Goal: Task Accomplishment & Management: Manage account settings

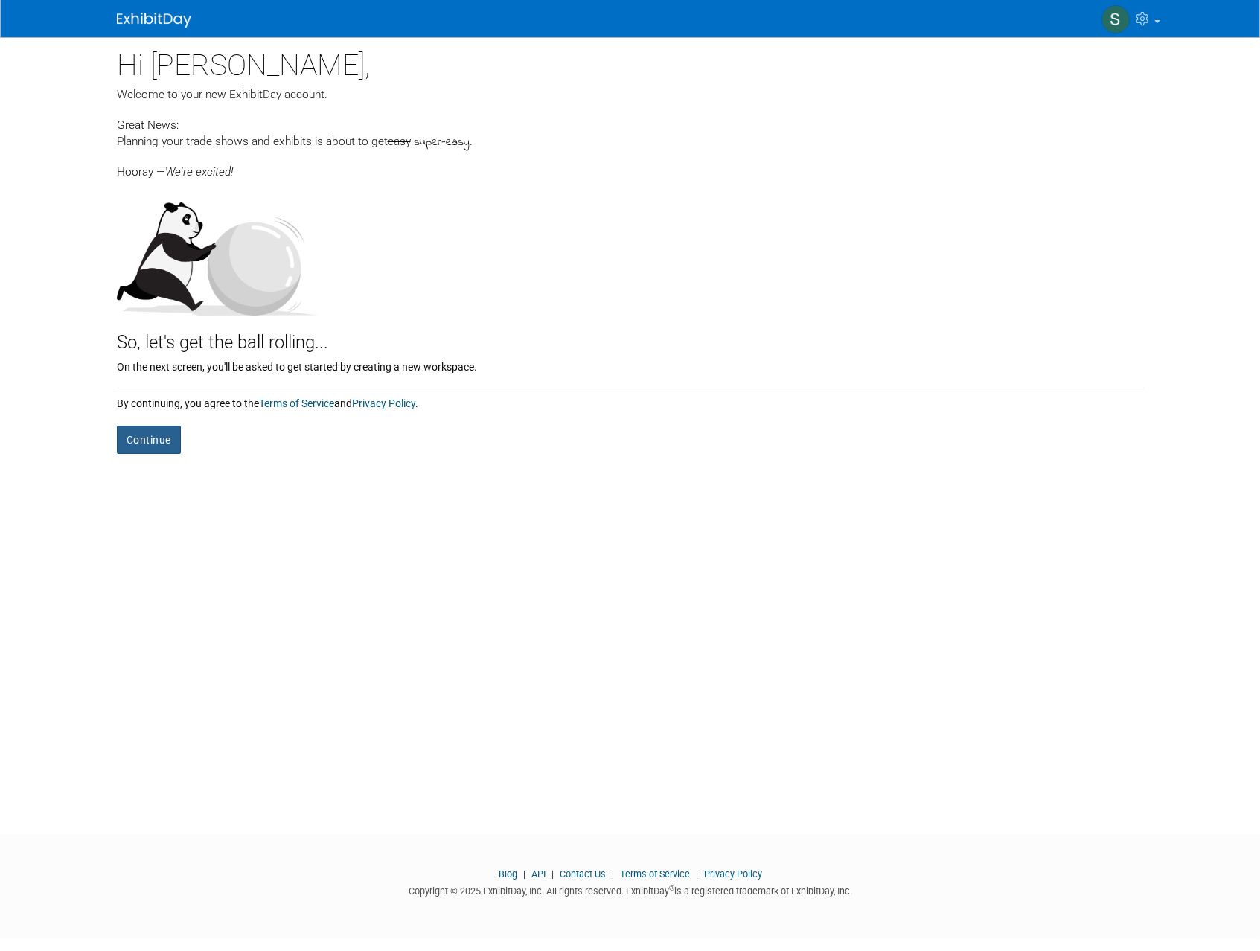
click at [157, 447] on button "Continue" at bounding box center [149, 440] width 64 height 28
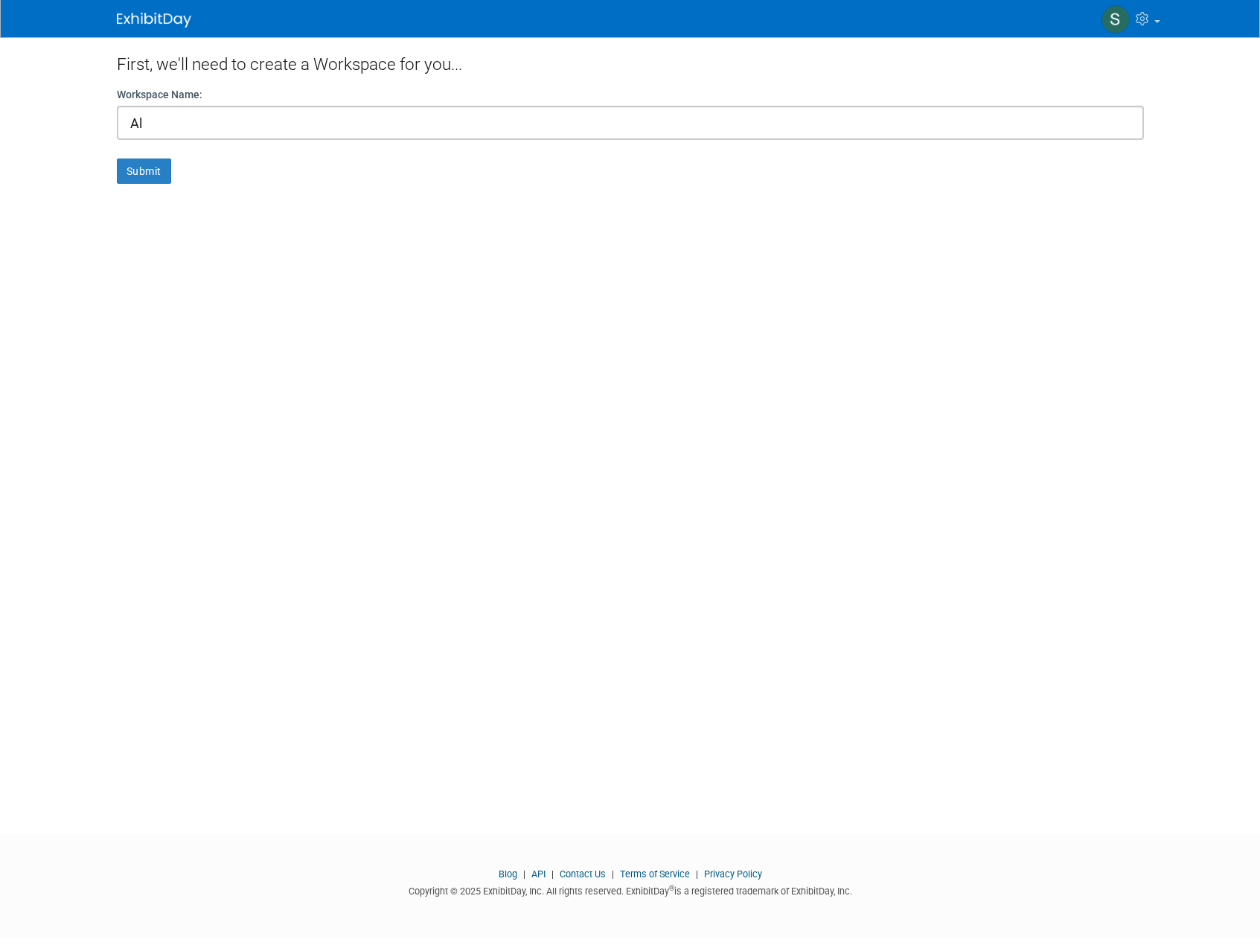
type input "A"
type input "Quarter Horse Congress"
click at [135, 160] on button "Submit" at bounding box center [144, 171] width 54 height 25
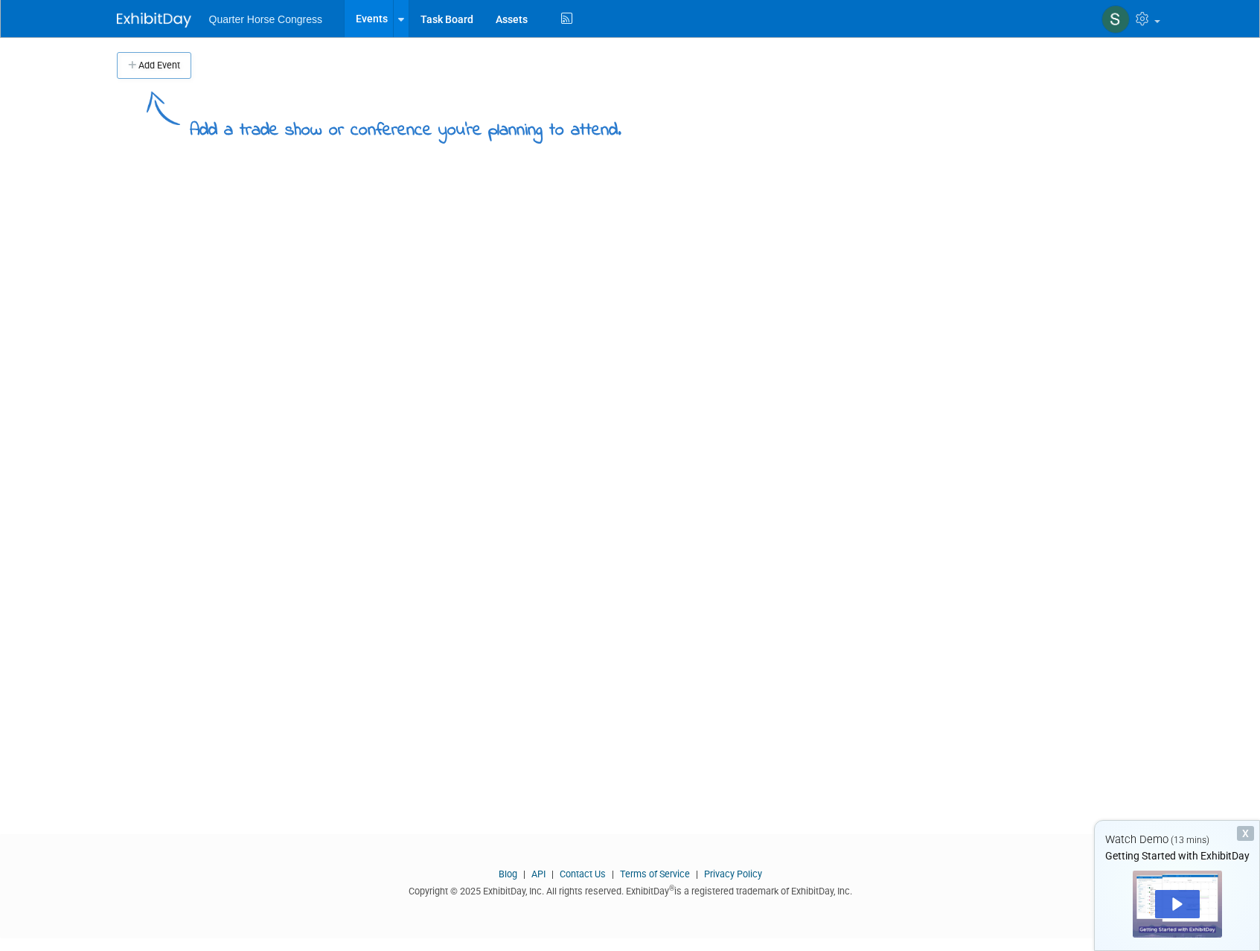
click at [290, 19] on span "Quarter Horse Congress" at bounding box center [266, 19] width 114 height 12
click at [228, 21] on span "Quarter Horse Congress" at bounding box center [266, 19] width 114 height 12
click at [209, 22] on span "Quarter Horse Congress" at bounding box center [266, 19] width 114 height 12
click at [145, 16] on img at bounding box center [154, 20] width 74 height 15
click at [394, 19] on link at bounding box center [401, 18] width 16 height 37
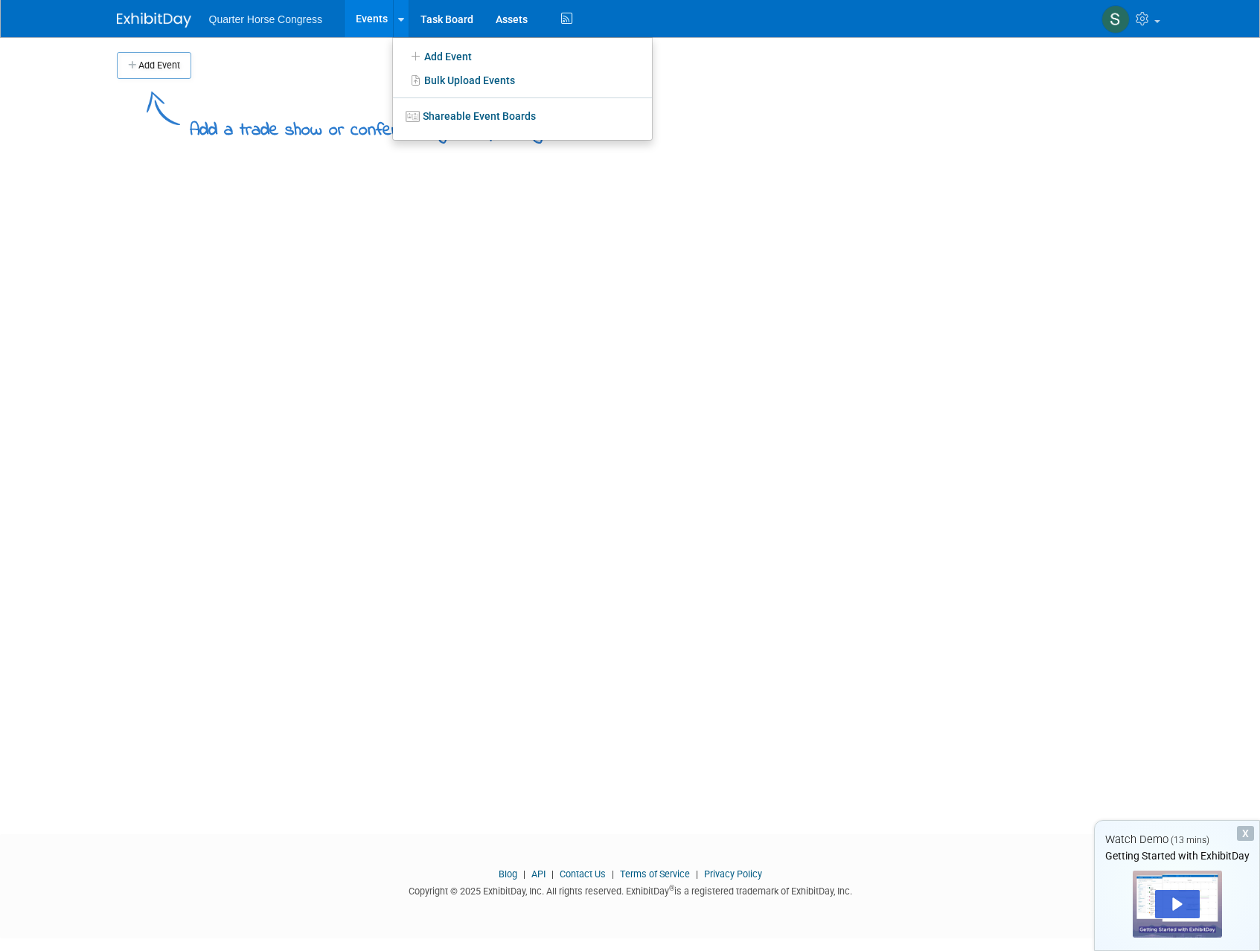
click at [361, 89] on div "Add a trade show or conference you're planning to attend." at bounding box center [630, 111] width 1027 height 65
click at [168, 67] on button "Add Event" at bounding box center [154, 65] width 74 height 27
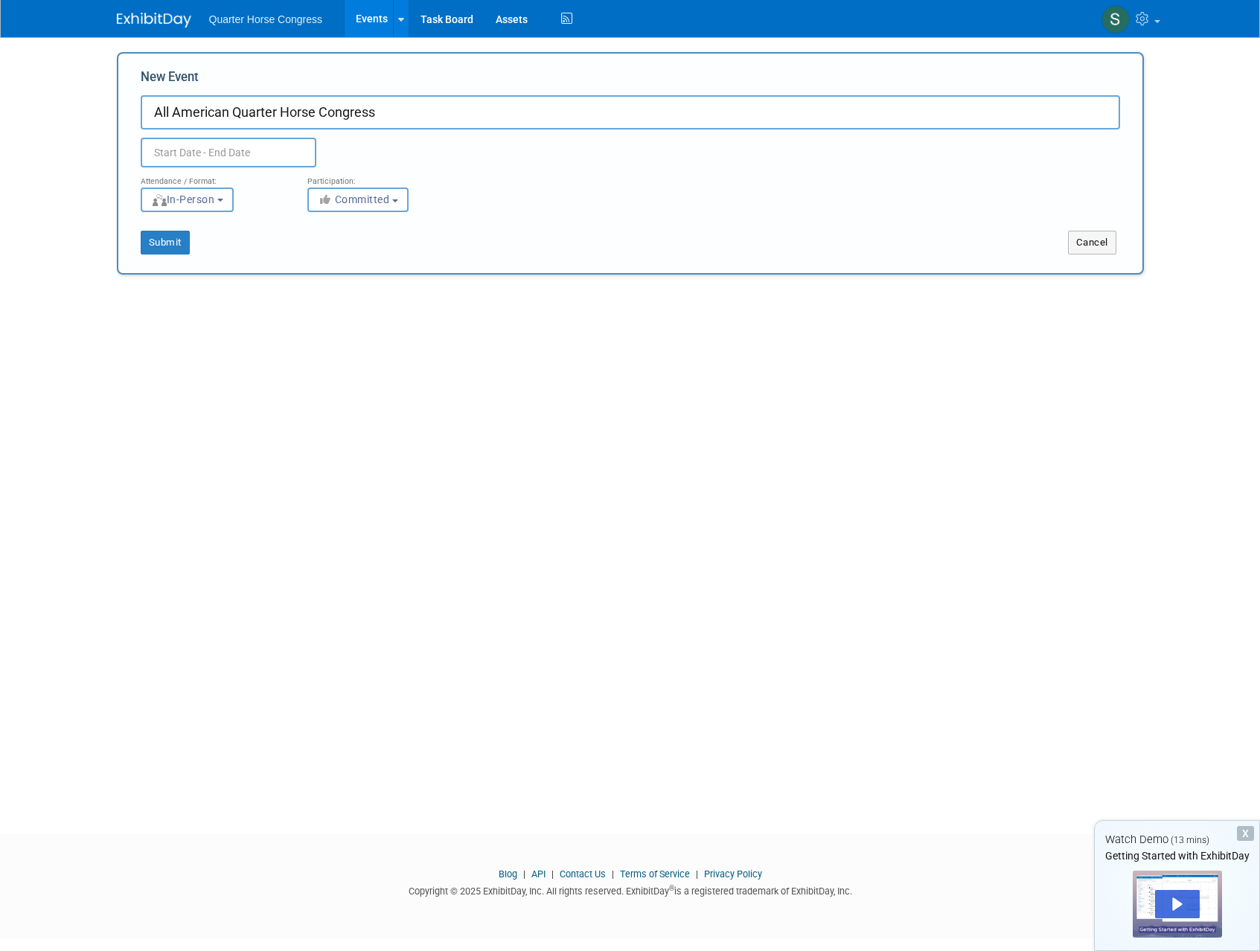
type input "All American Quarter Horse Congress"
click at [188, 147] on input "text" at bounding box center [229, 153] width 176 height 30
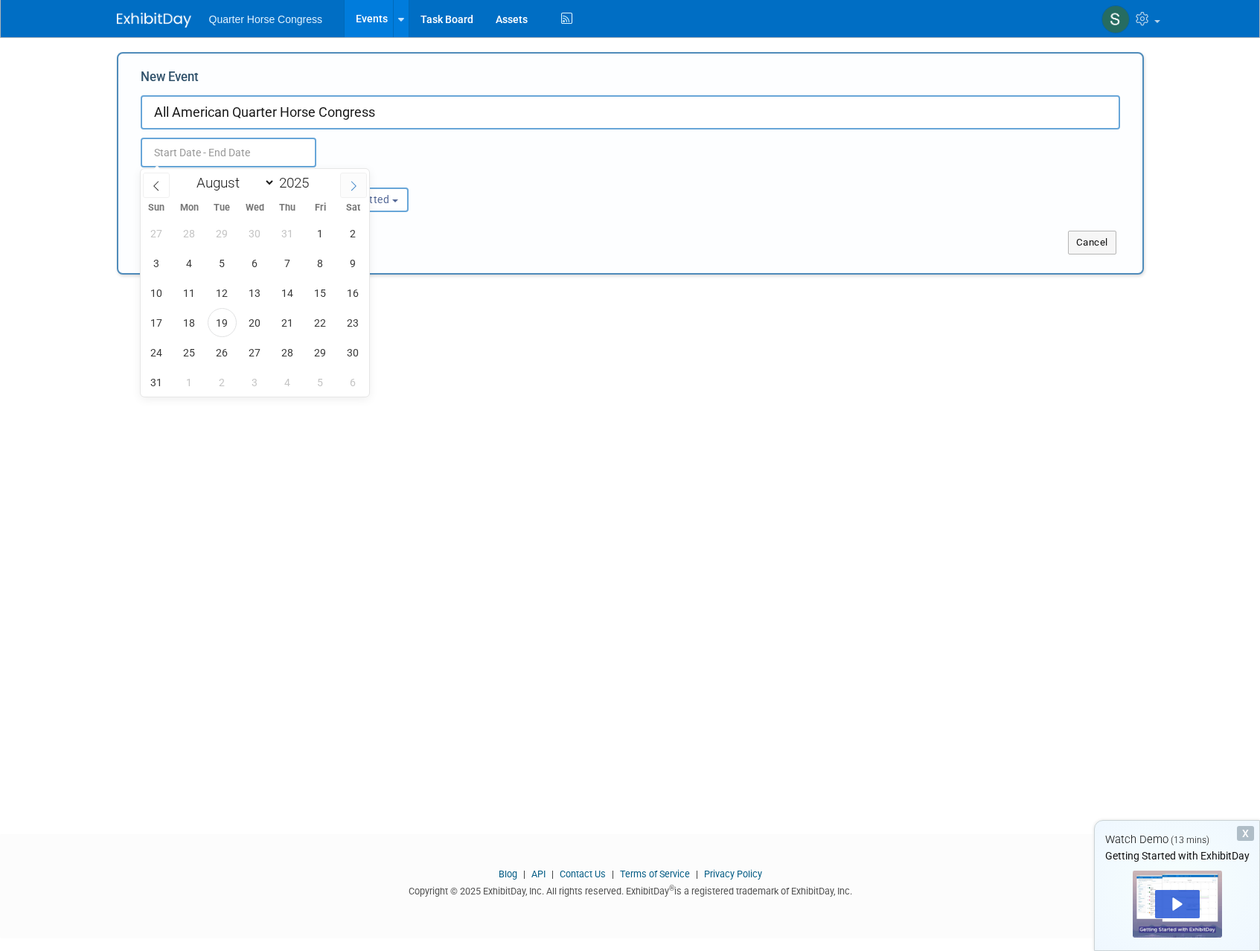
click at [357, 191] on span at bounding box center [353, 185] width 27 height 25
select select "8"
click at [323, 332] on span "26" at bounding box center [320, 322] width 29 height 29
type input "Sep 26, 2025 to Sep 26, 2025"
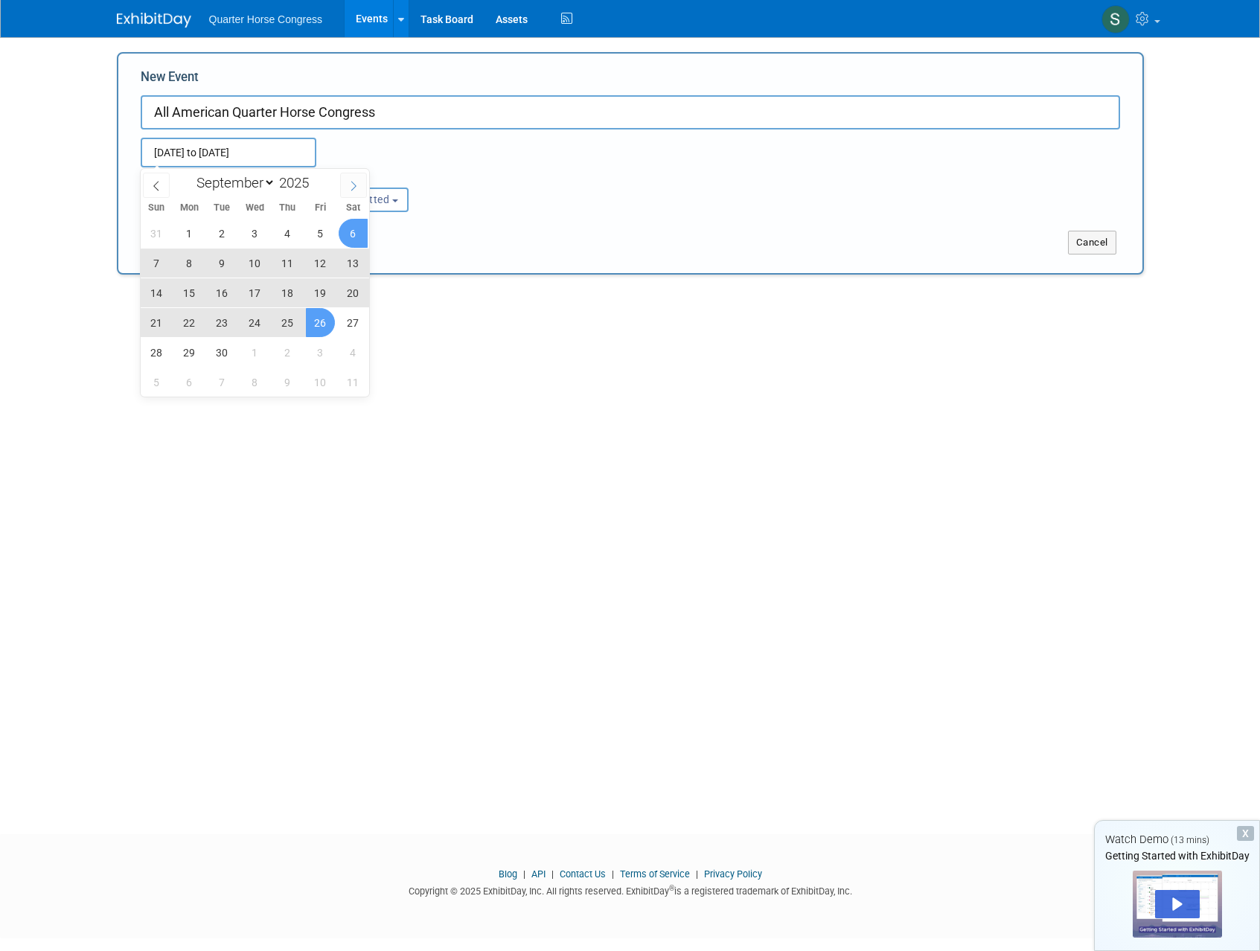
click at [358, 191] on span at bounding box center [353, 185] width 27 height 25
select select "9"
click at [188, 354] on span "27" at bounding box center [189, 352] width 29 height 29
type input "Sep 26, 2025 to Oct 27, 2025"
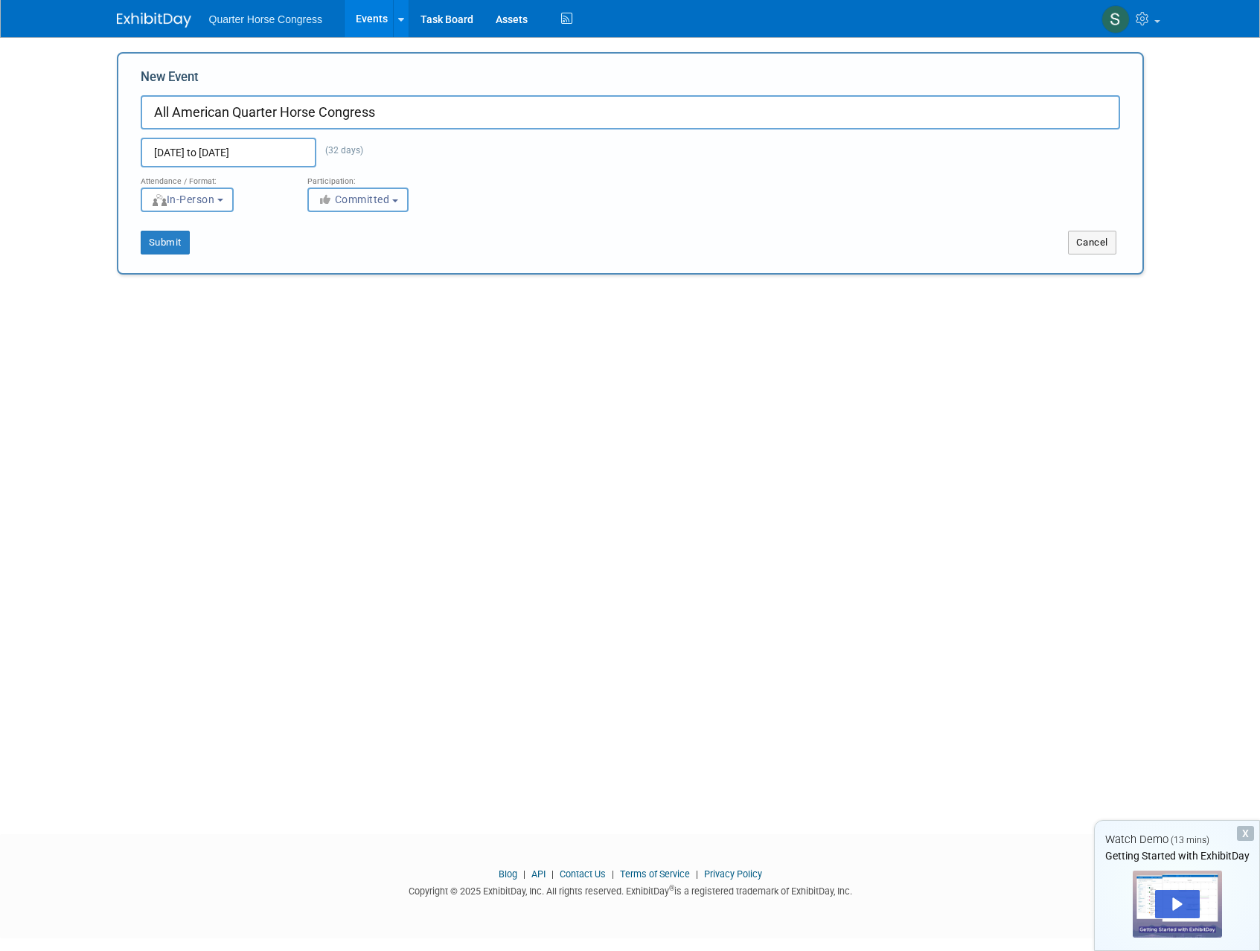
click at [357, 205] on span "Committed" at bounding box center [354, 200] width 72 height 12
click at [150, 240] on button "Submit" at bounding box center [165, 243] width 49 height 24
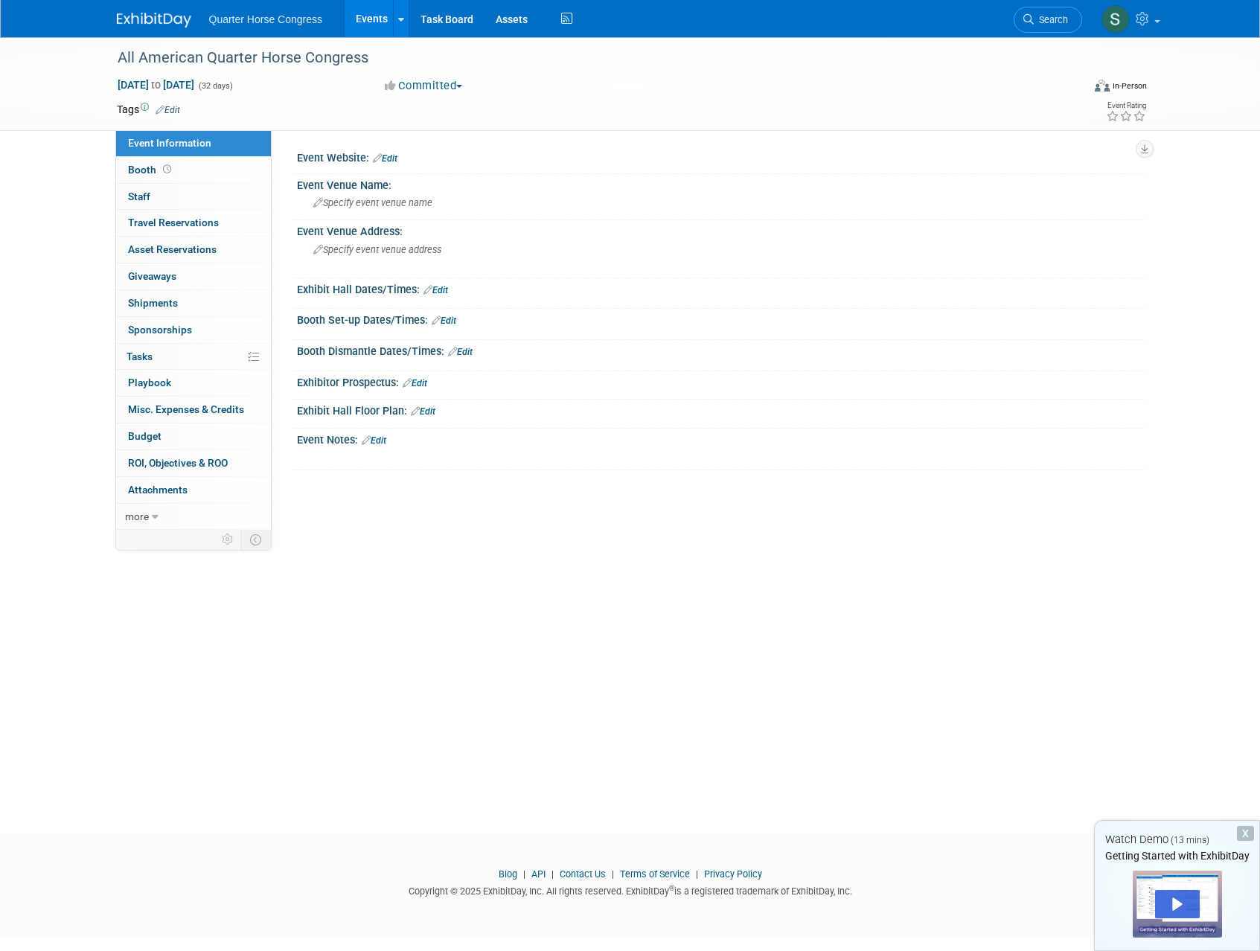
click at [264, 16] on span "Quarter Horse Congress" at bounding box center [266, 19] width 114 height 12
click at [640, 114] on td at bounding box center [576, 109] width 792 height 15
click at [155, 25] on img at bounding box center [154, 20] width 74 height 15
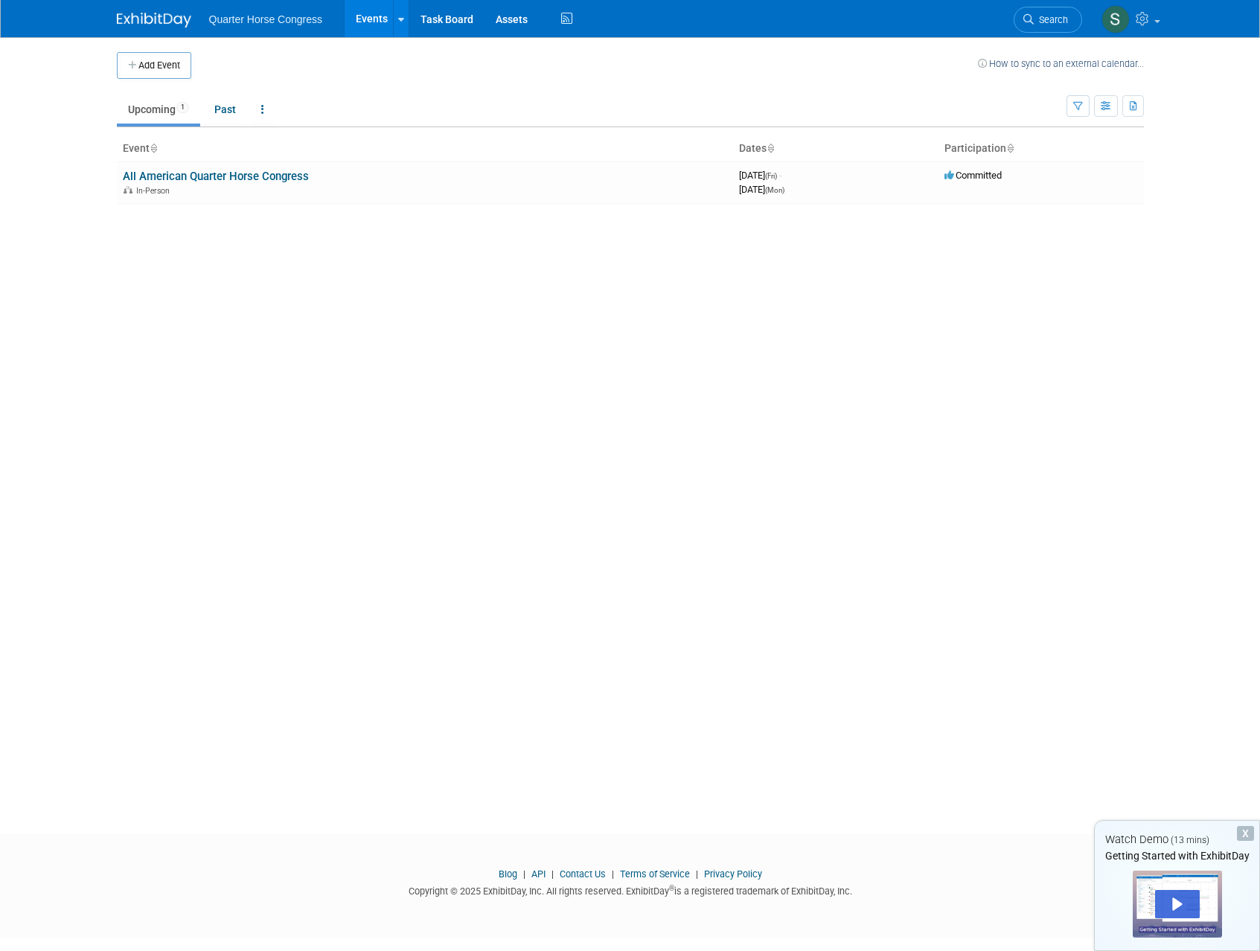
click at [242, 19] on span "Quarter Horse Congress" at bounding box center [266, 19] width 114 height 12
click at [1132, 25] on link at bounding box center [1129, 18] width 73 height 37
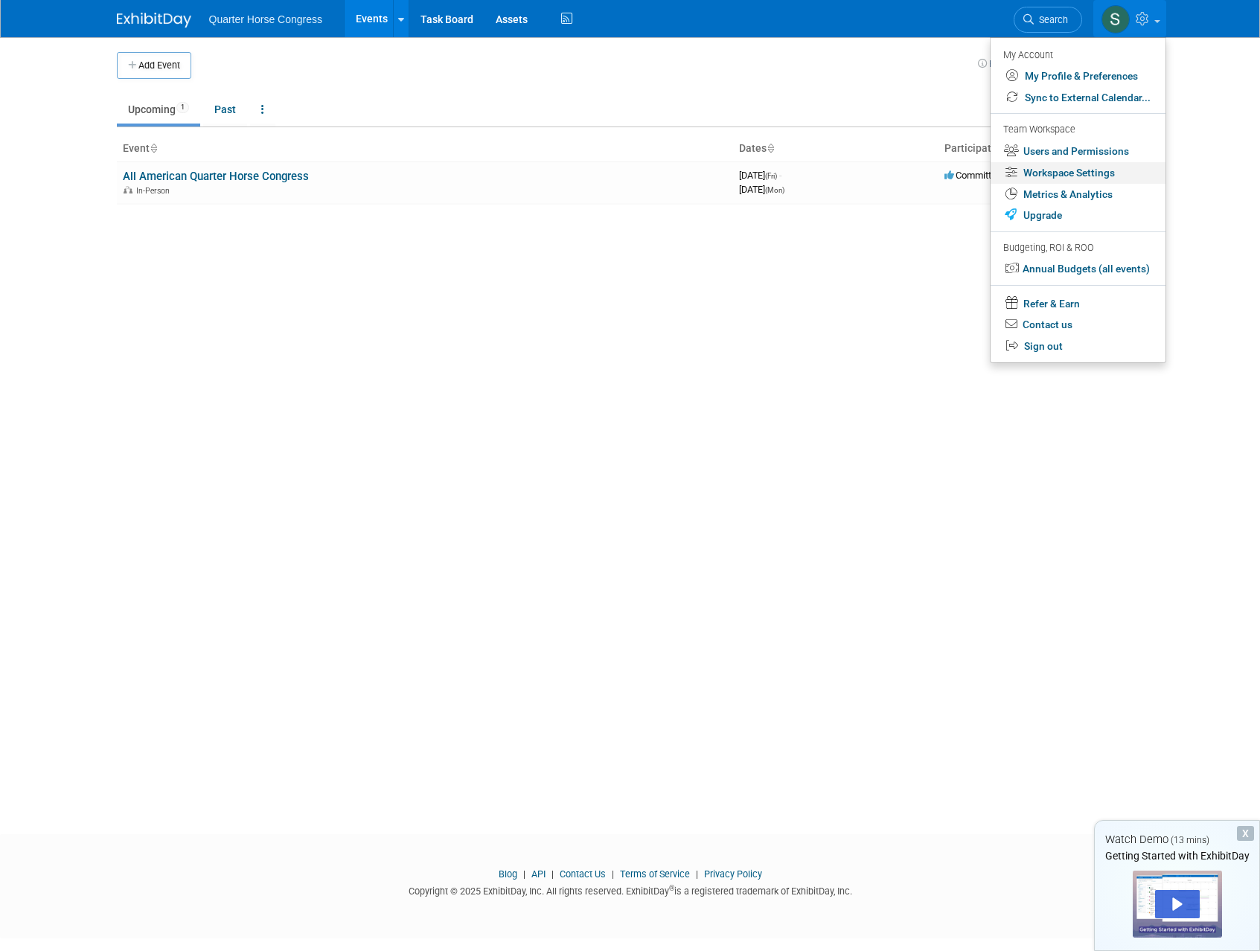
click at [1103, 170] on link "Workspace Settings" at bounding box center [1078, 173] width 175 height 22
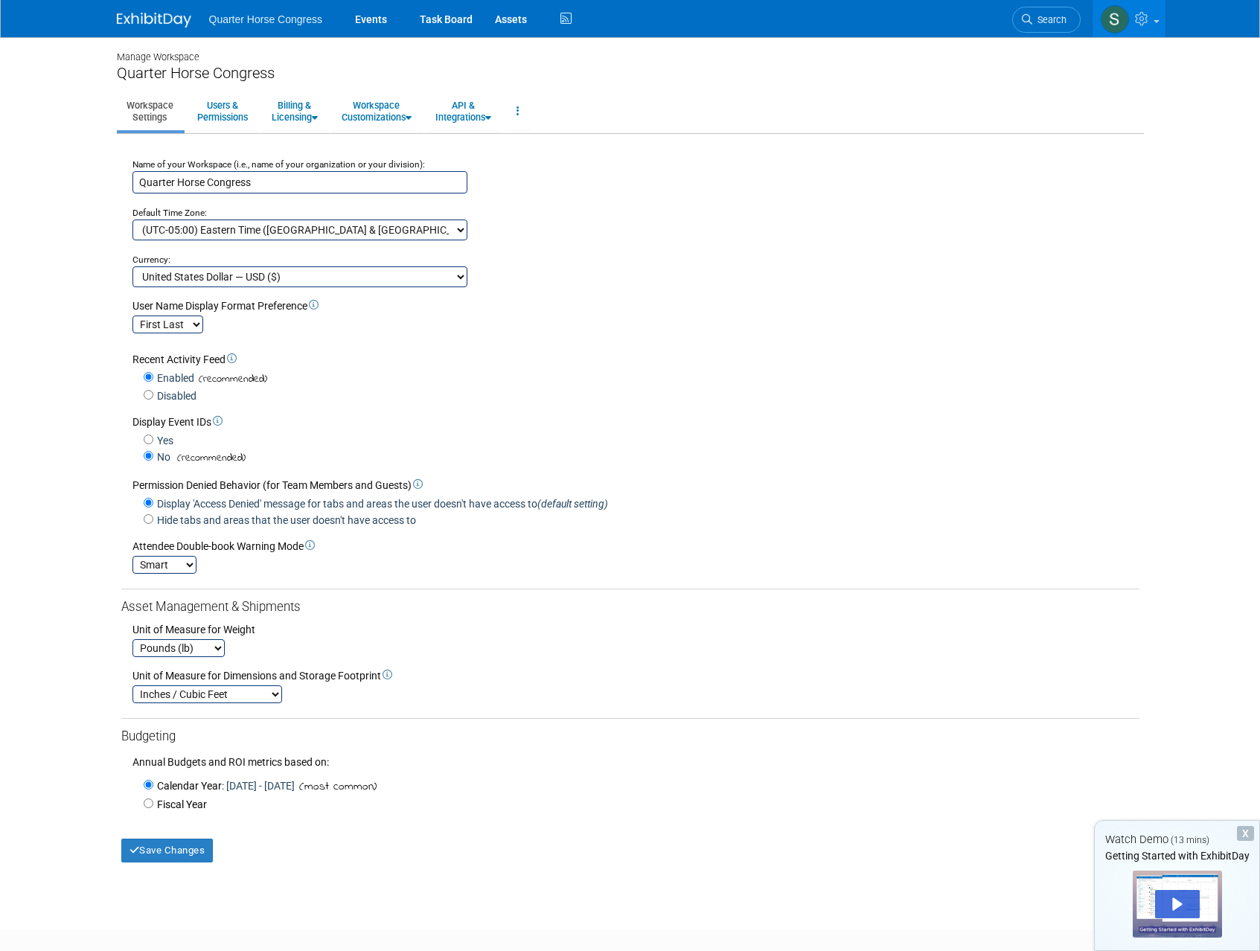
click at [260, 184] on input "Quarter Horse Congress" at bounding box center [299, 182] width 335 height 22
type input "100X Equine"
click at [158, 834] on div "Save Changes" at bounding box center [630, 843] width 1018 height 37
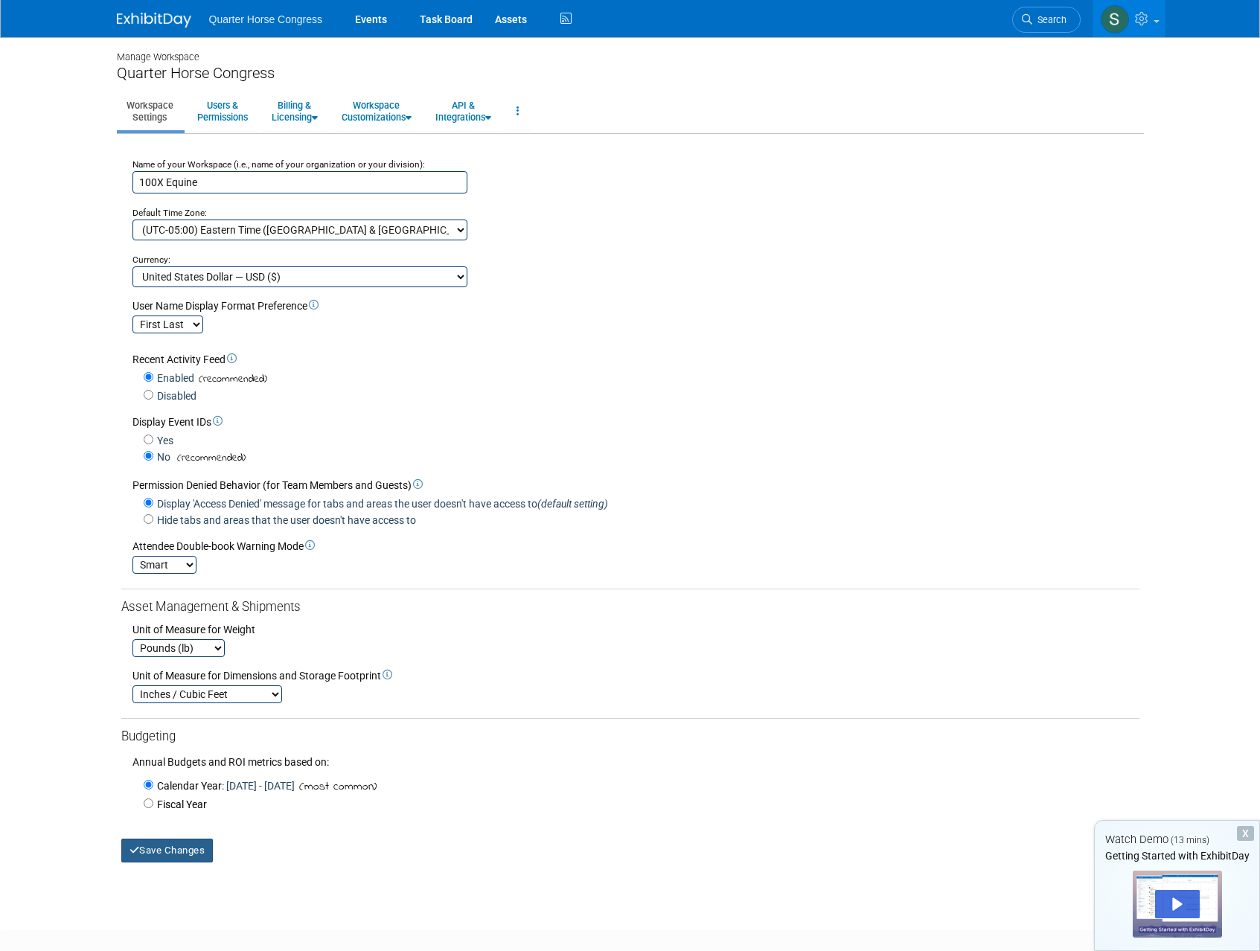
click at [160, 850] on button "Save Changes" at bounding box center [167, 851] width 92 height 24
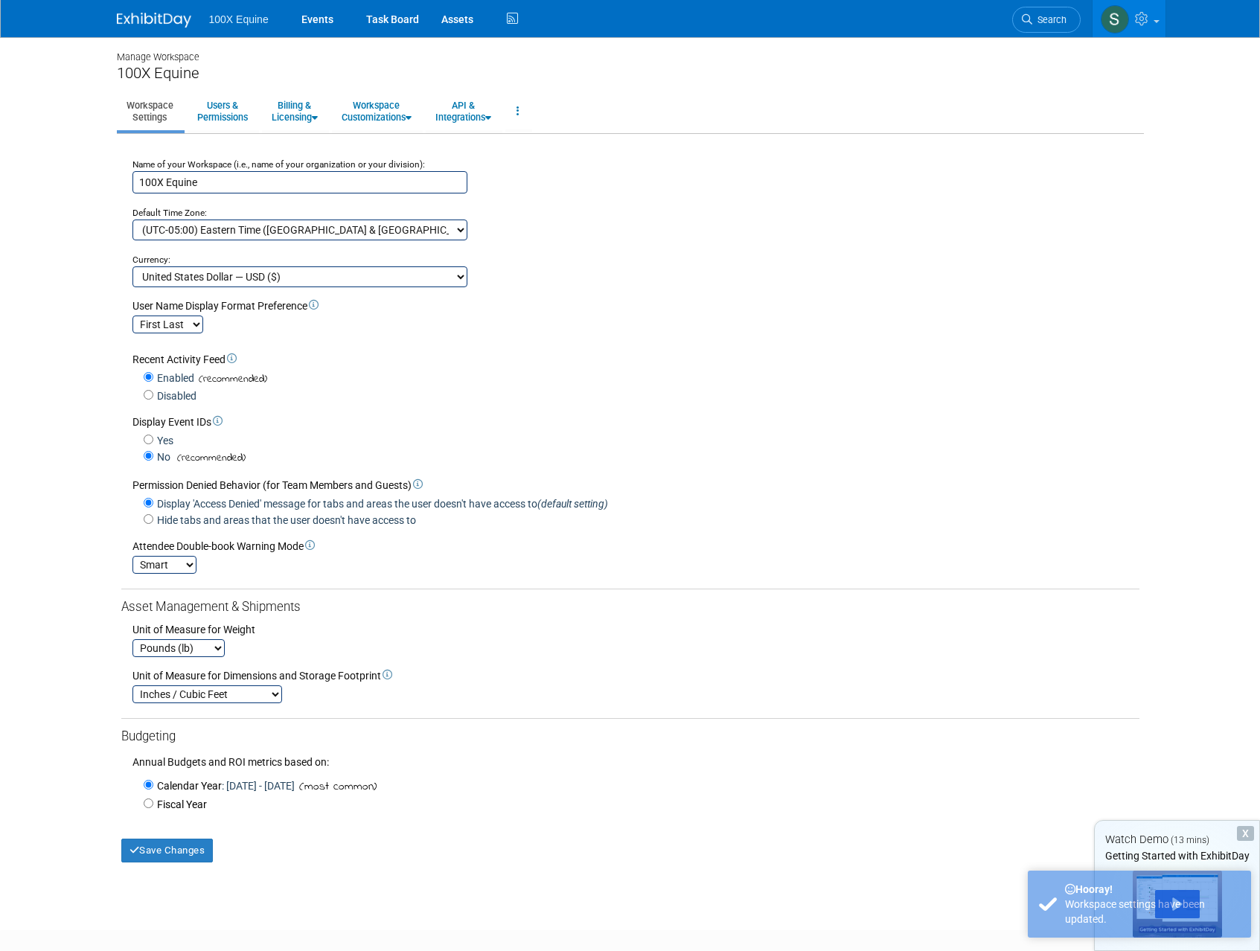
click at [346, 13] on li "Events" at bounding box center [322, 18] width 65 height 37
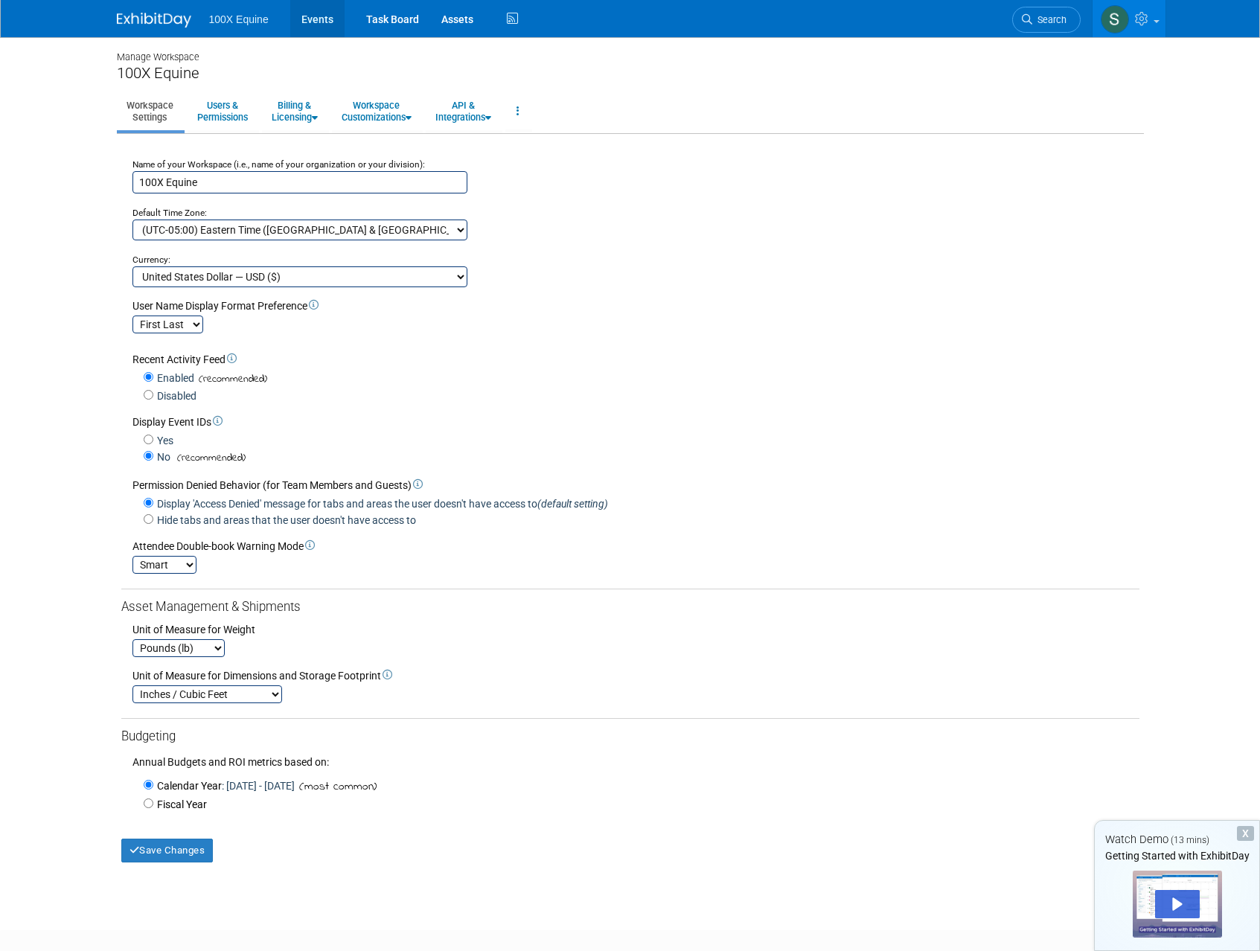
click at [321, 22] on link "Events" at bounding box center [317, 18] width 54 height 37
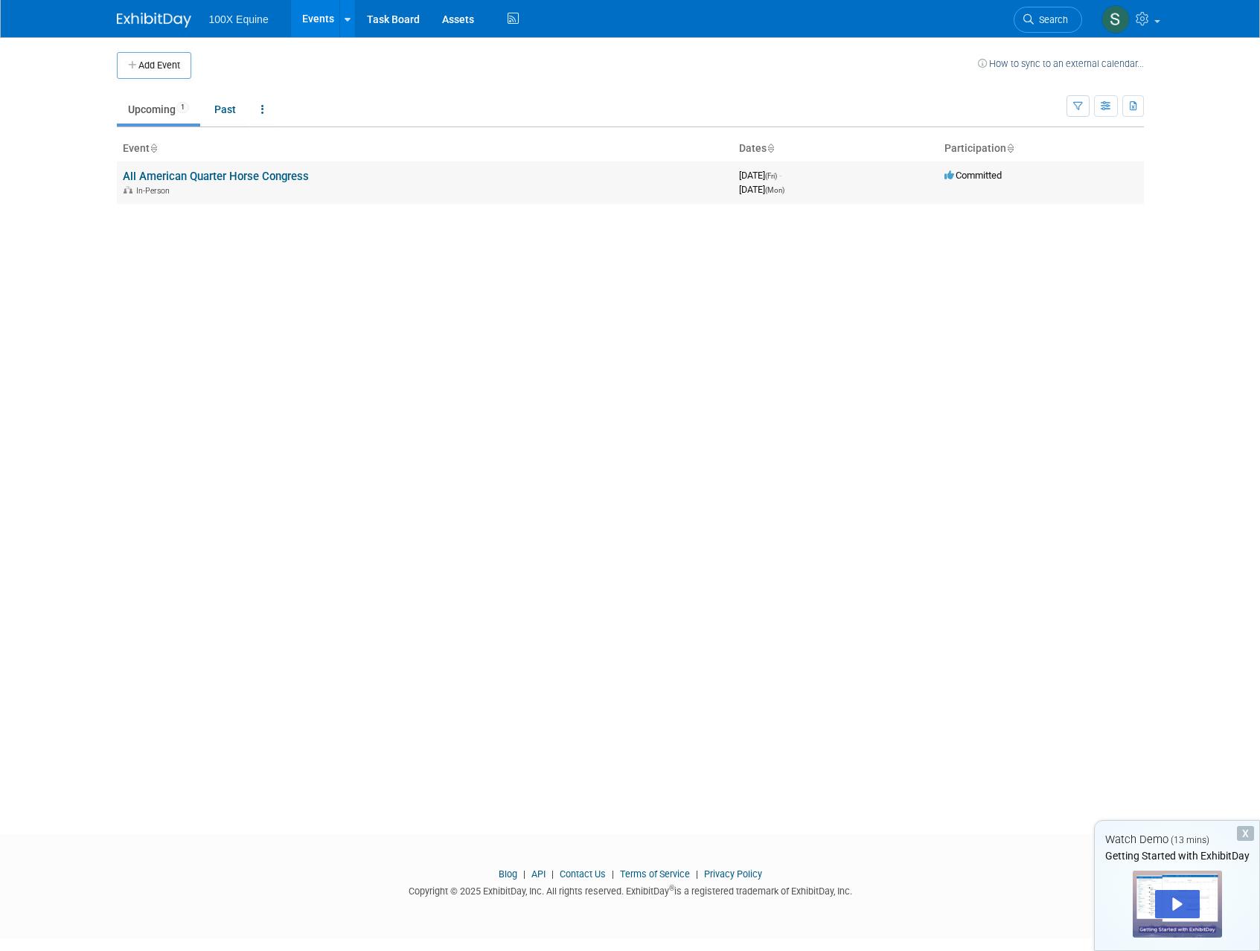
click at [199, 178] on link "All American Quarter Horse Congress" at bounding box center [216, 176] width 186 height 13
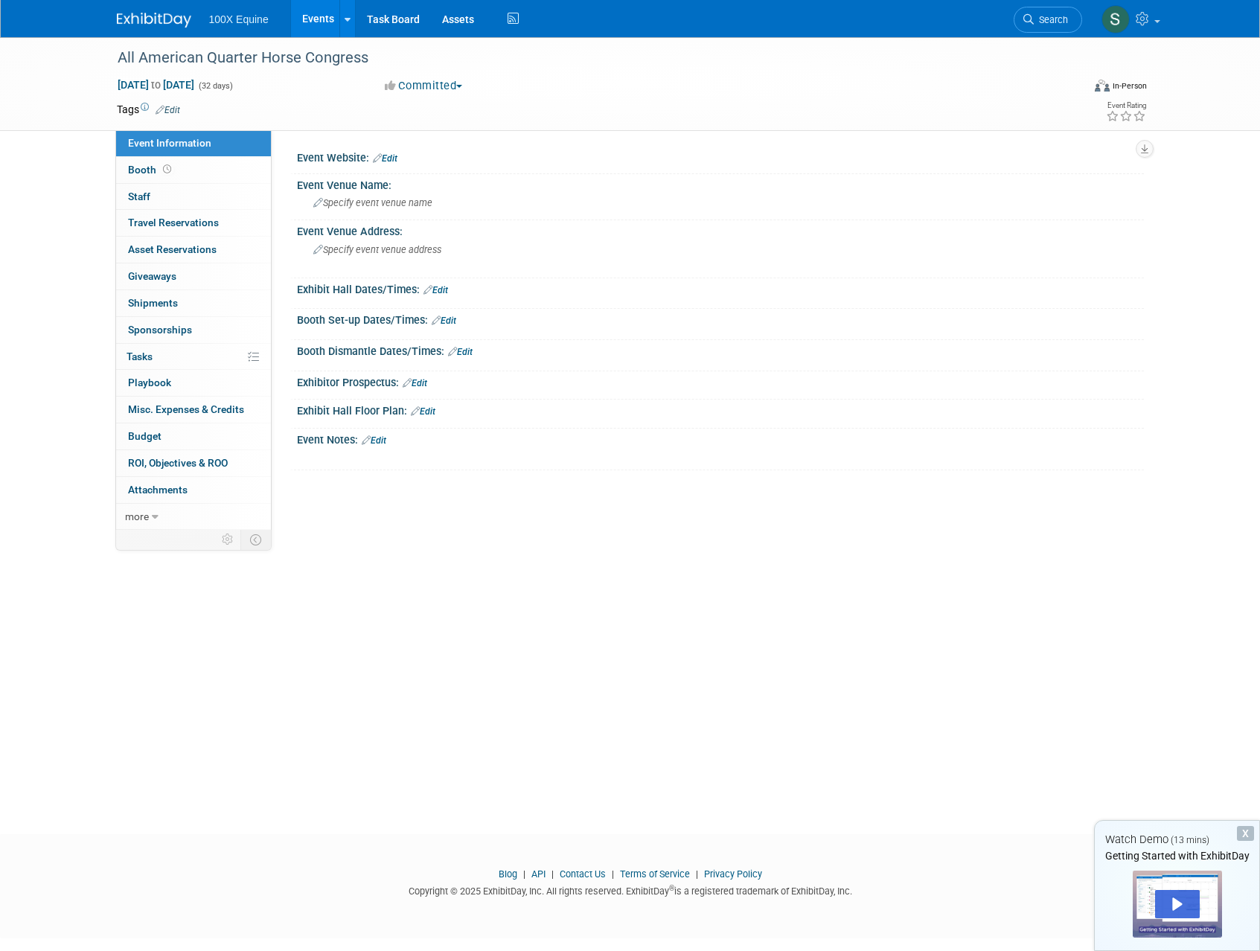
click at [388, 156] on link "Edit" at bounding box center [385, 158] width 25 height 10
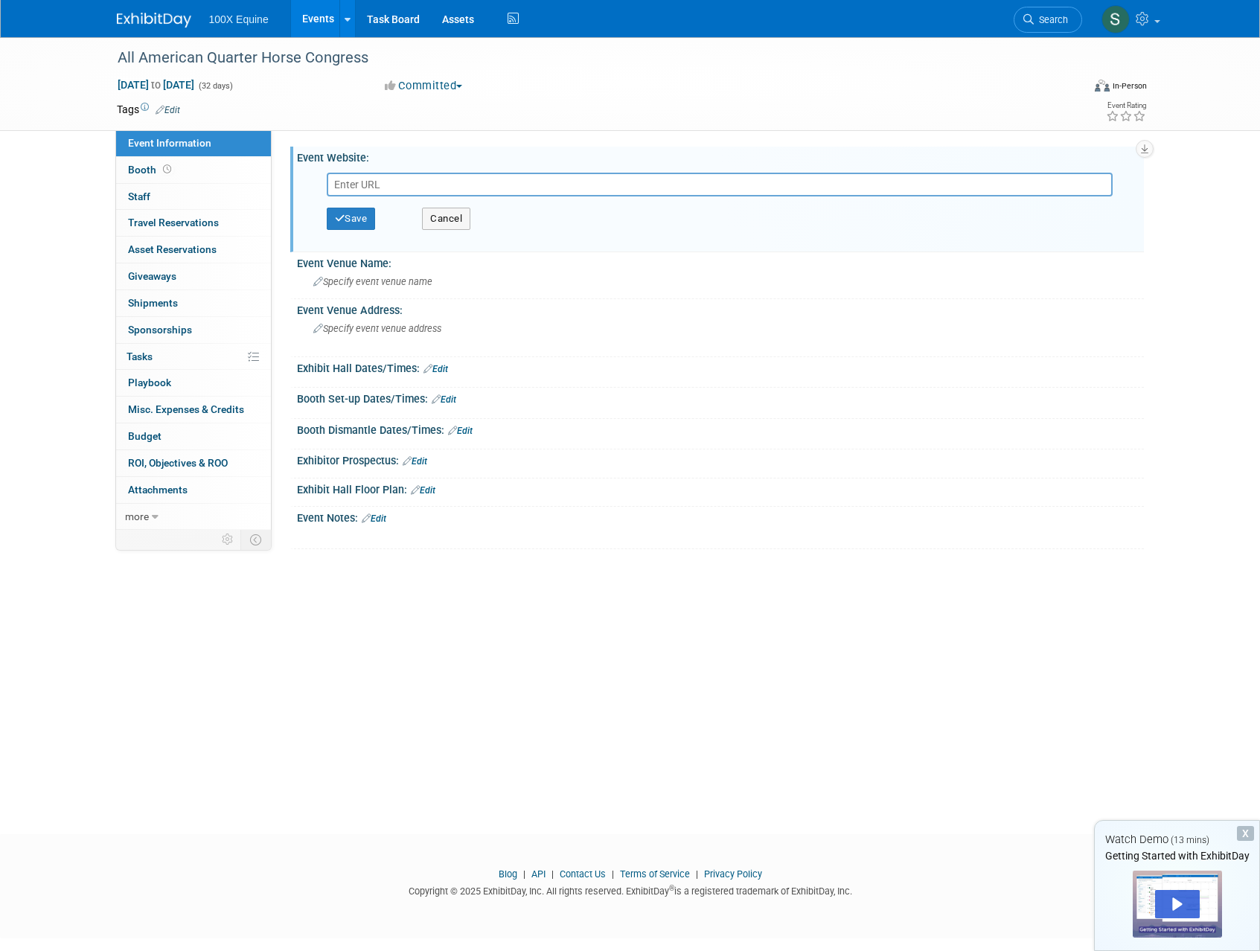
click at [374, 186] on input "text" at bounding box center [720, 185] width 786 height 24
type input "https://www.quarterhorsecongress.com/"
click at [359, 223] on button "Save" at bounding box center [351, 219] width 49 height 22
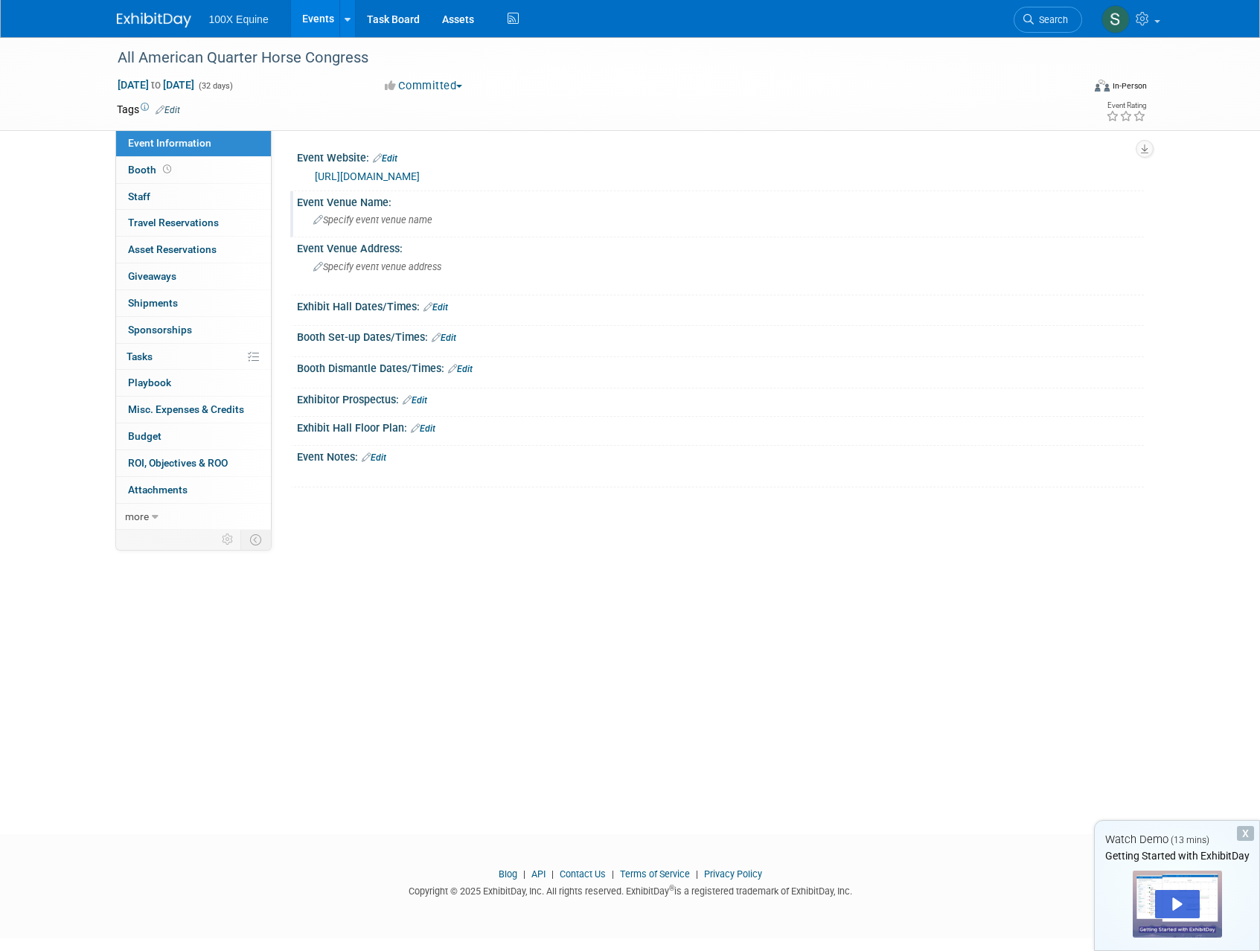
click at [348, 214] on span "Specify event venue name" at bounding box center [372, 219] width 119 height 11
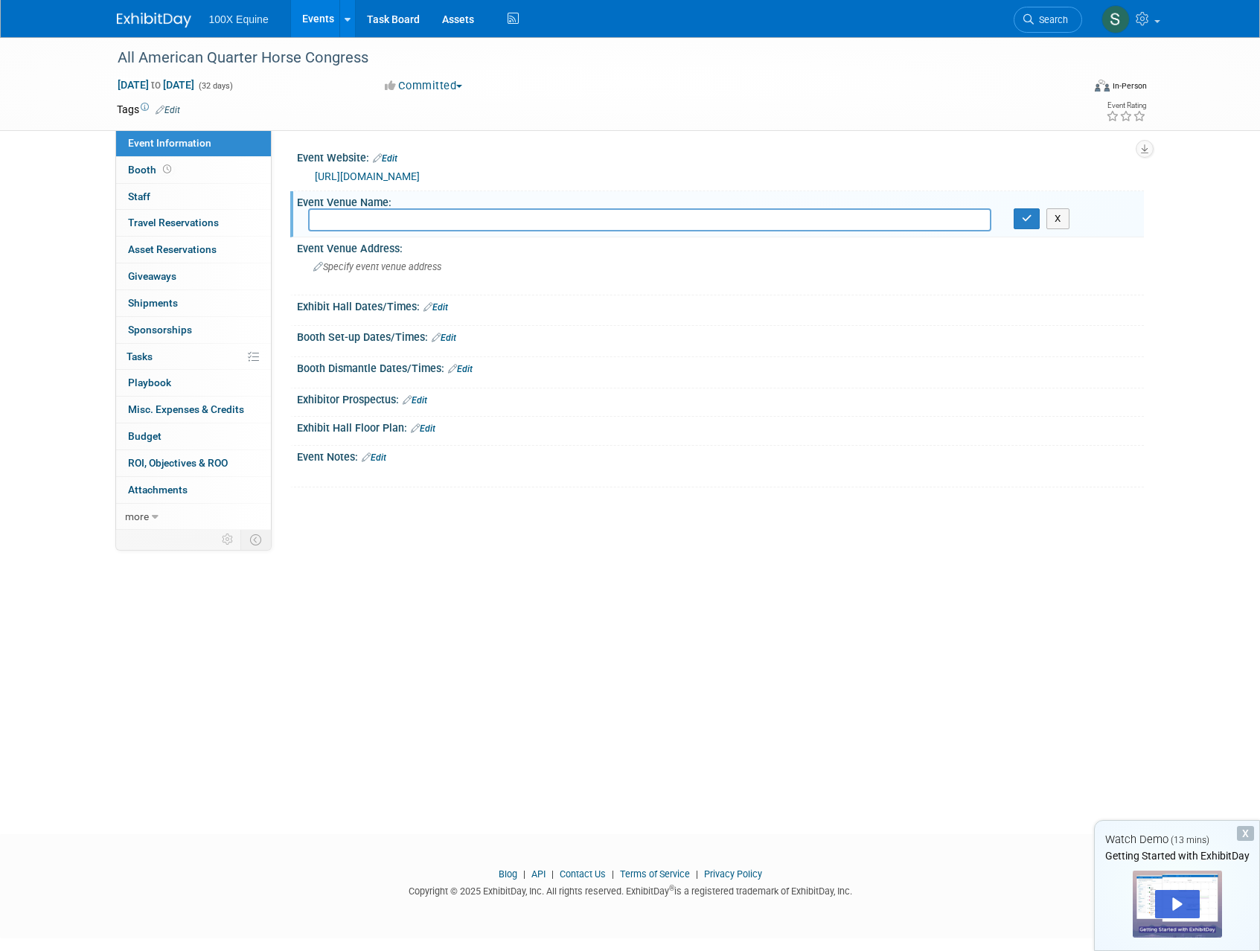
paste input "Ohio Expo Center & State Fair"
type input "Ohio Expo Center & State Fair"
click at [1033, 228] on button "button" at bounding box center [1027, 218] width 27 height 21
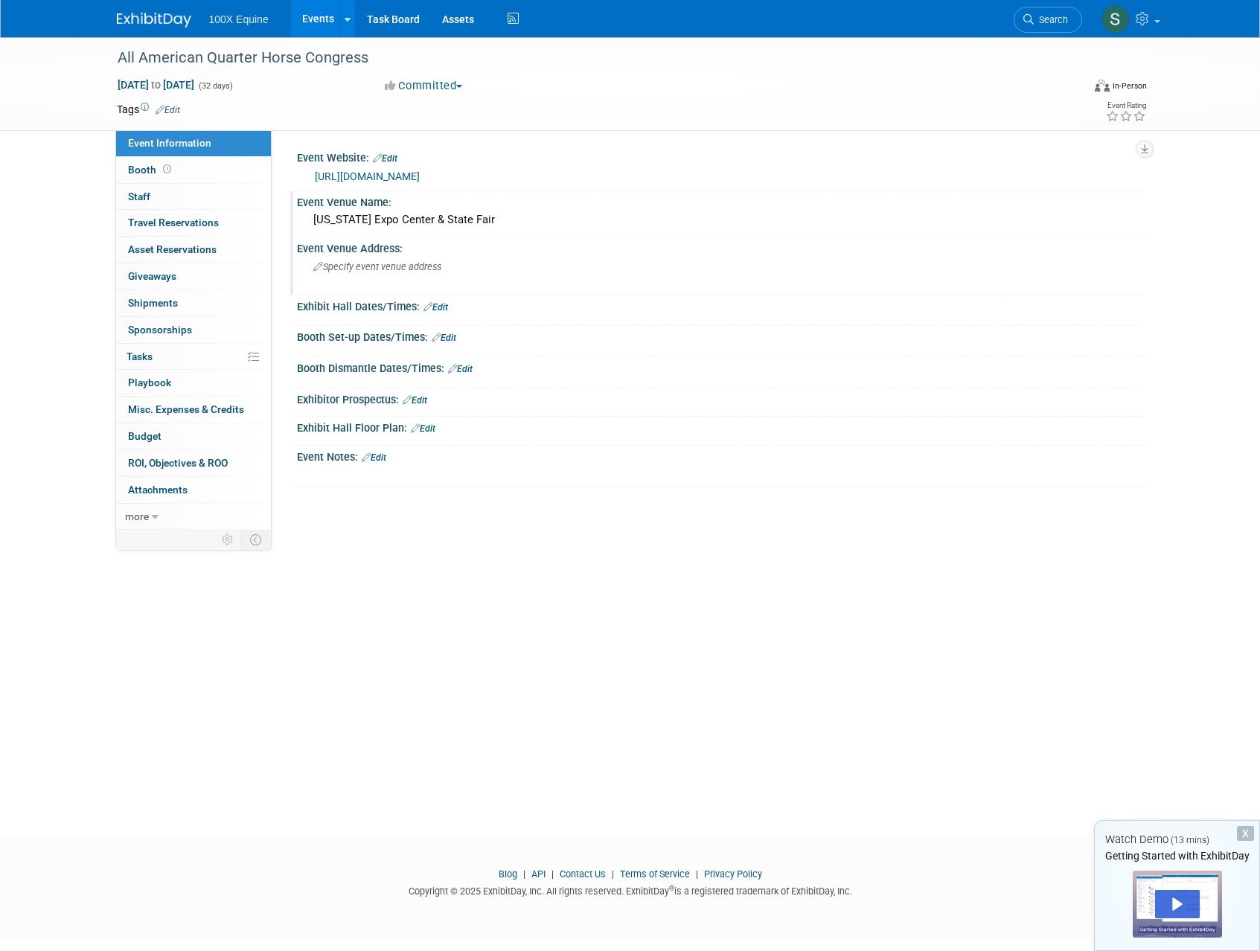
click at [359, 266] on span "Specify event venue address" at bounding box center [377, 266] width 128 height 11
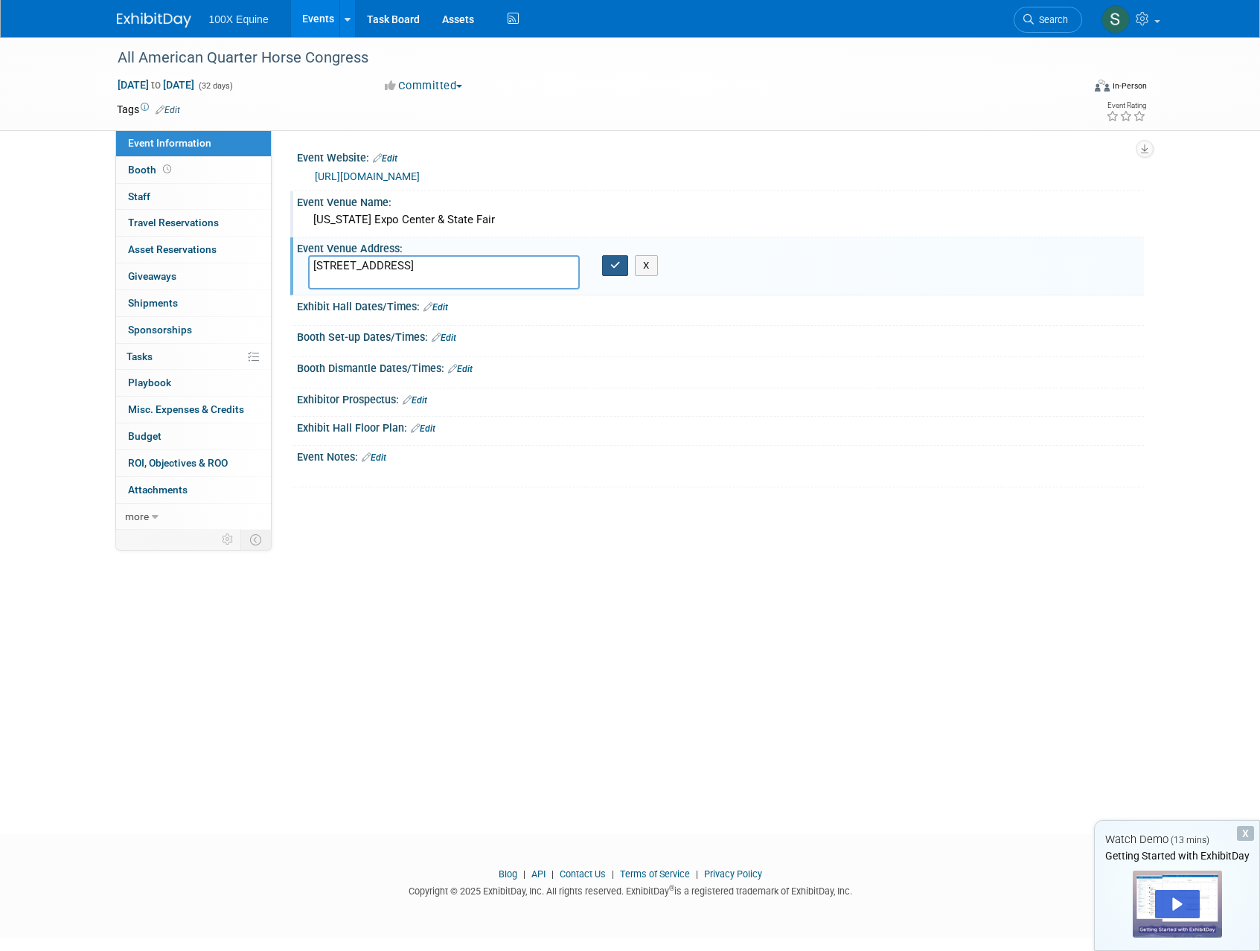
type textarea "717 E 17th Ave, Columbus, OH 43211"
click at [621, 267] on button "button" at bounding box center [615, 265] width 27 height 21
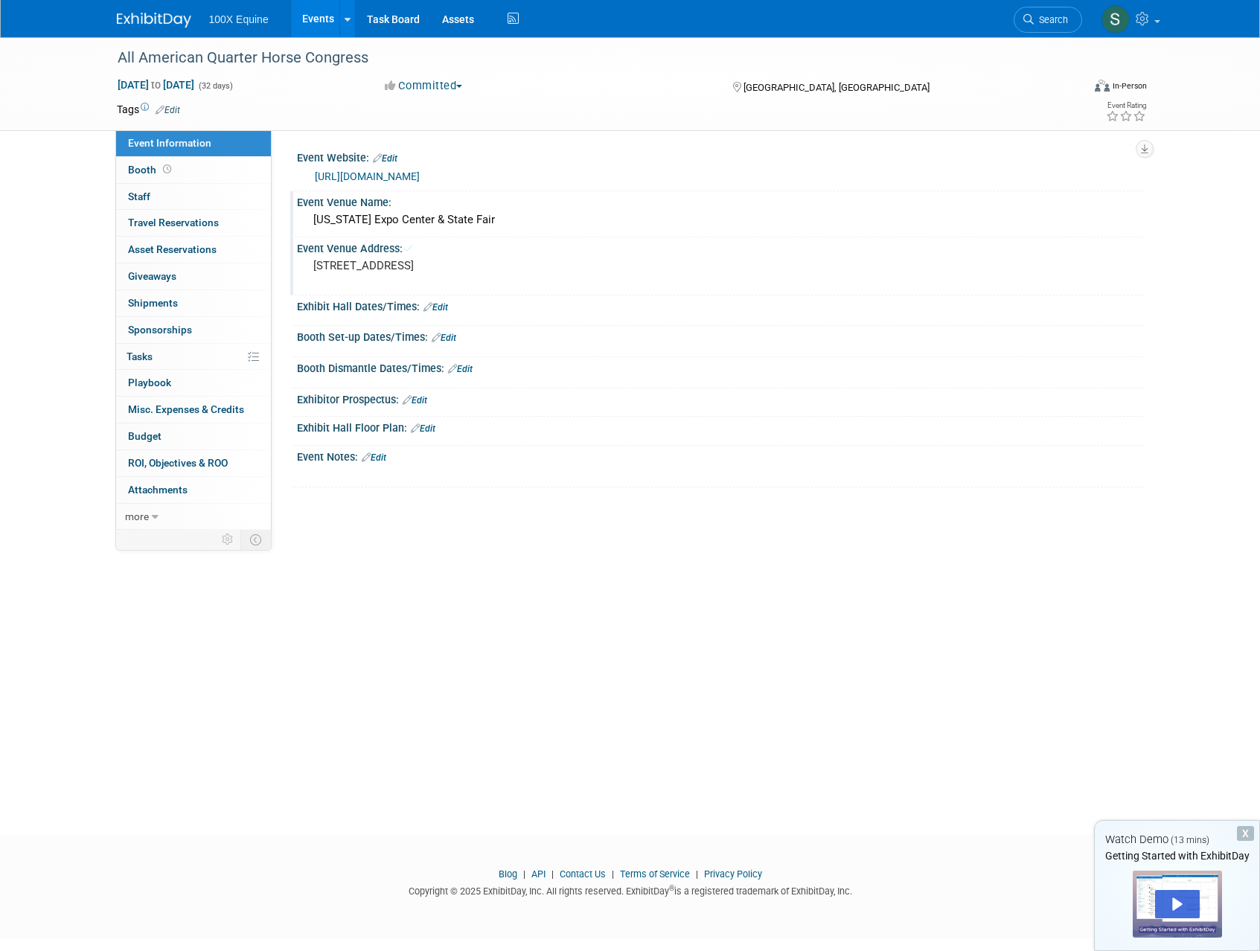
click at [438, 308] on link "Edit" at bounding box center [435, 307] width 25 height 10
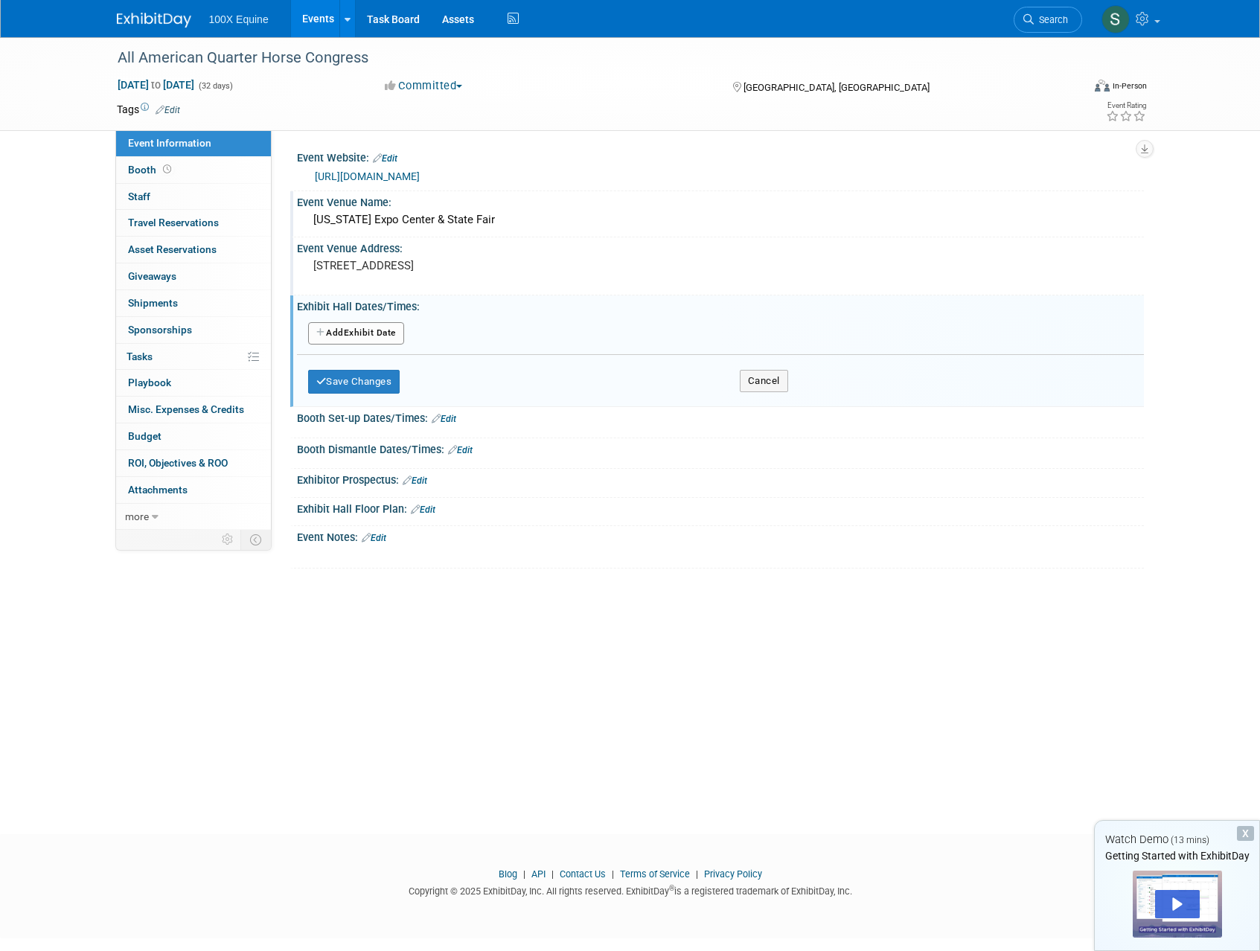
click at [356, 330] on button "Add Another Exhibit Date" at bounding box center [356, 333] width 96 height 22
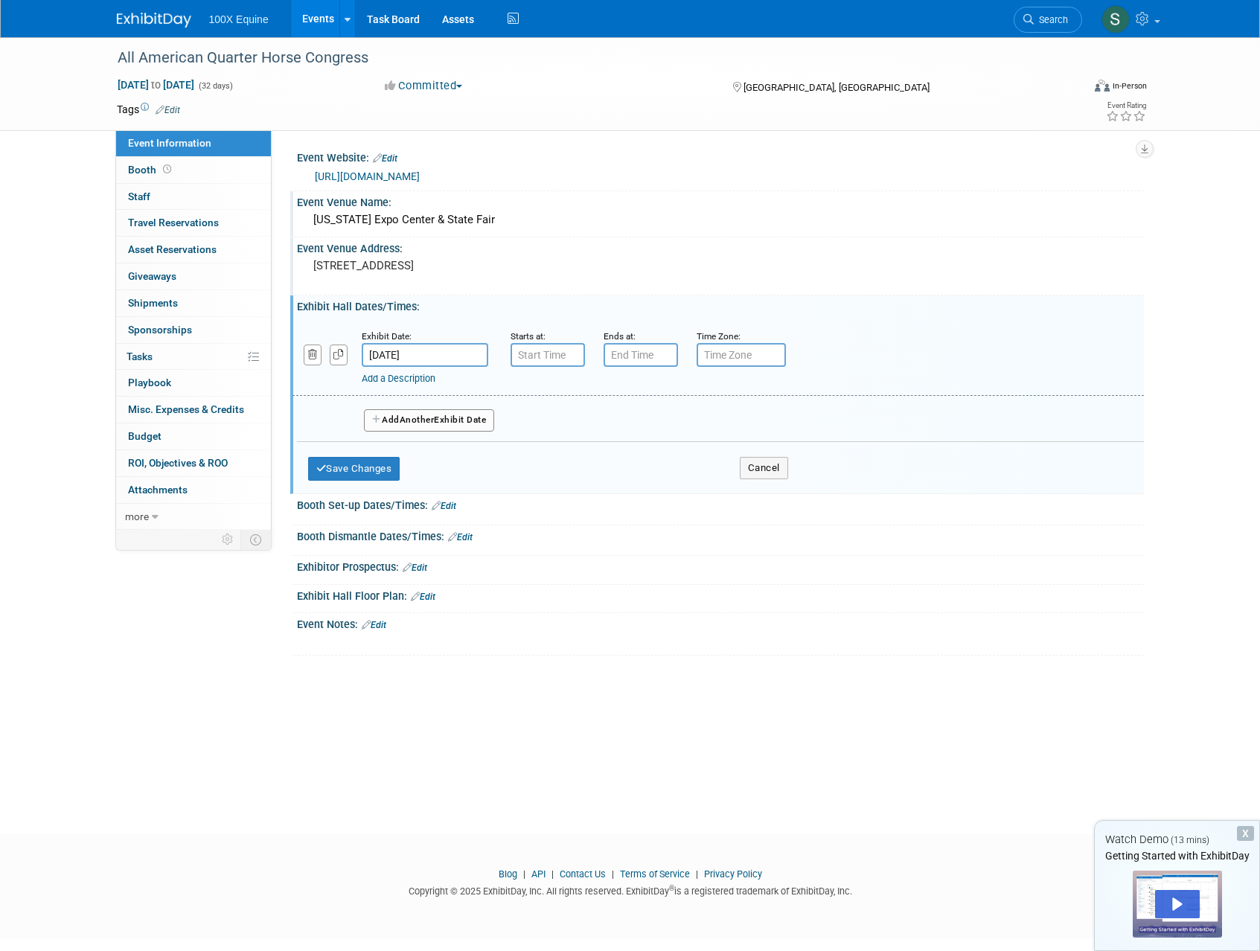
click at [394, 377] on link "Add a Description" at bounding box center [399, 378] width 74 height 11
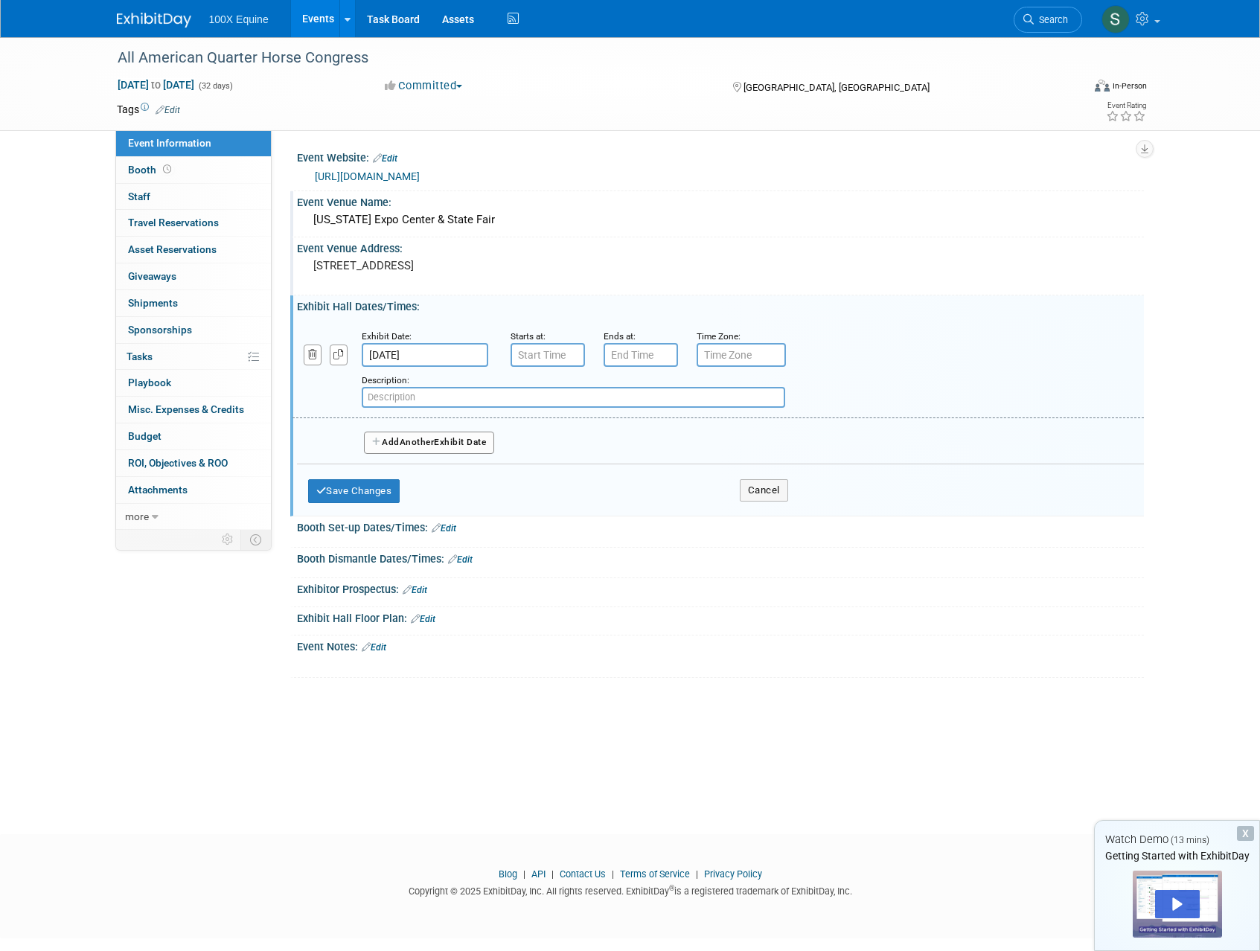
click at [414, 403] on input "text" at bounding box center [573, 397] width 423 height 21
type input "Move In Day"
click at [539, 354] on input "7:00 AM" at bounding box center [548, 355] width 74 height 24
click at [546, 398] on span at bounding box center [545, 392] width 26 height 26
type input "8:00 AM"
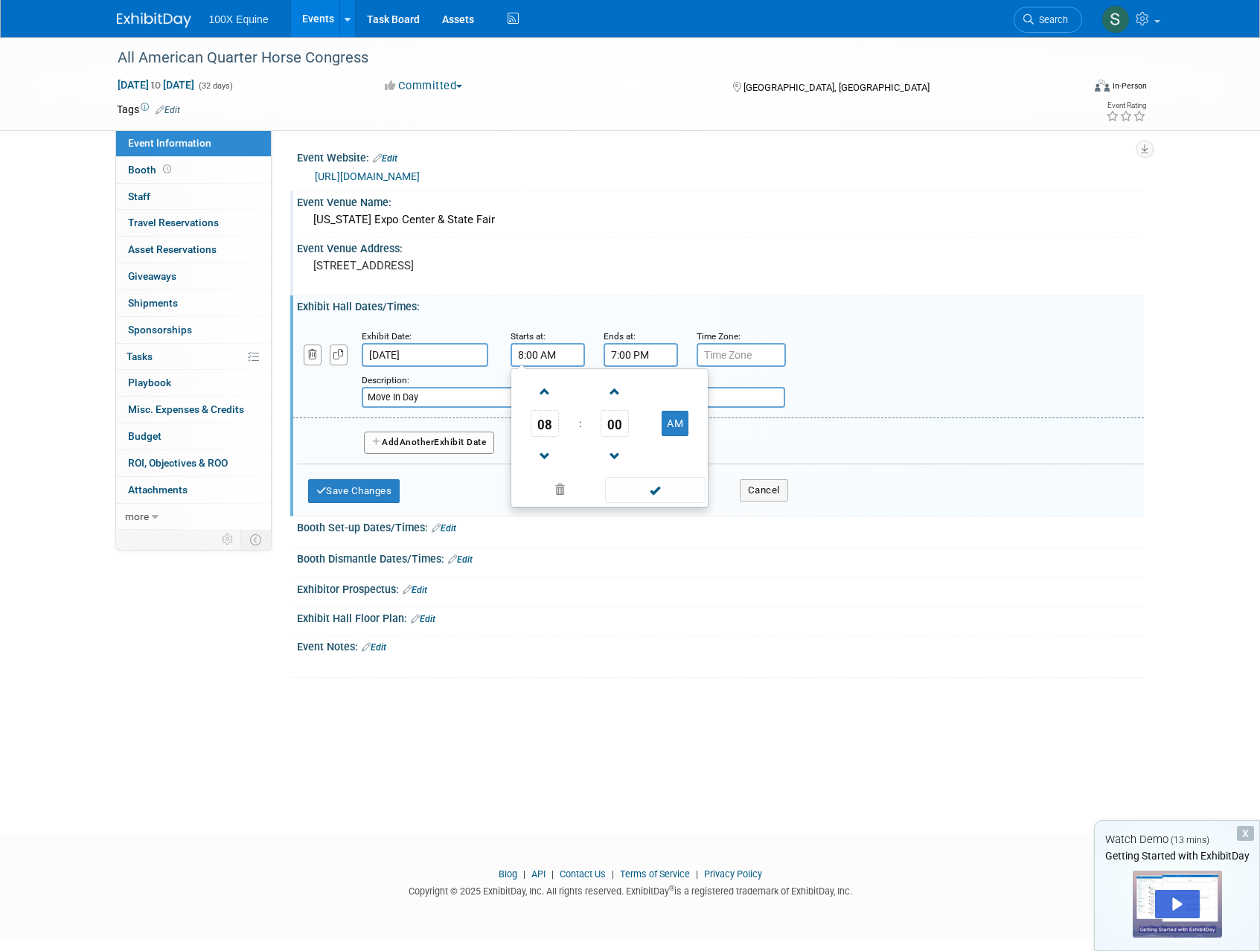
click at [642, 344] on input "7:00 PM" at bounding box center [641, 355] width 74 height 24
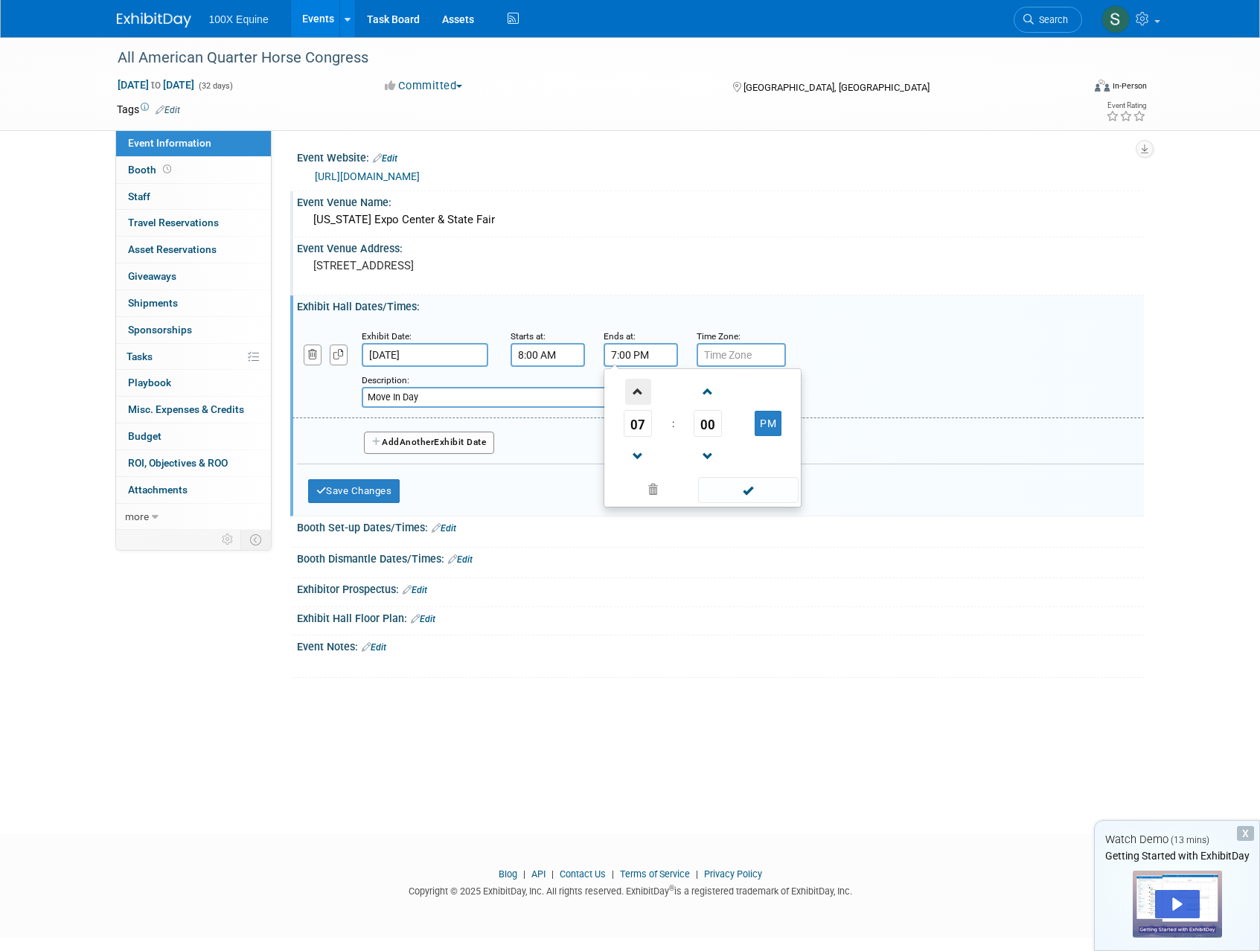
click at [638, 394] on span at bounding box center [638, 392] width 26 height 26
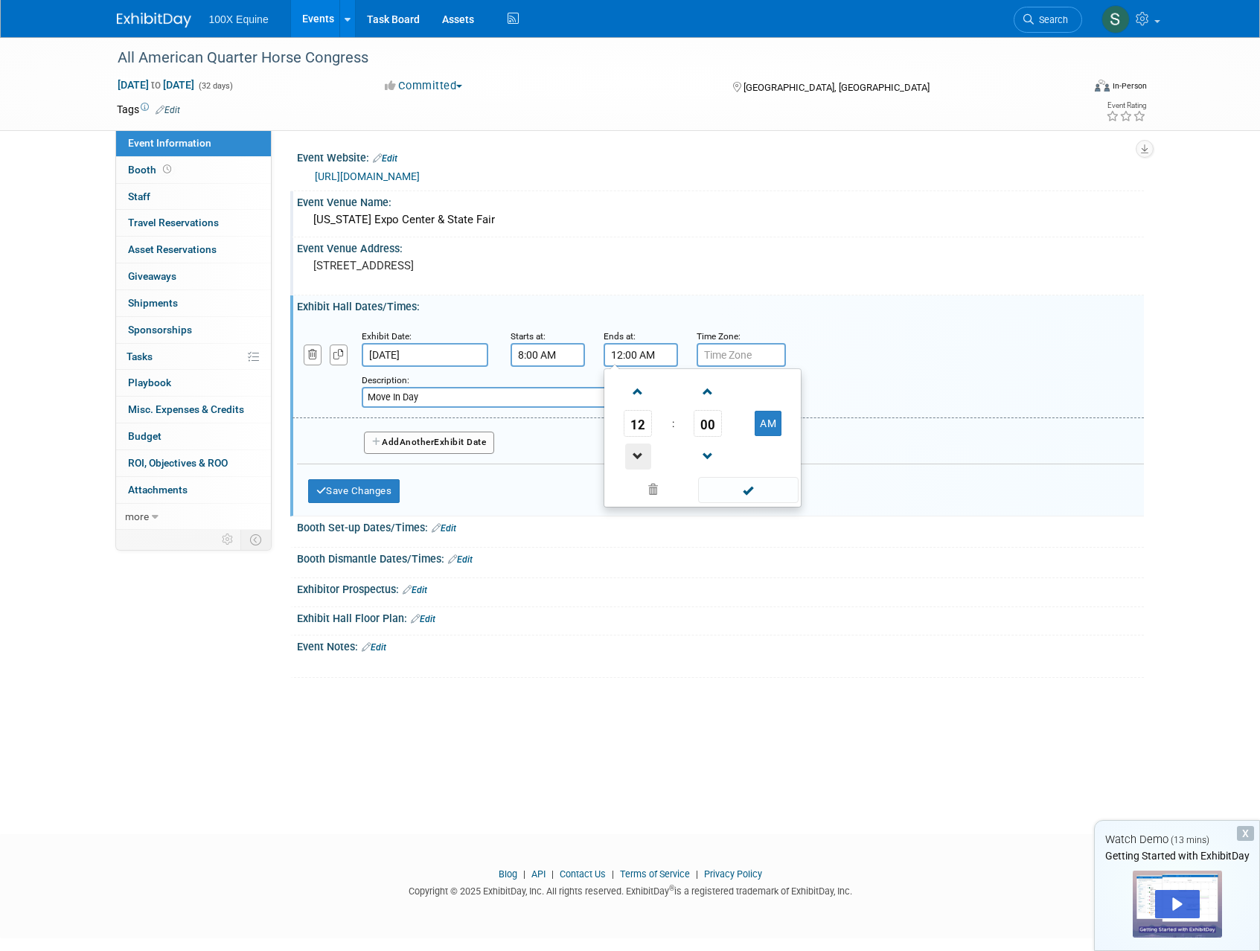
click at [641, 456] on span at bounding box center [638, 457] width 26 height 26
type input "10:00 PM"
click at [749, 496] on span at bounding box center [748, 490] width 100 height 26
click at [706, 355] on input "text" at bounding box center [741, 355] width 89 height 24
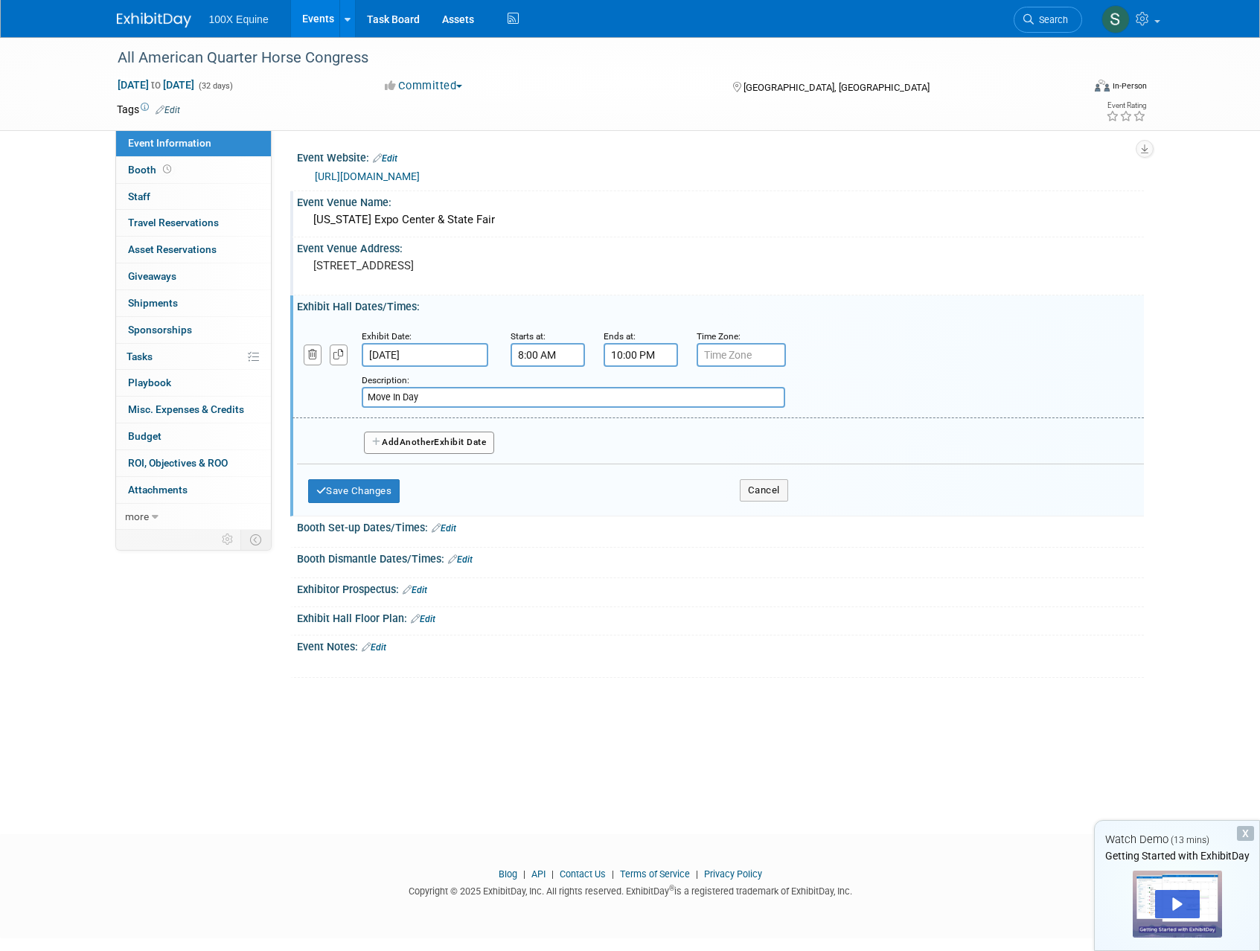
click at [743, 359] on input "text" at bounding box center [741, 355] width 89 height 24
click at [403, 438] on span "Another" at bounding box center [417, 442] width 35 height 10
select select "8"
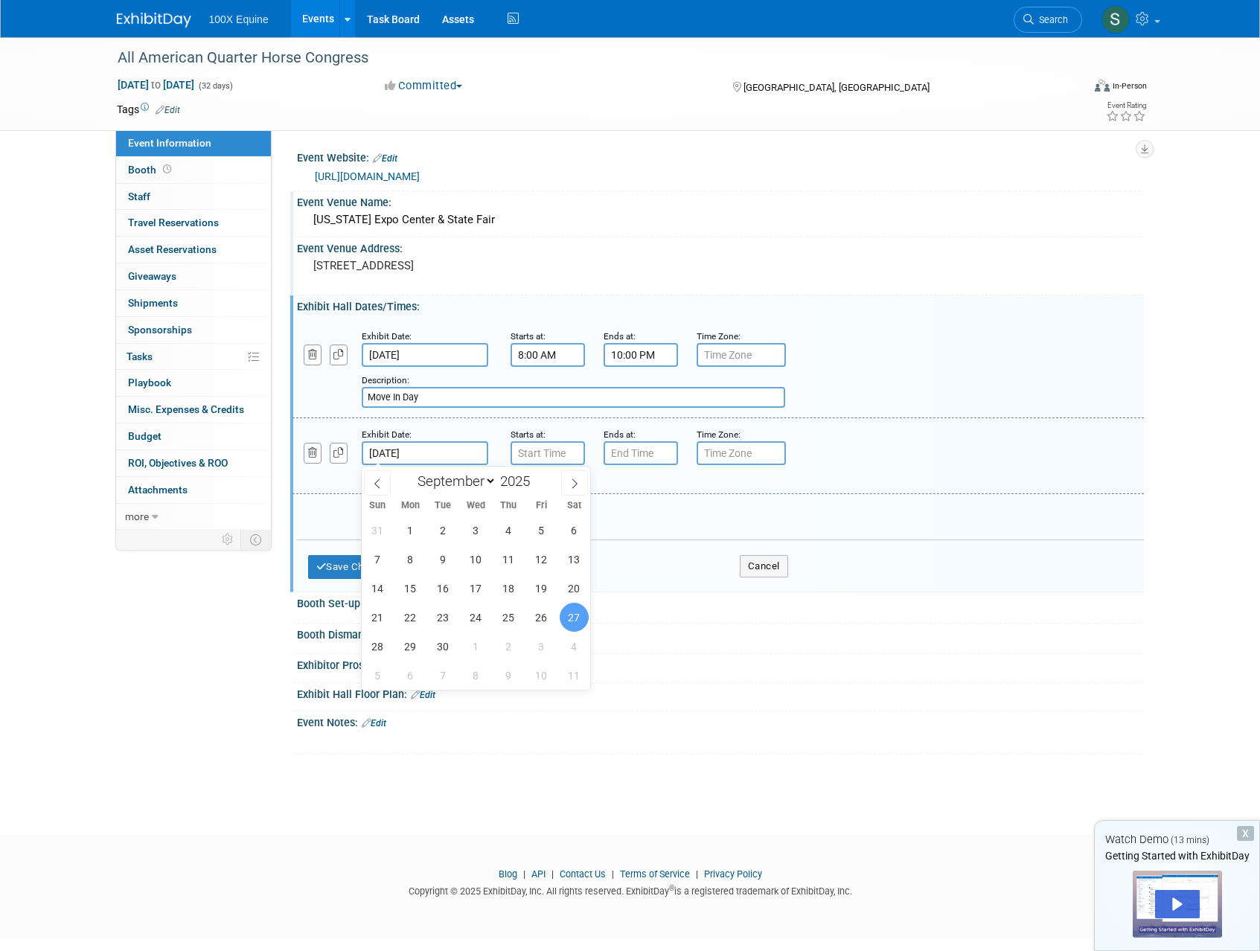
click at [420, 455] on input "Sep 27, 2025" at bounding box center [425, 453] width 127 height 24
click at [579, 616] on span "27" at bounding box center [574, 617] width 29 height 29
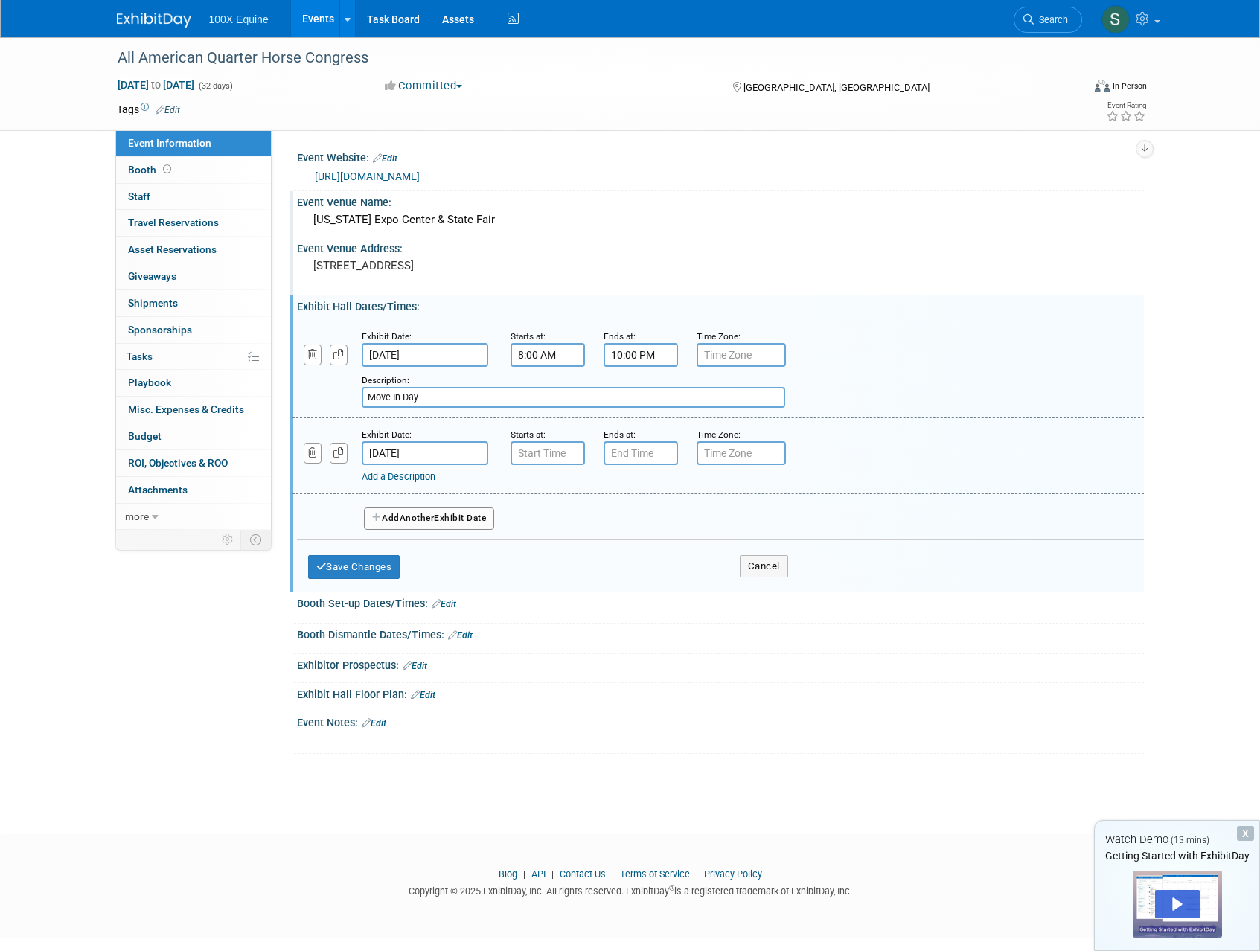
type input "7:00 AM"
click at [525, 457] on input "7:00 AM" at bounding box center [548, 453] width 74 height 24
click at [565, 667] on div "Exhibitor Prospectus: Edit" at bounding box center [720, 663] width 847 height 19
click at [310, 458] on icon "button" at bounding box center [313, 453] width 10 height 10
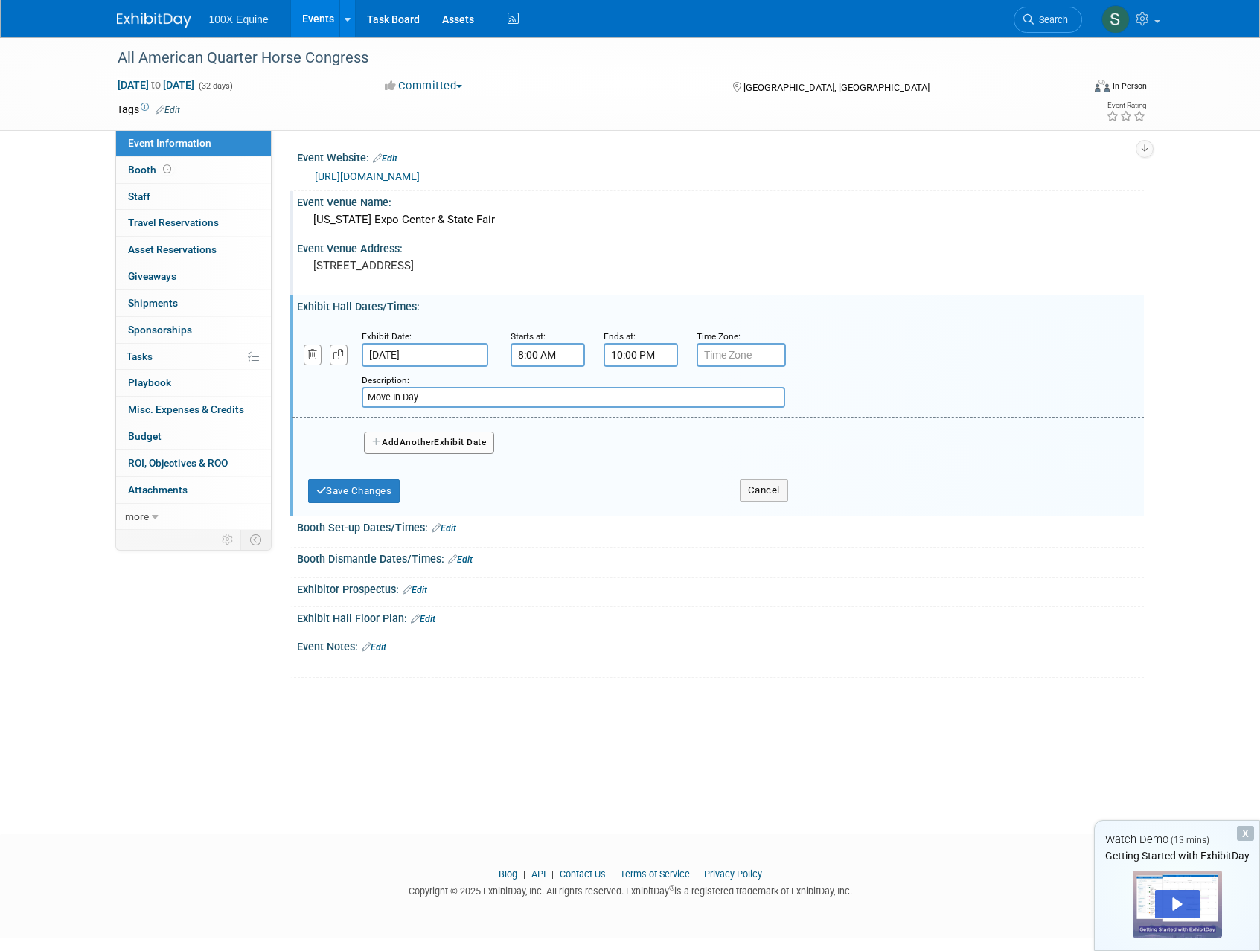
click at [641, 649] on div "Event Notes: Edit" at bounding box center [720, 645] width 847 height 19
click at [310, 358] on icon "button" at bounding box center [313, 355] width 10 height 10
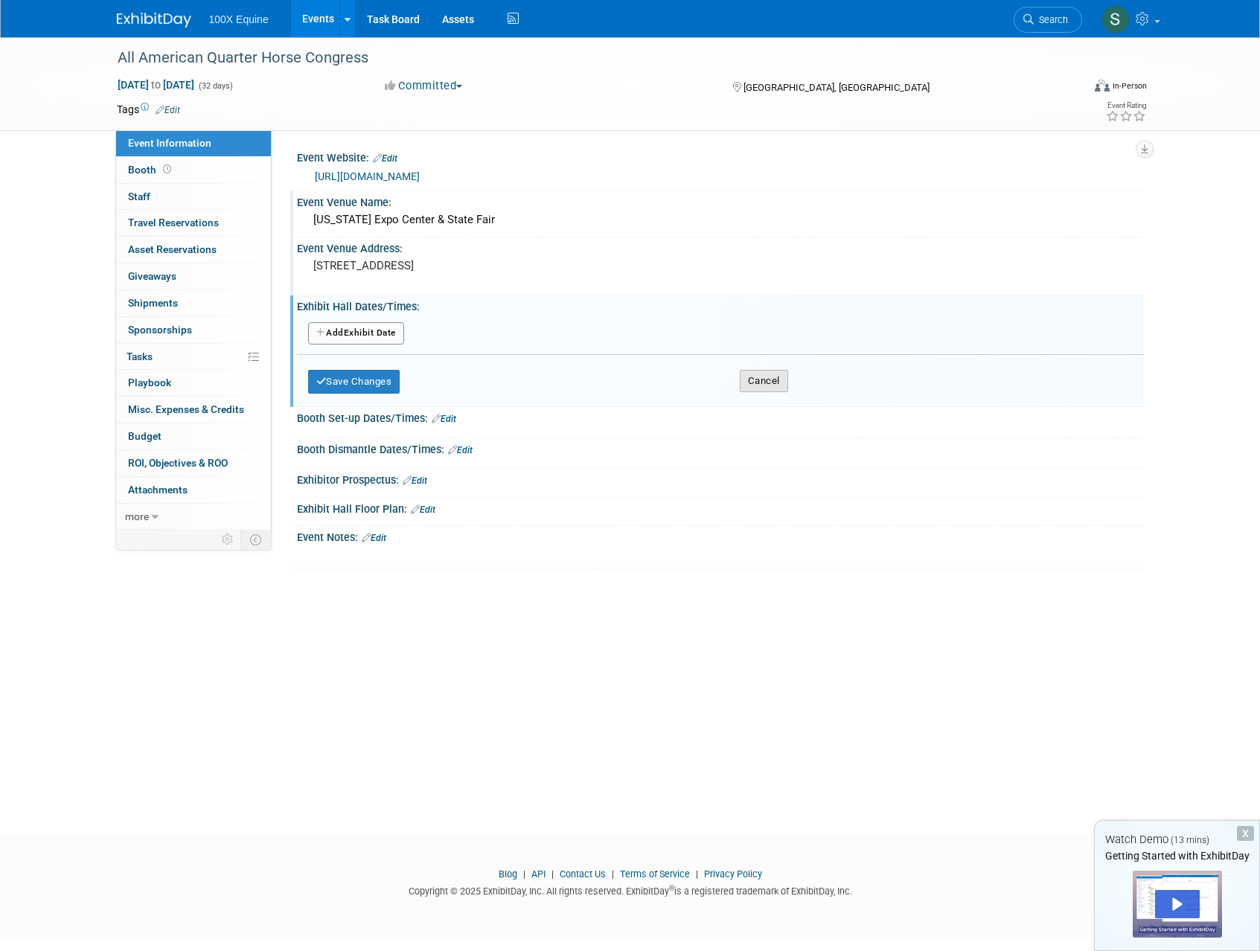
click at [752, 388] on button "Cancel" at bounding box center [764, 381] width 48 height 22
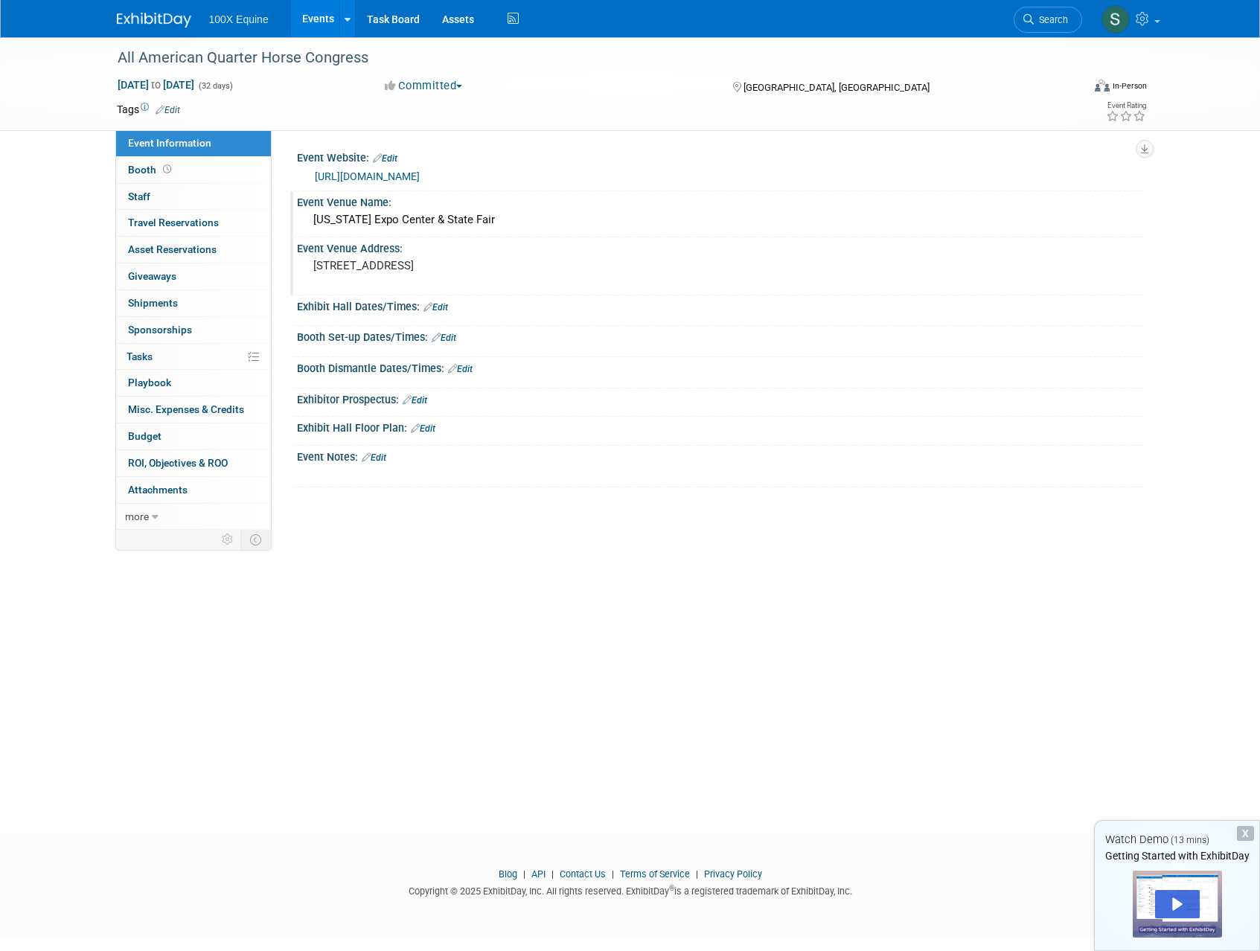
click at [447, 307] on link "Edit" at bounding box center [435, 307] width 25 height 10
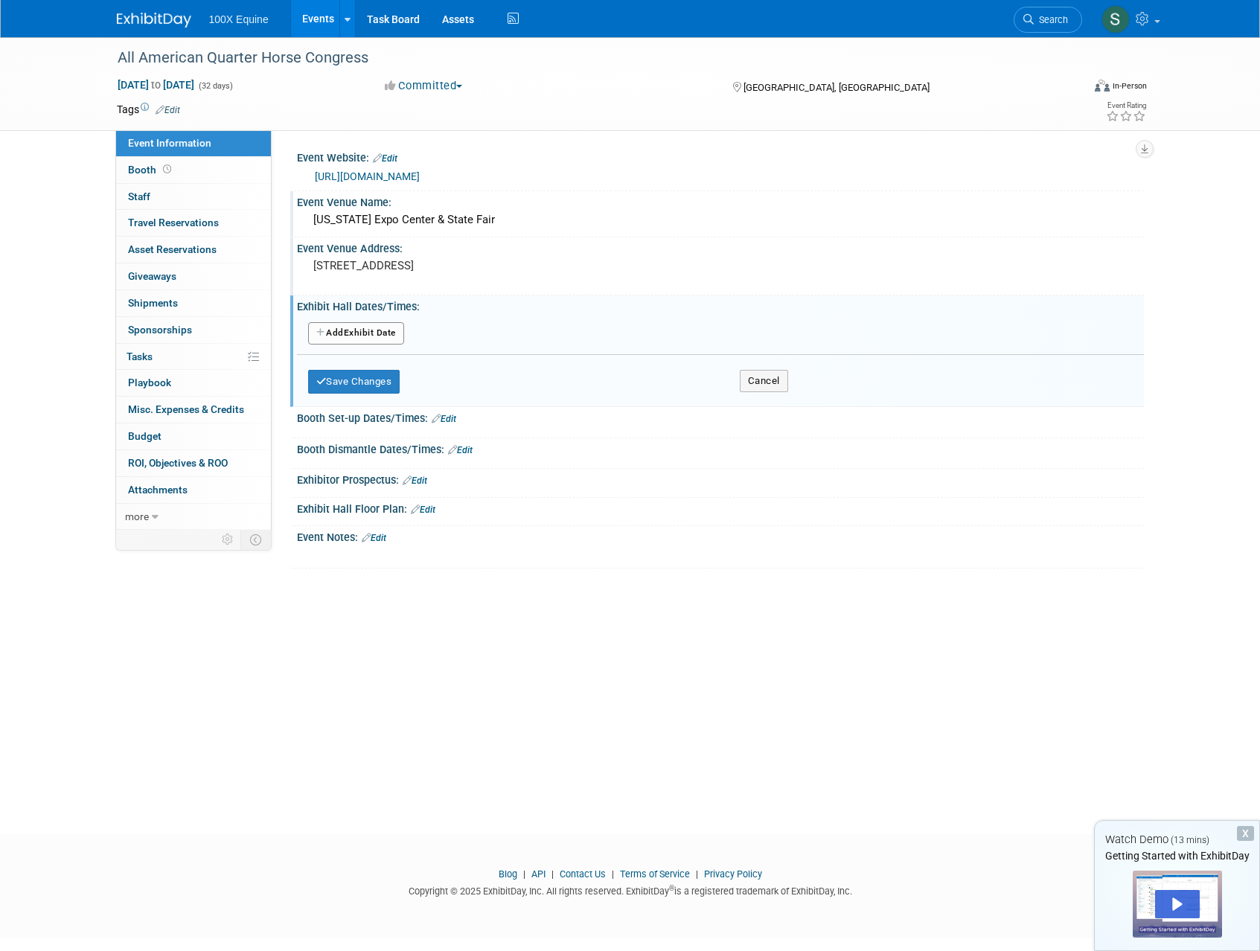
click at [382, 335] on button "Add Another Exhibit Date" at bounding box center [356, 333] width 96 height 22
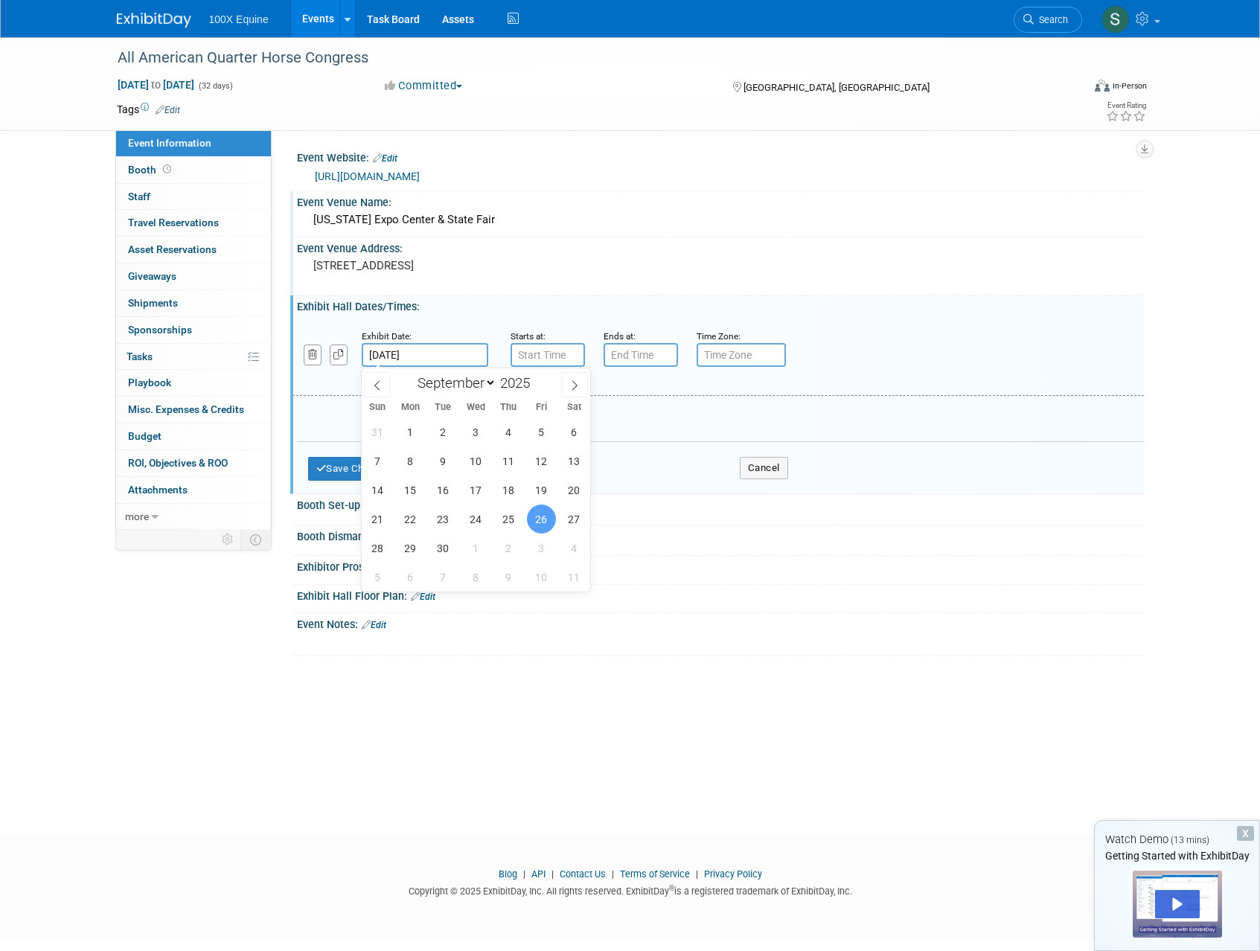
click at [386, 358] on input "Sep 26, 2025" at bounding box center [425, 355] width 127 height 24
click at [581, 525] on span "27" at bounding box center [574, 519] width 29 height 29
type input "Sep 27, 2025"
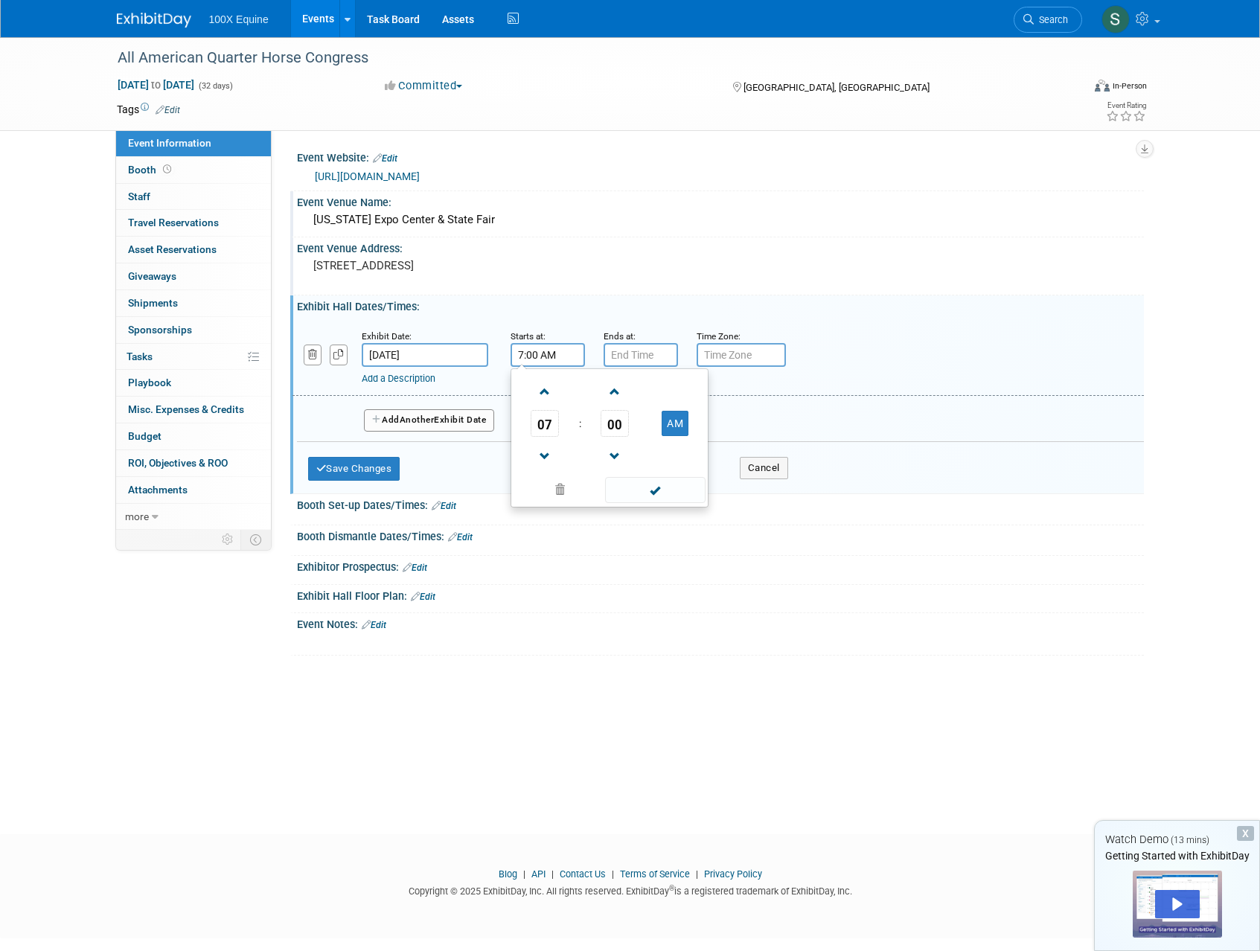
click at [537, 355] on input "7:00 AM" at bounding box center [548, 355] width 74 height 24
click at [541, 386] on span at bounding box center [545, 392] width 26 height 26
click at [548, 450] on span at bounding box center [545, 457] width 26 height 26
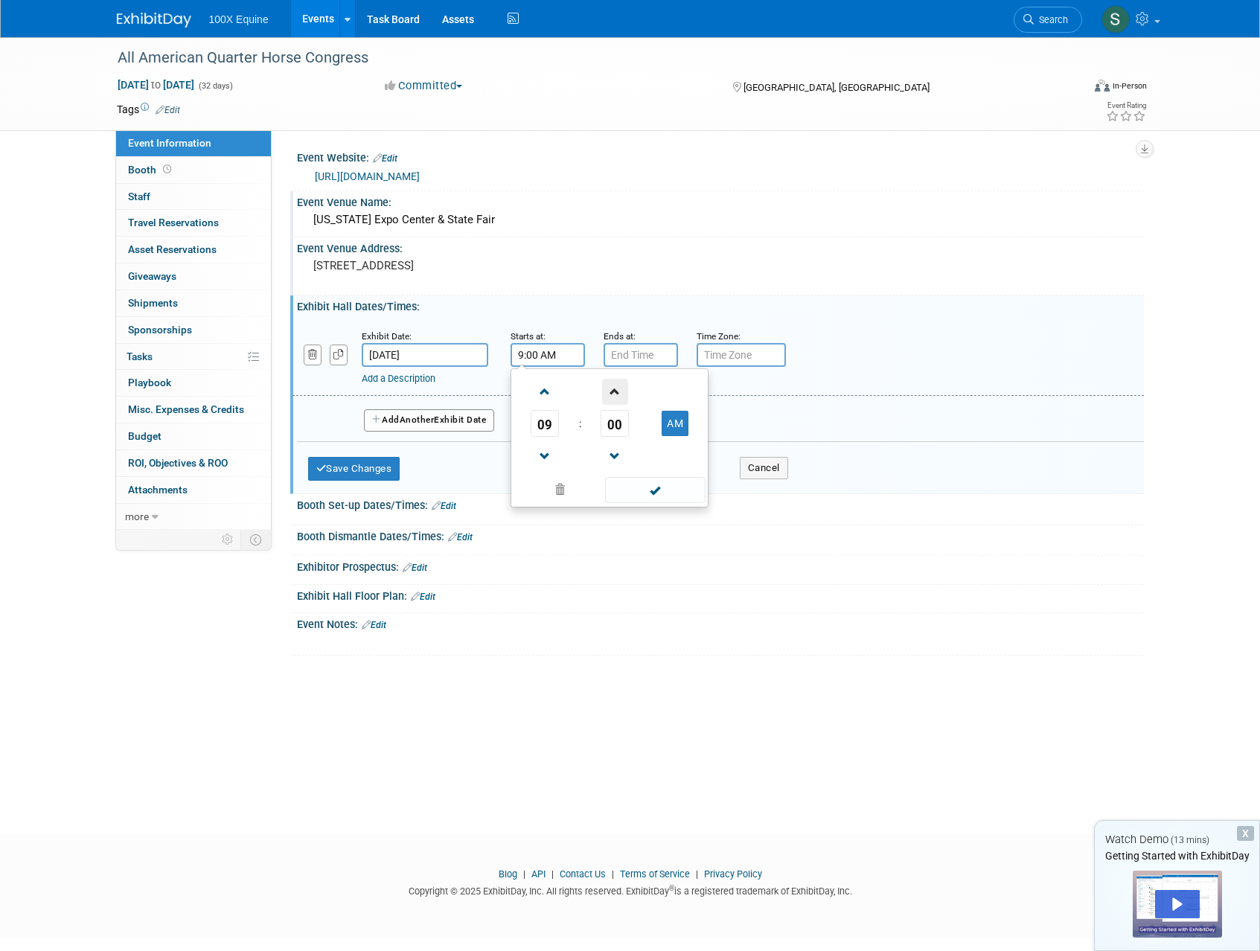
click at [607, 387] on span at bounding box center [615, 392] width 26 height 26
click at [622, 430] on span "04" at bounding box center [615, 423] width 28 height 27
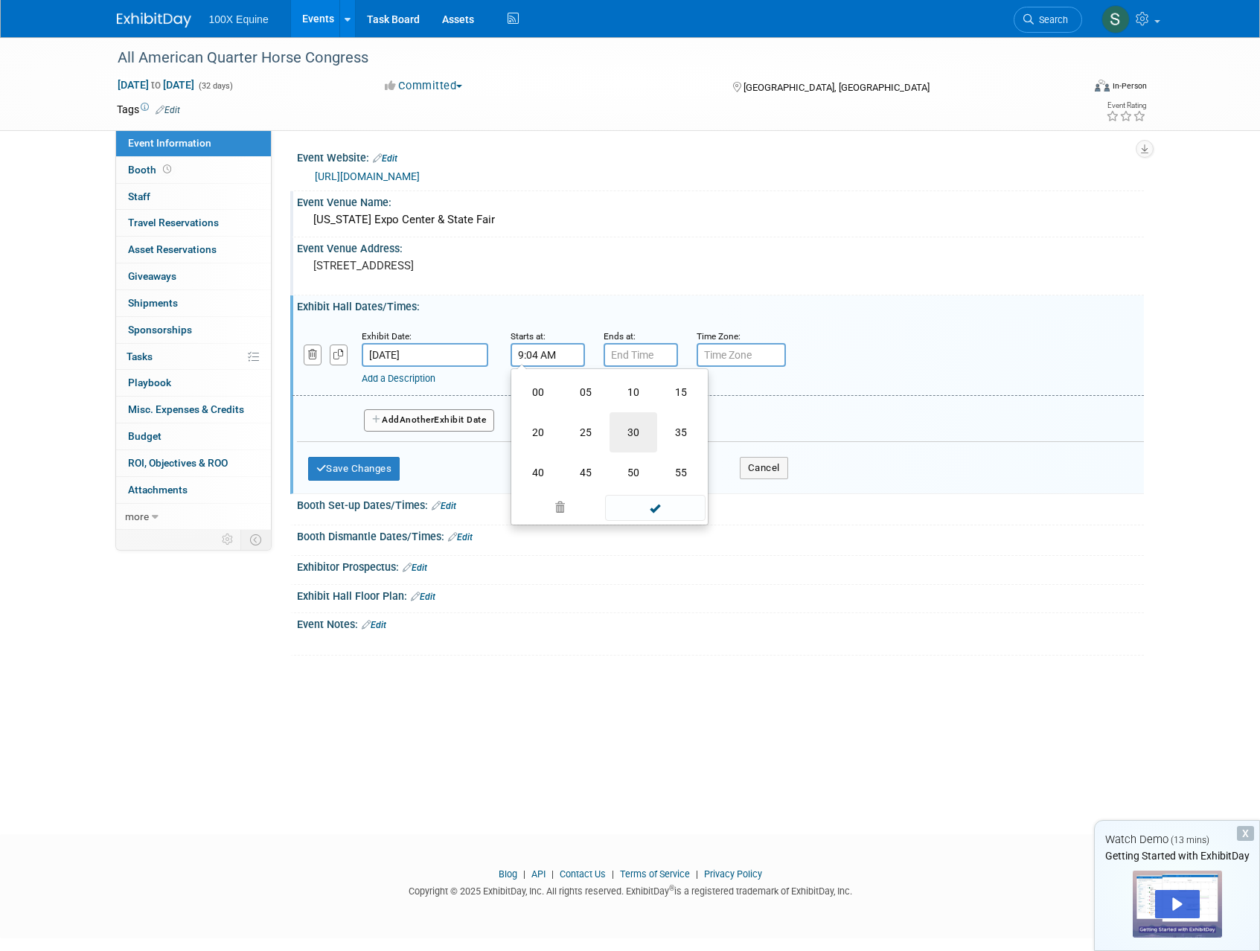
click at [622, 429] on td "30" at bounding box center [634, 432] width 48 height 40
type input "9:30 AM"
type input "7:00 PM"
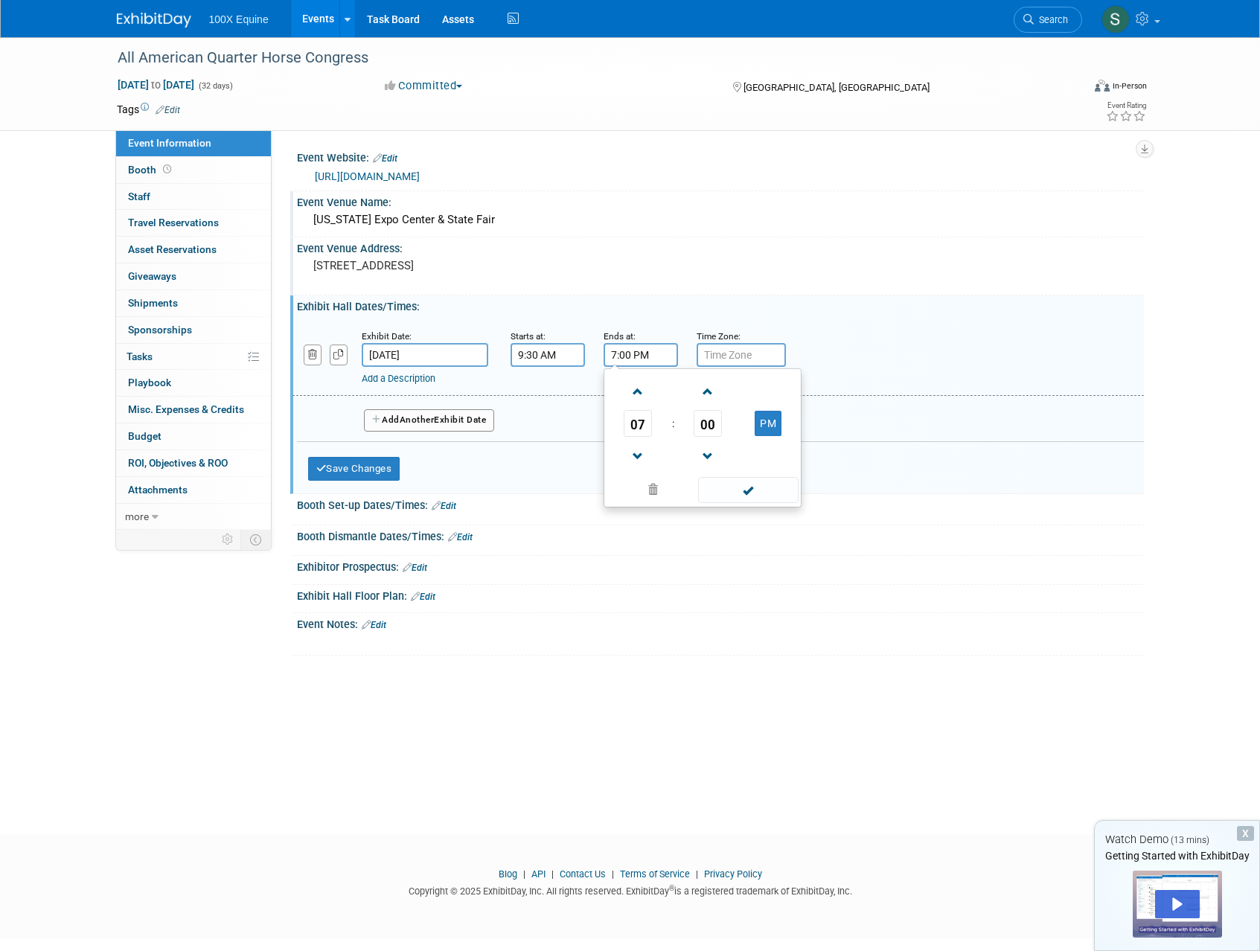
click at [636, 359] on input "7:00 PM" at bounding box center [641, 355] width 74 height 24
click at [810, 339] on div "Add a Description Description:" at bounding box center [718, 356] width 874 height 57
click at [434, 417] on span "Another" at bounding box center [417, 420] width 35 height 10
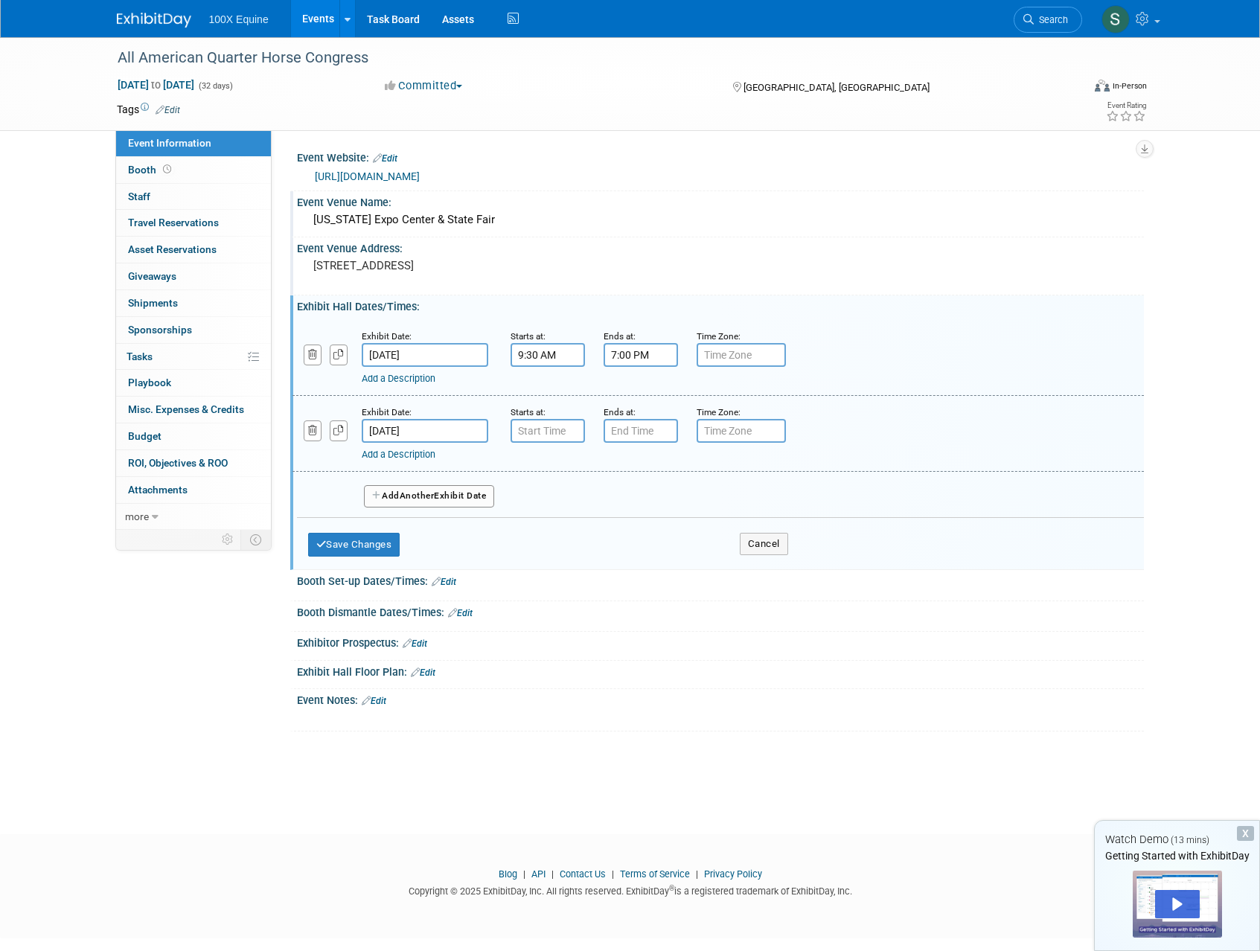
click at [422, 431] on input "[DATE]" at bounding box center [425, 431] width 127 height 24
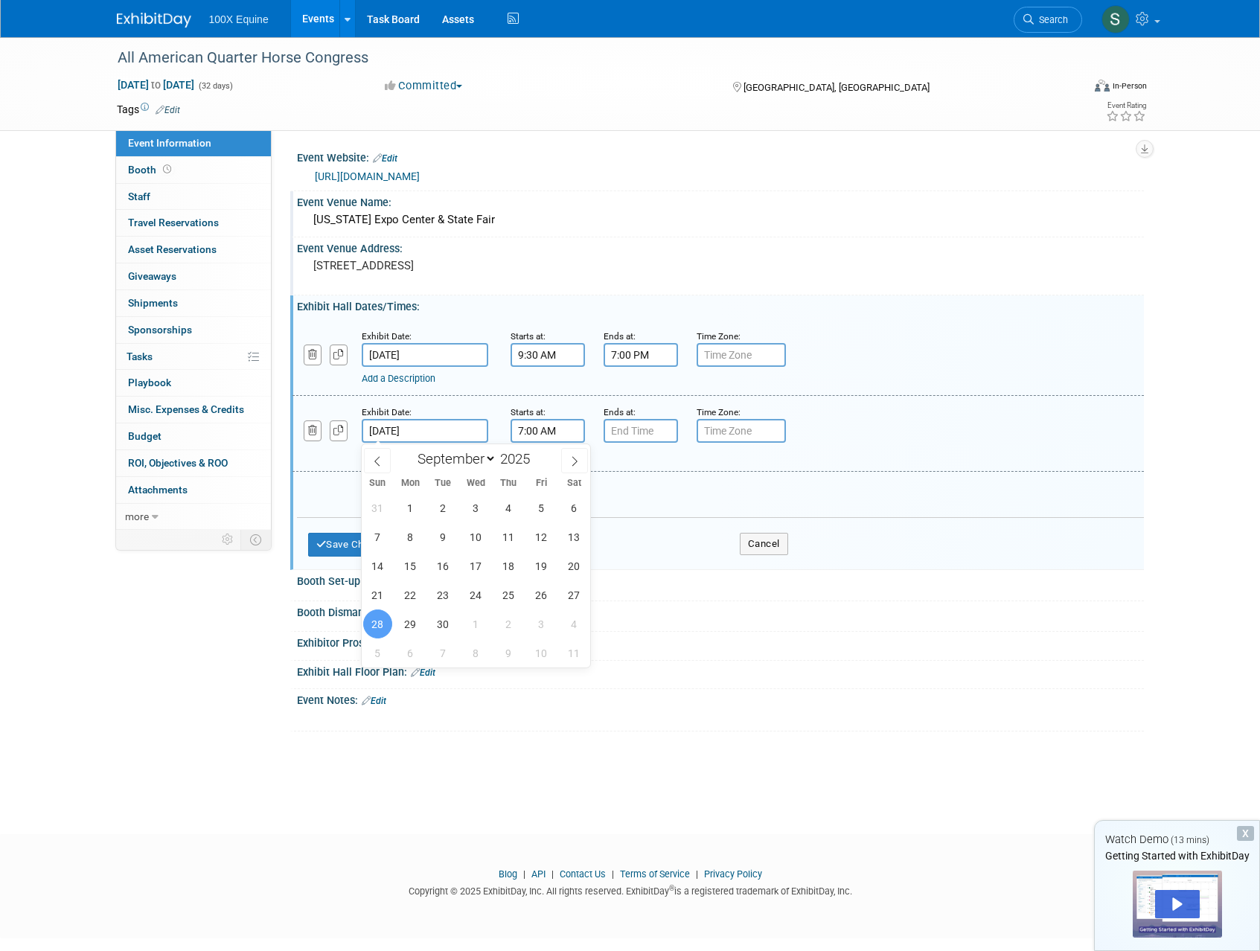
click at [535, 432] on input "7:00 AM" at bounding box center [548, 431] width 74 height 24
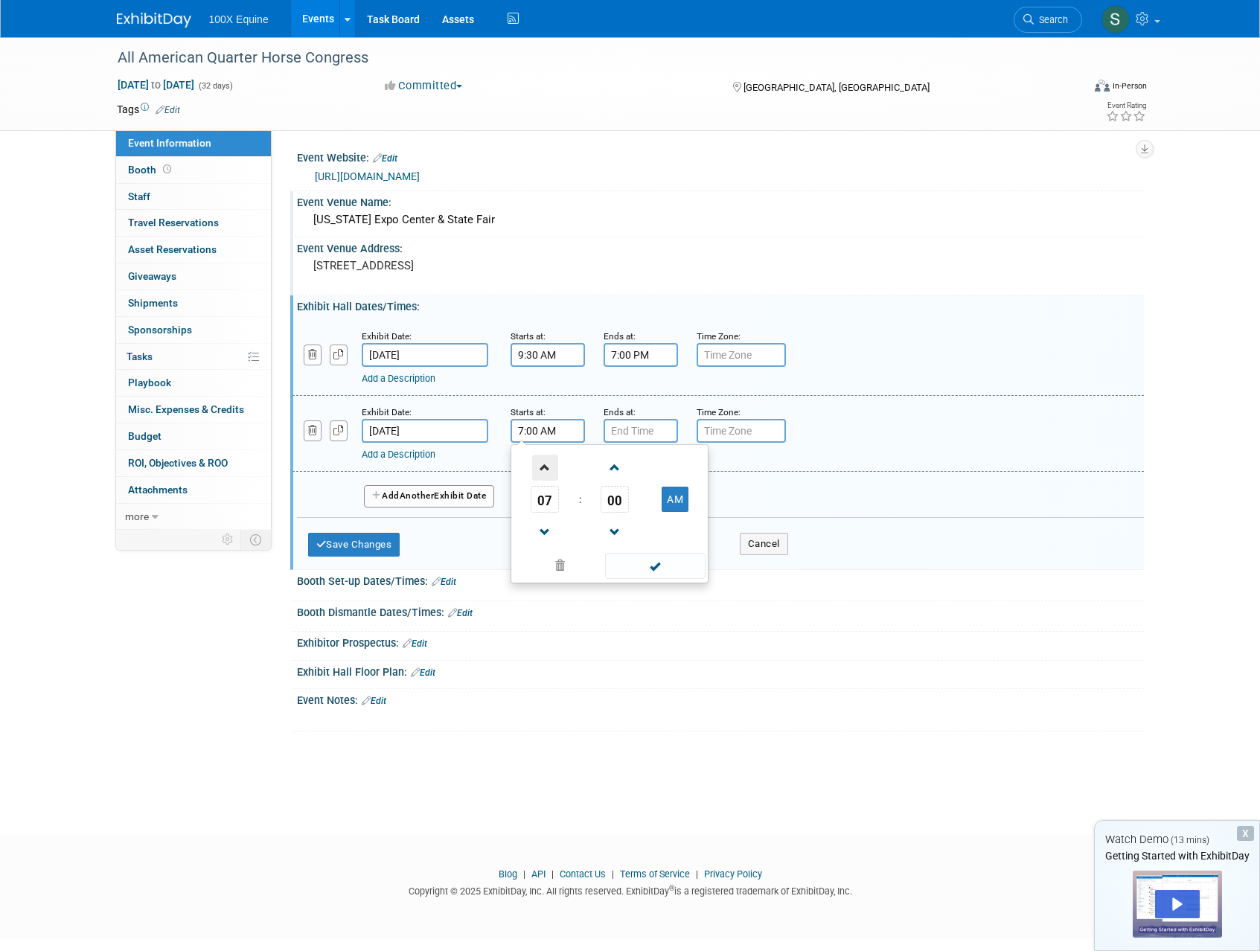
click at [548, 477] on span at bounding box center [545, 468] width 26 height 26
click at [614, 496] on span "00" at bounding box center [615, 499] width 28 height 27
click at [625, 514] on td "30" at bounding box center [634, 508] width 48 height 40
type input "9:30 AM"
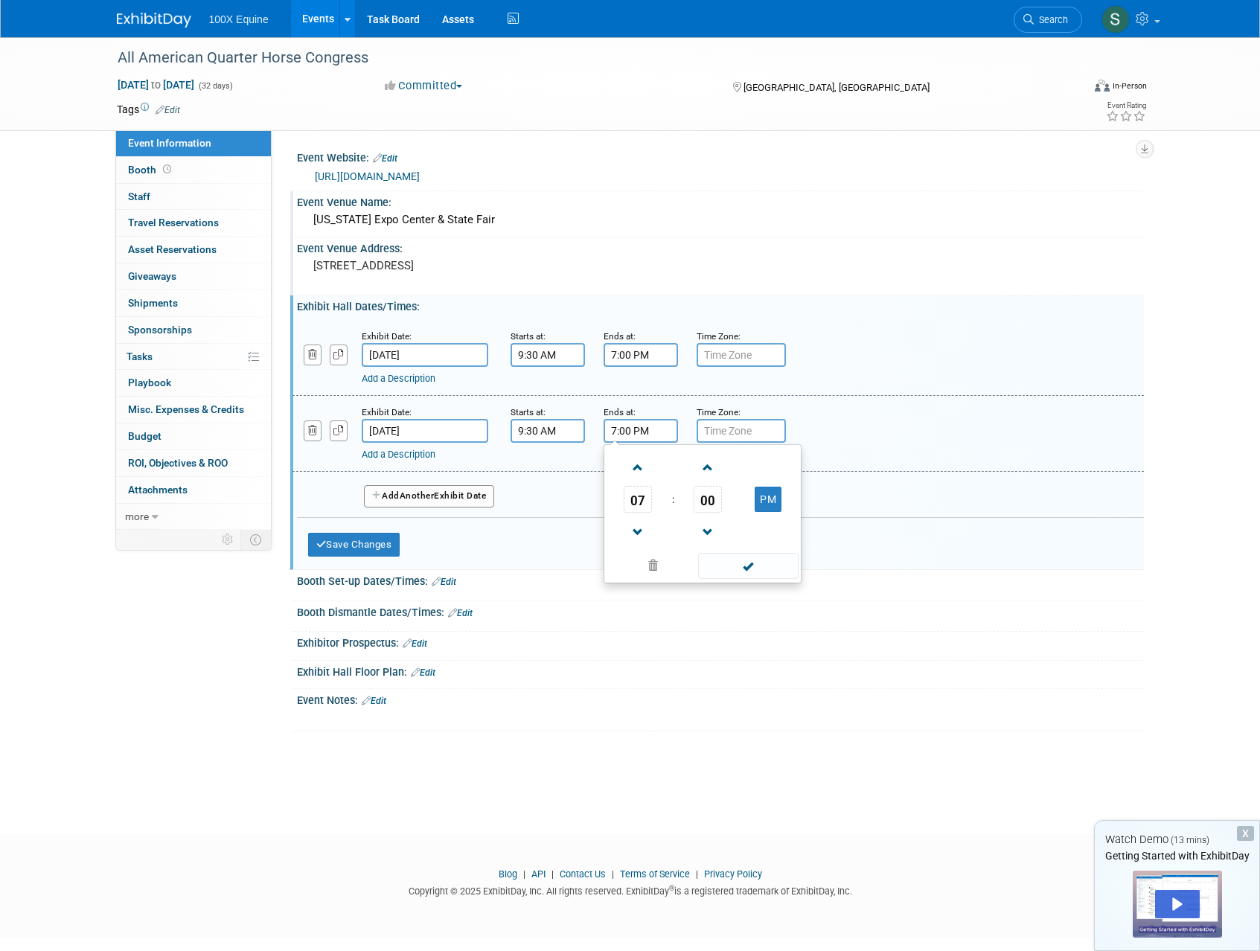
click at [640, 436] on input "7:00 PM" at bounding box center [641, 431] width 74 height 24
click at [636, 531] on span at bounding box center [638, 532] width 26 height 26
type input "6:00 PM"
click at [761, 564] on span at bounding box center [748, 566] width 100 height 26
click at [625, 364] on input "7:00 PM" at bounding box center [641, 355] width 74 height 24
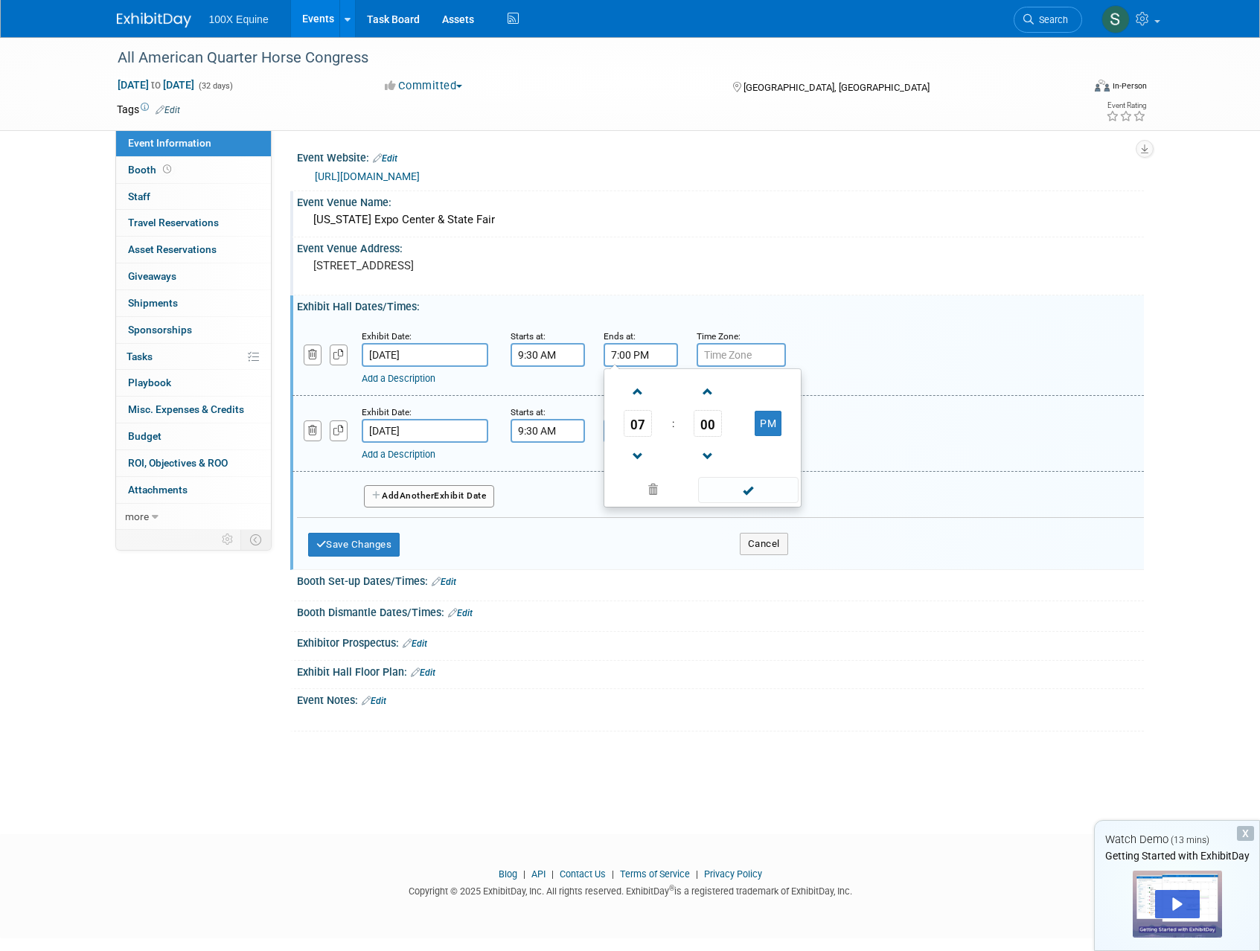
click at [745, 688] on div "Exhibit Hall Floor Plan: Edit" at bounding box center [717, 675] width 854 height 29
click at [378, 498] on icon "button" at bounding box center [377, 495] width 10 height 9
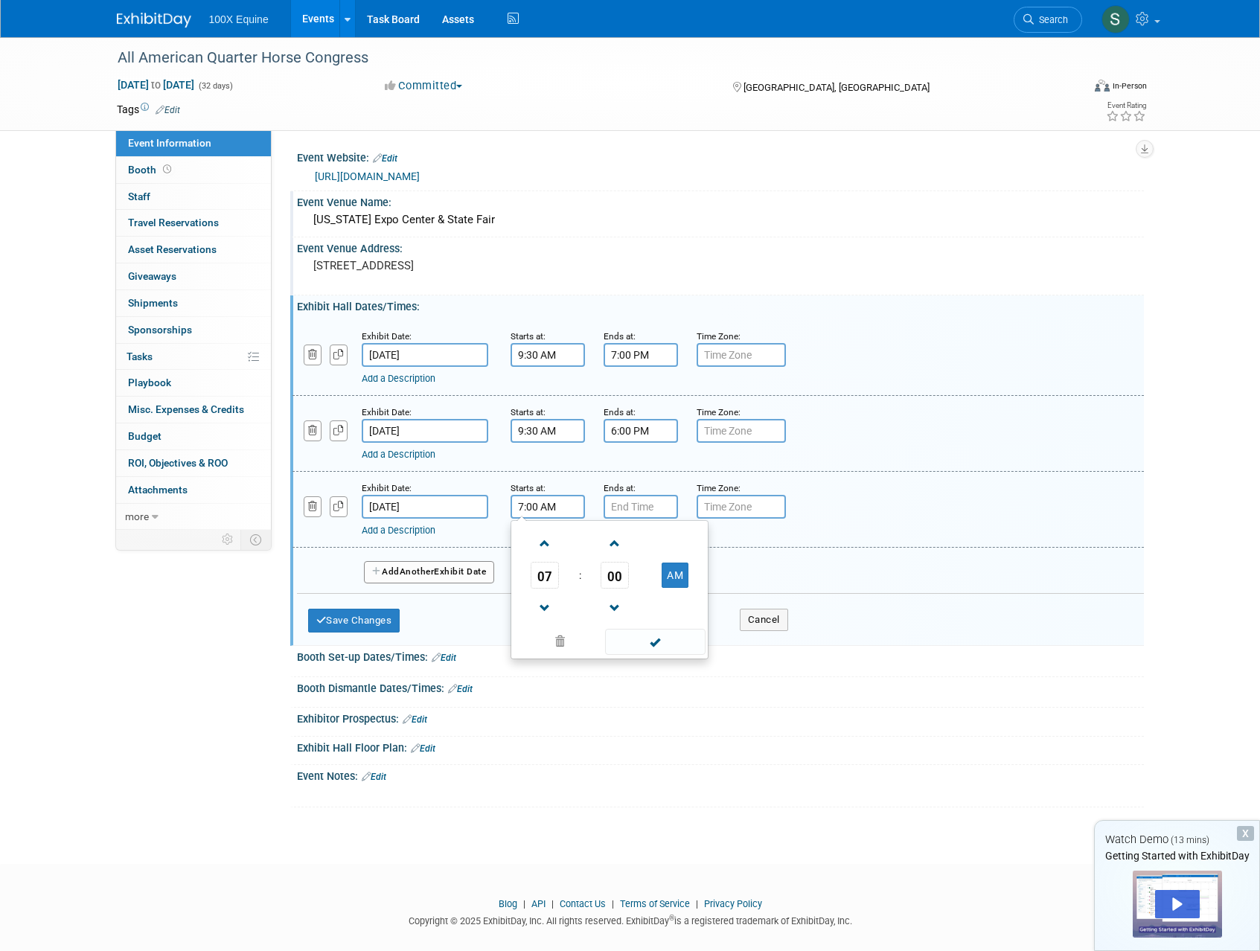
click at [537, 506] on input "7:00 AM" at bounding box center [548, 507] width 74 height 24
click at [552, 543] on span at bounding box center [545, 544] width 26 height 26
click at [617, 582] on span "00" at bounding box center [615, 575] width 28 height 27
click at [622, 583] on td "30" at bounding box center [634, 584] width 48 height 40
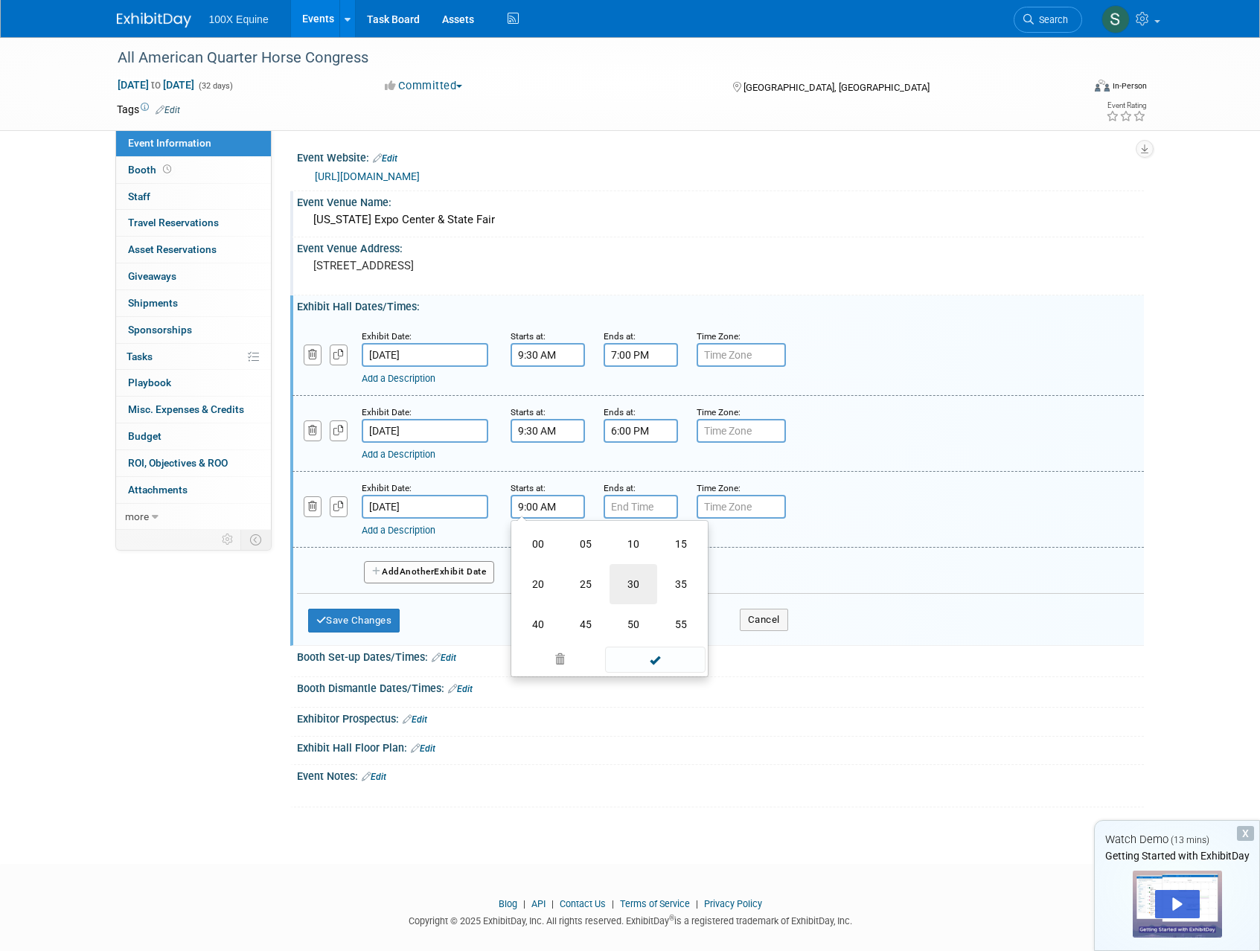
type input "9:30 AM"
click at [635, 501] on input "7:00 PM" at bounding box center [641, 507] width 74 height 24
click at [643, 618] on span at bounding box center [638, 608] width 26 height 26
type input "6:00 PM"
click at [742, 642] on span at bounding box center [748, 642] width 100 height 26
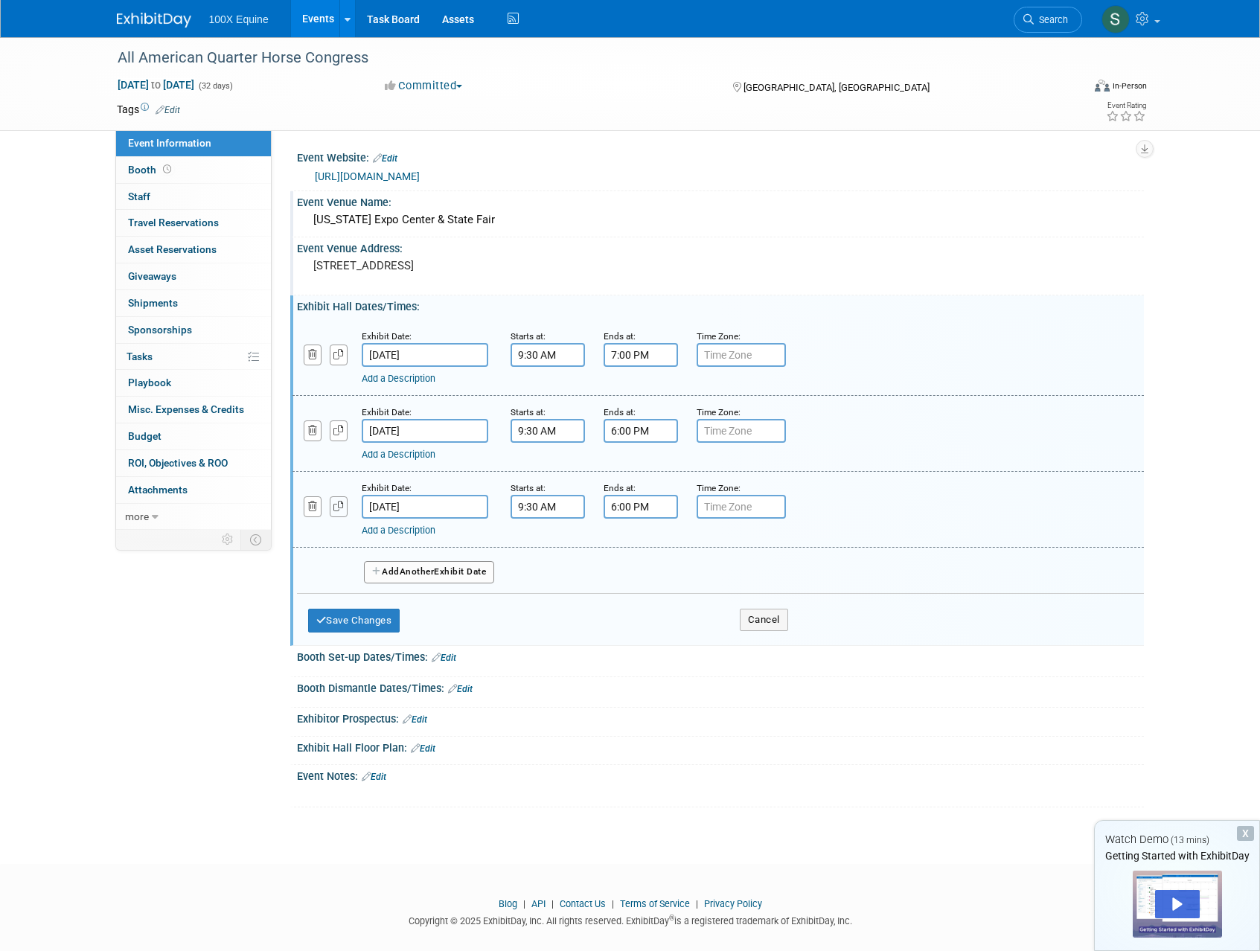
click at [342, 506] on icon "button" at bounding box center [338, 507] width 10 height 10
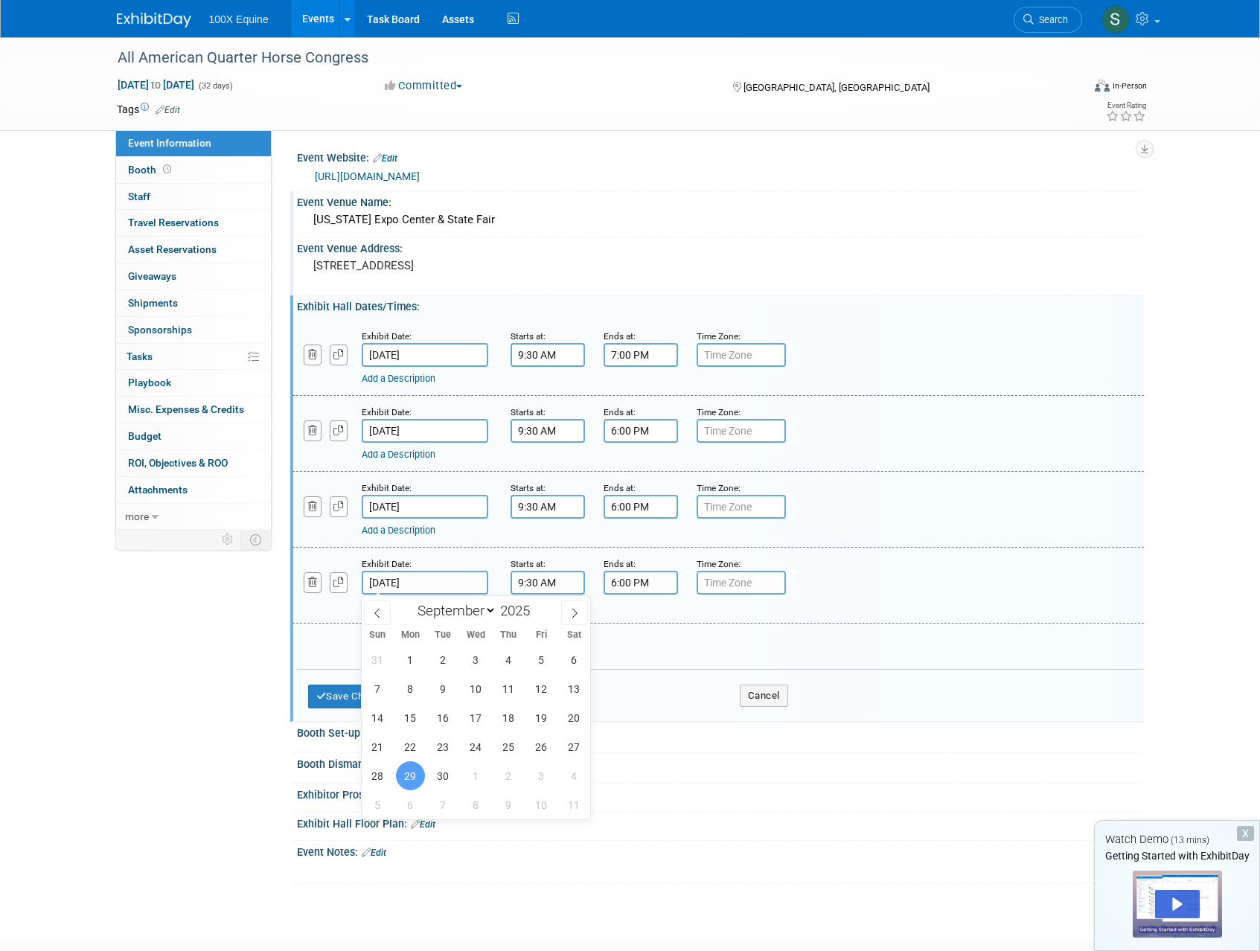
click at [391, 580] on input "Sep 29, 2025" at bounding box center [425, 583] width 127 height 24
click at [448, 769] on span "30" at bounding box center [443, 775] width 29 height 29
type input "Sep 30, 2025"
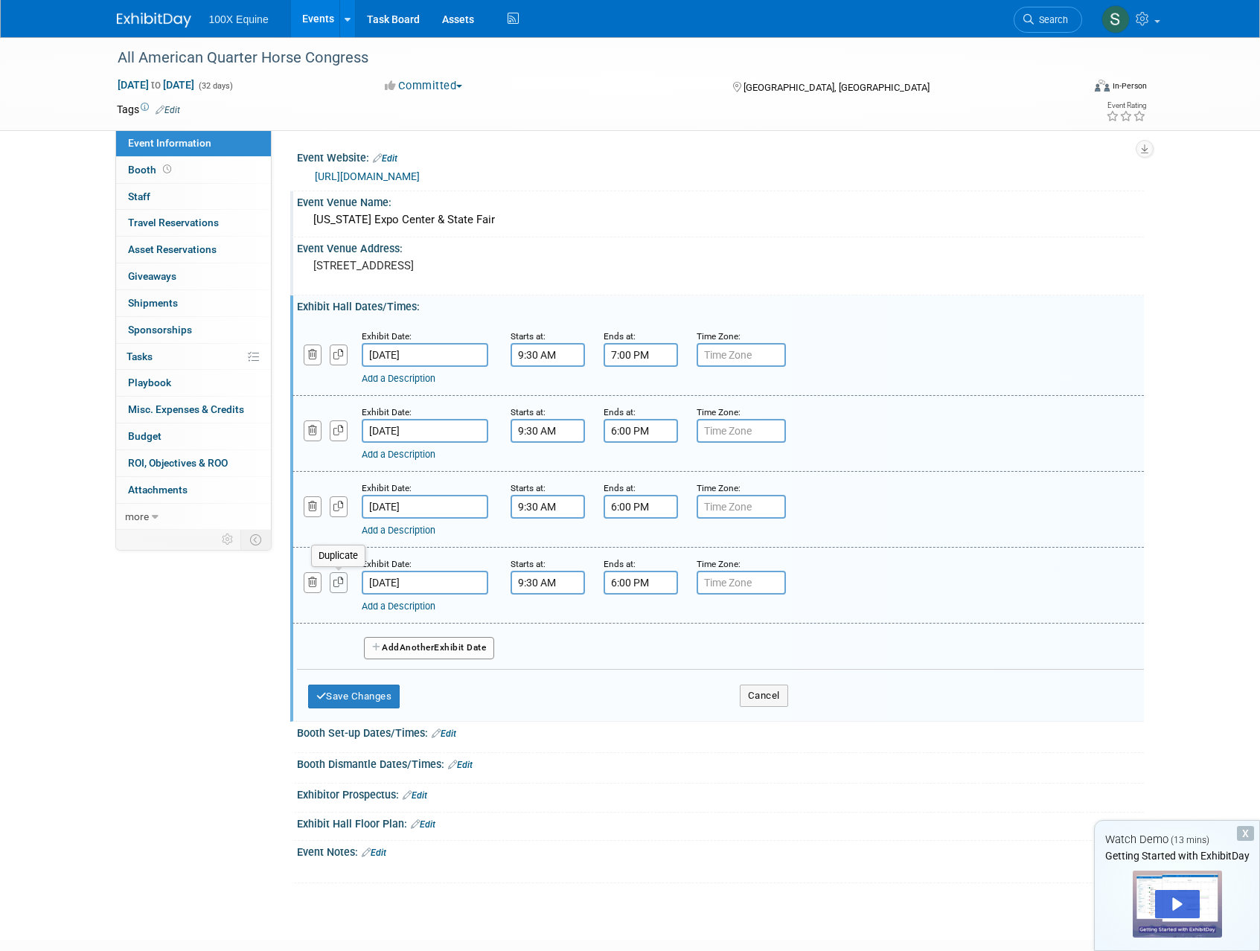
click at [342, 583] on icon "button" at bounding box center [338, 583] width 10 height 10
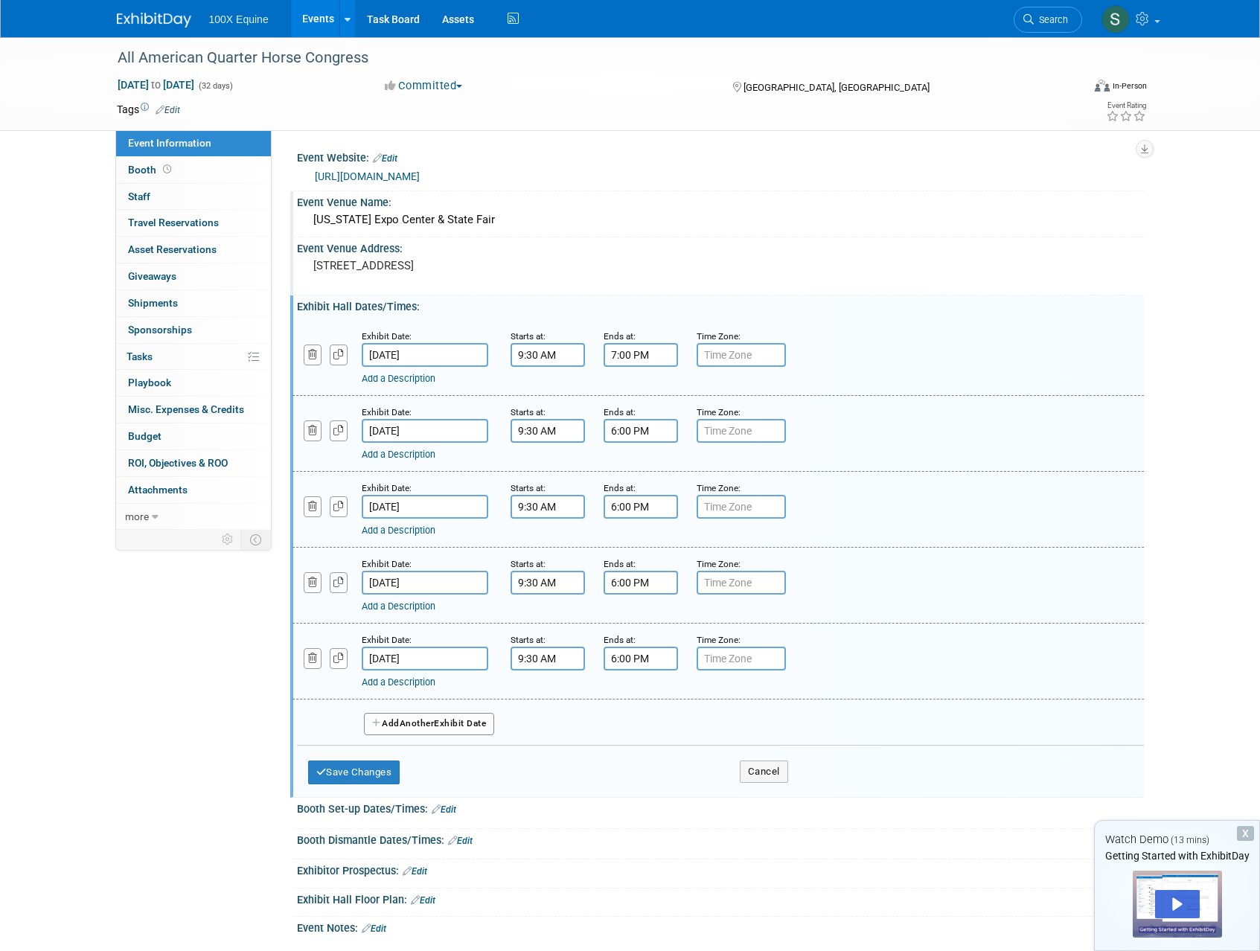
click at [342, 583] on icon "button" at bounding box center [338, 583] width 10 height 10
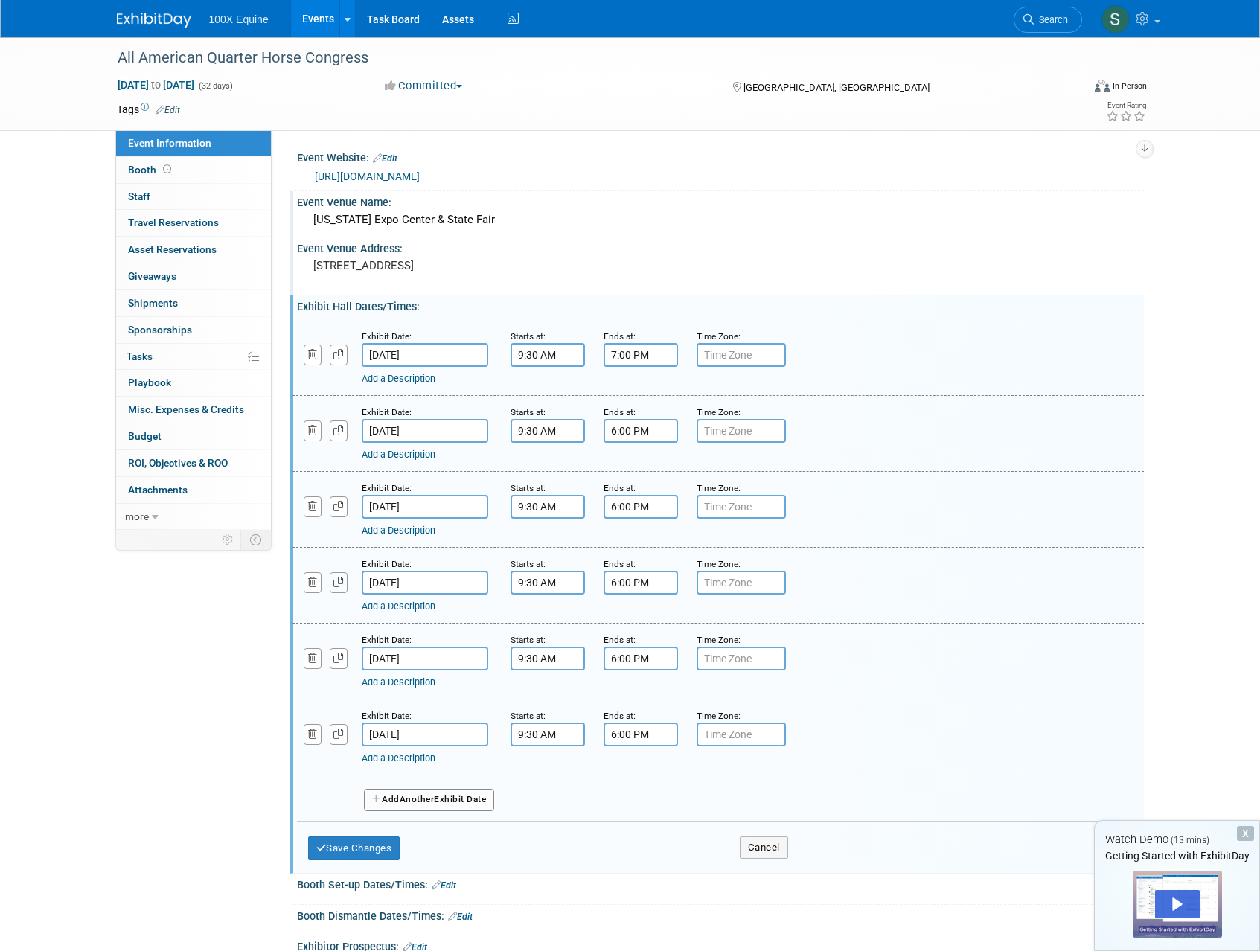
click at [342, 583] on icon "button" at bounding box center [338, 583] width 10 height 10
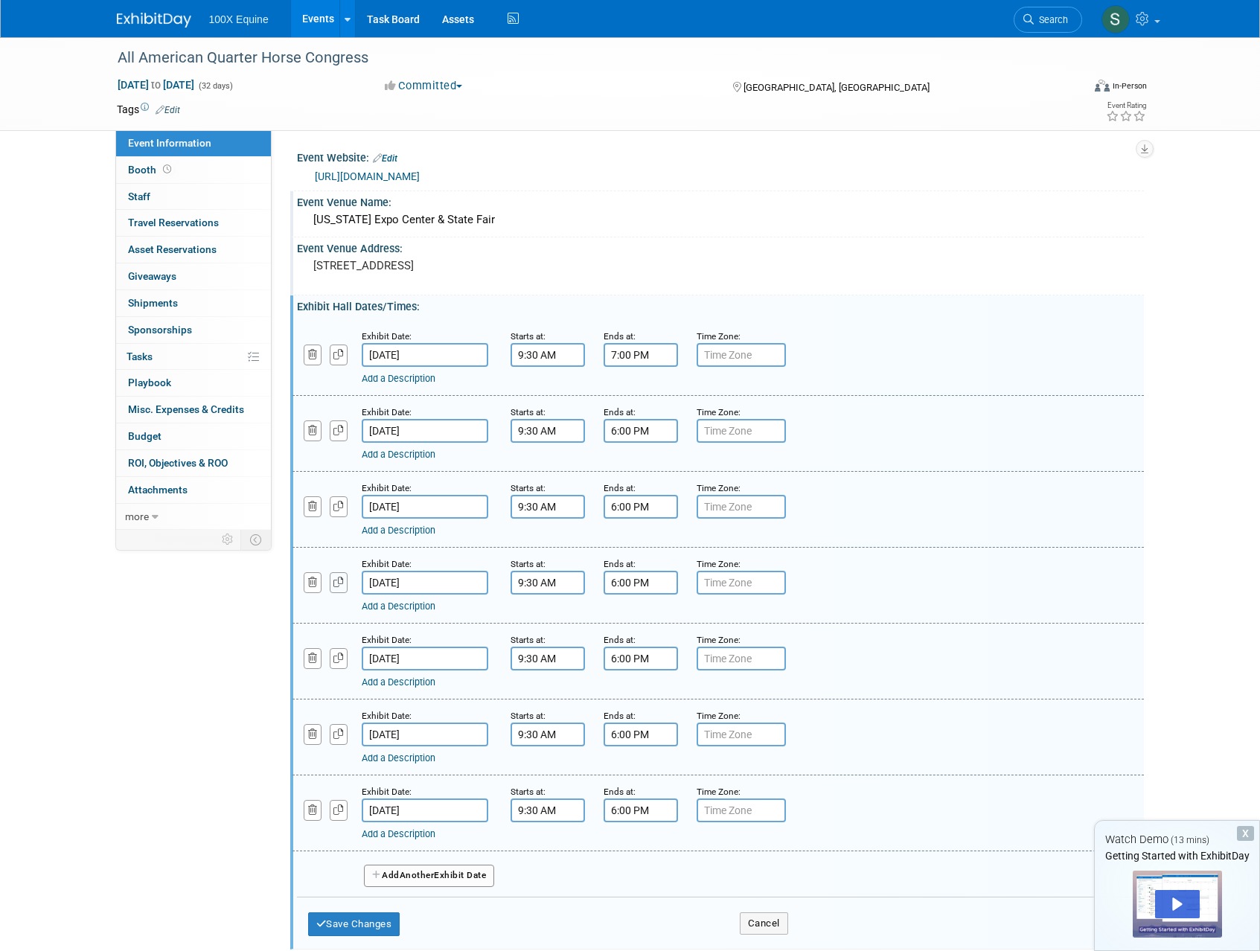
click at [342, 583] on icon "button" at bounding box center [338, 583] width 10 height 10
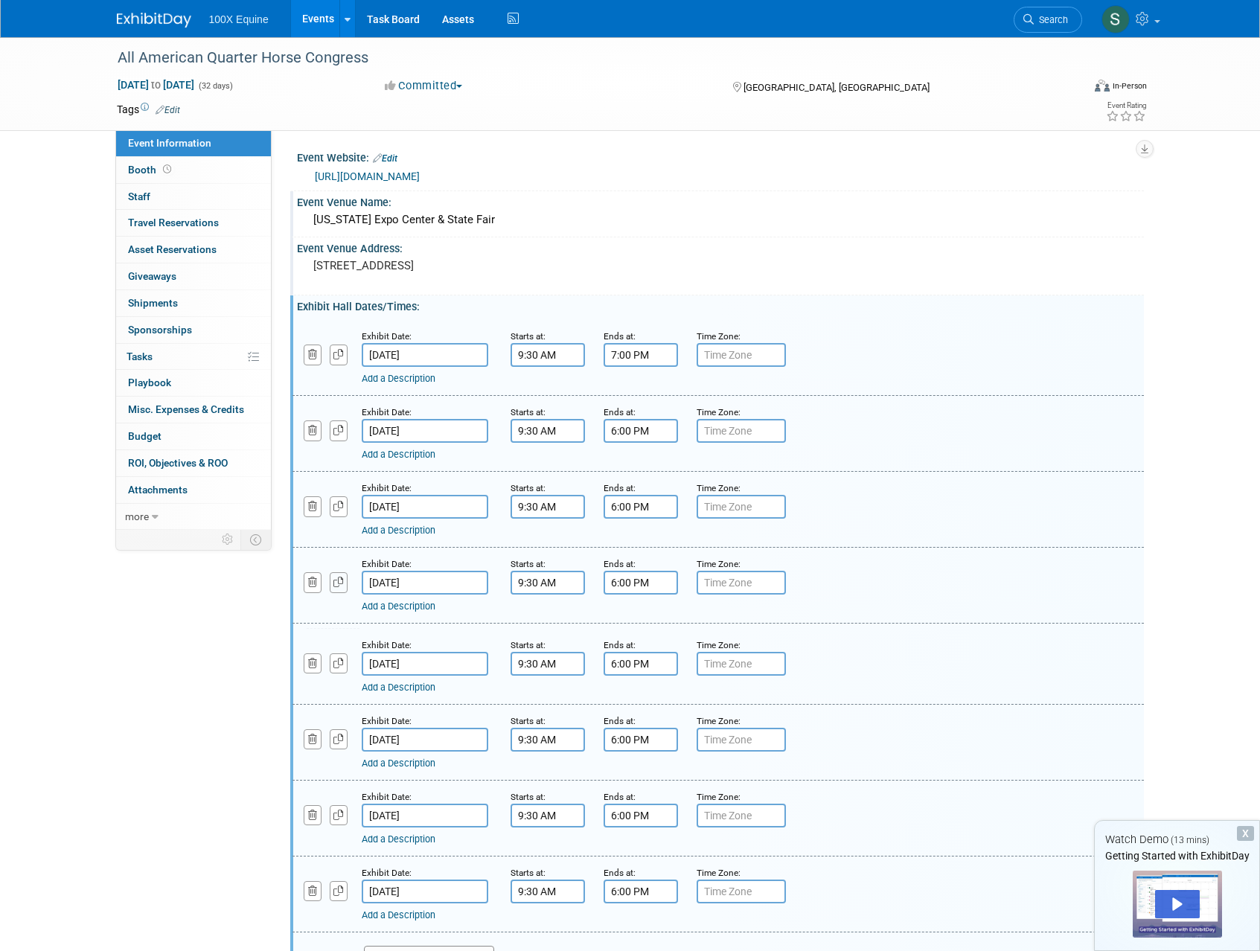
click at [342, 583] on icon "button" at bounding box center [338, 583] width 10 height 10
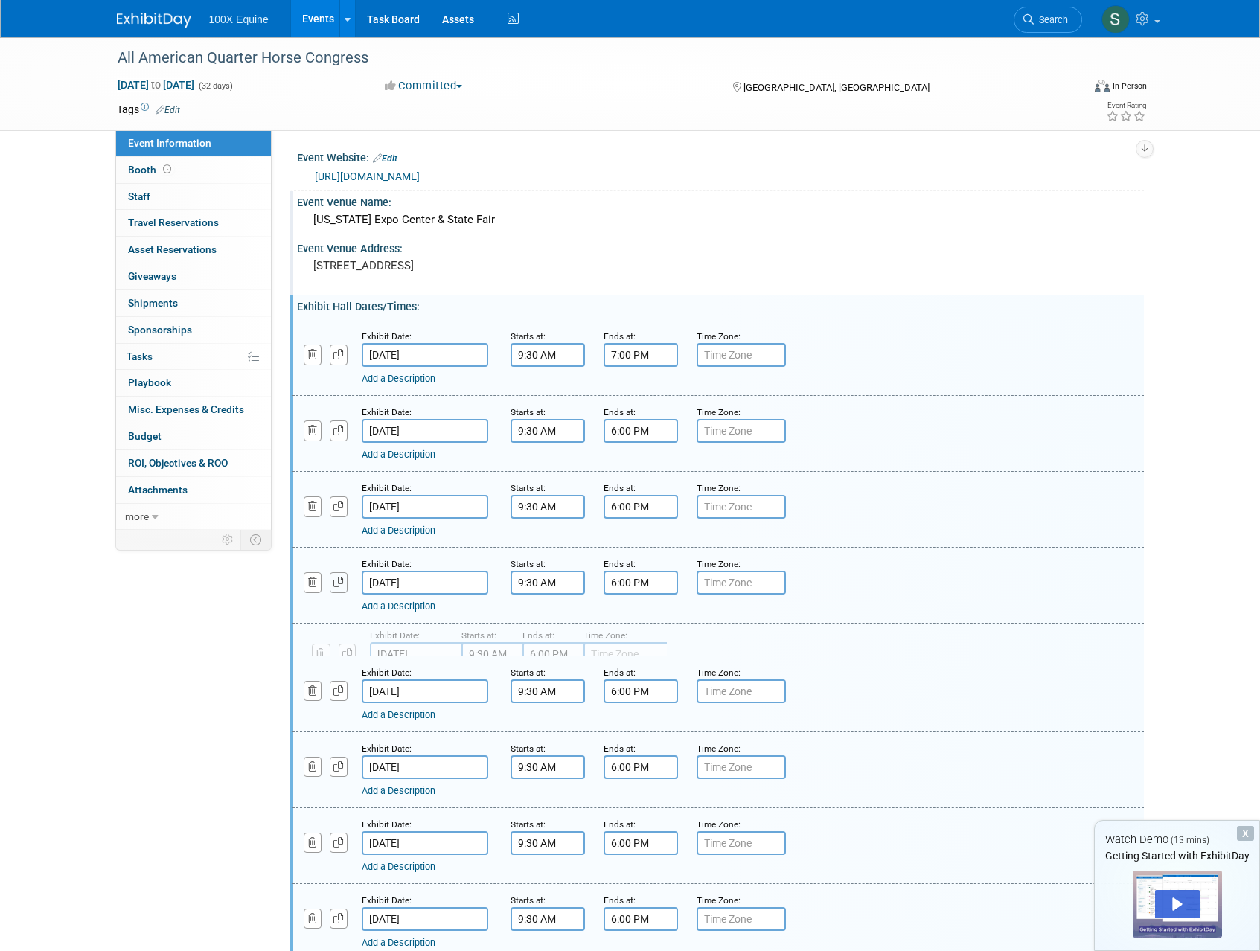
click at [342, 583] on icon "button" at bounding box center [338, 583] width 10 height 10
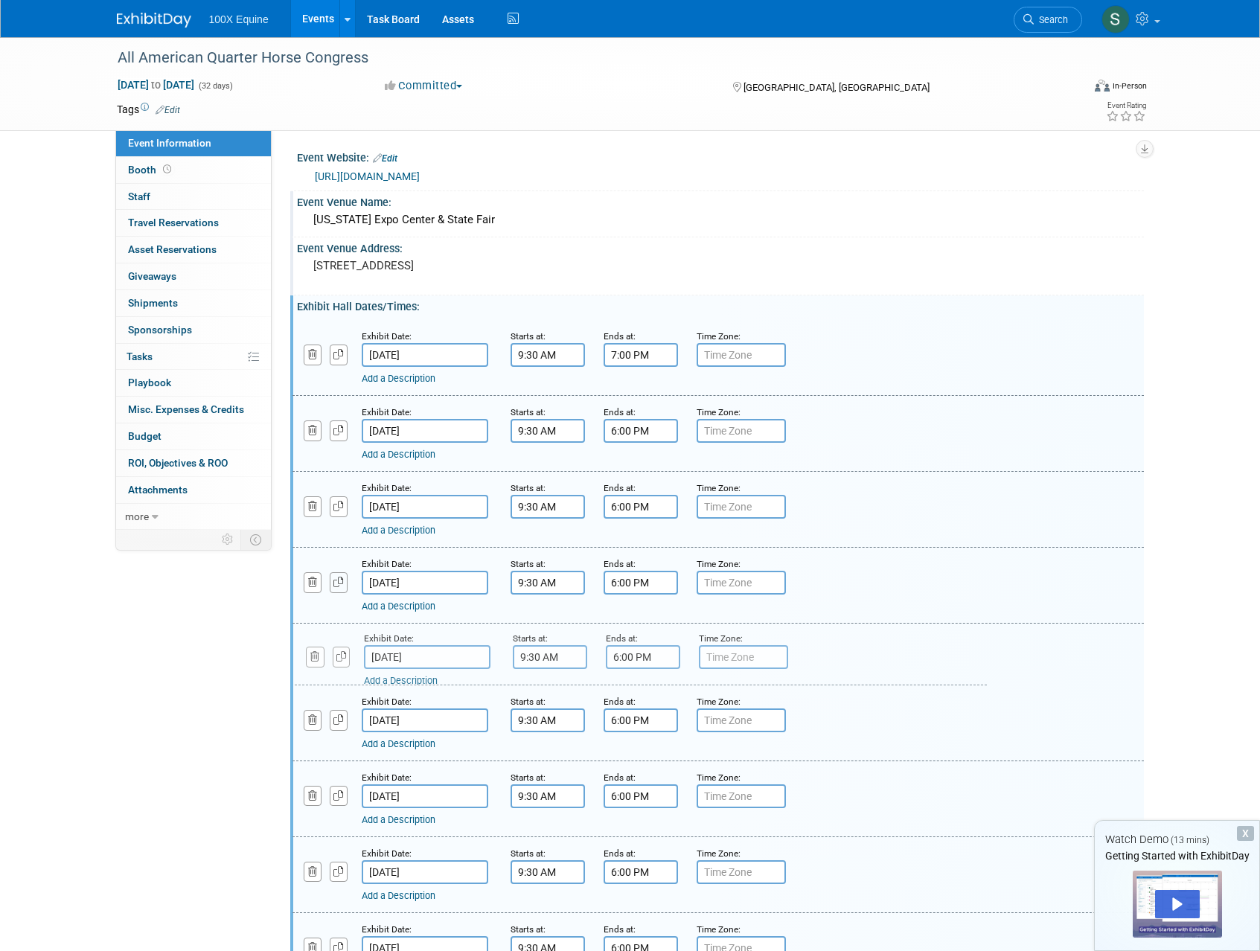
click at [342, 583] on icon "button" at bounding box center [338, 583] width 10 height 10
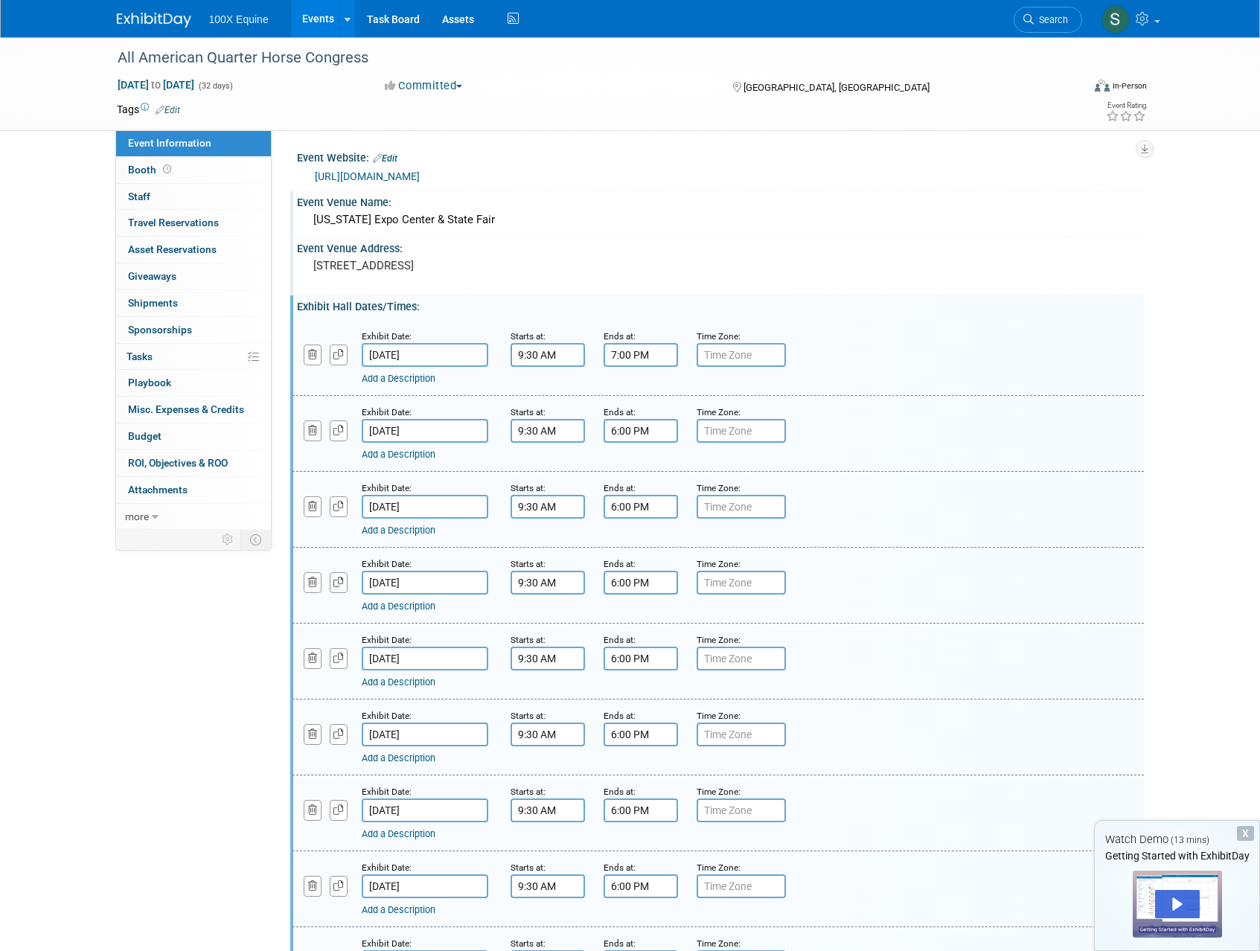
click at [342, 583] on icon "button" at bounding box center [338, 583] width 10 height 10
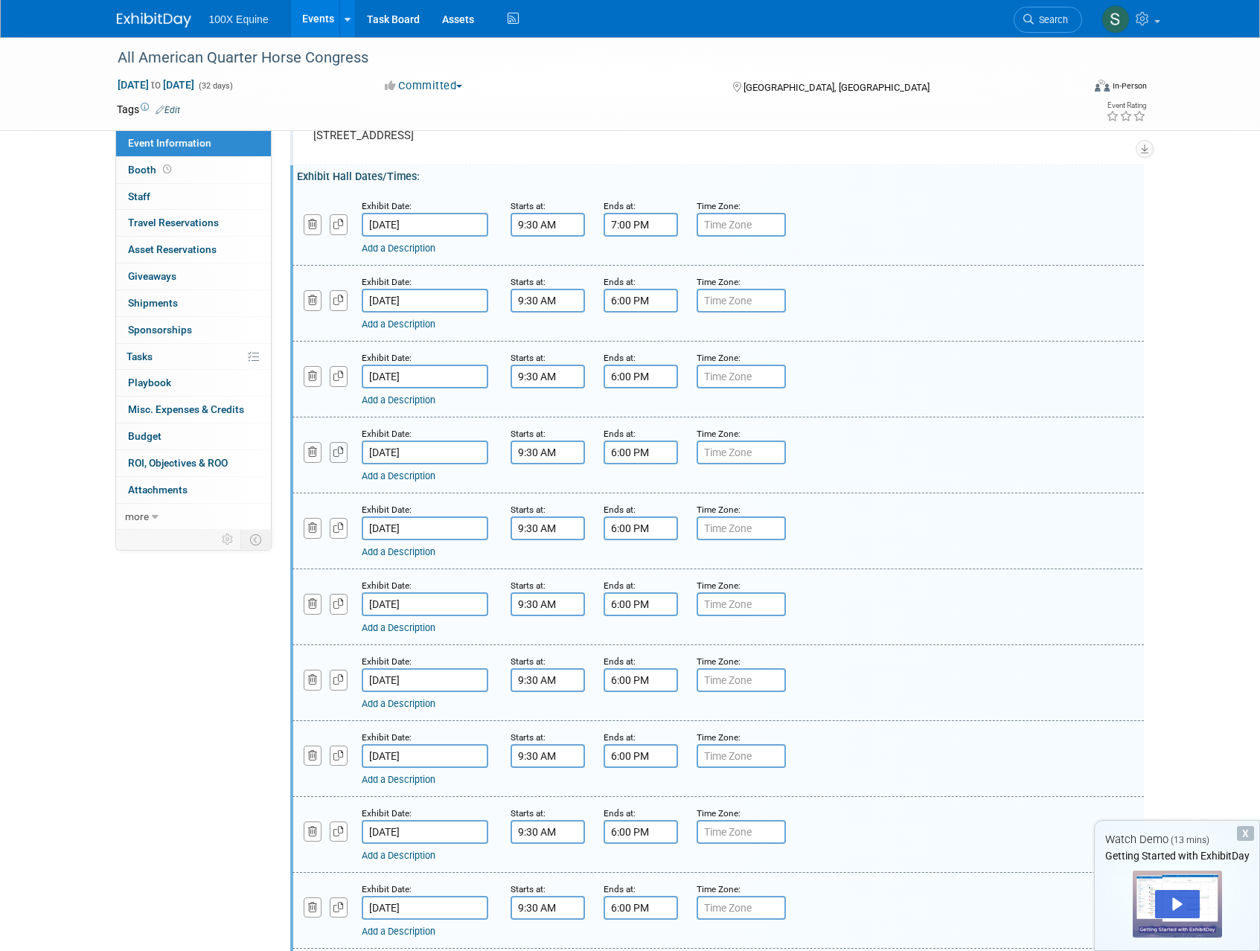
scroll to position [136, 0]
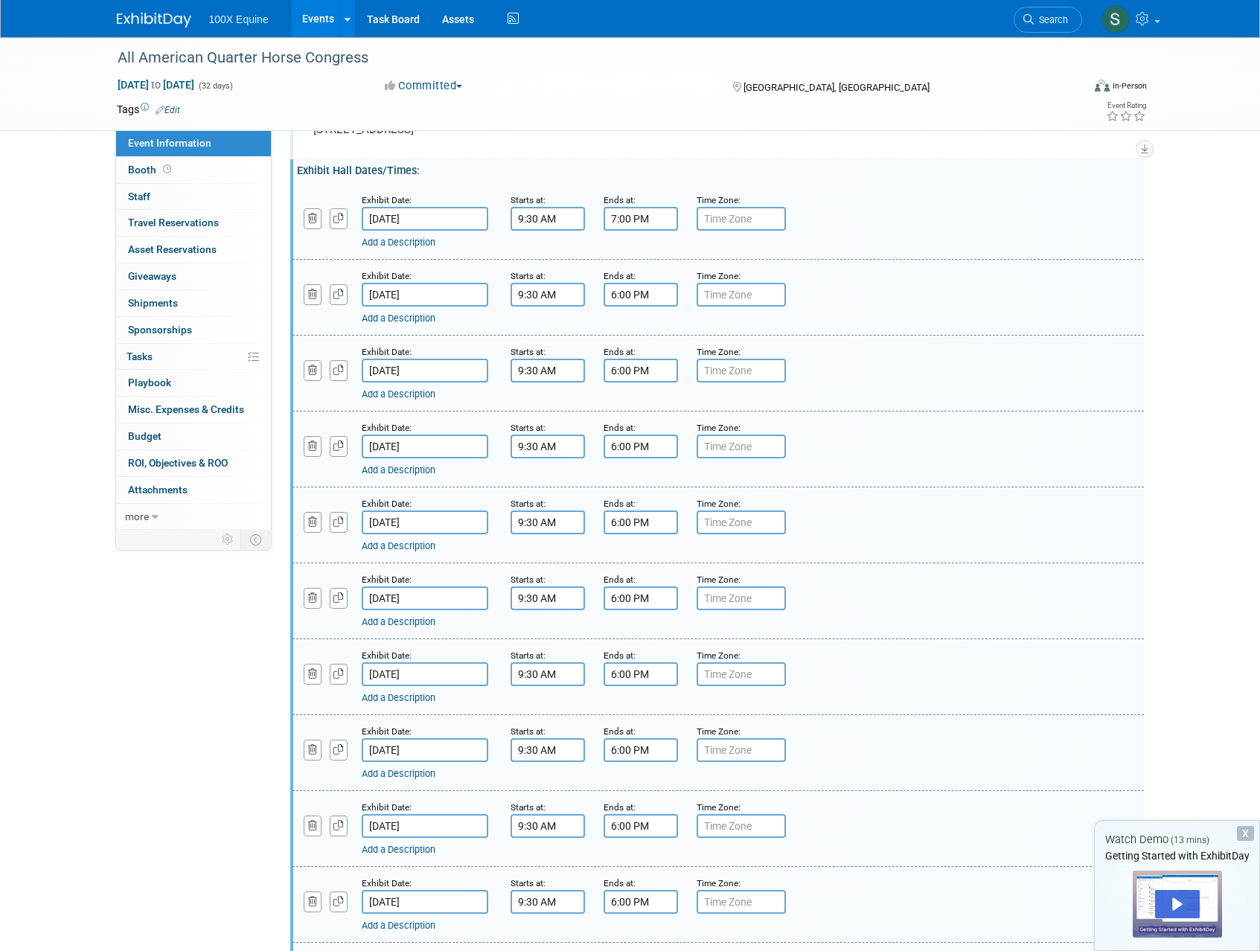
click at [339, 447] on icon "button" at bounding box center [338, 446] width 10 height 10
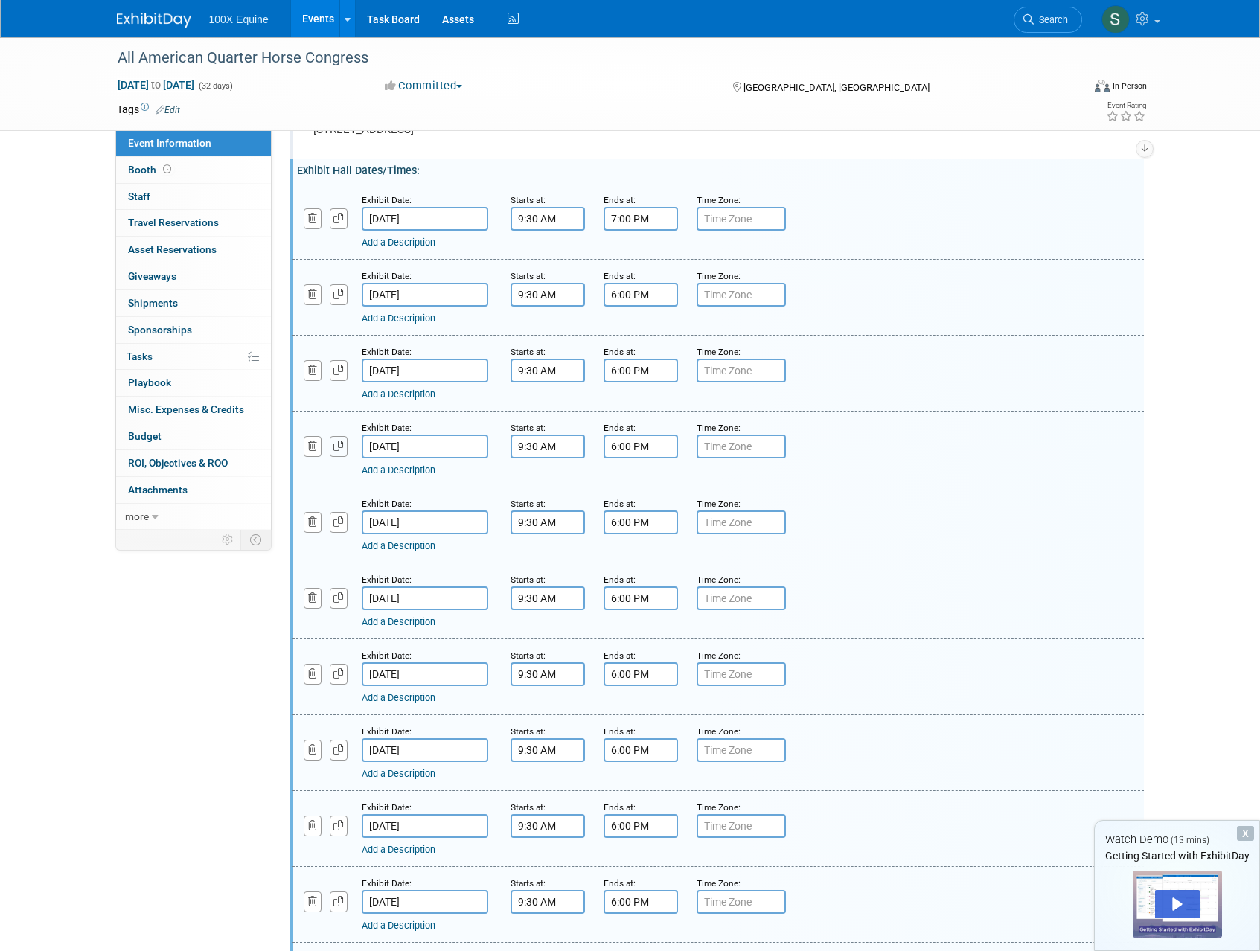
click at [339, 447] on icon "button" at bounding box center [338, 446] width 10 height 10
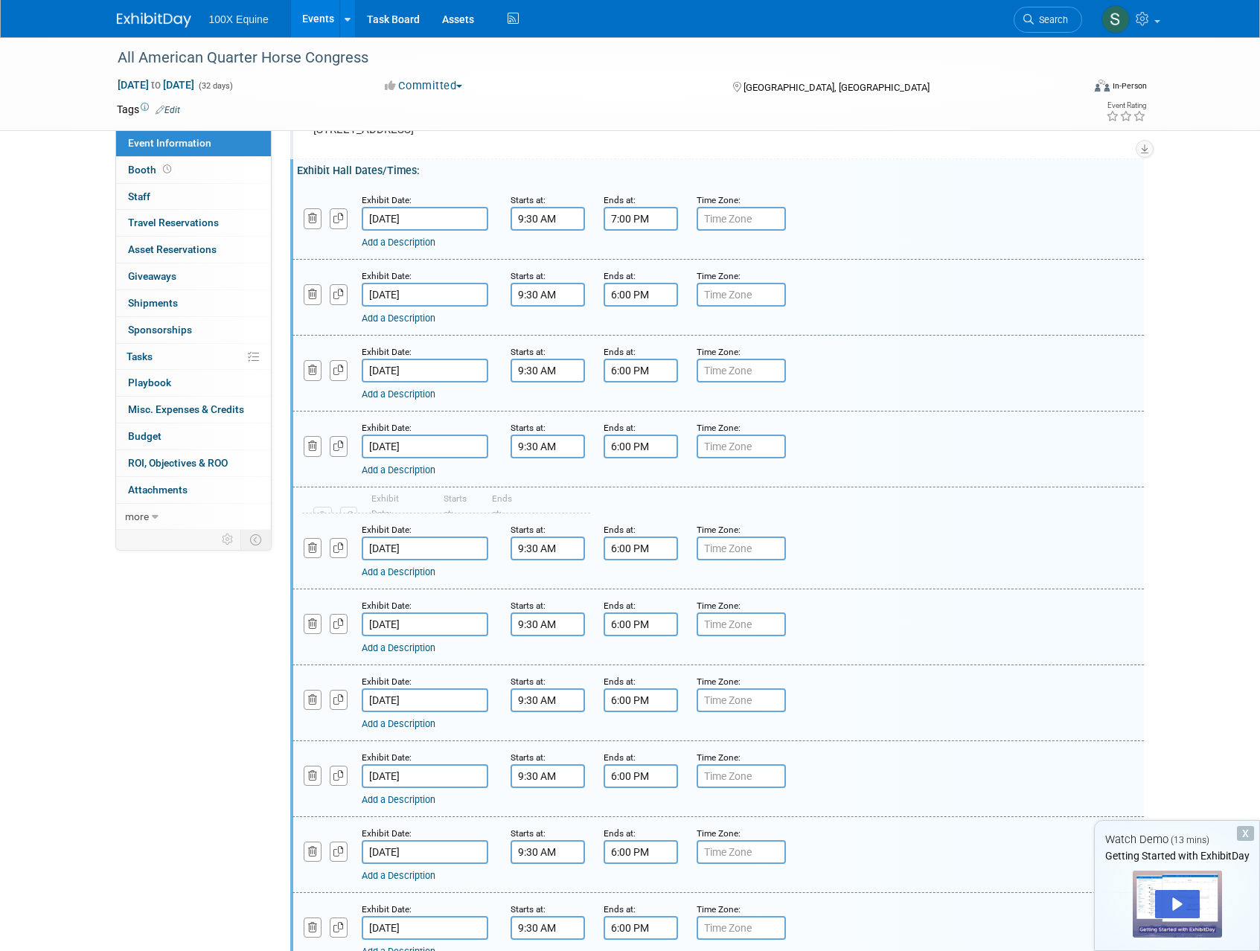
click at [339, 447] on icon "button" at bounding box center [338, 446] width 10 height 10
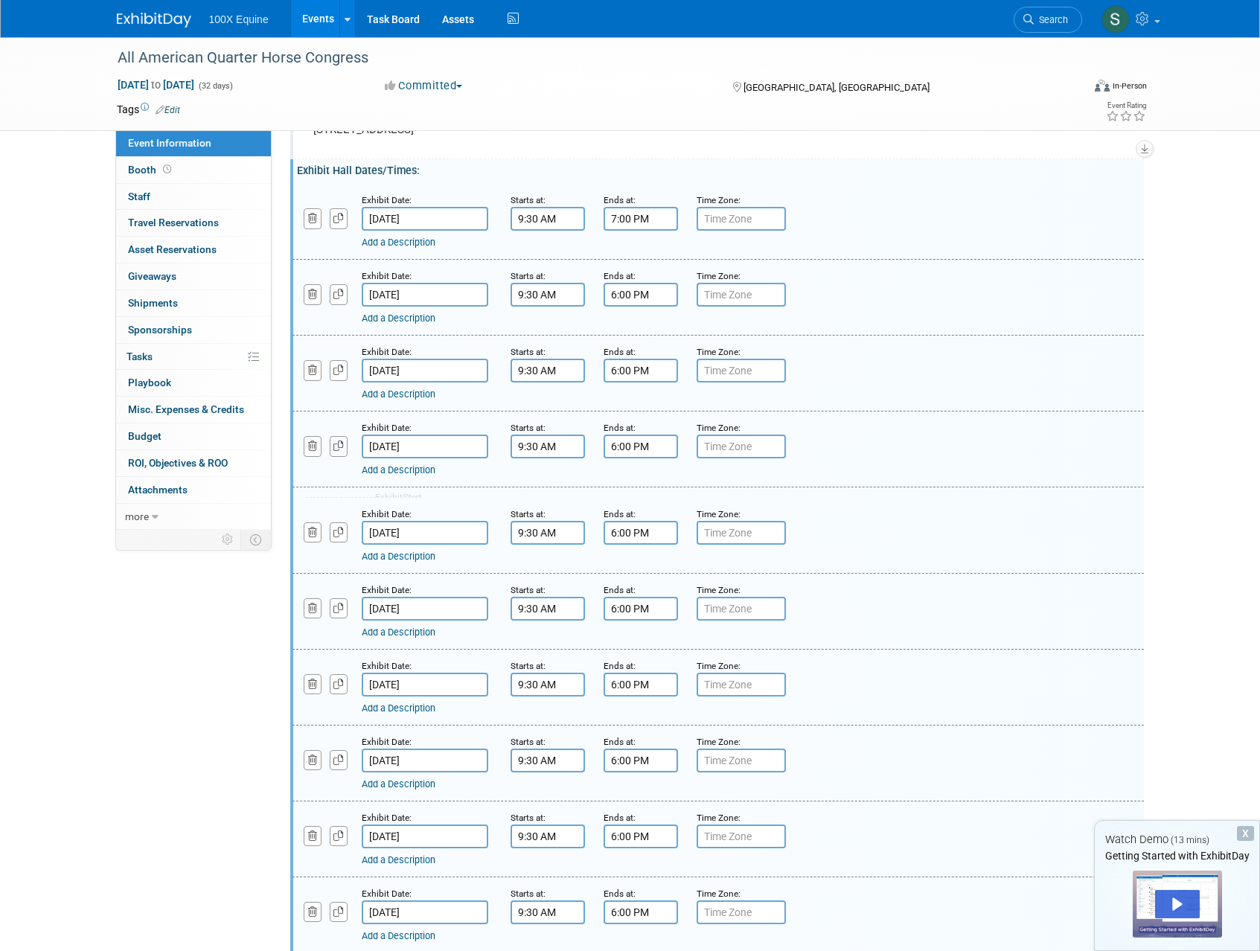
click at [339, 447] on icon "button" at bounding box center [338, 446] width 10 height 10
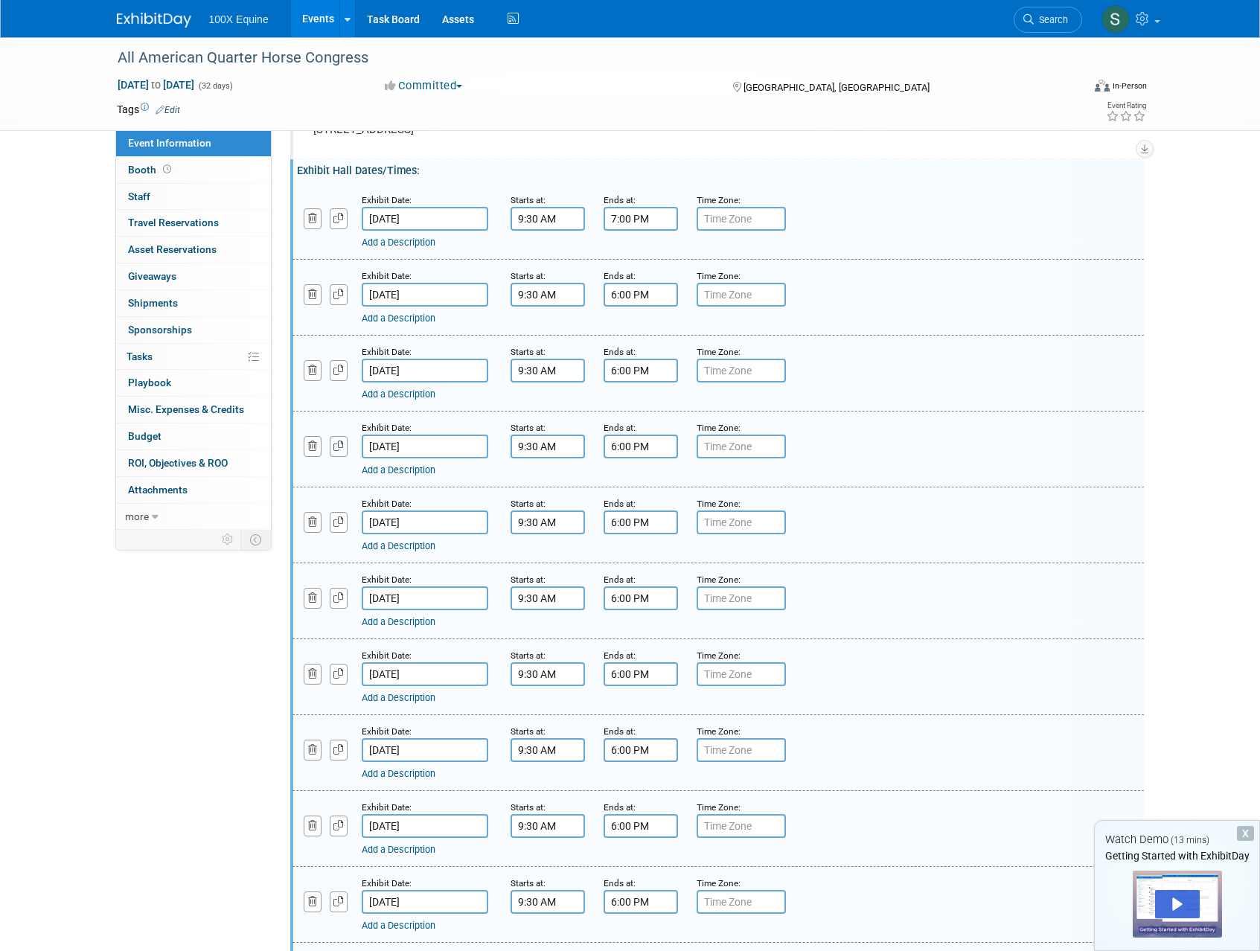
click at [339, 447] on icon "button" at bounding box center [338, 446] width 10 height 10
select select "8"
click at [414, 523] on input "Sep 30, 2025" at bounding box center [425, 523] width 127 height 24
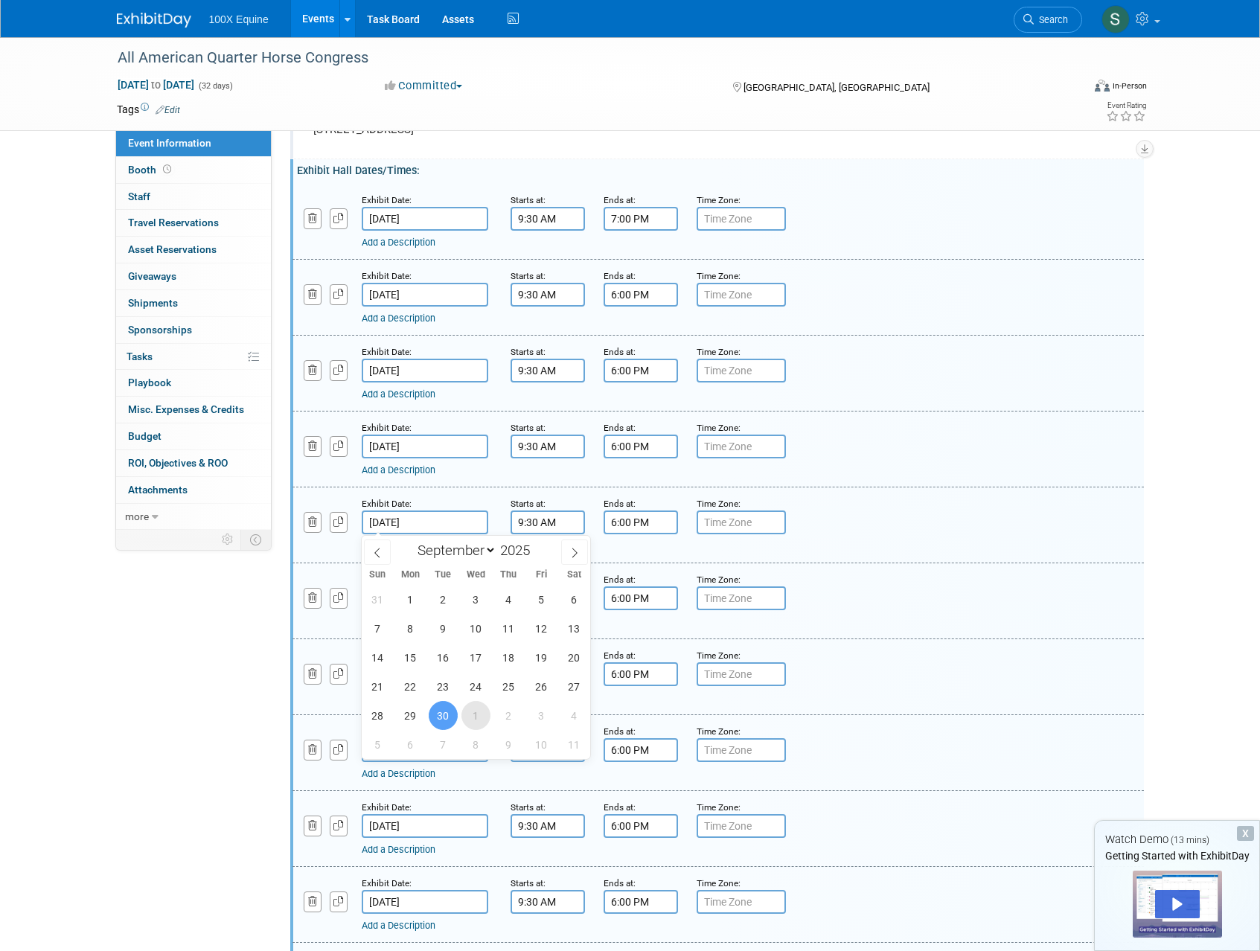
click at [480, 717] on span "1" at bounding box center [475, 715] width 29 height 29
type input "[DATE]"
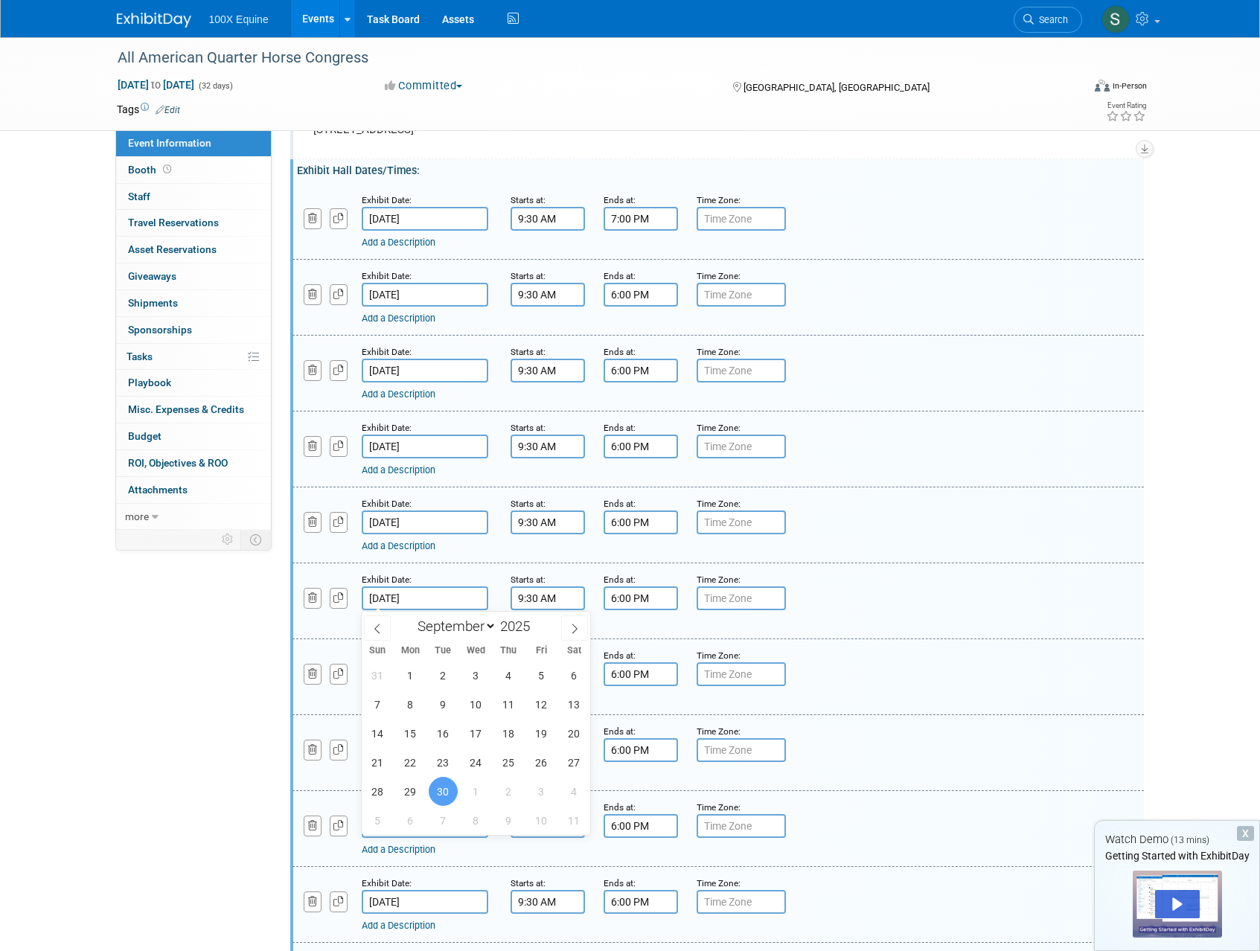
click at [420, 595] on input "[DATE]" at bounding box center [425, 598] width 127 height 24
click at [503, 796] on span "2" at bounding box center [508, 791] width 29 height 29
type input "[DATE]"
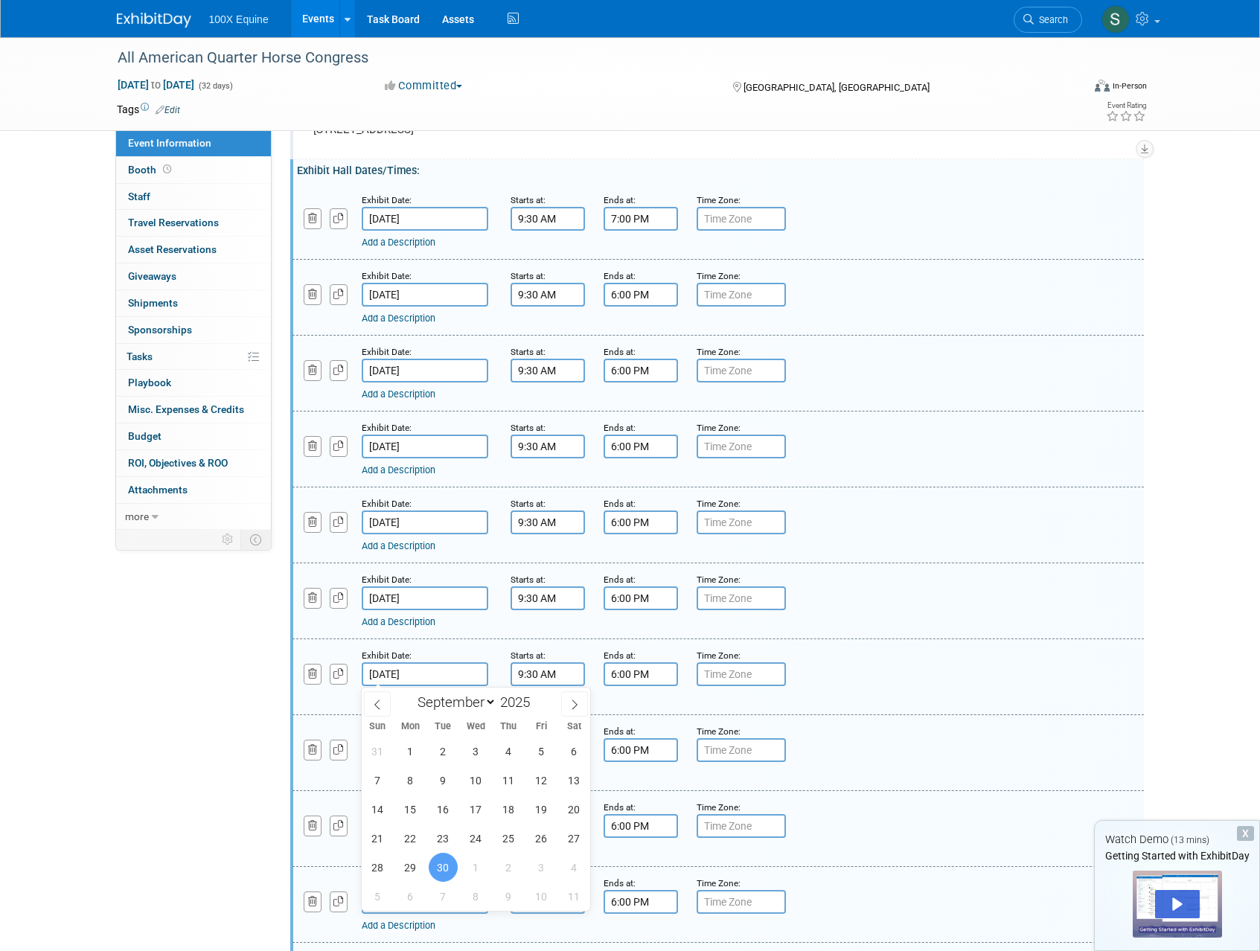
click at [406, 676] on input "[DATE]" at bounding box center [425, 674] width 127 height 24
click at [534, 869] on span "3" at bounding box center [541, 867] width 29 height 29
type input "[DATE]"
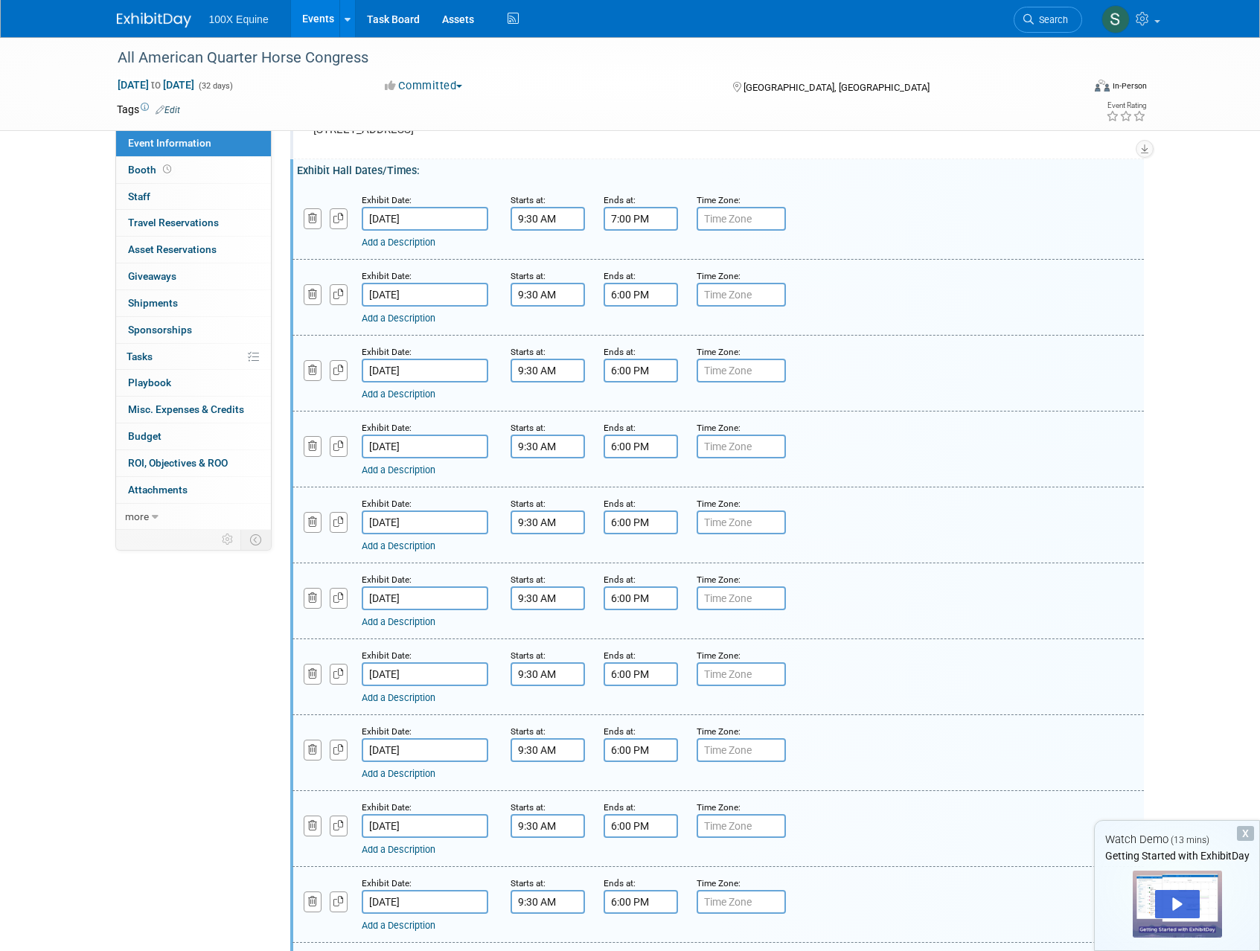
click at [627, 678] on input "6:00 PM" at bounding box center [641, 674] width 74 height 24
click at [636, 711] on span at bounding box center [638, 711] width 26 height 26
type input "7:00 PM"
click at [755, 810] on span at bounding box center [748, 809] width 100 height 26
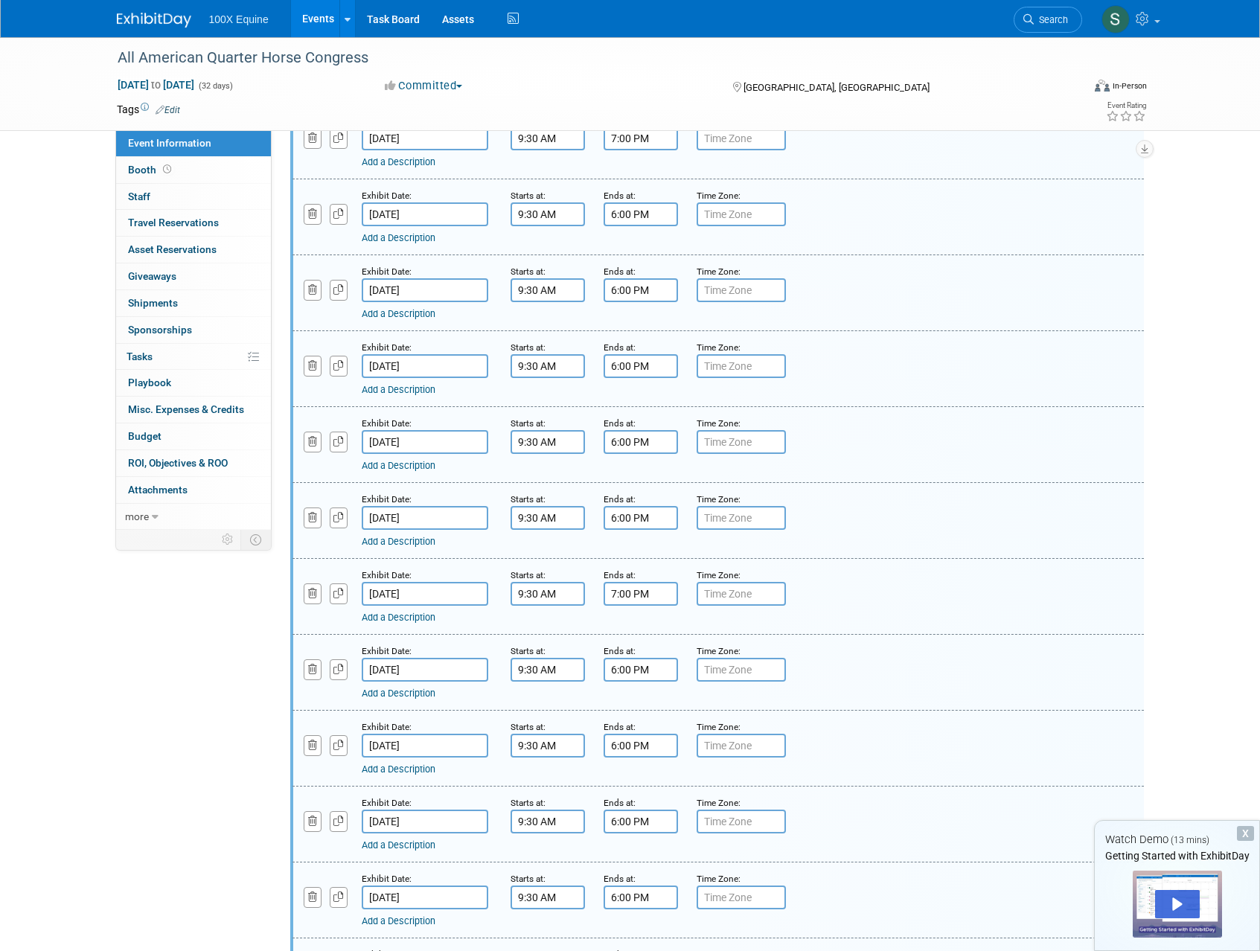
scroll to position [217, 0]
click at [432, 674] on input "[DATE]" at bounding box center [425, 669] width 127 height 24
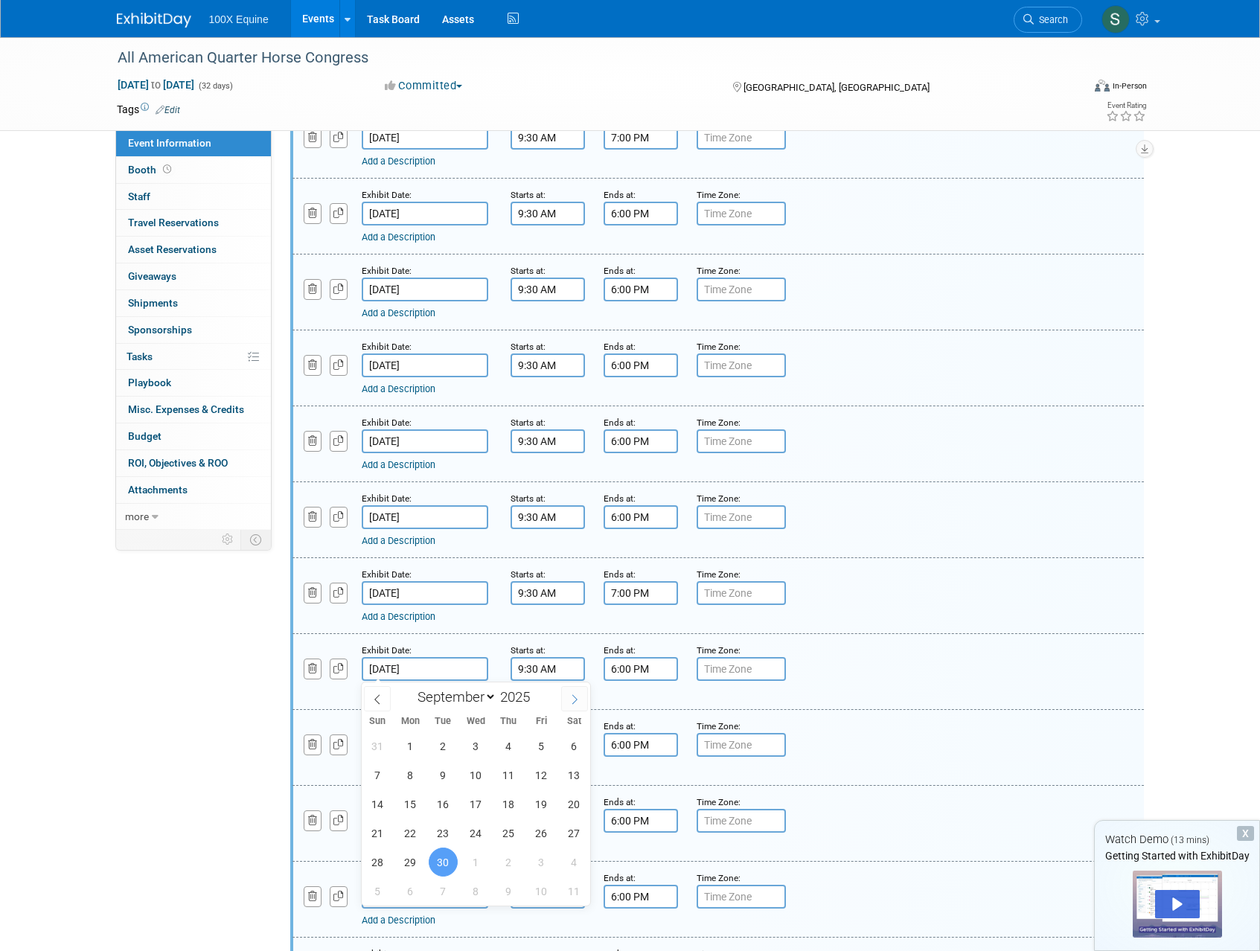
click at [572, 710] on span at bounding box center [574, 698] width 27 height 25
select select "9"
click at [569, 752] on span "4" at bounding box center [574, 746] width 29 height 29
type input "[DATE]"
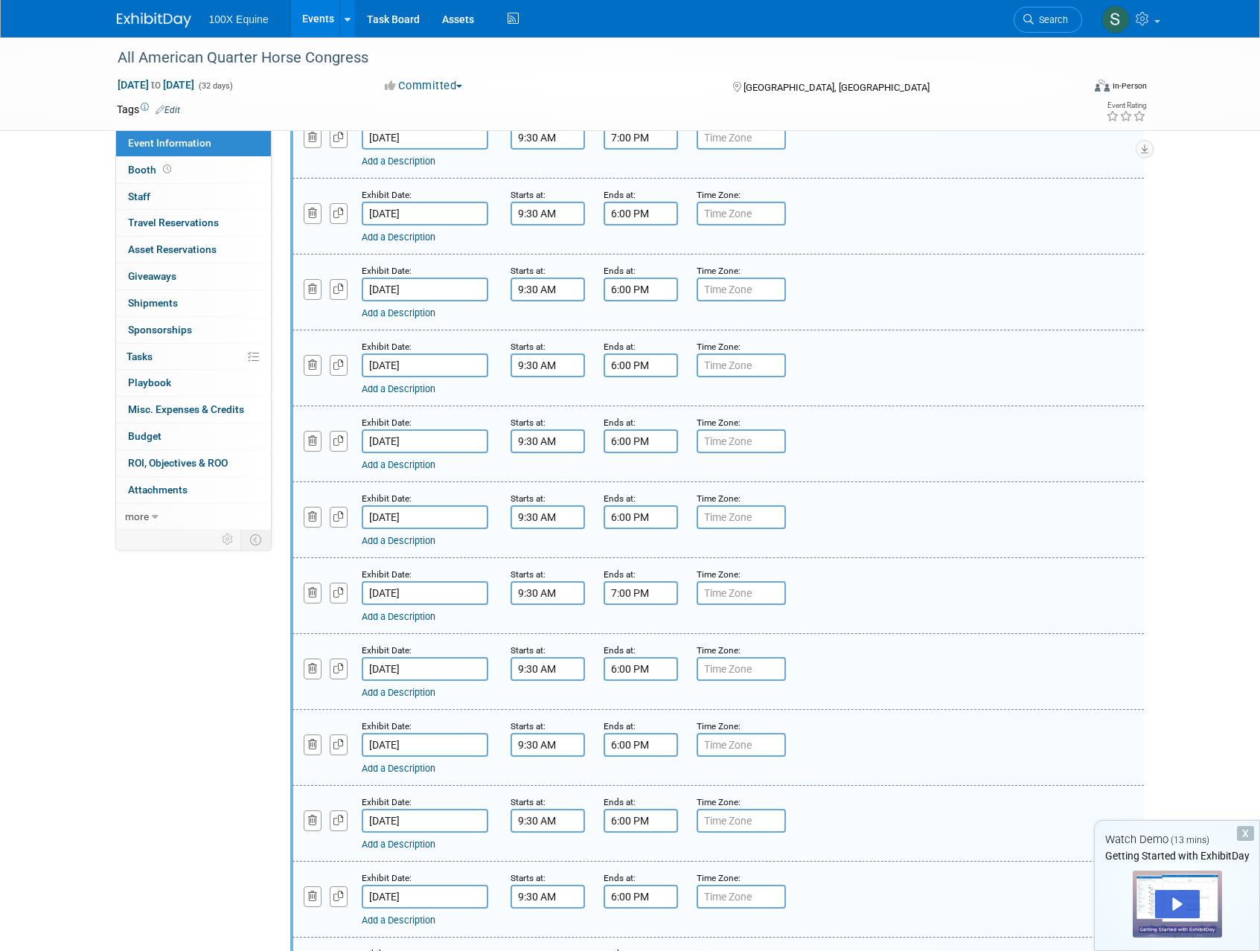
click at [627, 674] on input "6:00 PM" at bounding box center [641, 669] width 74 height 24
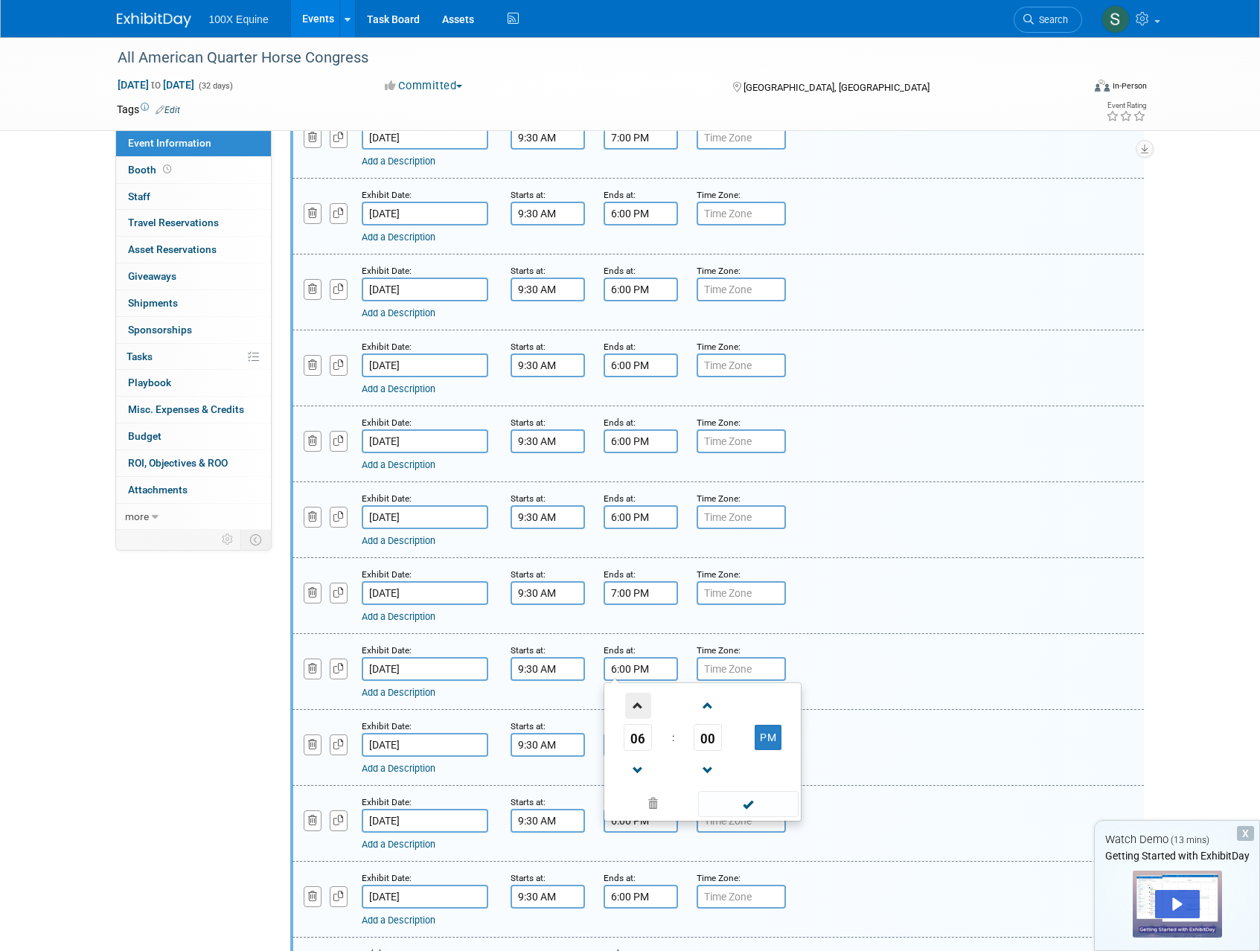
click at [634, 703] on span at bounding box center [638, 706] width 26 height 26
type input "7:00 PM"
click at [752, 801] on span at bounding box center [748, 804] width 100 height 26
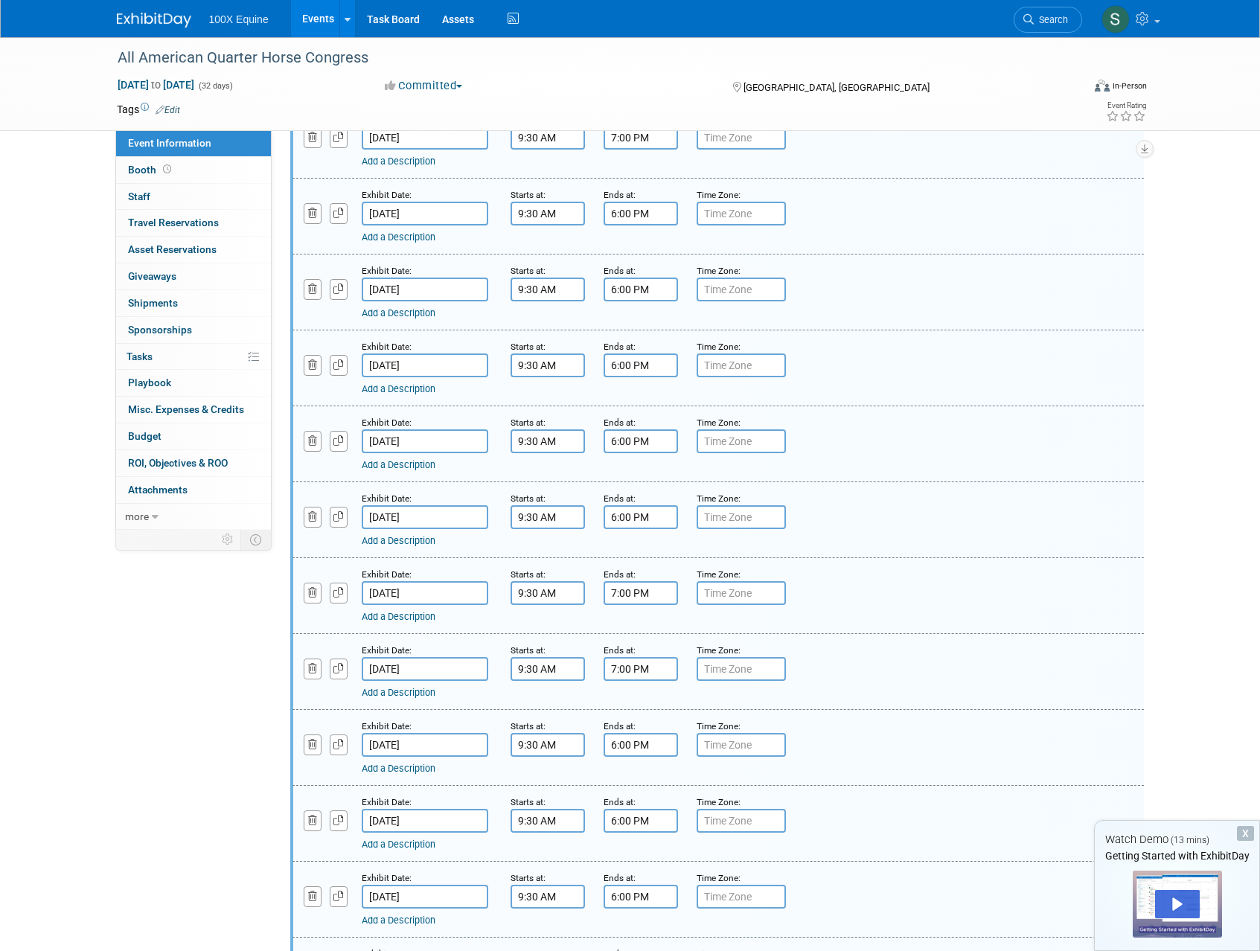
click at [887, 735] on div "Add a Description Description:" at bounding box center [718, 746] width 874 height 57
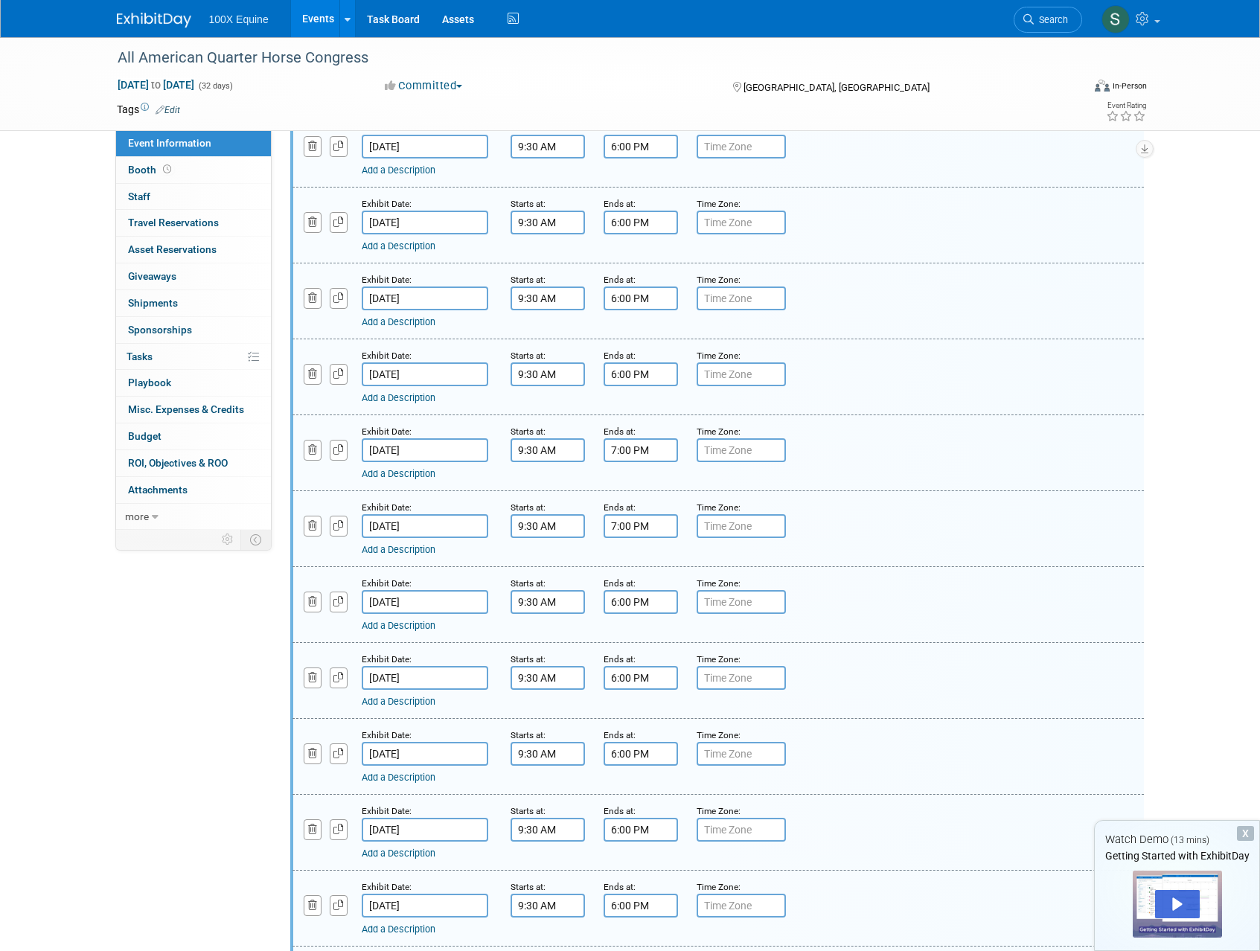
scroll to position [362, 0]
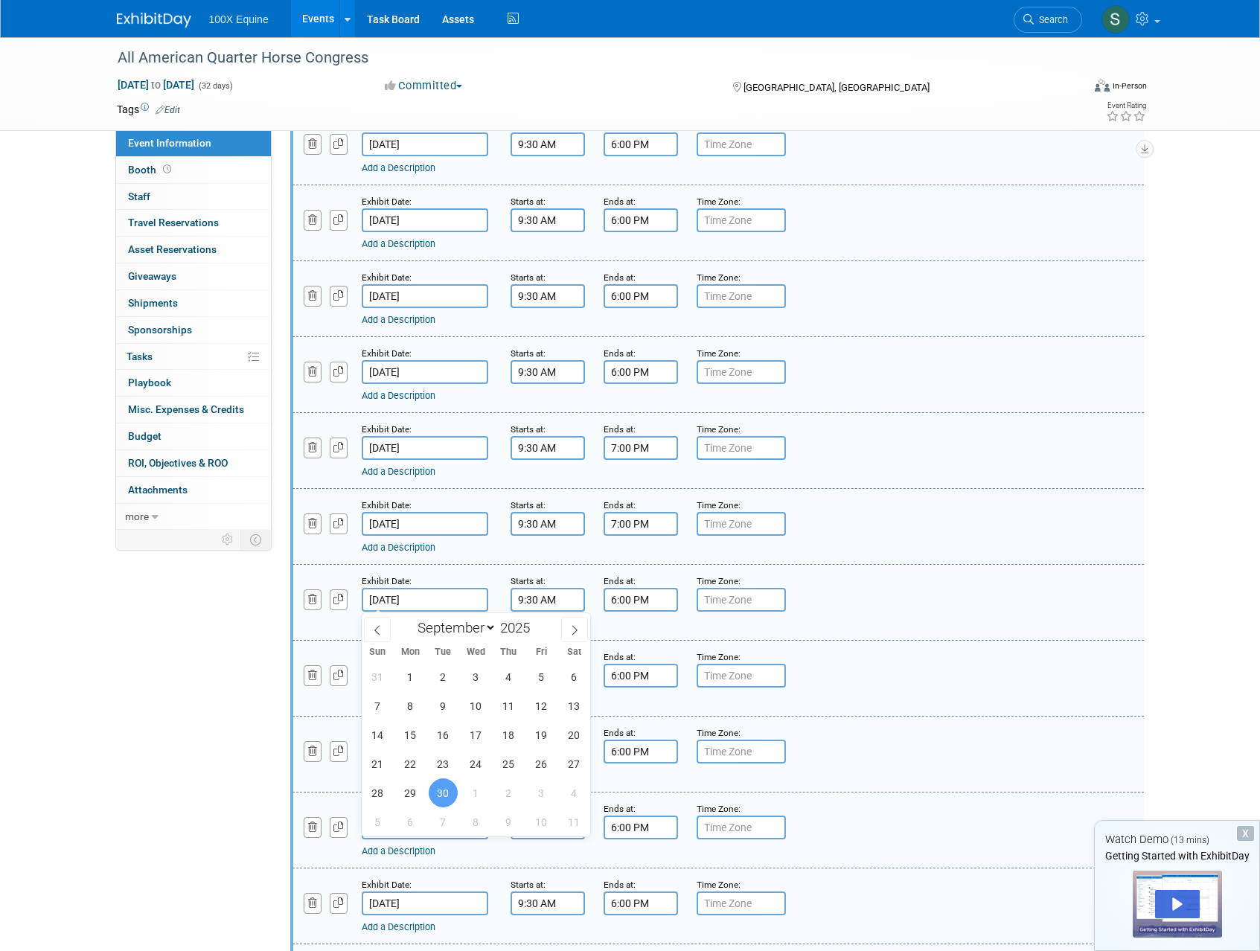
click at [405, 598] on input "[DATE]" at bounding box center [425, 600] width 127 height 24
click at [568, 631] on span at bounding box center [574, 629] width 27 height 25
select select "9"
click at [379, 709] on span "5" at bounding box center [377, 705] width 29 height 29
type input "[DATE]"
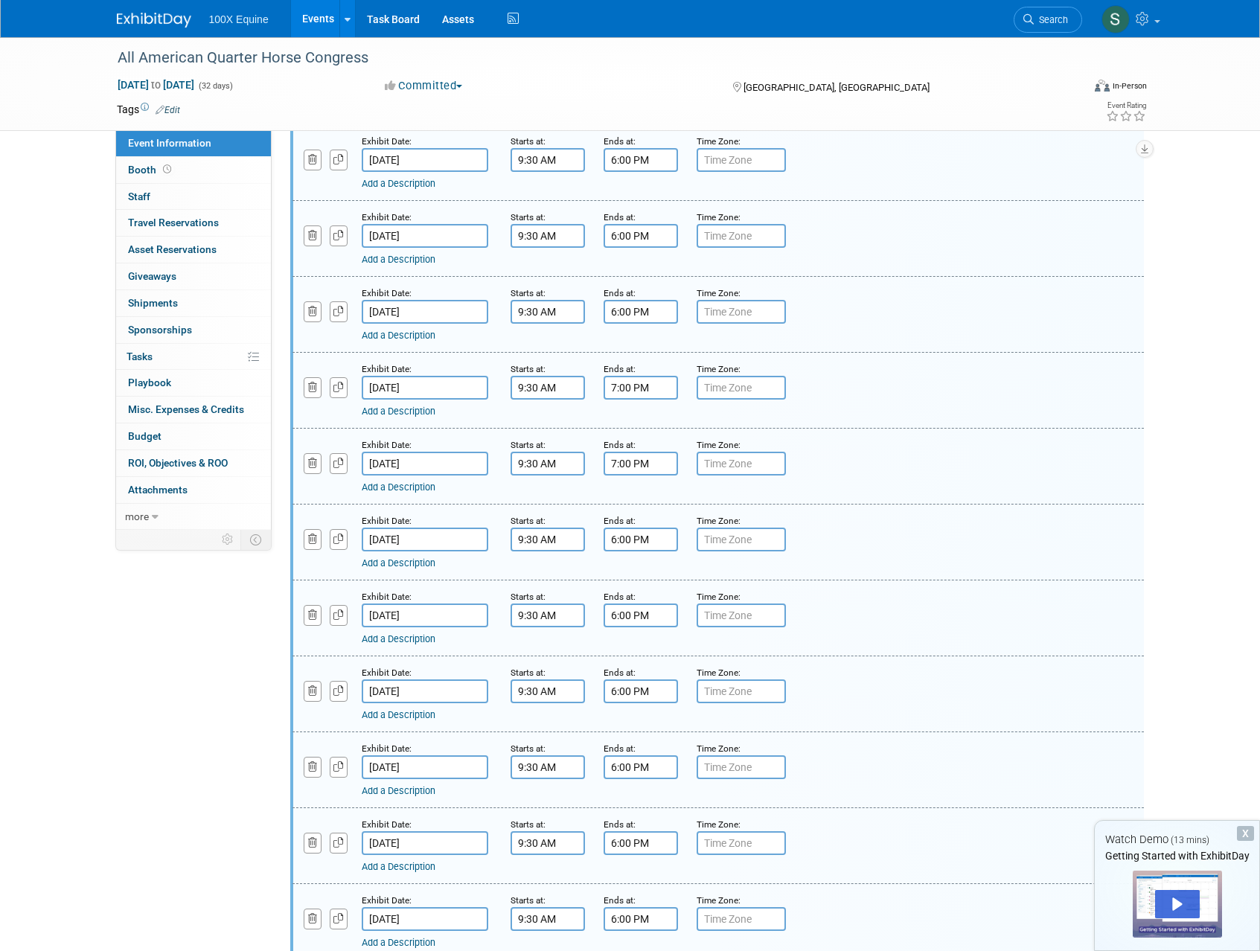
scroll to position [430, 0]
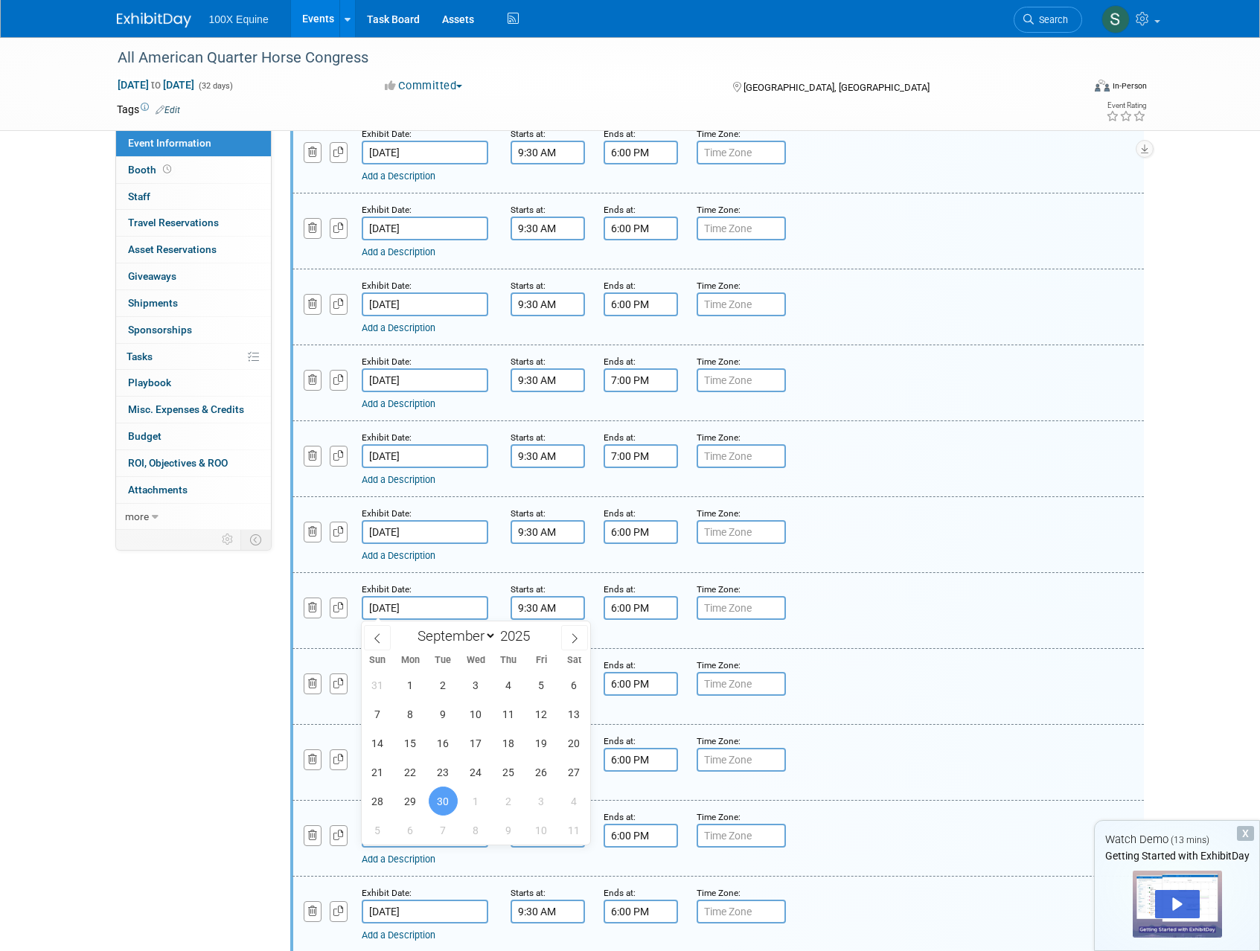
click at [402, 610] on input "[DATE]" at bounding box center [425, 608] width 127 height 24
click at [579, 636] on icon at bounding box center [574, 638] width 10 height 10
select select "9"
click at [416, 715] on span "6" at bounding box center [410, 714] width 29 height 29
type input "[DATE]"
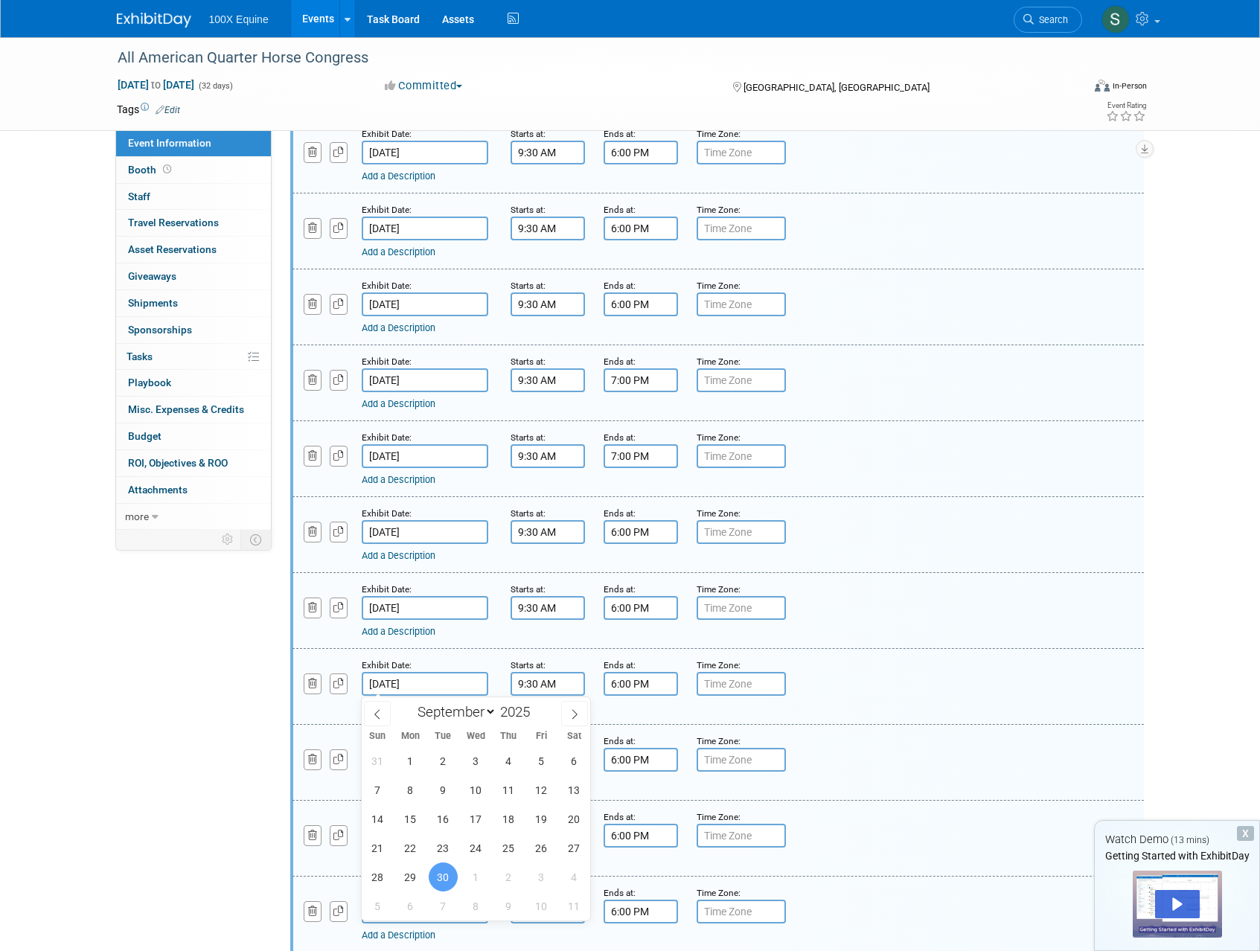
click at [449, 681] on input "[DATE]" at bounding box center [425, 684] width 127 height 24
click at [578, 711] on icon at bounding box center [574, 714] width 10 height 10
select select "9"
click at [448, 792] on span "7" at bounding box center [443, 789] width 29 height 29
type input "[DATE]"
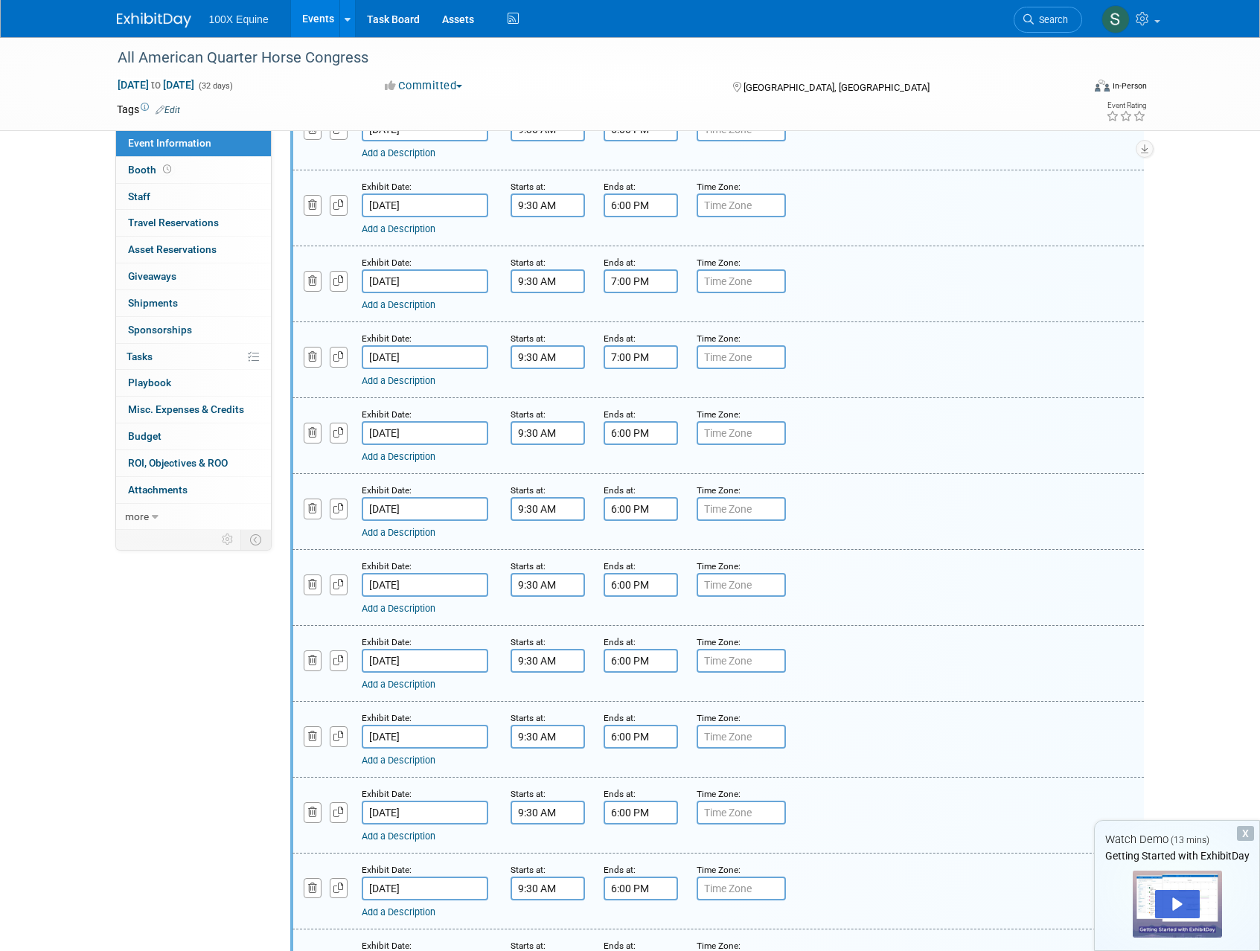
scroll to position [532, 0]
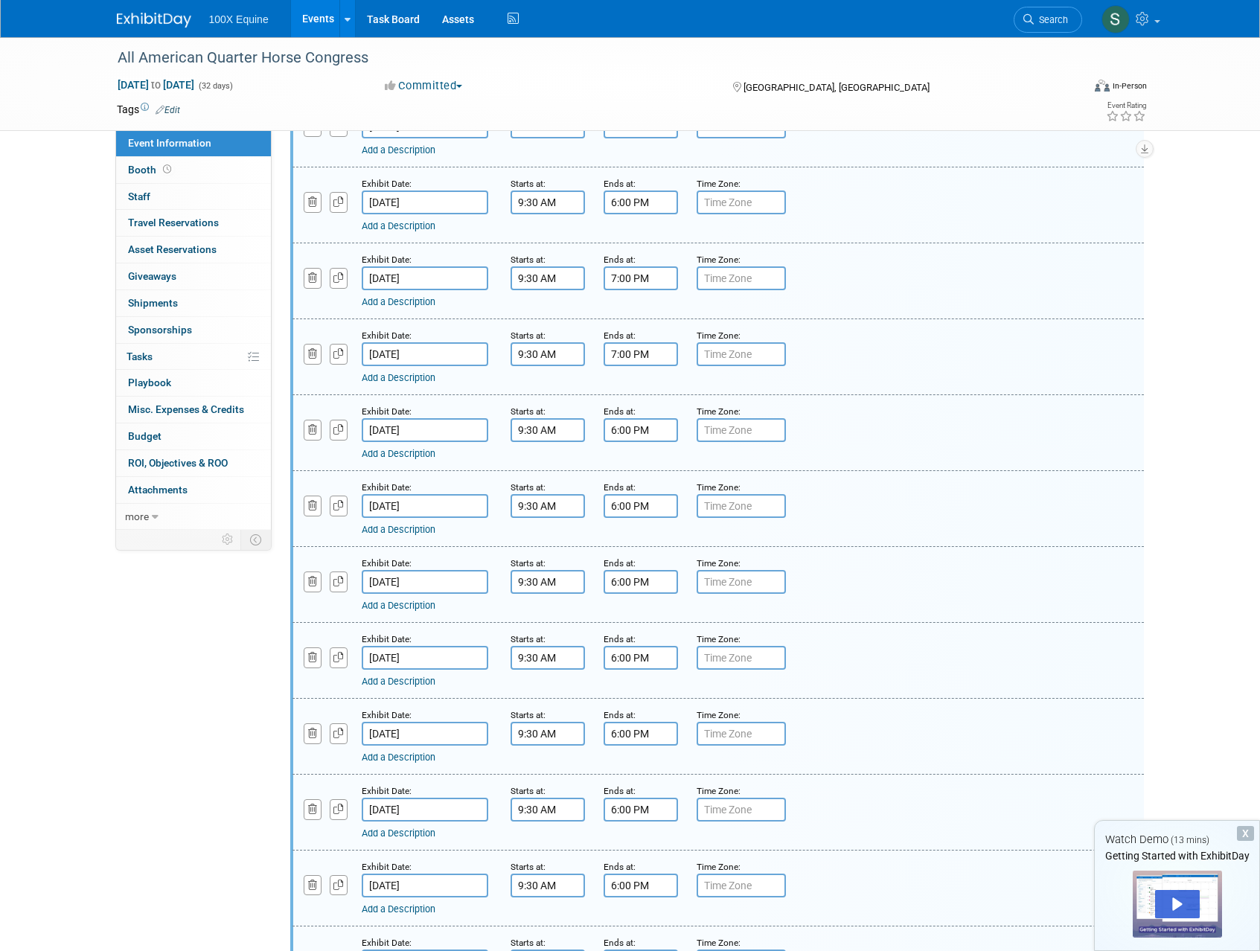
click at [425, 655] on input "[DATE]" at bounding box center [425, 658] width 127 height 24
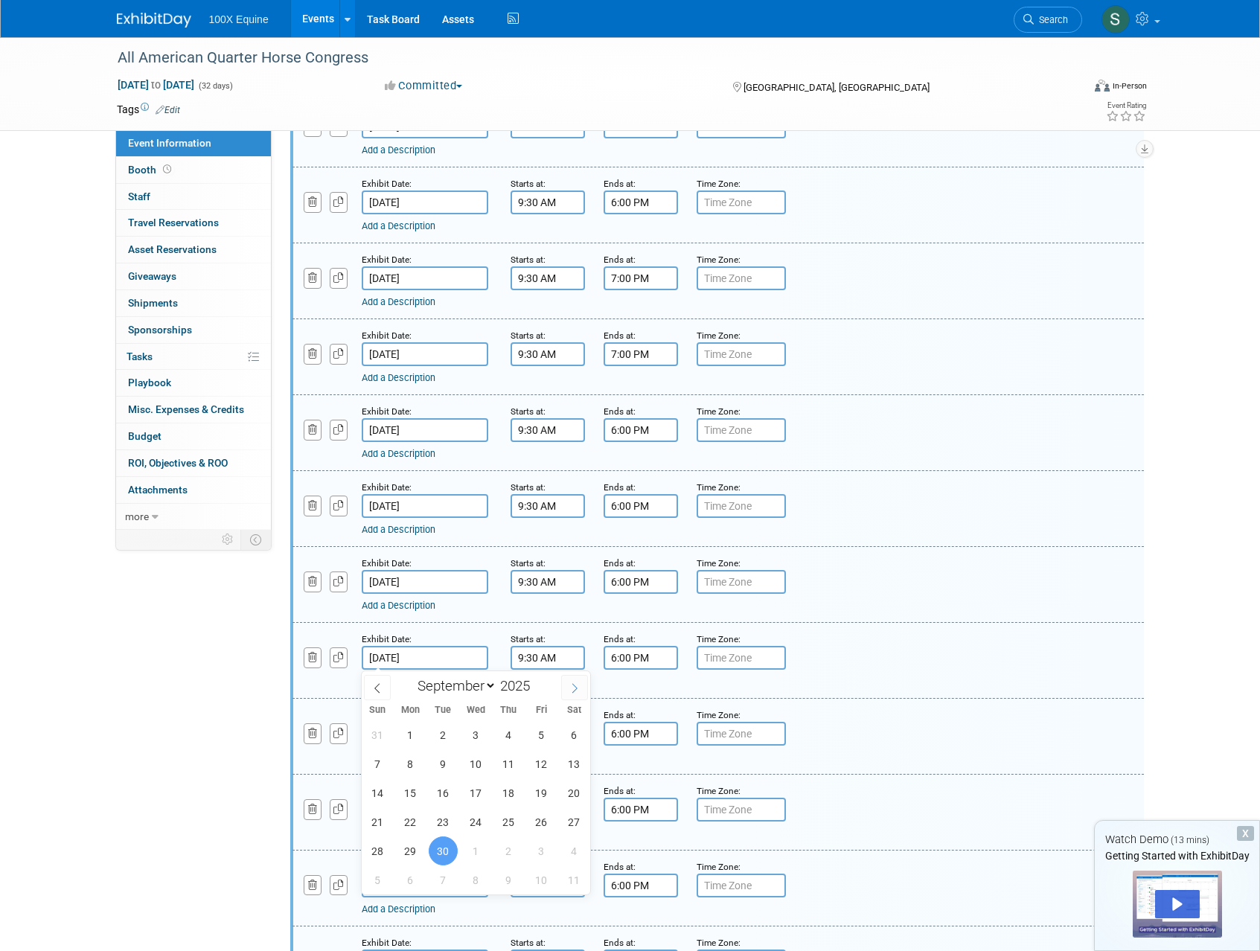
click at [572, 688] on icon at bounding box center [574, 688] width 10 height 10
select select "9"
click at [478, 764] on span "8" at bounding box center [475, 763] width 29 height 29
type input "[DATE]"
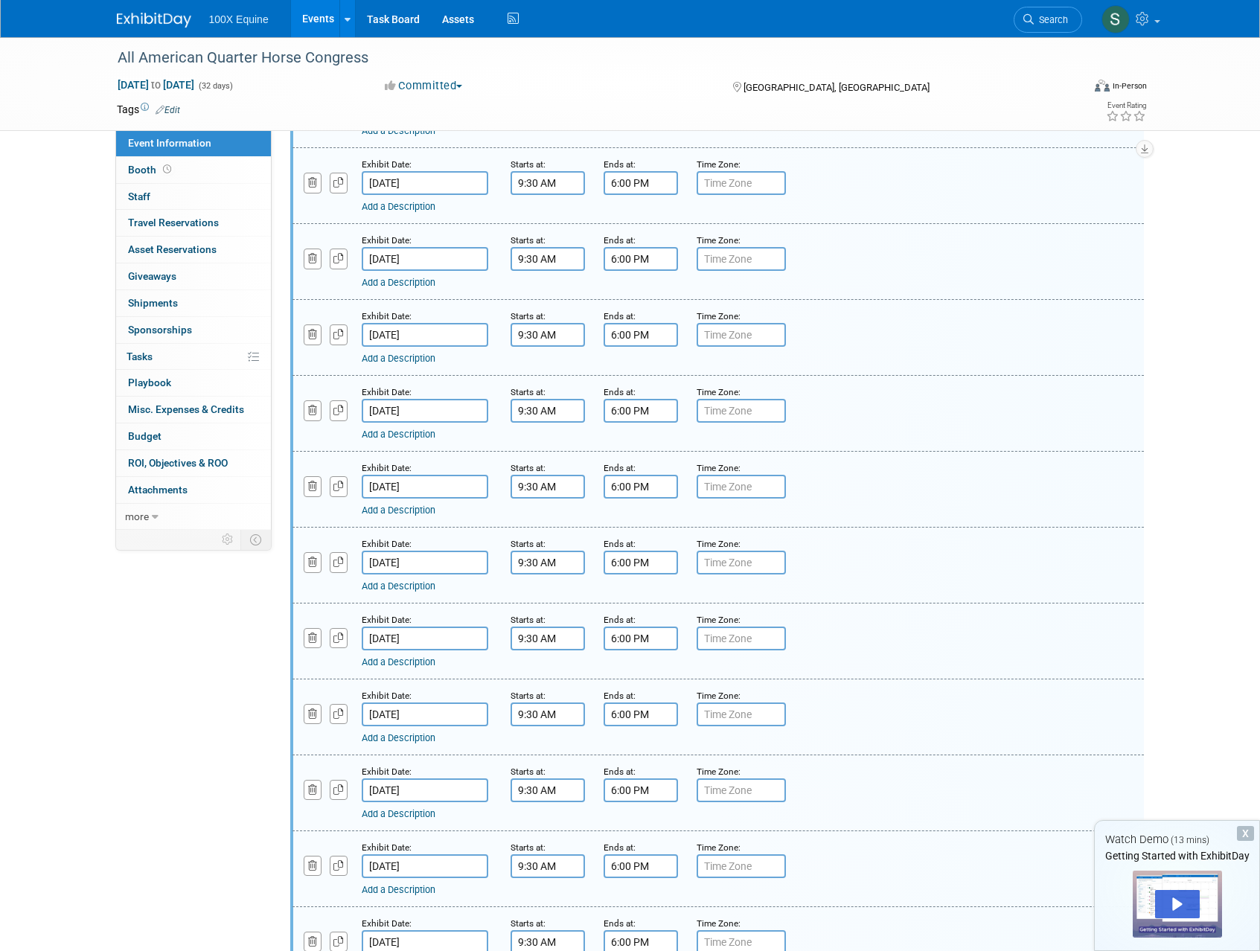
scroll to position [809, 0]
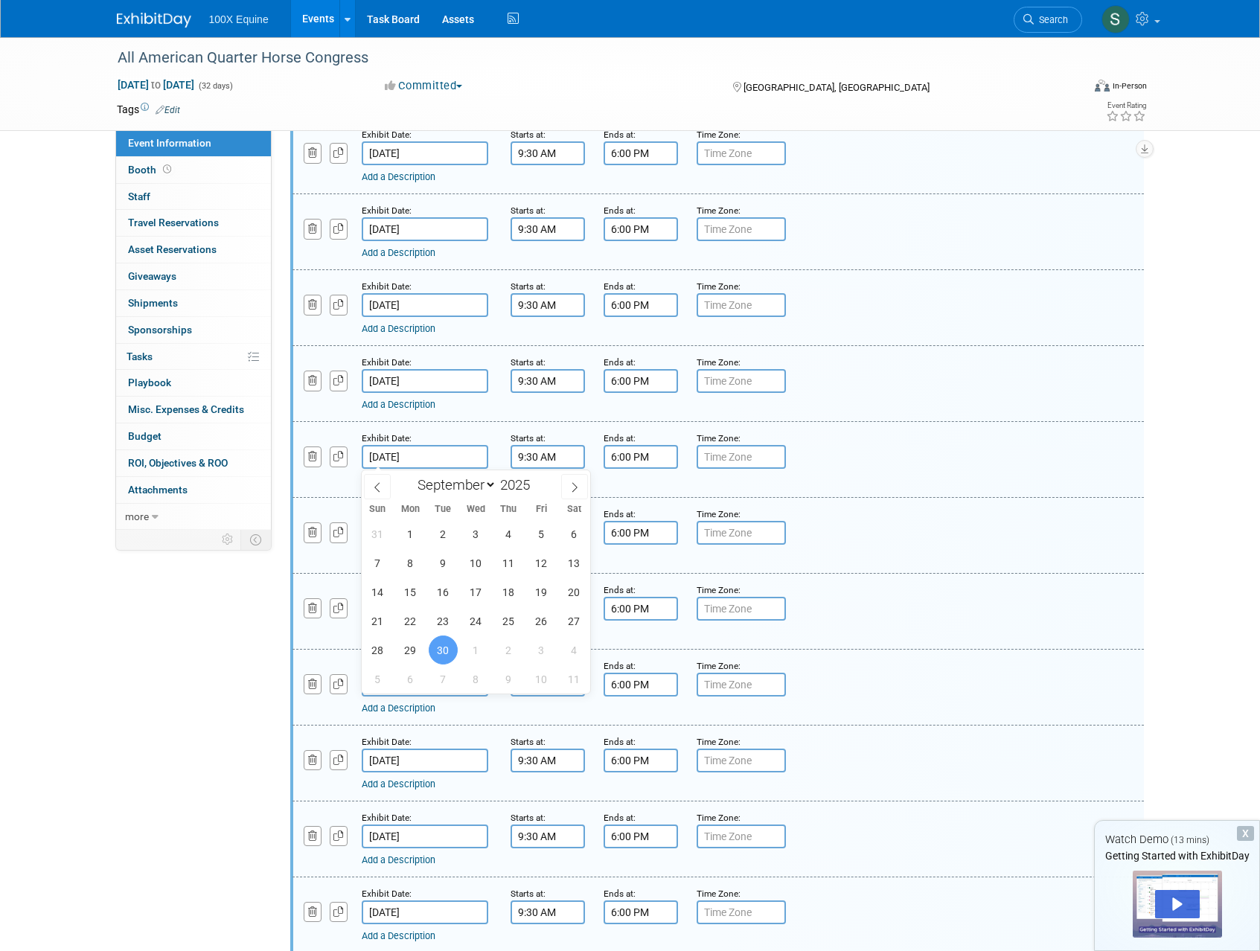
click at [418, 458] on input "[DATE]" at bounding box center [425, 457] width 127 height 24
click at [567, 486] on span at bounding box center [574, 486] width 27 height 25
select select "9"
click at [512, 569] on span "9" at bounding box center [508, 562] width 29 height 29
type input "[DATE]"
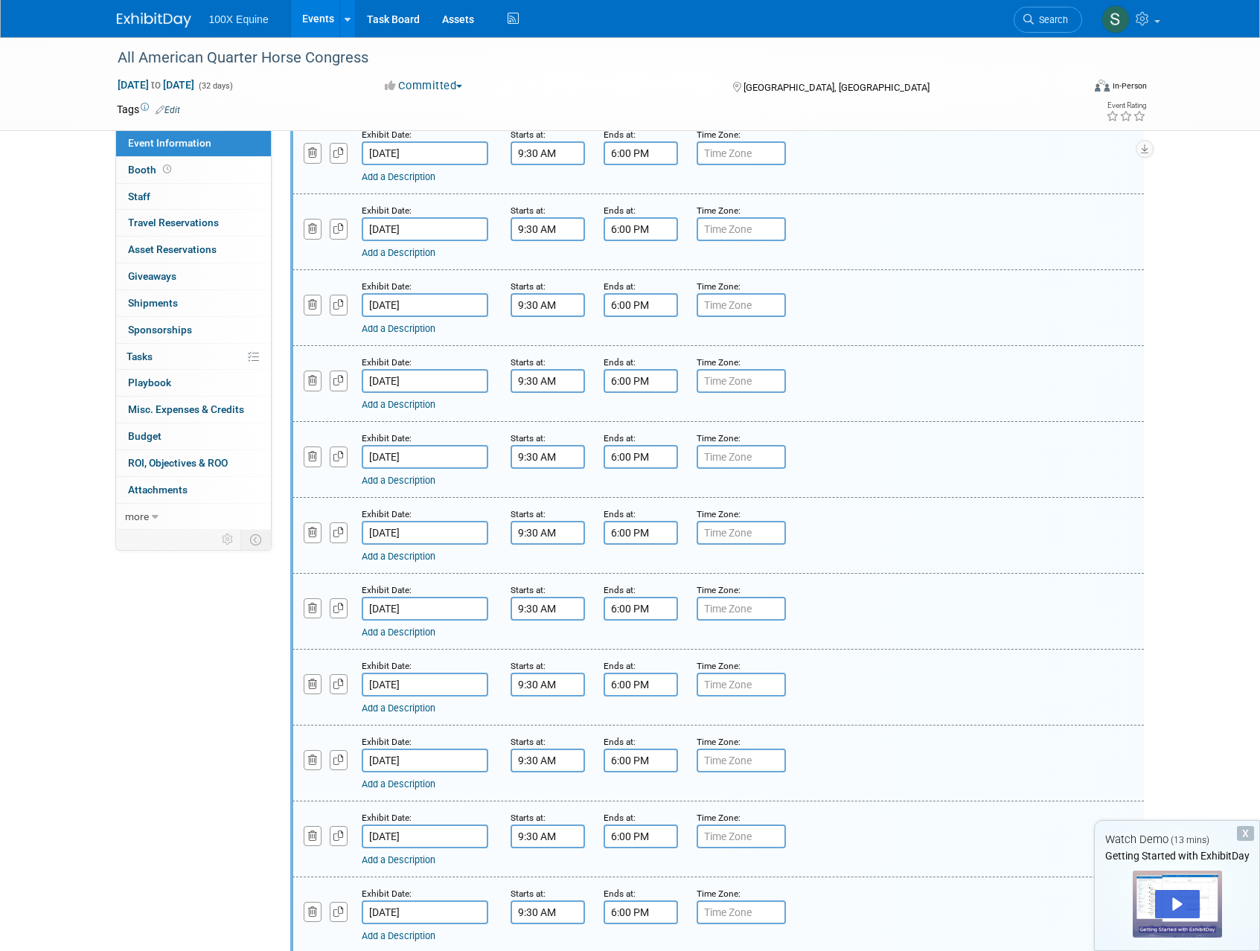
click at [420, 538] on input "[DATE]" at bounding box center [425, 533] width 127 height 24
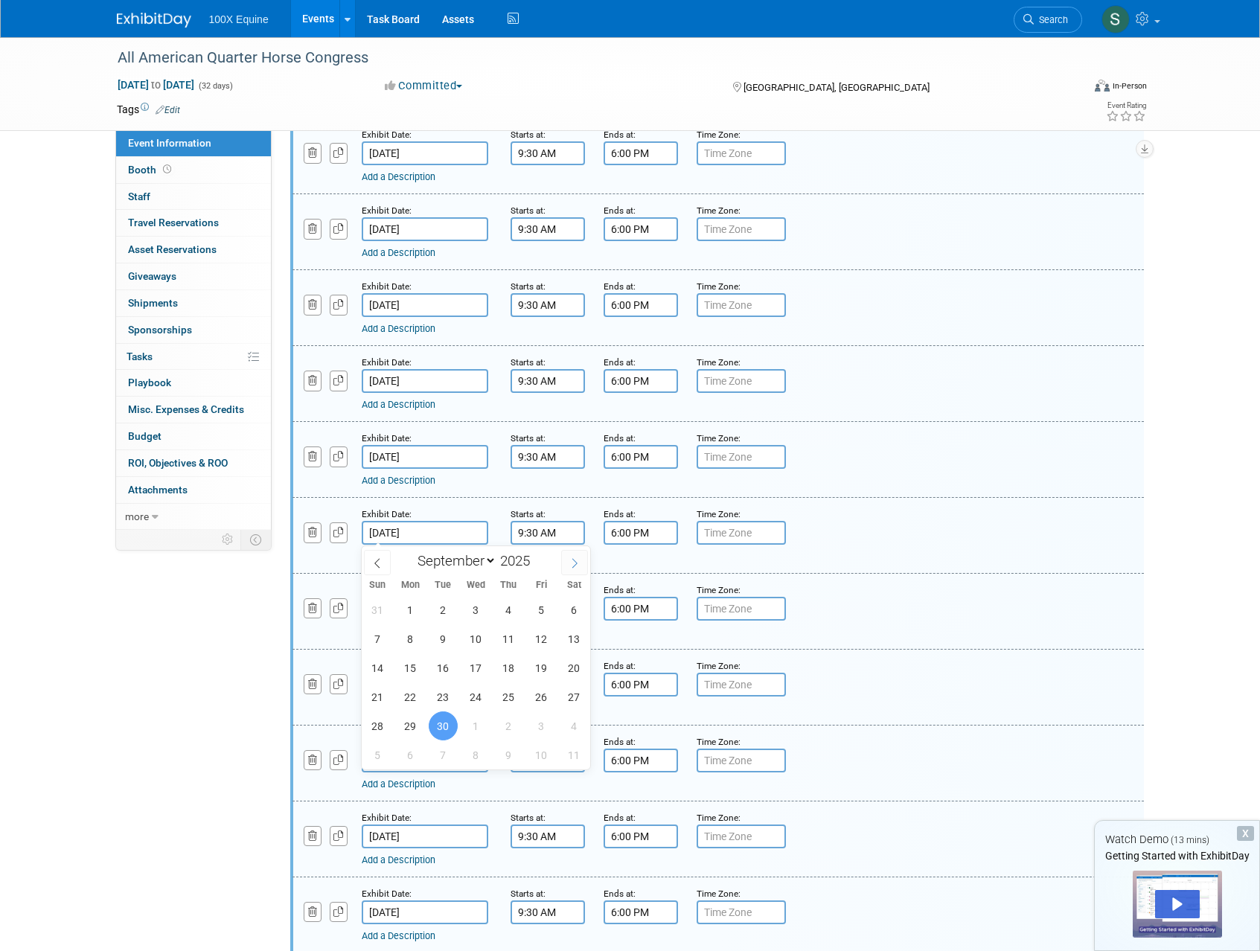
click at [572, 565] on icon at bounding box center [574, 563] width 10 height 10
select select "9"
click at [543, 634] on span "10" at bounding box center [541, 638] width 29 height 29
type input "[DATE]"
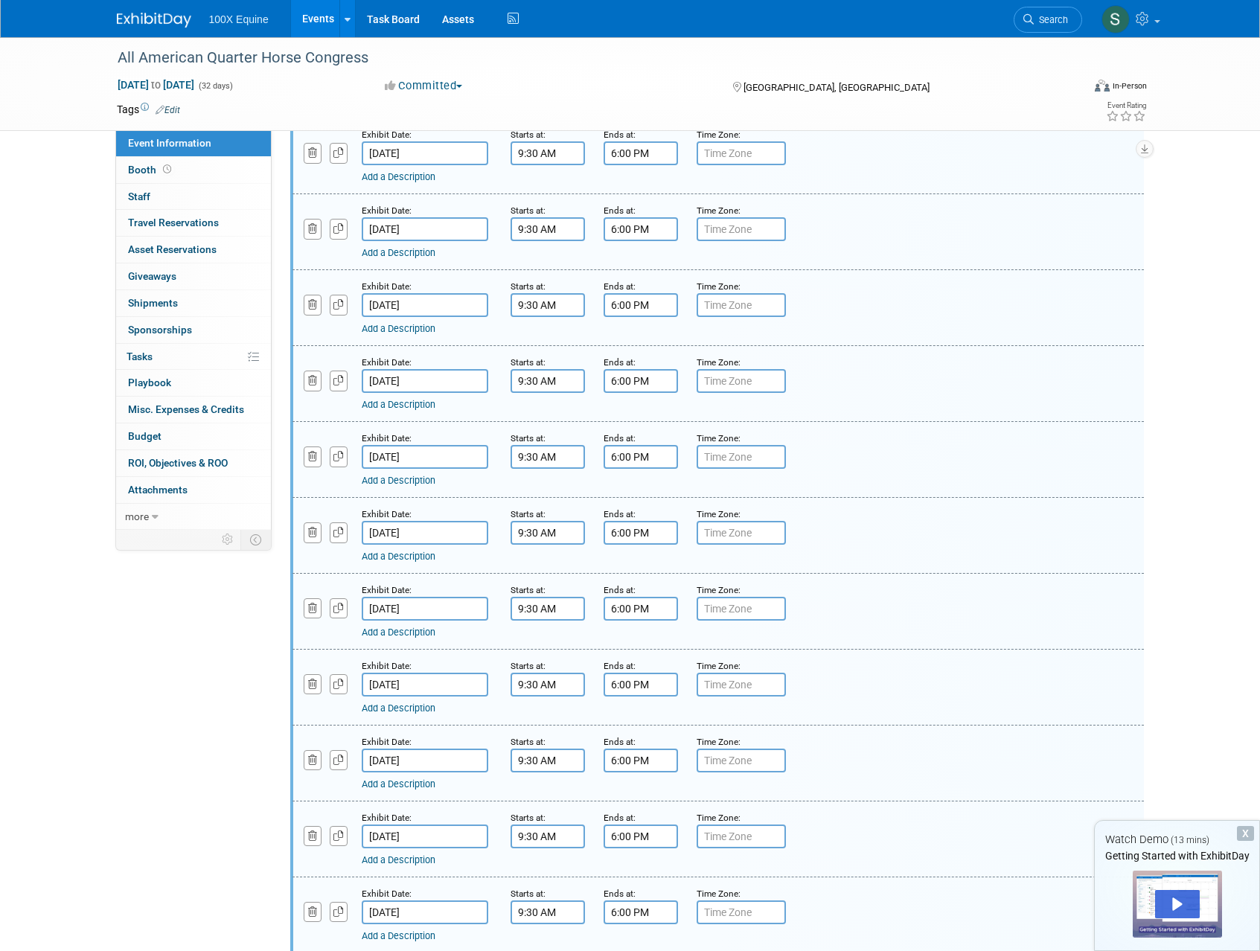
click at [624, 530] on input "6:00 PM" at bounding box center [641, 533] width 74 height 24
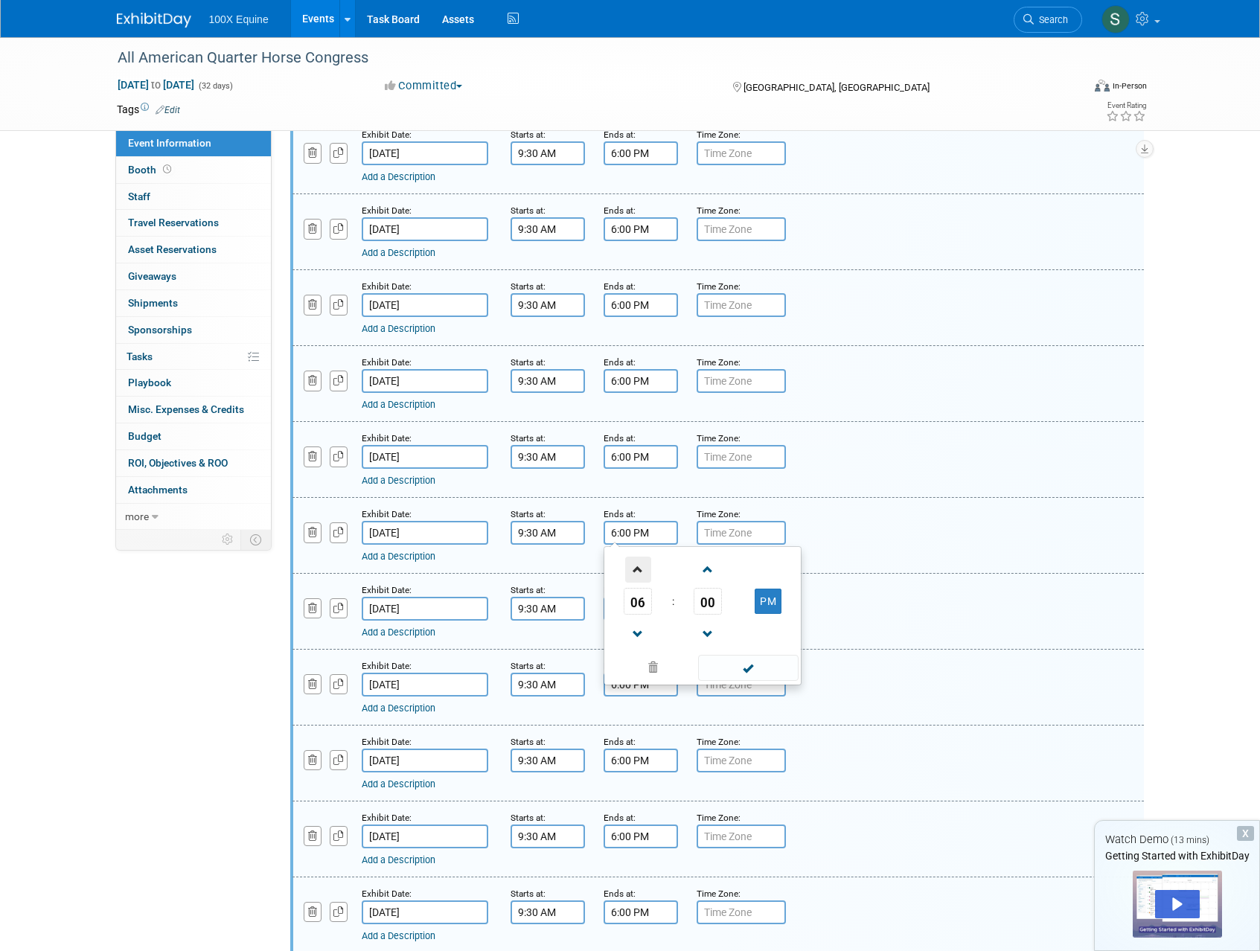
click at [625, 566] on span at bounding box center [638, 570] width 26 height 26
type input "7:00 PM"
click at [763, 670] on span at bounding box center [748, 668] width 100 height 26
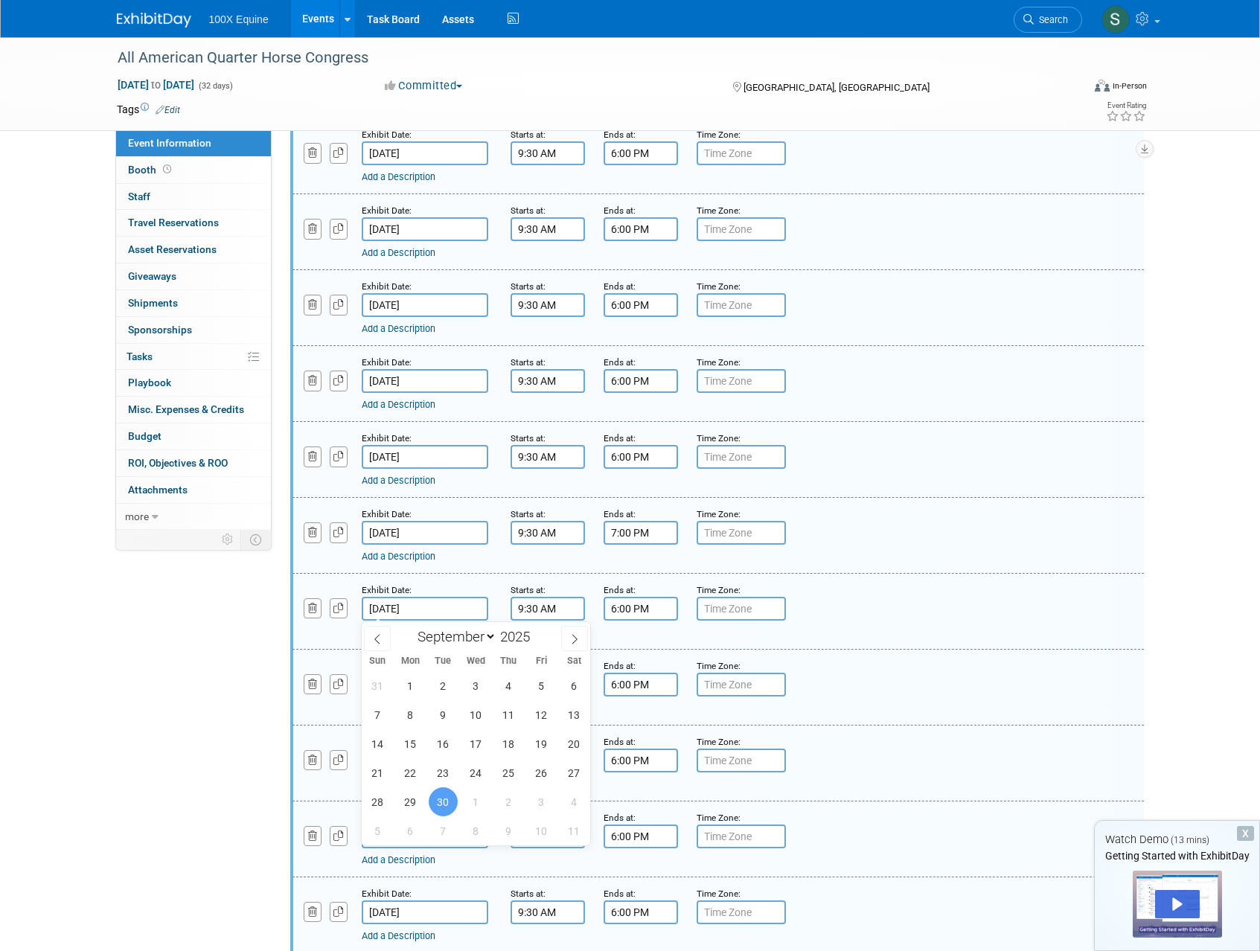
click at [437, 614] on input "[DATE]" at bounding box center [425, 609] width 127 height 24
click at [574, 634] on icon at bounding box center [574, 639] width 10 height 10
select select "9"
click at [569, 713] on span "11" at bounding box center [574, 714] width 29 height 29
type input "[DATE]"
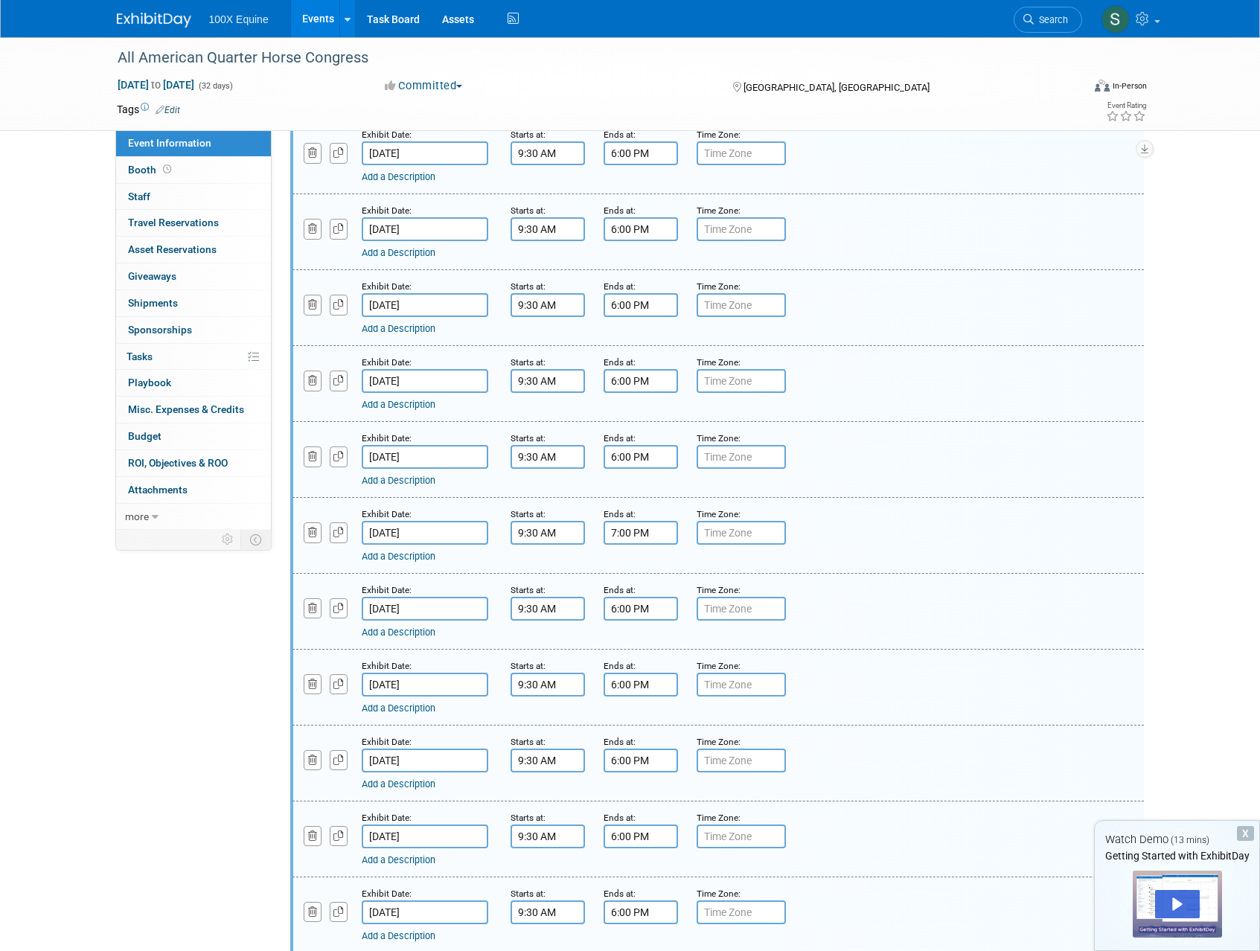
click at [633, 621] on div "Add a Description Description:" at bounding box center [680, 630] width 636 height 19
click at [633, 615] on input "6:00 PM" at bounding box center [641, 609] width 74 height 24
click at [632, 650] on span at bounding box center [638, 646] width 26 height 26
type input "7:00 PM"
click at [730, 749] on span at bounding box center [748, 744] width 100 height 26
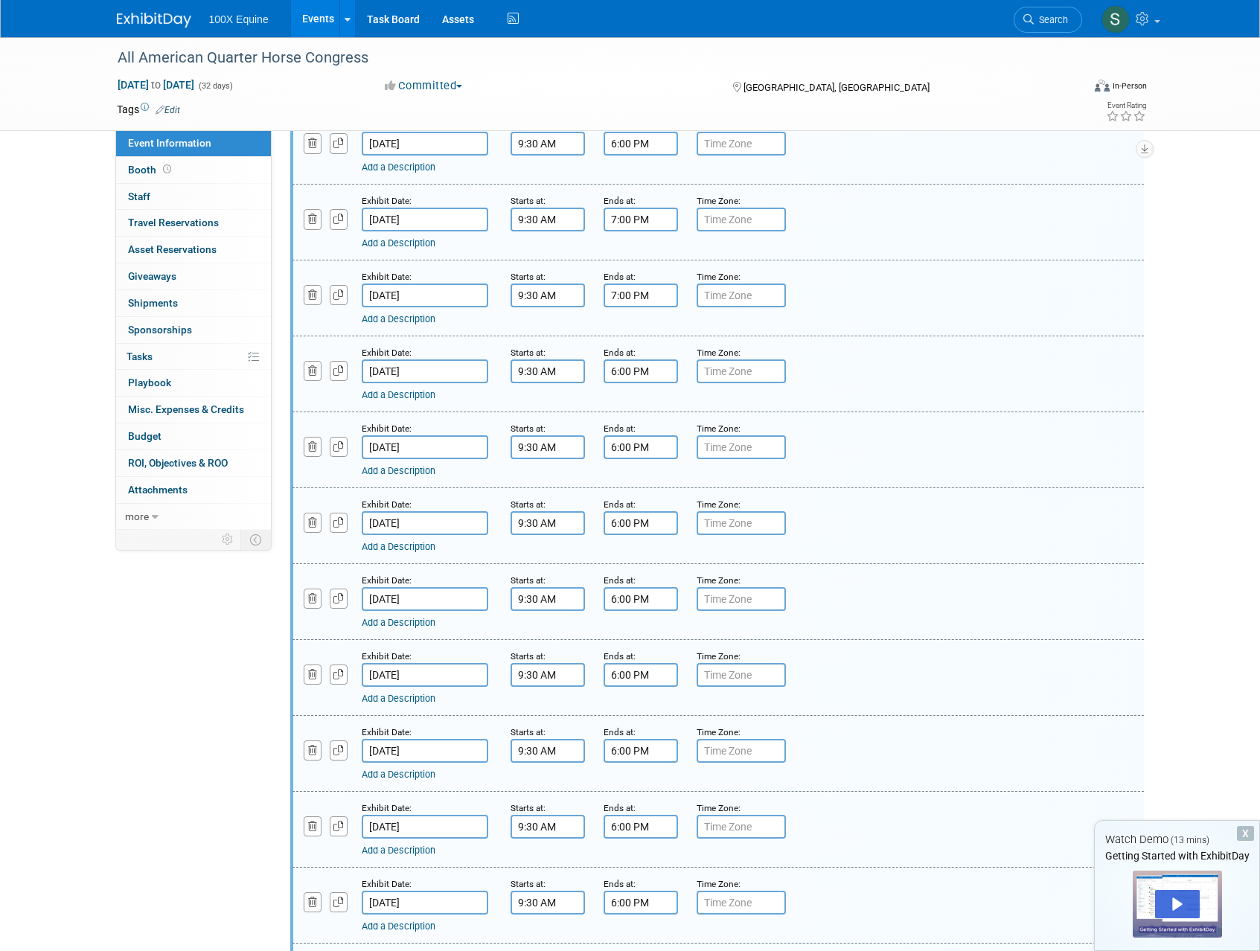
scroll to position [1159, 0]
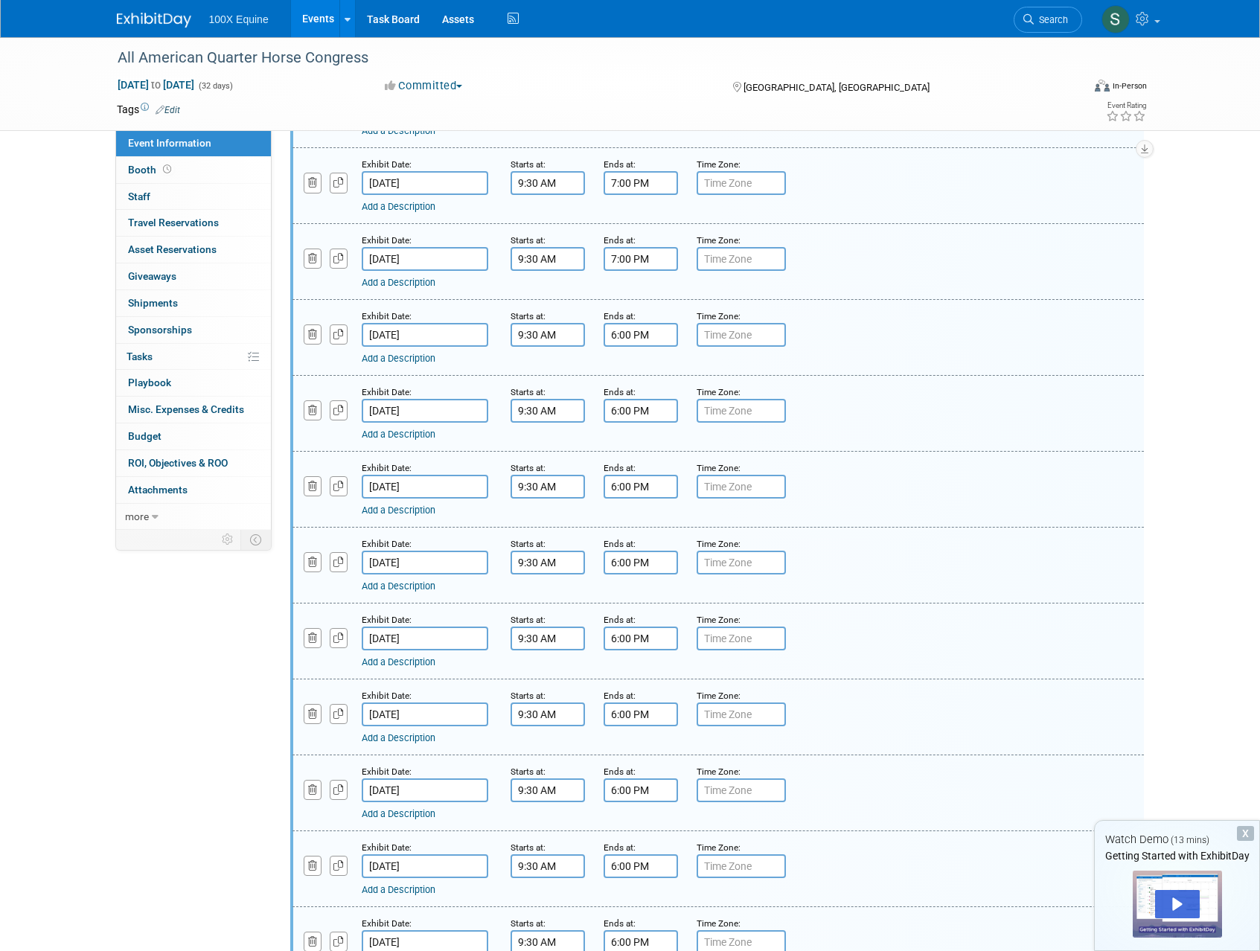
click at [423, 343] on input "[DATE]" at bounding box center [425, 335] width 127 height 24
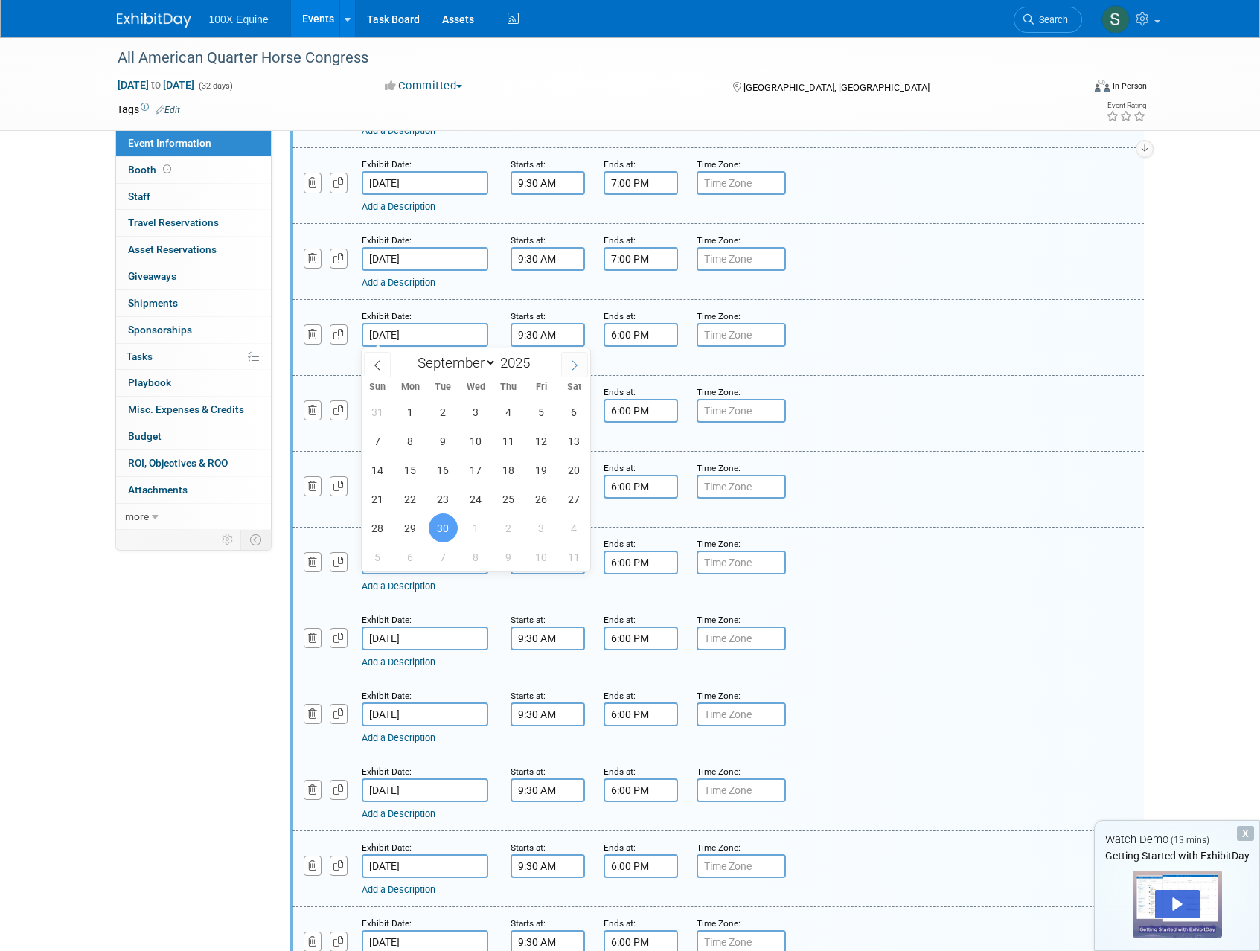
click at [573, 366] on icon at bounding box center [574, 365] width 10 height 10
select select "9"
click at [376, 481] on span "12" at bounding box center [377, 469] width 29 height 29
type input "Oct 12, 2025"
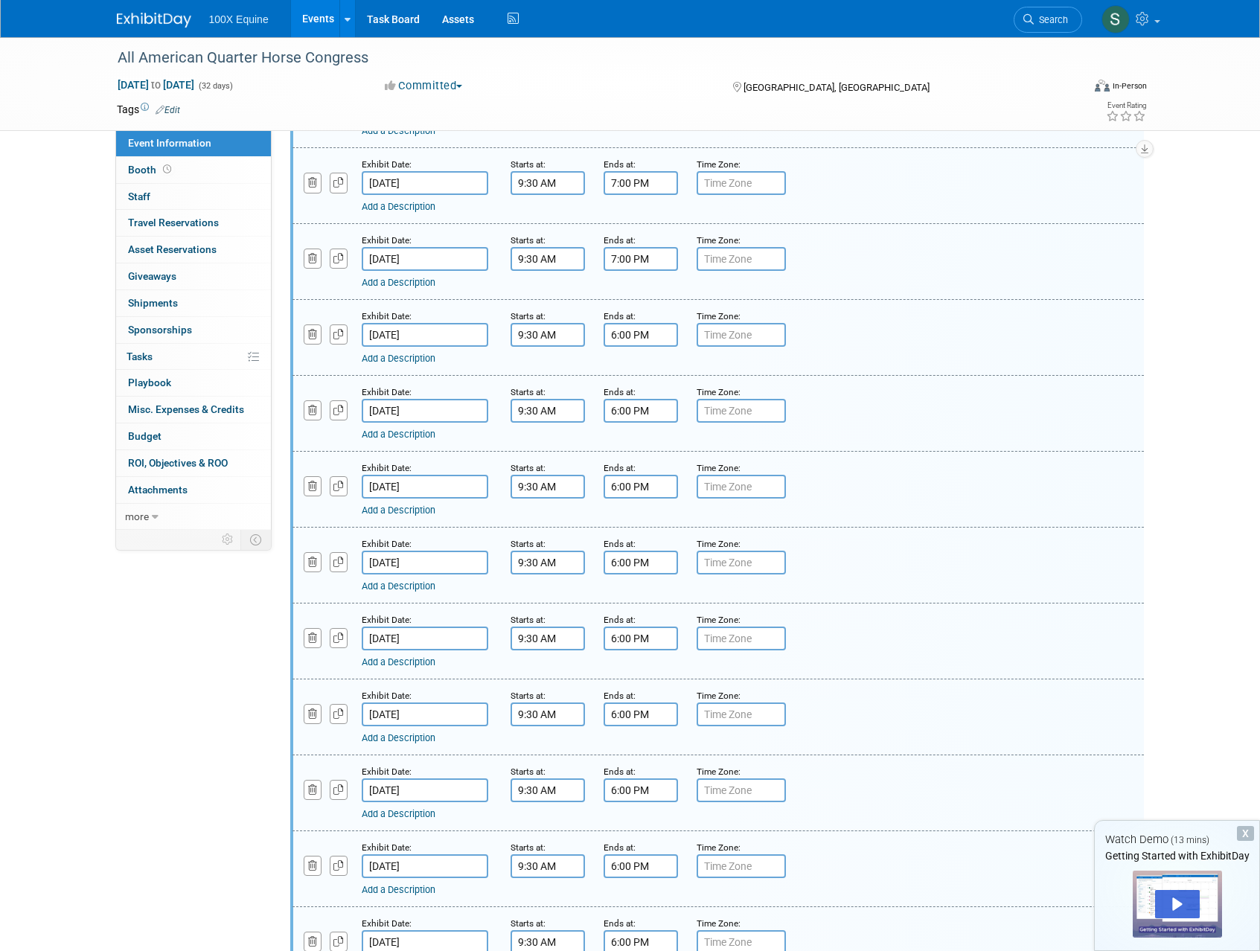
click at [421, 408] on input "Sep 30, 2025" at bounding box center [425, 411] width 127 height 24
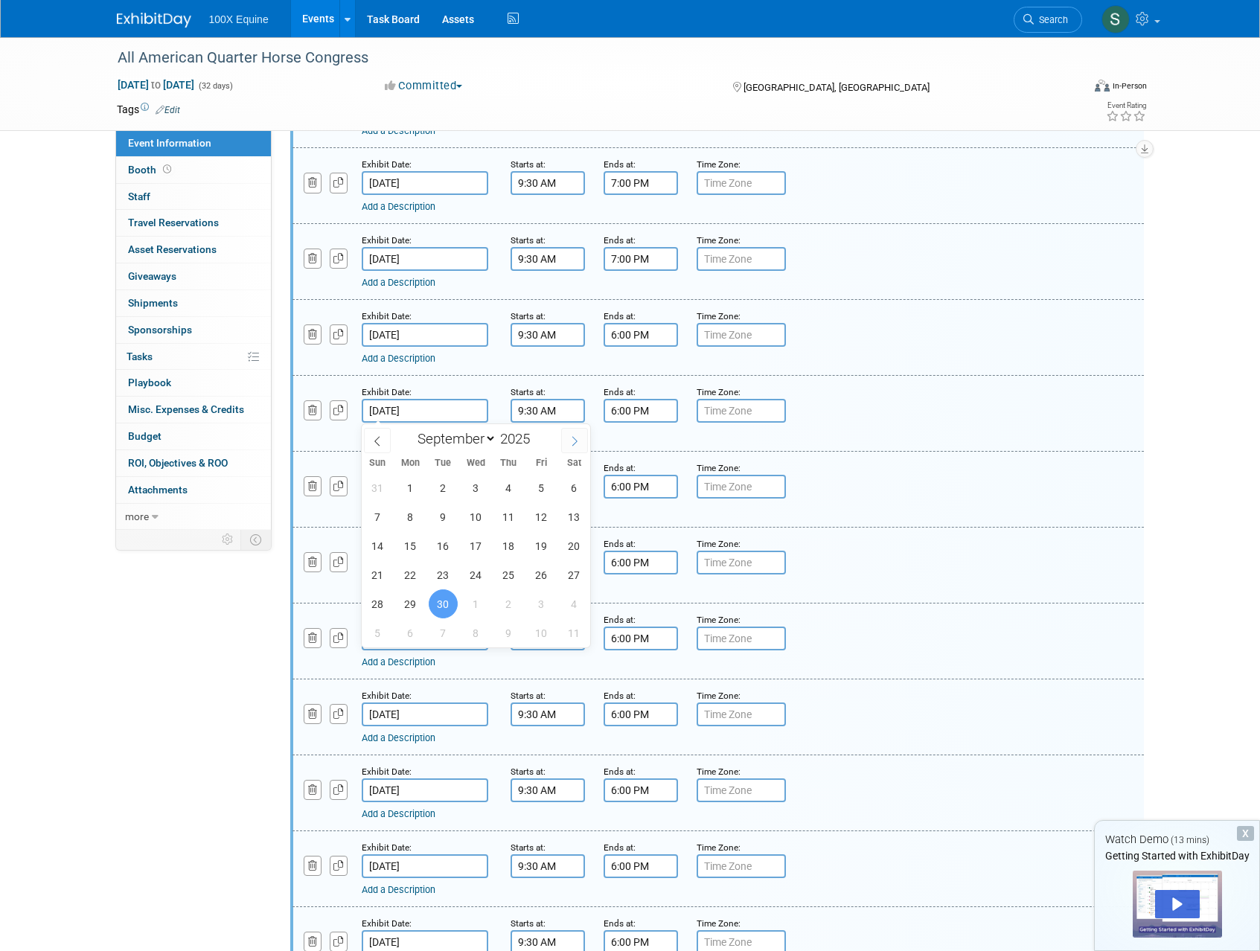
click at [580, 440] on span at bounding box center [574, 440] width 27 height 25
select select "9"
click at [417, 542] on span "13" at bounding box center [410, 545] width 29 height 29
type input "Oct 13, 2025"
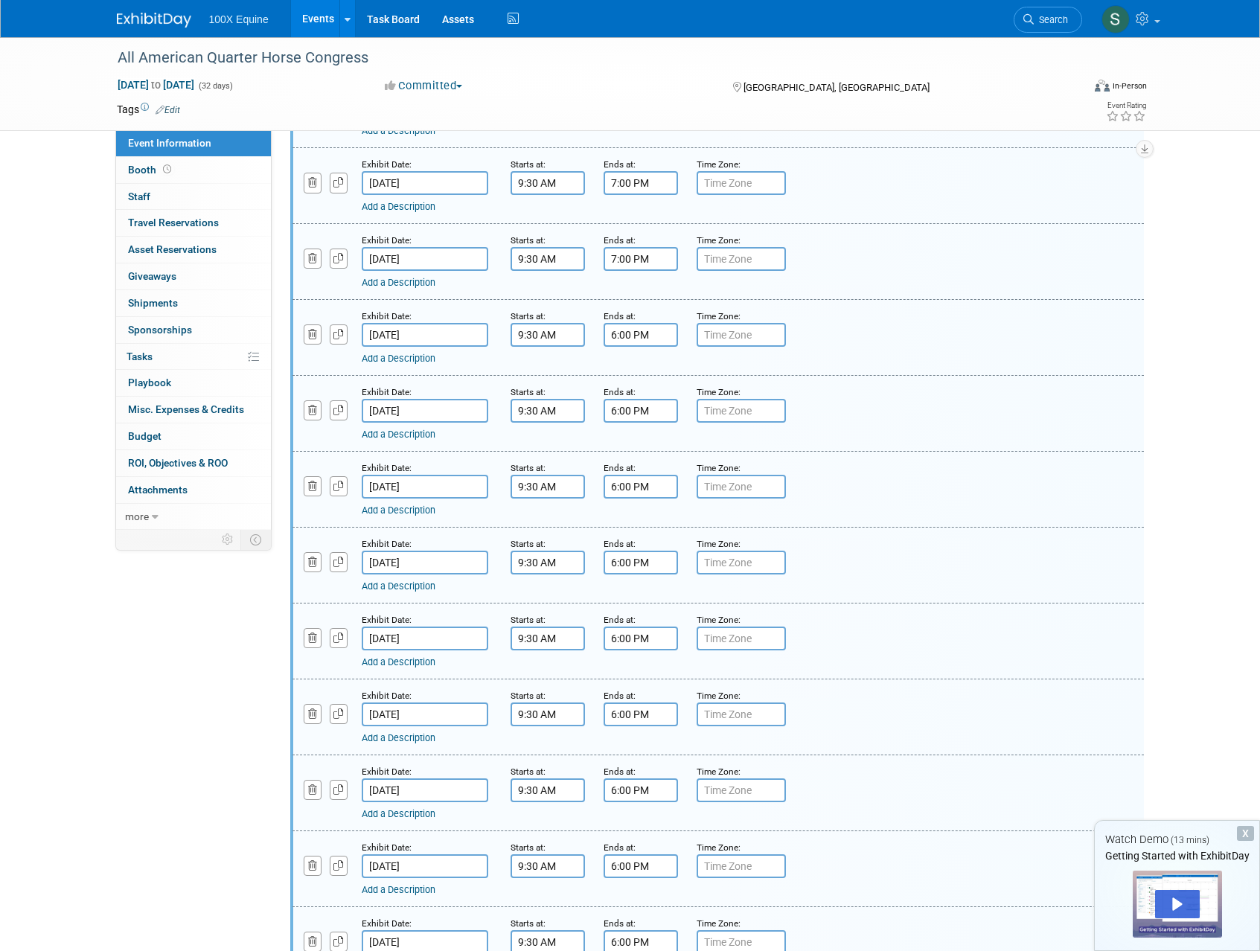
click at [421, 557] on input "Sep 30, 2025" at bounding box center [425, 563] width 127 height 24
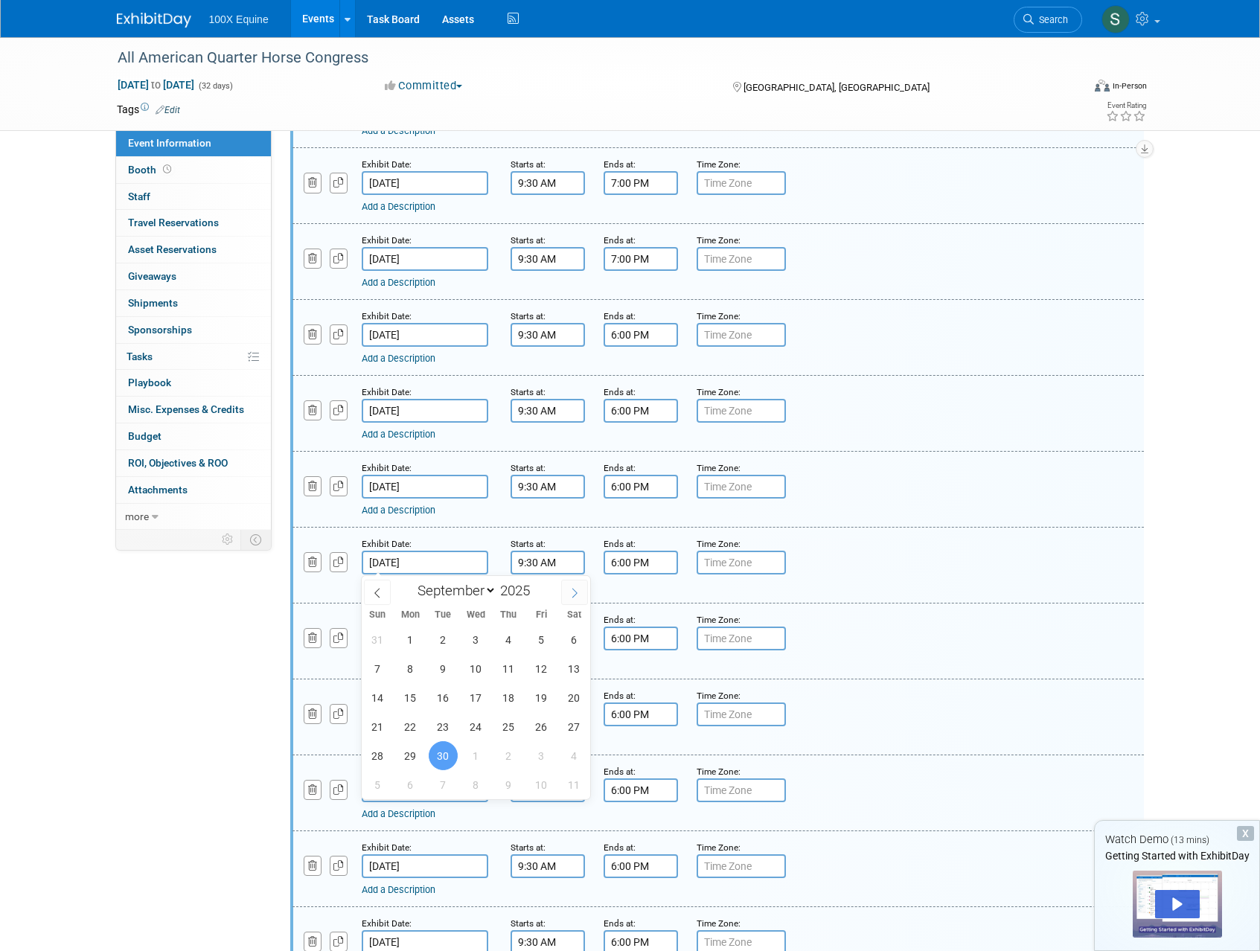
click at [575, 592] on icon at bounding box center [574, 593] width 10 height 10
select select "9"
click at [450, 703] on span "14" at bounding box center [443, 697] width 29 height 29
type input "Oct 14, 2025"
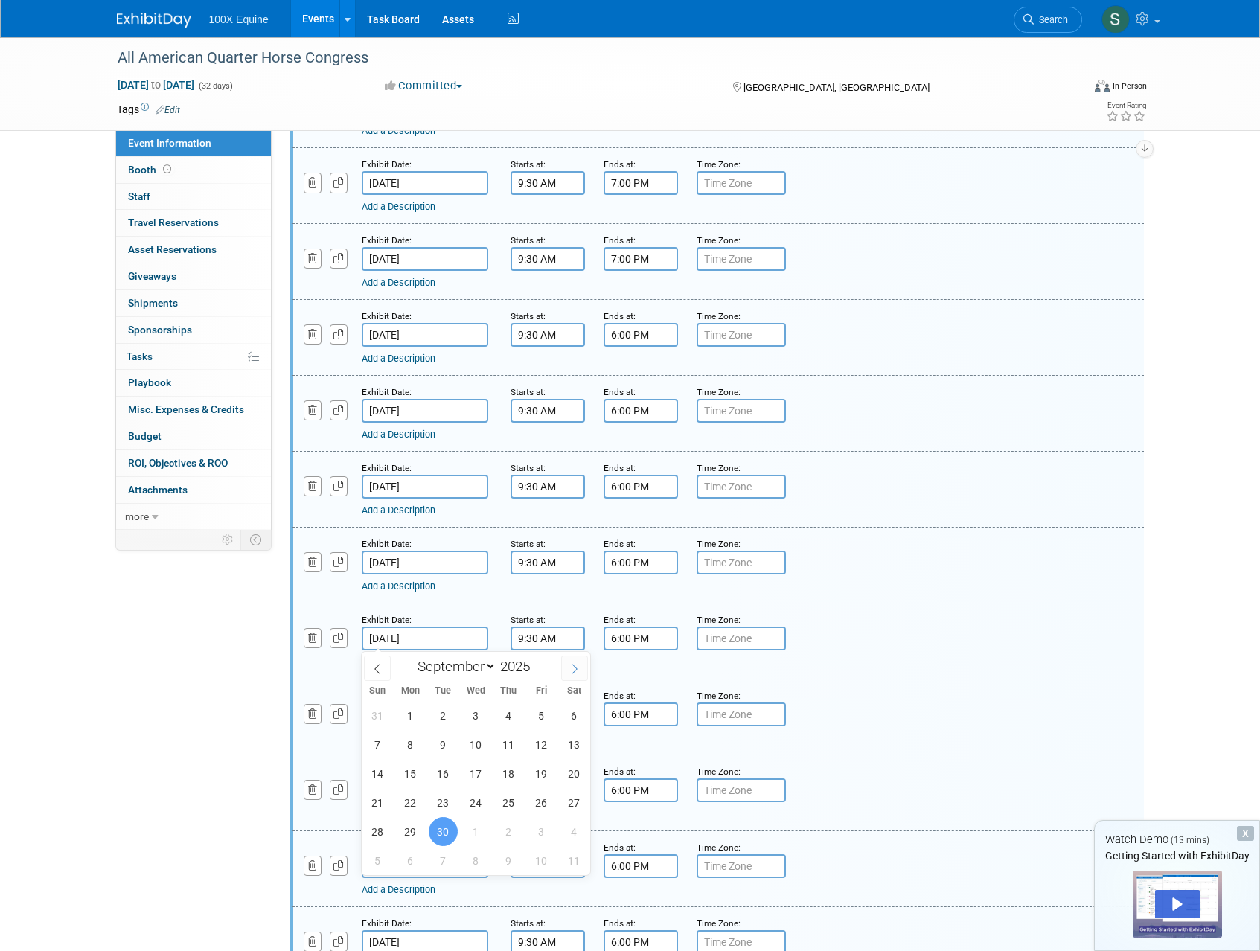
click at [572, 668] on icon at bounding box center [574, 669] width 10 height 10
select select "9"
click at [477, 770] on span "15" at bounding box center [475, 773] width 29 height 29
type input "[DATE]"
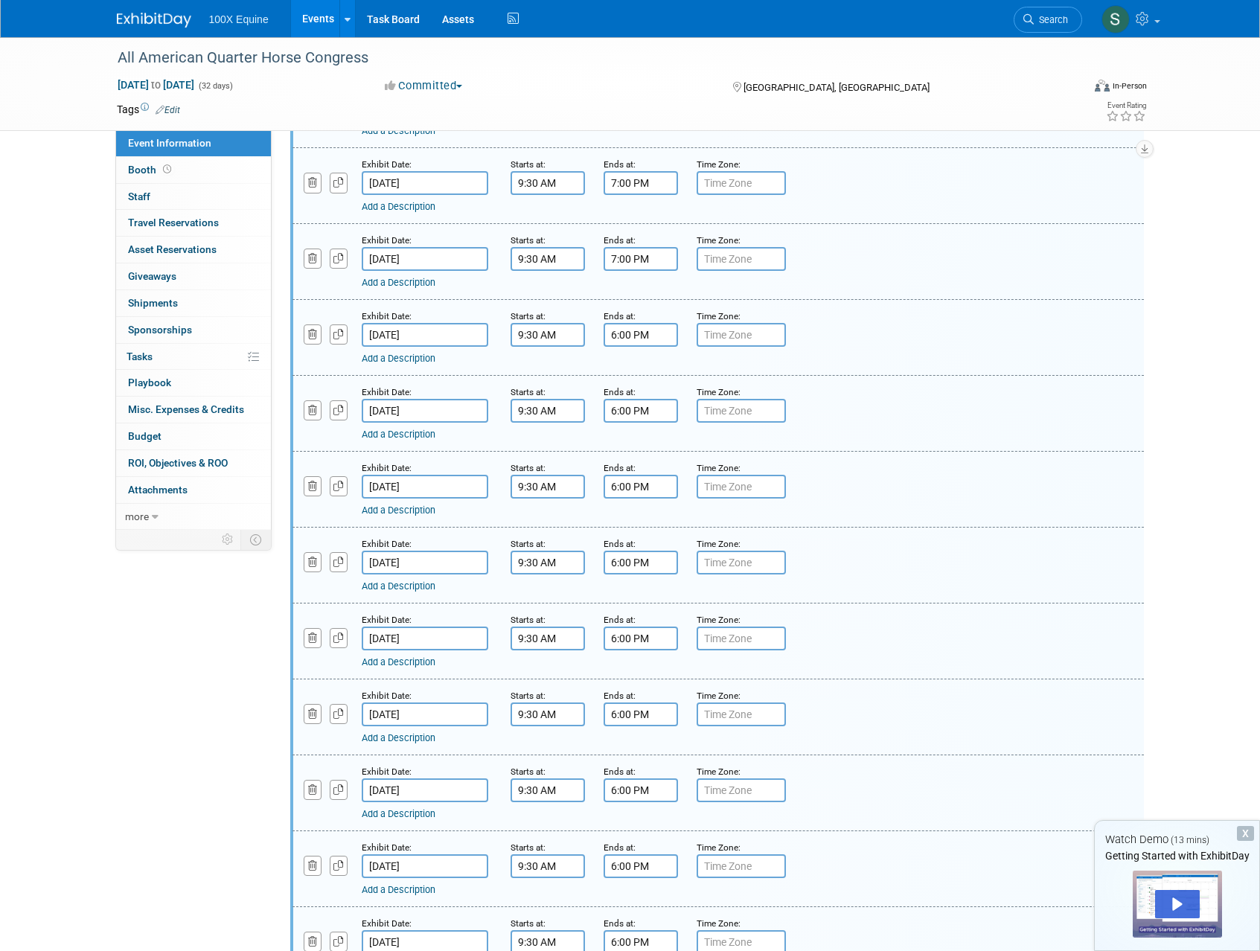
click at [426, 717] on input "Sep 30, 2025" at bounding box center [425, 715] width 127 height 24
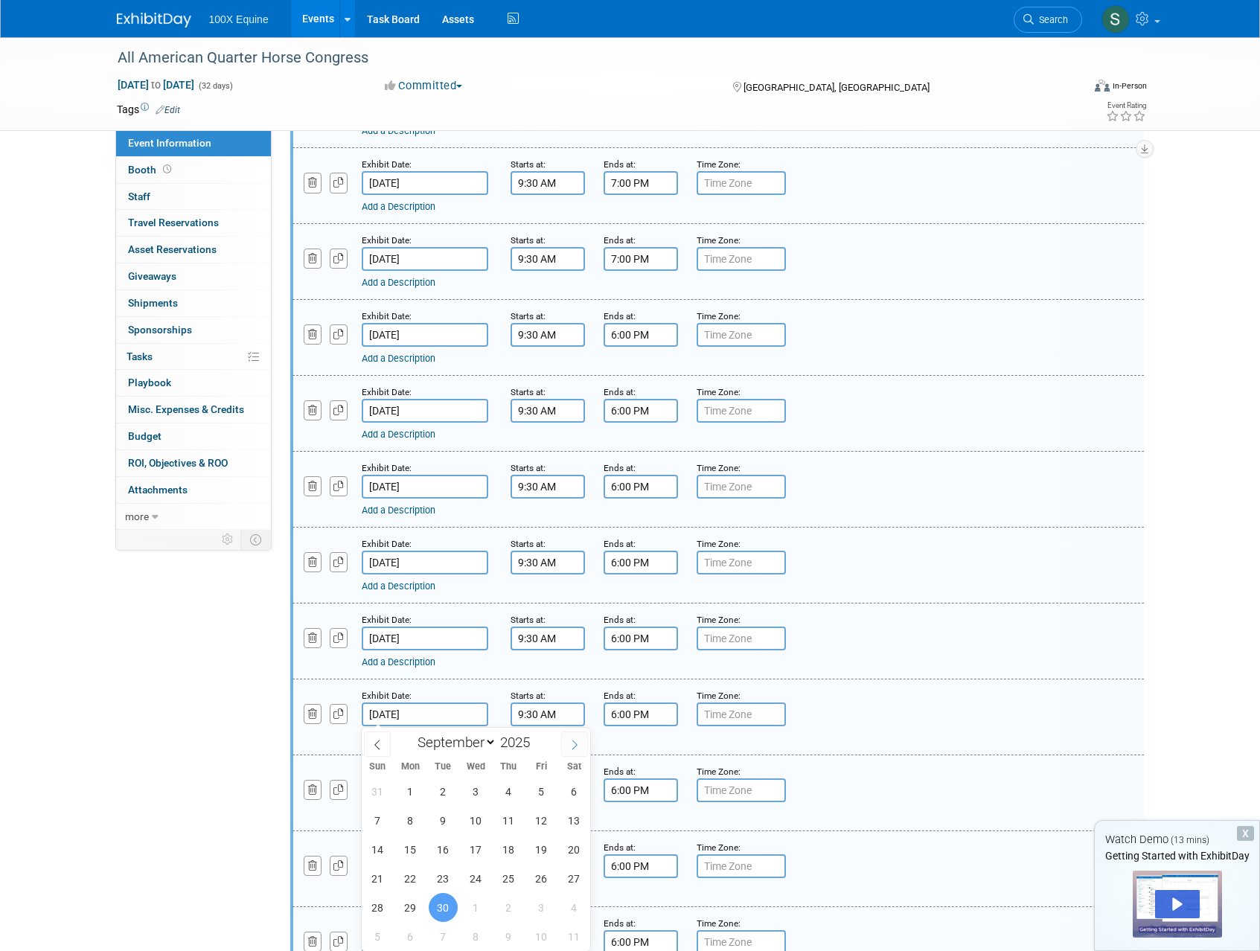
click at [569, 746] on icon at bounding box center [574, 745] width 10 height 10
select select "9"
click at [511, 856] on span "16" at bounding box center [508, 849] width 29 height 29
type input "[DATE]"
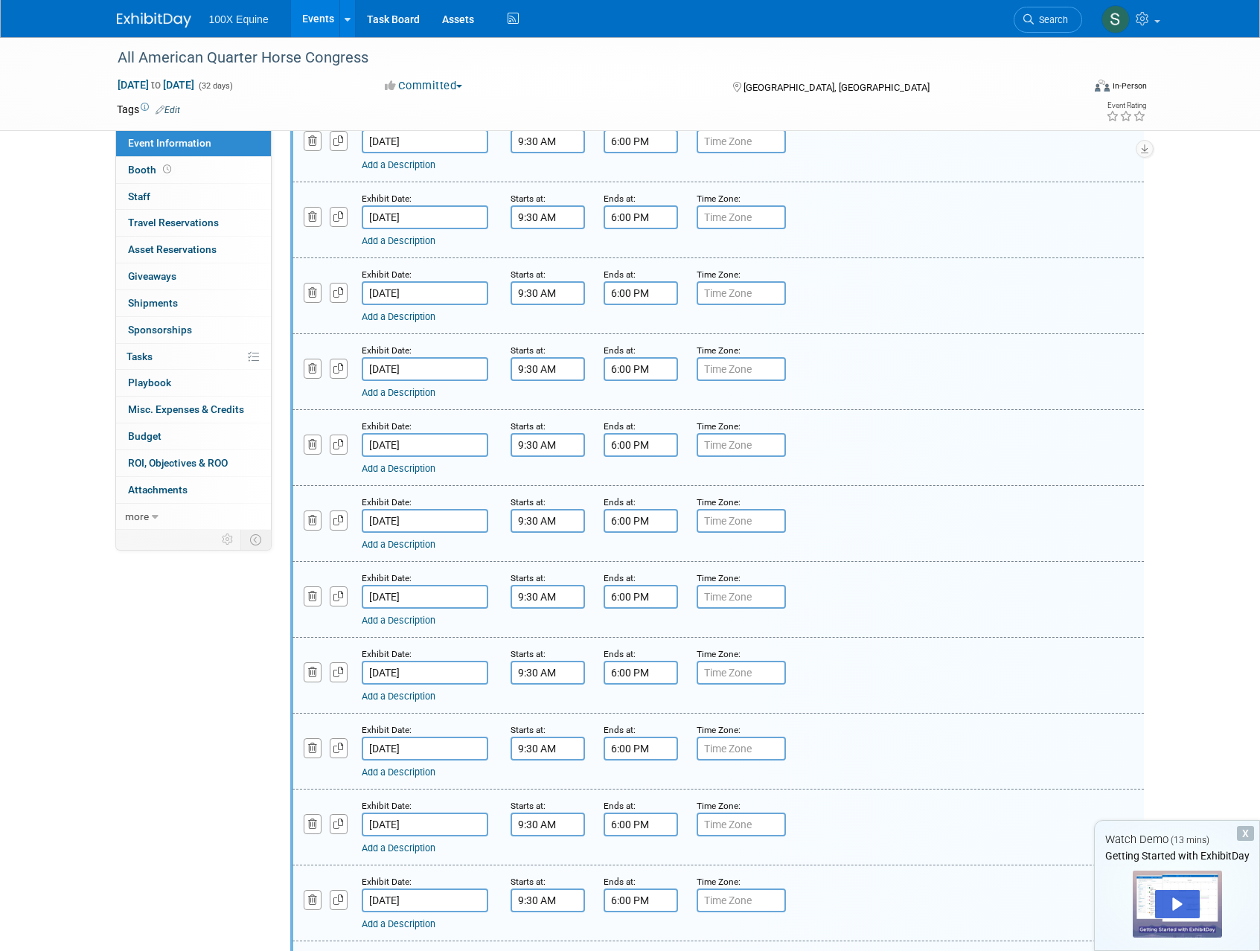
scroll to position [1430, 0]
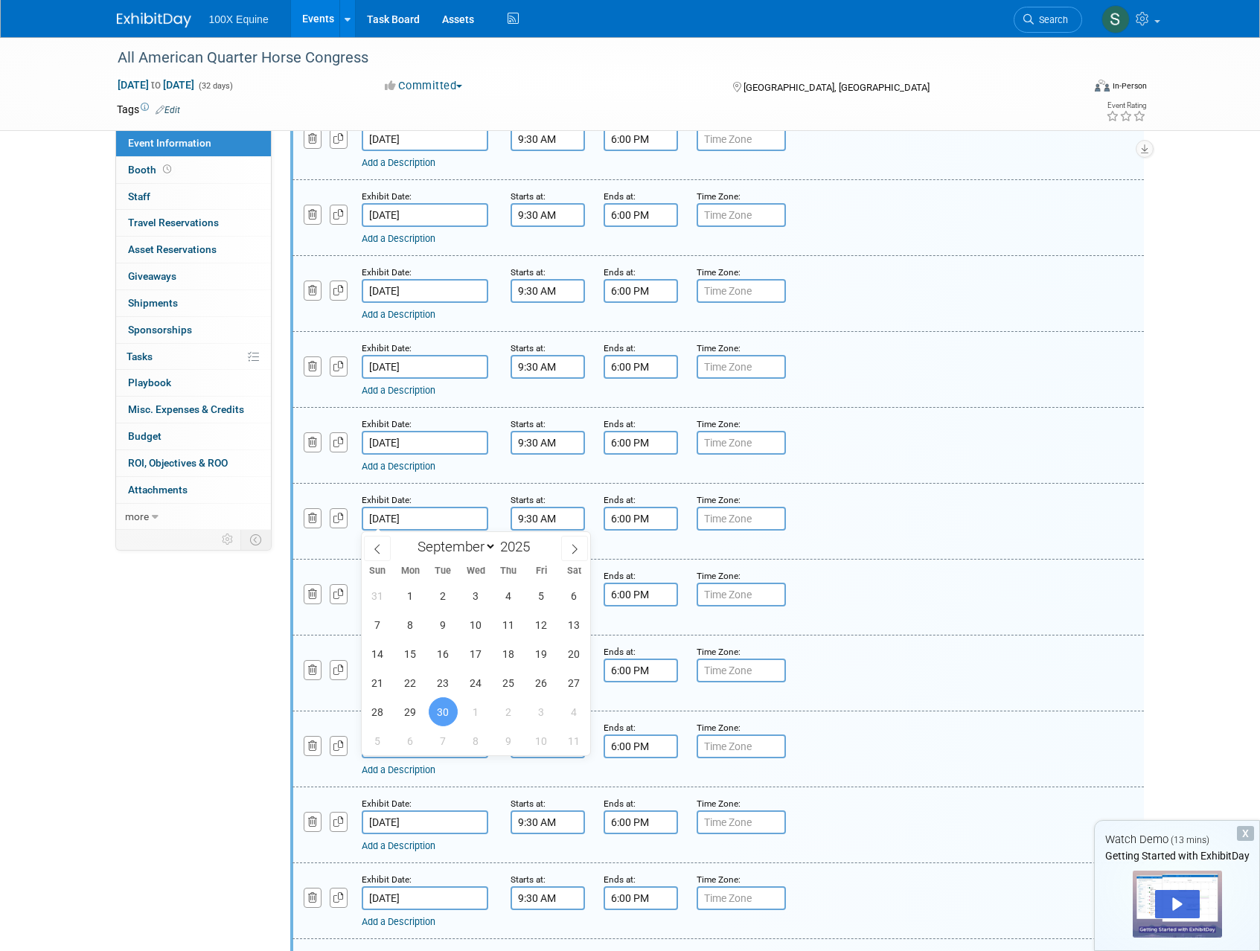
click at [429, 519] on input "Sep 30, 2025" at bounding box center [425, 519] width 127 height 24
click at [570, 550] on icon at bounding box center [574, 549] width 10 height 10
select select "9"
click at [541, 656] on span "17" at bounding box center [541, 653] width 29 height 29
type input "Oct 17, 2025"
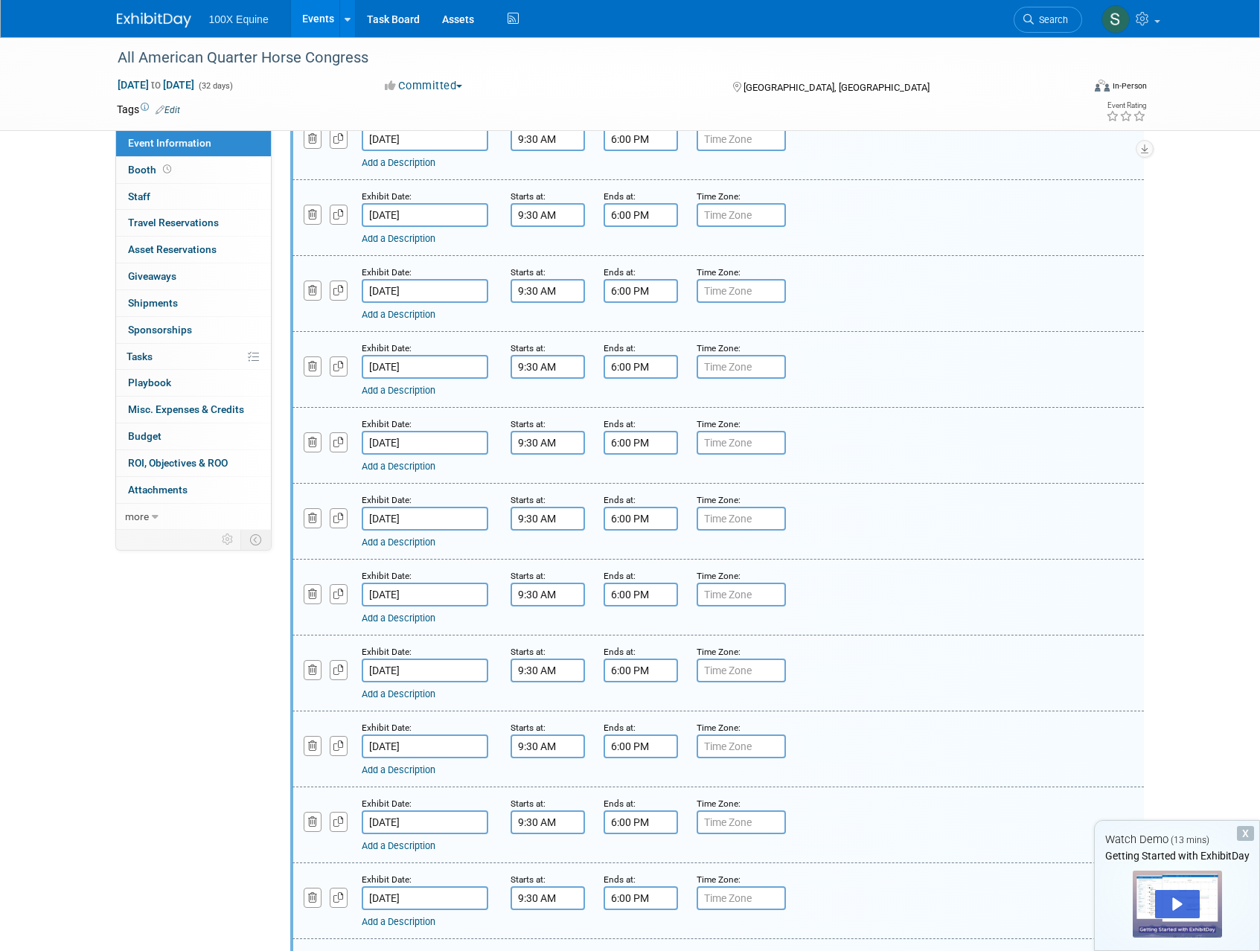
click at [622, 592] on input "6:00 PM" at bounding box center [641, 595] width 74 height 24
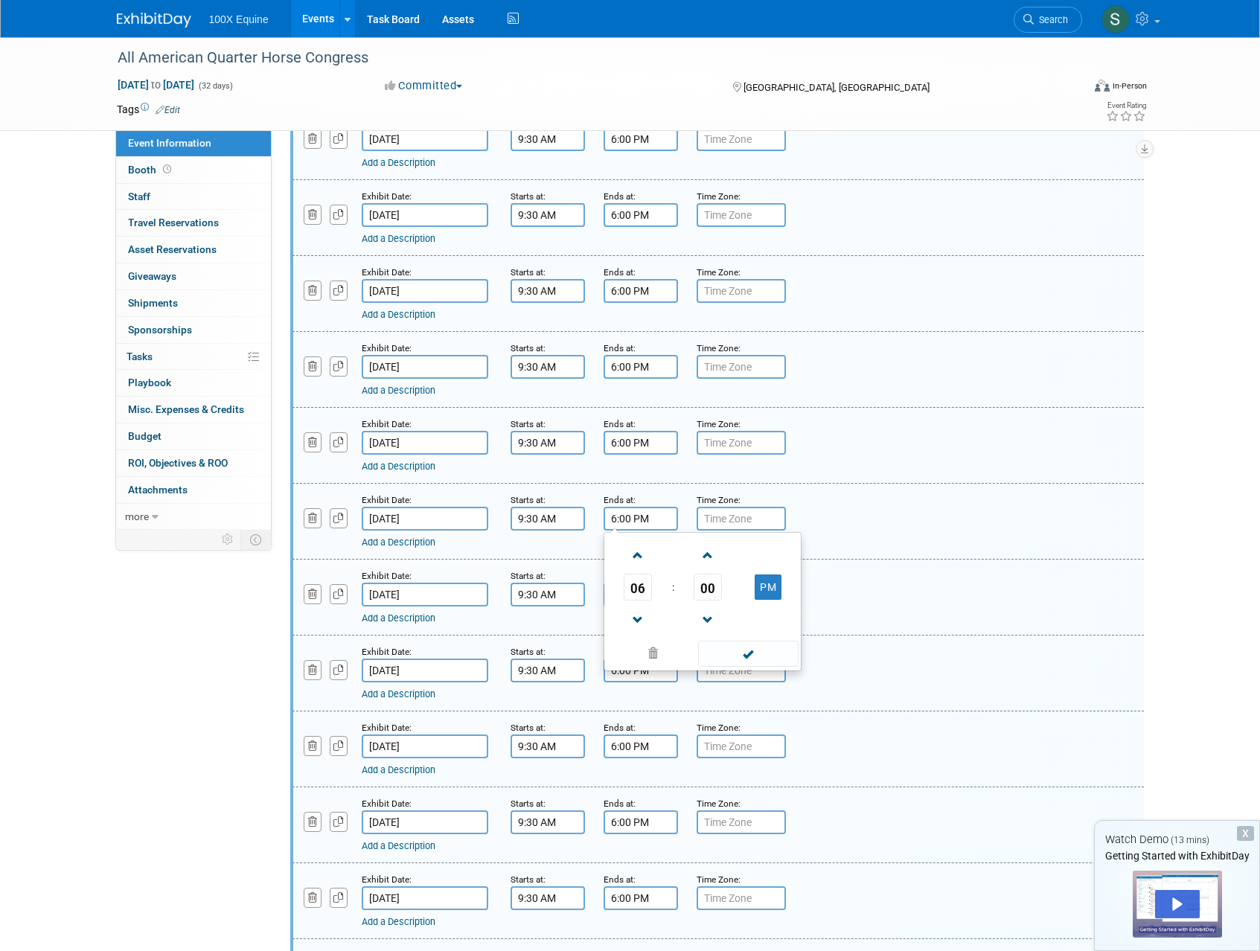
click at [636, 521] on input "6:00 PM" at bounding box center [641, 519] width 74 height 24
click at [640, 557] on span at bounding box center [638, 556] width 26 height 26
type input "7:00 PM"
click at [724, 650] on span at bounding box center [748, 654] width 100 height 26
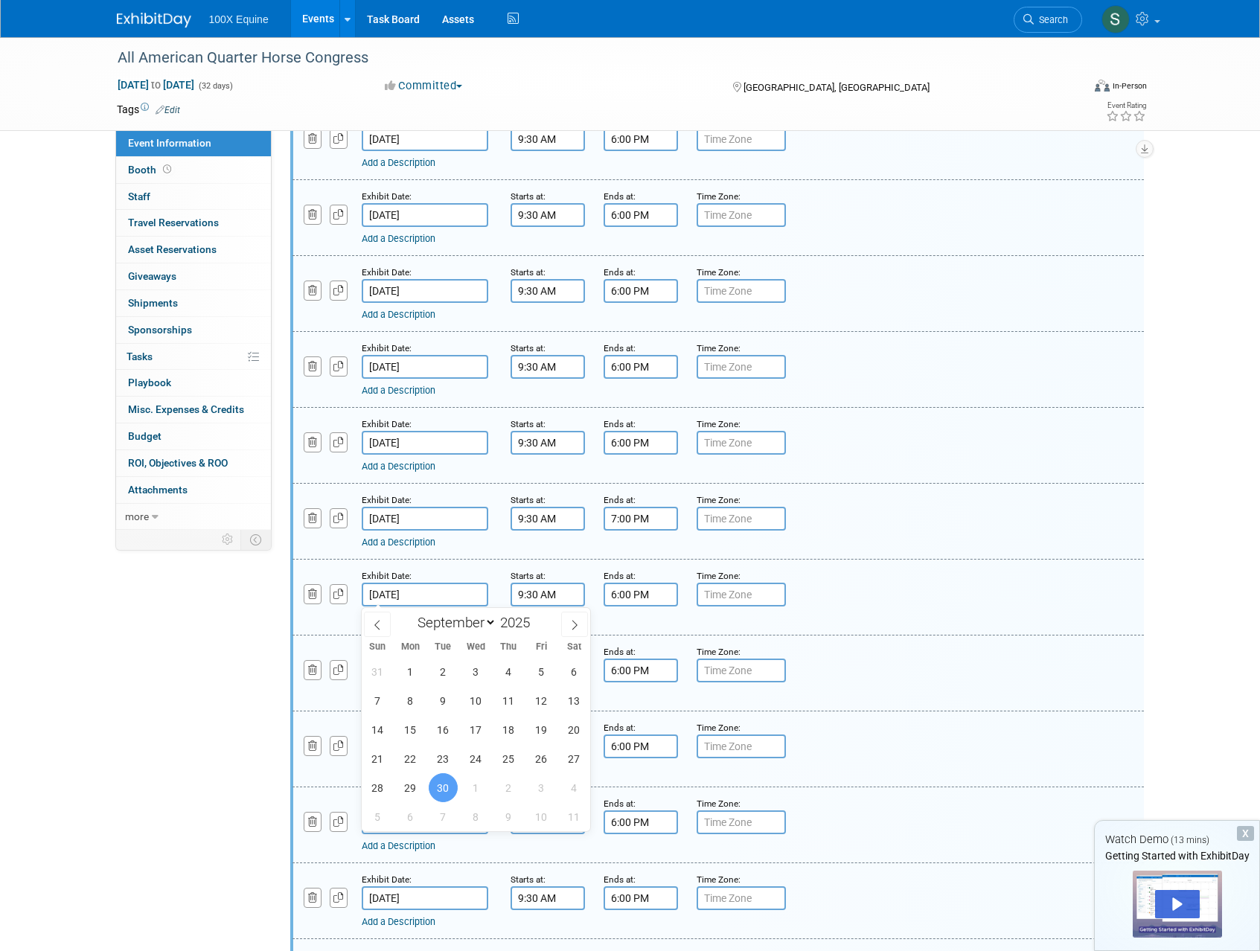
click at [422, 598] on input "Sep 30, 2025" at bounding box center [425, 595] width 127 height 24
click at [576, 620] on icon at bounding box center [574, 625] width 10 height 10
select select "9"
click at [572, 729] on span "18" at bounding box center [574, 729] width 29 height 29
type input "[DATE]"
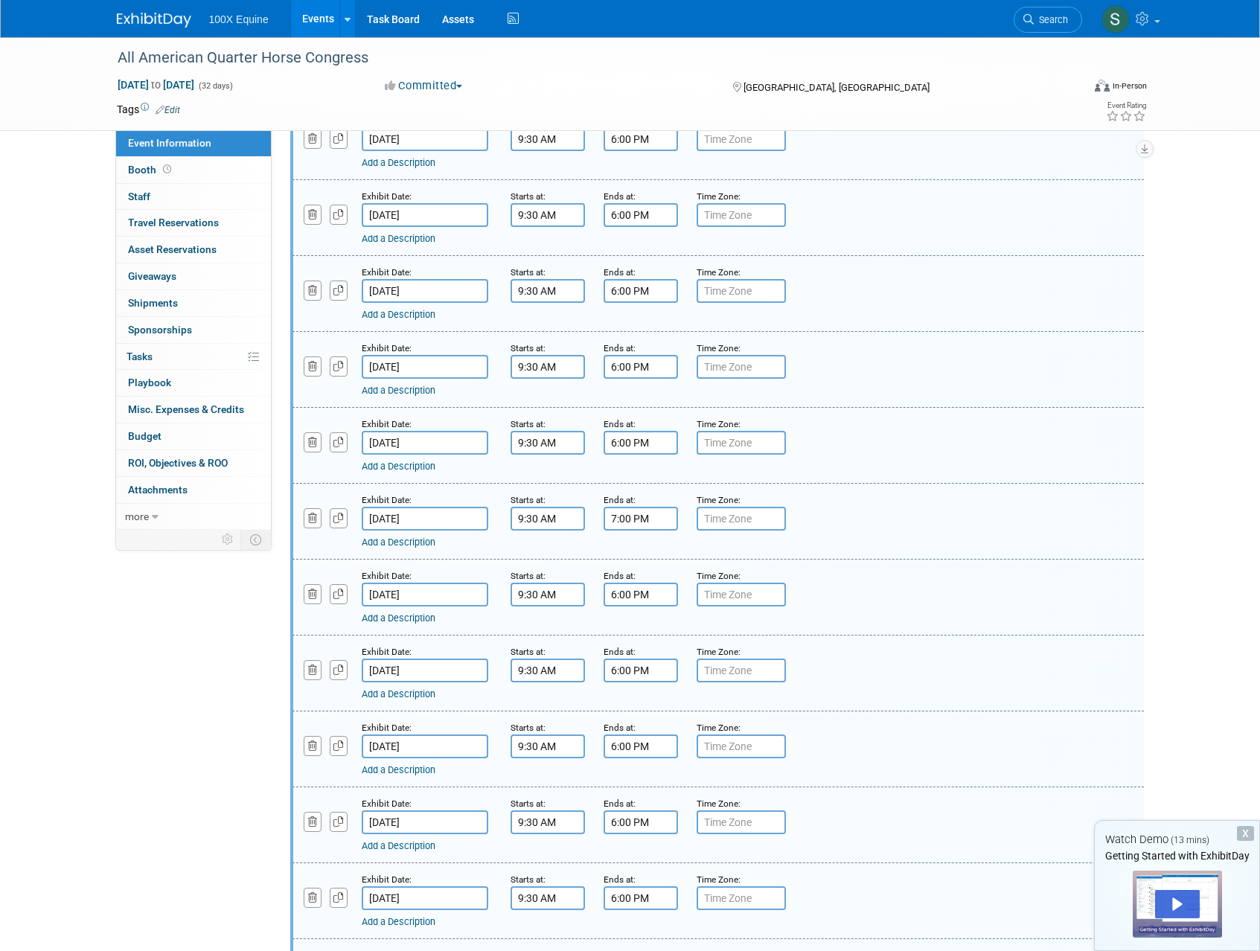
click at [627, 601] on input "6:00 PM" at bounding box center [641, 595] width 74 height 24
click at [636, 624] on span at bounding box center [638, 631] width 26 height 26
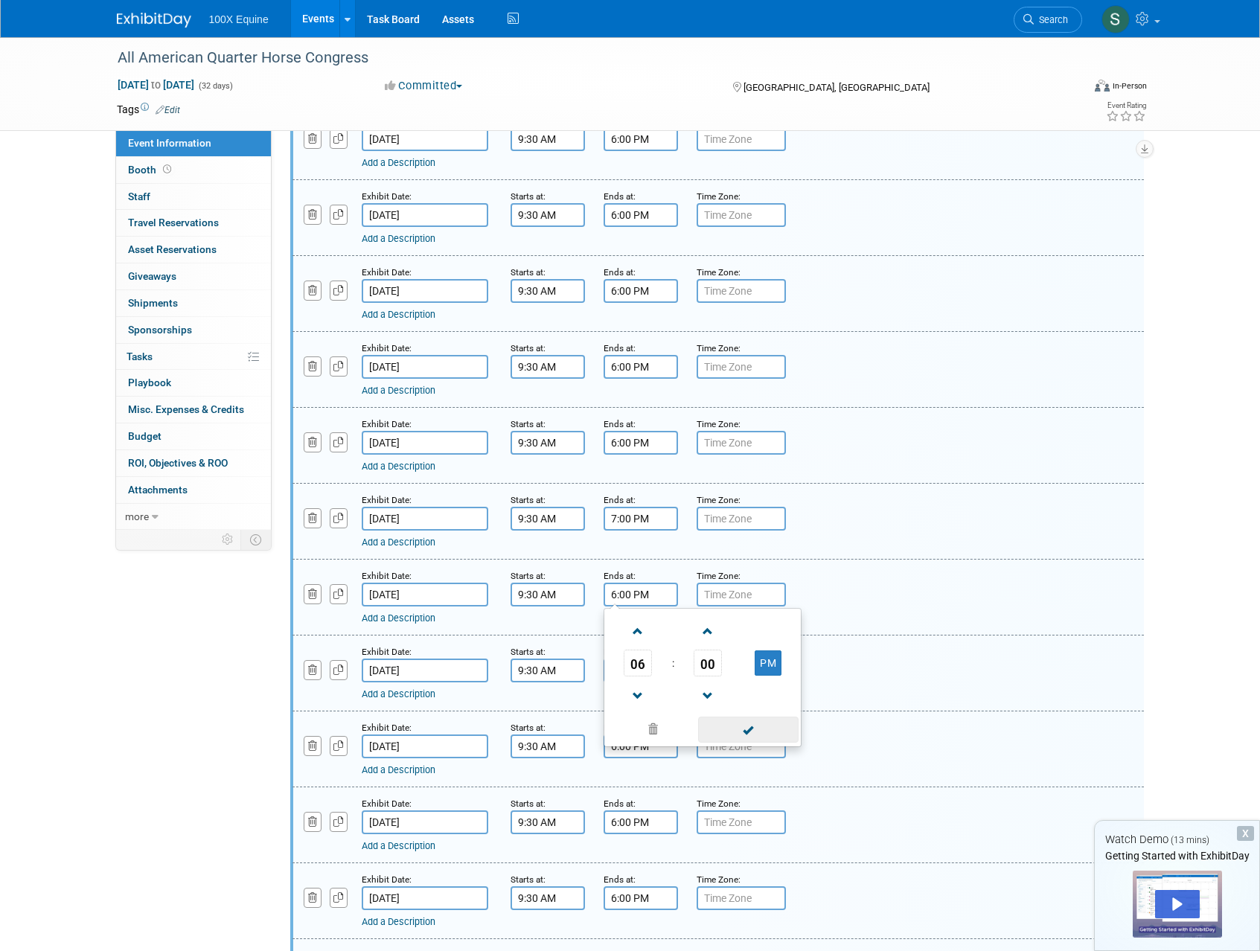
type input "7:00 PM"
click at [714, 730] on span at bounding box center [748, 730] width 100 height 26
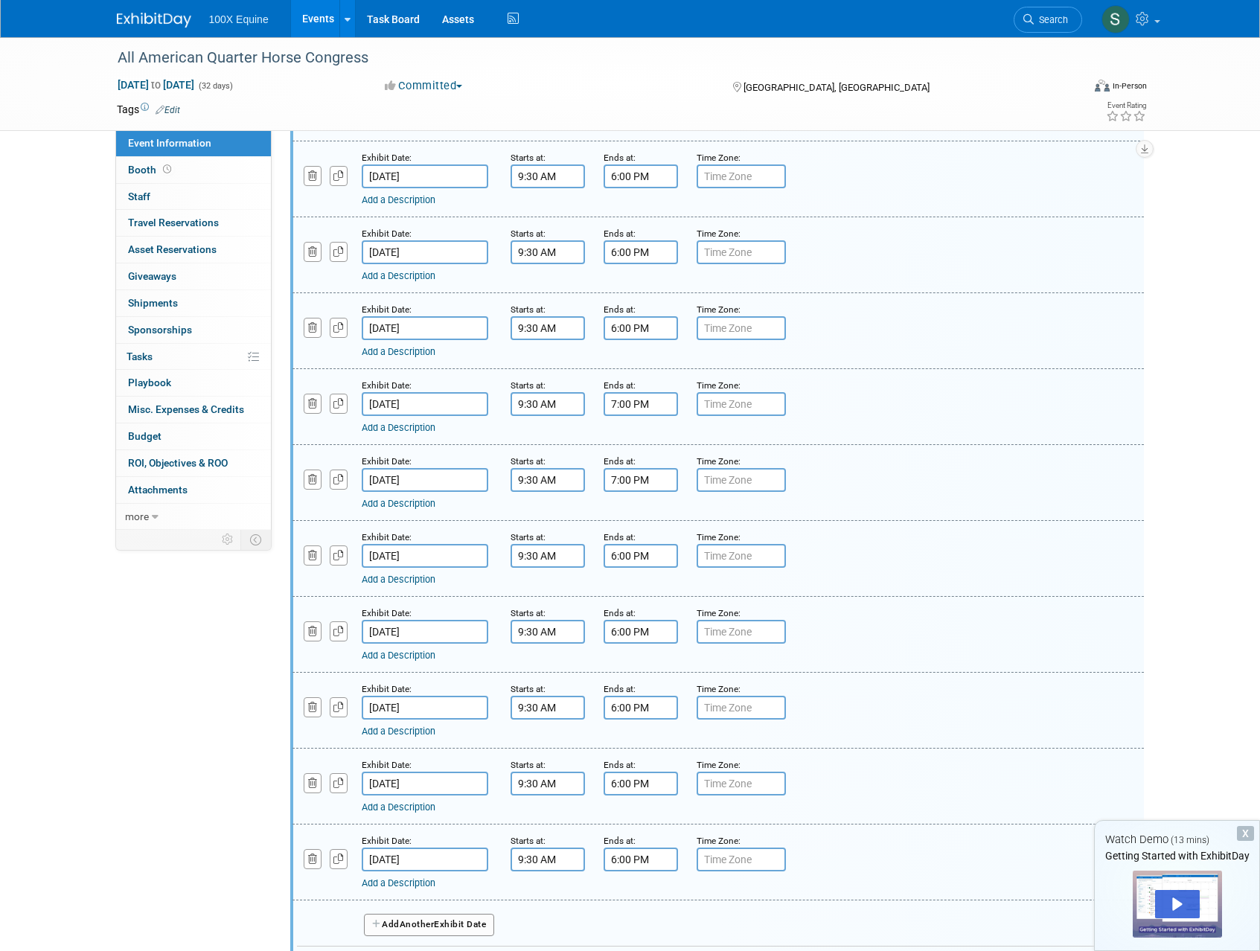
scroll to position [1587, 0]
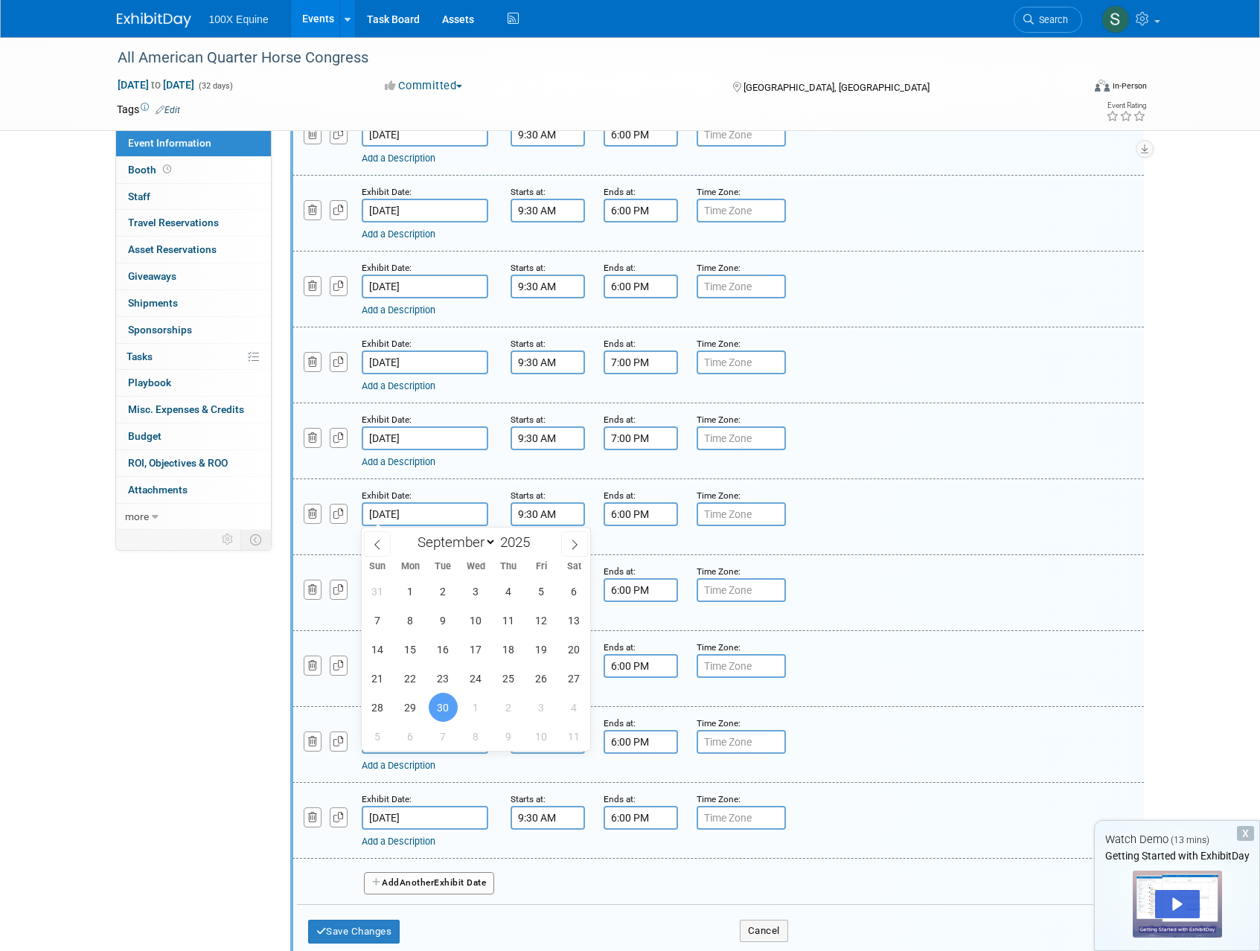
click at [418, 515] on input "[DATE]" at bounding box center [425, 514] width 127 height 24
click at [580, 544] on icon at bounding box center [574, 545] width 10 height 10
select select "9"
click at [374, 678] on span "19" at bounding box center [377, 678] width 29 height 29
type input "[DATE]"
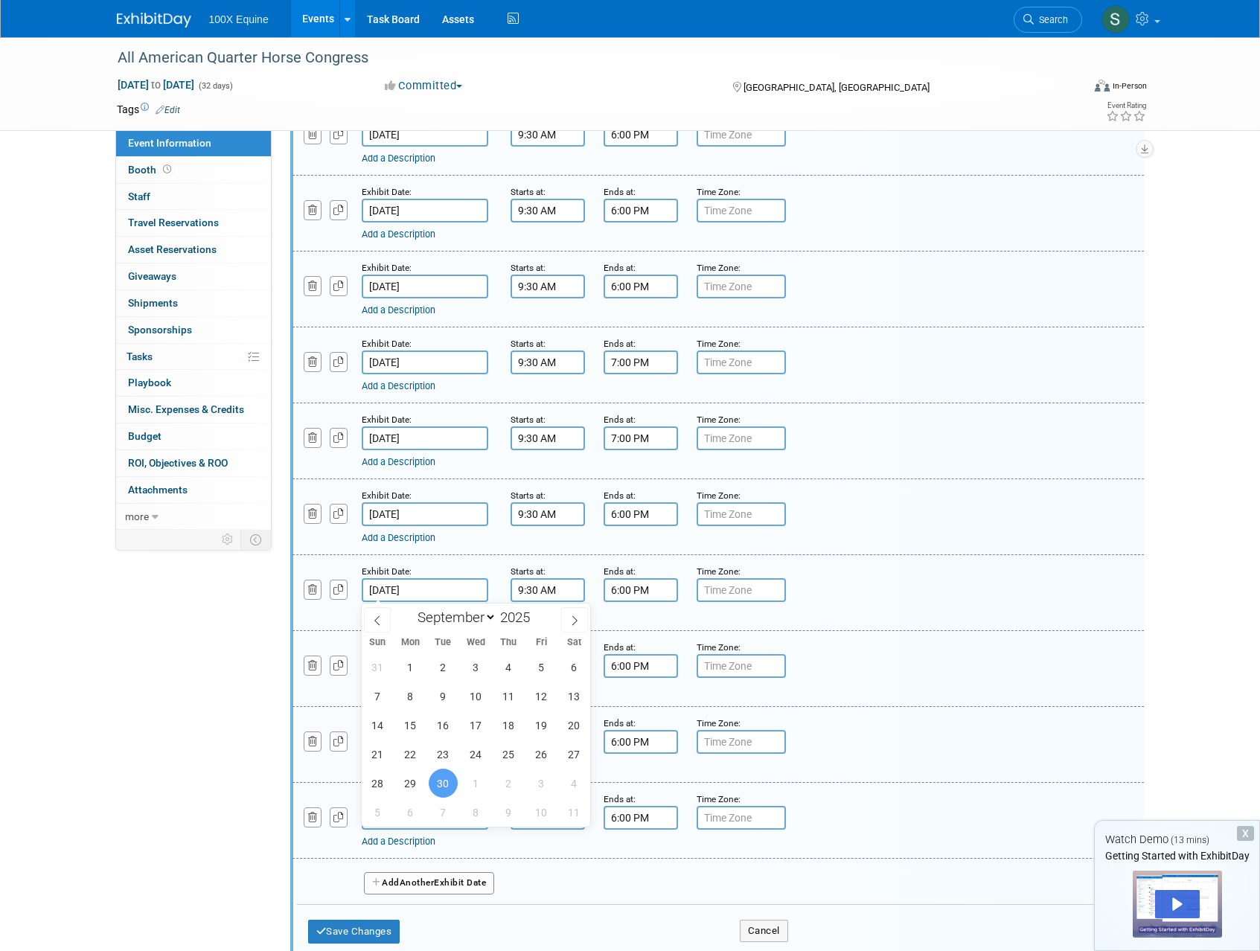
click at [439, 594] on input "[DATE]" at bounding box center [425, 590] width 127 height 24
click at [562, 619] on span at bounding box center [574, 619] width 27 height 25
select select "9"
click at [409, 755] on span "20" at bounding box center [410, 754] width 29 height 29
type input "[DATE]"
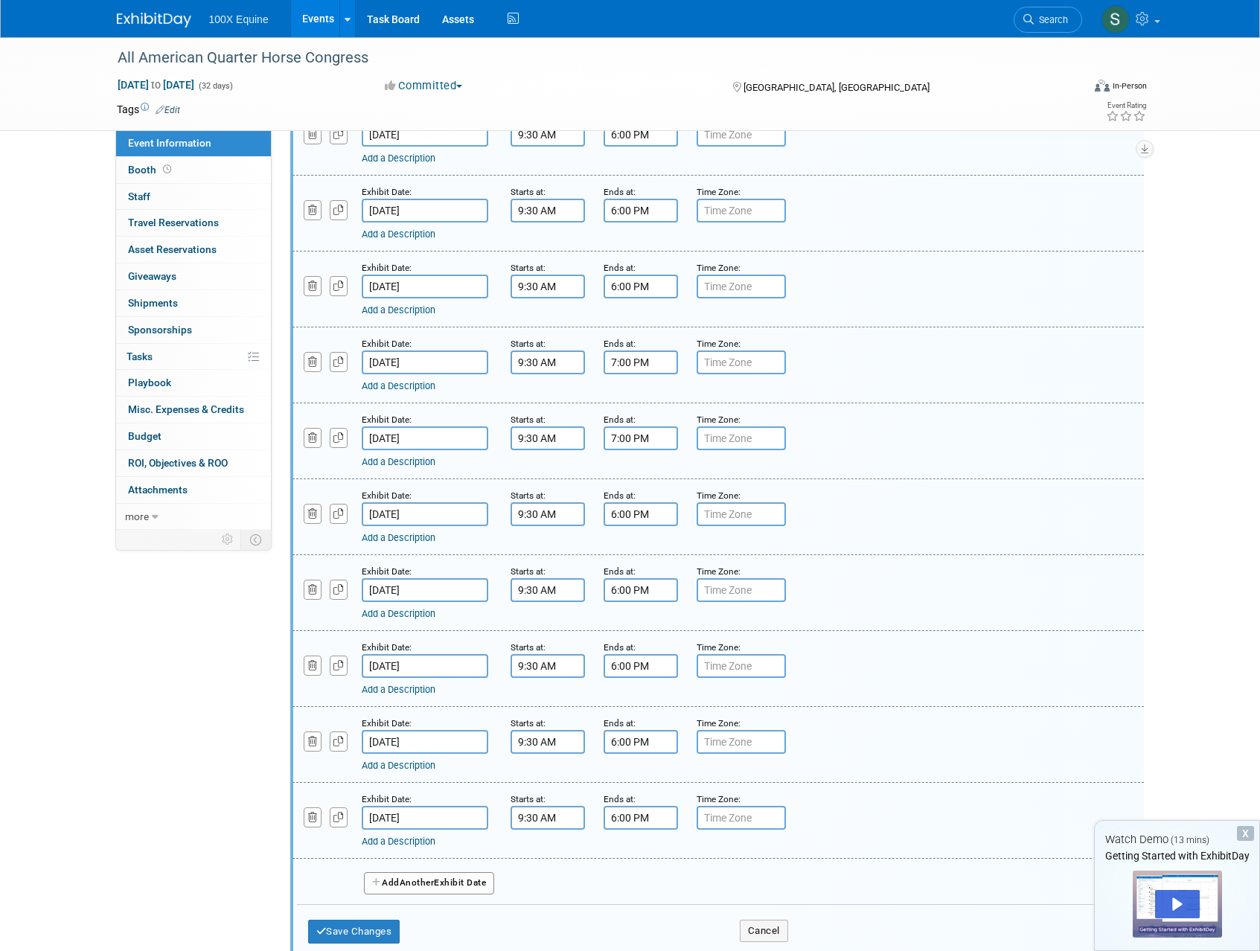
click at [418, 669] on input "[DATE]" at bounding box center [425, 666] width 127 height 24
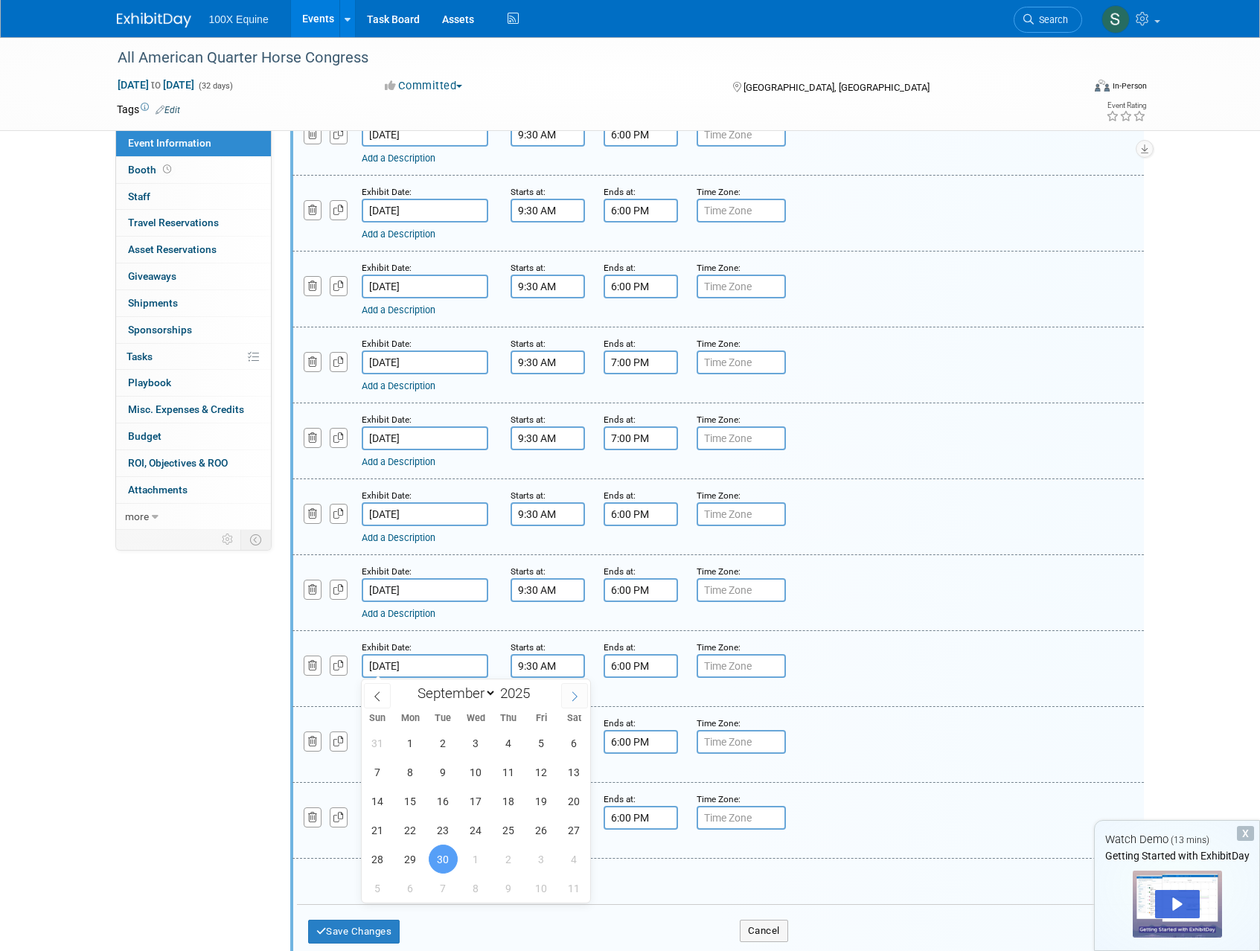
click at [565, 689] on span at bounding box center [574, 695] width 27 height 25
select select "9"
click at [450, 832] on span "21" at bounding box center [443, 830] width 29 height 29
type input "[DATE]"
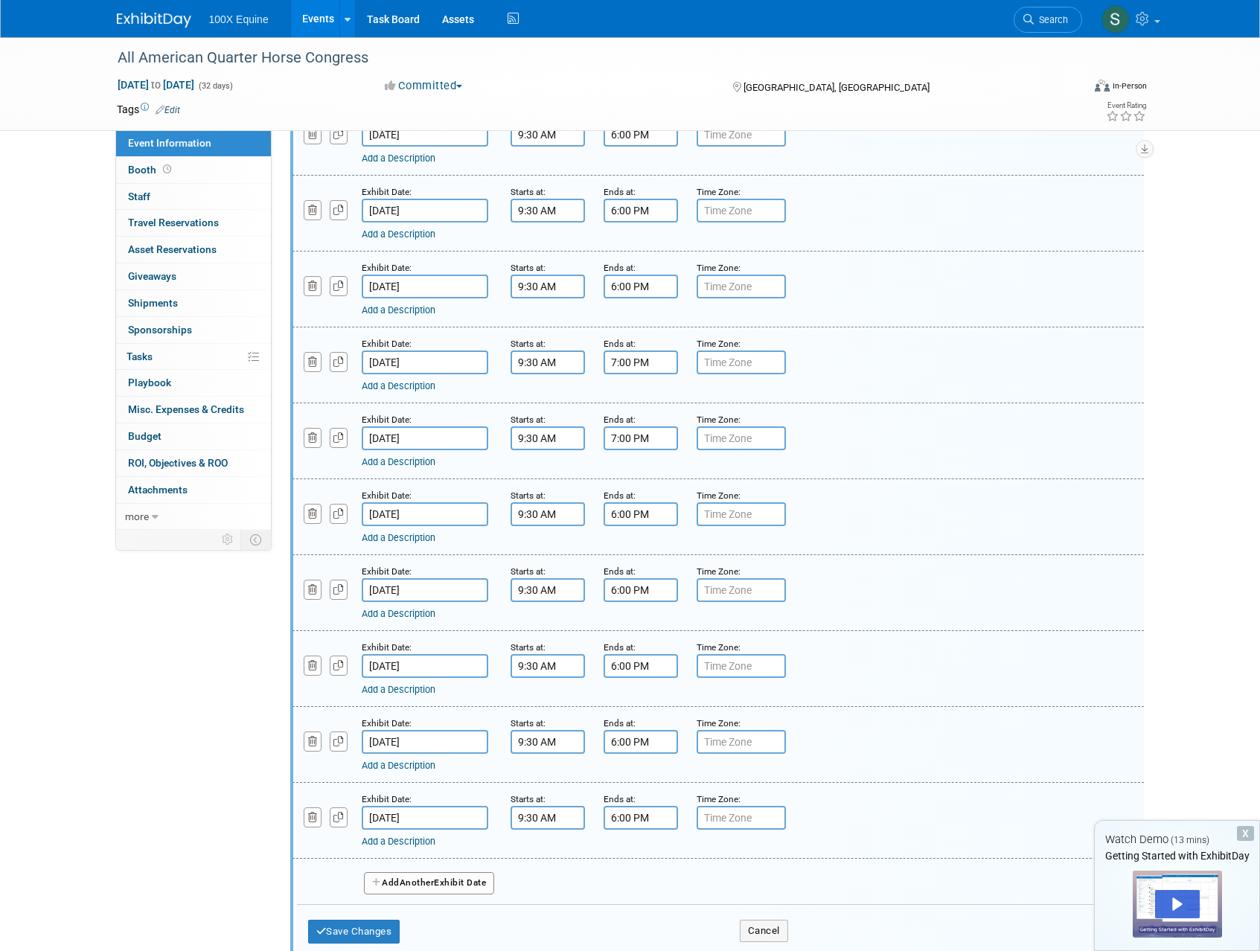
click at [403, 745] on input "[DATE]" at bounding box center [425, 742] width 127 height 24
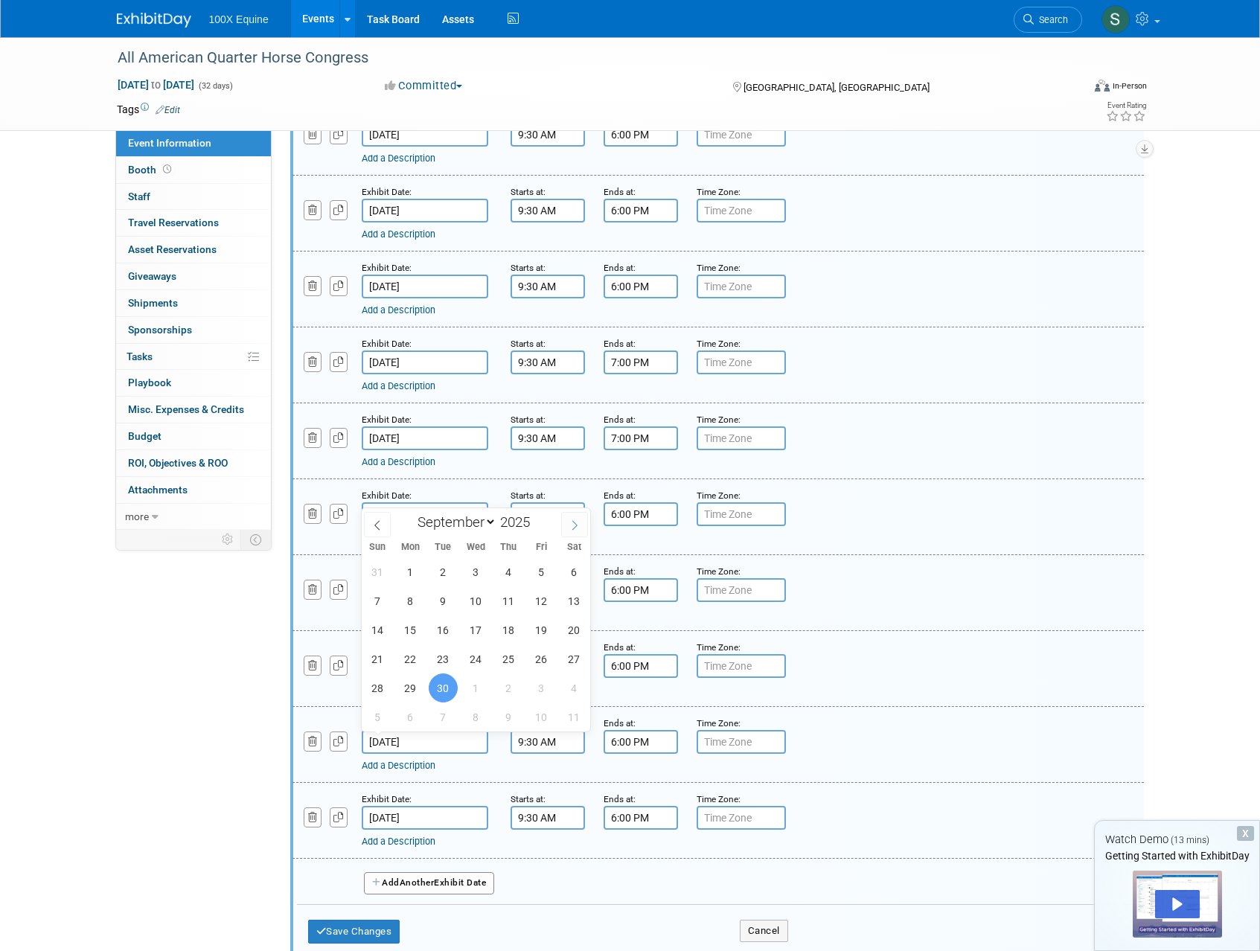
click at [570, 518] on span at bounding box center [574, 524] width 27 height 25
select select "9"
click at [482, 665] on span "22" at bounding box center [475, 659] width 29 height 29
type input "[DATE]"
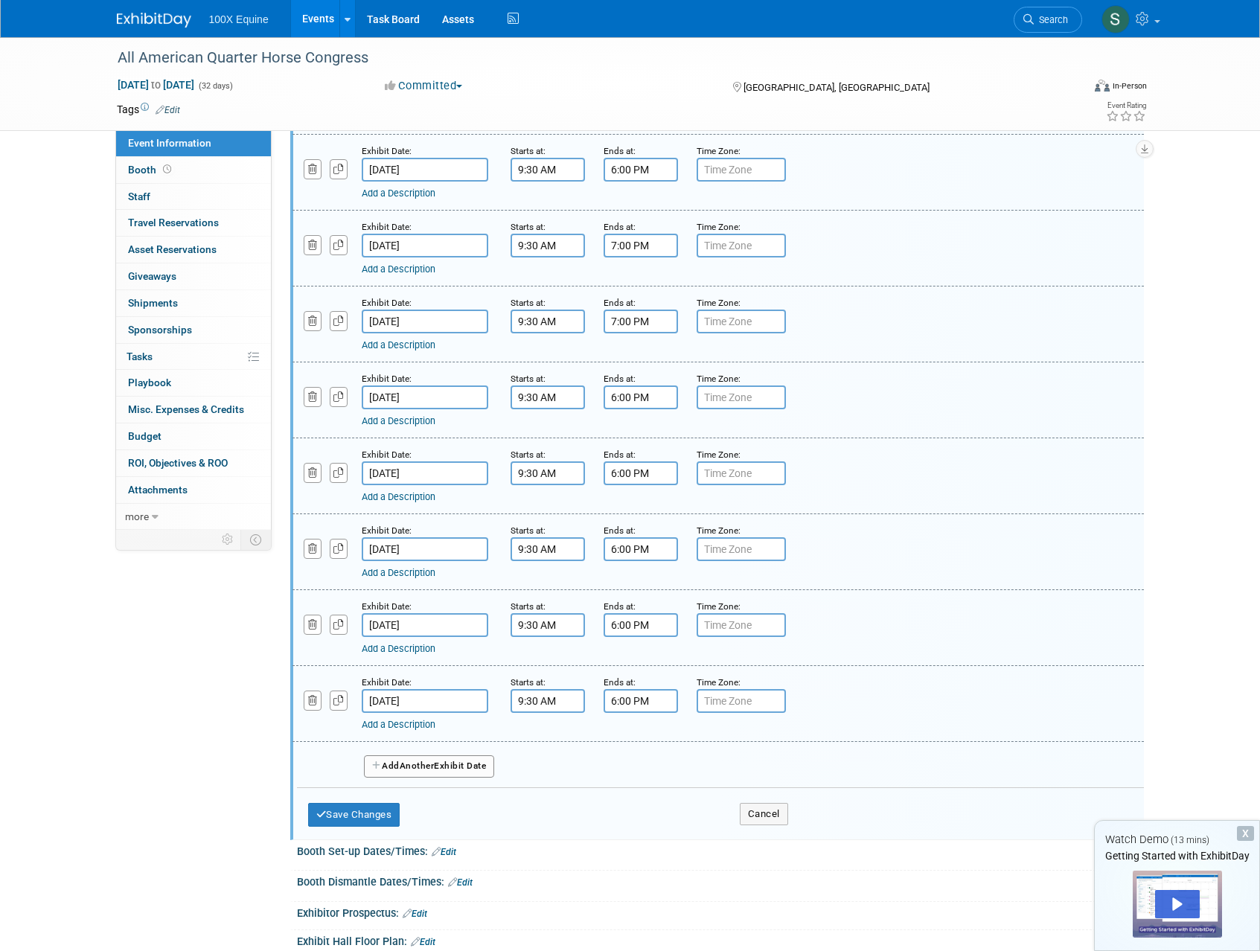
scroll to position [1710, 0]
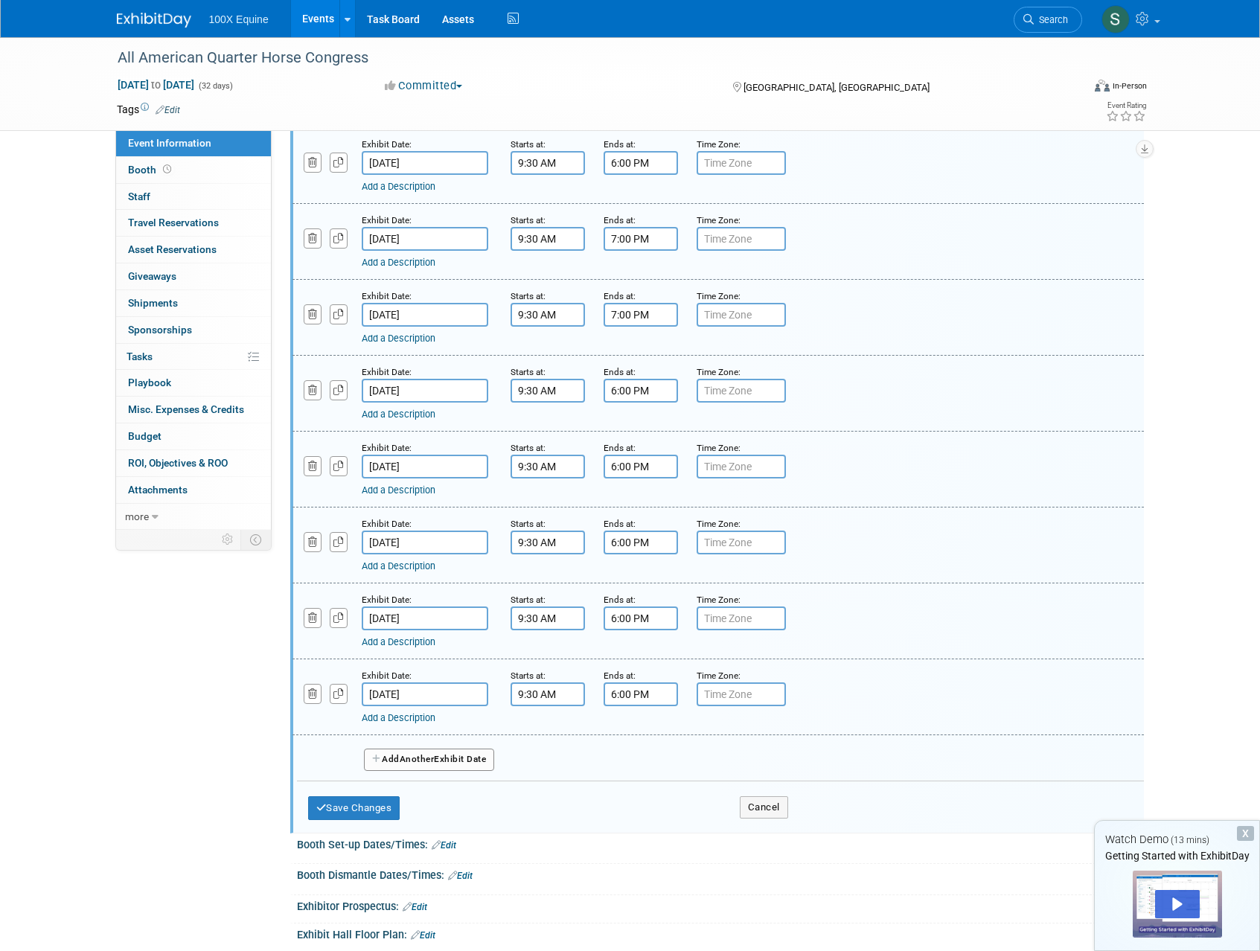
click at [407, 691] on input "[DATE]" at bounding box center [425, 694] width 127 height 24
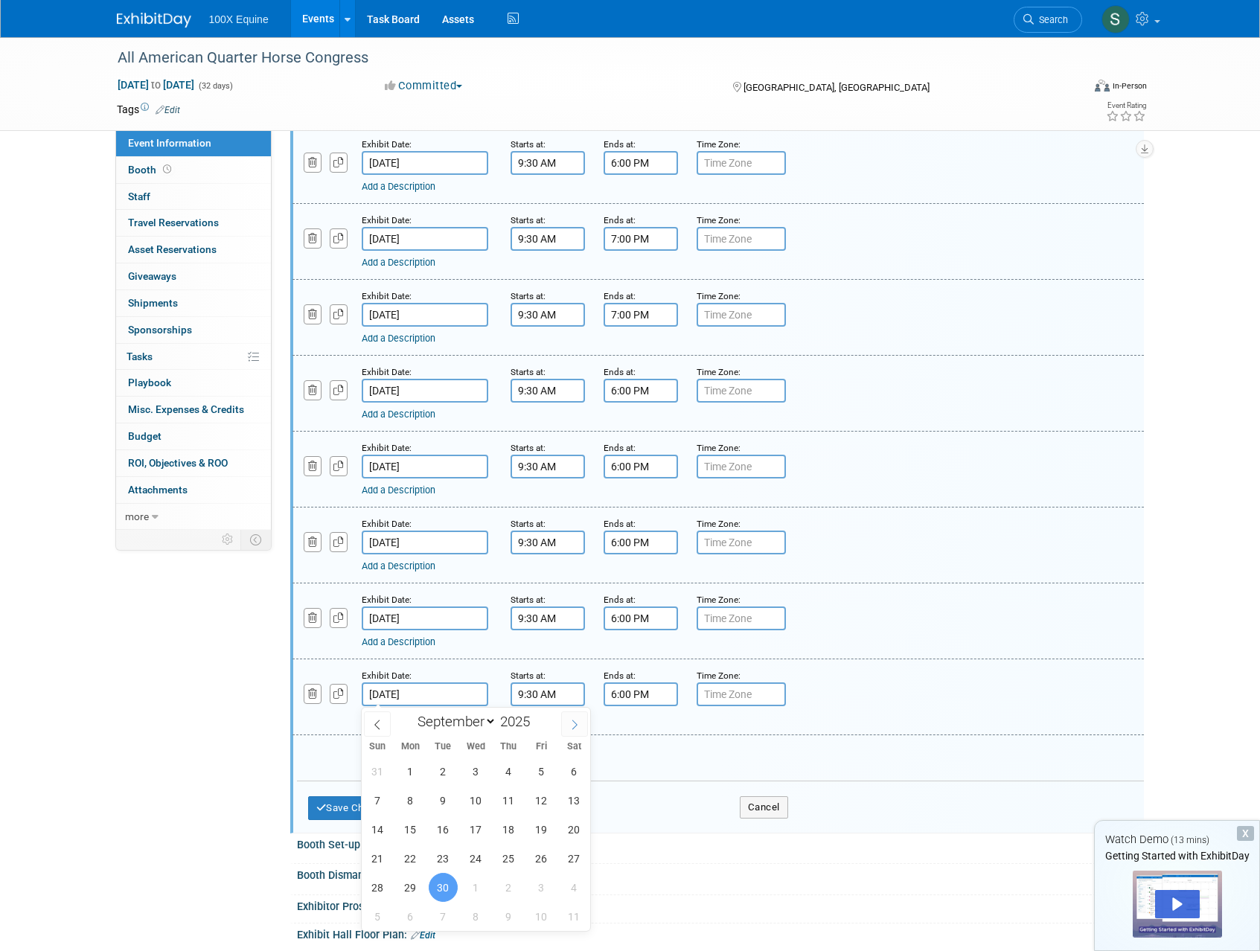
click at [569, 729] on icon at bounding box center [574, 725] width 10 height 10
select select "9"
click at [511, 860] on span "23" at bounding box center [508, 858] width 29 height 29
type input "[DATE]"
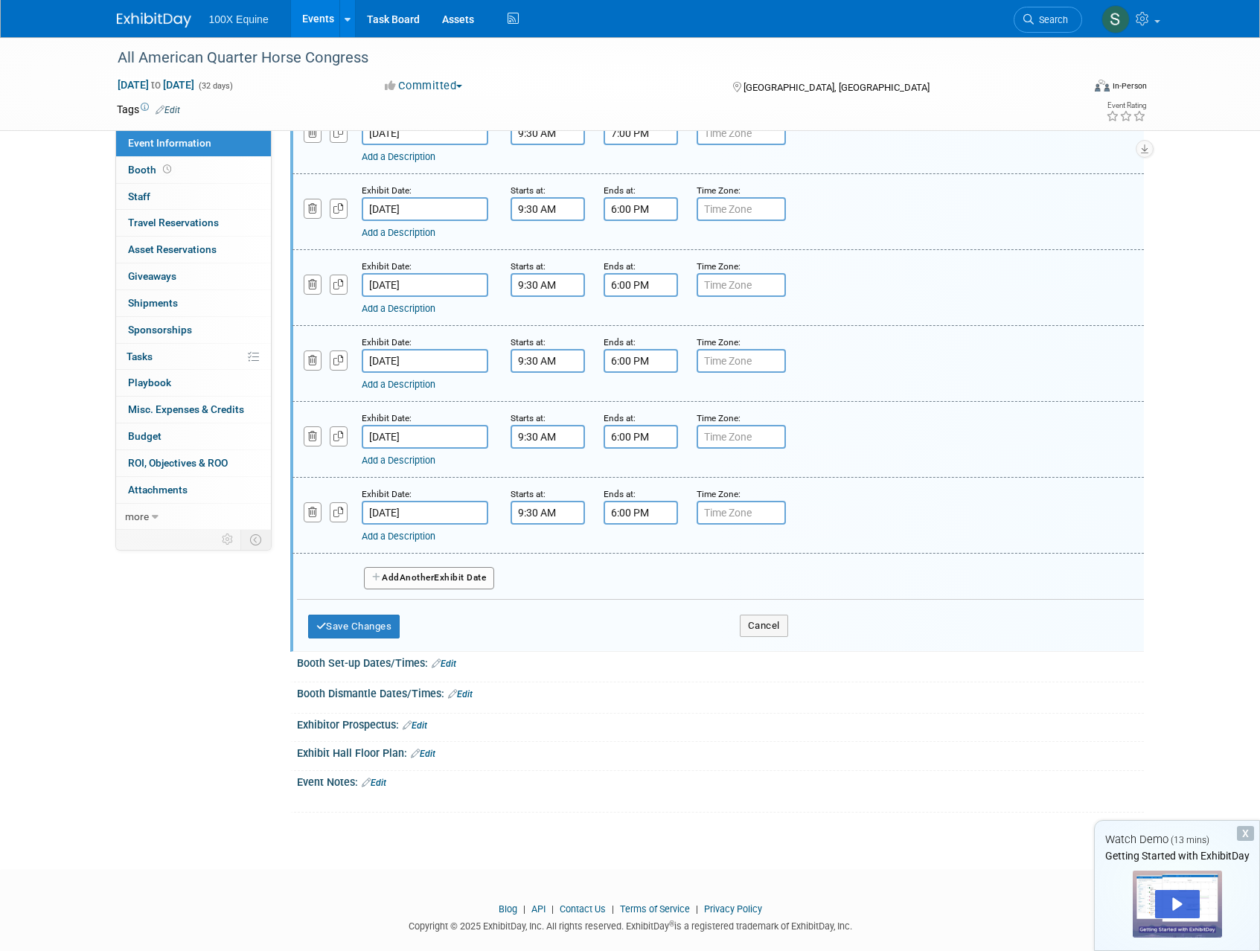
scroll to position [1894, 0]
click at [333, 510] on icon "button" at bounding box center [338, 510] width 10 height 10
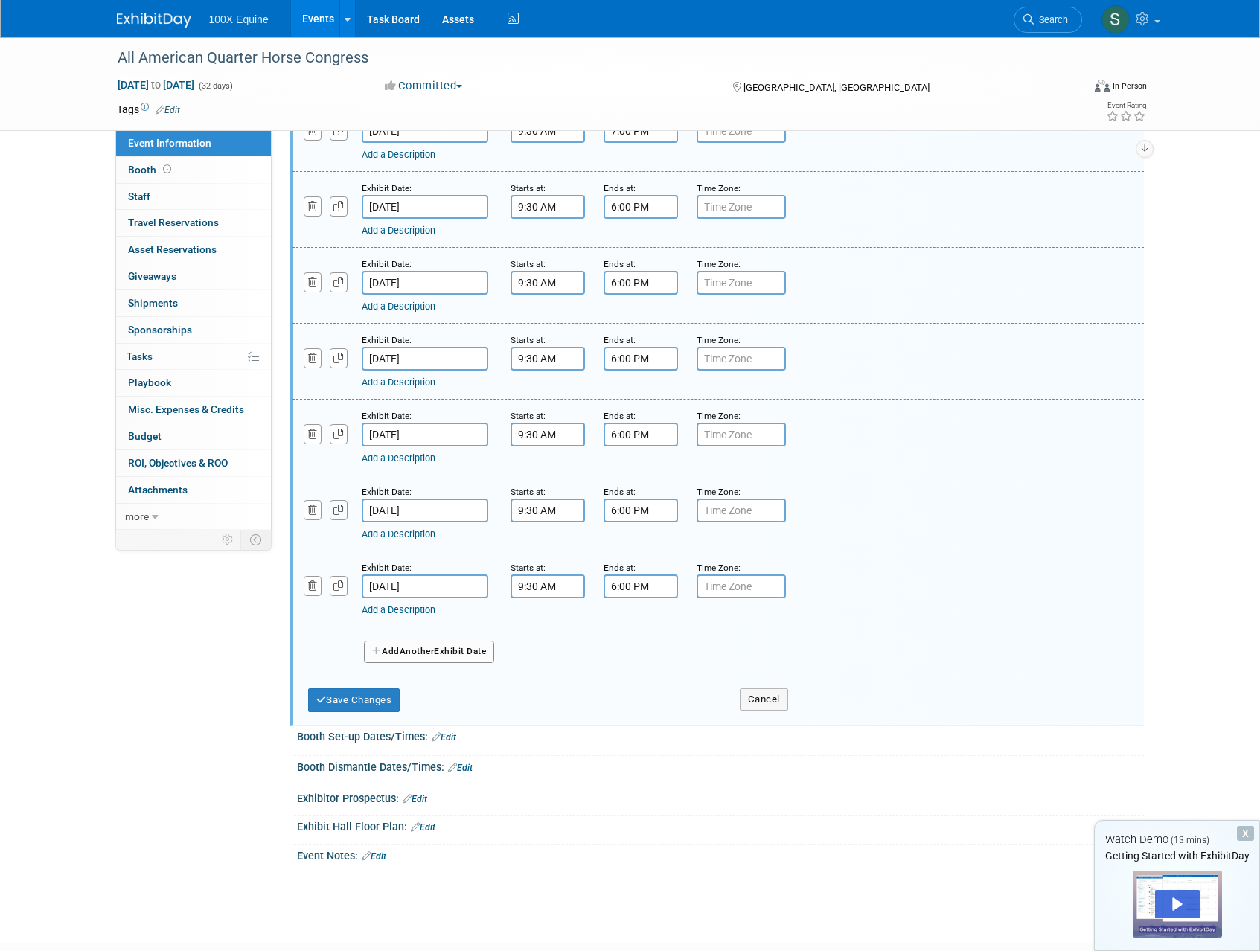
click at [333, 510] on icon "button" at bounding box center [338, 510] width 10 height 10
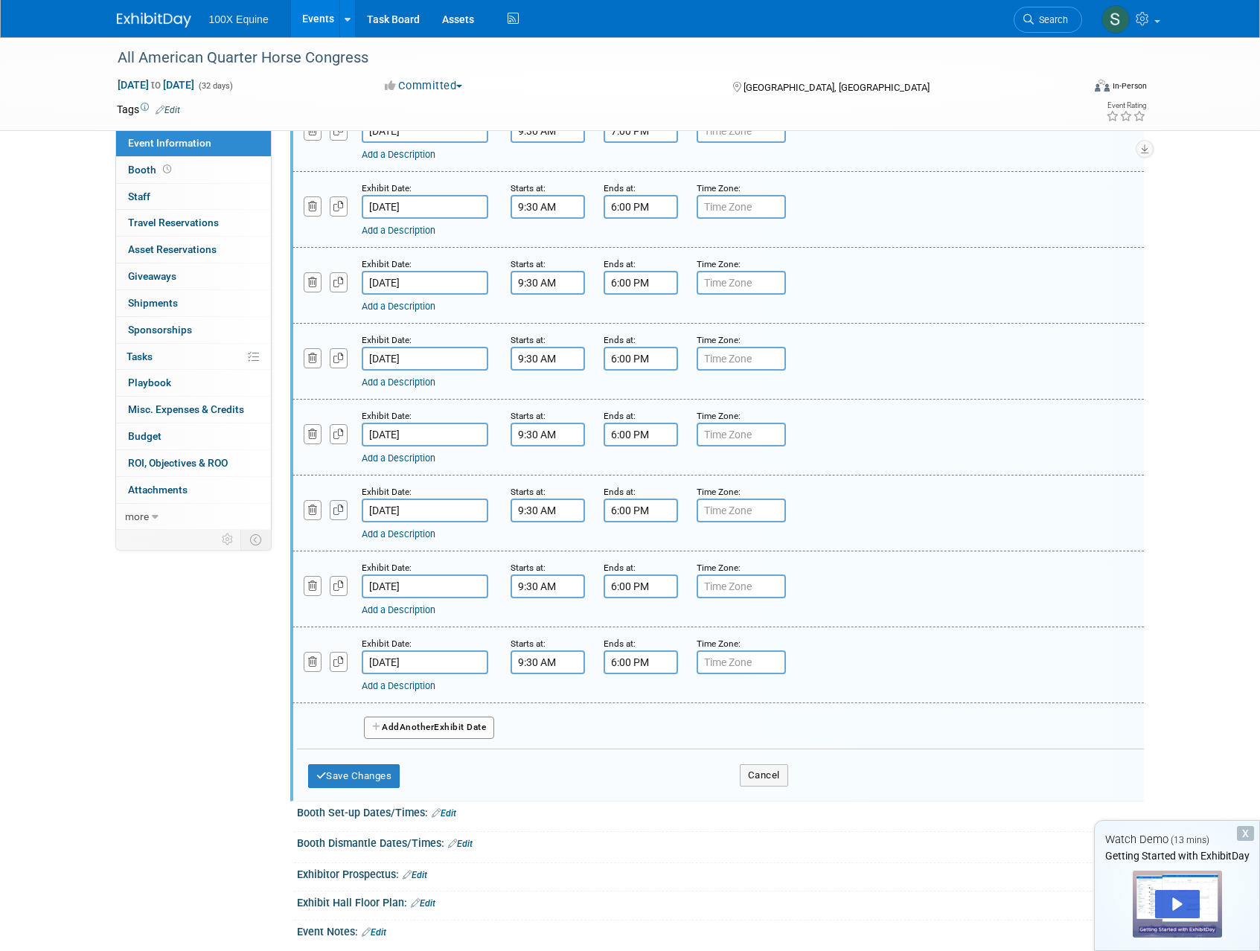
click at [333, 510] on icon "button" at bounding box center [338, 510] width 10 height 10
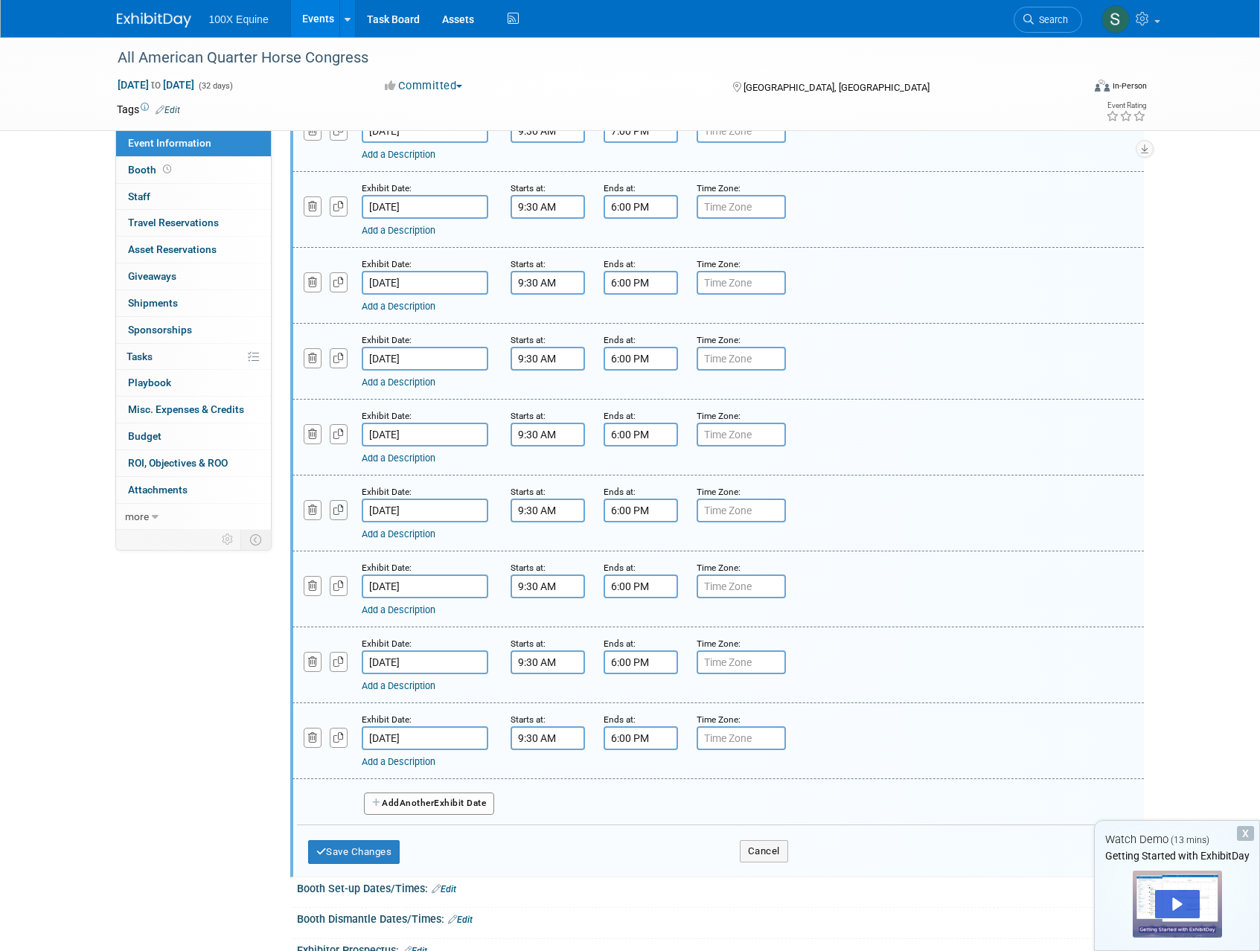
click at [333, 510] on icon "button" at bounding box center [338, 510] width 10 height 10
select select "9"
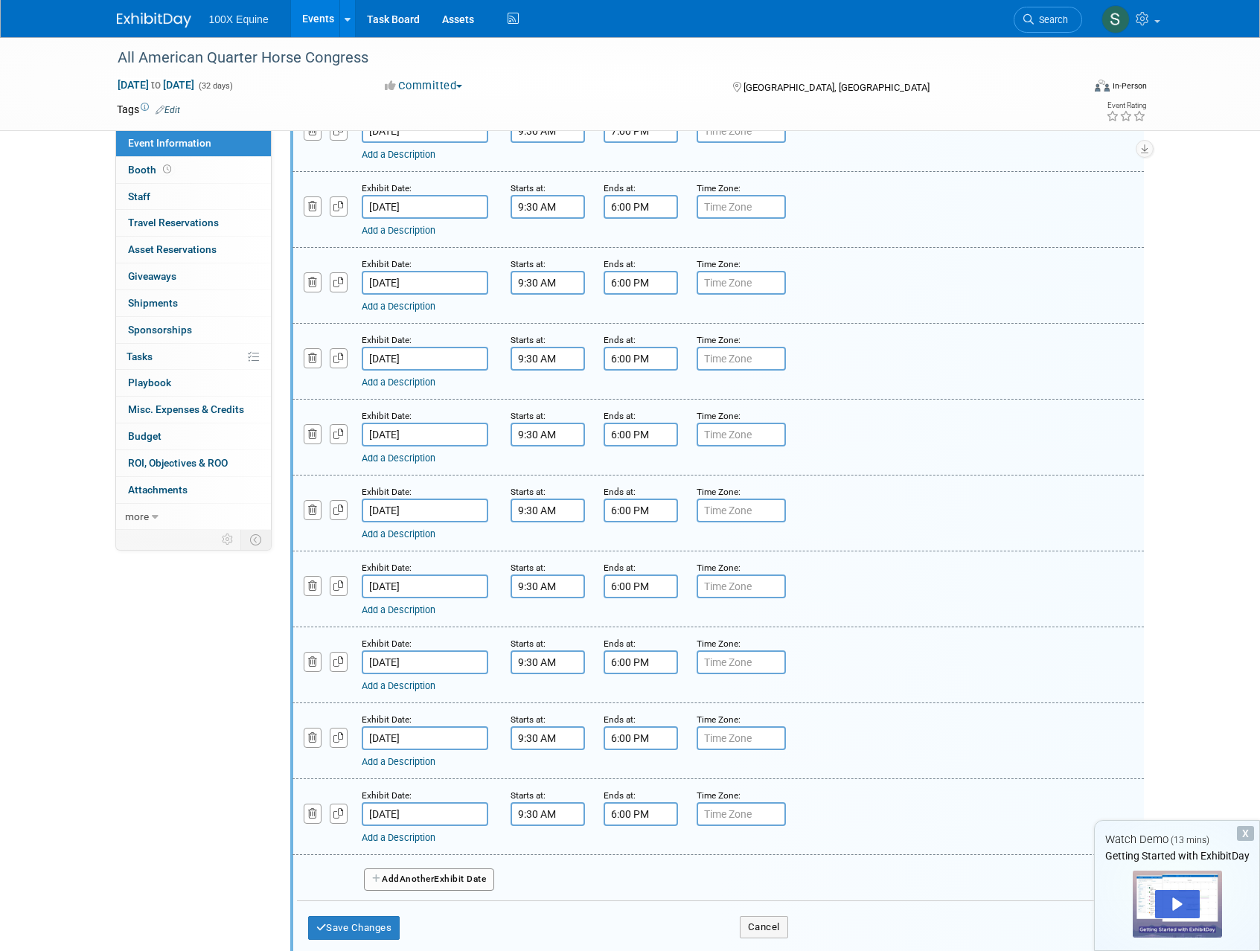
click at [440, 588] on input "[DATE]" at bounding box center [425, 587] width 127 height 24
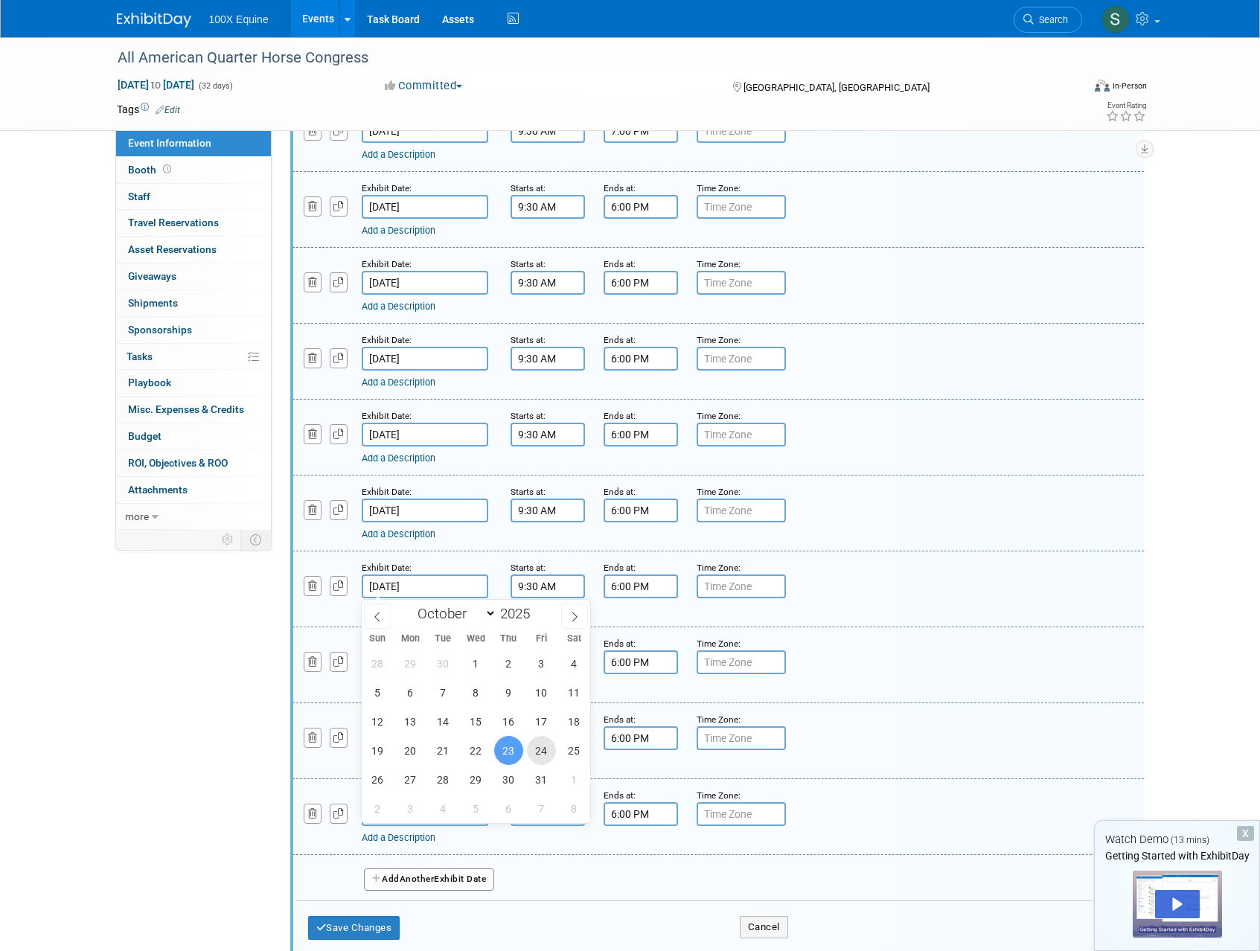
click at [546, 758] on span "24" at bounding box center [541, 750] width 29 height 29
type input "[DATE]"
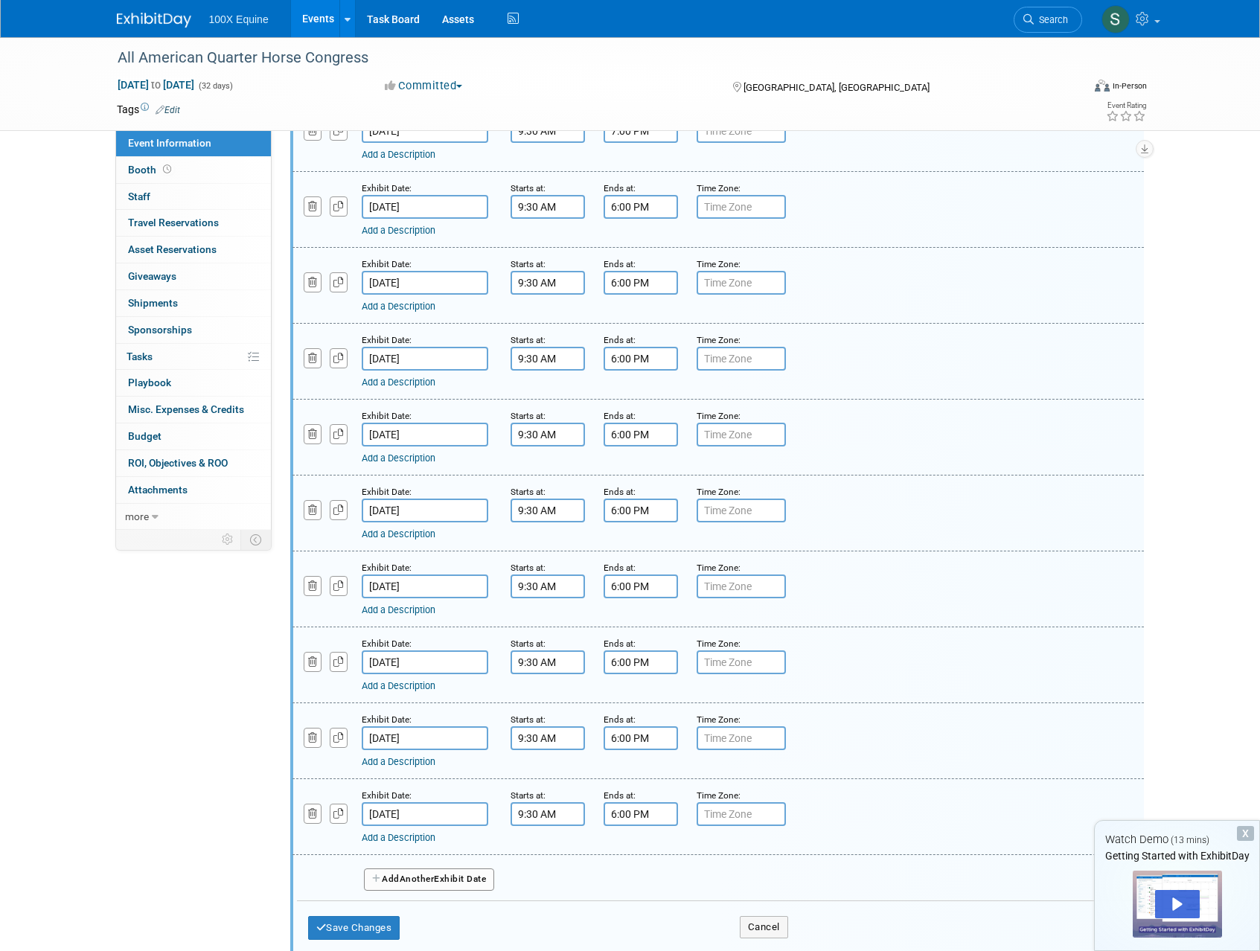
click at [645, 598] on input "6:00 PM" at bounding box center [641, 587] width 74 height 24
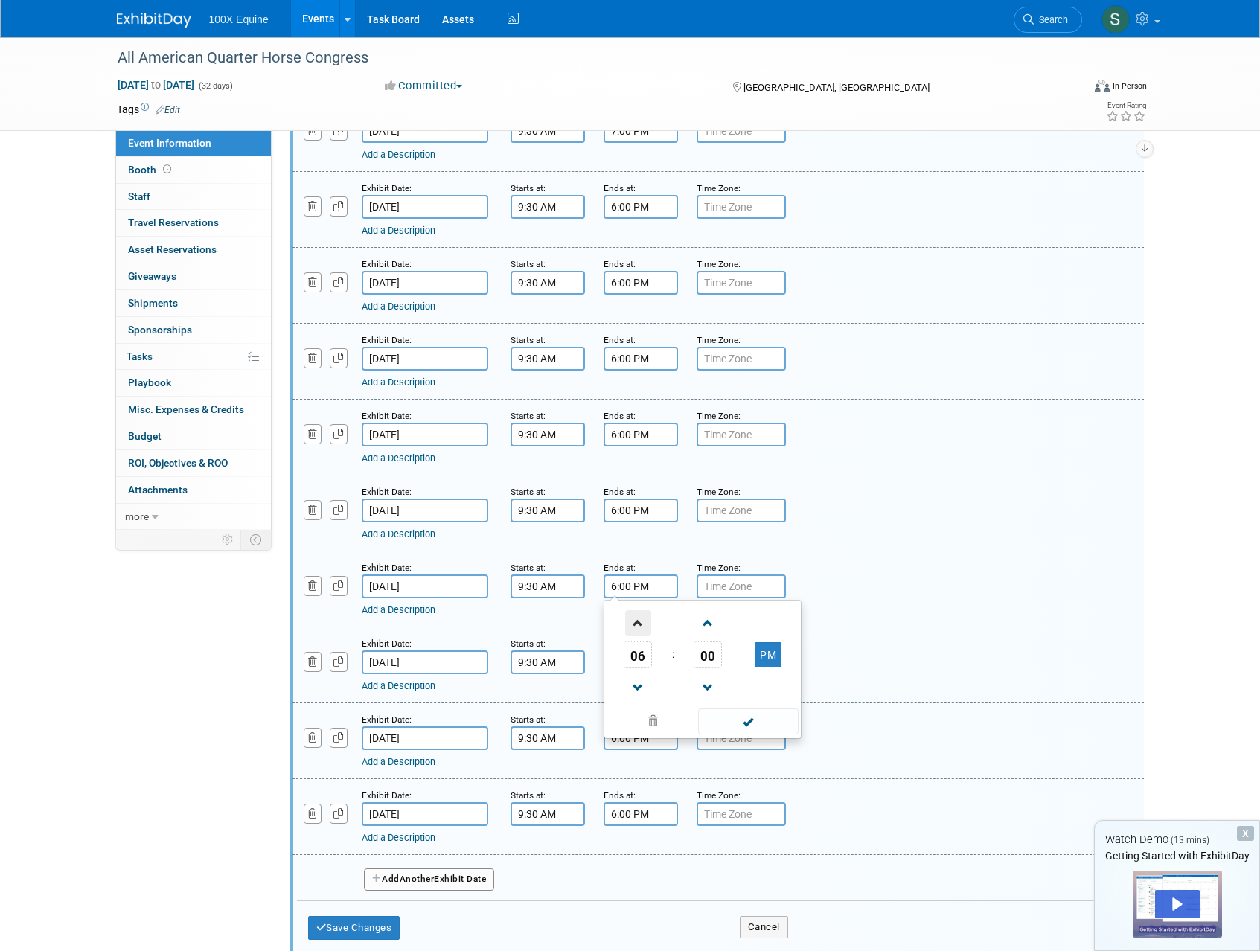
click at [640, 629] on span at bounding box center [638, 623] width 26 height 26
type input "7:00 PM"
click at [705, 725] on span at bounding box center [748, 722] width 100 height 26
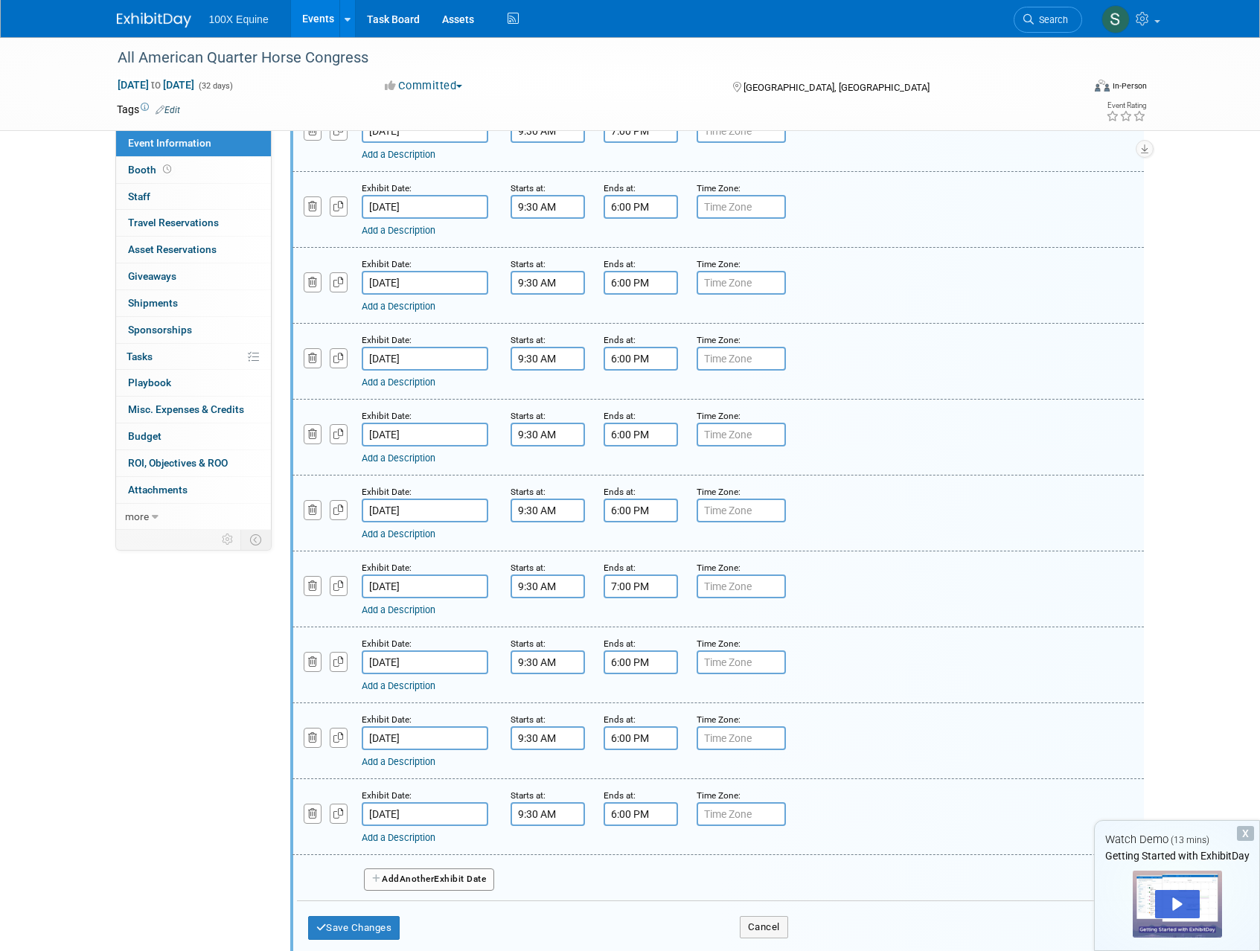
click at [409, 659] on input "[DATE]" at bounding box center [425, 662] width 127 height 24
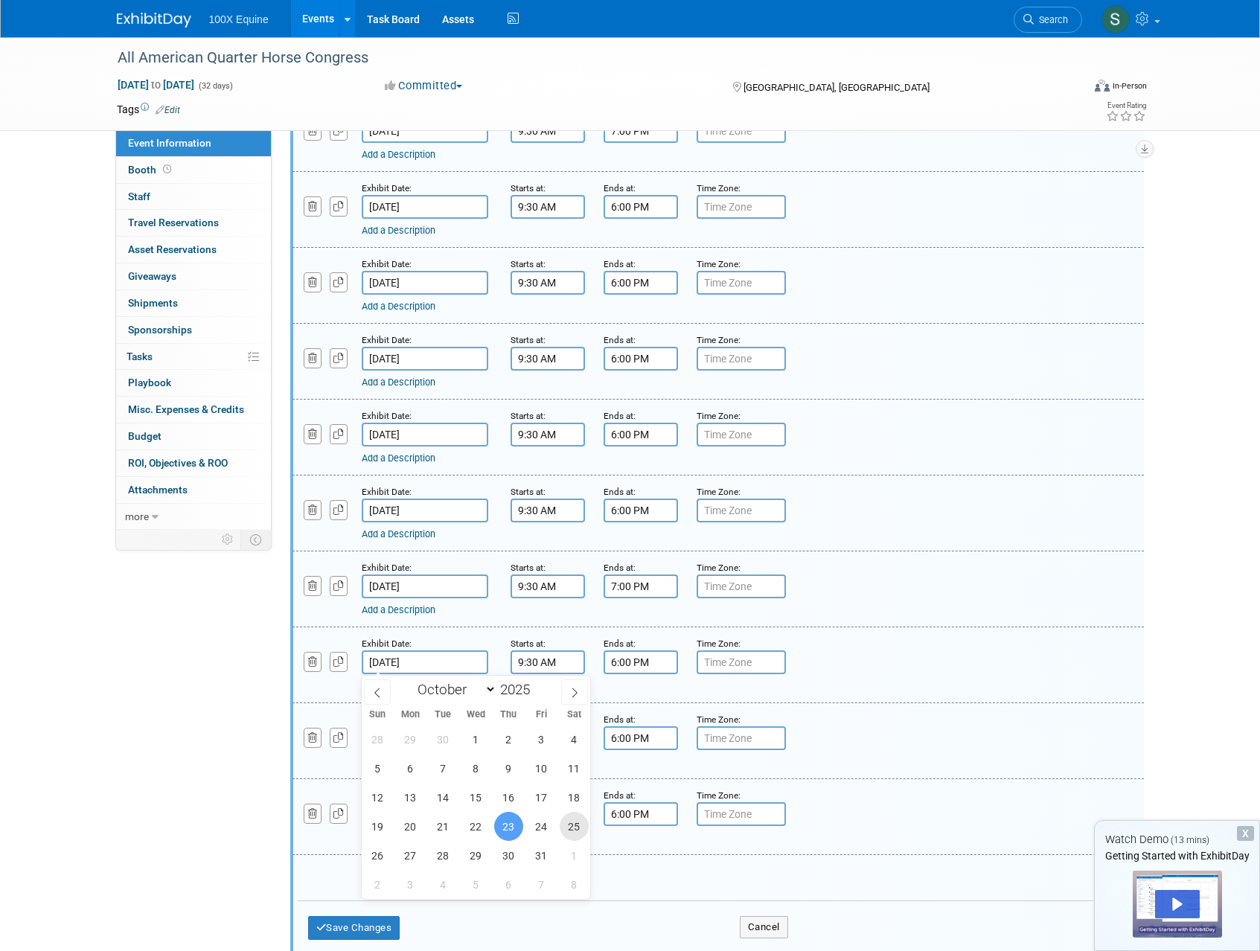
click at [575, 831] on span "25" at bounding box center [574, 826] width 29 height 29
type input "[DATE]"
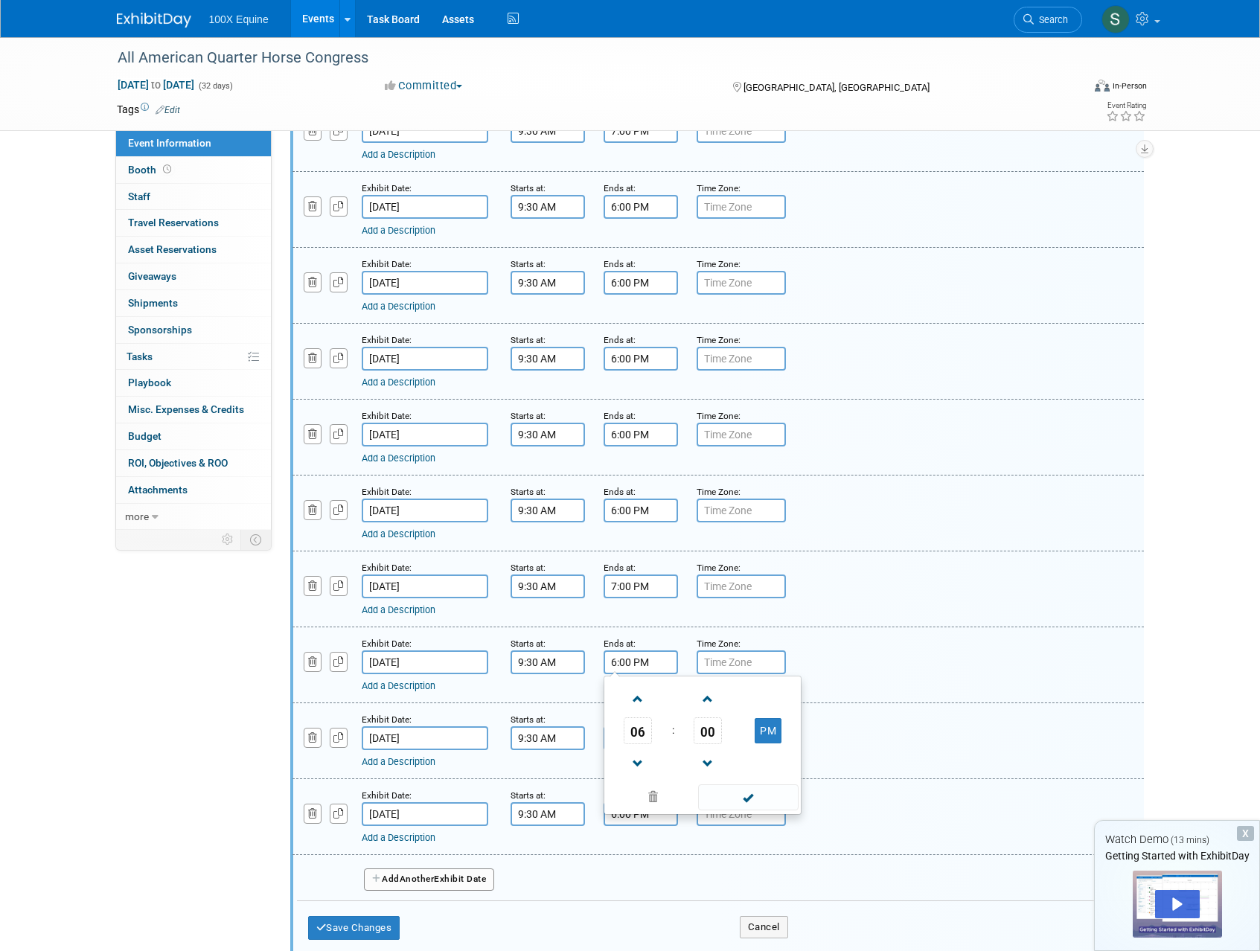
click at [624, 672] on input "6:00 PM" at bounding box center [641, 662] width 74 height 24
click at [637, 700] on span at bounding box center [638, 699] width 26 height 26
type input "7:00 PM"
click at [723, 790] on span at bounding box center [748, 797] width 100 height 26
click at [436, 743] on input "[DATE]" at bounding box center [425, 738] width 127 height 24
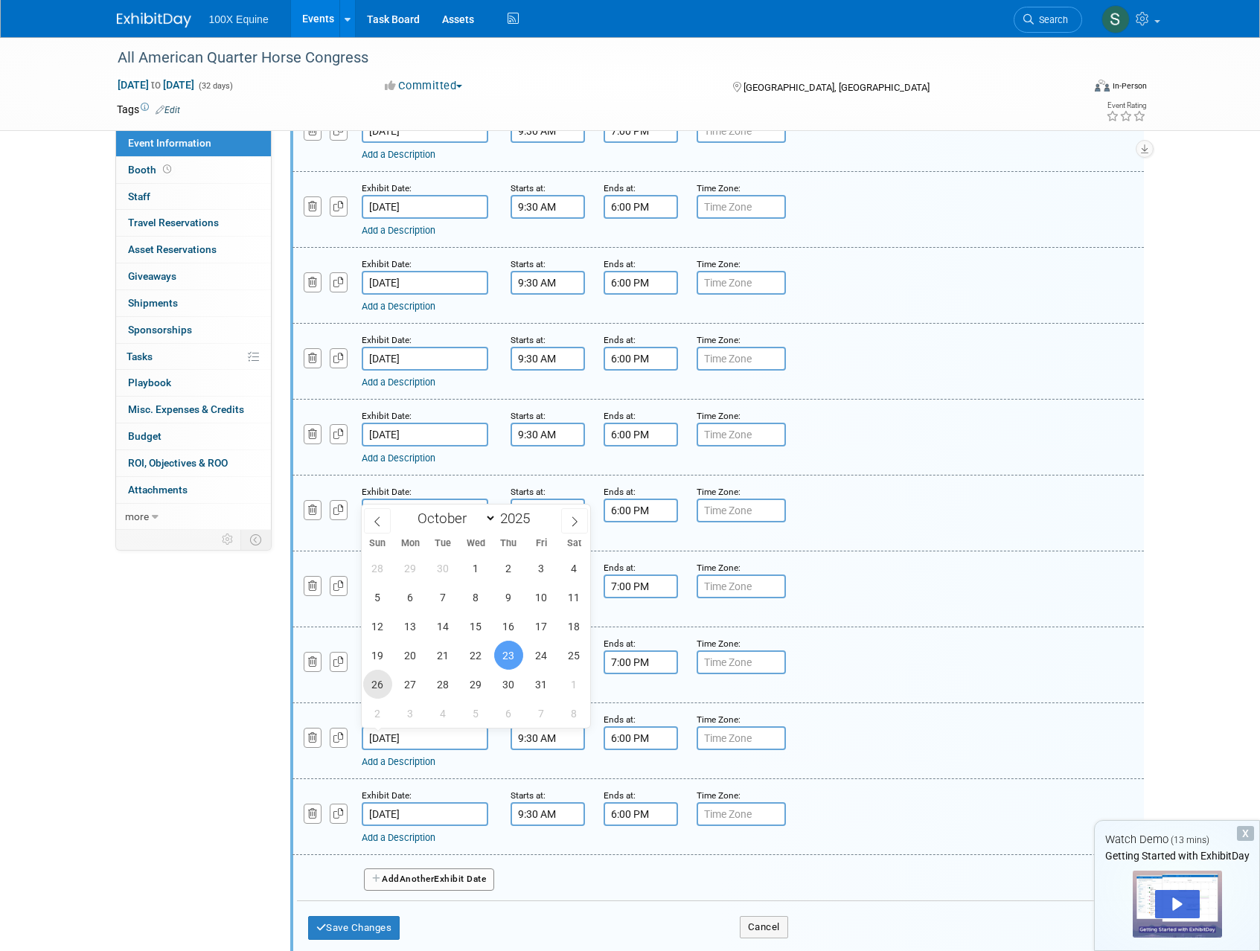
click at [383, 686] on span "26" at bounding box center [377, 684] width 29 height 29
type input "[DATE]"
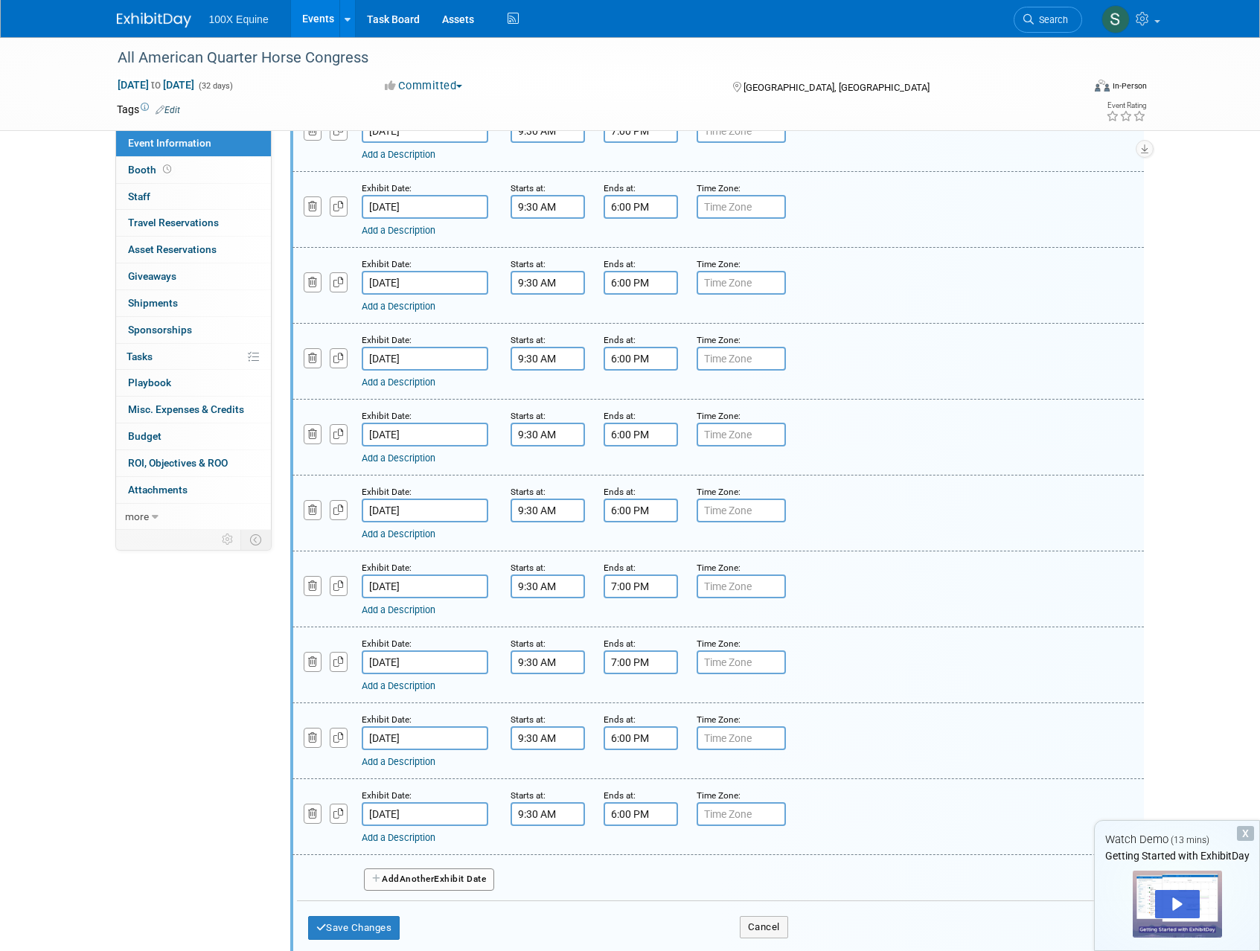
click at [610, 740] on input "6:00 PM" at bounding box center [641, 738] width 74 height 24
click at [644, 837] on span at bounding box center [638, 840] width 26 height 26
type input "5:00 PM"
click at [749, 865] on span at bounding box center [748, 873] width 100 height 26
click at [313, 816] on icon "button" at bounding box center [313, 814] width 10 height 10
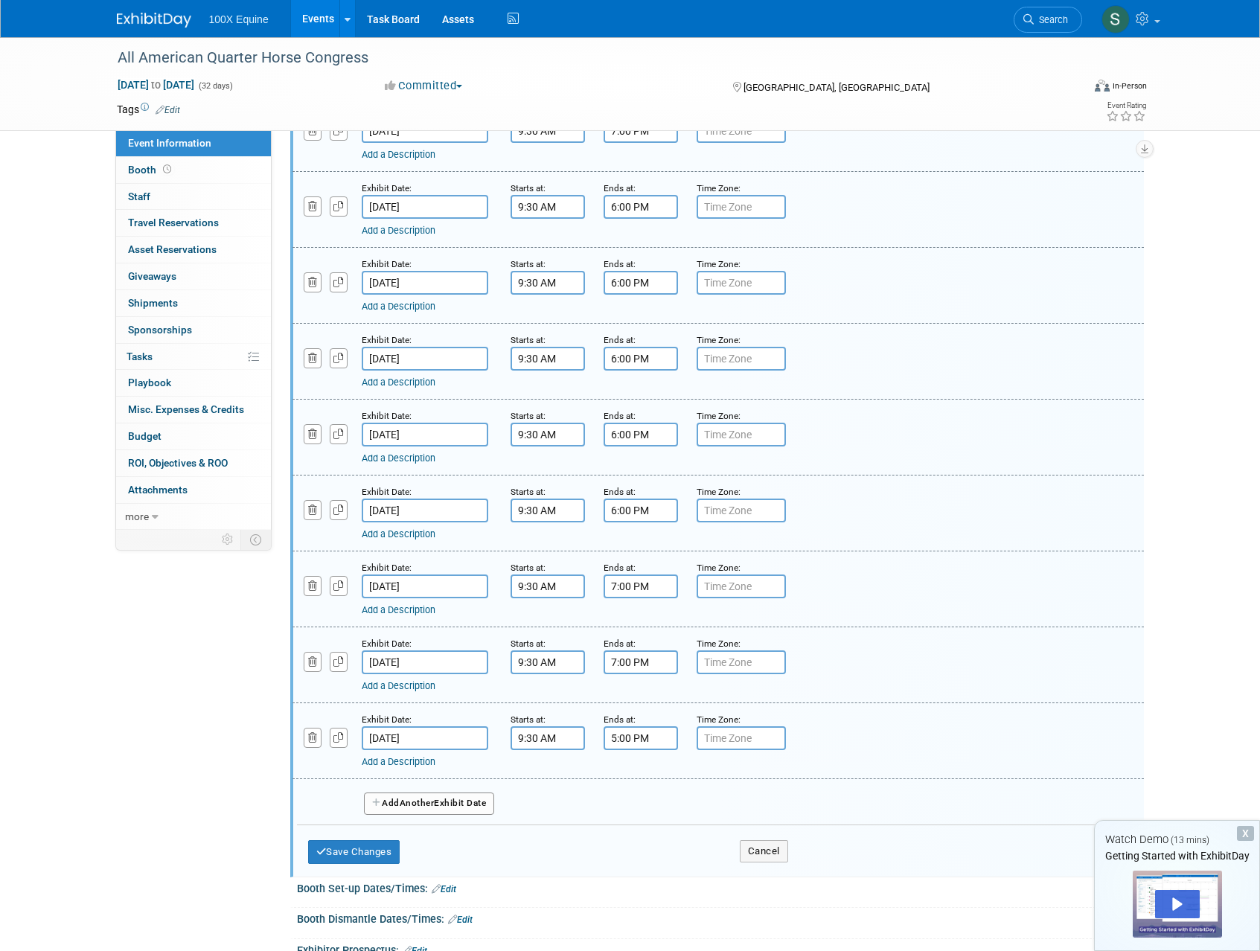
click at [400, 764] on link "Add a Description" at bounding box center [399, 761] width 74 height 11
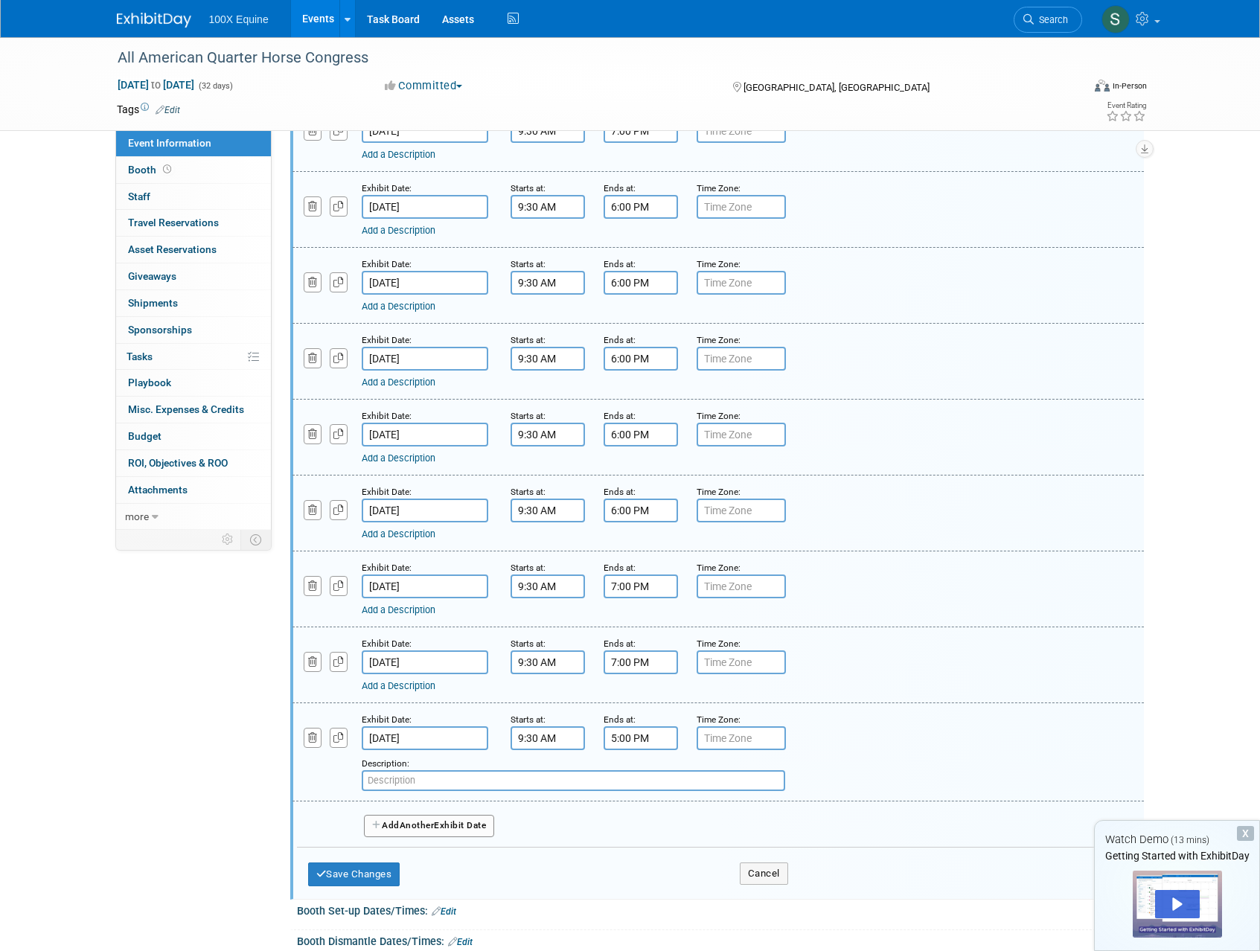
click at [400, 783] on input "text" at bounding box center [573, 780] width 423 height 21
type input "Tear down after 5:00PM"
click at [371, 871] on button "Save Changes" at bounding box center [354, 875] width 92 height 24
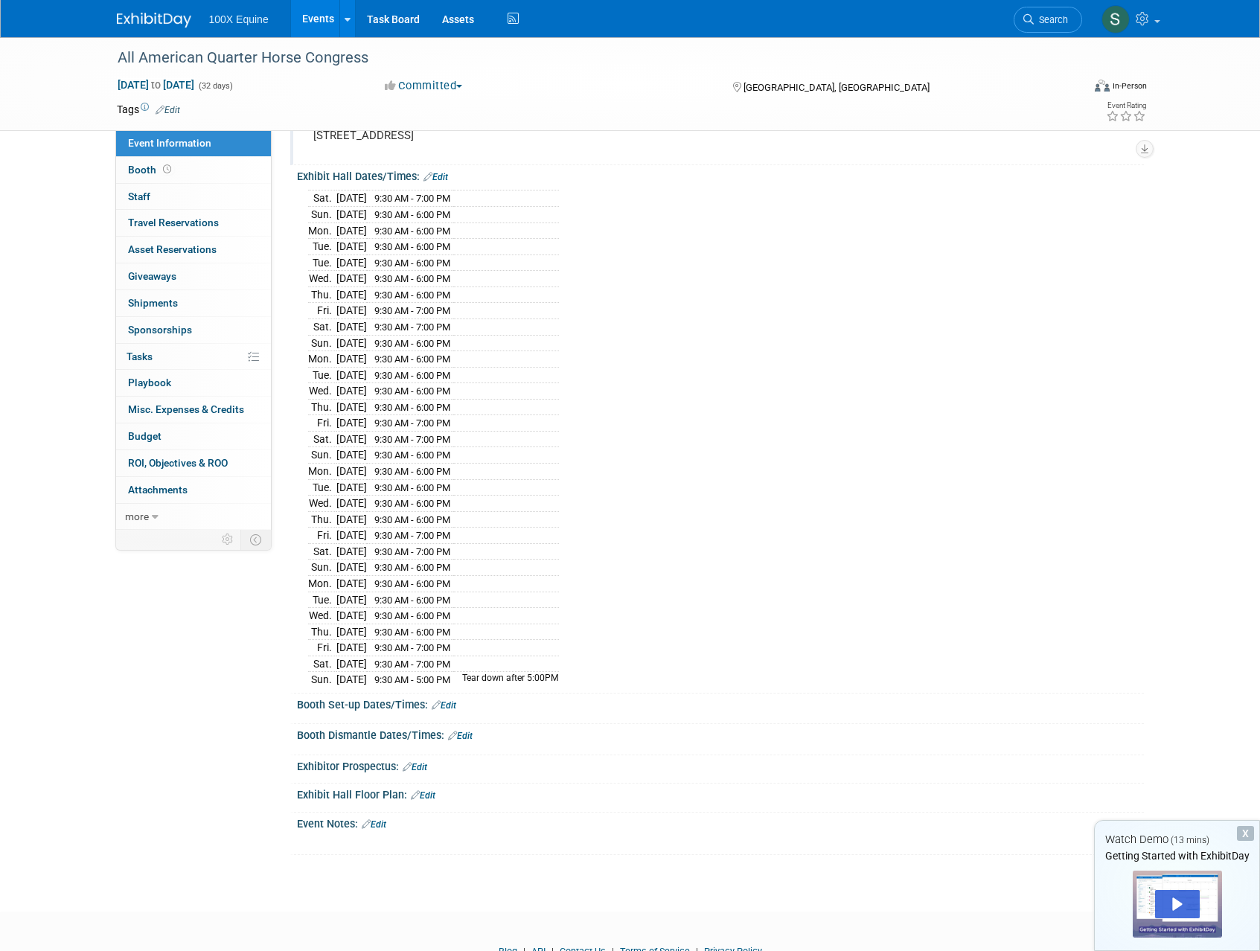
scroll to position [145, 0]
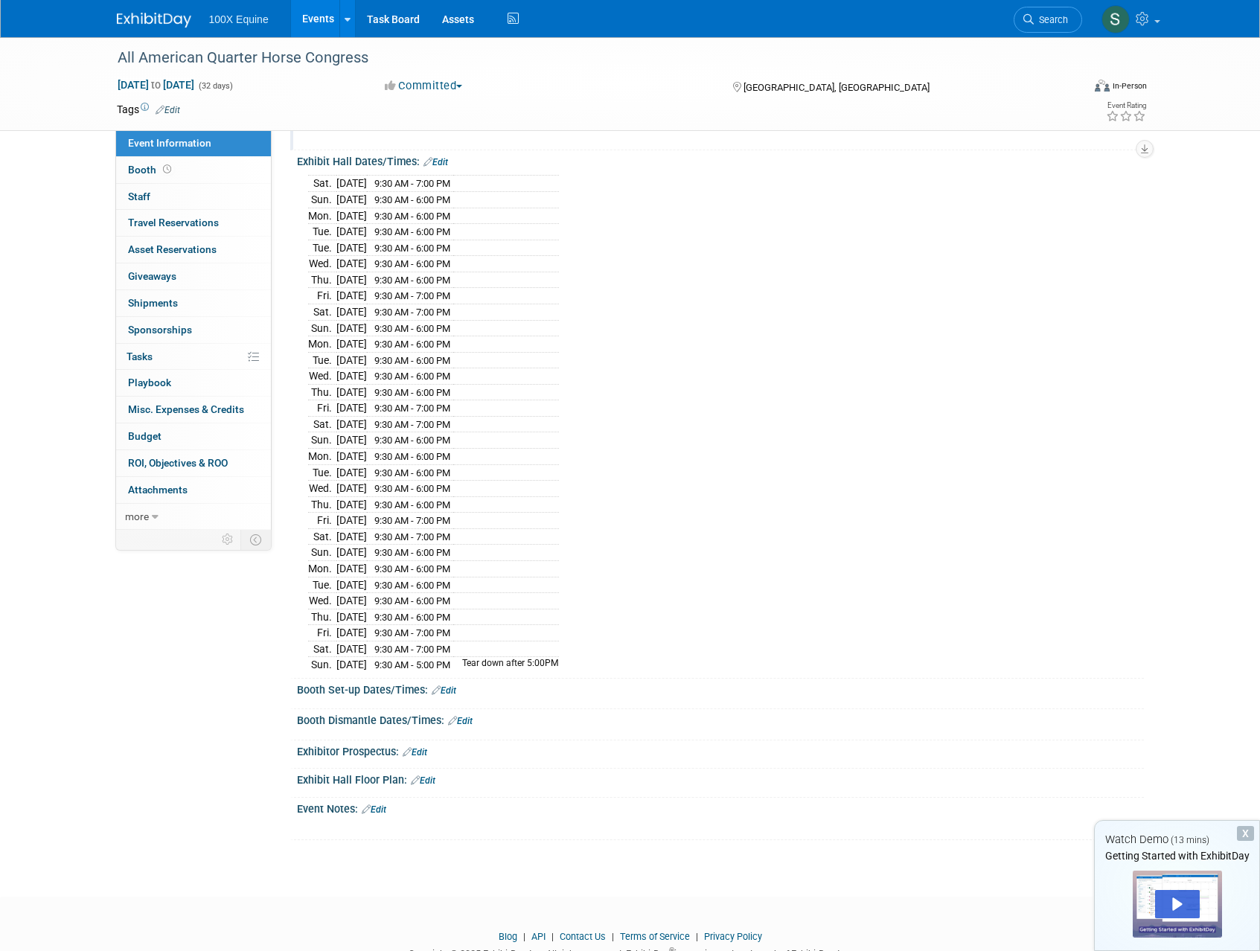
click at [456, 695] on link "Edit" at bounding box center [444, 690] width 25 height 10
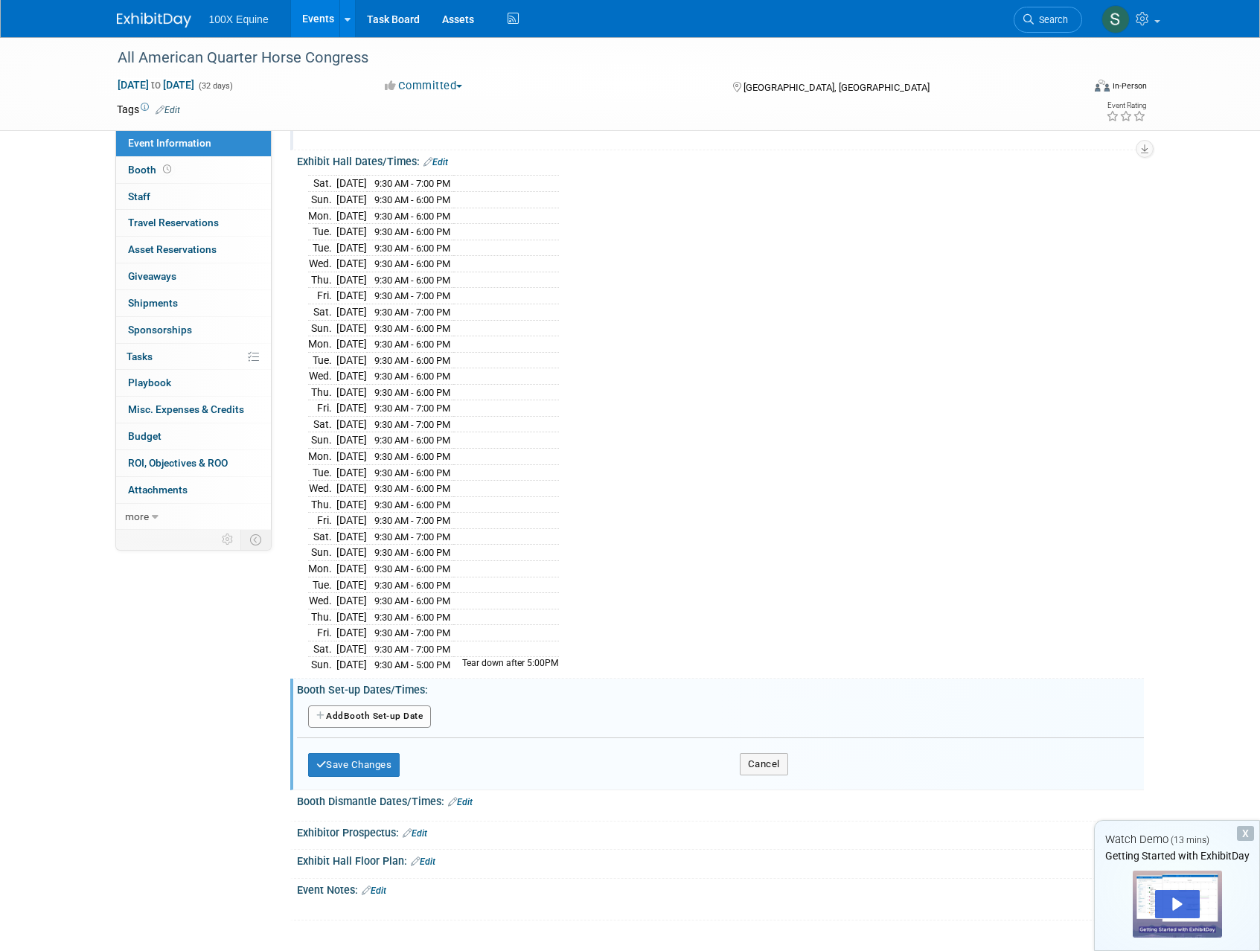
click at [376, 719] on button "Add Another Booth Set-up Date" at bounding box center [370, 717] width 124 height 22
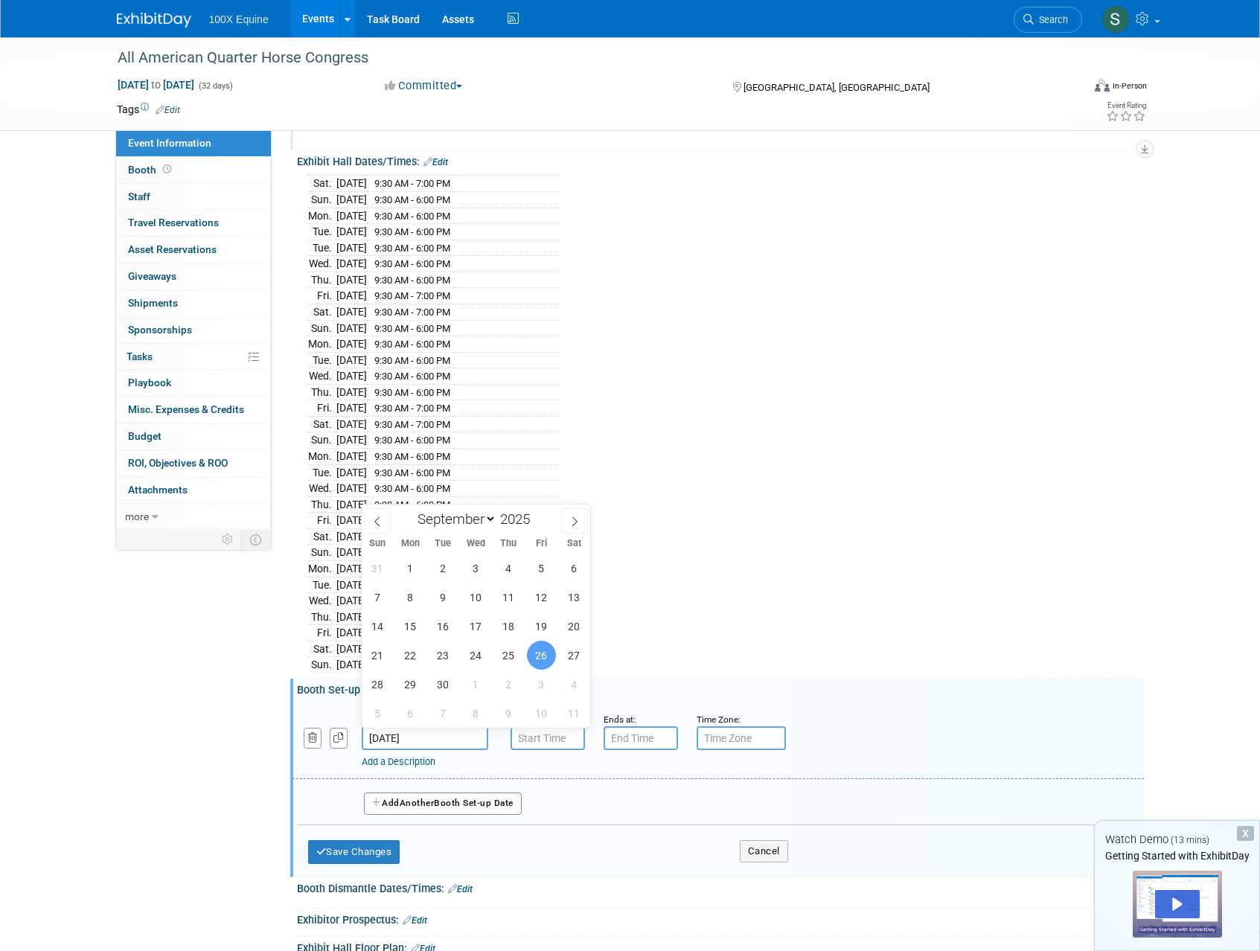
click at [414, 740] on input "[DATE]" at bounding box center [425, 738] width 127 height 24
click at [543, 650] on span "26" at bounding box center [541, 655] width 29 height 29
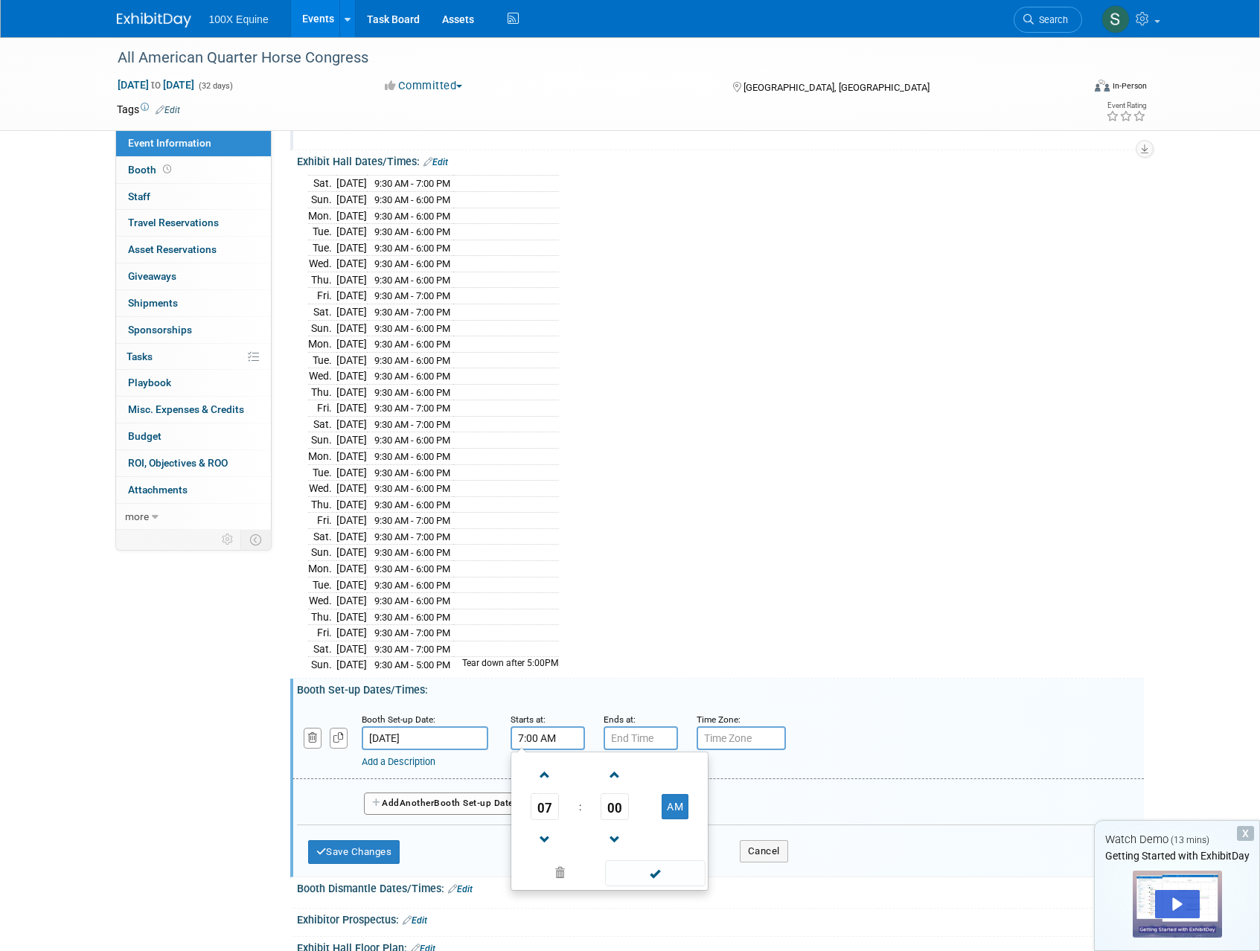
click at [537, 735] on input "7:00 AM" at bounding box center [548, 738] width 74 height 24
click at [545, 765] on span at bounding box center [545, 775] width 26 height 26
type input "8:00 AM"
click at [659, 874] on span at bounding box center [655, 873] width 100 height 26
click at [646, 744] on input "7:00 PM" at bounding box center [641, 738] width 74 height 24
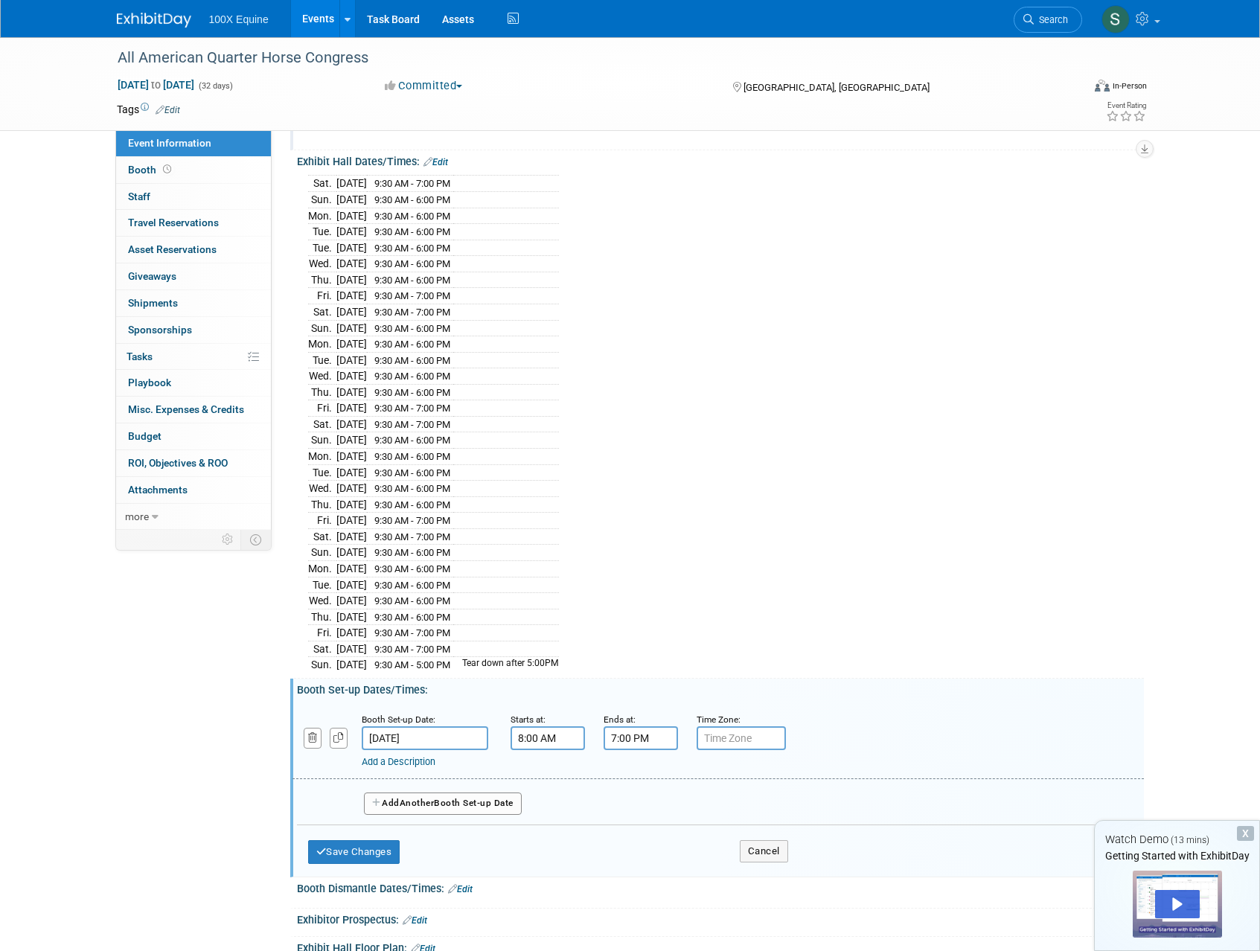
click at [621, 739] on input "7:00 PM" at bounding box center [641, 738] width 74 height 24
click at [634, 777] on span at bounding box center [638, 775] width 26 height 26
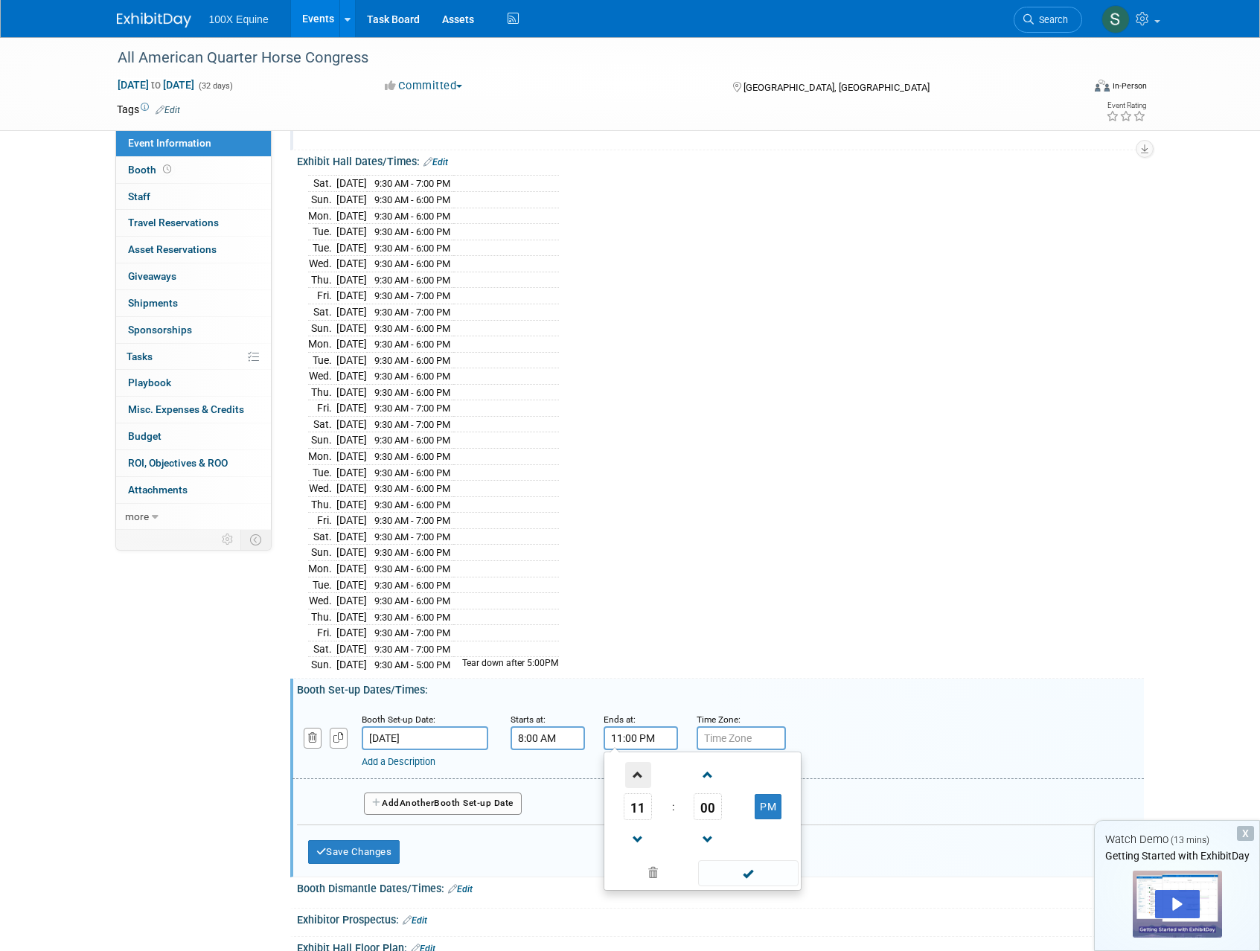
click at [634, 777] on span at bounding box center [638, 775] width 26 height 26
type input "12:00 AM"
click at [742, 869] on span at bounding box center [748, 873] width 100 height 26
click at [906, 744] on div "Add a Description Description:" at bounding box center [718, 739] width 874 height 57
click at [339, 845] on button "Save Changes" at bounding box center [354, 852] width 92 height 24
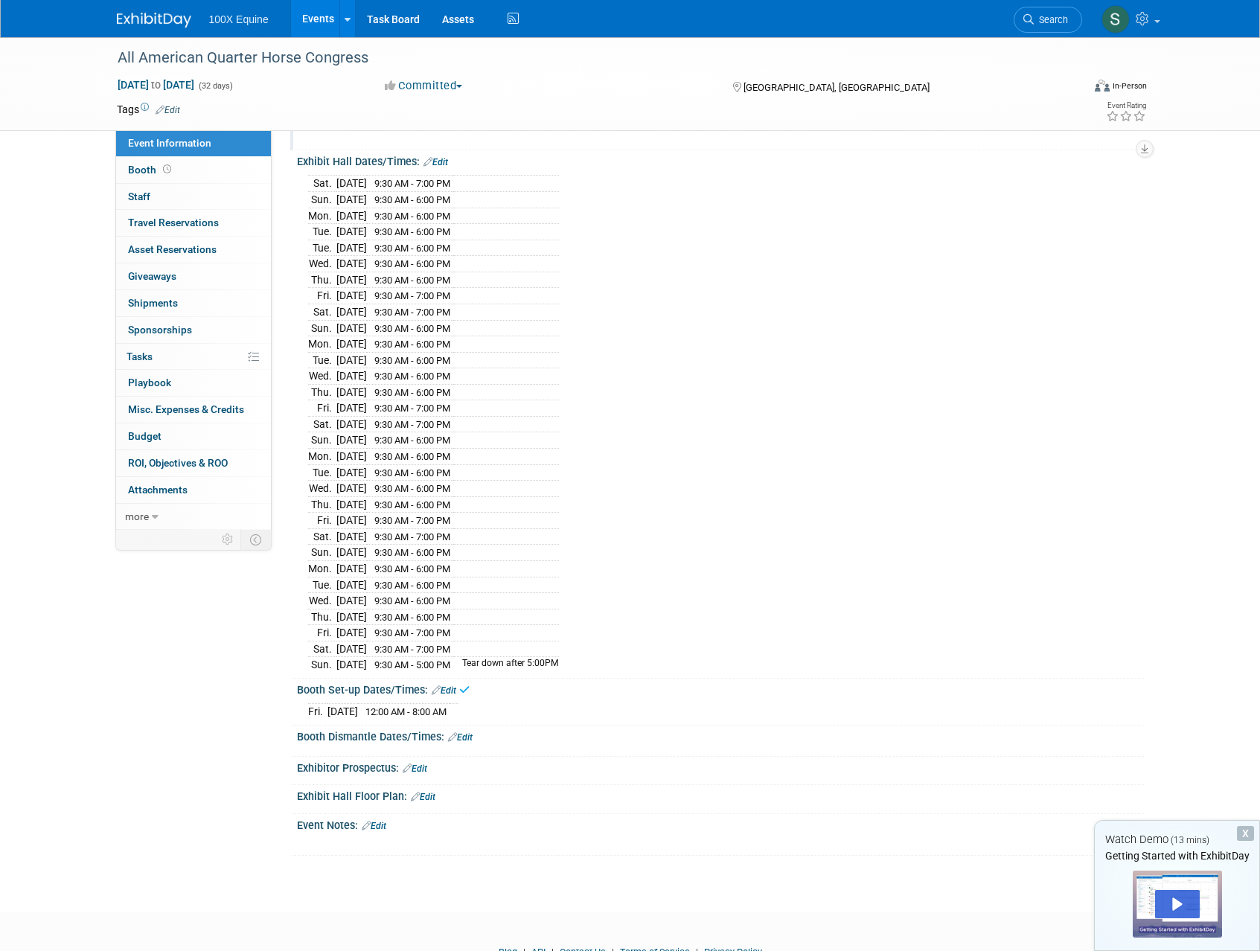
click at [461, 737] on link "Edit" at bounding box center [460, 737] width 25 height 10
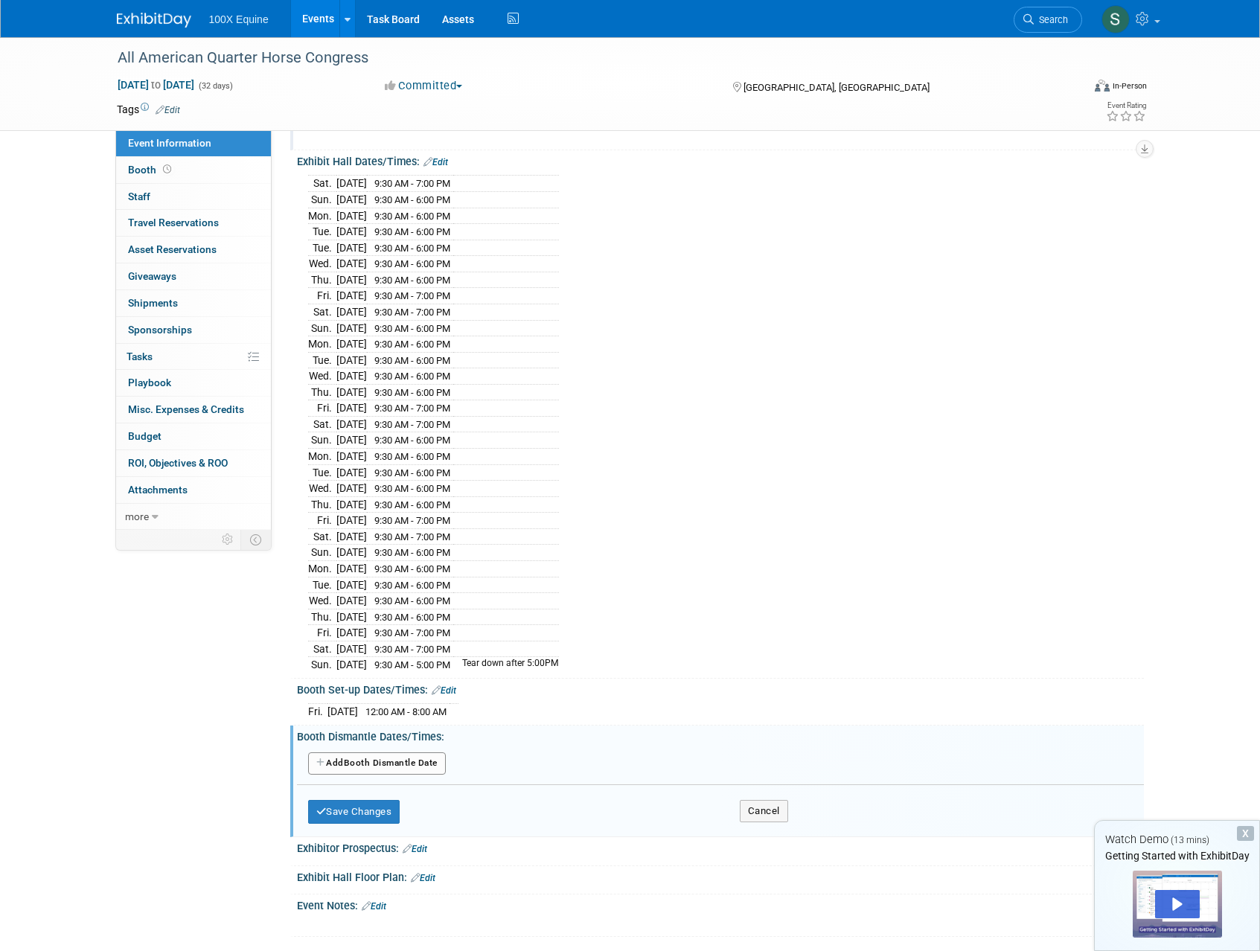
click at [379, 766] on button "Add Another Booth Dismantle Date" at bounding box center [377, 763] width 138 height 22
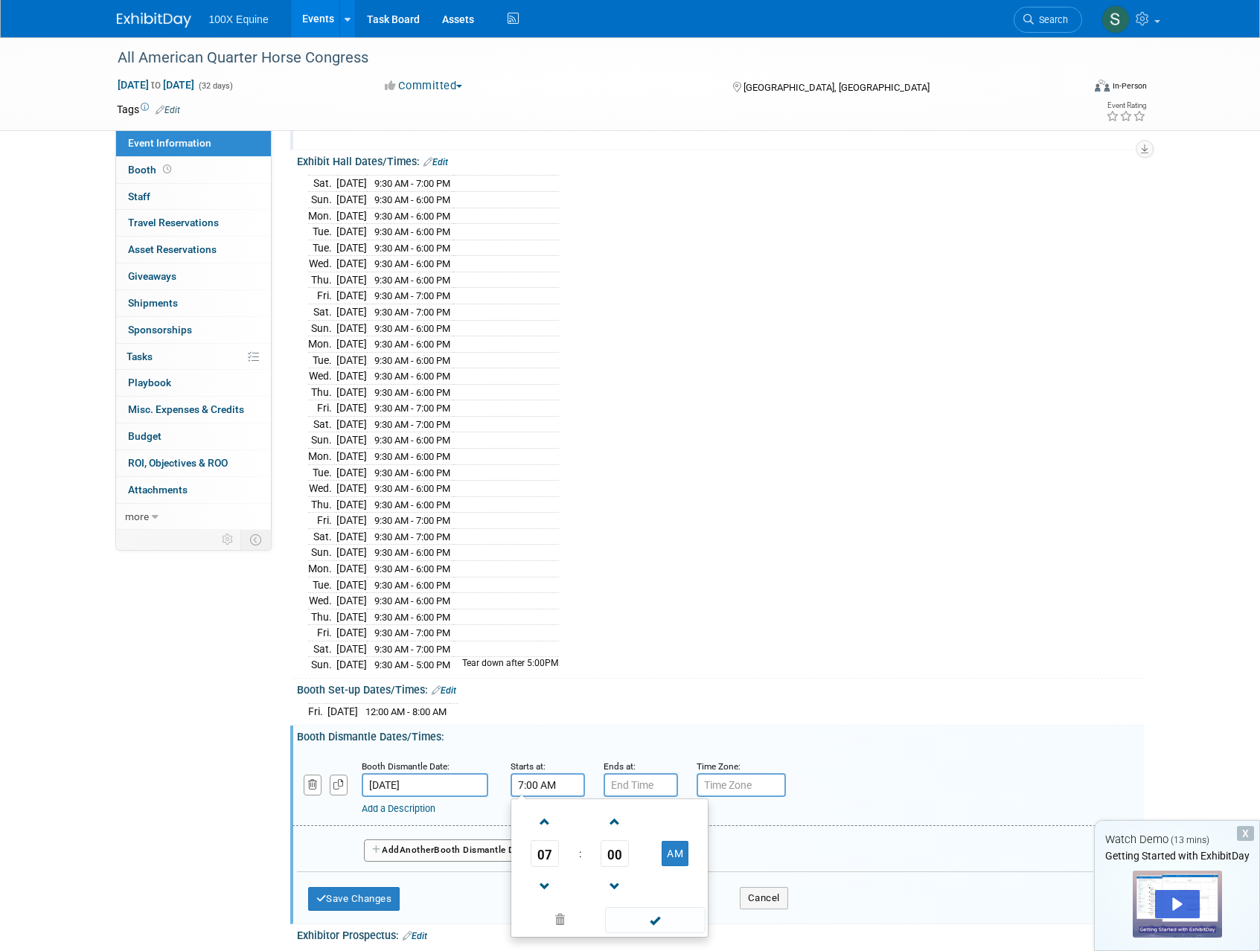
click at [566, 787] on input "7:00 AM" at bounding box center [548, 785] width 74 height 24
click at [544, 822] on span at bounding box center [545, 822] width 26 height 26
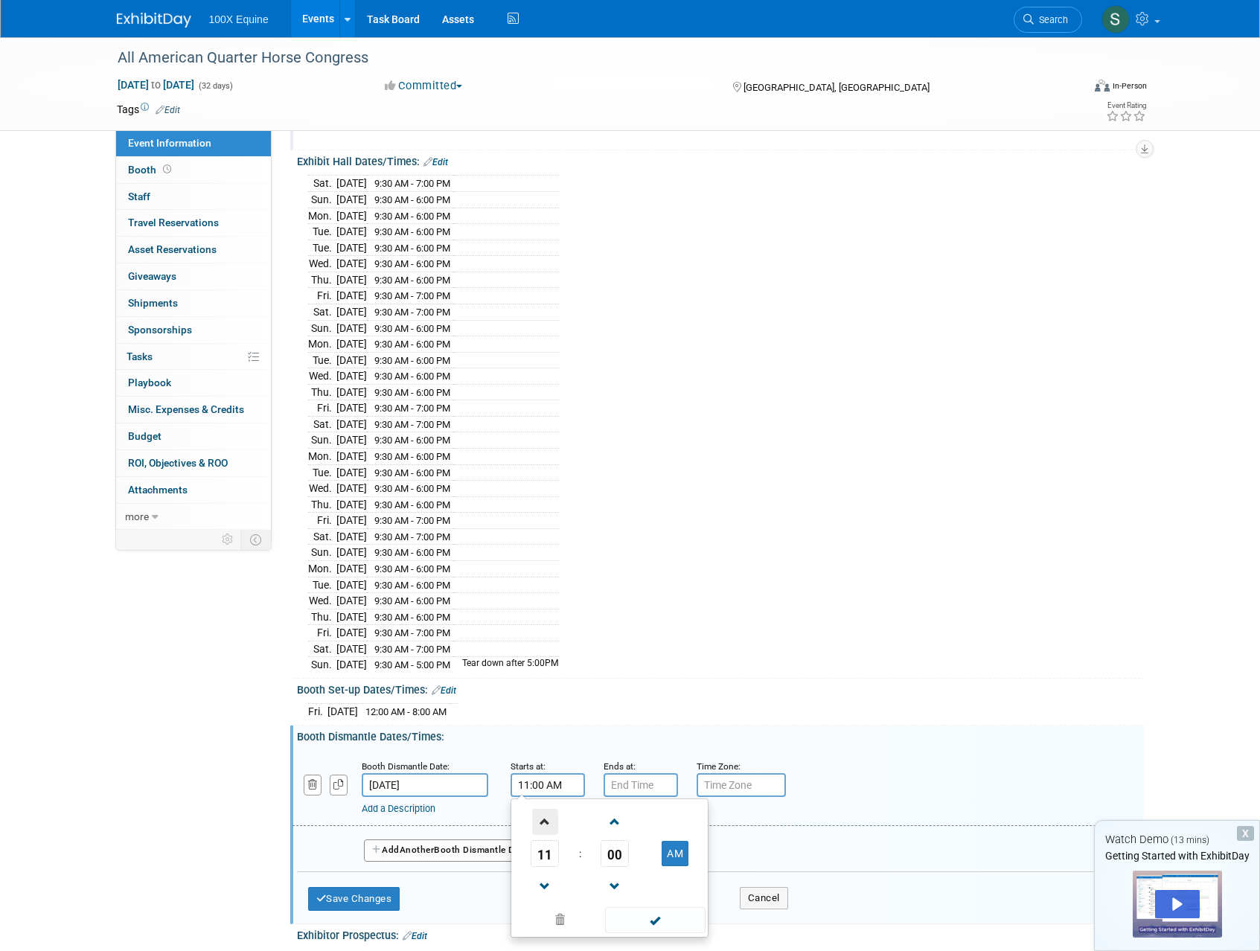
click at [544, 822] on span at bounding box center [545, 822] width 26 height 26
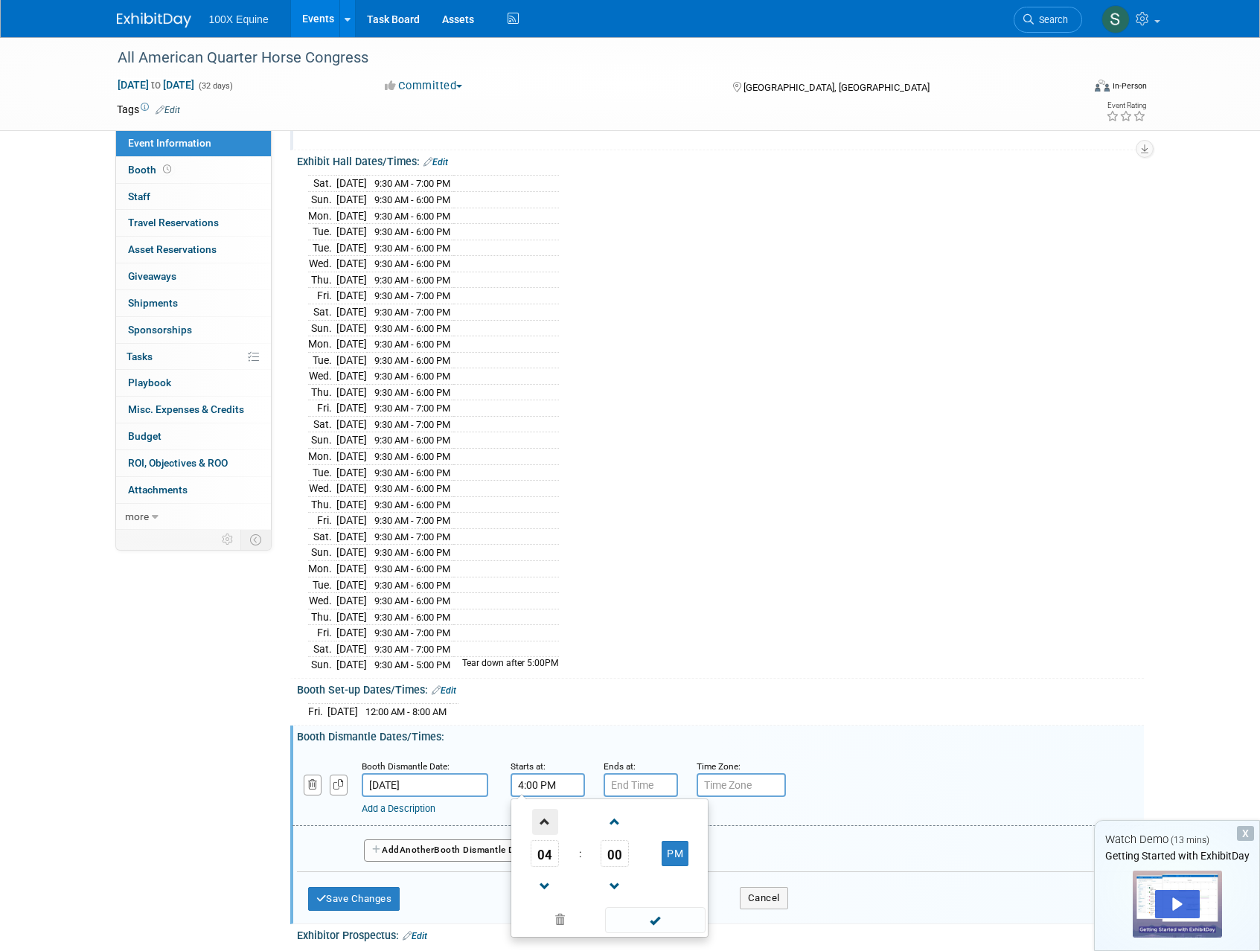
click at [544, 822] on span at bounding box center [545, 822] width 26 height 26
type input "5:00 PM"
click at [659, 925] on span at bounding box center [655, 920] width 100 height 26
click at [633, 787] on input "7:00 PM" at bounding box center [641, 785] width 74 height 24
click at [636, 816] on span at bounding box center [638, 822] width 26 height 26
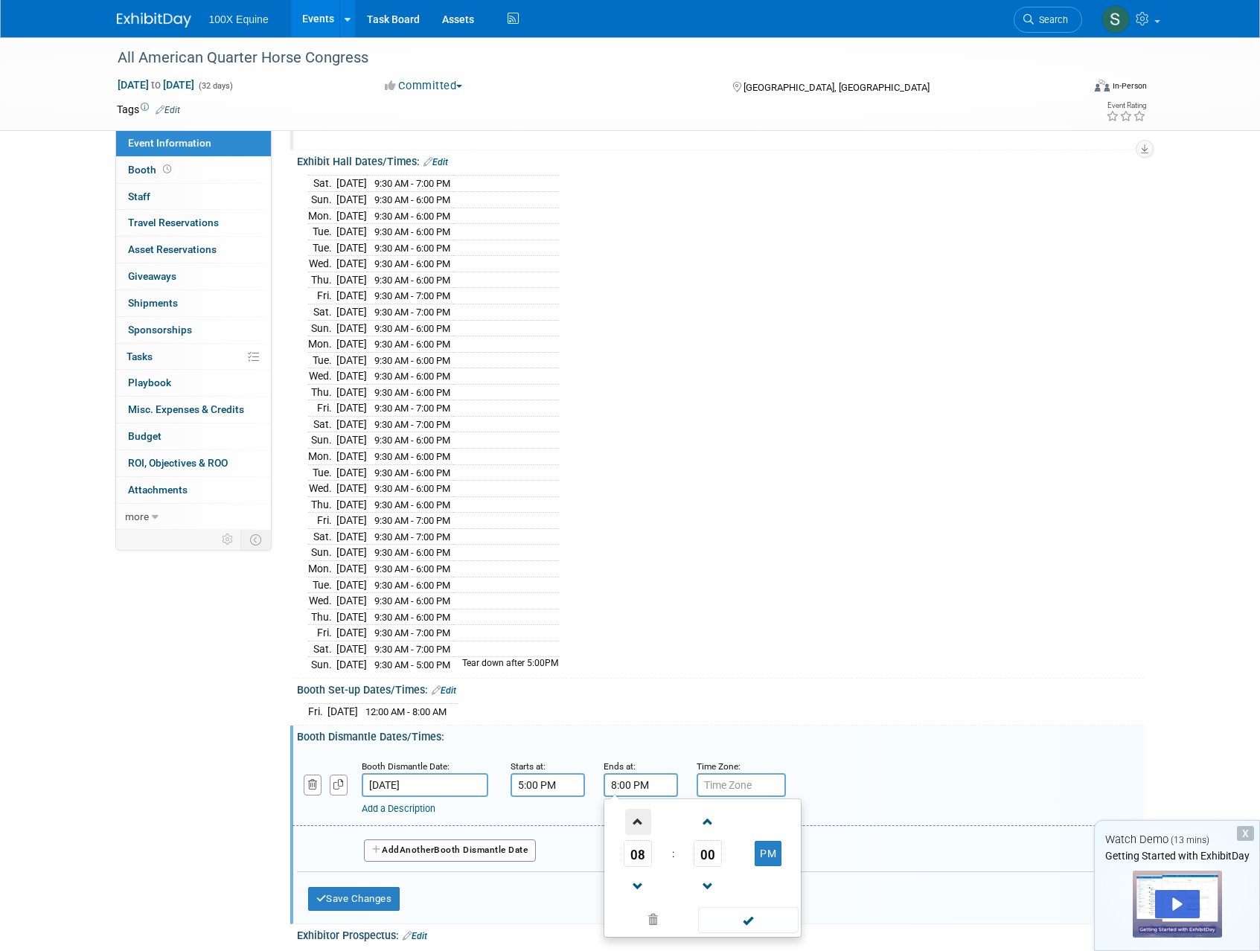
click at [636, 816] on span at bounding box center [638, 822] width 26 height 26
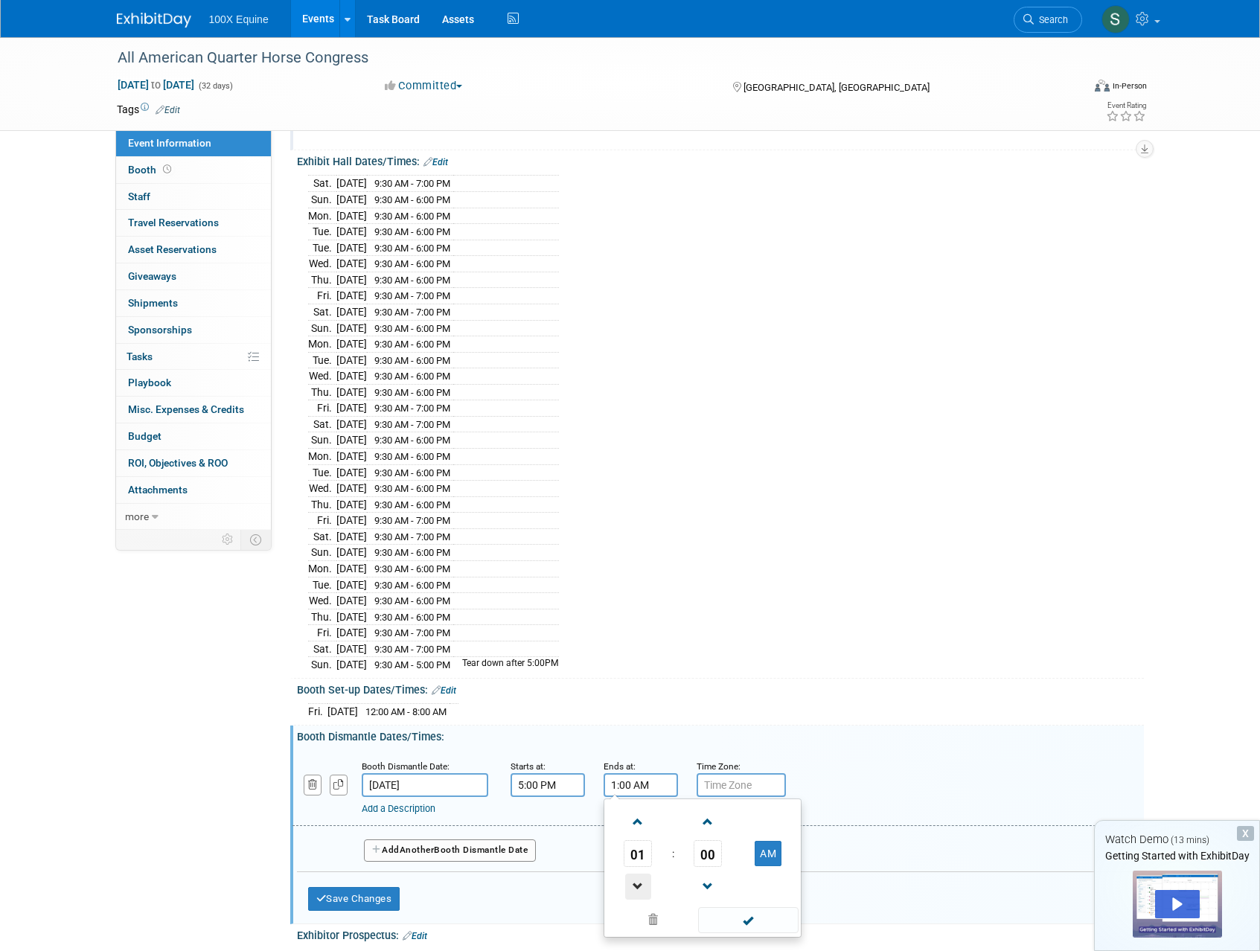
click at [645, 885] on span at bounding box center [638, 887] width 26 height 26
type input "10:00 PM"
click at [752, 921] on span at bounding box center [748, 920] width 100 height 26
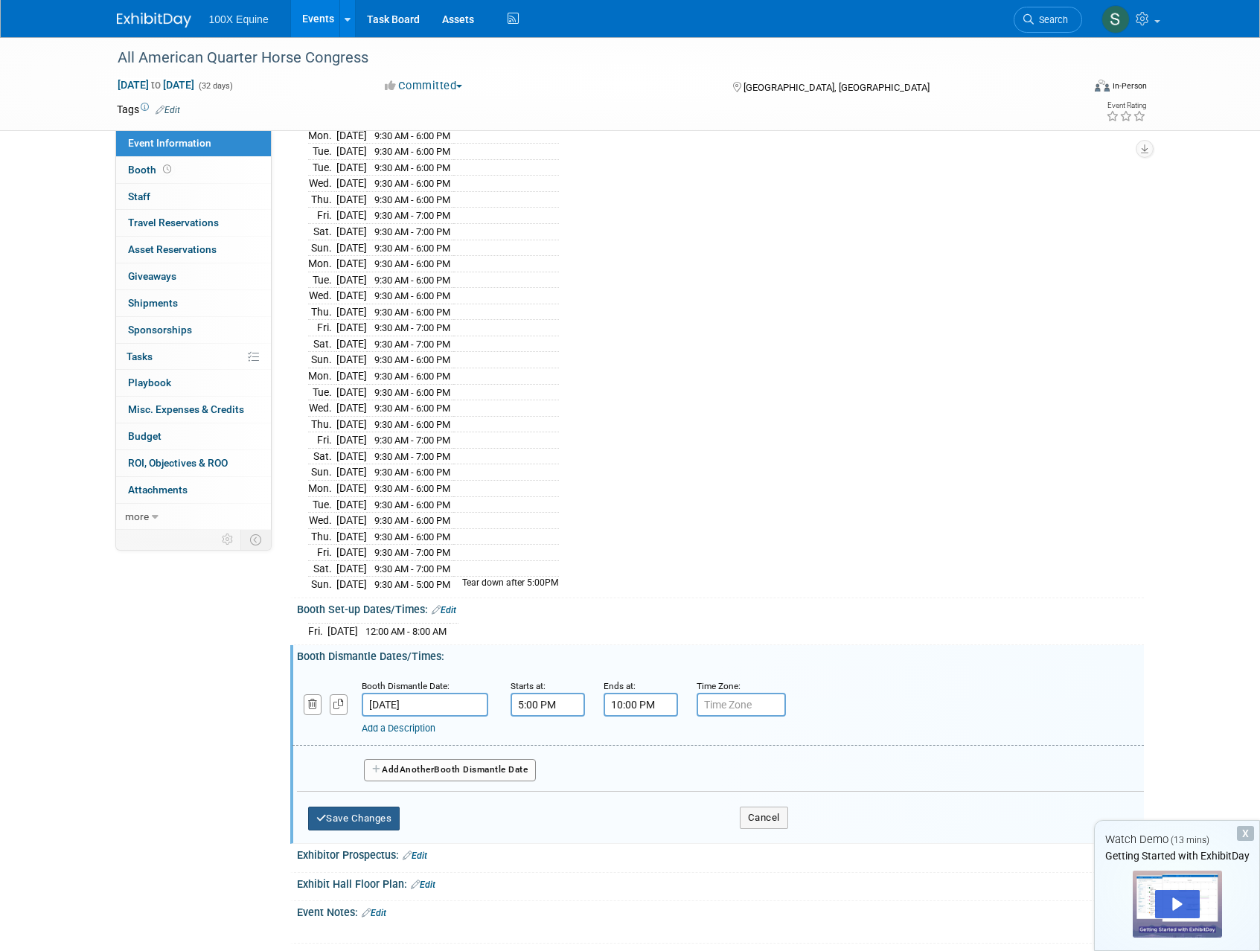
scroll to position [228, 0]
click at [373, 815] on button "Save Changes" at bounding box center [354, 817] width 92 height 24
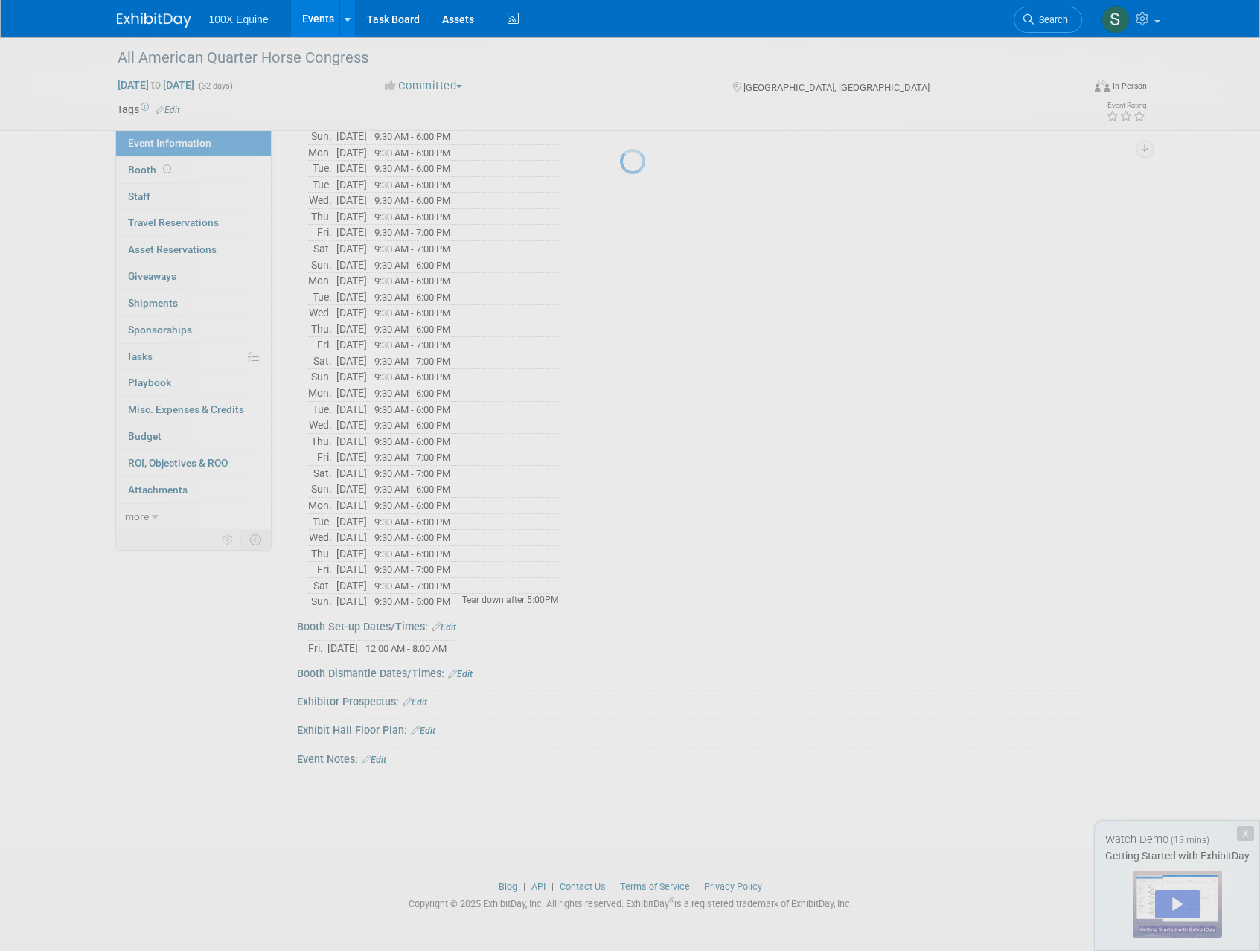
scroll to position [207, 0]
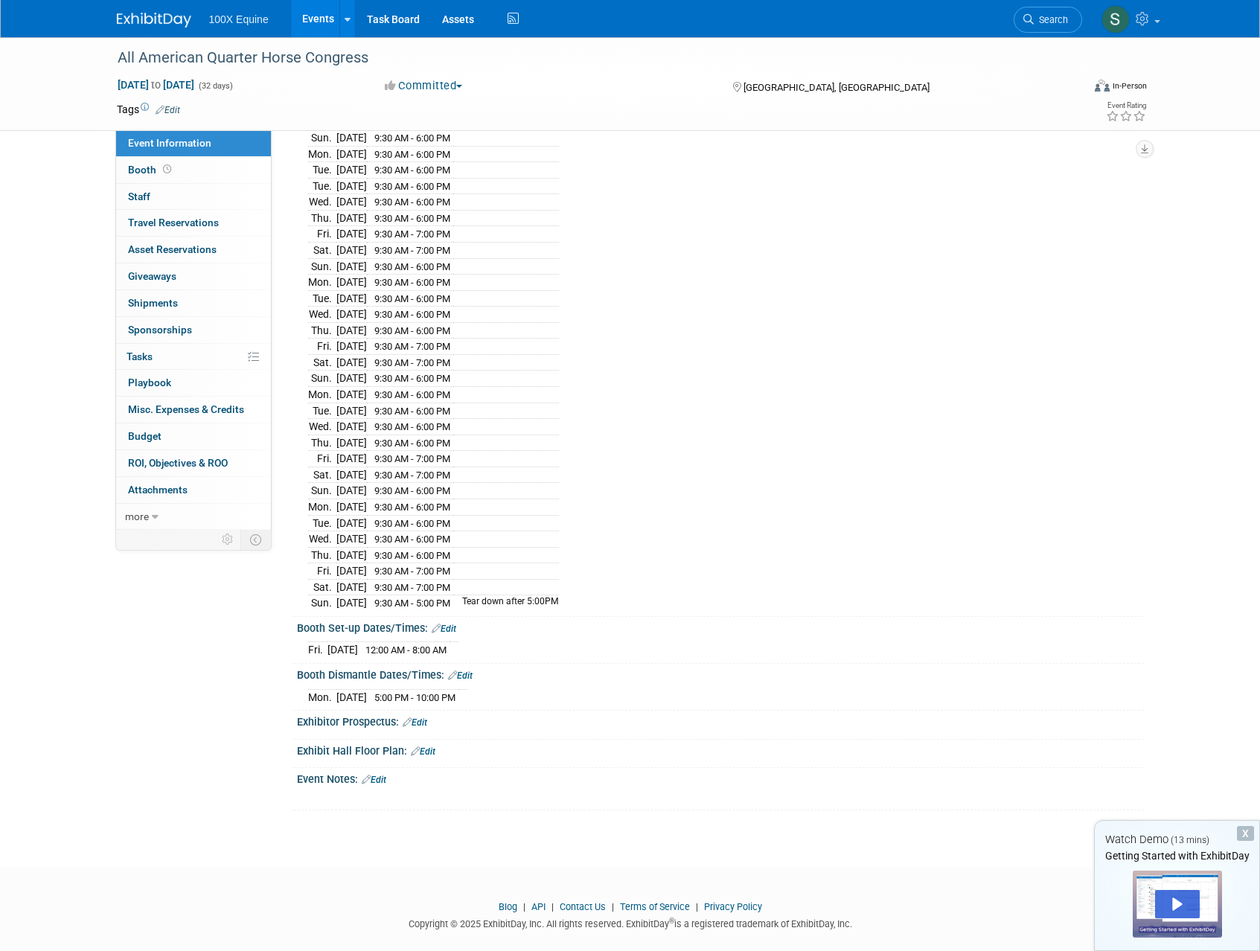
click at [419, 720] on link "Edit" at bounding box center [415, 722] width 25 height 10
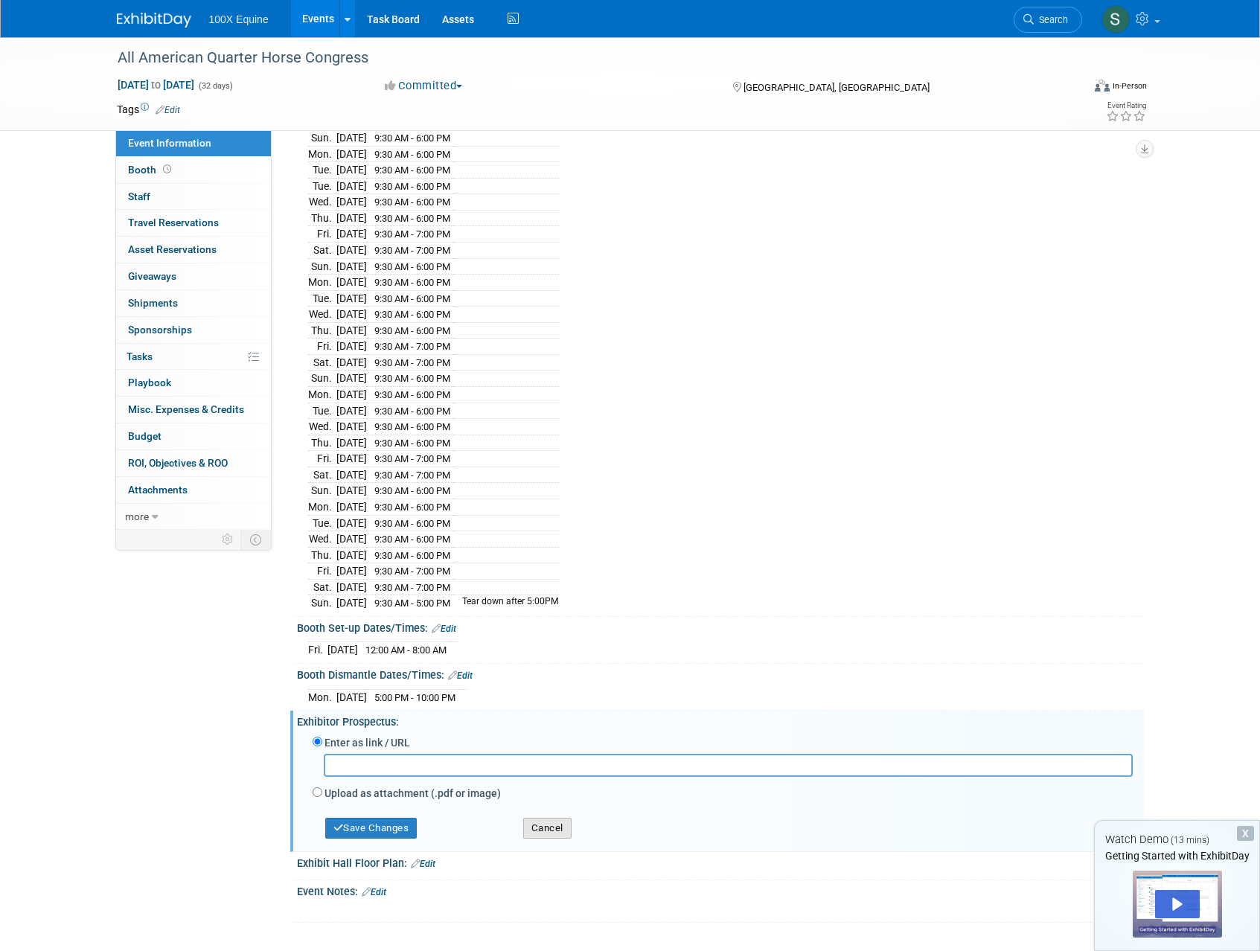
click at [545, 825] on button "Cancel" at bounding box center [547, 828] width 48 height 21
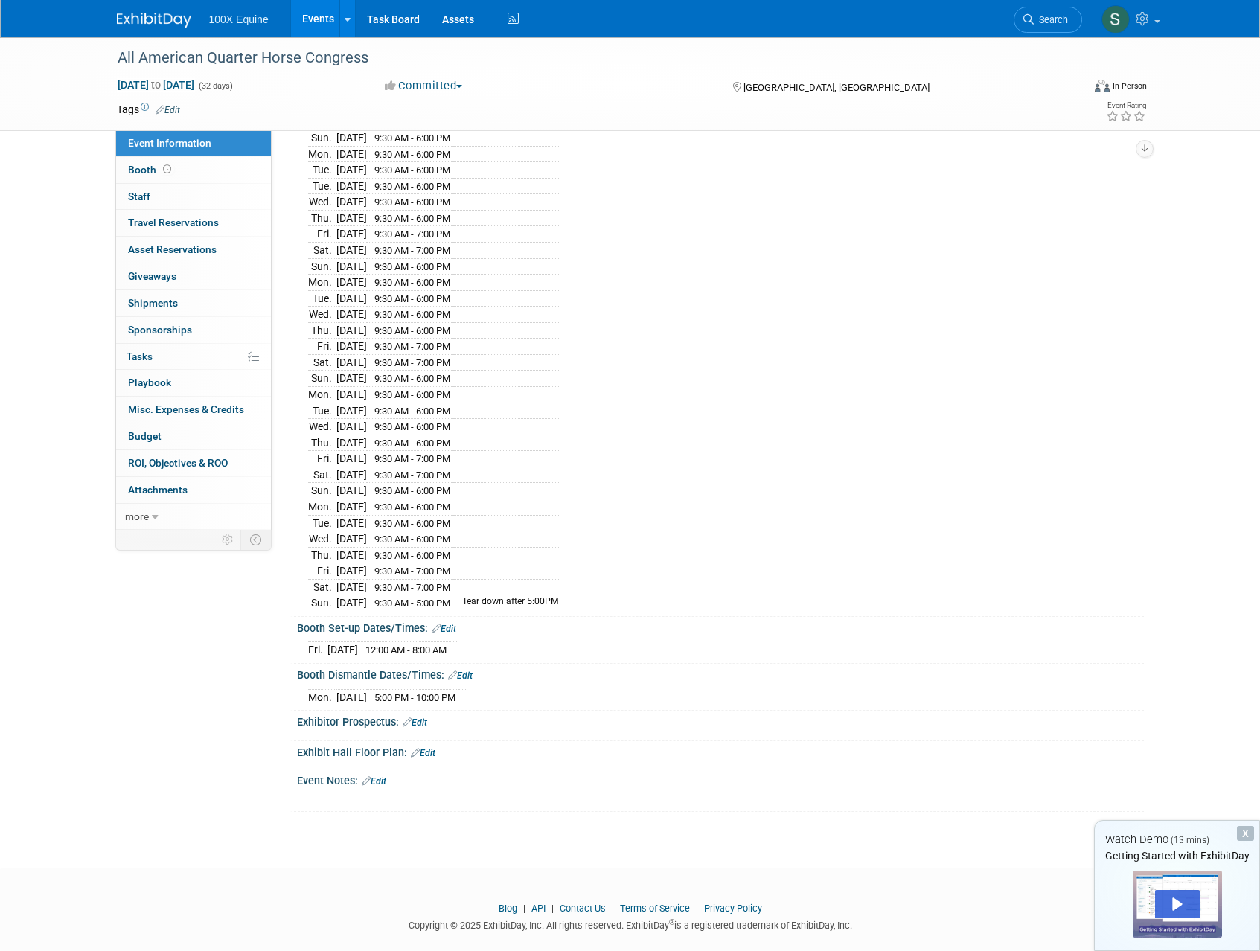
click at [425, 724] on link "Edit" at bounding box center [415, 722] width 25 height 10
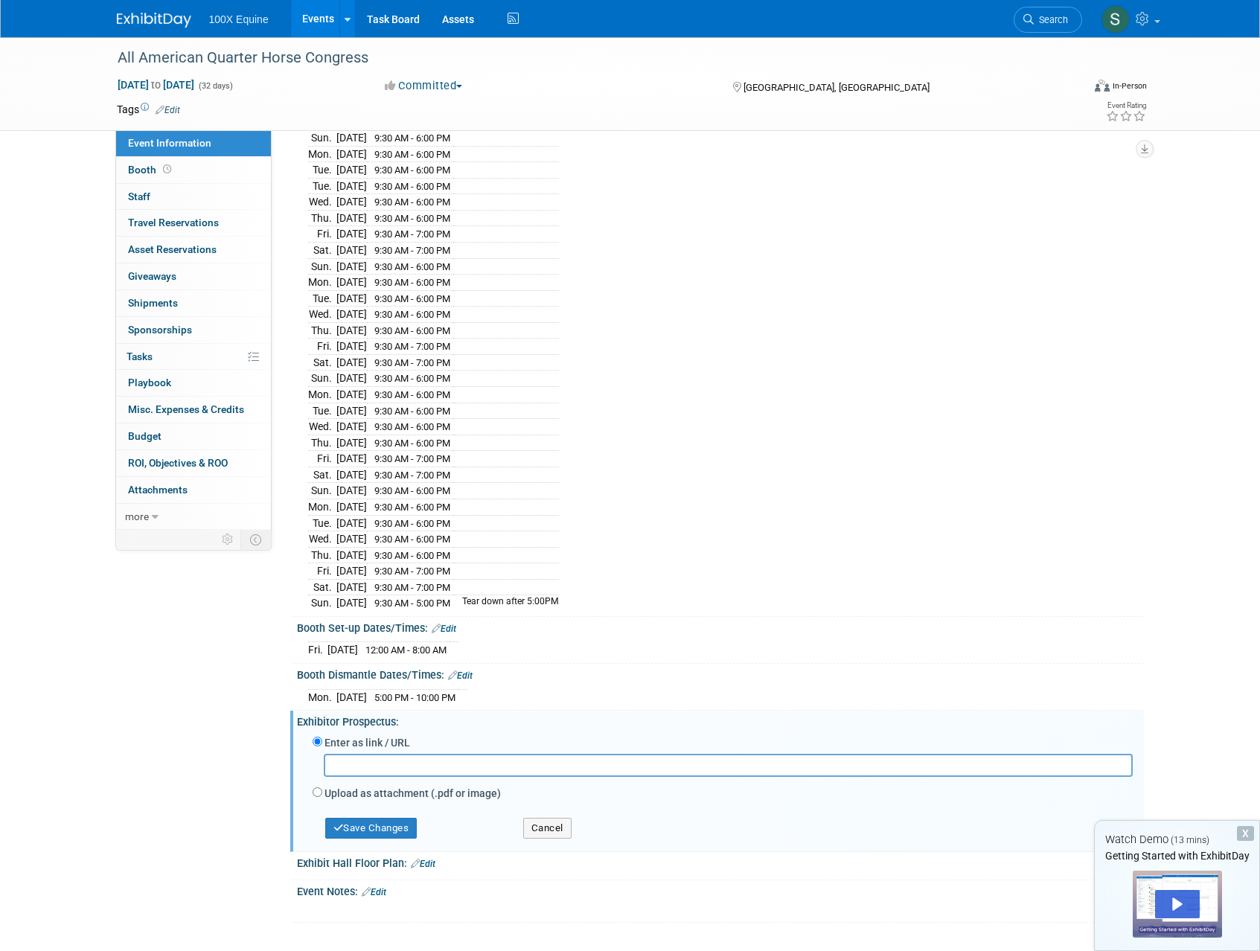
click at [327, 791] on label "Upload as attachment (.pdf or image)" at bounding box center [412, 793] width 176 height 15
click at [322, 791] on input "Upload as attachment (.pdf or image)" at bounding box center [318, 792] width 10 height 10
radio input "true"
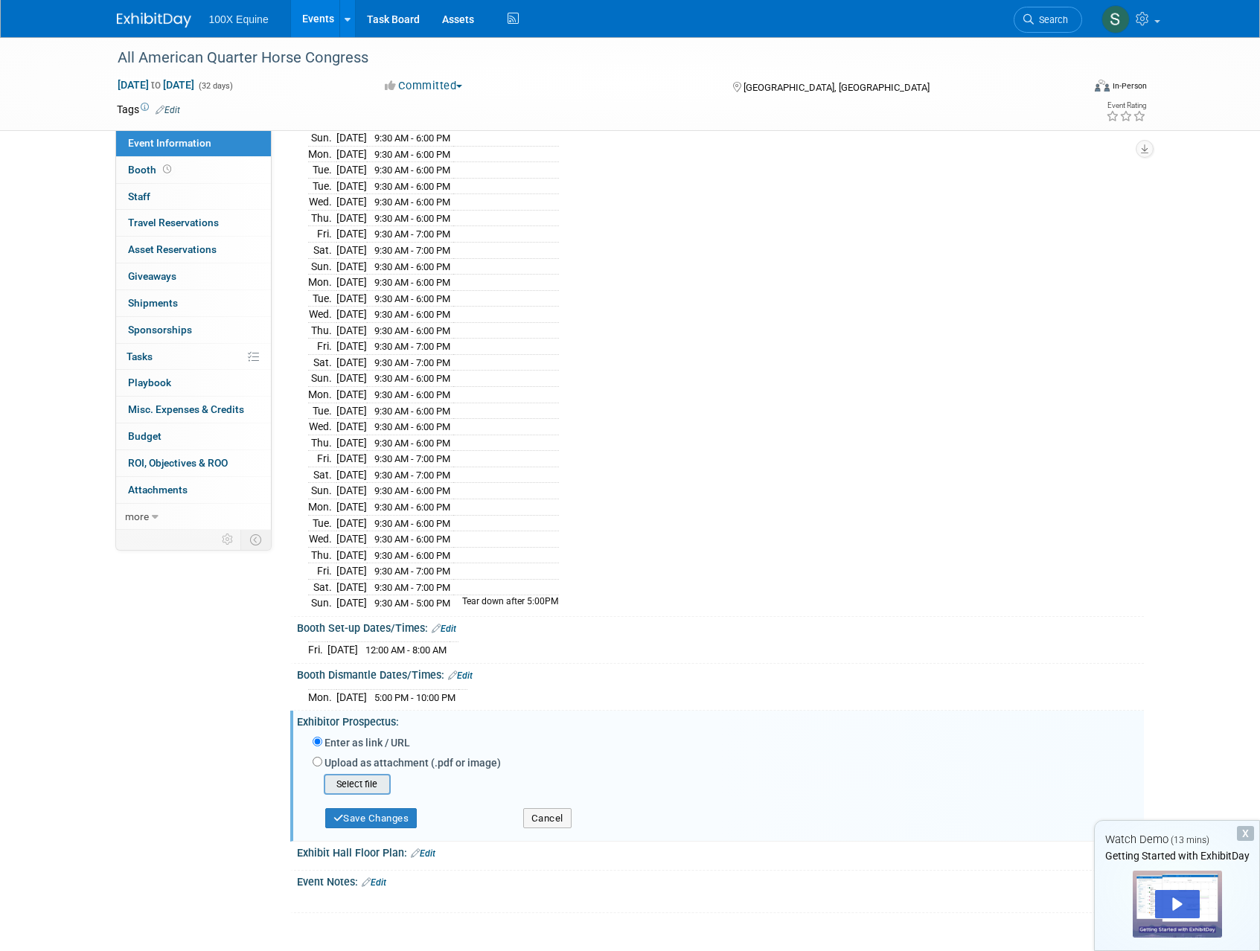
click at [371, 788] on input "file" at bounding box center [300, 784] width 177 height 18
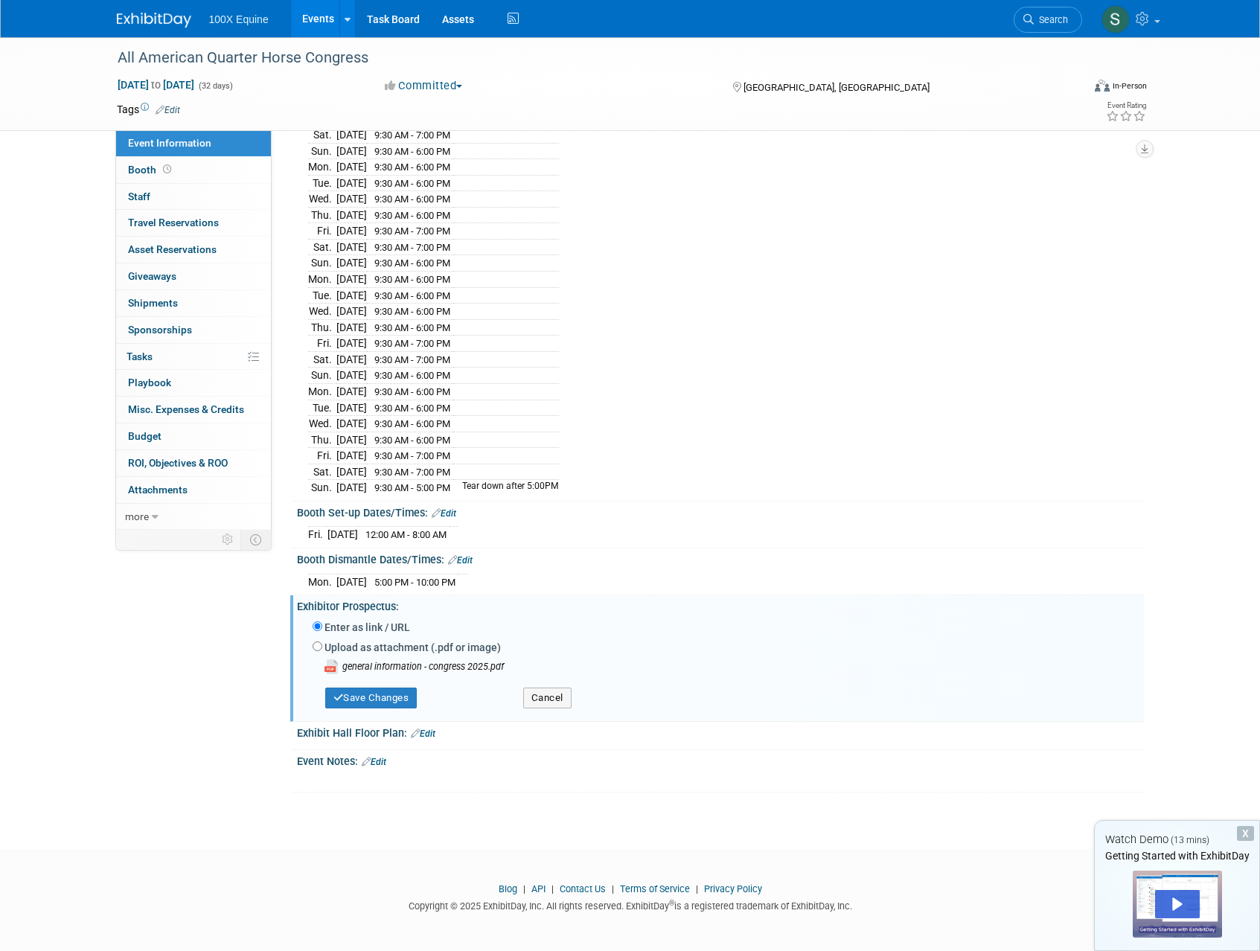
scroll to position [324, 0]
click at [398, 702] on button "Save Changes" at bounding box center [371, 695] width 92 height 21
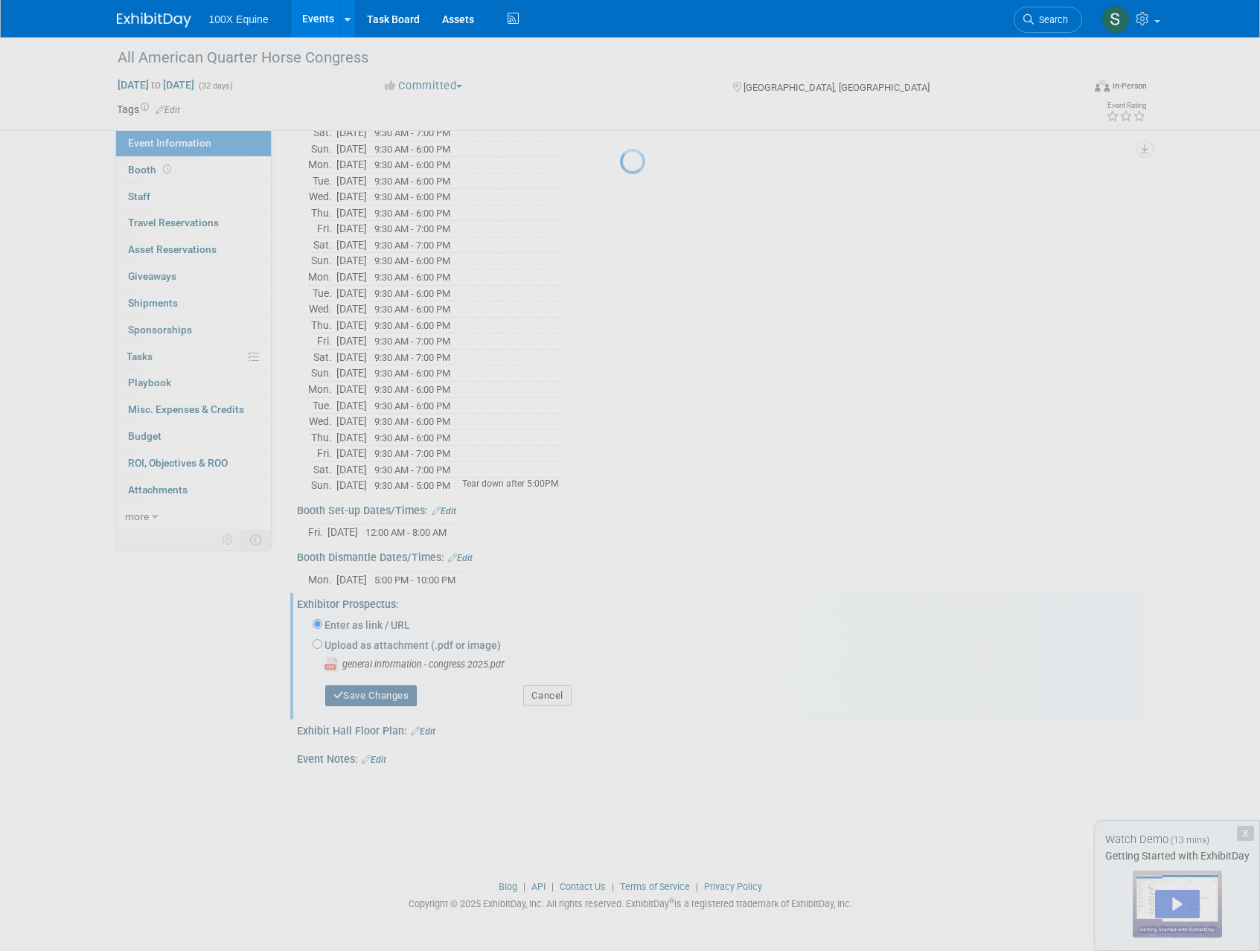
scroll to position [243, 0]
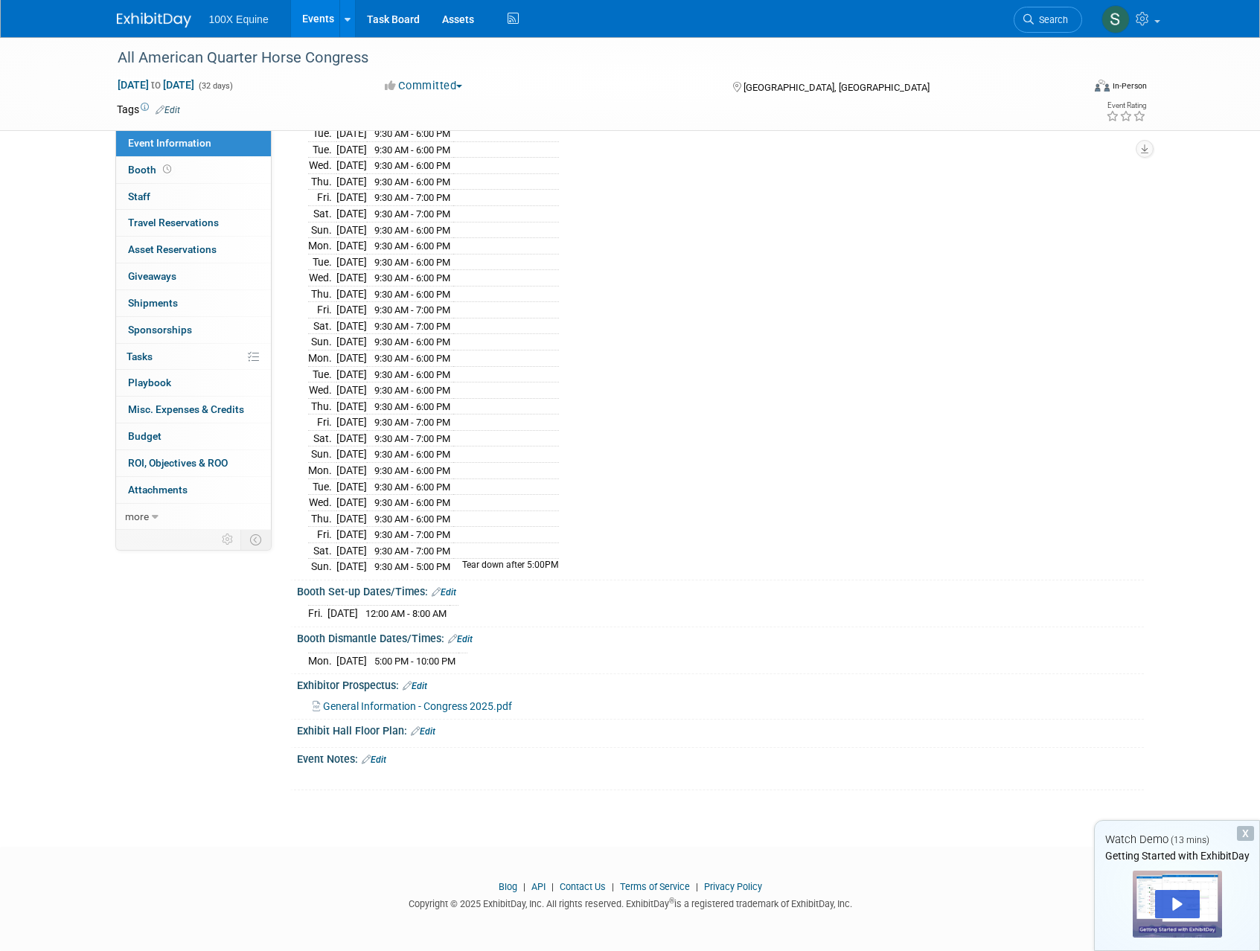
click at [426, 732] on link "Edit" at bounding box center [423, 731] width 25 height 10
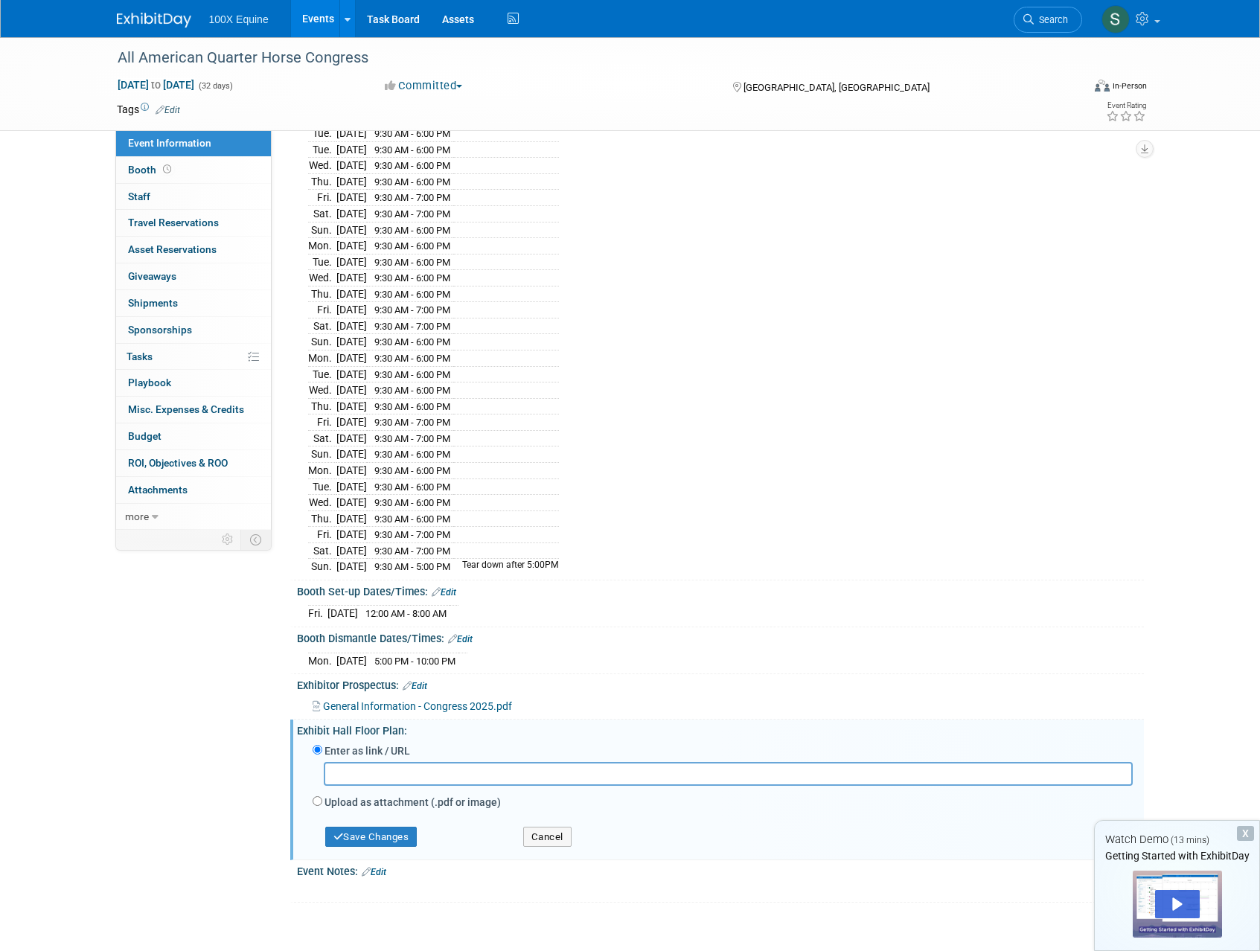
paste input "[URL][DOMAIN_NAME]"
type input "[URL][DOMAIN_NAME]"
click at [383, 840] on button "Save Changes" at bounding box center [371, 837] width 92 height 21
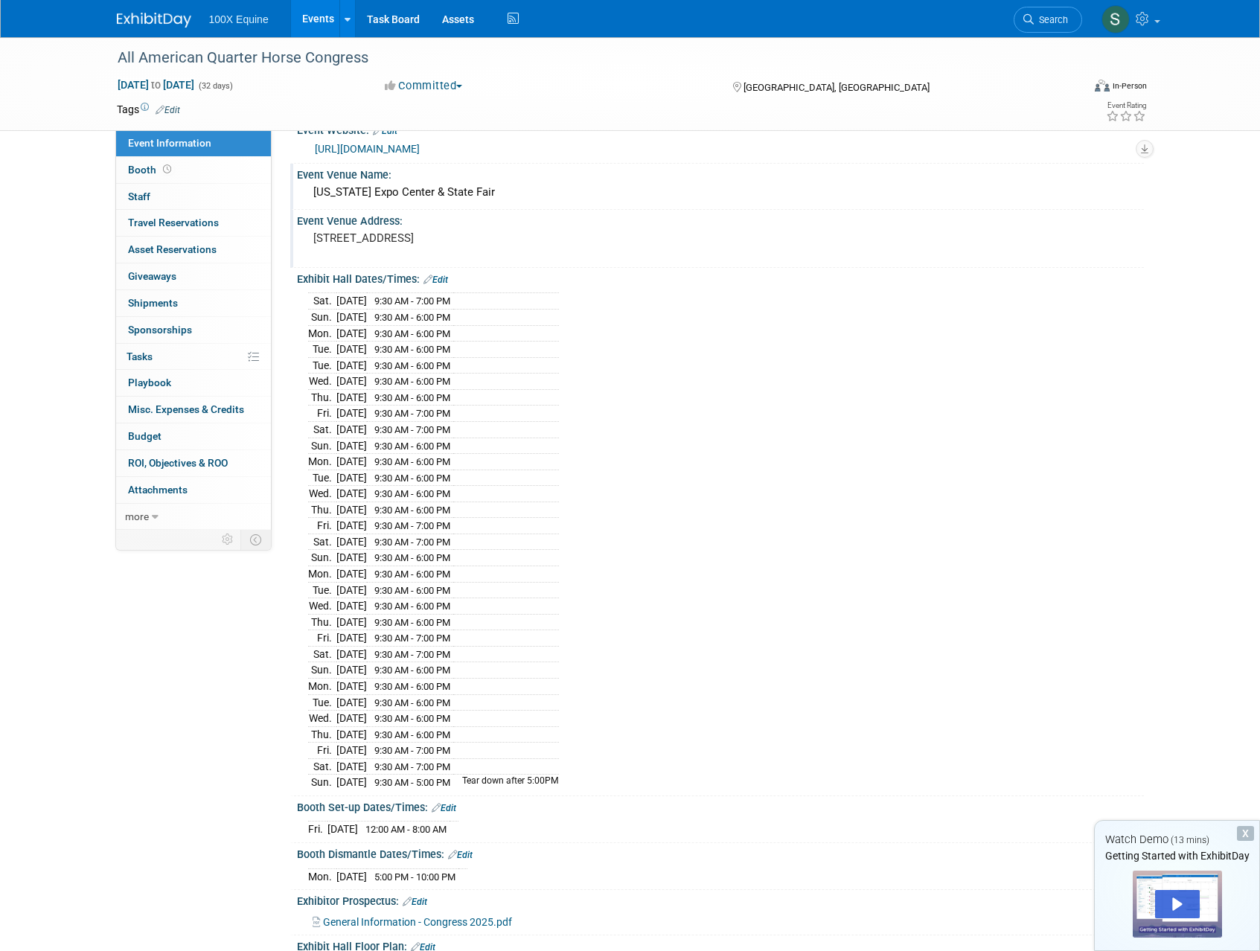
scroll to position [0, 0]
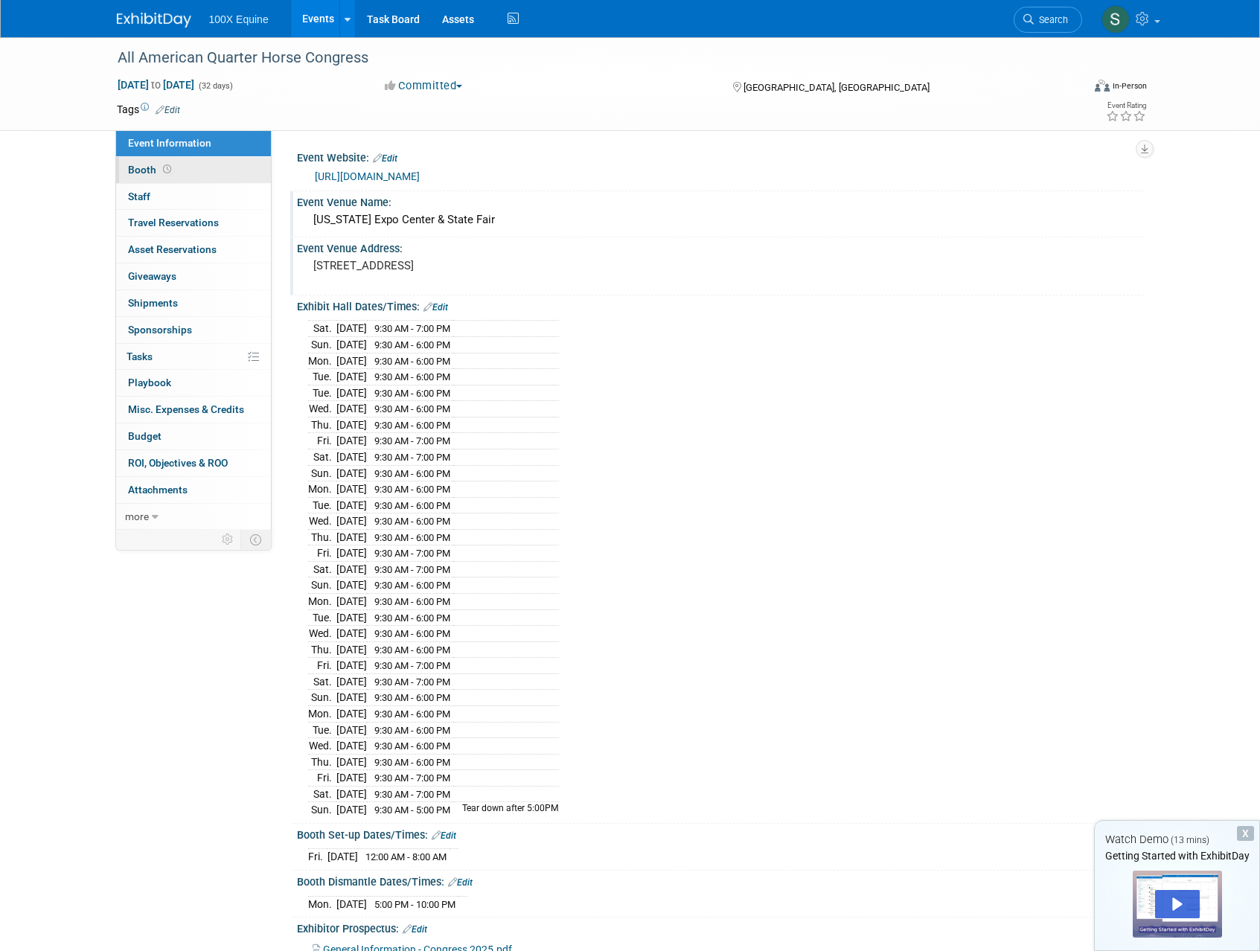
click at [135, 170] on span "Booth" at bounding box center [151, 170] width 46 height 12
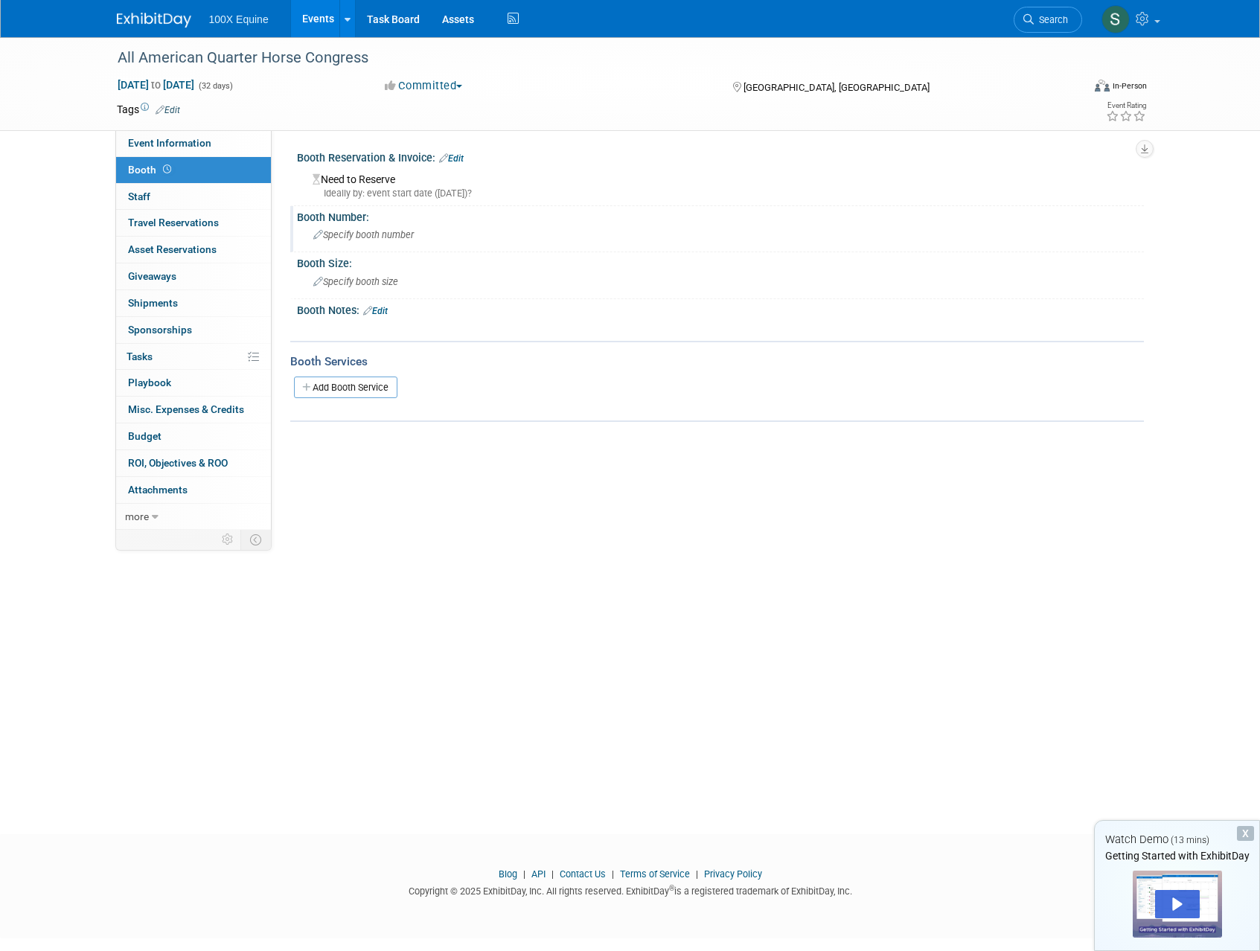
click at [395, 243] on div "Specify booth number" at bounding box center [720, 234] width 825 height 23
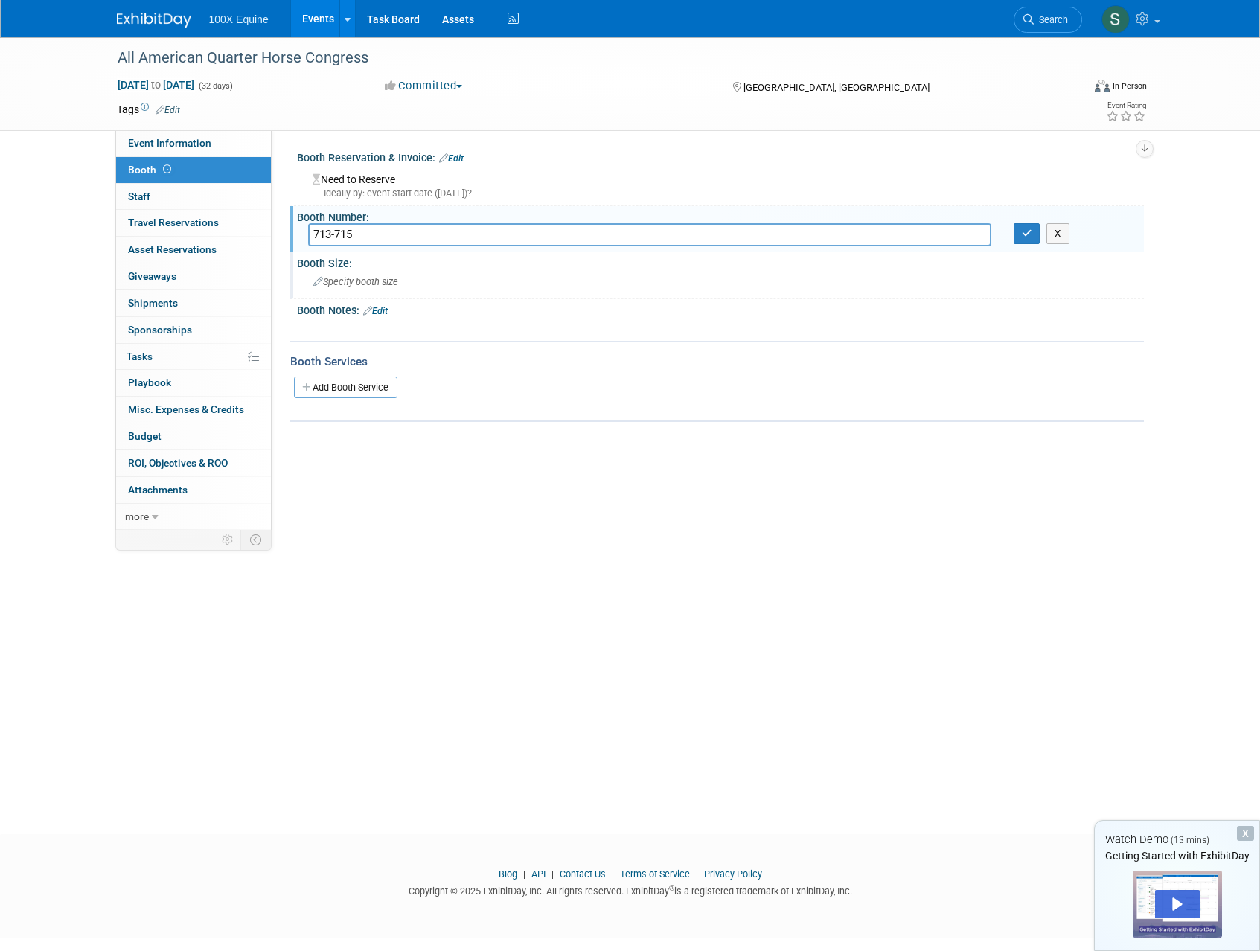
type input "713-715"
click at [367, 280] on span "Specify booth size" at bounding box center [355, 281] width 85 height 11
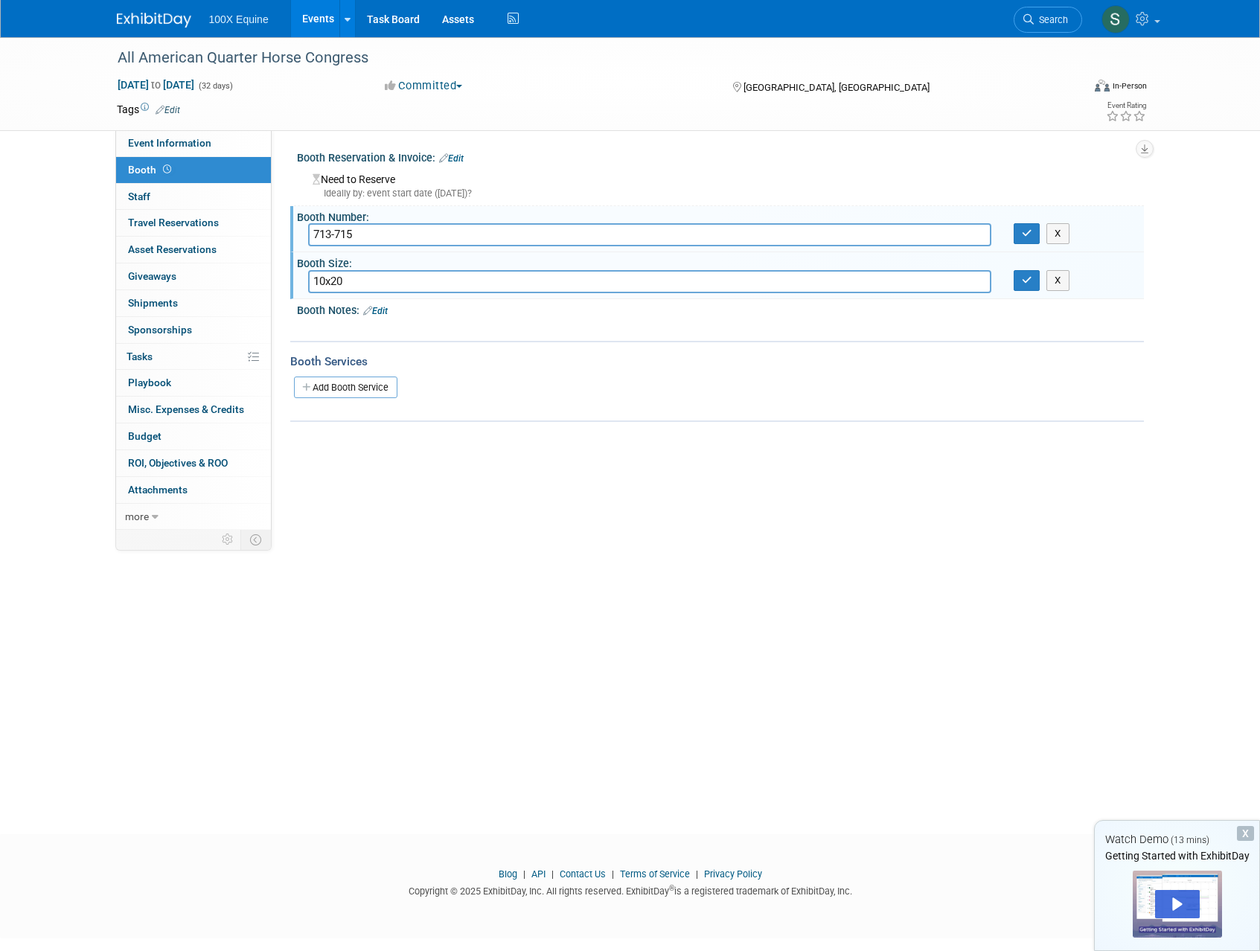
type input "10x20"
click at [605, 503] on div "Event Website: Edit https://www.quarterhorsecongress.com/ https://www.quarterho…" at bounding box center [708, 330] width 872 height 400
click at [327, 387] on link "Add Booth Service" at bounding box center [345, 388] width 103 height 22
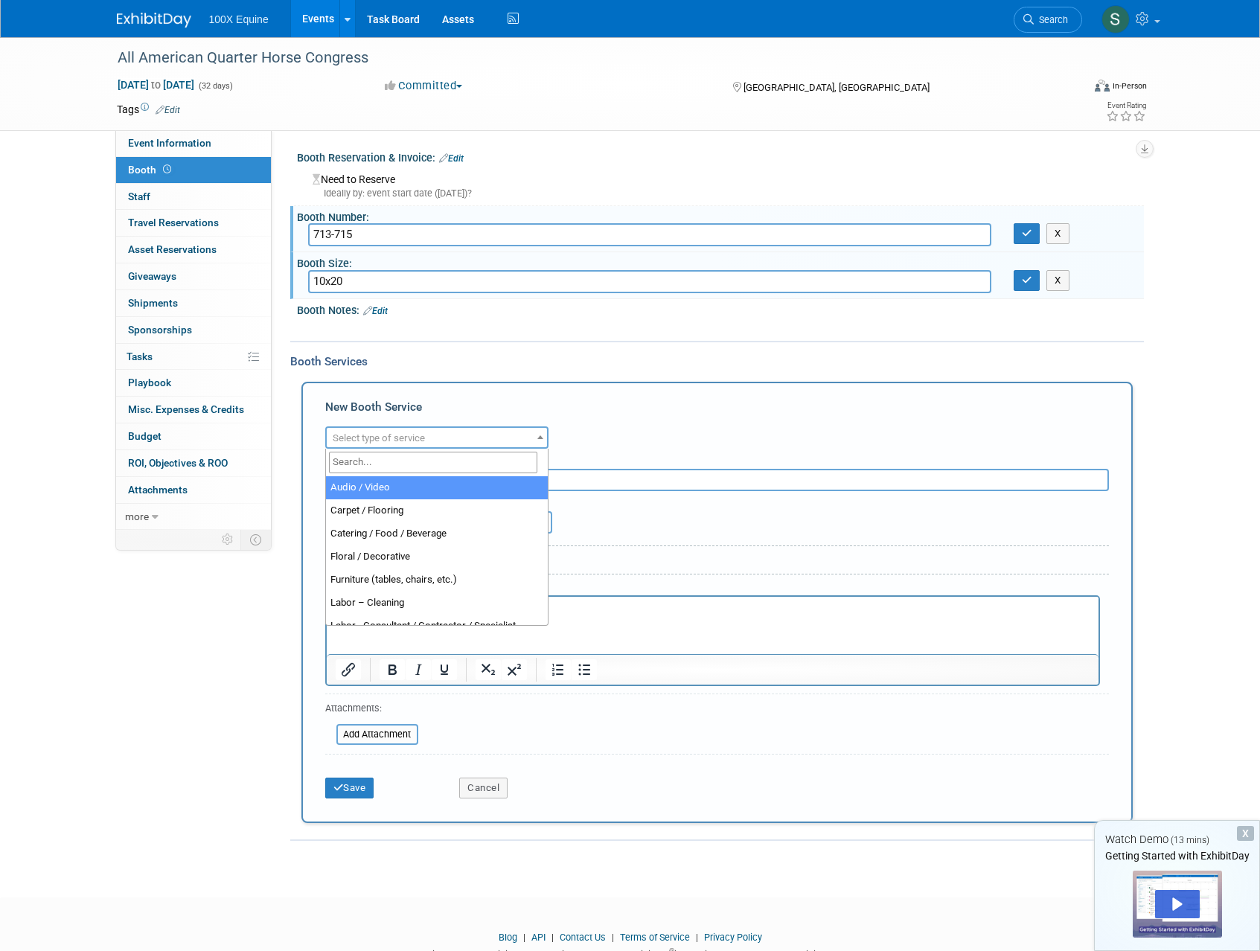
click at [409, 438] on span "Select type of service" at bounding box center [379, 437] width 92 height 11
select select "4"
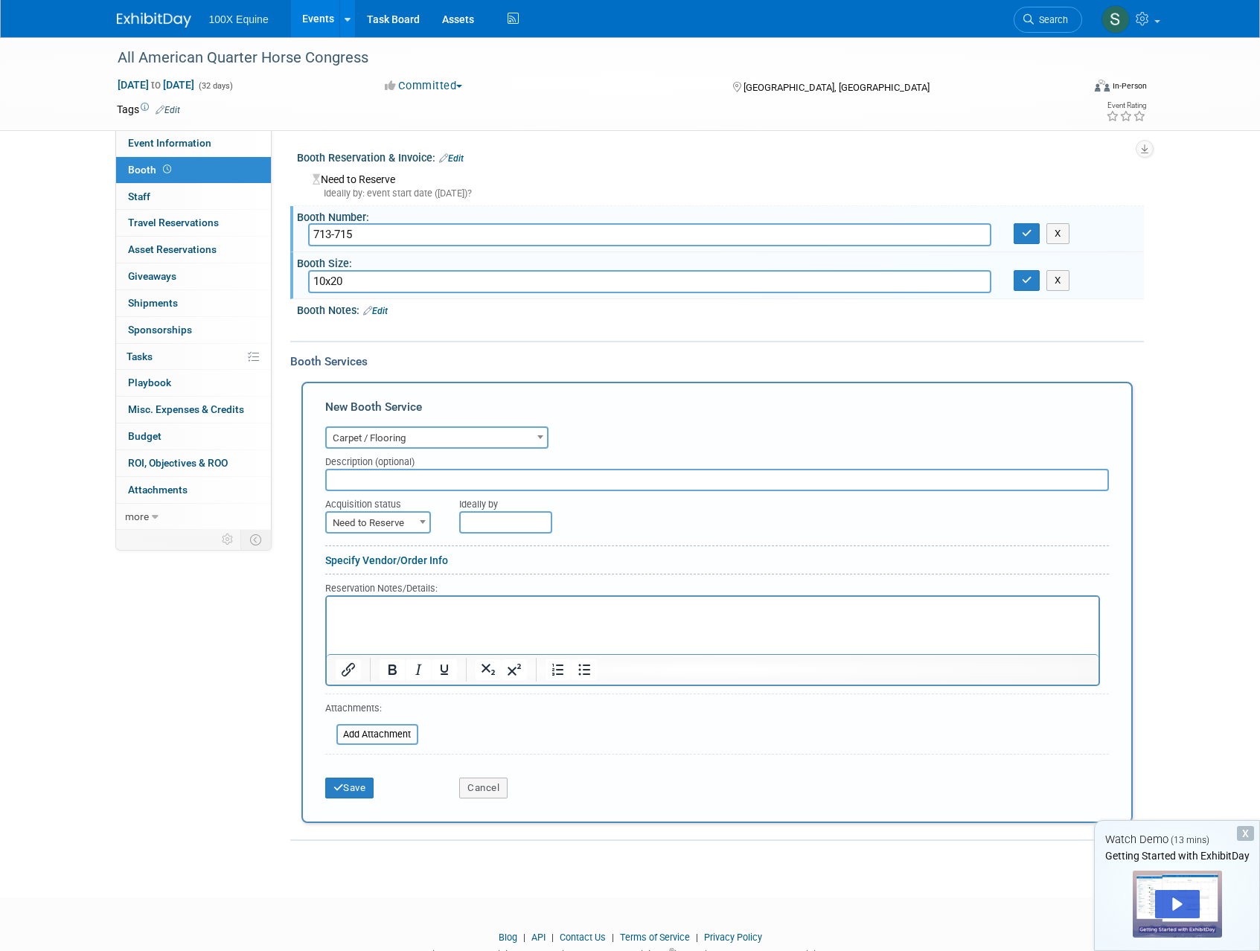
click at [391, 484] on input "text" at bounding box center [717, 480] width 784 height 22
type input "10x20"
click at [402, 525] on span "Need to Reserve" at bounding box center [378, 523] width 103 height 21
select select "2"
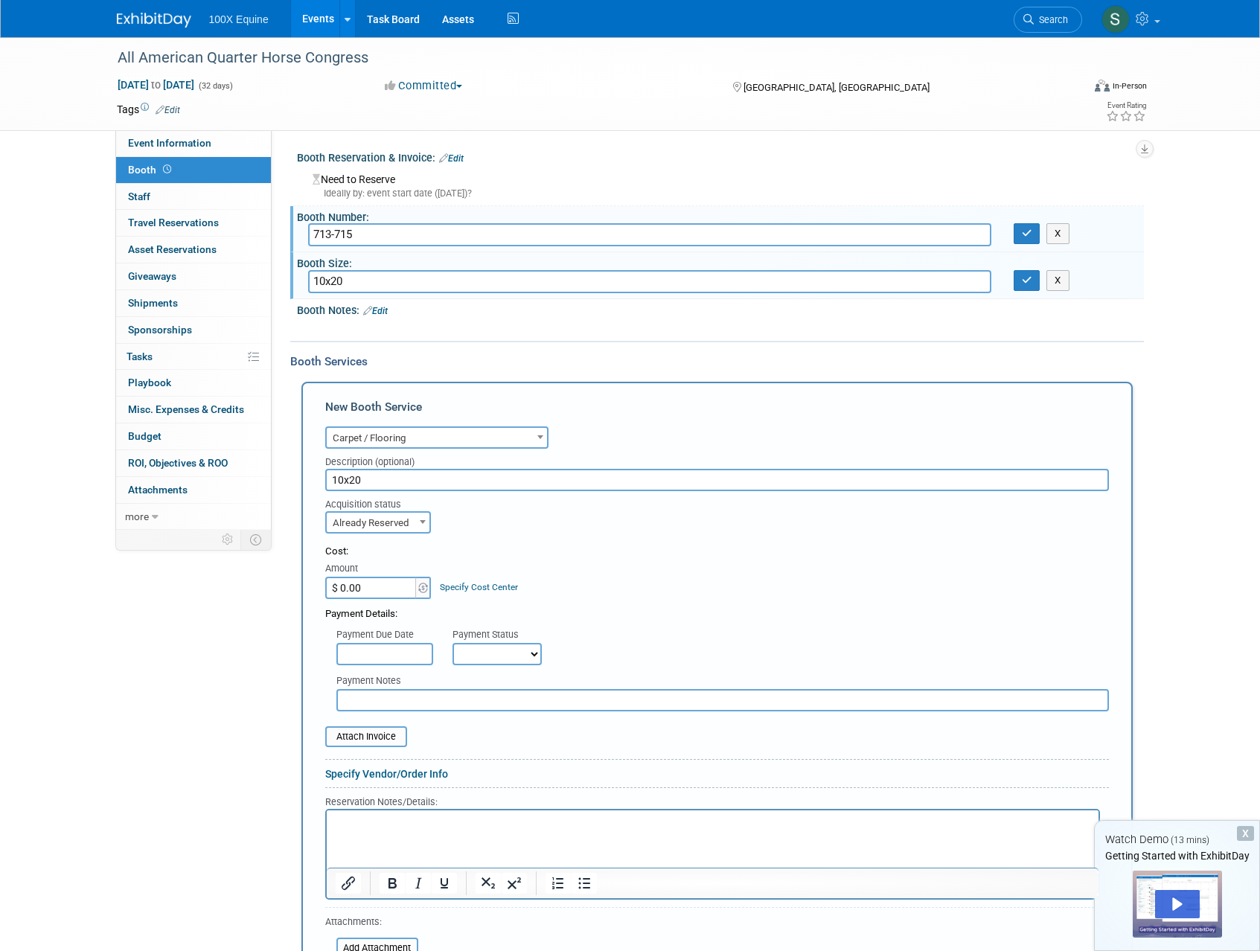
drag, startPoint x: 363, startPoint y: 592, endPoint x: 272, endPoint y: 589, distance: 91.6
click at [272, 589] on div "Event Information Event Info Booth Booth 0 Staff 0 Staff 0 Travel Reservations …" at bounding box center [630, 545] width 1049 height 1017
click at [399, 585] on input "$ 0.00" at bounding box center [371, 588] width 93 height 22
type input "$ 175.00"
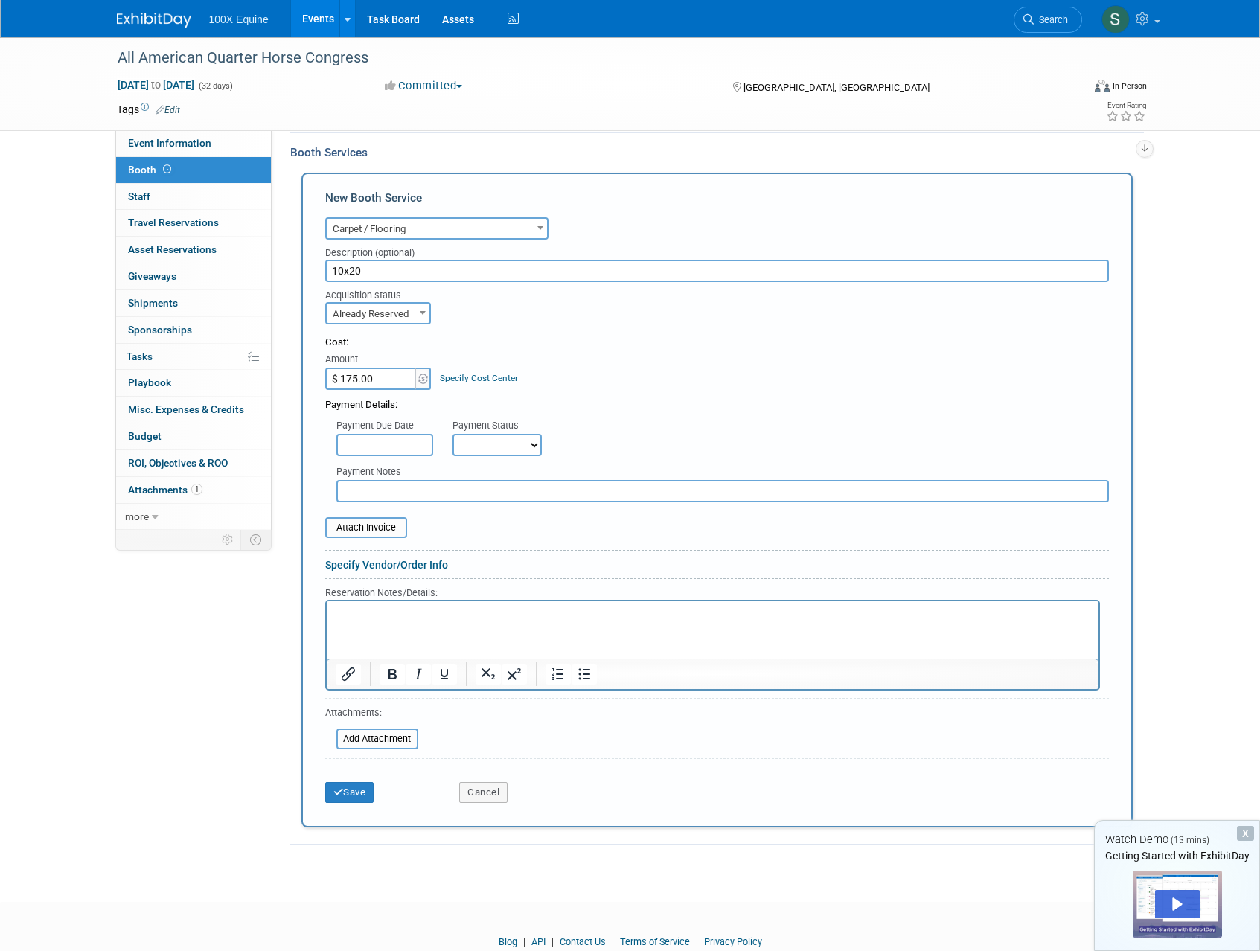
scroll to position [211, 0]
click at [386, 563] on link "Specify Vendor/Order Info" at bounding box center [386, 563] width 123 height 12
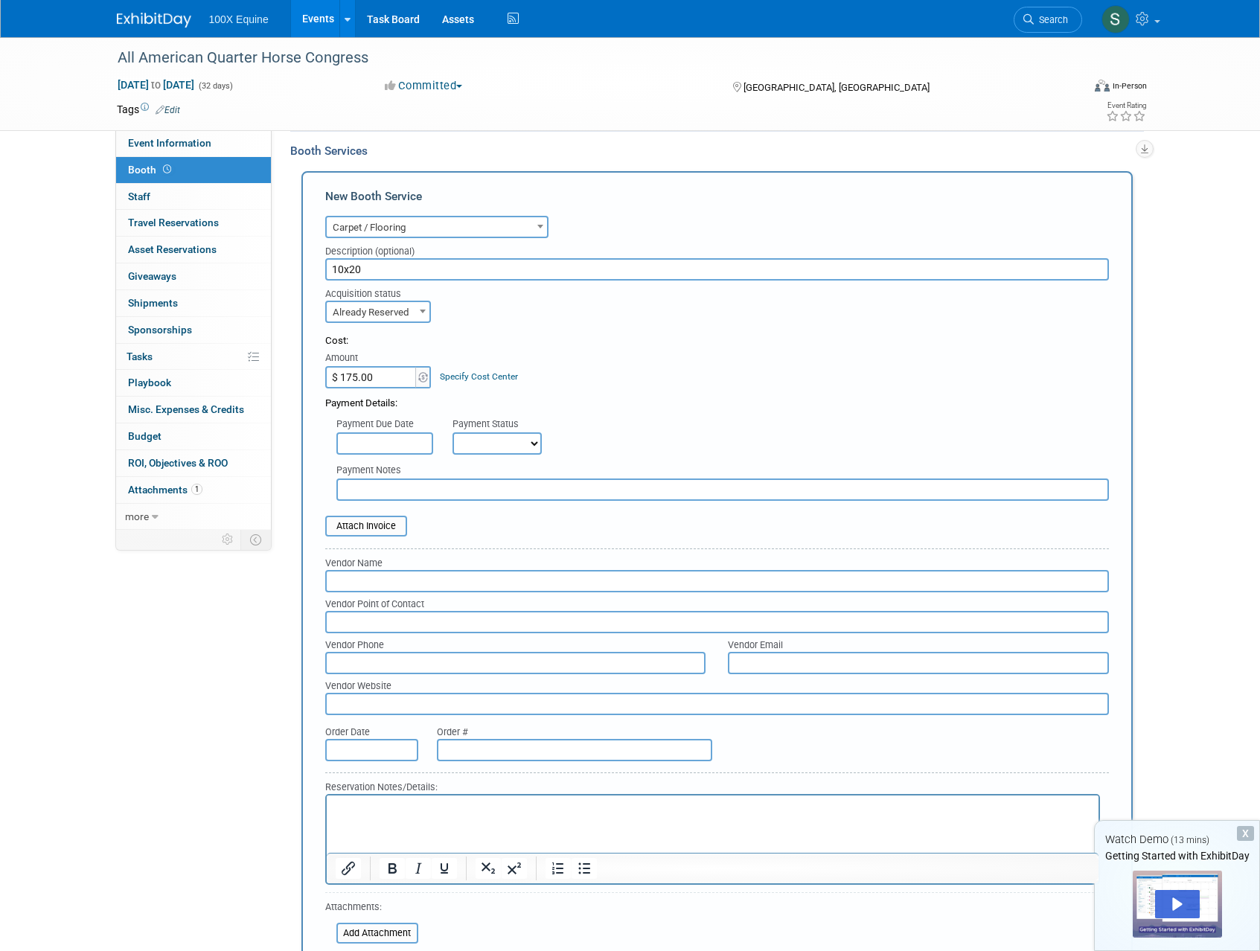
click at [377, 576] on input "text" at bounding box center [717, 581] width 784 height 22
type input "e"
type input "Expo Services"
click at [371, 615] on input "text" at bounding box center [717, 619] width 784 height 22
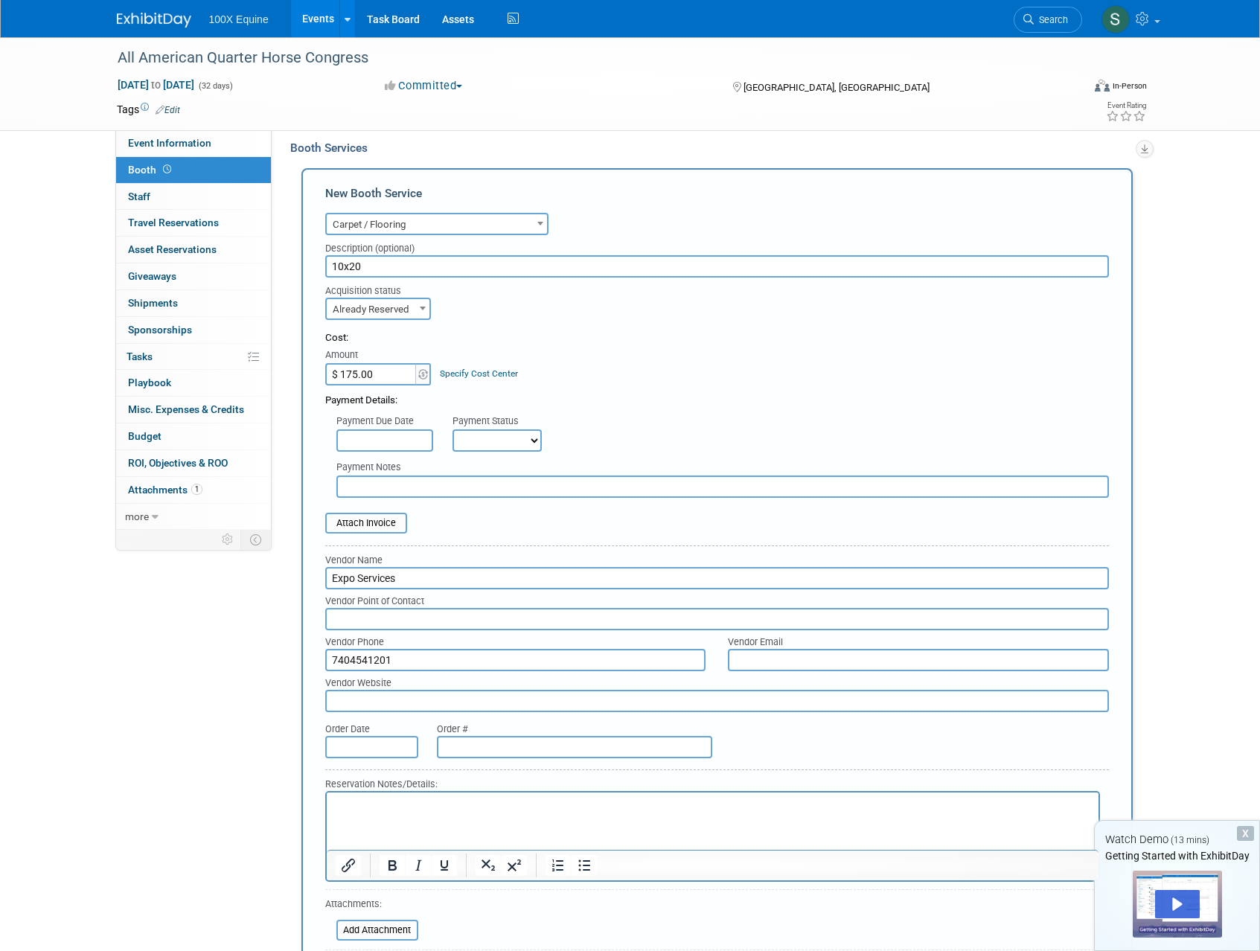
type input "7404541201"
type input "[EMAIL_ADDRESS][DOMAIN_NAME]"
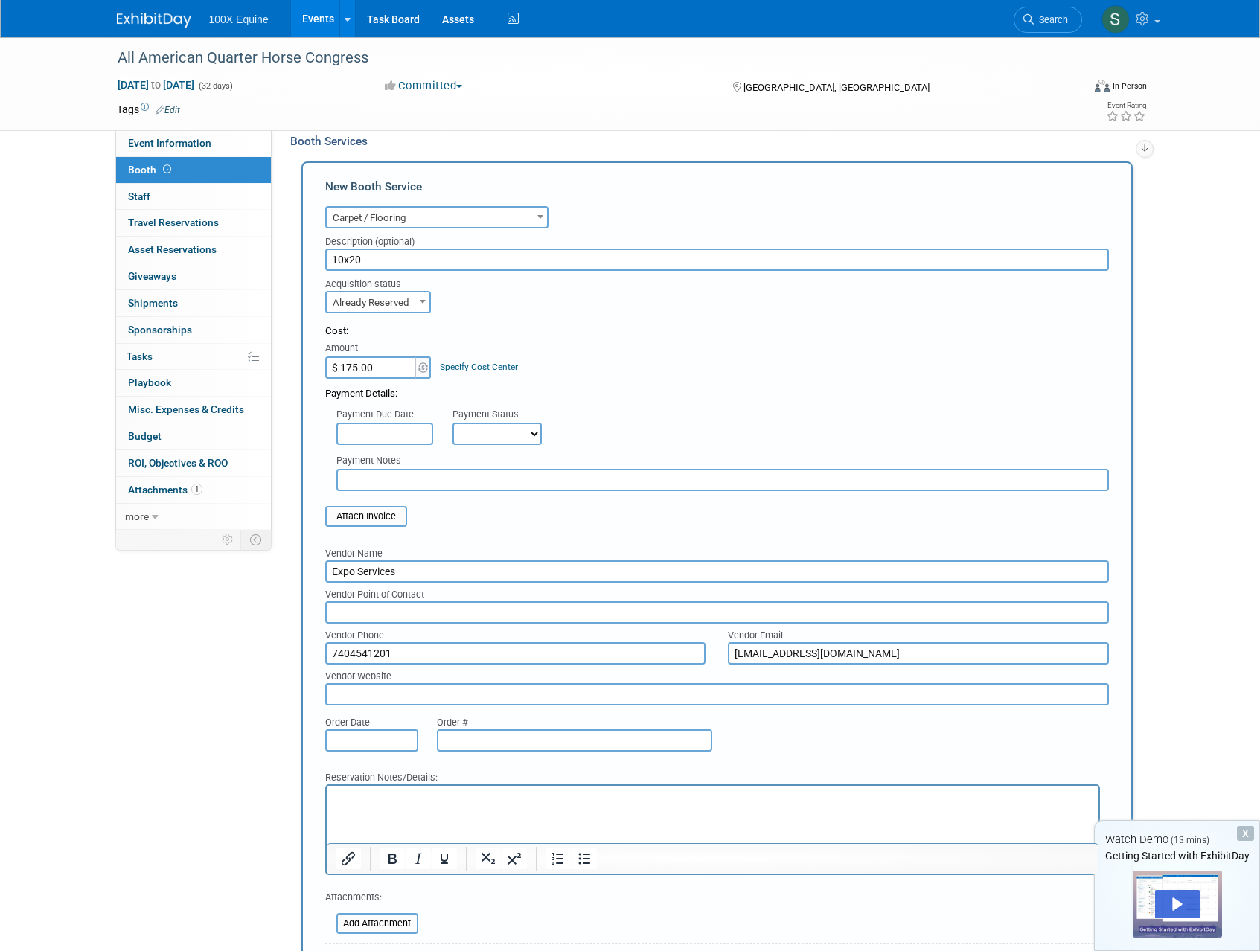
scroll to position [221, 0]
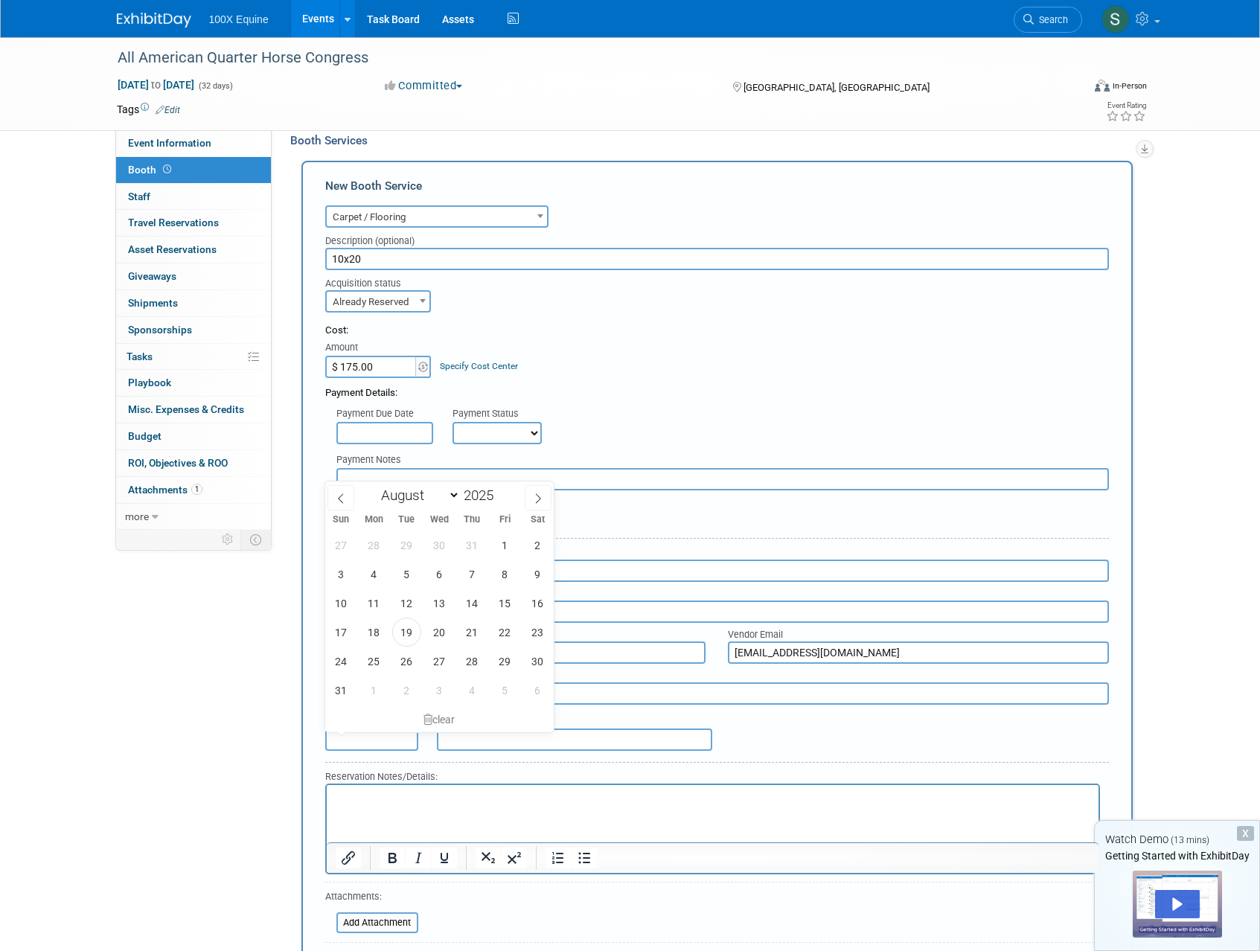
click at [336, 744] on input "text" at bounding box center [371, 740] width 93 height 22
click at [413, 630] on span "19" at bounding box center [406, 632] width 29 height 29
type input "Aug 19, 2025"
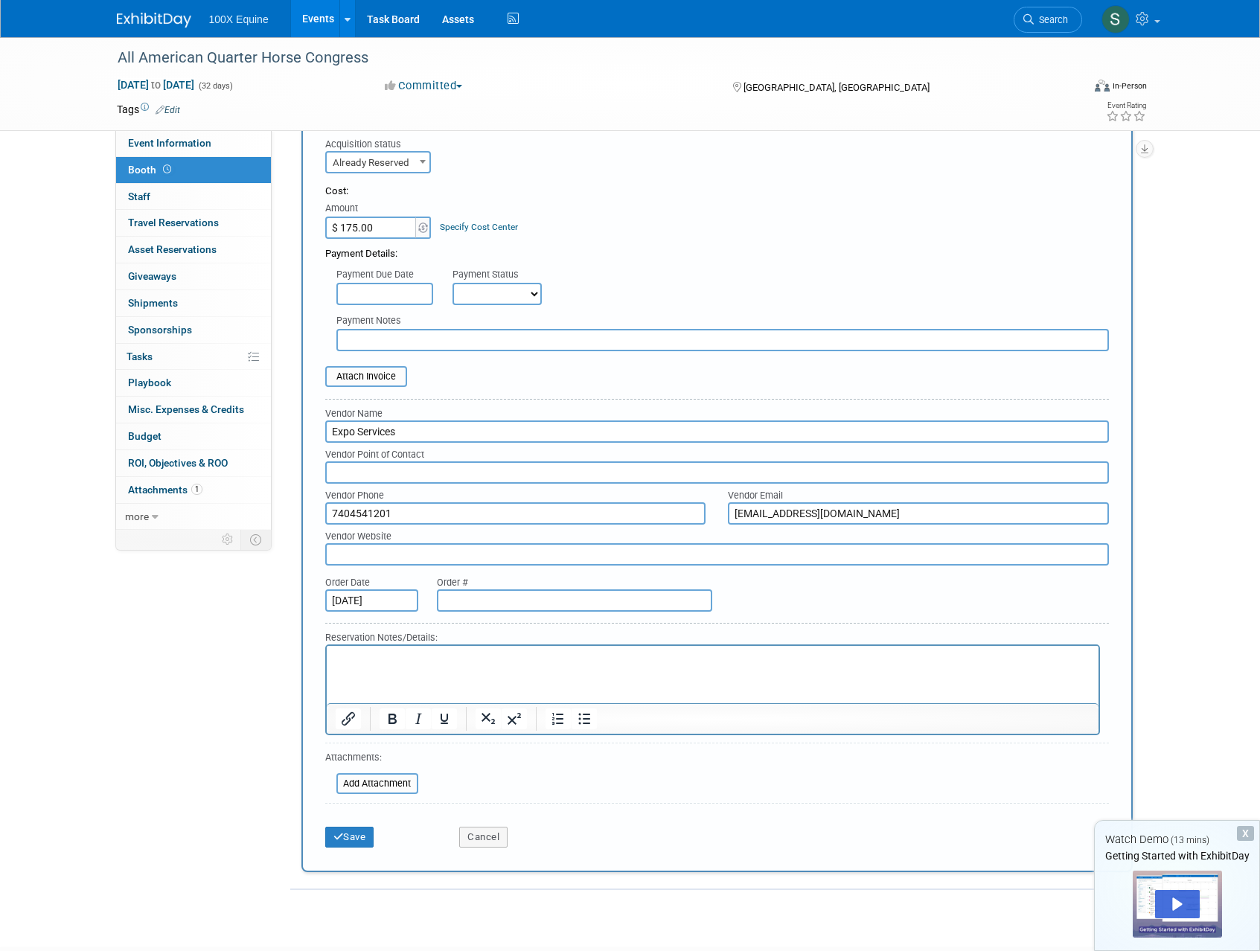
scroll to position [434, 0]
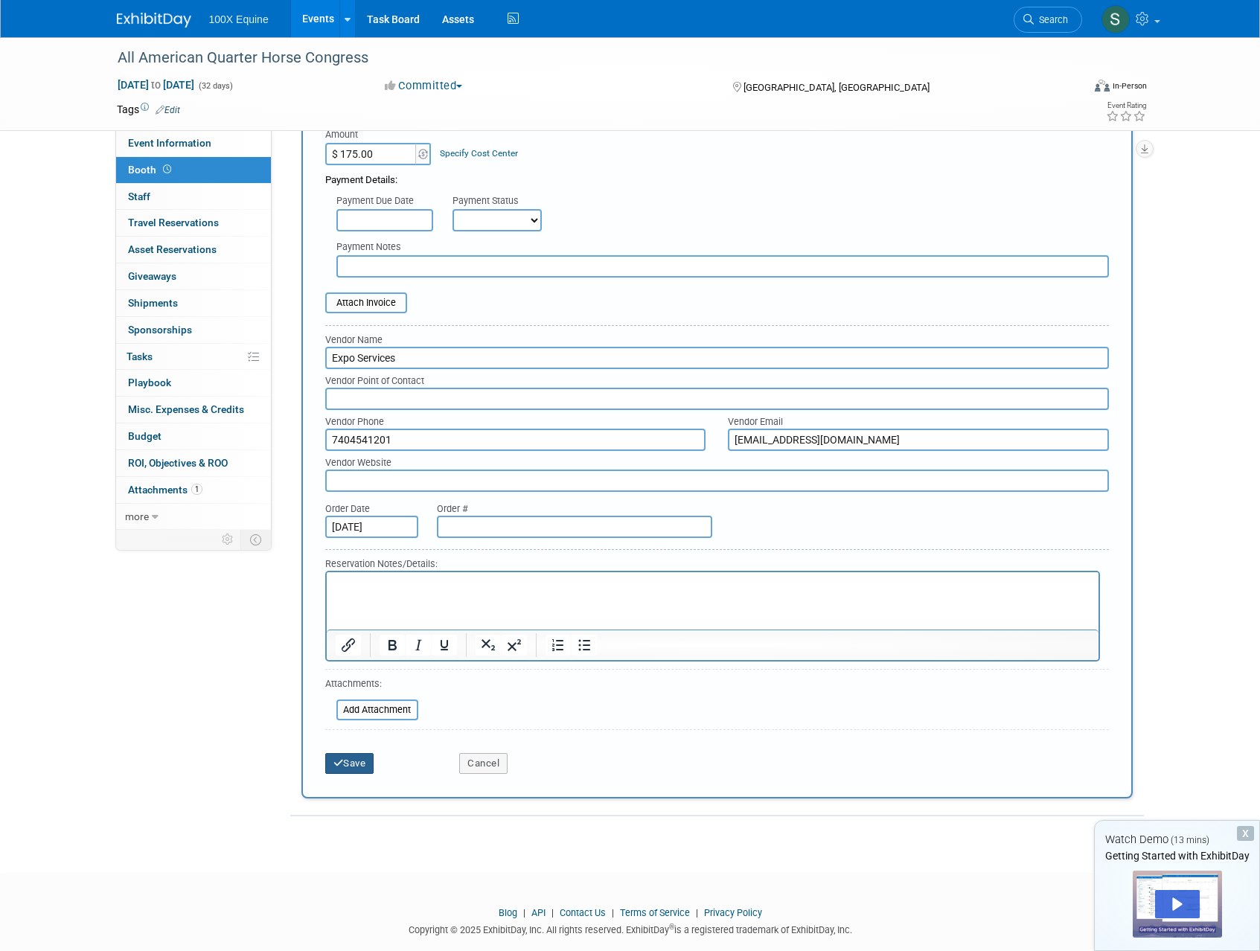
click at [365, 767] on button "Save" at bounding box center [349, 763] width 49 height 21
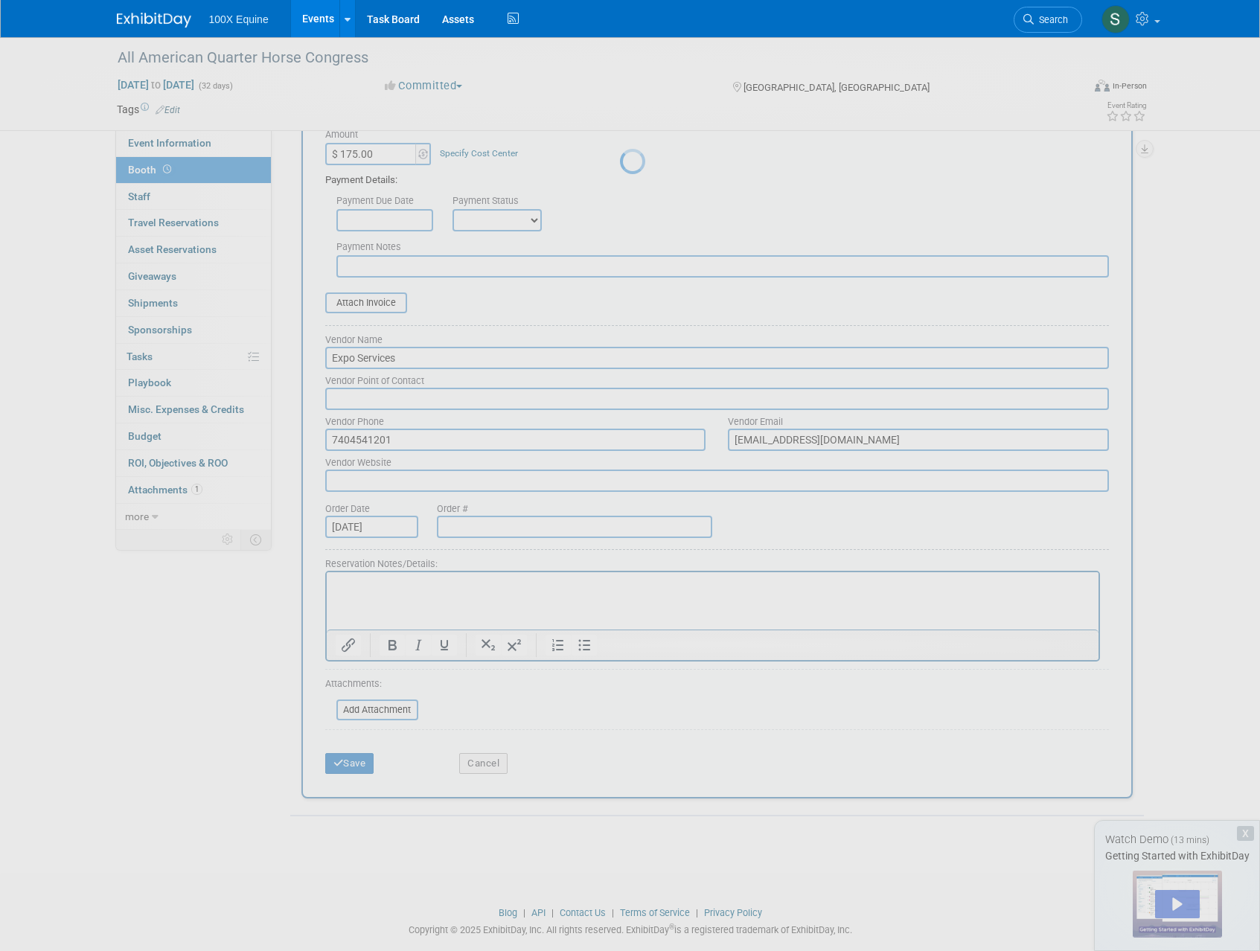
scroll to position [0, 0]
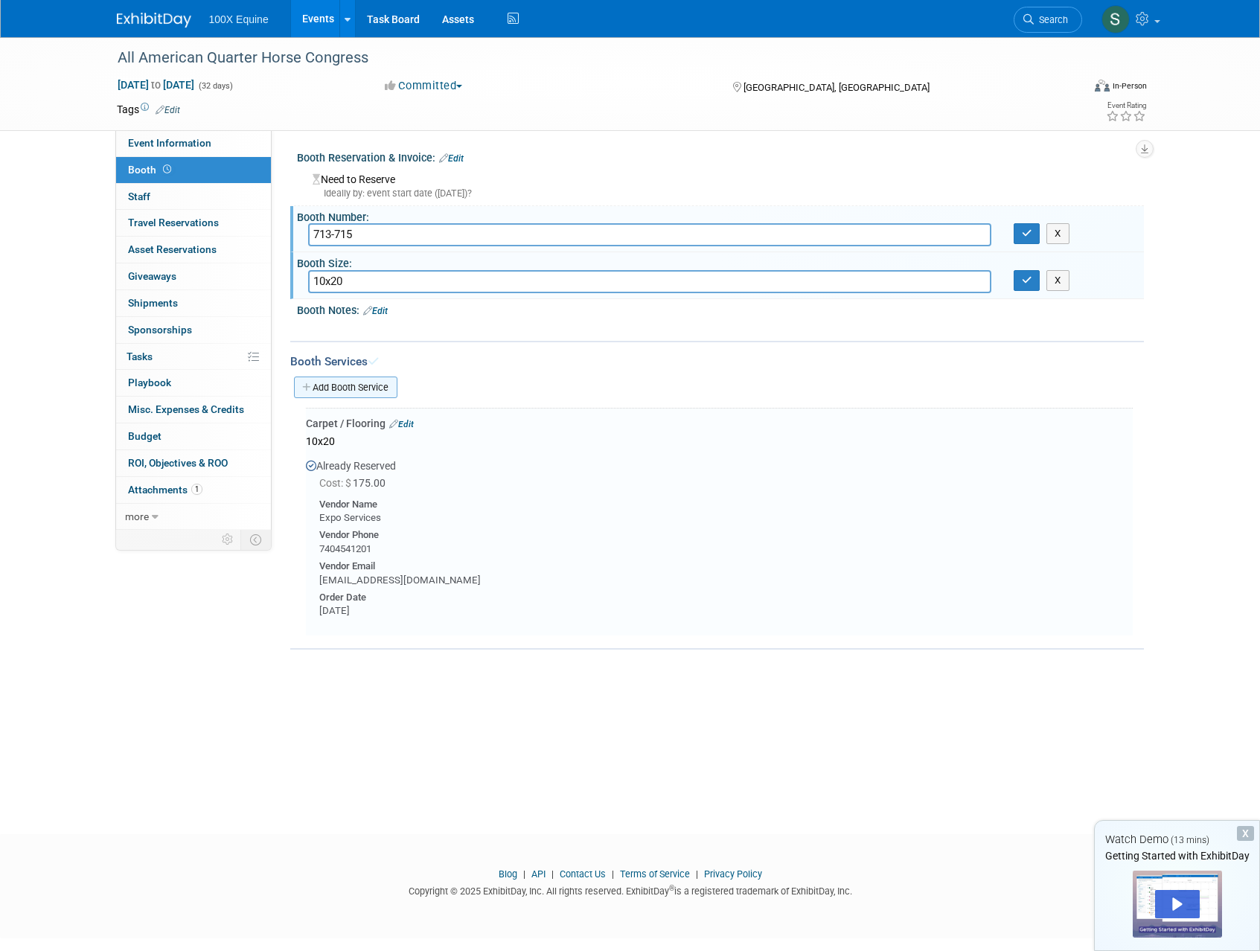
click at [342, 390] on link "Add Booth Service" at bounding box center [345, 388] width 103 height 22
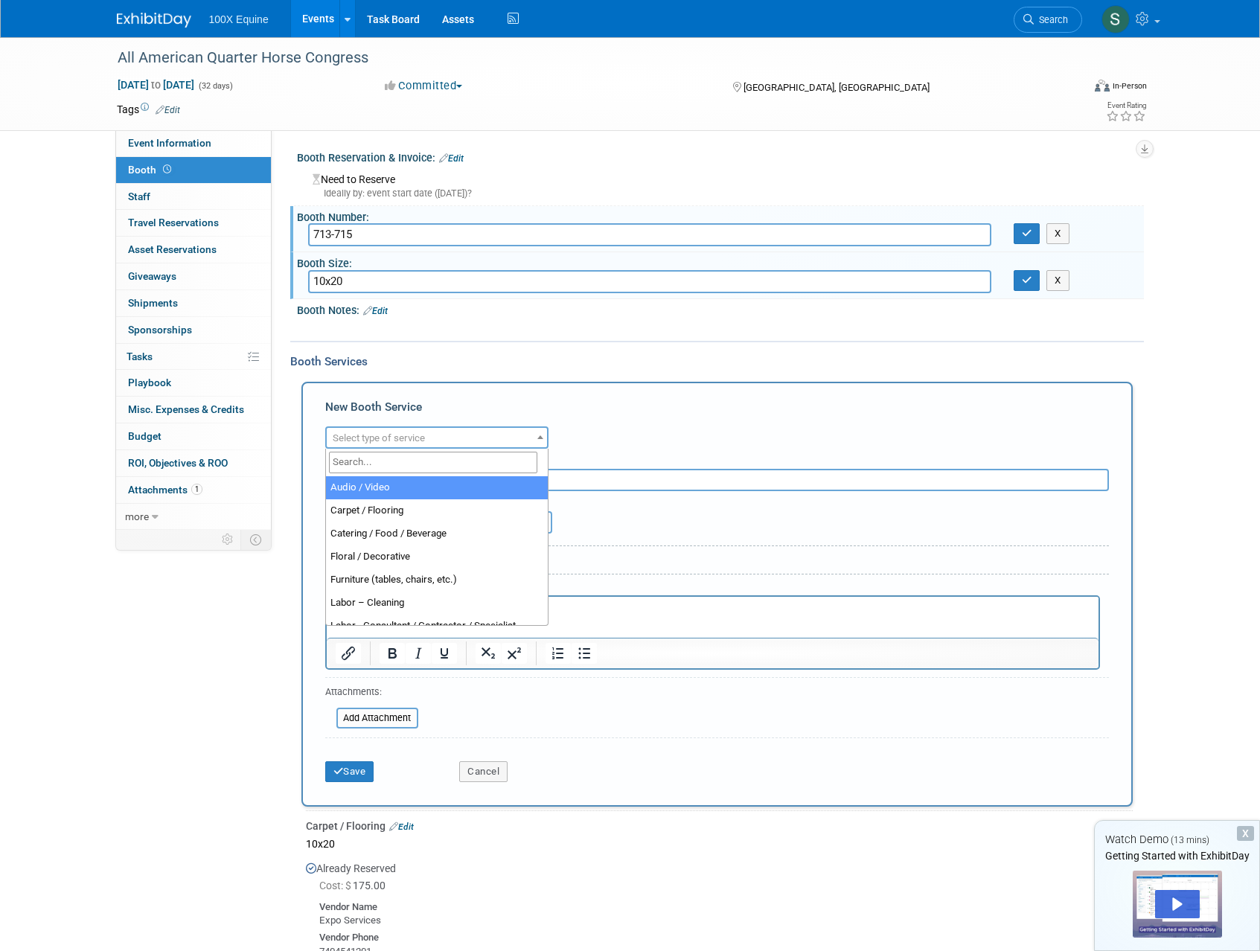
click at [394, 443] on span "Select type of service" at bounding box center [379, 437] width 92 height 11
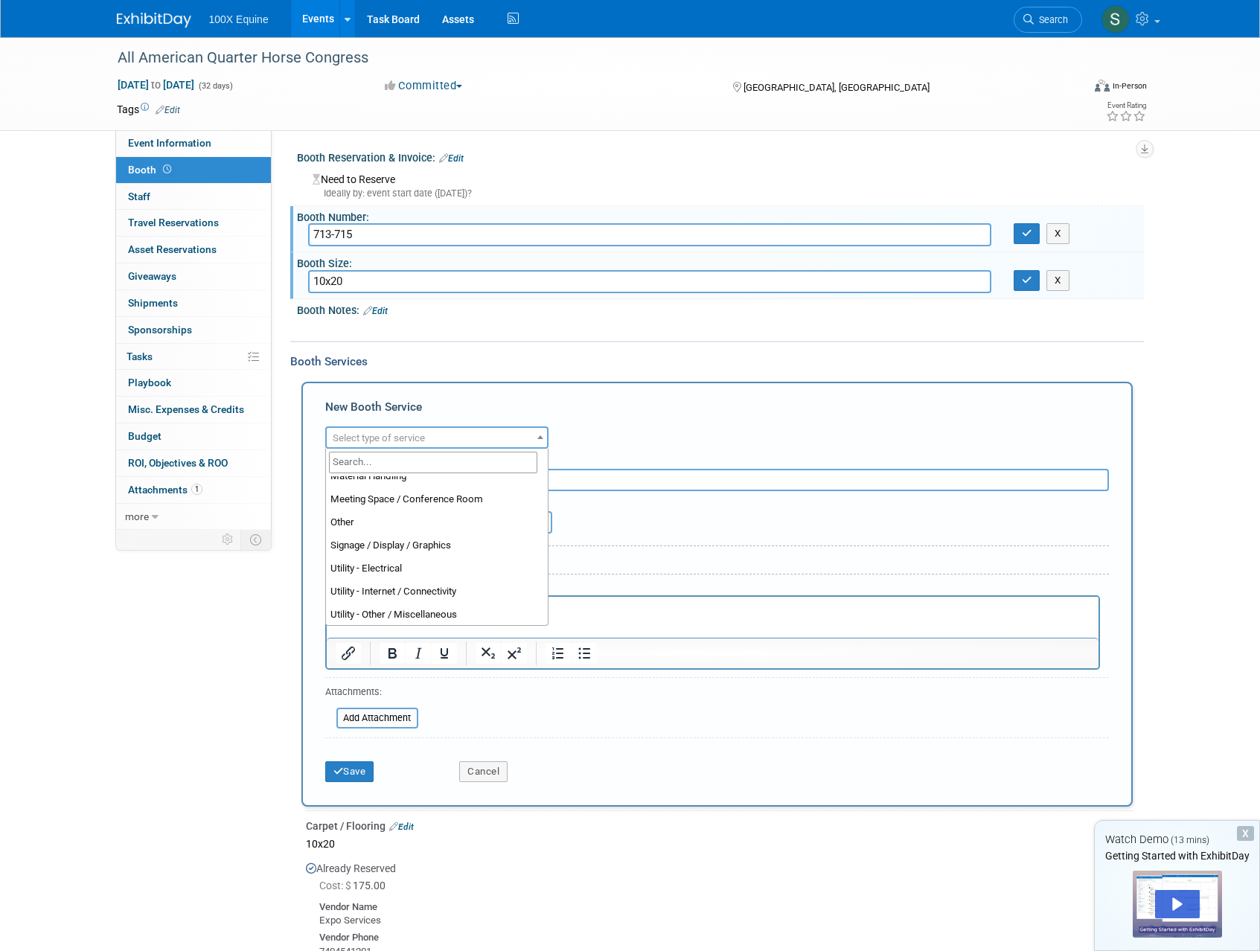
scroll to position [356, 0]
select select "8"
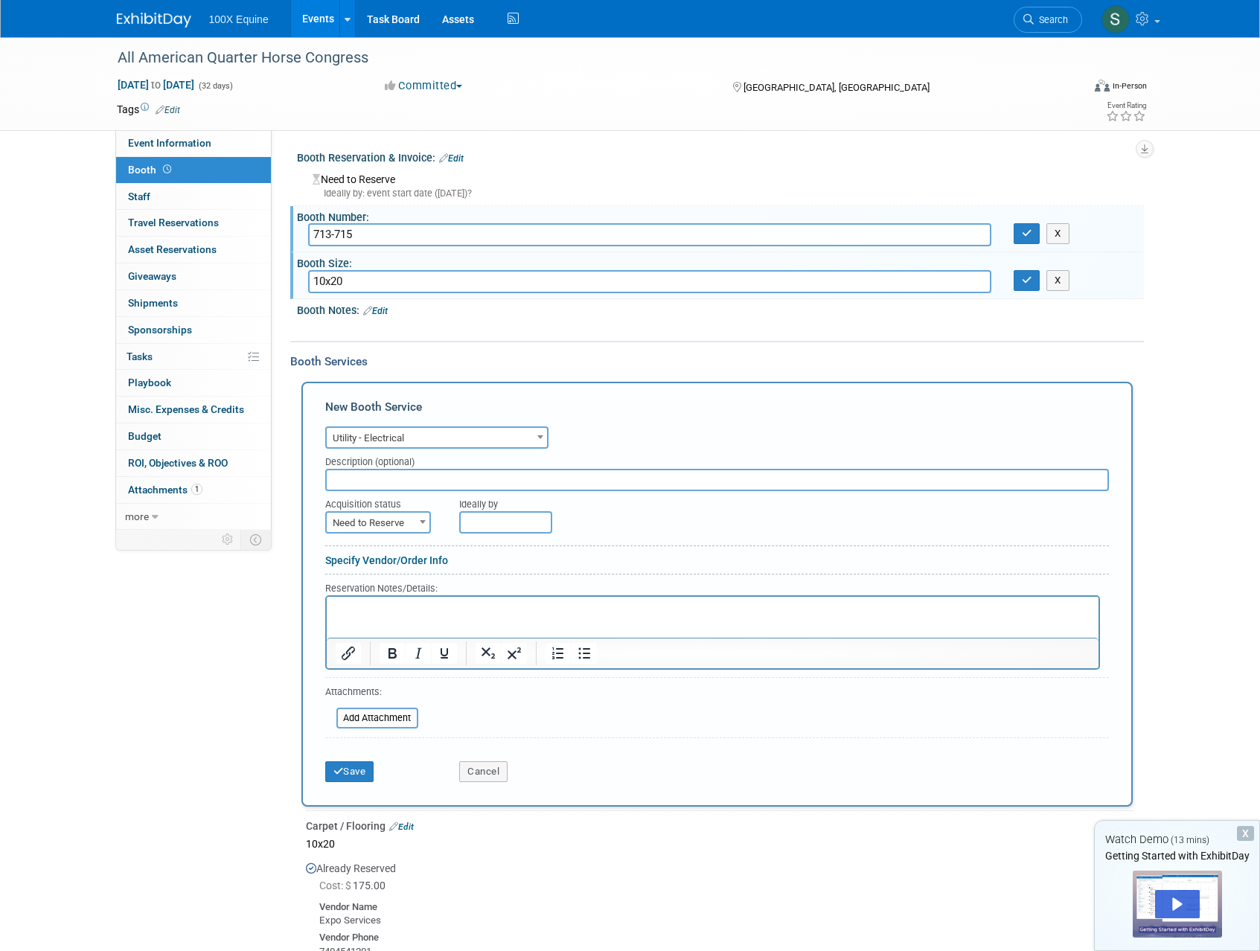
click at [406, 525] on span "Need to Reserve" at bounding box center [378, 523] width 103 height 21
select select "2"
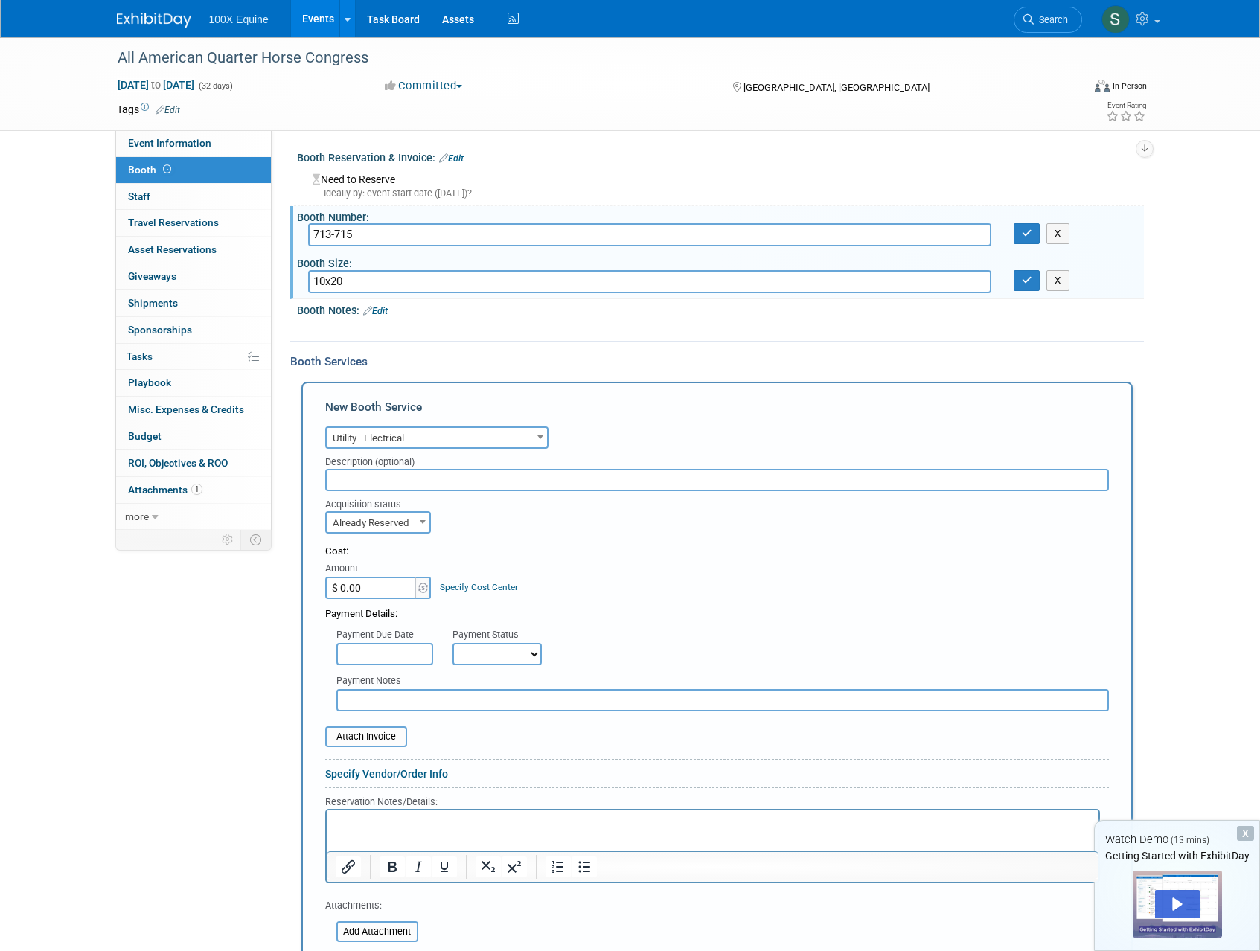
drag, startPoint x: 386, startPoint y: 594, endPoint x: 375, endPoint y: 589, distance: 12.3
click at [375, 589] on input "$ 0.00" at bounding box center [371, 588] width 93 height 22
type input "$ 60.00"
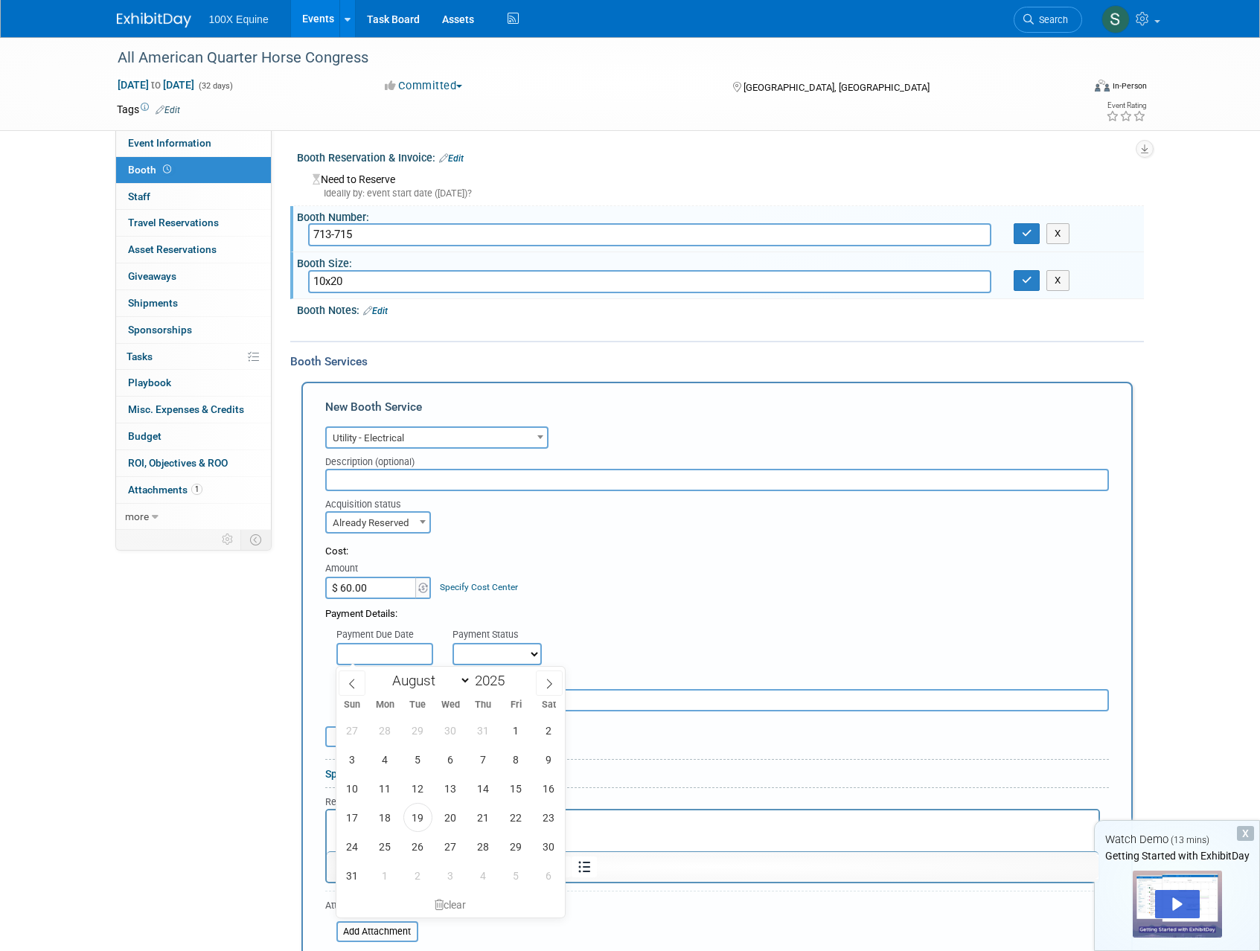
click at [391, 655] on input "text" at bounding box center [384, 654] width 97 height 22
click at [537, 630] on div "Payment Status" at bounding box center [502, 635] width 100 height 15
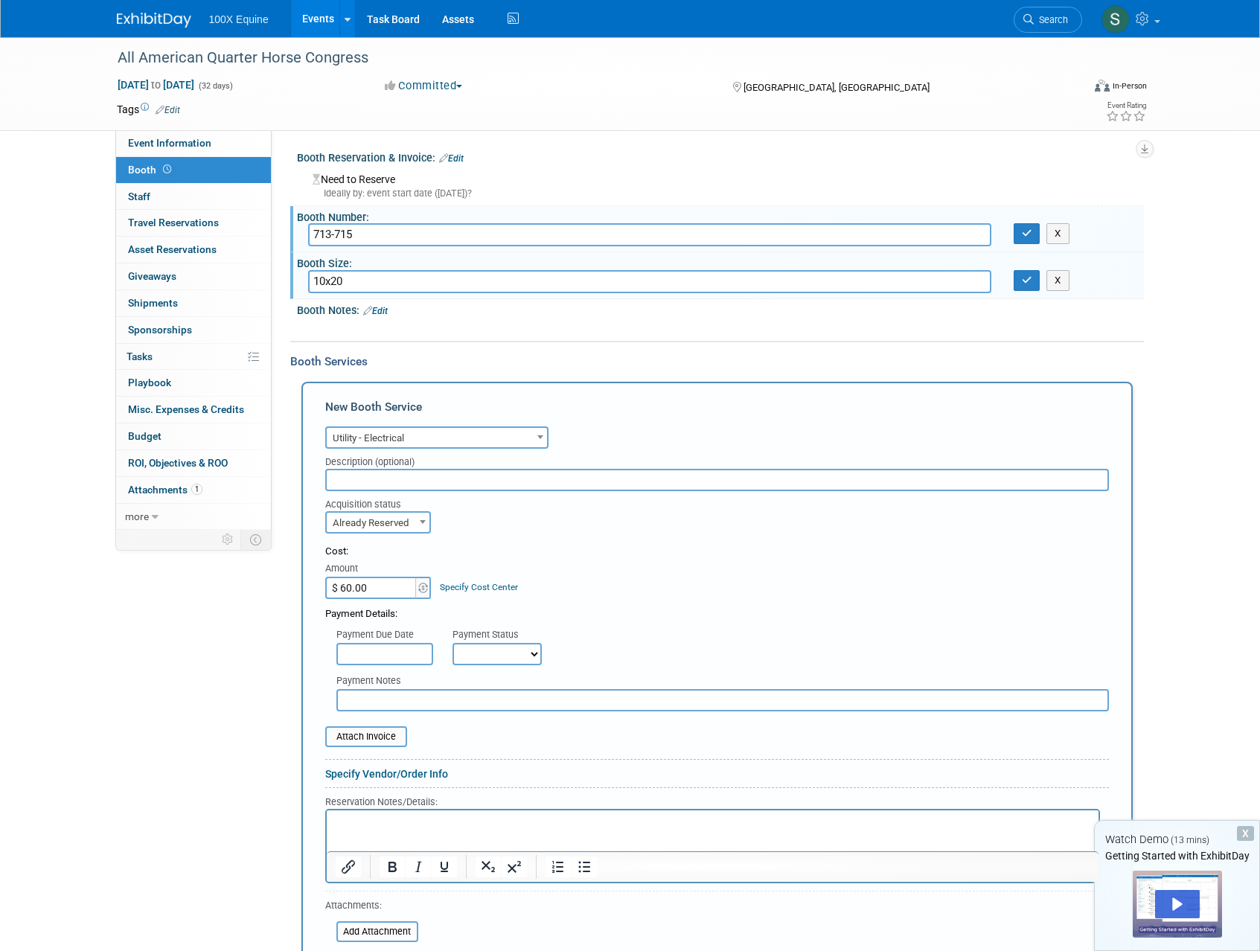
click at [515, 651] on select "Not Paid Yet Partially Paid Paid in Full" at bounding box center [496, 654] width 89 height 22
select select "1"
click at [452, 643] on select "Not Paid Yet Partially Paid Paid in Full" at bounding box center [496, 654] width 89 height 22
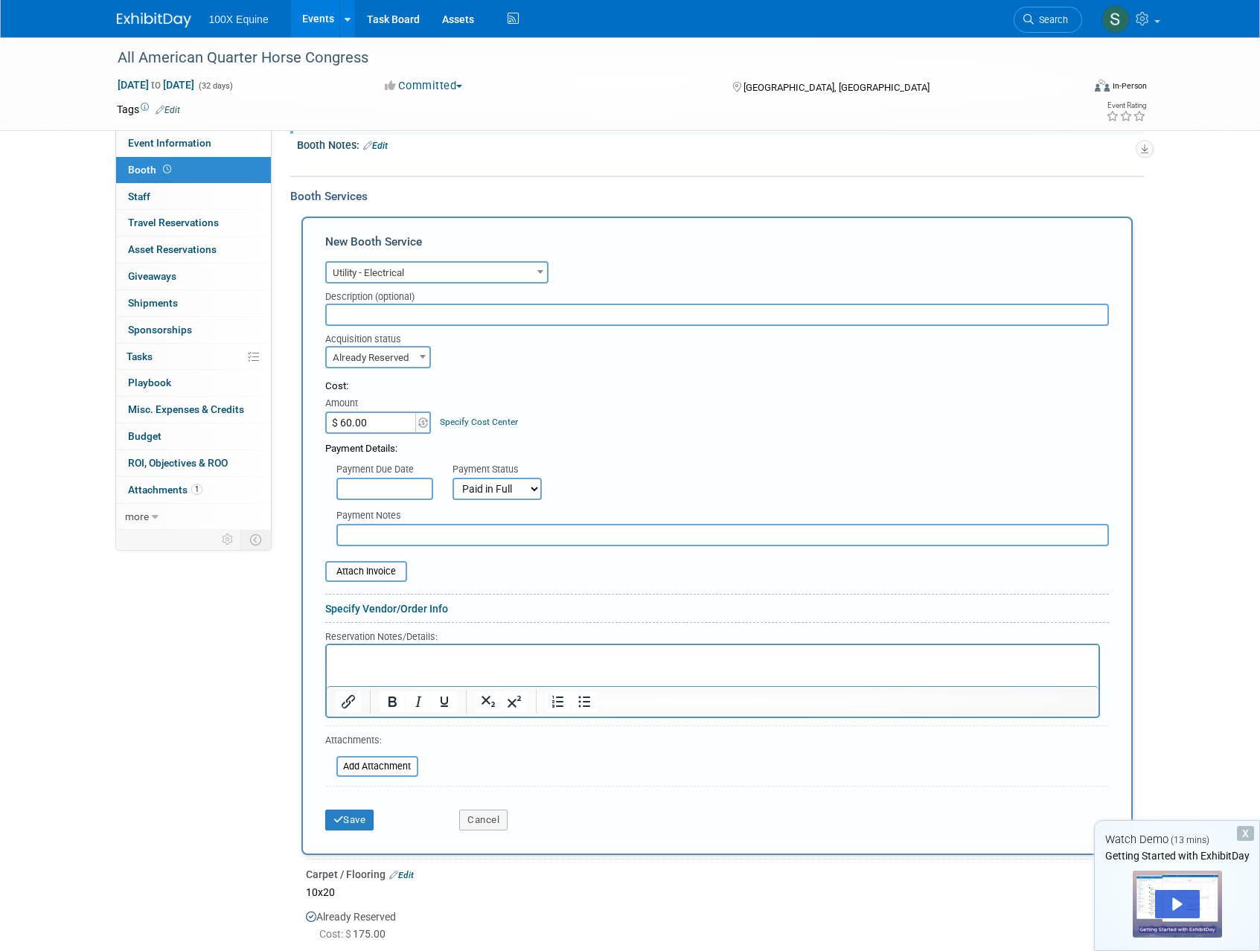
scroll to position [168, 0]
click at [418, 602] on link "Specify Vendor/Order Info" at bounding box center [386, 606] width 123 height 12
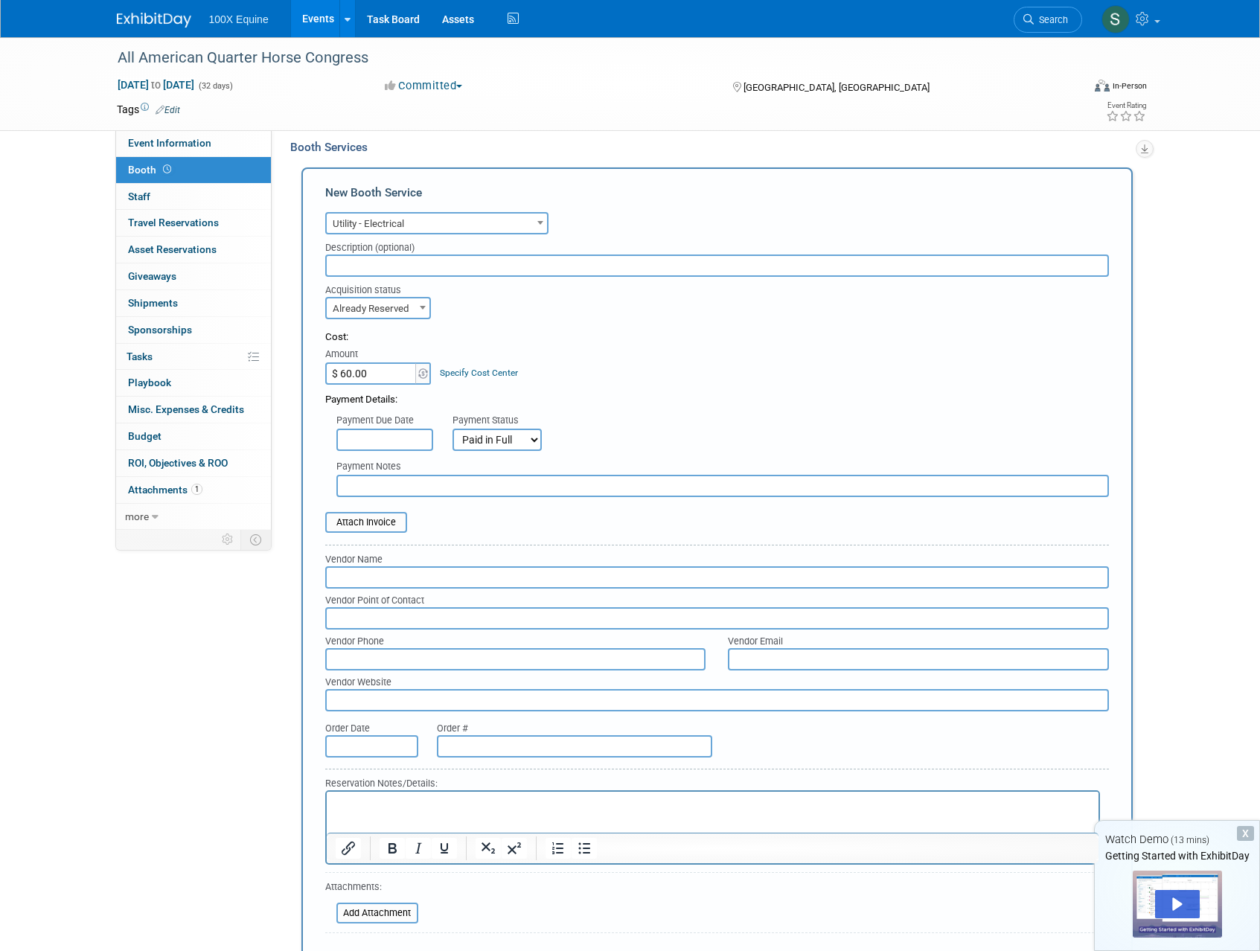
scroll to position [217, 0]
click at [348, 746] on input "text" at bounding box center [371, 743] width 93 height 22
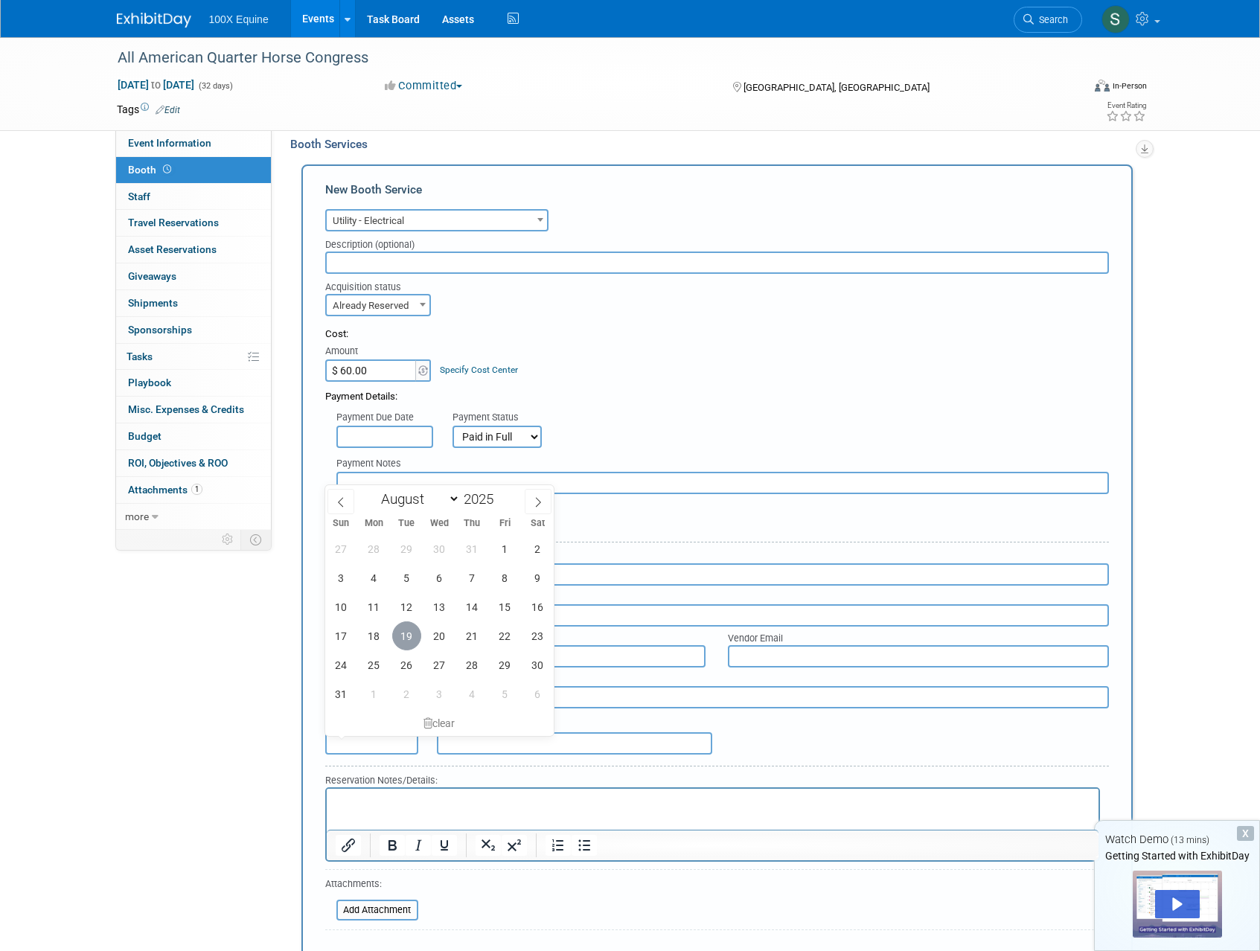
click at [416, 642] on span "19" at bounding box center [406, 635] width 29 height 29
type input "Aug 19, 2025"
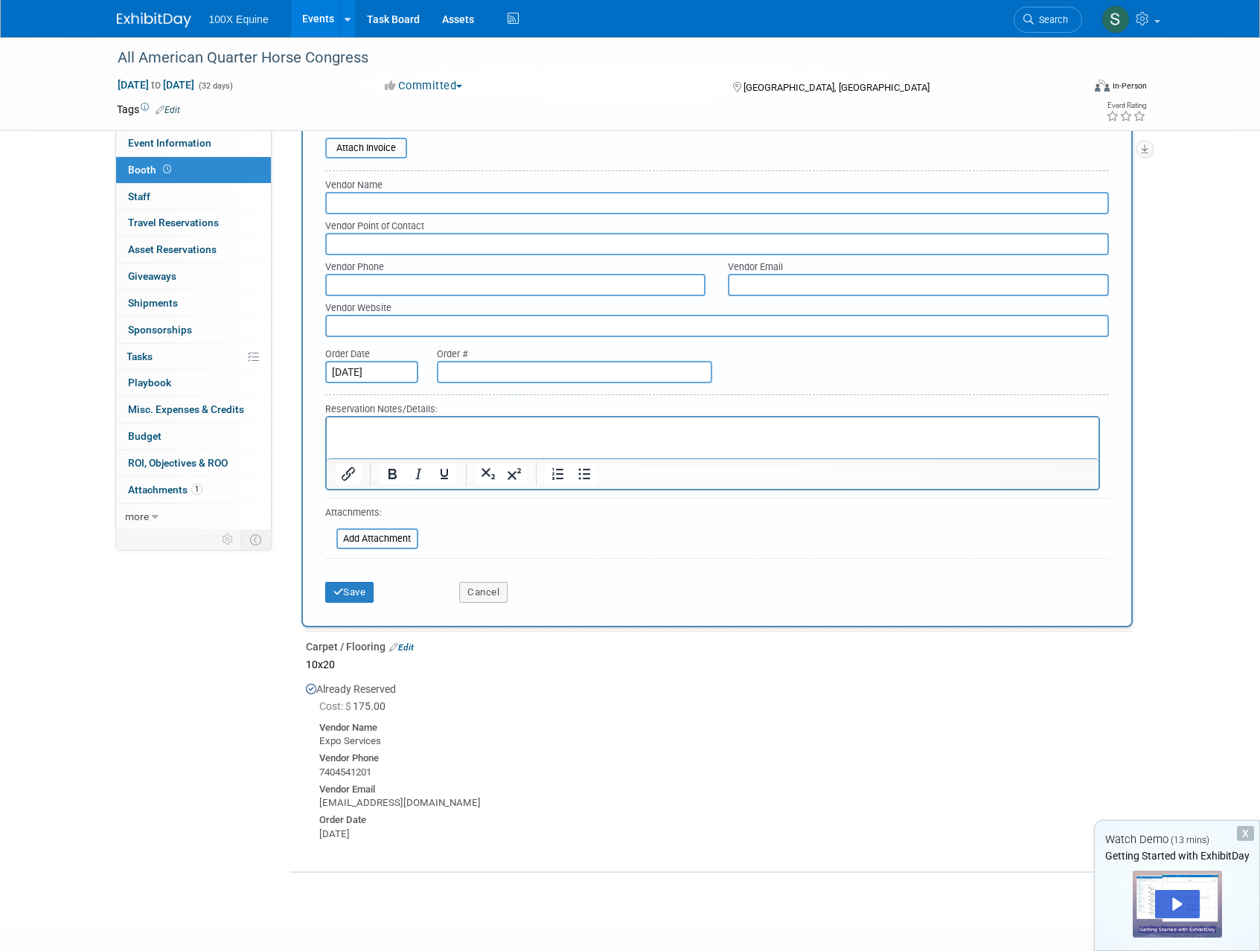
scroll to position [641, 0]
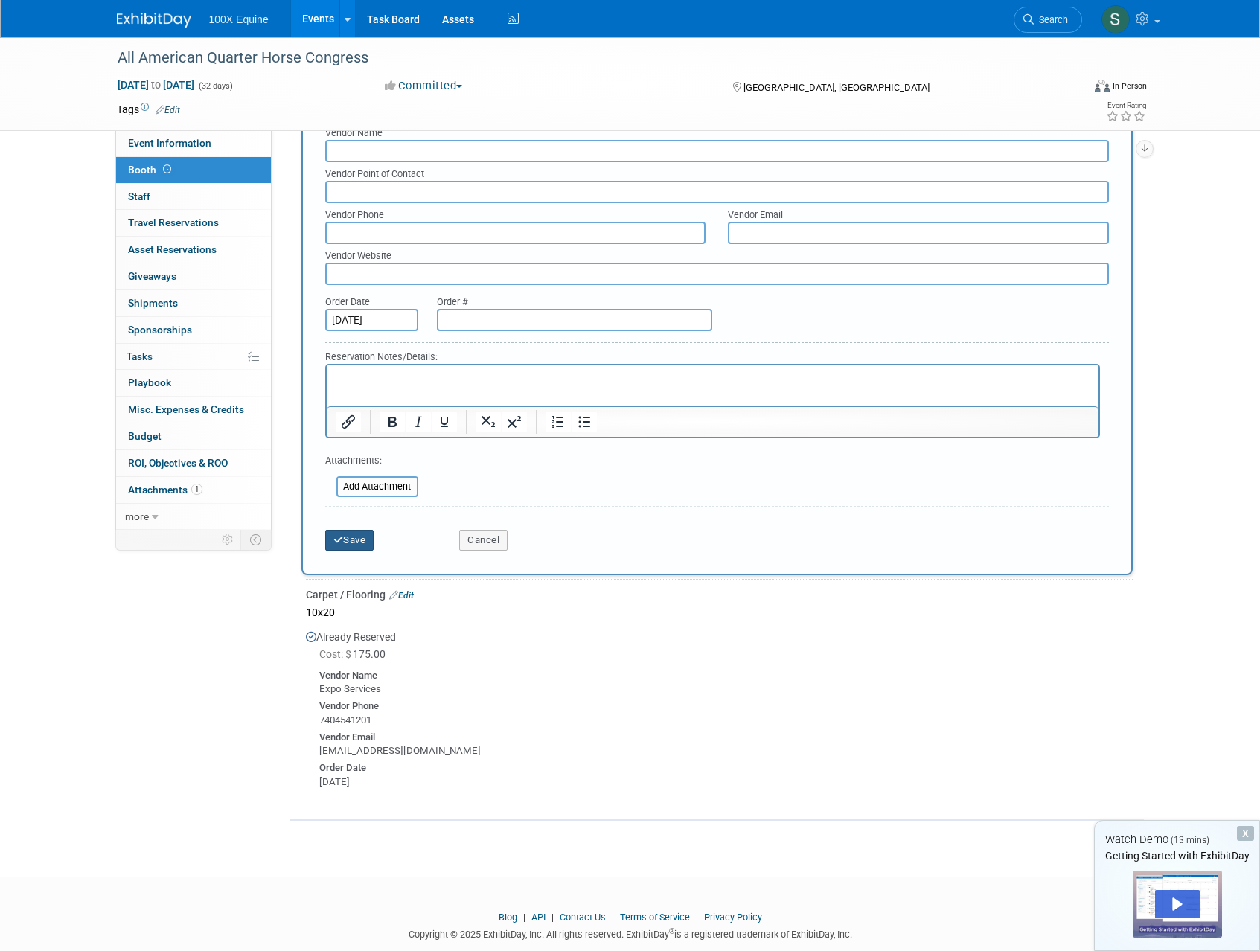
click at [364, 534] on button "Save" at bounding box center [349, 540] width 49 height 21
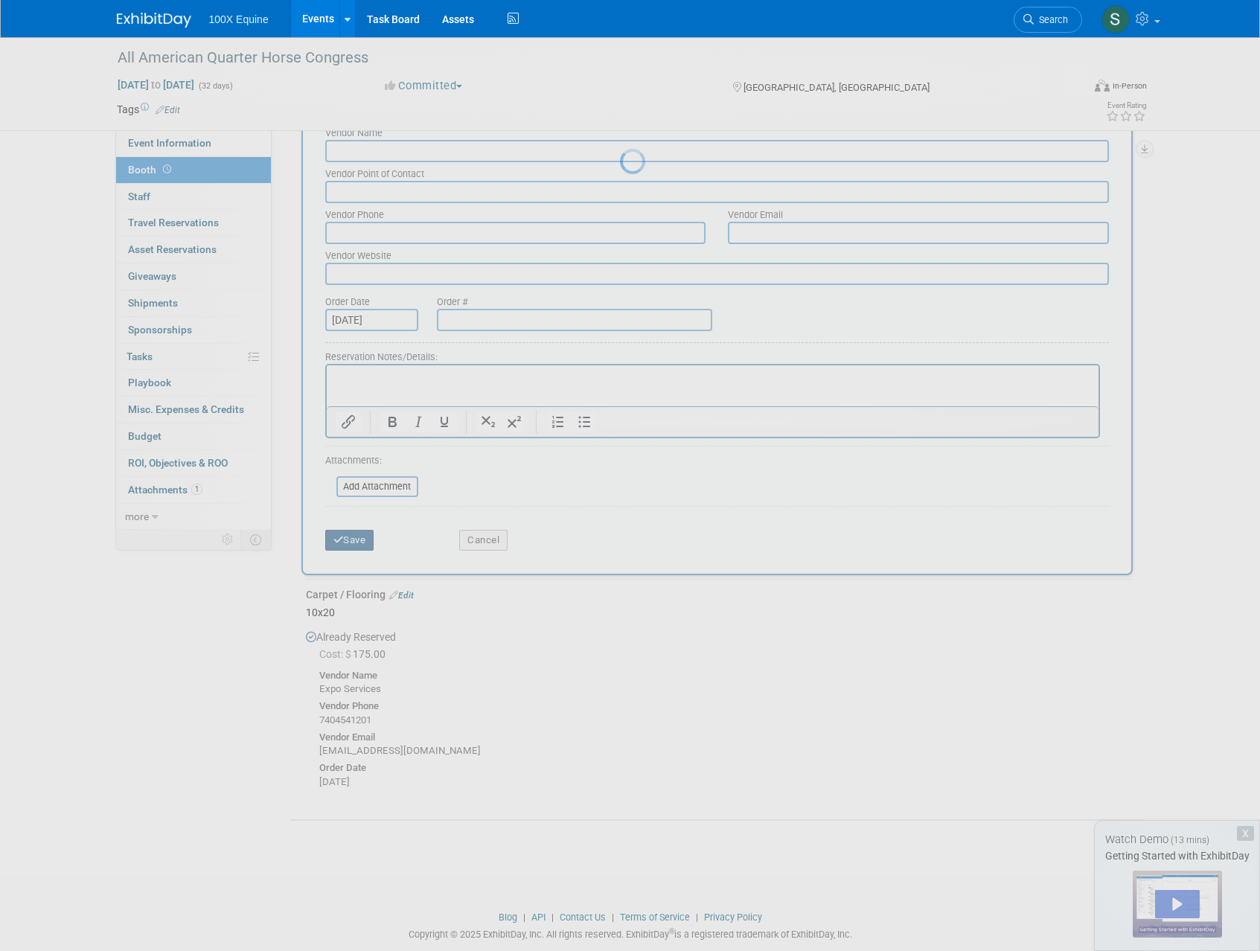
scroll to position [0, 0]
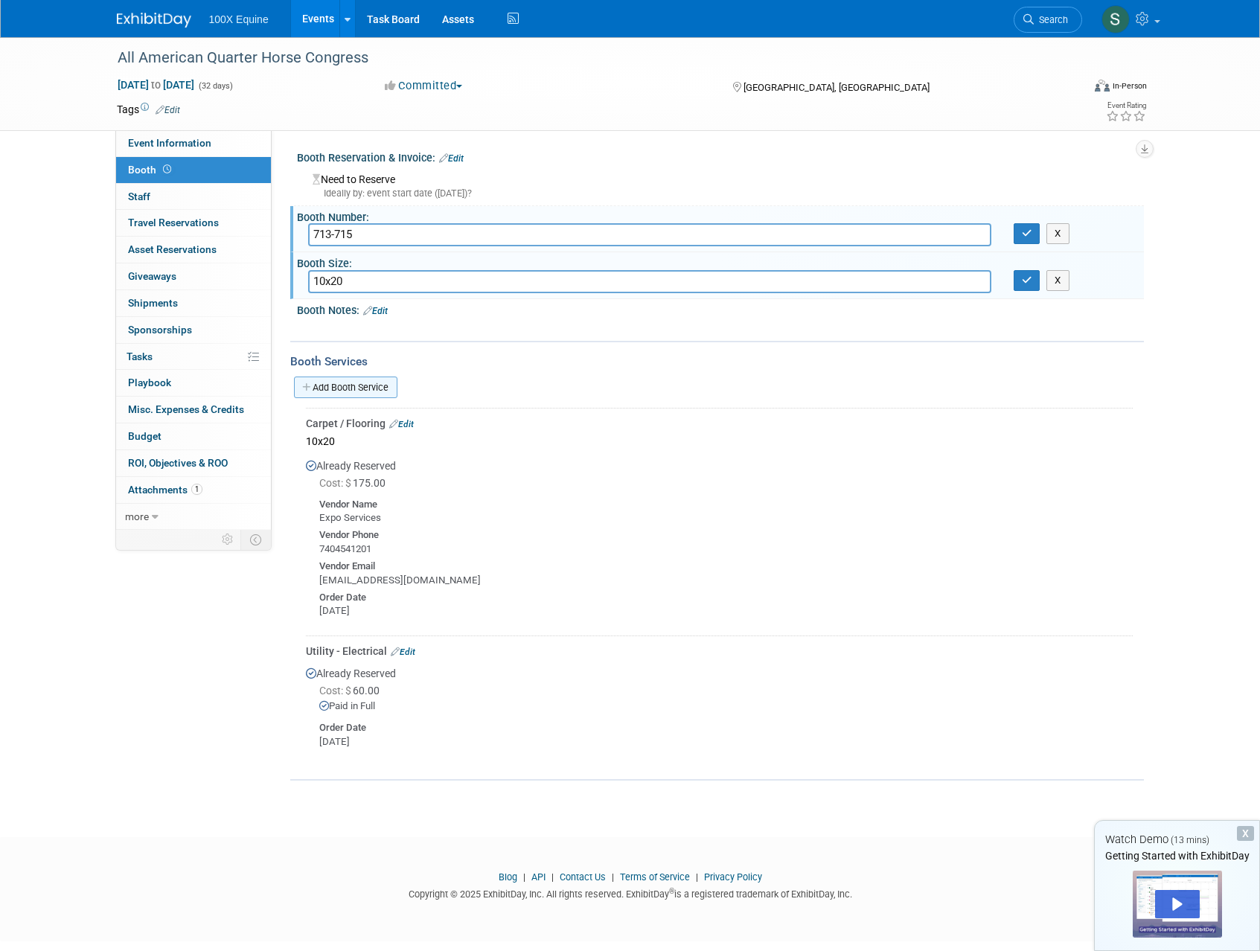
click at [349, 388] on link "Add Booth Service" at bounding box center [345, 388] width 103 height 22
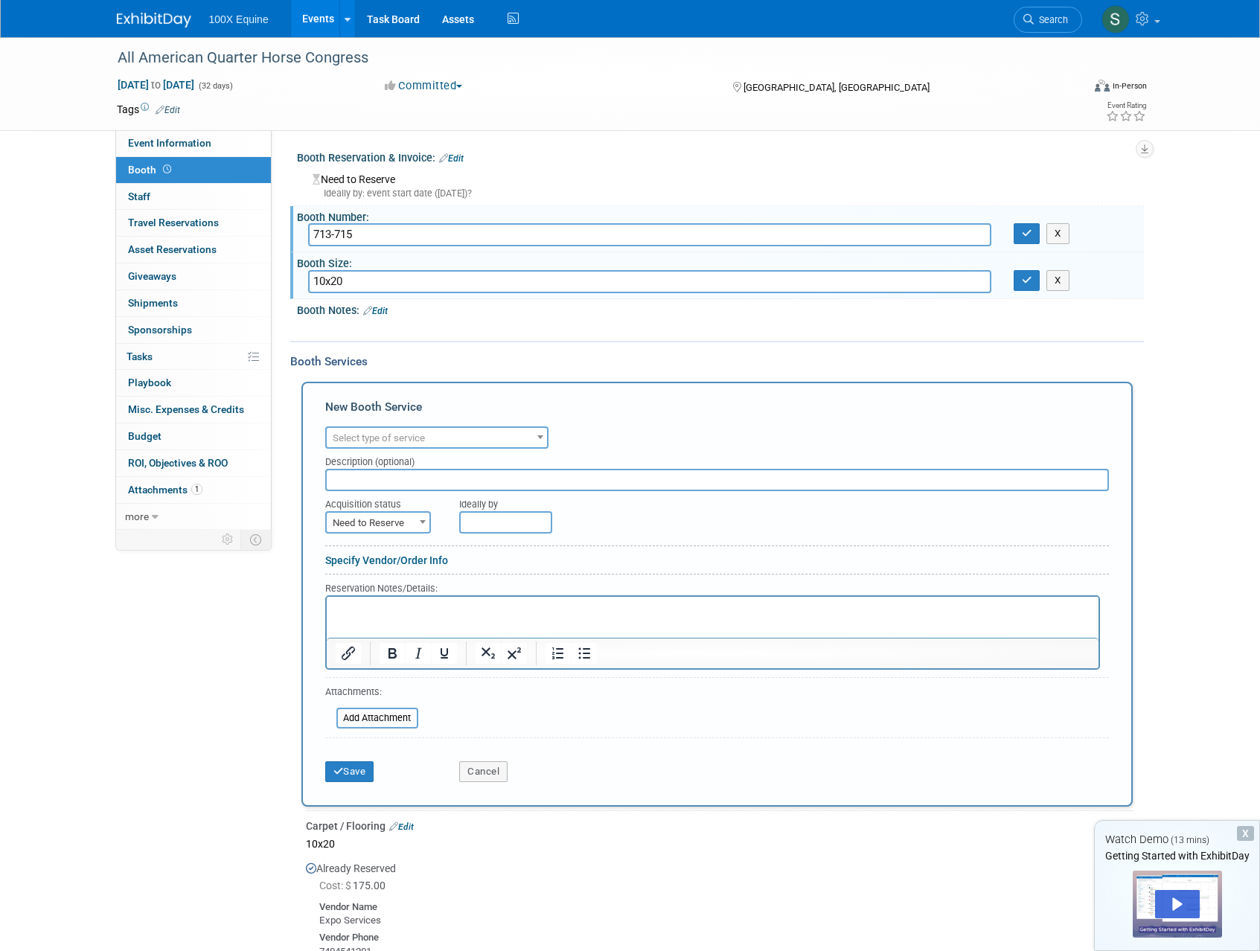
click at [391, 441] on span "Select type of service" at bounding box center [379, 437] width 92 height 11
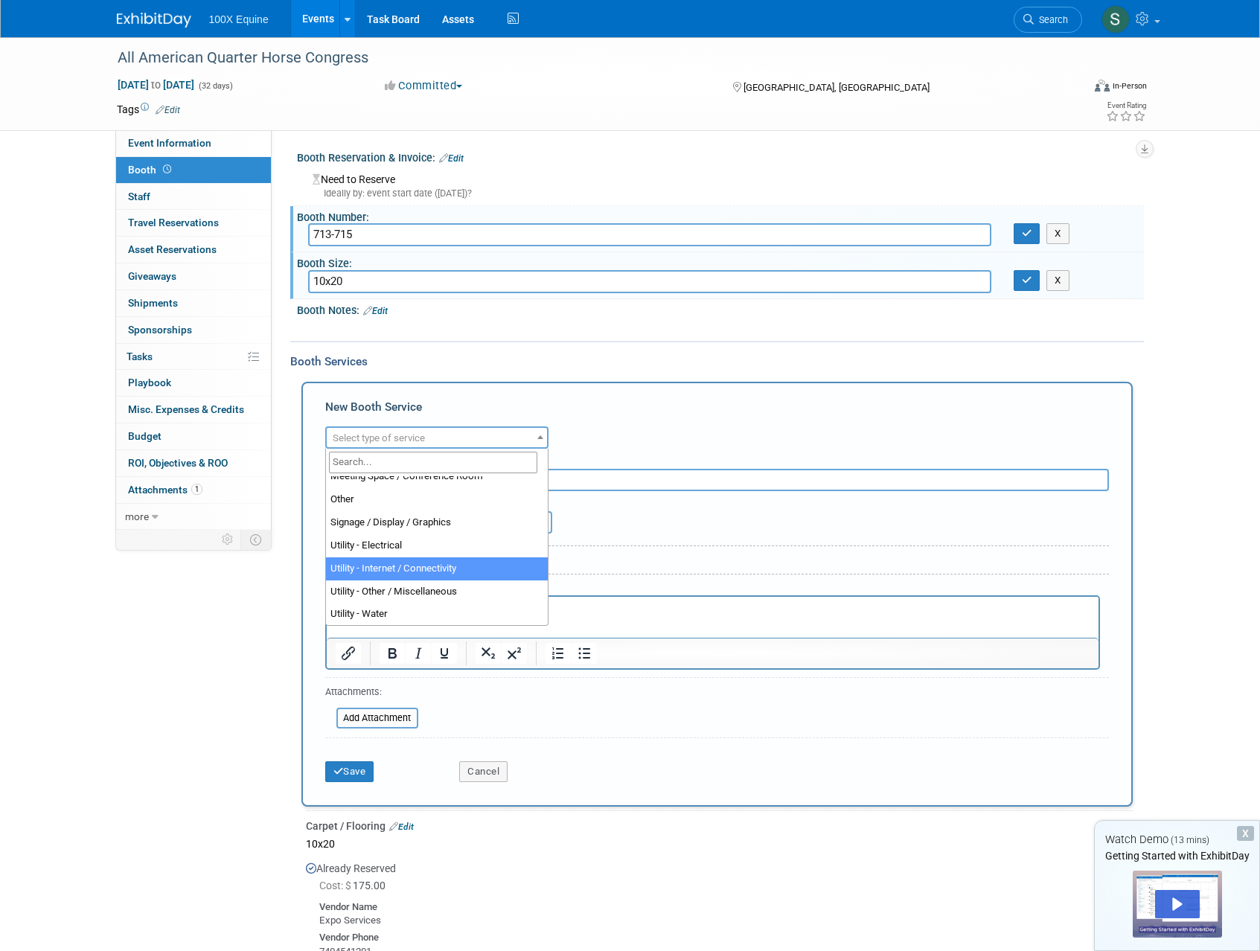
scroll to position [381, 0]
select select "18"
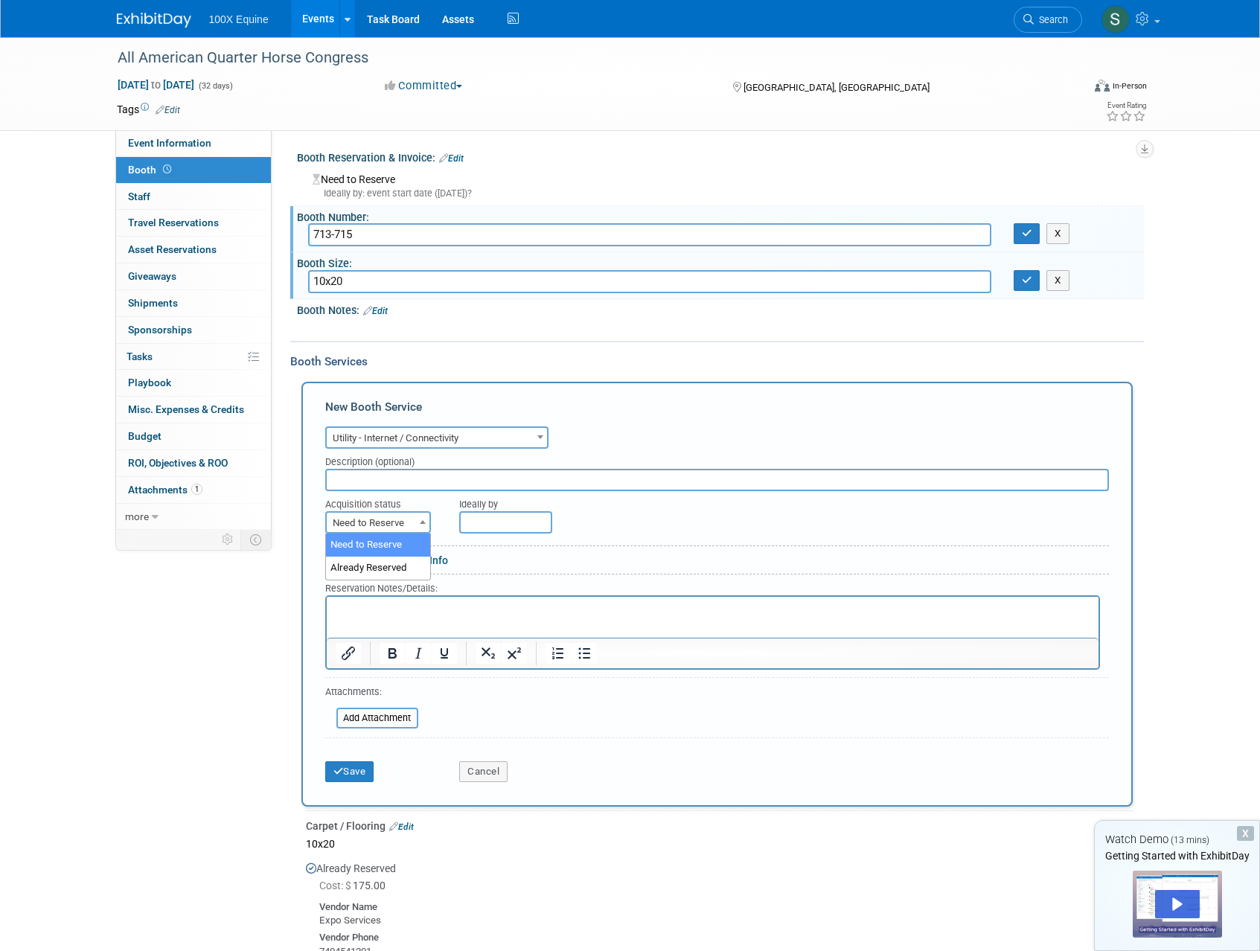
click at [398, 529] on span "Need to Reserve" at bounding box center [378, 523] width 103 height 21
select select "2"
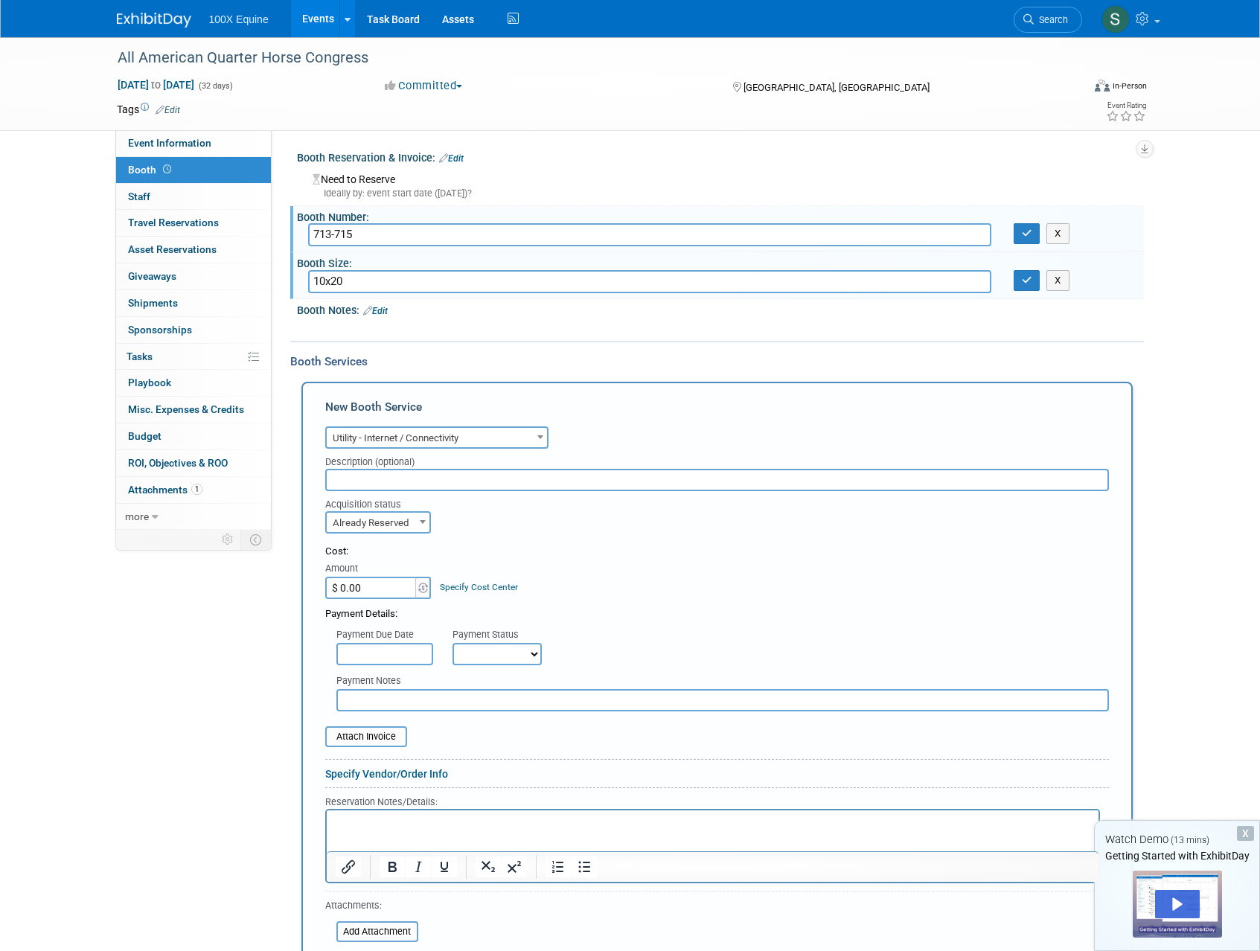
drag, startPoint x: 376, startPoint y: 592, endPoint x: 285, endPoint y: 575, distance: 92.4
click at [285, 575] on div "Event Information Event Info Booth Booth 0 Staff 0 Staff 0 Travel Reservations …" at bounding box center [630, 717] width 1049 height 1360
click at [370, 588] on input "$ 0.00" at bounding box center [371, 588] width 93 height 22
click at [384, 595] on input "$ 0.00" at bounding box center [371, 588] width 93 height 22
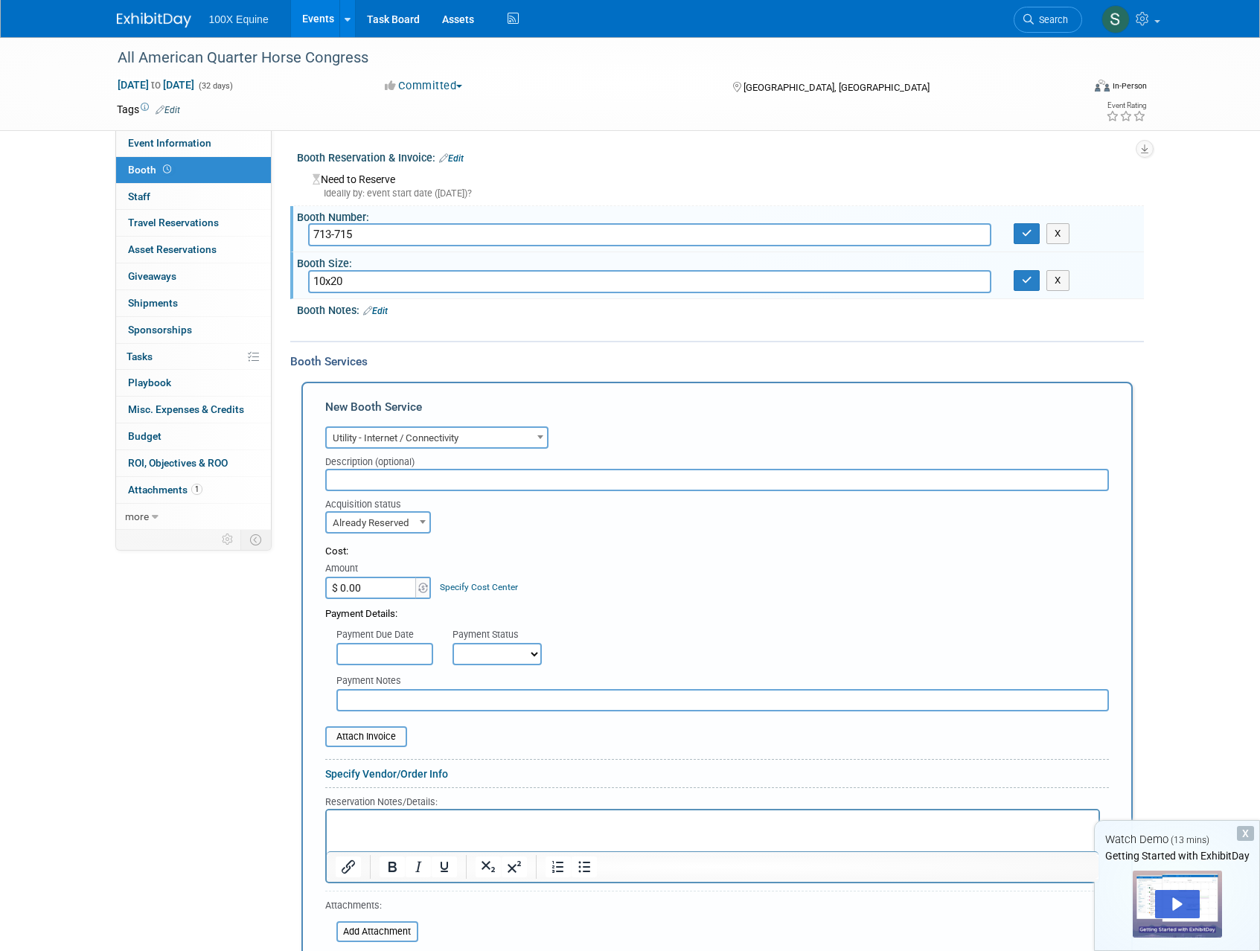
click at [384, 595] on input "$ 0.00" at bounding box center [371, 588] width 93 height 22
type input "$ 1,565.00"
click at [368, 648] on input "text" at bounding box center [384, 654] width 97 height 22
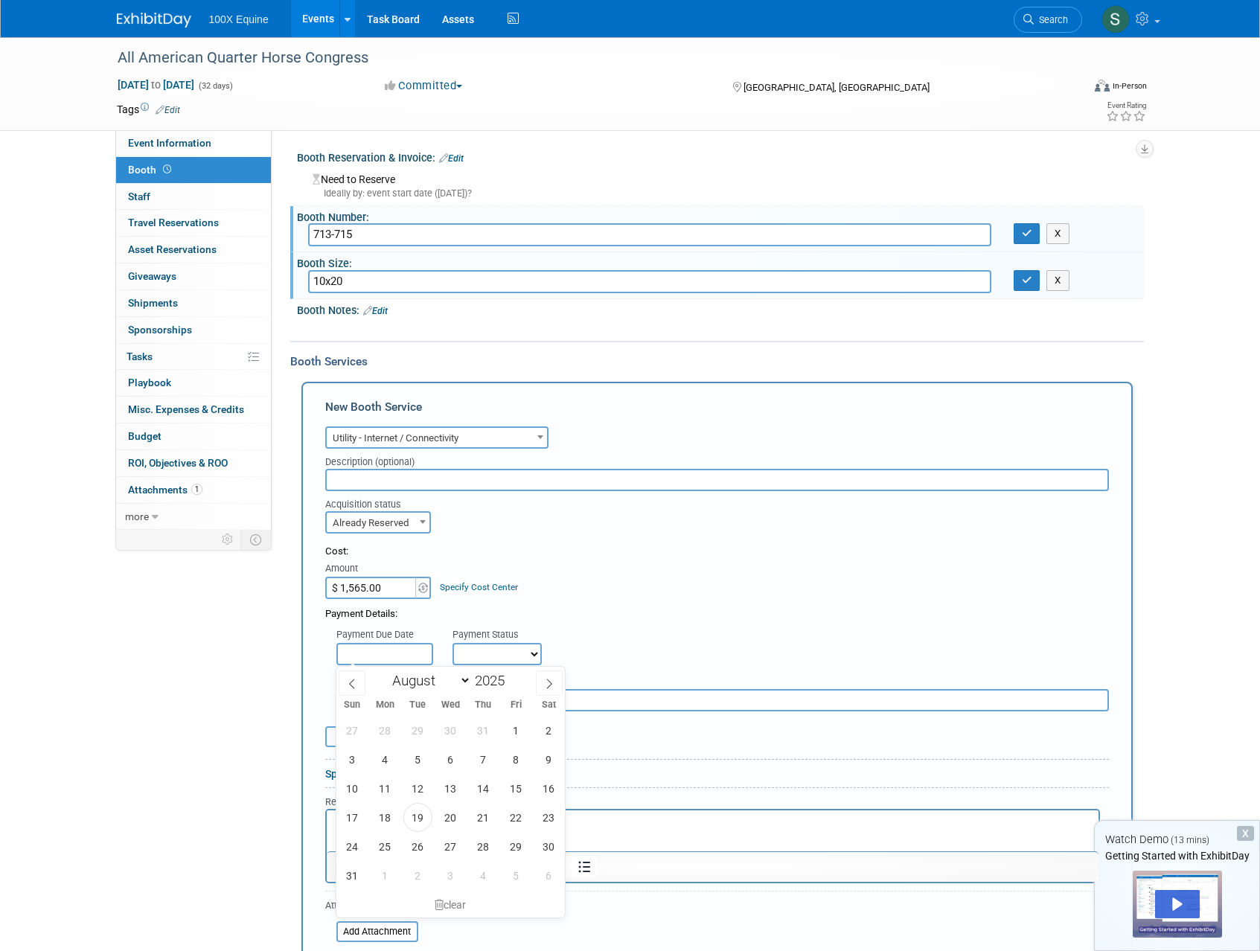
click at [368, 648] on input "text" at bounding box center [384, 654] width 97 height 22
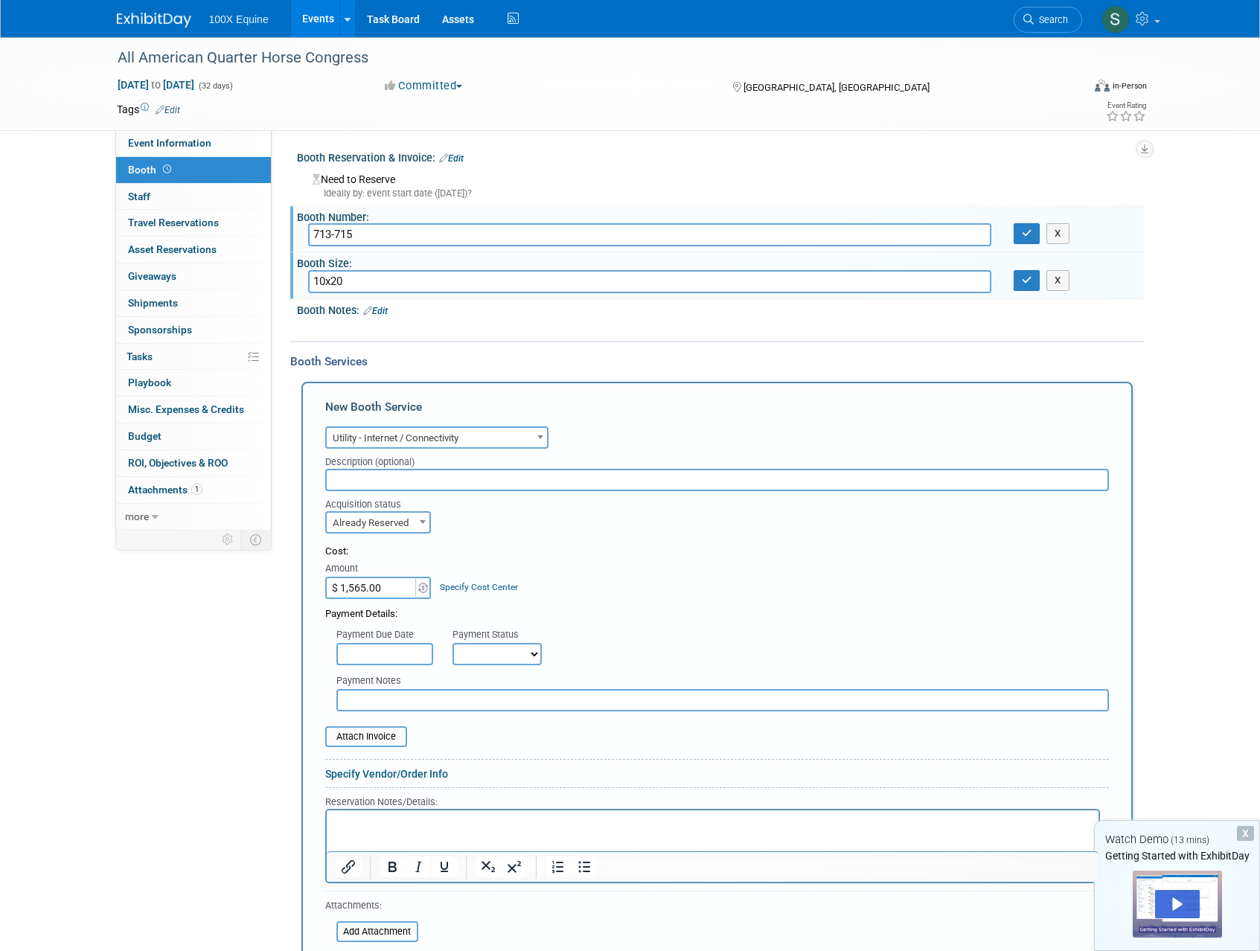
click at [521, 613] on div "Payment Details:" at bounding box center [717, 610] width 784 height 22
click at [519, 649] on select "Not Paid Yet Partially Paid Paid in Full" at bounding box center [496, 654] width 89 height 22
select select "1"
click at [452, 643] on select "Not Paid Yet Partially Paid Paid in Full" at bounding box center [496, 654] width 89 height 22
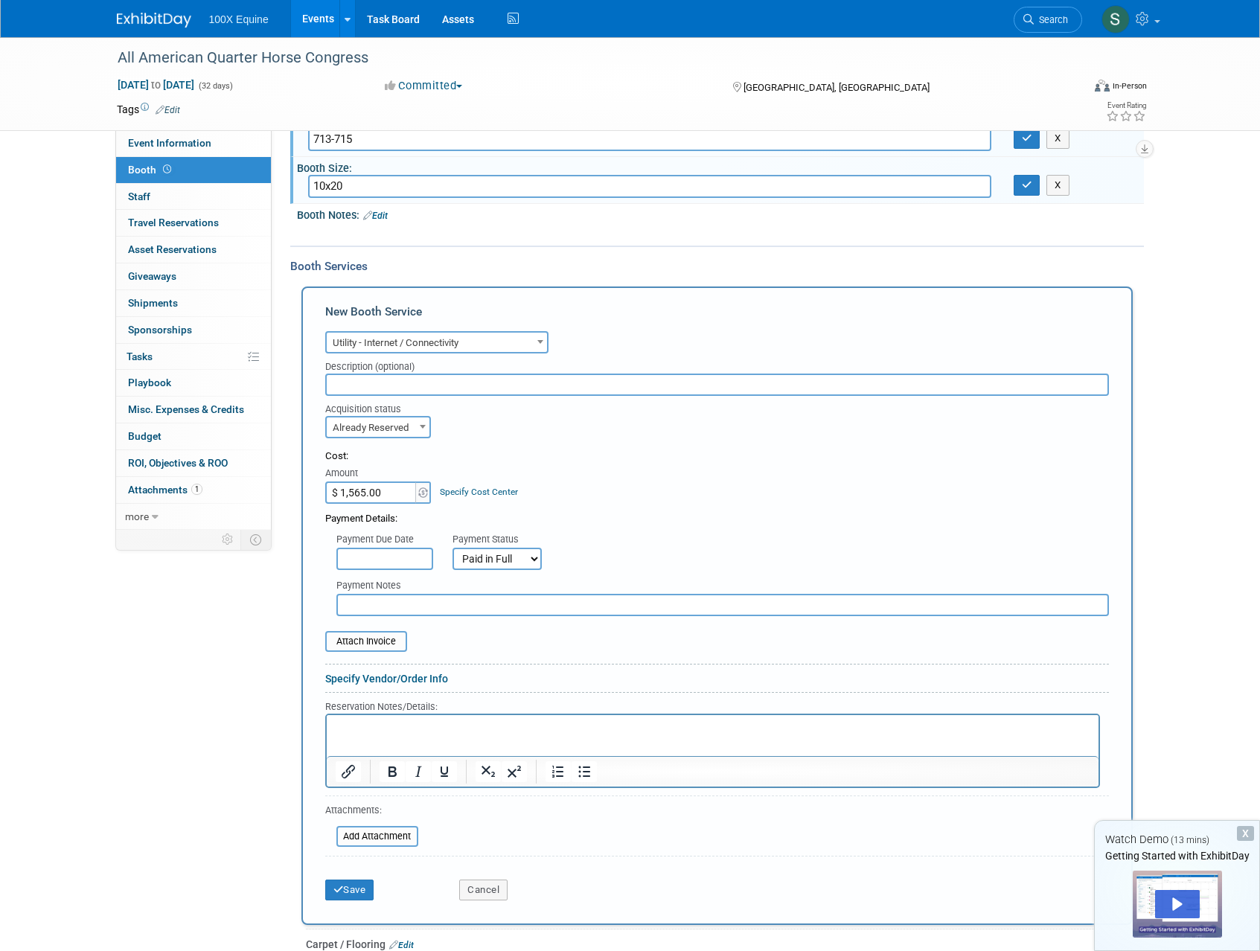
scroll to position [96, 0]
click at [395, 685] on form "Audio / Video Carpet / Flooring Catering / Food / Beverage Floral / Decorative …" at bounding box center [717, 617] width 784 height 581
click at [397, 682] on link "Specify Vendor/Order Info" at bounding box center [386, 678] width 123 height 12
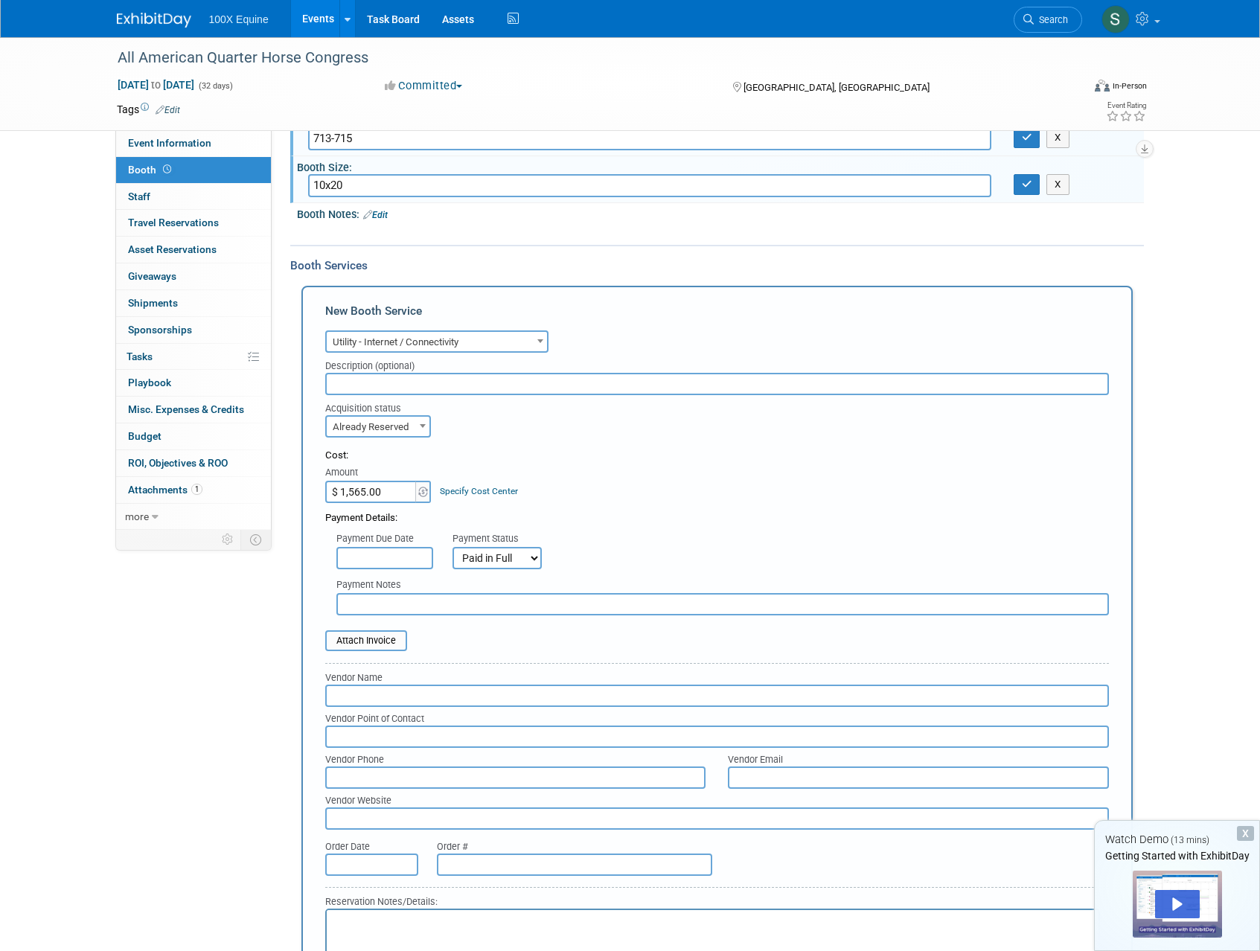
click at [380, 697] on input "text" at bounding box center [717, 696] width 784 height 22
type input "NetSteady"
type input "[EMAIL_ADDRESS][DOMAIN_NAME]"
click at [377, 729] on input "text" at bounding box center [717, 737] width 784 height 22
type input "[PERSON_NAME]"
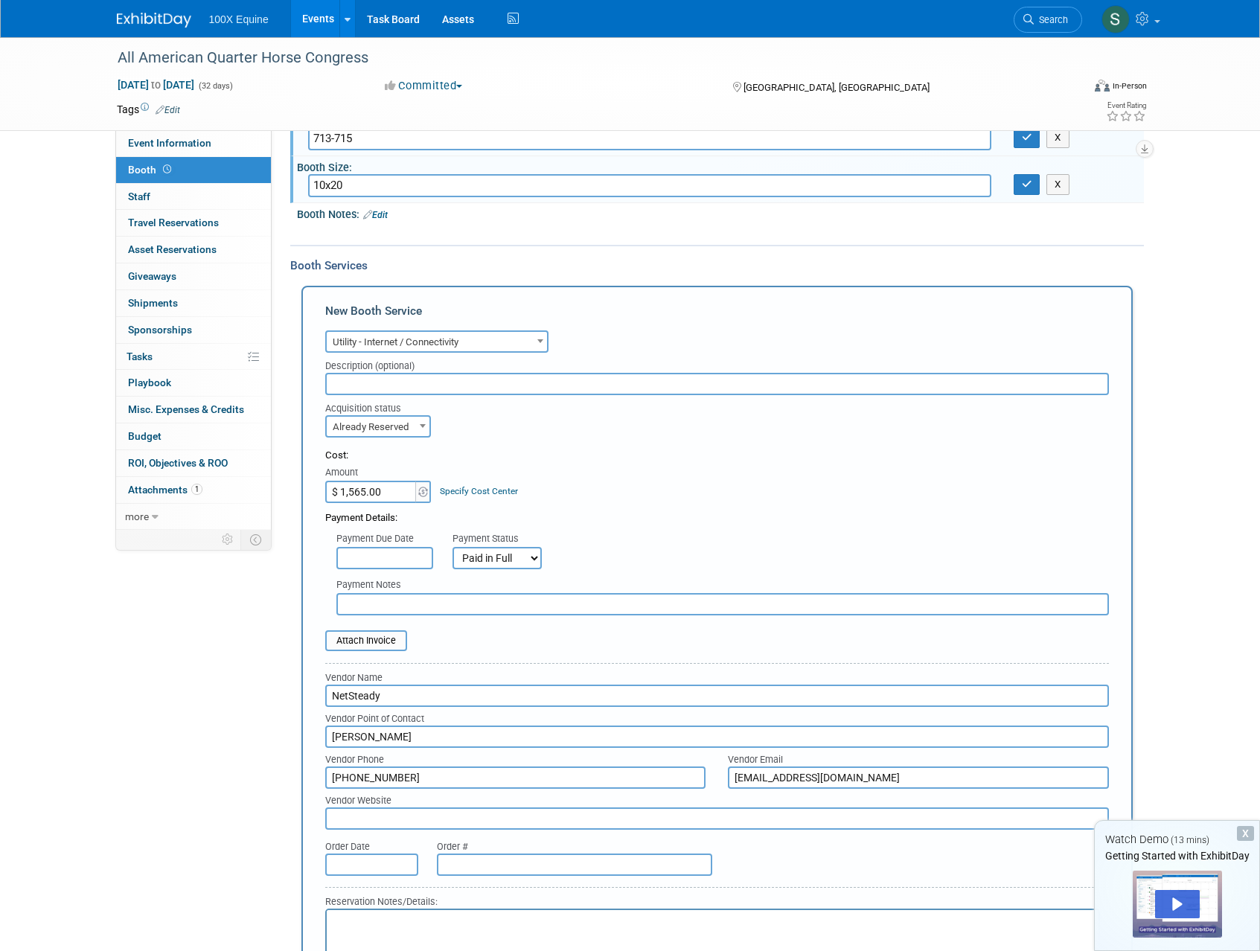
type input "[PHONE_NUMBER]"
click at [379, 818] on input "text" at bounding box center [717, 818] width 784 height 22
paste input "[URL][DOMAIN_NAME]"
type input "[URL][DOMAIN_NAME]"
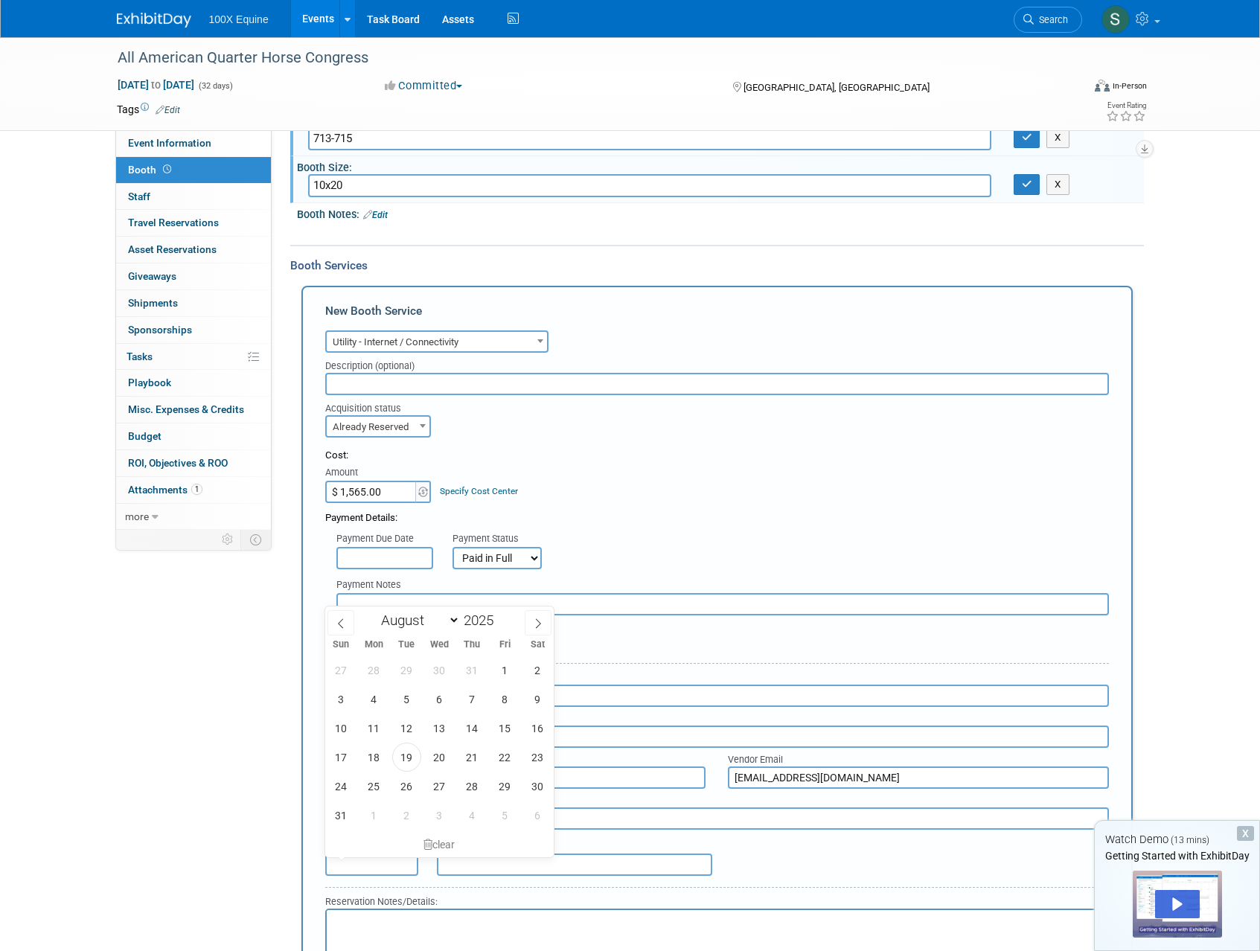
click at [338, 868] on input "text" at bounding box center [371, 865] width 93 height 22
click at [435, 732] on span "13" at bounding box center [439, 728] width 29 height 29
type input "Aug 13, 2025"
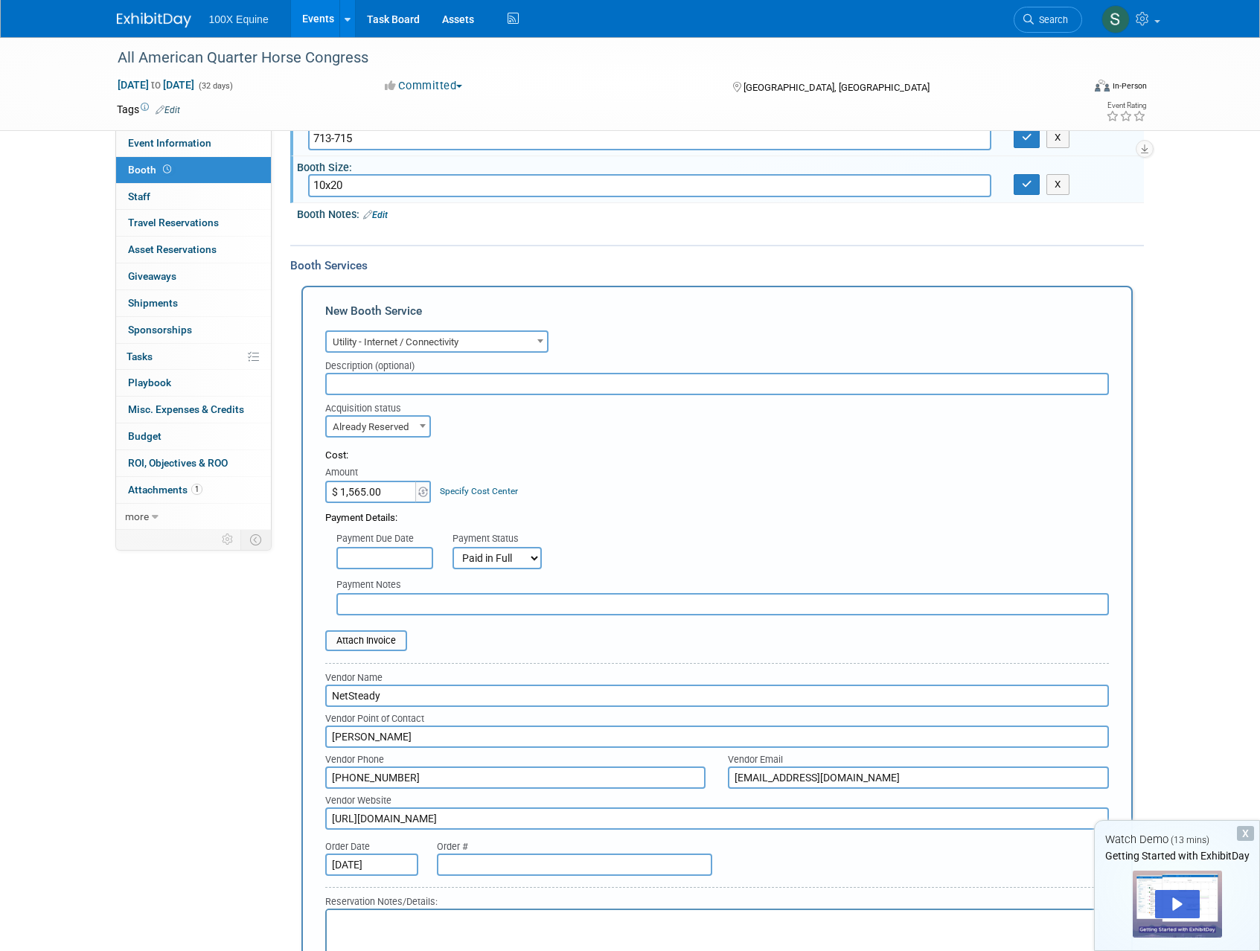
click at [479, 869] on input "text" at bounding box center [574, 865] width 275 height 22
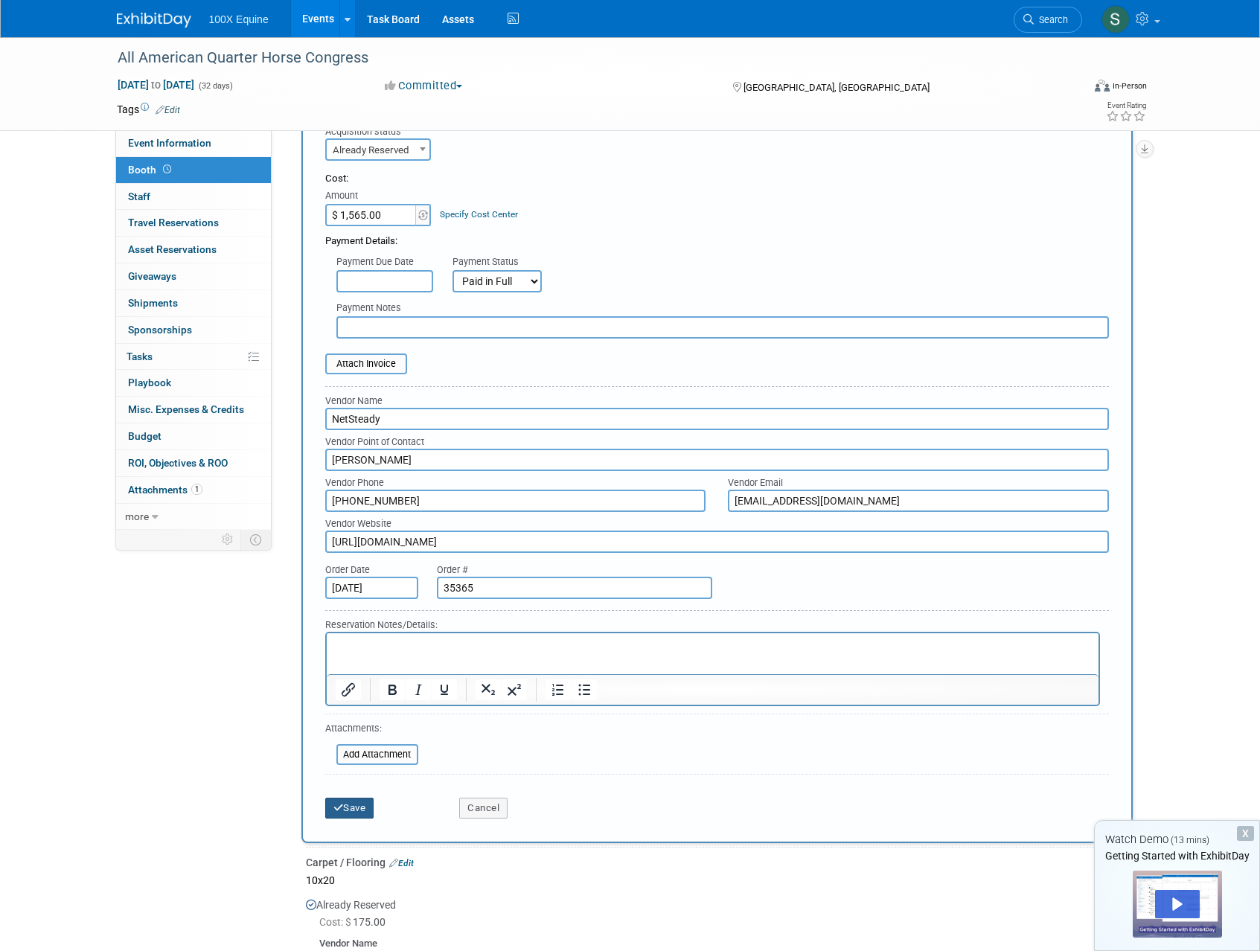
type input "35365"
click at [365, 809] on button "Save" at bounding box center [349, 808] width 49 height 21
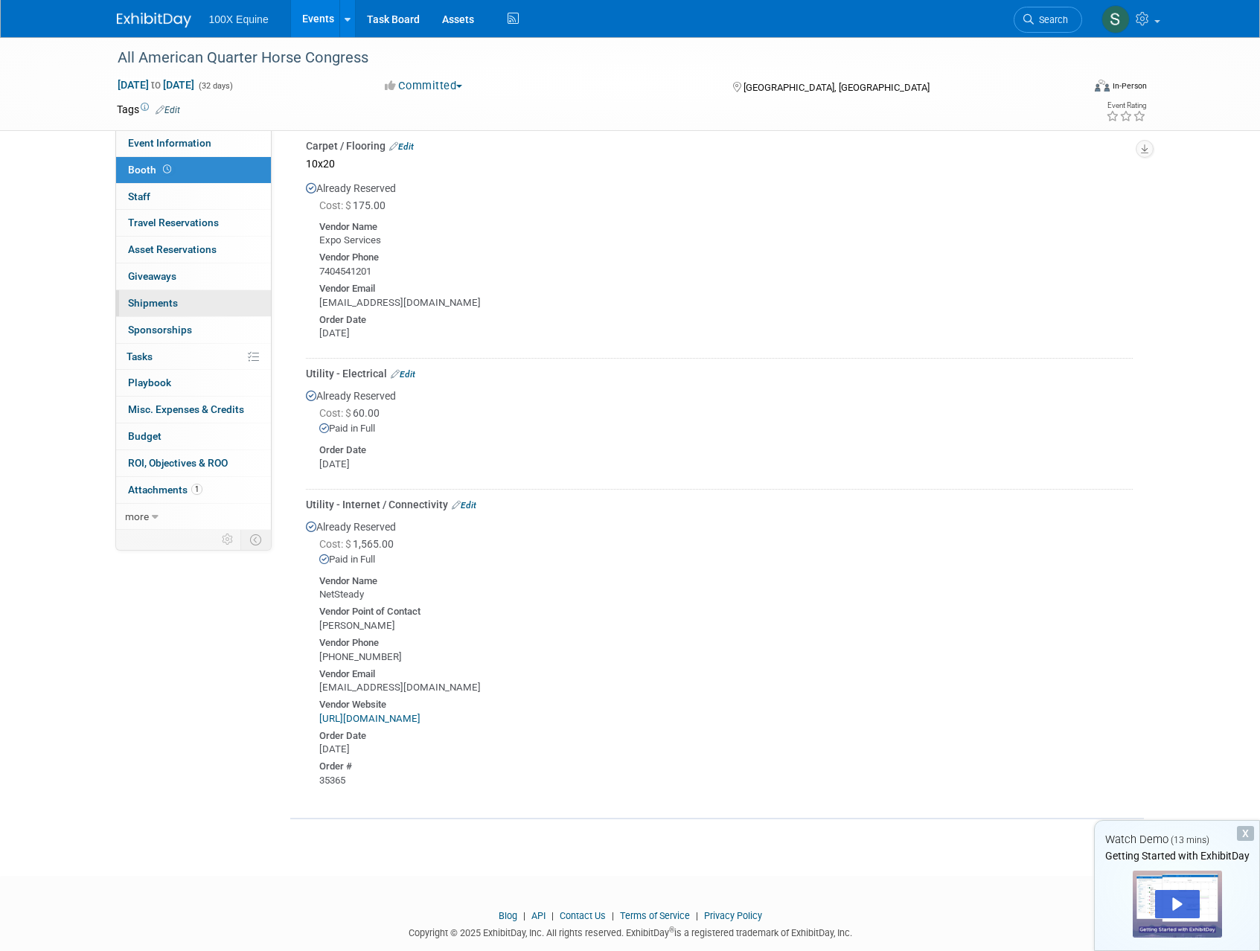
scroll to position [249, 0]
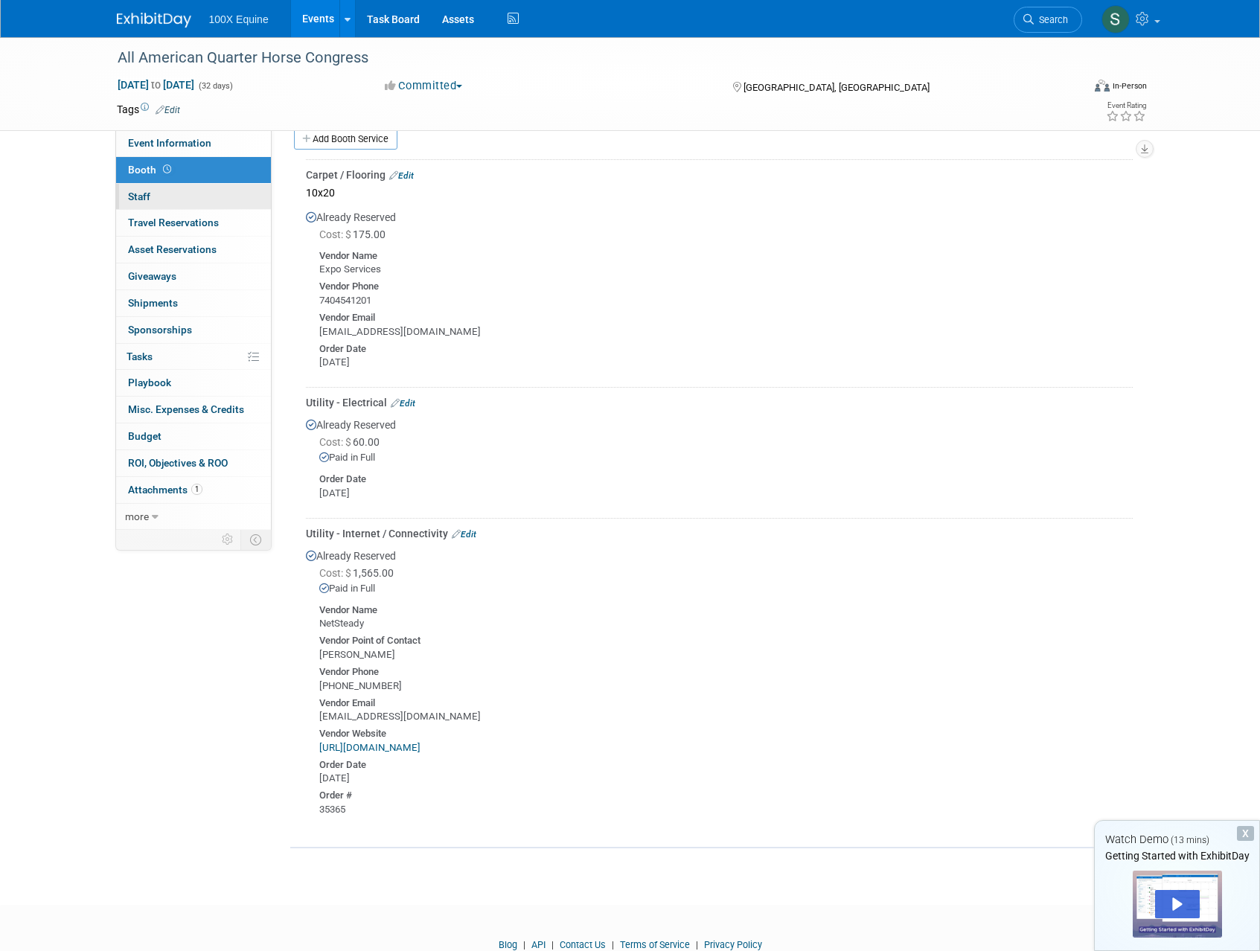
click at [150, 197] on link "0 Staff 0" at bounding box center [193, 197] width 155 height 26
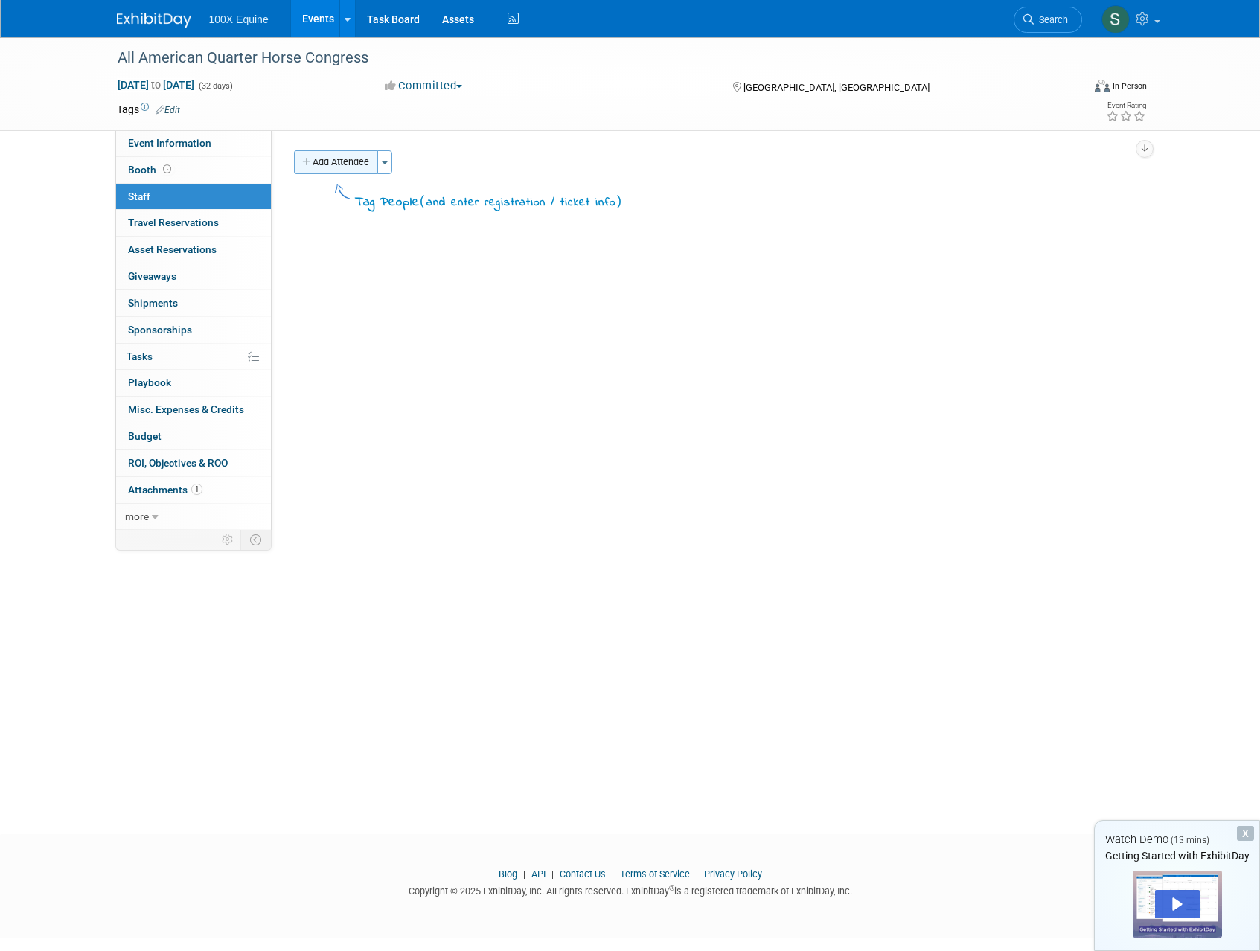
click at [322, 154] on button "Add Attendee" at bounding box center [336, 162] width 84 height 24
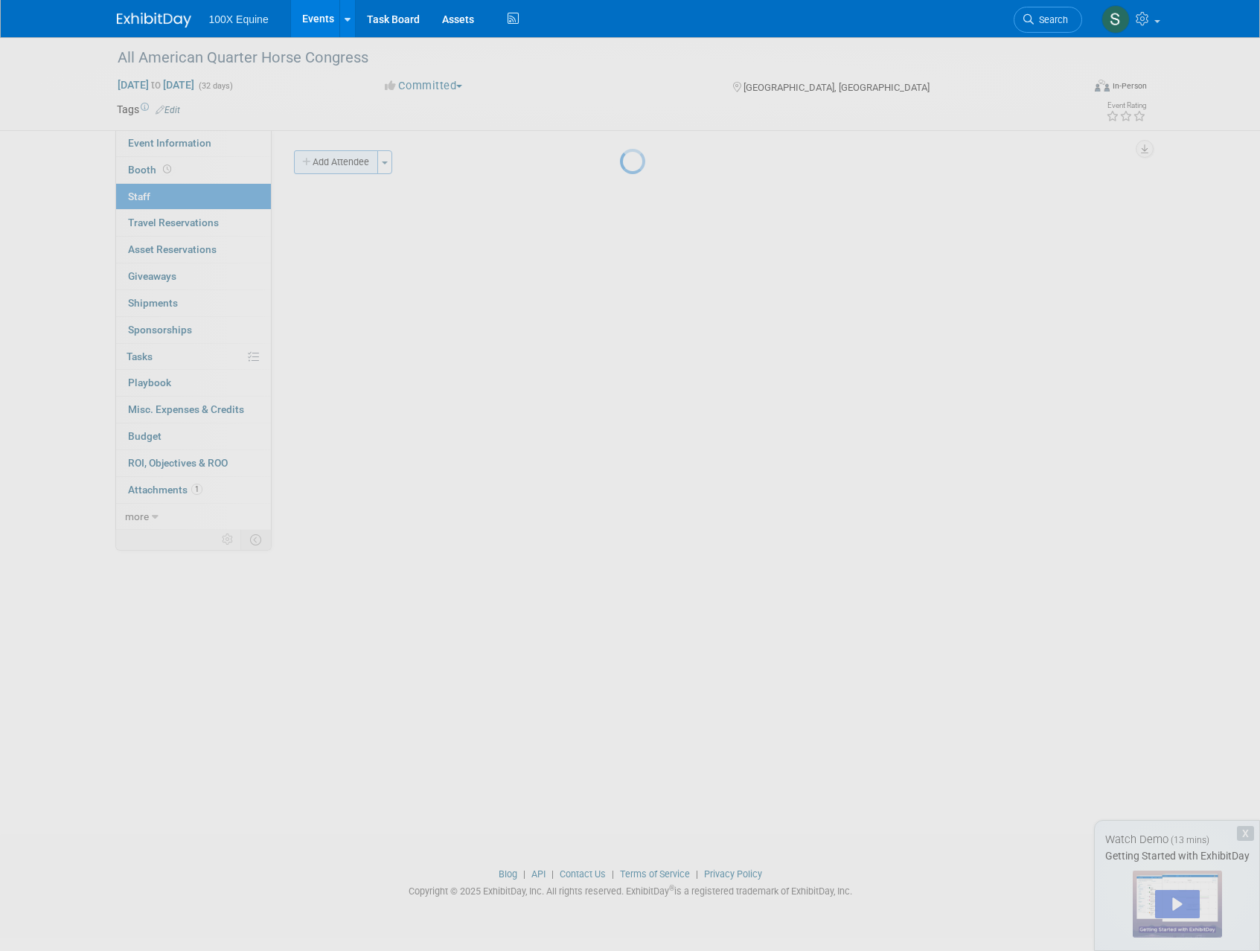
select select "e2e35d15-efb2-4bfb-9e79-26ef3f22156b"
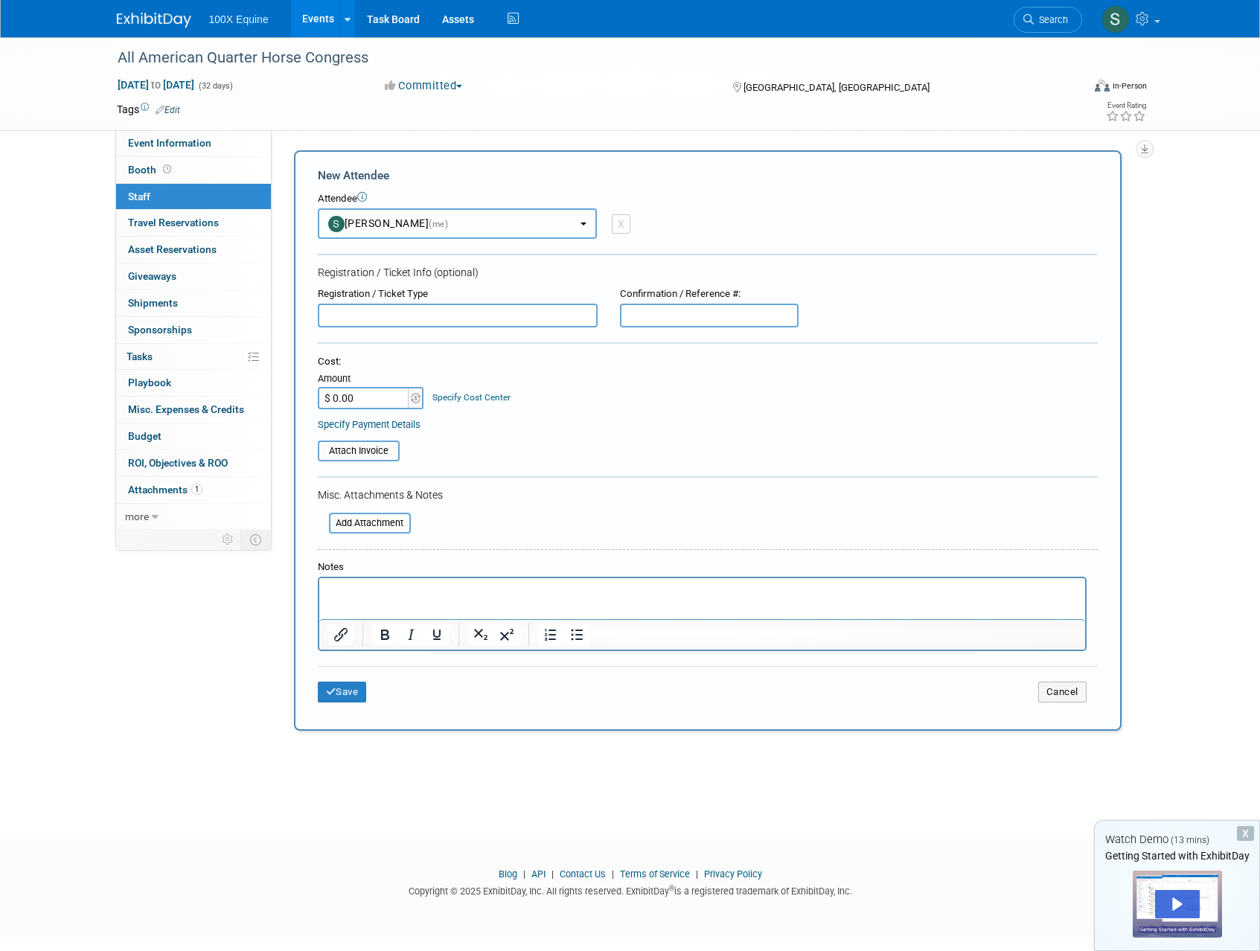
click at [582, 224] on b "button" at bounding box center [584, 224] width 6 height 3
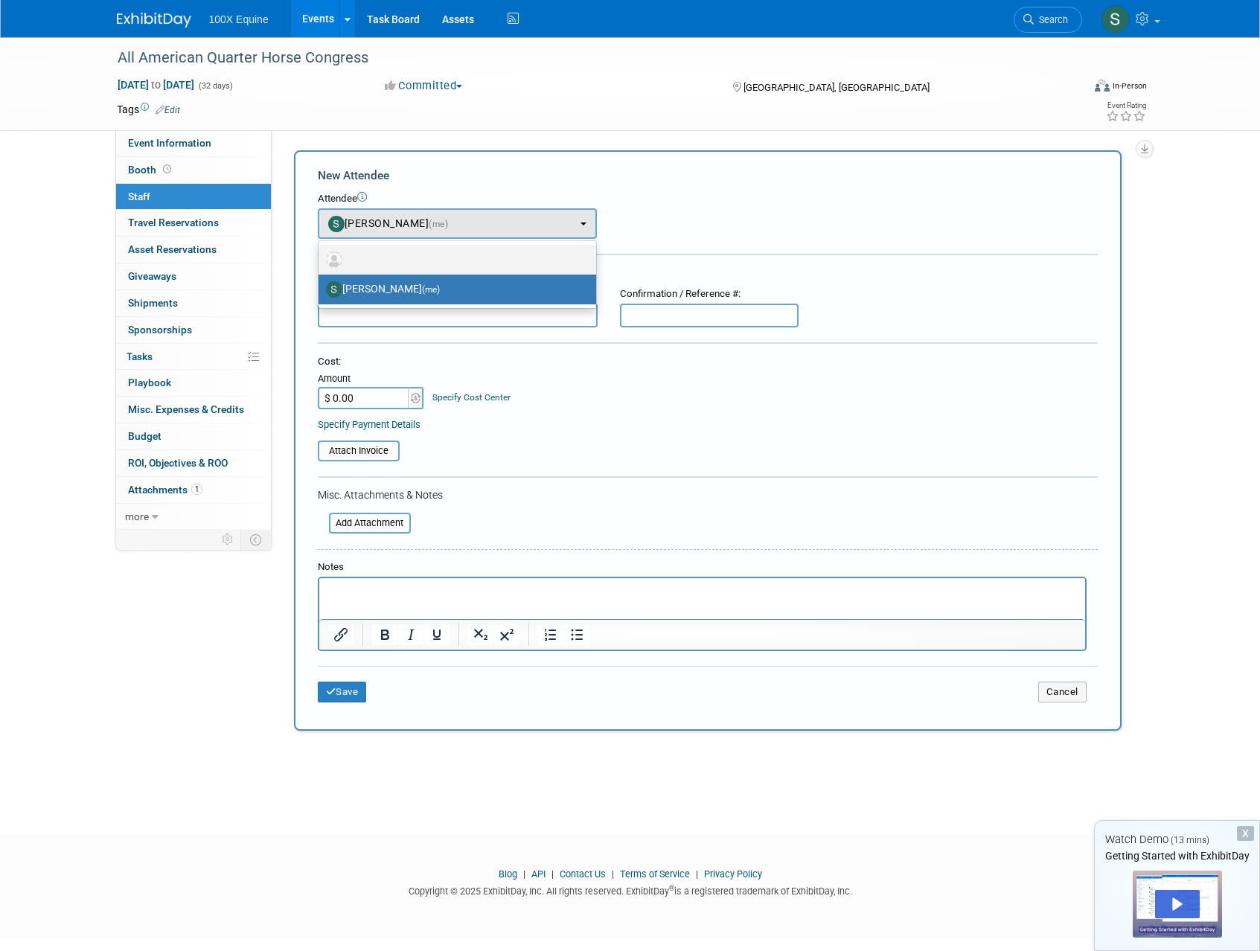
click at [348, 256] on label at bounding box center [453, 260] width 255 height 24
click at [321, 256] on input "radio" at bounding box center [316, 258] width 10 height 10
select select
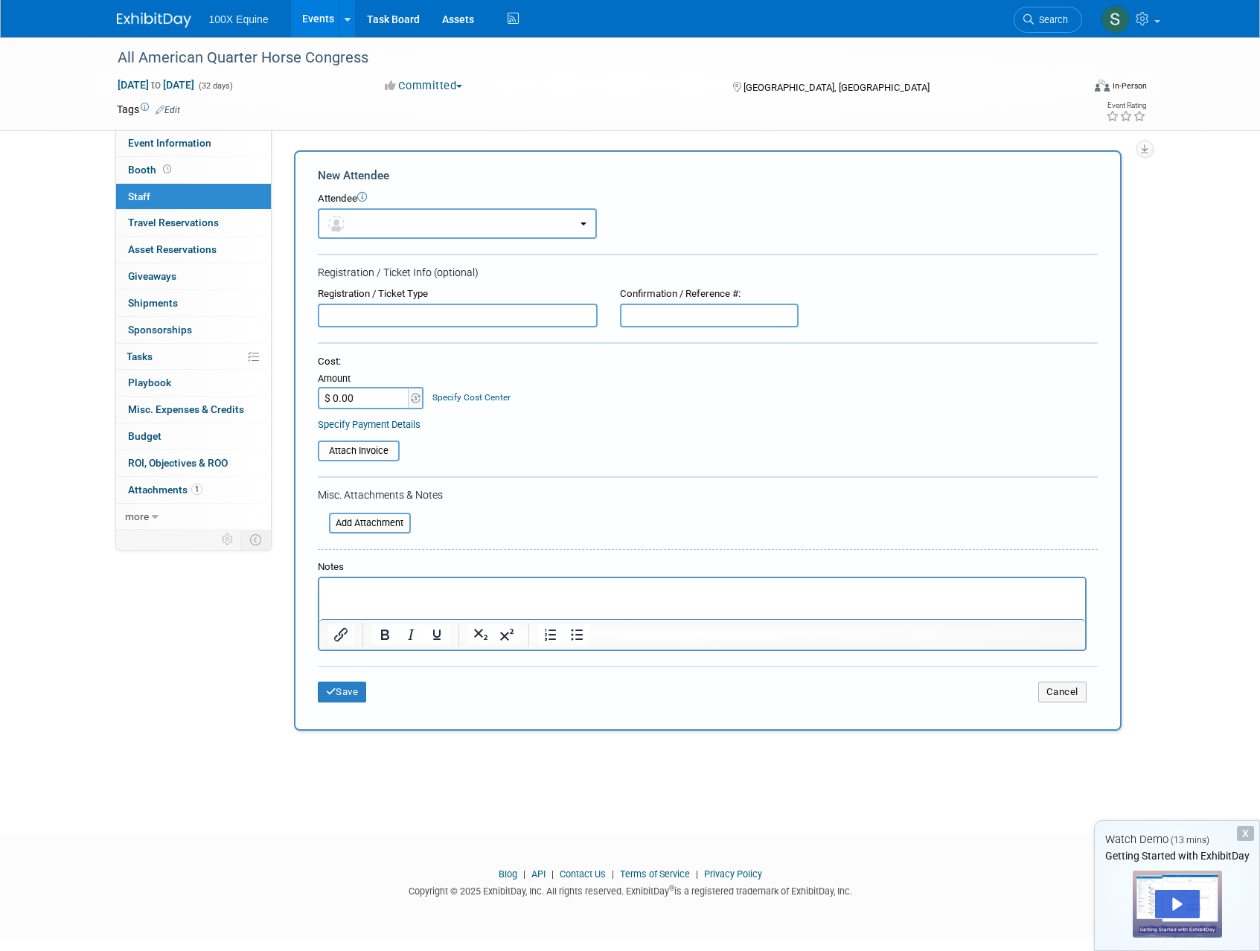
click at [353, 230] on button "button" at bounding box center [457, 223] width 279 height 31
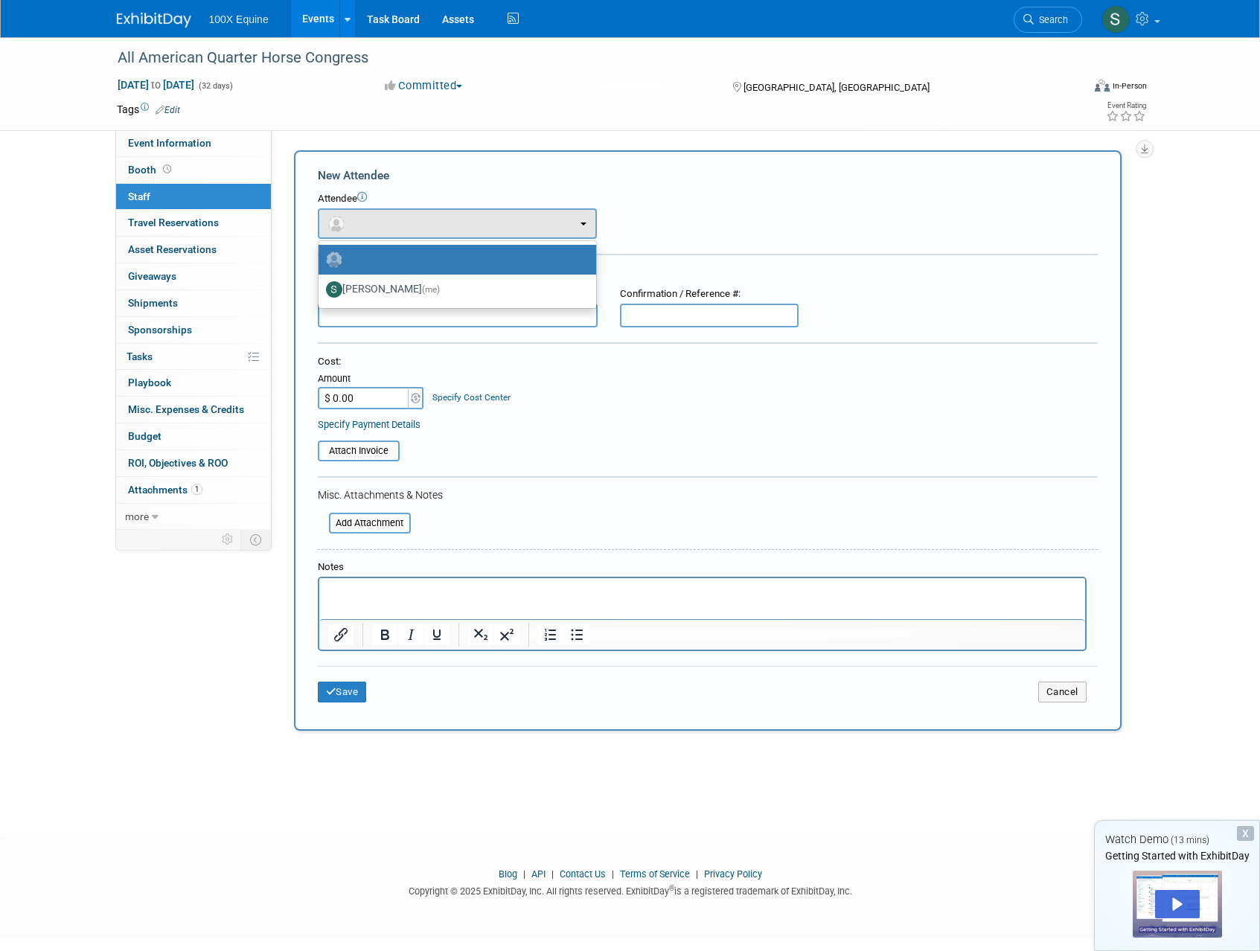
click at [358, 262] on label at bounding box center [453, 260] width 255 height 24
click at [321, 262] on input "radio" at bounding box center [316, 258] width 10 height 10
click at [789, 220] on div "Attendee <img src="https://www.exhibitday.com/Images/Unassigned-User-Icon.png" …" at bounding box center [708, 215] width 780 height 47
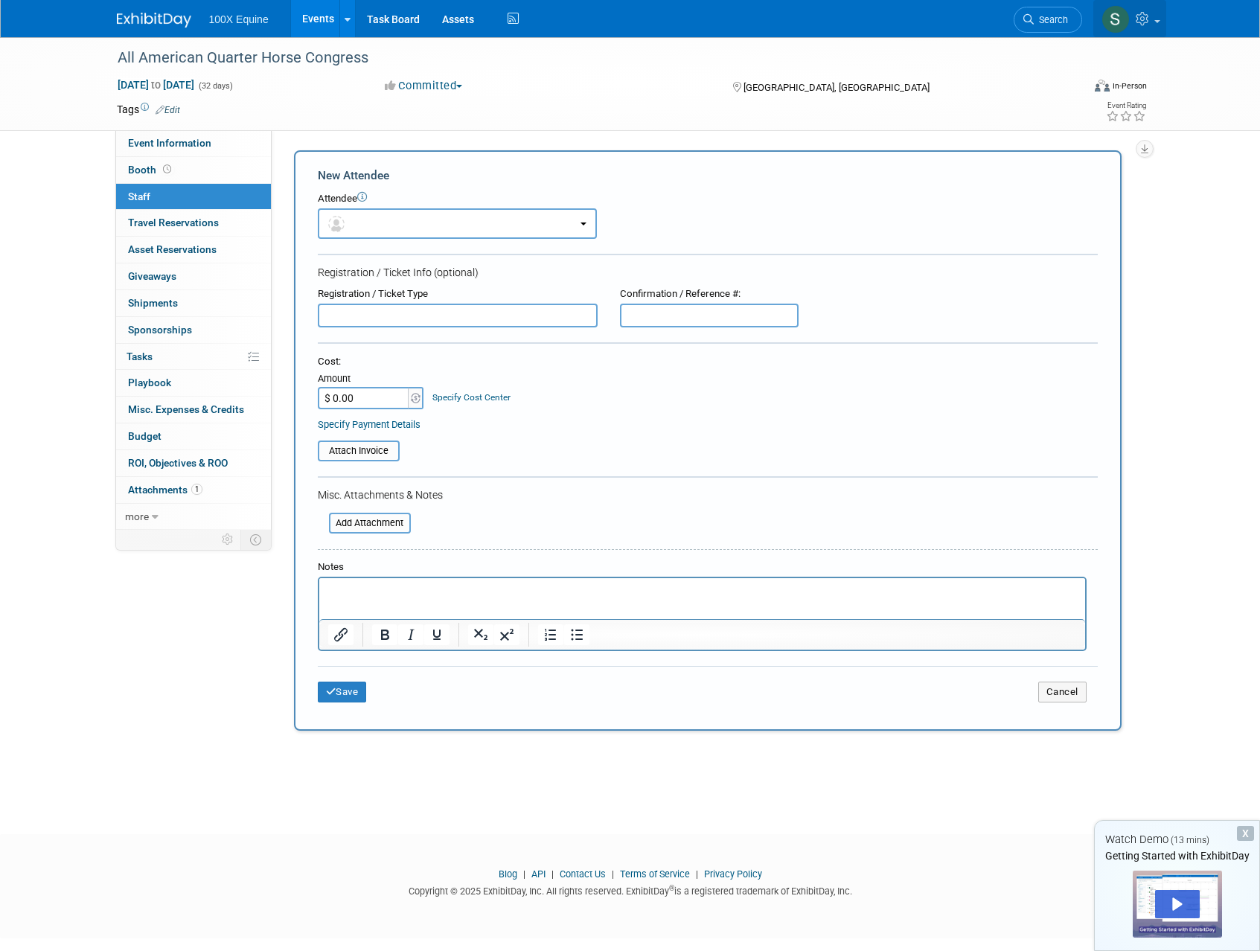
click at [1162, 20] on link at bounding box center [1129, 18] width 73 height 37
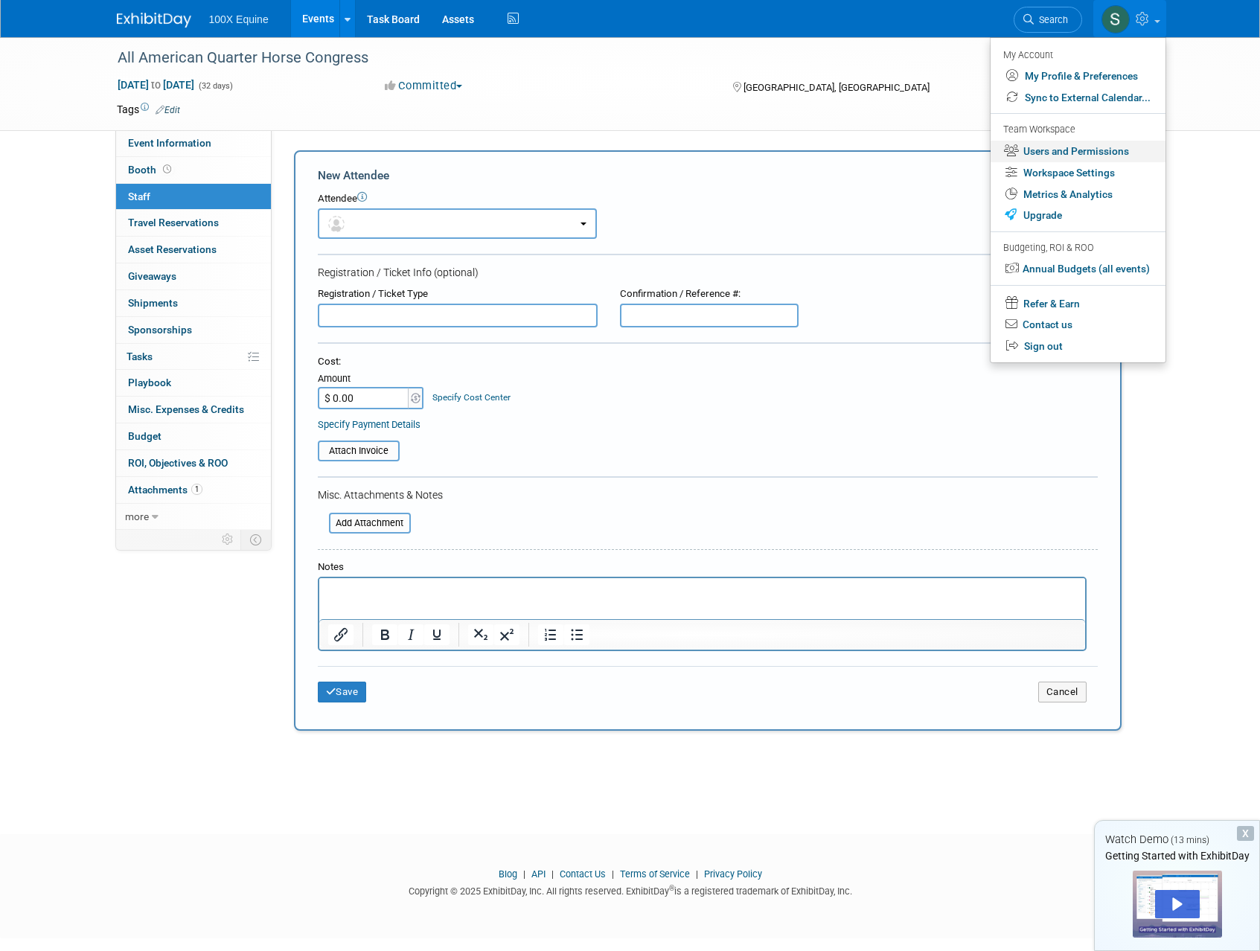
click at [1108, 150] on link "Users and Permissions" at bounding box center [1078, 152] width 175 height 22
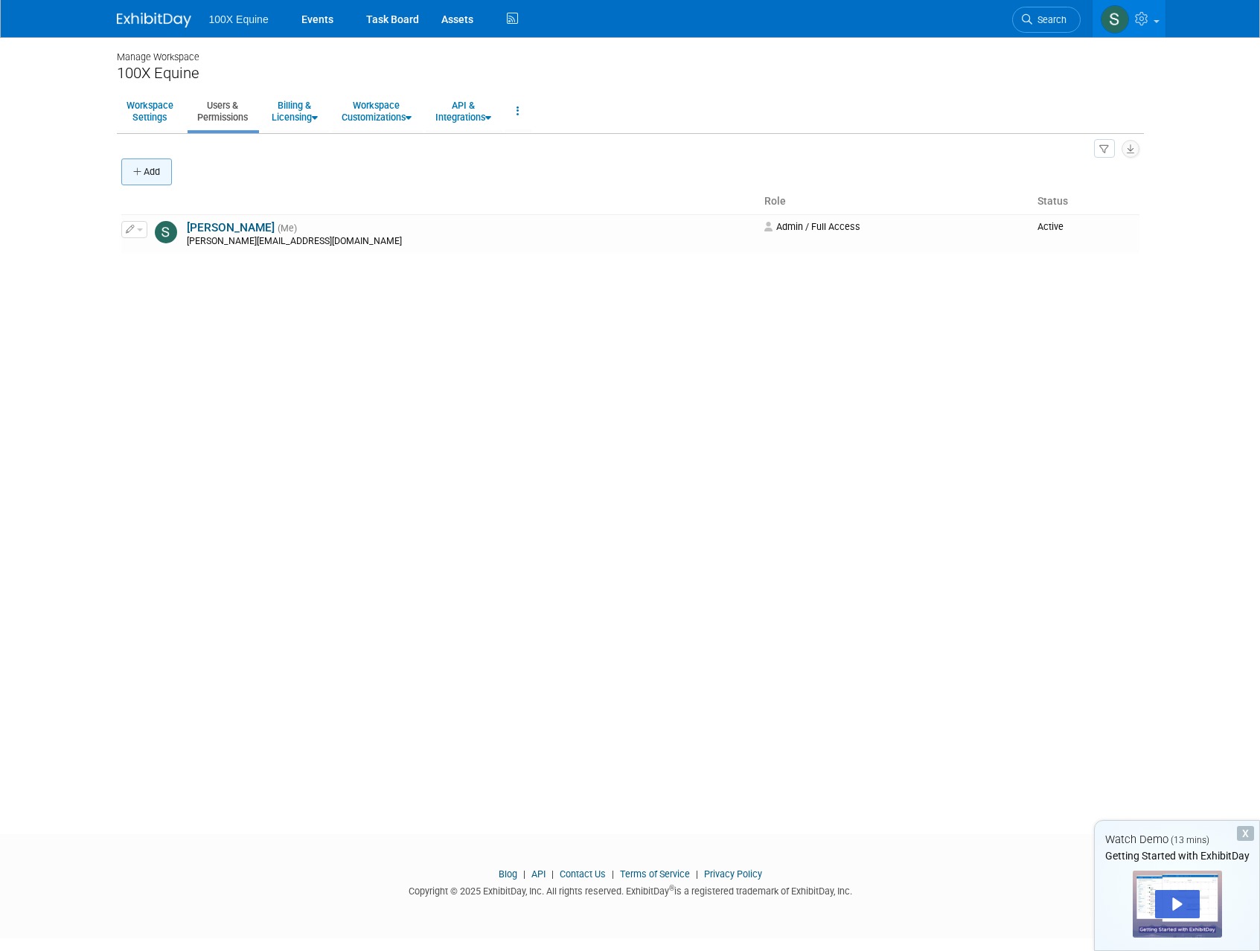
click at [141, 184] on button "Add" at bounding box center [146, 172] width 51 height 27
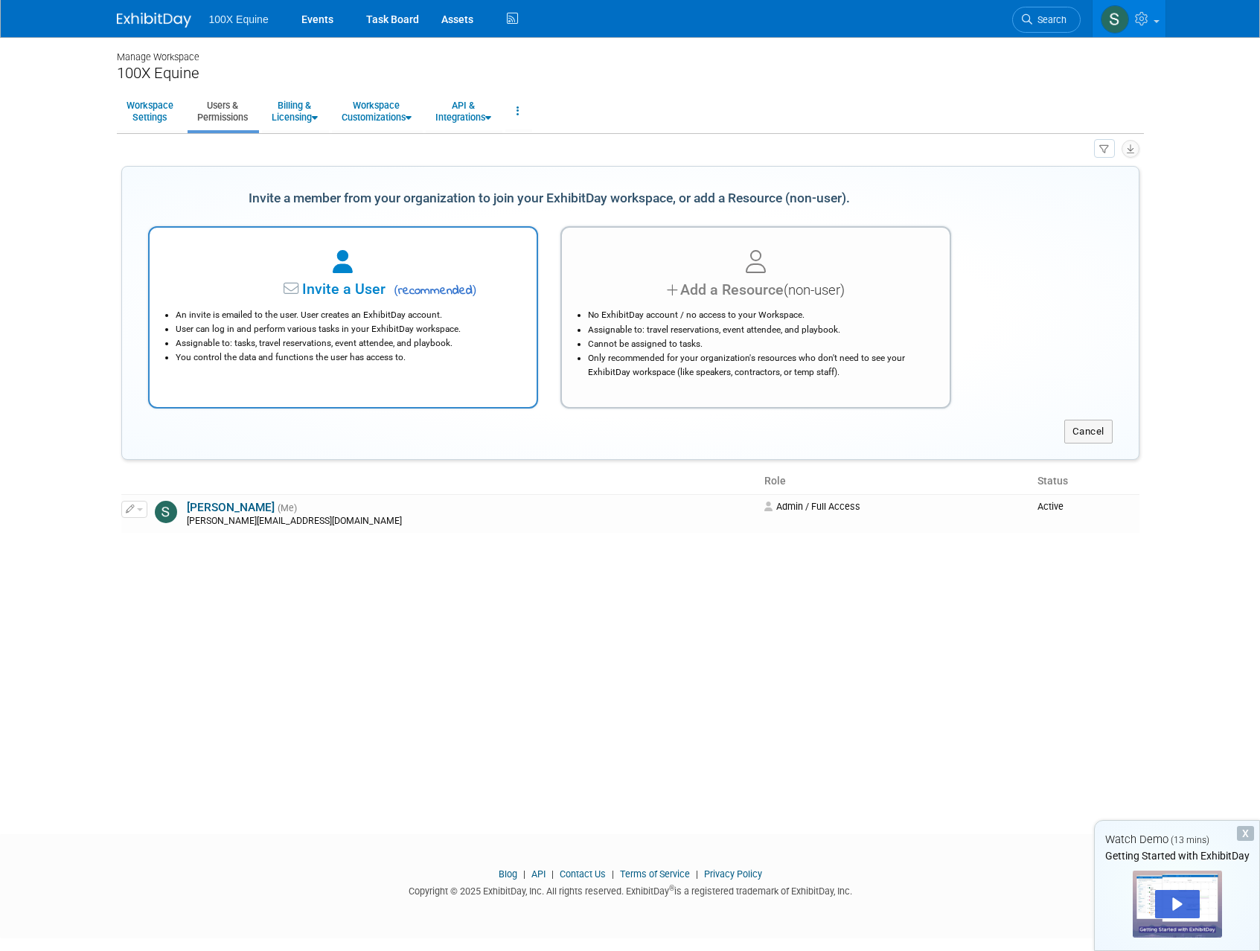
click at [392, 328] on li "User can log in and perform various tasks in your ExhibitDay workspace." at bounding box center [347, 329] width 343 height 14
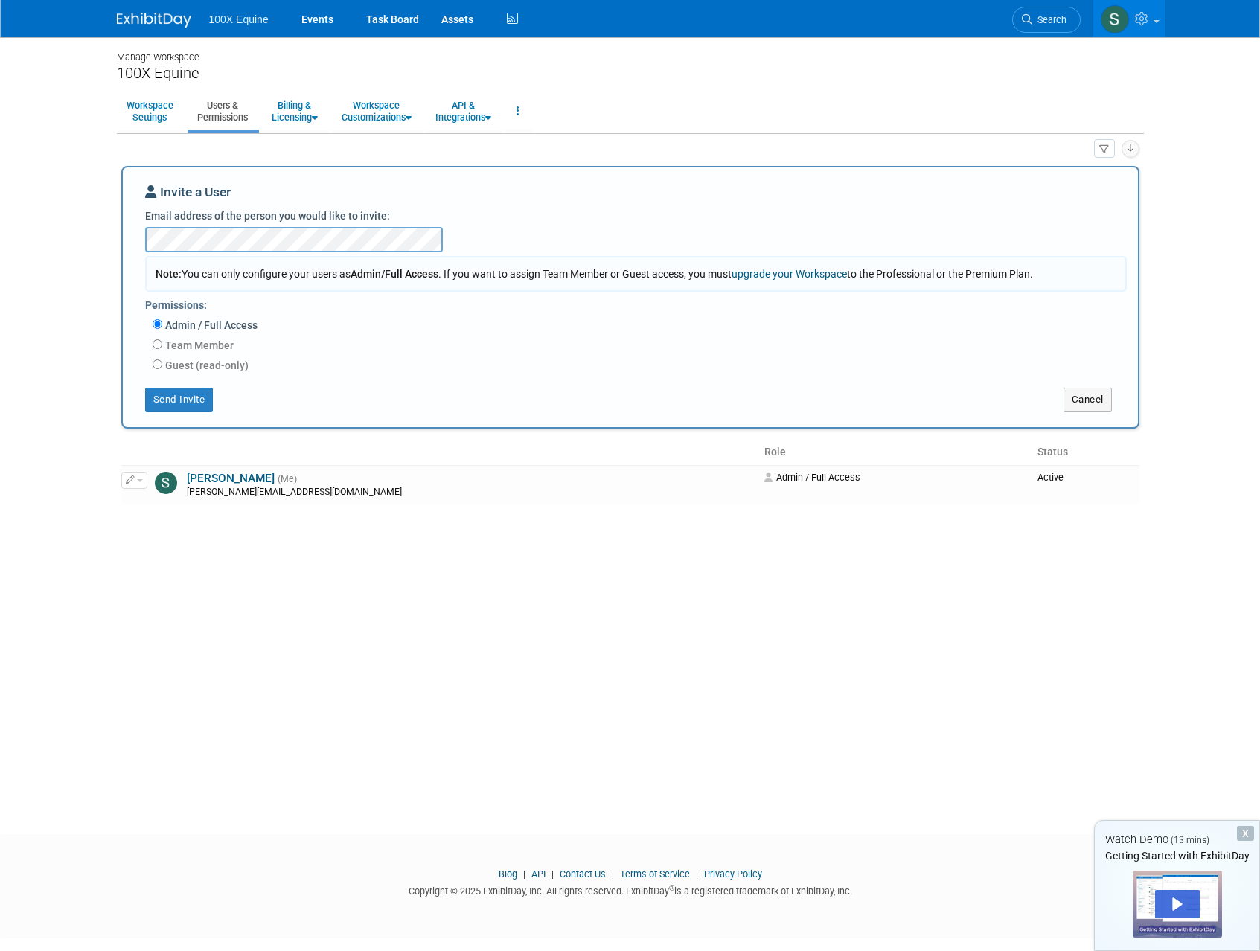
click at [192, 348] on label "Team Member" at bounding box center [197, 345] width 71 height 15
click at [162, 348] on input "Team Member" at bounding box center [158, 344] width 10 height 10
radio input "true"
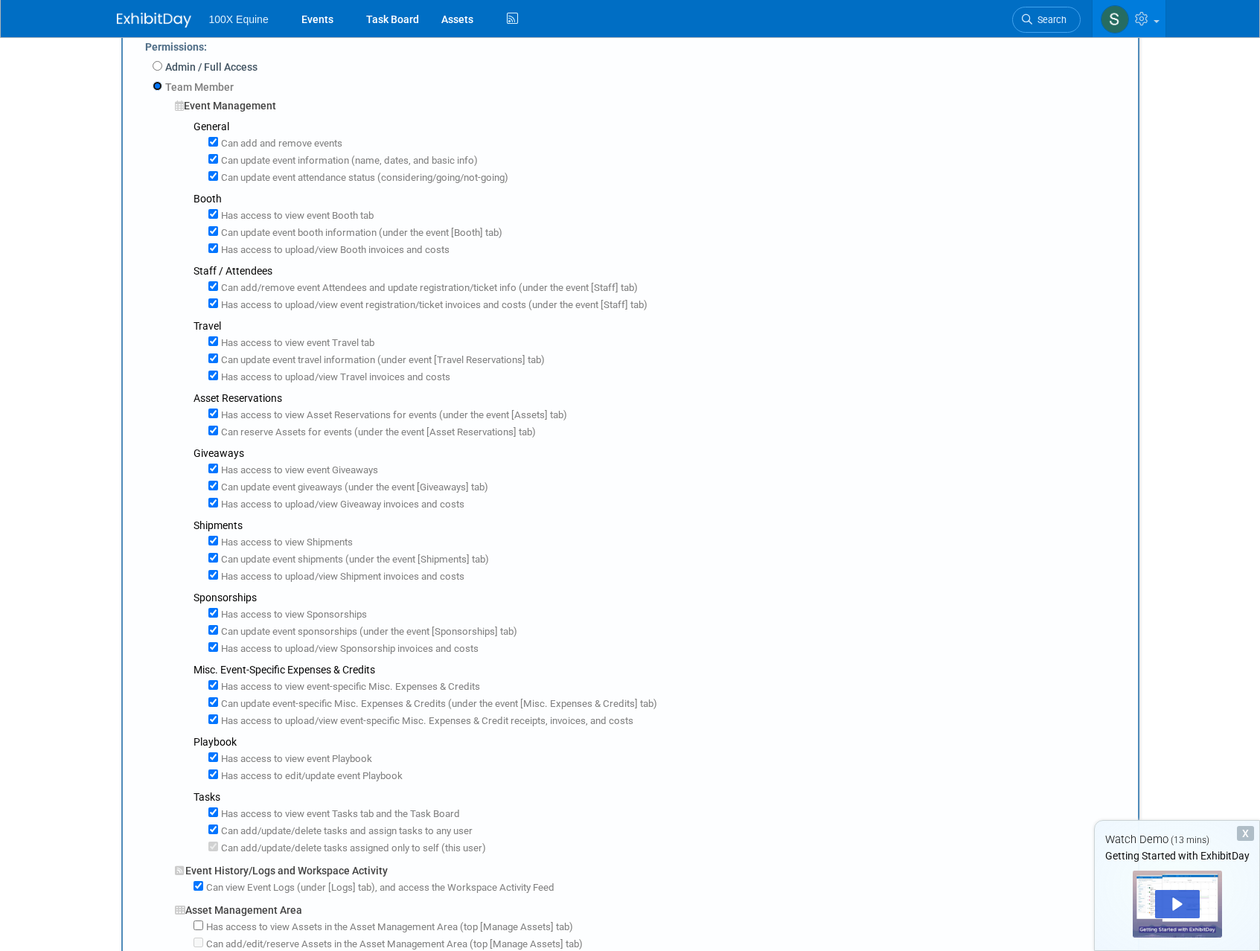
scroll to position [259, 0]
click at [213, 144] on input "Can add and remove events" at bounding box center [213, 141] width 10 height 10
checkbox input "false"
click at [214, 160] on input "Can update event information (name, dates, and basic info)" at bounding box center [213, 158] width 10 height 10
checkbox input "false"
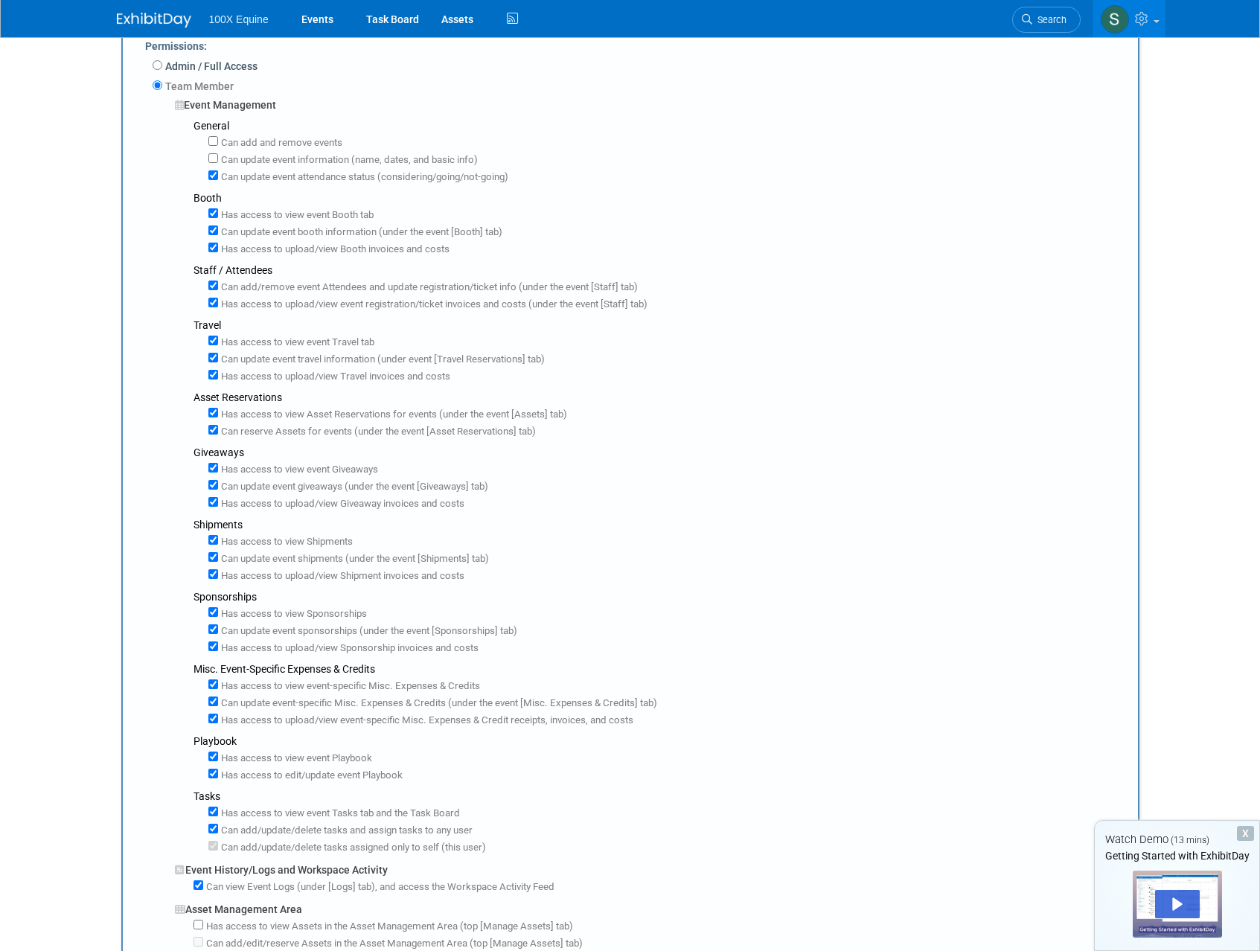
click at [218, 287] on label "Can add/remove event Attendees and update registration/ticket info (under the e…" at bounding box center [428, 288] width 420 height 14
click at [217, 287] on input "Can add/remove event Attendees and update registration/ticket info (under the e…" at bounding box center [213, 286] width 10 height 10
checkbox input "false"
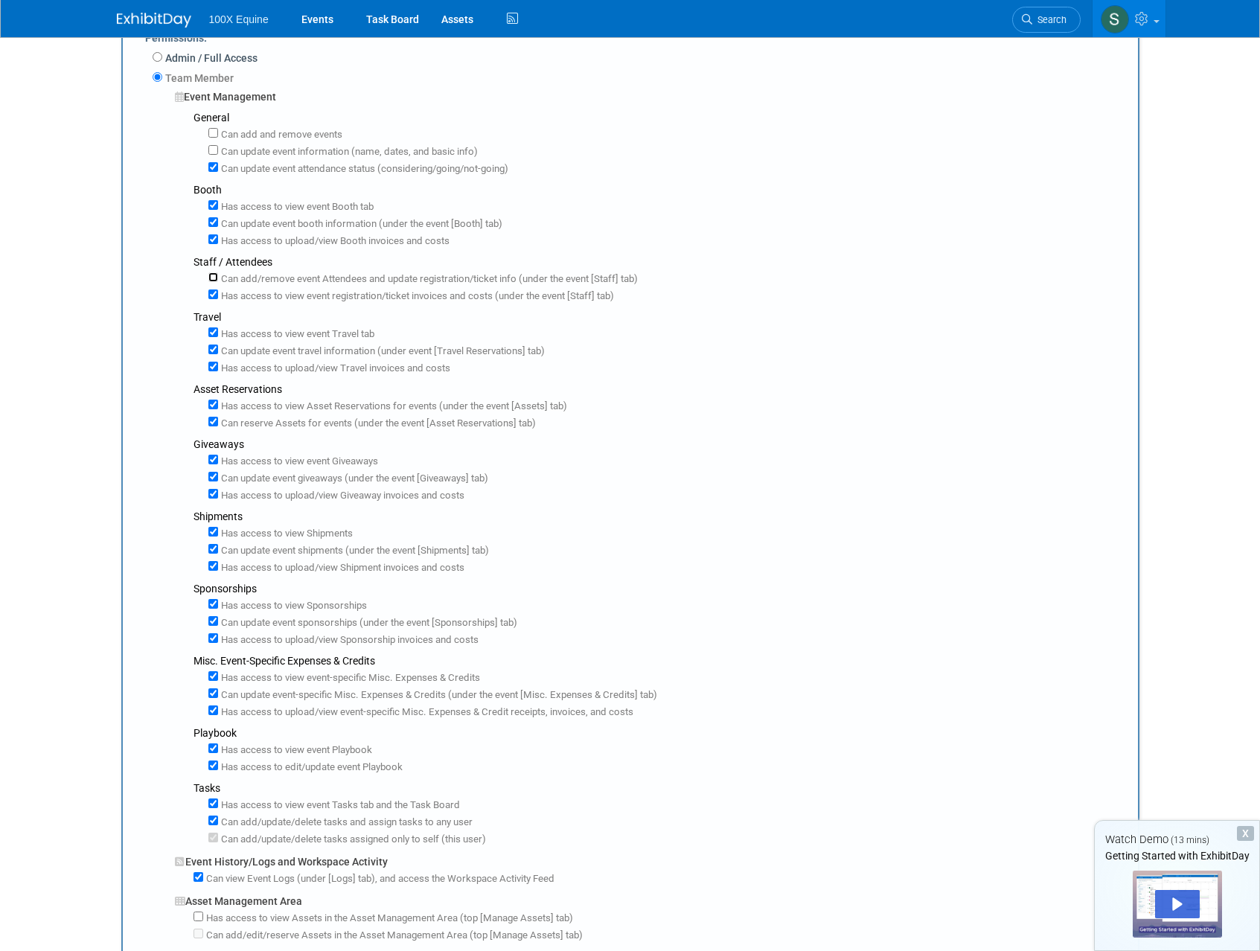
scroll to position [269, 0]
click at [212, 295] on input "Has access to view event registration/ticket invoices and costs (under the even…" at bounding box center [213, 293] width 10 height 10
checkbox input "false"
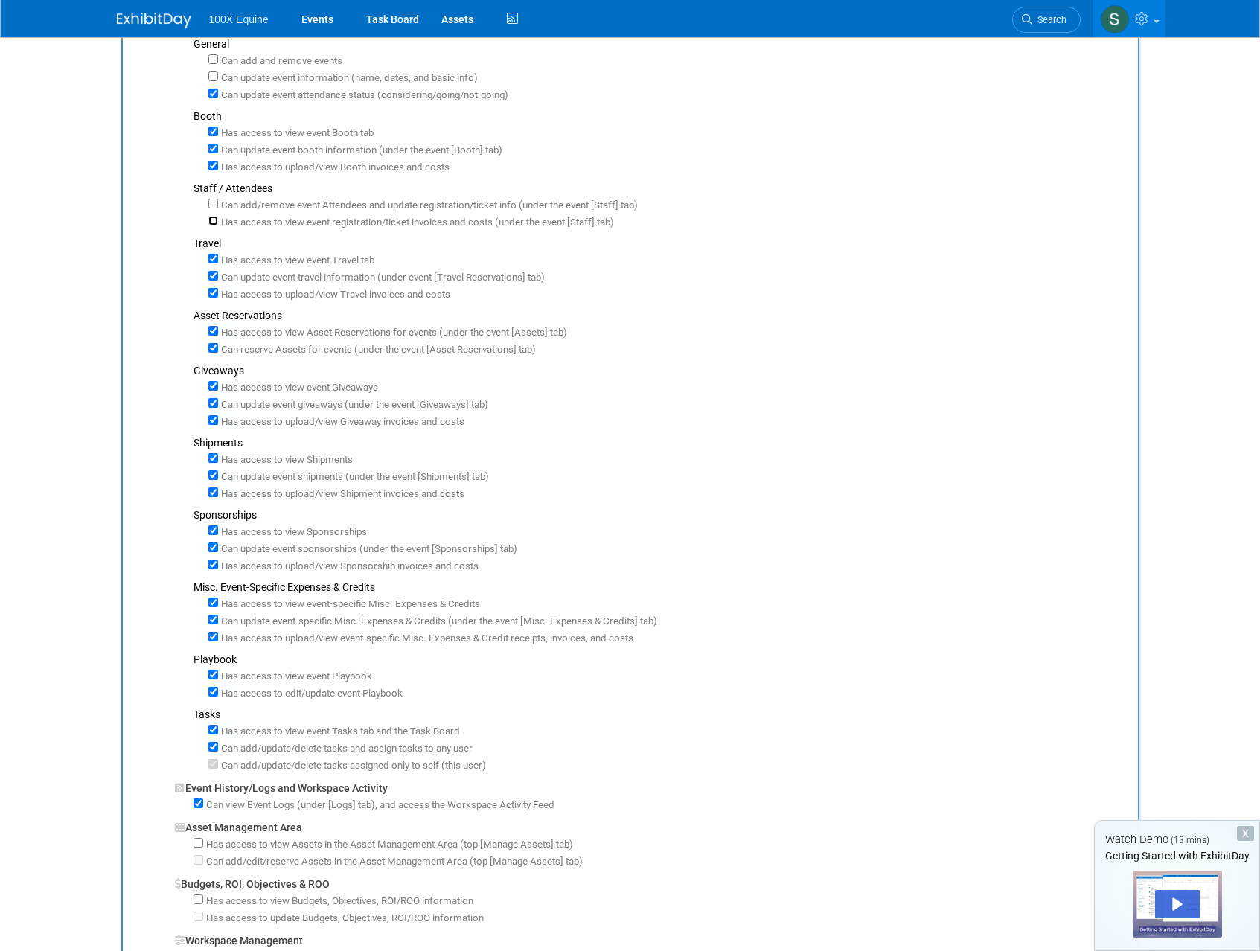
scroll to position [343, 0]
click at [211, 272] on input "Can update event travel information (under event [Travel Reservations] tab)" at bounding box center [213, 274] width 10 height 10
checkbox input "false"
click at [215, 292] on input "Has access to view Travel invoices and costs" at bounding box center [213, 291] width 10 height 10
checkbox input "false"
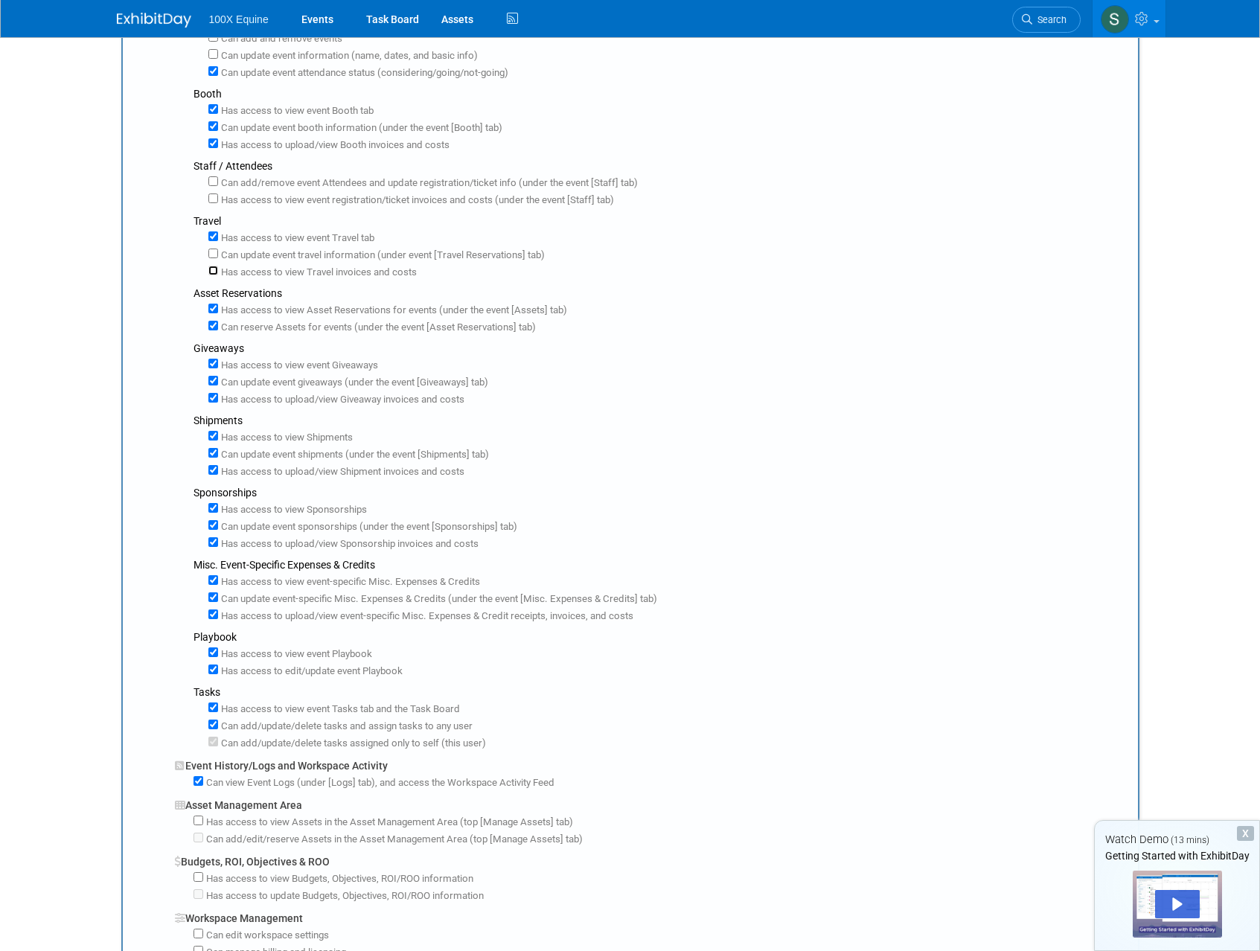
scroll to position [364, 0]
click at [210, 308] on input "Has access to view Asset Reservations for events (under the event [Assets] tab)" at bounding box center [213, 308] width 10 height 10
checkbox input "false"
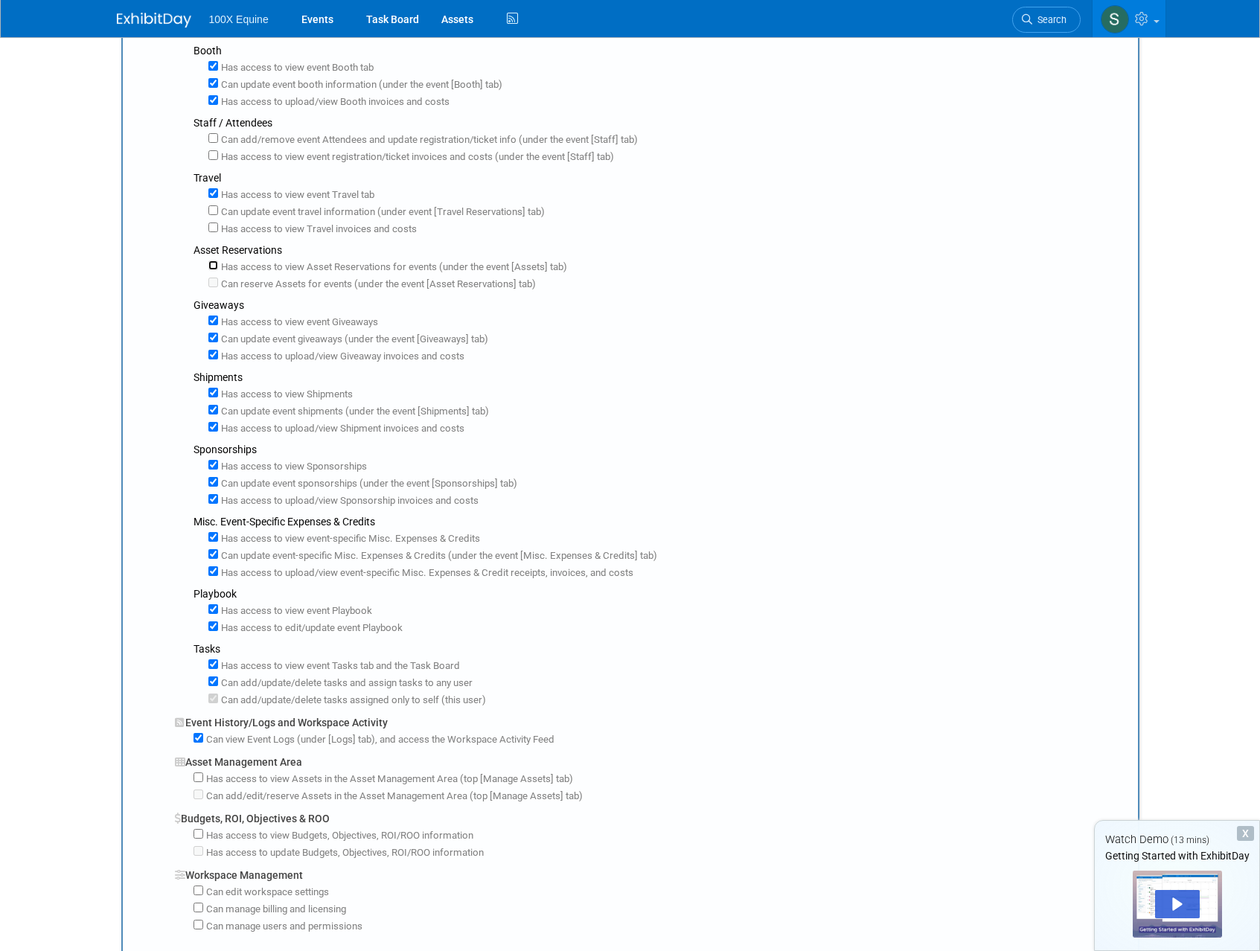
scroll to position [441, 0]
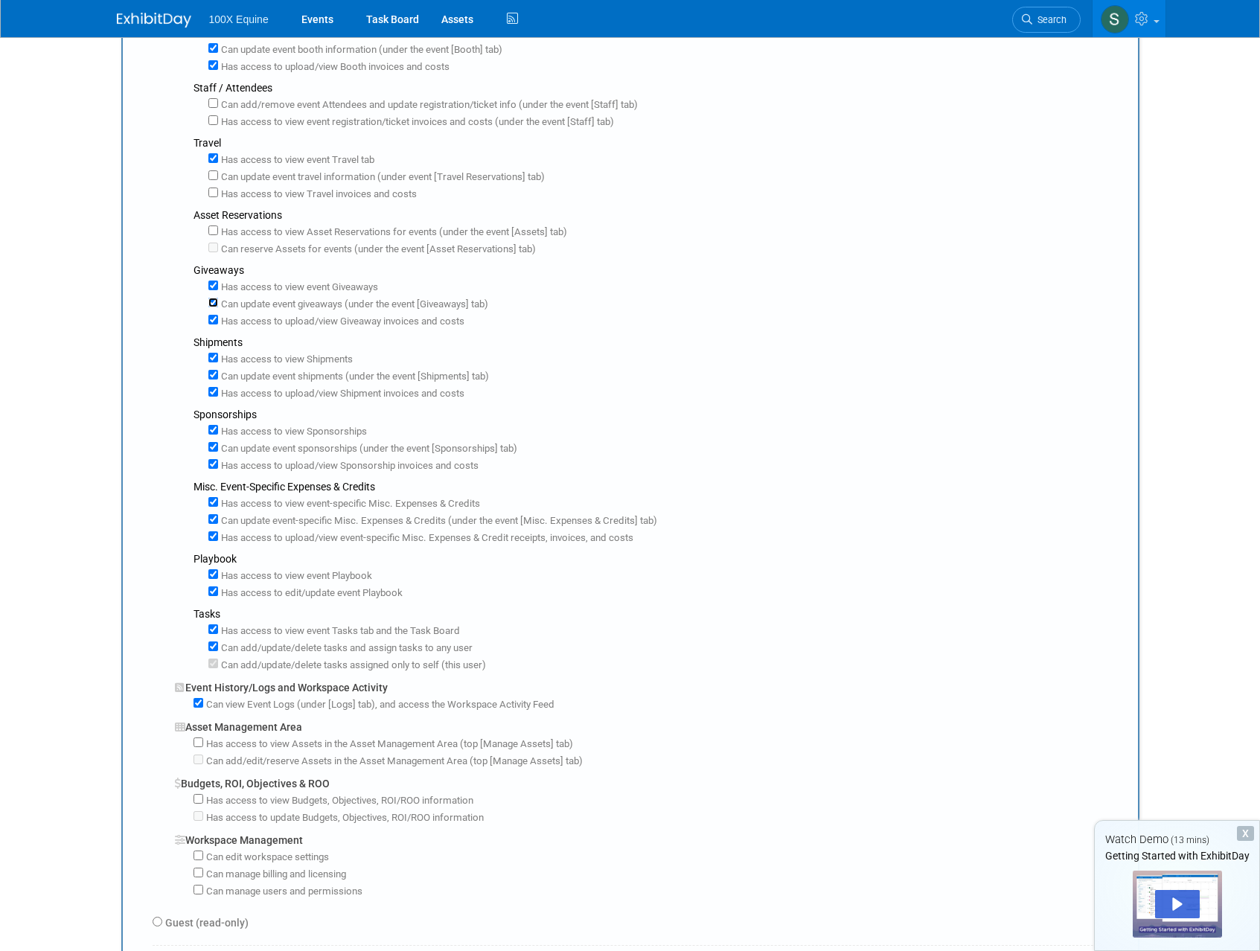
click at [215, 301] on input "Can update event giveaways (under the event [Giveaways] tab)" at bounding box center [213, 303] width 10 height 10
checkbox input "false"
click at [215, 323] on input "Has access to view Giveaway invoices and costs" at bounding box center [213, 320] width 10 height 10
checkbox input "false"
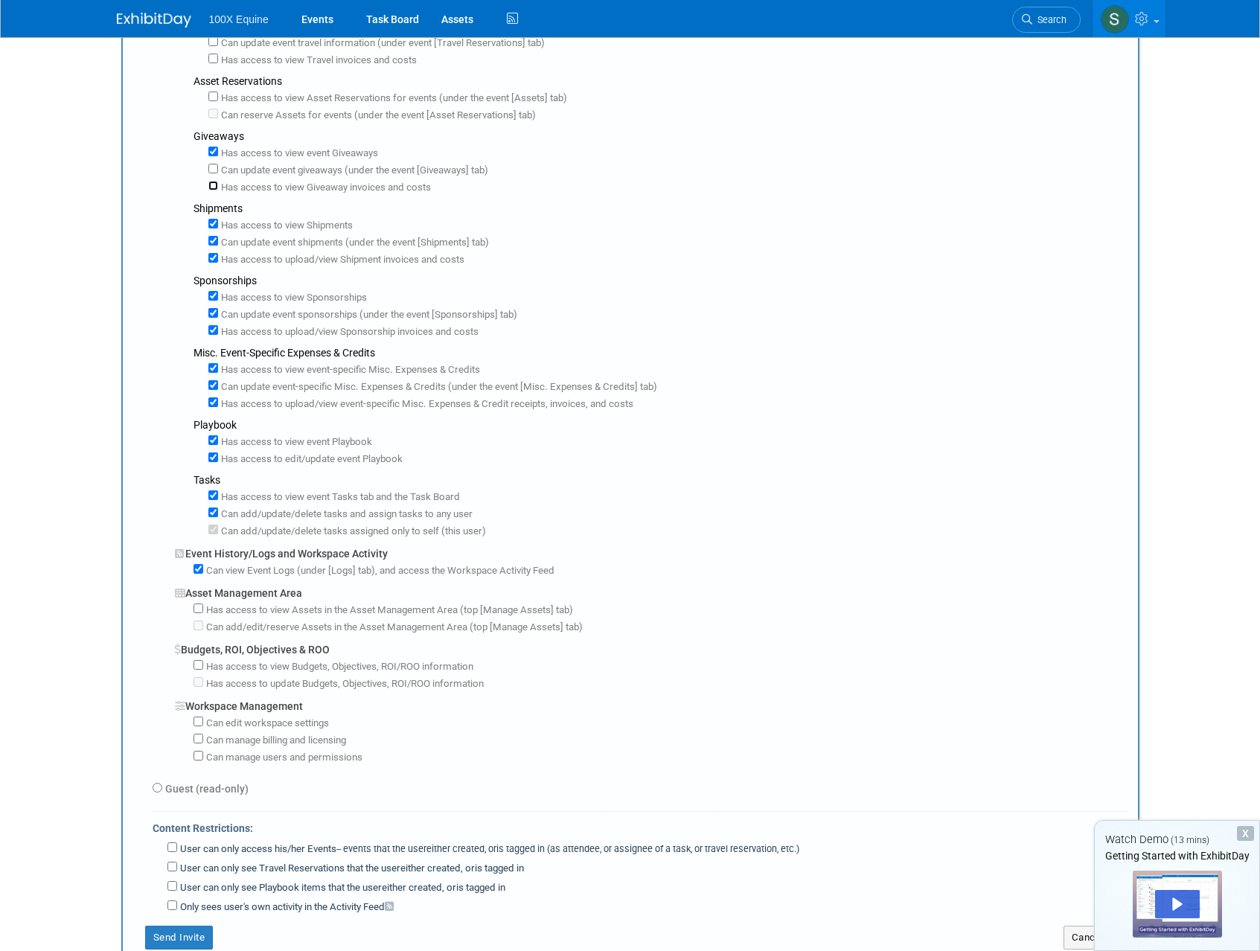
scroll to position [589, 0]
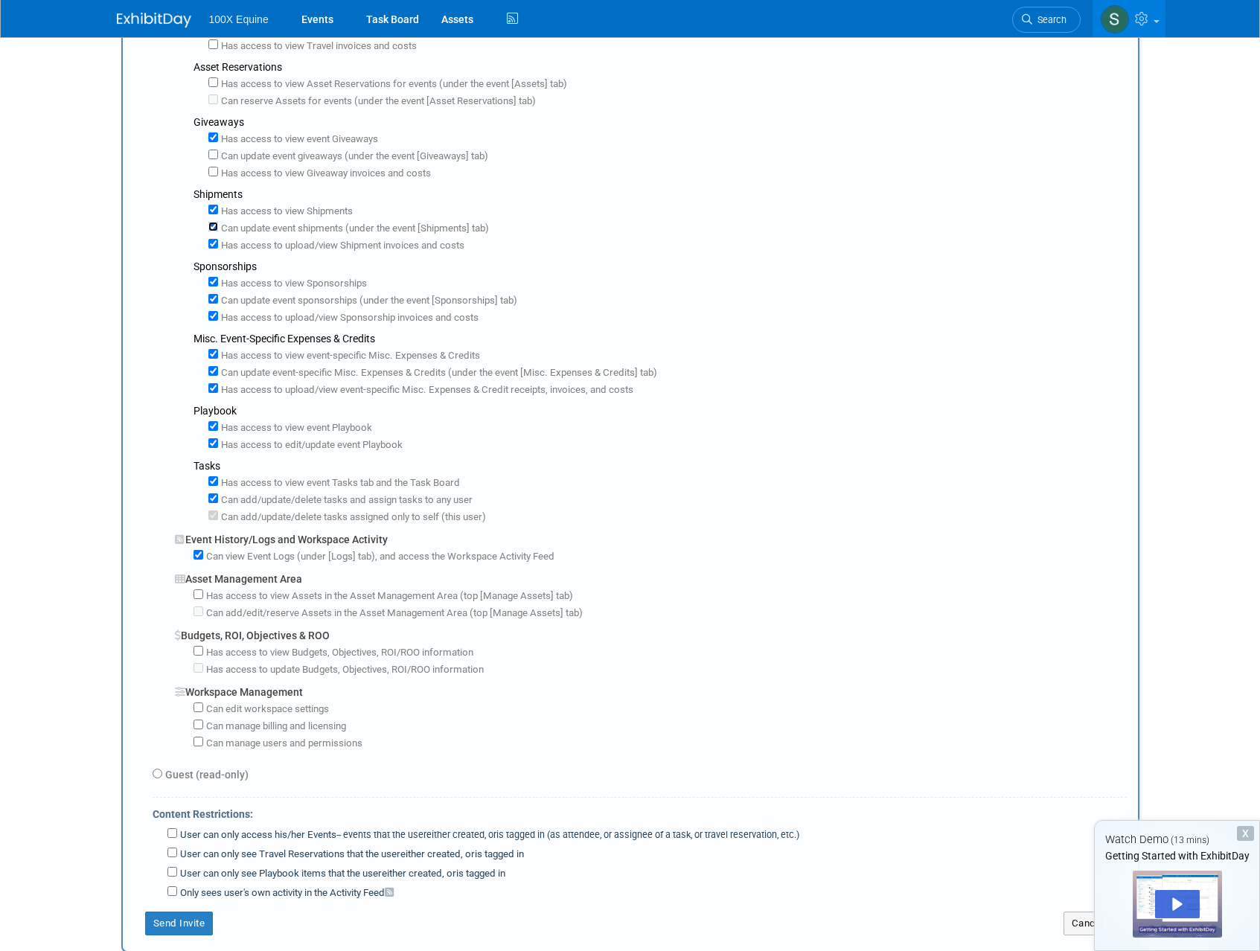
click at [214, 228] on input "Can update event shipments (under the event [Shipments] tab)" at bounding box center [213, 227] width 10 height 10
checkbox input "false"
click at [214, 238] on div "Has access to view Shipment invoices and costs" at bounding box center [667, 244] width 918 height 17
click at [214, 240] on input "Has access to view Shipment invoices and costs" at bounding box center [213, 244] width 10 height 10
checkbox input "false"
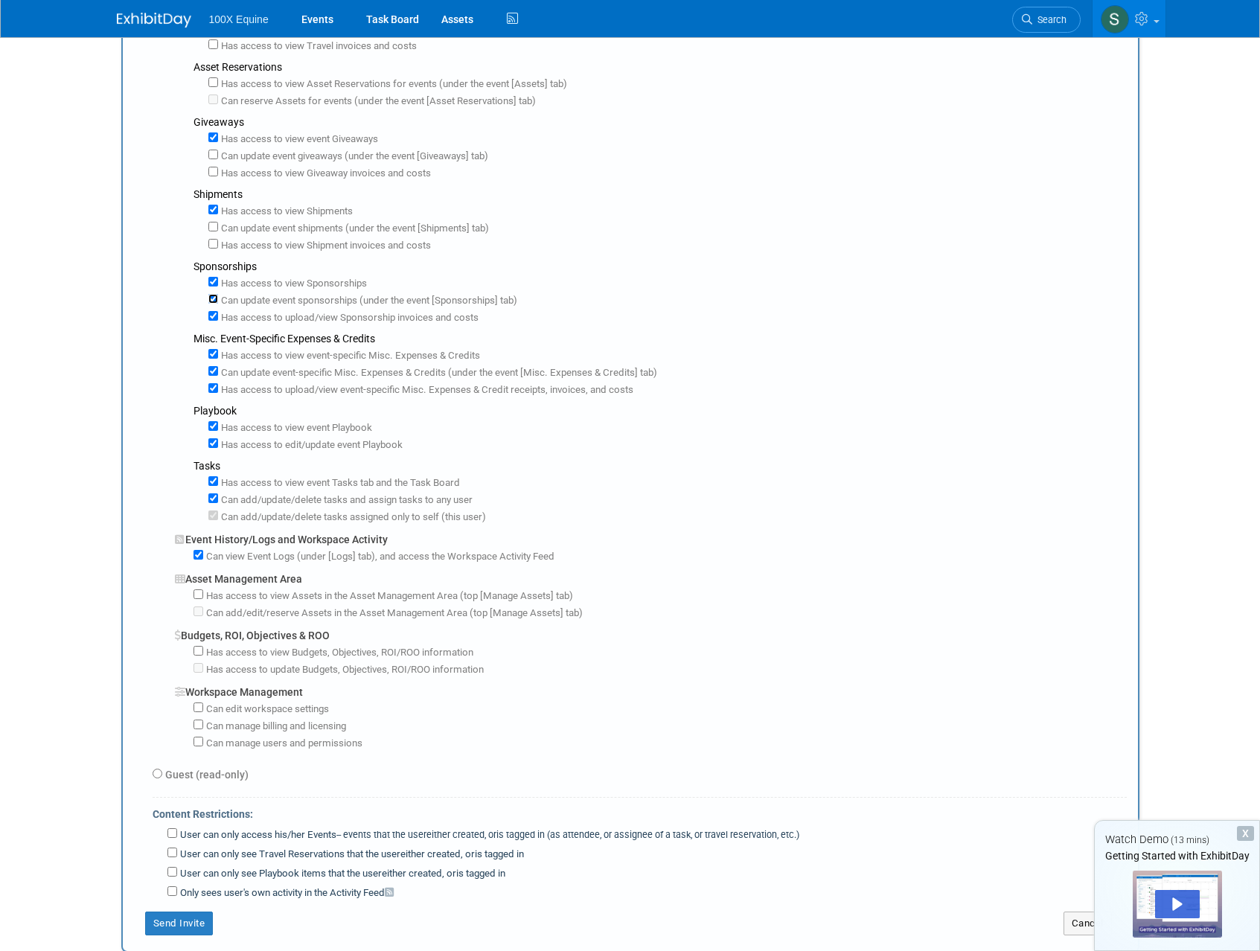
click at [211, 300] on input "Can update event sponsorships (under the event [Sponsorships] tab)" at bounding box center [213, 299] width 10 height 10
checkbox input "false"
click at [212, 316] on input "Has access to view Sponsorship invoices and costs" at bounding box center [213, 316] width 10 height 10
checkbox input "false"
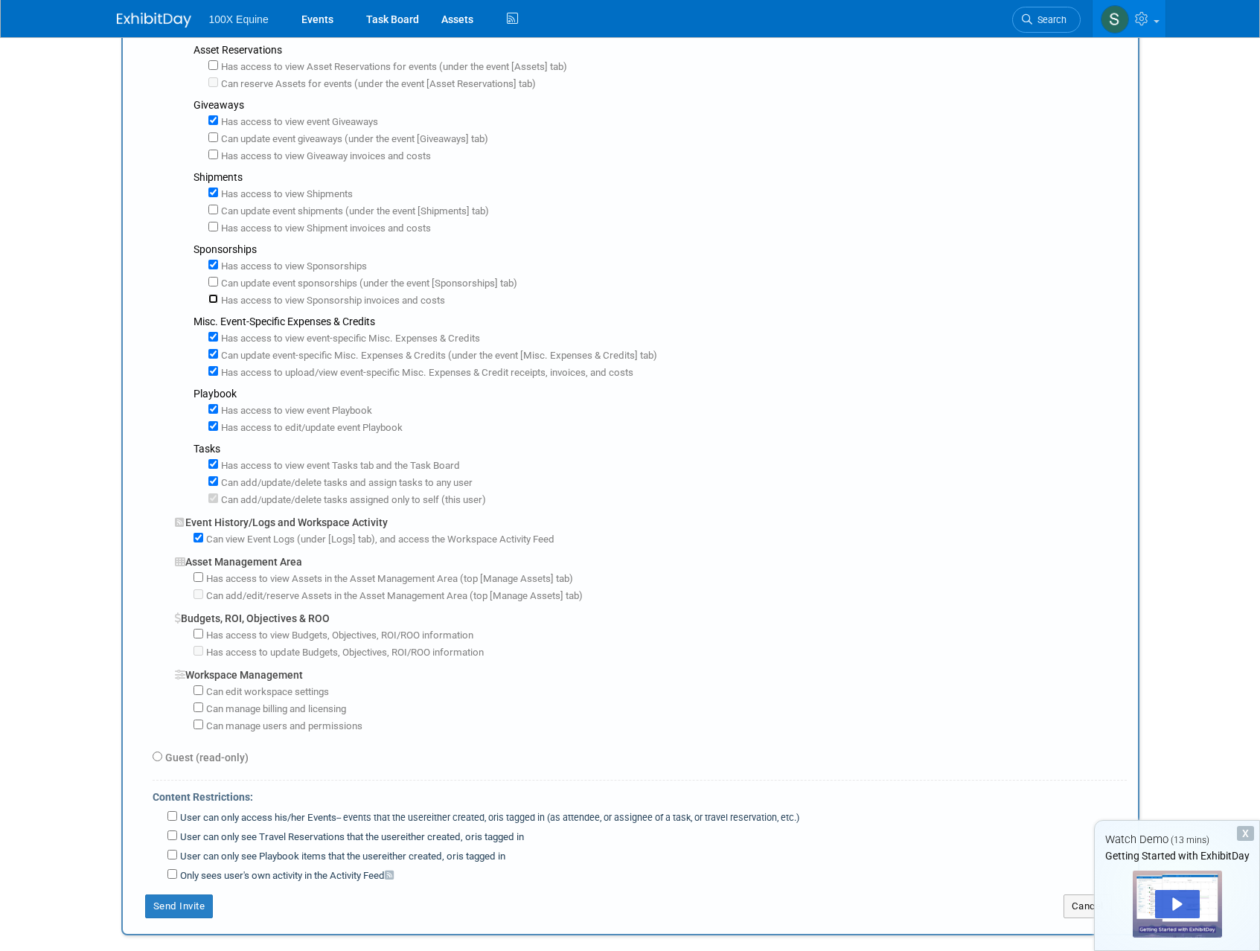
scroll to position [610, 0]
click at [212, 350] on input "Can update event-specific Misc. Expenses & Credits (under the event [Misc. Expe…" at bounding box center [213, 350] width 10 height 10
checkbox input "false"
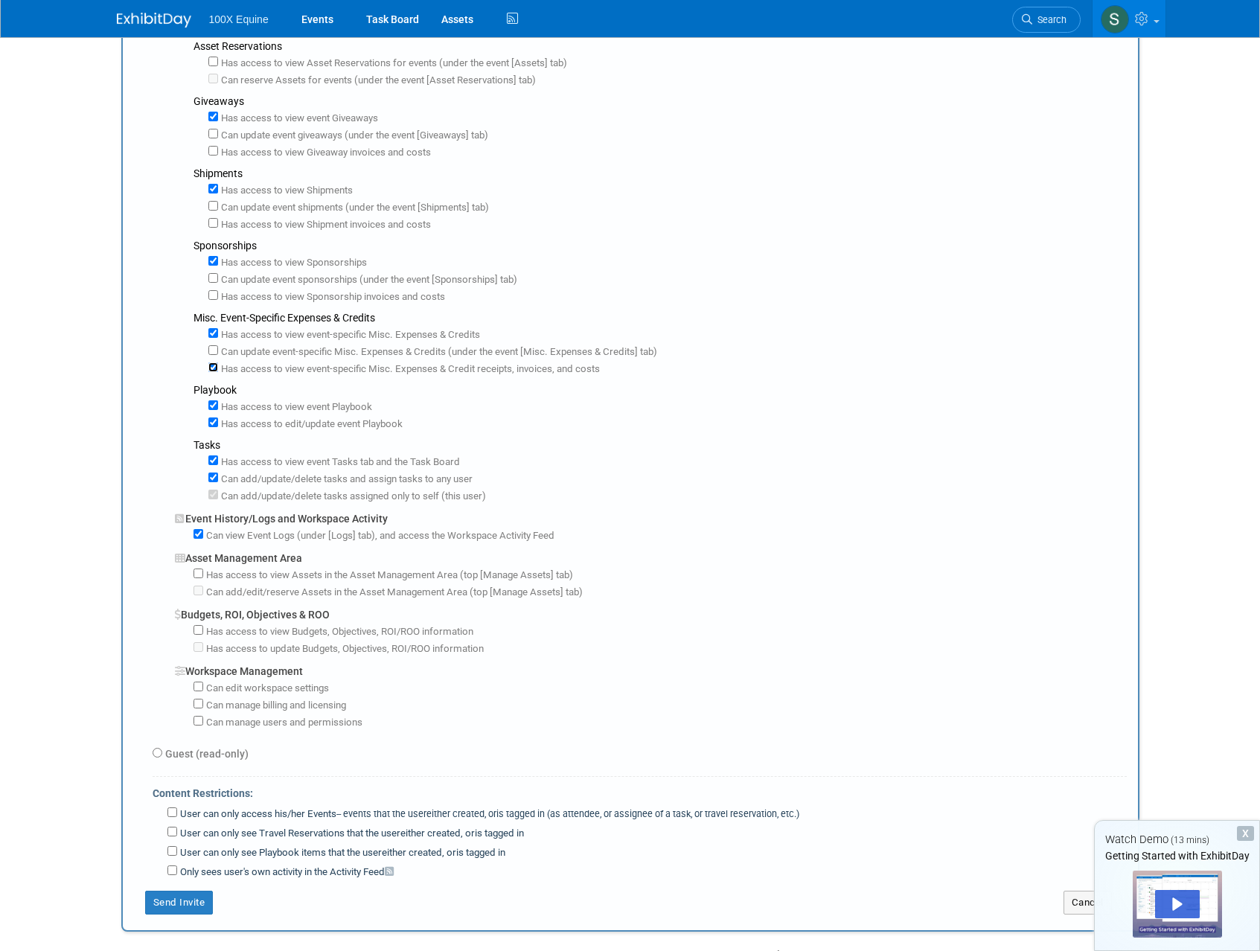
click at [213, 366] on input "Has access to view event-specific Misc. Expenses & Credit receipts, invoices, a…" at bounding box center [213, 367] width 10 height 10
checkbox input "false"
click at [213, 421] on input "Has access to edit/update event Playbook" at bounding box center [213, 423] width 10 height 10
checkbox input "false"
click at [212, 480] on input "Can add/update/delete tasks and assign tasks to any user" at bounding box center [213, 478] width 10 height 10
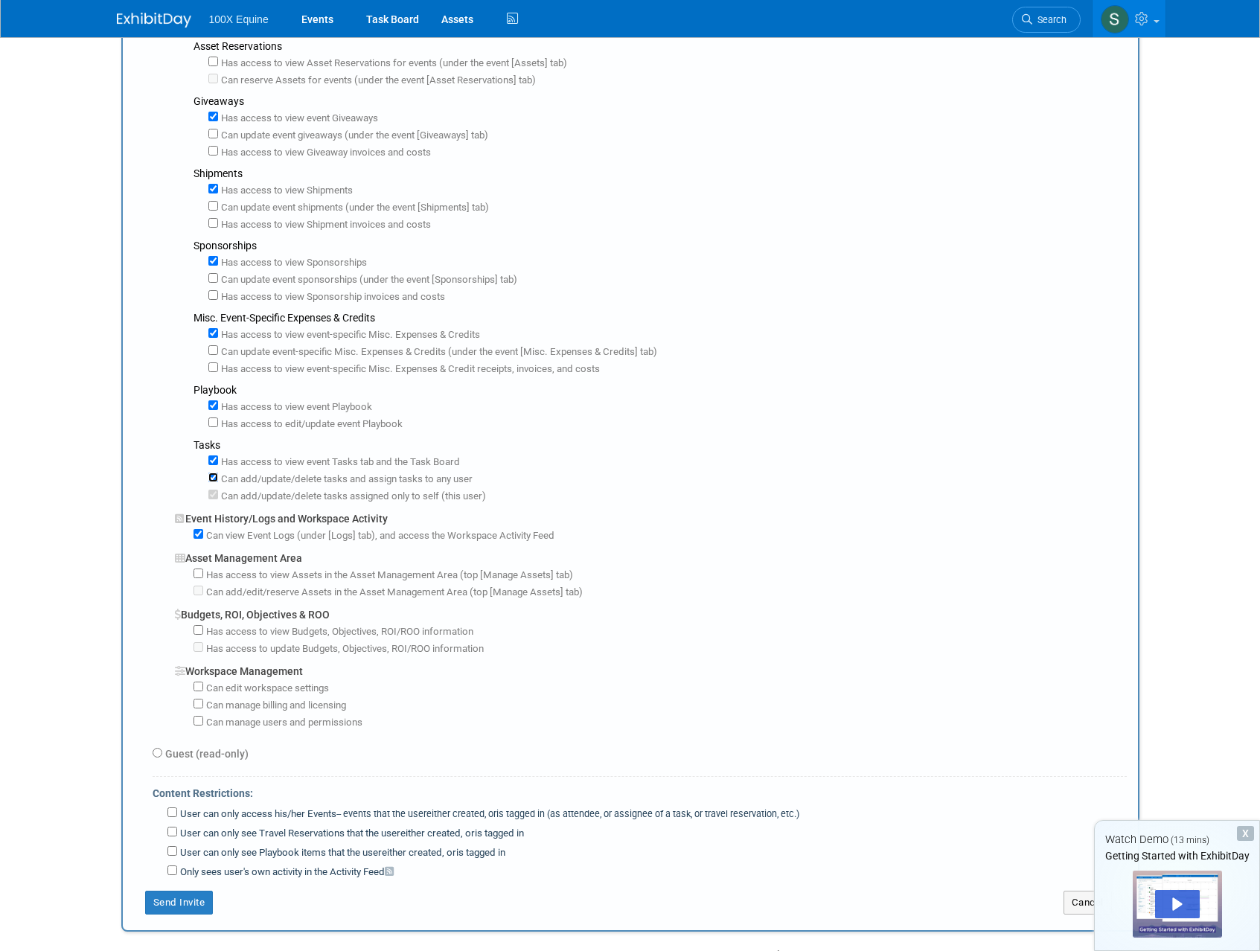
checkbox input "false"
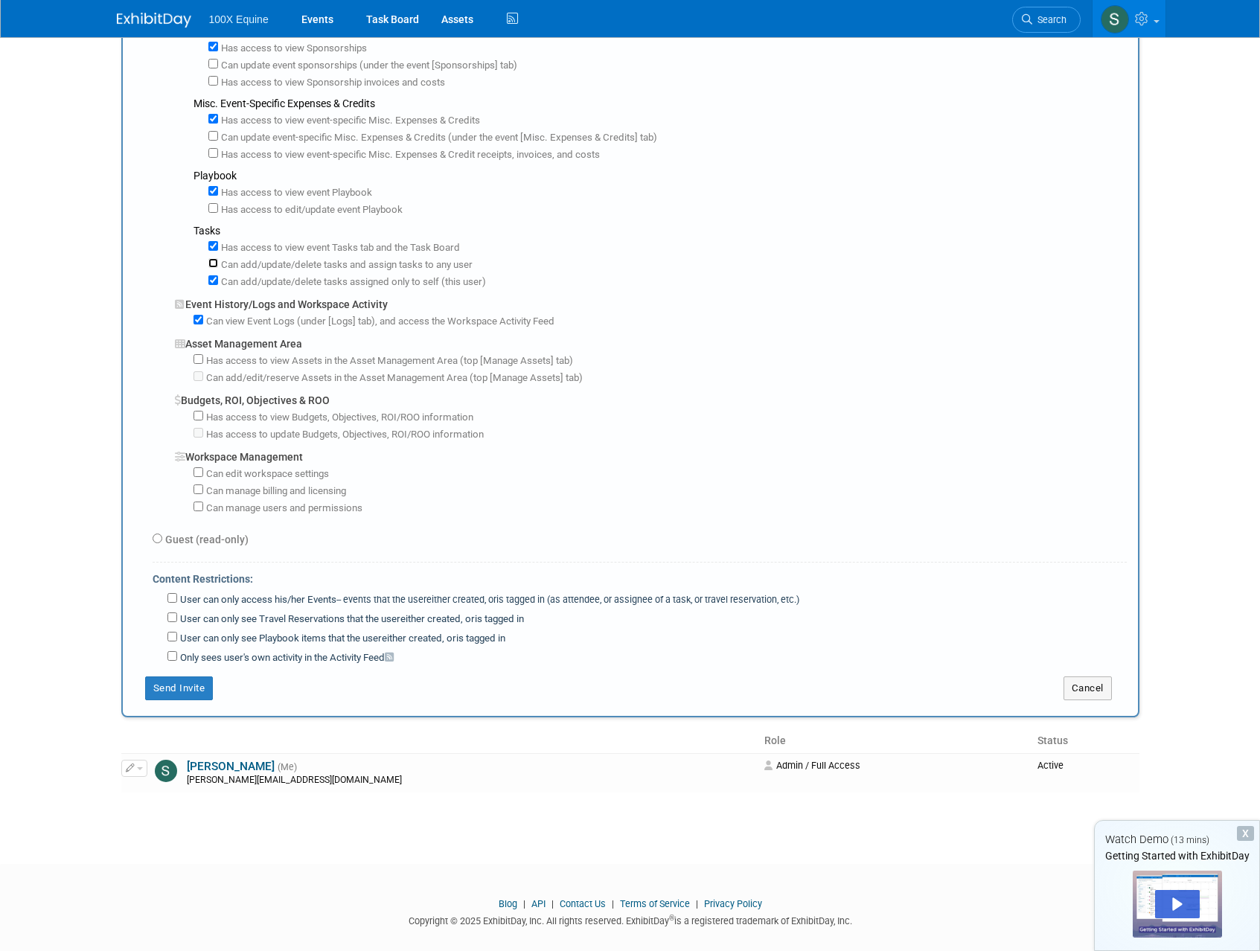
scroll to position [842, 0]
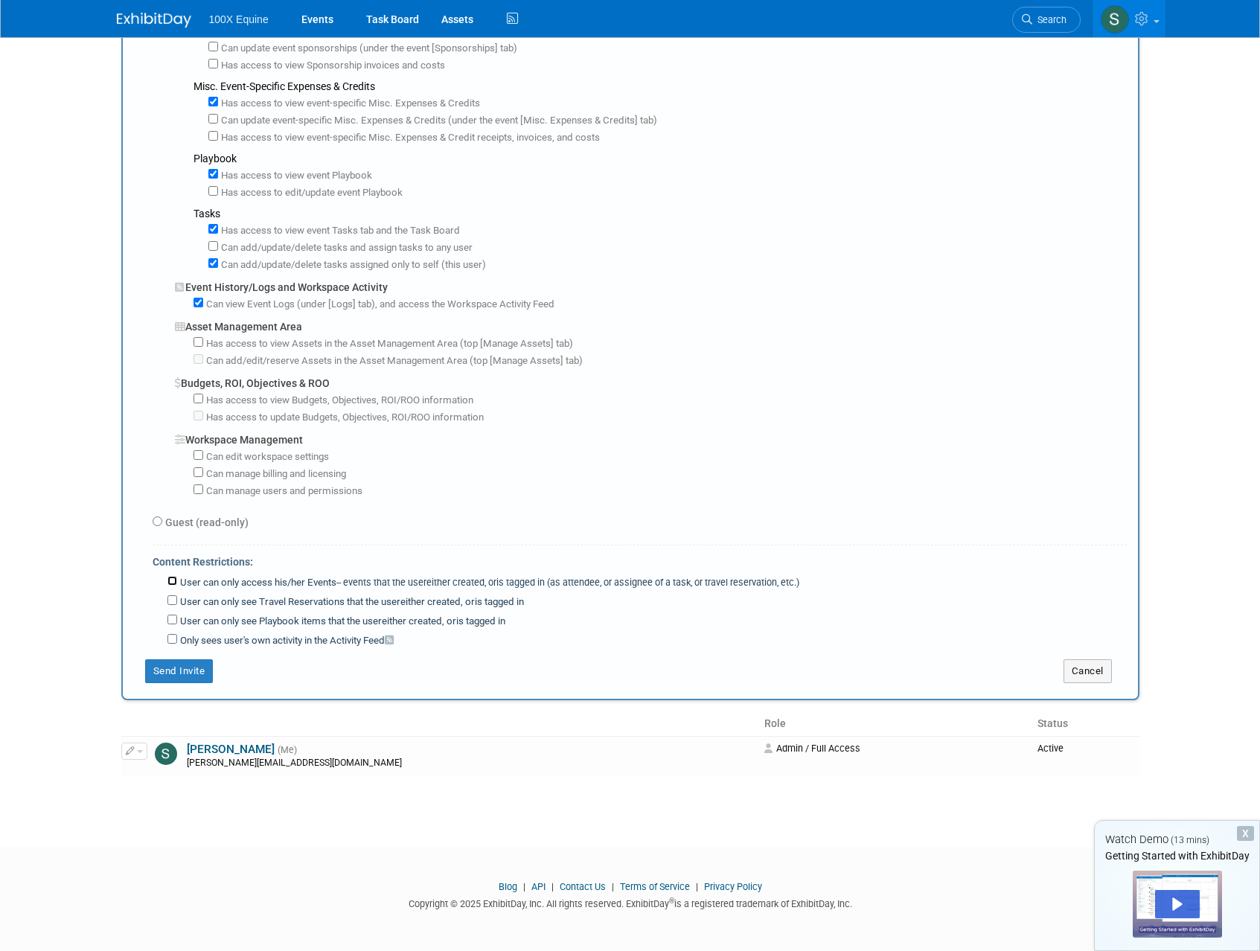
click at [175, 581] on input "User can only access his/her Events -- events that the user either created, or …" at bounding box center [172, 581] width 10 height 10
checkbox input "true"
click at [170, 600] on input "User can only see Travel Reservations that the user either created, or is tagge…" at bounding box center [172, 600] width 10 height 10
checkbox input "true"
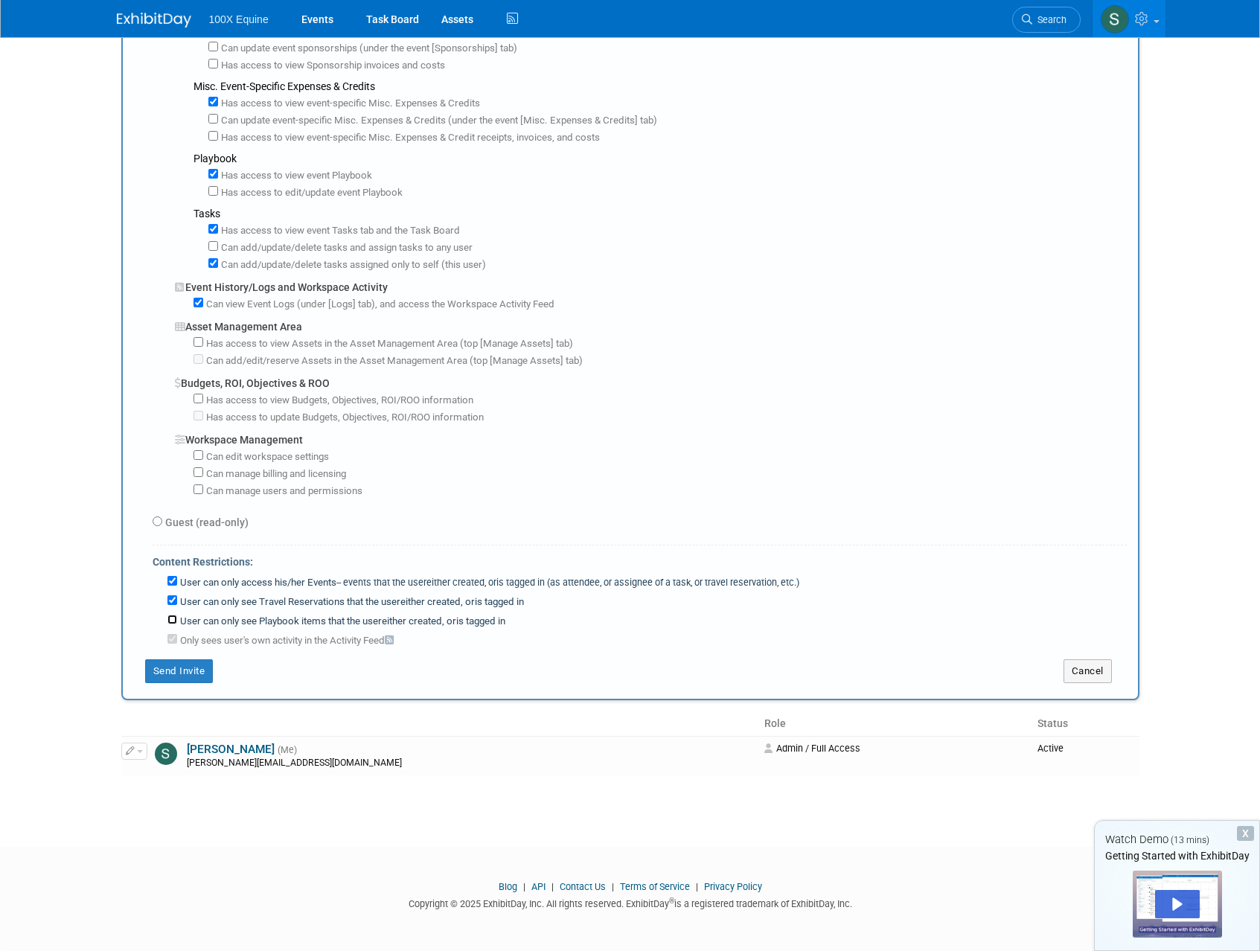
click at [170, 621] on input "User can only see Playbook items that the user either created, or is tagged in" at bounding box center [172, 620] width 10 height 10
checkbox input "true"
click at [188, 672] on button "Send Invite" at bounding box center [179, 671] width 68 height 24
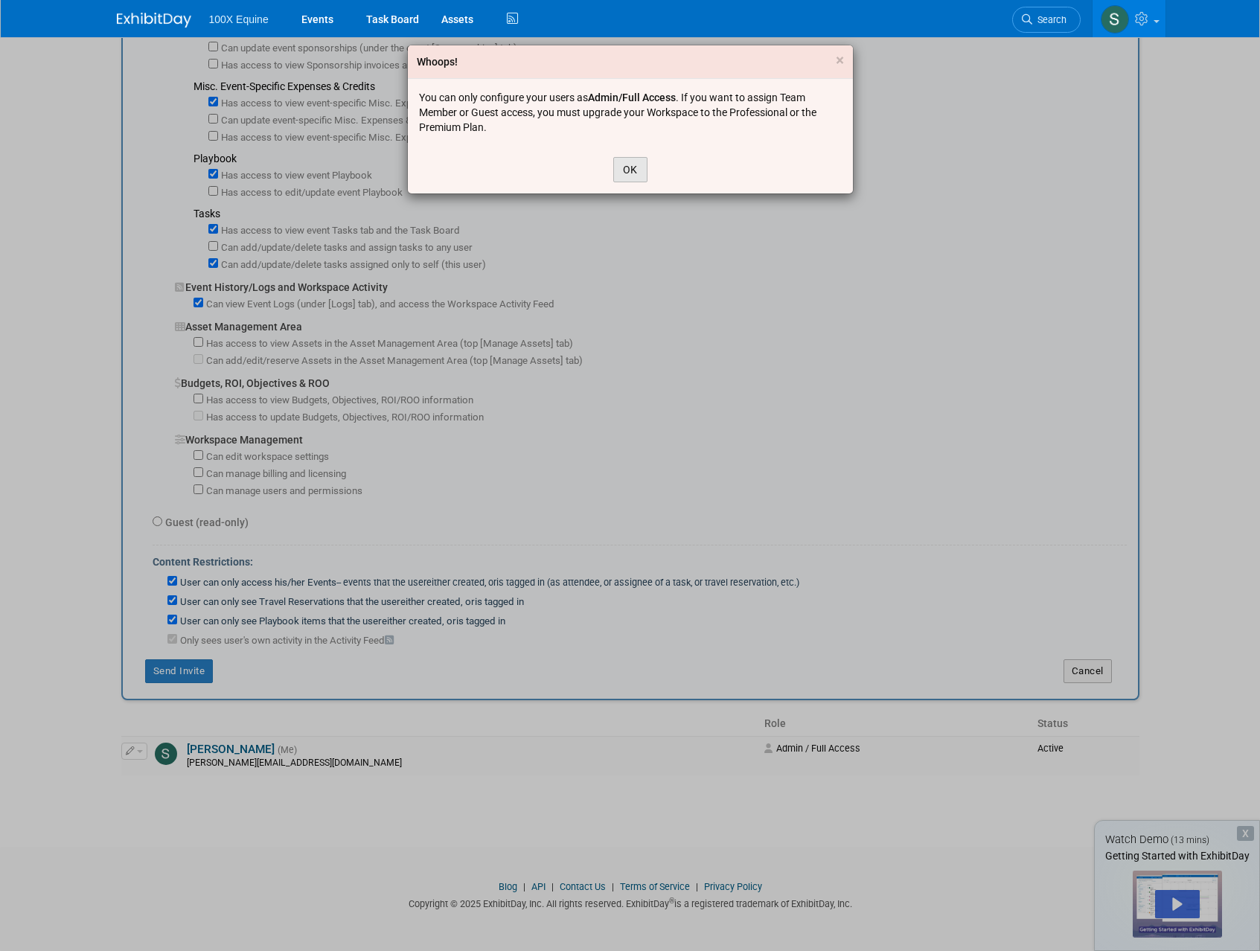
click at [630, 167] on button "OK" at bounding box center [630, 169] width 34 height 25
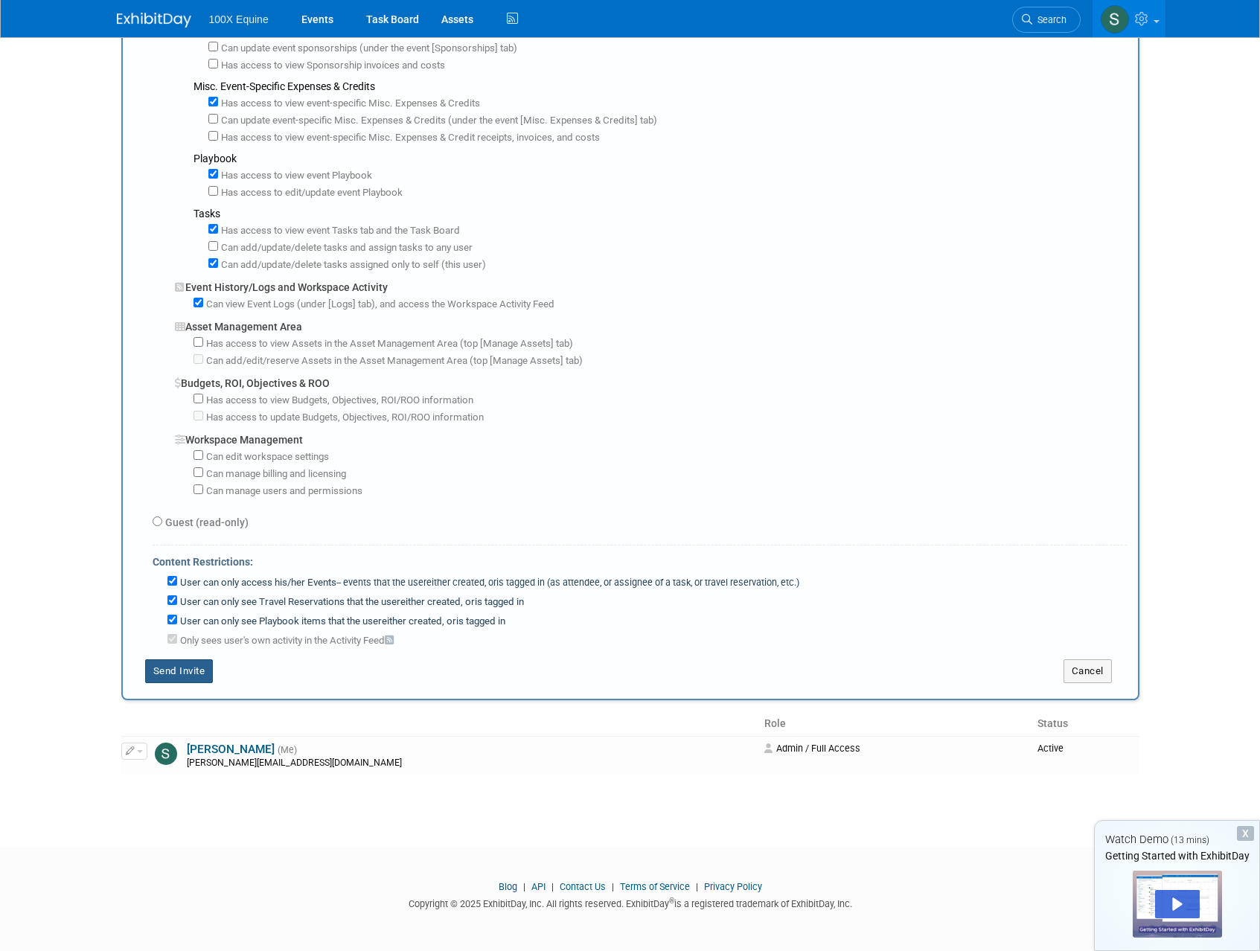
click at [185, 662] on button "Send Invite" at bounding box center [179, 671] width 68 height 24
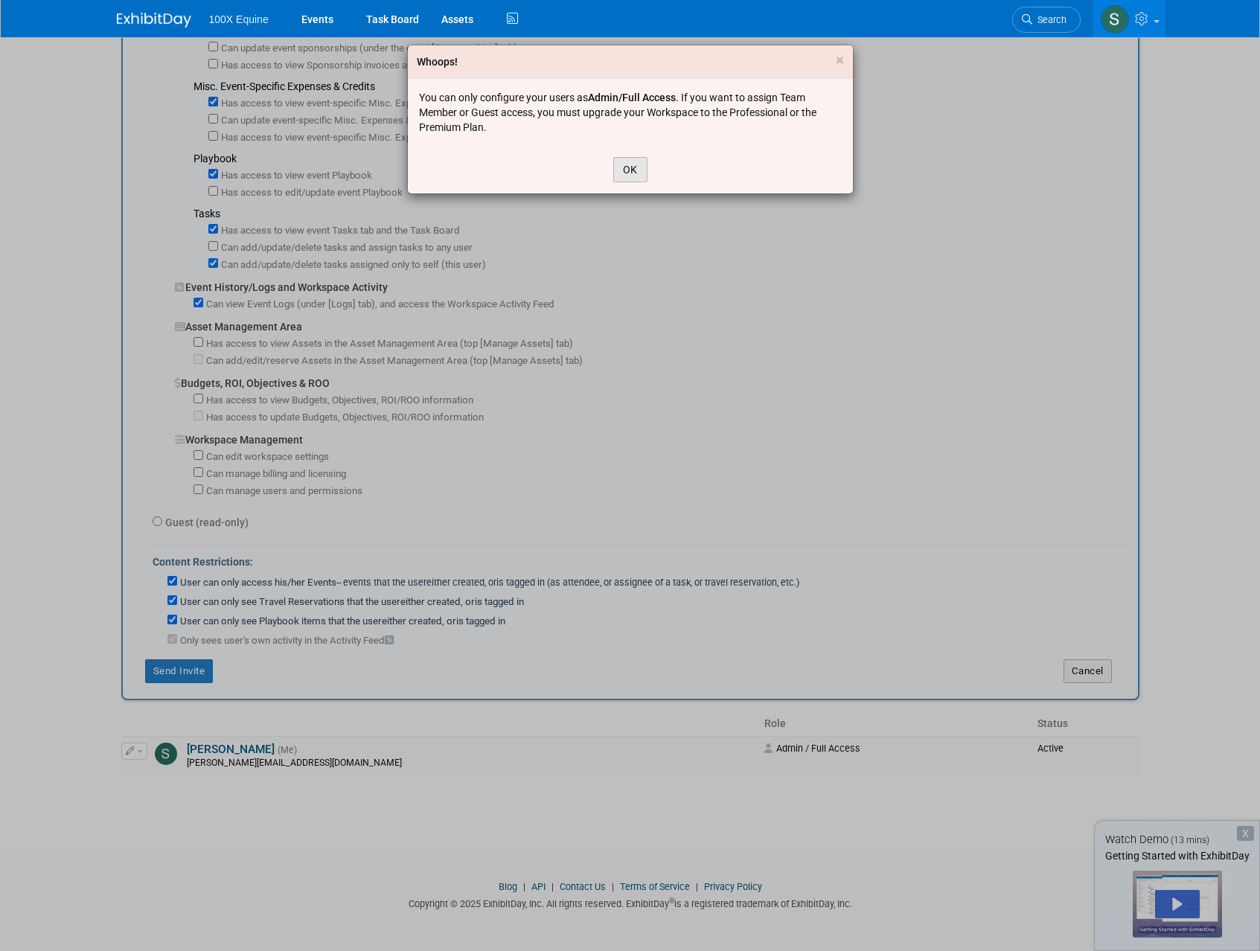
click at [624, 174] on button "OK" at bounding box center [630, 169] width 34 height 25
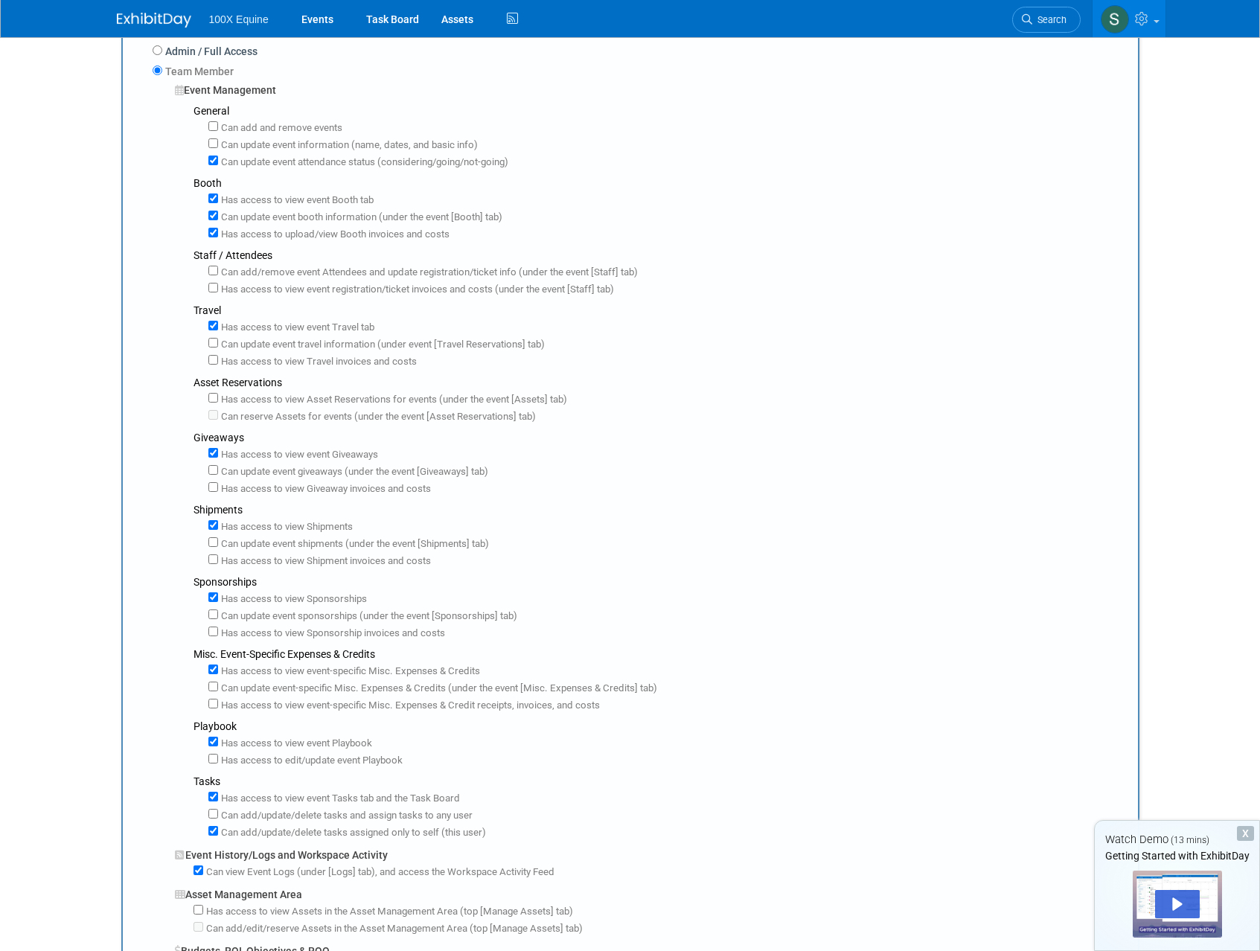
scroll to position [0, 0]
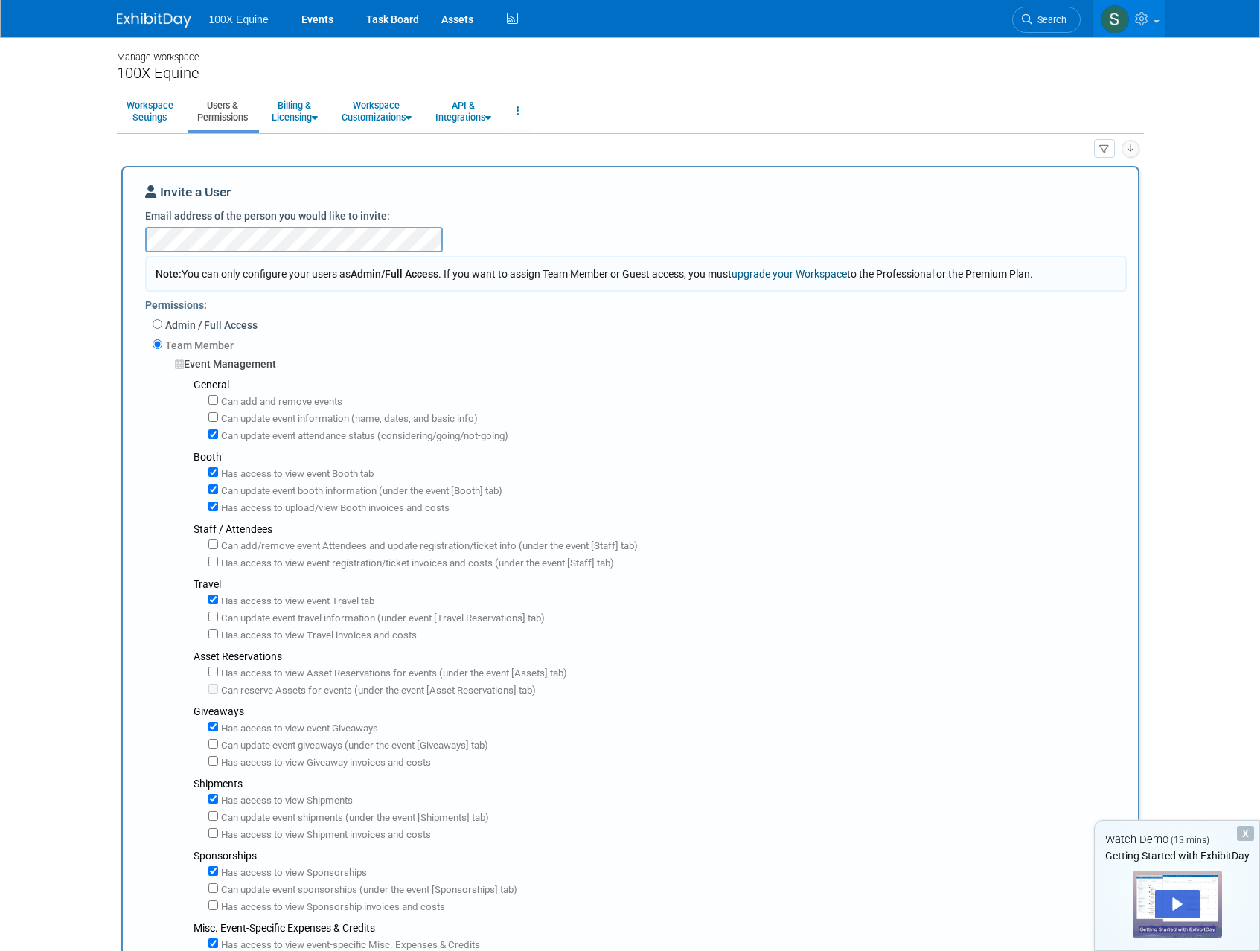
click at [1162, 16] on link at bounding box center [1129, 18] width 73 height 37
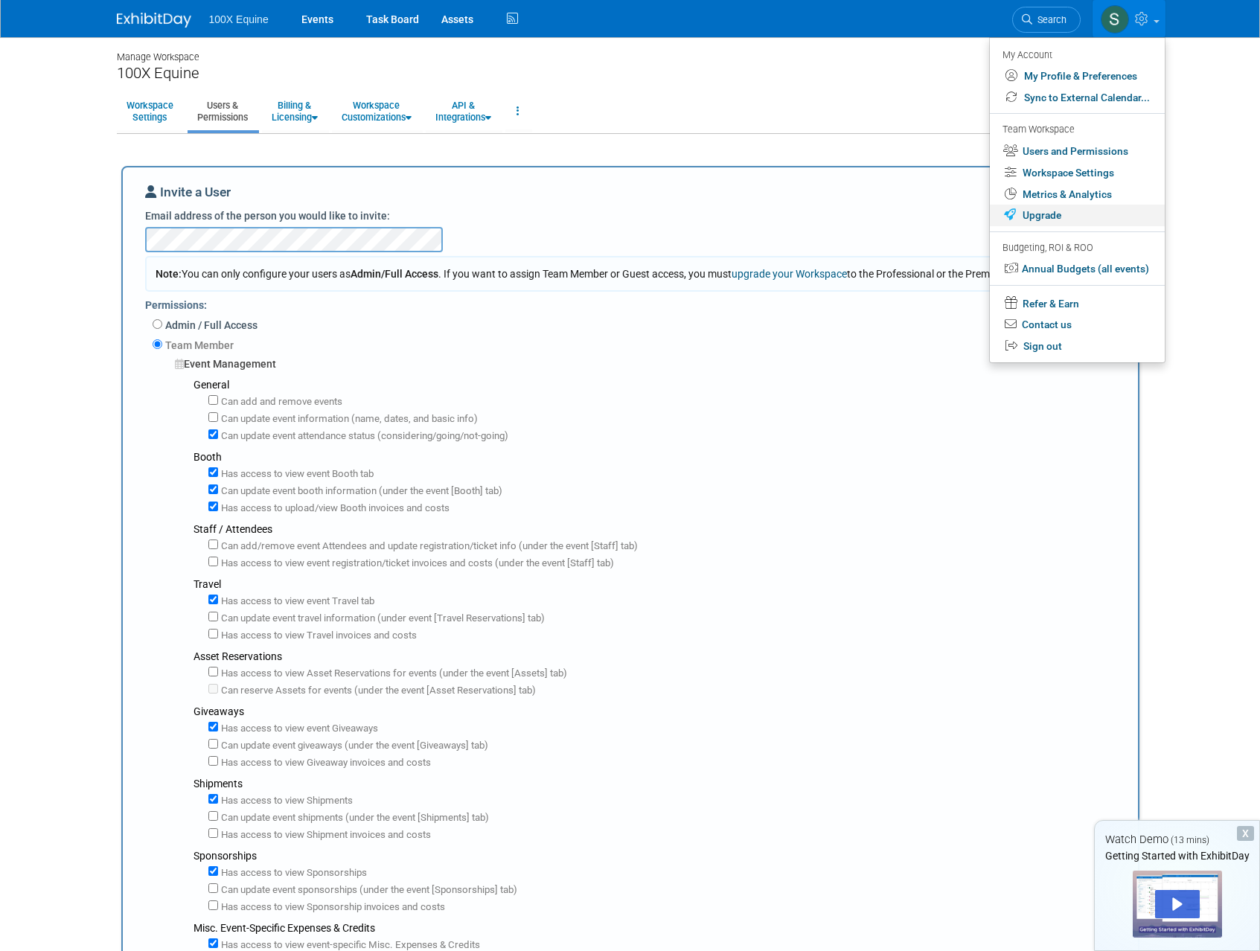
click at [1046, 212] on link "Upgrade" at bounding box center [1077, 216] width 175 height 22
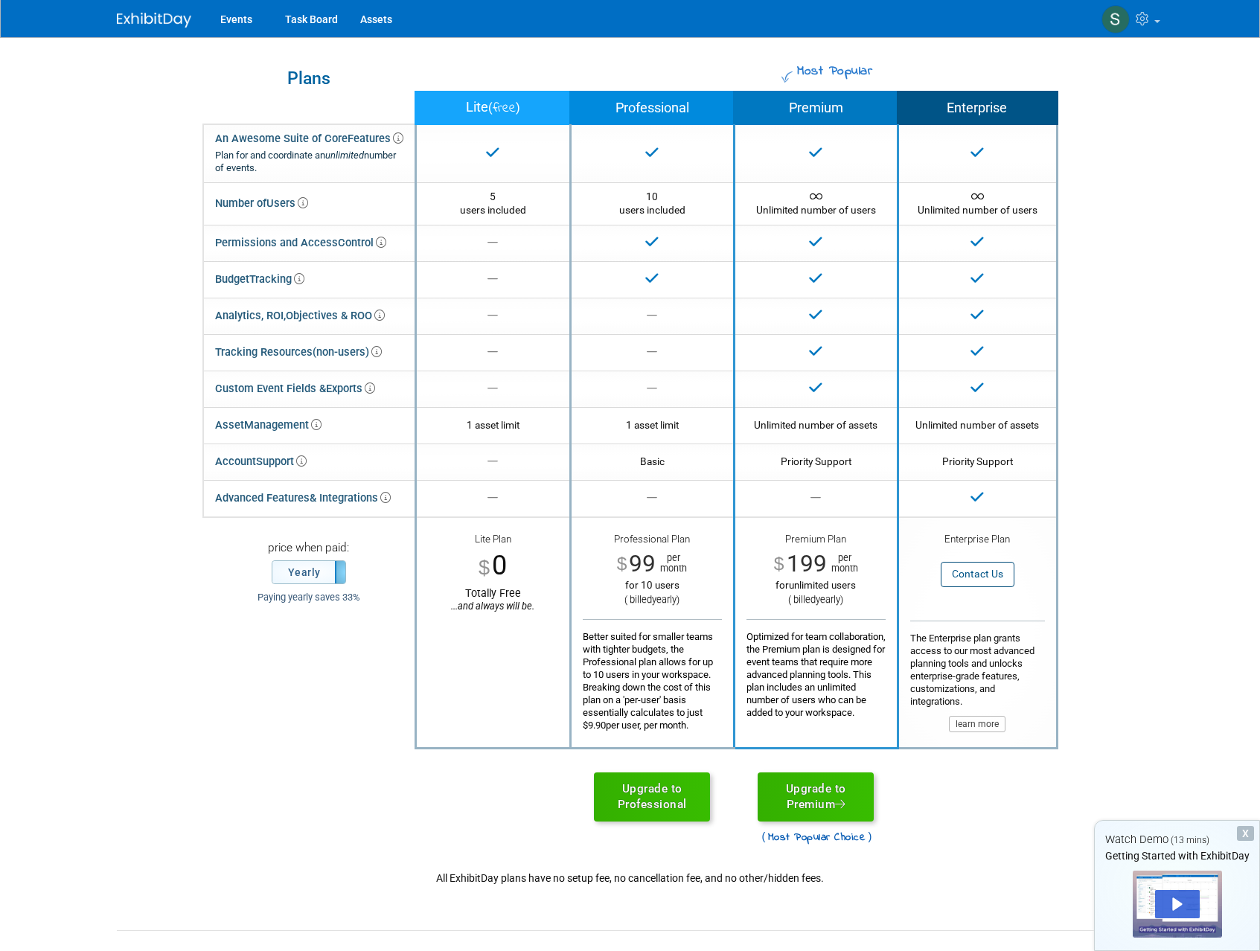
click at [653, 584] on div "for 10 users" at bounding box center [652, 585] width 139 height 13
click at [658, 121] on th "Professional" at bounding box center [652, 108] width 164 height 33
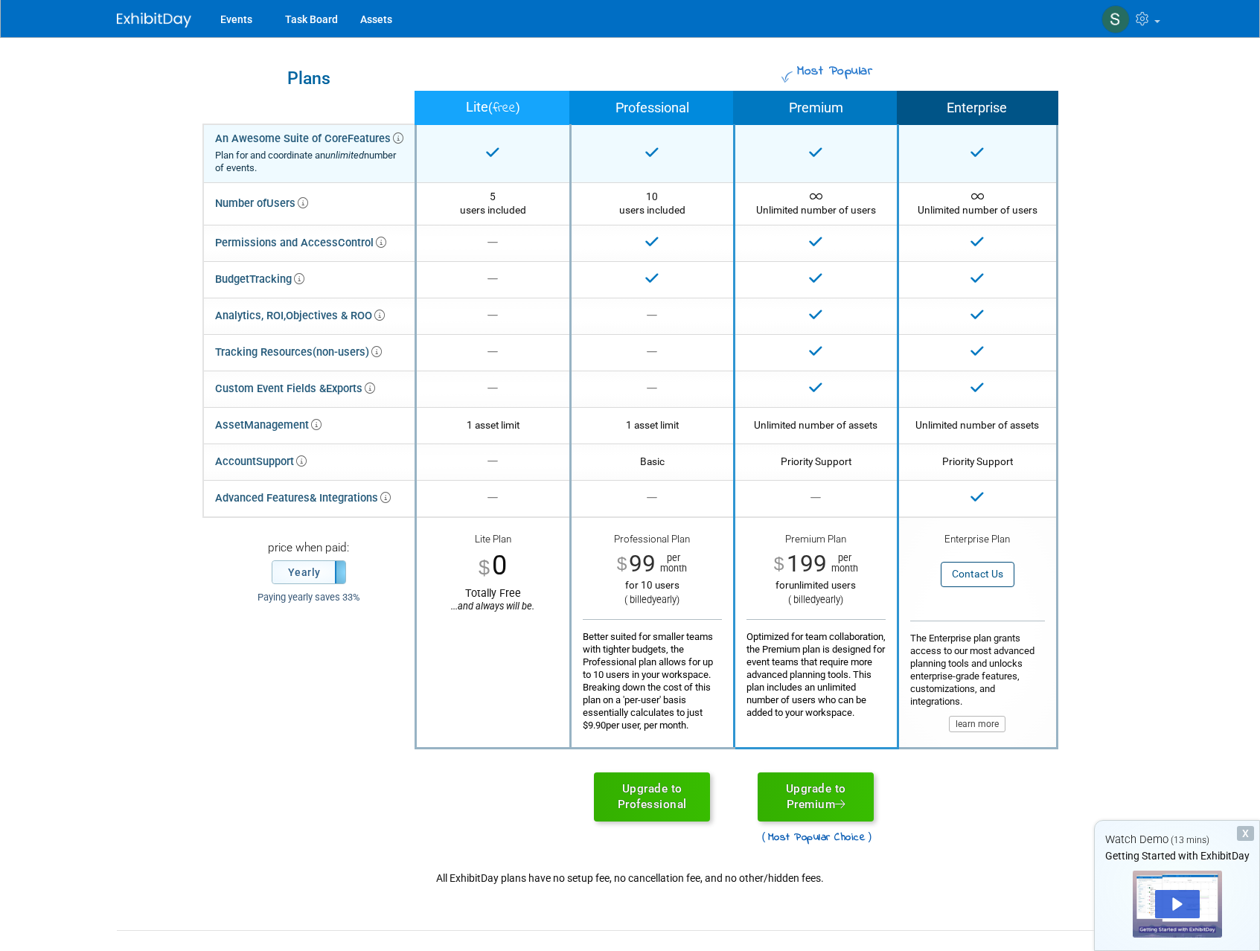
click at [655, 165] on td "Professional Plan" at bounding box center [652, 153] width 164 height 58
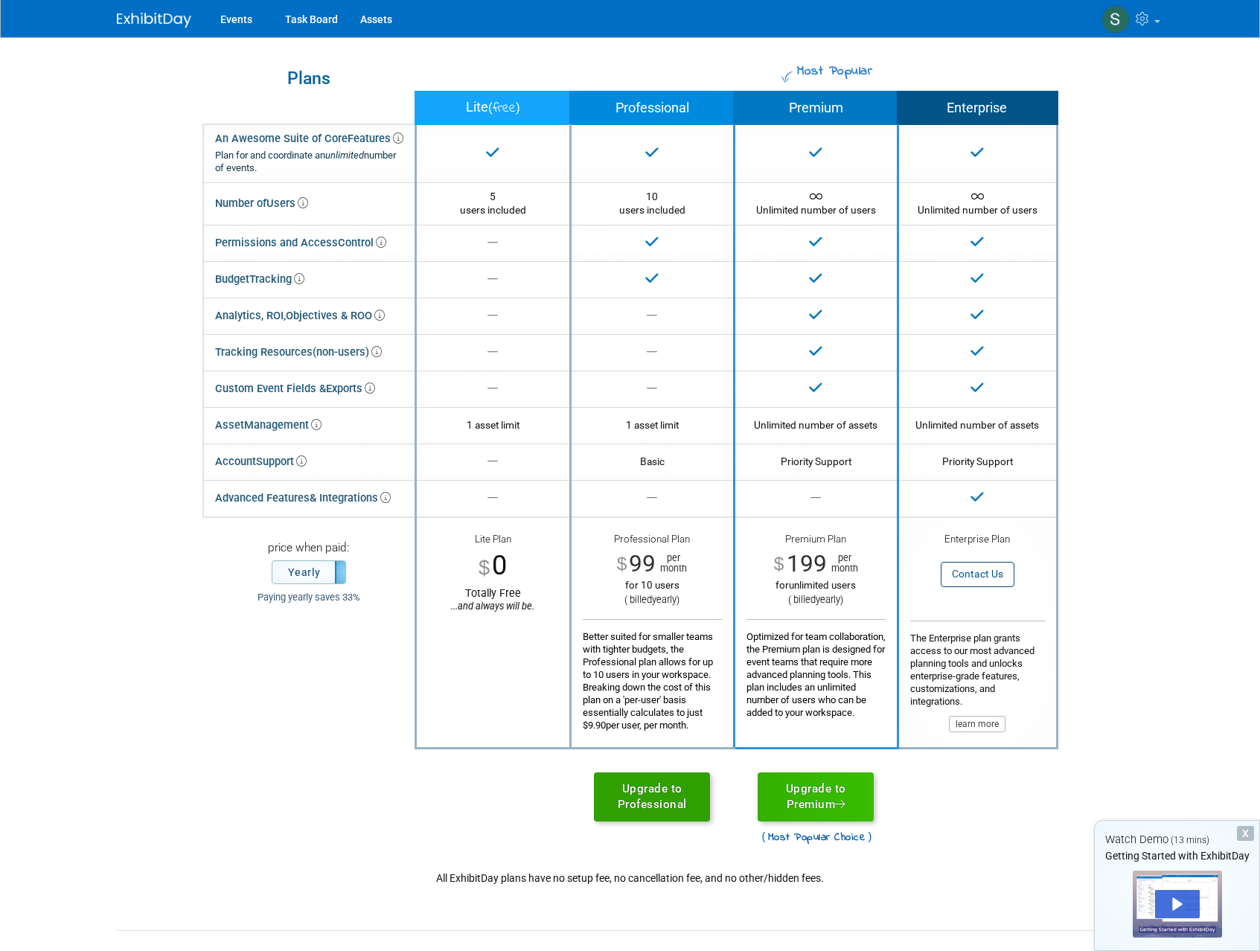
click at [662, 805] on link "Upgrade to Professional" at bounding box center [652, 797] width 116 height 49
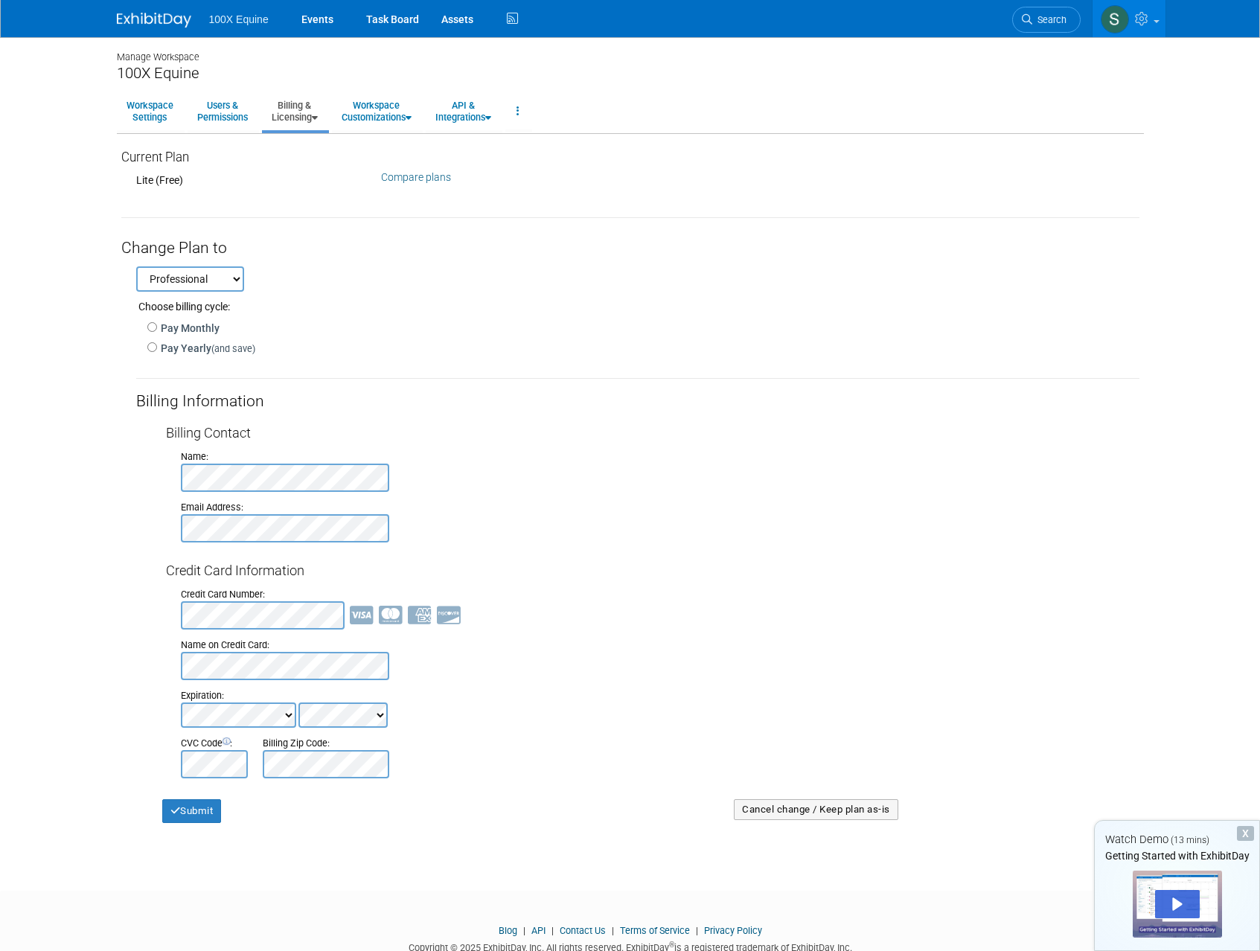
click at [184, 350] on label "Pay Yearly (and save)" at bounding box center [206, 348] width 98 height 15
click at [157, 350] on input "Pay Yearly (and save)" at bounding box center [152, 347] width 10 height 10
radio input "true"
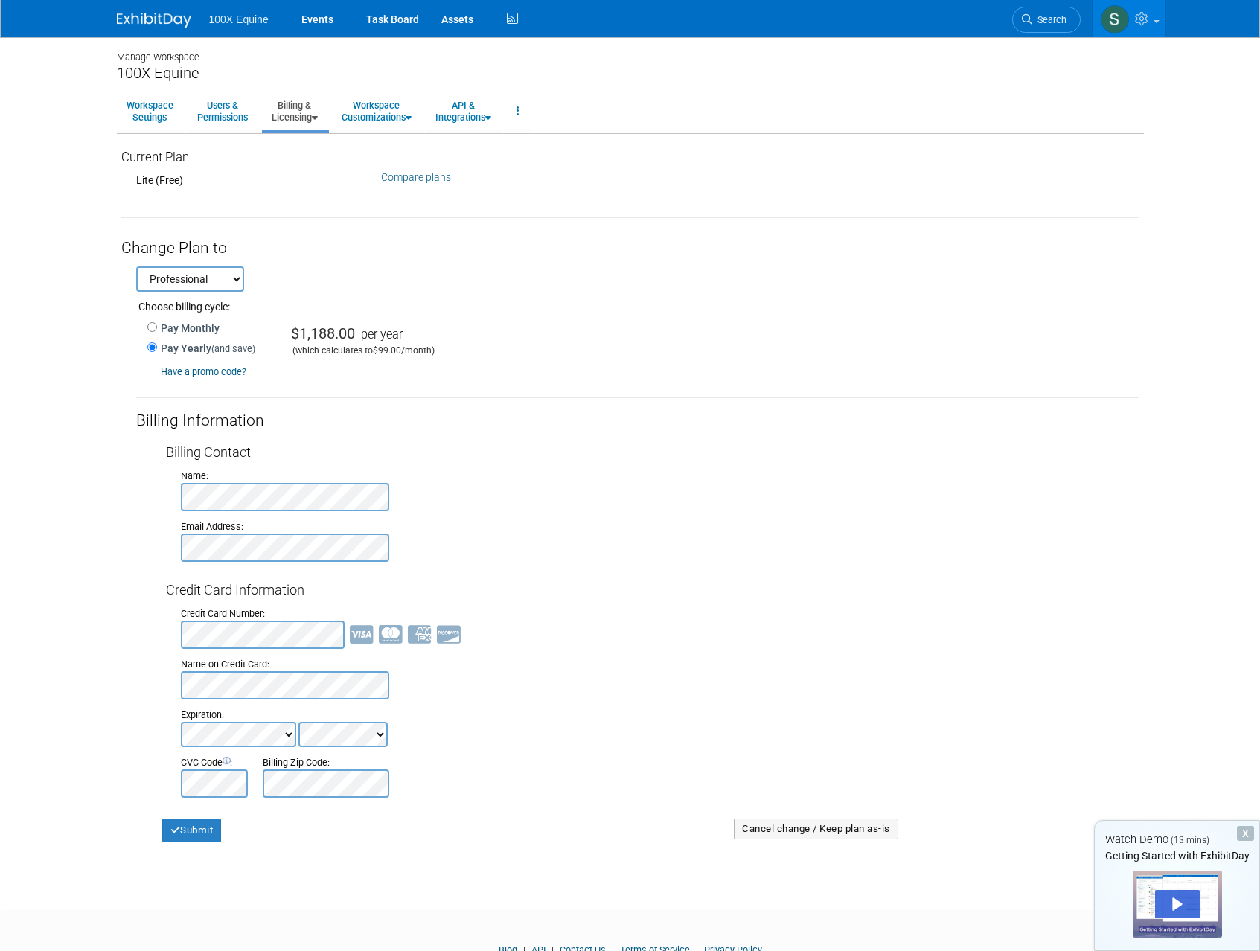
click at [169, 324] on label "Pay Monthly" at bounding box center [188, 328] width 63 height 15
click at [157, 324] on input "Pay Monthly" at bounding box center [152, 327] width 10 height 10
radio input "true"
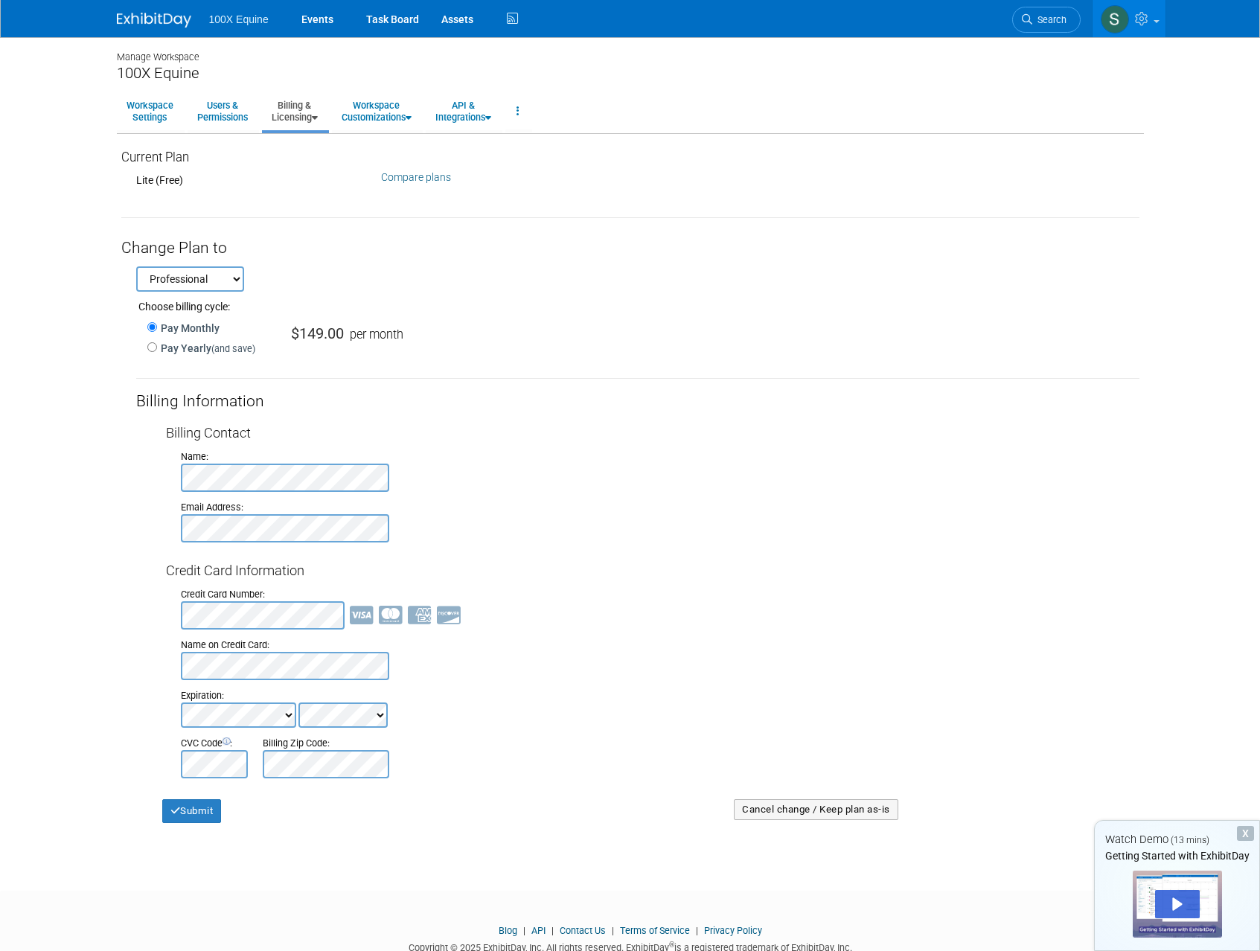
click at [178, 349] on label "Pay Yearly (and save)" at bounding box center [206, 348] width 98 height 15
click at [157, 349] on input "Pay Yearly (and save)" at bounding box center [152, 347] width 10 height 10
radio input "true"
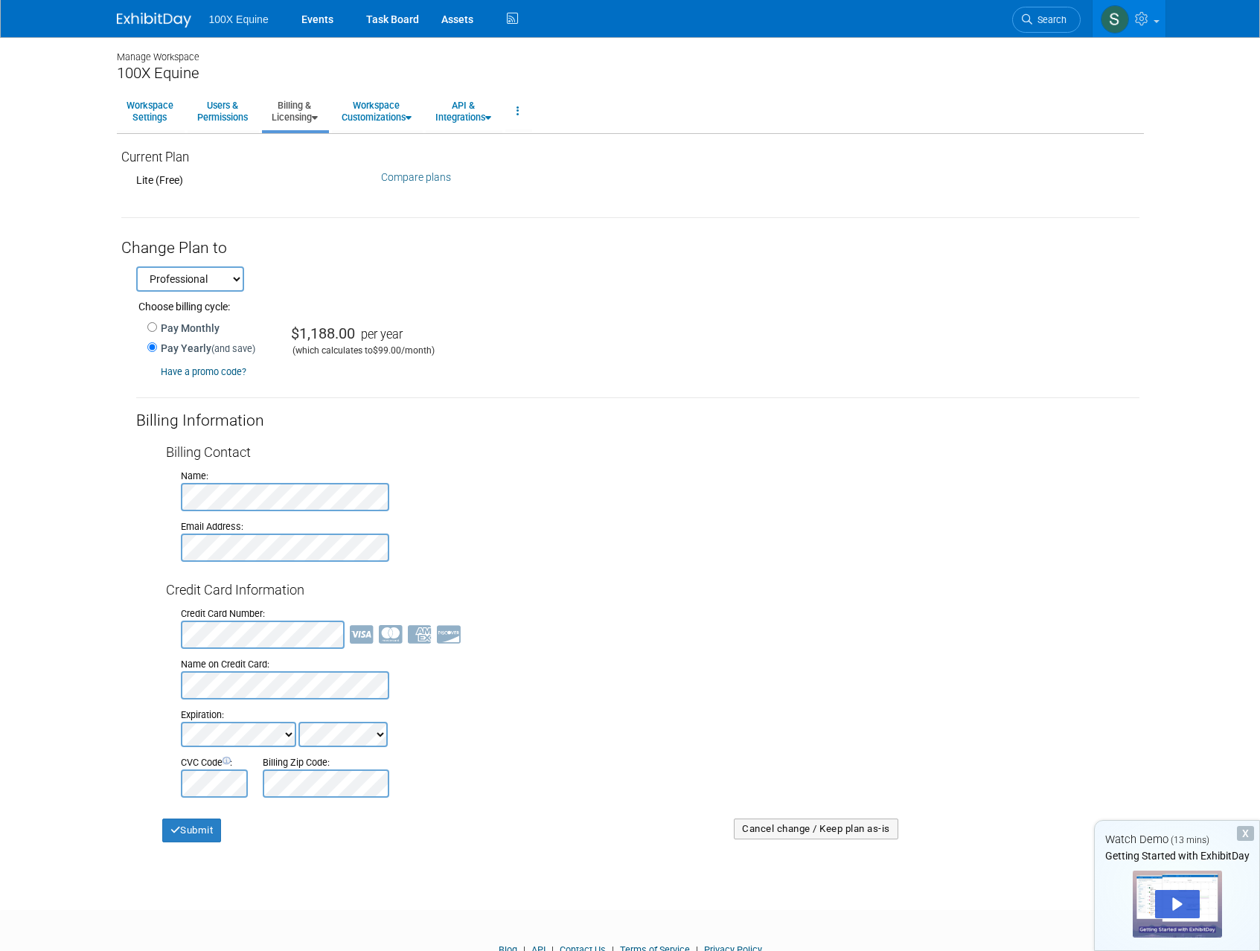
click at [285, 125] on link "Billing & Licensing" at bounding box center [294, 111] width 65 height 36
click at [217, 176] on div "Lite (Free)" at bounding box center [247, 180] width 223 height 15
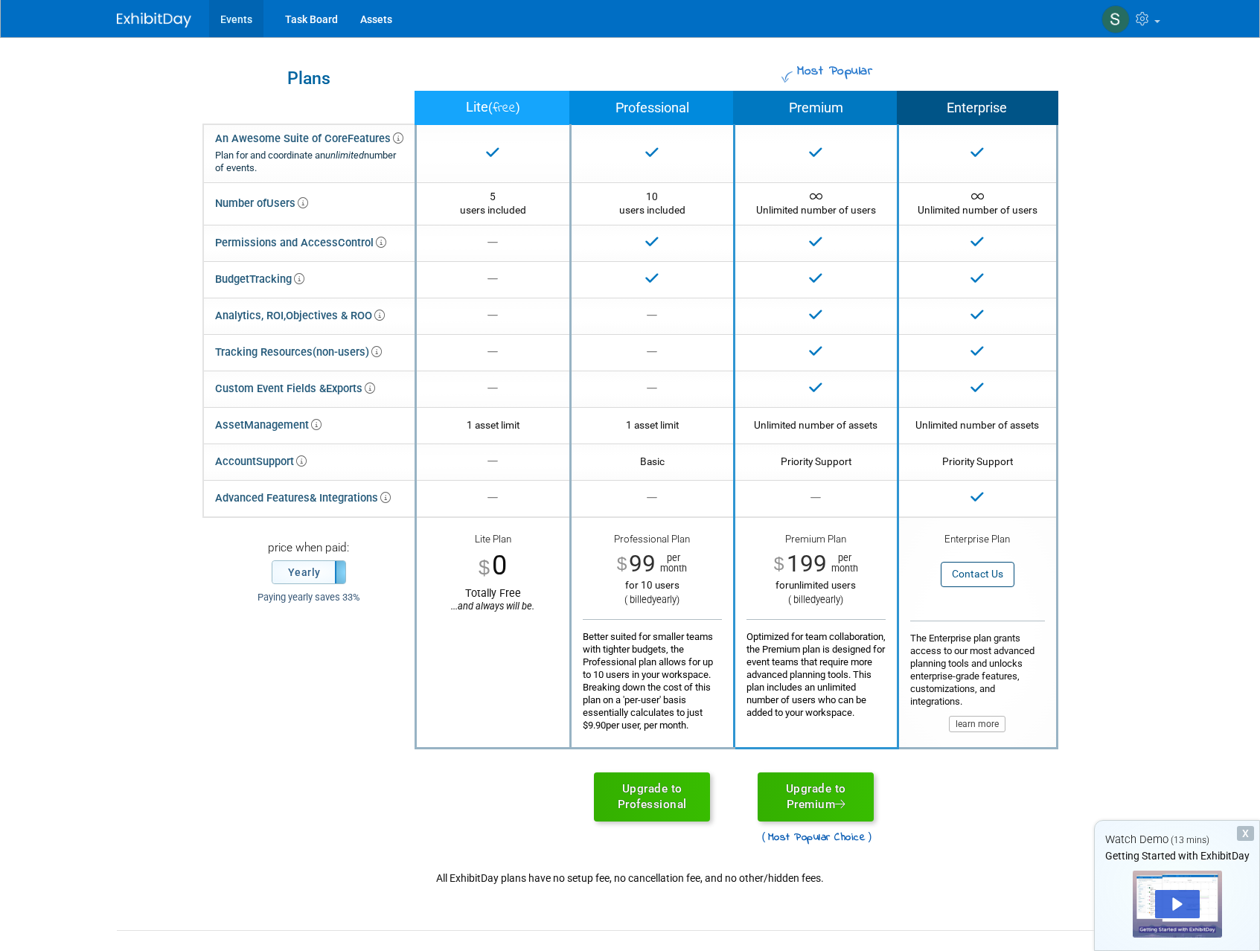
click at [245, 21] on link "Events" at bounding box center [236, 18] width 54 height 37
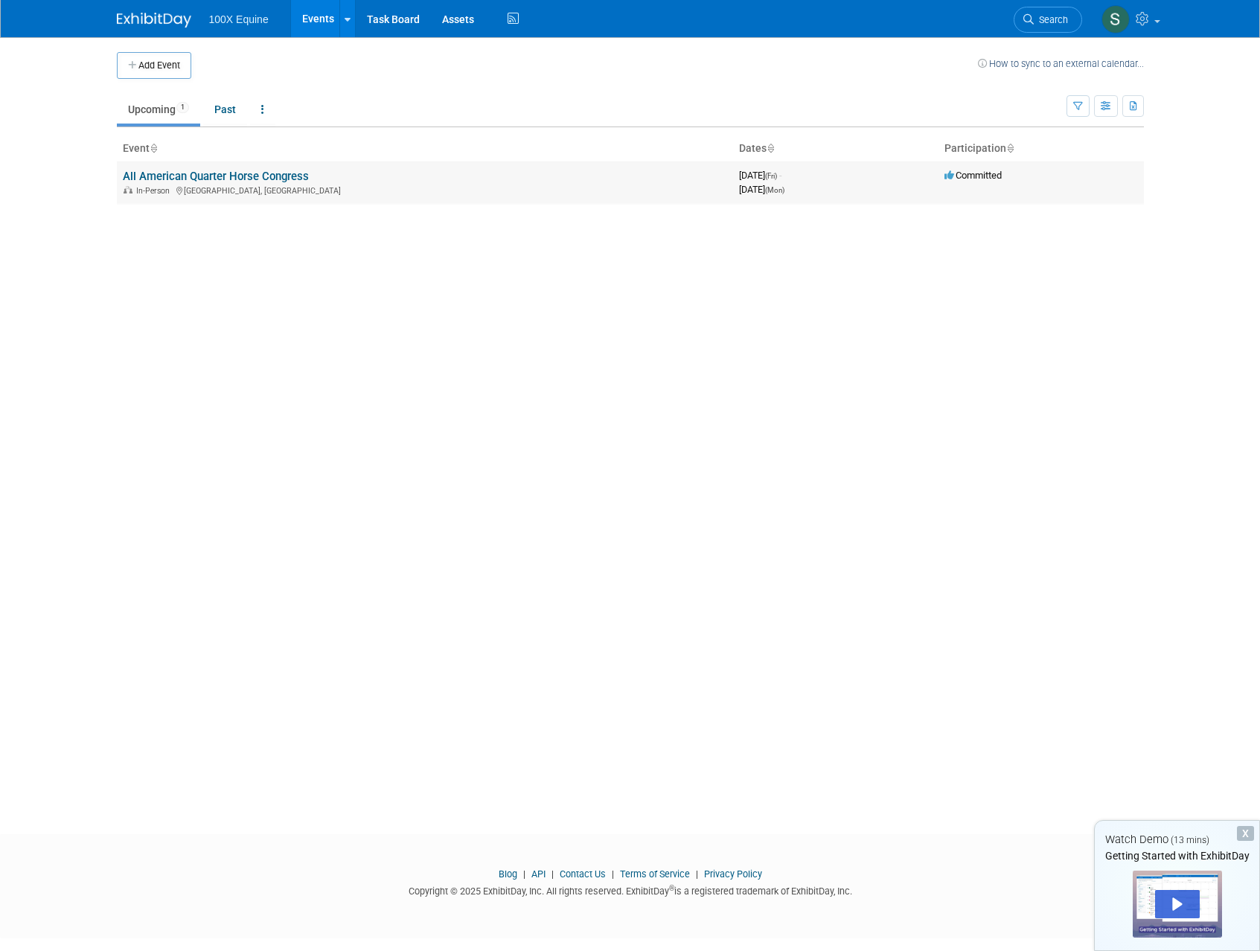
click at [187, 179] on link "All American Quarter Horse Congress" at bounding box center [216, 176] width 186 height 13
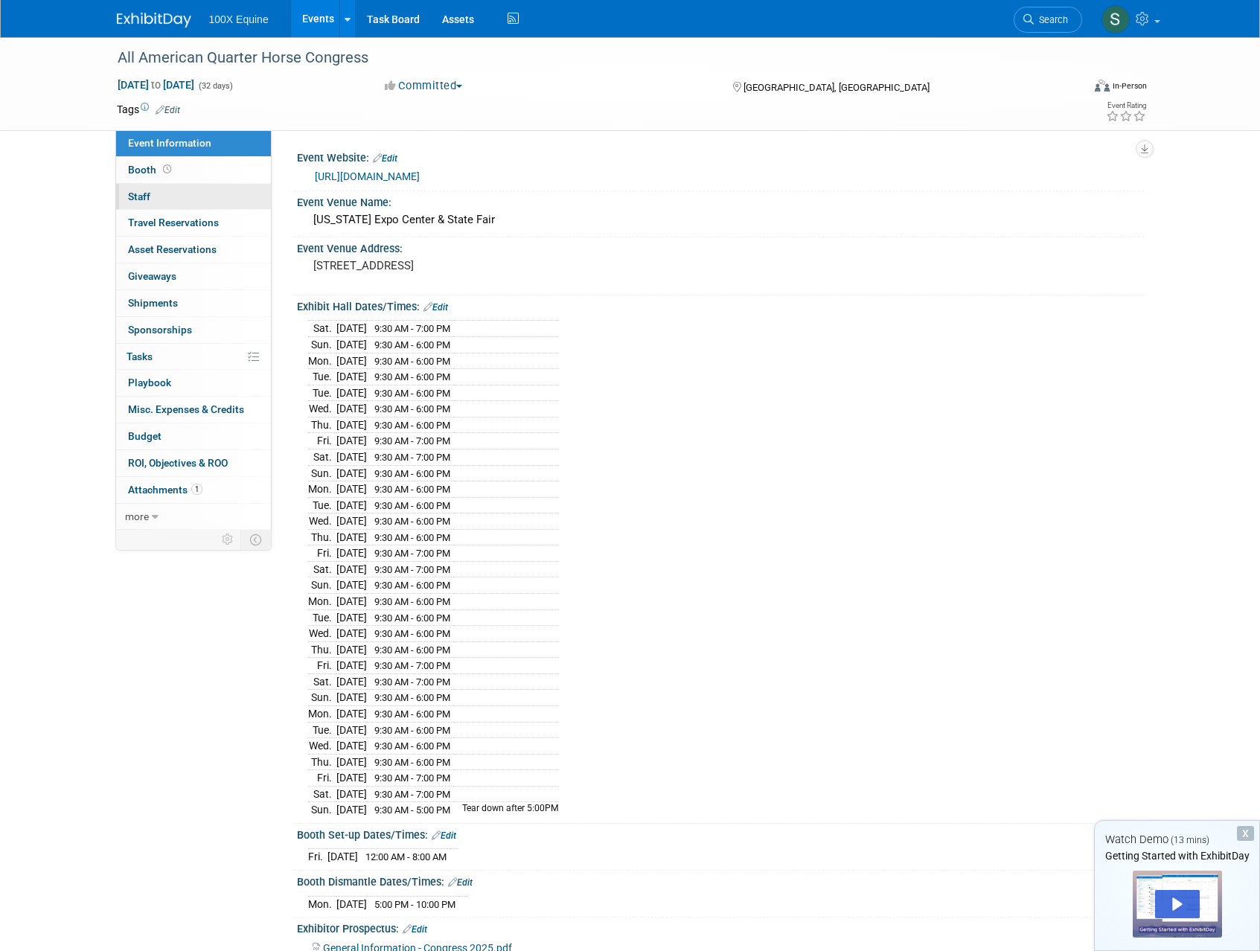
click at [142, 196] on span "Staff 0" at bounding box center [139, 197] width 22 height 12
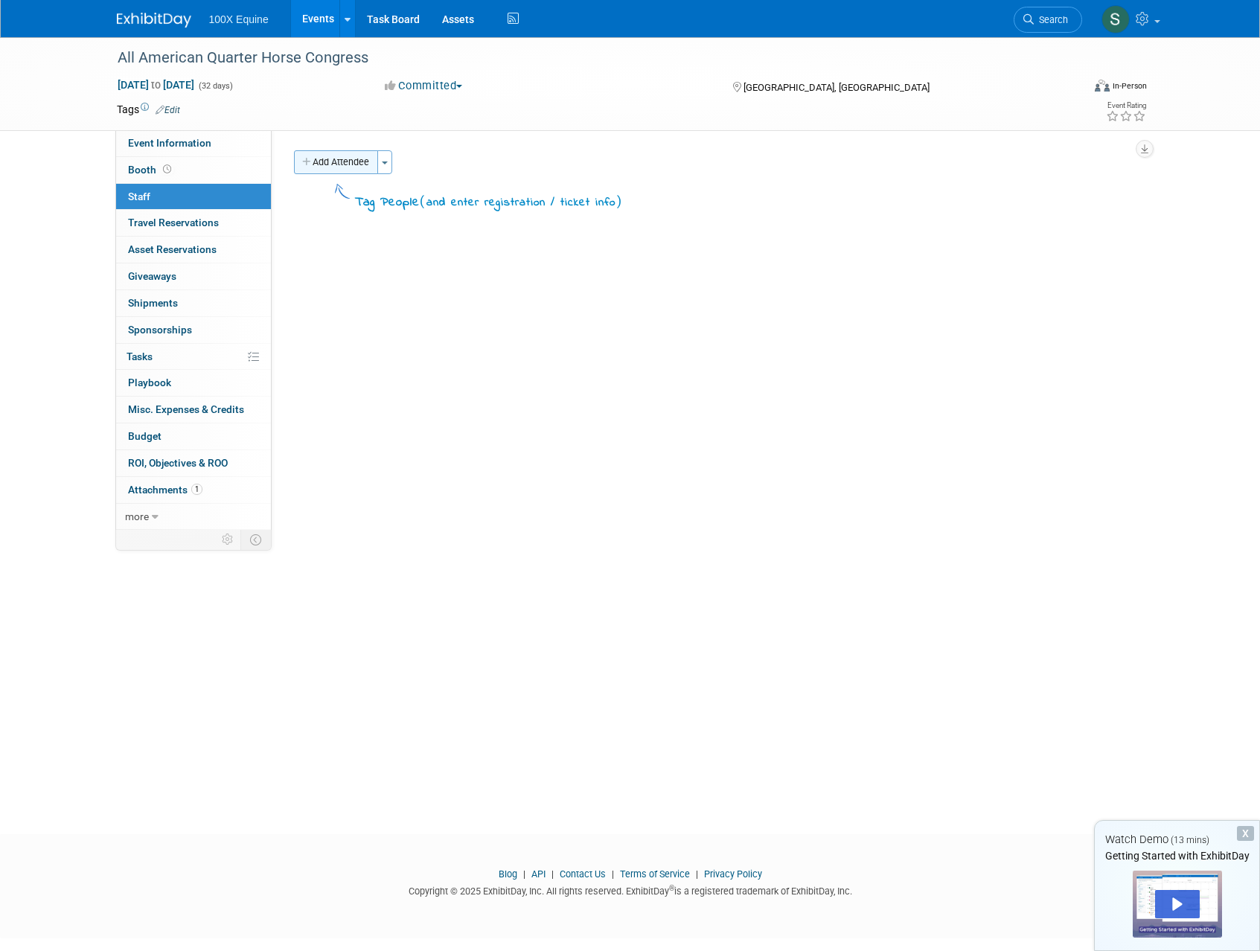
click at [317, 162] on button "Add Attendee" at bounding box center [336, 162] width 84 height 24
select select "e2e35d15-efb2-4bfb-9e79-26ef3f22156b"
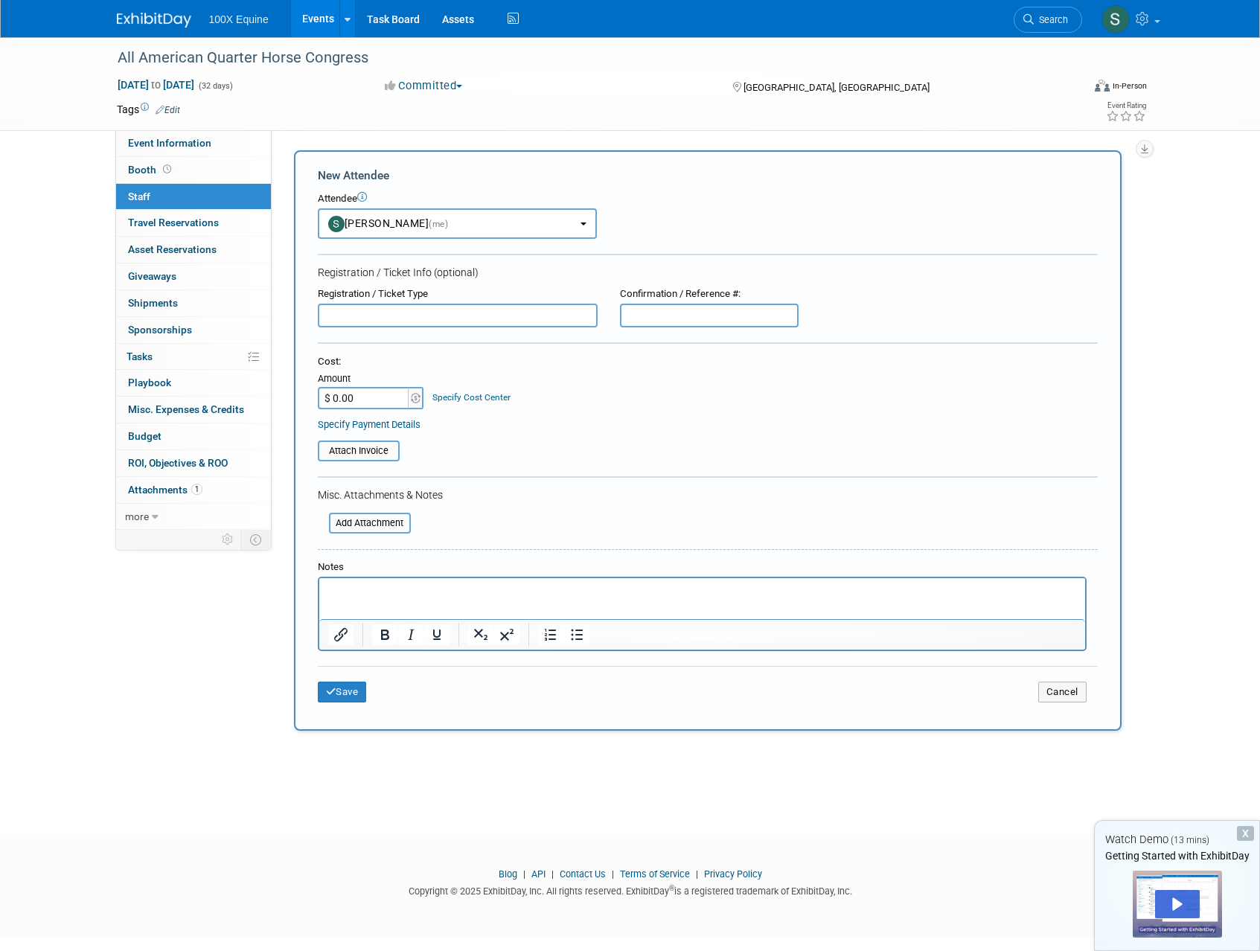
click at [1197, 209] on div "All American Quarter Horse Congress [DATE] to [DATE] (32 days) [DATE] to [DATE]…" at bounding box center [630, 422] width 1260 height 770
click at [179, 227] on span "Travel Reservations 0" at bounding box center [173, 223] width 91 height 12
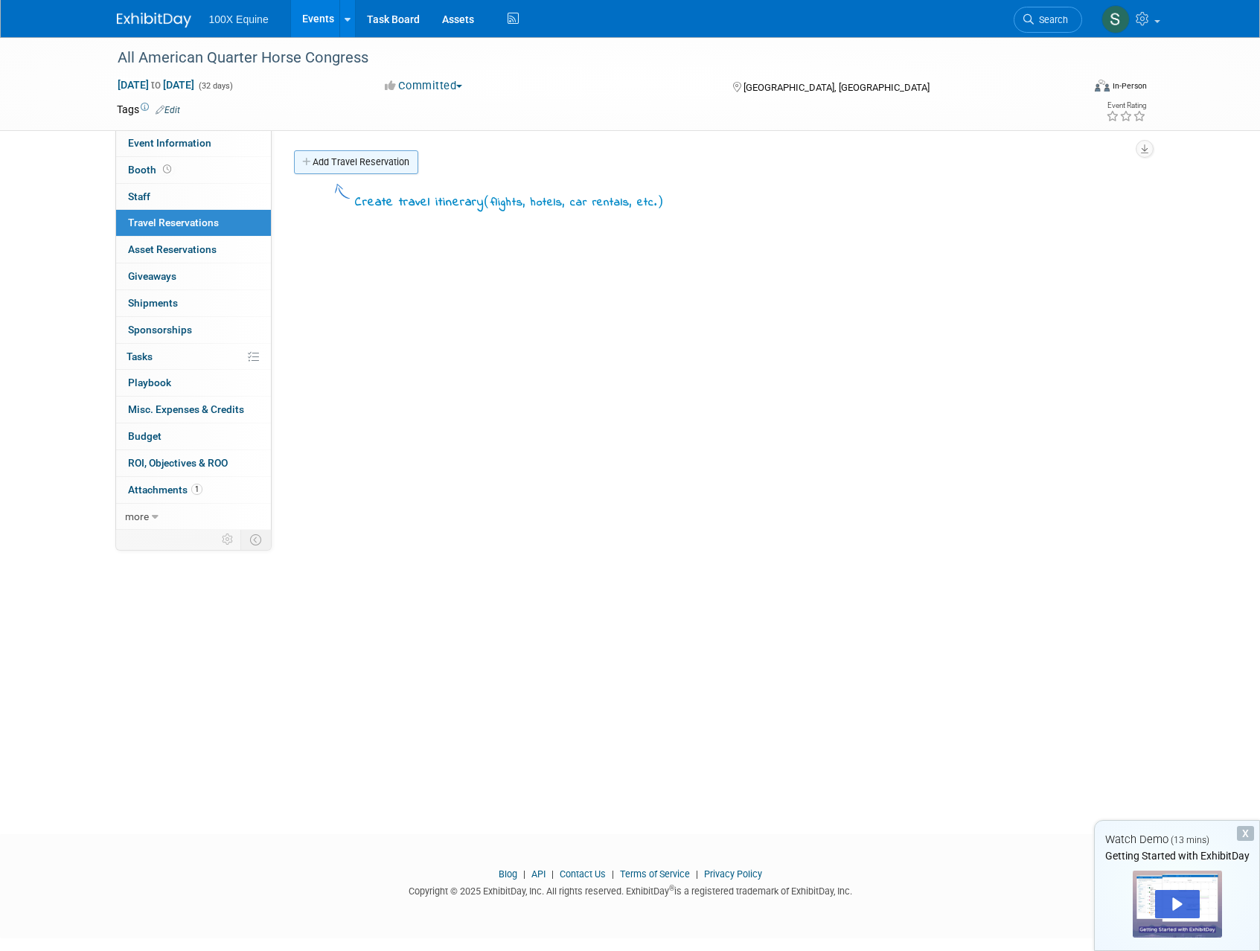
click at [303, 164] on icon at bounding box center [307, 163] width 10 height 10
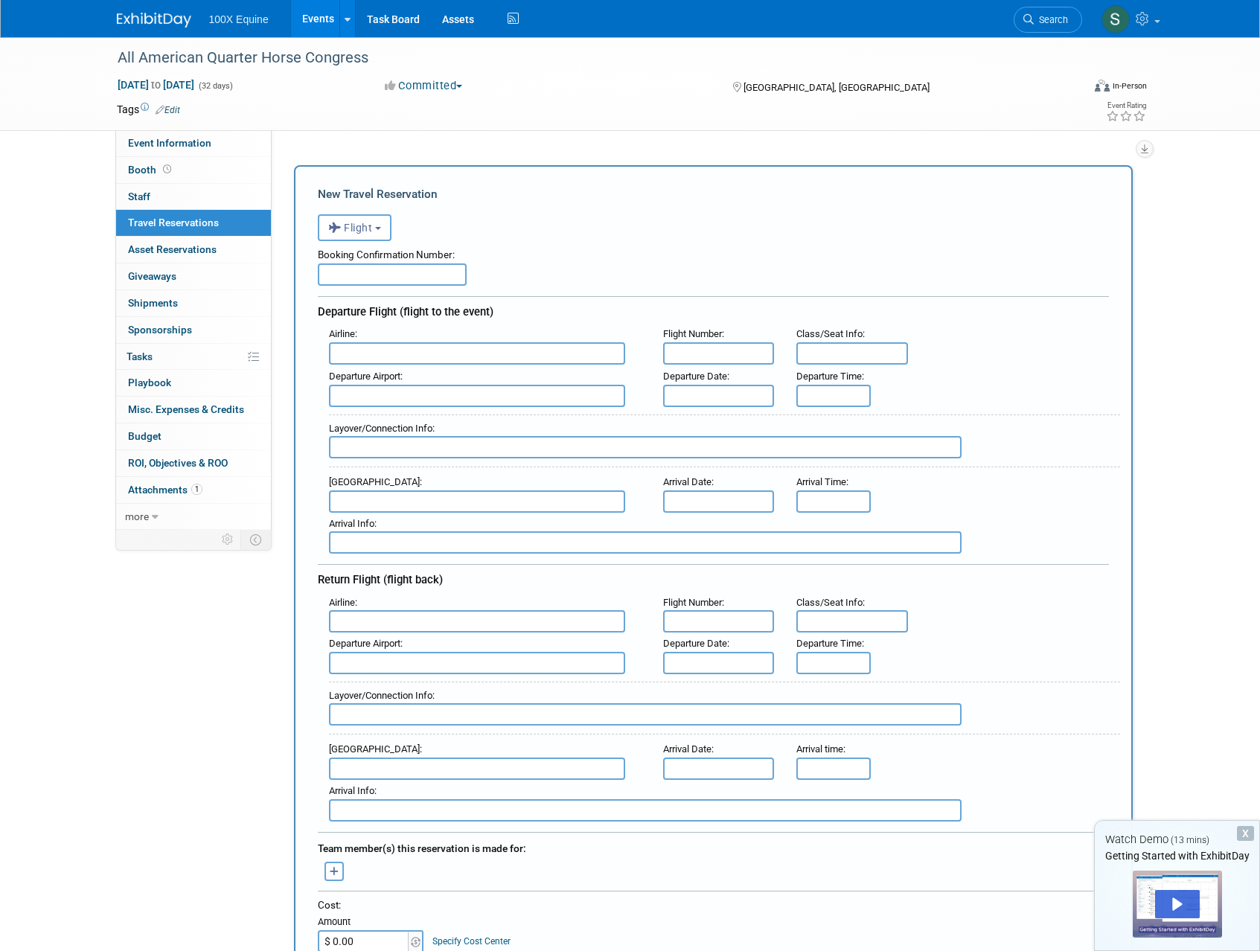
click at [403, 270] on input "text" at bounding box center [392, 274] width 149 height 22
type input "FKRTEE"
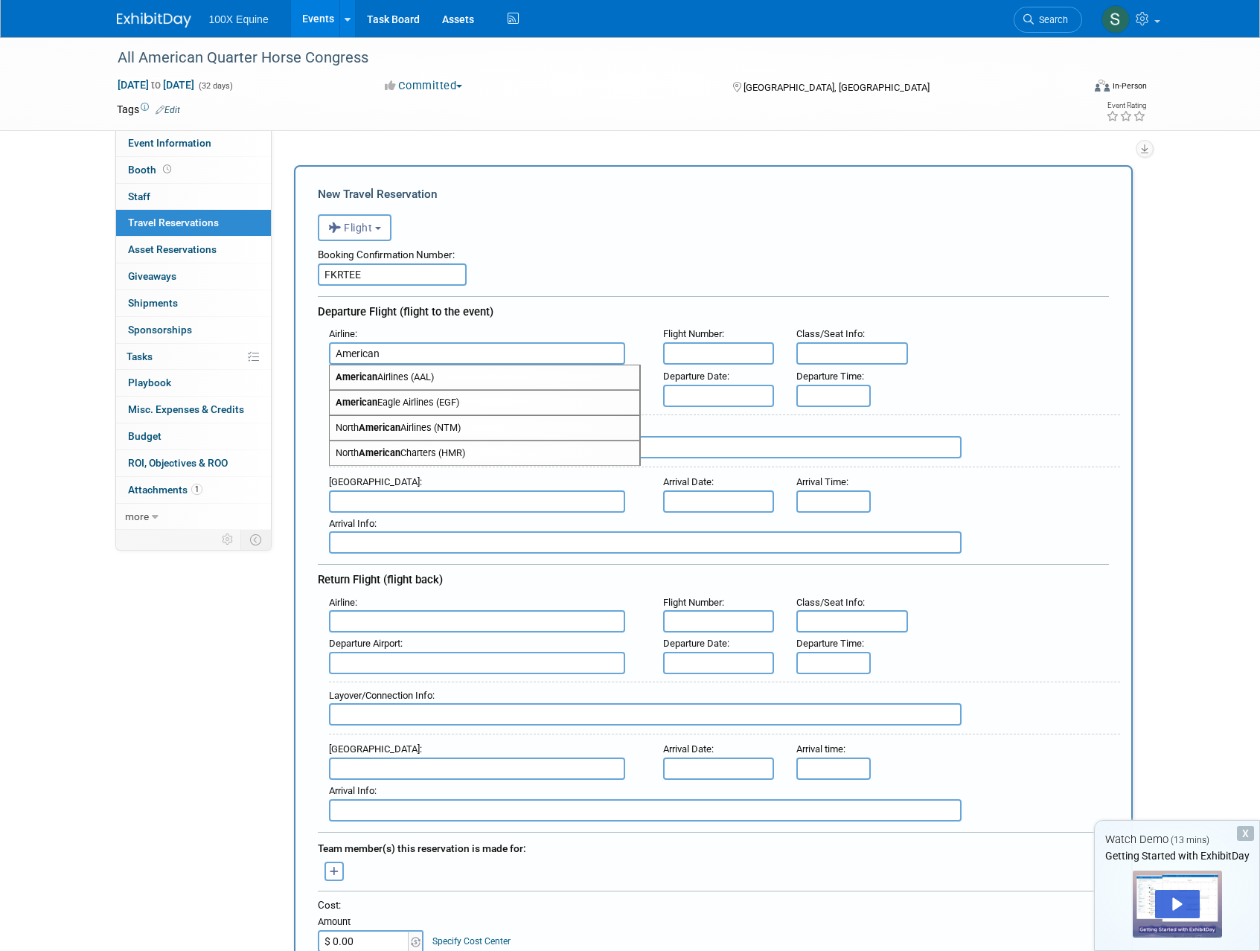
click at [575, 369] on span "American Airlines (AAL)" at bounding box center [485, 377] width 310 height 24
type input "American Airlines (AAL)"
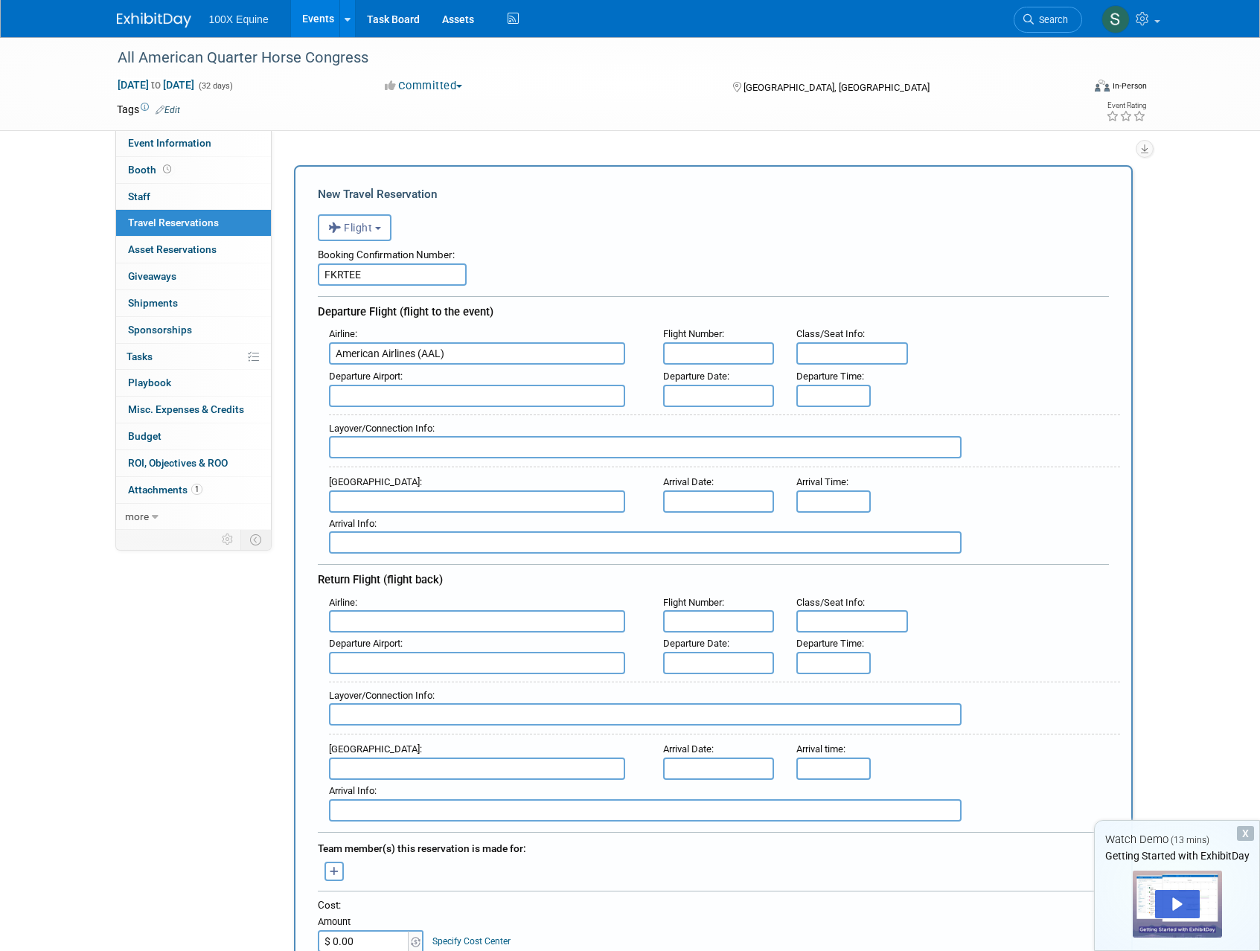
click at [703, 350] on input "text" at bounding box center [719, 353] width 112 height 22
type input "AA1492"
type input "18C"
click at [555, 426] on span "DFW - Dallas Fort Worth International Airport" at bounding box center [485, 420] width 310 height 24
type input "DFW - Dallas Fort Worth International Airport"
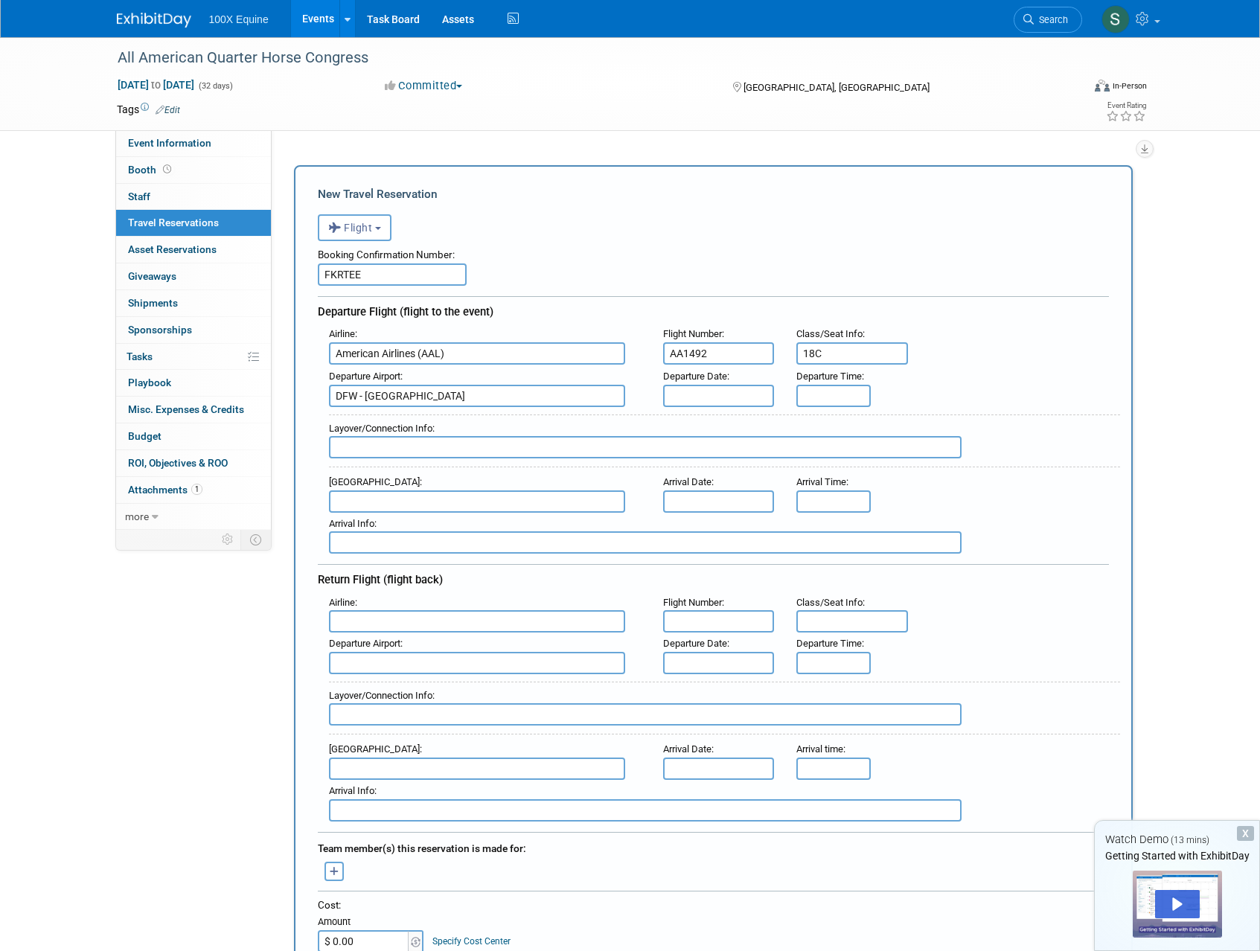
click at [683, 399] on input "text" at bounding box center [719, 396] width 112 height 22
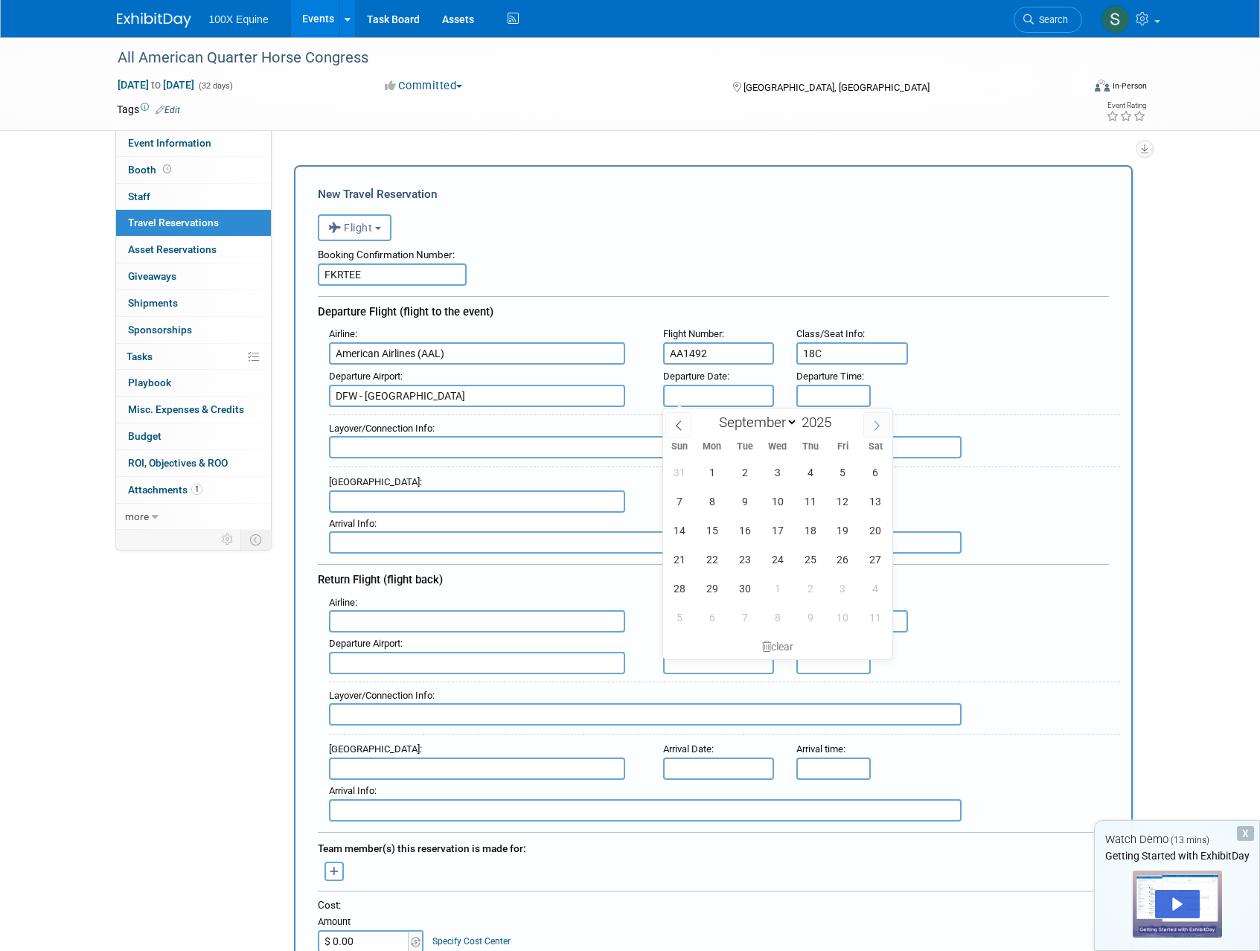
click at [869, 427] on span at bounding box center [876, 424] width 27 height 25
select select "9"
click at [770, 504] on span "8" at bounding box center [777, 501] width 29 height 29
type input "Oct 8, 2025"
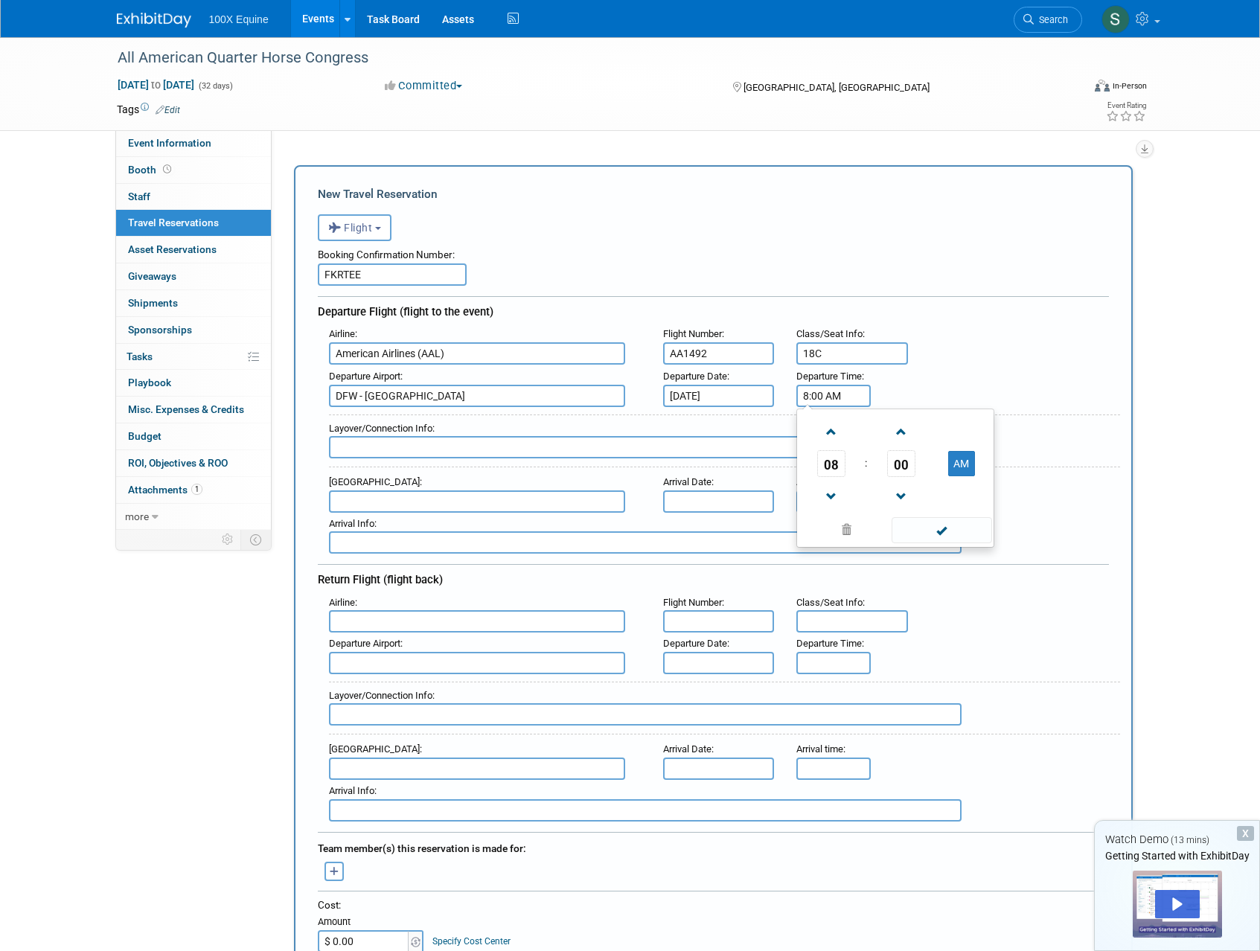
click at [820, 397] on input "8:00 AM" at bounding box center [833, 396] width 74 height 22
click at [820, 432] on span at bounding box center [831, 432] width 26 height 26
click at [909, 459] on span "00" at bounding box center [901, 463] width 28 height 27
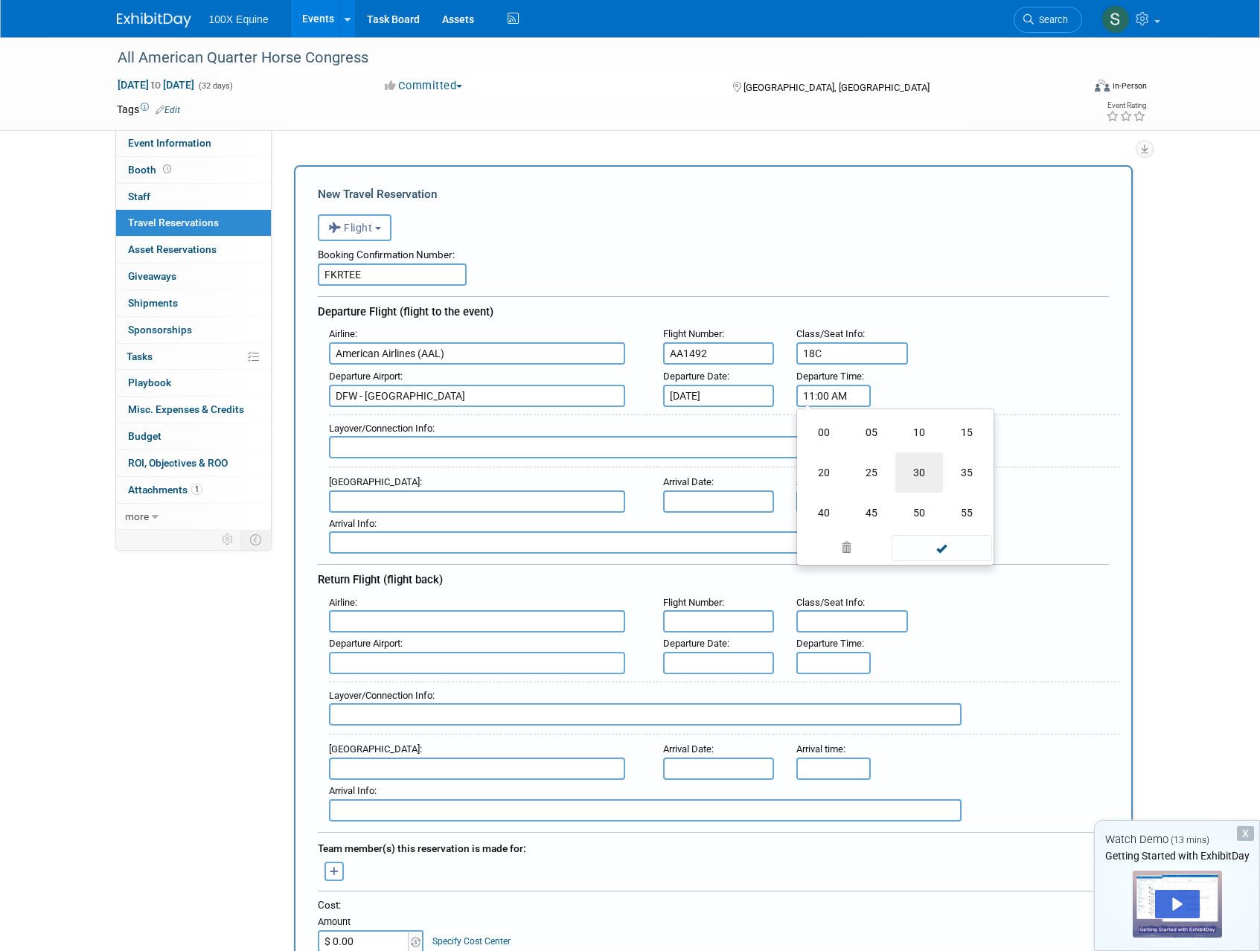
click at [921, 474] on td "30" at bounding box center [919, 472] width 48 height 40
click at [906, 438] on span at bounding box center [901, 432] width 26 height 26
click at [906, 437] on span at bounding box center [901, 432] width 26 height 26
type input "11:32 AM"
click at [923, 531] on span at bounding box center [942, 530] width 100 height 26
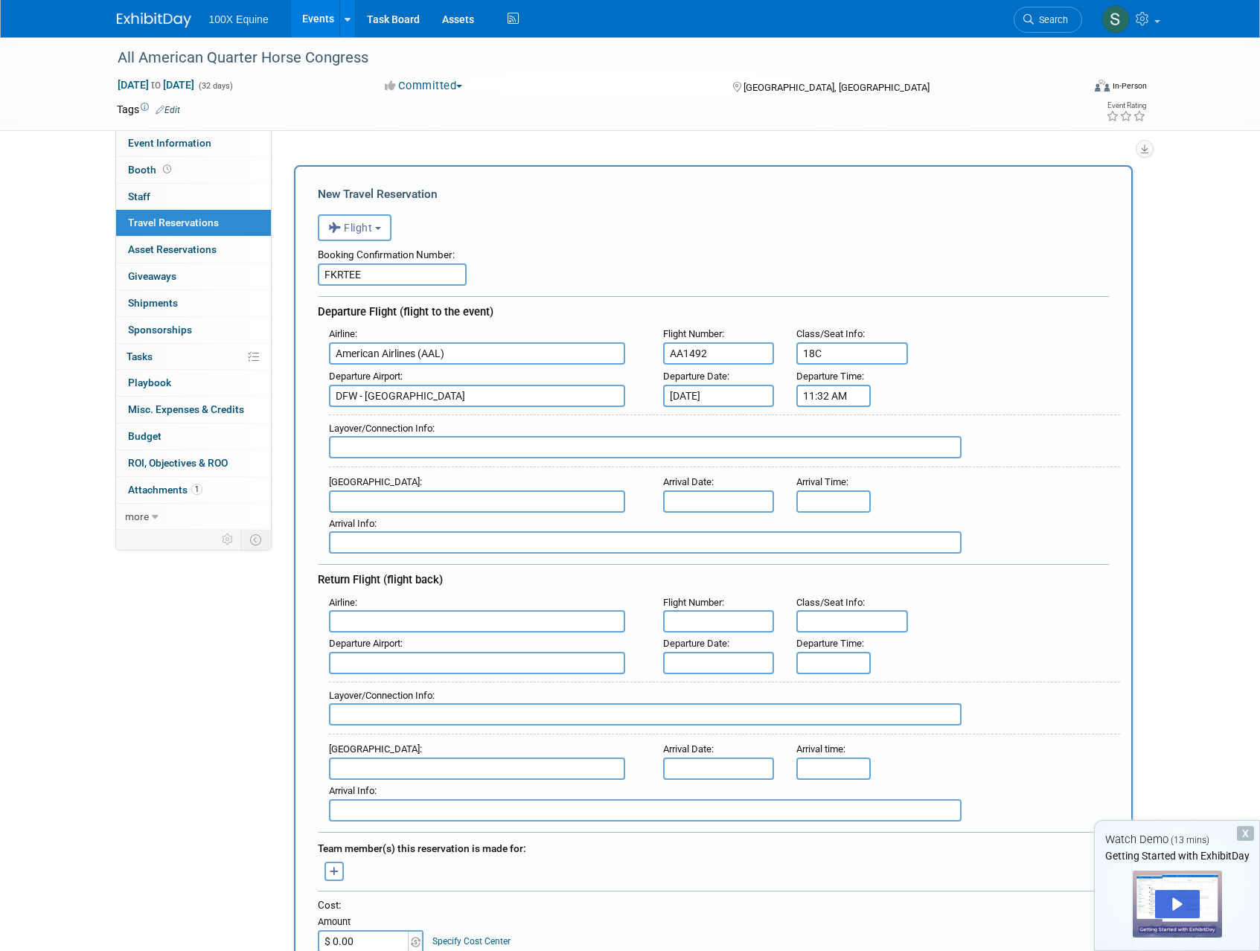
click at [399, 499] on input "text" at bounding box center [477, 501] width 296 height 22
click at [399, 530] on span "CMH - John Glenn Columbus International Airport" at bounding box center [485, 526] width 310 height 24
type input "CMH - John Glenn Columbus International Airport"
click at [700, 503] on input "text" at bounding box center [719, 501] width 112 height 22
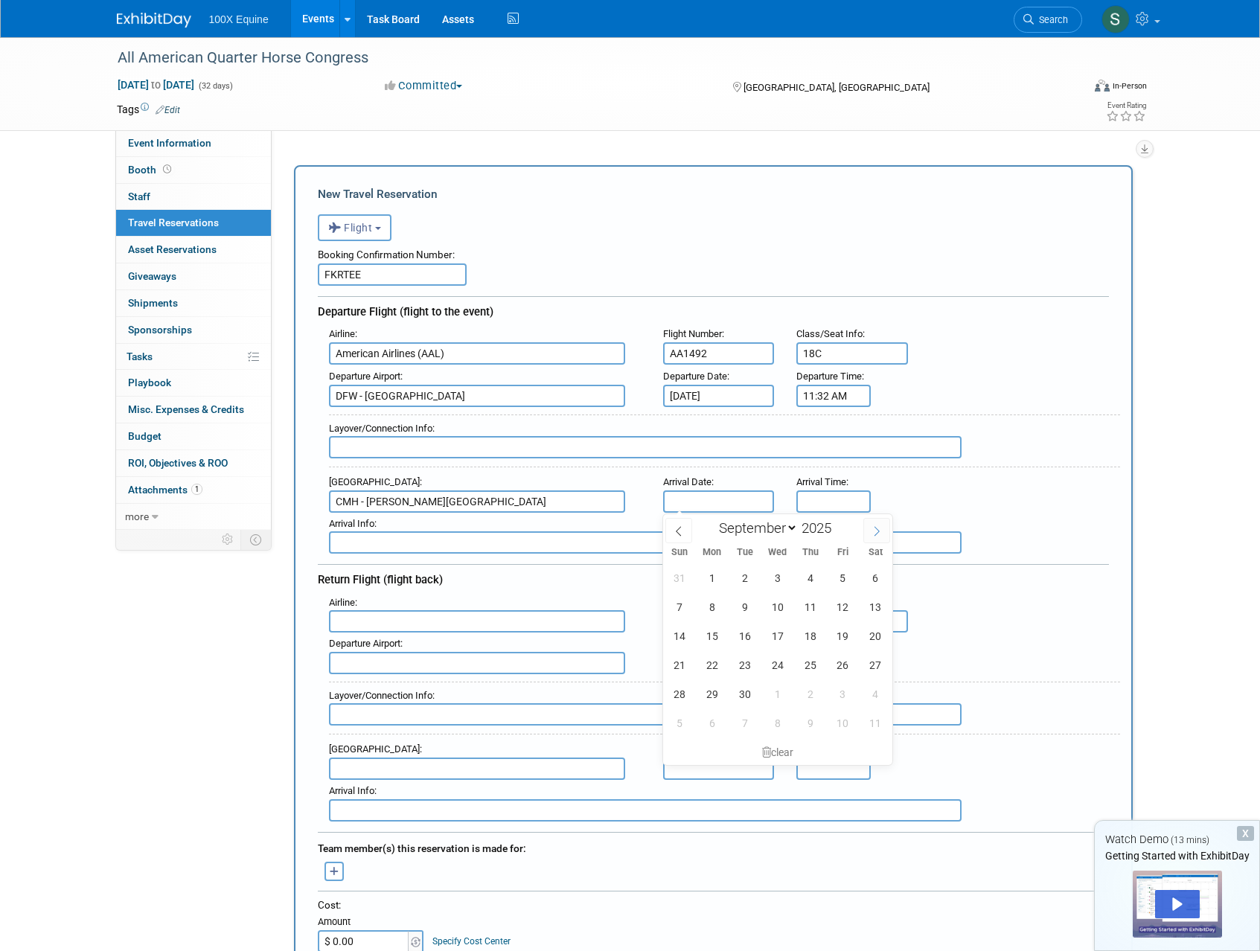
click at [875, 531] on icon at bounding box center [876, 531] width 10 height 10
select select "9"
click at [787, 610] on span "8" at bounding box center [777, 606] width 29 height 29
type input "[DATE]"
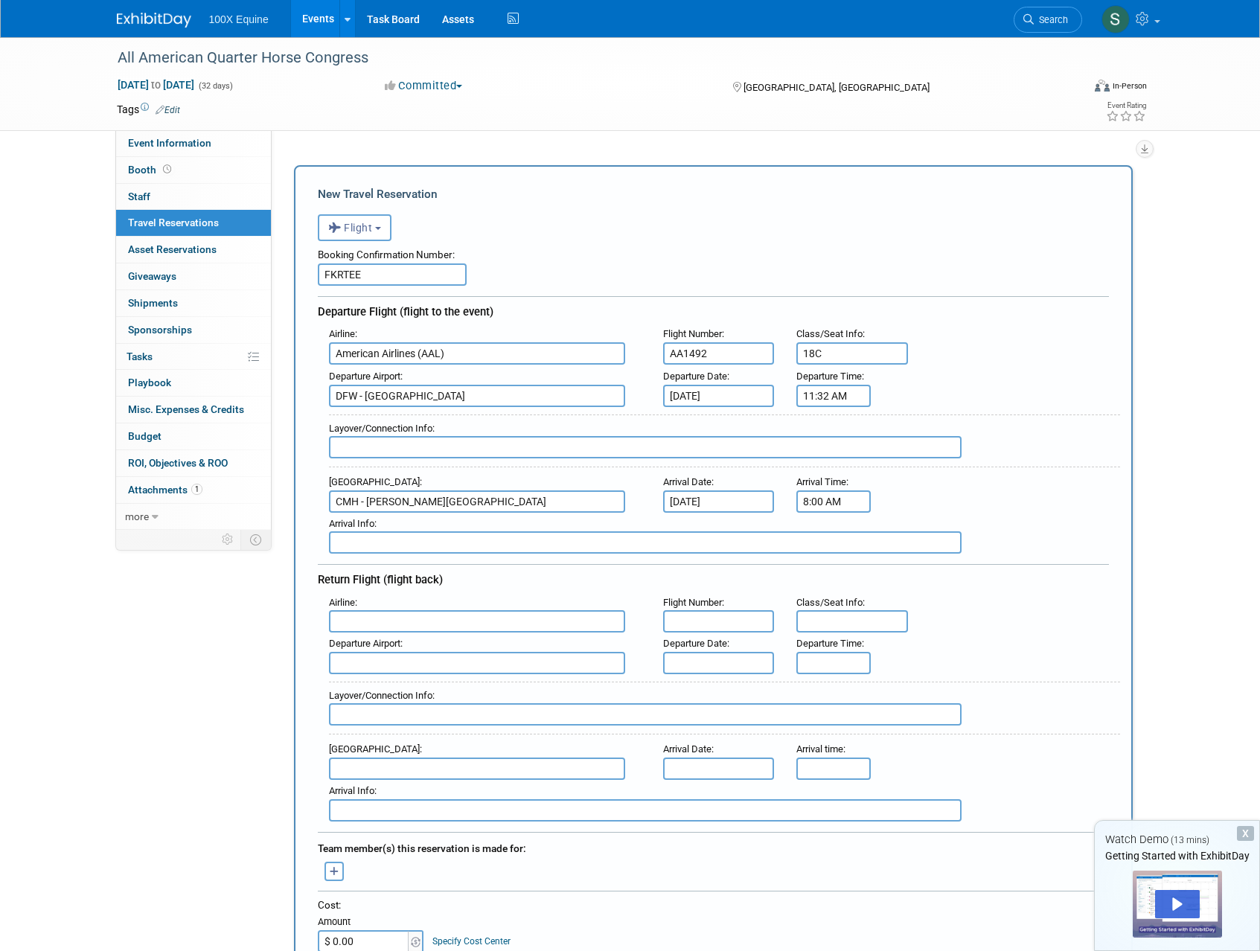
click at [840, 502] on input "8:00 AM" at bounding box center [833, 501] width 74 height 22
click at [847, 398] on input "11:32 AM" at bounding box center [833, 396] width 74 height 22
click at [1010, 379] on div "Departure Airport : DFW - Dallas Fort Worth International Airport Departure Dat…" at bounding box center [719, 386] width 802 height 42
click at [841, 507] on input "8:00 AM" at bounding box center [833, 501] width 74 height 22
click at [827, 533] on span at bounding box center [831, 538] width 26 height 26
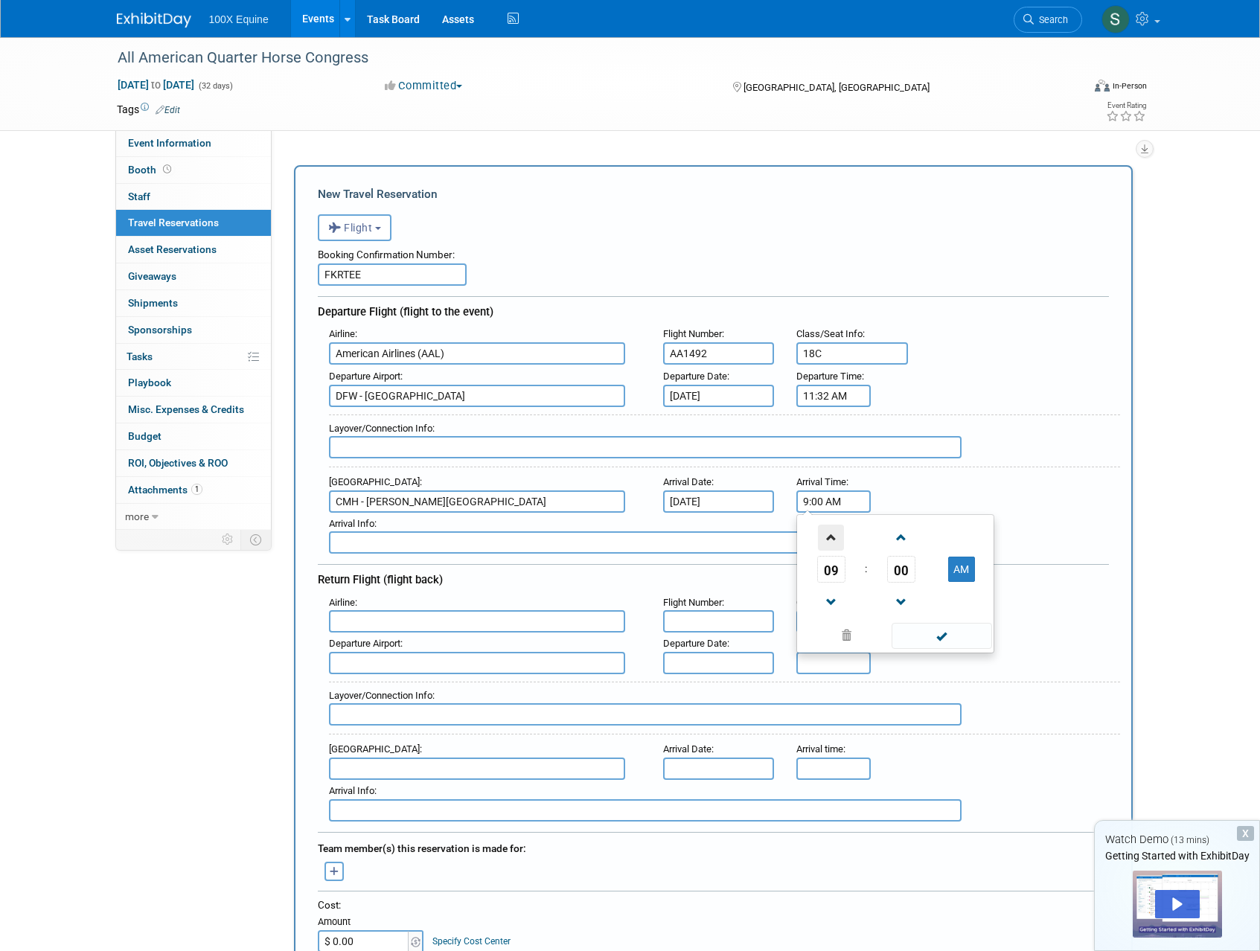
click at [827, 533] on span at bounding box center [831, 538] width 26 height 26
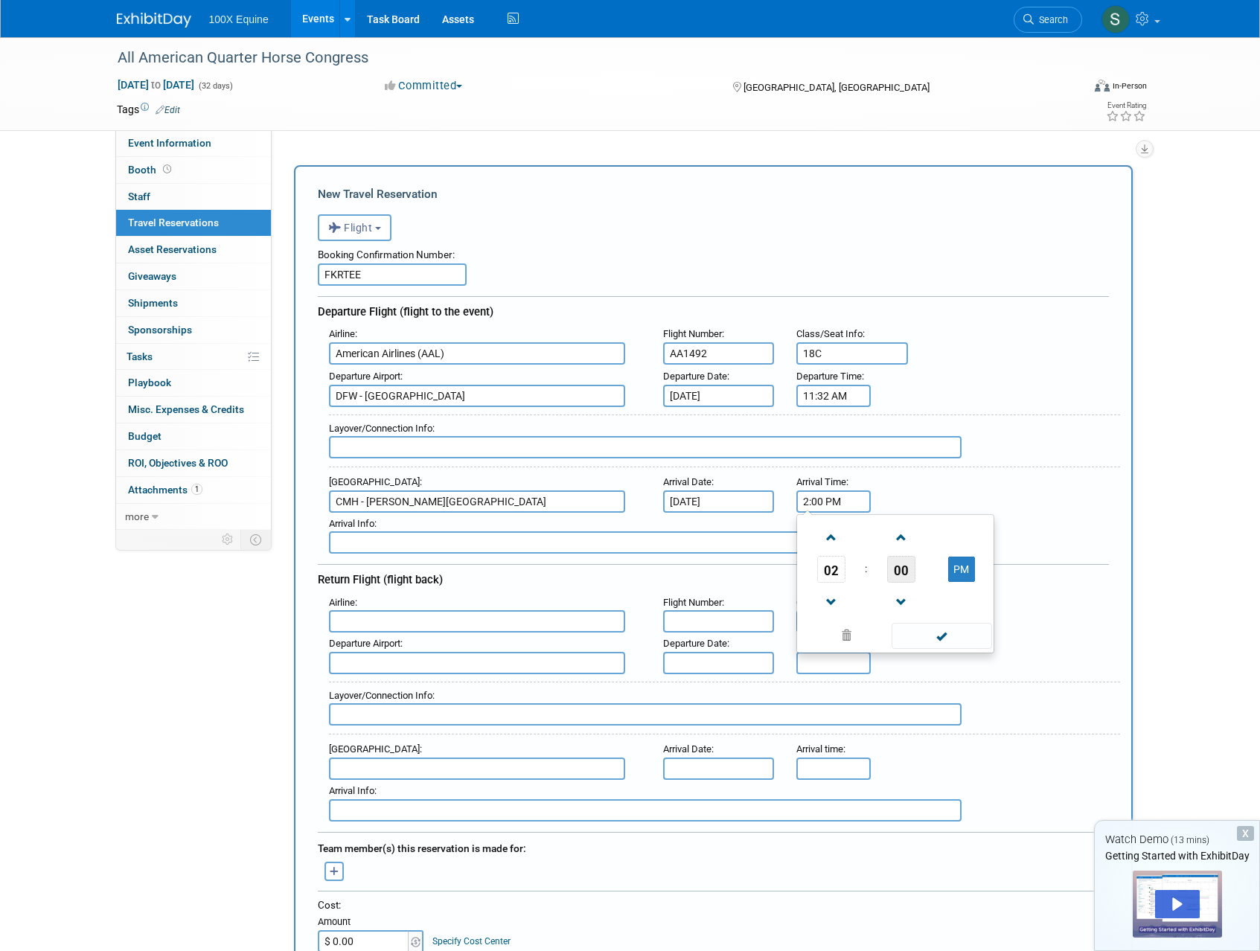
click at [895, 559] on span "00" at bounding box center [901, 569] width 28 height 27
click at [966, 620] on td "55" at bounding box center [967, 618] width 48 height 40
click at [912, 549] on span at bounding box center [901, 538] width 26 height 26
type input "2:56 PM"
click at [938, 633] on span at bounding box center [942, 636] width 100 height 26
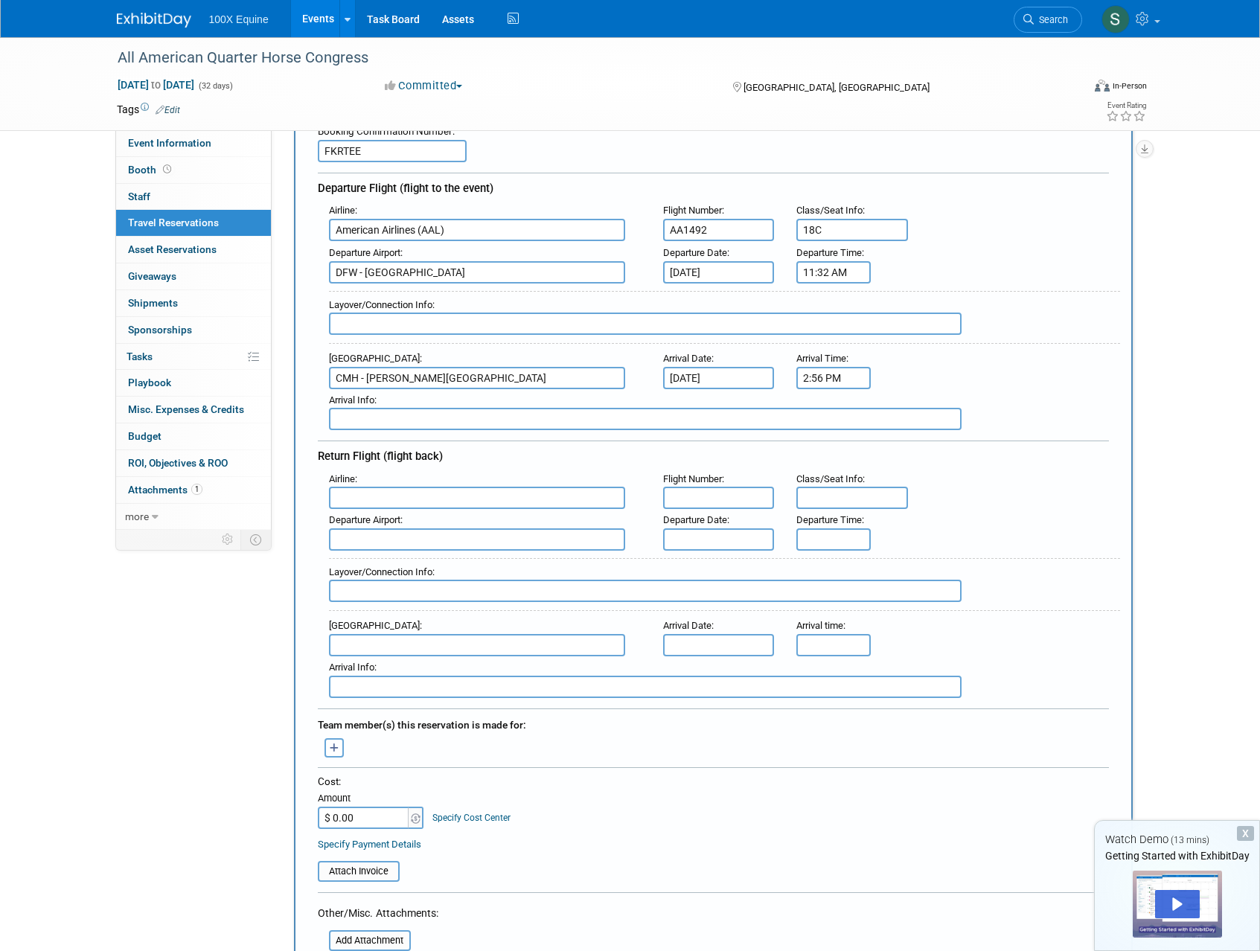
scroll to position [128, 0]
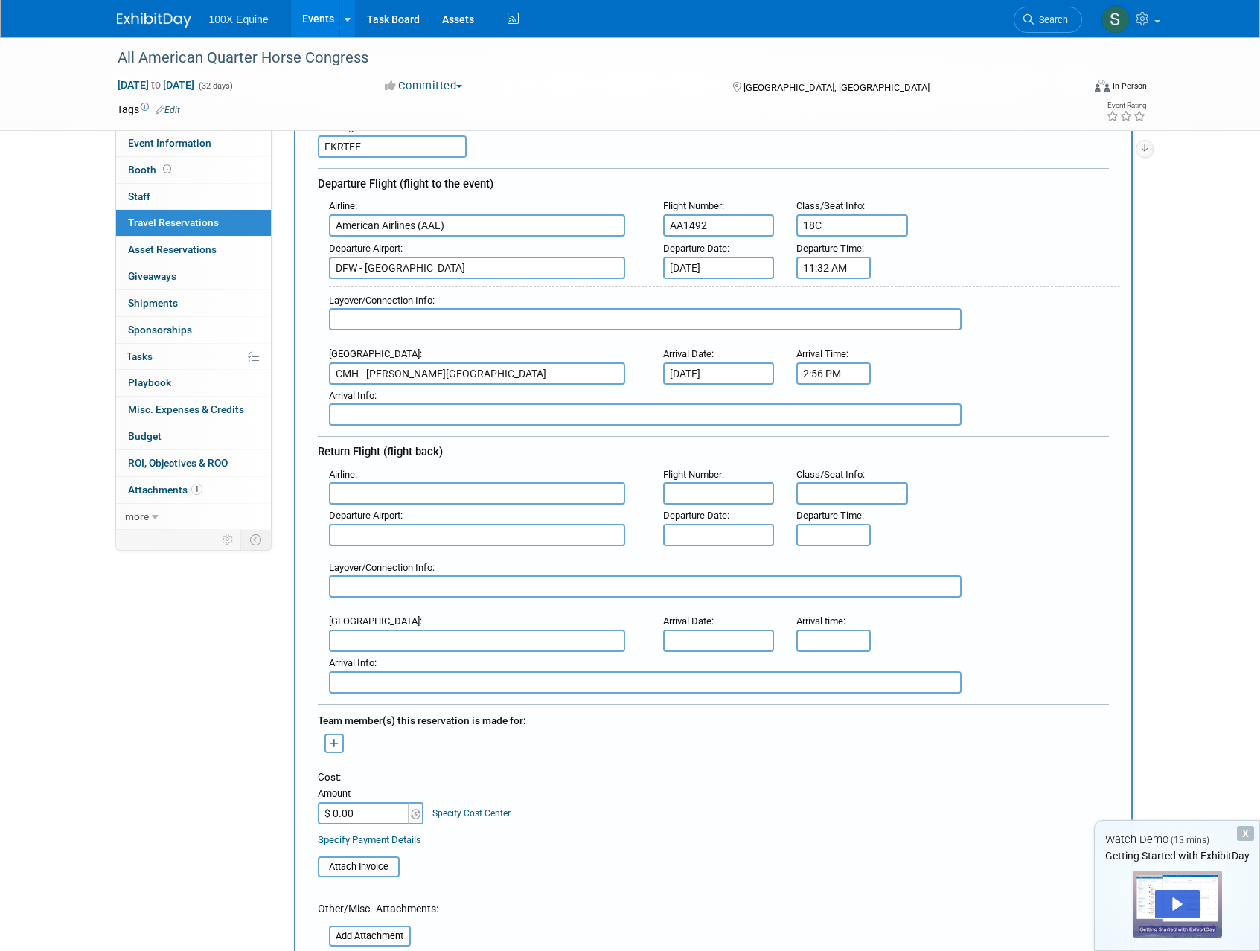
click at [359, 492] on input "text" at bounding box center [477, 493] width 296 height 22
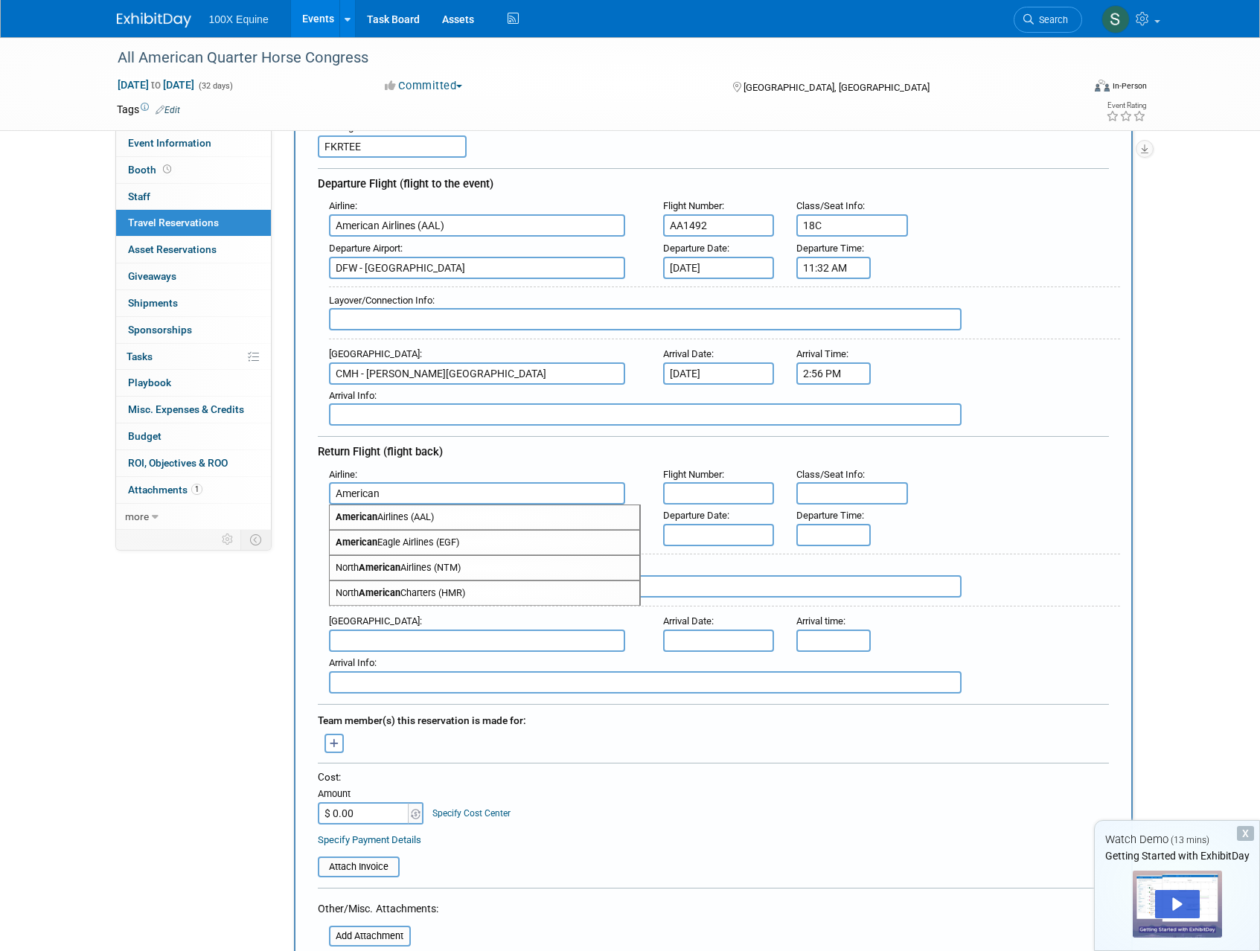
click at [379, 521] on span "American Airlines (AAL)" at bounding box center [485, 517] width 310 height 24
type input "American Airlines (AAL)"
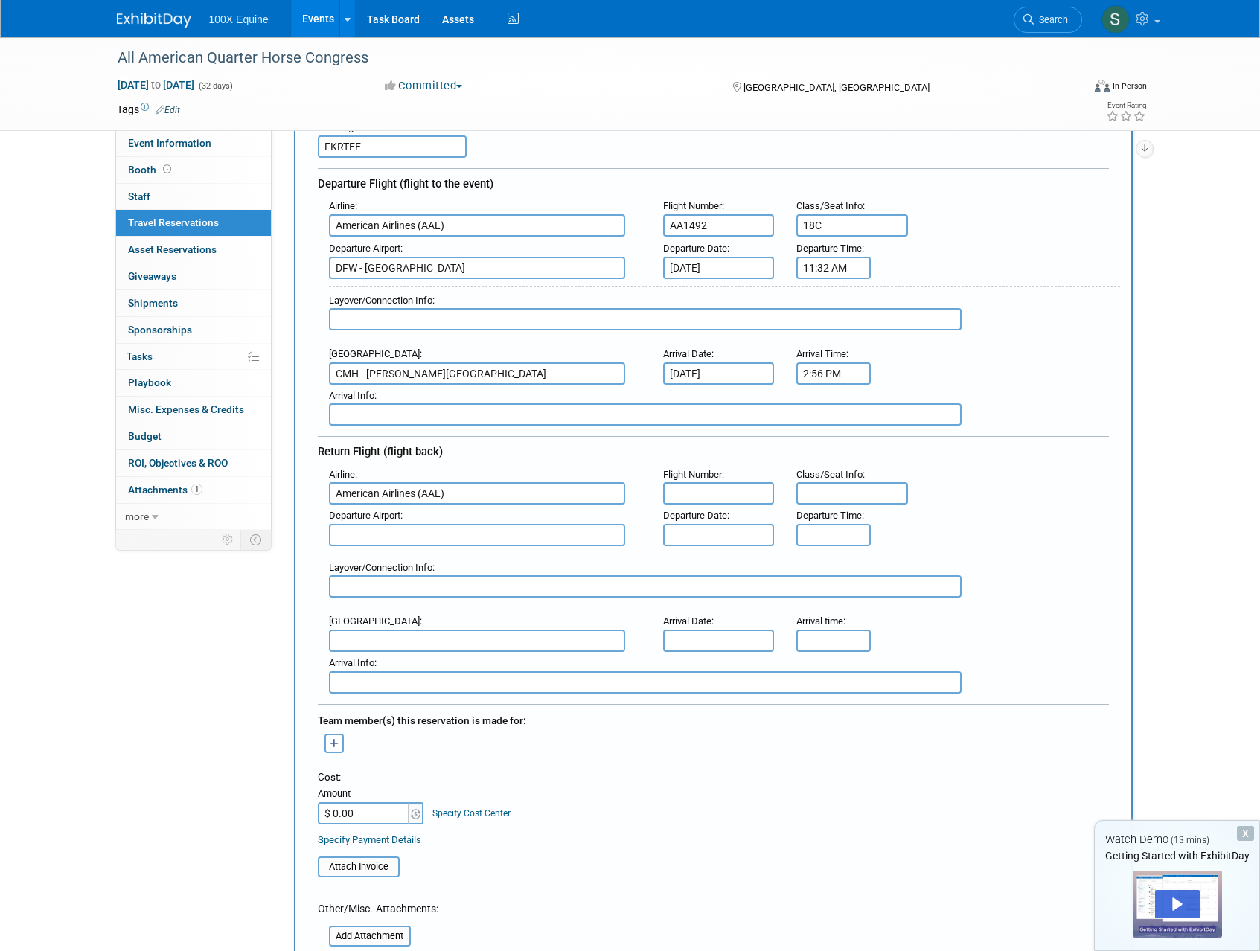
click at [714, 493] on input "text" at bounding box center [719, 493] width 112 height 22
type input "AA1279"
type input "24D"
click at [494, 558] on span "CMH - John Glenn Columbus International Airport" at bounding box center [485, 559] width 310 height 24
type input "CMH - John Glenn Columbus International Airport"
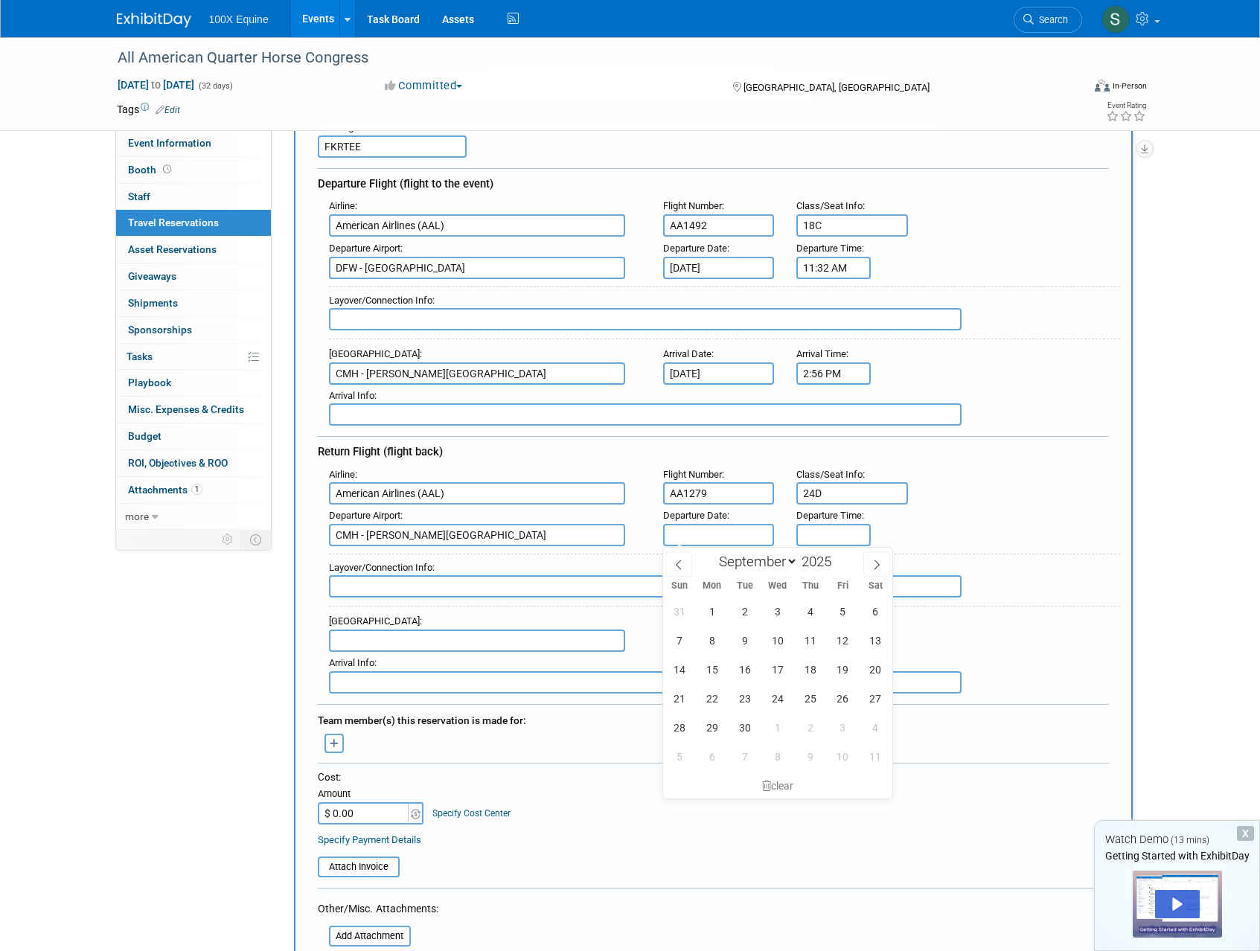
click at [713, 538] on input "text" at bounding box center [719, 535] width 112 height 22
click at [876, 569] on icon at bounding box center [876, 565] width 10 height 10
select select "9"
click at [805, 670] on span "16" at bounding box center [810, 669] width 29 height 29
type input "[DATE]"
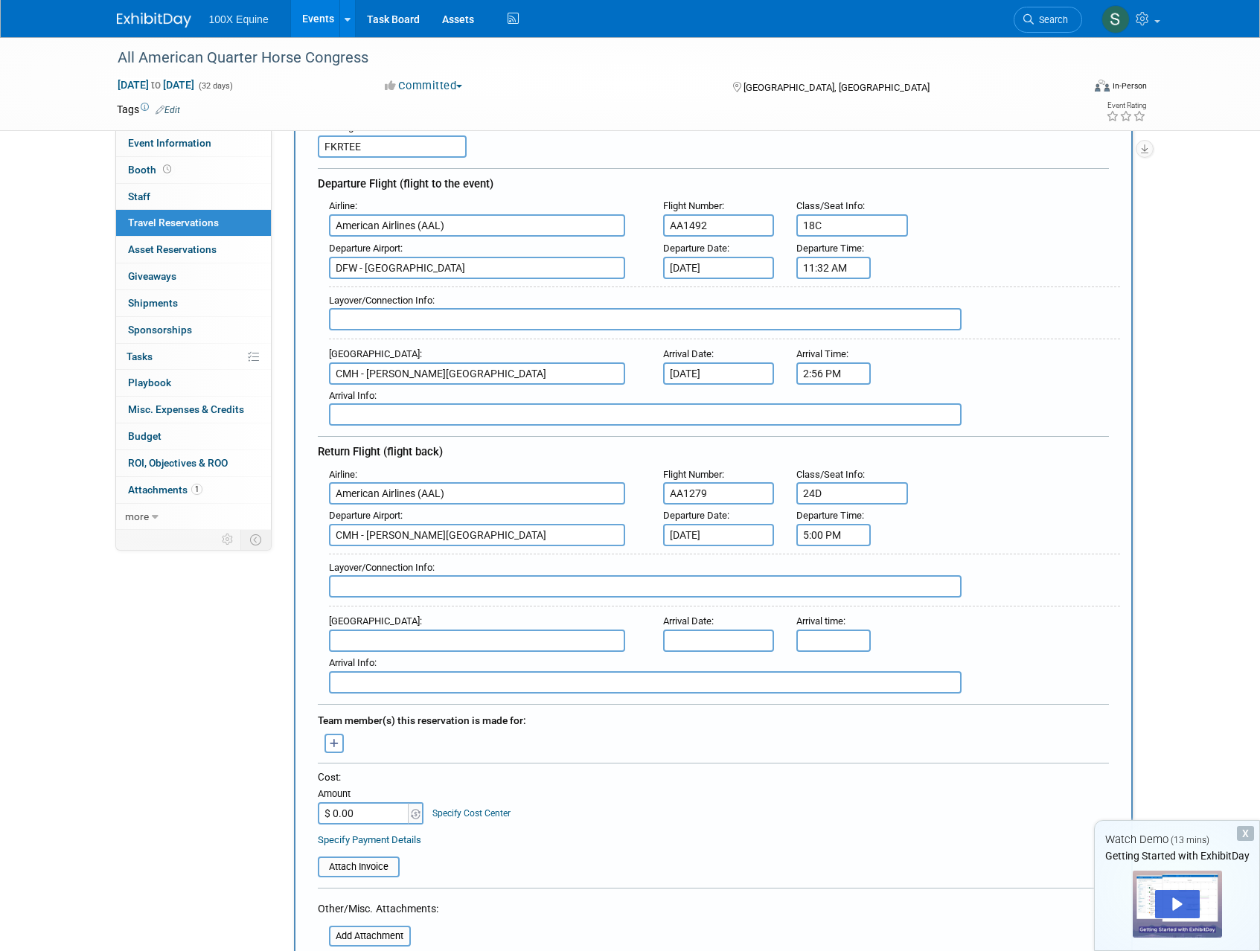
click at [841, 534] on input "5:00 PM" at bounding box center [833, 535] width 74 height 22
click at [839, 634] on span at bounding box center [831, 636] width 26 height 26
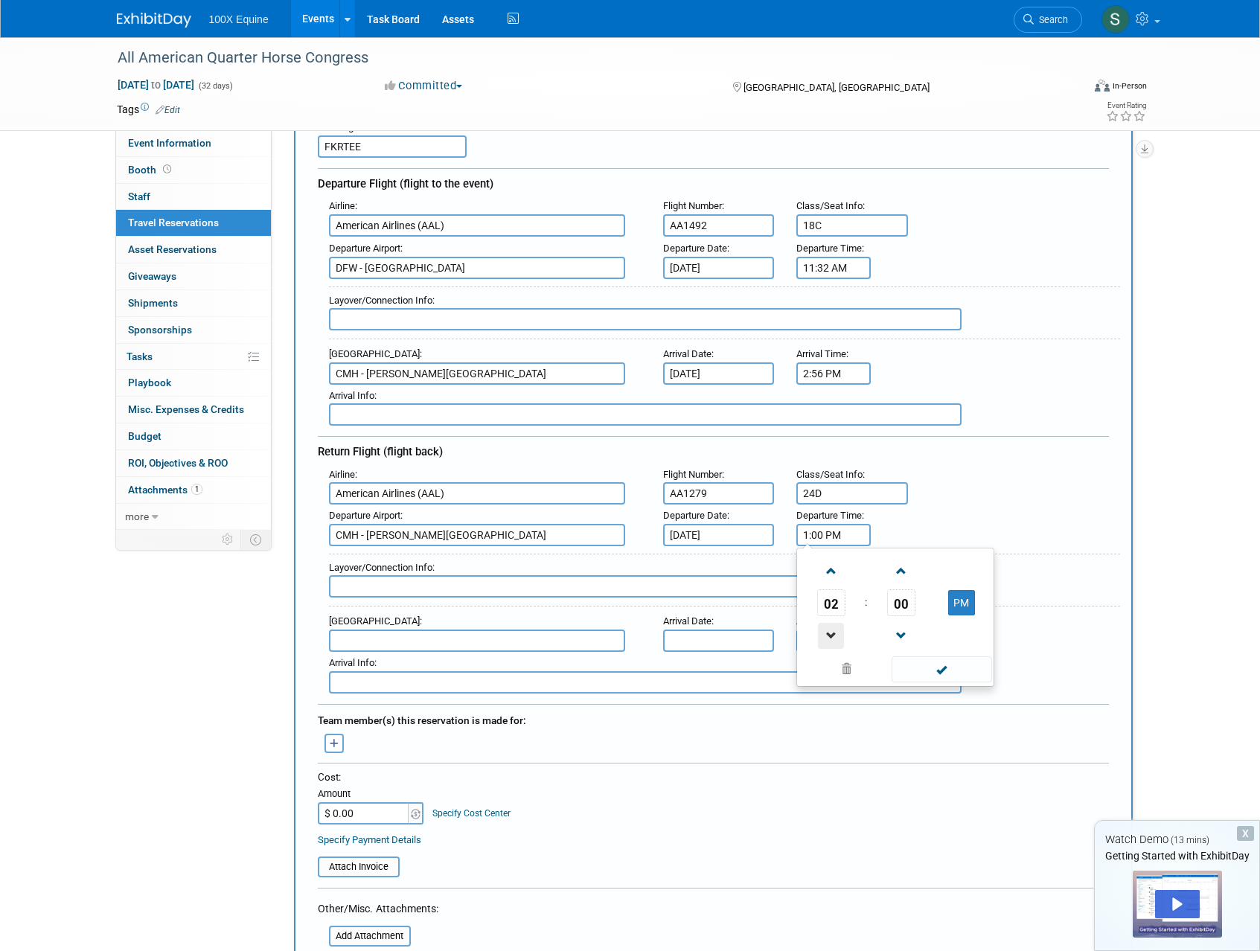
click at [839, 634] on span at bounding box center [831, 636] width 26 height 26
click at [830, 571] on span at bounding box center [831, 571] width 26 height 26
click at [907, 603] on span "00" at bounding box center [901, 602] width 28 height 27
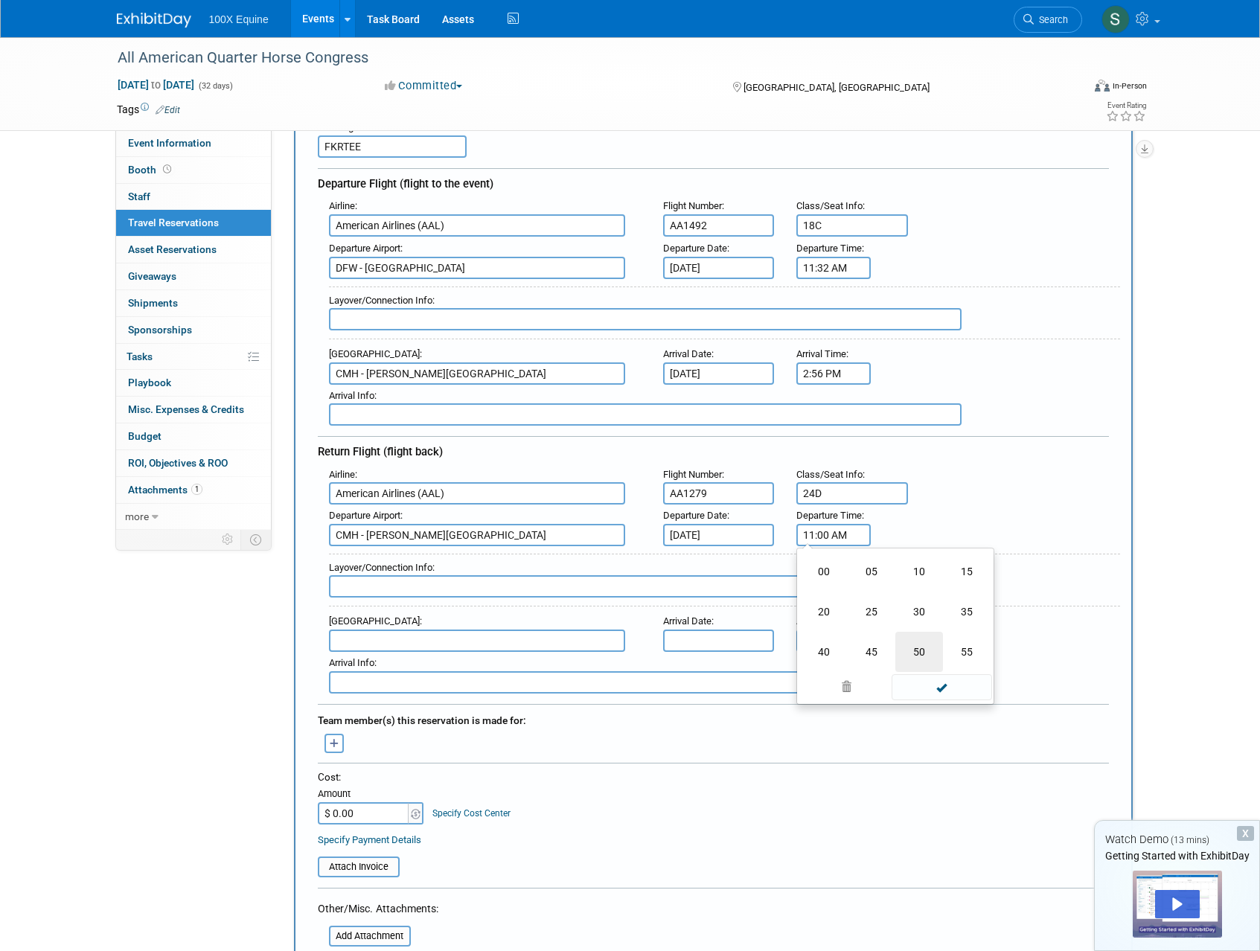
click at [915, 640] on td "50" at bounding box center [919, 652] width 48 height 40
type input "11:50 AM"
click at [950, 670] on span at bounding box center [942, 669] width 100 height 26
click at [377, 649] on input "text" at bounding box center [477, 641] width 296 height 22
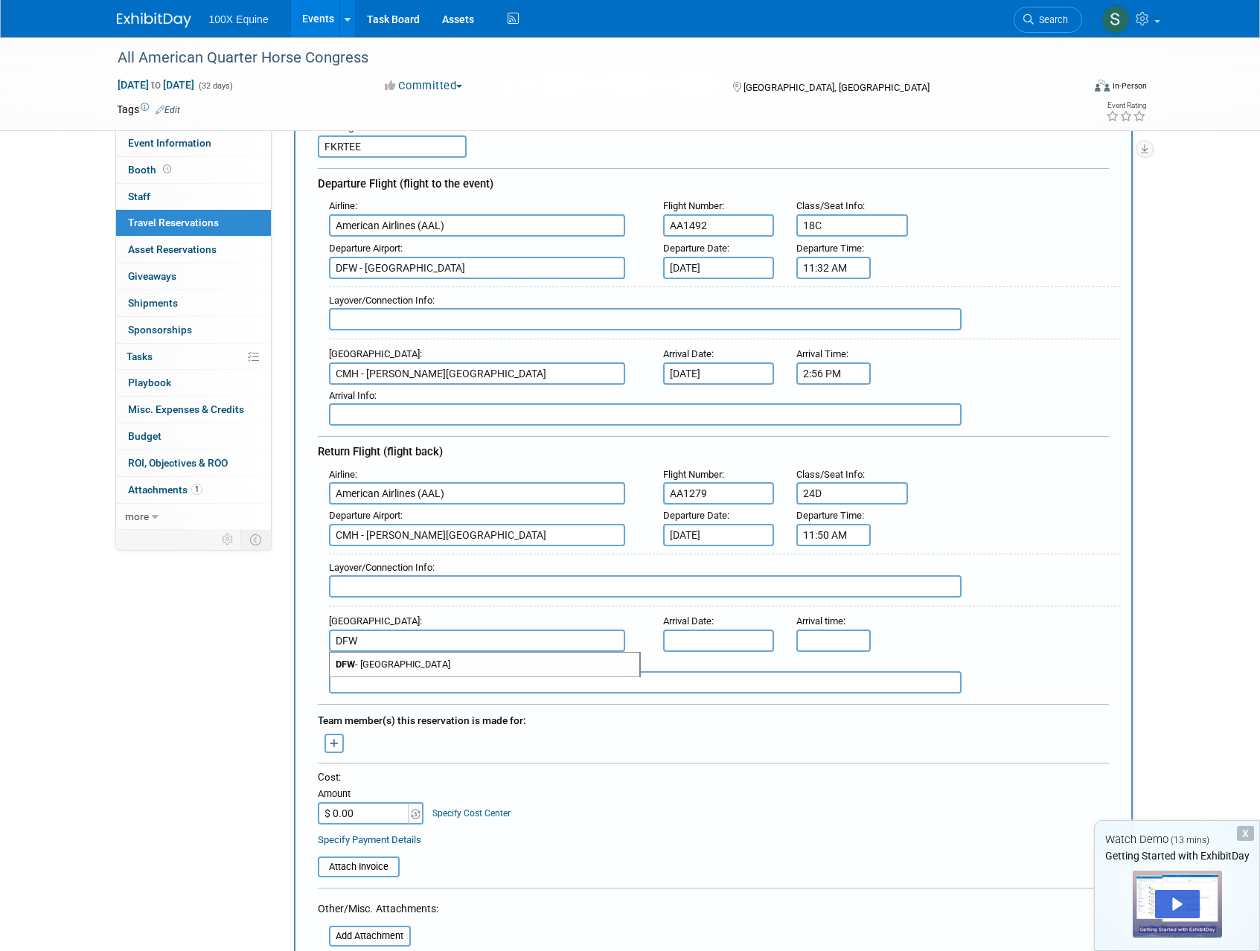
click at [386, 671] on span "DFW - Dallas Fort Worth International Airport" at bounding box center [485, 665] width 310 height 24
type input "DFW - [GEOGRAPHIC_DATA]"
click at [683, 645] on input "text" at bounding box center [719, 641] width 112 height 22
click at [880, 664] on span at bounding box center [876, 669] width 27 height 25
select select "9"
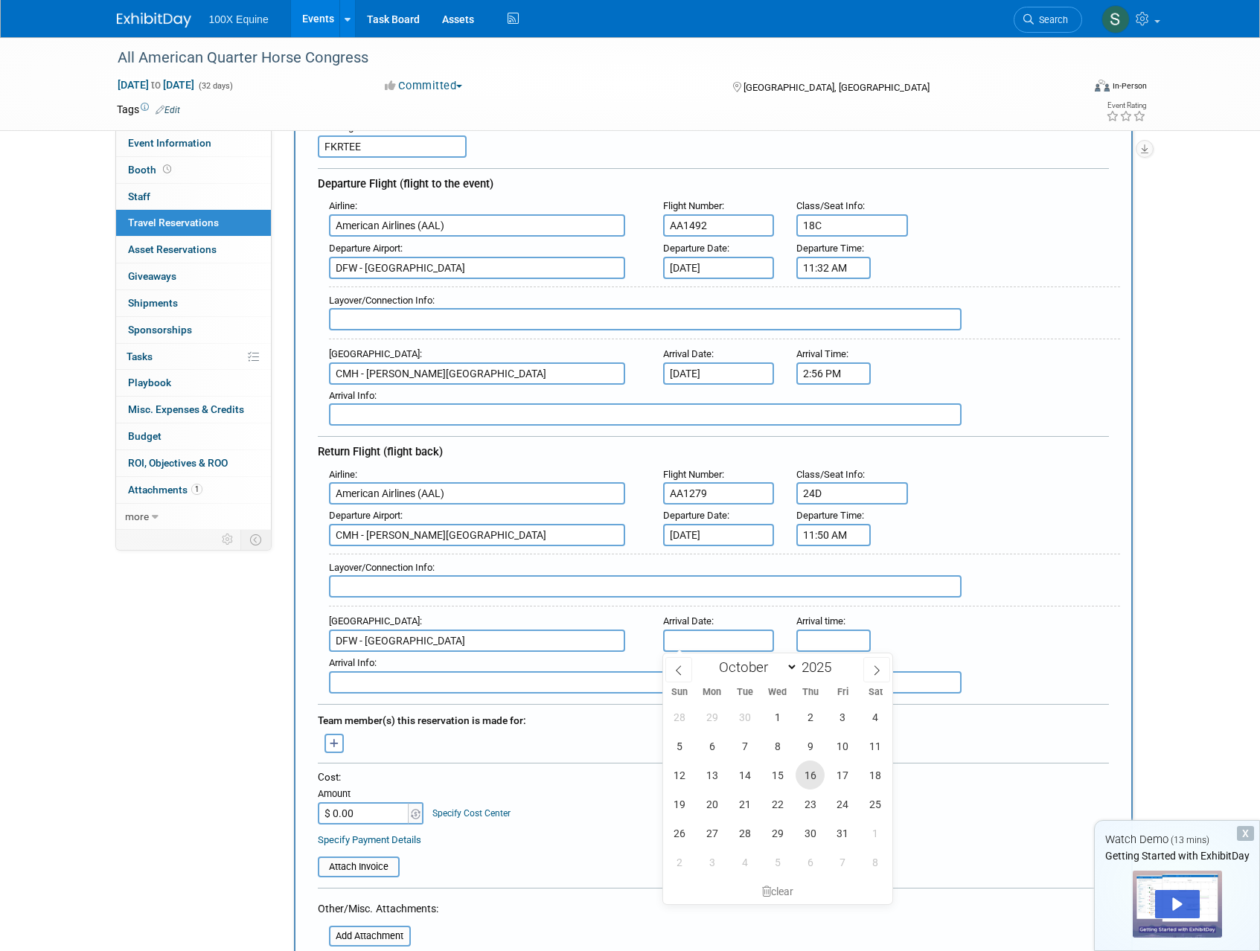
click at [802, 781] on span "16" at bounding box center [810, 775] width 29 height 29
type input "[DATE]"
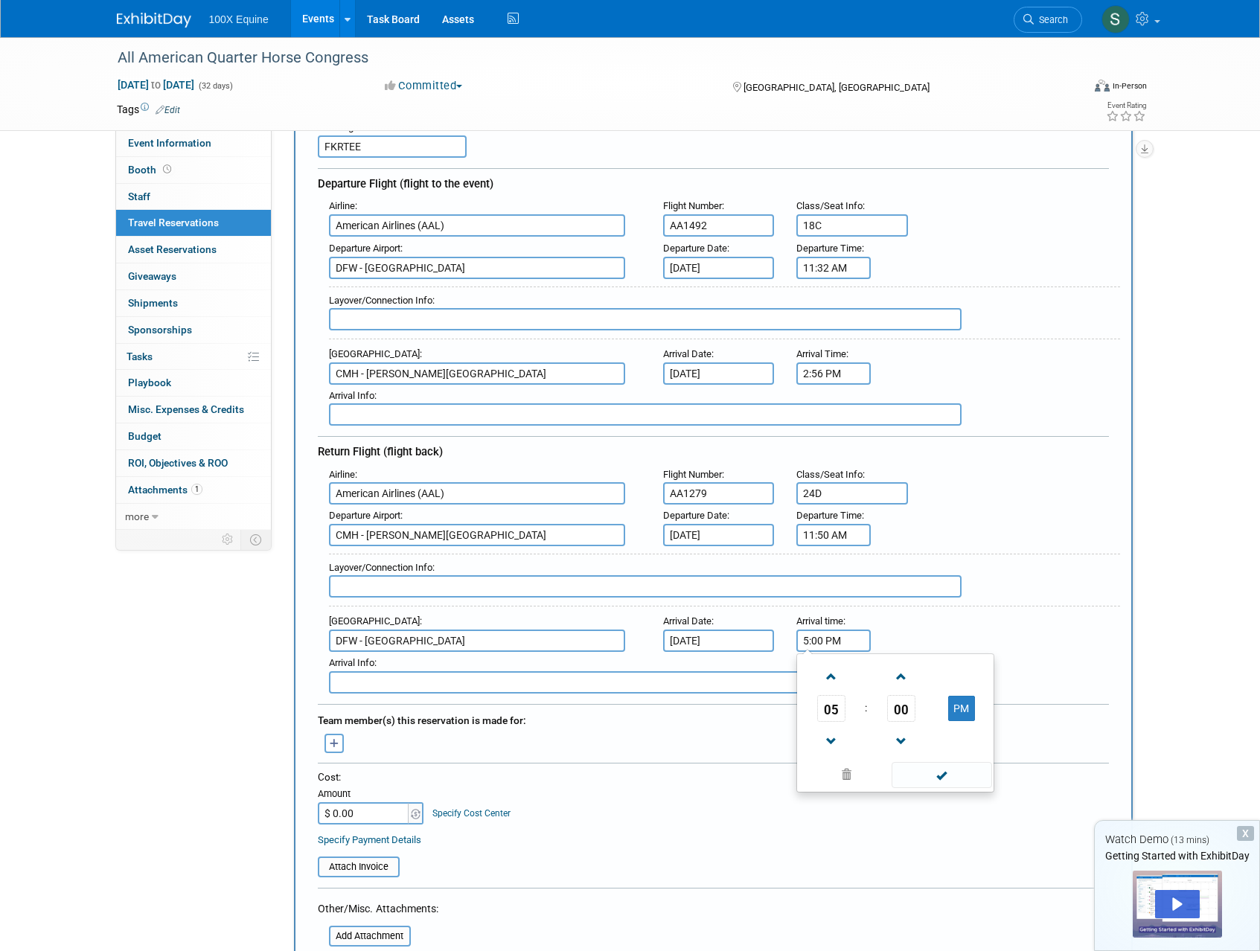
click at [831, 645] on input "5:00 PM" at bounding box center [833, 641] width 74 height 22
click at [834, 671] on span at bounding box center [831, 677] width 26 height 26
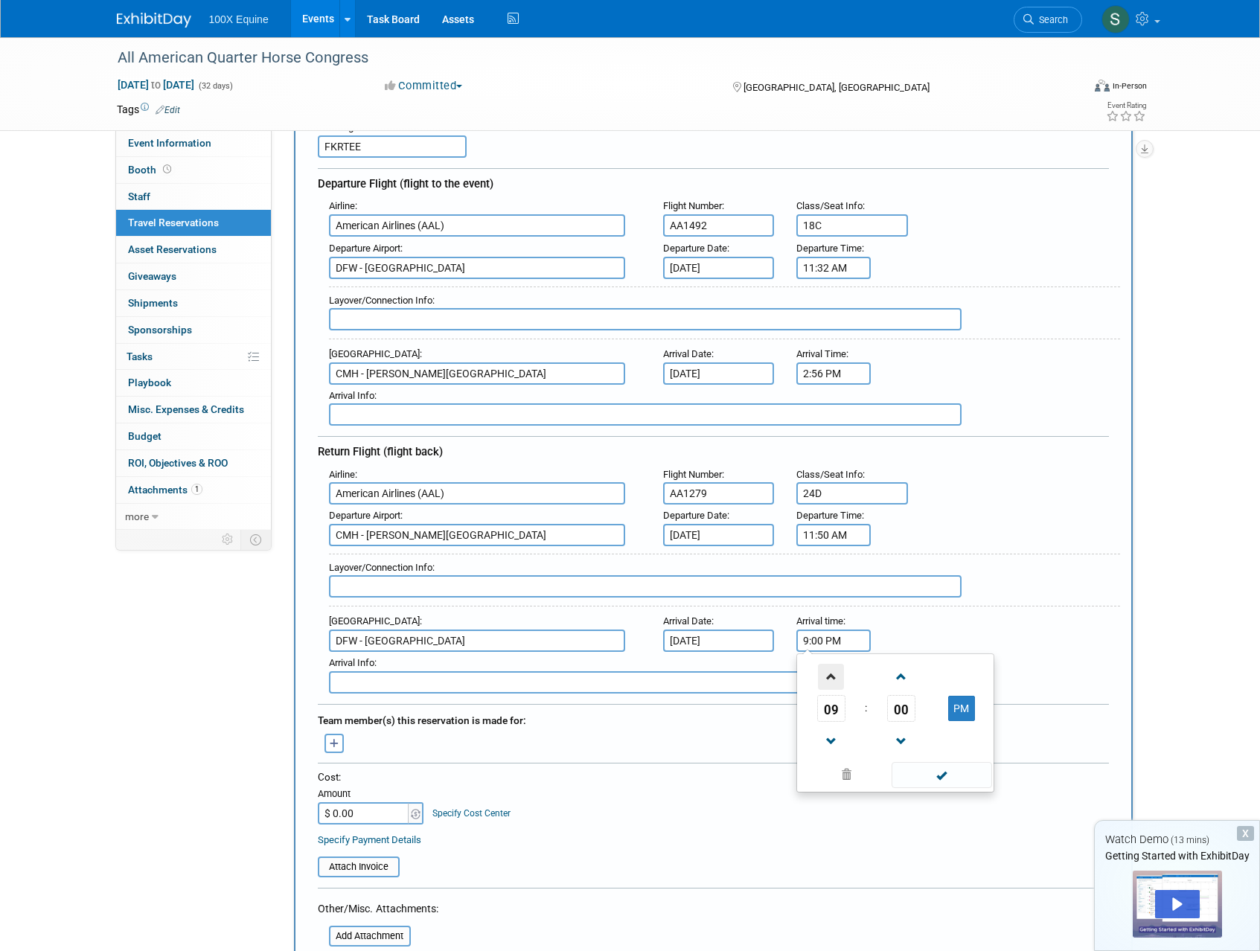
click at [834, 671] on span at bounding box center [831, 677] width 26 height 26
click at [909, 675] on span at bounding box center [901, 677] width 26 height 26
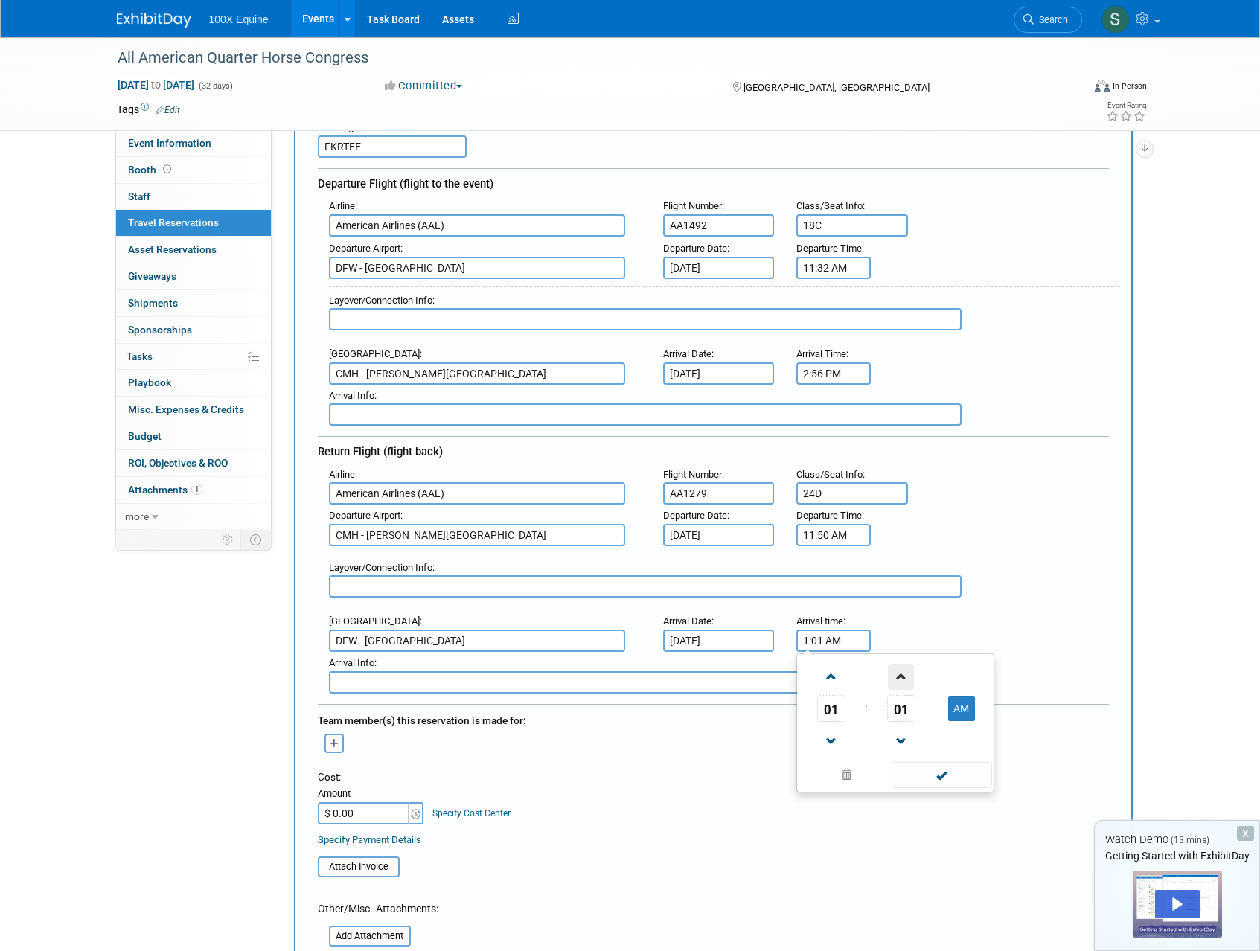
click at [909, 675] on span at bounding box center [901, 677] width 26 height 26
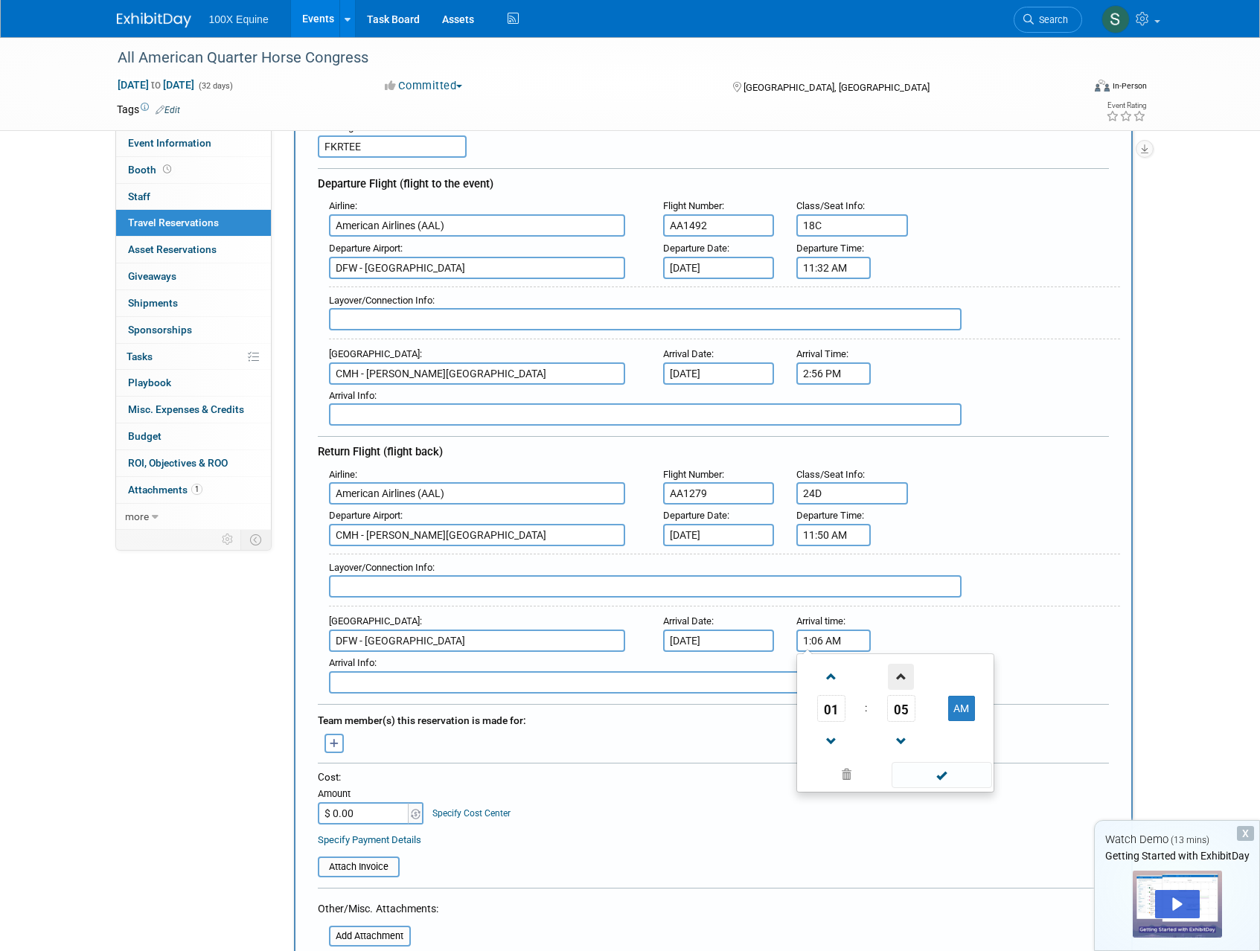
click at [909, 675] on span at bounding box center [901, 677] width 26 height 26
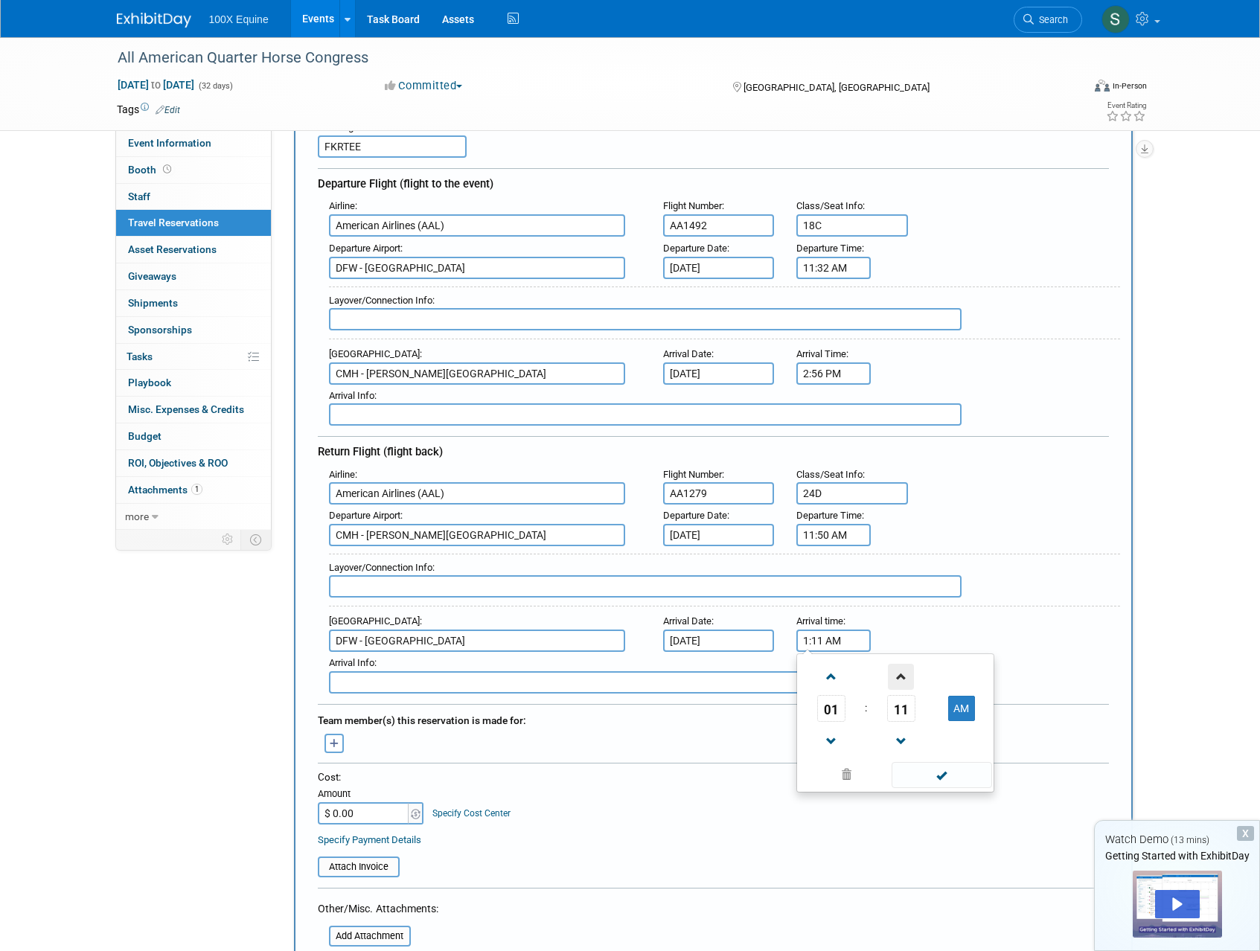
click at [909, 675] on span at bounding box center [901, 677] width 26 height 26
click at [906, 706] on span "15" at bounding box center [901, 708] width 28 height 27
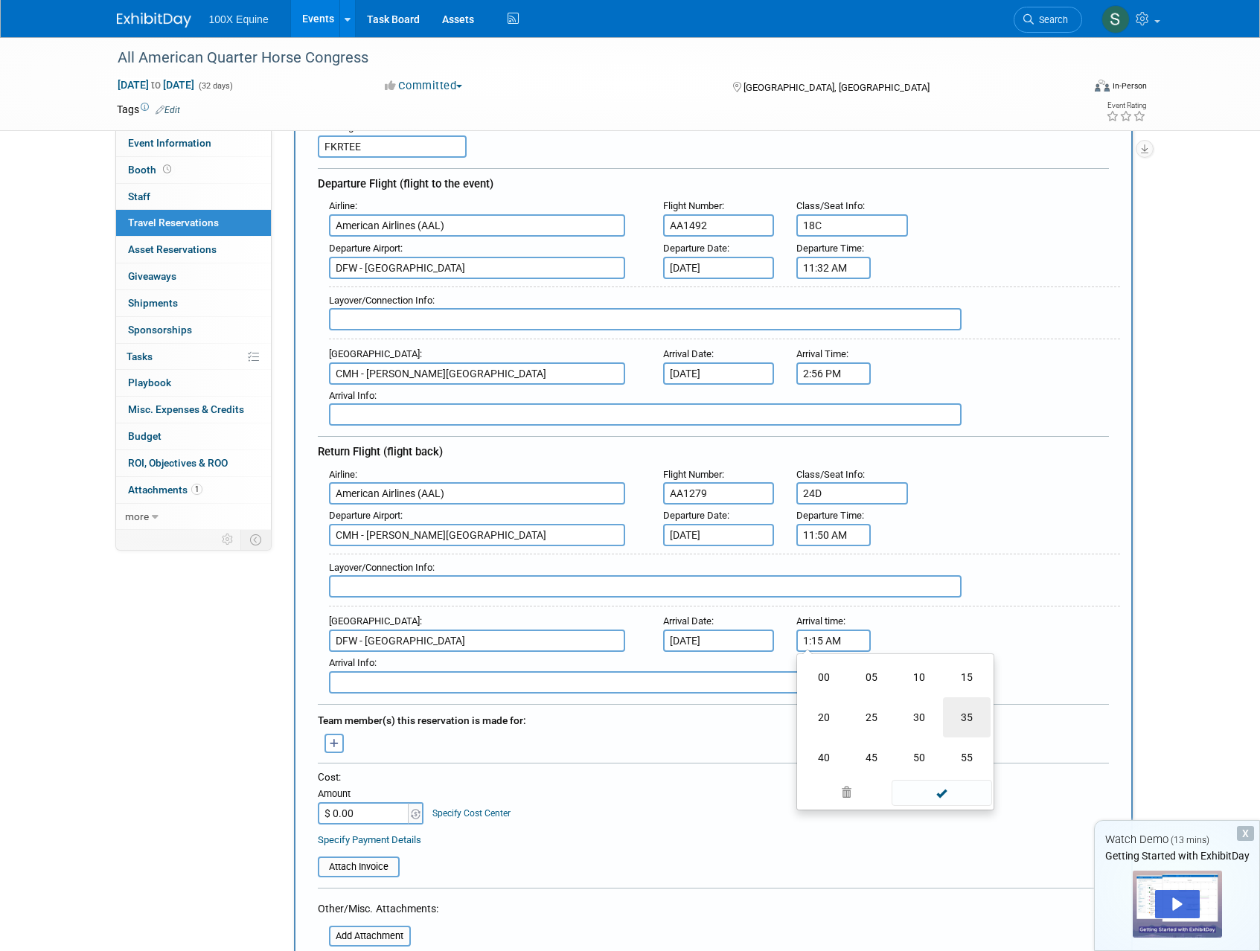
click at [967, 714] on td "35" at bounding box center [967, 717] width 48 height 40
drag, startPoint x: 903, startPoint y: 735, endPoint x: 935, endPoint y: 757, distance: 39.0
click at [903, 735] on span at bounding box center [901, 742] width 26 height 26
type input "1:34 AM"
click at [939, 774] on span at bounding box center [942, 775] width 100 height 26
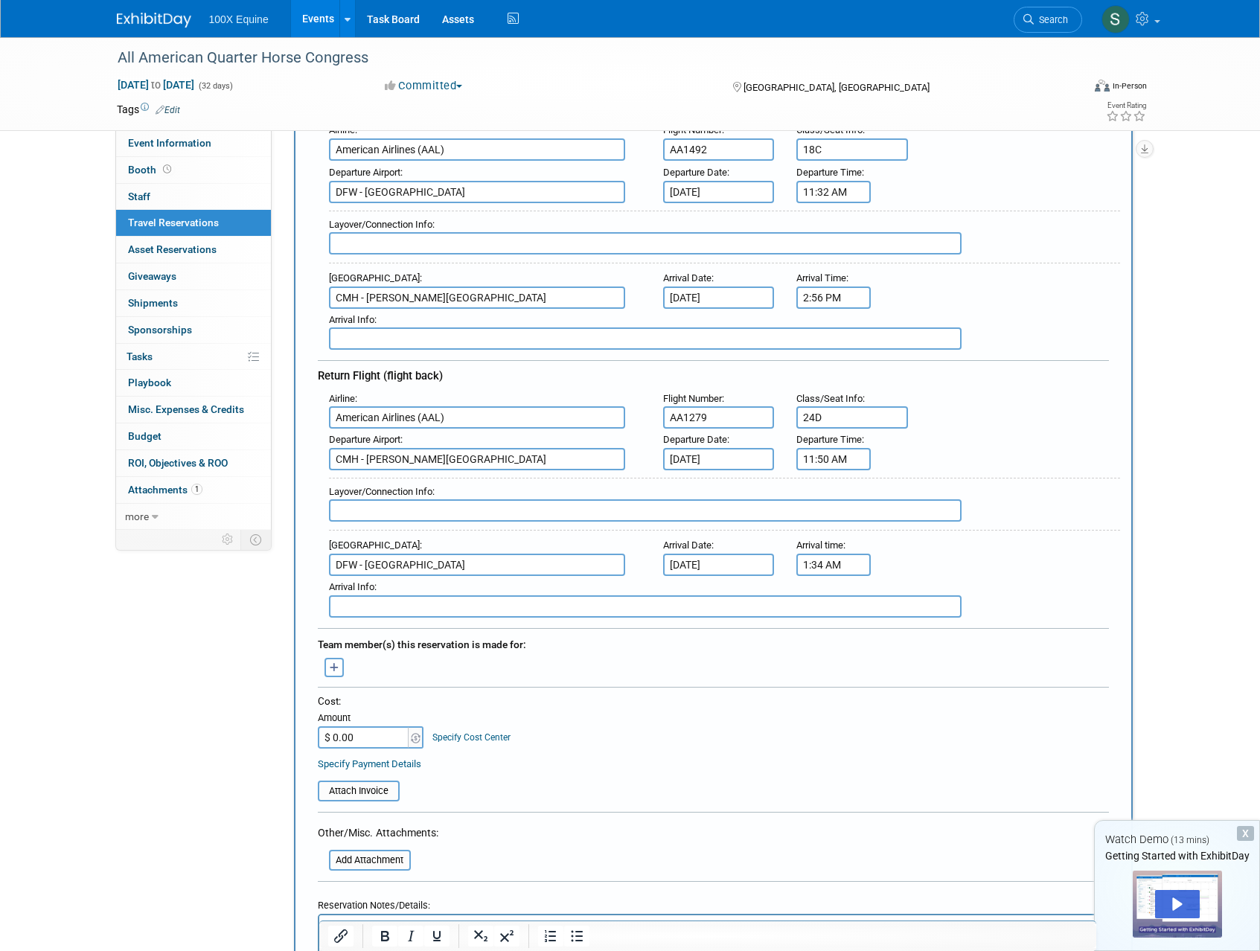
scroll to position [216, 0]
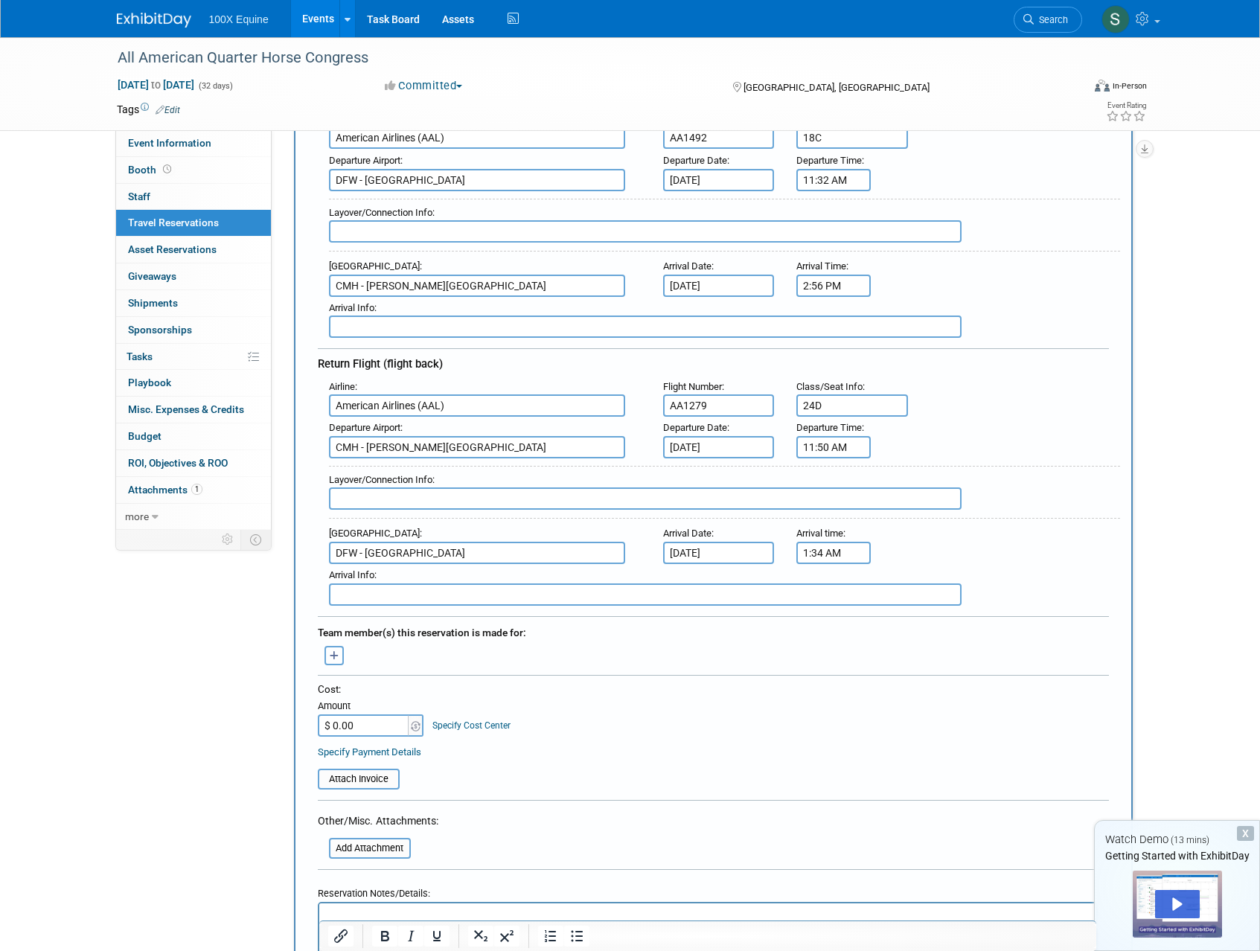
click at [339, 656] on button "button" at bounding box center [333, 655] width 19 height 19
click at [449, 740] on link "How to add other team members not listed here" at bounding box center [453, 740] width 199 height 19
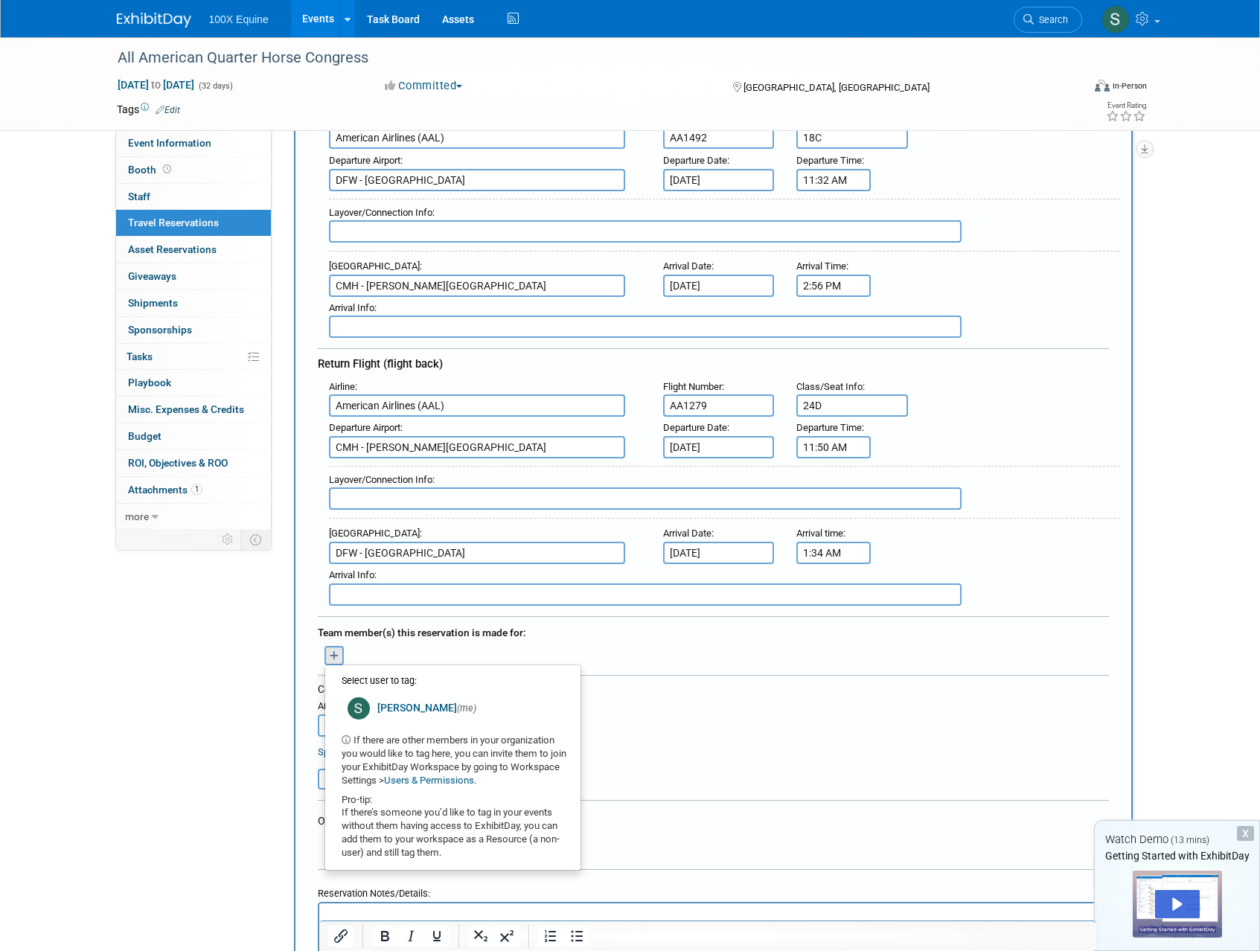
click at [731, 693] on div "Cost:" at bounding box center [713, 689] width 791 height 14
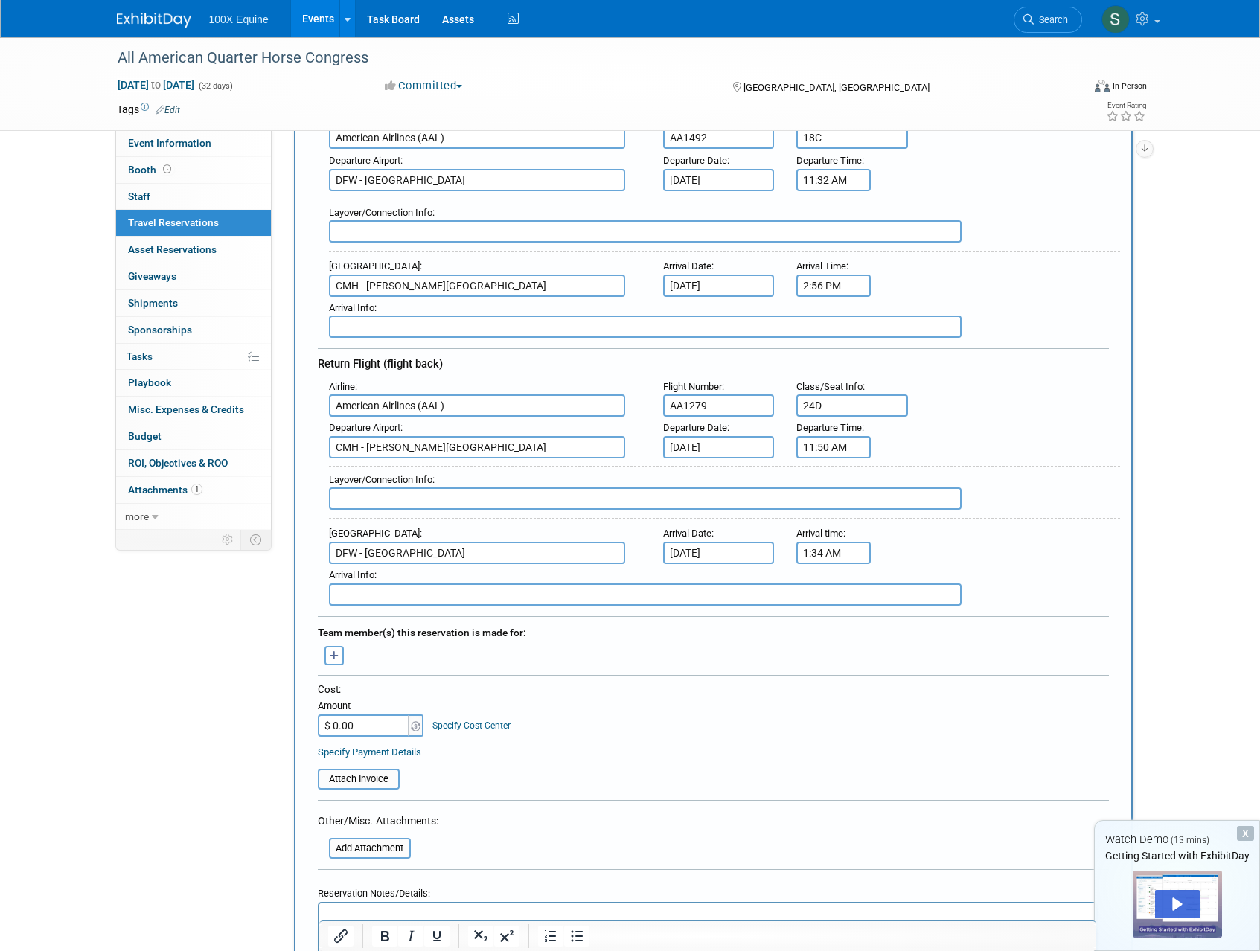
click at [483, 652] on div "Sean (me) remove Select user to tag: (me) Users & Permissions" at bounding box center [713, 653] width 813 height 23
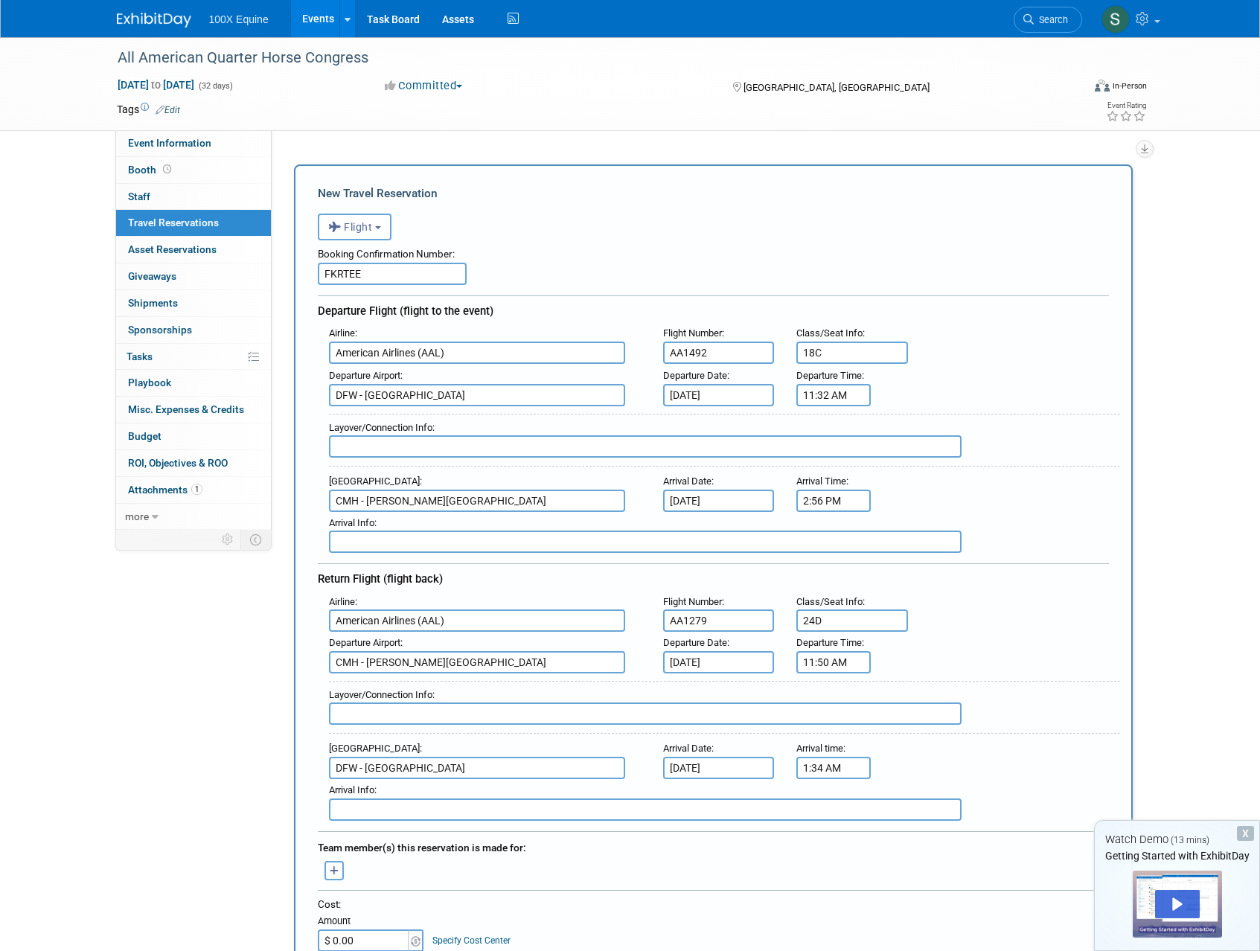
scroll to position [0, 0]
click at [1160, 22] on span at bounding box center [1157, 21] width 6 height 3
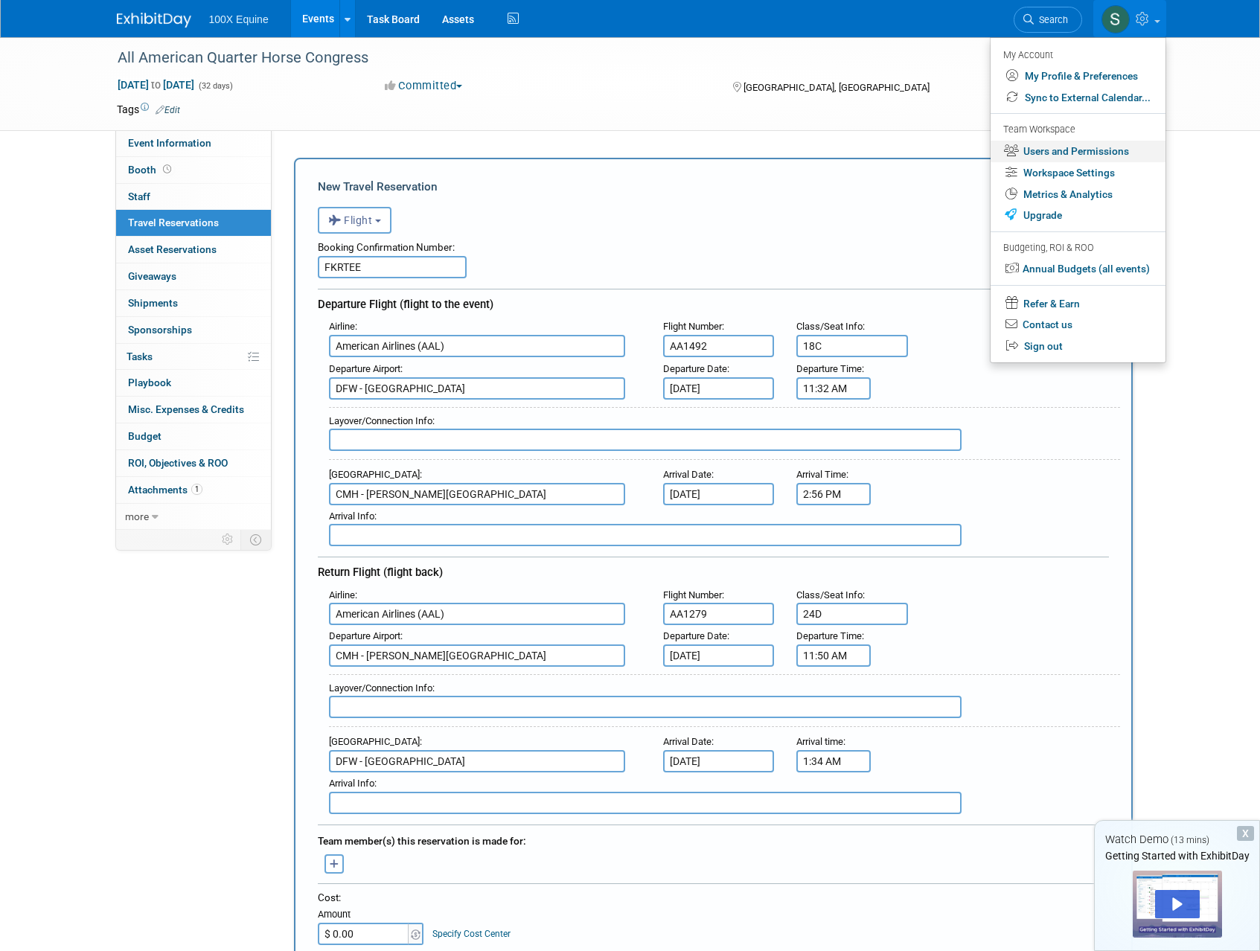
scroll to position [25, 0]
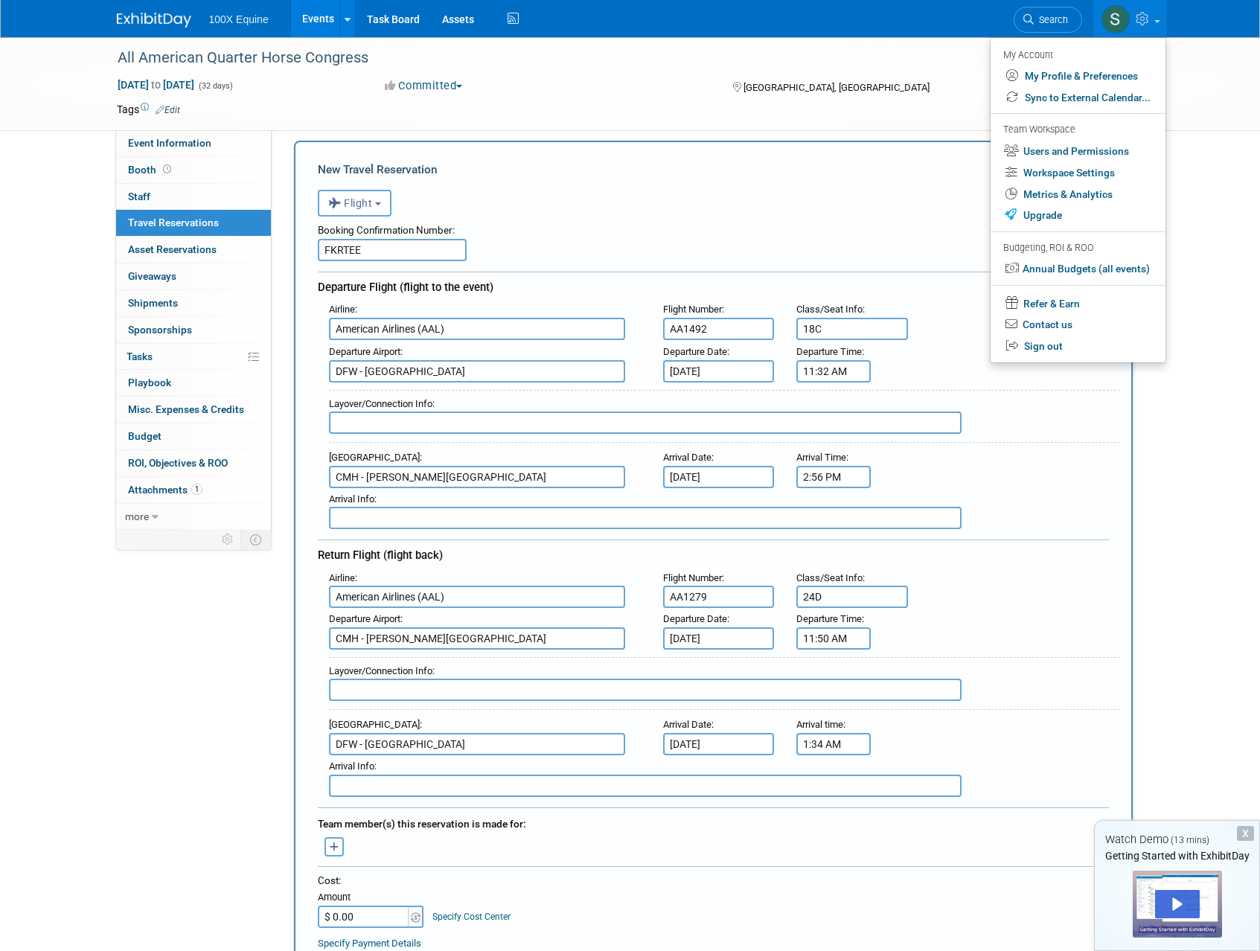
click at [345, 844] on div "Select user to tag: Sean Smith (me) Users & Permissions" at bounding box center [335, 846] width 56 height 19
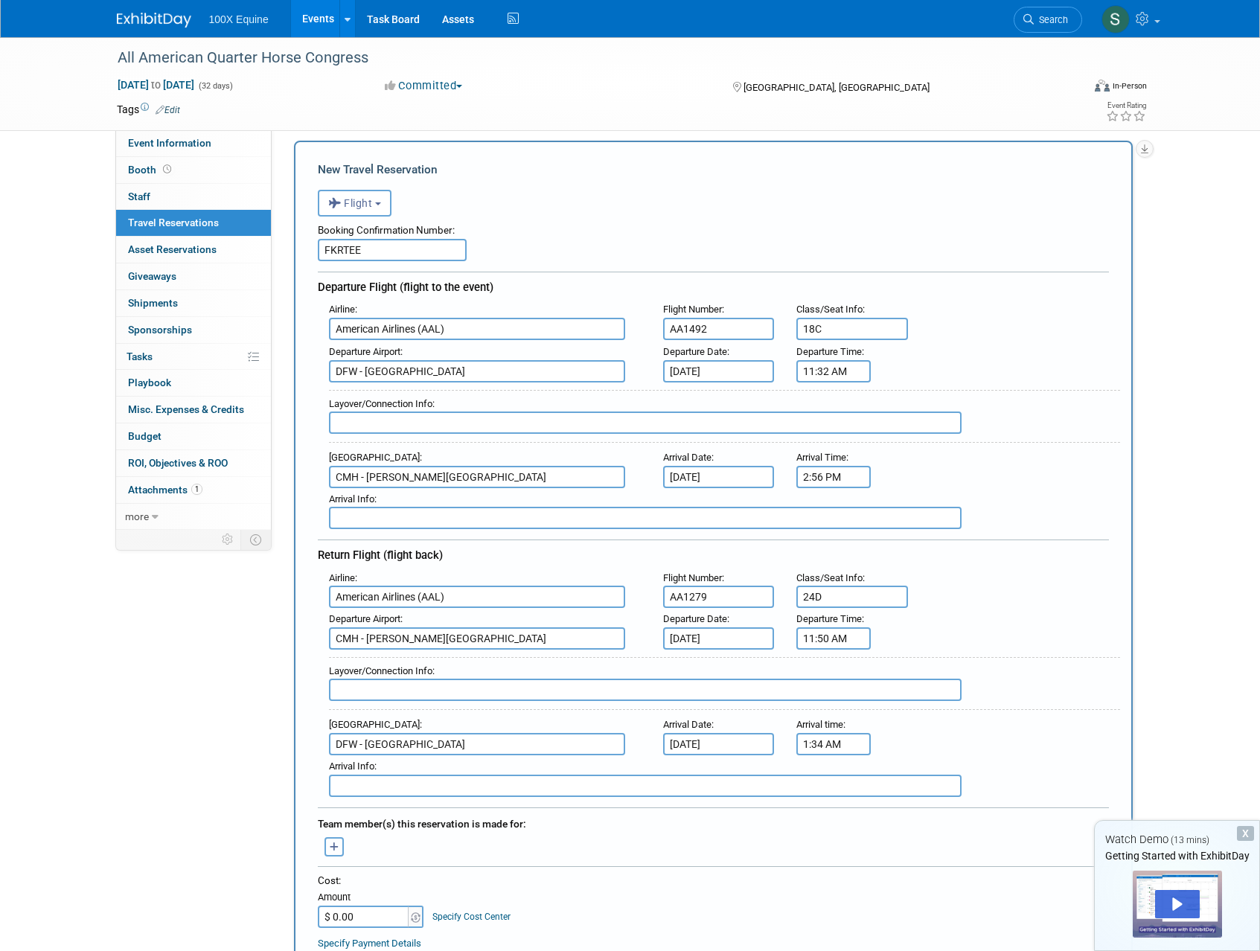
click at [340, 846] on button "button" at bounding box center [333, 846] width 19 height 19
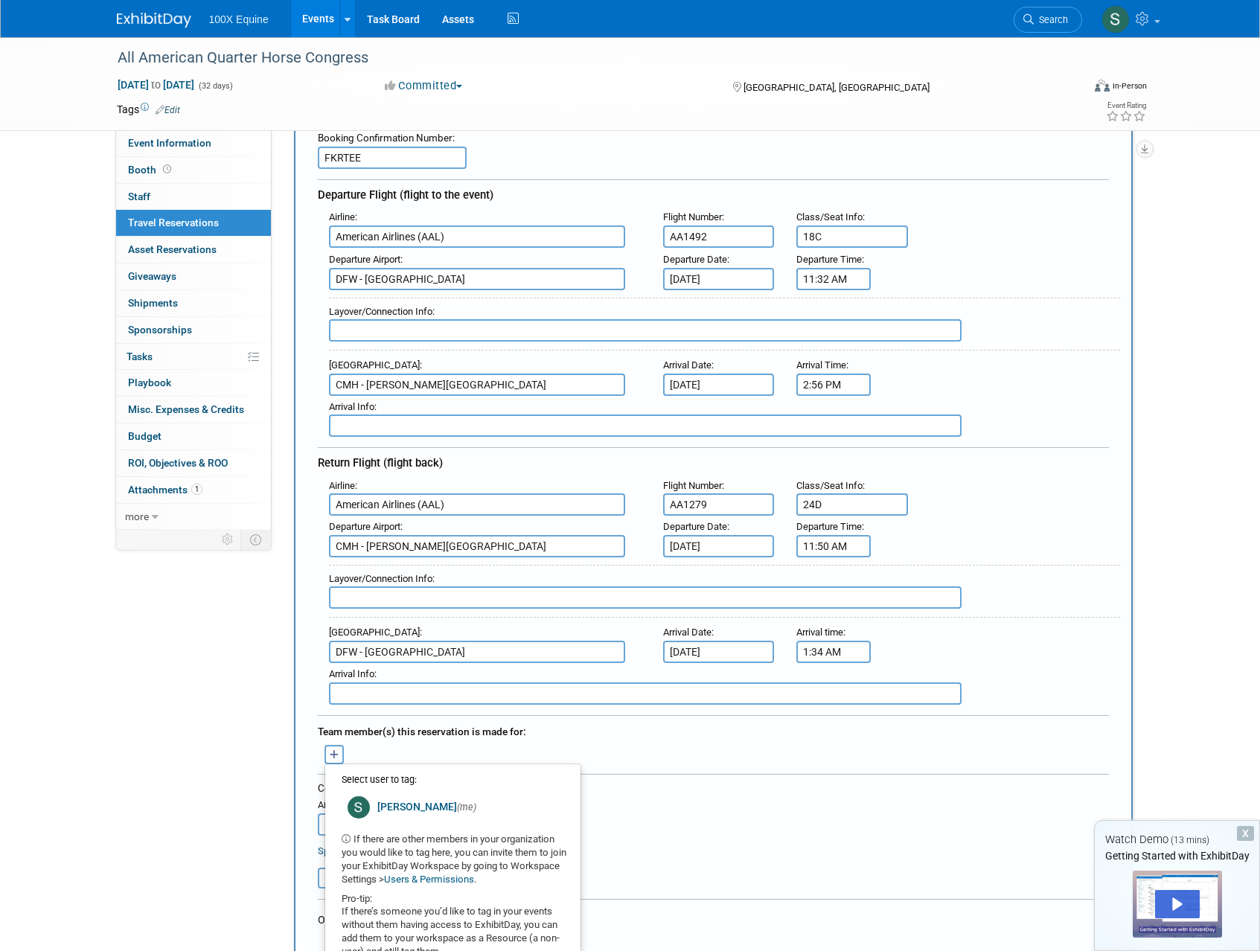
scroll to position [145, 0]
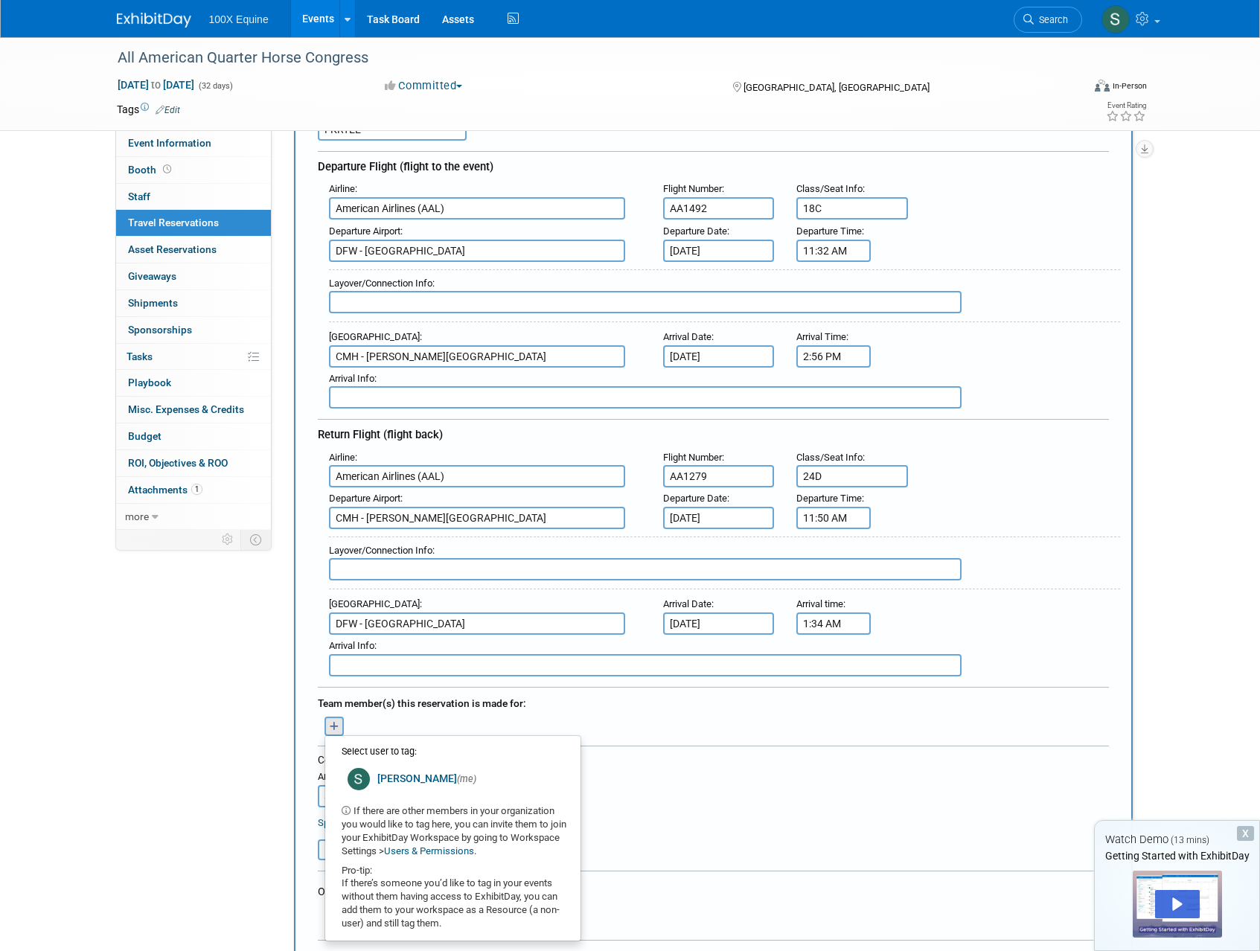
click at [717, 828] on table "Attach Invoice" at bounding box center [713, 843] width 791 height 34
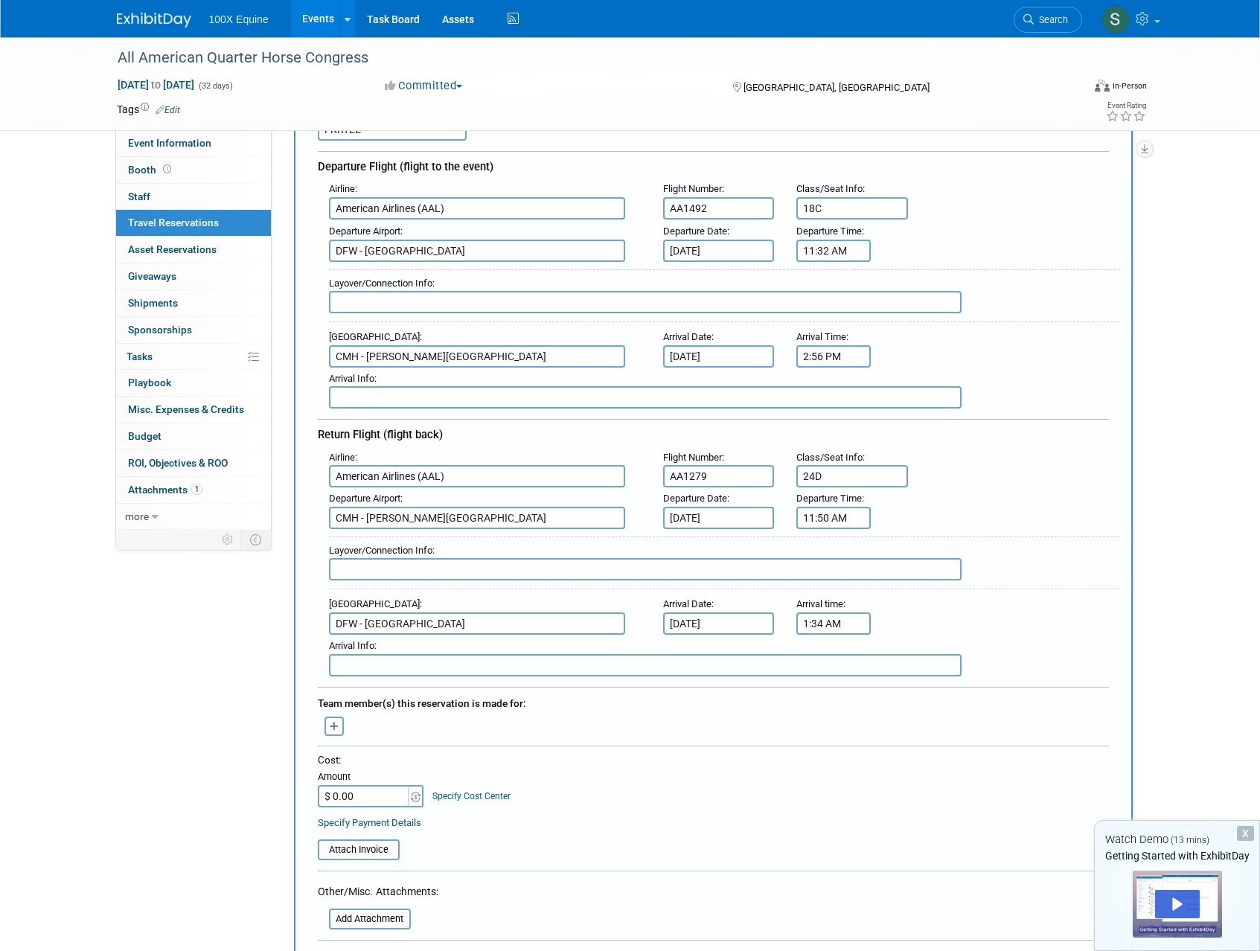
click at [642, 759] on div "Cost:" at bounding box center [713, 760] width 791 height 14
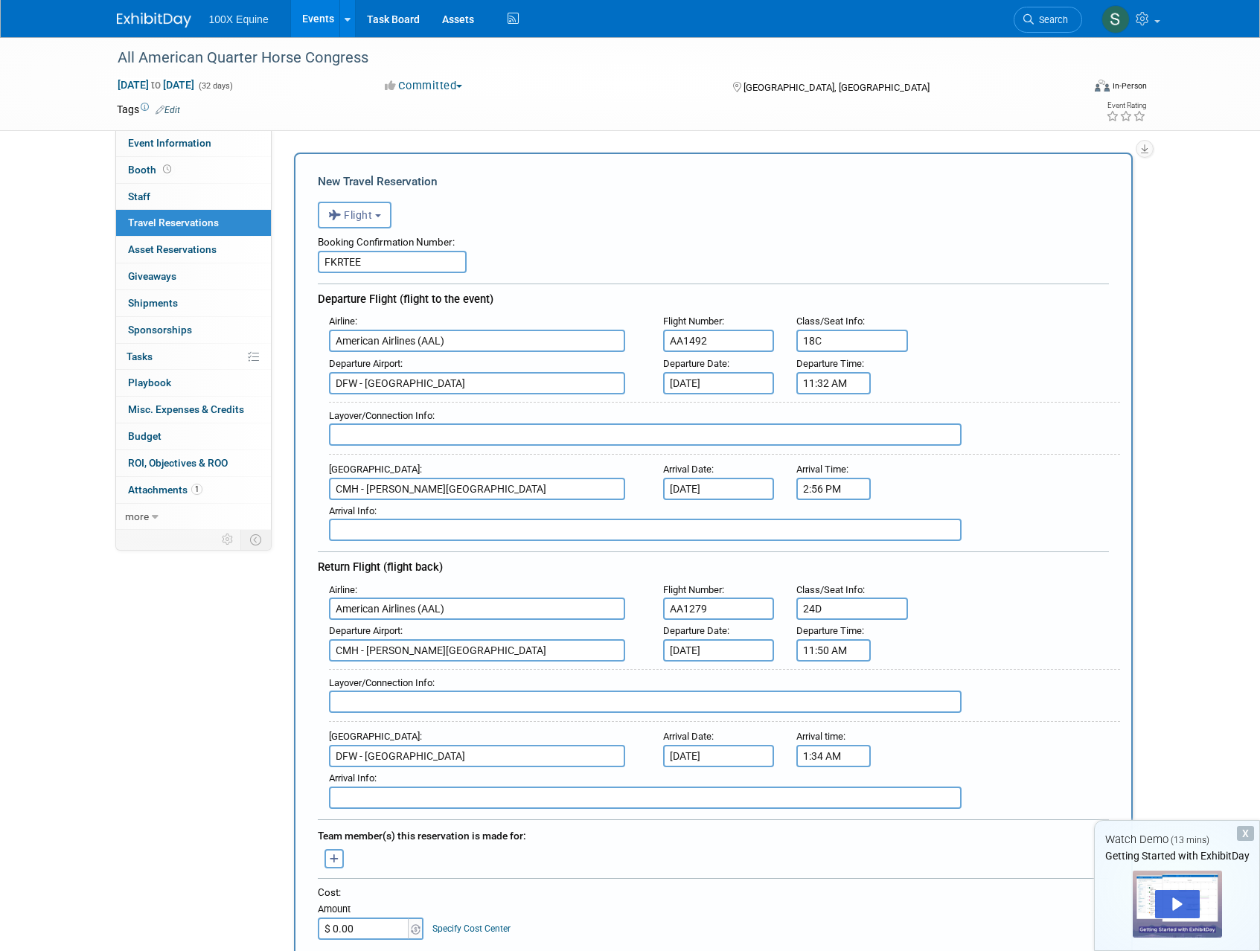
scroll to position [0, 0]
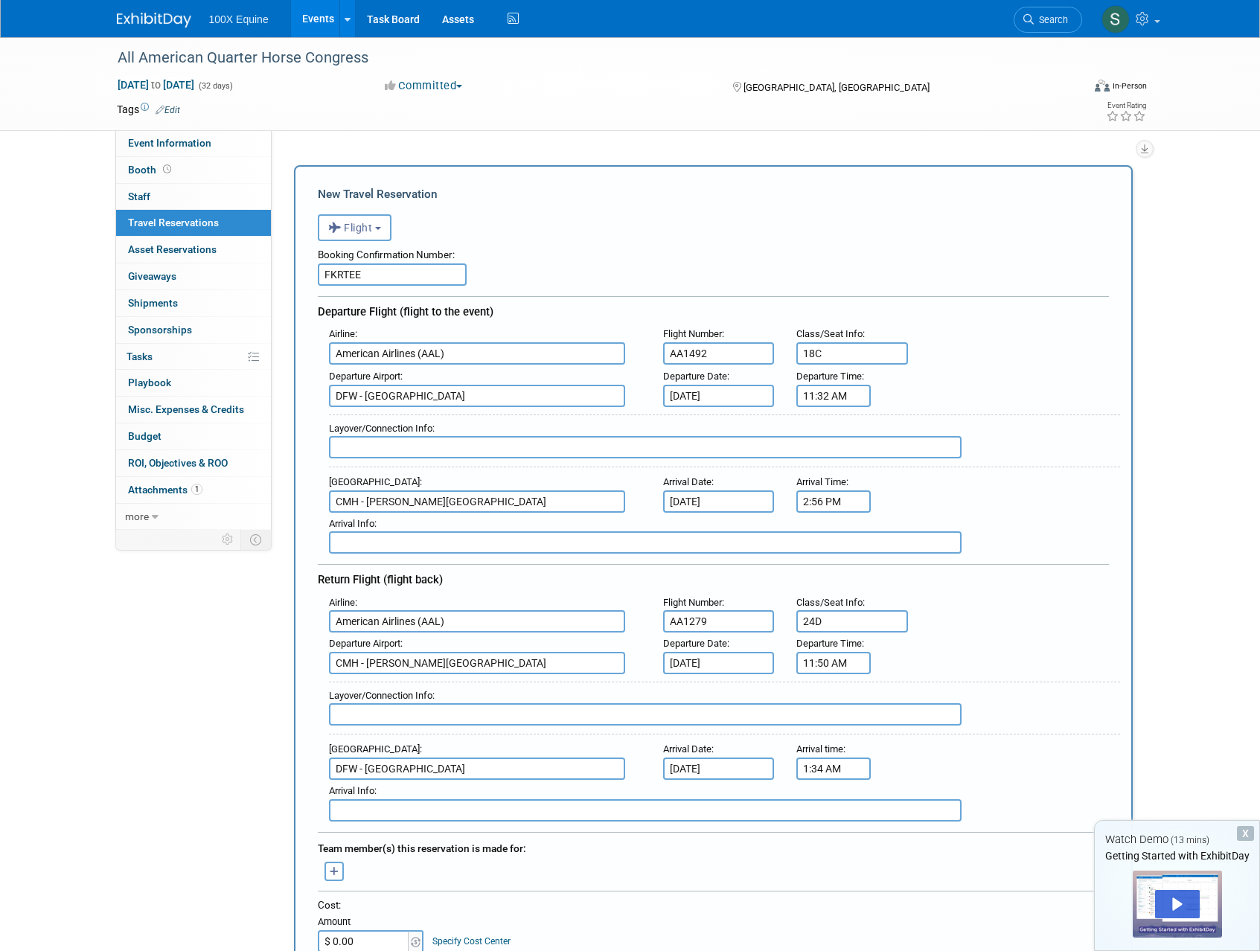
click at [354, 274] on input "FKRTEE" at bounding box center [392, 274] width 149 height 22
type input "INHOQNT"
click at [761, 357] on input "AA1492" at bounding box center [719, 353] width 112 height 22
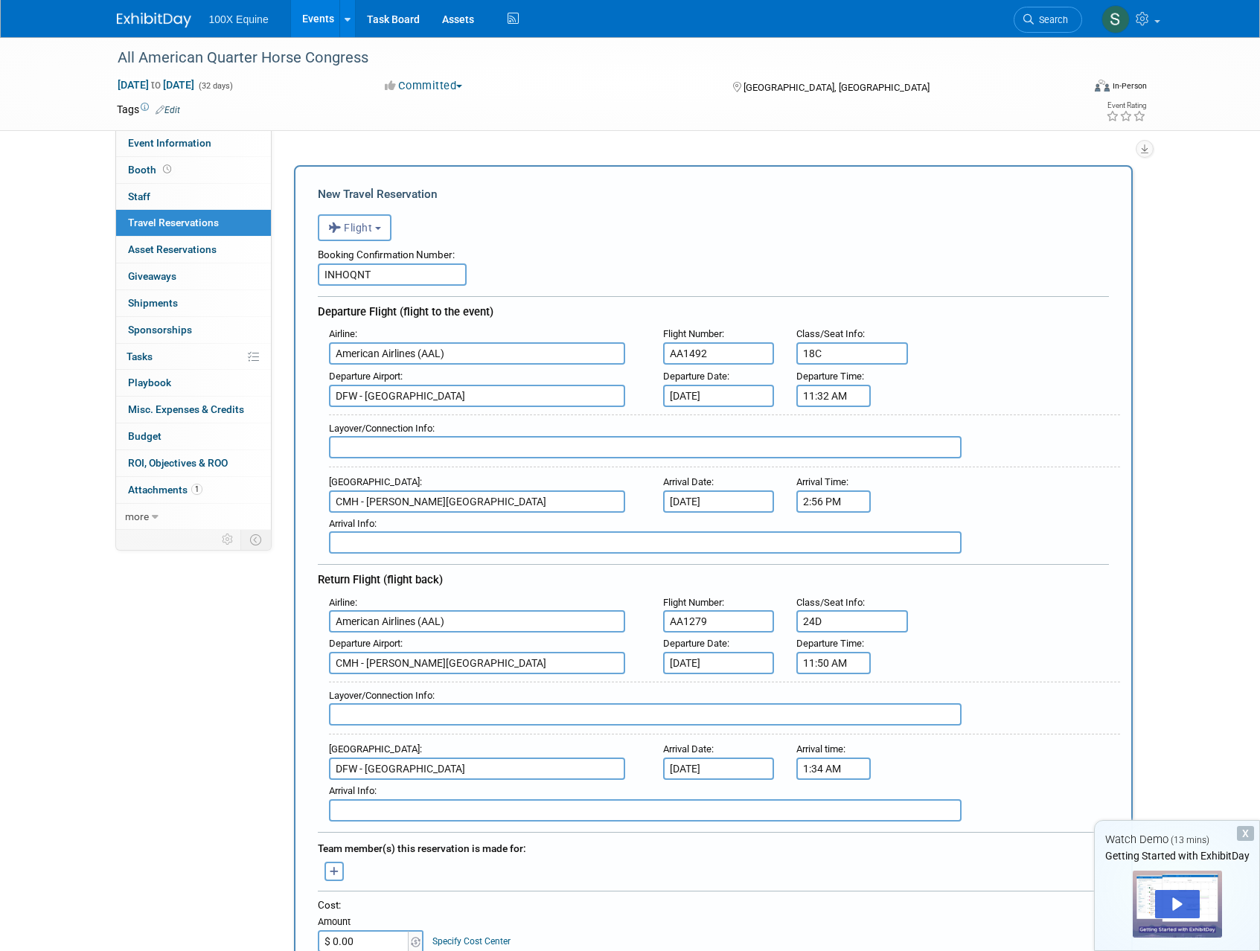
click at [846, 361] on input "18C" at bounding box center [852, 353] width 112 height 22
type input "1"
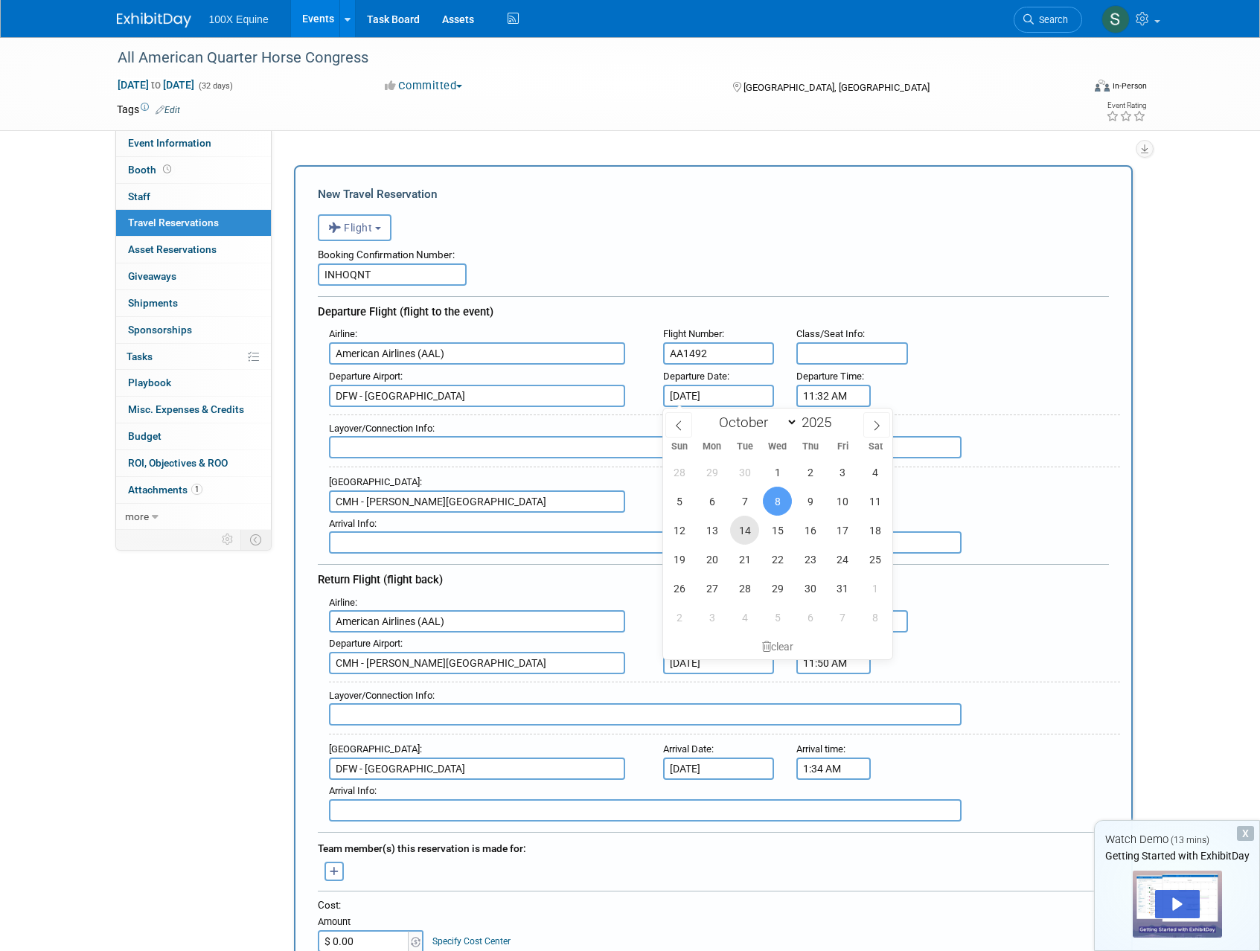
click at [743, 537] on span "14" at bounding box center [744, 530] width 29 height 29
type input "[DATE]"
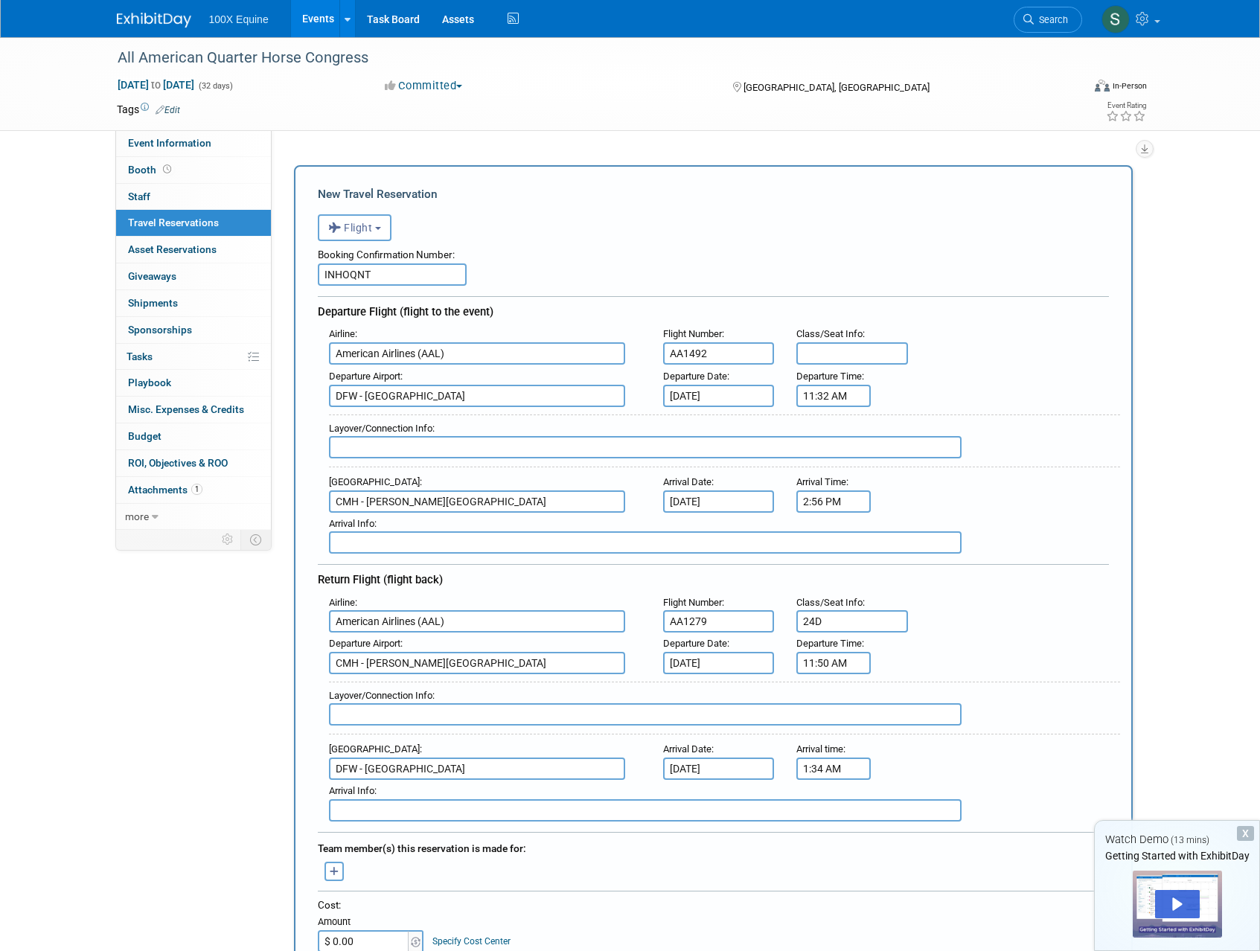
click at [909, 411] on div "Layover/Connection Info :" at bounding box center [719, 439] width 802 height 65
click at [925, 377] on div "Departure Airport : DFW - Dallas Fort Worth International Airport Departure Dat…" at bounding box center [719, 386] width 802 height 42
click at [1042, 450] on div "Layover/Connection Info :" at bounding box center [724, 442] width 791 height 54
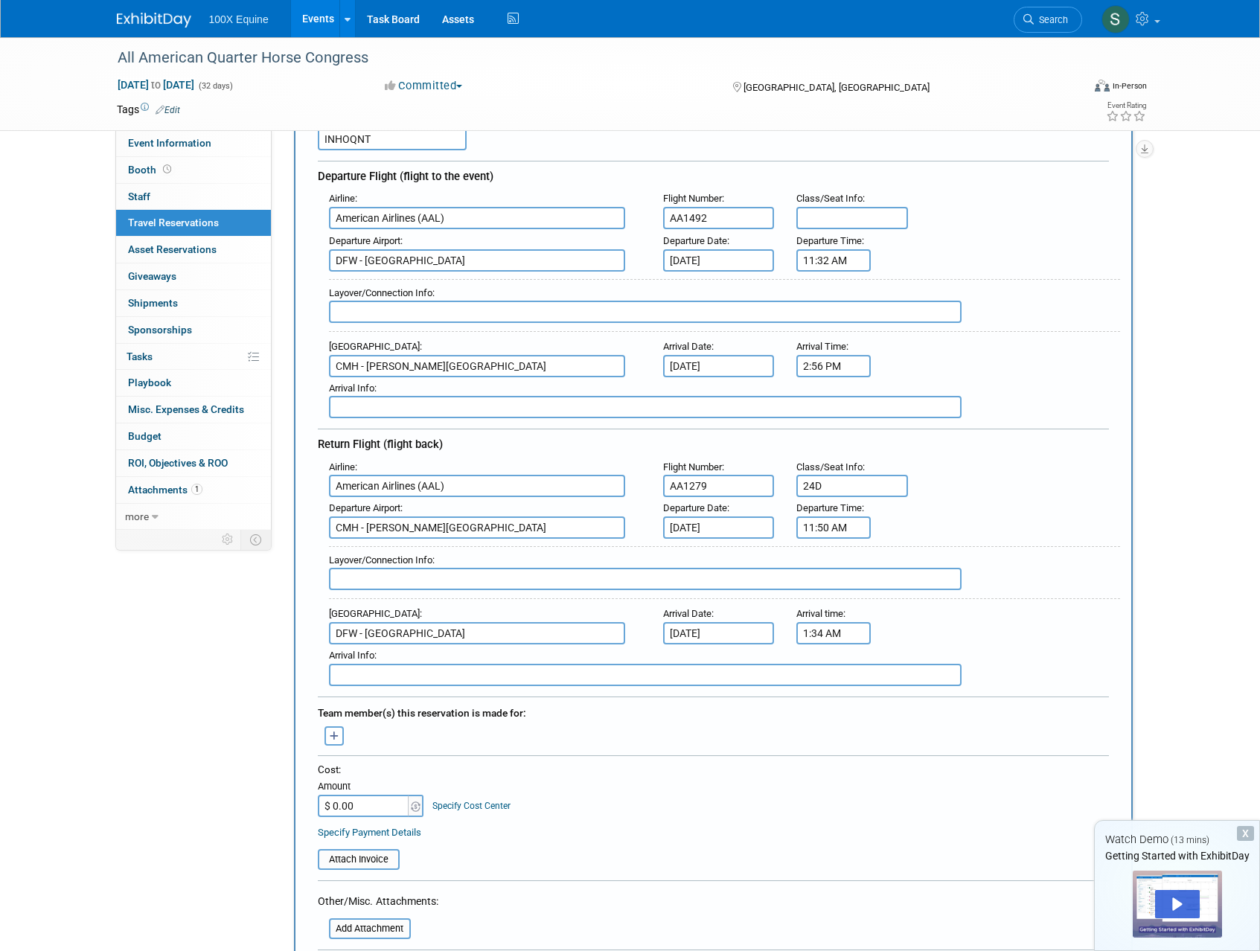
scroll to position [177, 0]
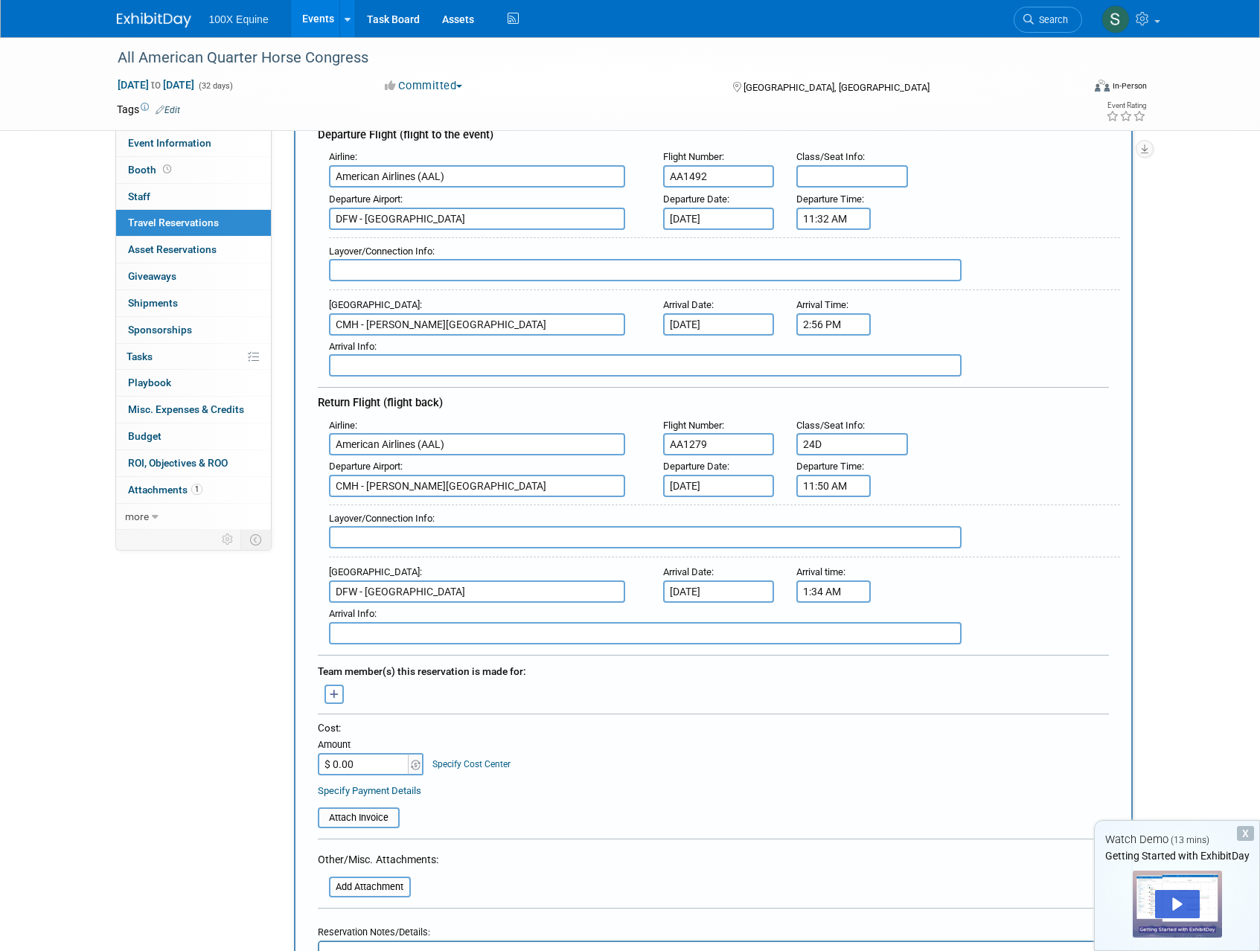
click at [471, 448] on input "American Airlines (AAL)" at bounding box center [477, 444] width 296 height 22
click at [729, 442] on input "AA1279" at bounding box center [719, 444] width 112 height 22
type input "AA2380"
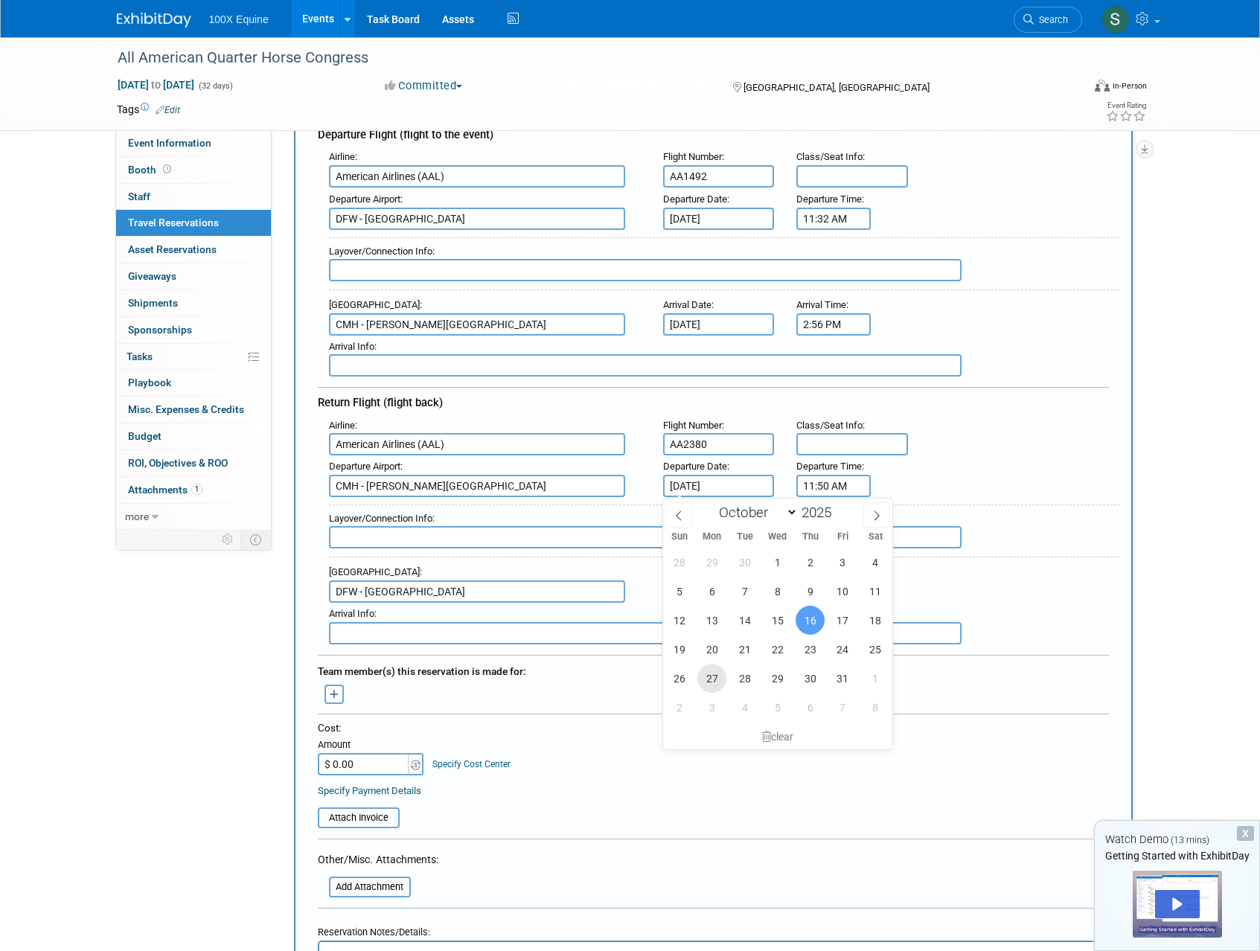
click at [706, 682] on span "27" at bounding box center [711, 678] width 29 height 29
type input "[DATE]"
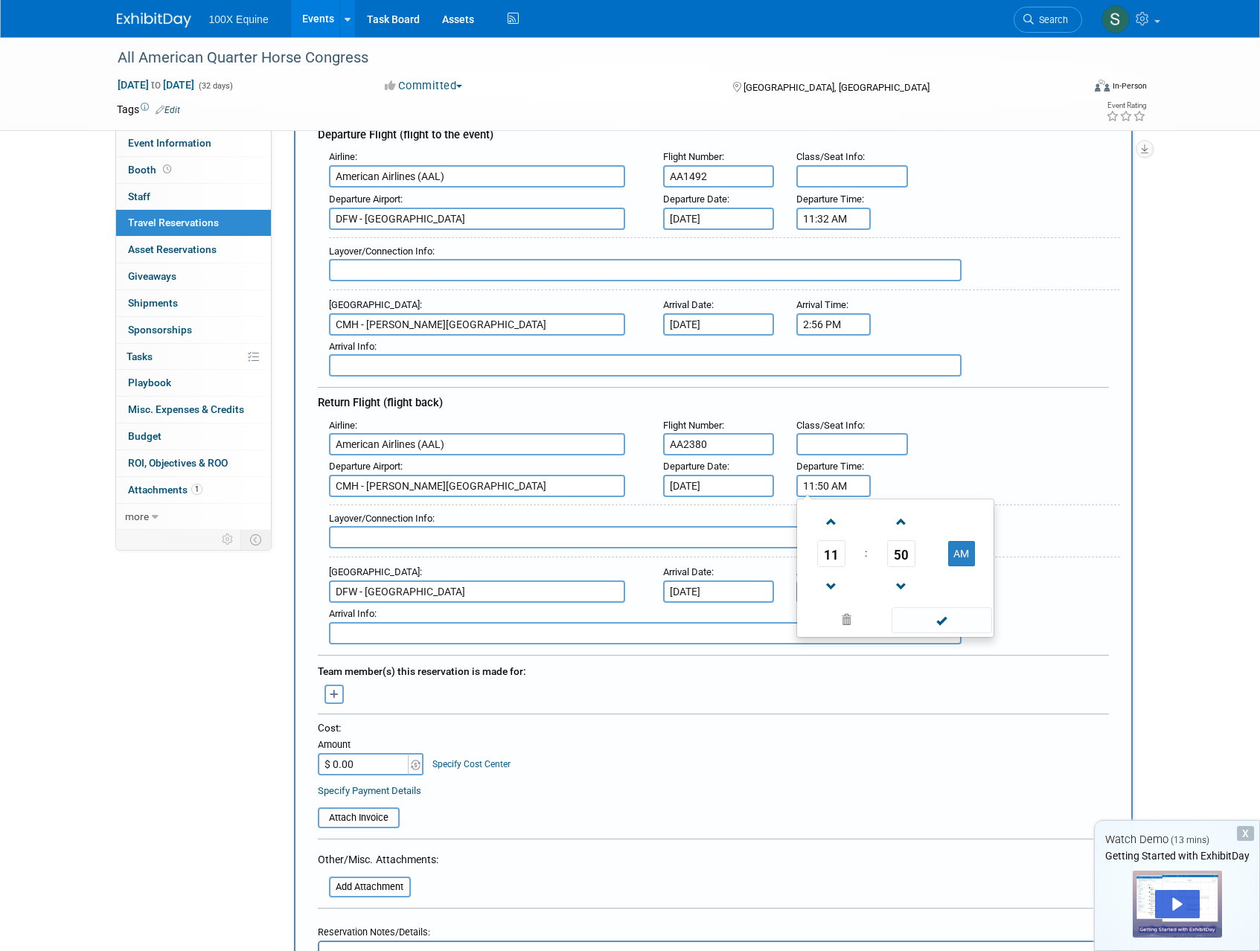
click at [830, 485] on input "11:50 AM" at bounding box center [833, 486] width 74 height 22
click at [843, 586] on span at bounding box center [831, 587] width 26 height 26
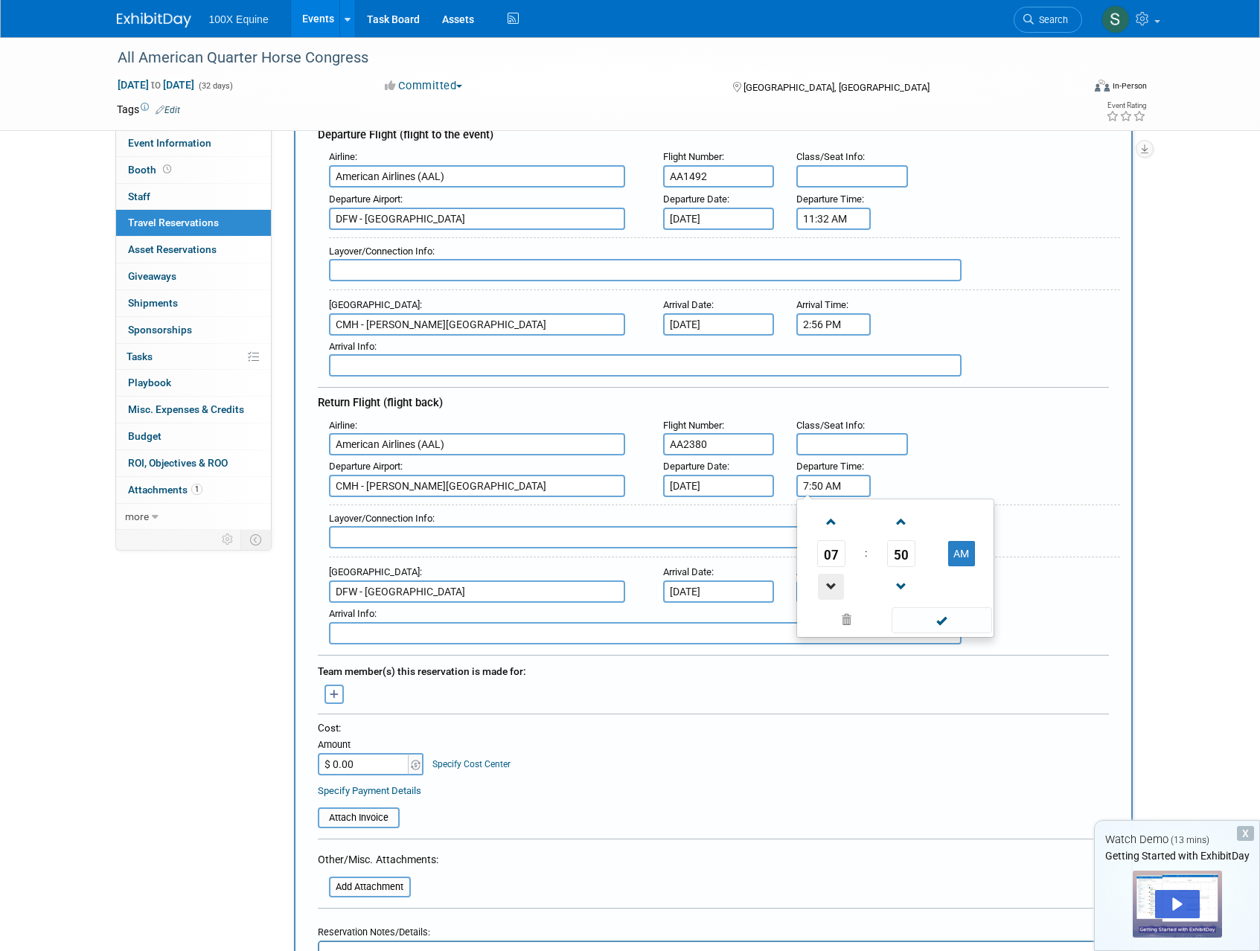
click at [843, 586] on span at bounding box center [831, 587] width 26 height 26
click at [829, 525] on span at bounding box center [831, 522] width 26 height 26
click at [915, 550] on td "50" at bounding box center [901, 553] width 62 height 27
click at [911, 552] on span "50" at bounding box center [901, 553] width 28 height 27
click at [822, 528] on td "00" at bounding box center [824, 522] width 48 height 40
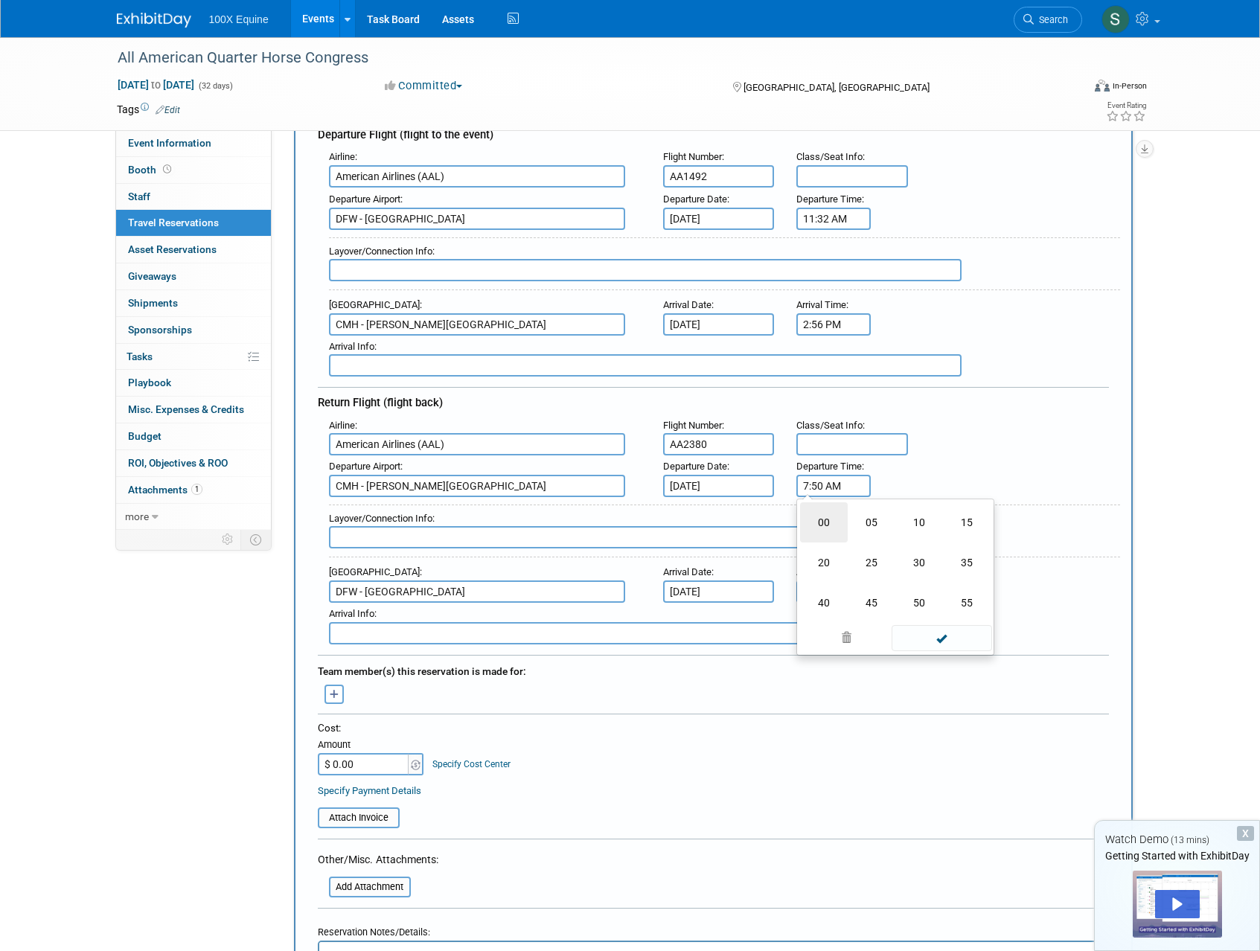
type input "7:00 AM"
click at [931, 625] on span at bounding box center [942, 620] width 100 height 26
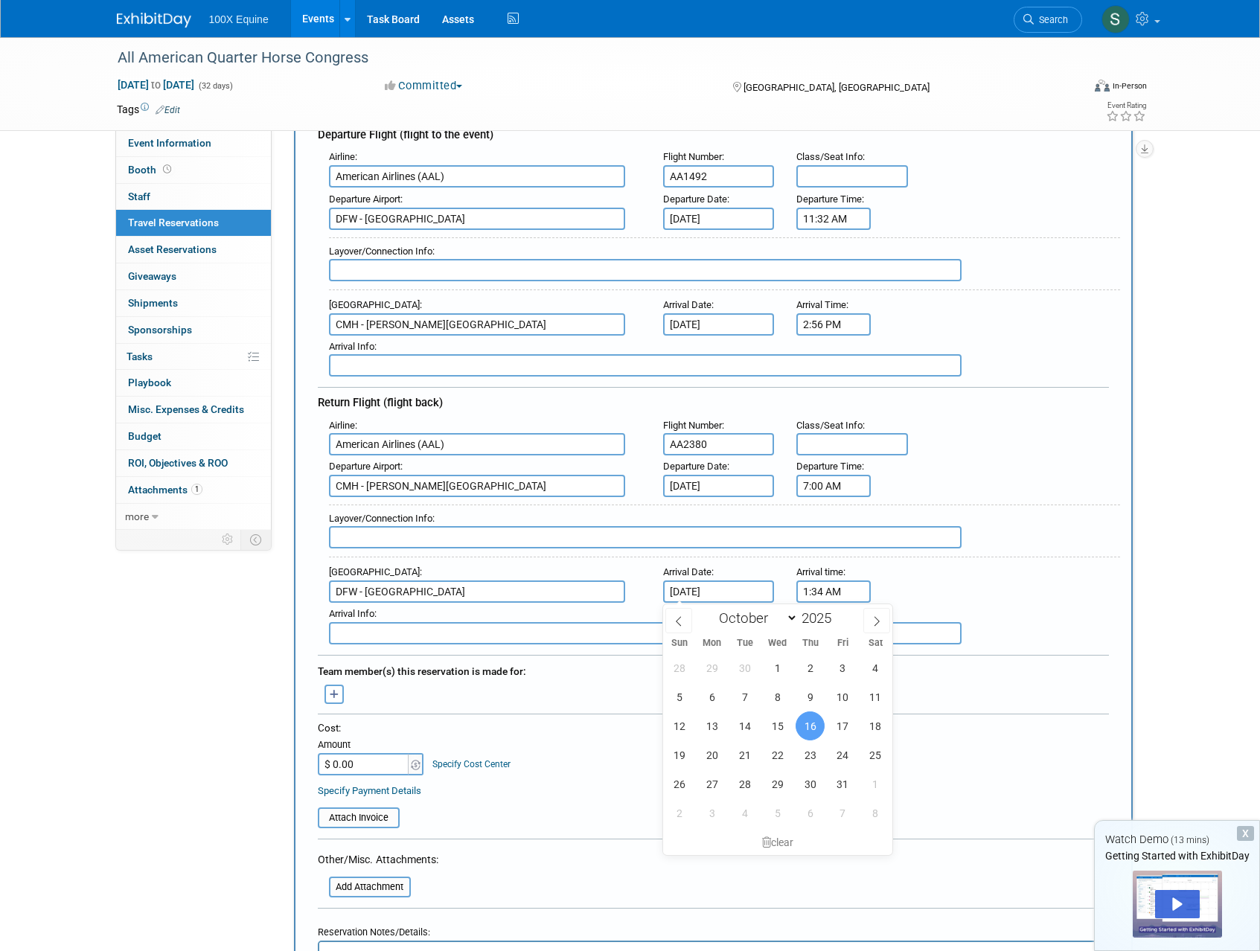
click at [704, 591] on input "[DATE]" at bounding box center [719, 592] width 112 height 22
click at [718, 790] on span "27" at bounding box center [711, 784] width 29 height 29
type input "[DATE]"
click at [838, 596] on input "1:34 AM" at bounding box center [833, 592] width 74 height 22
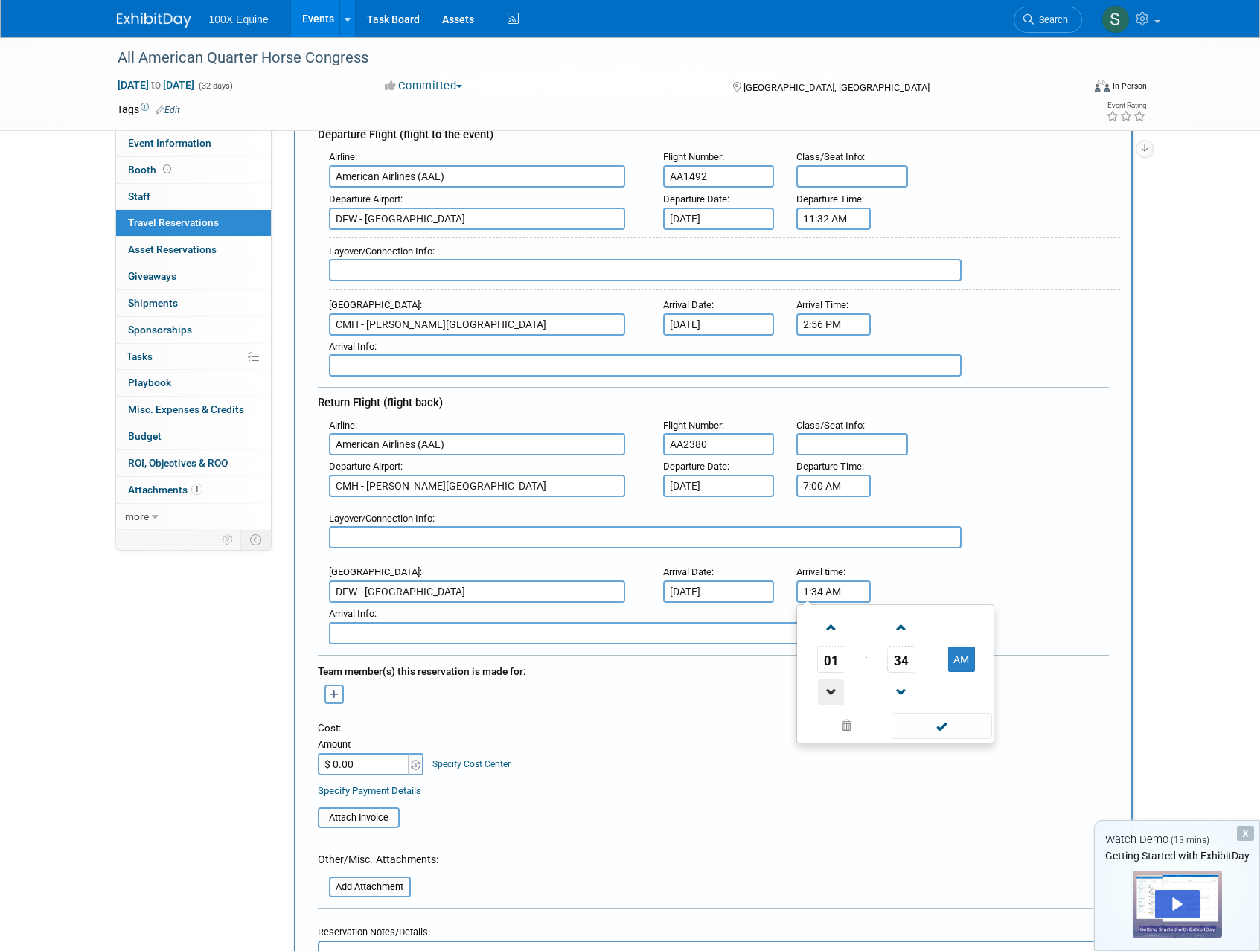
click at [838, 696] on span at bounding box center [831, 692] width 26 height 26
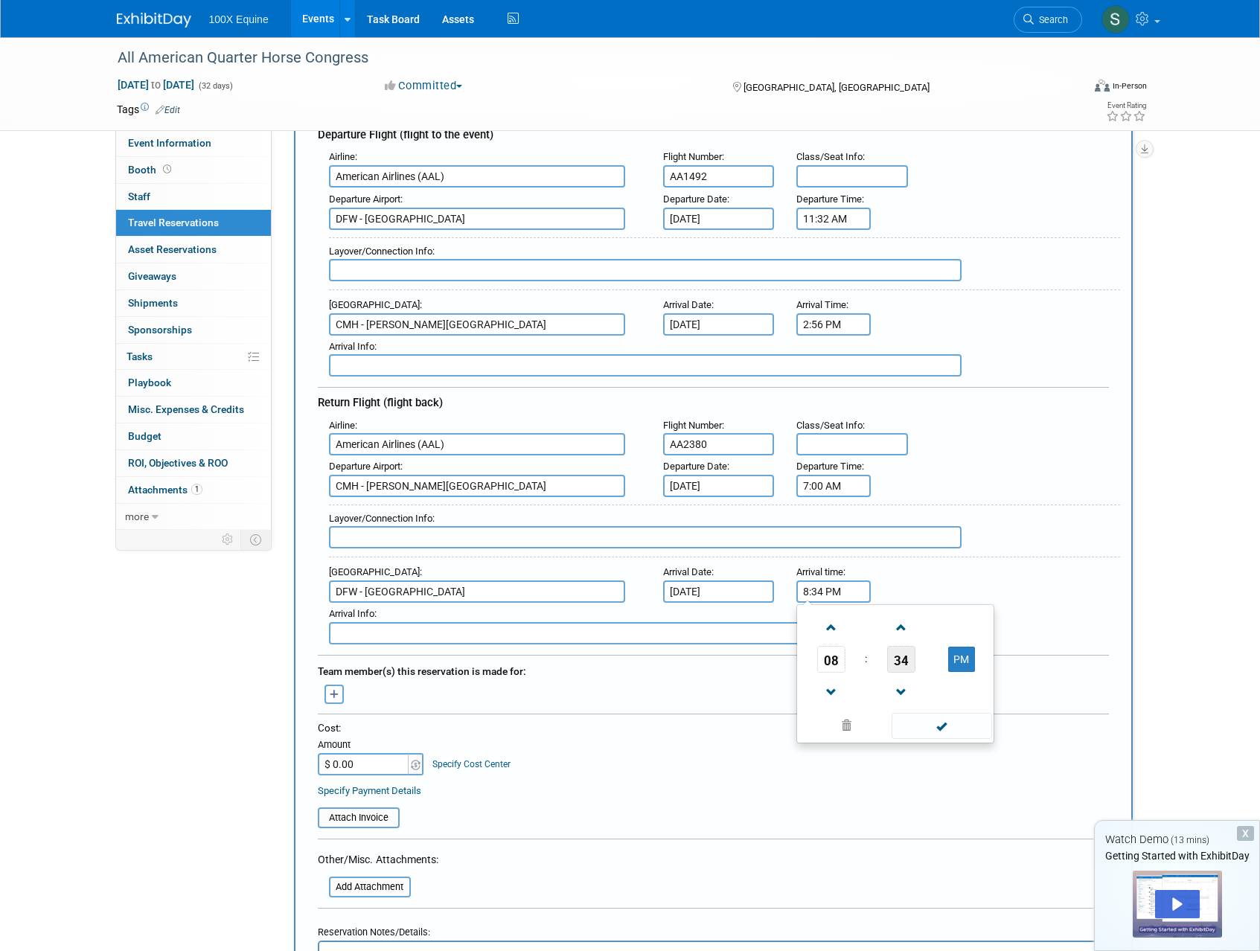
click at [903, 668] on span "34" at bounding box center [901, 659] width 28 height 27
click at [953, 709] on td "55" at bounding box center [967, 708] width 48 height 40
click at [889, 694] on span at bounding box center [901, 692] width 26 height 26
type input "8:54 PM"
click at [954, 738] on span at bounding box center [942, 726] width 100 height 26
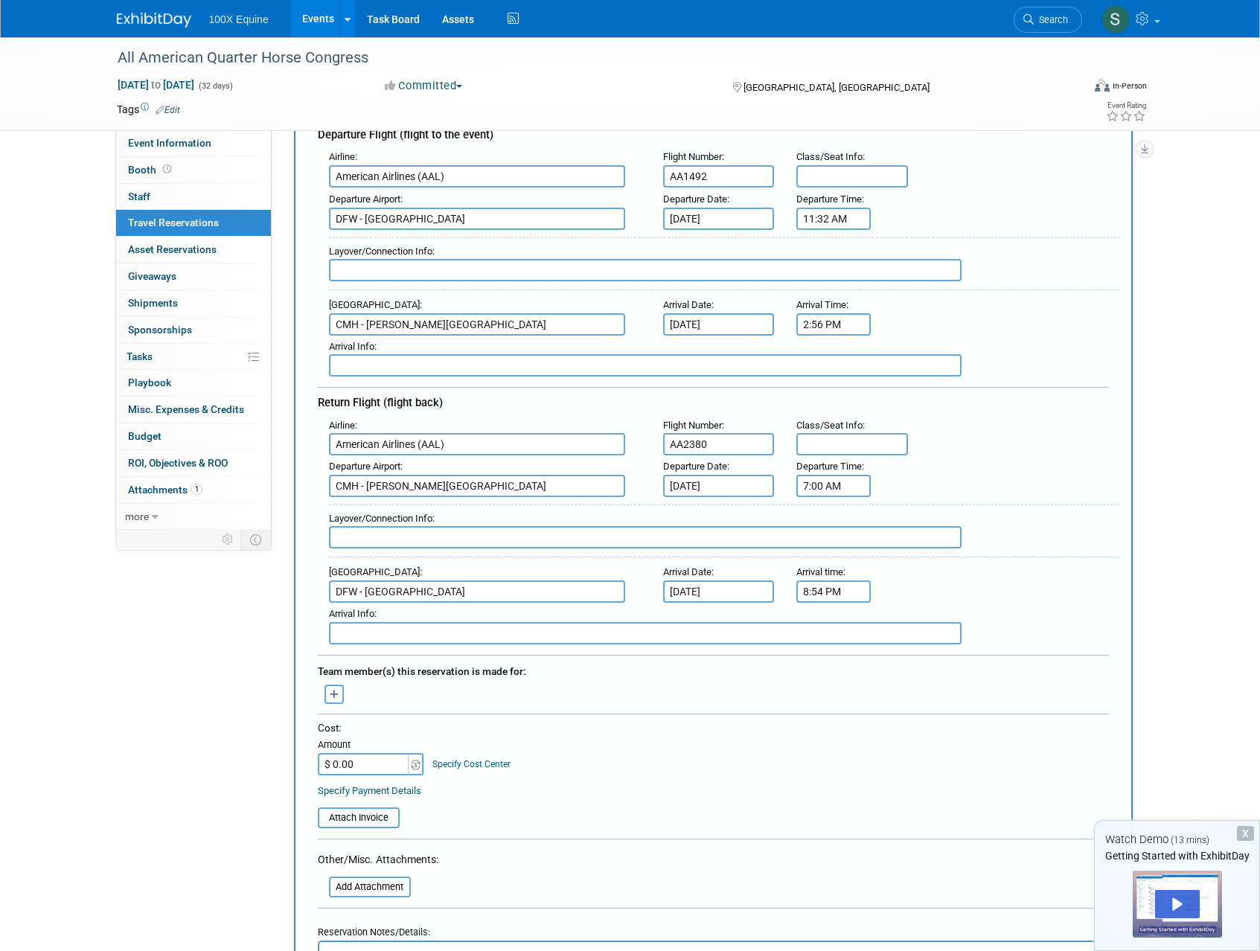
click at [337, 693] on icon "button" at bounding box center [335, 695] width 10 height 10
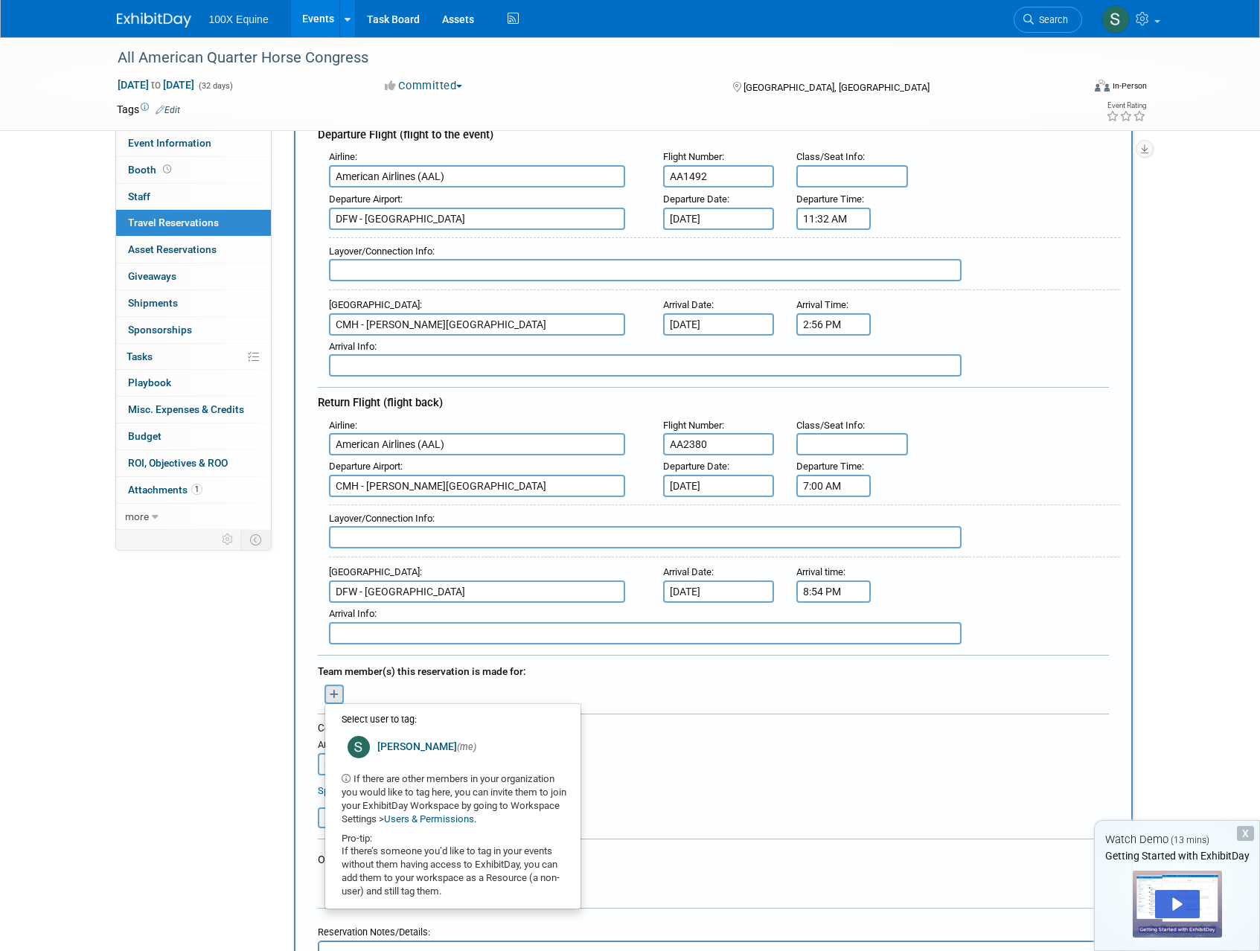
click at [714, 703] on div "Sean (me) remove Select user to tag: (me) Users & Permissions" at bounding box center [713, 692] width 813 height 23
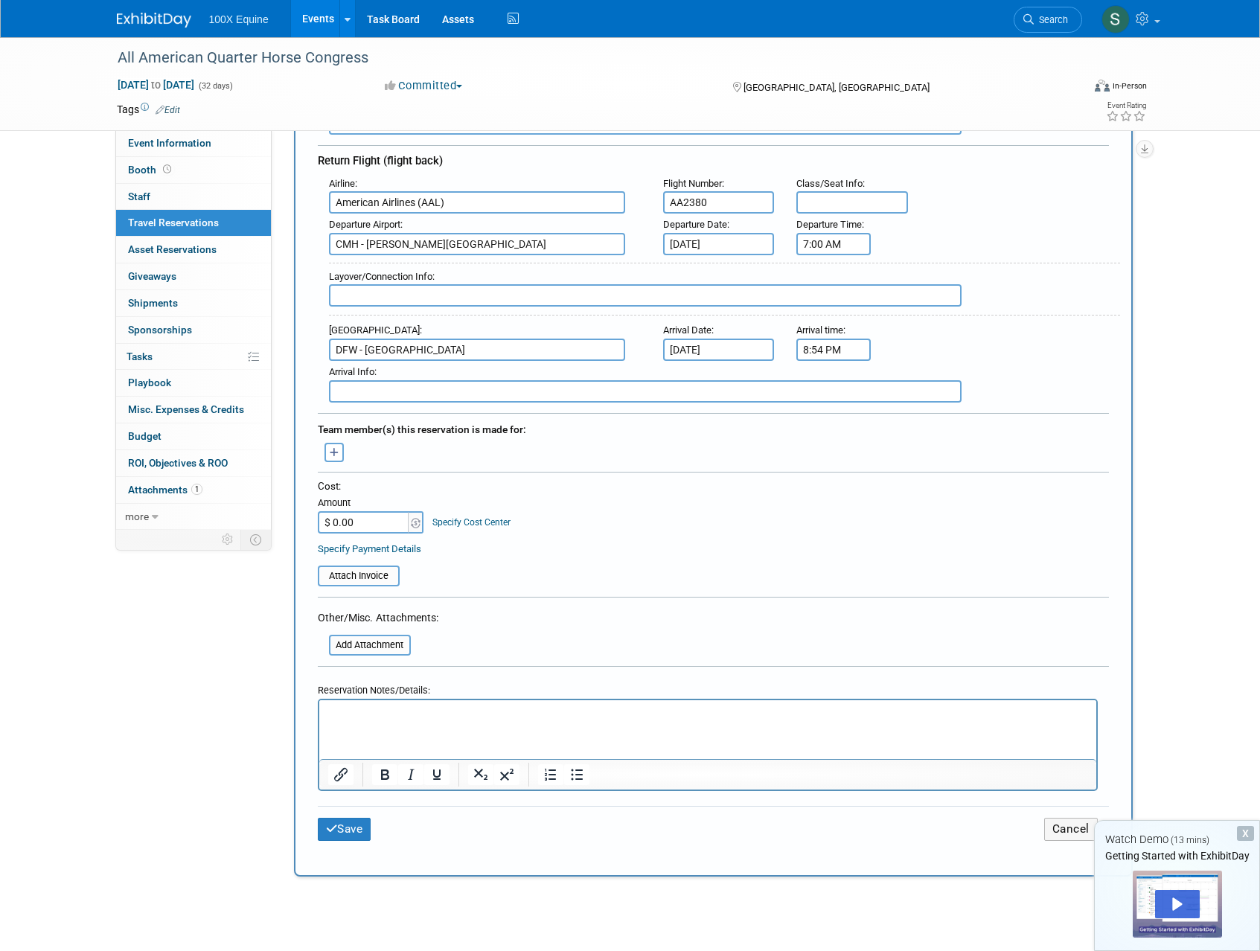
scroll to position [462, 0]
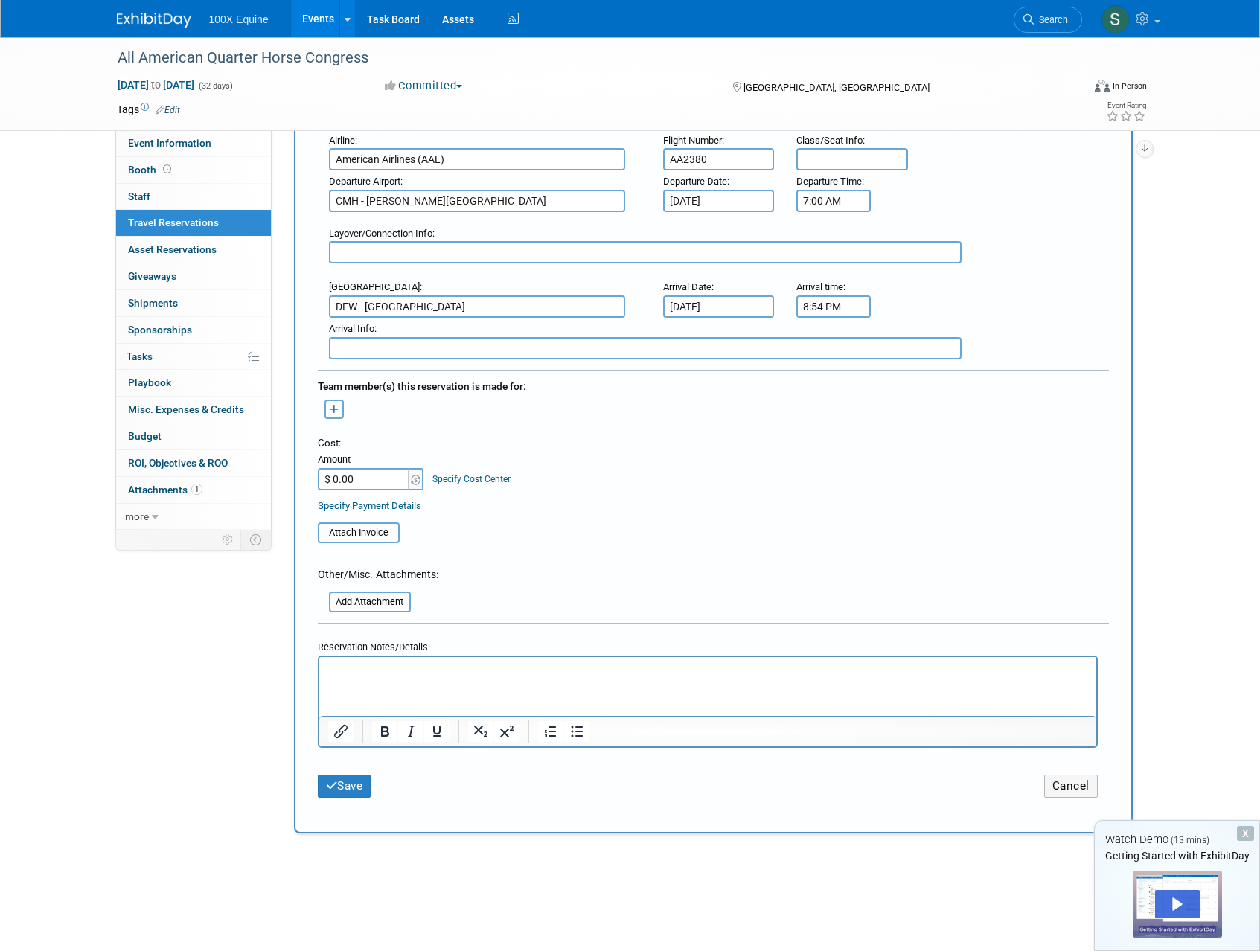
click at [330, 413] on icon "button" at bounding box center [335, 410] width 10 height 10
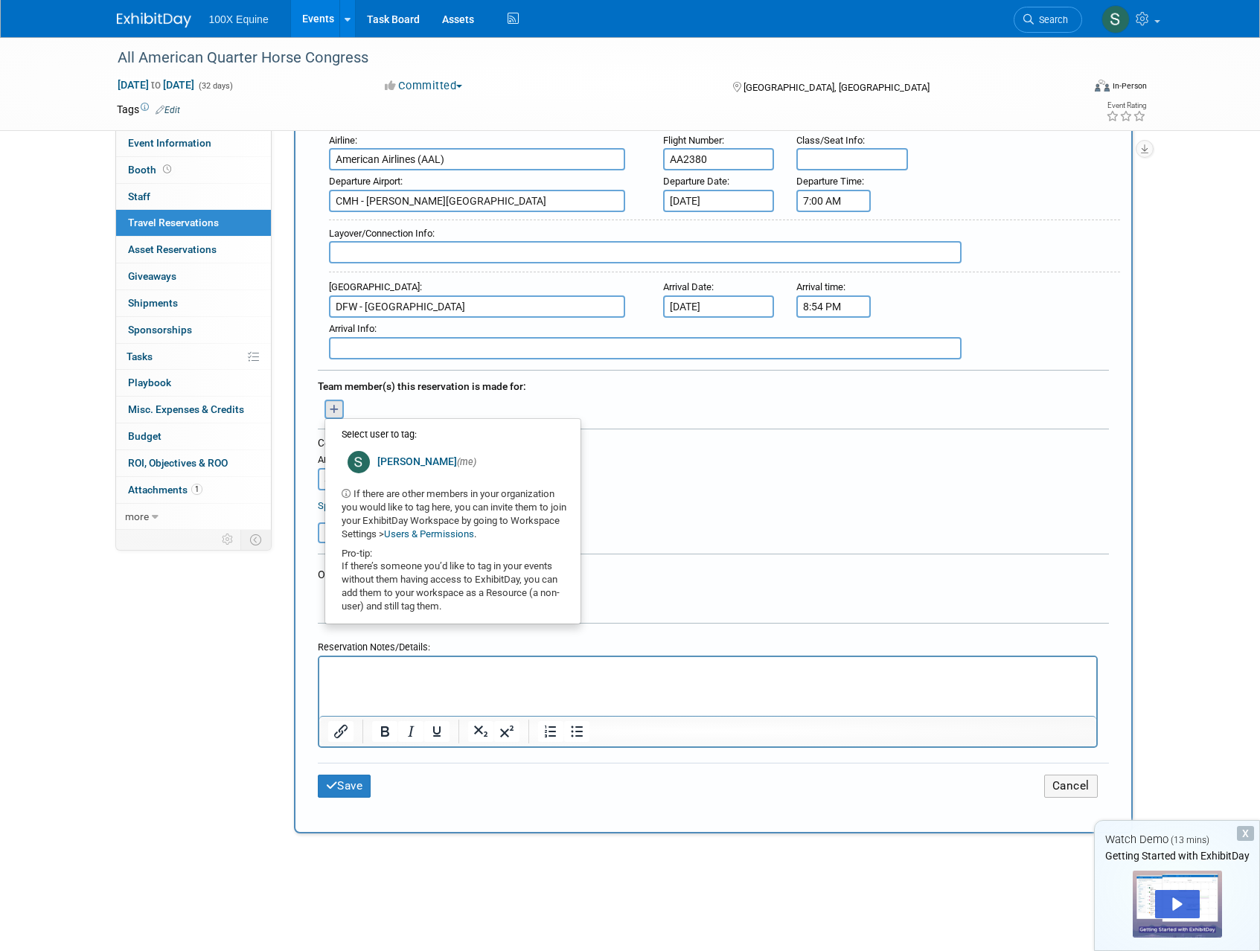
click at [671, 394] on div "Team member(s) this reservation is made for:" at bounding box center [713, 385] width 791 height 24
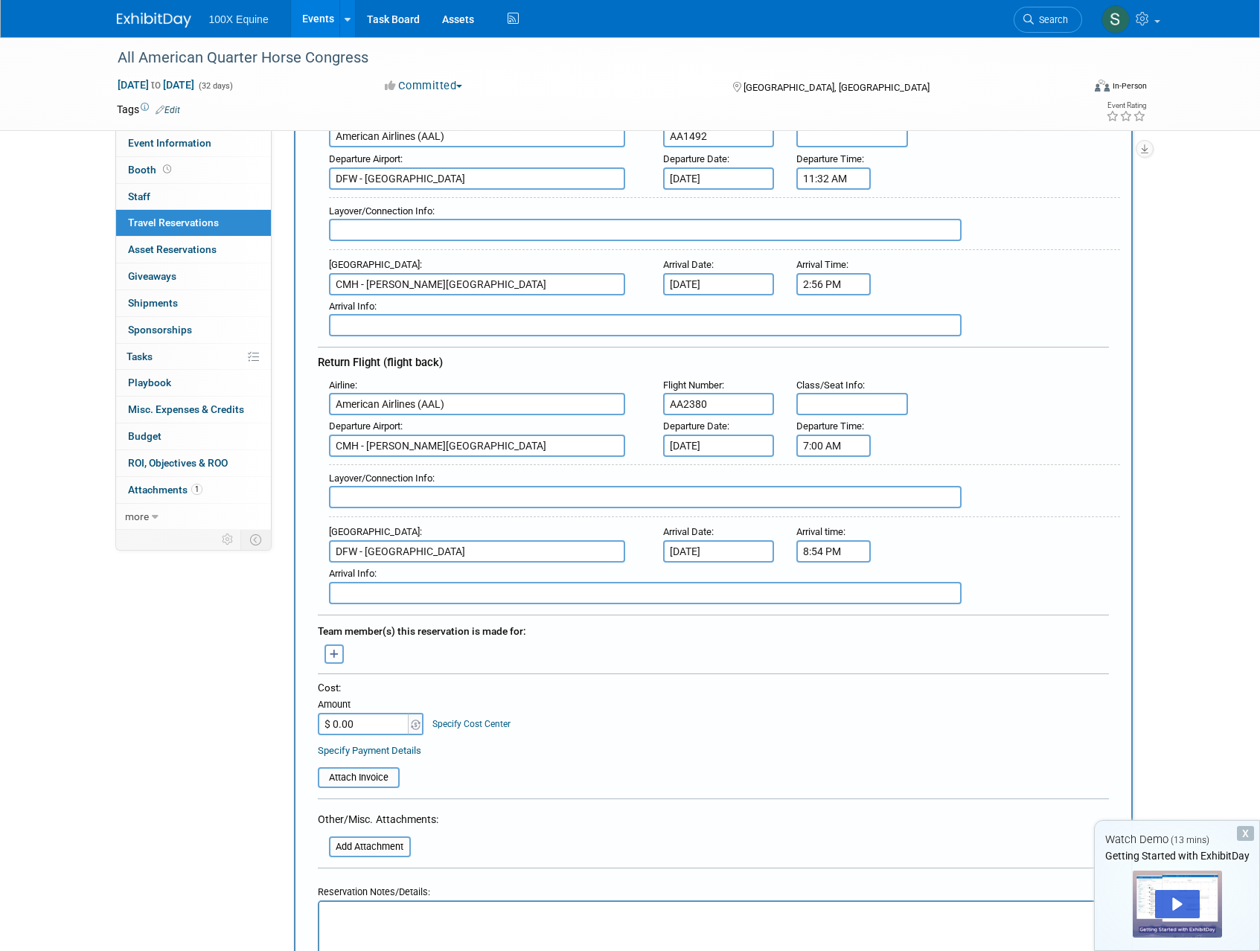
scroll to position [0, 0]
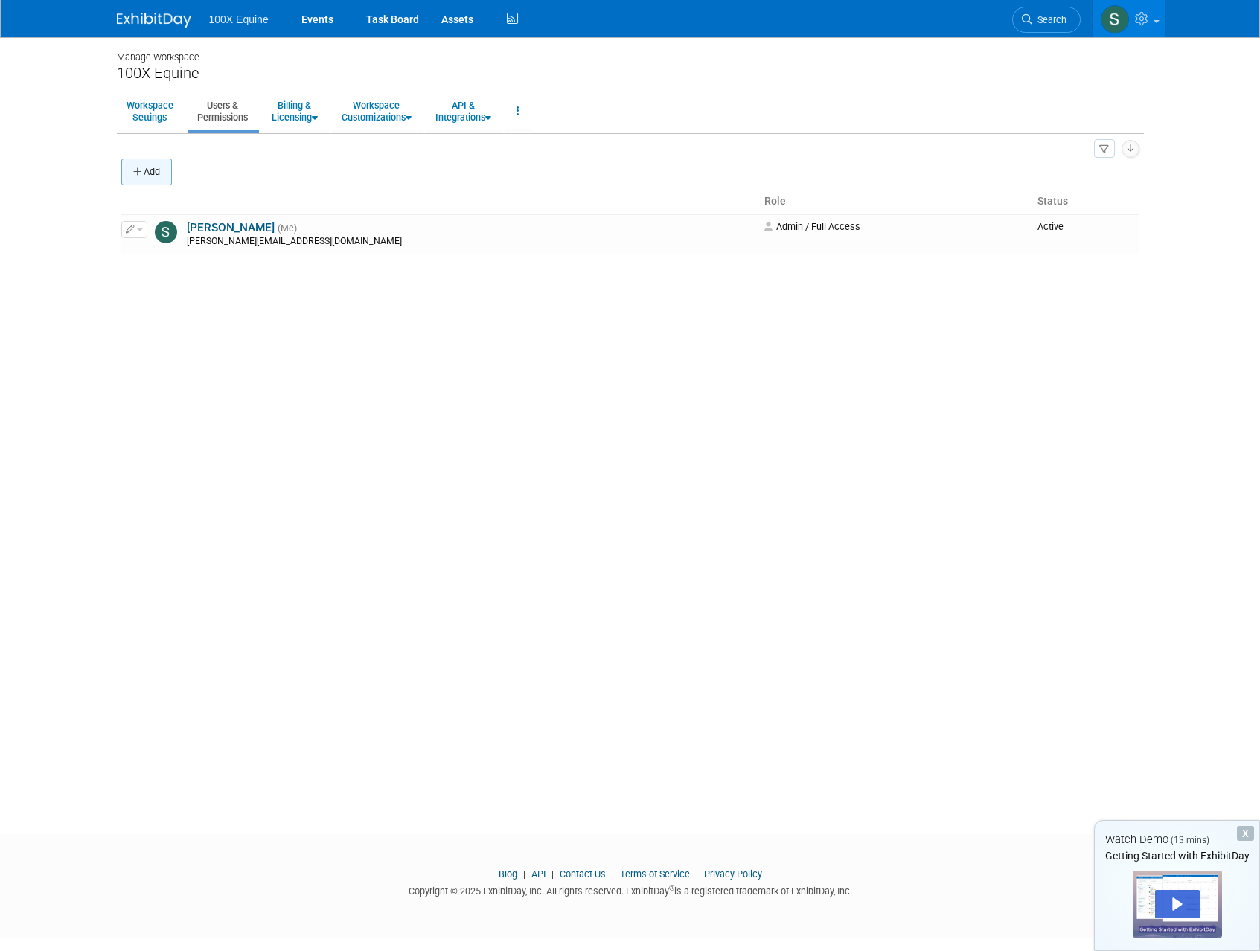
click at [158, 164] on button "Add" at bounding box center [146, 172] width 51 height 27
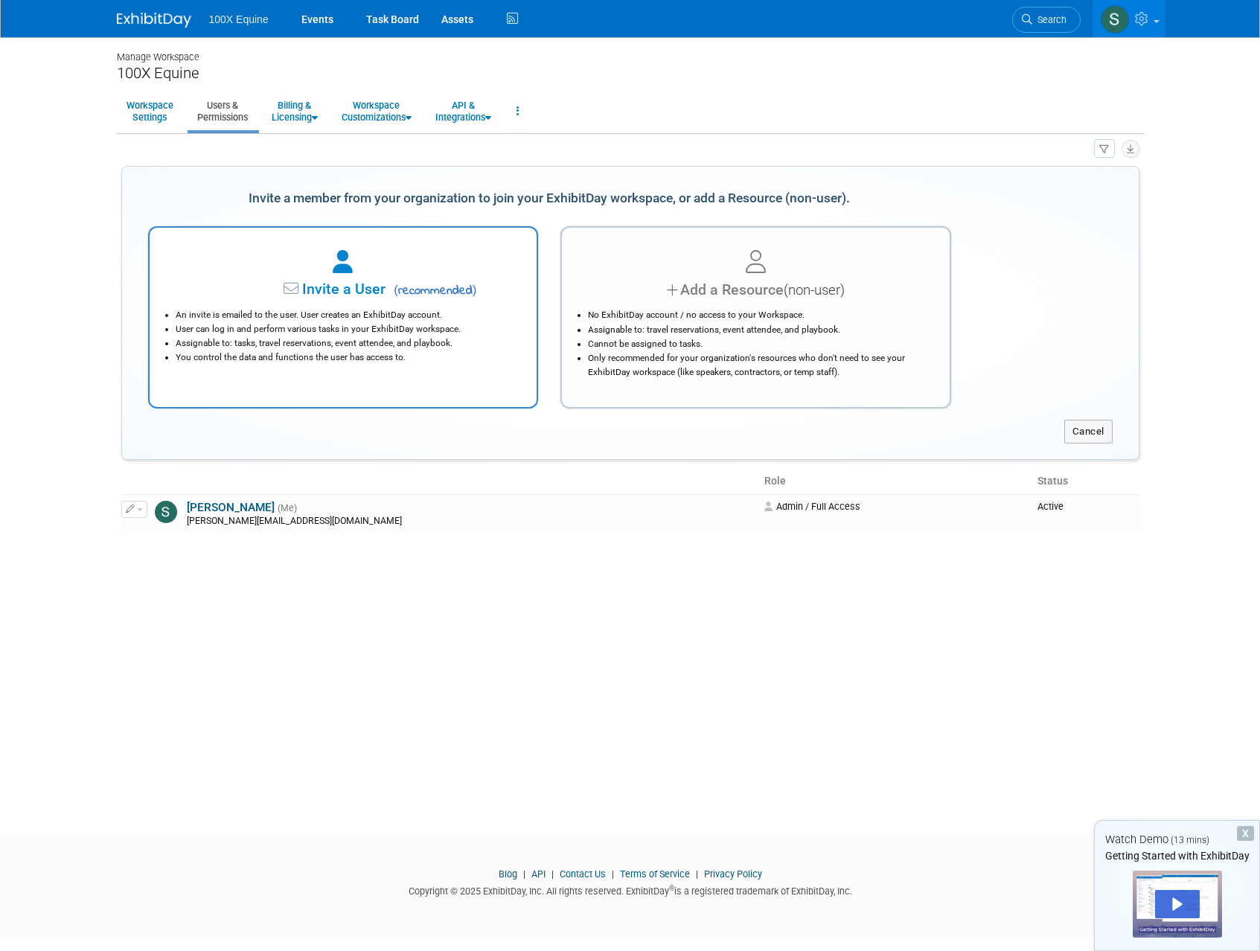
click at [349, 299] on div "Invite a User ( recommended )" at bounding box center [343, 290] width 351 height 22
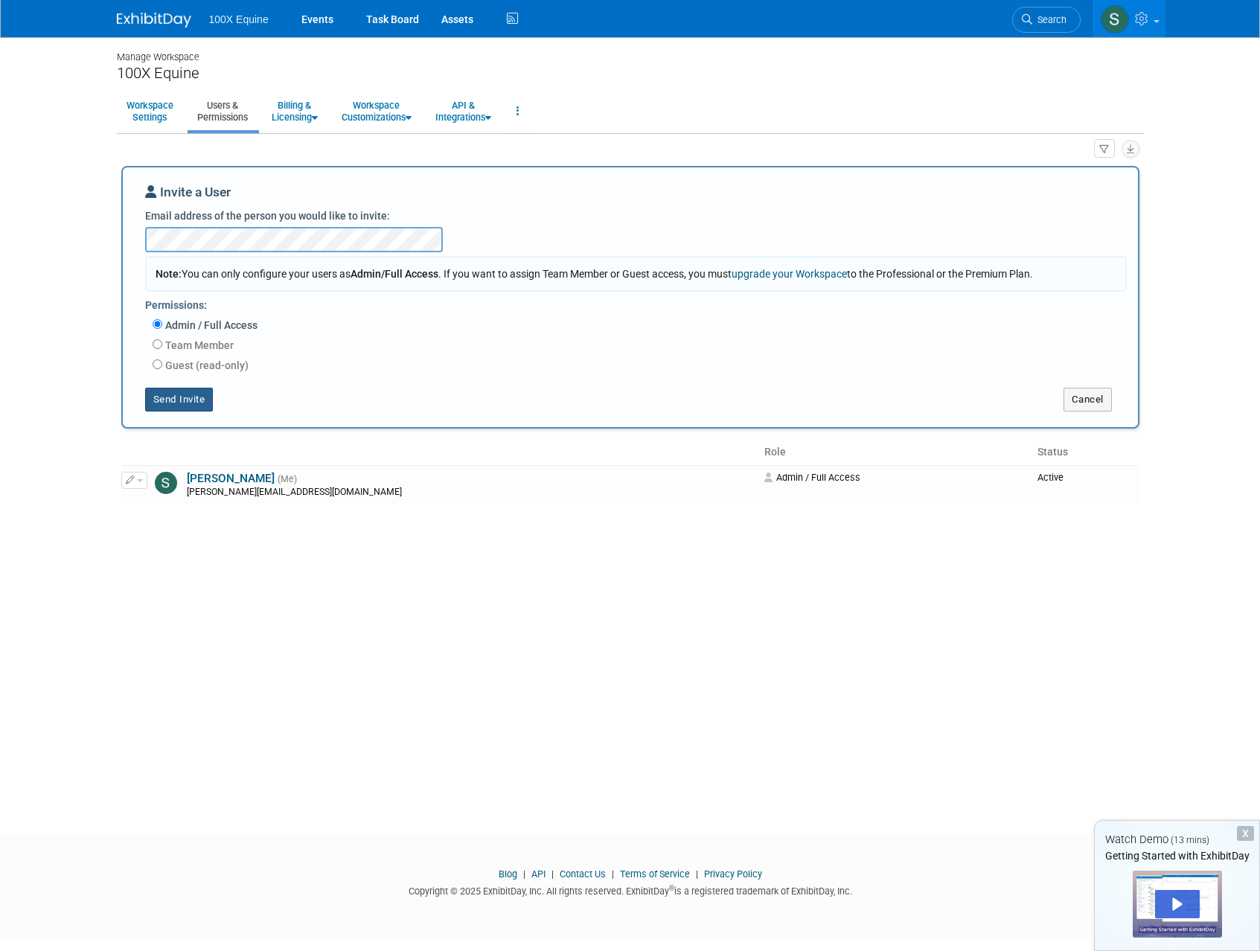
click at [171, 399] on button "Send Invite" at bounding box center [179, 400] width 68 height 24
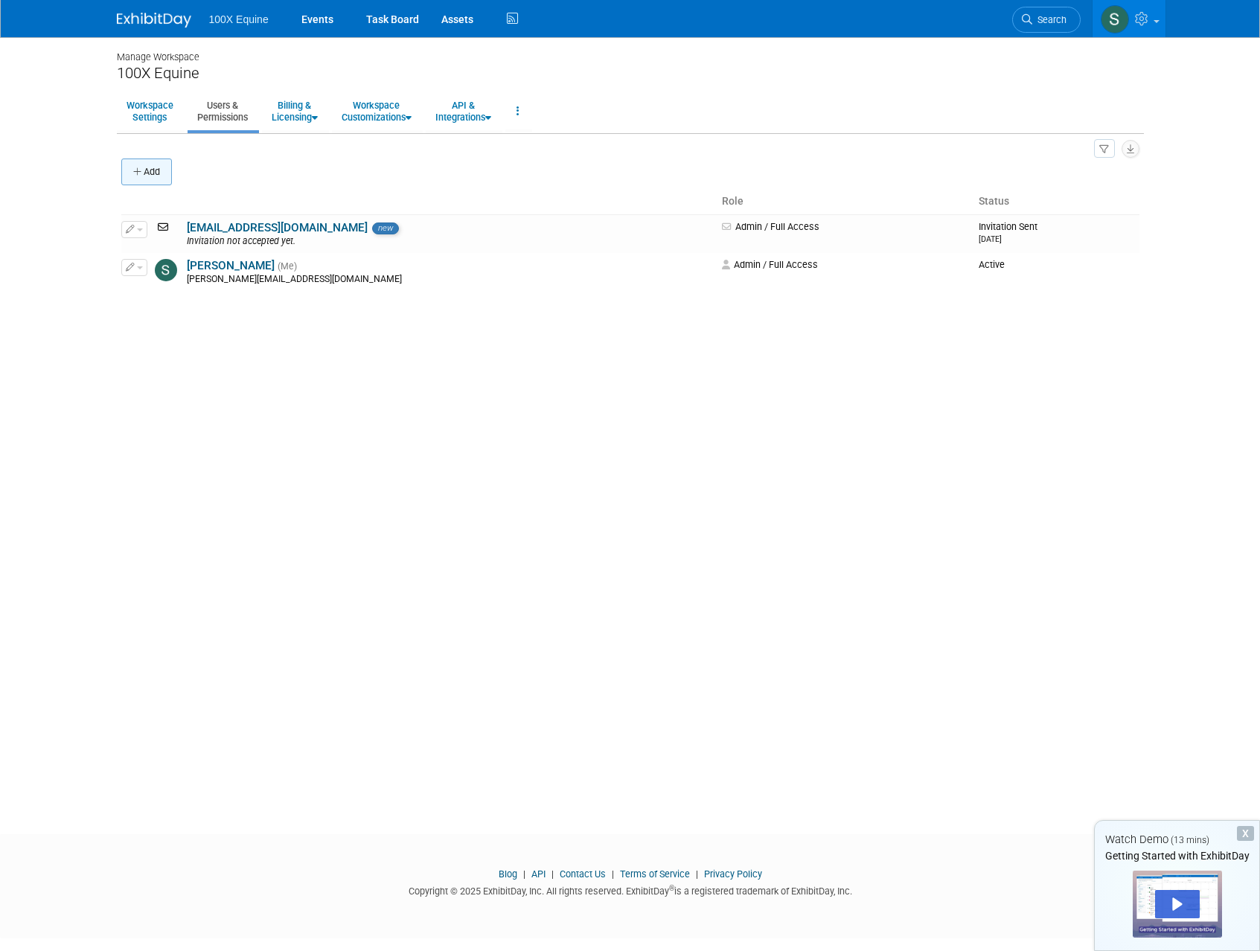
click at [147, 177] on button "Add" at bounding box center [146, 172] width 51 height 27
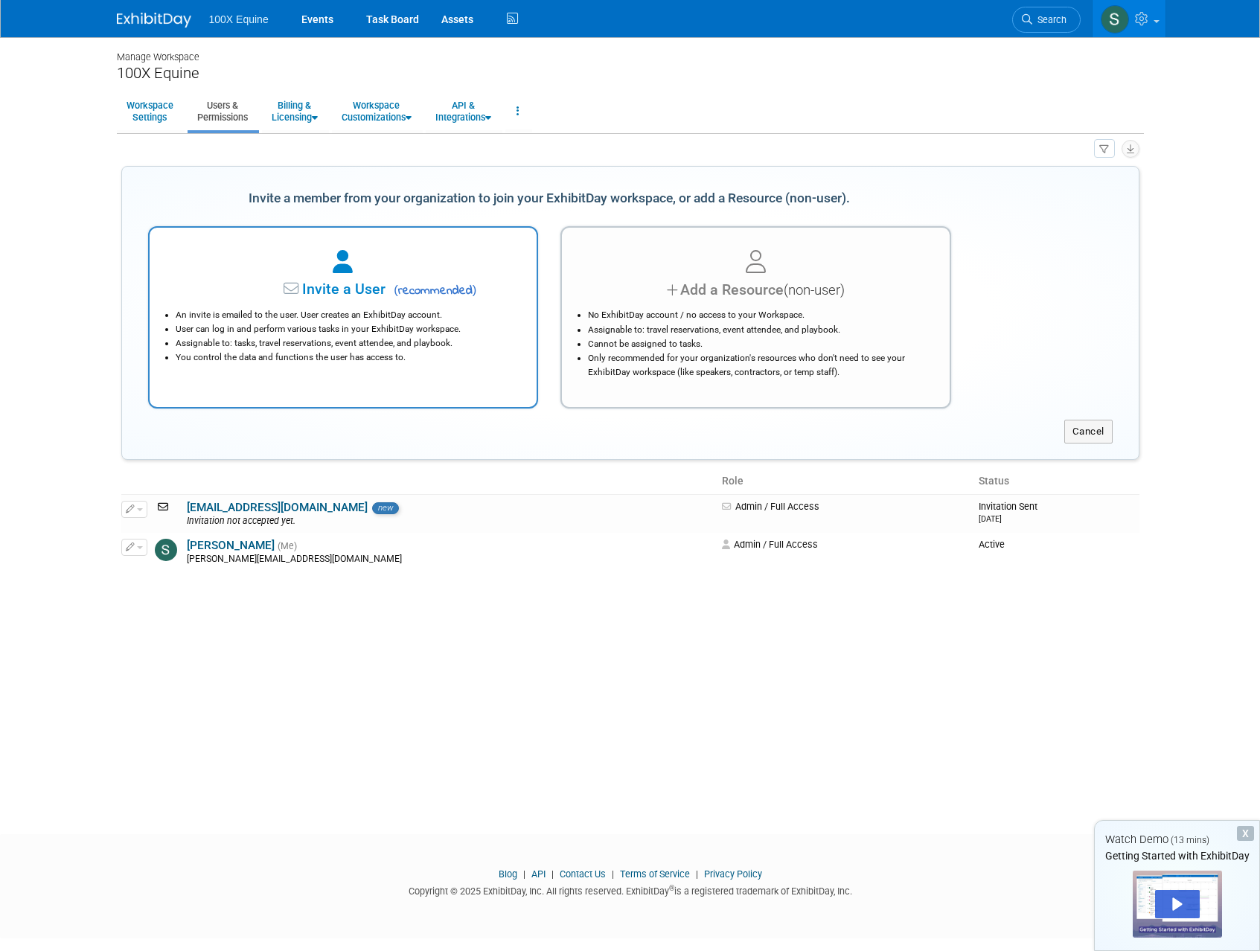
click at [314, 244] on div "Invite a User ( recommended ) An invite is emailed to the user. User creates an…" at bounding box center [343, 317] width 391 height 182
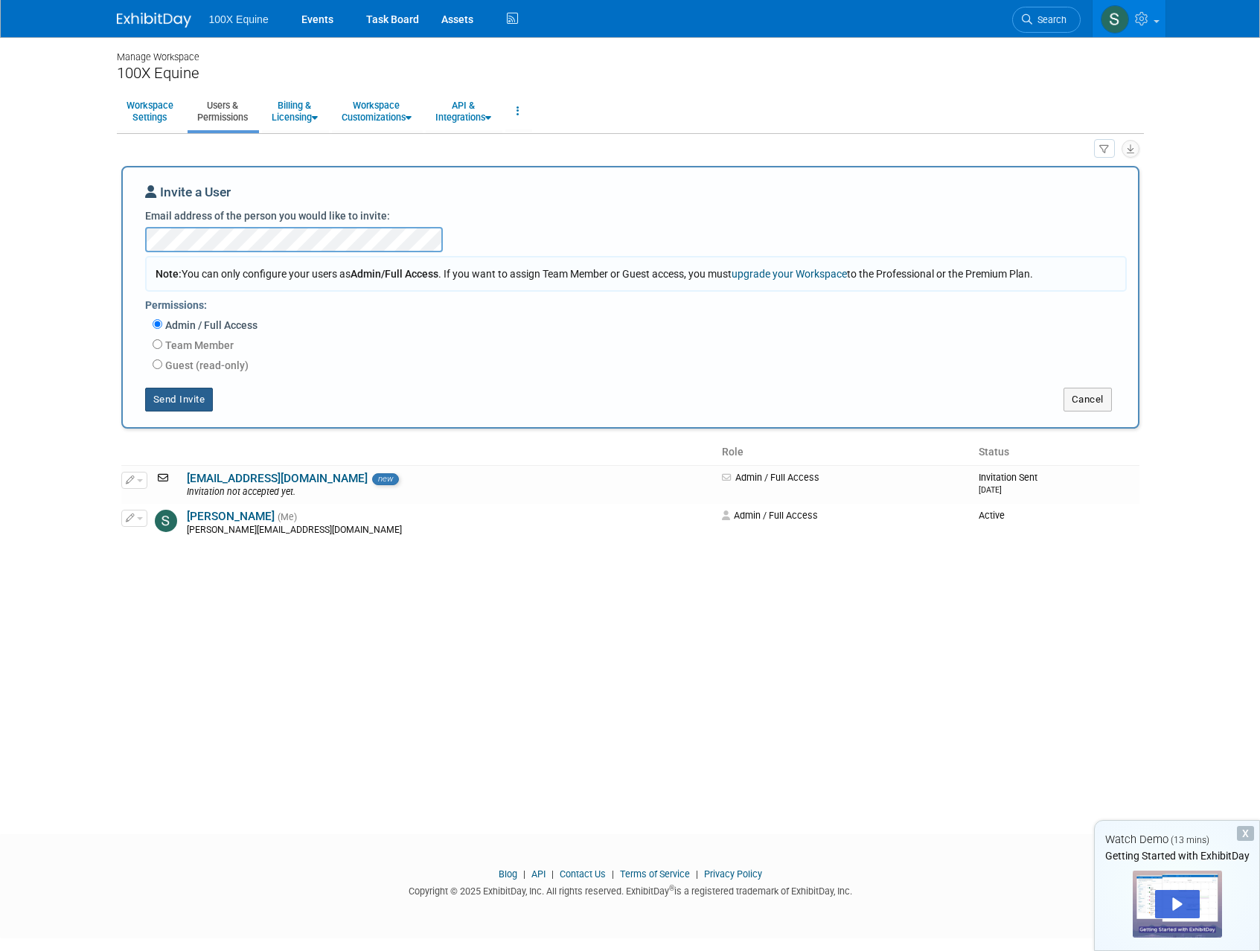
click at [192, 393] on button "Send Invite" at bounding box center [179, 400] width 68 height 24
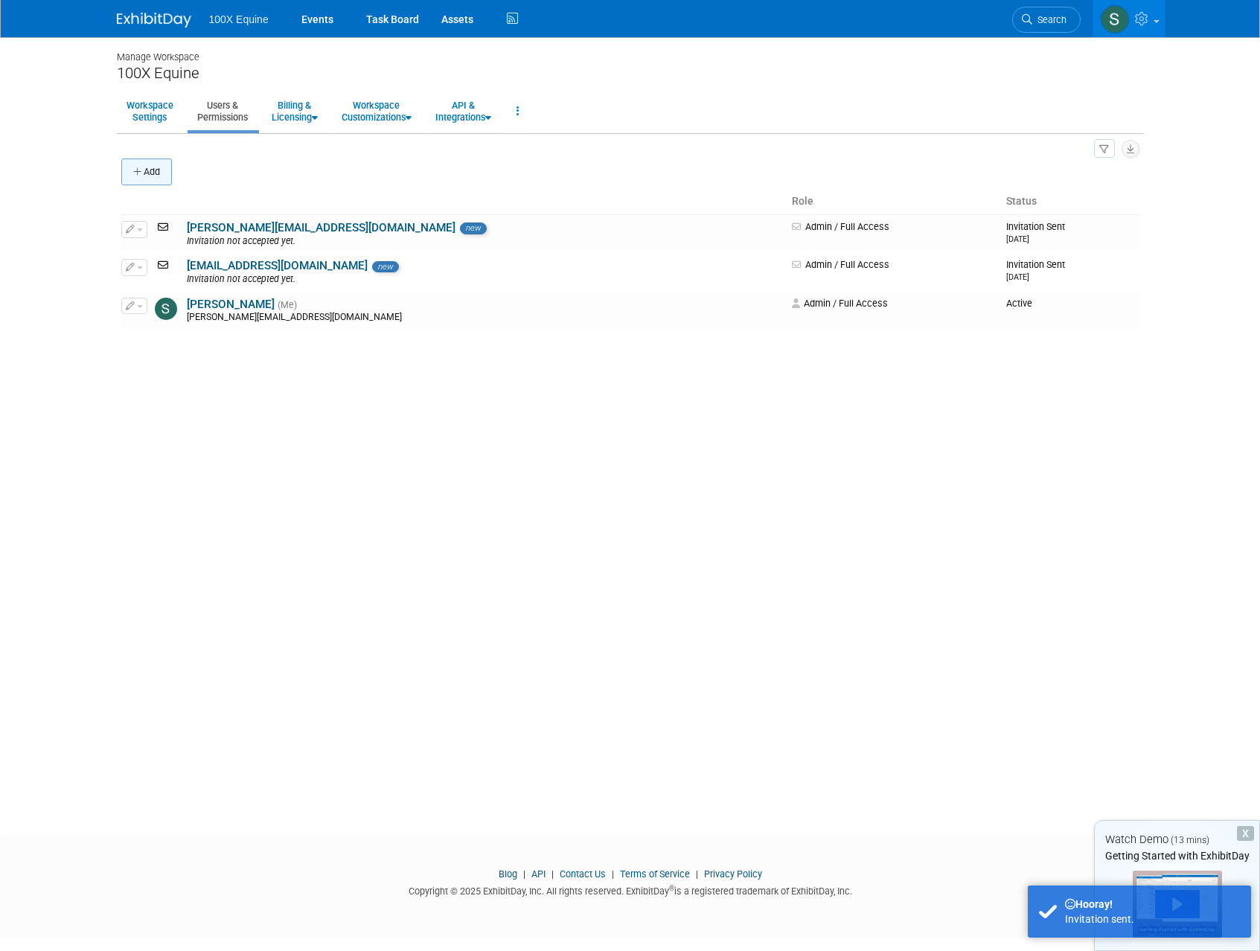
click at [141, 175] on icon "button" at bounding box center [138, 172] width 10 height 10
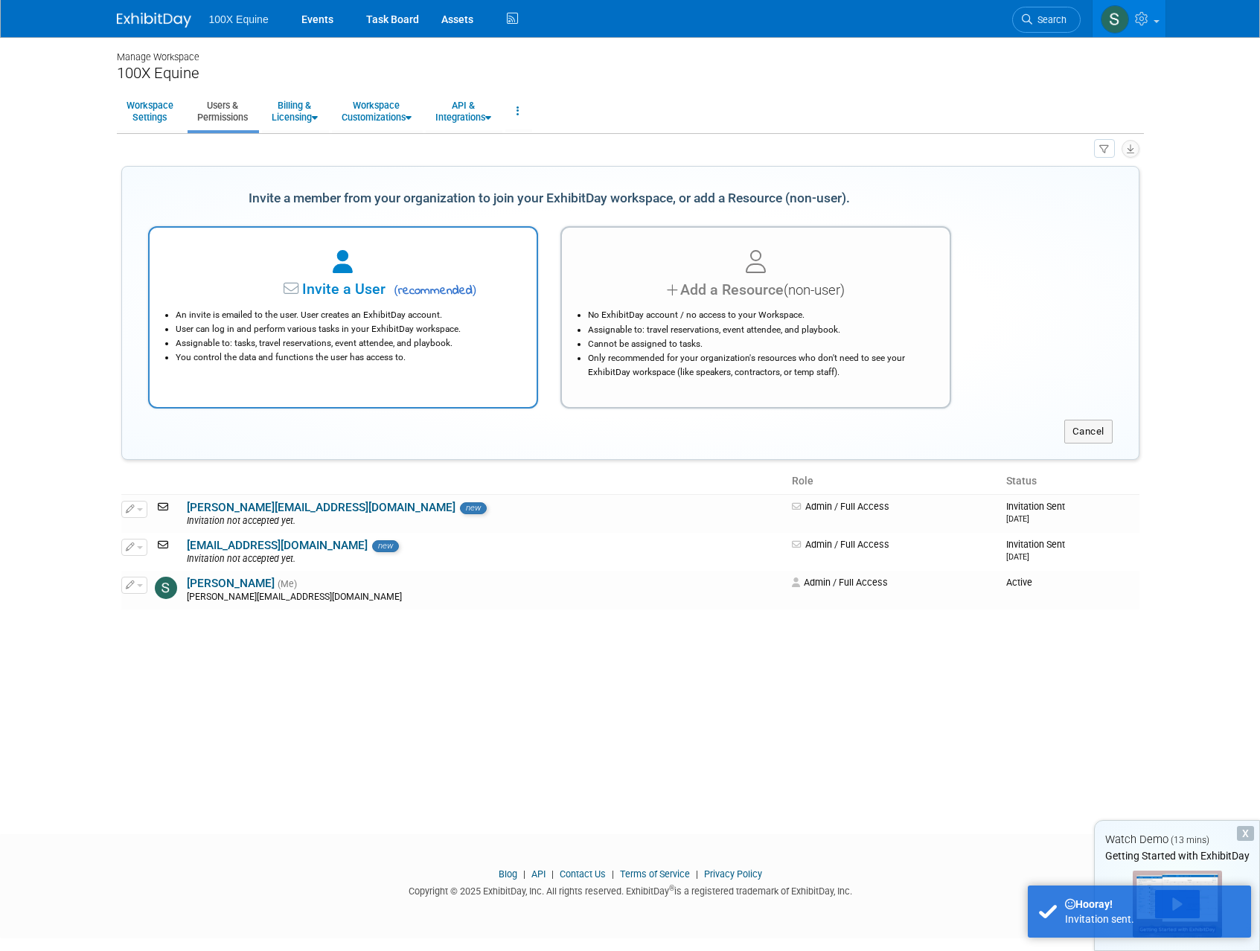
click at [279, 292] on span "Invite a User" at bounding box center [297, 289] width 176 height 17
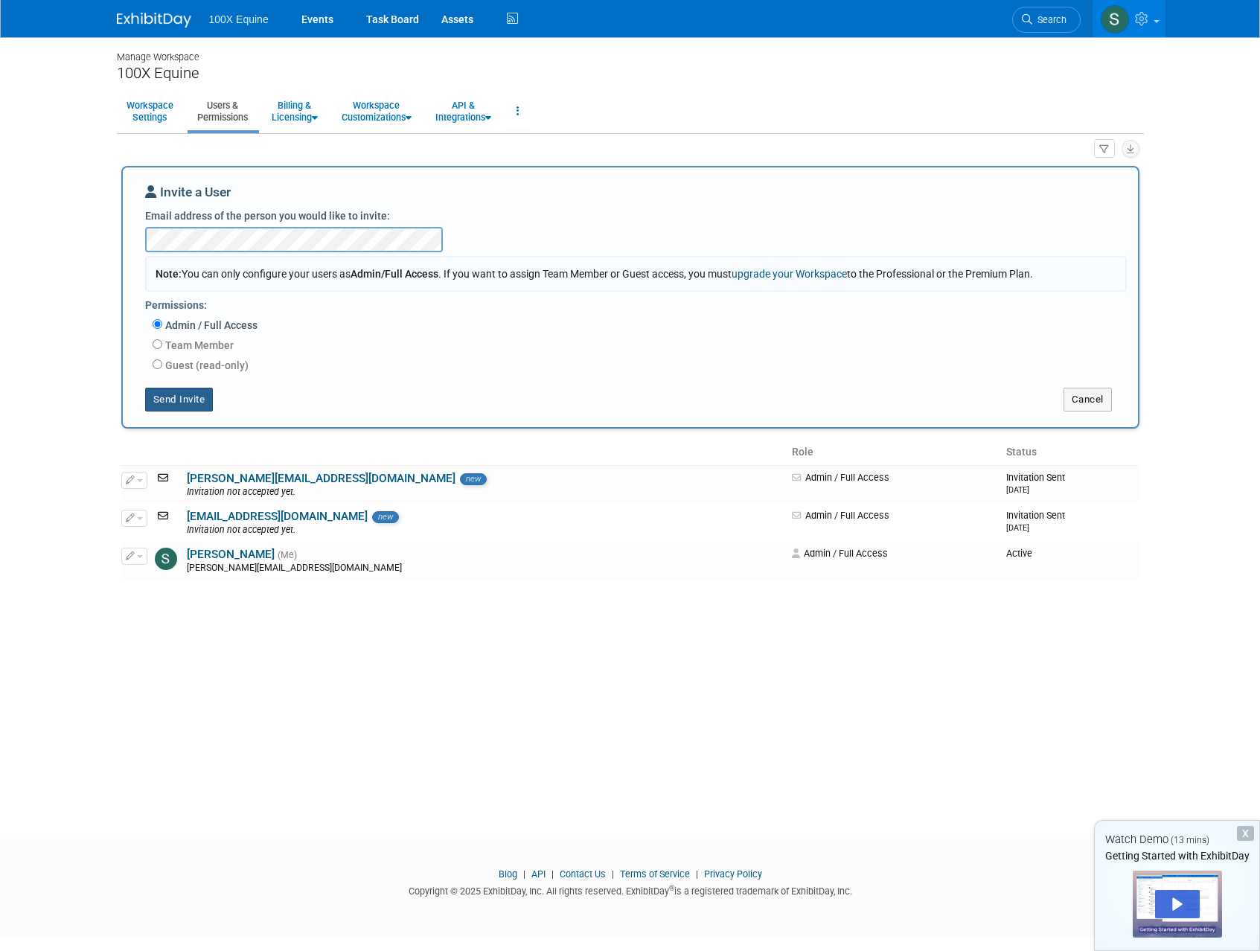
click at [207, 408] on button "Send Invite" at bounding box center [179, 400] width 68 height 24
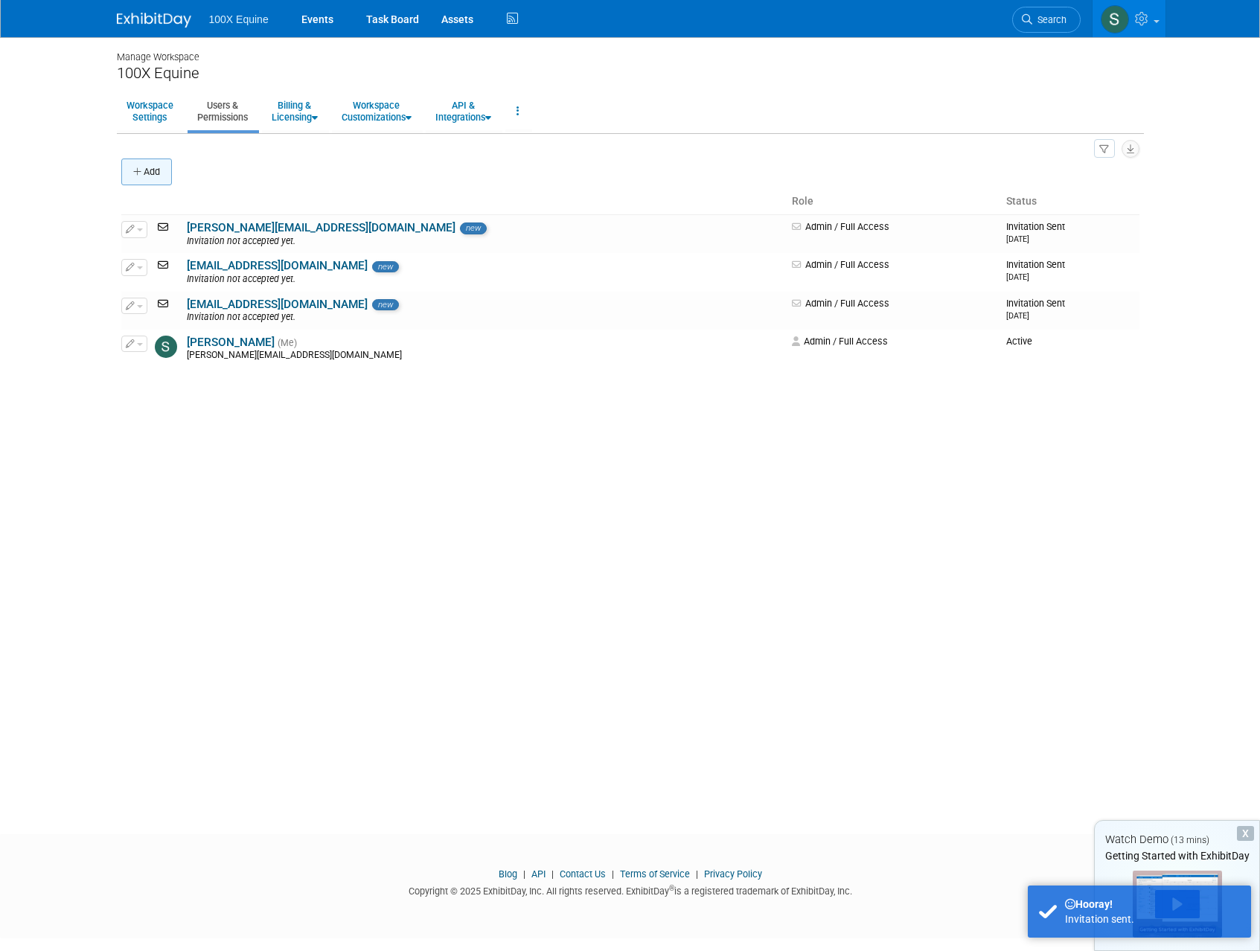
click at [142, 171] on icon "button" at bounding box center [138, 172] width 10 height 10
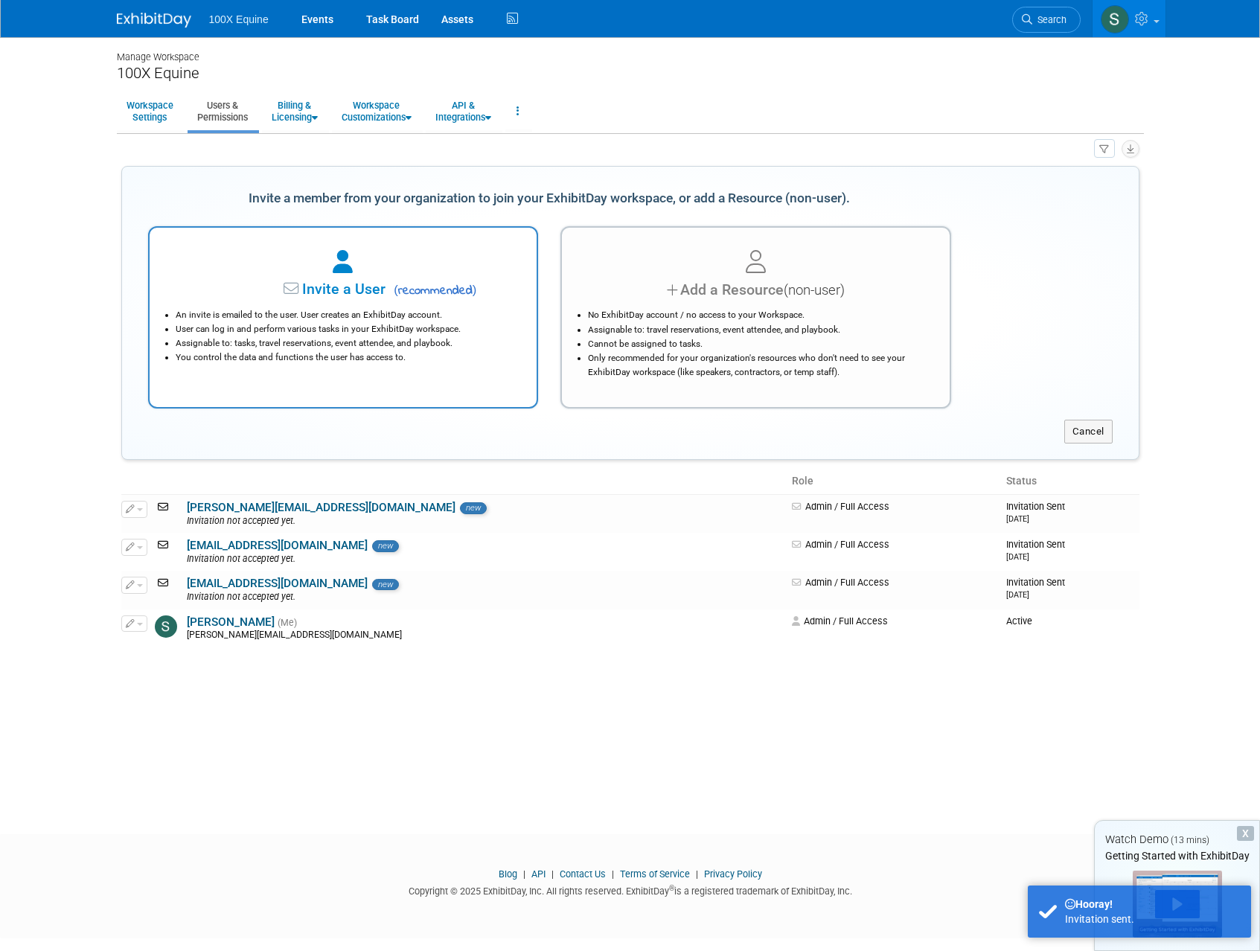
click at [270, 244] on div "Invite a User ( recommended ) An invite is emailed to the user. User creates an…" at bounding box center [343, 317] width 391 height 182
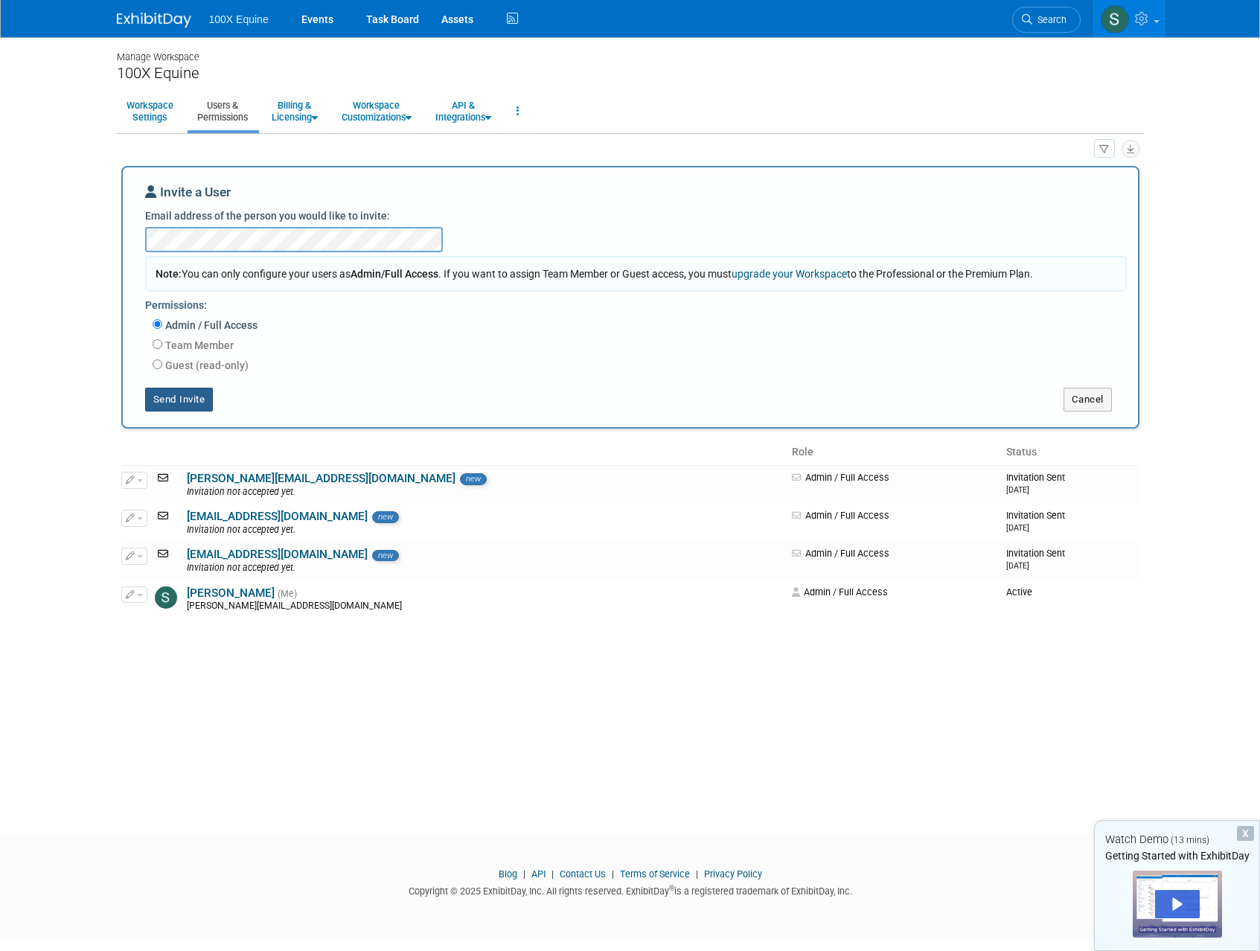
click at [195, 397] on button "Send Invite" at bounding box center [179, 400] width 68 height 24
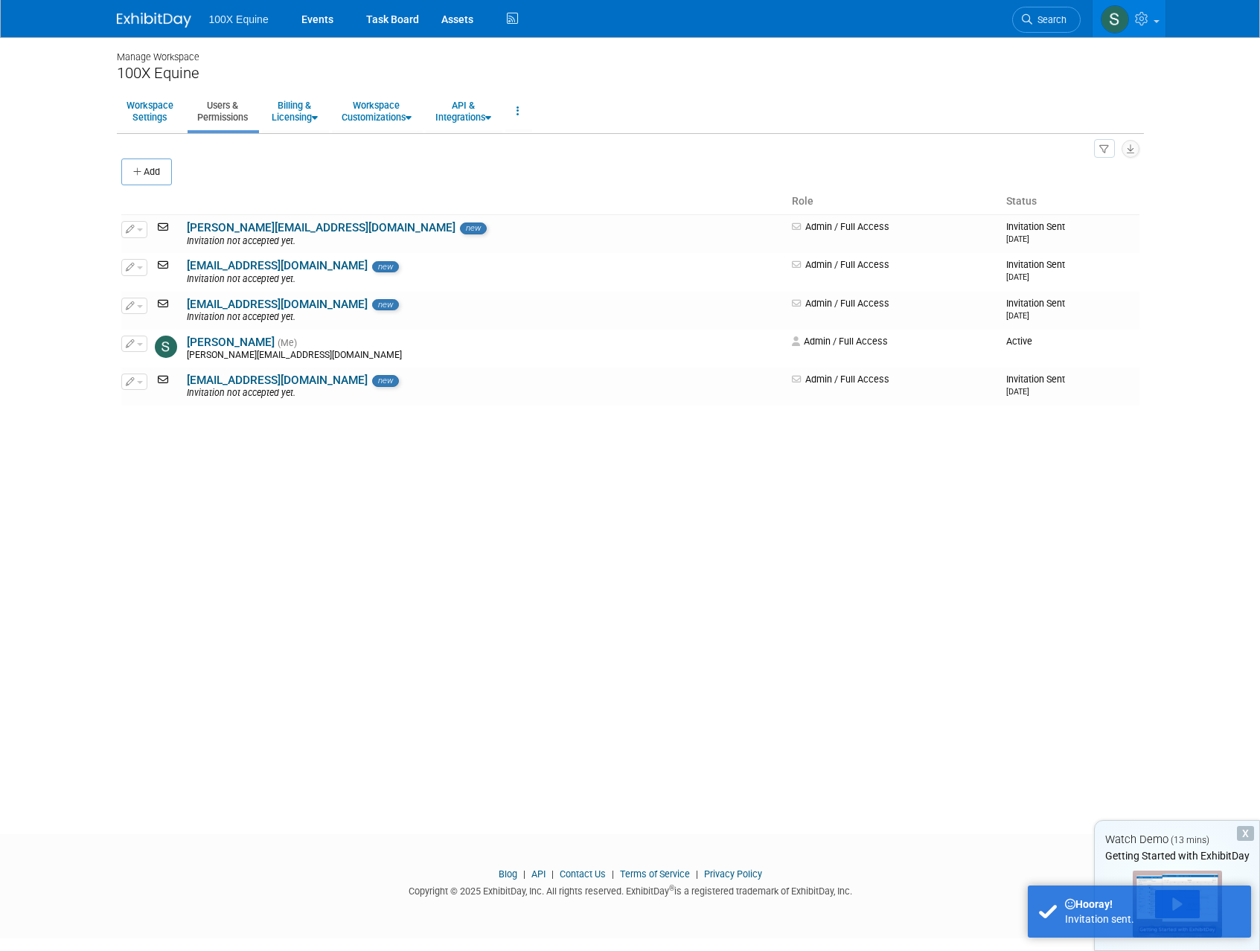
click at [176, 158] on div "Add" at bounding box center [630, 173] width 1018 height 31
click at [159, 171] on button "Add" at bounding box center [146, 172] width 51 height 27
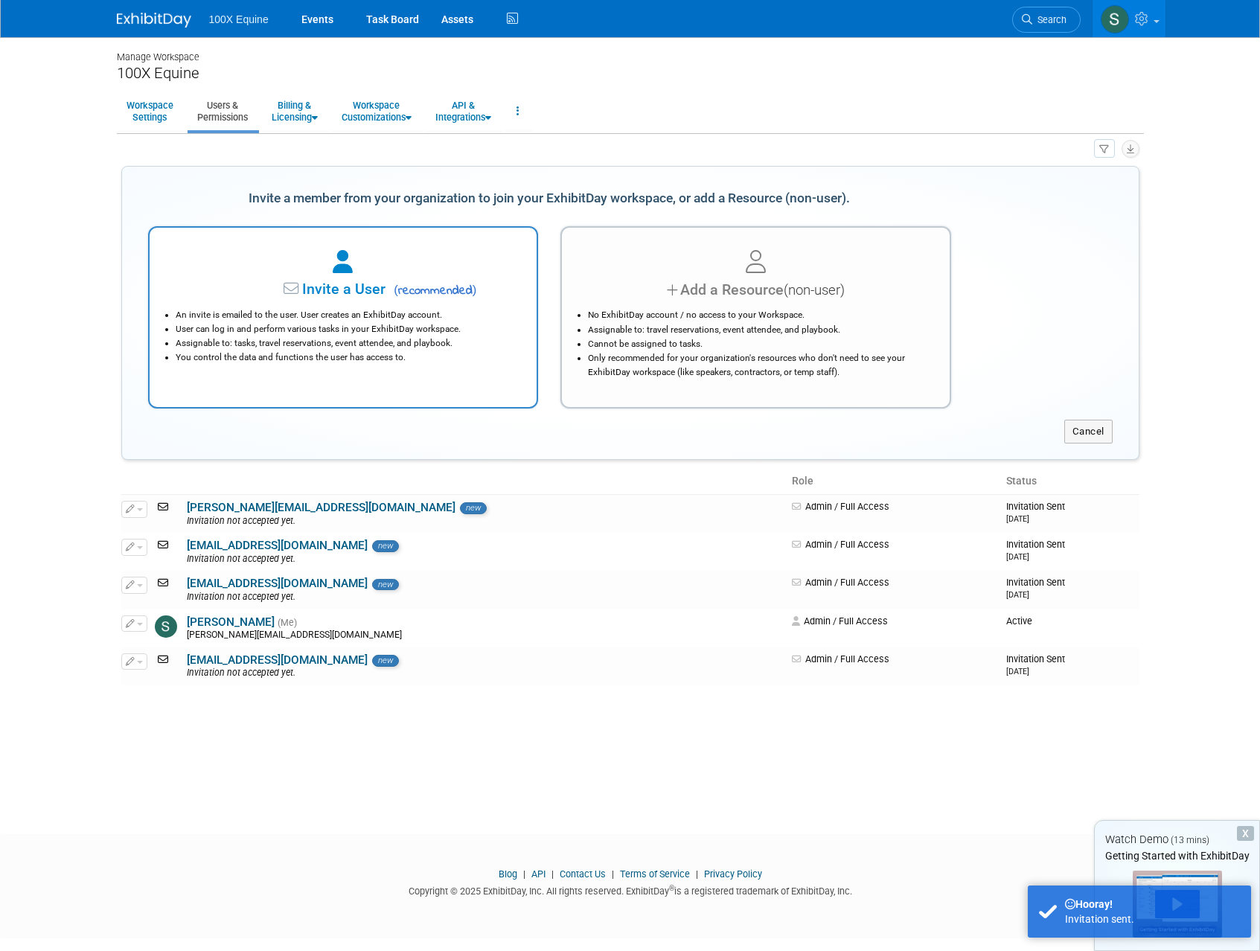
click at [290, 302] on div "An invite is emailed to the user. User creates an ExhibitDay account. User can …" at bounding box center [343, 333] width 351 height 64
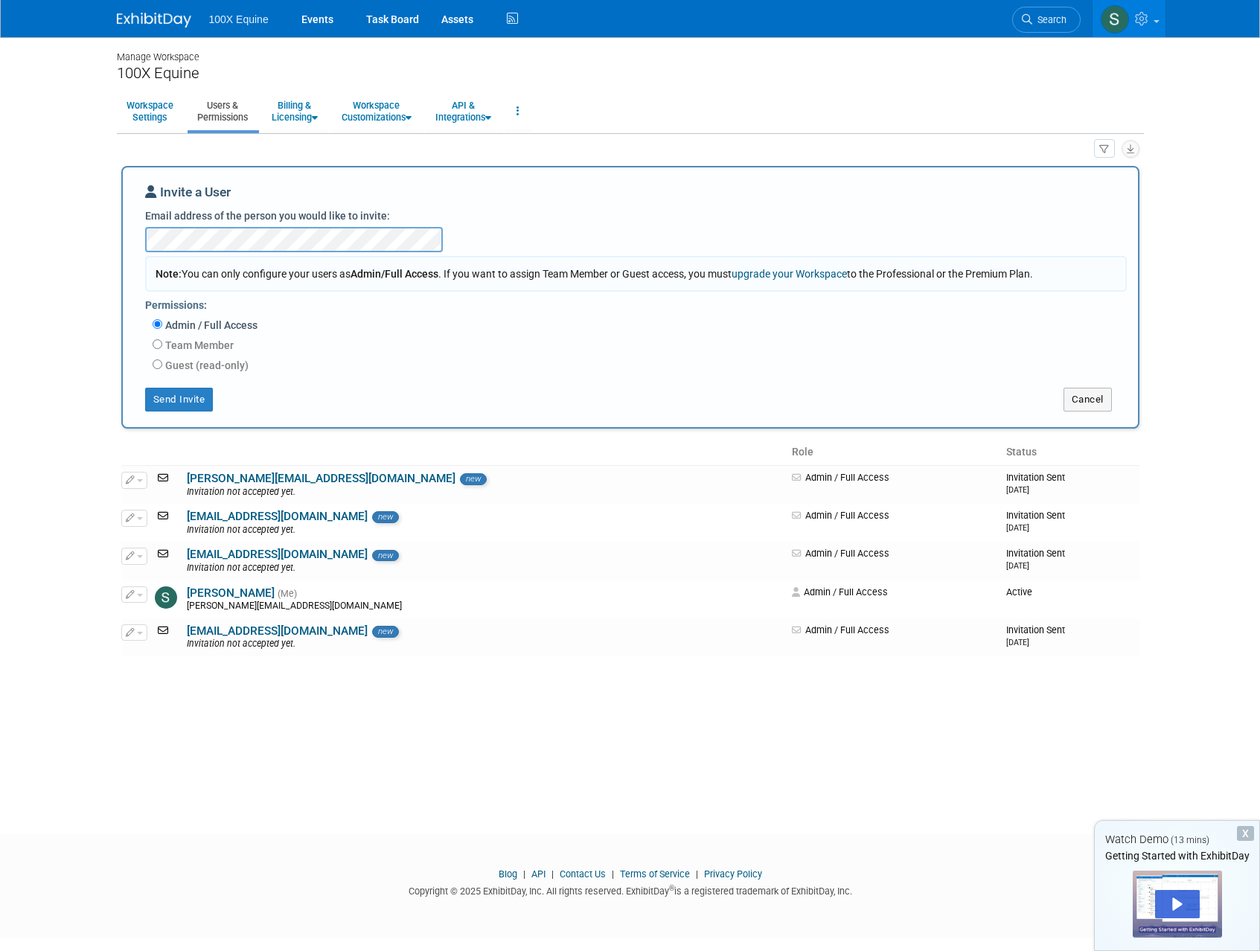
click at [191, 412] on div "Send Invite" at bounding box center [334, 400] width 423 height 24
click at [194, 406] on button "Send Invite" at bounding box center [179, 400] width 68 height 24
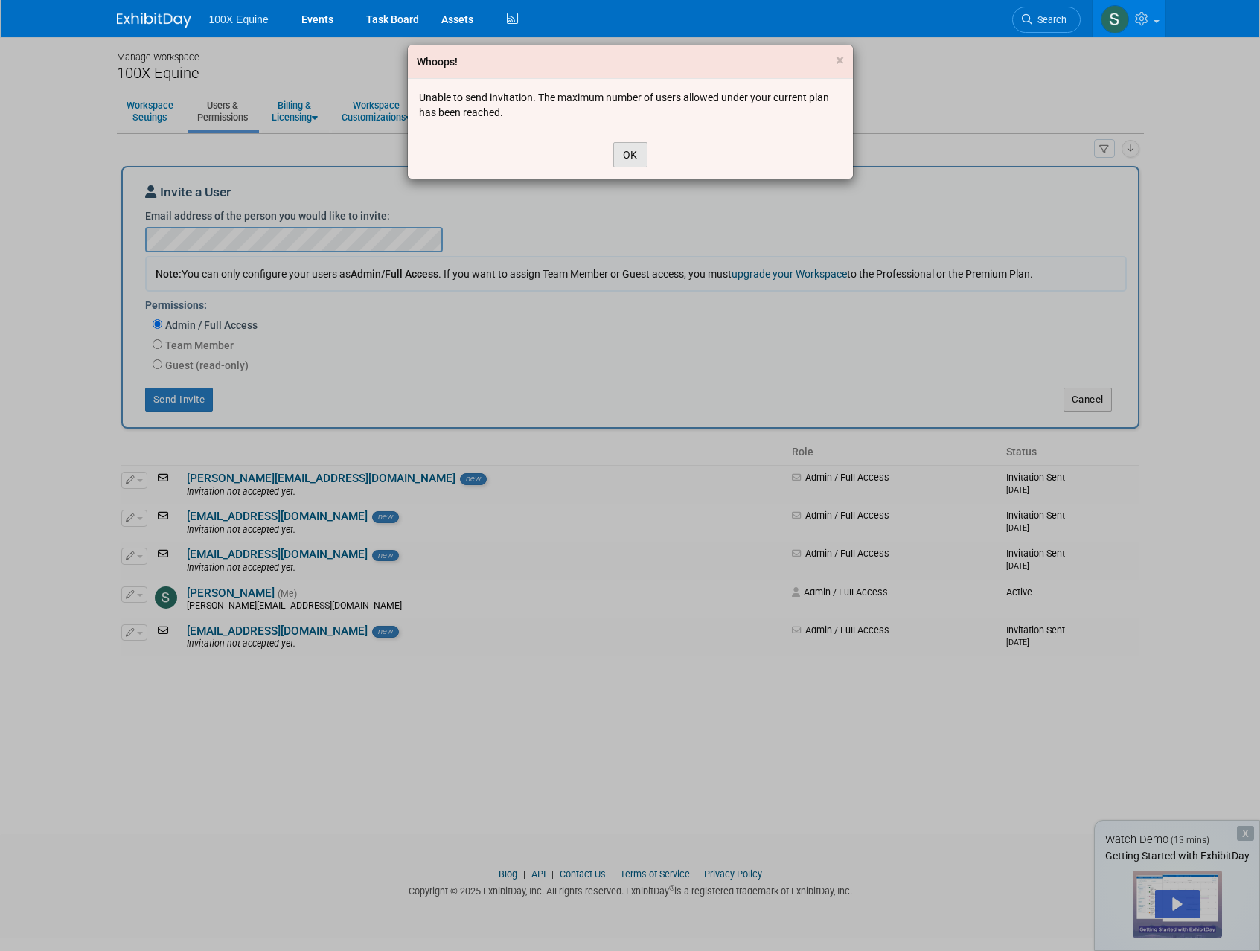
click at [635, 157] on button "OK" at bounding box center [630, 154] width 34 height 25
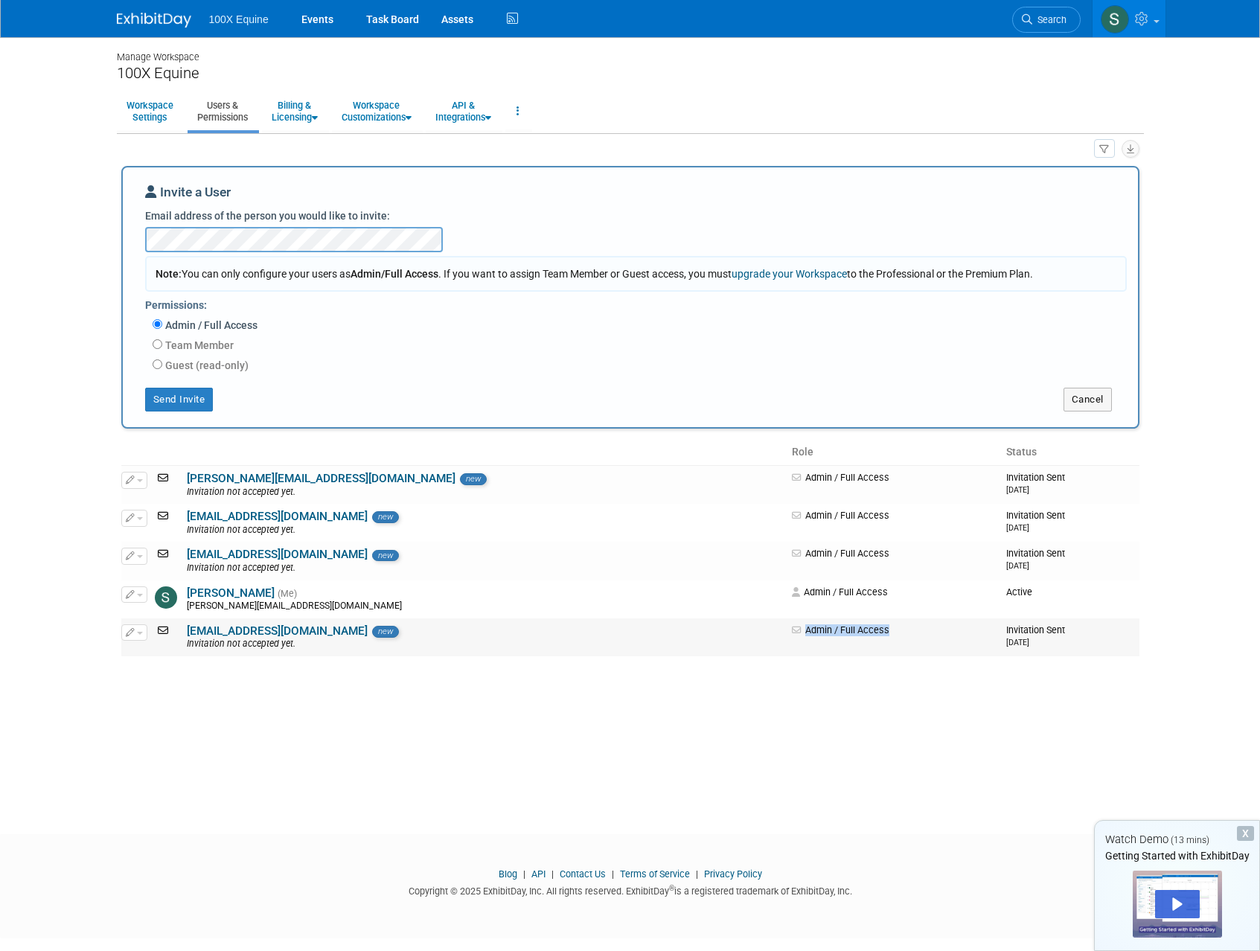
drag, startPoint x: 857, startPoint y: 627, endPoint x: 770, endPoint y: 630, distance: 87.1
click at [796, 630] on td "Admin / Full Access" at bounding box center [893, 637] width 214 height 38
click at [401, 652] on td "sophia@100xequine.com new Invitation not accepted yet." at bounding box center [484, 637] width 603 height 38
click at [181, 637] on td at bounding box center [167, 637] width 32 height 38
click at [135, 633] on button "button" at bounding box center [134, 632] width 26 height 16
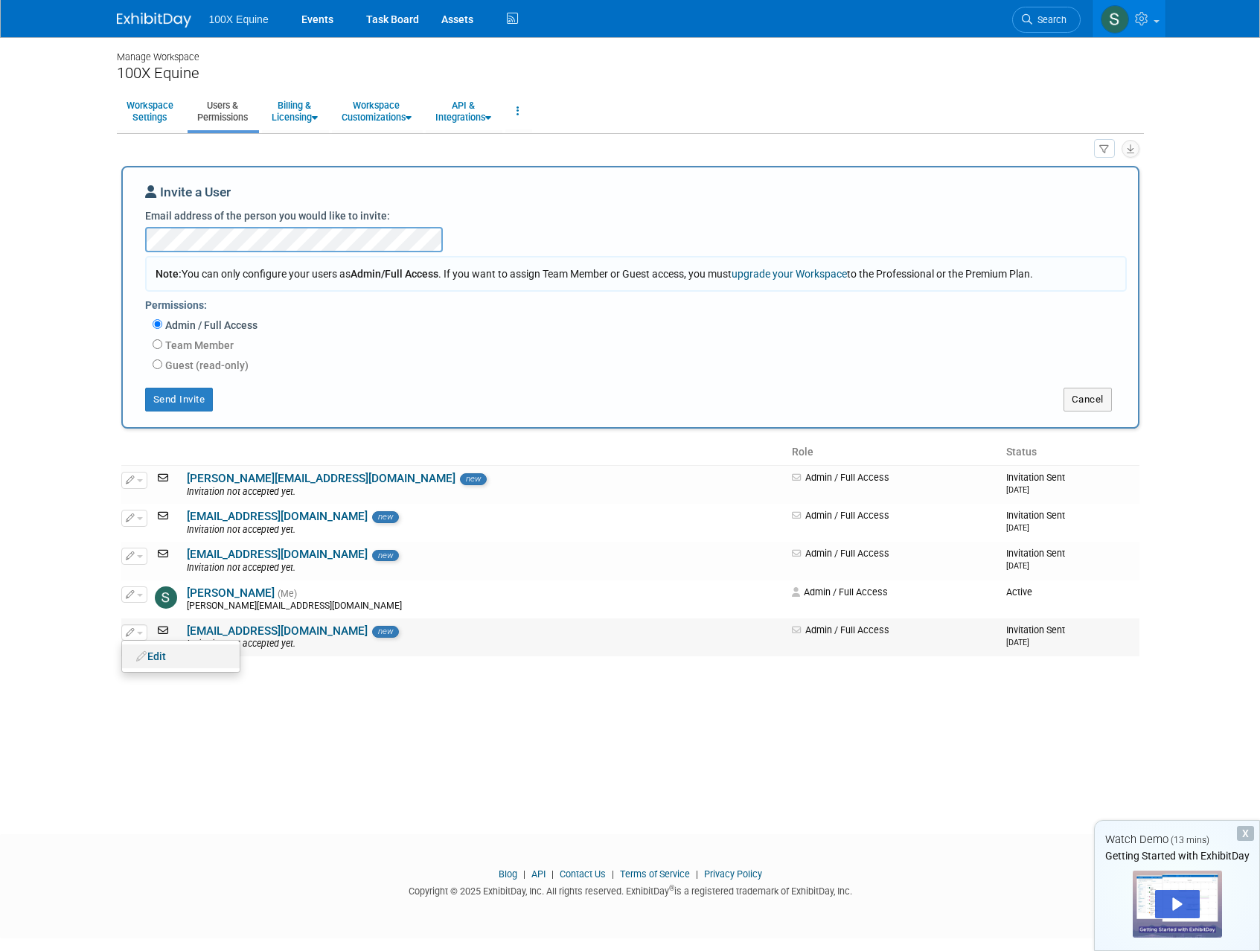
click at [144, 653] on icon at bounding box center [141, 656] width 11 height 10
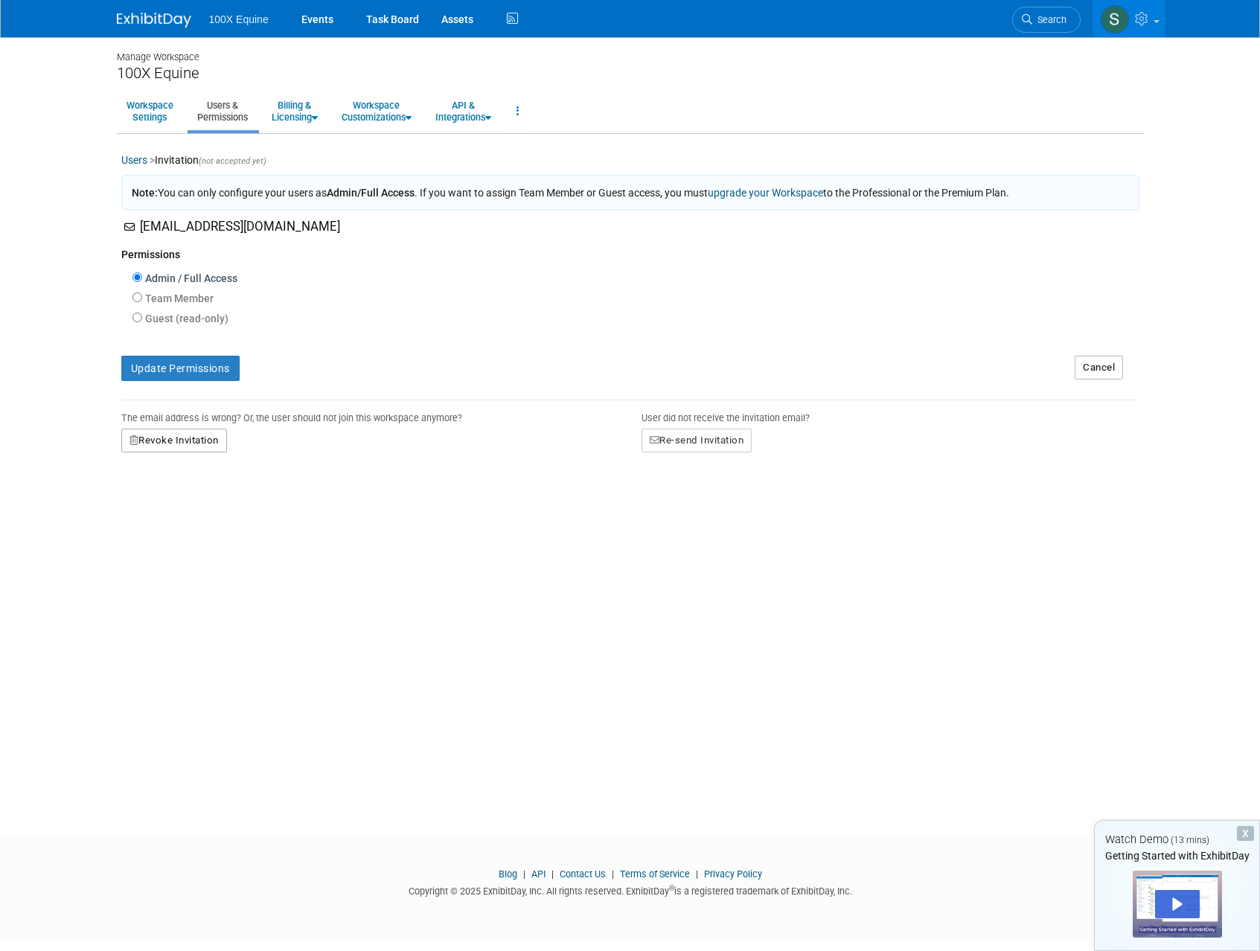
click at [196, 436] on button "Revoke Invitation" at bounding box center [174, 441] width 106 height 24
click at [152, 507] on icon at bounding box center [149, 503] width 10 height 10
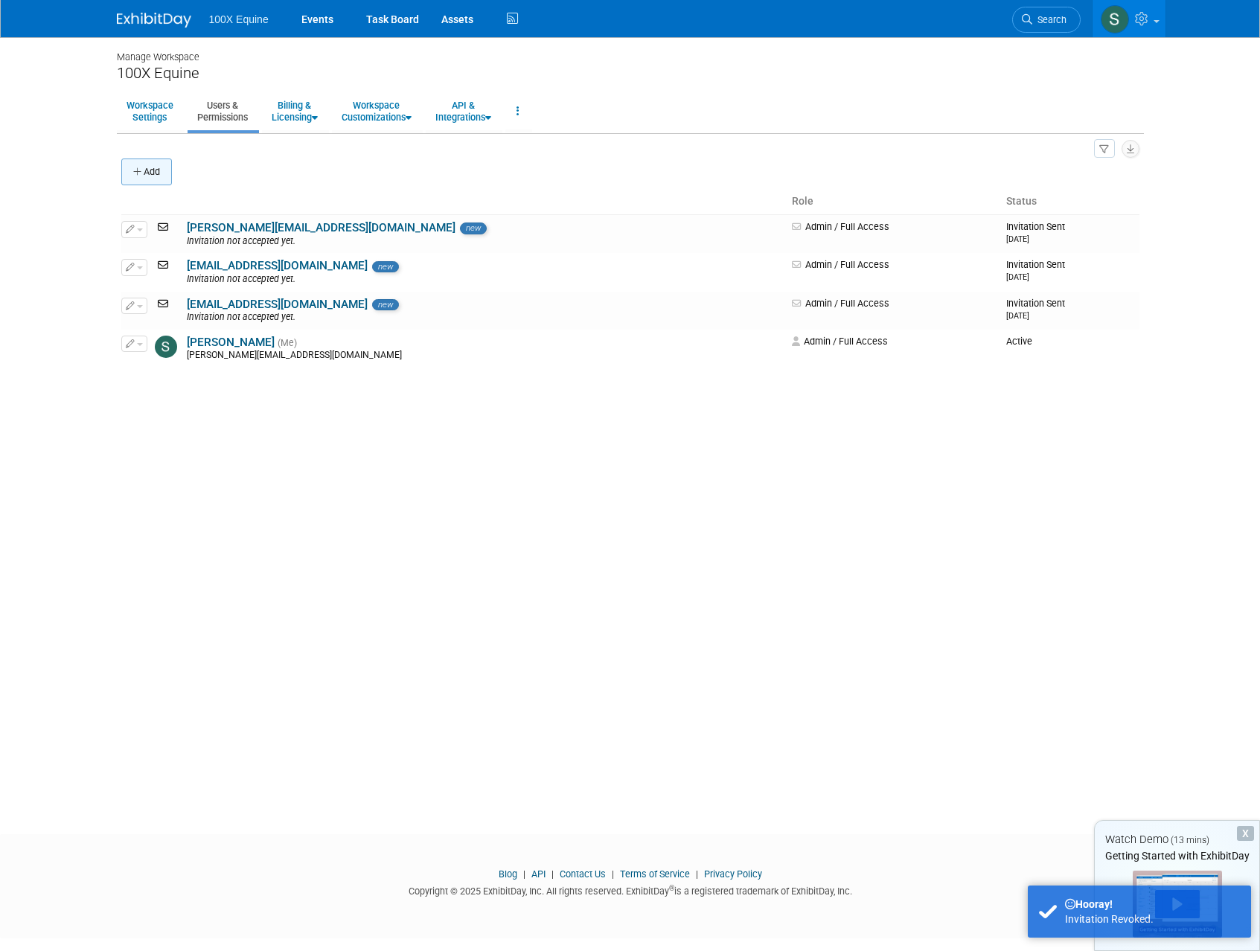
click at [158, 179] on button "Add" at bounding box center [146, 172] width 51 height 27
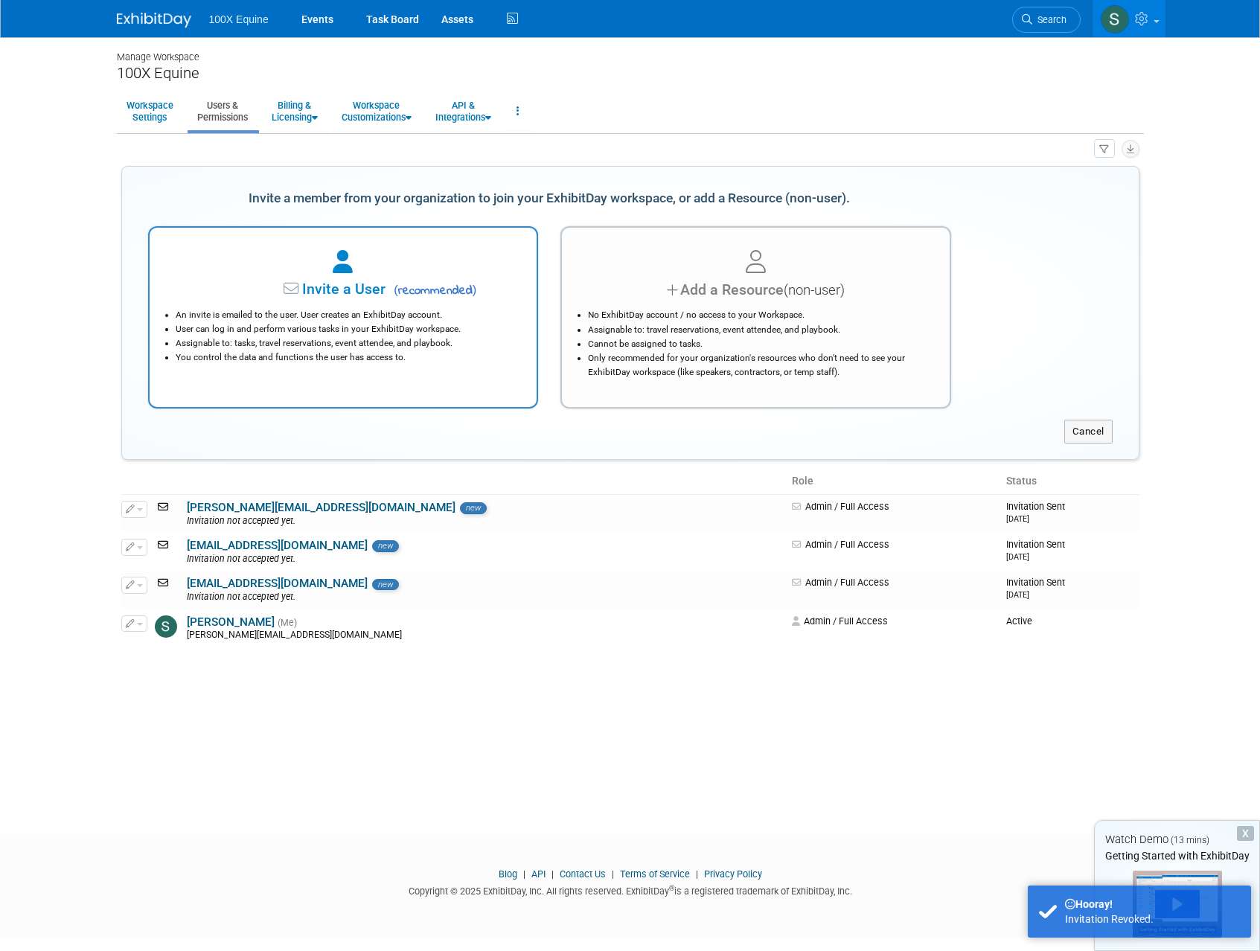
click at [343, 330] on li "User can log in and perform various tasks in your ExhibitDay workspace." at bounding box center [347, 329] width 343 height 14
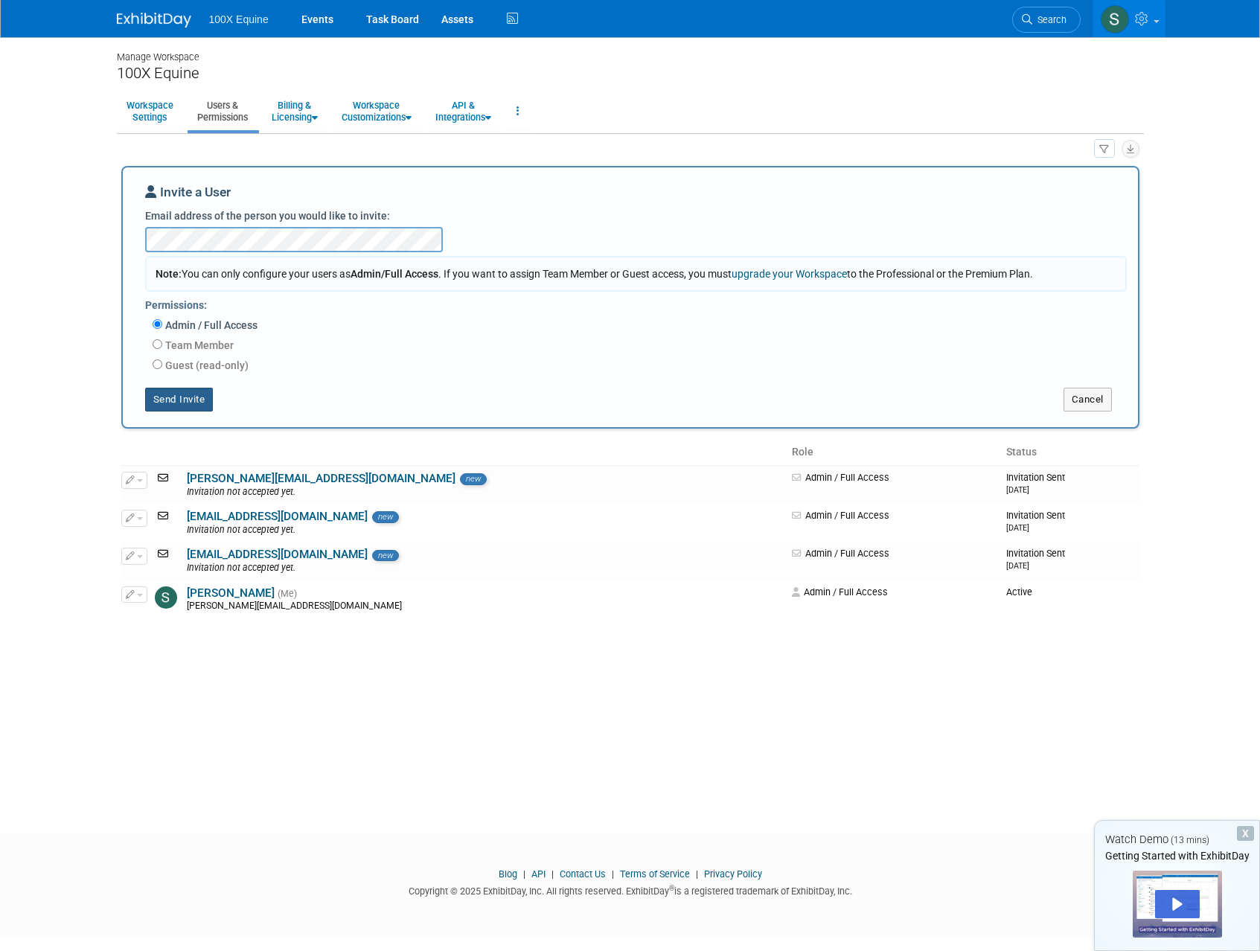
click at [187, 402] on button "Send Invite" at bounding box center [179, 400] width 68 height 24
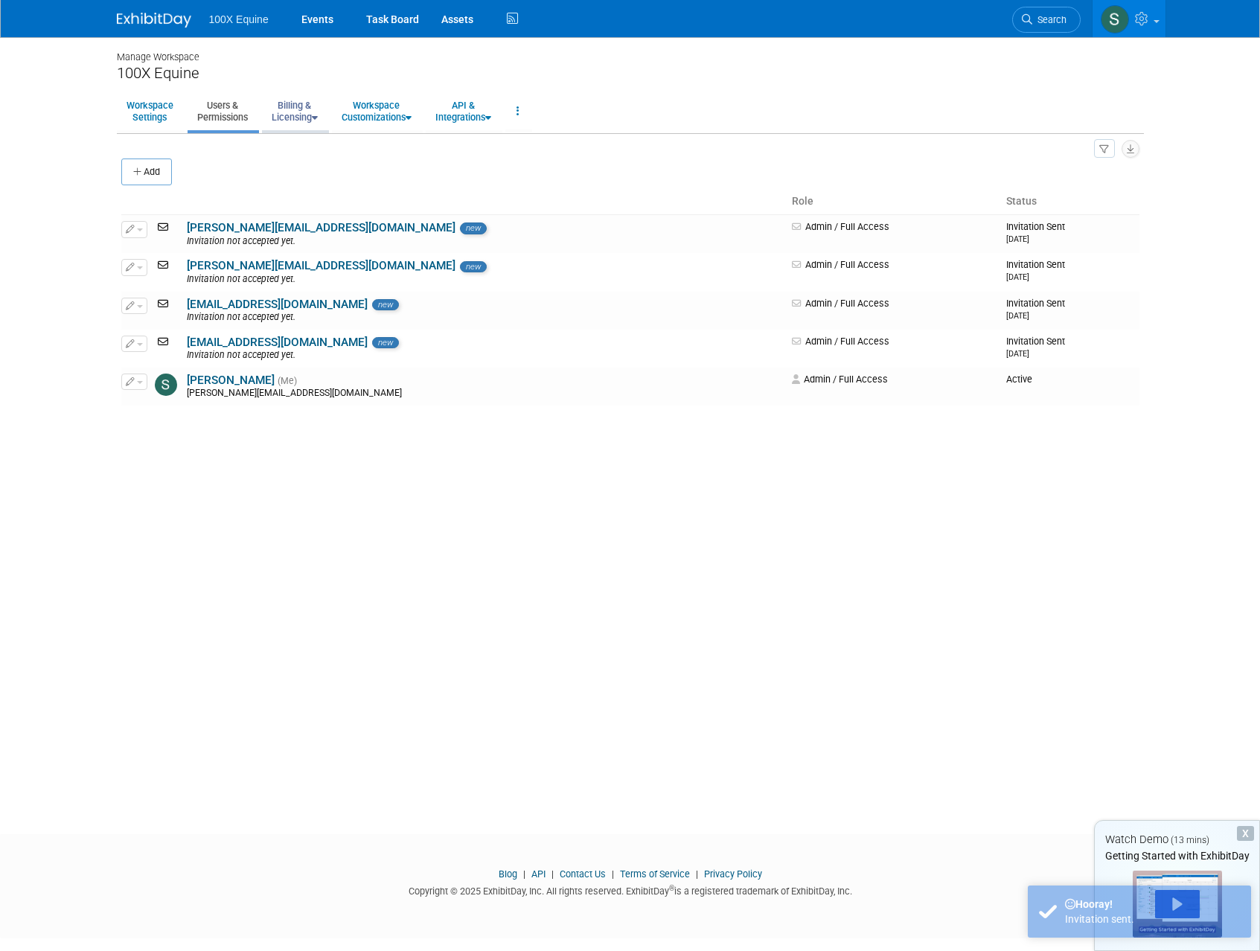
click at [313, 124] on link "Billing & Licensing" at bounding box center [294, 111] width 65 height 36
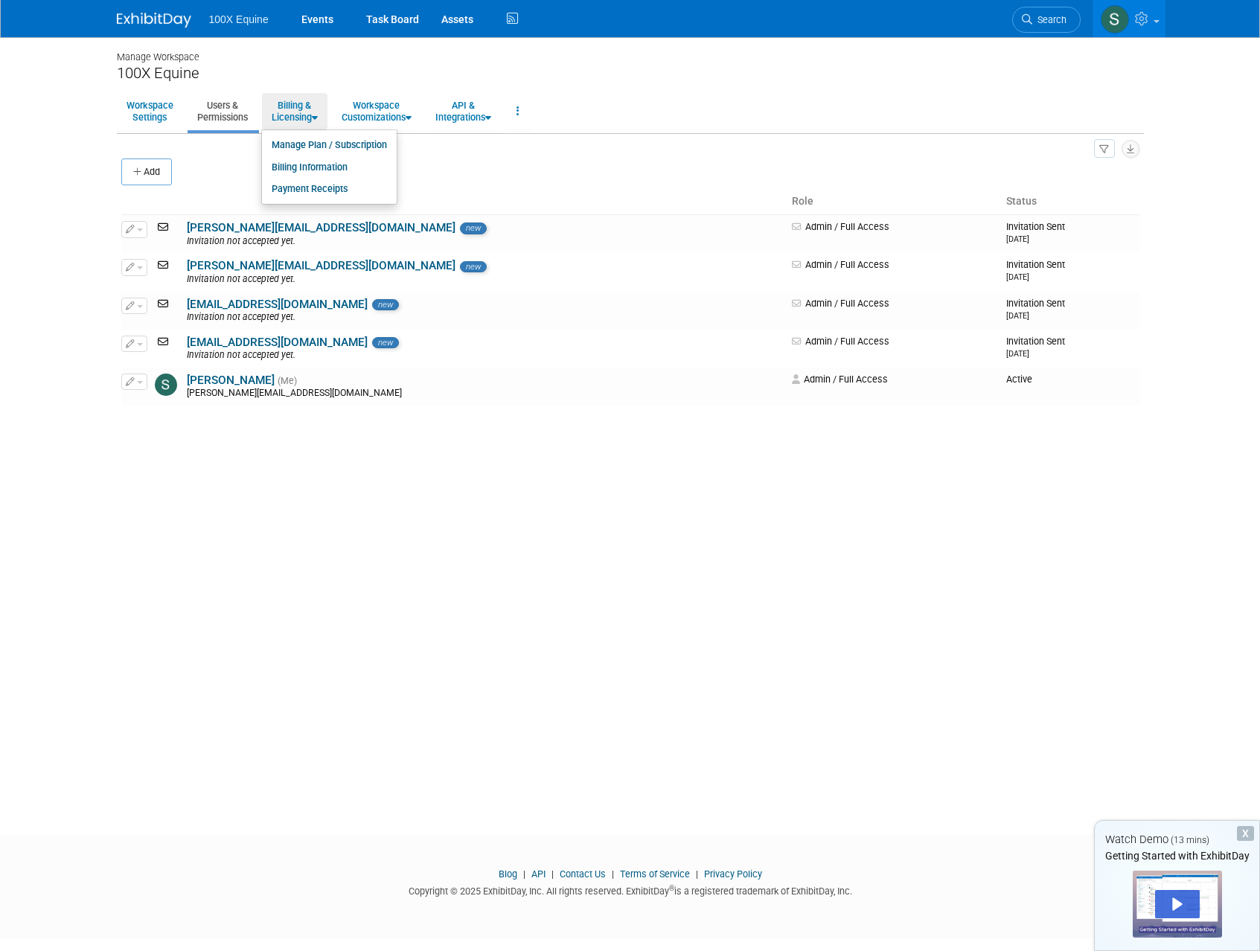
click at [370, 78] on div "100X Equine" at bounding box center [630, 73] width 1027 height 19
click at [374, 108] on link "Workspace Customizations" at bounding box center [376, 111] width 89 height 36
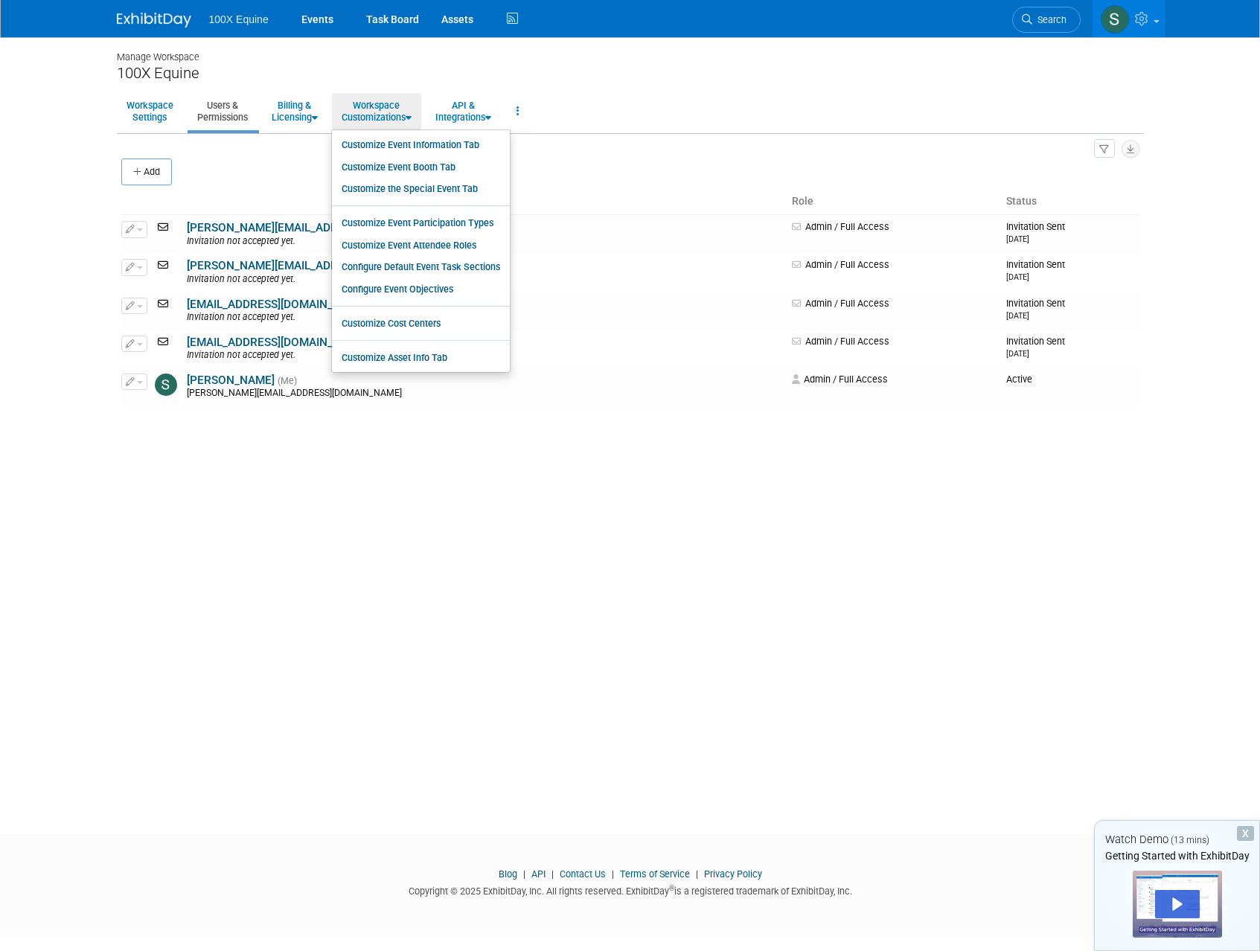
click at [378, 58] on div "Manage Workspace" at bounding box center [630, 50] width 1027 height 27
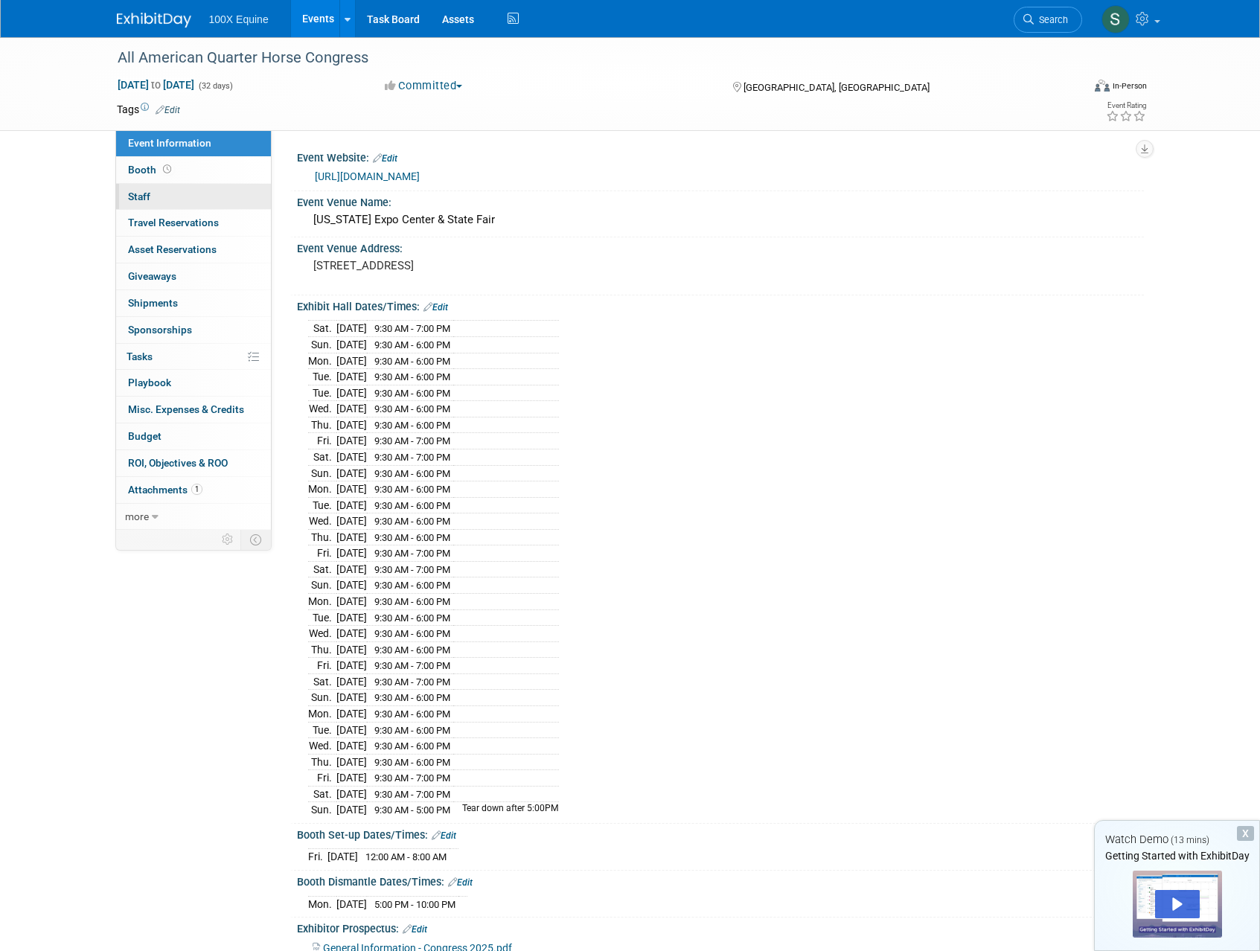
click at [154, 199] on link "0 Staff 0" at bounding box center [193, 197] width 155 height 26
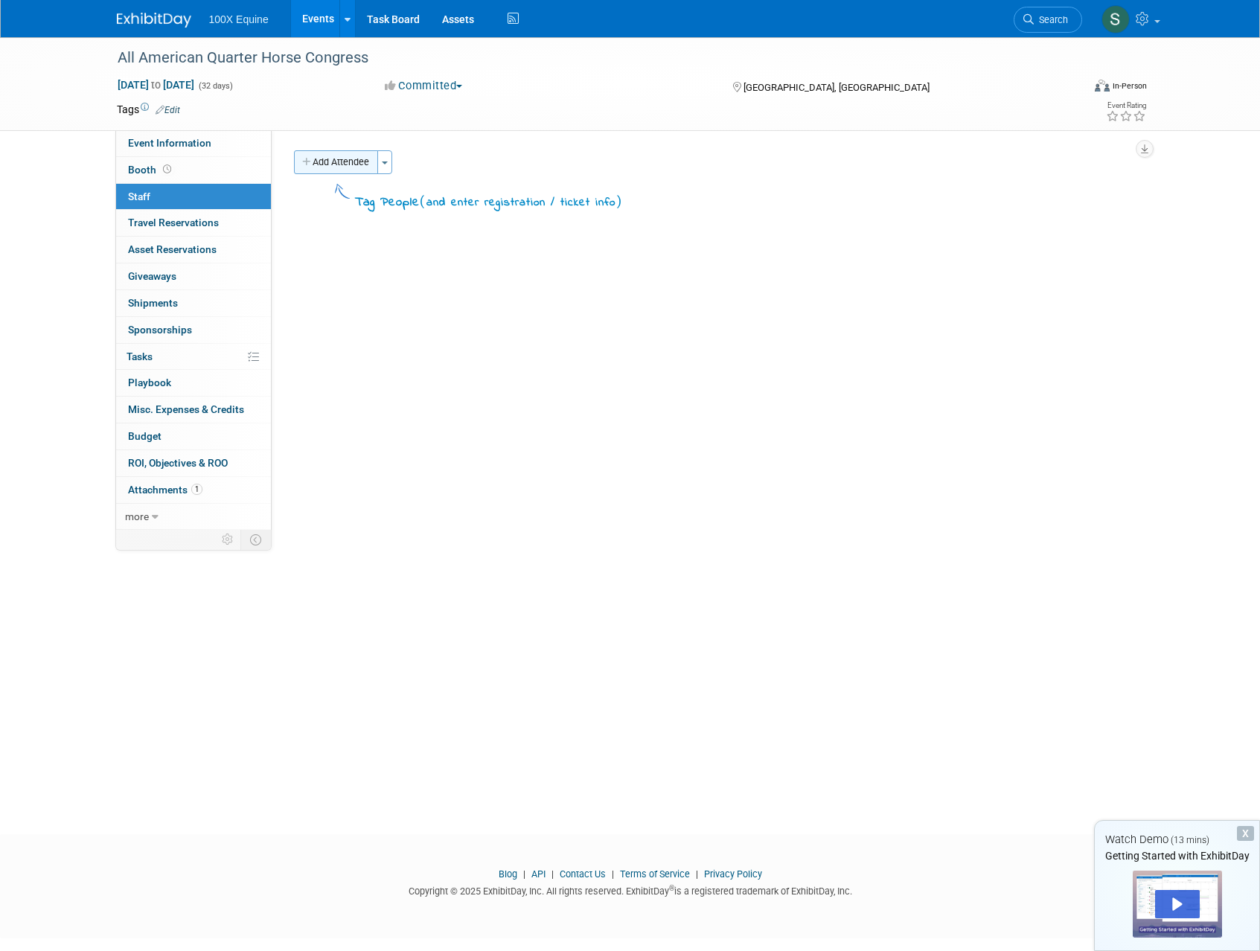
click at [354, 164] on button "Add Attendee" at bounding box center [336, 162] width 84 height 24
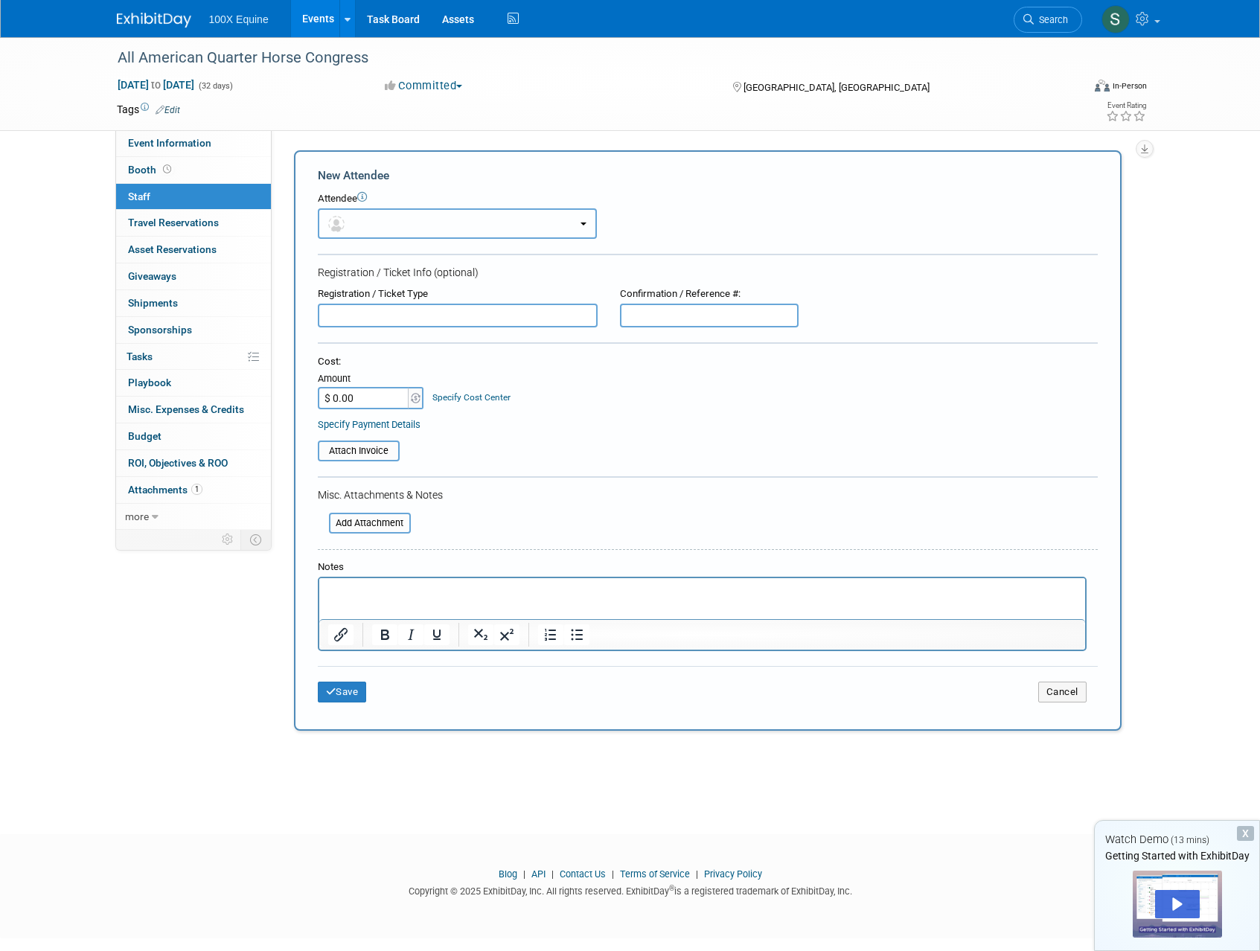
click at [386, 223] on button "button" at bounding box center [457, 223] width 279 height 31
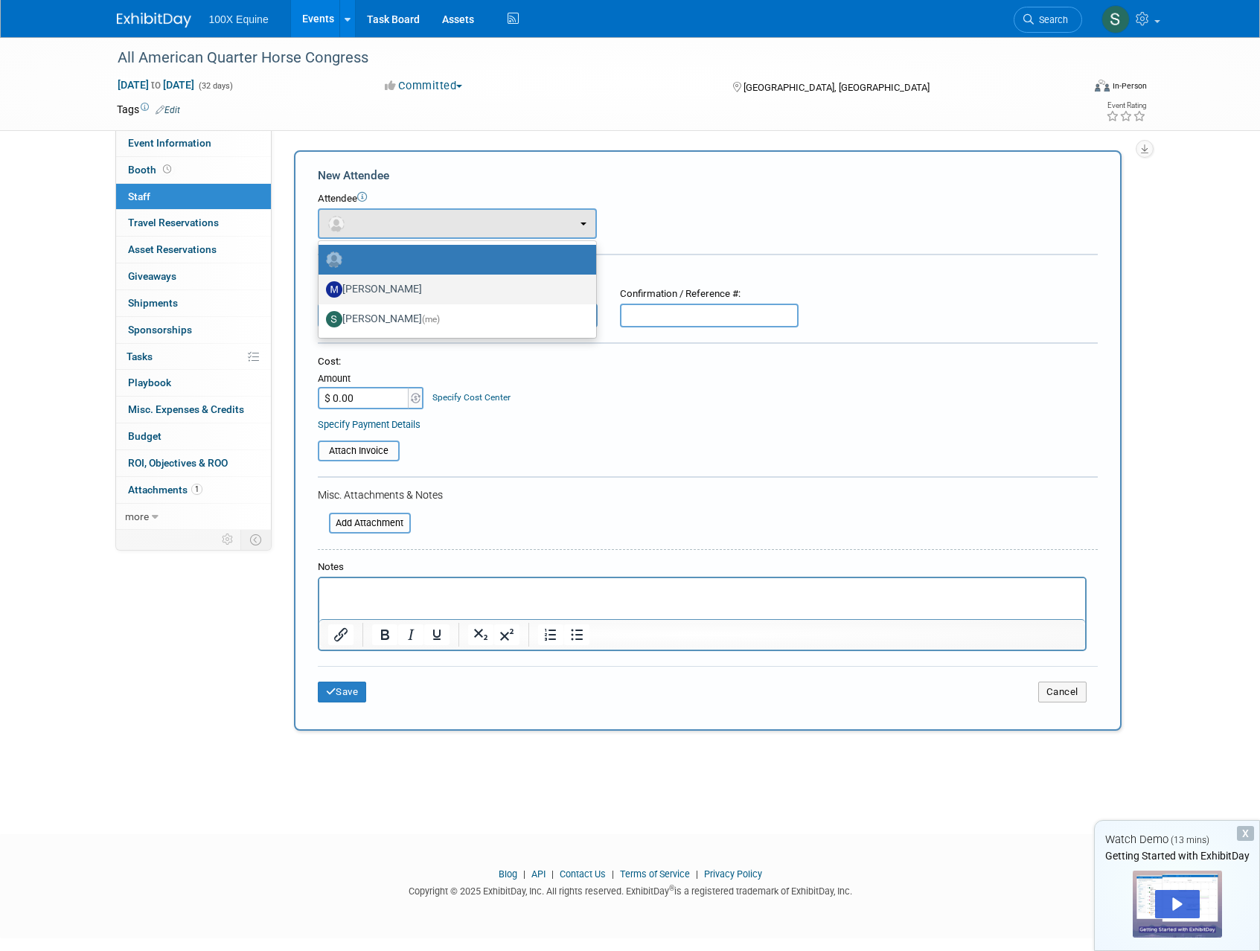
click at [375, 299] on label "[PERSON_NAME]" at bounding box center [453, 290] width 255 height 24
click at [321, 292] on input "[PERSON_NAME]" at bounding box center [316, 288] width 10 height 10
select select "43829c54-da4a-40f6-ab67-e1ba0be623b3"
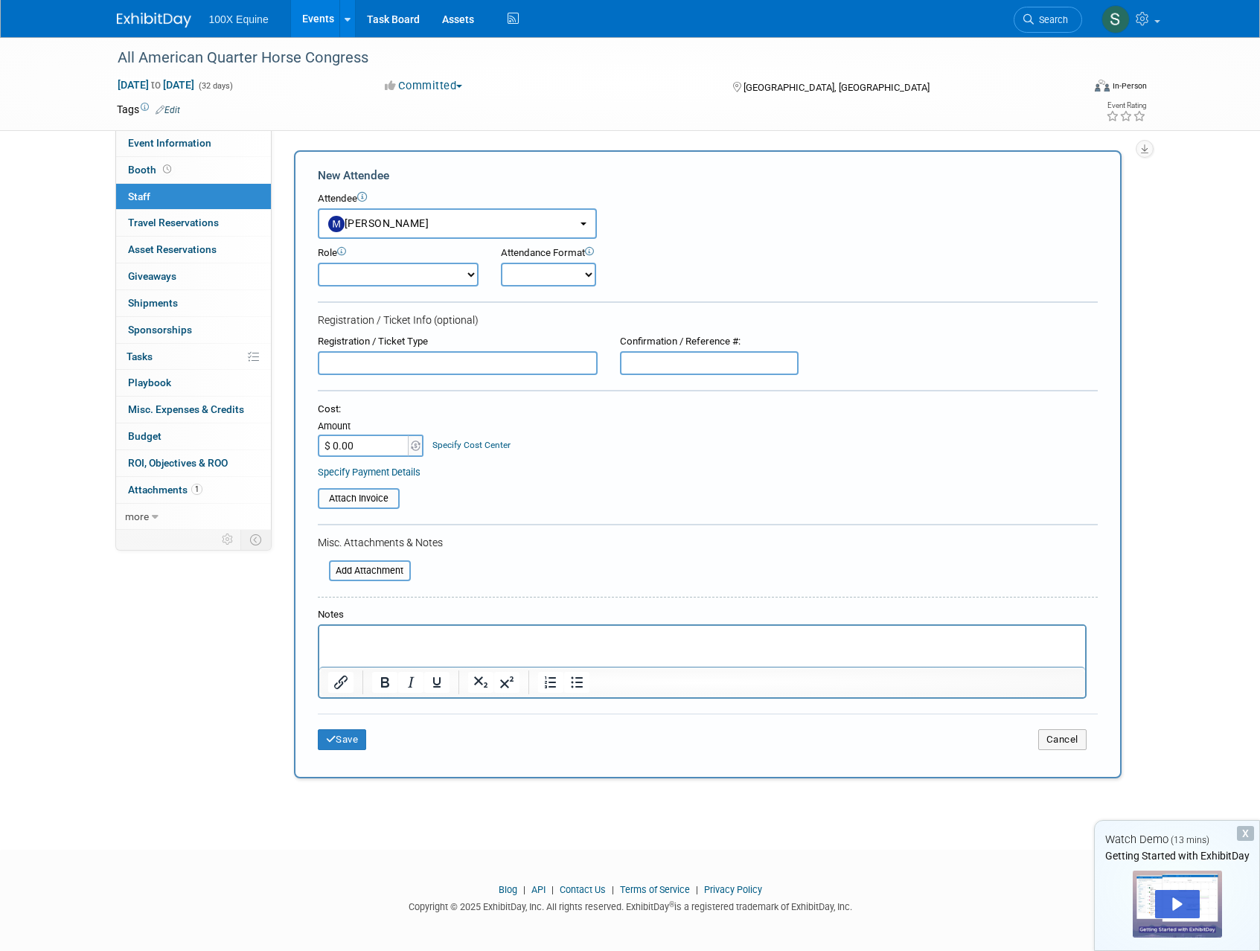
click at [394, 259] on div "Role" at bounding box center [398, 253] width 161 height 14
click at [392, 272] on select "Demonstrator Host Planner Presenter Sales Representative Set-up/Dismantle Crew …" at bounding box center [398, 275] width 161 height 24
select select "4"
click at [318, 263] on select "Demonstrator Host Planner Presenter Sales Representative Set-up/Dismantle Crew …" at bounding box center [398, 275] width 161 height 24
click at [579, 272] on select "Onsite Remote" at bounding box center [548, 275] width 95 height 24
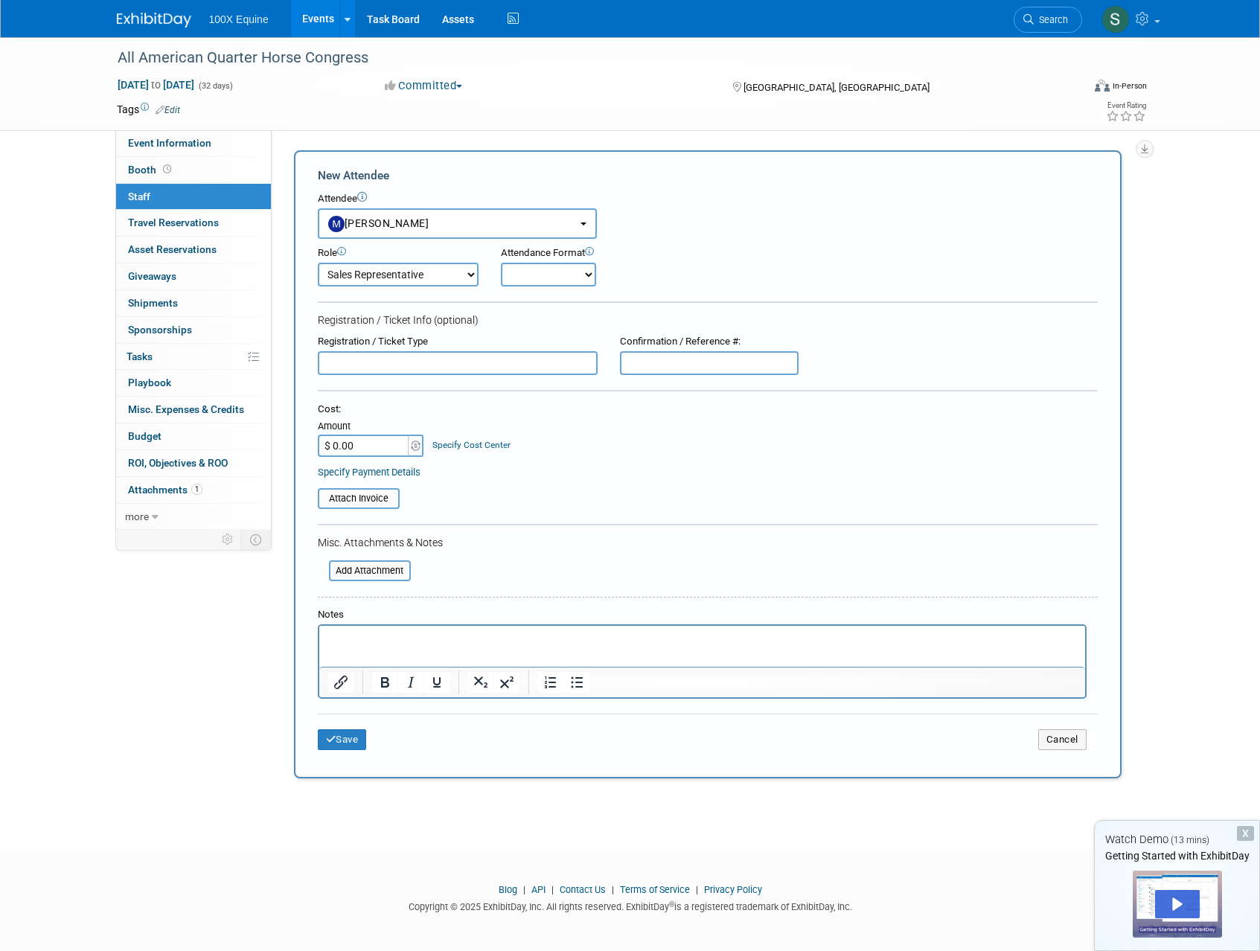
select select "1"
click at [501, 263] on select "Onsite Remote" at bounding box center [548, 275] width 95 height 24
click at [373, 364] on input "text" at bounding box center [458, 363] width 280 height 24
click at [767, 424] on div "Cost: Amount $ 0.00 Specify Cost Center Cost Center -- Not Specified --" at bounding box center [708, 430] width 780 height 54
click at [342, 744] on button "Save" at bounding box center [342, 739] width 49 height 21
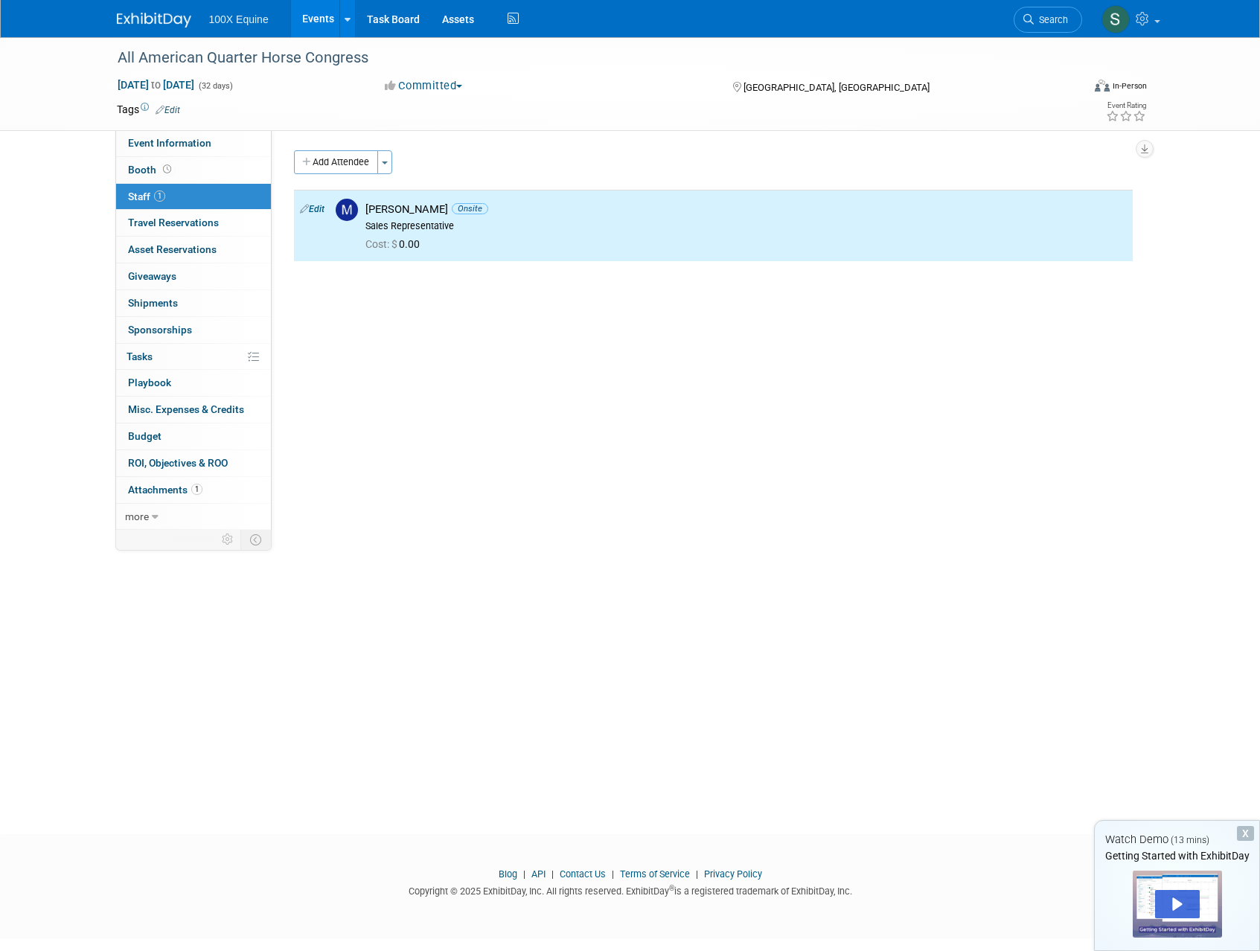
click at [258, 750] on div "All American Quarter Horse Congress Sep 26, 2025 to Oct 27, 2025 (32 days) Sep …" at bounding box center [630, 422] width 1260 height 770
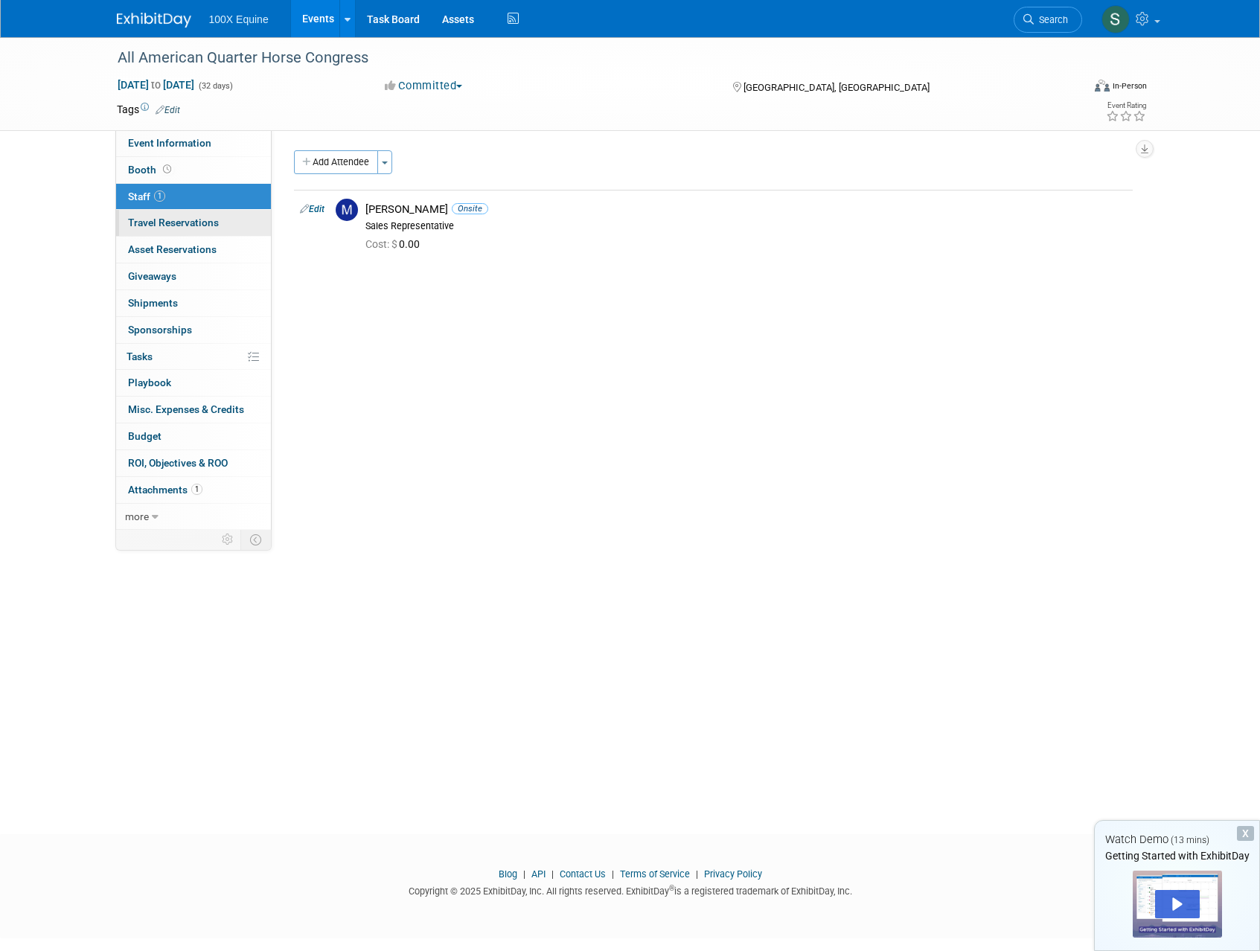
click at [170, 227] on span "Travel Reservations 0" at bounding box center [173, 223] width 91 height 12
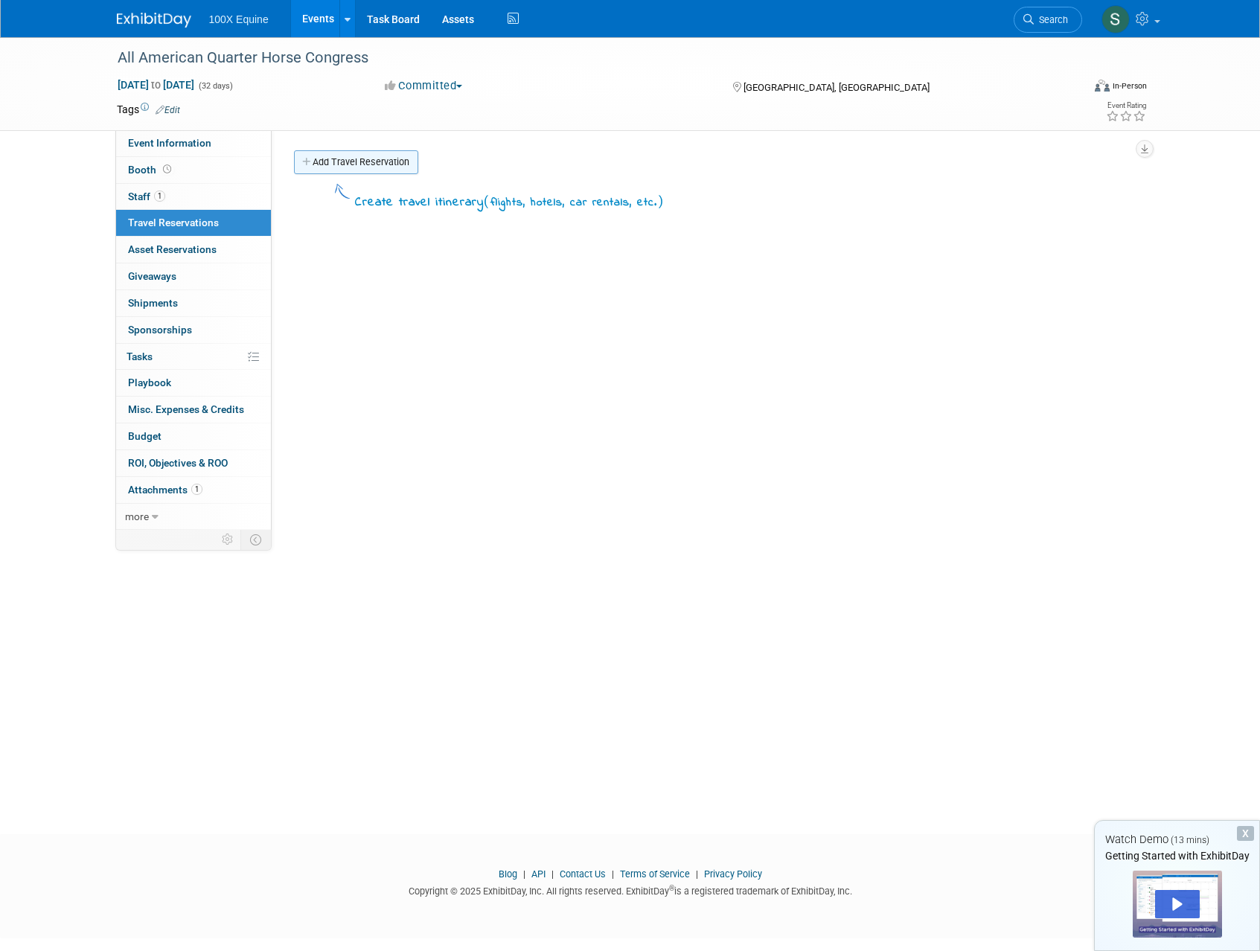
click at [364, 153] on link "Add Travel Reservation" at bounding box center [356, 162] width 124 height 24
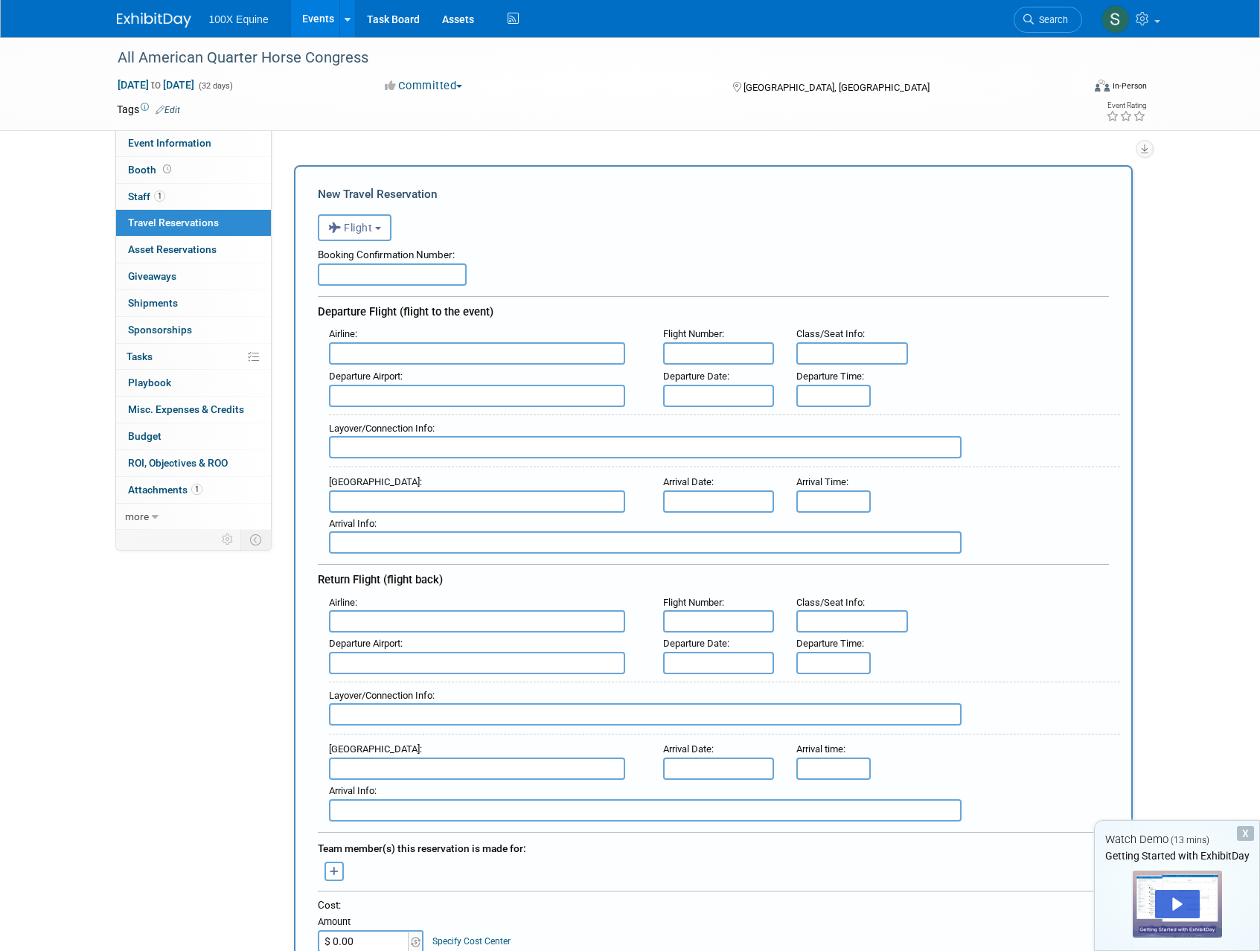
click at [364, 279] on input "text" at bounding box center [392, 274] width 149 height 22
type input "AA1492"
type input "American Airlines (AAL)"
click at [377, 275] on input "AA1492" at bounding box center [392, 274] width 149 height 22
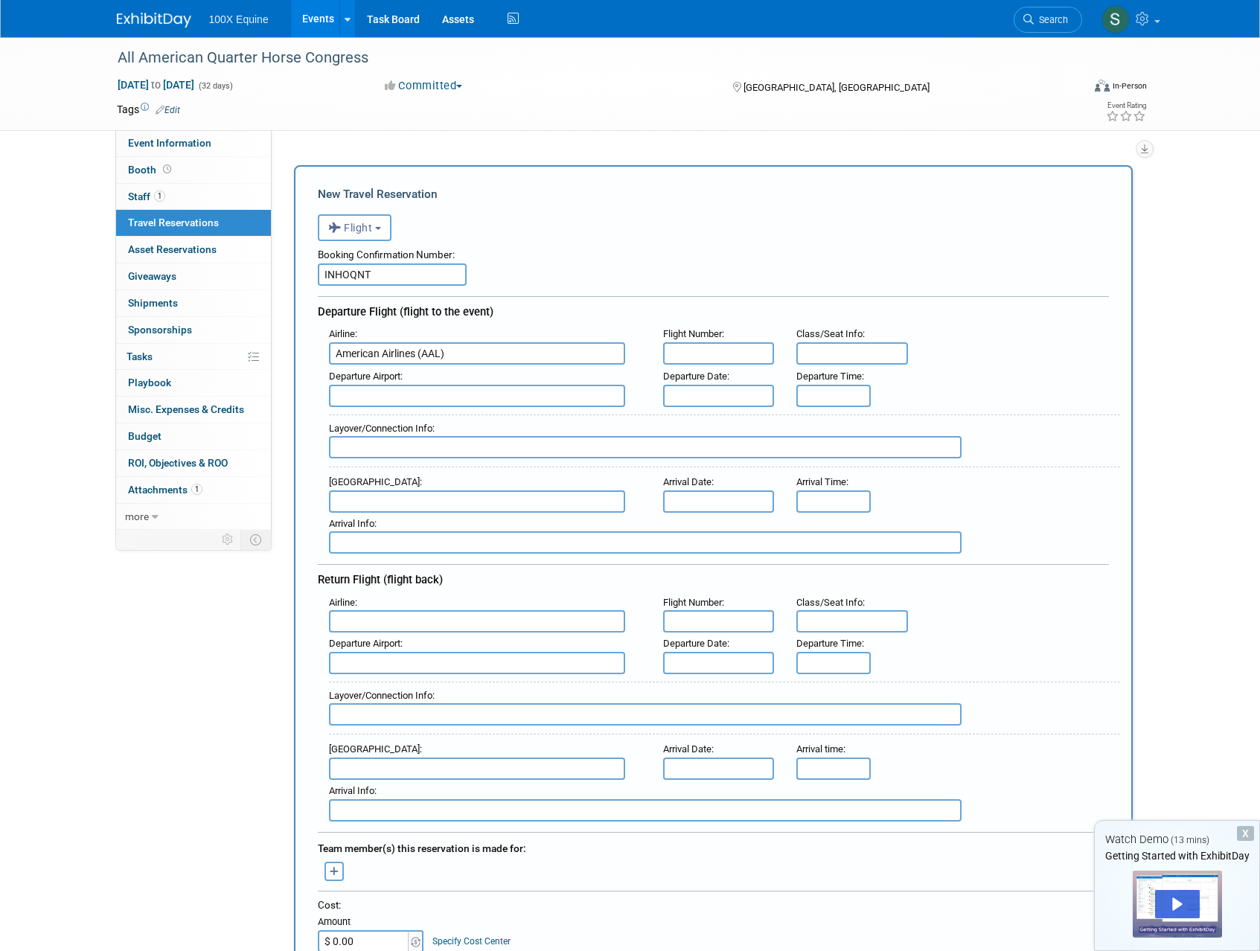
type input "INHOQNT"
type input "AA1492"
click at [363, 423] on span "DFW - Dallas Fort Worth International Airport" at bounding box center [485, 420] width 310 height 24
type input "DFW - Dallas Fort Worth International Airport"
click at [691, 391] on input "text" at bounding box center [719, 396] width 112 height 22
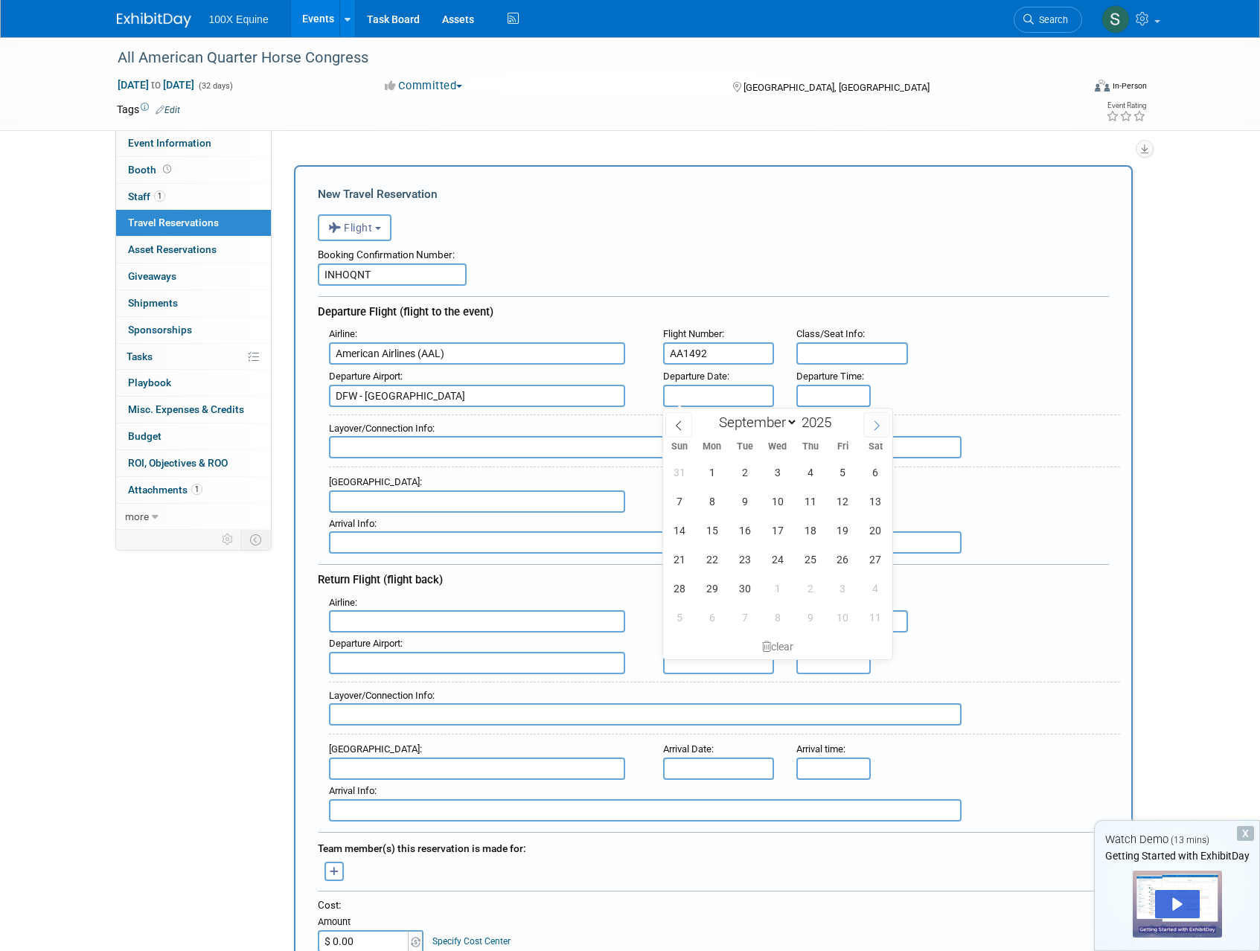
click at [883, 426] on span at bounding box center [876, 424] width 27 height 25
select select "9"
click at [753, 529] on span "14" at bounding box center [744, 530] width 29 height 29
type input "[DATE]"
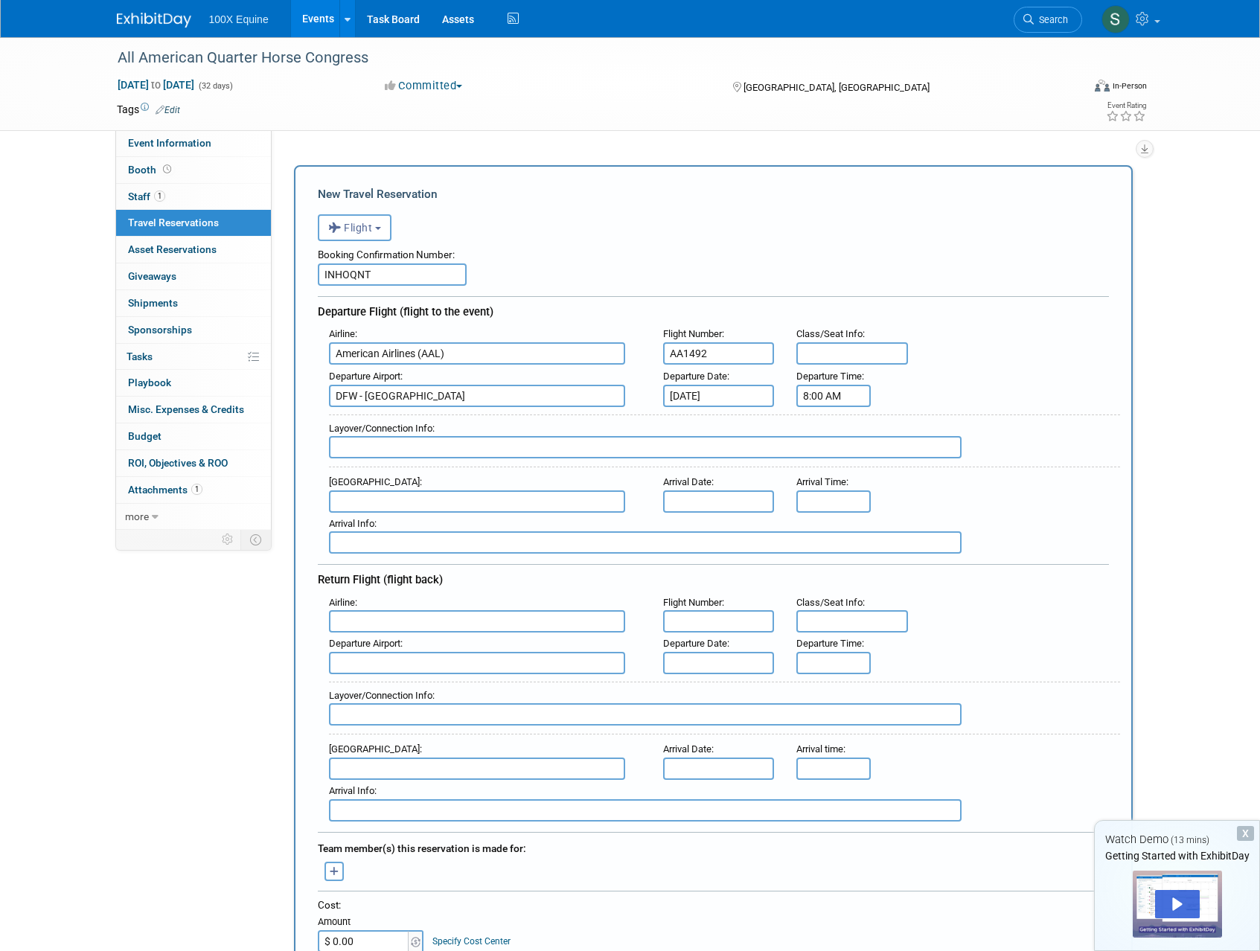
click at [831, 401] on input "8:00 AM" at bounding box center [833, 396] width 74 height 22
click at [837, 444] on span at bounding box center [831, 432] width 26 height 26
click at [837, 443] on span at bounding box center [831, 432] width 26 height 26
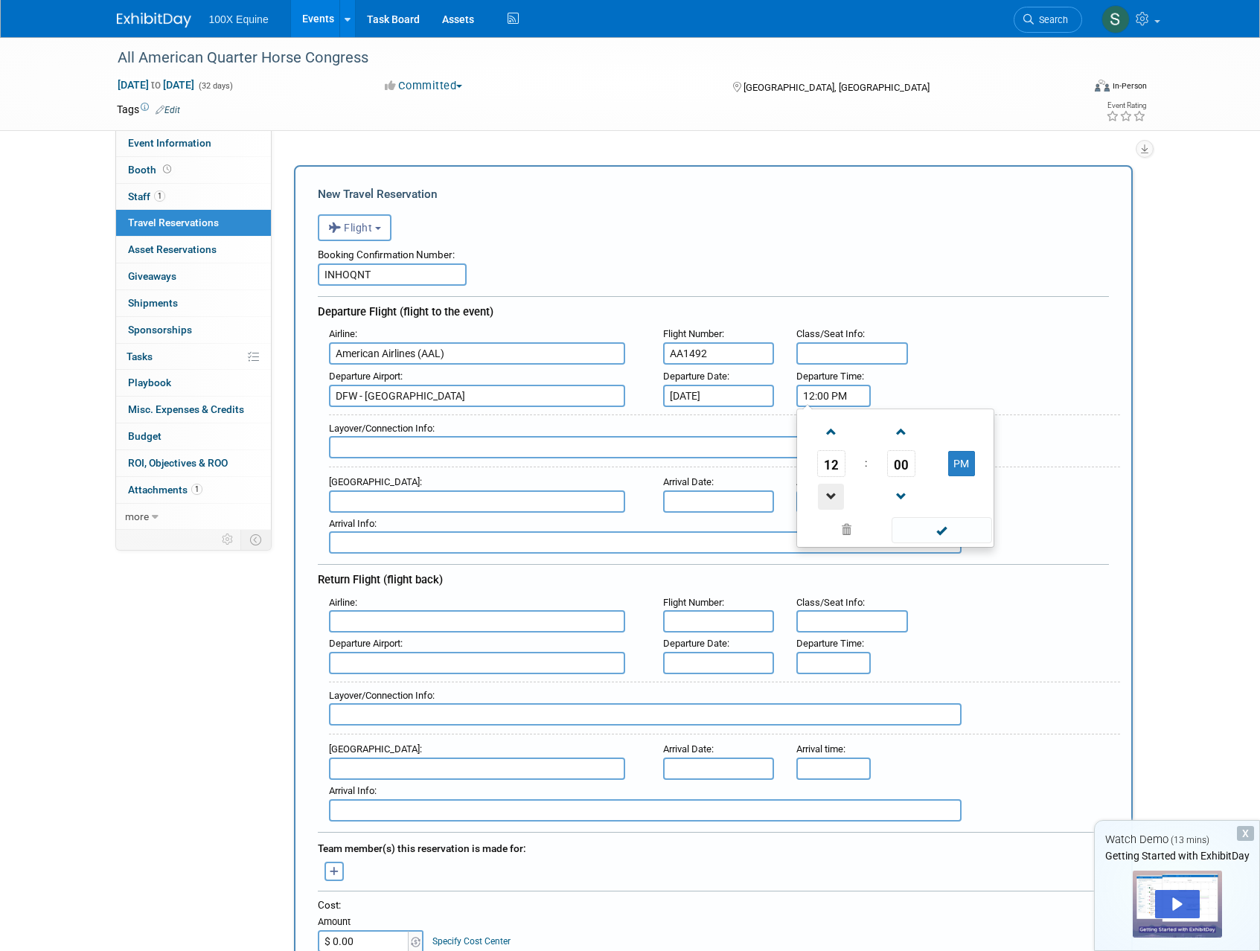
click at [828, 498] on span at bounding box center [831, 497] width 26 height 26
click at [898, 465] on span "00" at bounding box center [901, 463] width 28 height 27
click at [923, 477] on td "30" at bounding box center [919, 472] width 48 height 40
click at [904, 435] on span at bounding box center [901, 432] width 26 height 26
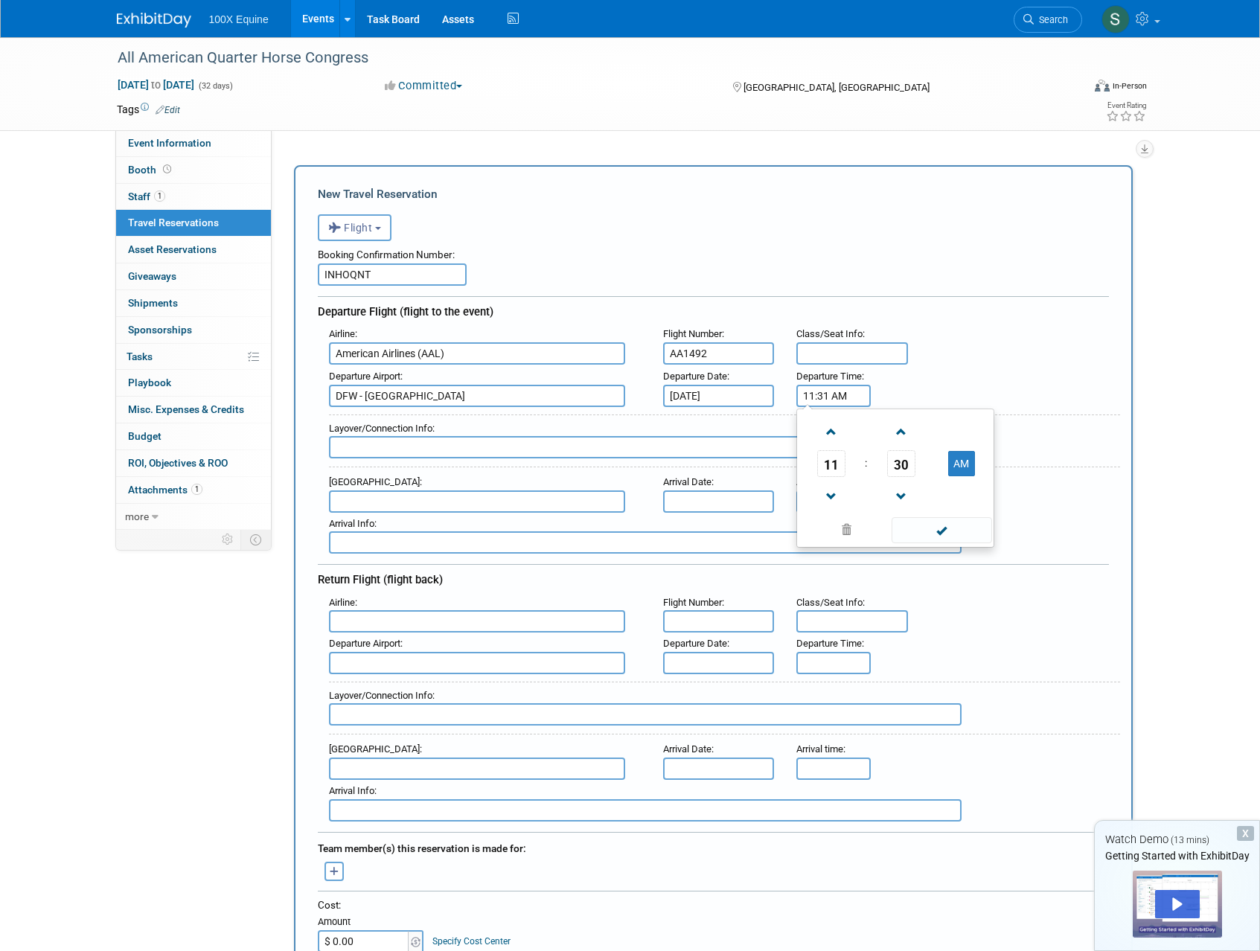
type input "11:32 AM"
click at [937, 528] on span at bounding box center [942, 530] width 100 height 26
click at [385, 494] on input "text" at bounding box center [477, 501] width 296 height 22
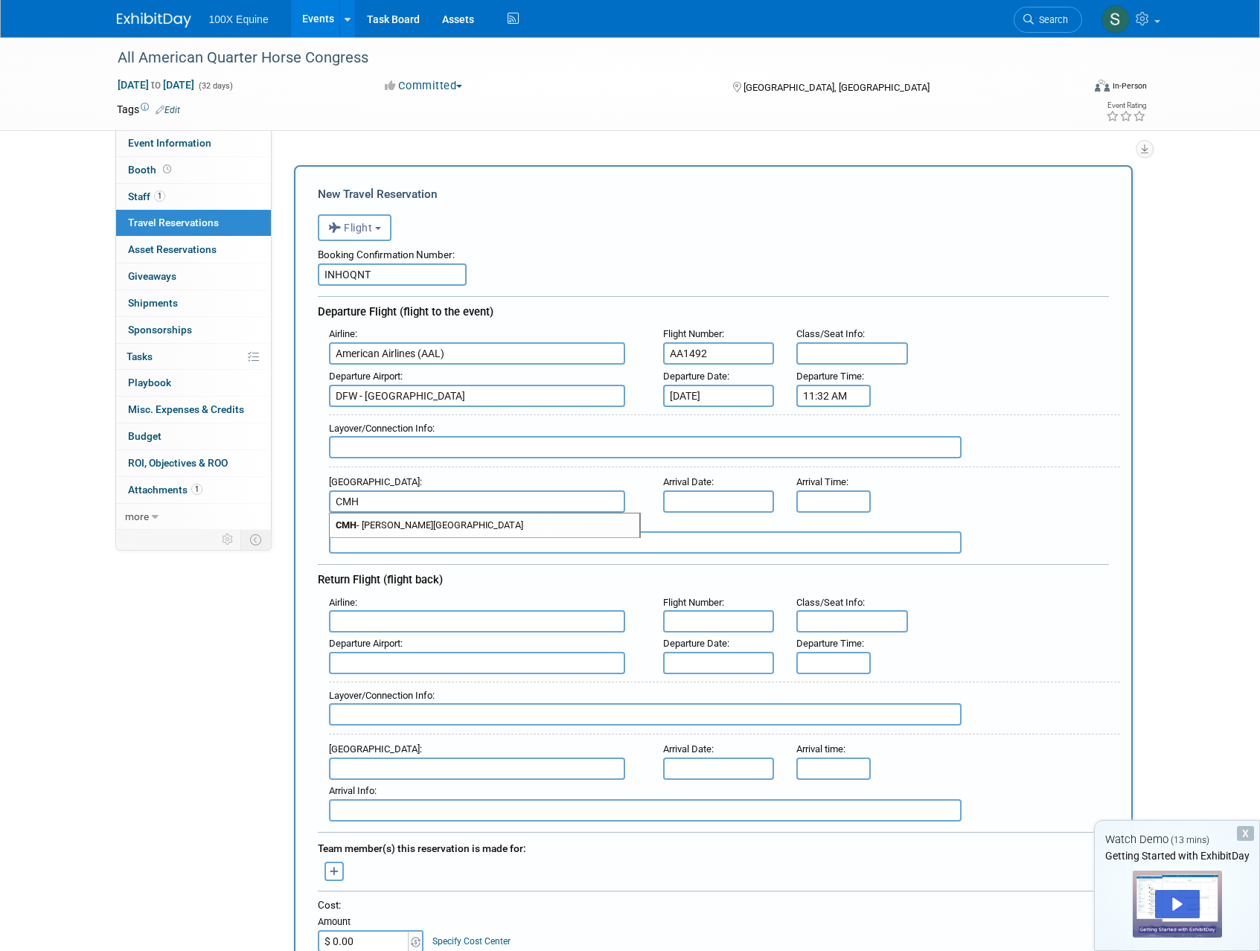
click at [403, 527] on span "CMH - John Glenn Columbus International Airport" at bounding box center [485, 526] width 310 height 24
type input "CMH - John Glenn Columbus International Airport"
click at [697, 499] on input "text" at bounding box center [719, 501] width 112 height 22
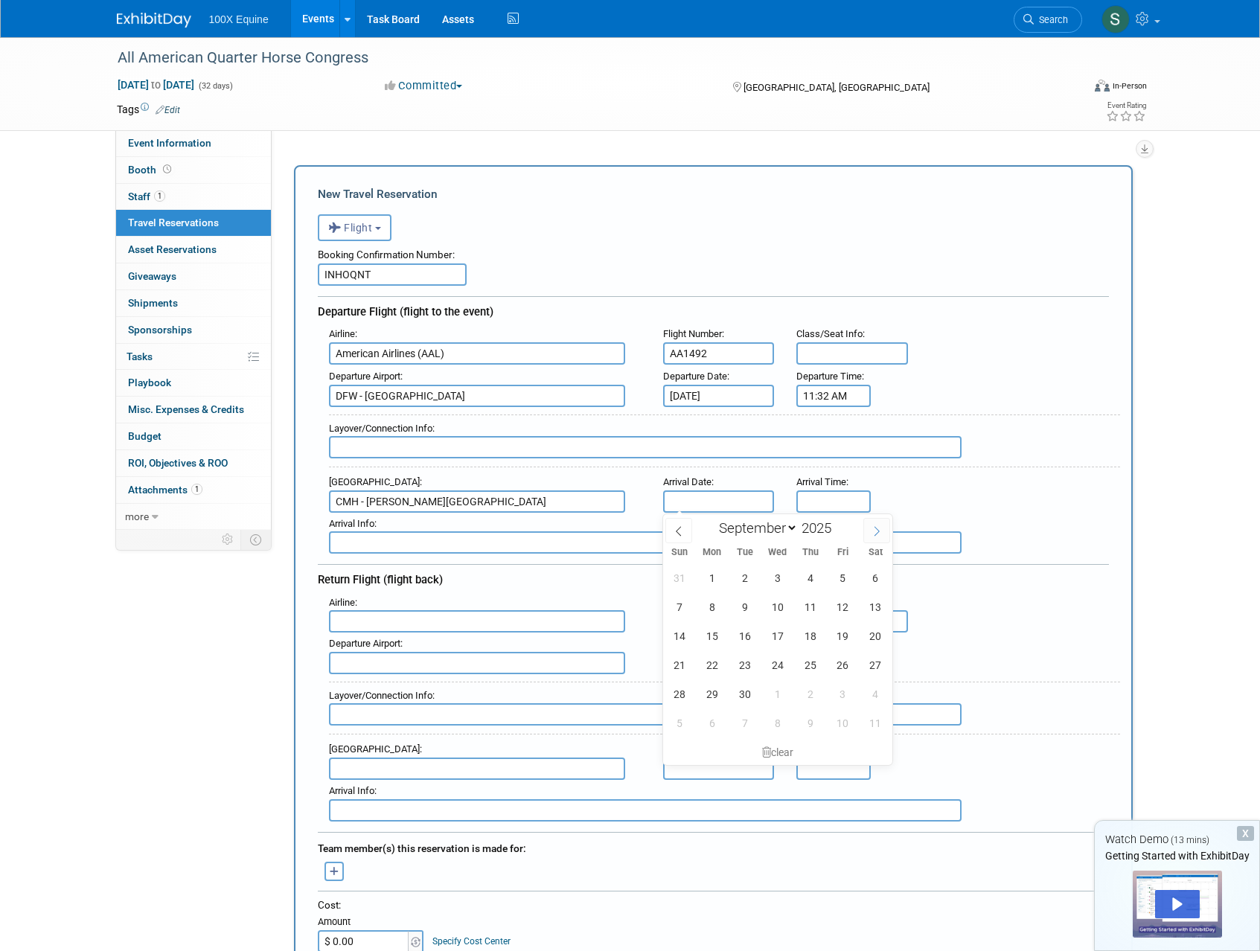
click at [874, 532] on icon at bounding box center [876, 531] width 10 height 10
select select "9"
click at [747, 636] on span "14" at bounding box center [744, 635] width 29 height 29
type input "Oct 14, 2025"
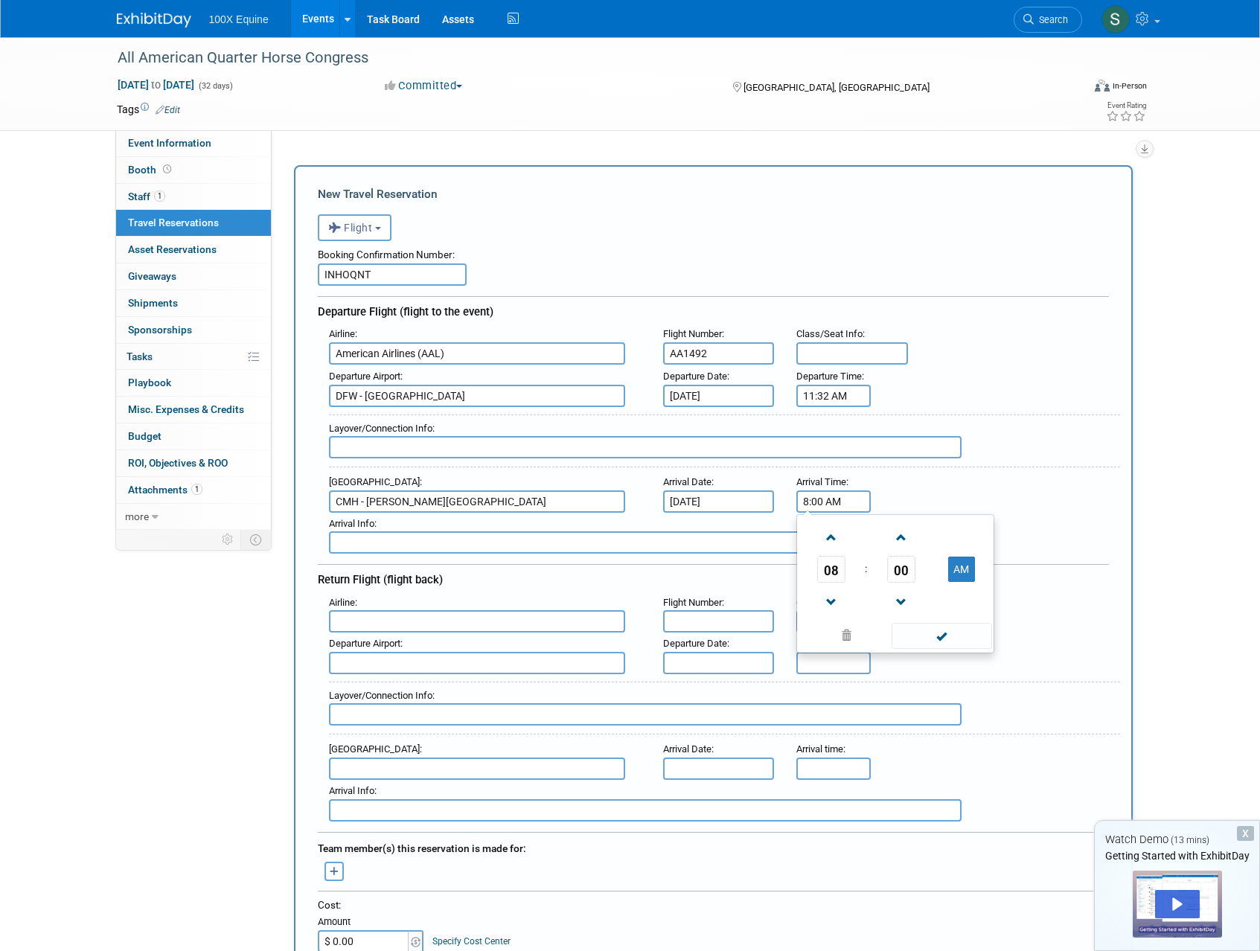
click at [817, 505] on input "8:00 AM" at bounding box center [833, 501] width 74 height 22
click at [842, 500] on input "2:56 AM" at bounding box center [833, 501] width 74 height 22
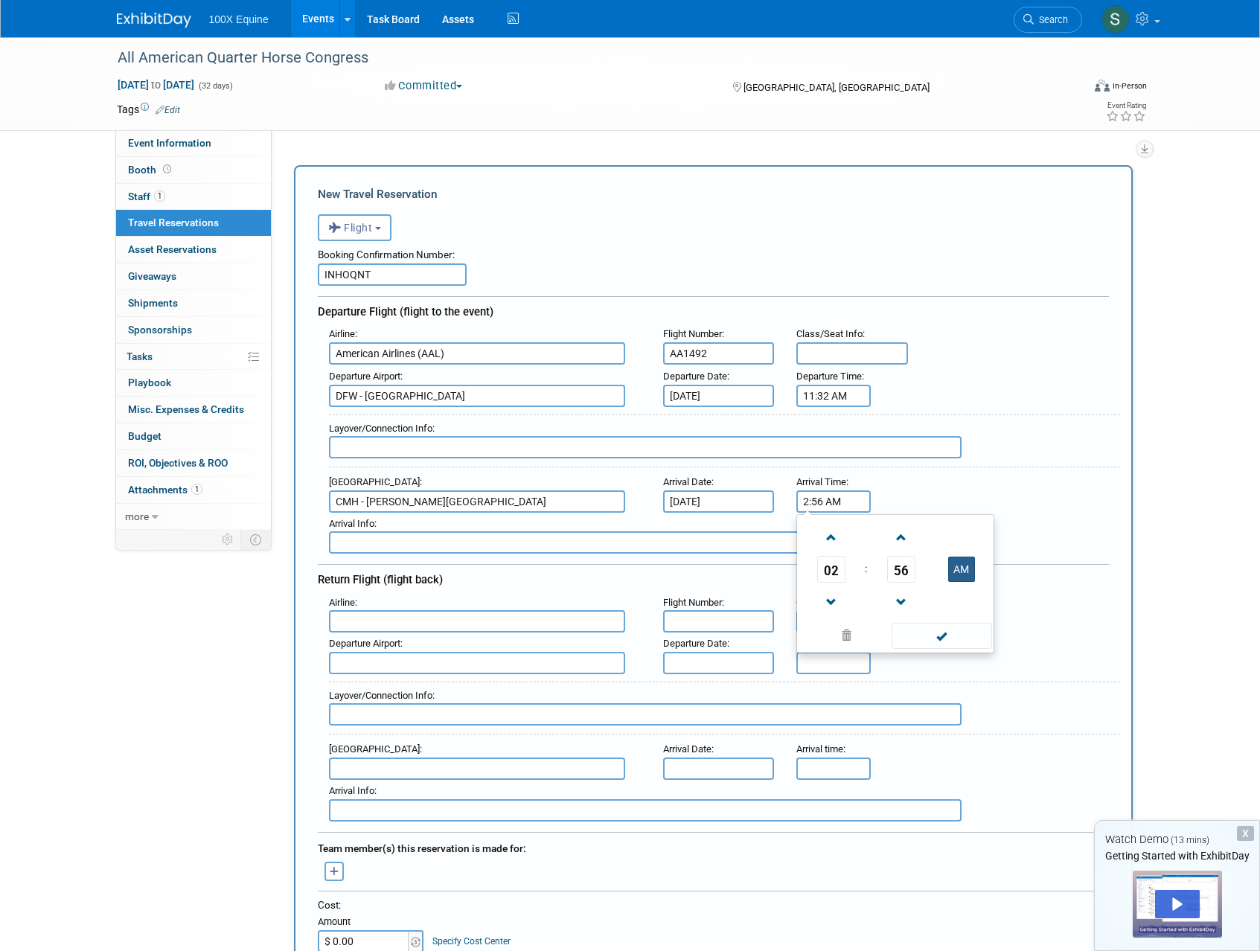
click at [963, 571] on button "AM" at bounding box center [961, 569] width 27 height 25
type input "2:56 PM"
click at [930, 634] on span at bounding box center [942, 636] width 100 height 26
click at [377, 619] on input "text" at bounding box center [477, 621] width 296 height 22
drag, startPoint x: 374, startPoint y: 621, endPoint x: 278, endPoint y: 624, distance: 96.1
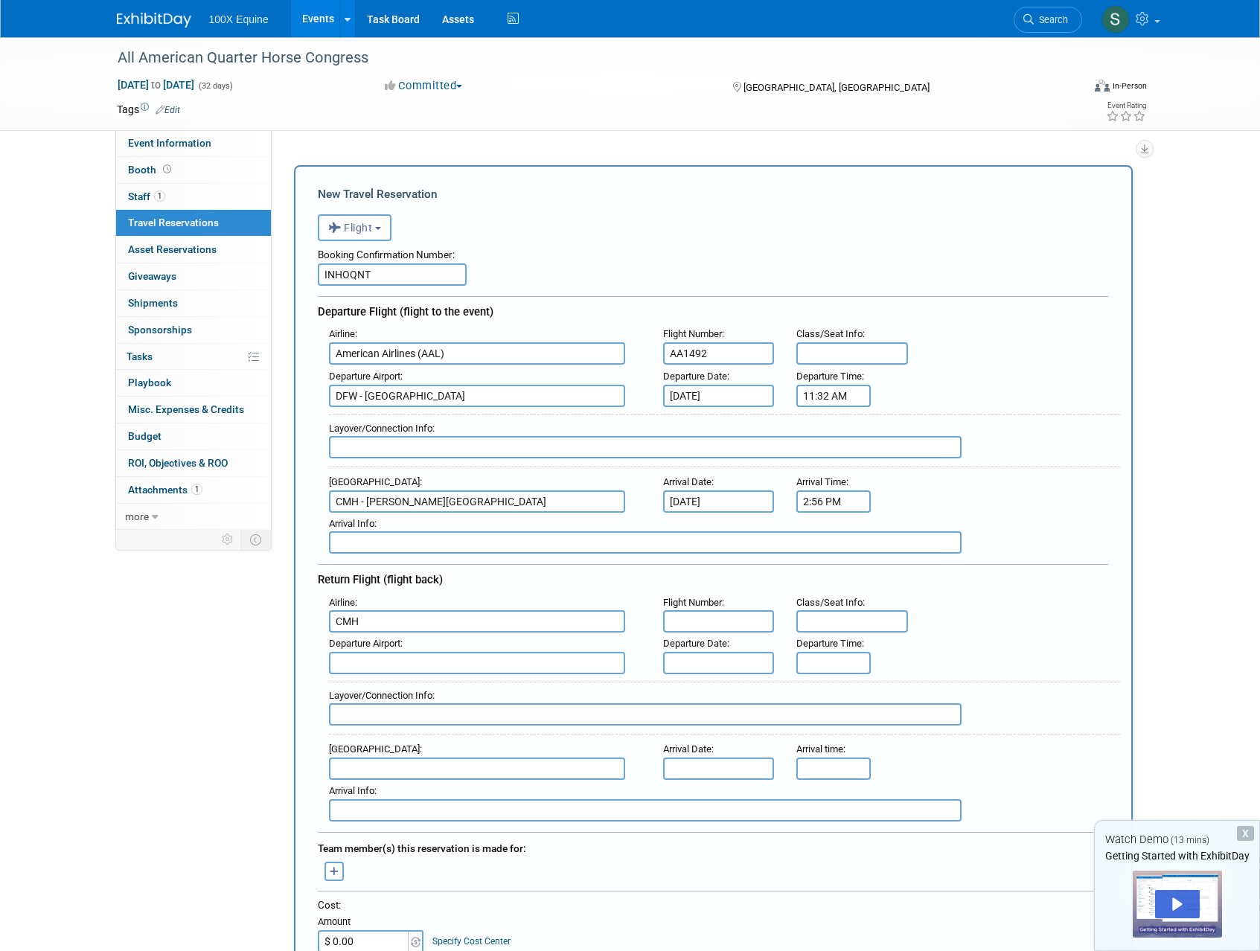
click at [278, 624] on div "Event Information Event Info Booth Booth 1 Staff 1 Staff 0 Travel Reservations …" at bounding box center [630, 881] width 1049 height 1689
click at [398, 644] on span "American Airlines (AAL)" at bounding box center [485, 645] width 310 height 24
type input "American Airlines (AAL)"
click at [691, 626] on input "text" at bounding box center [719, 621] width 112 height 22
type input "AA2380"
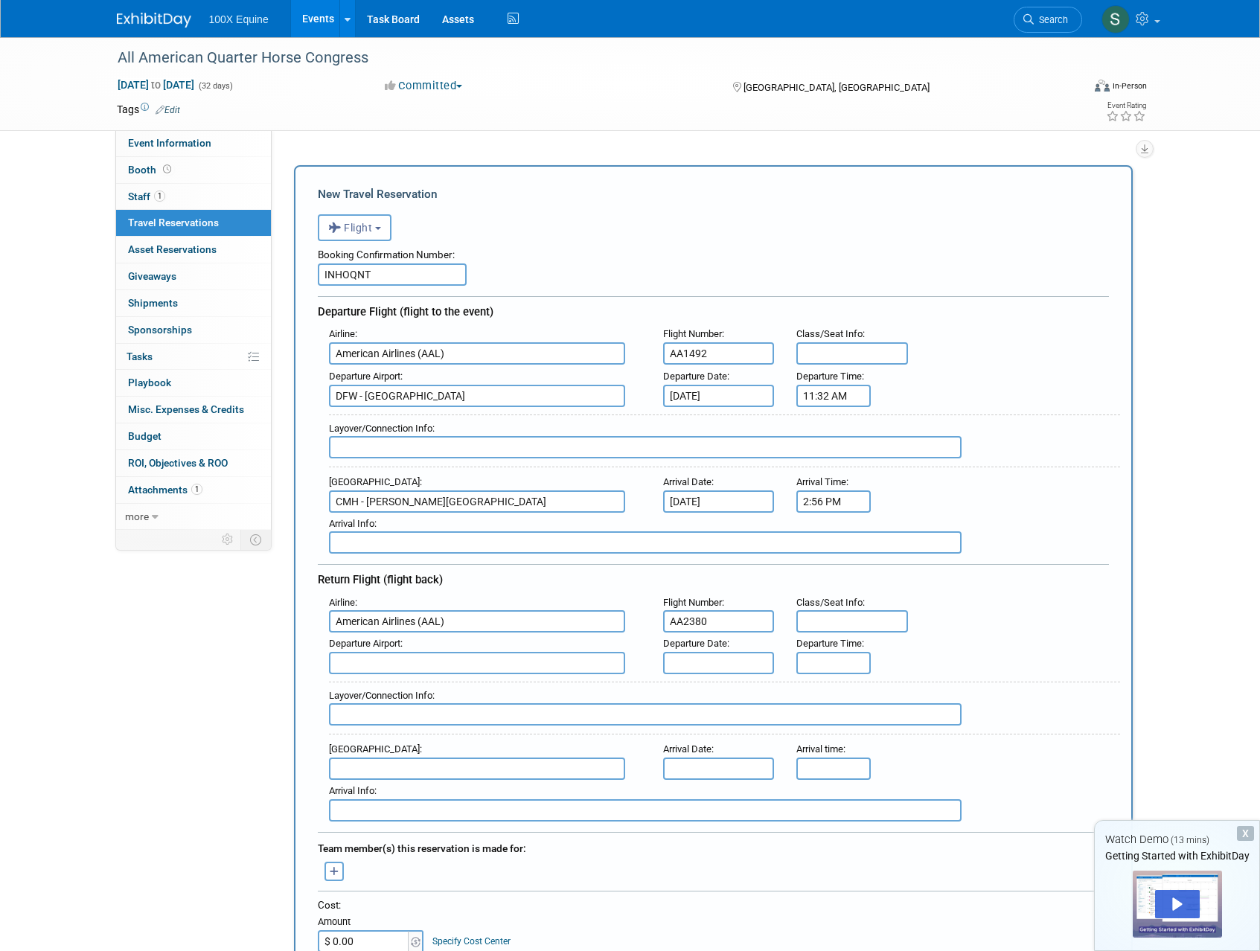
type input "A"
click at [557, 685] on span "CMH - [PERSON_NAME][GEOGRAPHIC_DATA]" at bounding box center [485, 687] width 310 height 24
type input "CMH - [PERSON_NAME][GEOGRAPHIC_DATA]"
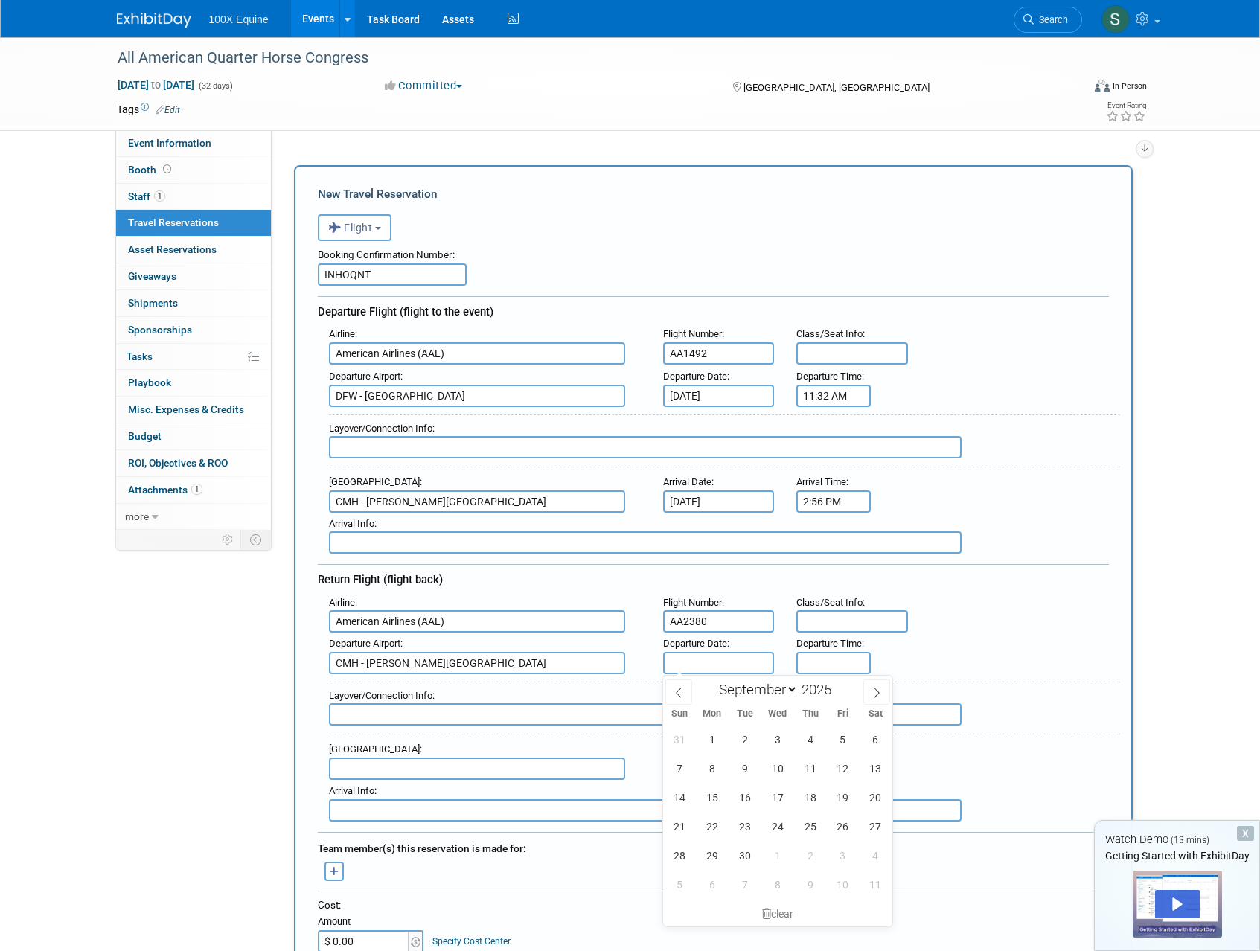
click at [682, 657] on input "text" at bounding box center [719, 663] width 112 height 22
click at [864, 683] on span at bounding box center [876, 691] width 27 height 25
select select "9"
click at [700, 853] on span "27" at bounding box center [711, 855] width 29 height 29
type input "[DATE]"
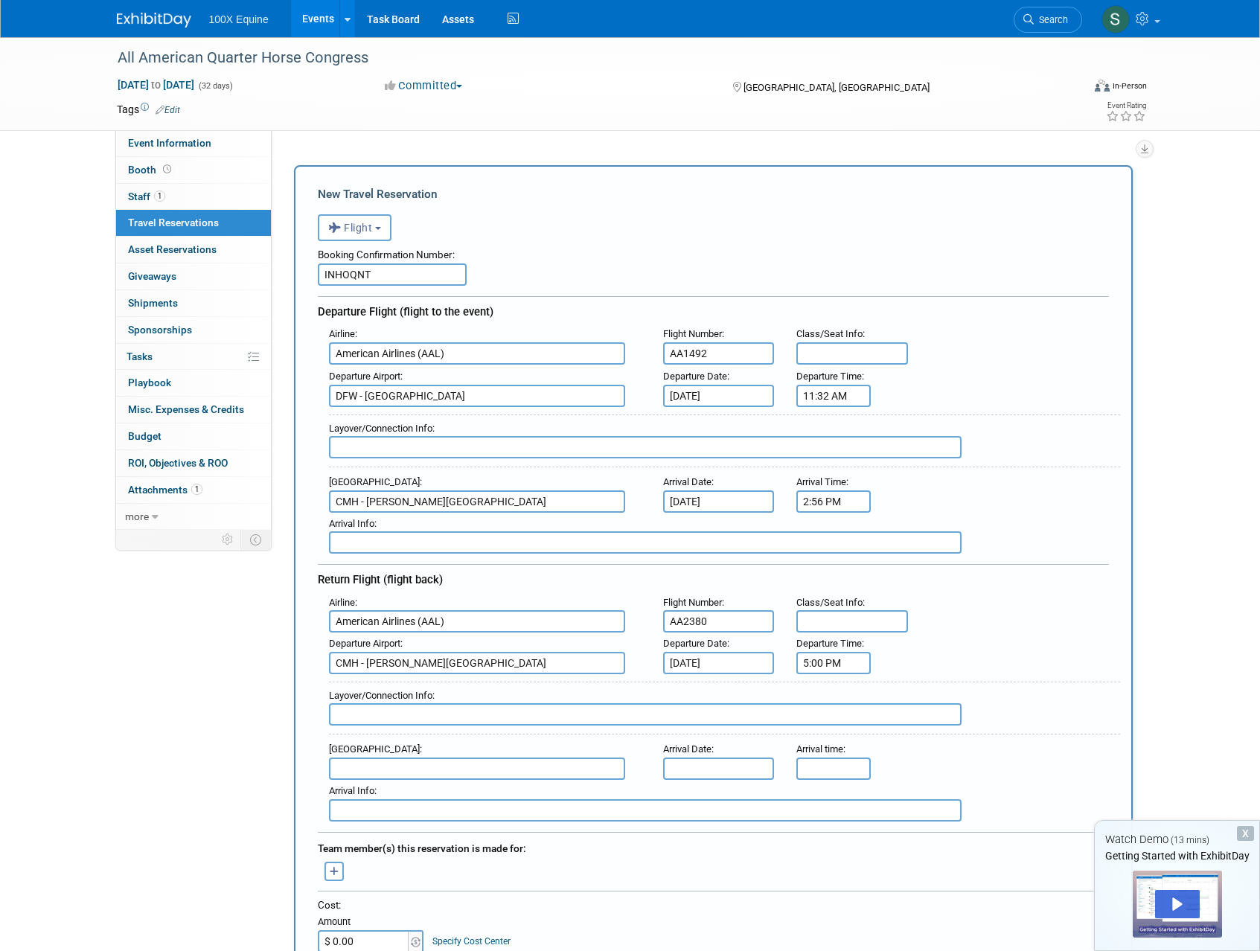
click at [828, 669] on input "5:00 PM" at bounding box center [833, 663] width 74 height 22
click at [841, 758] on span at bounding box center [831, 764] width 26 height 26
click at [824, 688] on span at bounding box center [831, 699] width 26 height 26
click at [840, 686] on span at bounding box center [831, 699] width 26 height 26
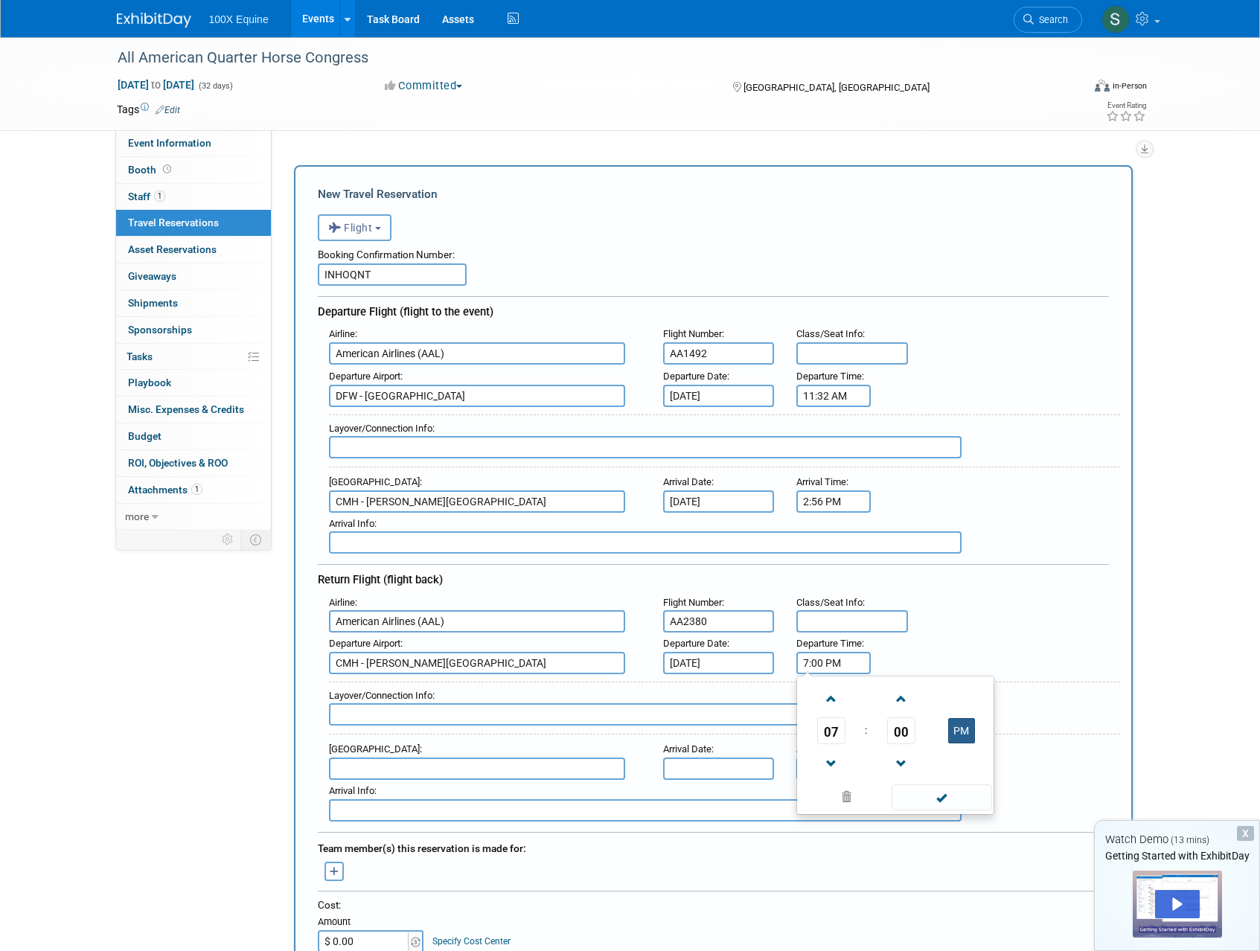
click at [959, 728] on button "PM" at bounding box center [961, 730] width 27 height 25
click at [962, 790] on span at bounding box center [942, 797] width 100 height 26
type input "7:00 AM"
click at [383, 768] on input "text" at bounding box center [477, 769] width 296 height 22
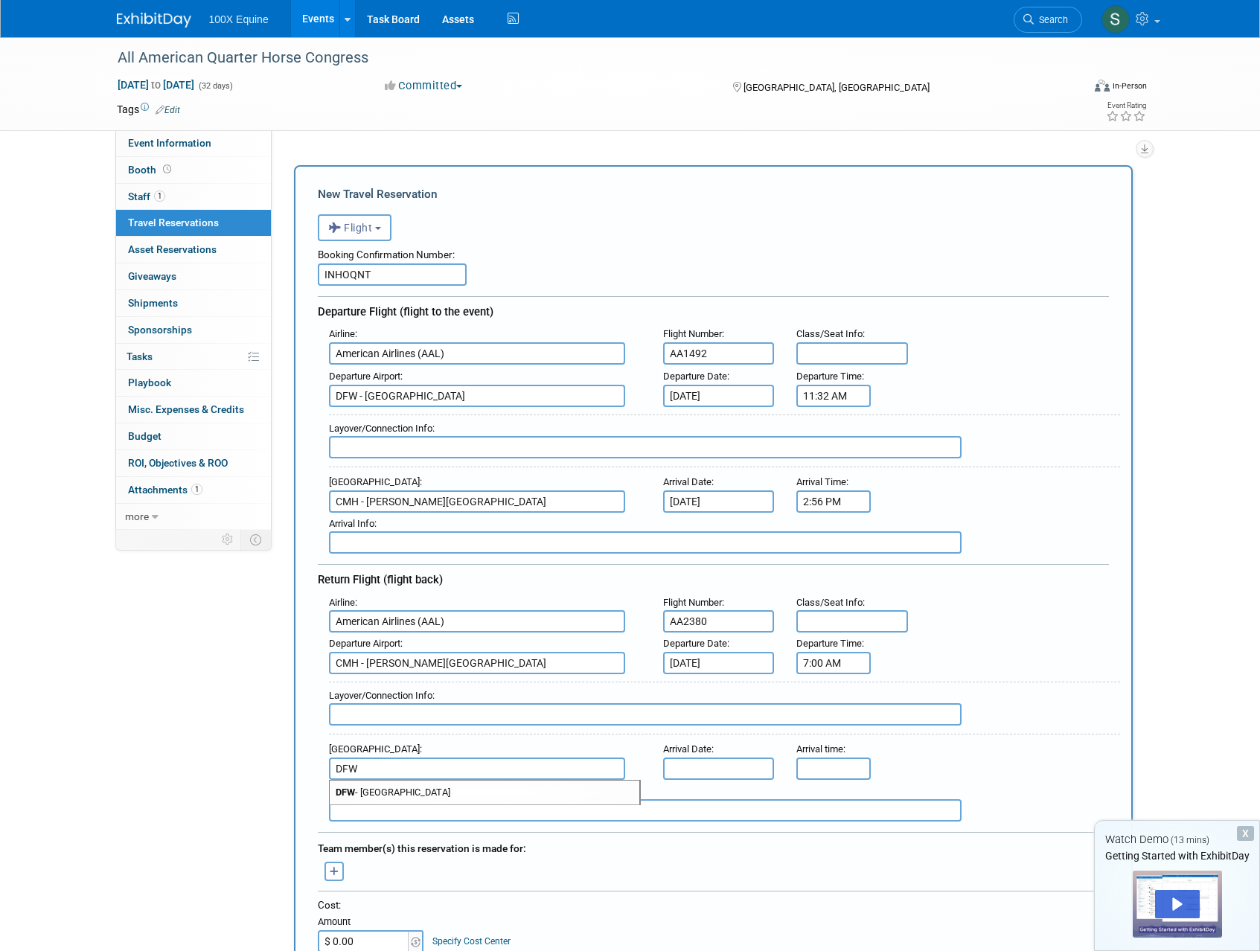
click at [390, 790] on span "DFW - [GEOGRAPHIC_DATA]" at bounding box center [485, 793] width 310 height 24
type input "DFW - [GEOGRAPHIC_DATA]"
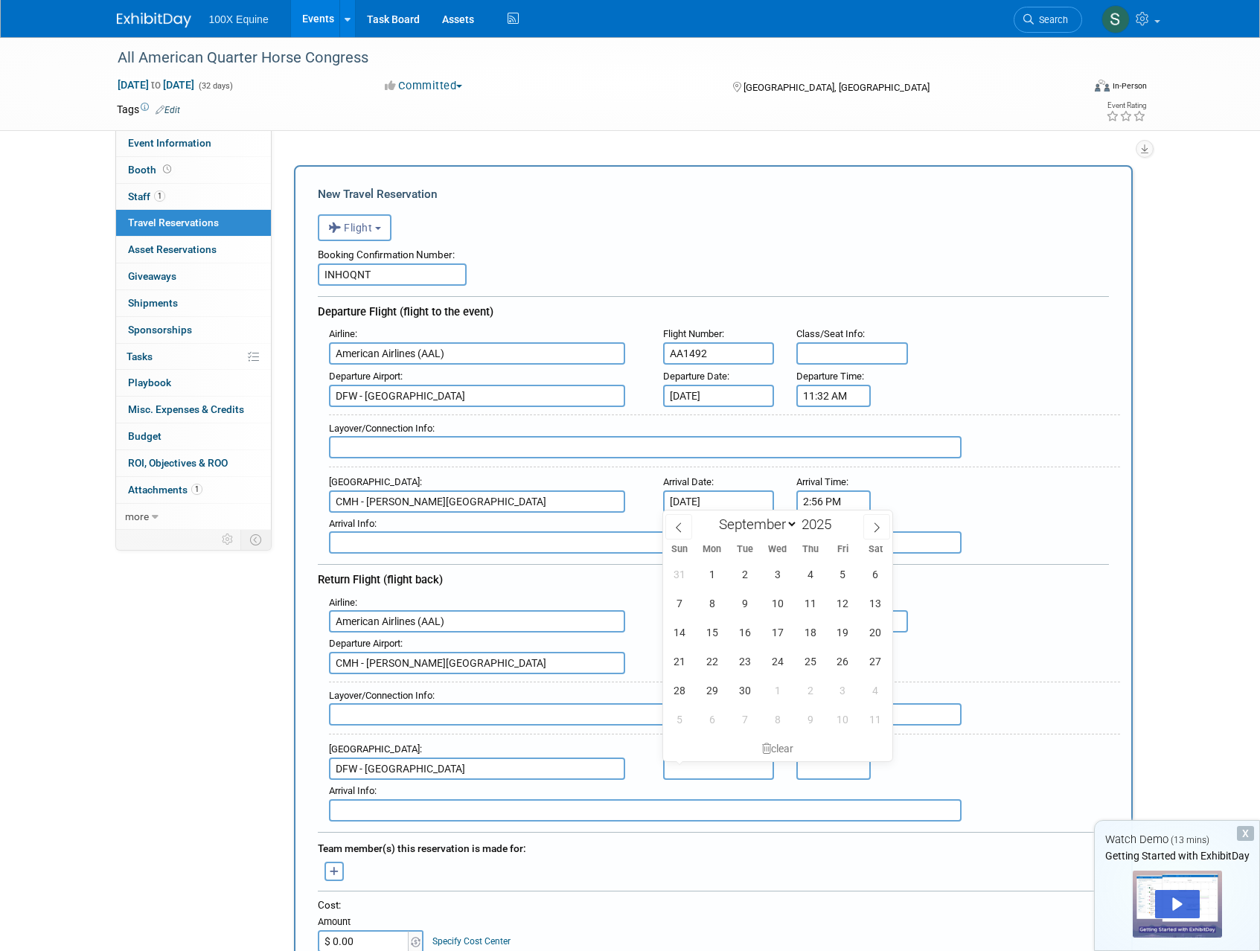
click at [749, 770] on input "text" at bounding box center [719, 769] width 112 height 22
click at [874, 534] on span at bounding box center [876, 526] width 27 height 25
select select "9"
click at [709, 697] on span "27" at bounding box center [711, 690] width 29 height 29
type input "[DATE]"
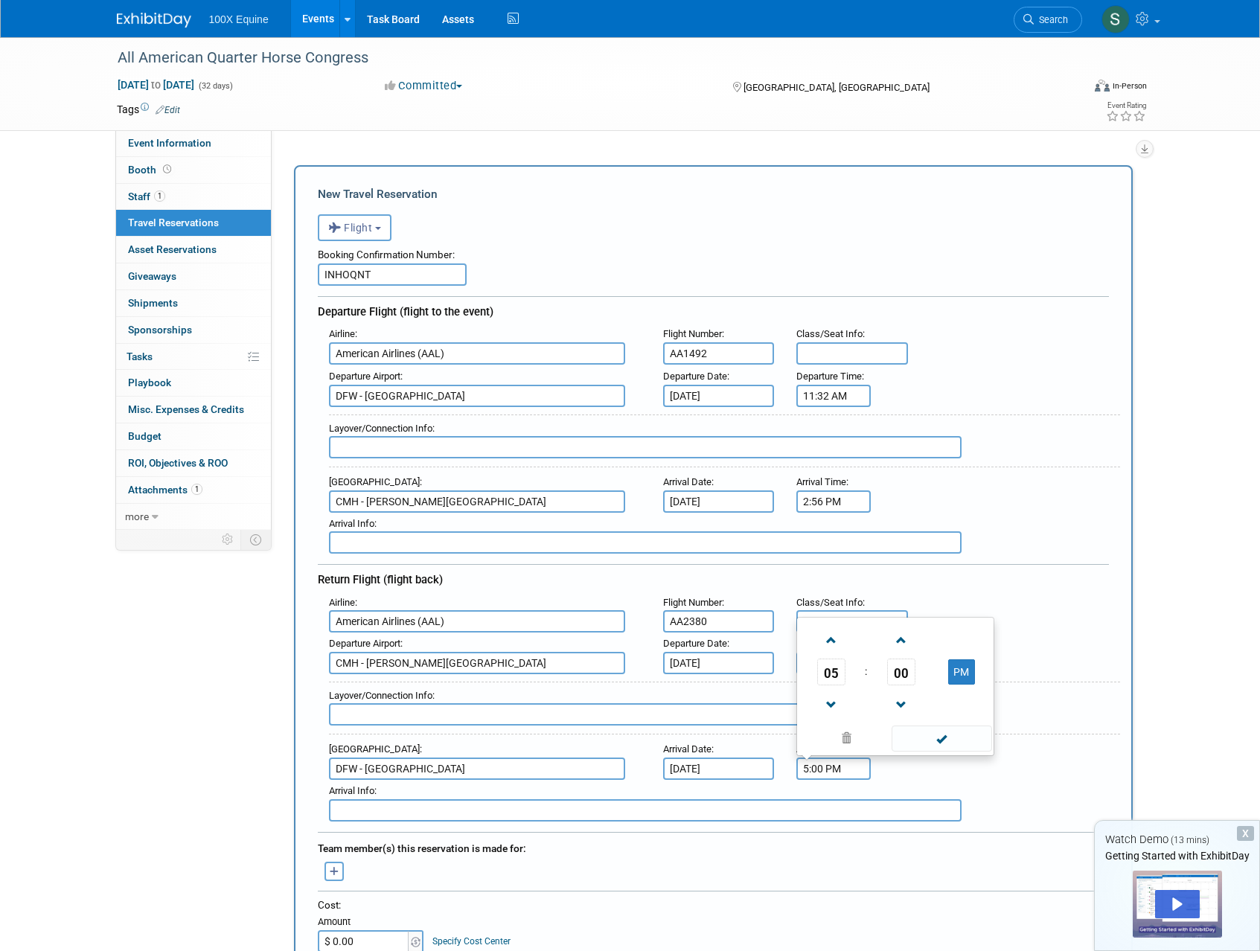
click at [839, 769] on input "5:00 PM" at bounding box center [833, 769] width 74 height 22
click at [826, 642] on span at bounding box center [831, 640] width 26 height 26
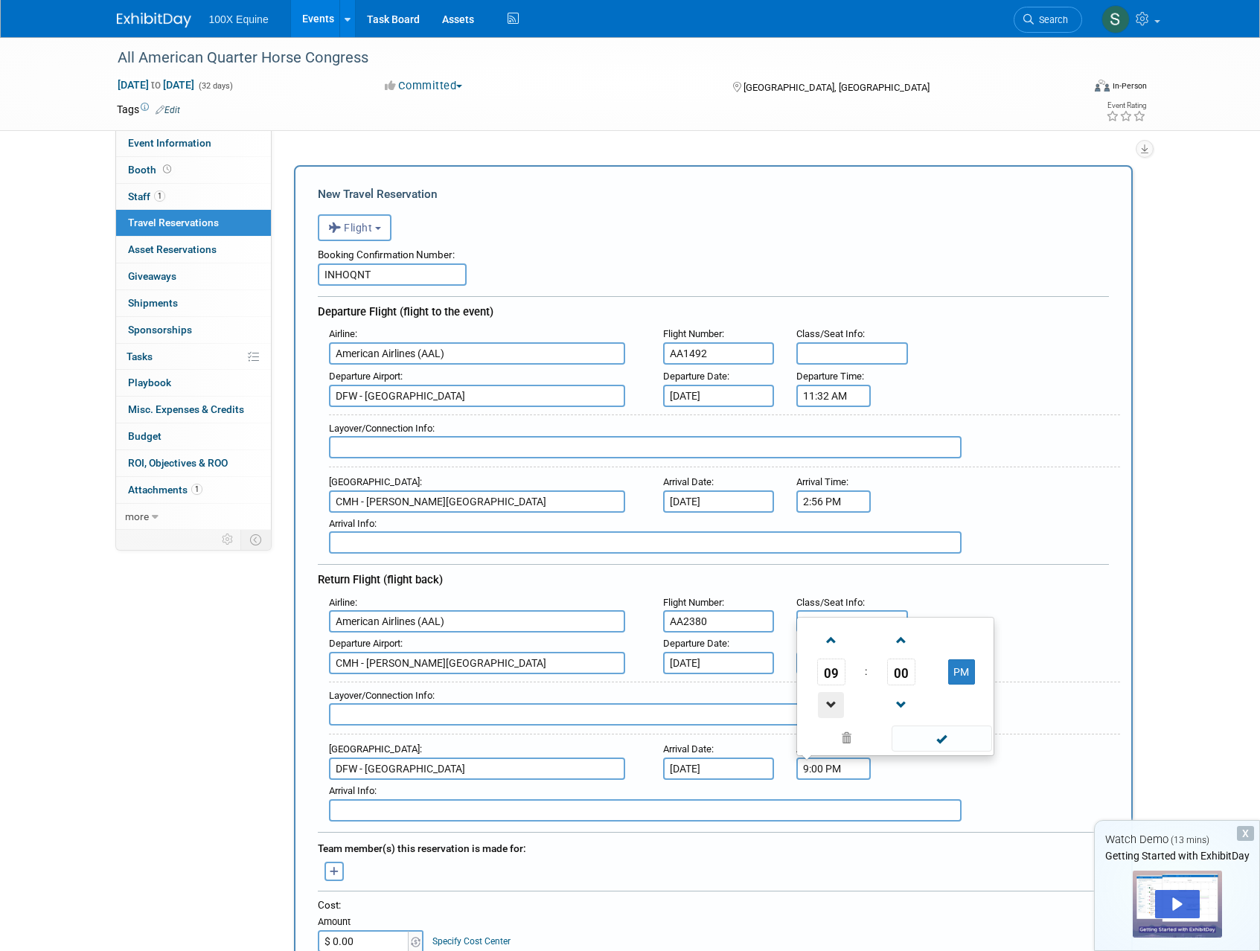
click at [837, 703] on span at bounding box center [831, 705] width 26 height 26
click at [898, 699] on span at bounding box center [901, 705] width 26 height 26
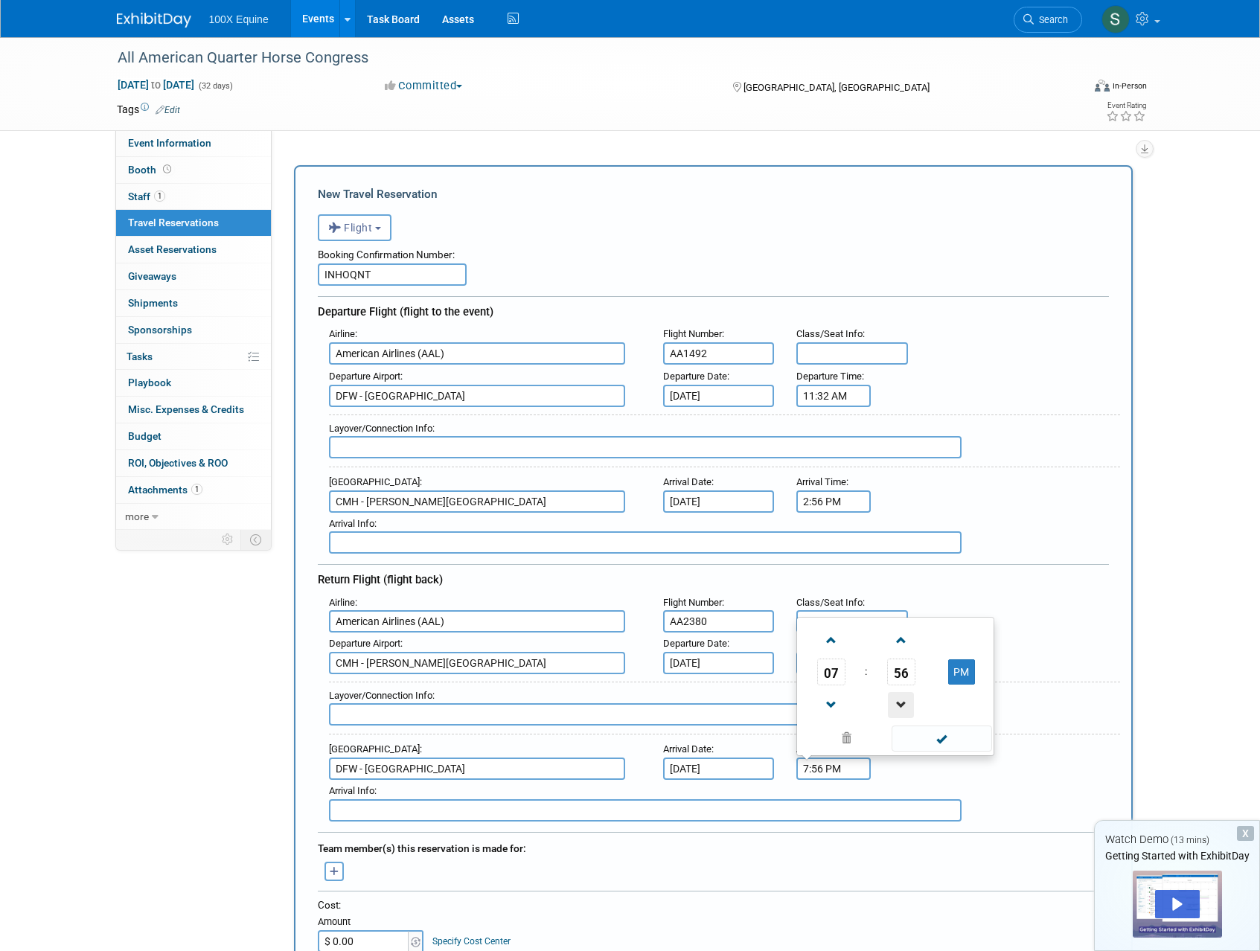
click at [898, 699] on span at bounding box center [901, 705] width 26 height 26
click at [831, 643] on span at bounding box center [831, 640] width 26 height 26
click at [966, 670] on button "PM" at bounding box center [961, 671] width 27 height 25
type input "8:54 AM"
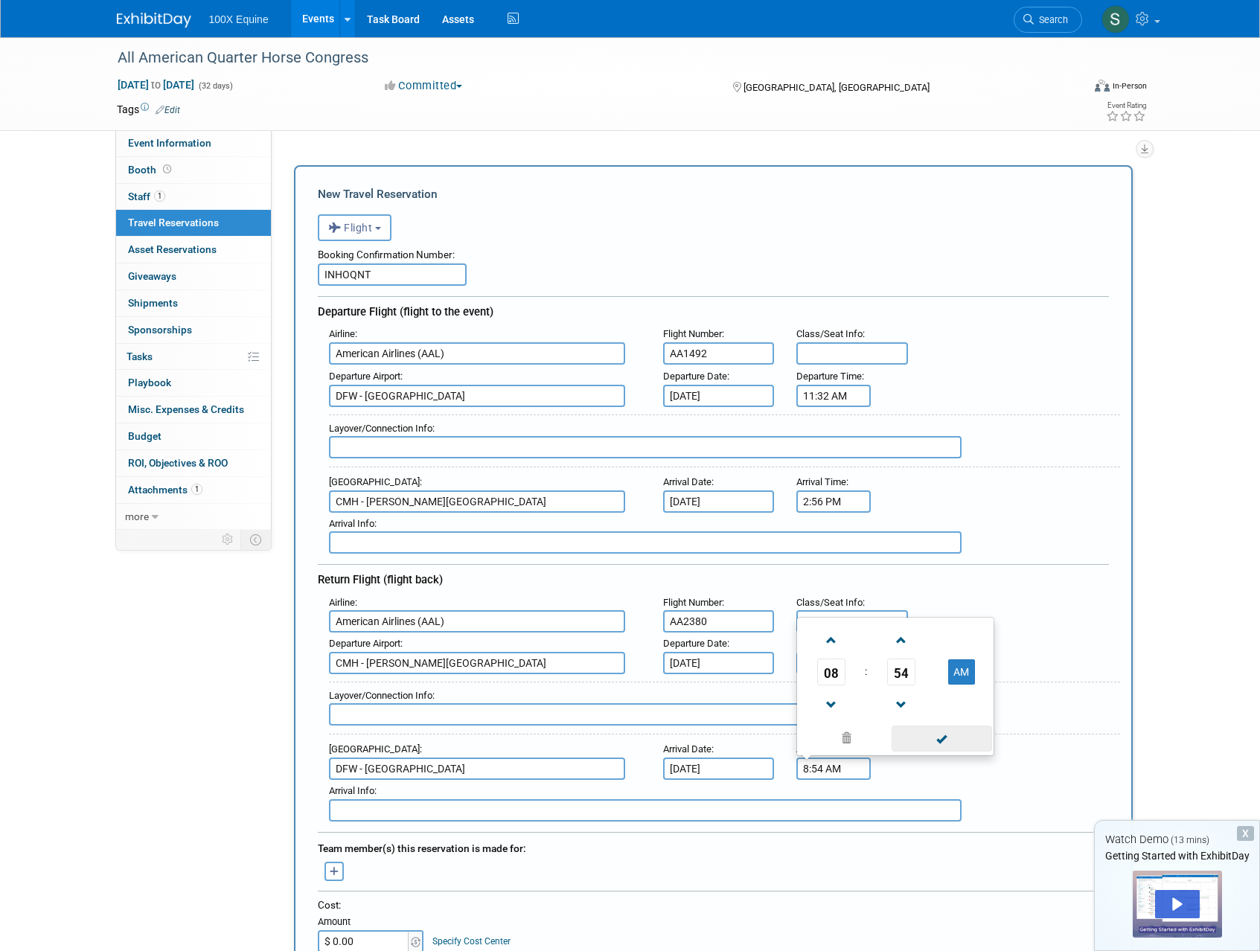
click at [950, 744] on span at bounding box center [942, 739] width 100 height 26
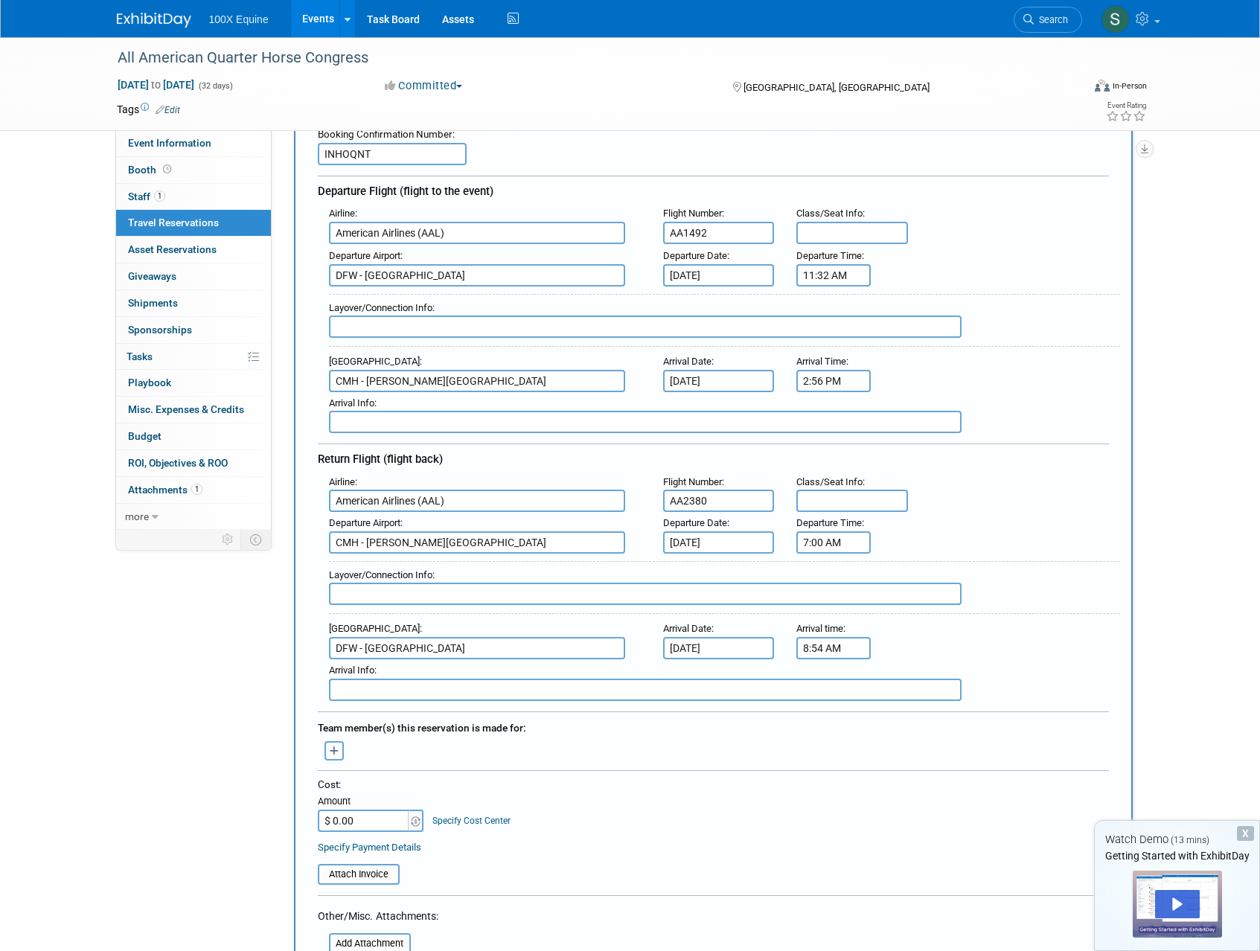
scroll to position [122, 0]
click at [342, 749] on button "button" at bounding box center [333, 749] width 19 height 19
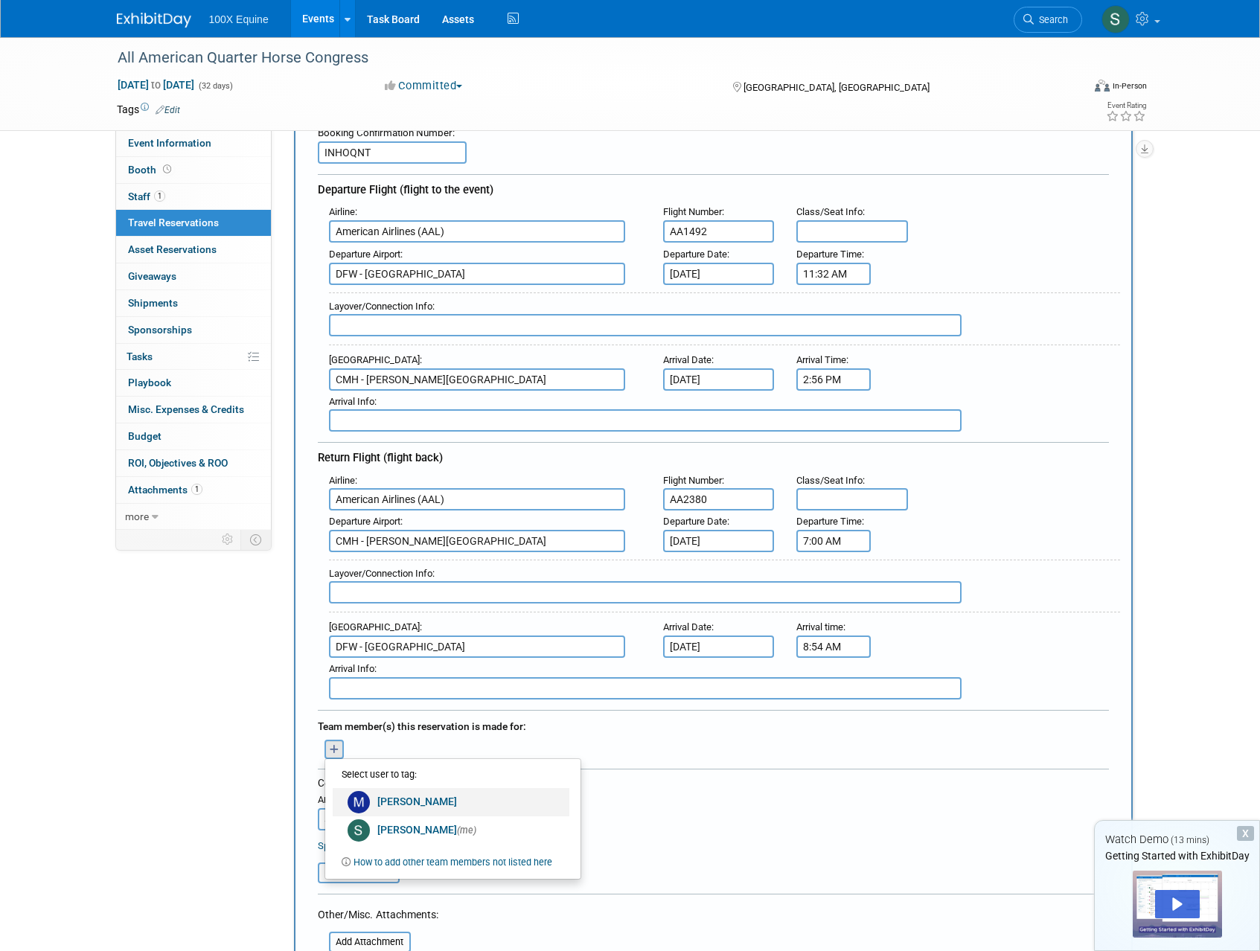
click at [376, 799] on link "[PERSON_NAME]" at bounding box center [451, 802] width 237 height 28
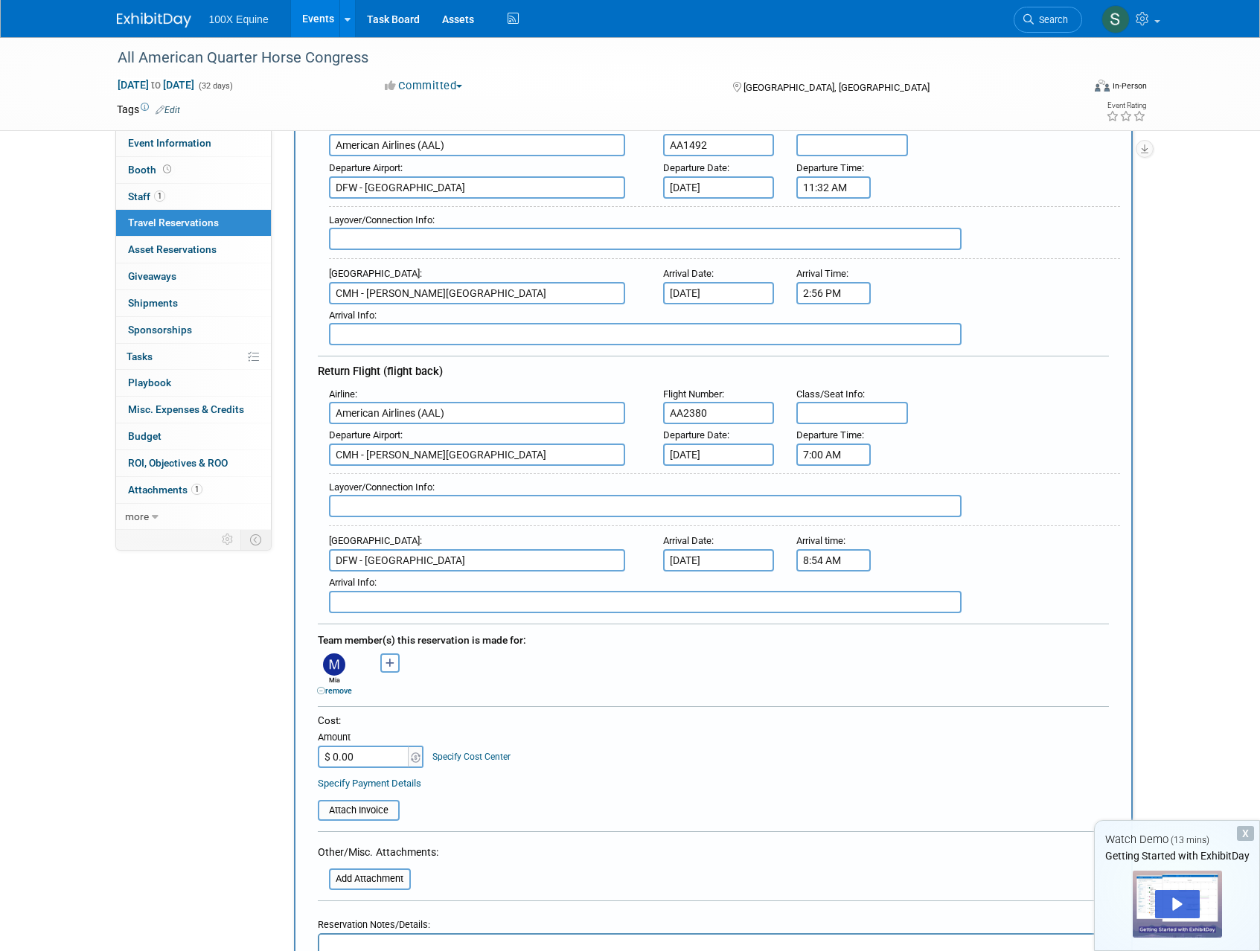
scroll to position [211, 0]
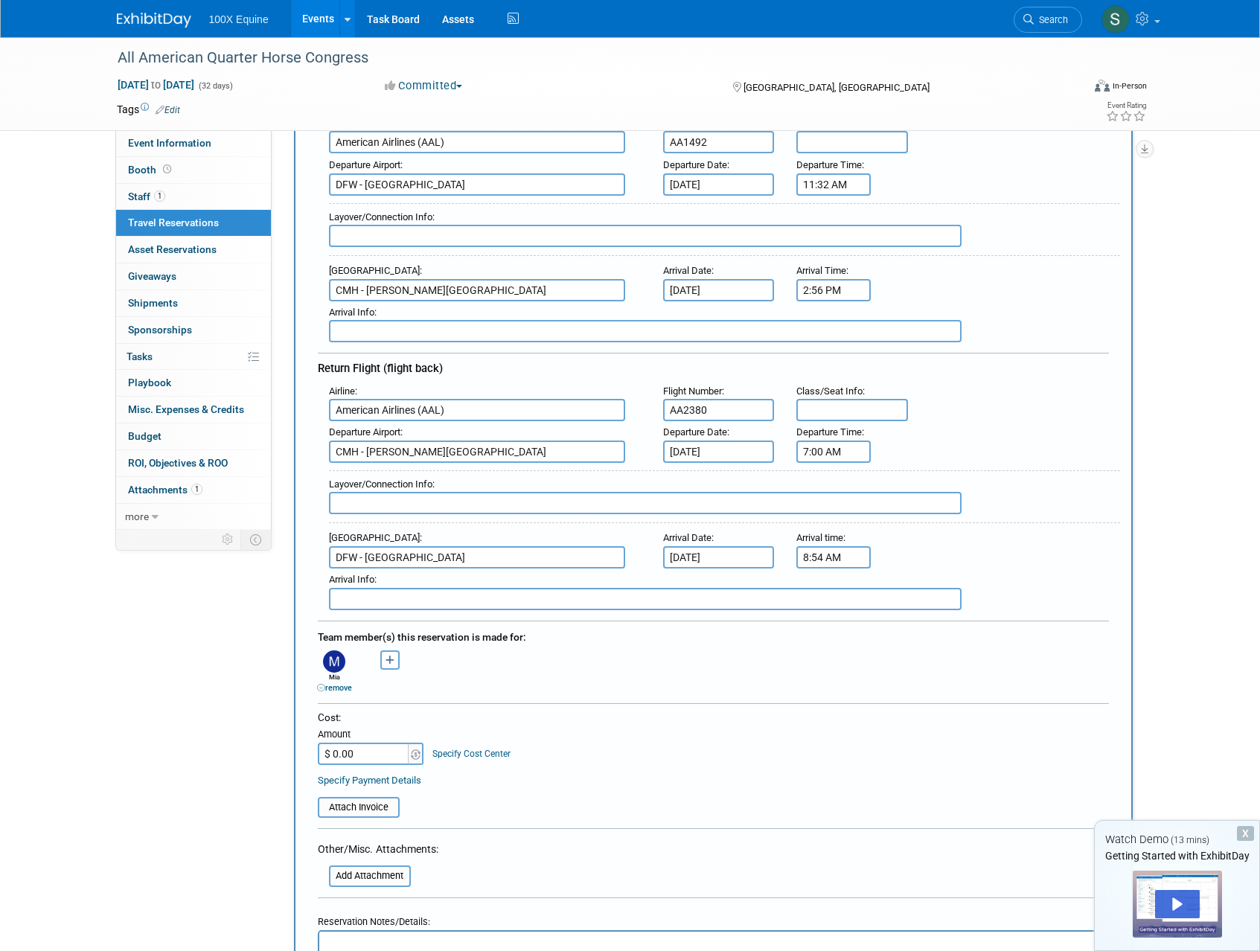
click at [363, 752] on input "$ 0.00" at bounding box center [364, 754] width 93 height 22
type input "$ 318.96"
click at [566, 807] on table "Attach Invoice" at bounding box center [713, 801] width 791 height 34
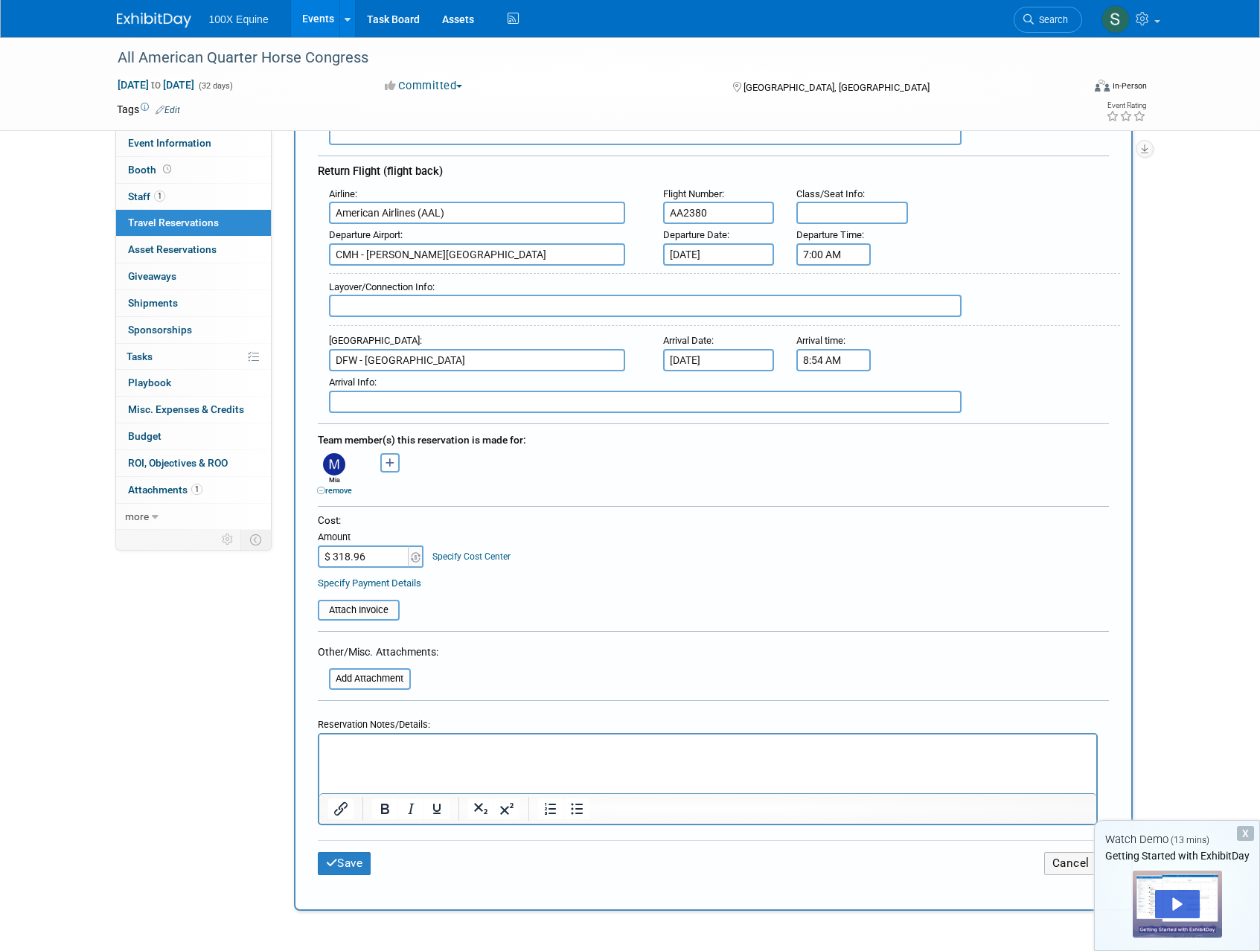
scroll to position [412, 0]
click at [344, 864] on button "Save" at bounding box center [345, 860] width 54 height 23
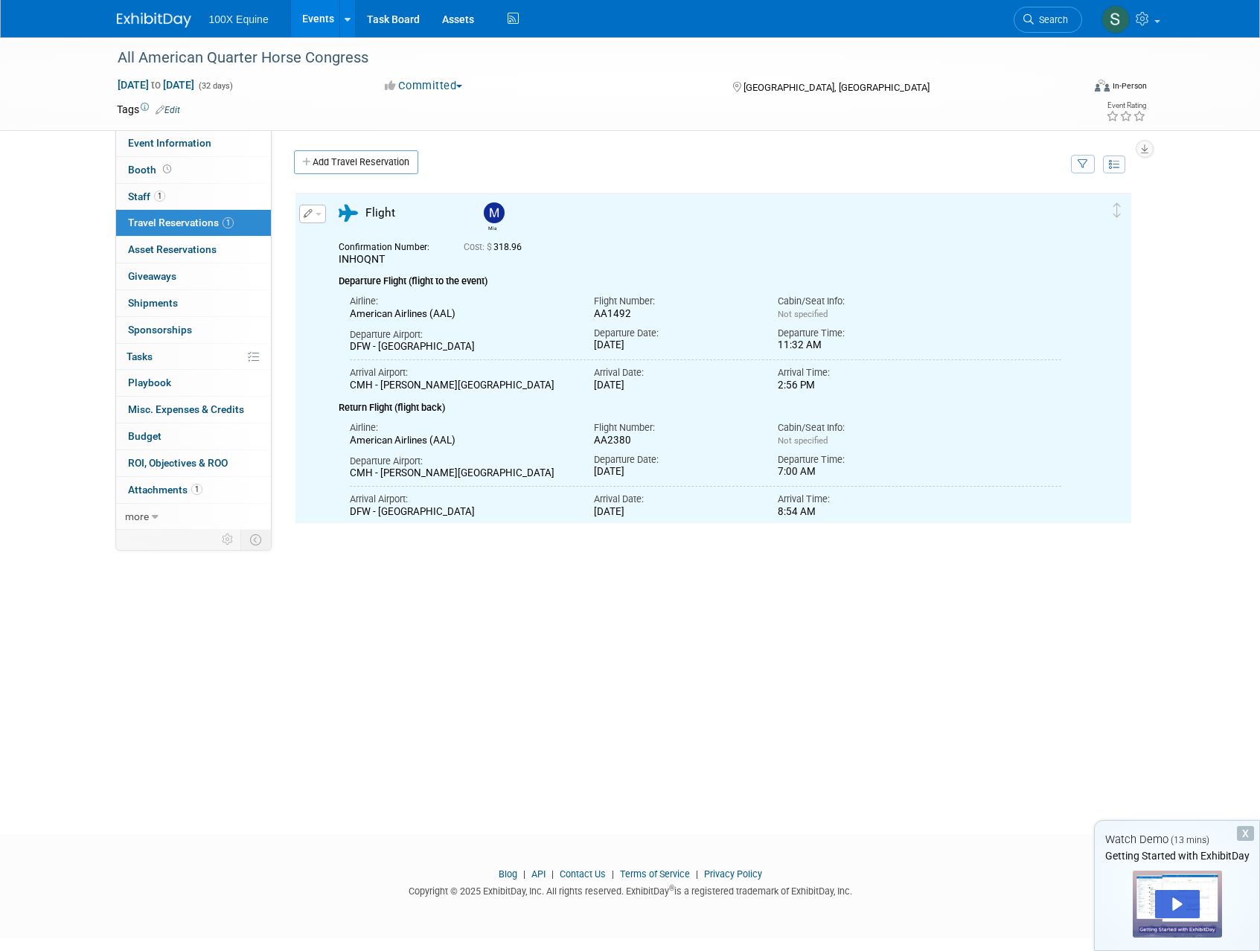
scroll to position [0, 0]
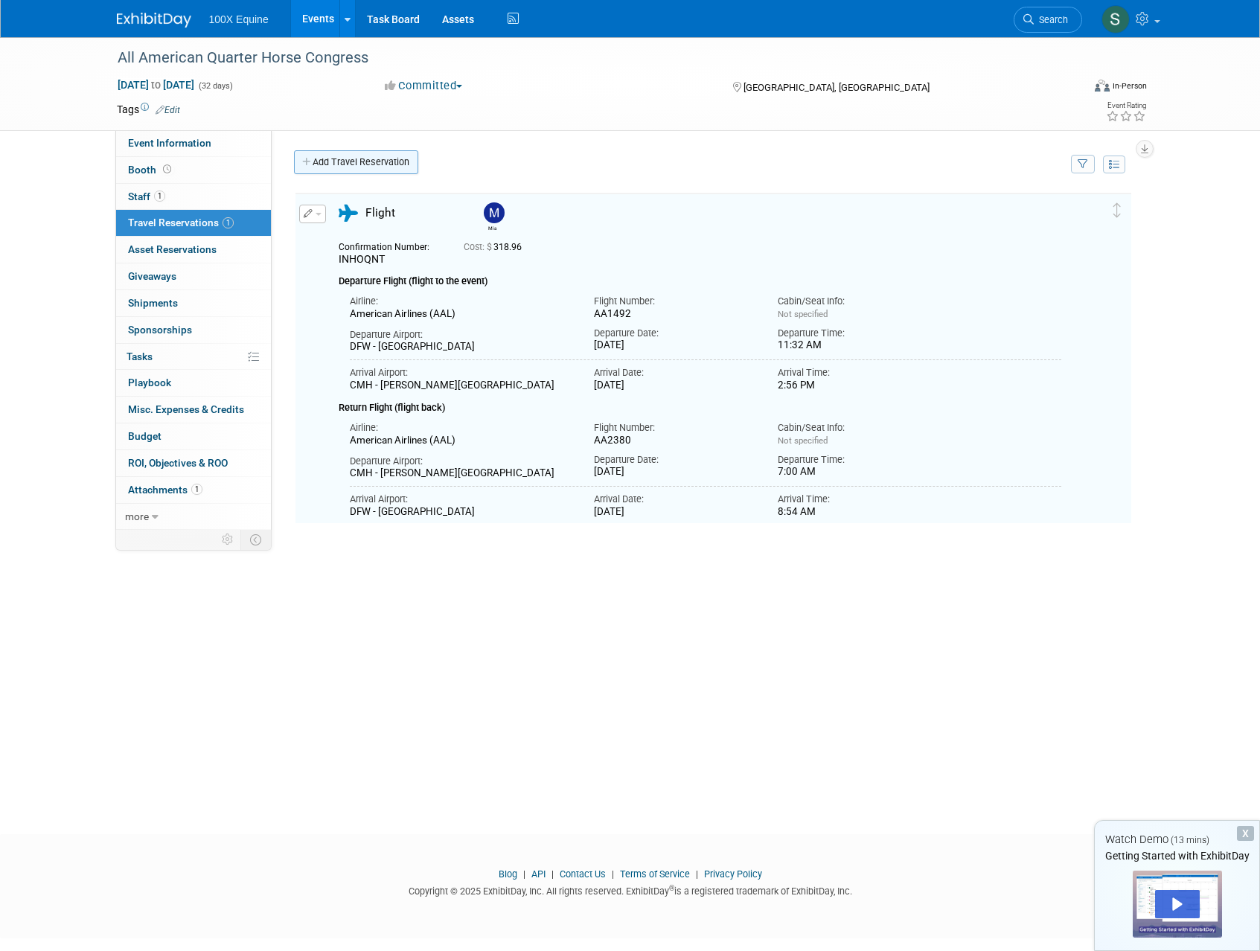
click at [342, 166] on link "Add Travel Reservation" at bounding box center [356, 162] width 124 height 24
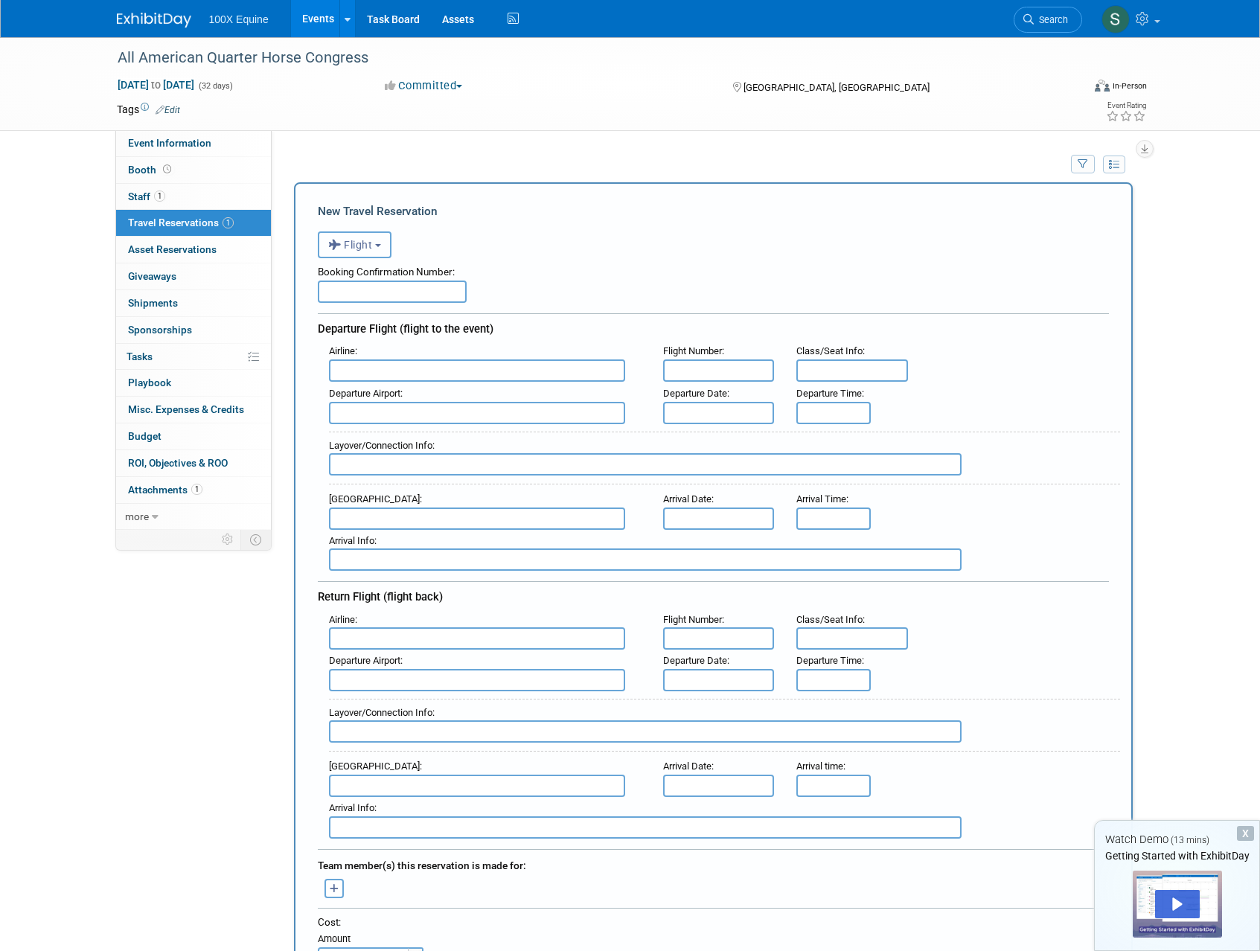
click at [357, 237] on button "Flight" at bounding box center [355, 244] width 74 height 27
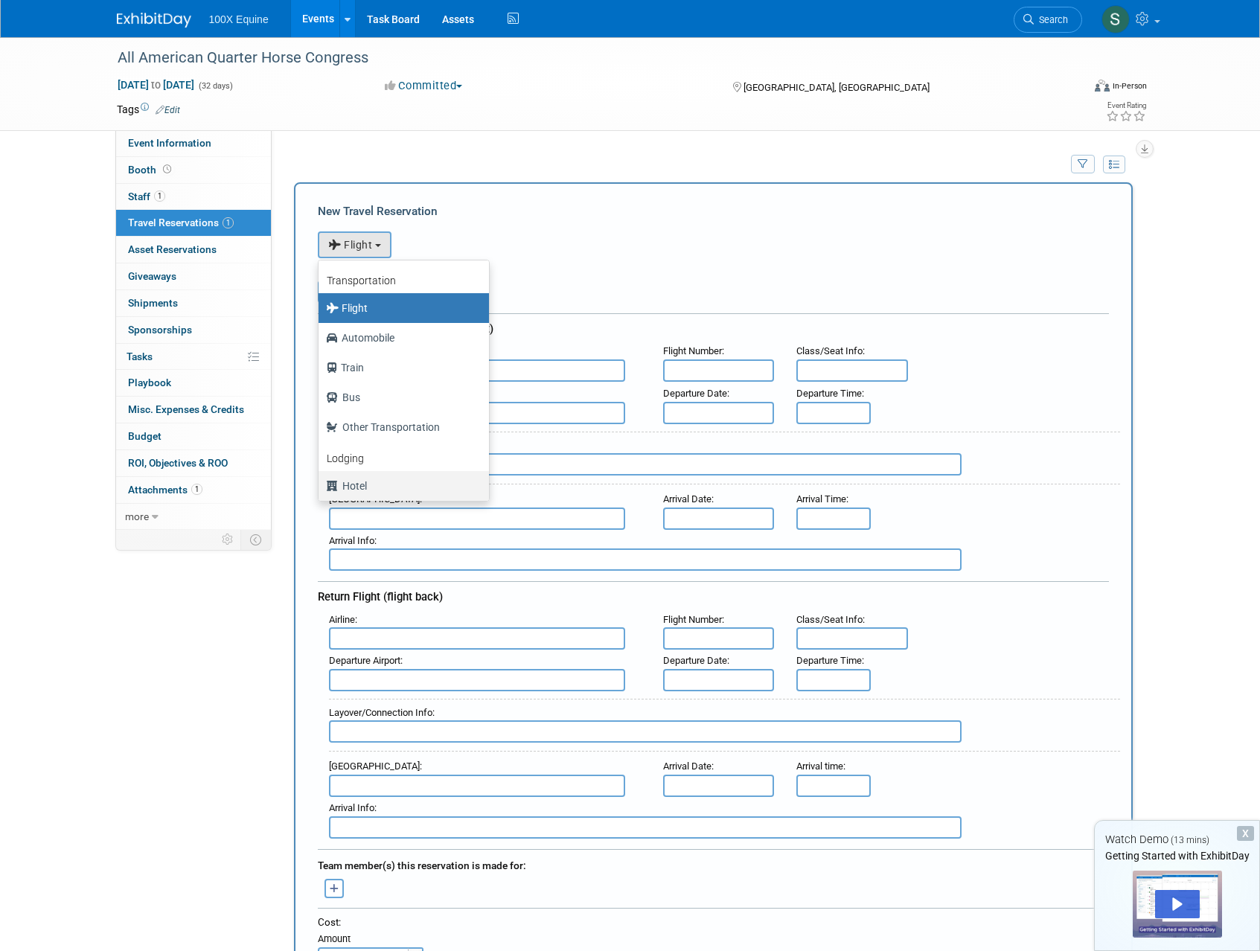
click at [359, 483] on label "Hotel" at bounding box center [400, 486] width 148 height 24
click at [321, 483] on input "Hotel" at bounding box center [316, 484] width 10 height 10
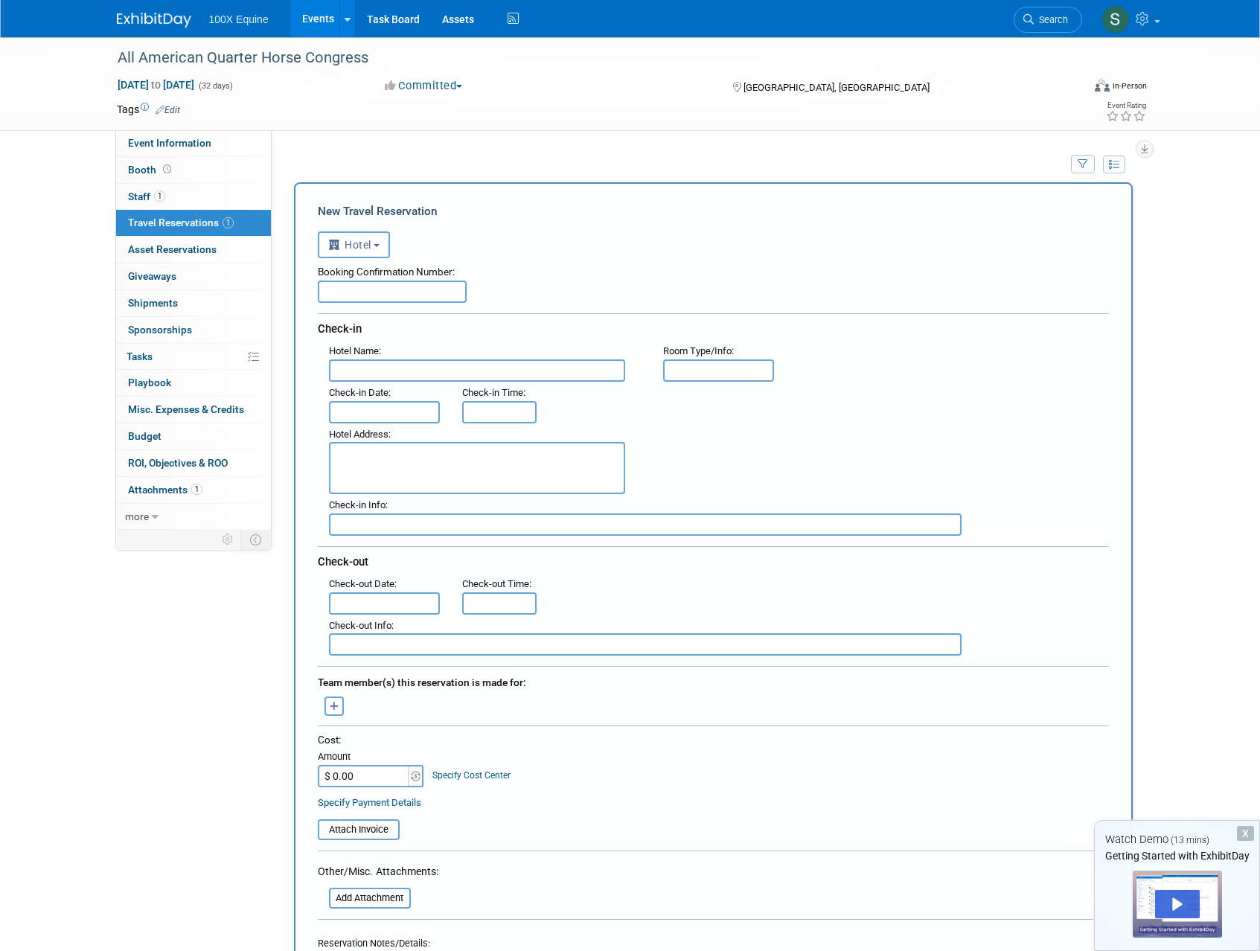
select select "6"
click at [354, 295] on input "text" at bounding box center [392, 292] width 149 height 22
type input "895412126"
type input "Home2 Suites Polaris"
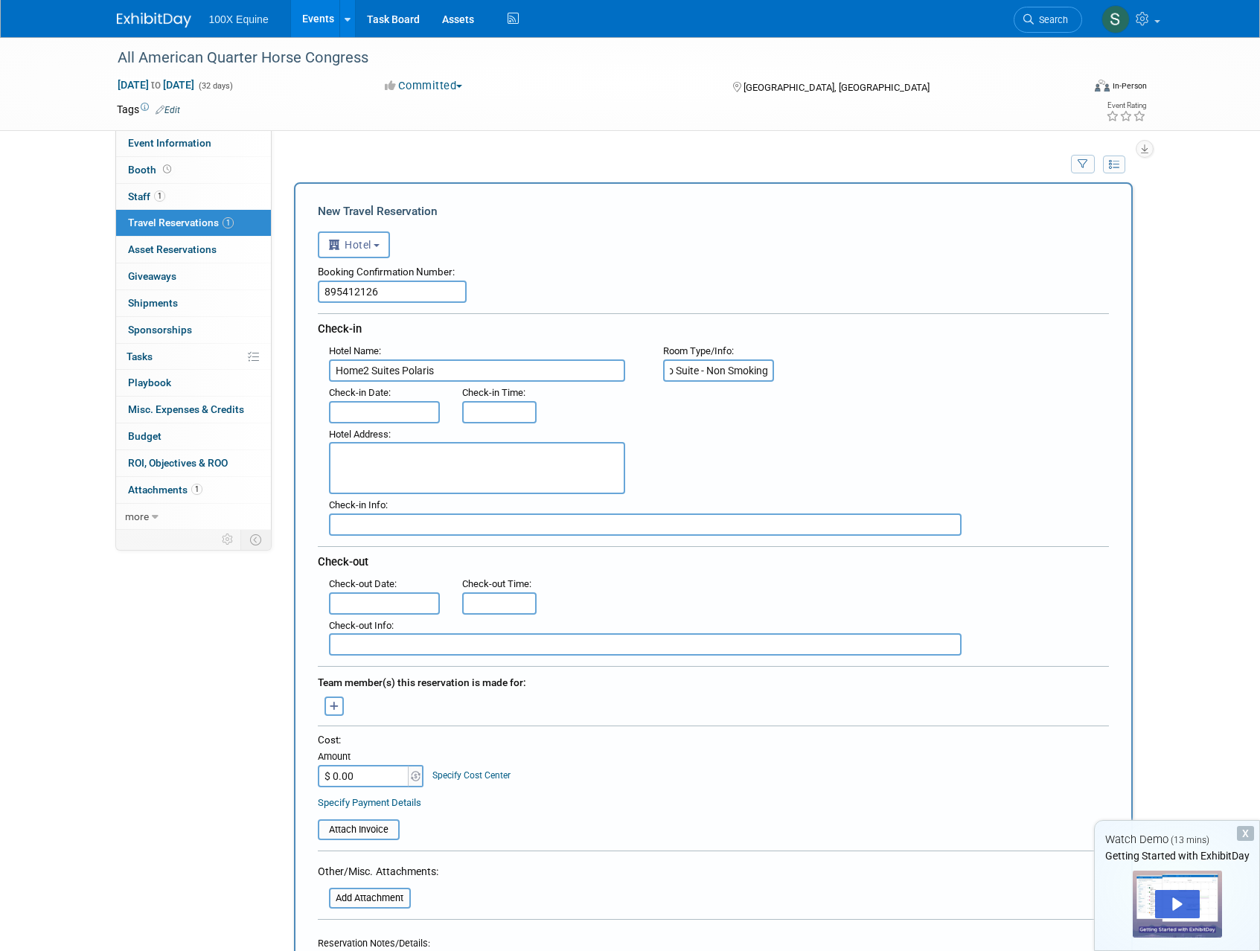
type input "King Studio Suite - Non Smoking"
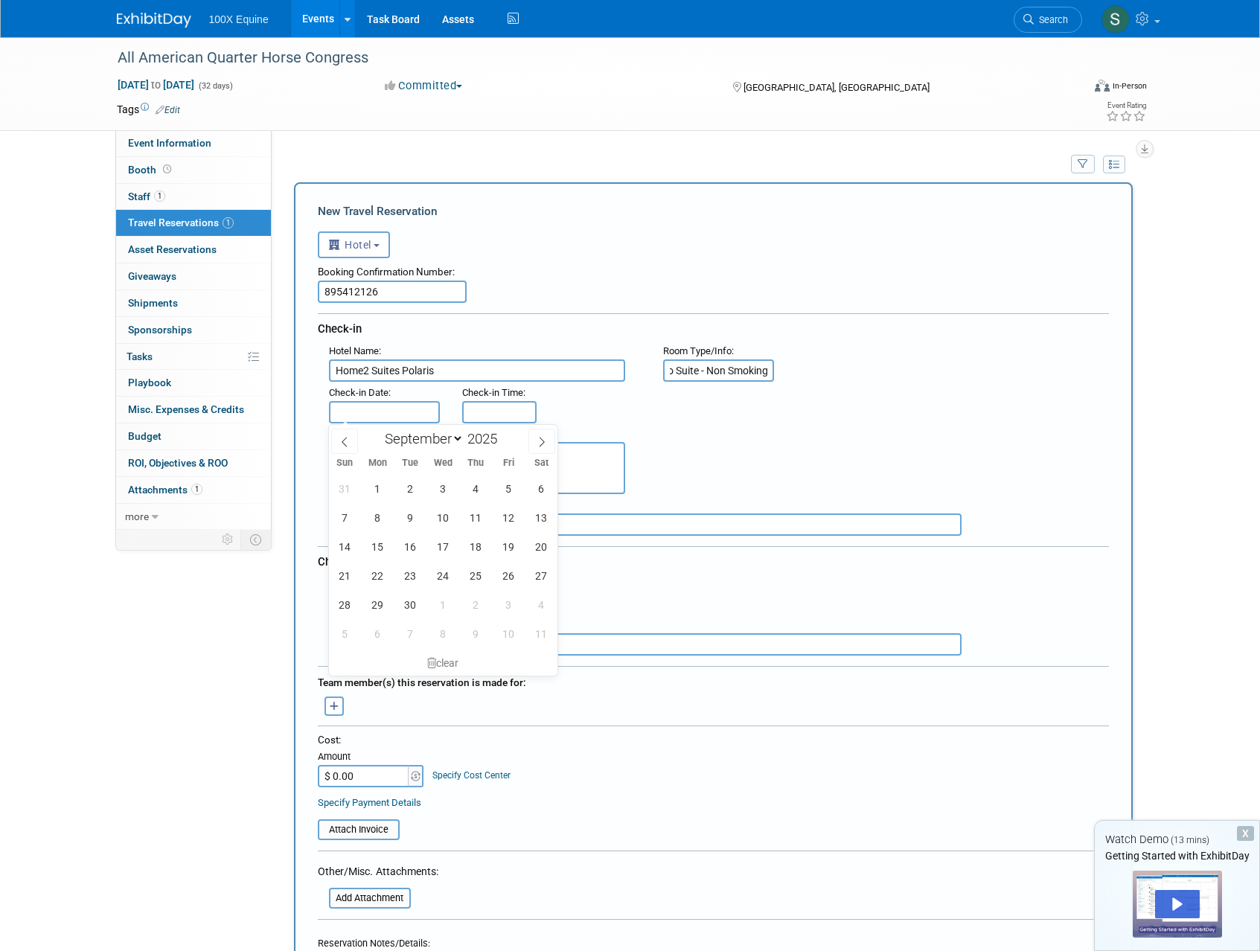
scroll to position [0, 0]
click at [543, 443] on icon at bounding box center [542, 442] width 10 height 10
select select "9"
click at [418, 549] on span "14" at bounding box center [410, 546] width 29 height 29
type input "[DATE]"
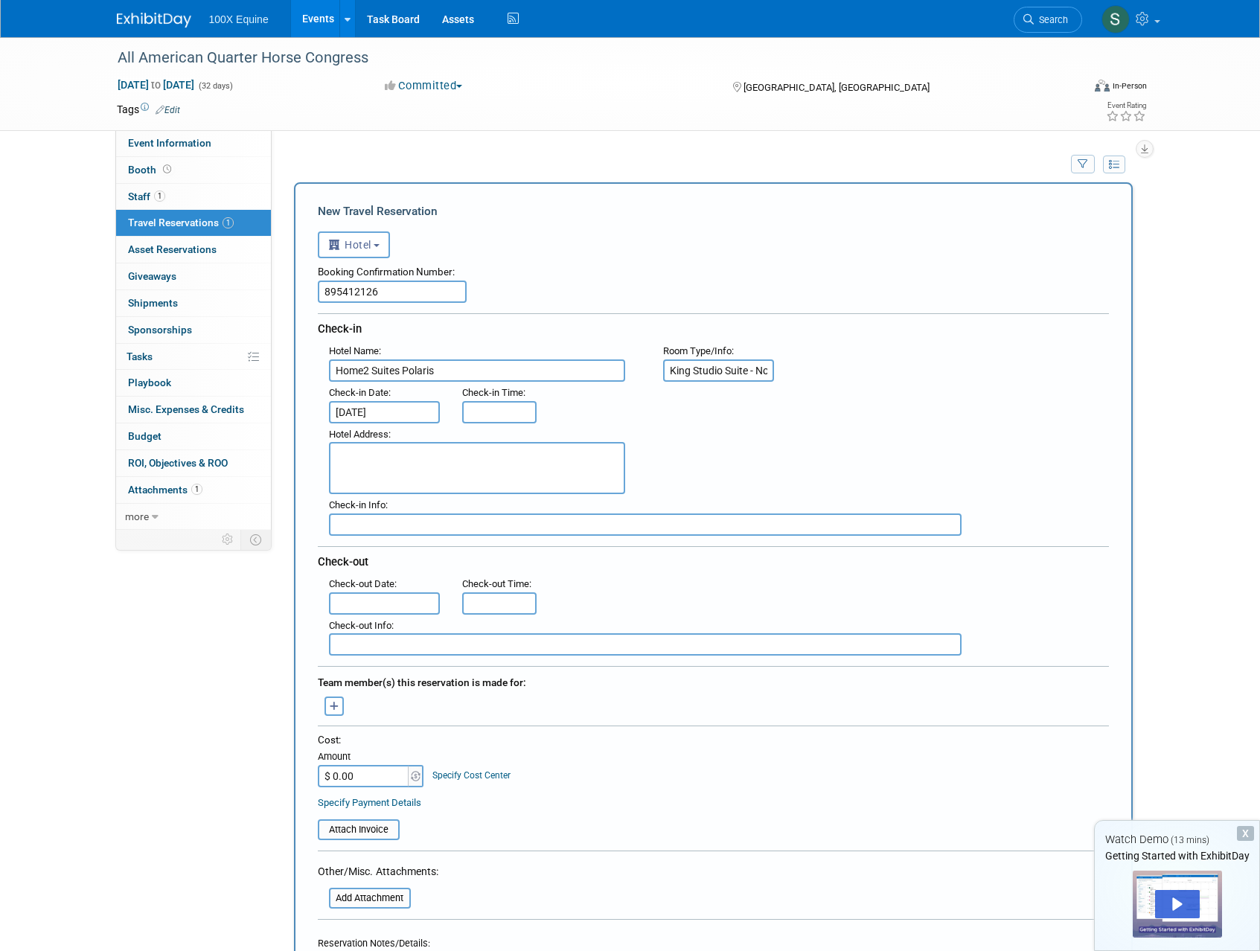
type input "3:00 PM"
click at [478, 412] on input "3:00 PM" at bounding box center [499, 412] width 74 height 22
click at [603, 548] on span at bounding box center [607, 547] width 100 height 26
click at [438, 473] on textarea at bounding box center [477, 468] width 296 height 52
type textarea "[STREET_ADDRESS]"
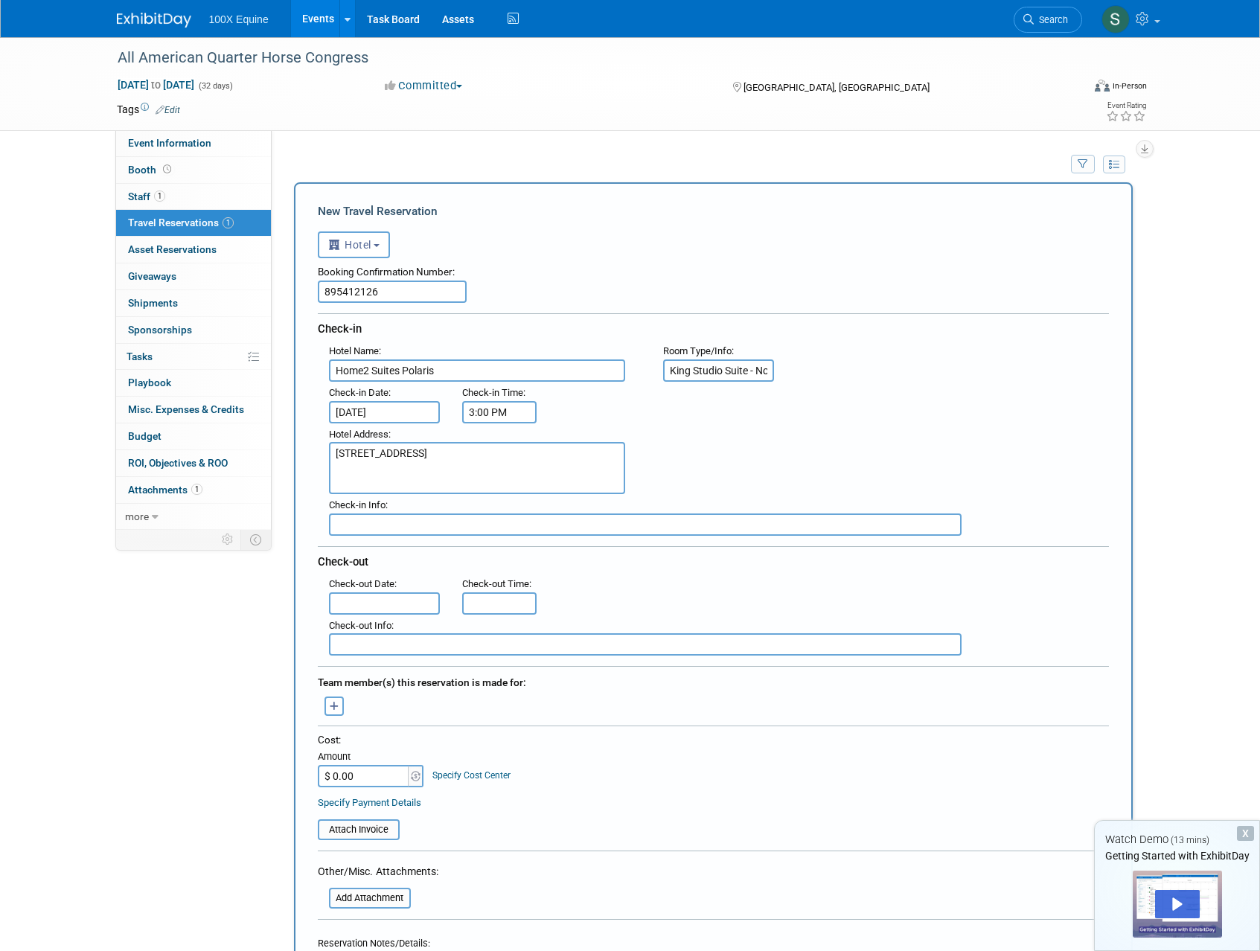
click at [375, 595] on input "text" at bounding box center [385, 603] width 112 height 22
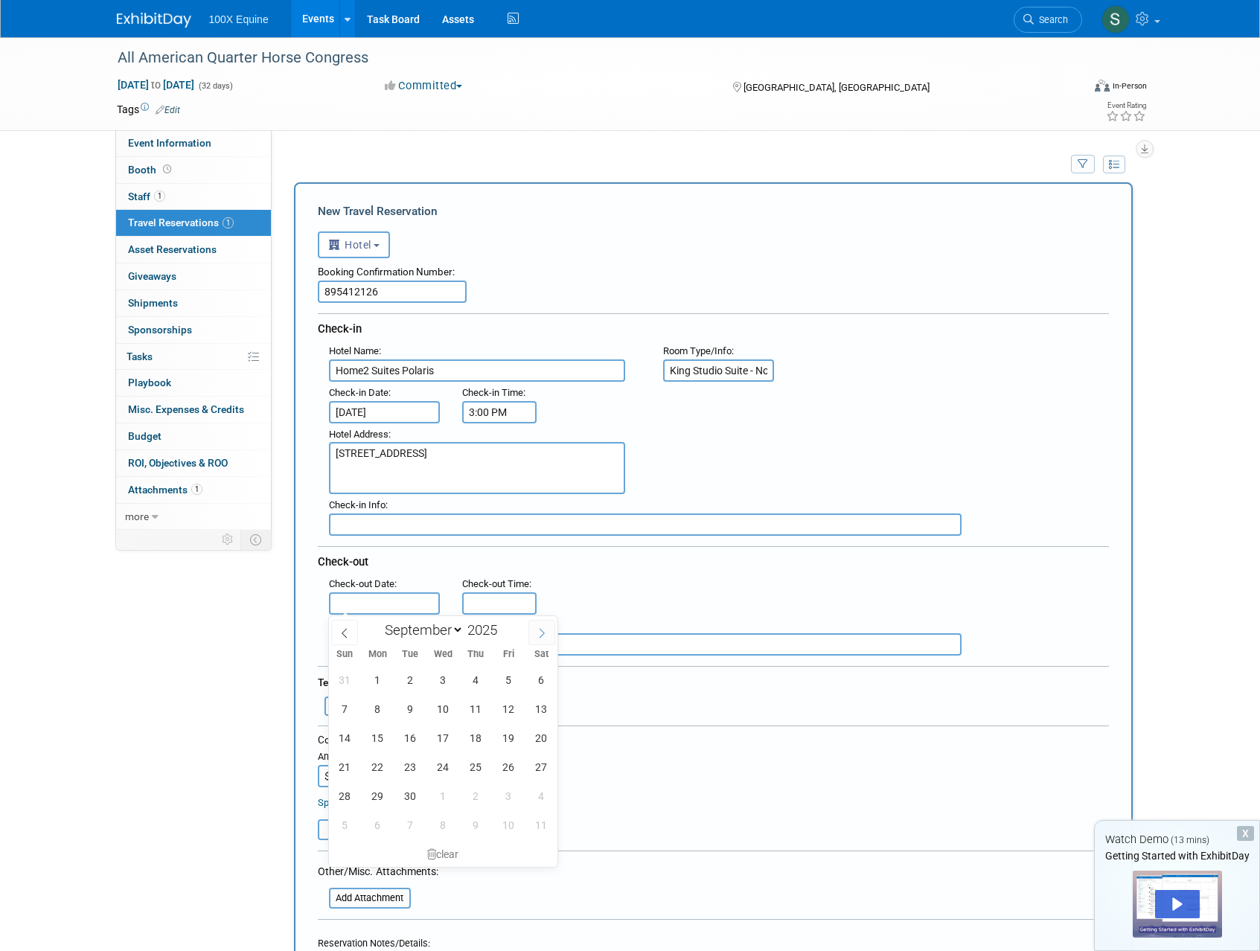
click at [541, 639] on span at bounding box center [541, 632] width 27 height 25
select select "9"
click at [383, 804] on span "27" at bounding box center [377, 795] width 29 height 29
type input "[DATE]"
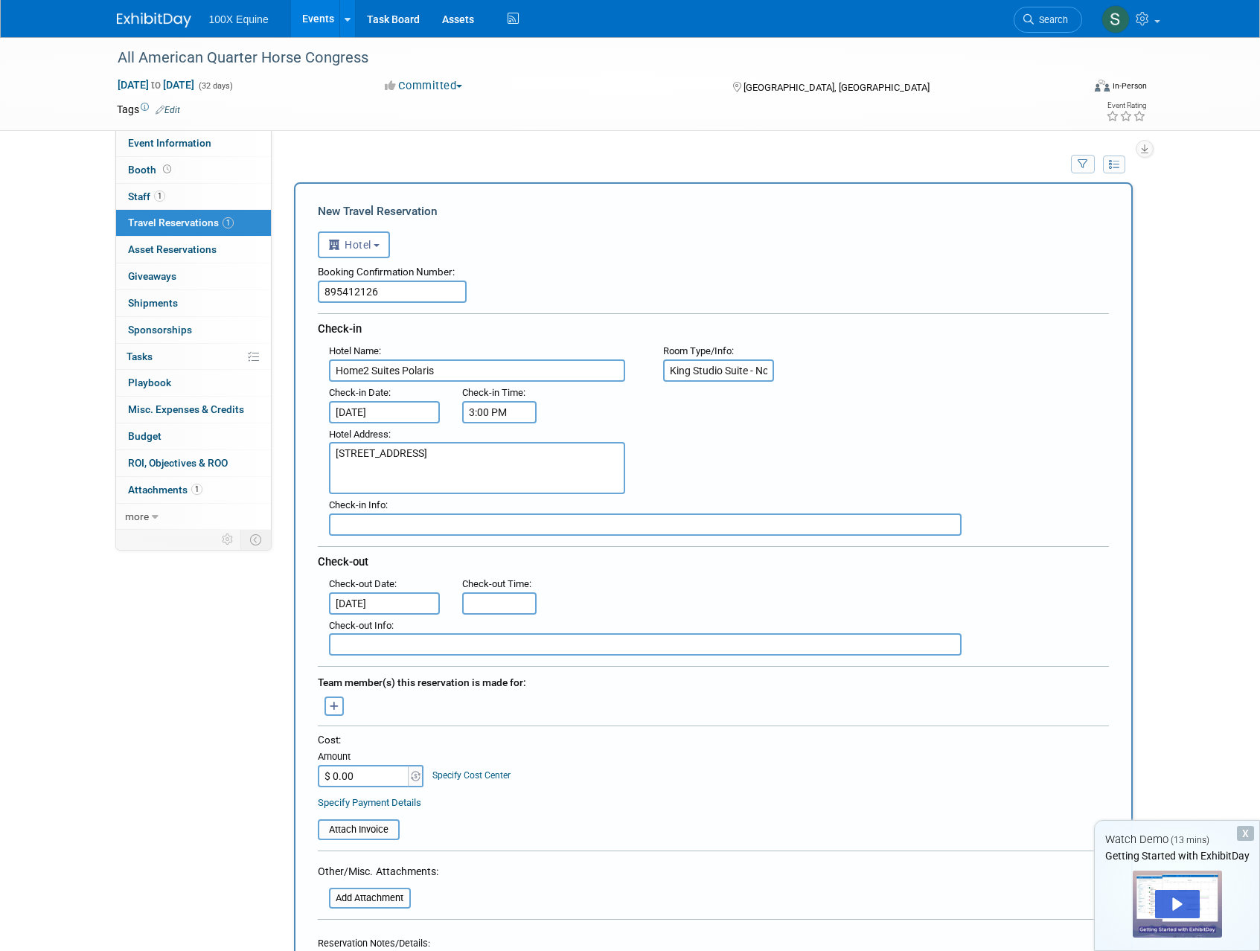
type input "11:00 AM"
click at [513, 601] on input "11:00 AM" at bounding box center [499, 603] width 74 height 22
click at [609, 736] on span at bounding box center [607, 738] width 100 height 26
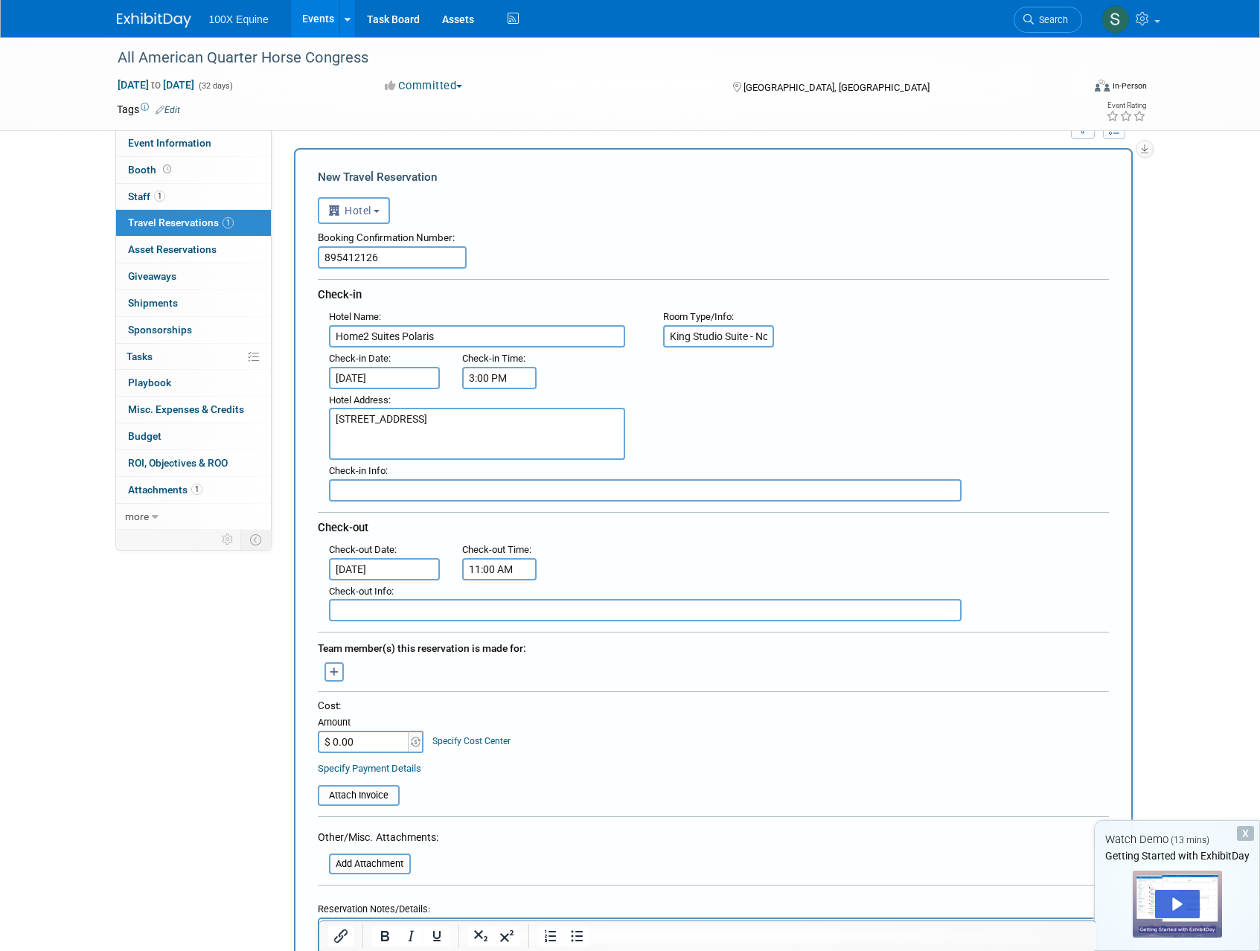
scroll to position [41, 0]
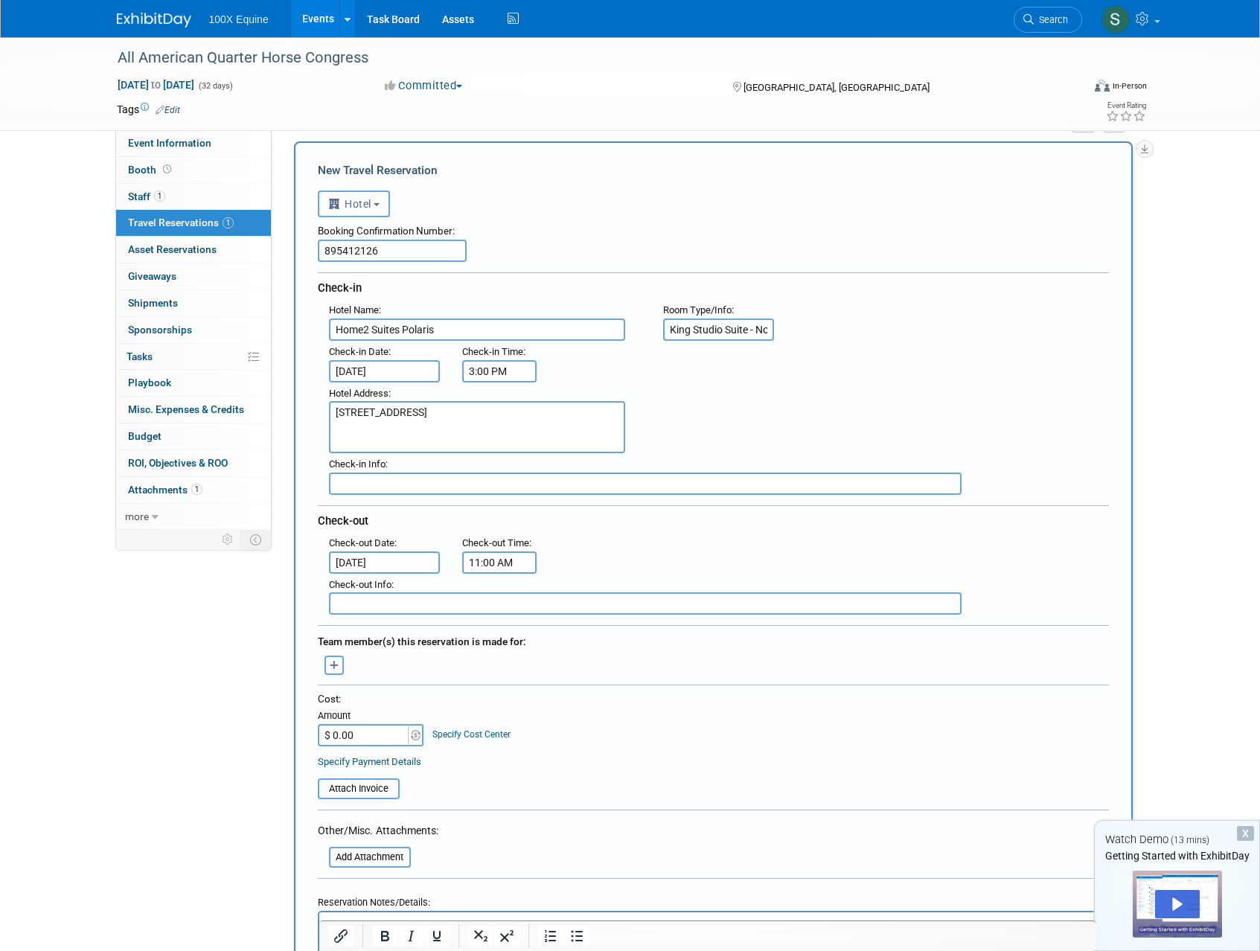
click at [338, 662] on icon "button" at bounding box center [335, 666] width 10 height 10
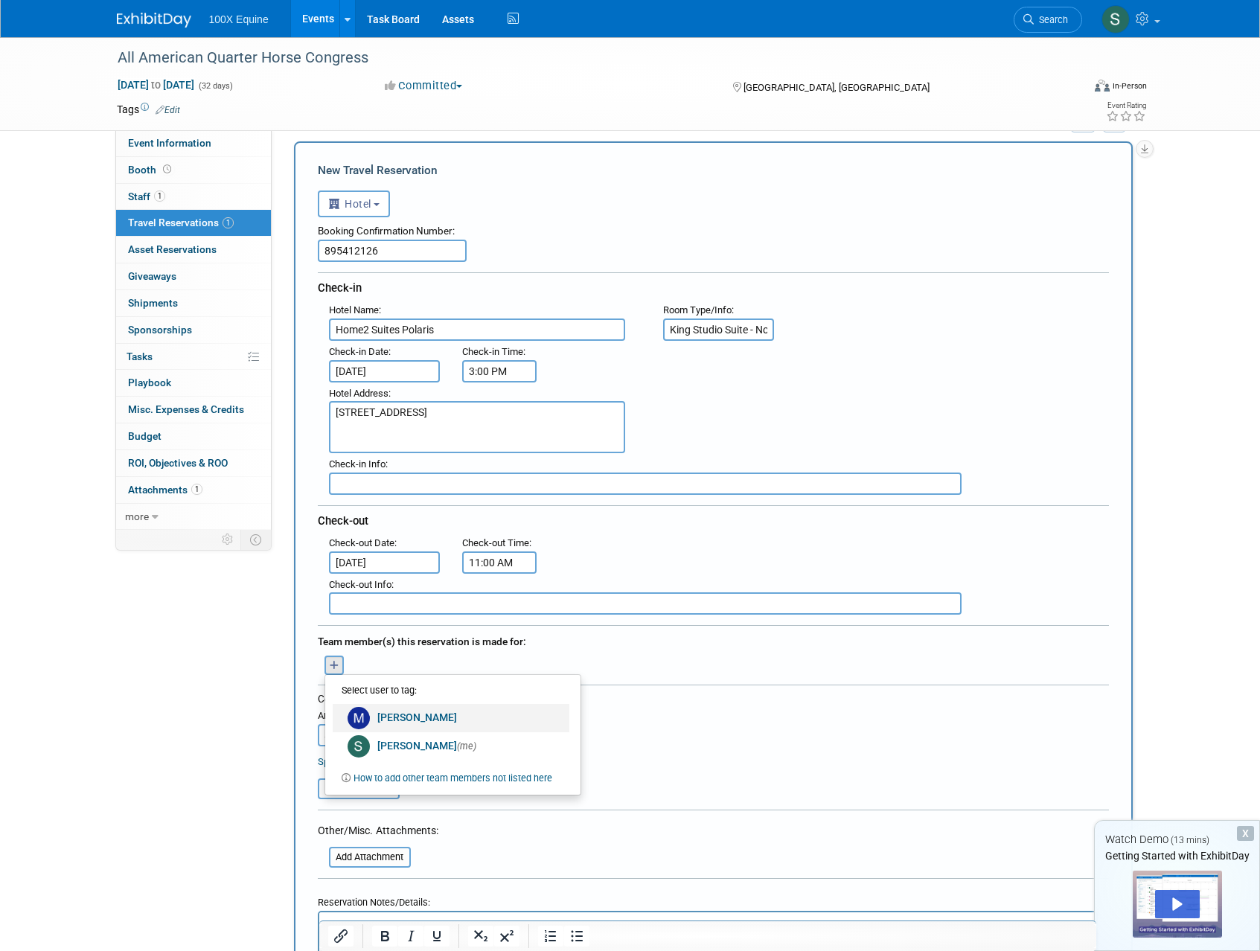
click at [400, 724] on link "[PERSON_NAME]" at bounding box center [451, 718] width 237 height 28
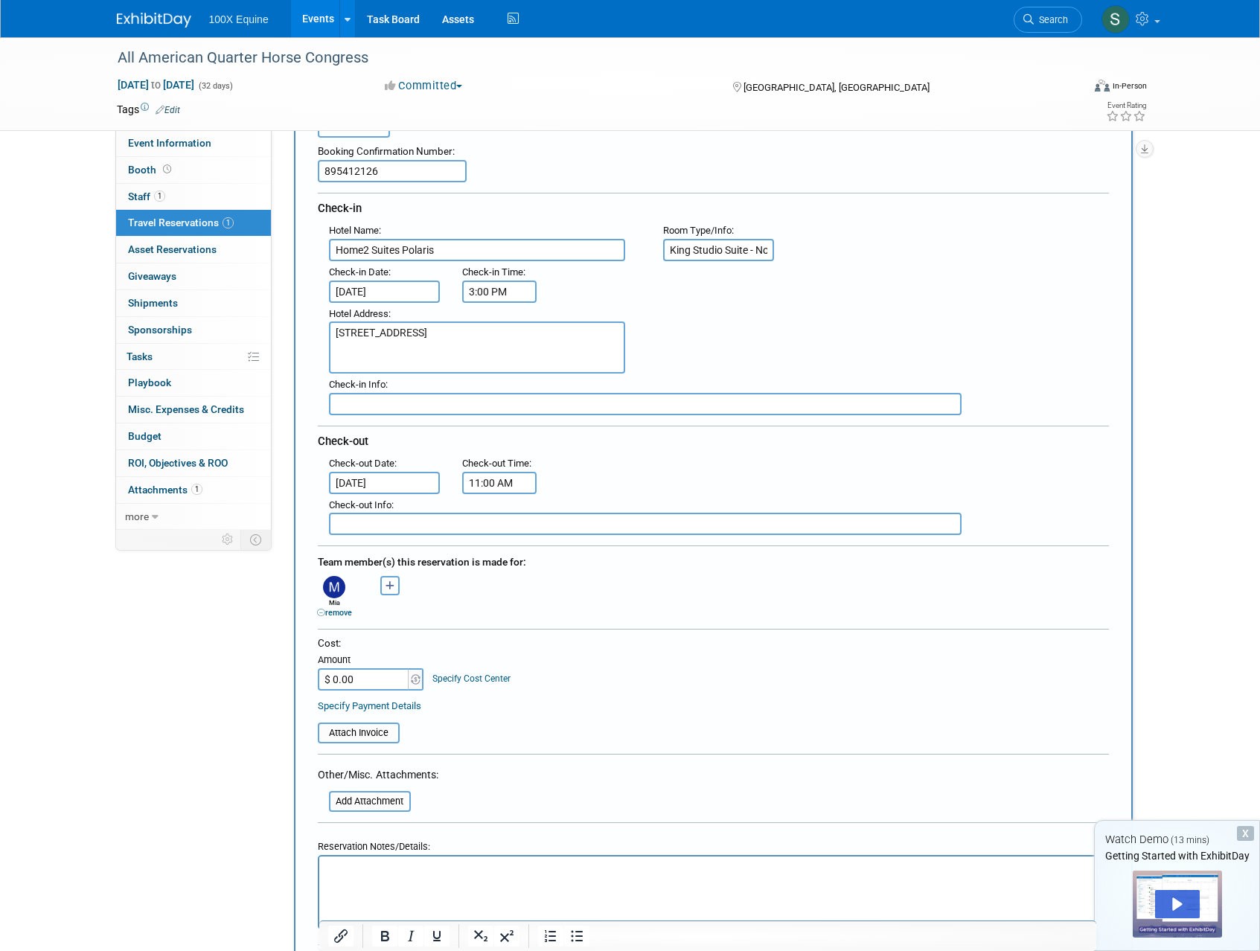
scroll to position [149, 0]
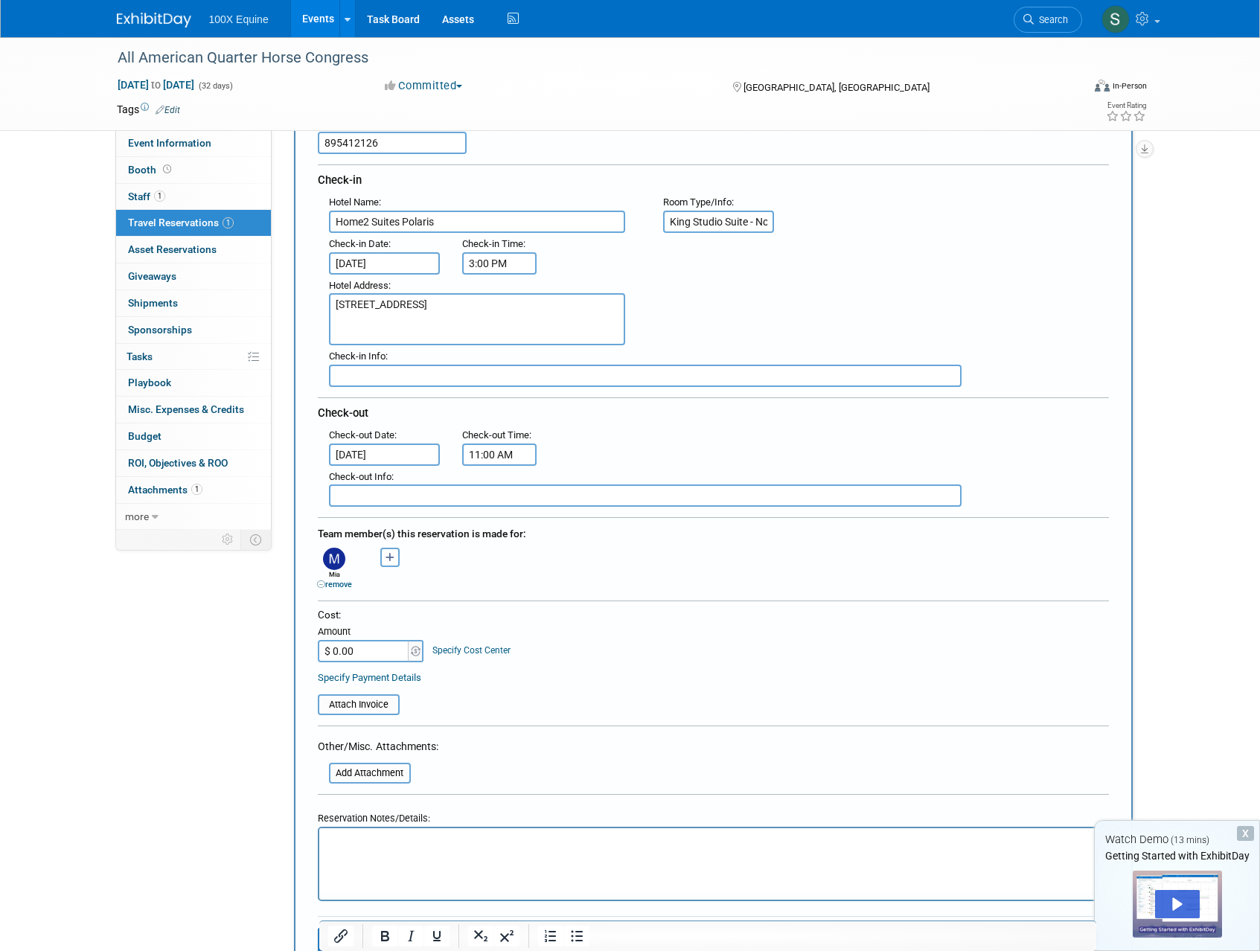
click at [359, 649] on input "$ 0.00" at bounding box center [364, 651] width 93 height 22
type input "$ 2,254.98"
click at [577, 755] on form "<i class="fas fa-plane" style="padding: 6px 4px 6px 1px;"></i> Flight <i class=…" at bounding box center [713, 522] width 791 height 896
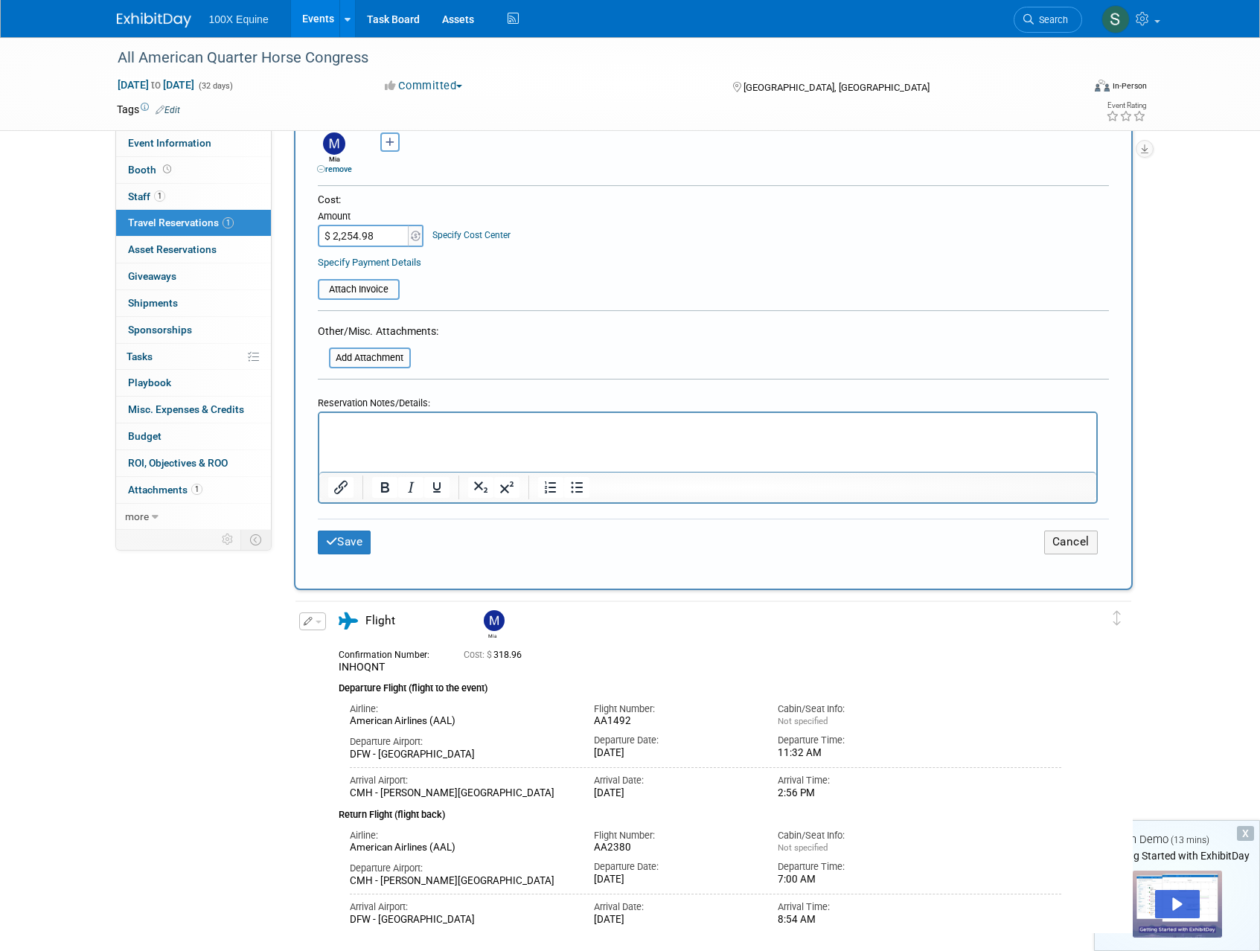
scroll to position [394, 0]
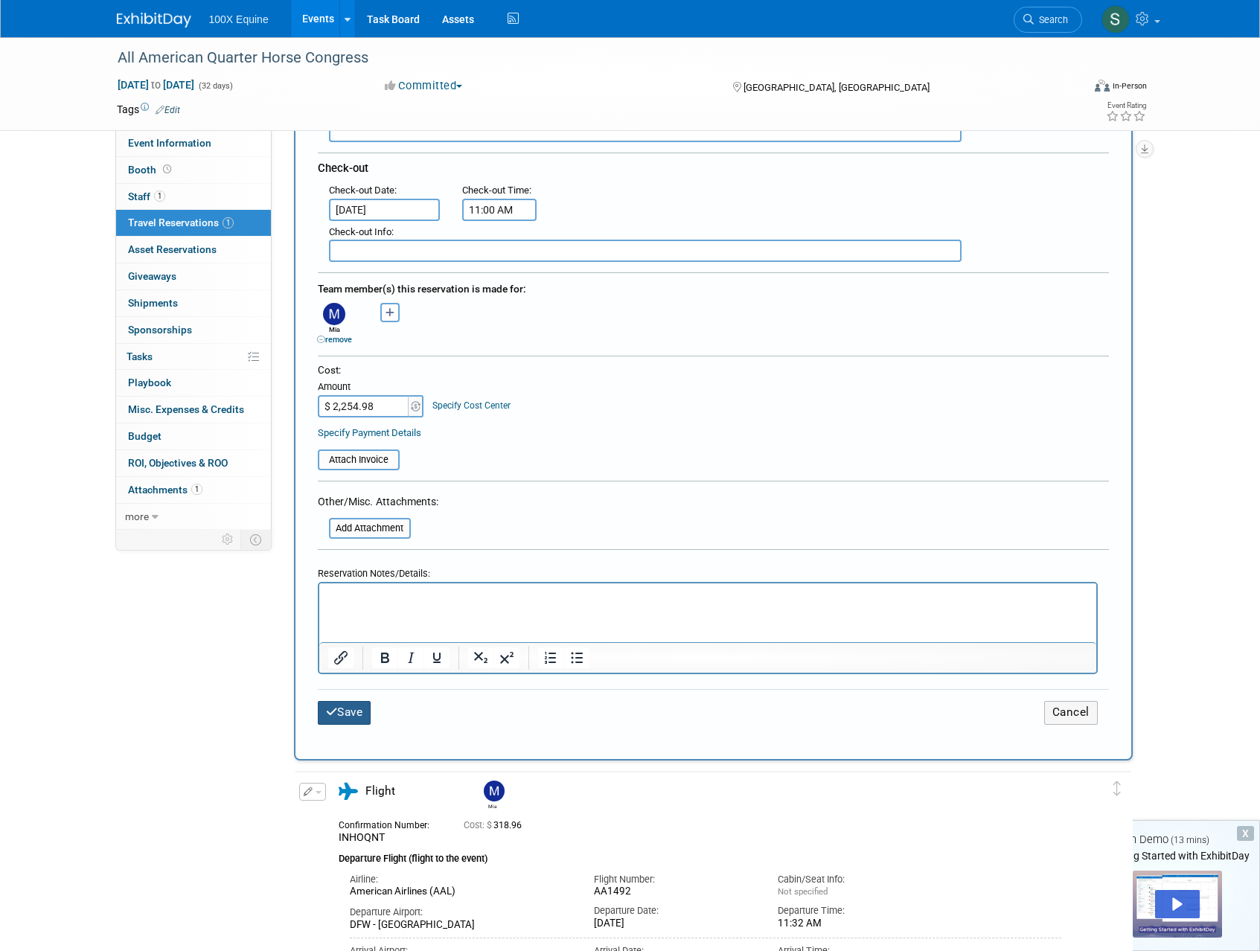
click at [337, 708] on button "Save" at bounding box center [345, 712] width 54 height 23
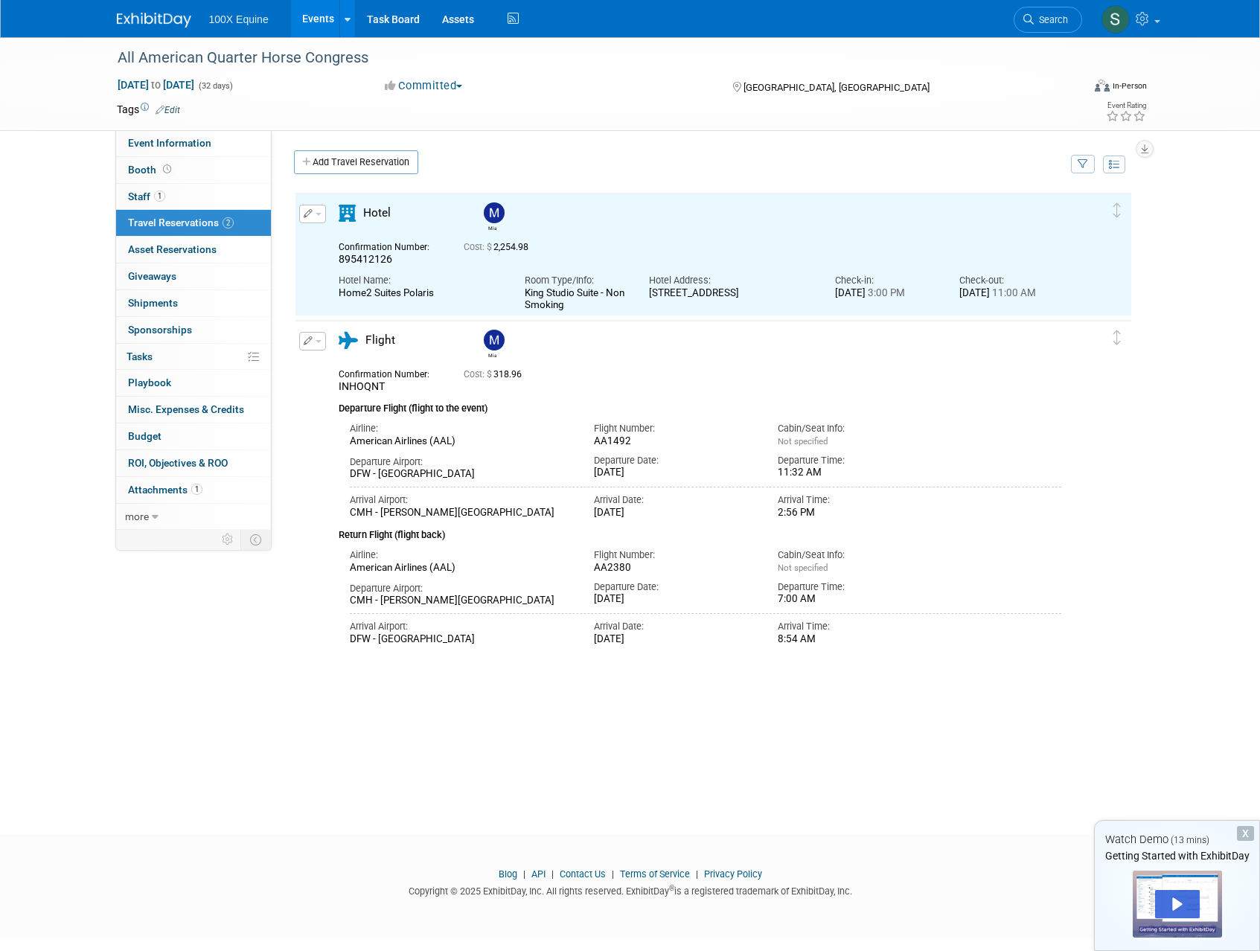
scroll to position [0, 0]
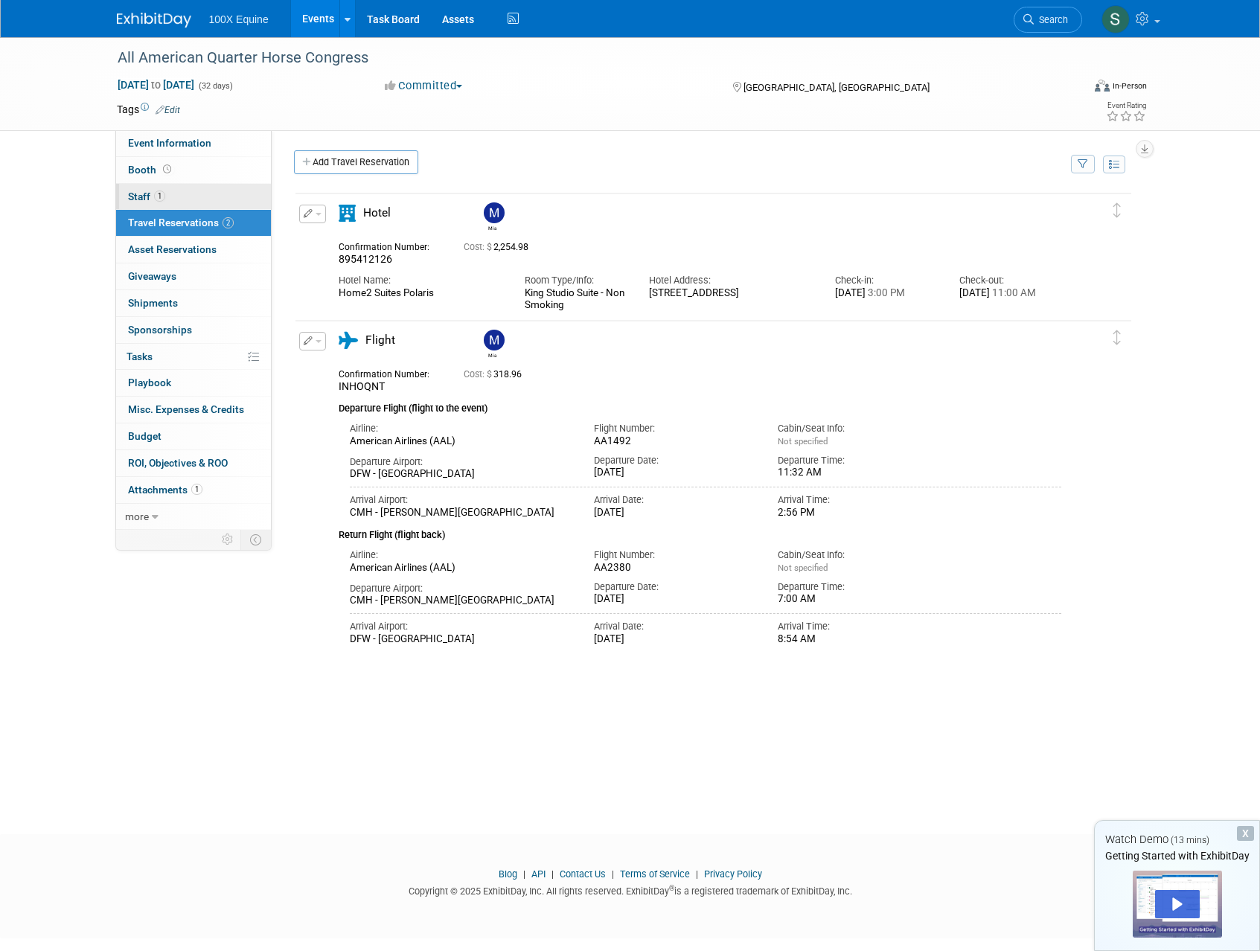
click at [143, 193] on span "Staff 1" at bounding box center [146, 197] width 37 height 12
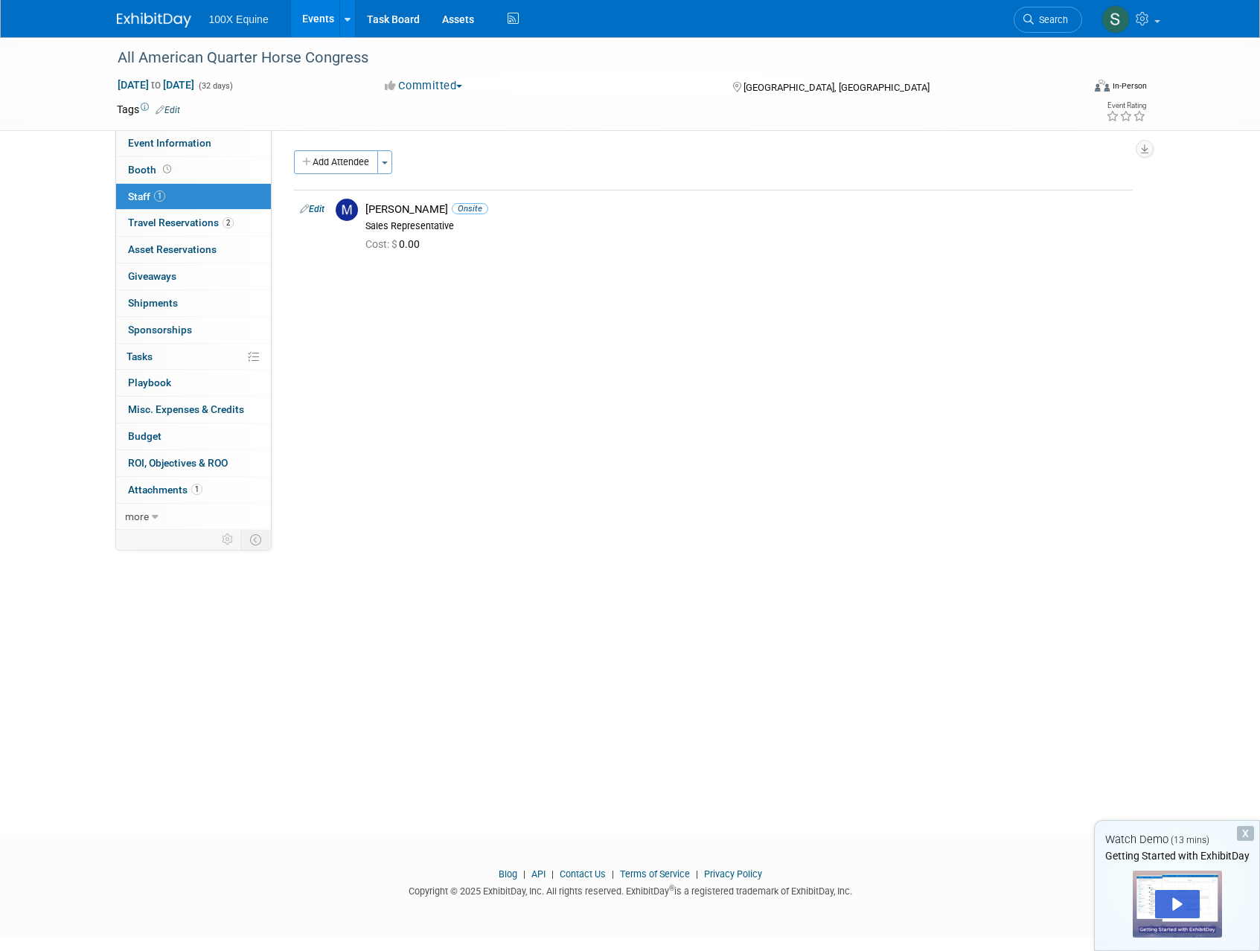
click at [446, 283] on div "Event Website: Edit https://www.quarterhorsecongress.com/ Event Venue Name: Ohi…" at bounding box center [708, 330] width 872 height 400
click at [409, 226] on div "Sales Representative" at bounding box center [745, 226] width 761 height 12
click at [349, 209] on img at bounding box center [347, 210] width 22 height 22
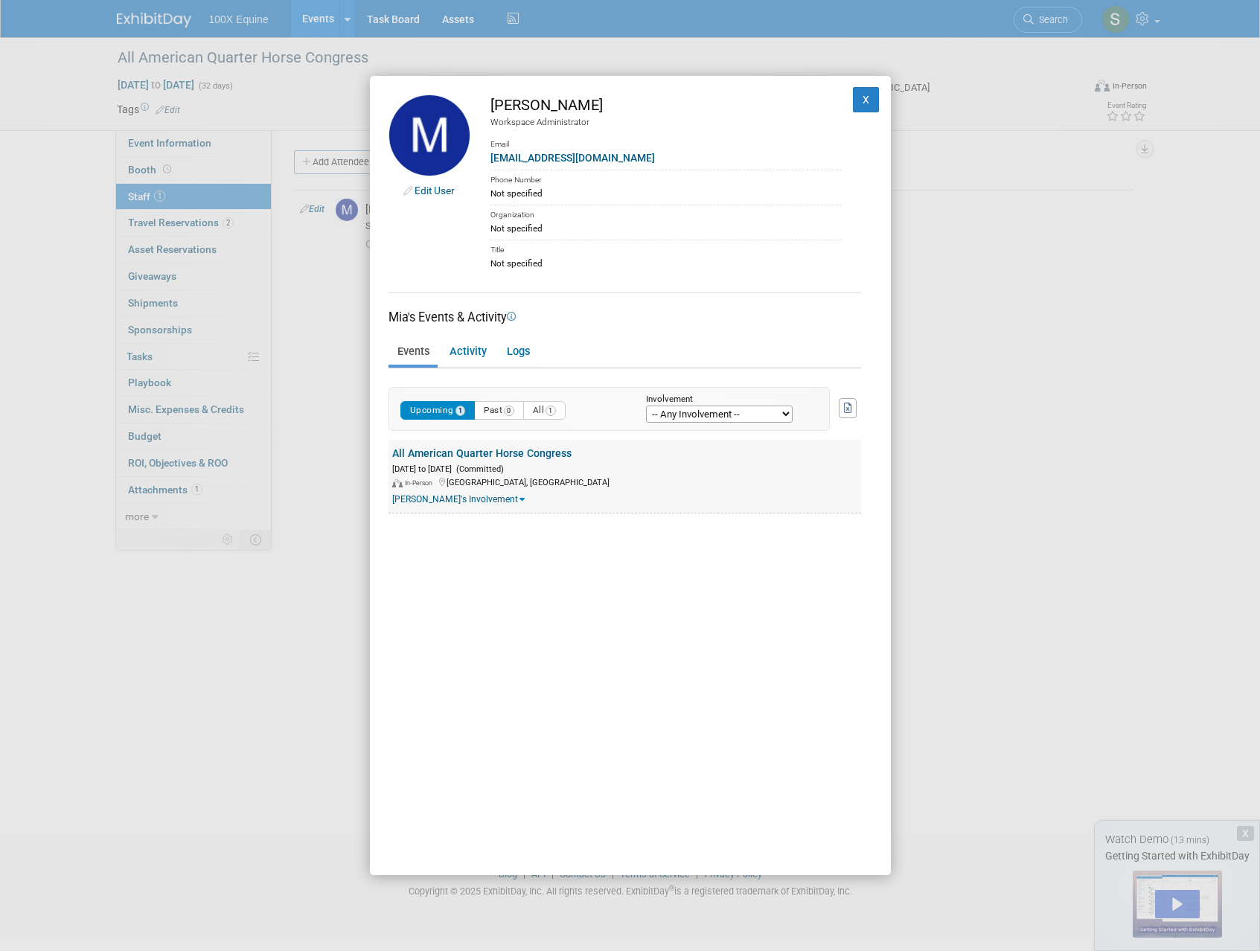
click at [416, 504] on link "[PERSON_NAME]'s Involvement" at bounding box center [458, 499] width 132 height 10
click at [853, 108] on button "X" at bounding box center [866, 99] width 27 height 25
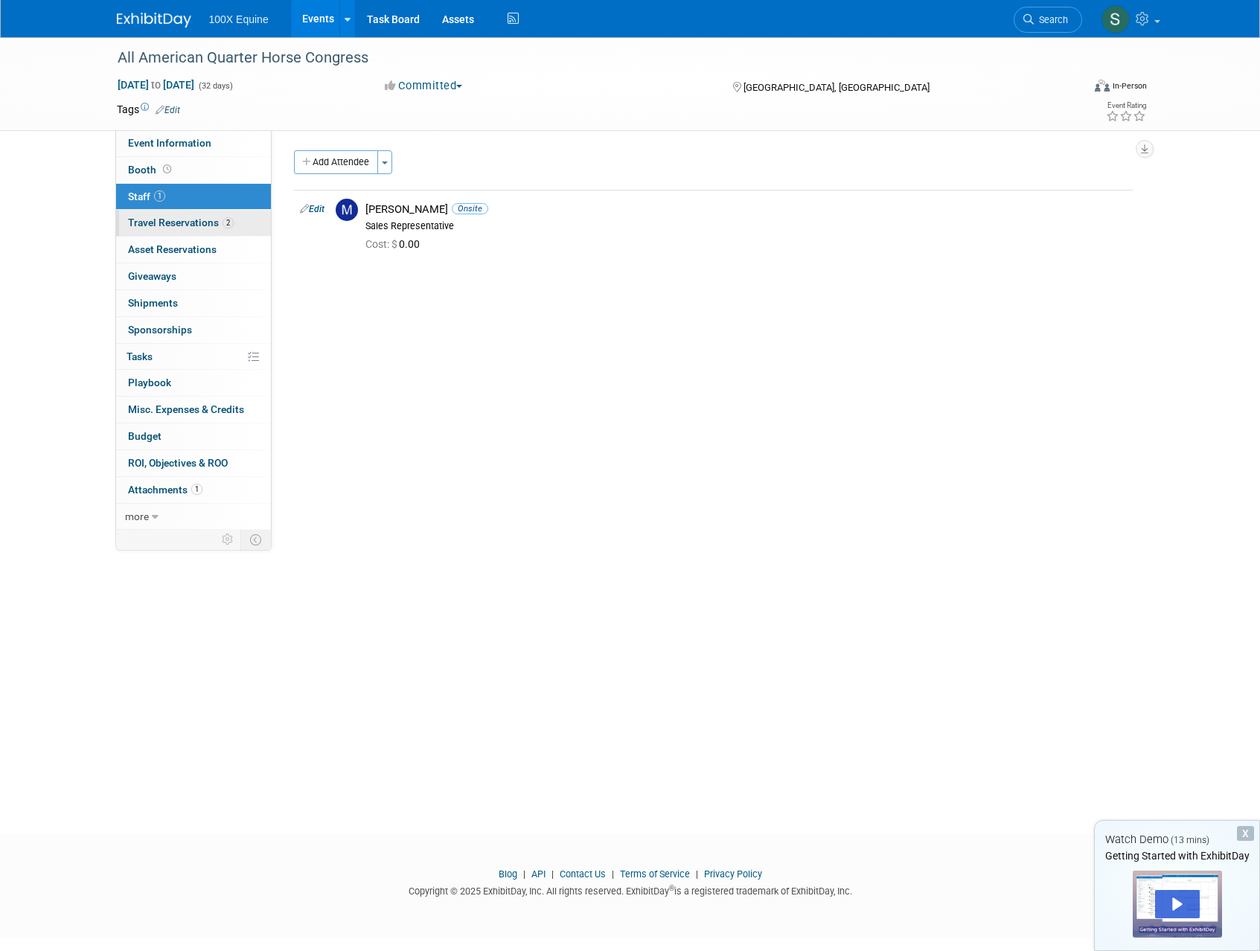
click at [160, 231] on link "2 Travel Reservations 2" at bounding box center [193, 223] width 155 height 26
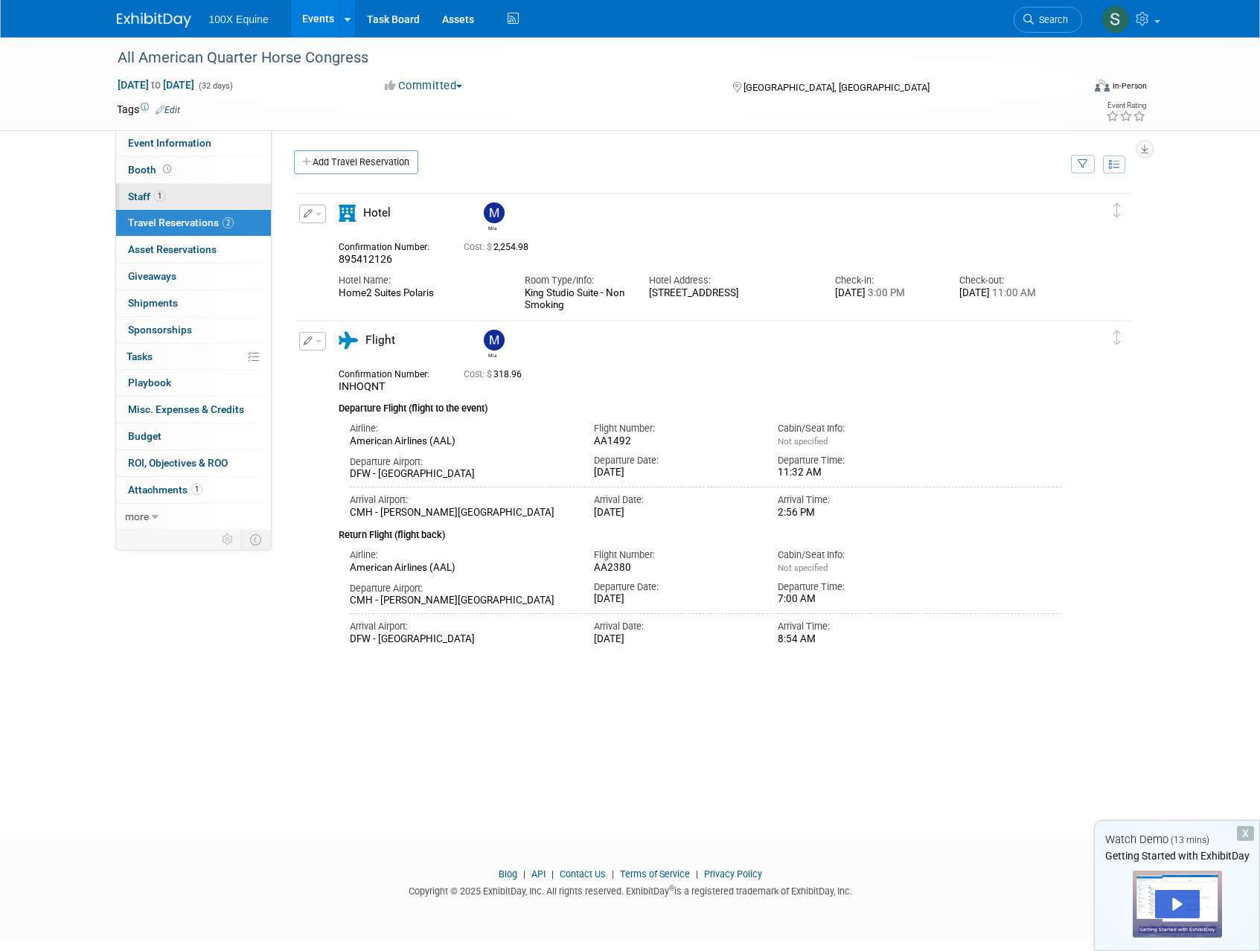
click at [161, 194] on span "1" at bounding box center [159, 196] width 11 height 11
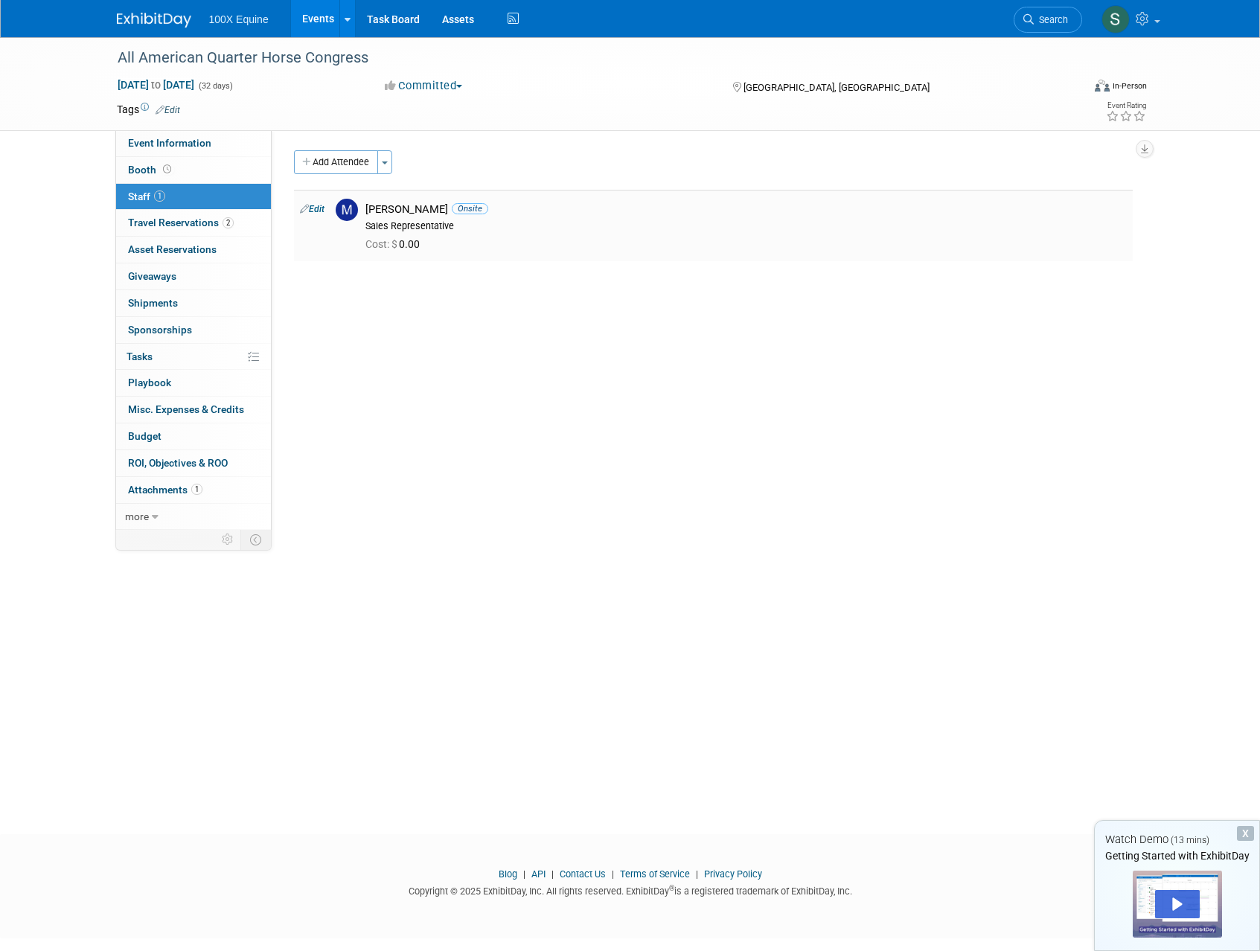
click at [349, 208] on img at bounding box center [347, 210] width 22 height 22
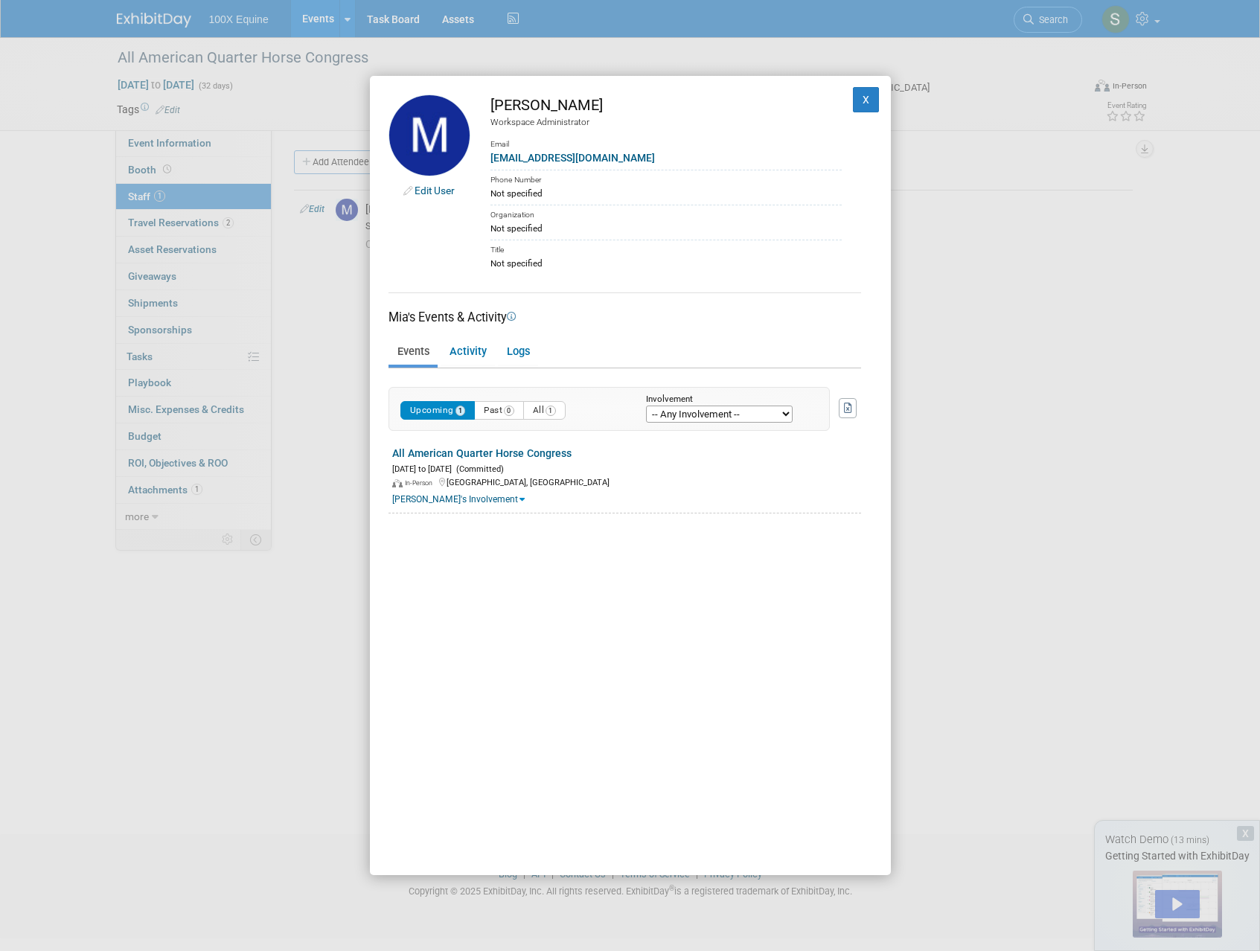
click at [432, 193] on link "Edit User" at bounding box center [435, 191] width 40 height 12
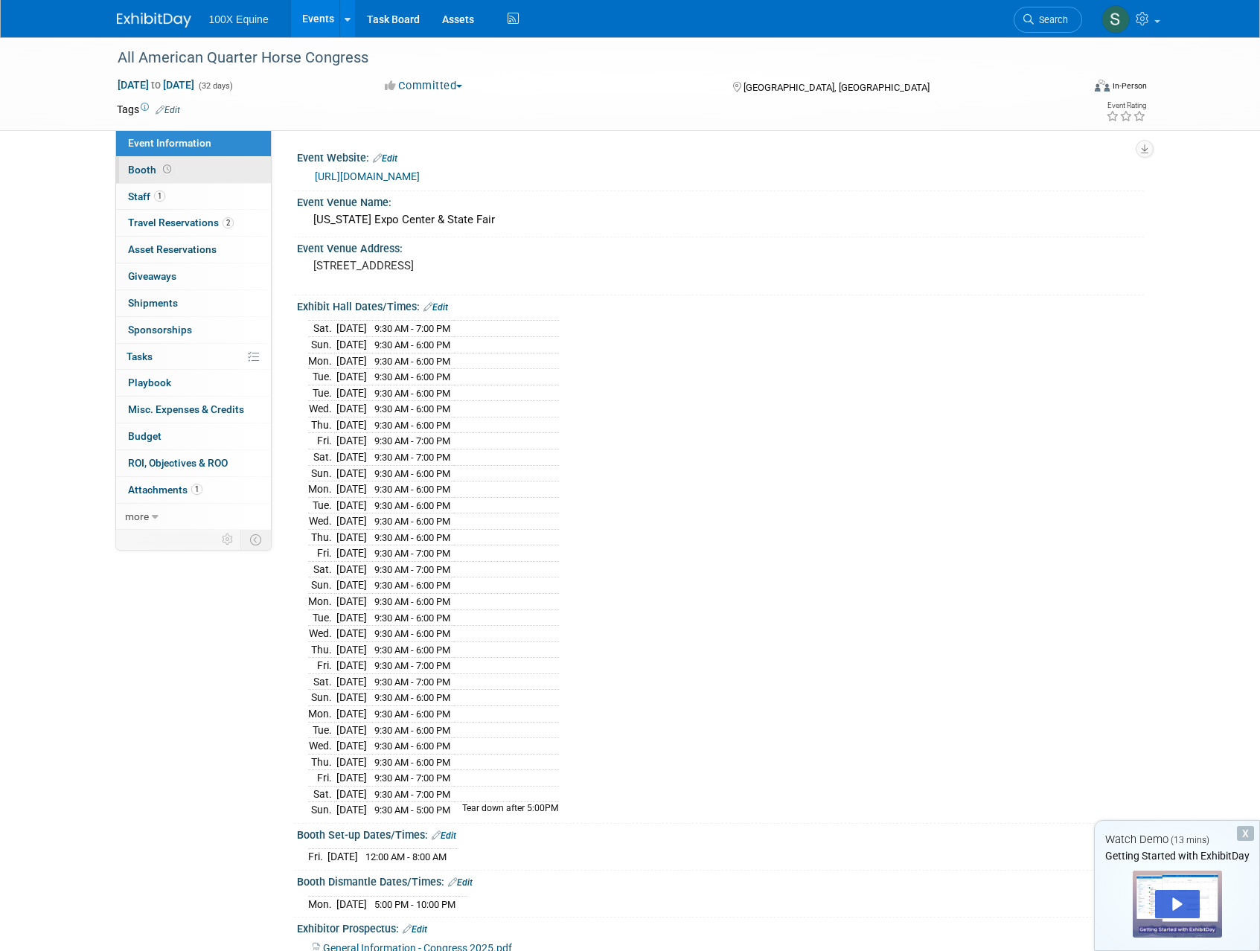
click at [148, 170] on span "Booth" at bounding box center [151, 170] width 46 height 12
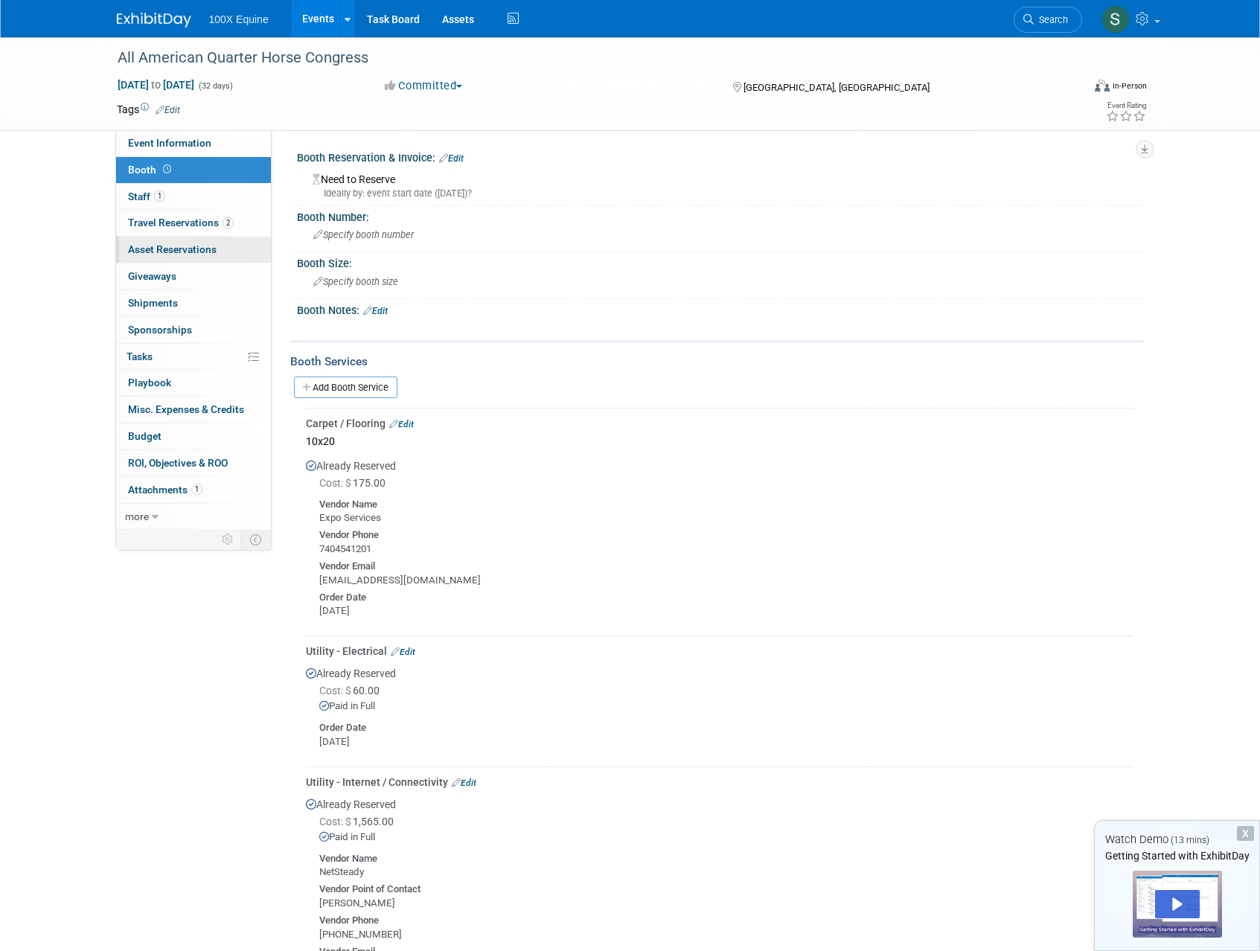
click at [186, 248] on span "Asset Reservations 0" at bounding box center [172, 249] width 89 height 12
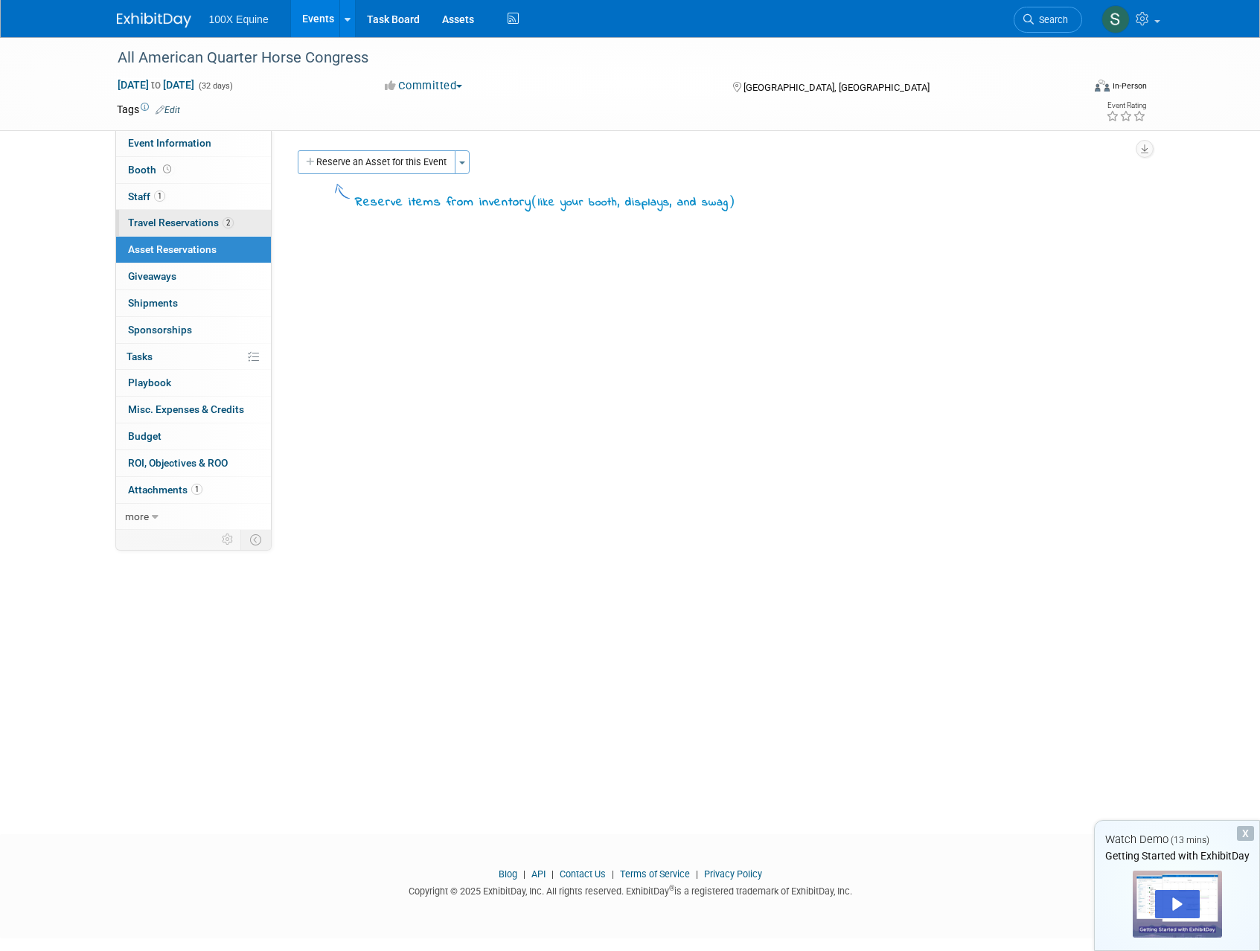
click at [187, 221] on span "Travel Reservations 2" at bounding box center [181, 223] width 106 height 12
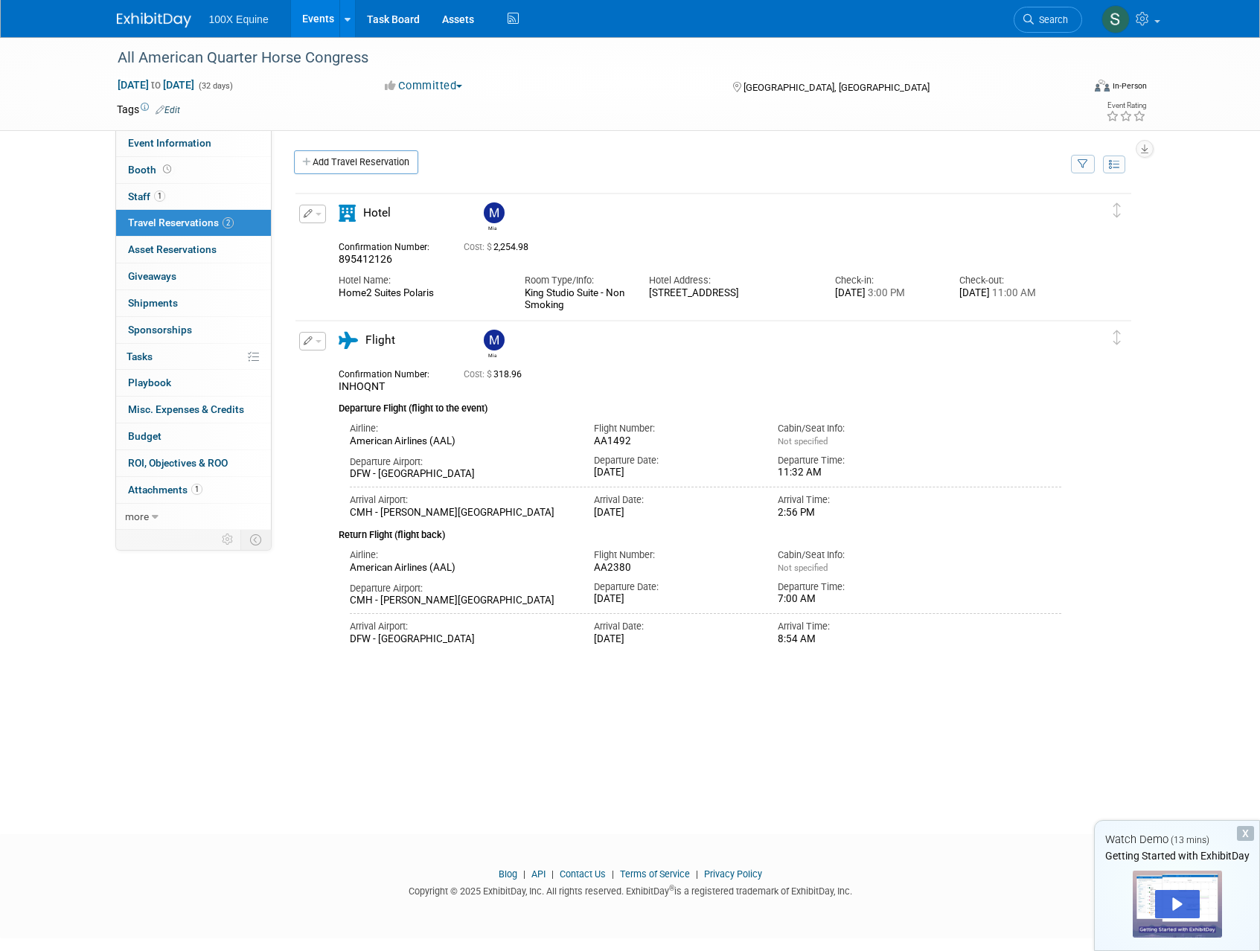
click at [1251, 834] on div "X" at bounding box center [1245, 833] width 17 height 15
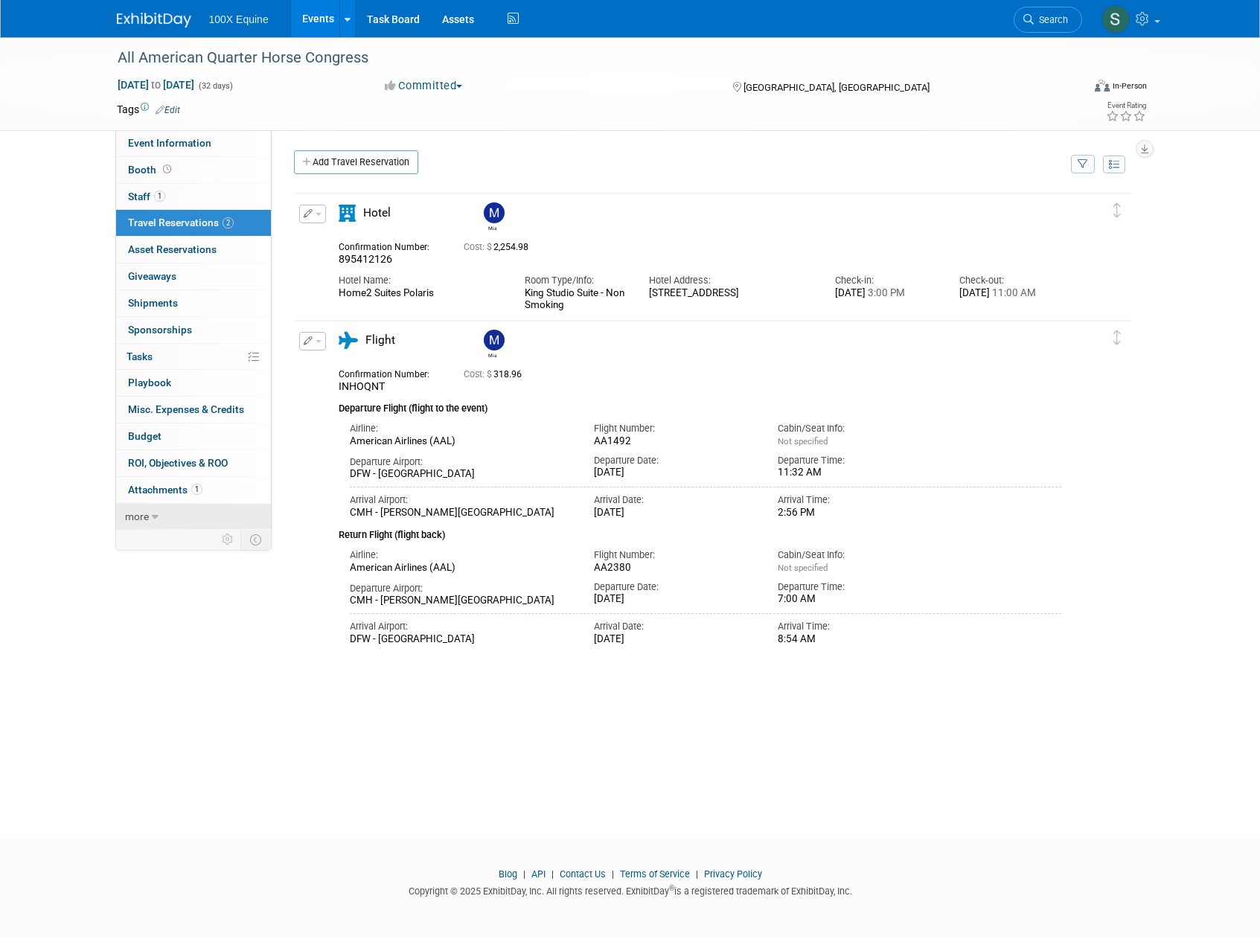
click at [164, 510] on link "more" at bounding box center [193, 517] width 155 height 26
click at [164, 510] on link "less" at bounding box center [193, 517] width 155 height 26
click at [132, 441] on span "Budget" at bounding box center [144, 436] width 33 height 12
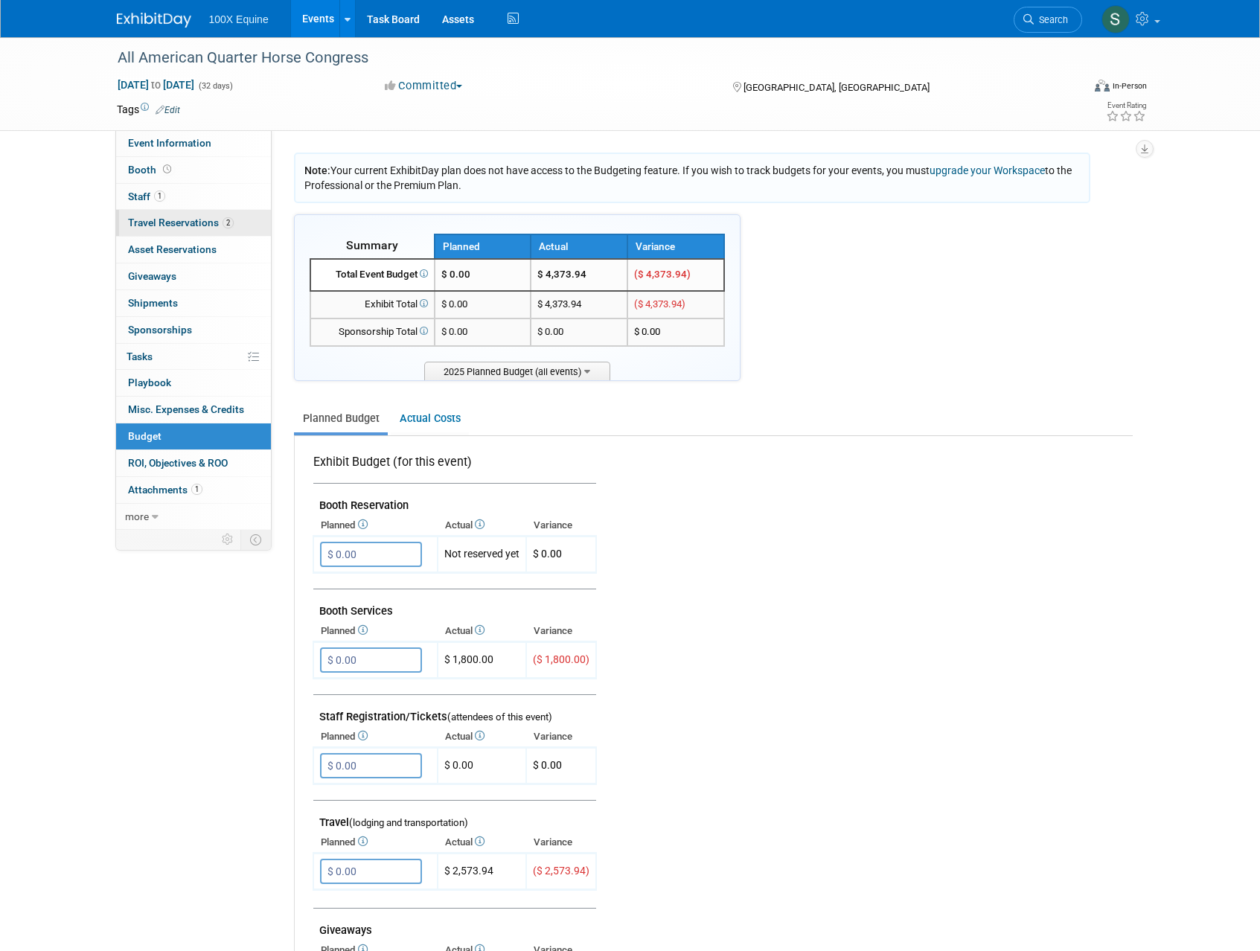
click at [195, 226] on span "Travel Reservations 2" at bounding box center [181, 223] width 106 height 12
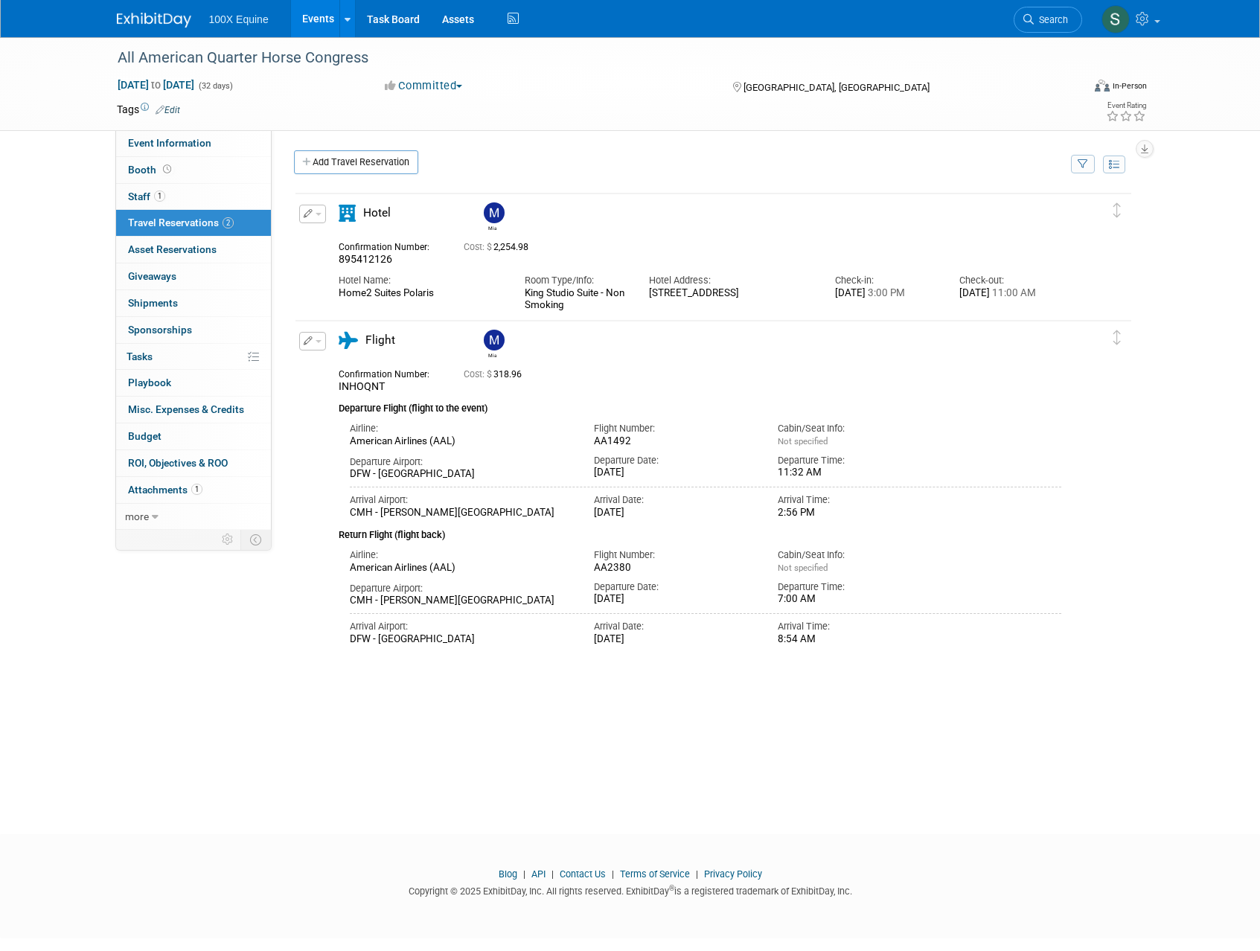
click at [283, 483] on div "[PERSON_NAME]" at bounding box center [713, 418] width 861 height 472
click at [172, 255] on span "Asset Reservations 0" at bounding box center [172, 249] width 89 height 12
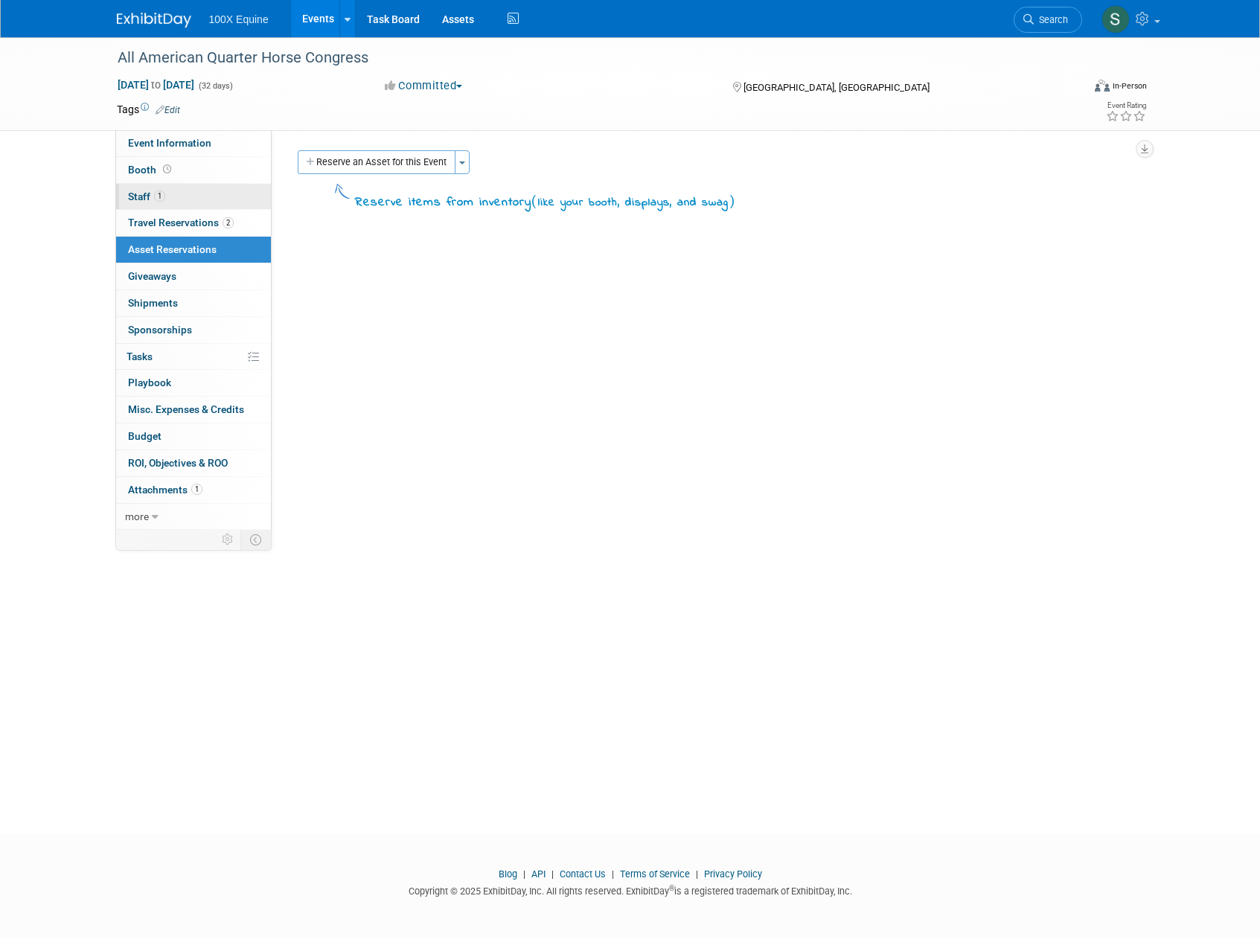
click at [135, 205] on link "1 Staff 1" at bounding box center [193, 197] width 155 height 26
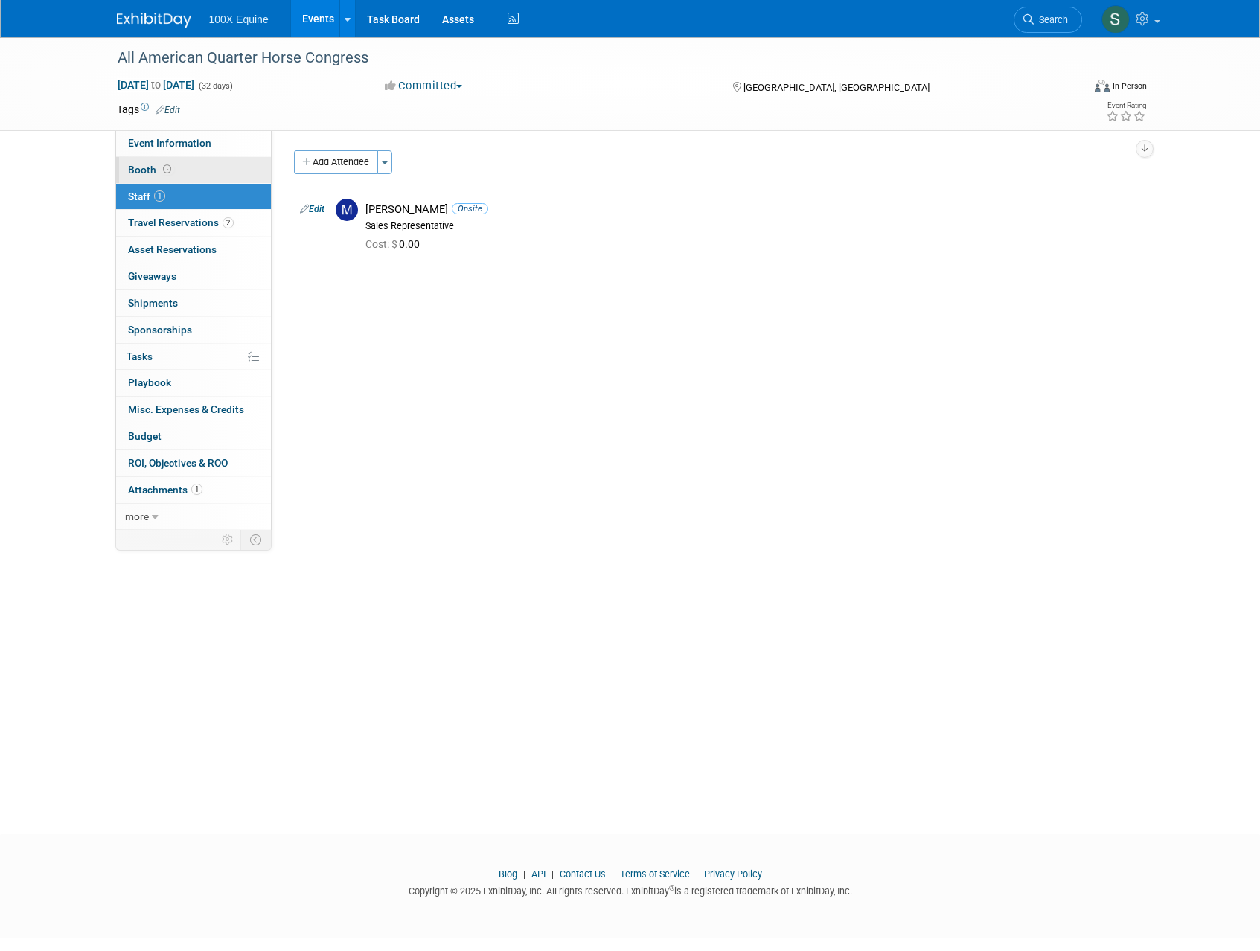
click at [136, 179] on link "Booth" at bounding box center [193, 170] width 155 height 26
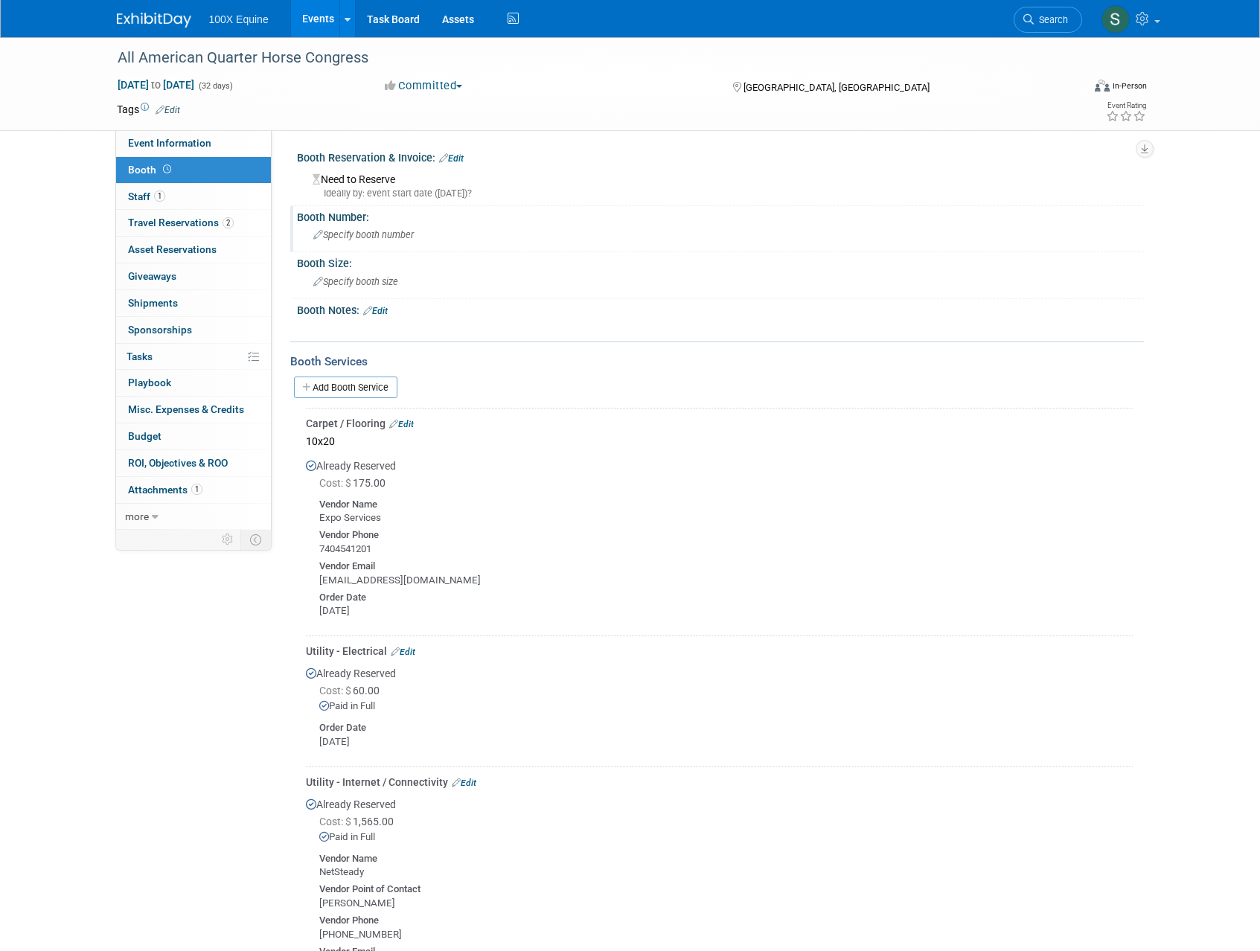
click at [349, 229] on span "Specify booth number" at bounding box center [363, 234] width 100 height 11
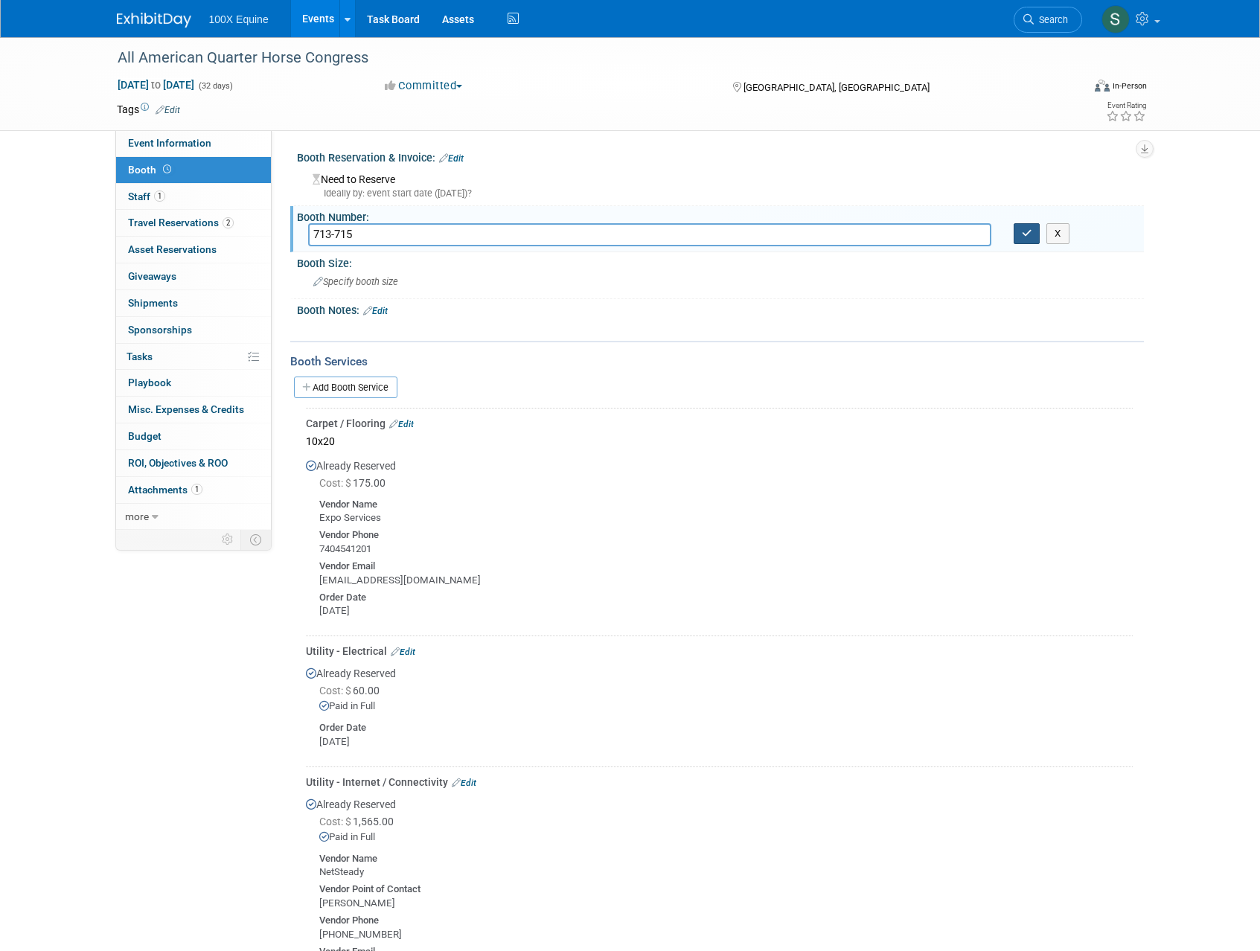
type input "713-715"
click at [1022, 238] on icon "button" at bounding box center [1027, 233] width 10 height 10
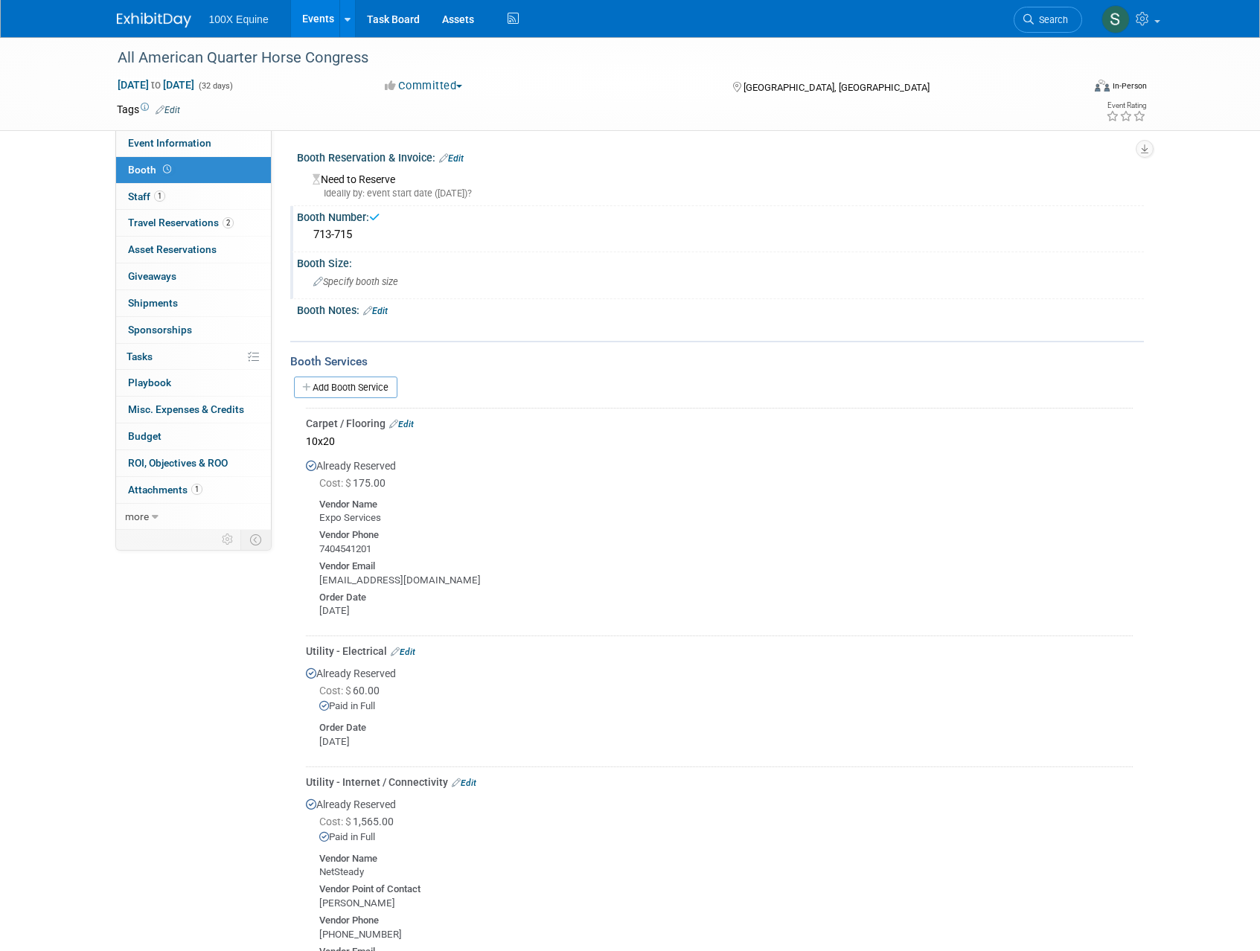
click at [351, 280] on span "Specify booth size" at bounding box center [355, 281] width 85 height 11
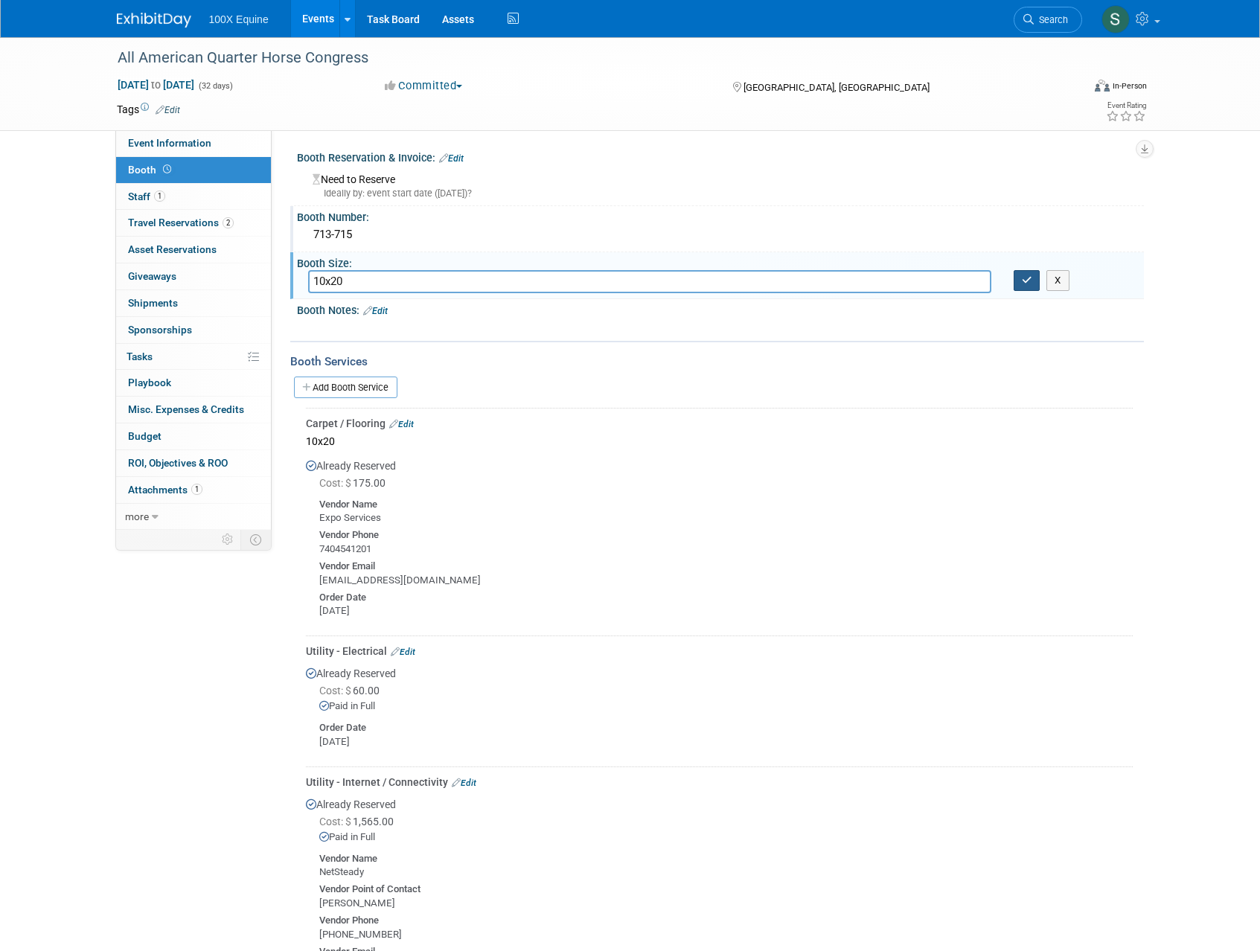
type input "10x20"
click at [1032, 282] on button "button" at bounding box center [1027, 280] width 27 height 21
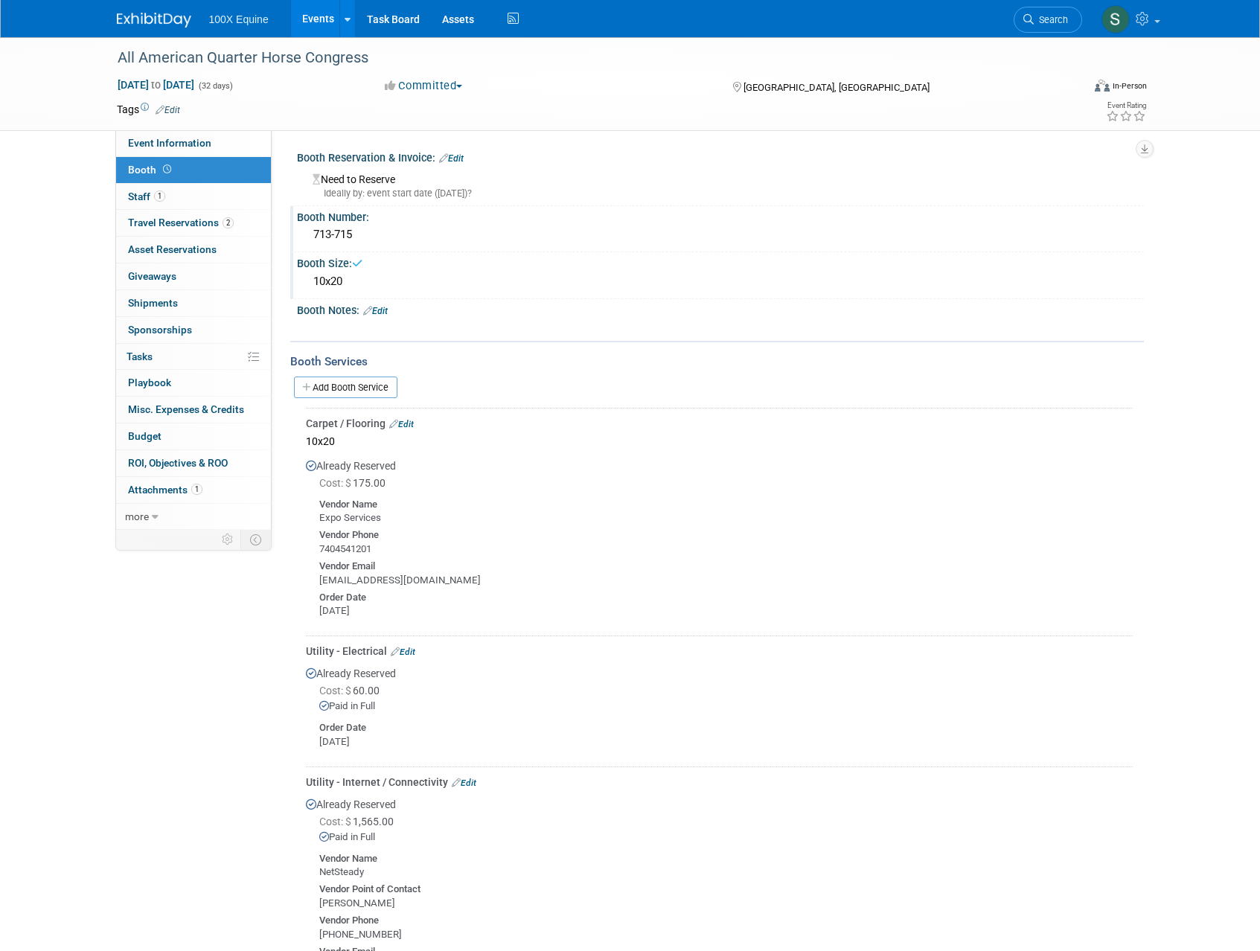
click at [731, 397] on div "Add Booth Service" at bounding box center [717, 387] width 854 height 22
click at [387, 313] on link "Edit" at bounding box center [375, 311] width 25 height 10
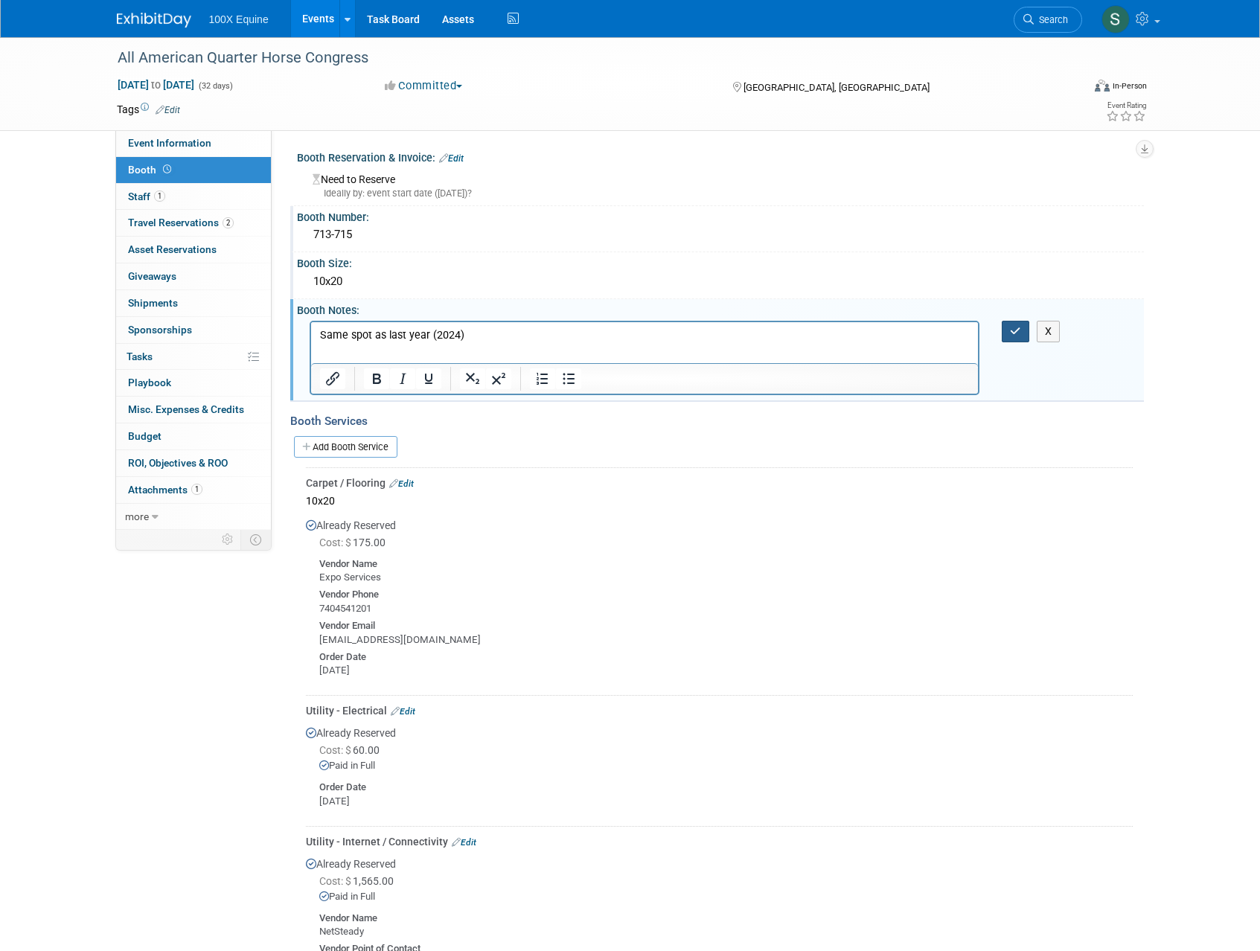
click at [1014, 335] on icon "button" at bounding box center [1015, 331] width 11 height 10
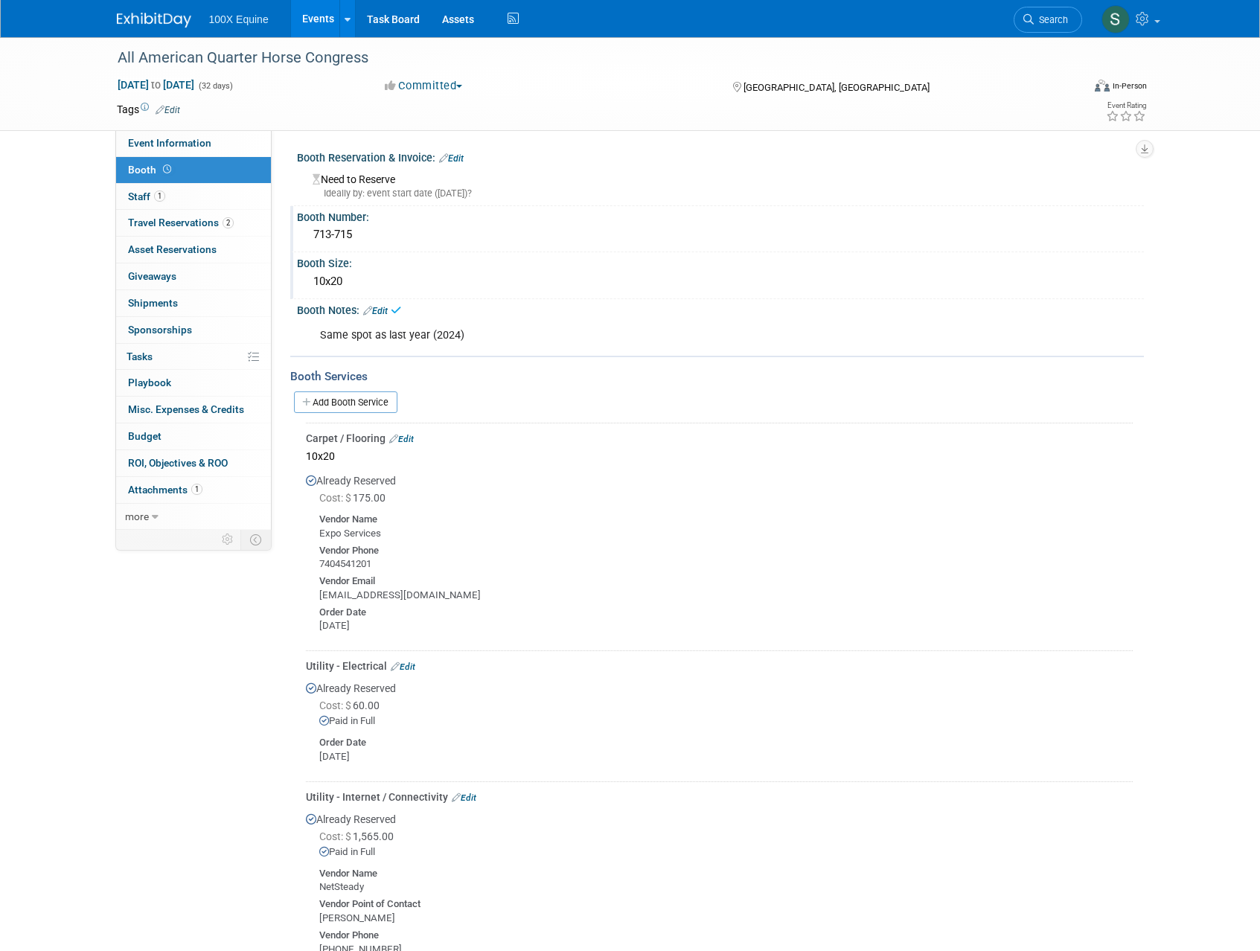
click at [733, 479] on div "Already Reserved Cost: $ 175.00 Vendor Name" at bounding box center [719, 555] width 827 height 179
click at [345, 182] on div "Need to Reserve Ideally by: event start date ([DATE])?" at bounding box center [720, 184] width 825 height 32
click at [460, 157] on link "Edit" at bounding box center [451, 158] width 25 height 10
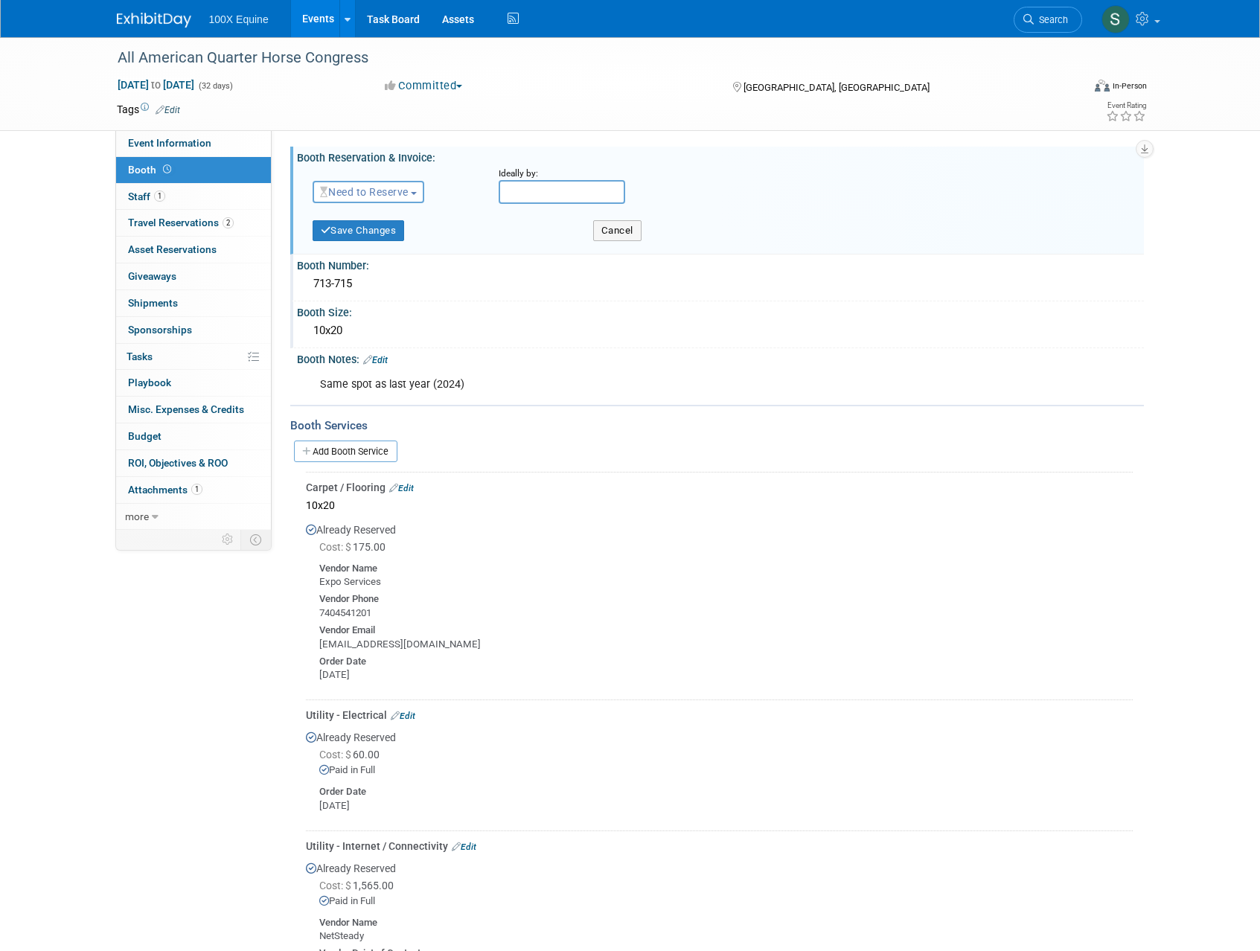
click at [397, 192] on span "Need to Reserve" at bounding box center [364, 192] width 89 height 12
click at [371, 238] on link "Reserved" at bounding box center [392, 238] width 159 height 21
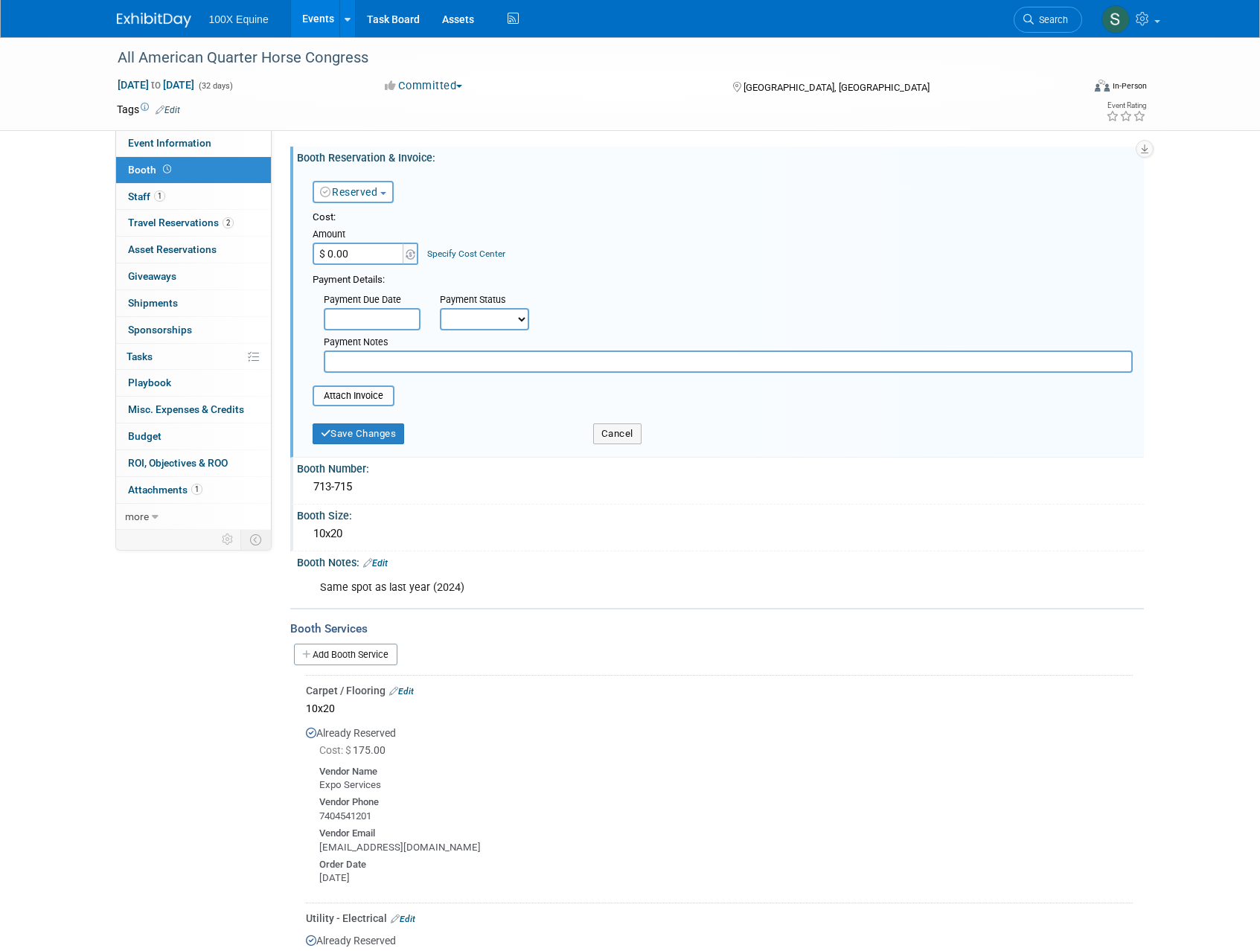
click at [368, 255] on input "$ 0.00" at bounding box center [359, 254] width 93 height 22
type input "$ 3,300.00"
click at [634, 269] on div "Cost: Amount $ 3,300.00 Specify Cost Center Cost Center -- Not Specified --" at bounding box center [723, 292] width 820 height 162
click at [519, 319] on select "Not Paid Yet Partially Paid Paid in Full" at bounding box center [484, 319] width 89 height 22
select select "1"
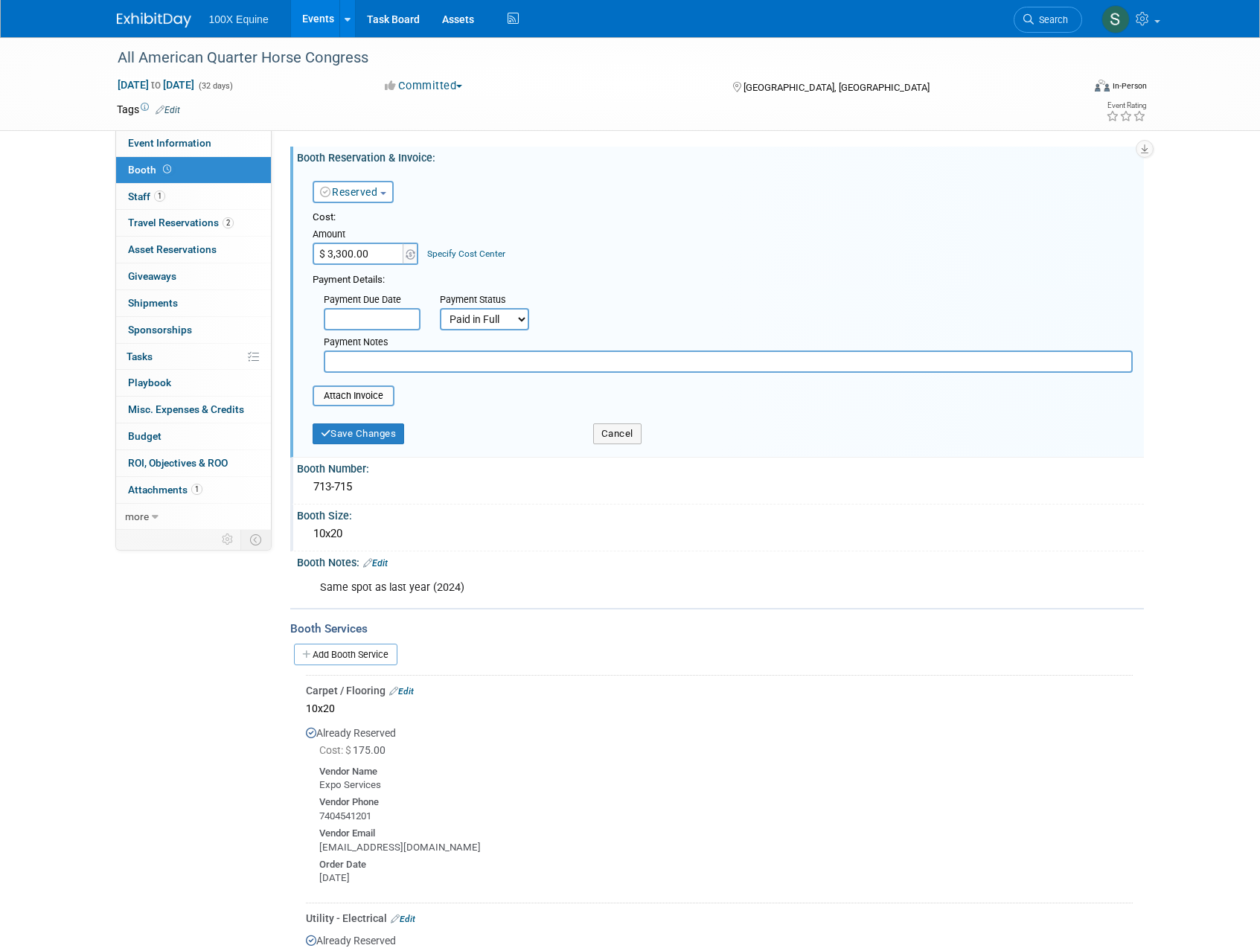
click at [440, 308] on select "Not Paid Yet Partially Paid Paid in Full" at bounding box center [484, 319] width 89 height 22
click at [391, 323] on input "text" at bounding box center [372, 319] width 97 height 22
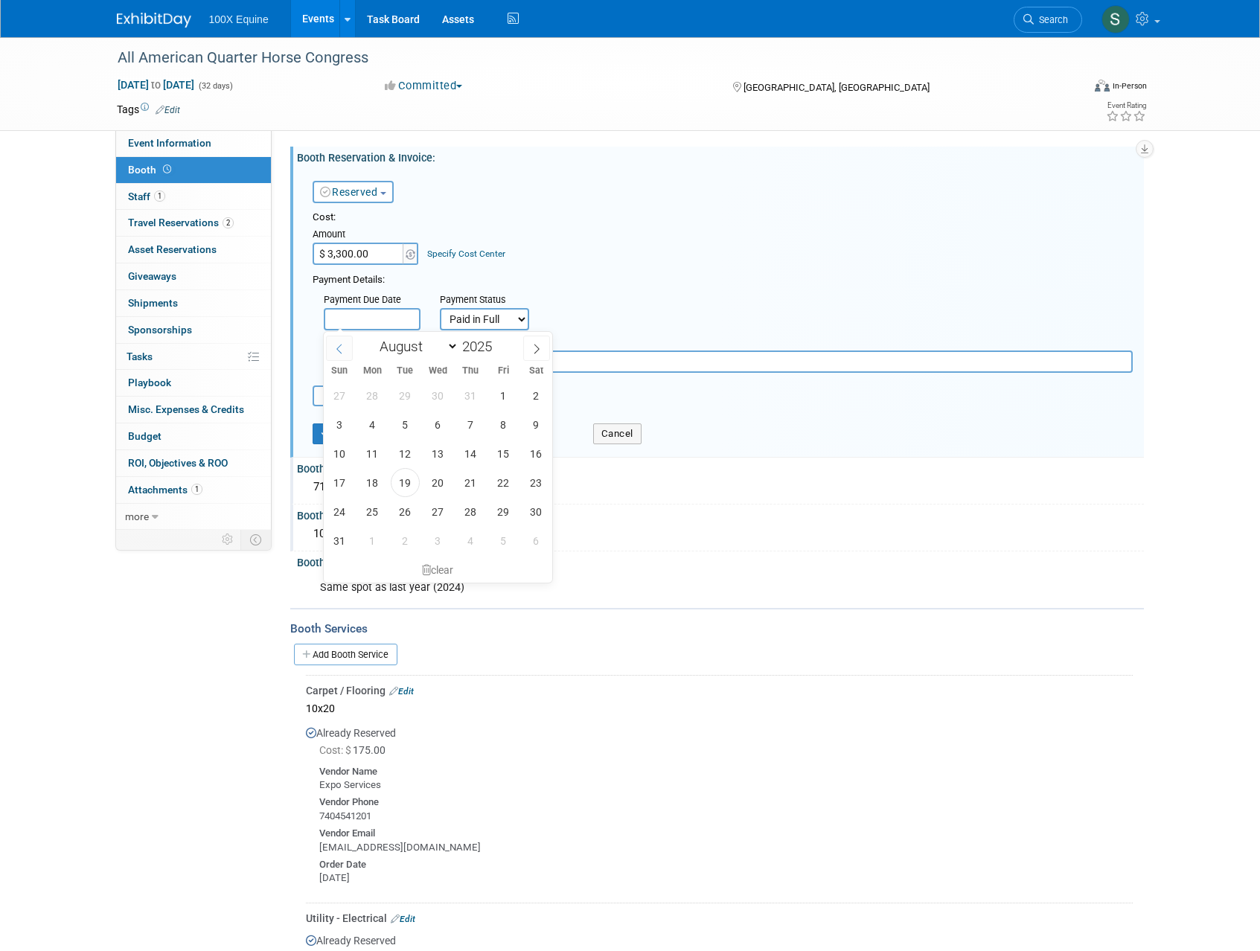
click at [345, 351] on span at bounding box center [339, 348] width 27 height 25
click at [531, 350] on span at bounding box center [536, 348] width 27 height 25
select select "6"
click at [416, 393] on span "1" at bounding box center [405, 395] width 29 height 29
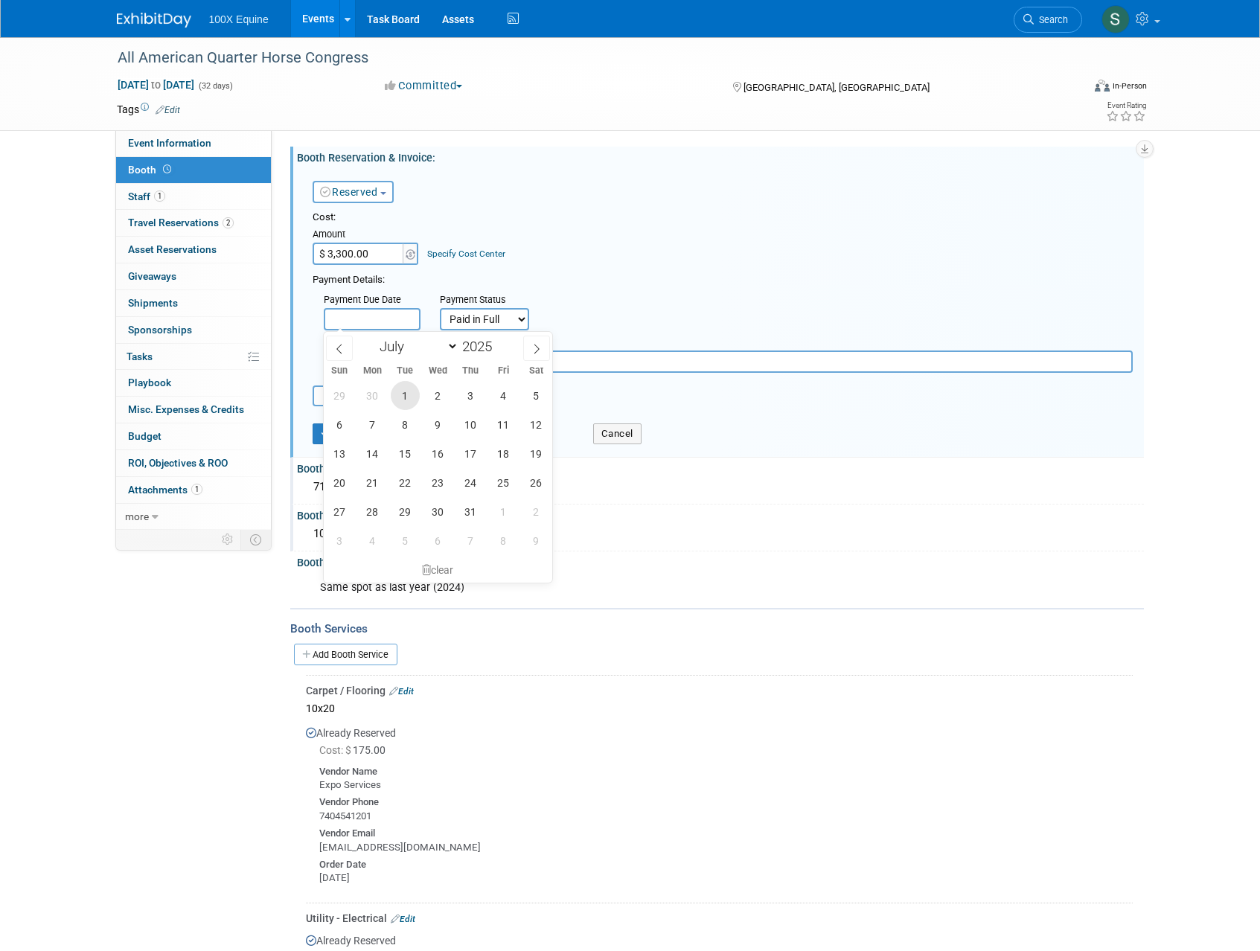
type input "[DATE]"
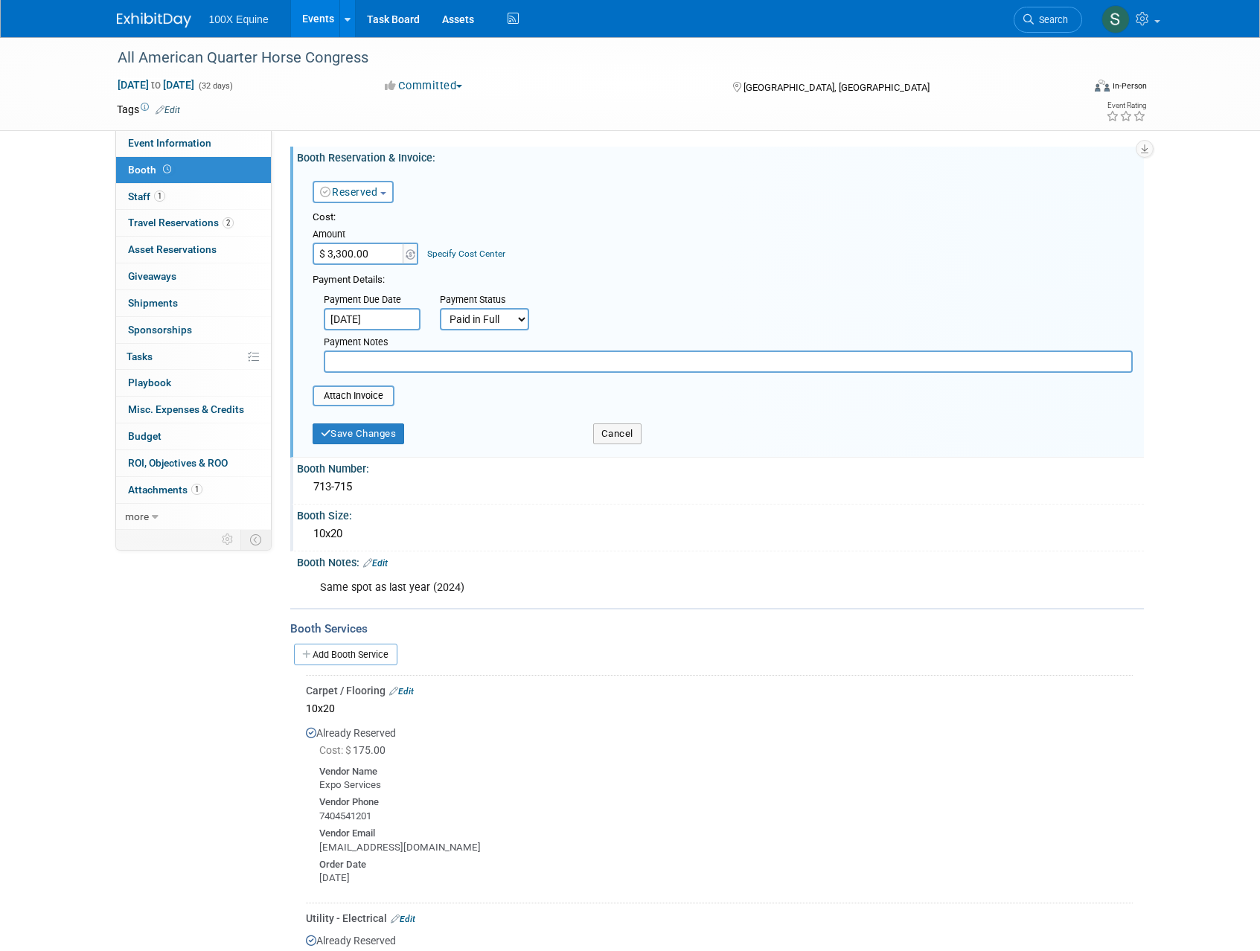
click at [462, 414] on div "Save Changes" at bounding box center [441, 429] width 281 height 31
click at [386, 438] on button "Save Changes" at bounding box center [359, 433] width 92 height 21
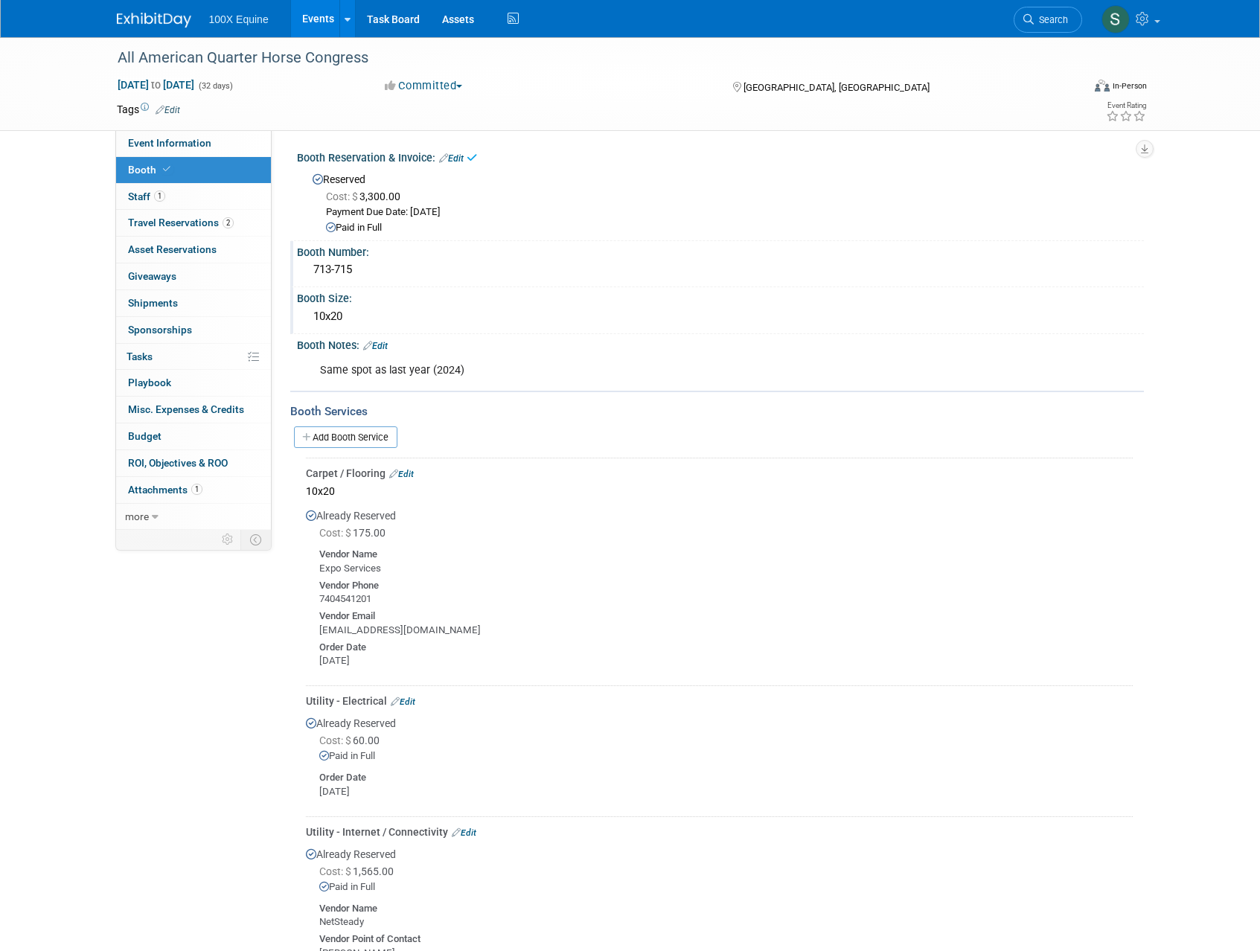
click at [534, 540] on div "Cost: $ 175.00" at bounding box center [725, 532] width 813 height 15
click at [187, 142] on span "Event Information" at bounding box center [169, 143] width 83 height 12
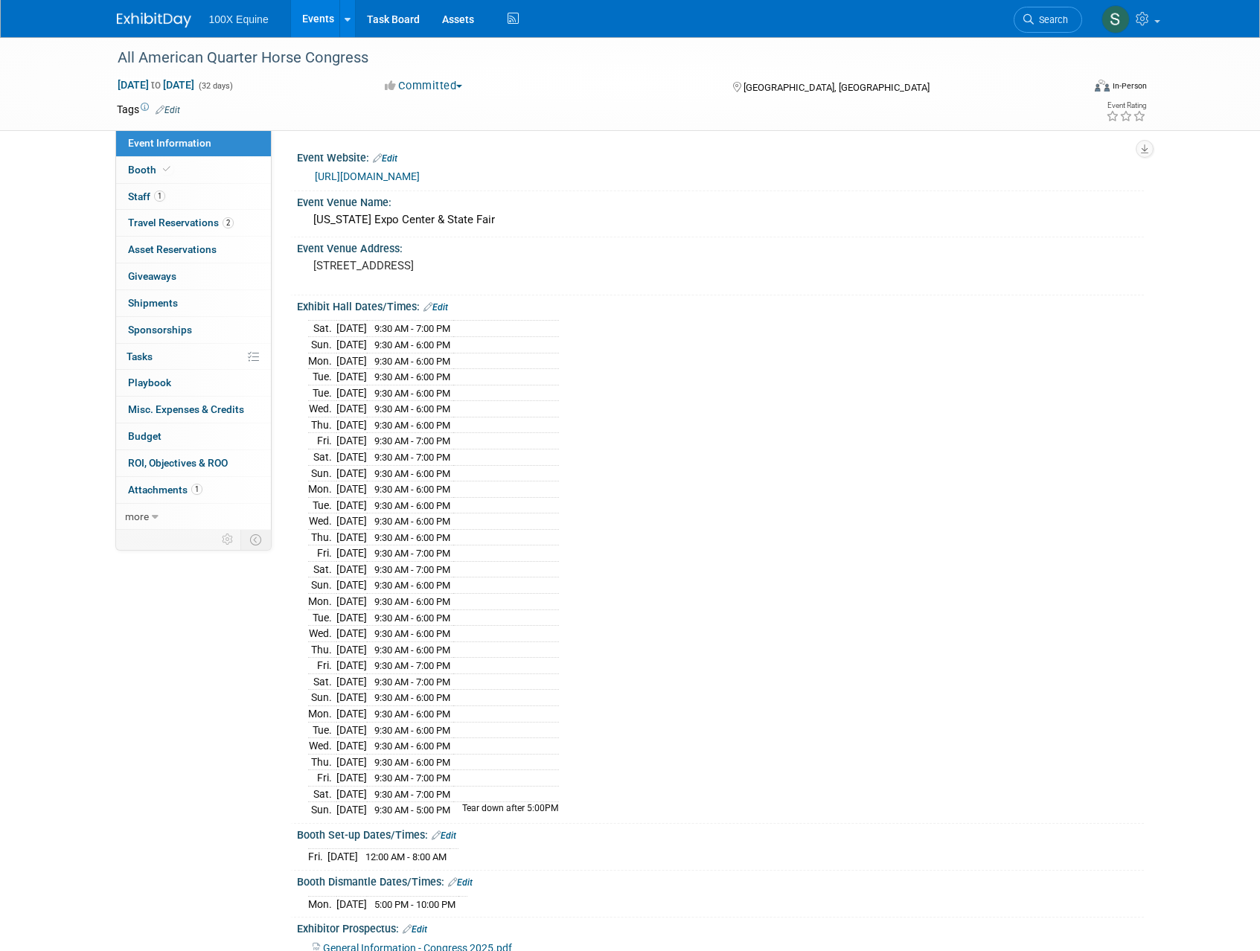
click at [449, 88] on button "Committed" at bounding box center [424, 86] width 89 height 16
click at [573, 106] on td at bounding box center [576, 109] width 792 height 15
click at [377, 19] on link "Task Board" at bounding box center [393, 18] width 75 height 37
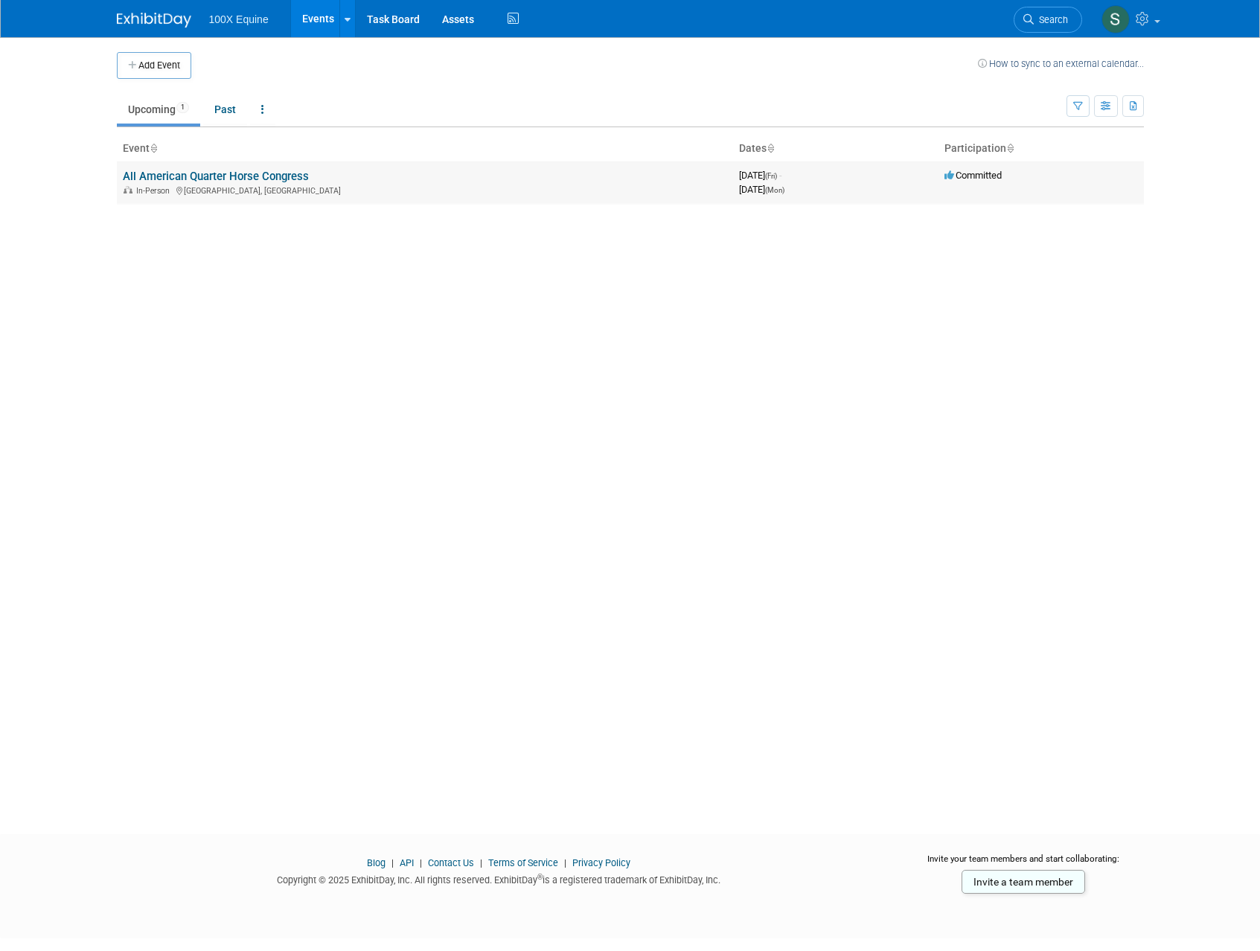
click at [256, 179] on link "All American Quarter Horse Congress" at bounding box center [216, 176] width 186 height 13
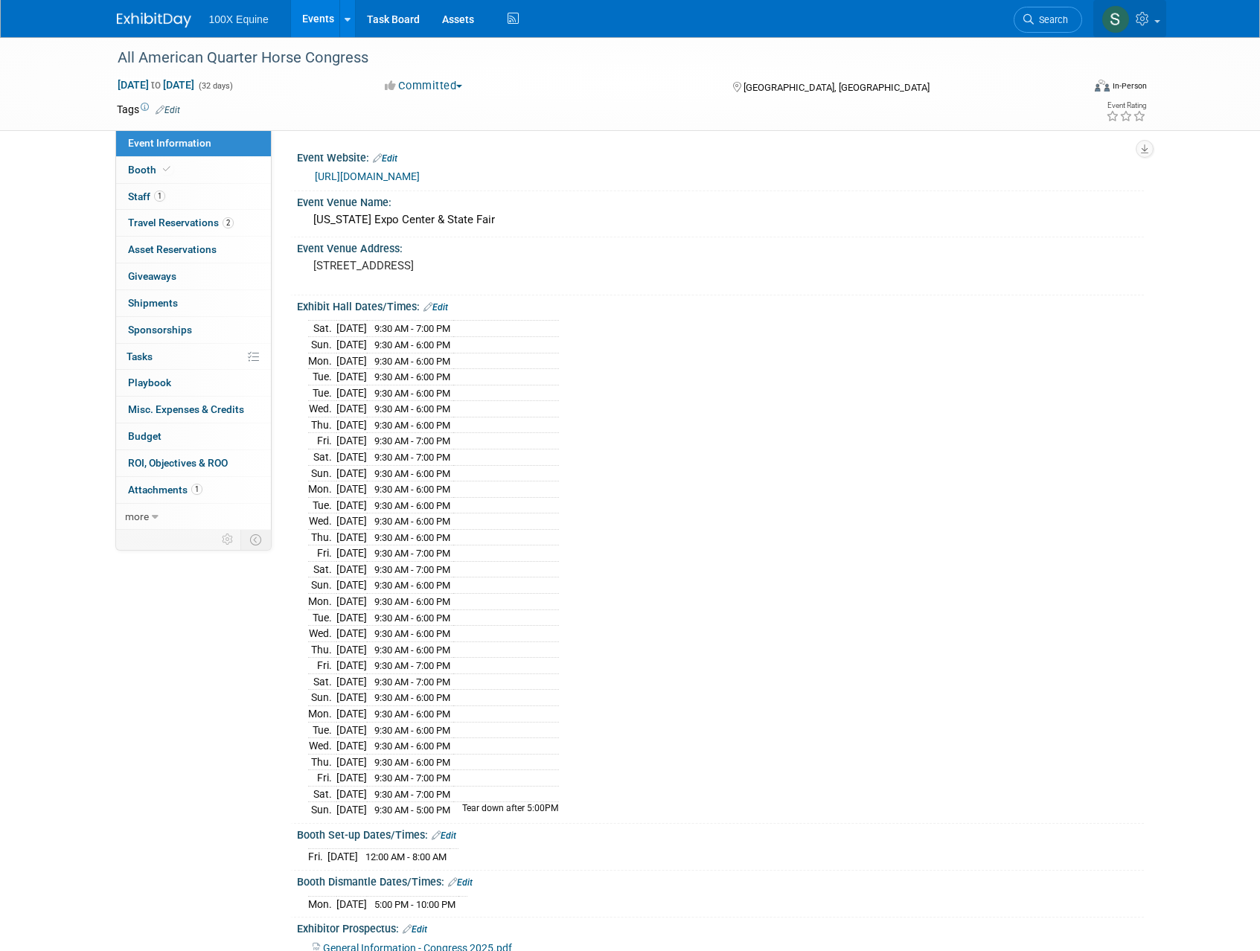
click at [1130, 13] on link at bounding box center [1129, 18] width 73 height 37
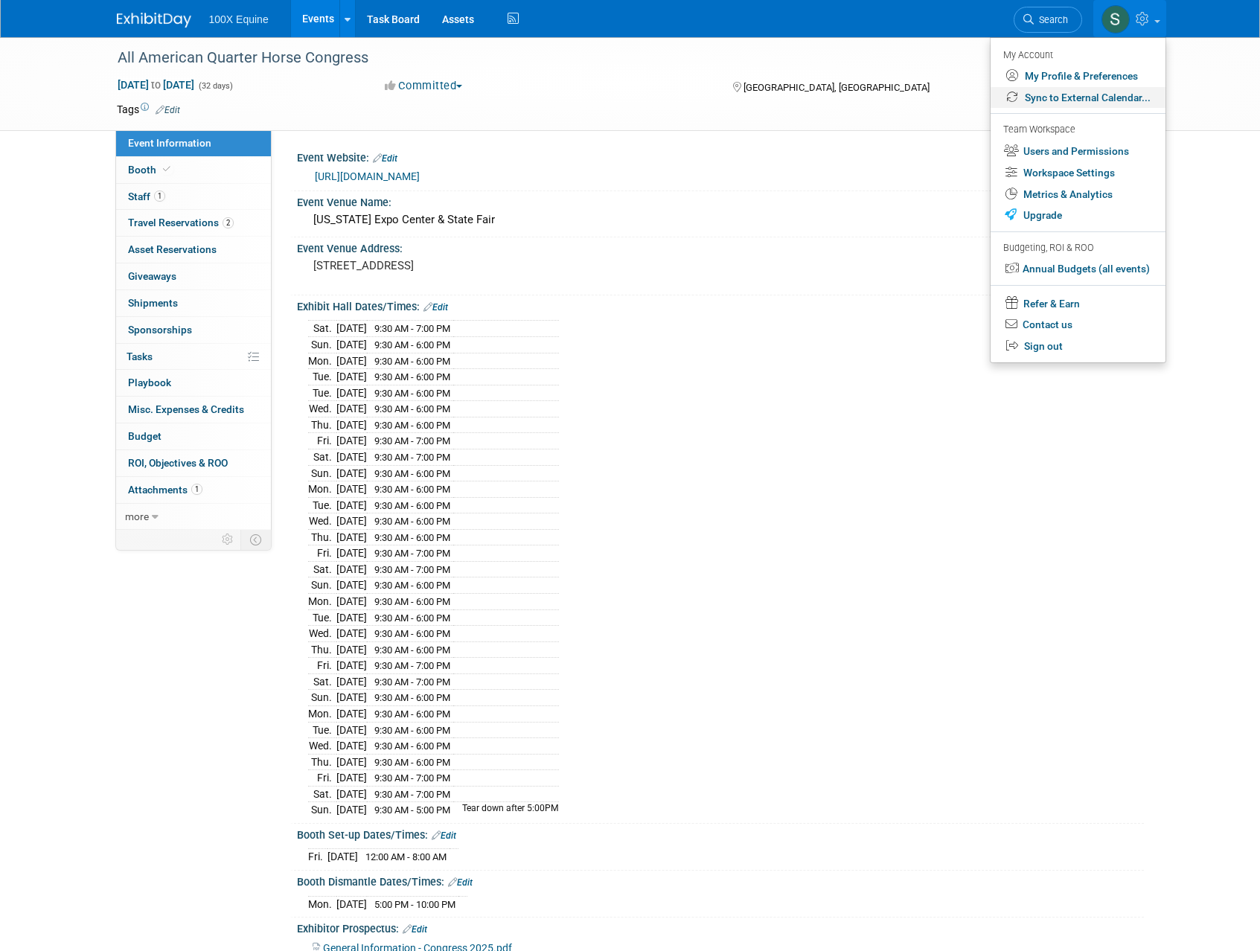
click at [1082, 98] on link "Sync to External Calendar..." at bounding box center [1078, 98] width 175 height 22
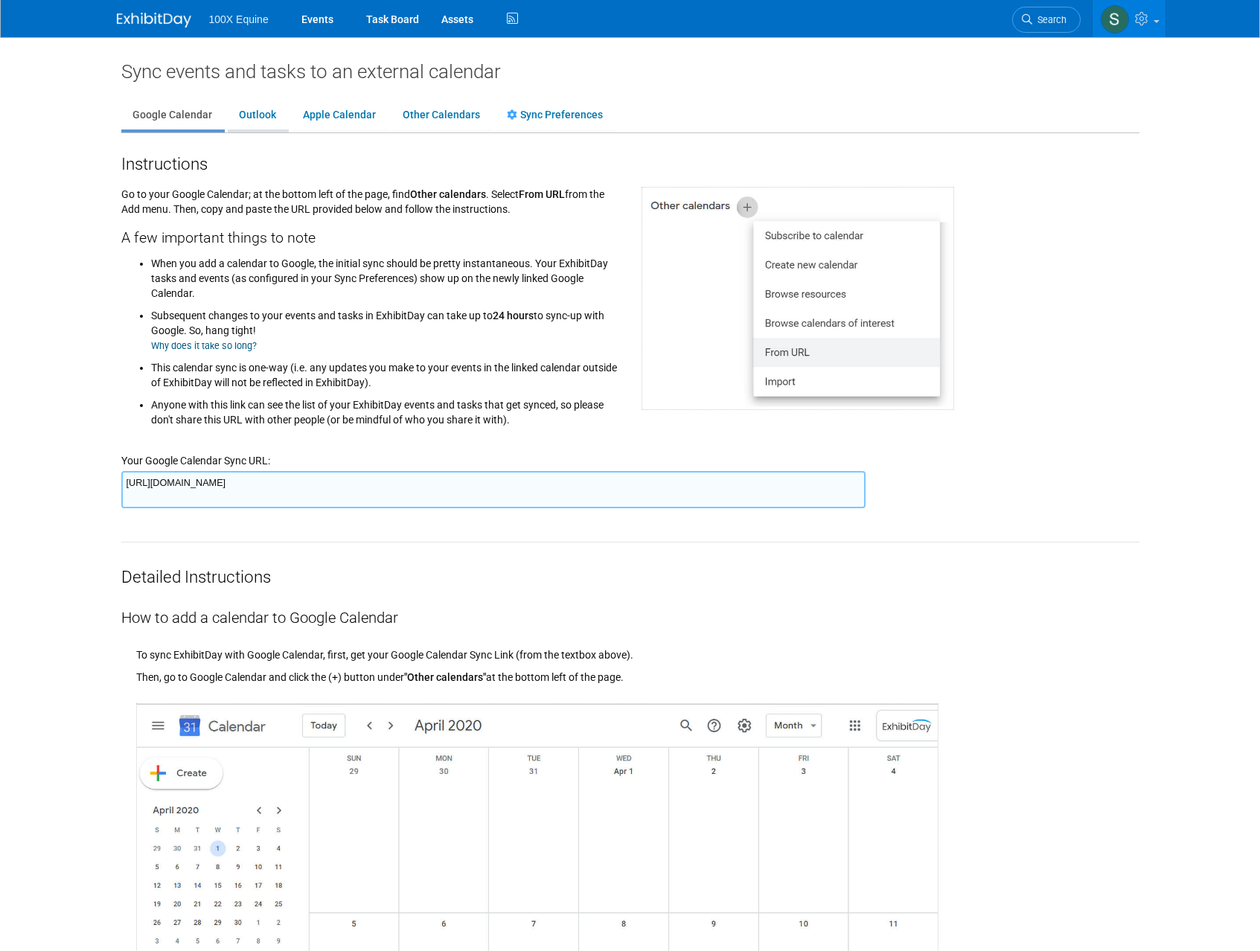
click at [258, 124] on link "Outlook" at bounding box center [258, 115] width 60 height 28
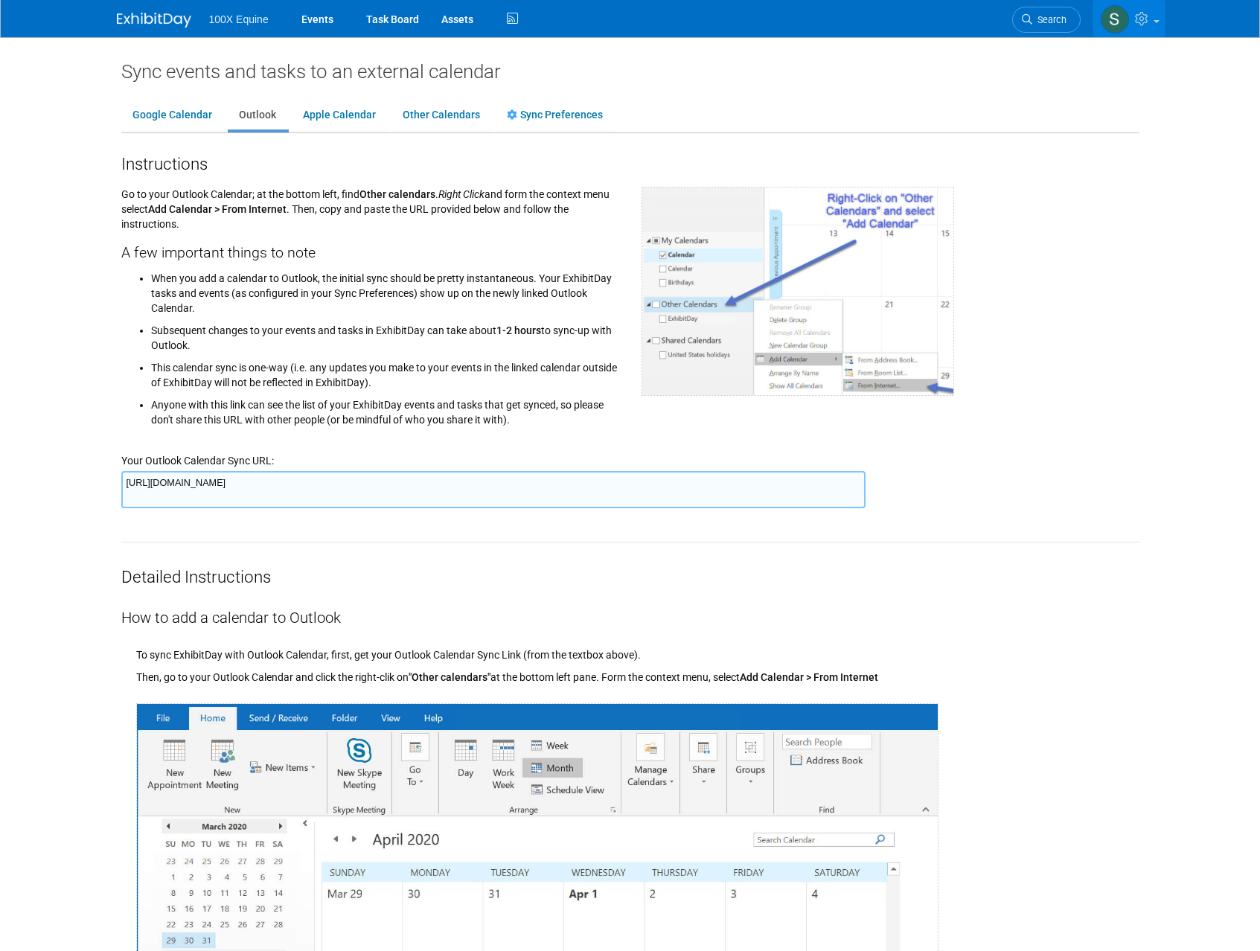
click at [1154, 15] on link at bounding box center [1129, 18] width 73 height 37
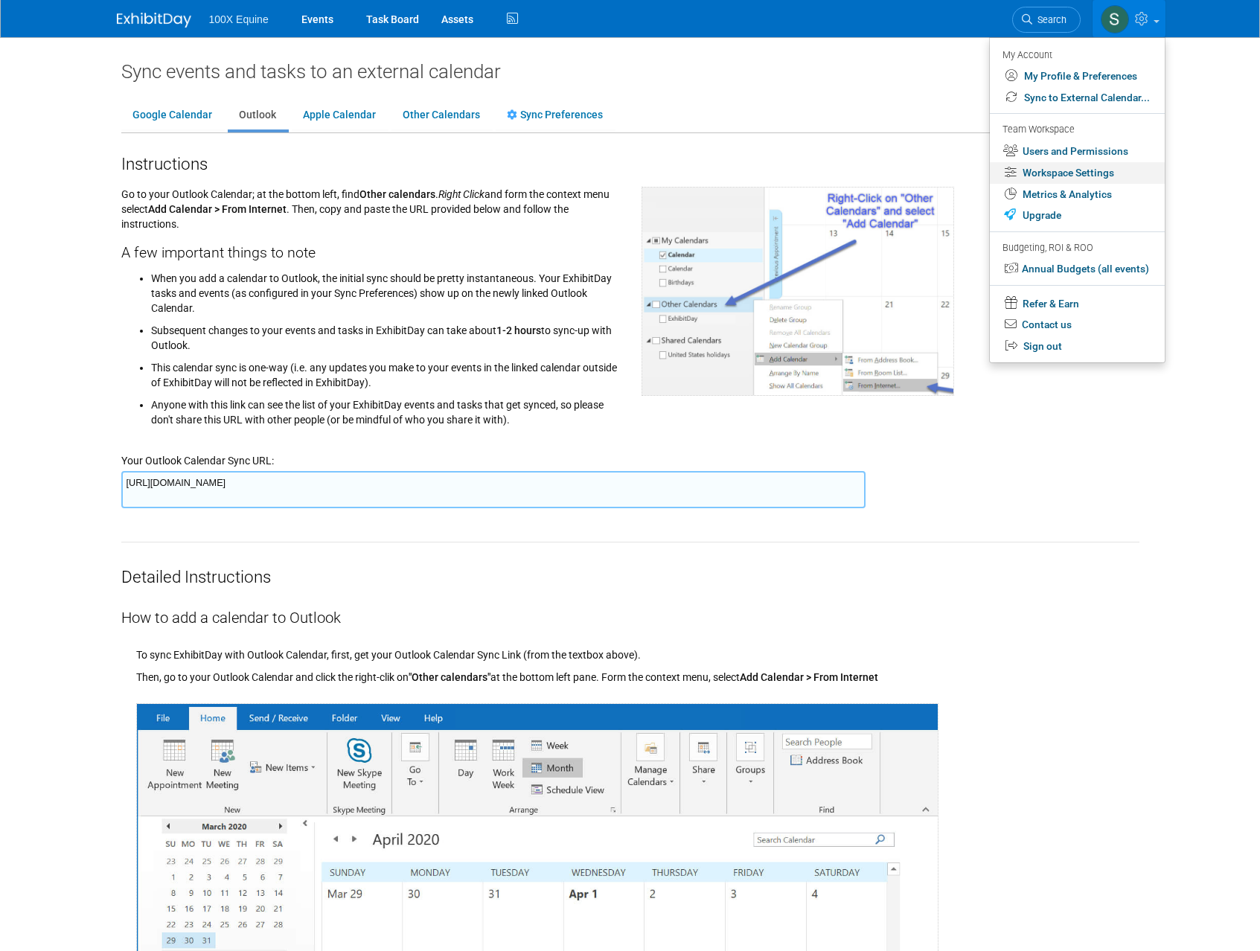
click at [1066, 170] on link "Workspace Settings" at bounding box center [1077, 173] width 175 height 22
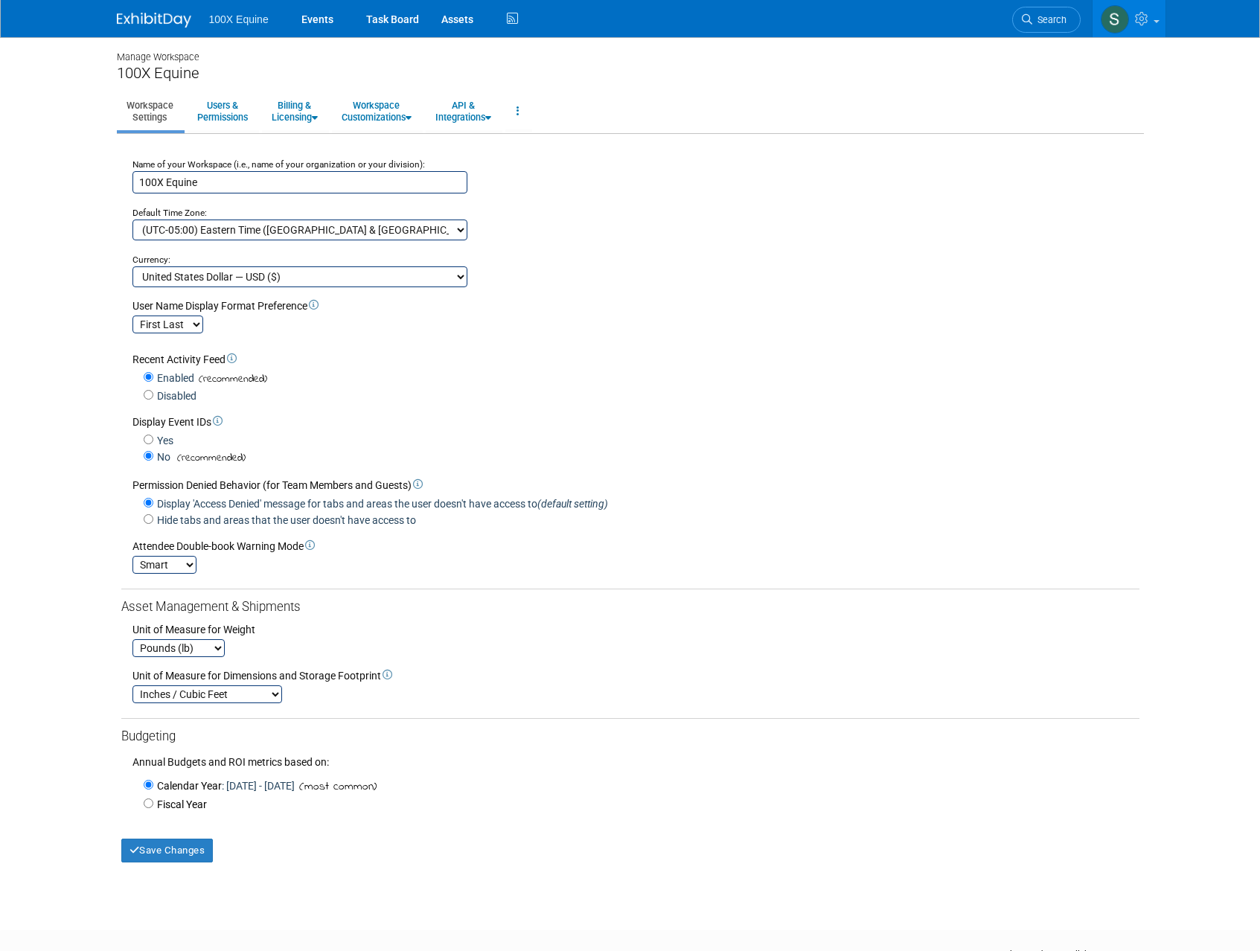
click at [311, 237] on select "(UTC-12:00) International Date Line West (UTC-11:00) Coordinated Universal Time…" at bounding box center [299, 230] width 335 height 21
select select "Central Standard Time"
click at [132, 220] on select "(UTC-12:00) International Date Line West (UTC-11:00) Coordinated Universal Time…" at bounding box center [299, 230] width 335 height 21
click at [654, 264] on div "Currency:" at bounding box center [635, 253] width 1007 height 26
click at [182, 858] on button "Save Changes" at bounding box center [167, 851] width 92 height 24
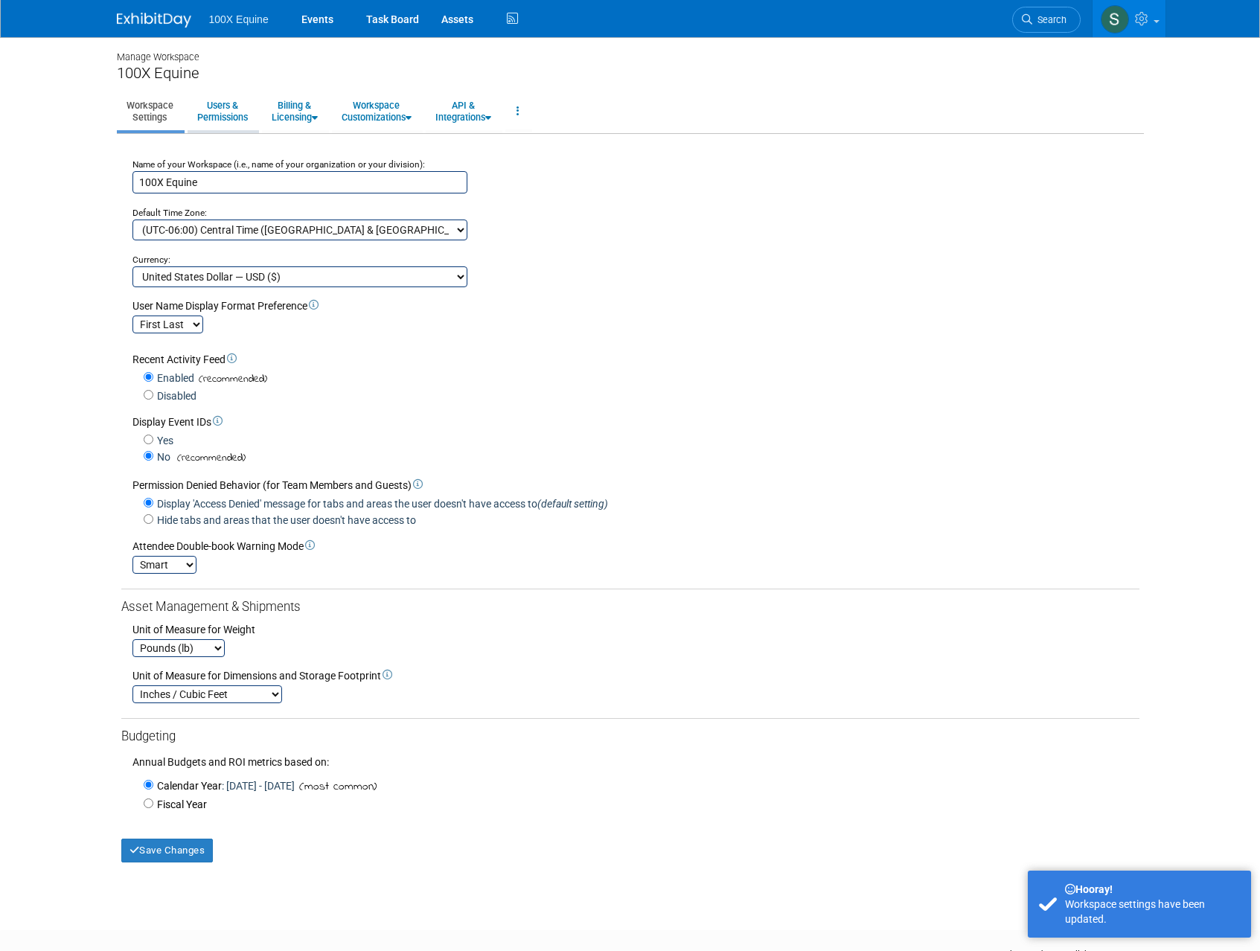
click at [233, 110] on link "Users & Permissions" at bounding box center [223, 111] width 70 height 36
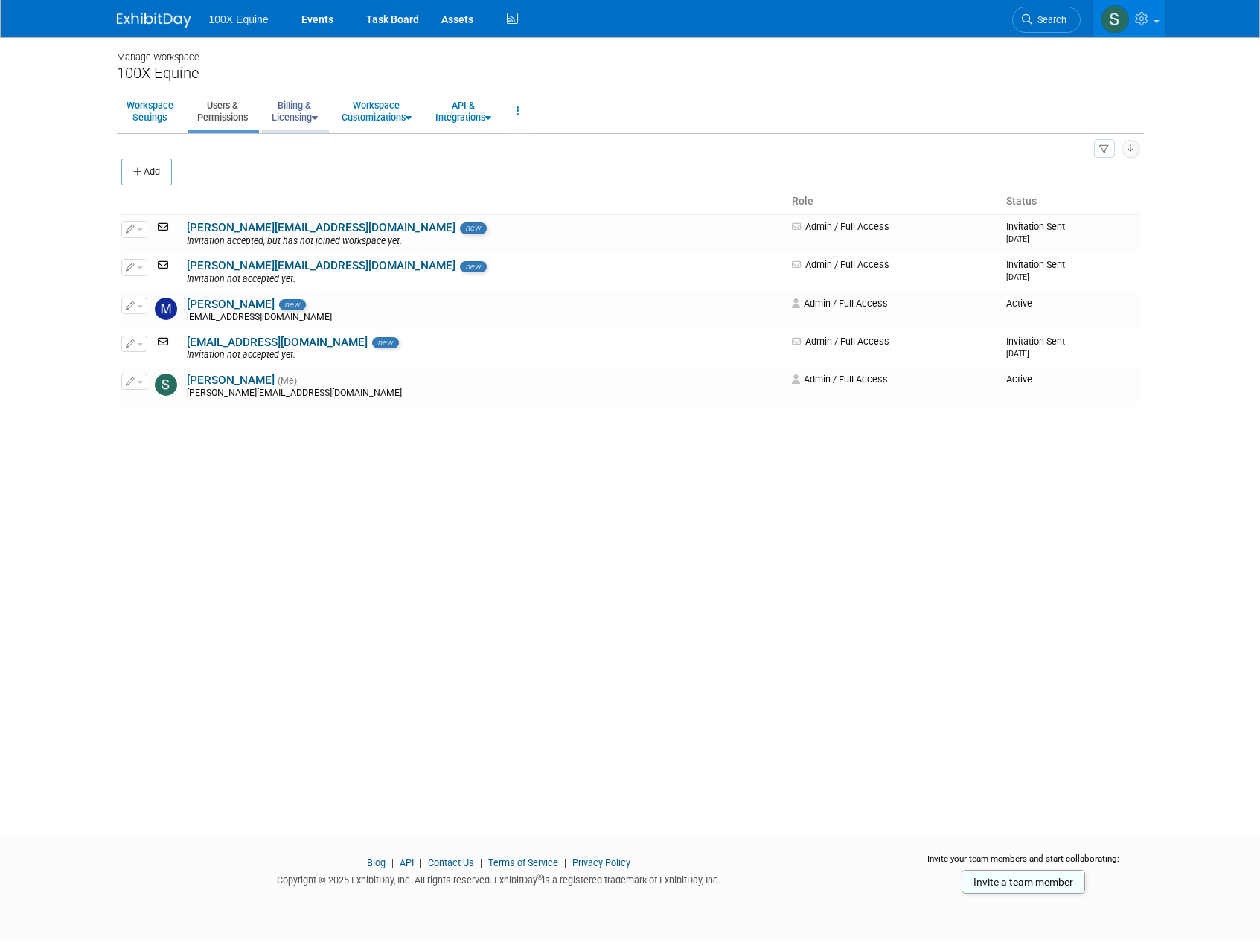
click at [300, 117] on link "Billing & Licensing" at bounding box center [294, 111] width 65 height 36
click at [308, 145] on link "Manage Plan / Subscription" at bounding box center [329, 145] width 135 height 22
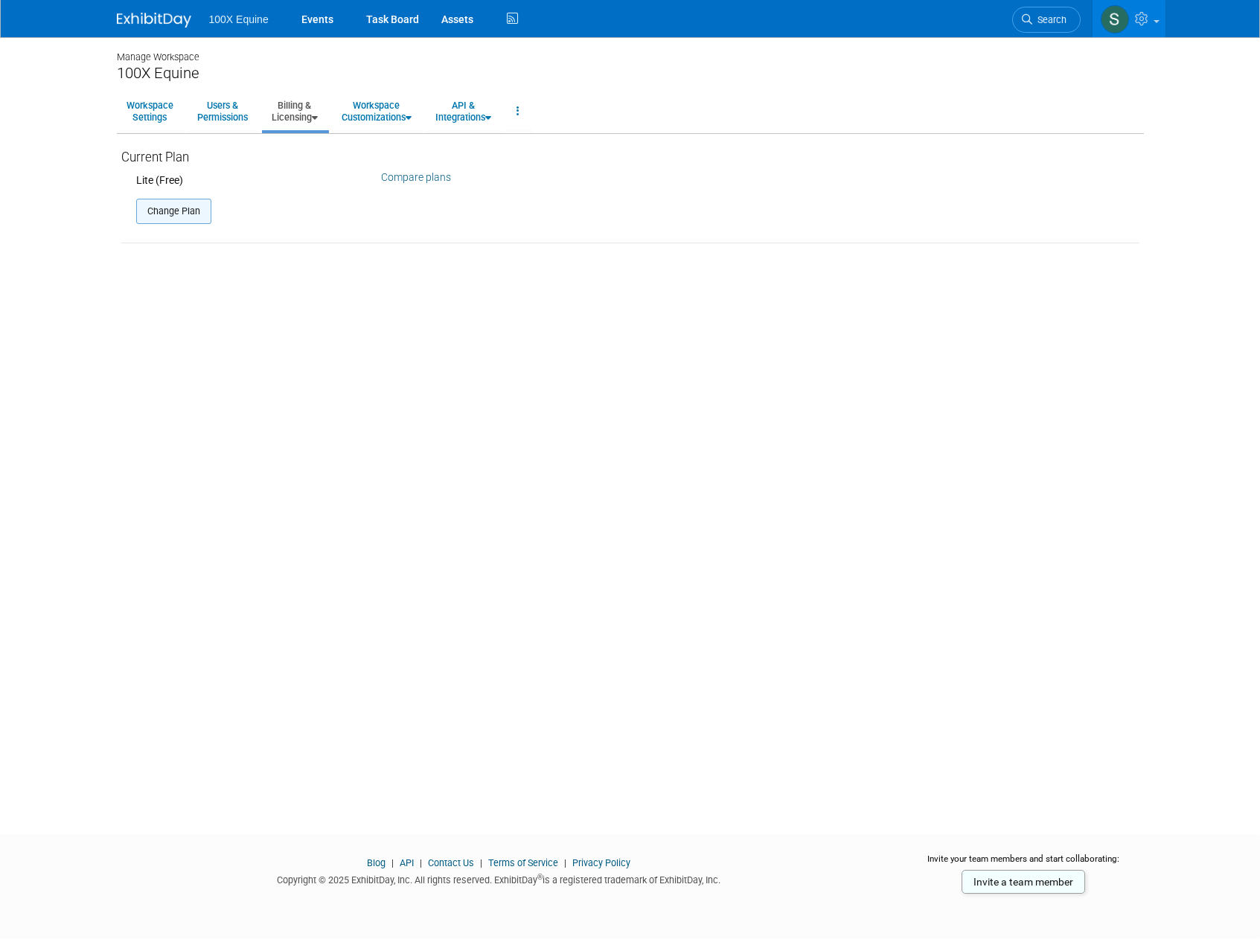
click at [182, 217] on button "Change Plan" at bounding box center [173, 211] width 75 height 25
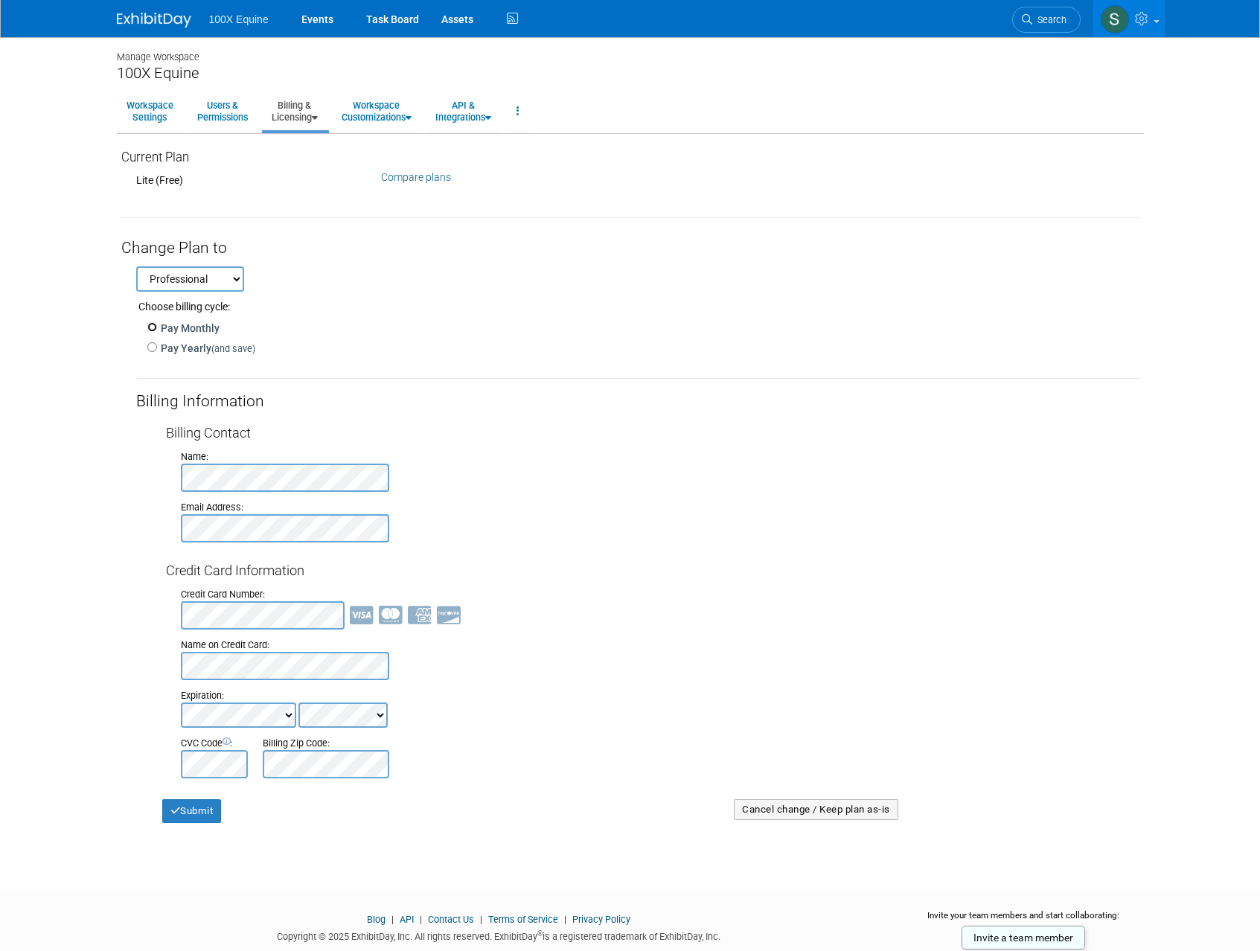
click at [153, 330] on input "Pay Monthly" at bounding box center [152, 327] width 10 height 10
radio input "true"
click at [200, 275] on select "Professional Premium" at bounding box center [190, 278] width 108 height 25
select select "3"
click at [136, 266] on select "Professional Premium" at bounding box center [190, 278] width 108 height 25
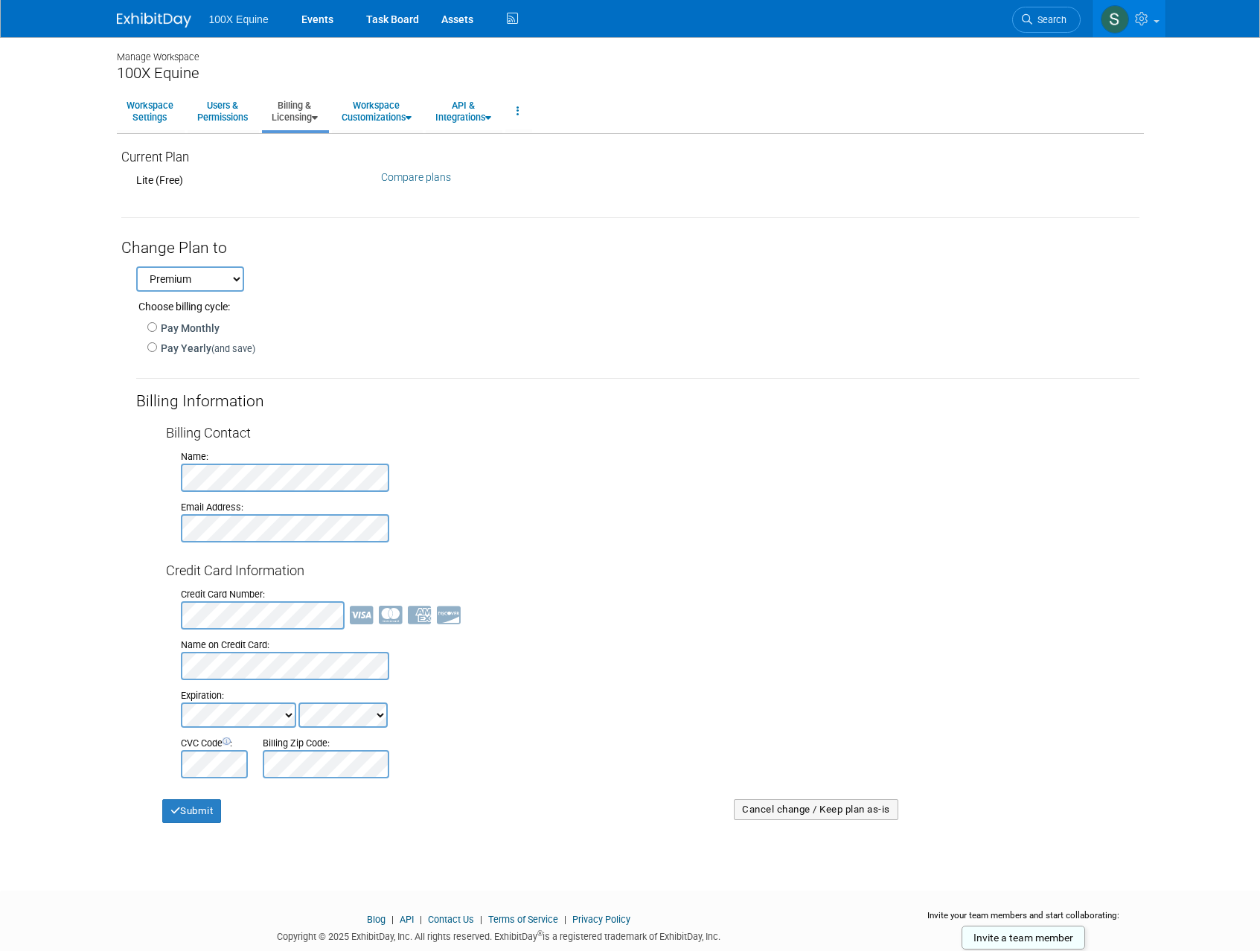
click at [173, 327] on label "Pay Monthly" at bounding box center [188, 328] width 63 height 15
click at [157, 327] on input "Pay Monthly" at bounding box center [152, 327] width 10 height 10
radio input "true"
click at [179, 288] on select "Professional Premium" at bounding box center [190, 278] width 108 height 25
select select "2"
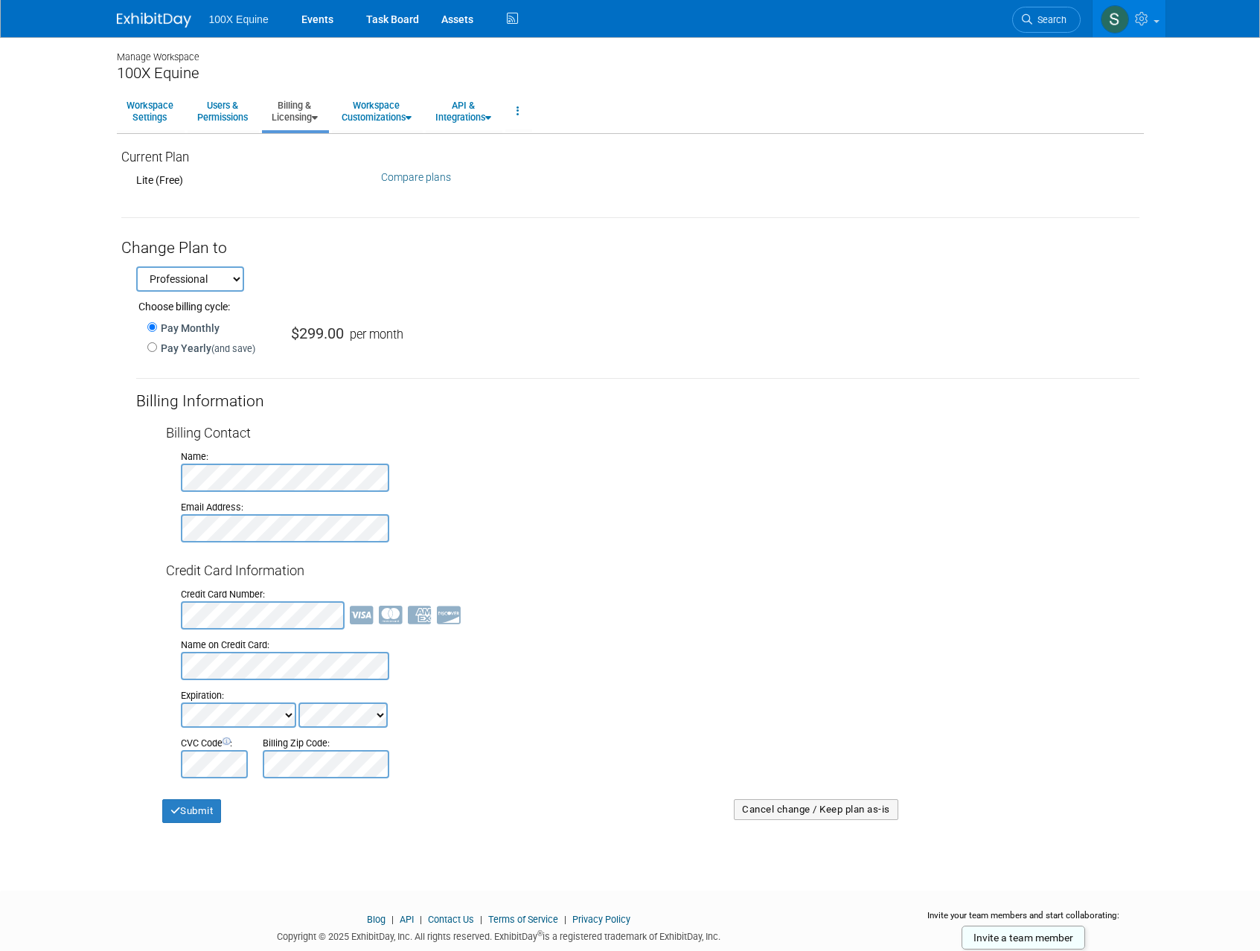
click at [136, 266] on select "Professional Premium" at bounding box center [190, 278] width 108 height 25
radio input "false"
click at [157, 351] on label "Pay Yearly (and save)" at bounding box center [206, 348] width 98 height 15
click at [156, 351] on input "Pay Yearly (and save)" at bounding box center [152, 347] width 10 height 10
radio input "true"
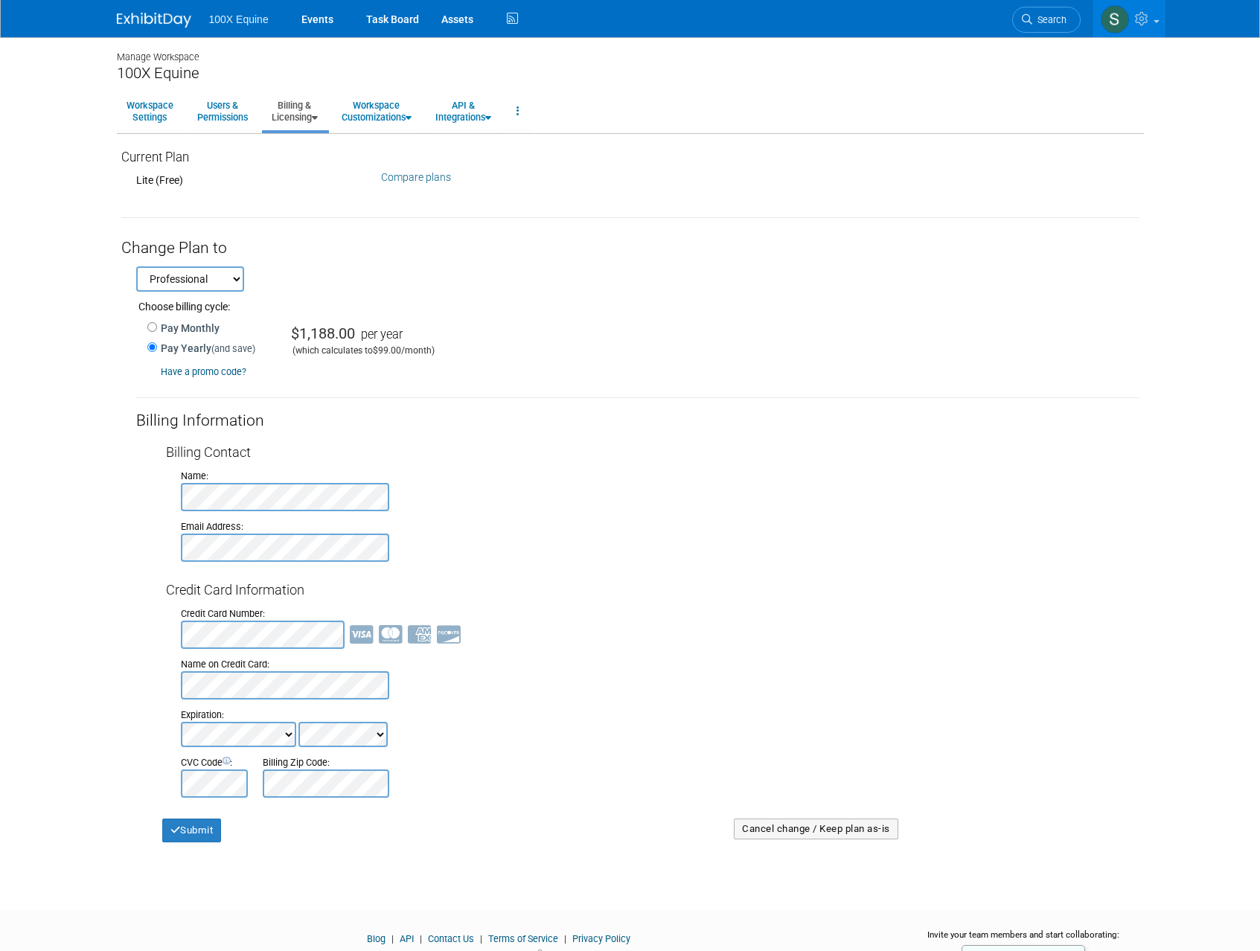
click at [161, 330] on label "Pay Monthly" at bounding box center [188, 328] width 63 height 15
click at [157, 330] on input "Pay Monthly" at bounding box center [152, 327] width 10 height 10
radio input "true"
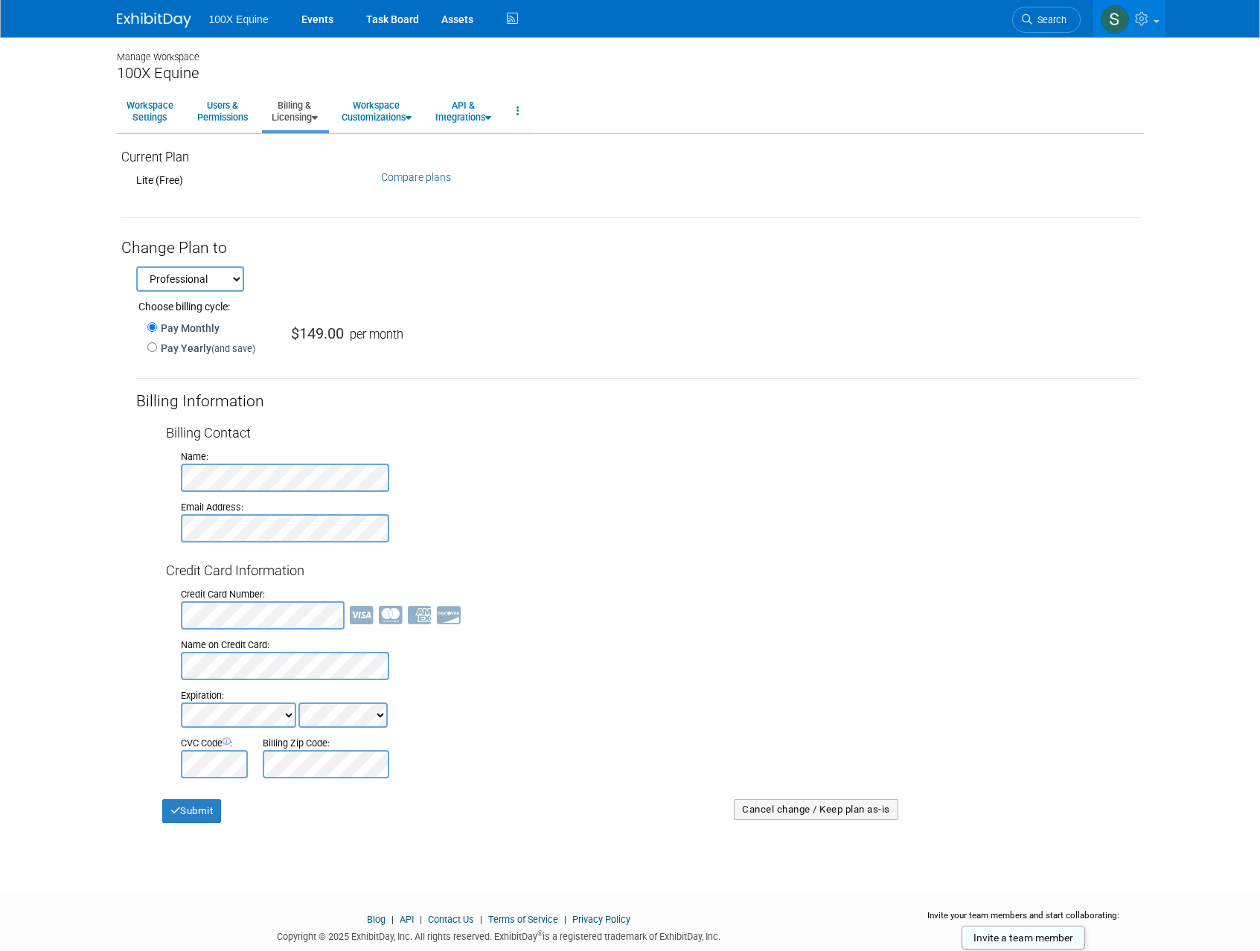
click at [117, 386] on div "Current Plan Lite (Free) Compare plans Change Plan Change Plan to" at bounding box center [630, 487] width 1027 height 693
click at [243, 22] on span "100X Equine" at bounding box center [239, 19] width 60 height 12
click at [173, 22] on img at bounding box center [154, 20] width 74 height 15
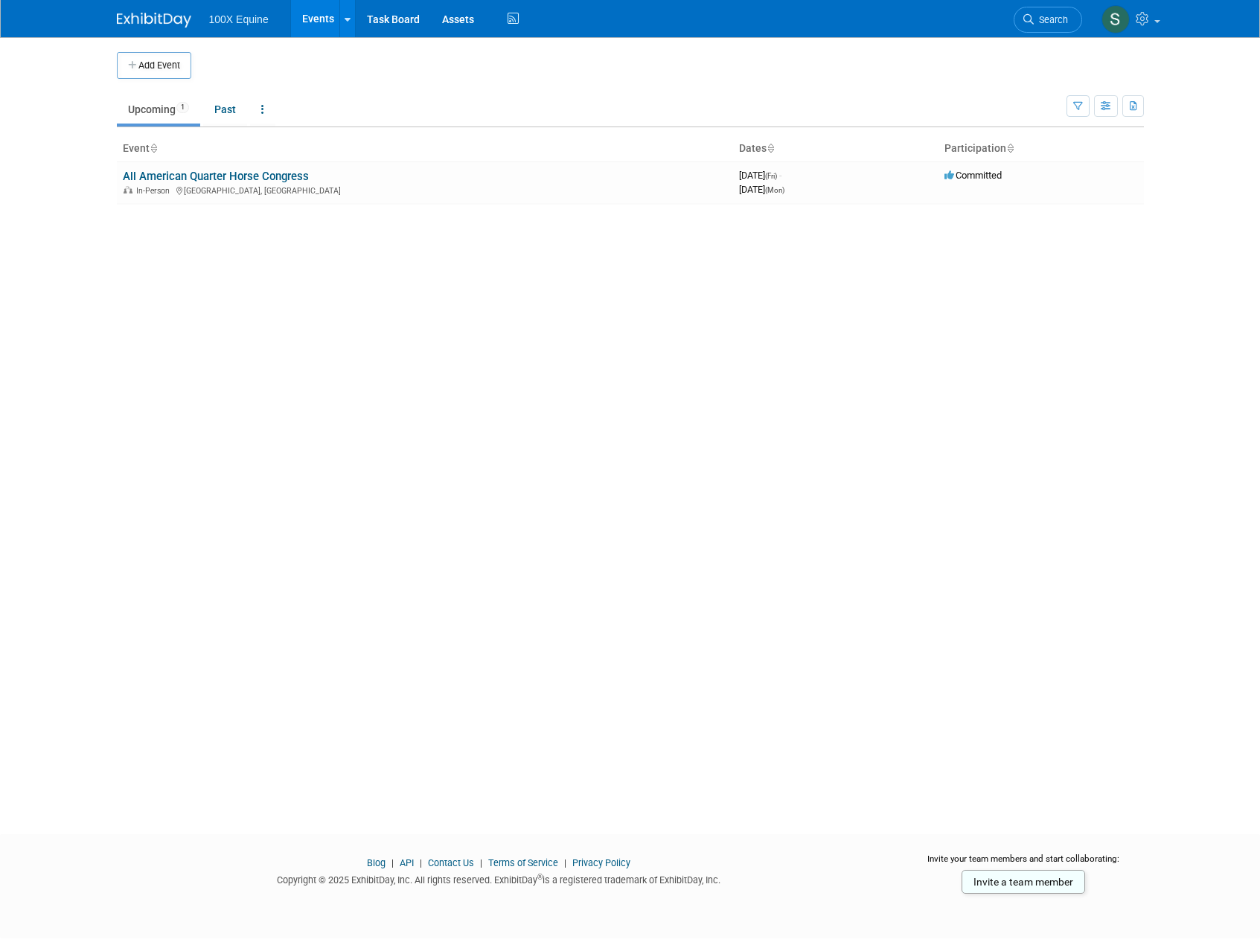
click at [266, 21] on span "100X Equine" at bounding box center [239, 19] width 60 height 12
click at [168, 178] on link "All American Quarter Horse Congress" at bounding box center [216, 176] width 186 height 13
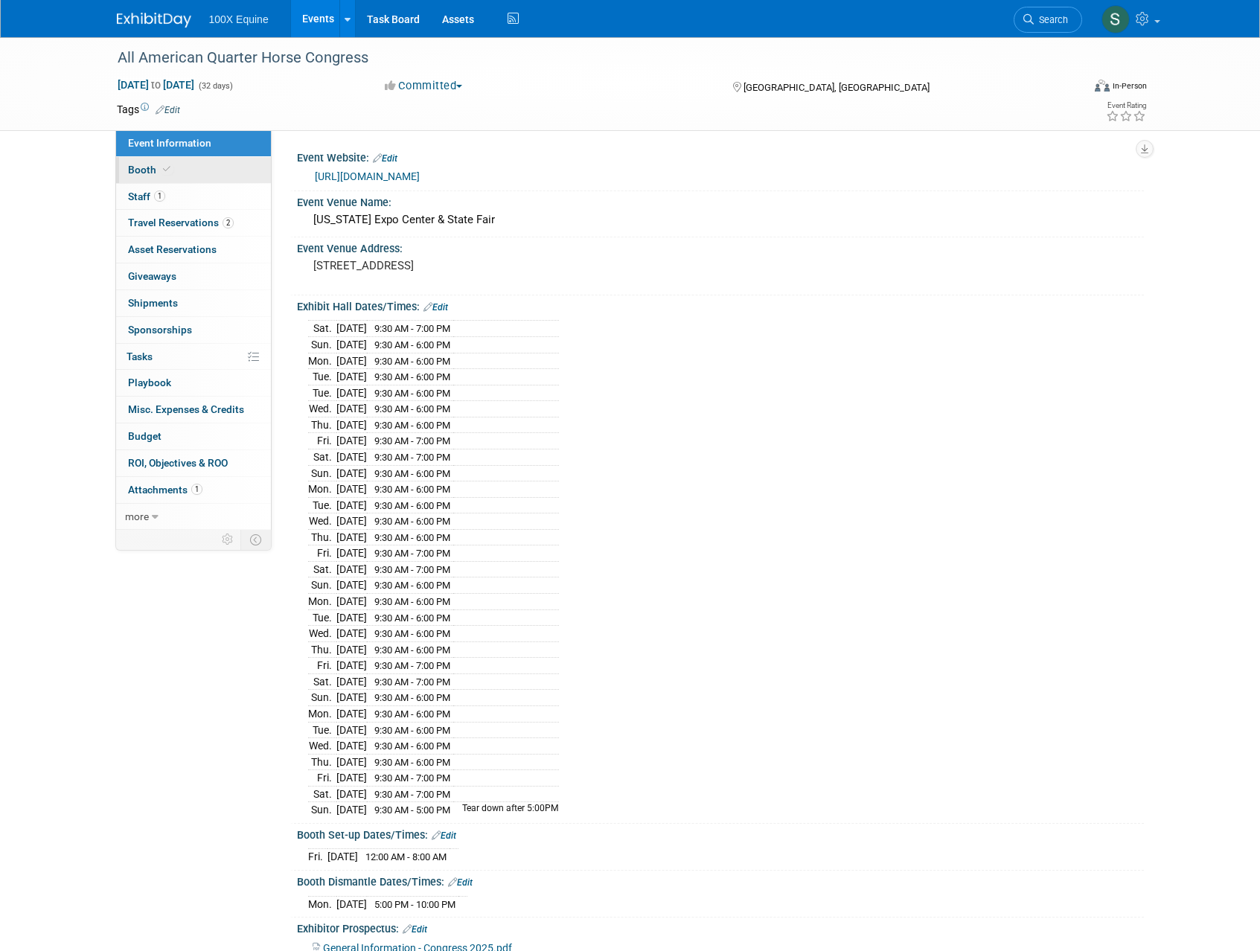
click at [153, 166] on span "Booth" at bounding box center [150, 170] width 45 height 12
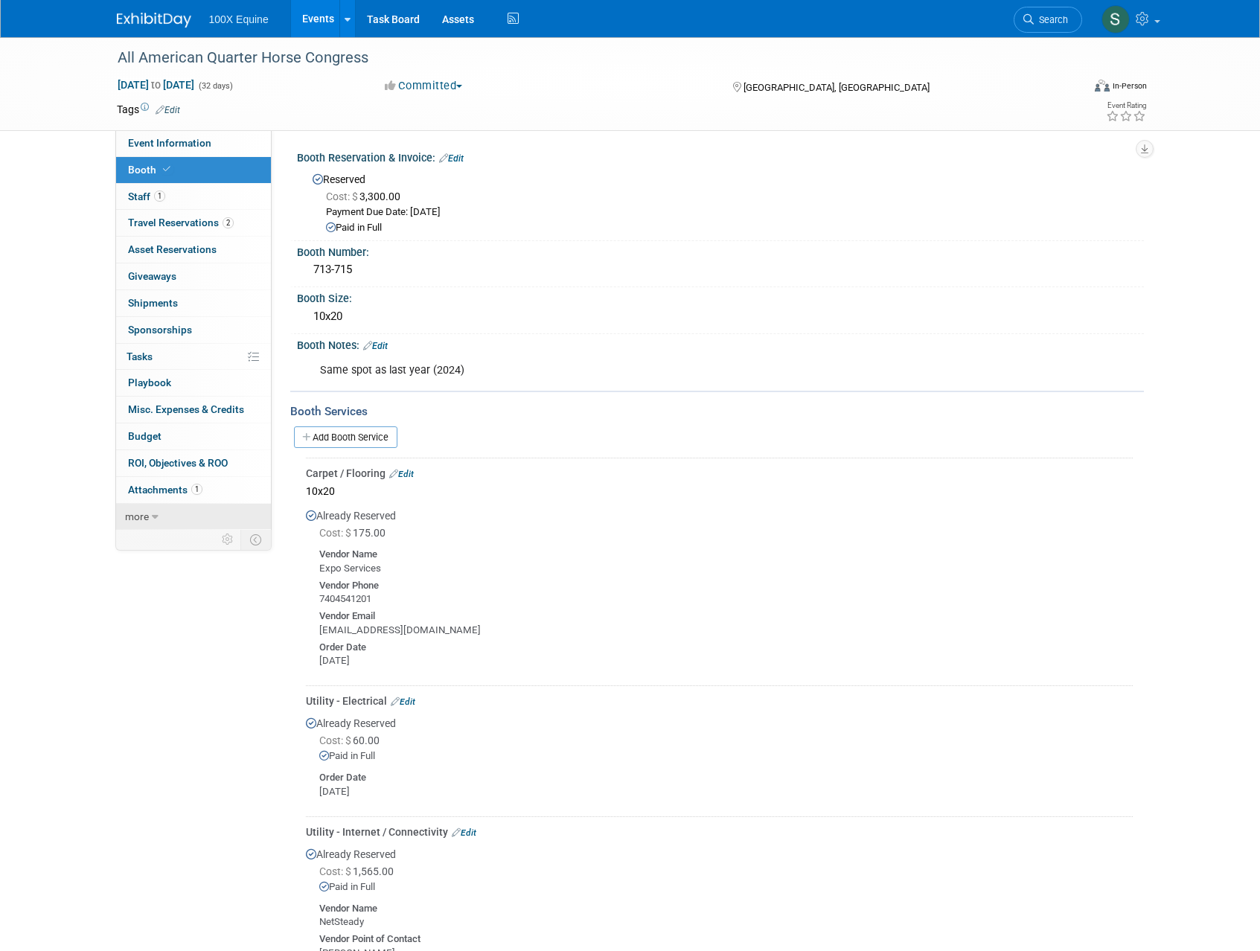
click at [149, 522] on link "more" at bounding box center [193, 517] width 155 height 26
click at [159, 516] on link "less" at bounding box center [193, 517] width 155 height 26
click at [166, 380] on span "Playbook 0" at bounding box center [149, 383] width 43 height 12
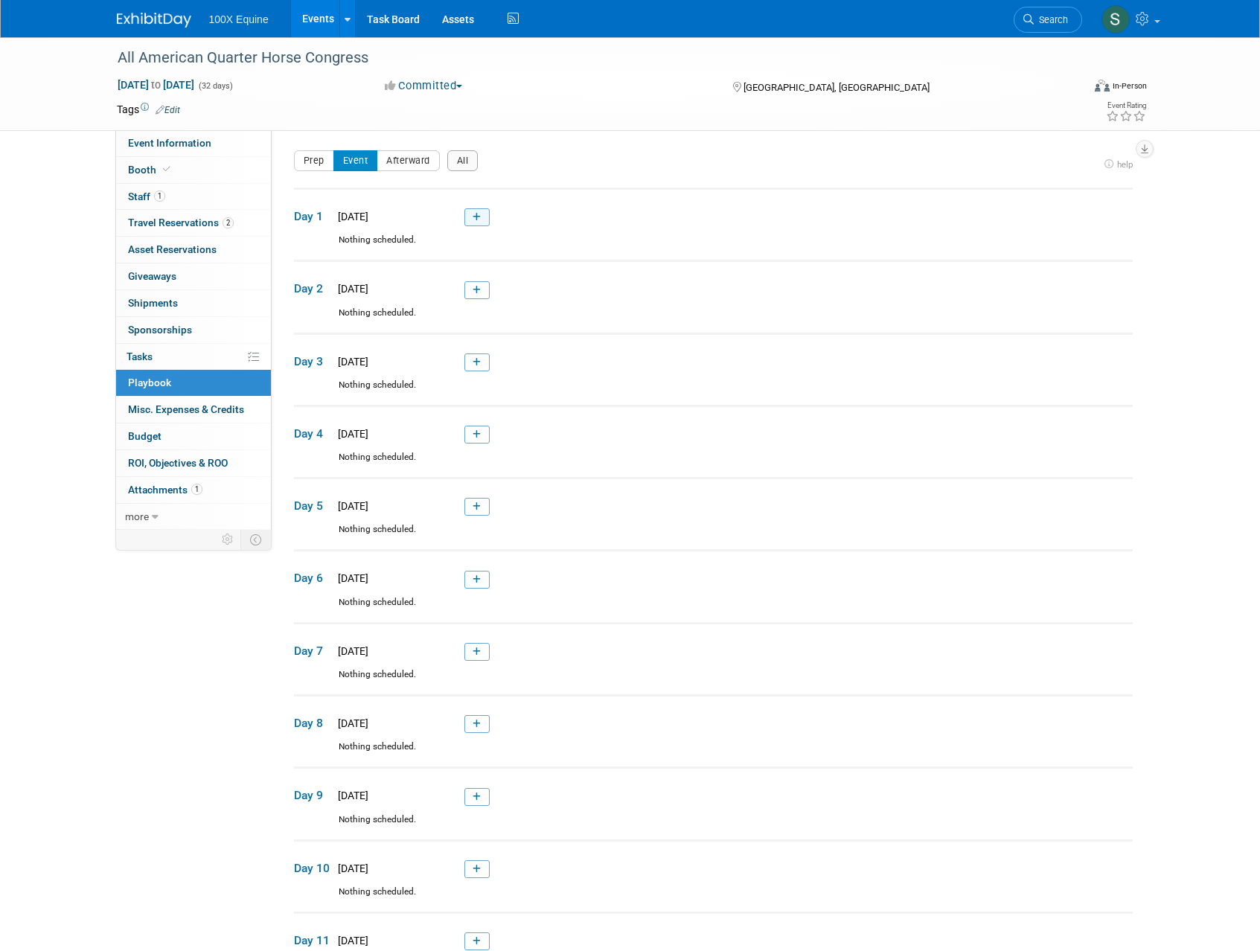
click at [475, 208] on link at bounding box center [476, 217] width 25 height 18
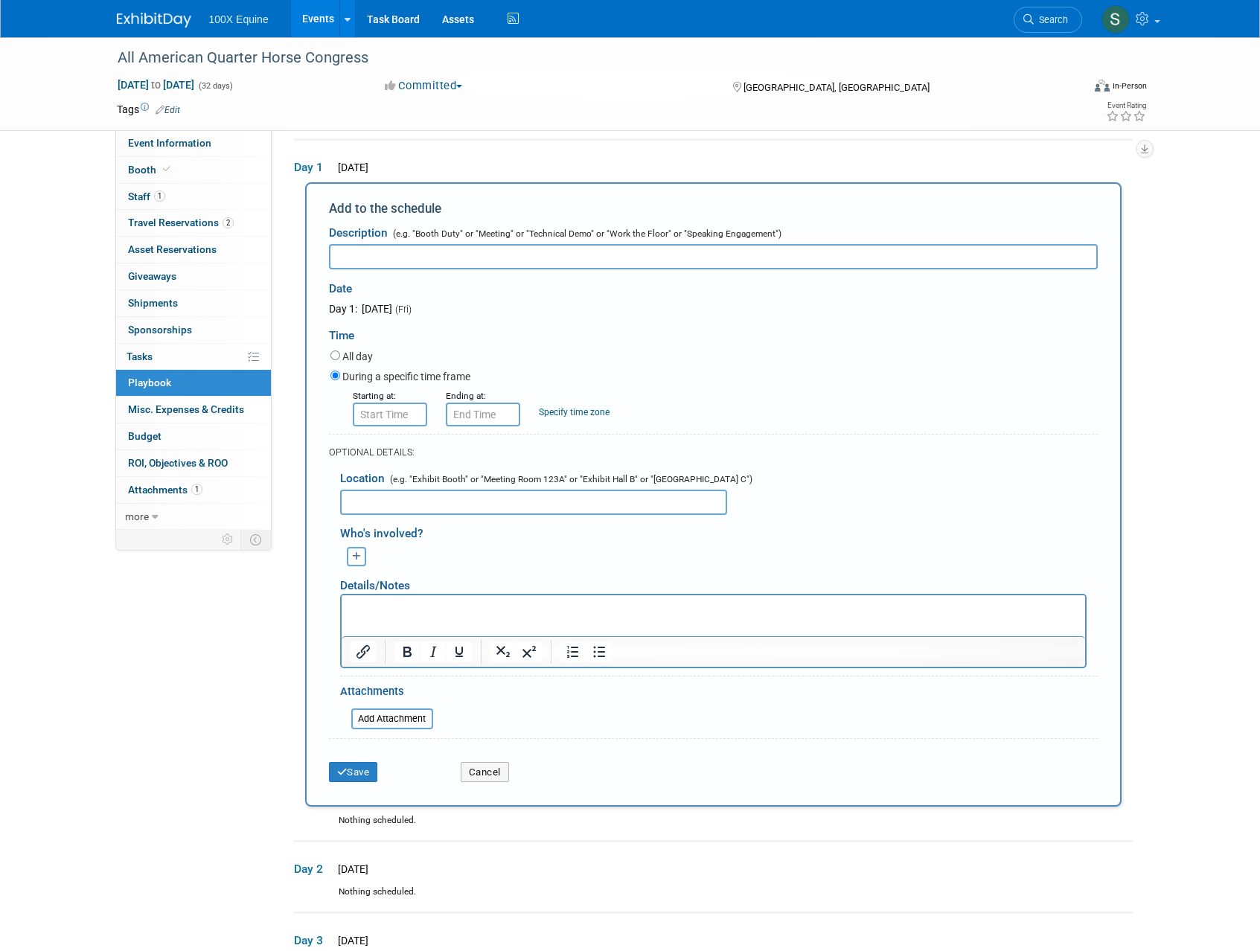
click at [427, 254] on input "text" at bounding box center [713, 256] width 769 height 25
type input "Booth Setup"
type input "8:00 AM"
click at [397, 415] on input "8:00 AM" at bounding box center [390, 415] width 74 height 24
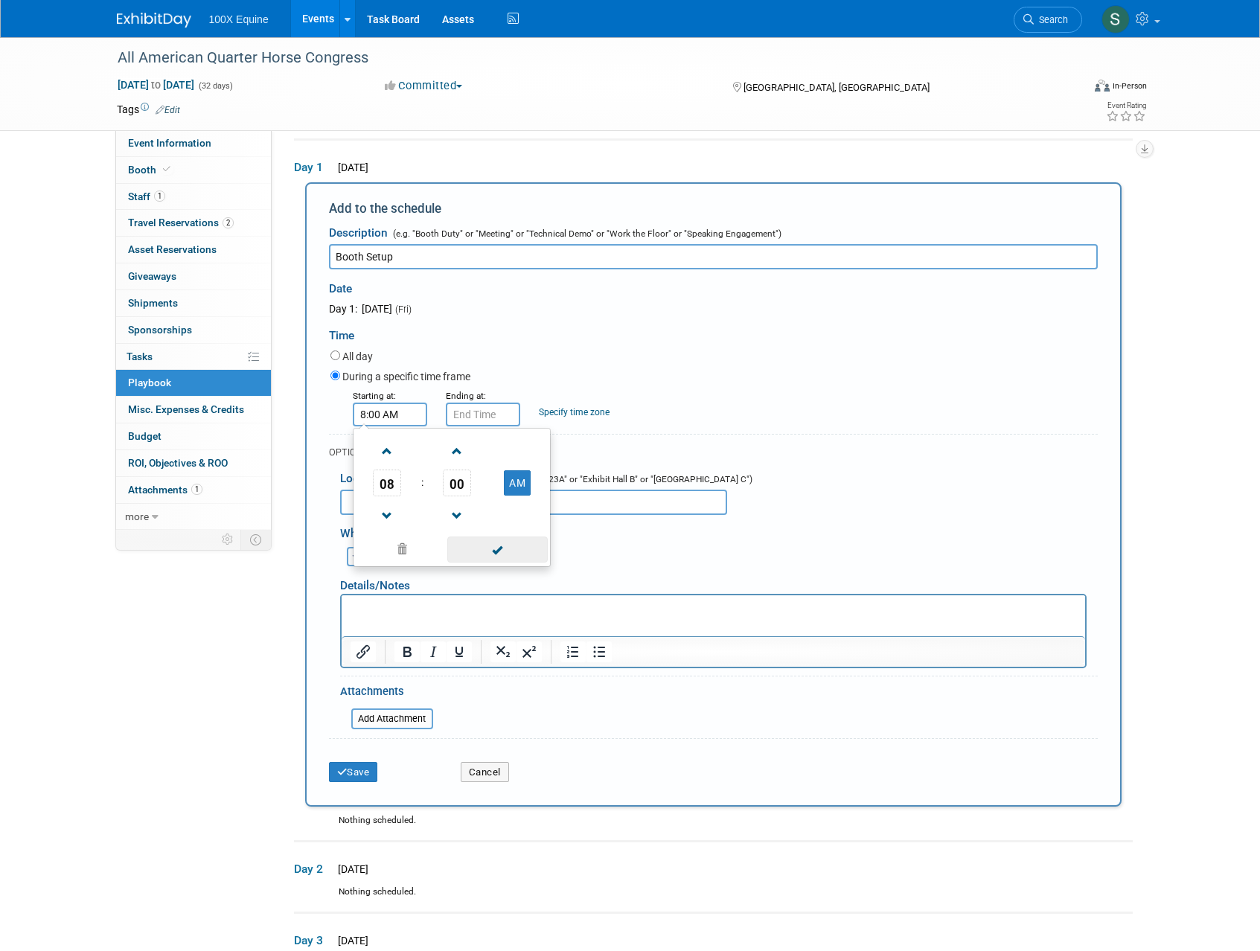
click at [511, 546] on span at bounding box center [497, 550] width 100 height 26
click at [476, 399] on small "Ending at:" at bounding box center [466, 396] width 40 height 10
click at [477, 420] on input "8:00 AM" at bounding box center [483, 415] width 74 height 24
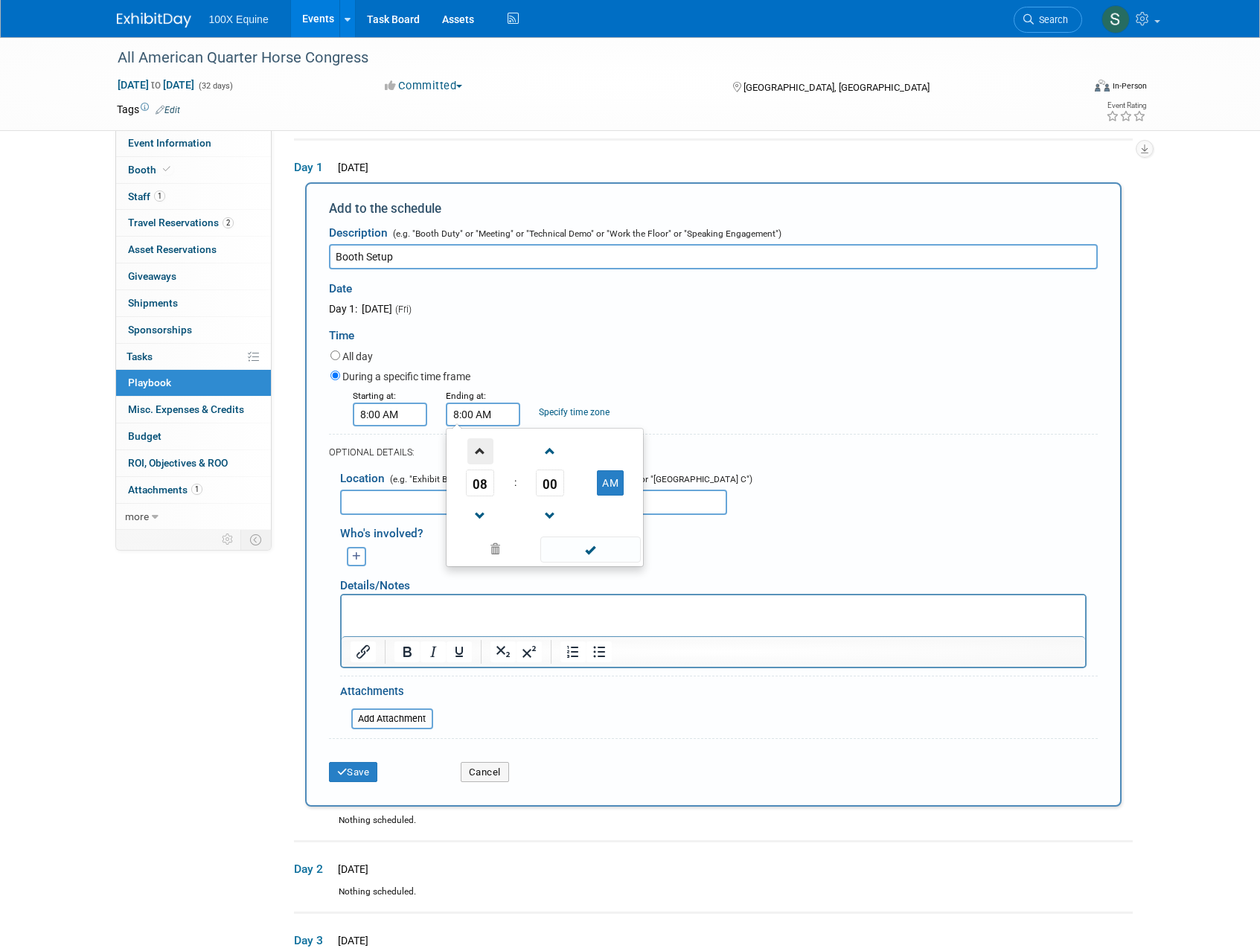
click at [483, 455] on span at bounding box center [480, 451] width 26 height 26
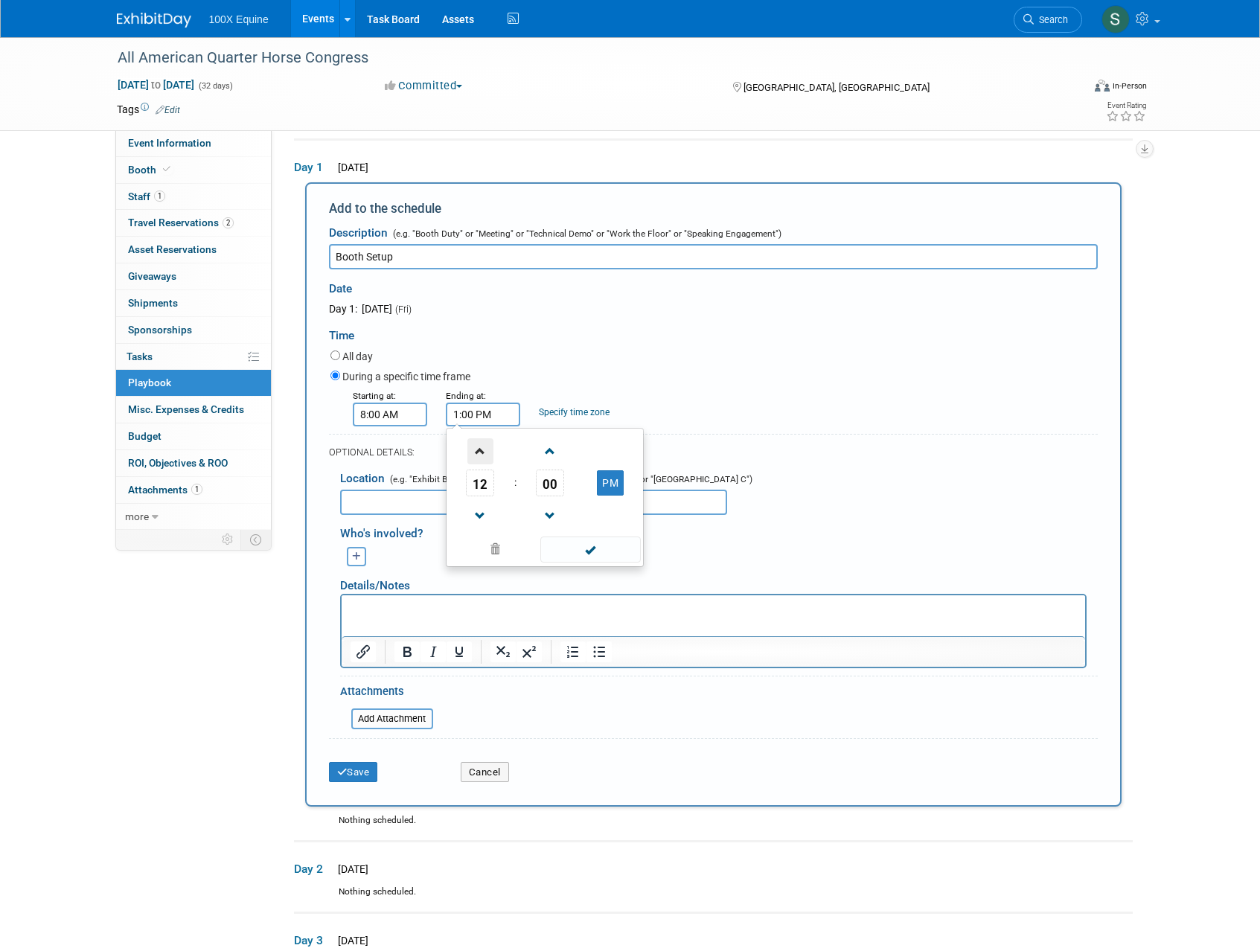
click at [483, 455] on span at bounding box center [480, 451] width 26 height 26
type input "5:00 PM"
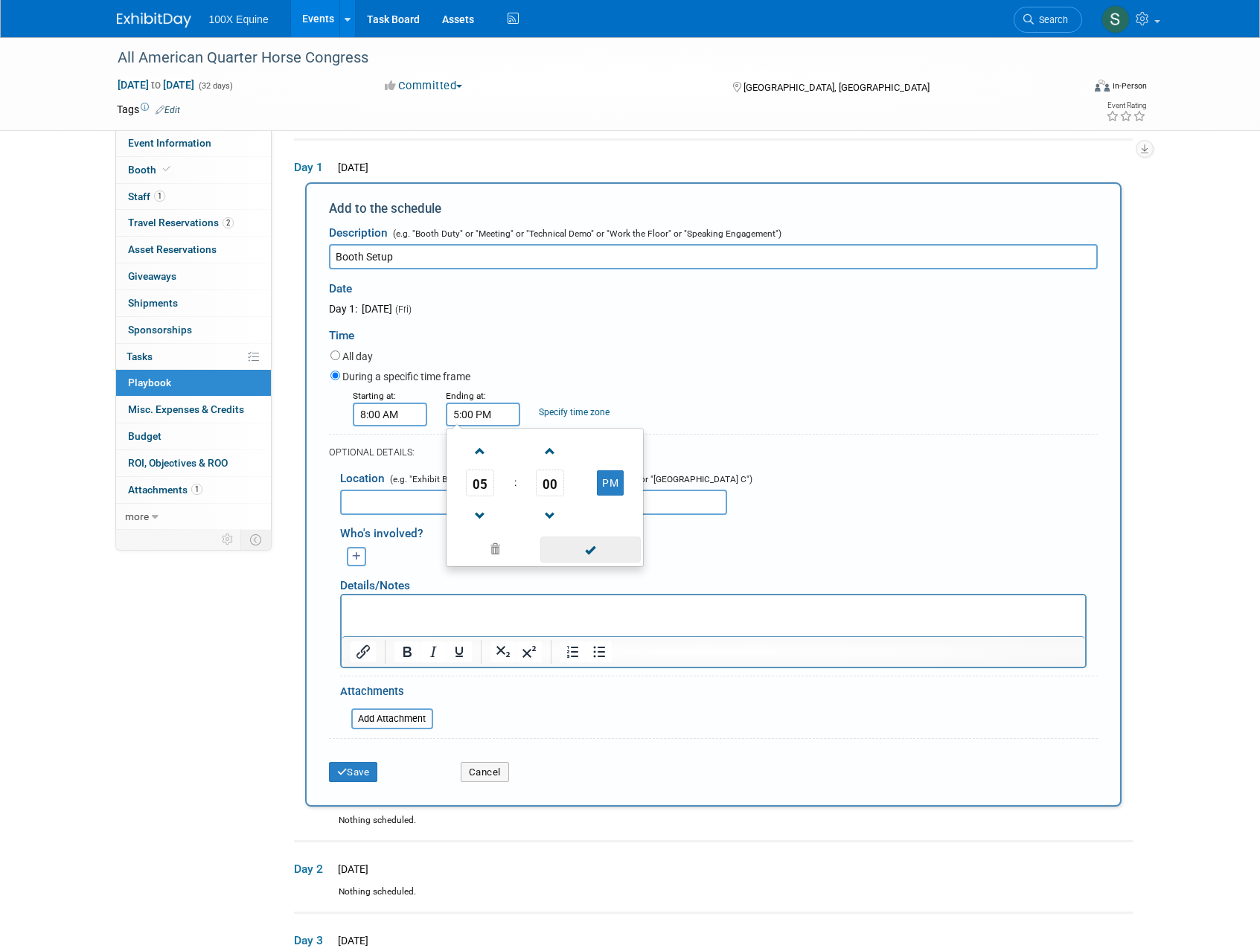
click at [589, 553] on span at bounding box center [590, 550] width 100 height 26
click at [438, 505] on input "text" at bounding box center [533, 502] width 387 height 25
type input "Congress [PERSON_NAME] 715-717"
click at [678, 565] on div "Mia remove Sean (me) remove (me)" at bounding box center [719, 554] width 780 height 23
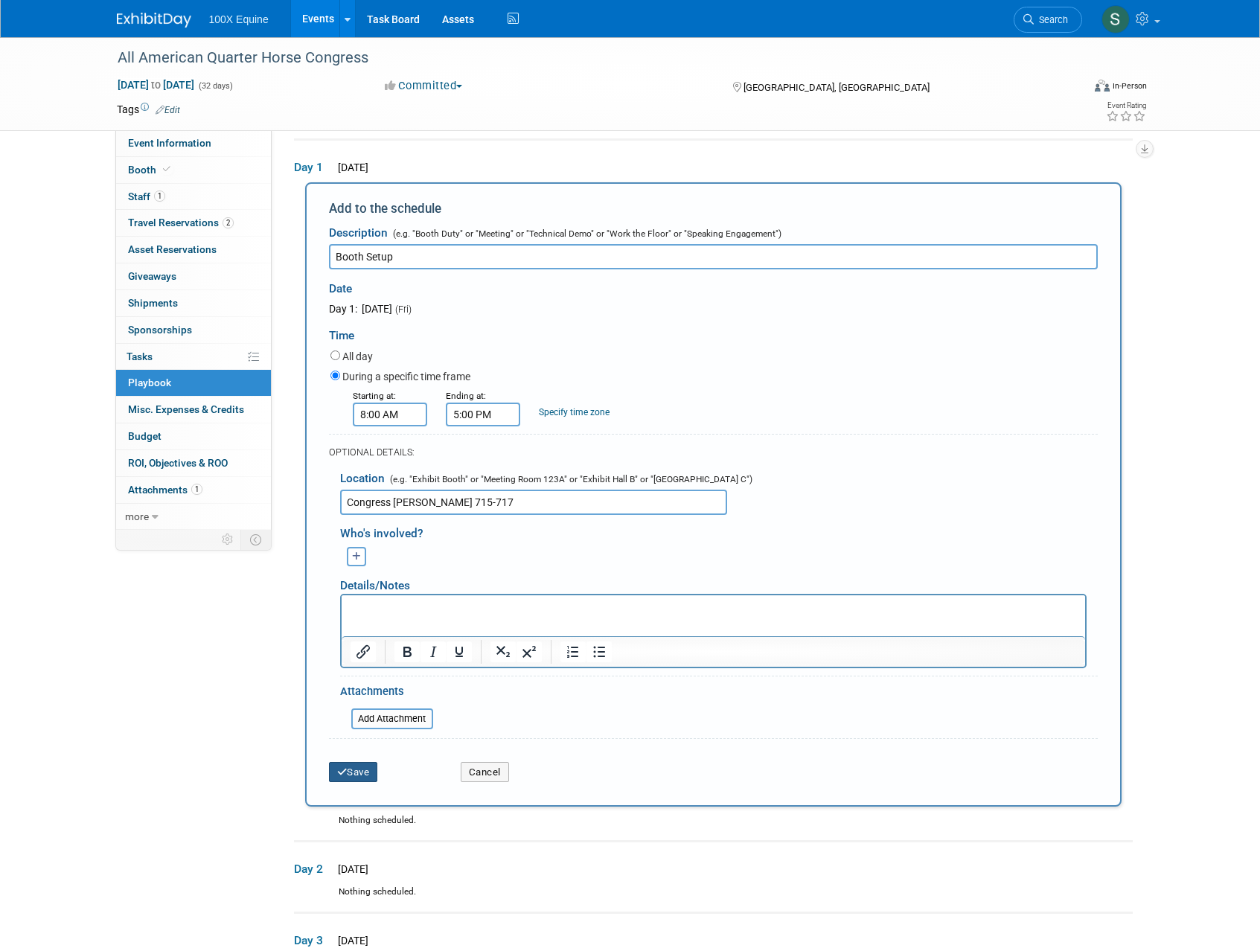
click at [352, 775] on button "Save" at bounding box center [353, 772] width 49 height 21
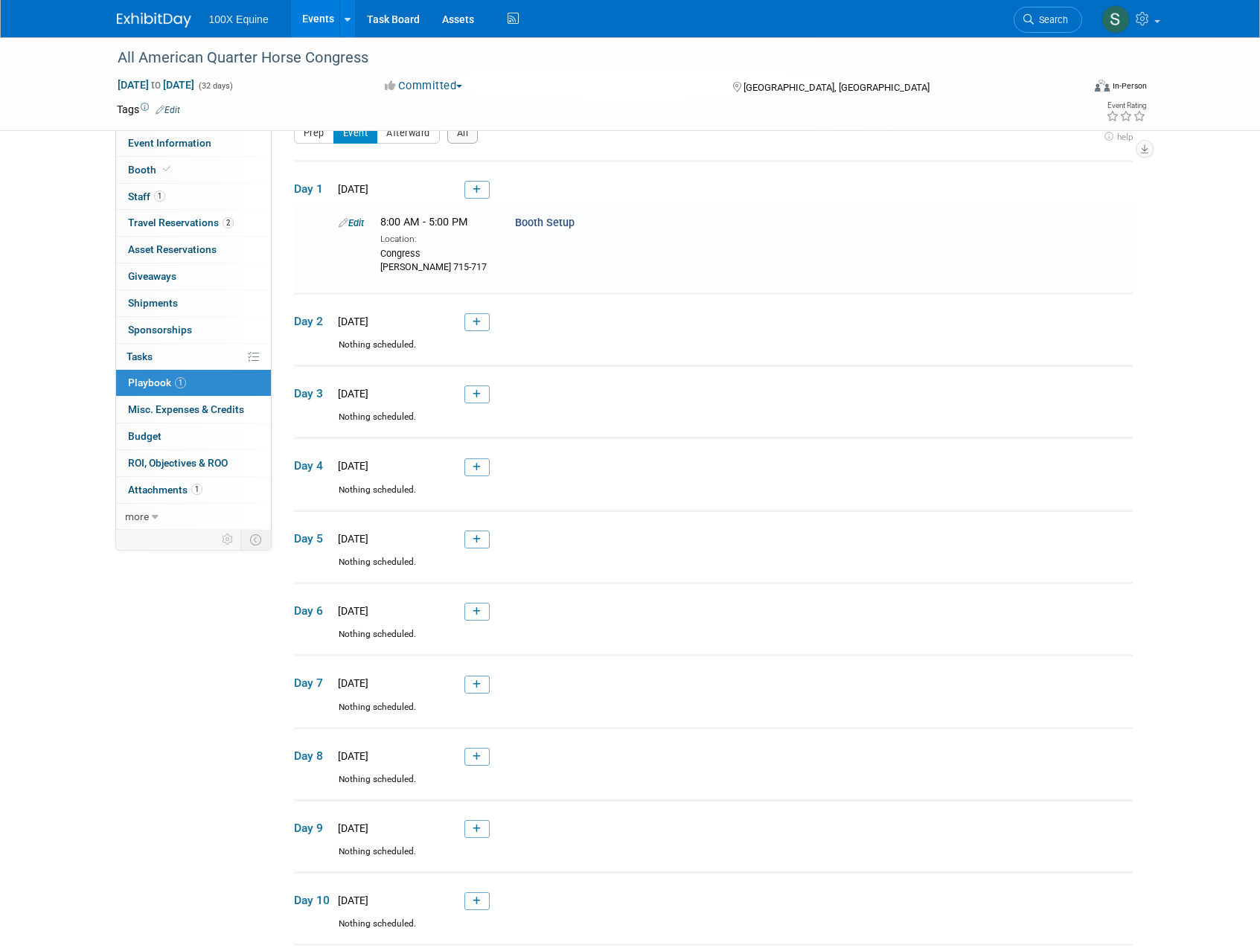
scroll to position [48, 0]
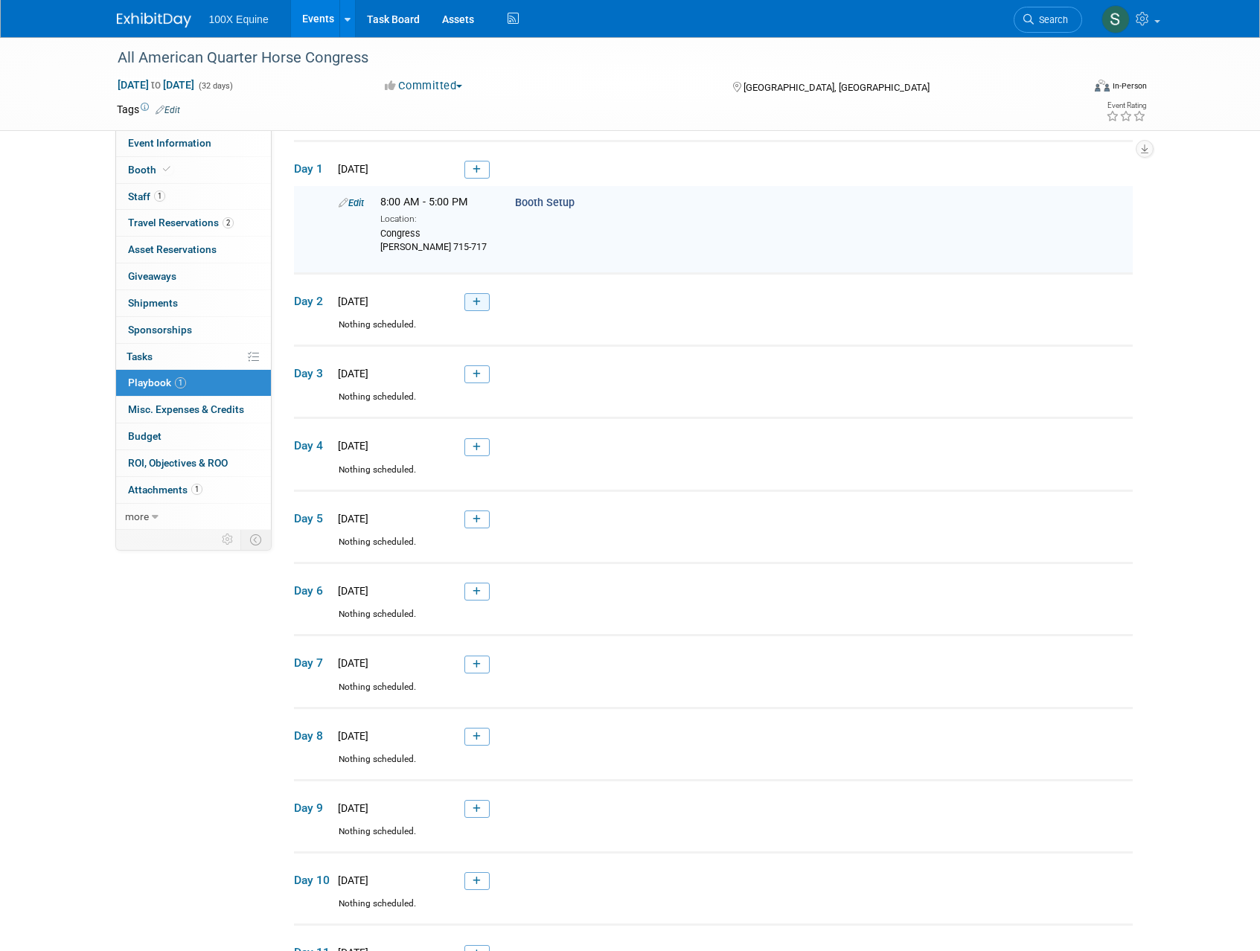
click at [473, 303] on icon at bounding box center [477, 302] width 8 height 9
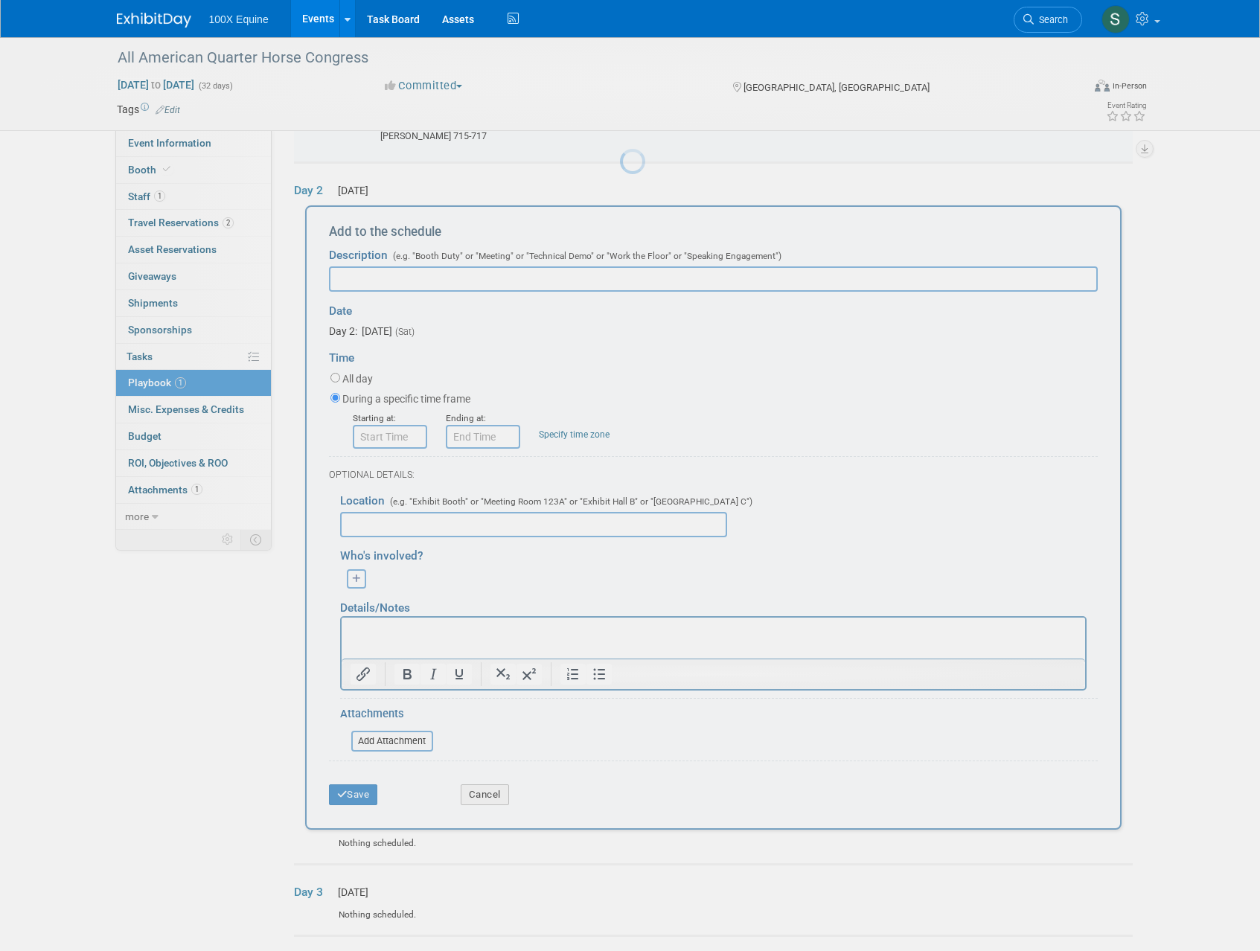
scroll to position [182, 0]
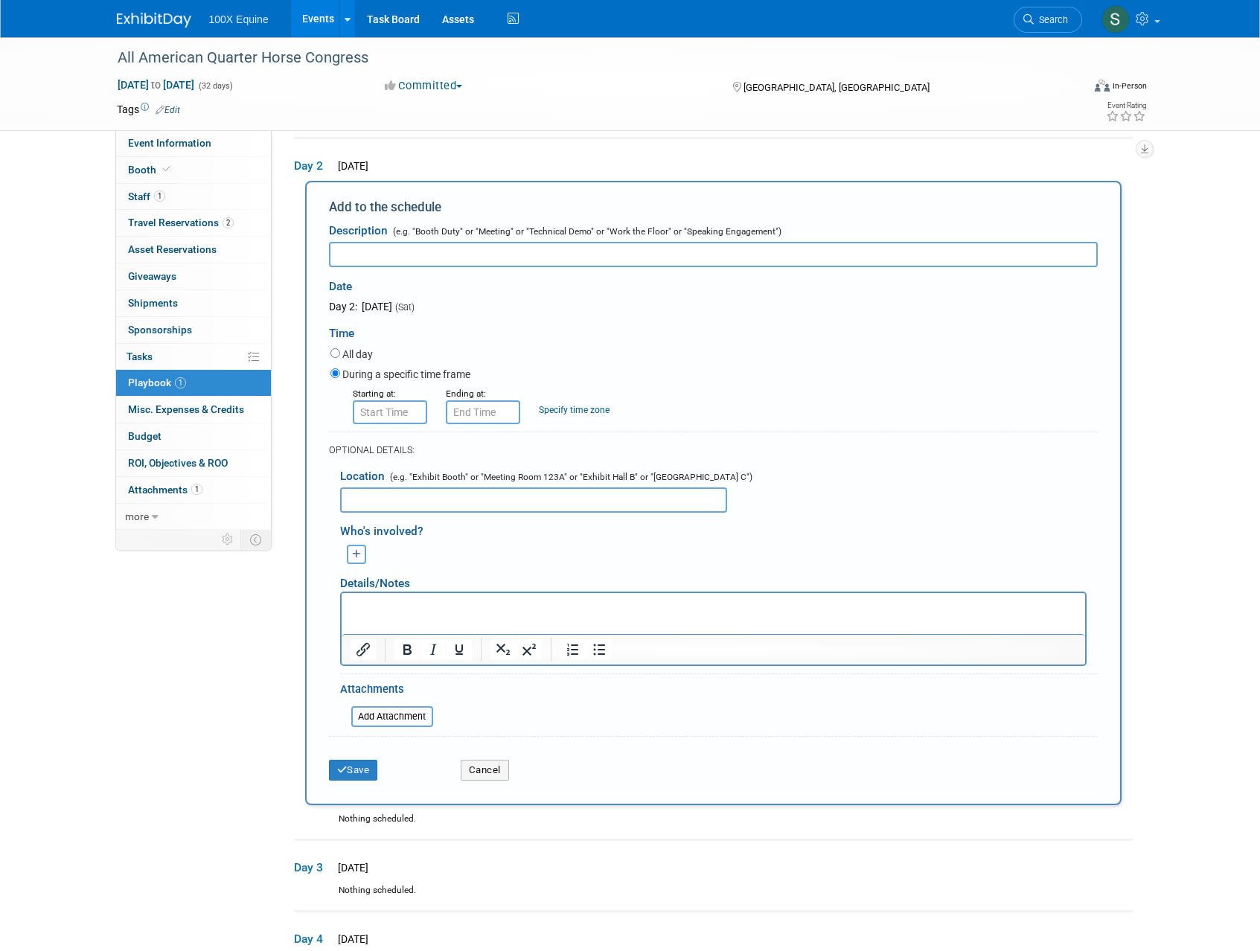
click at [377, 260] on input "text" at bounding box center [713, 254] width 769 height 25
click at [487, 769] on button "Cancel" at bounding box center [485, 770] width 48 height 21
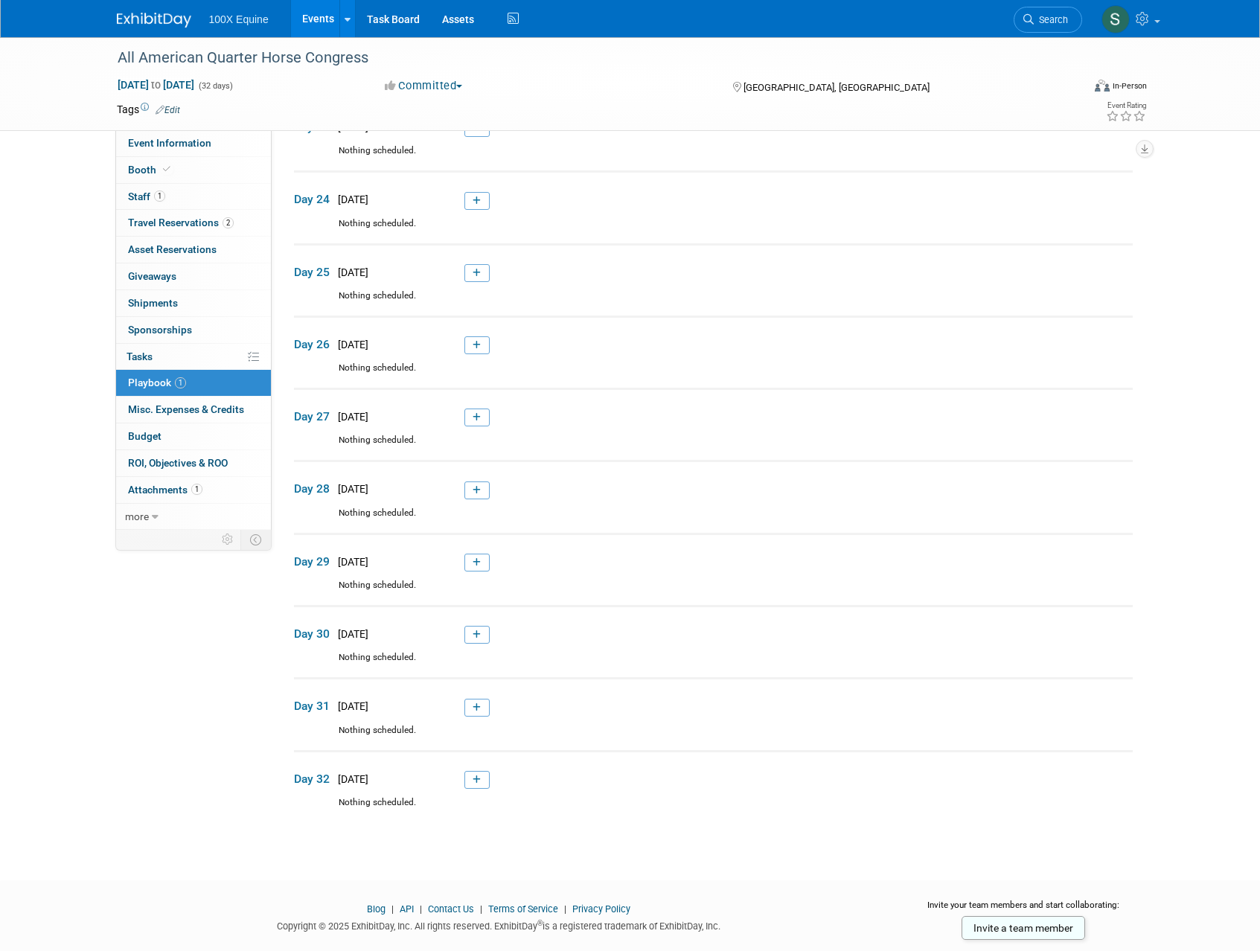
scroll to position [1776, 0]
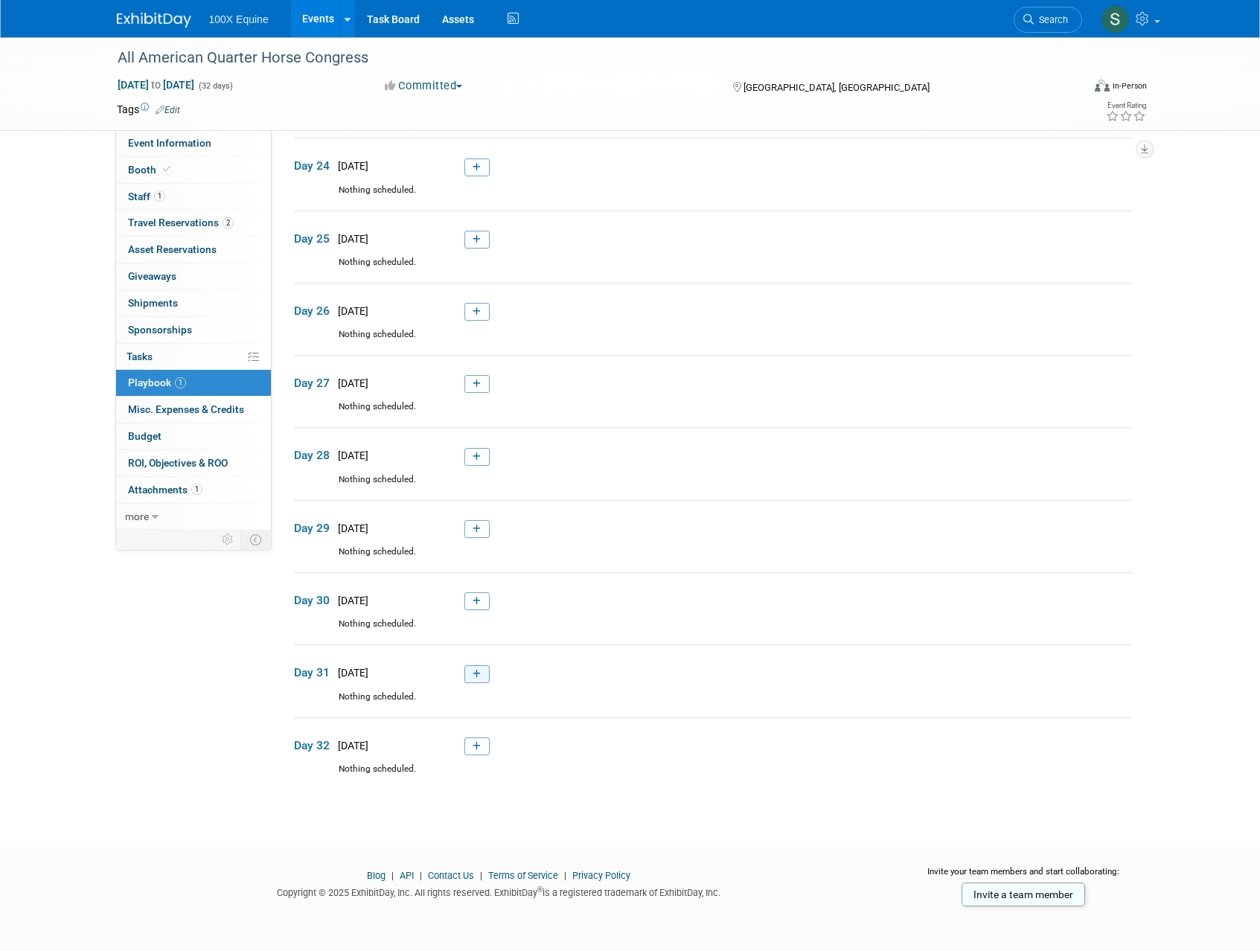
click at [464, 669] on link at bounding box center [476, 674] width 25 height 18
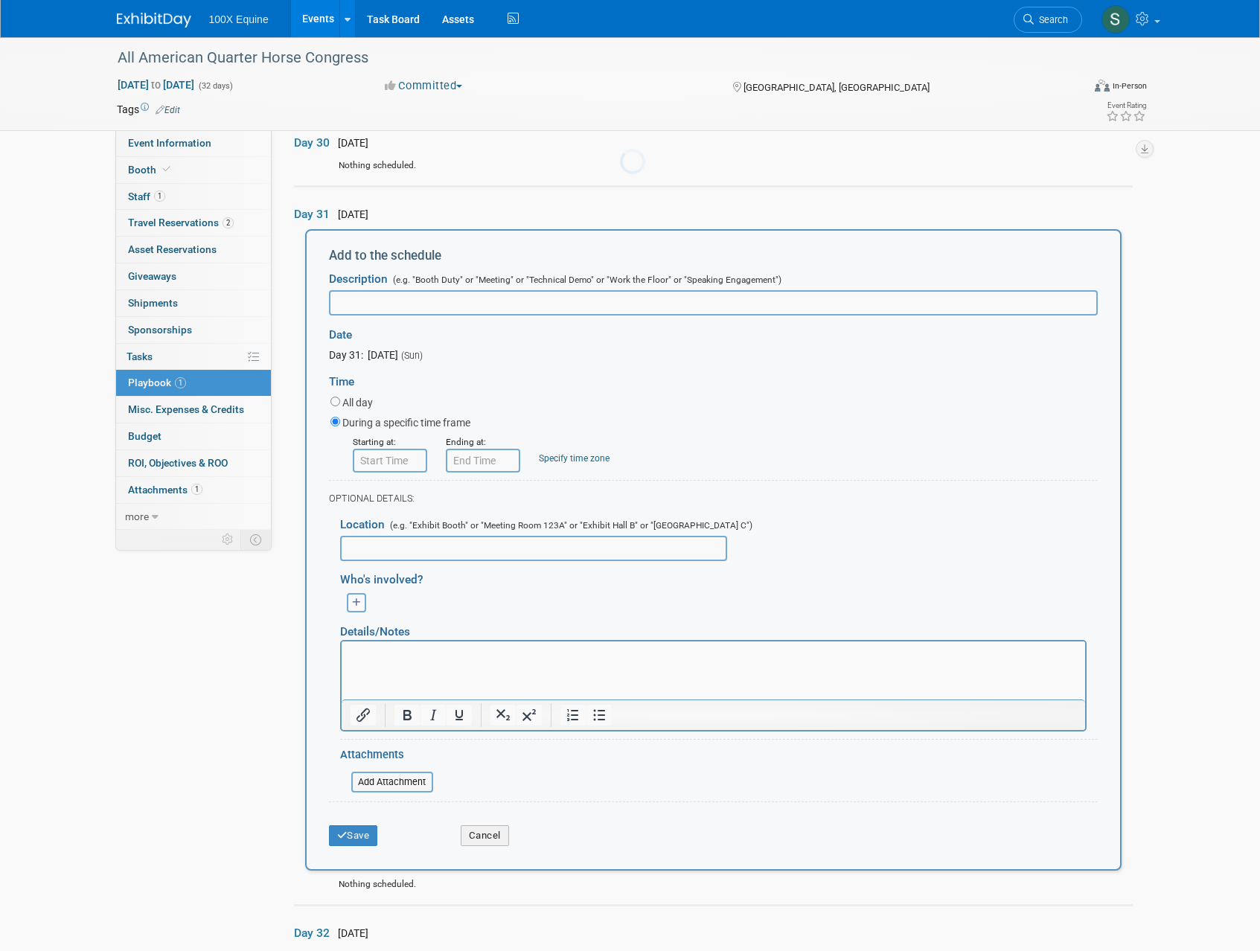
scroll to position [2282, 0]
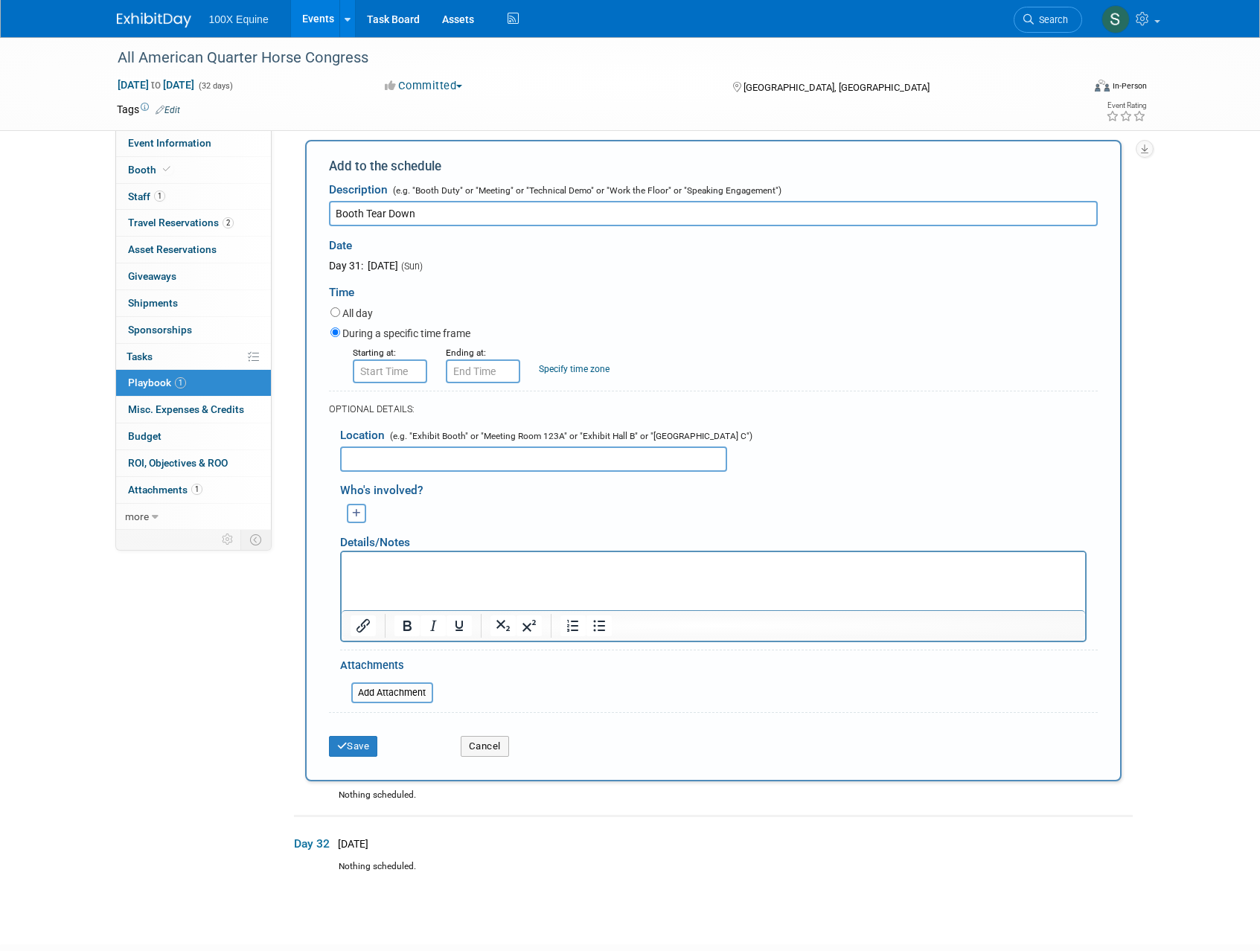
type input "Booth Tear Down"
click at [404, 379] on input "8:00 AM" at bounding box center [390, 371] width 74 height 24
click at [389, 470] on span at bounding box center [387, 473] width 26 height 26
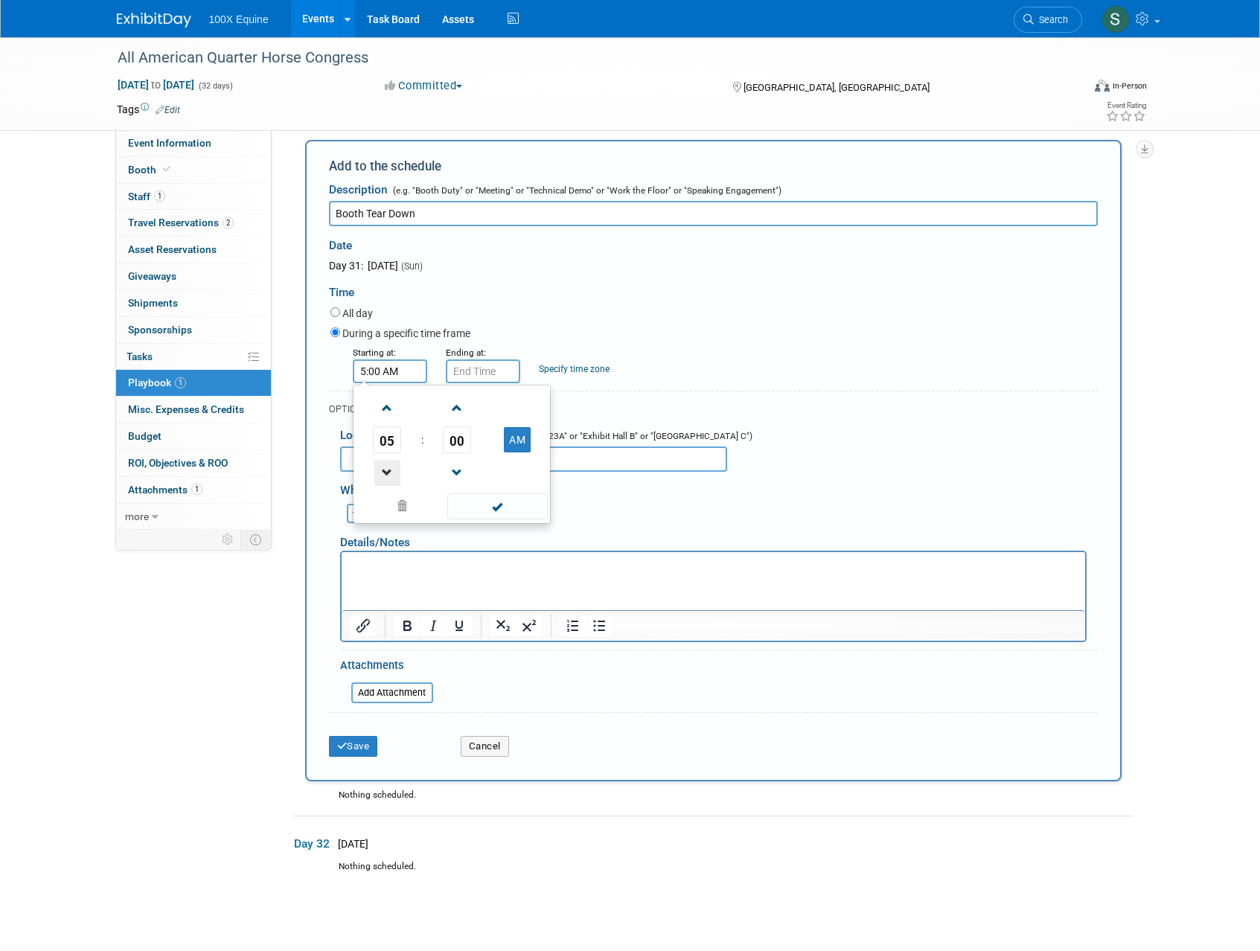
click at [389, 470] on span at bounding box center [387, 473] width 26 height 26
click at [396, 415] on span at bounding box center [387, 408] width 26 height 26
click at [527, 441] on button "AM" at bounding box center [517, 439] width 27 height 25
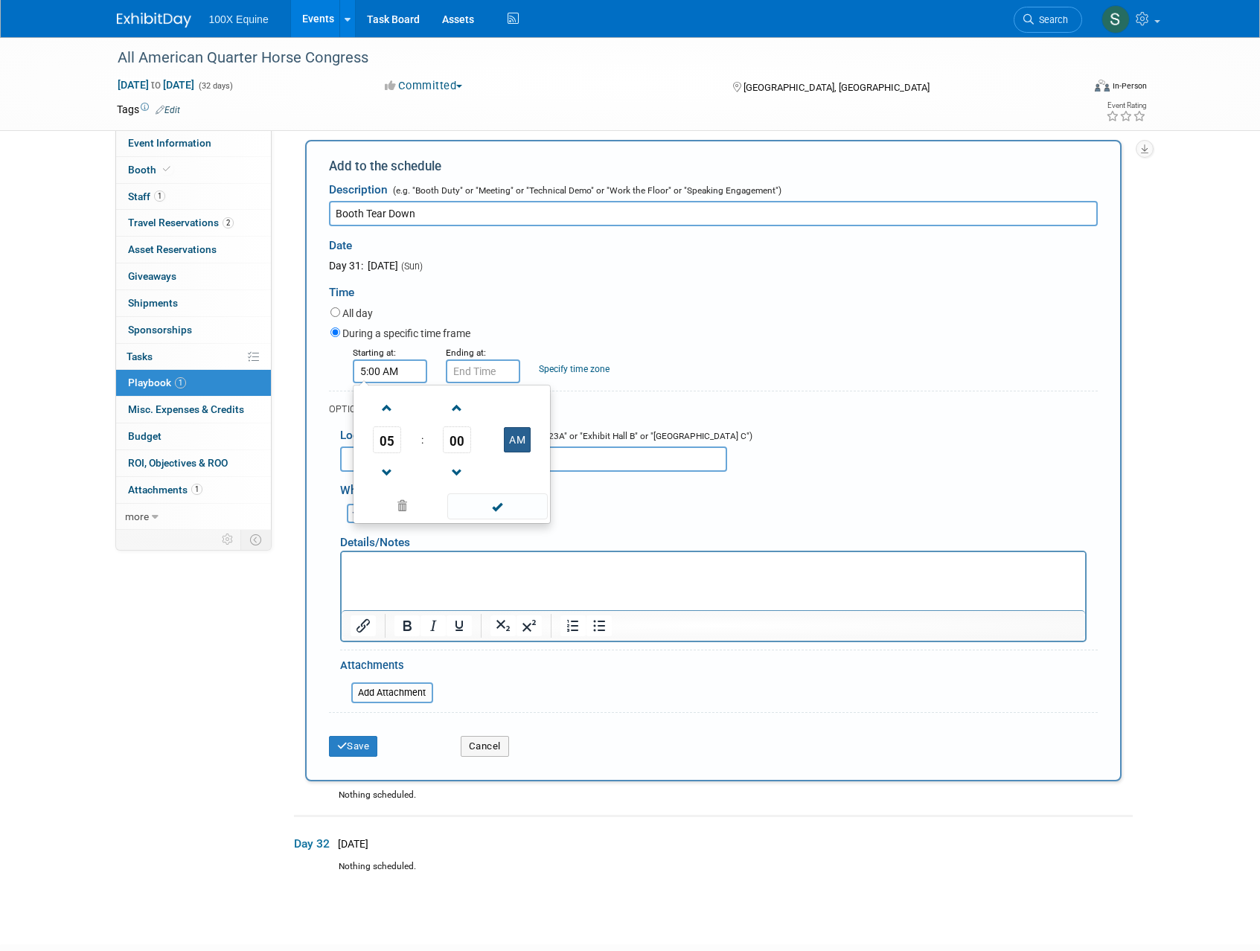
type input "5:00 PM"
click at [512, 505] on span at bounding box center [497, 506] width 100 height 26
click at [473, 376] on input "5:00 PM" at bounding box center [483, 371] width 74 height 24
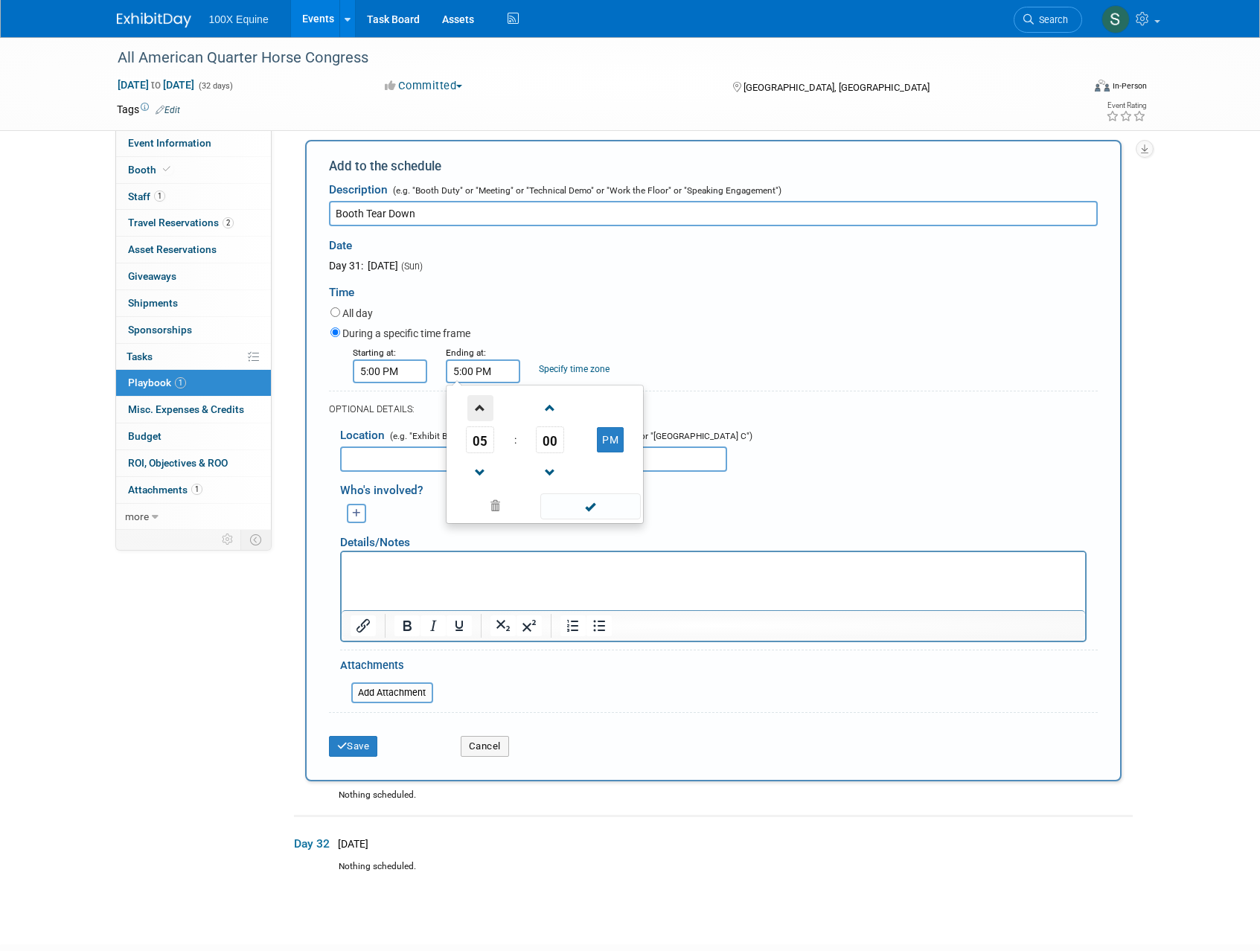
click at [477, 409] on span at bounding box center [480, 408] width 26 height 26
click at [477, 410] on span at bounding box center [480, 408] width 26 height 26
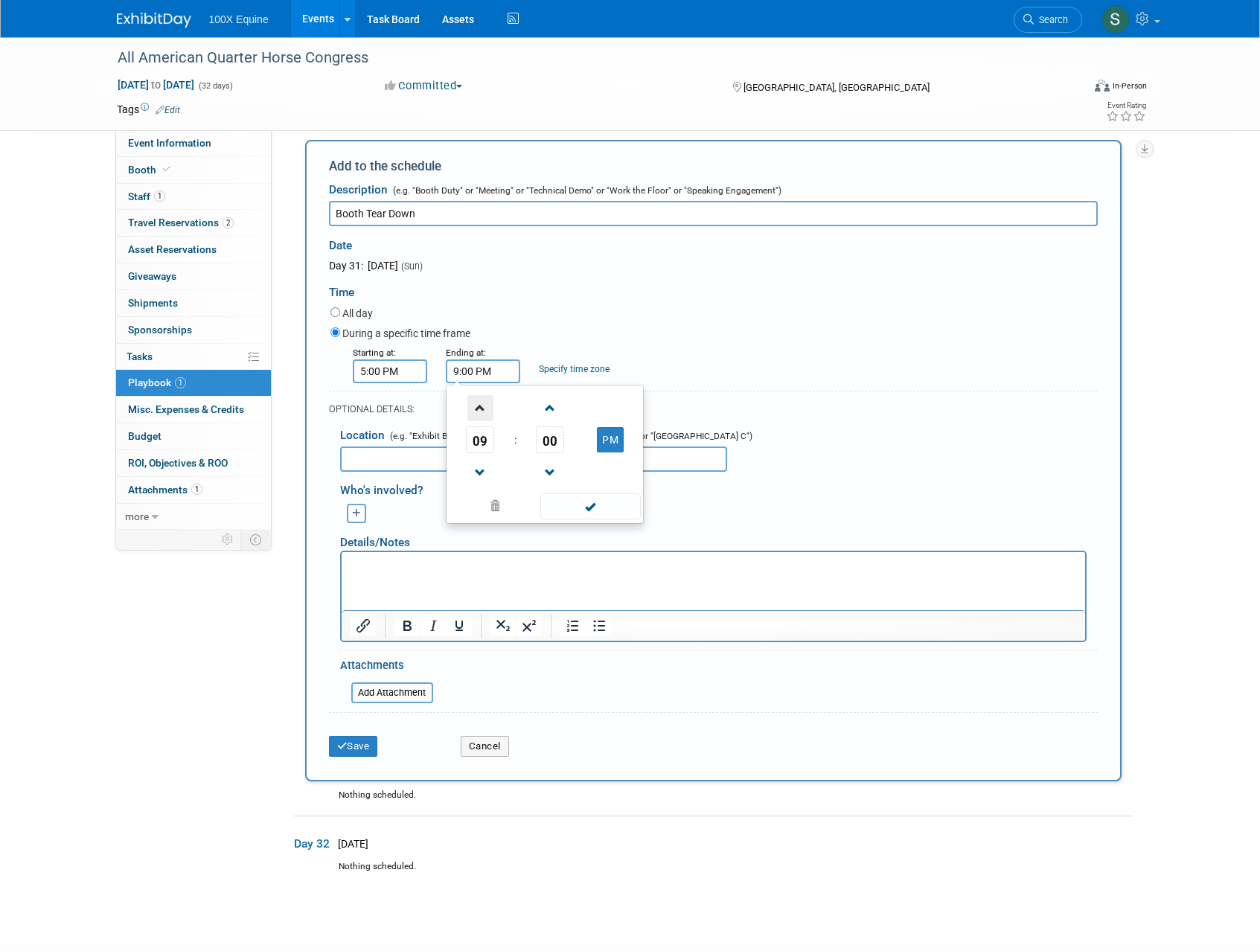
type input "10:00 PM"
click at [603, 499] on span at bounding box center [590, 506] width 100 height 26
click at [414, 467] on input "text" at bounding box center [533, 459] width 387 height 25
type input "Congress Hall"
click at [351, 743] on button "Save" at bounding box center [353, 746] width 49 height 21
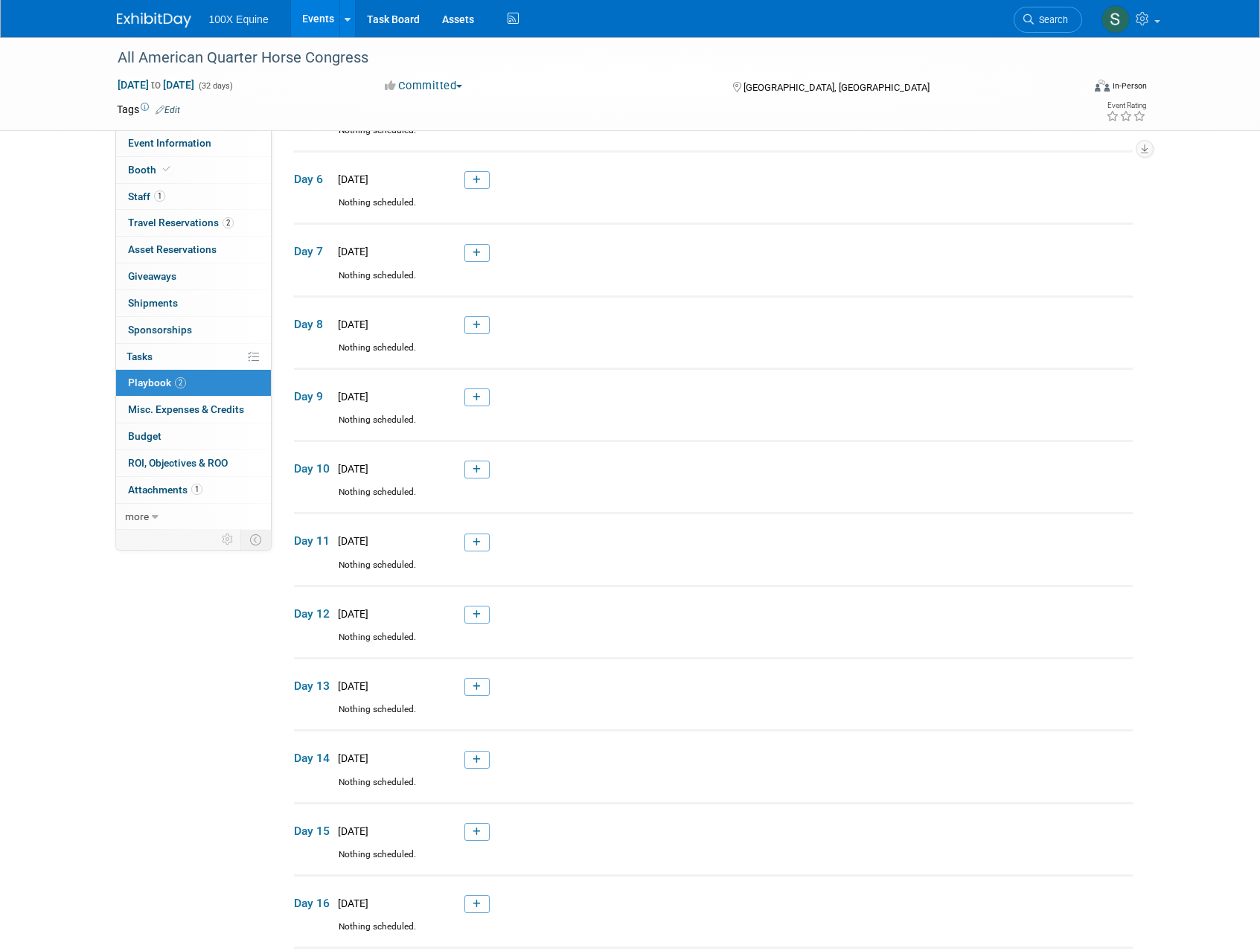
scroll to position [0, 0]
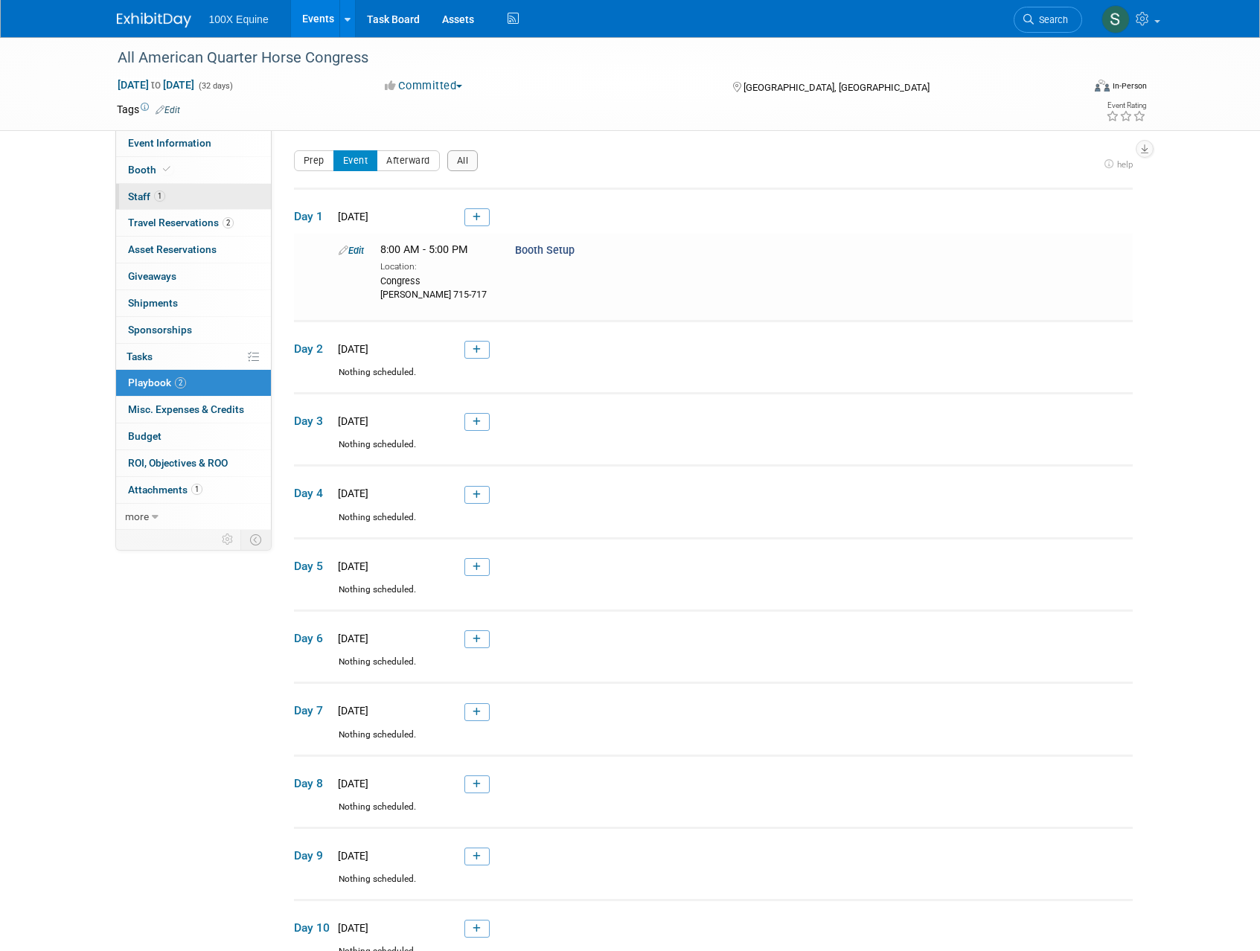
click at [161, 204] on link "1 Staff 1" at bounding box center [193, 197] width 155 height 26
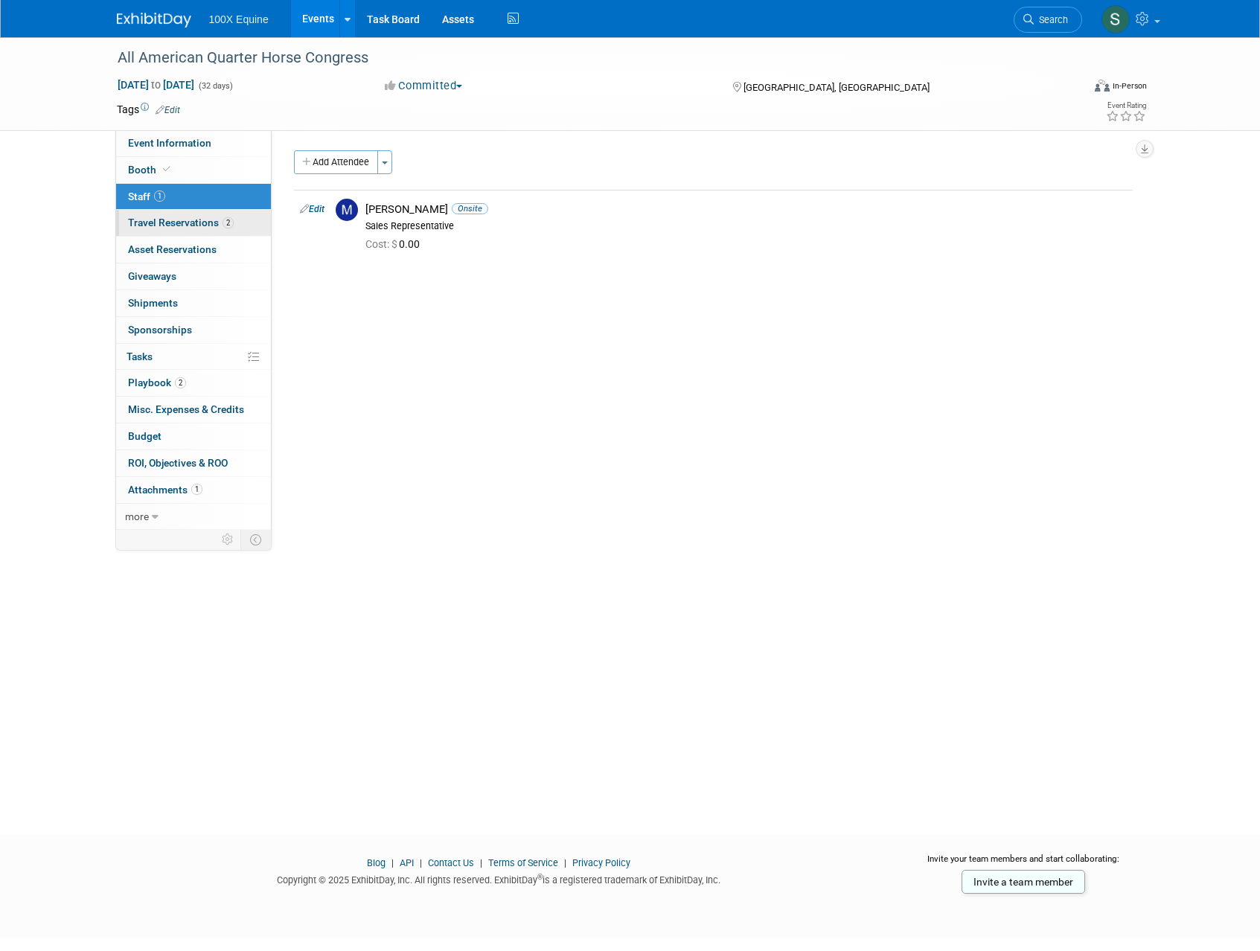
click at [161, 223] on span "Travel Reservations 2" at bounding box center [181, 223] width 106 height 12
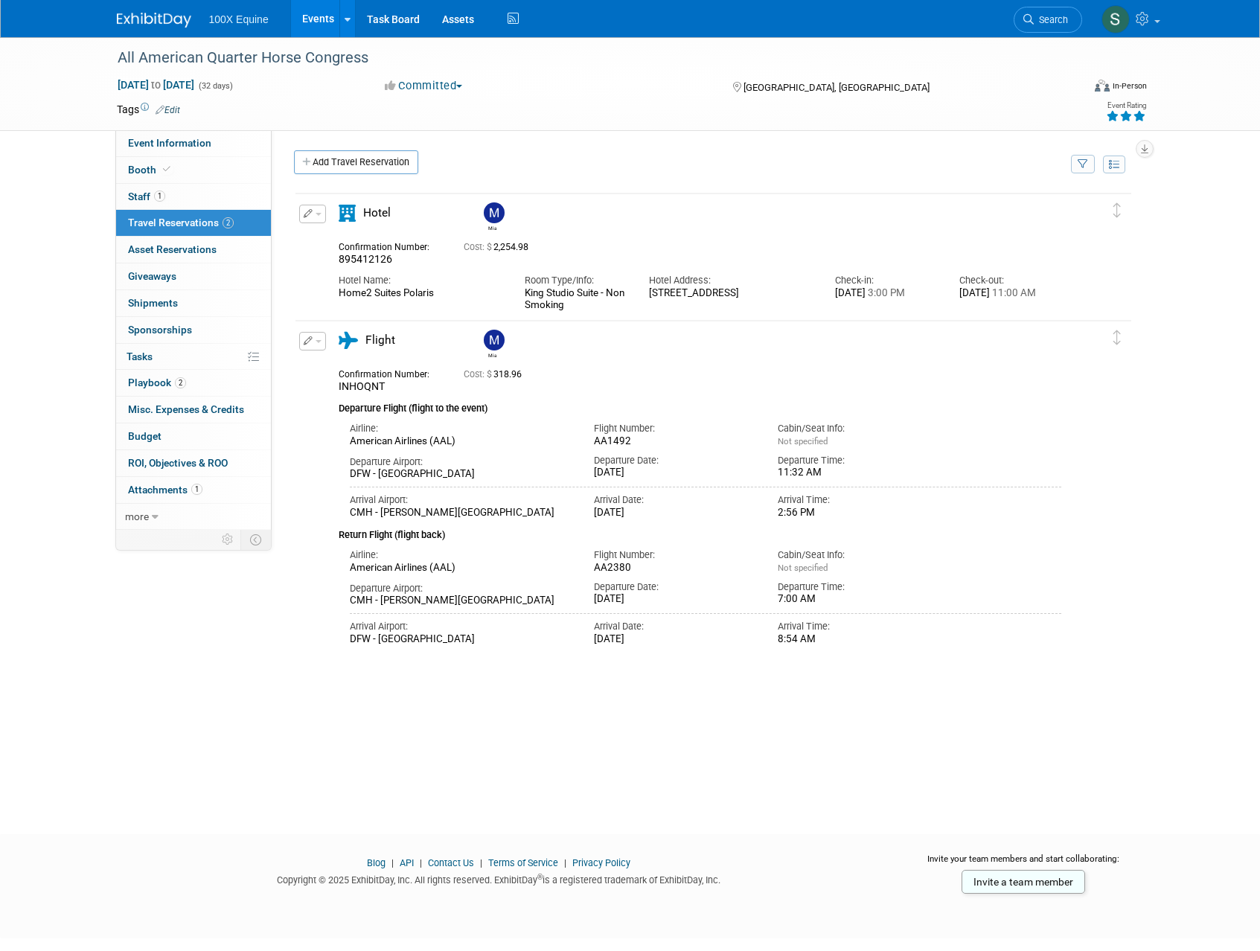
click at [1141, 117] on icon at bounding box center [1139, 116] width 13 height 10
click at [1118, 82] on div "In-Person" at bounding box center [1129, 85] width 35 height 11
click at [949, 127] on div "All American Quarter Horse Congress Sep 26, 2025 to Oct 27, 2025 (32 days) Sep …" at bounding box center [630, 83] width 1049 height 93
click at [170, 198] on link "1 Staff 1" at bounding box center [193, 197] width 155 height 26
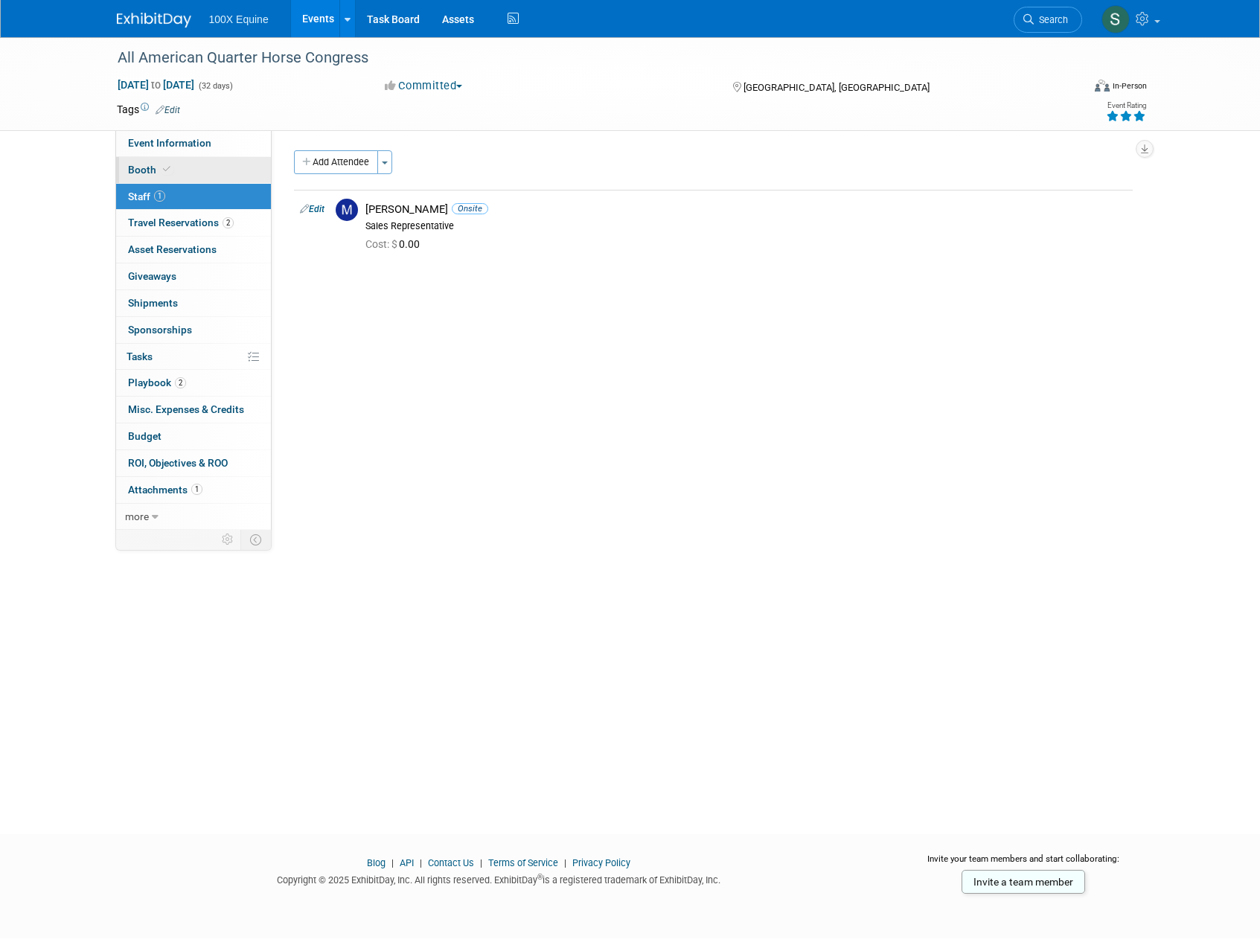
click at [182, 160] on link "Booth" at bounding box center [193, 170] width 155 height 26
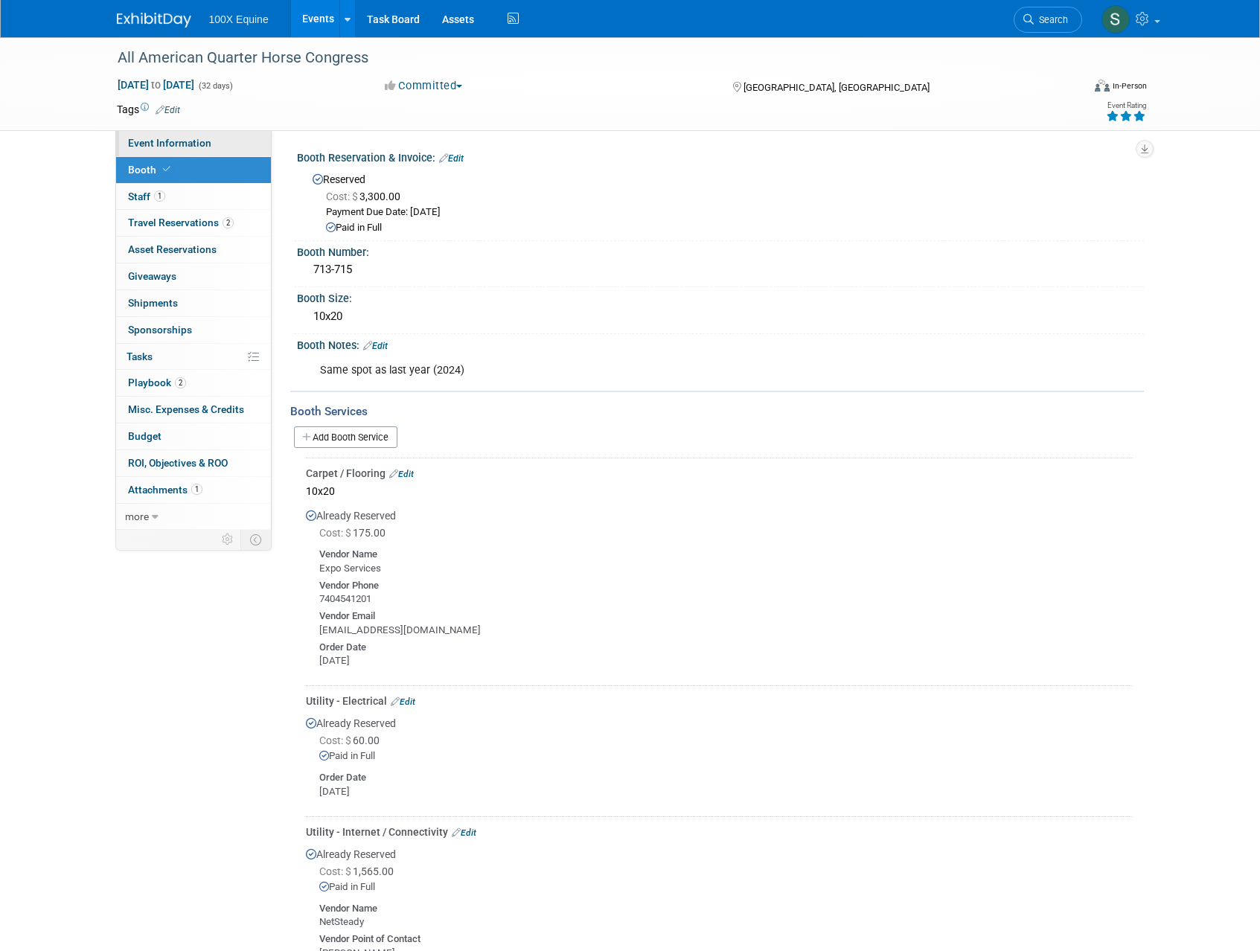
click at [180, 133] on link "Event Information" at bounding box center [193, 143] width 155 height 26
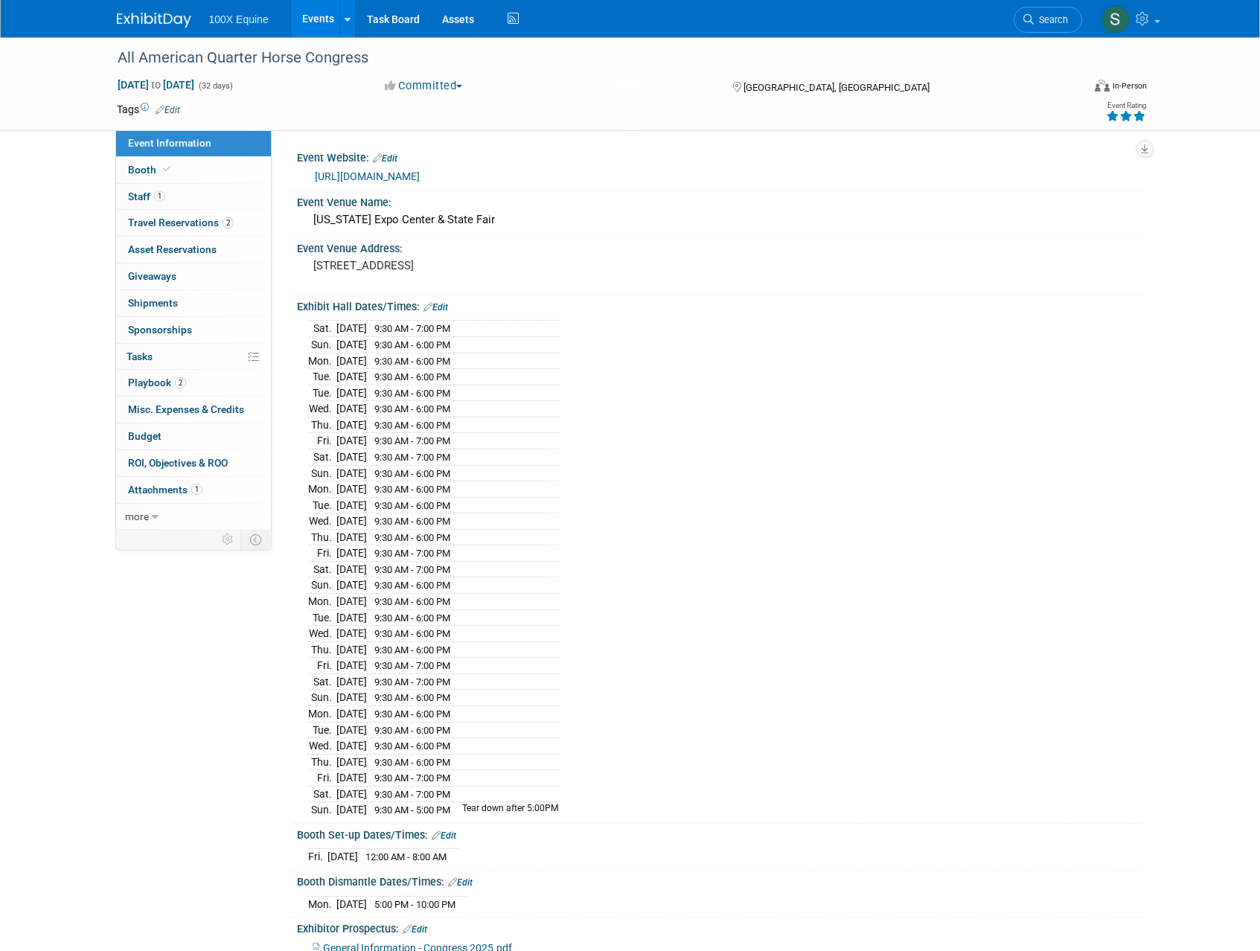
click at [77, 173] on div "All American Quarter Horse Congress Sep 26, 2025 to Oct 27, 2025 (32 days) Sep …" at bounding box center [630, 557] width 1260 height 1040
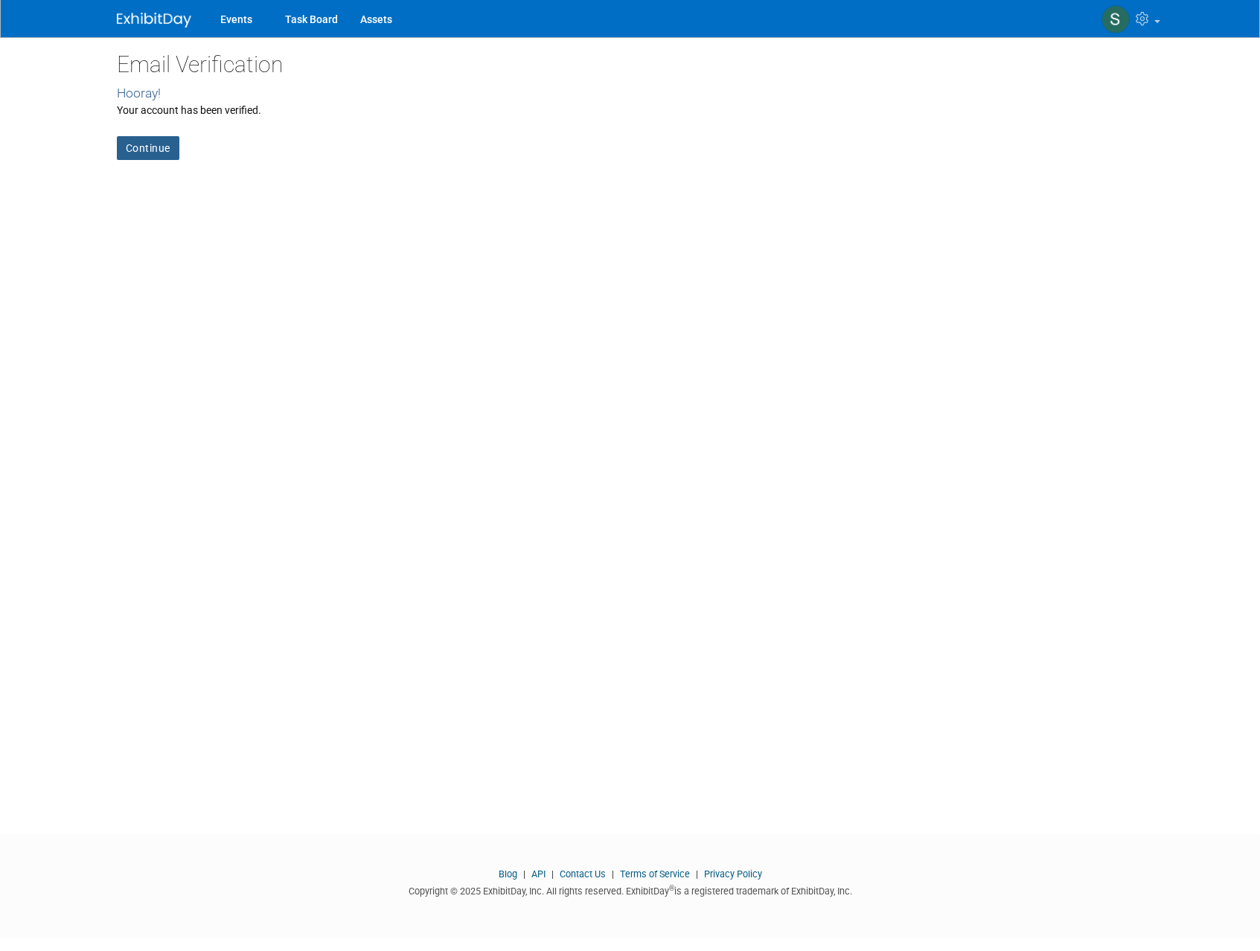
click at [175, 142] on link "Continue" at bounding box center [148, 148] width 63 height 24
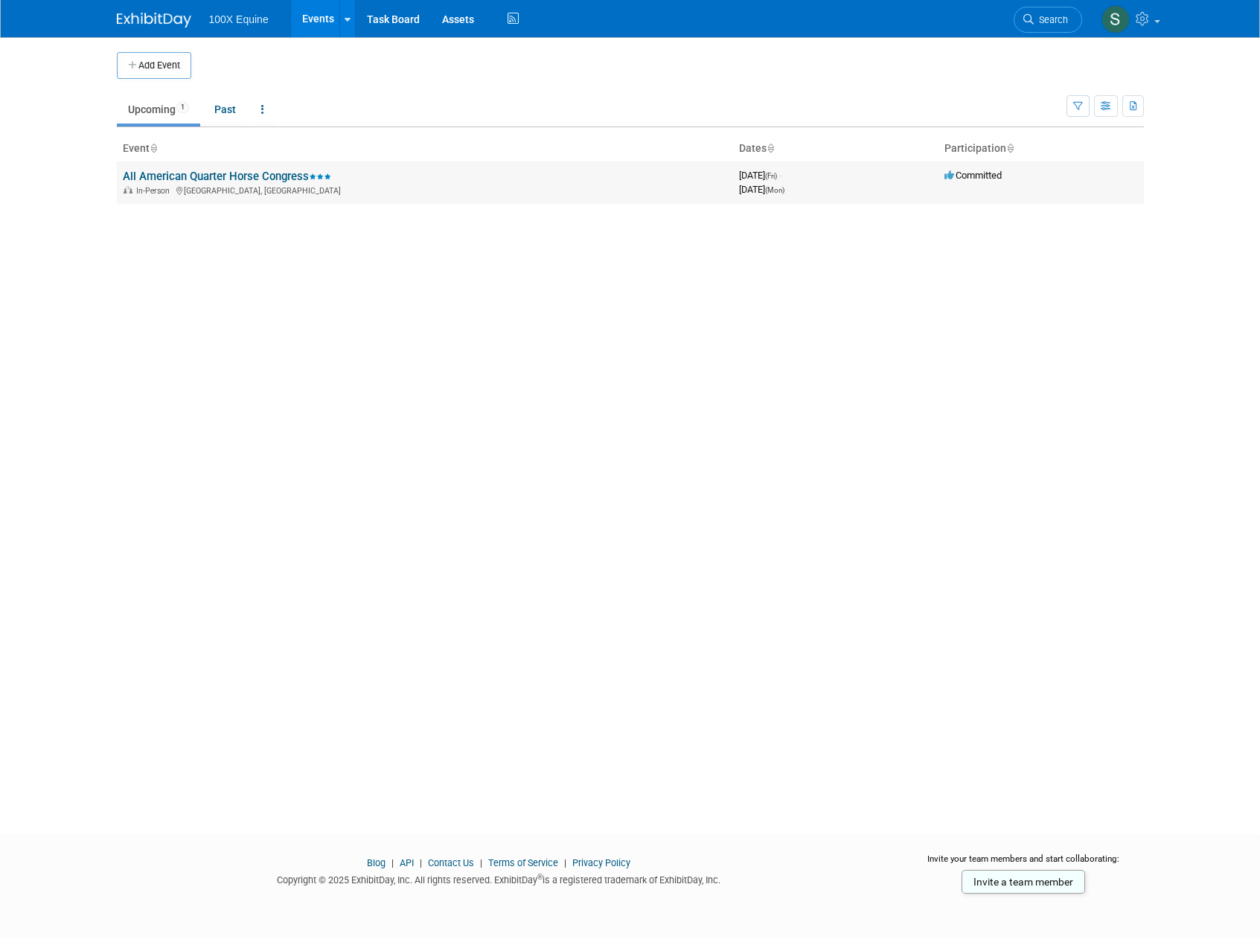
click at [196, 177] on link "All American Quarter Horse Congress" at bounding box center [227, 176] width 208 height 13
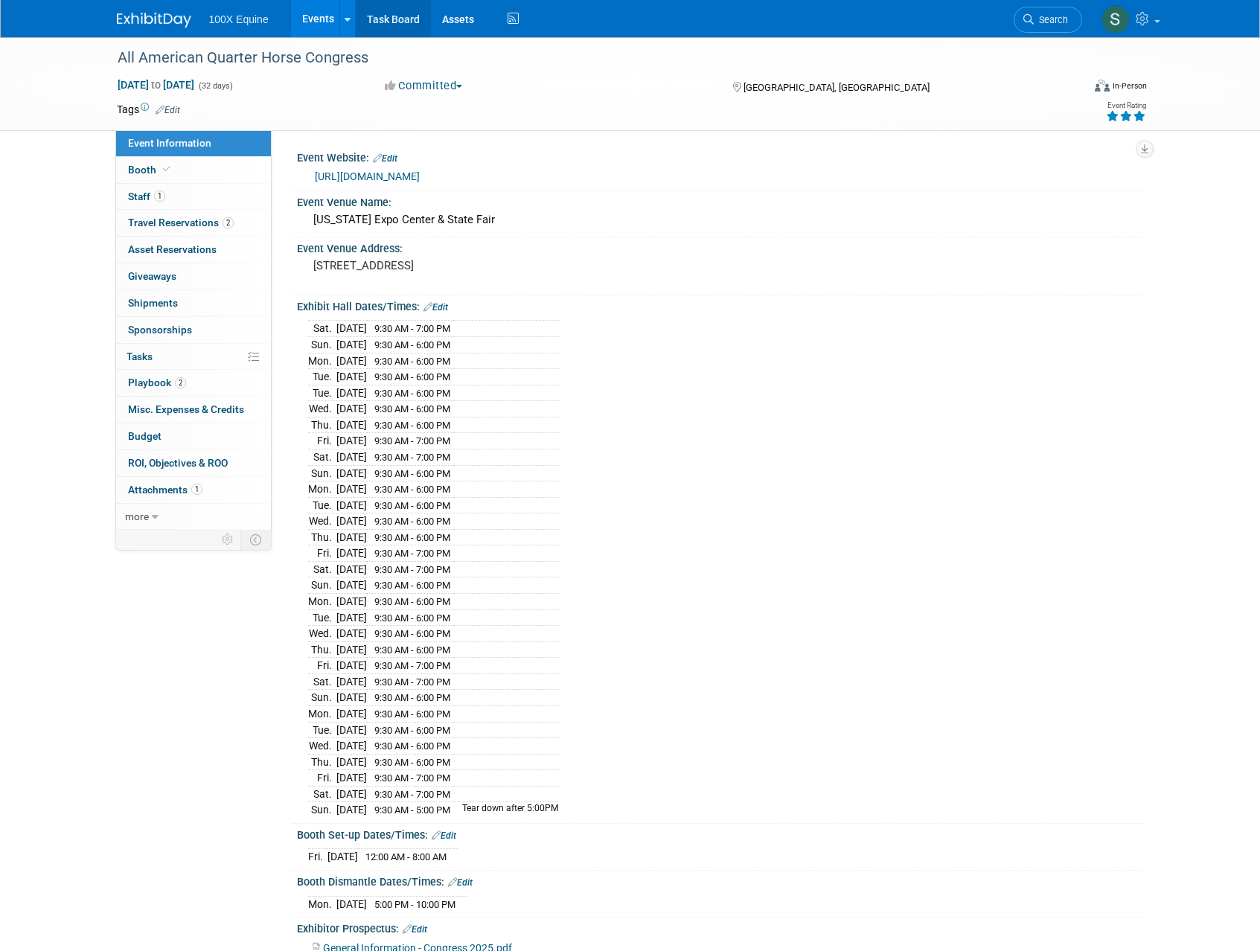
click at [380, 22] on link "Task Board" at bounding box center [393, 18] width 75 height 37
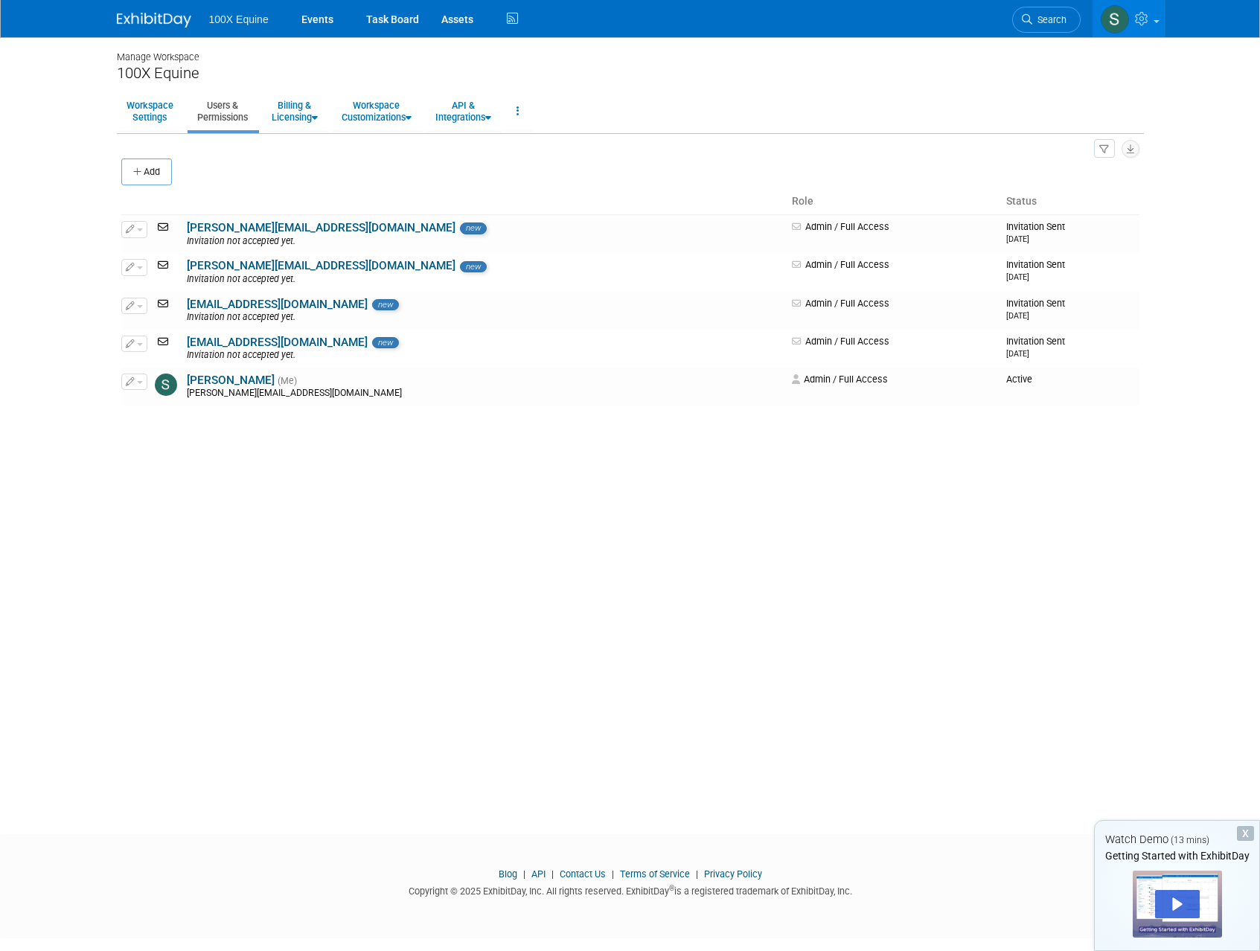
click at [464, 514] on div "Manage Workspace 100X Equine Workspace Settings Users & Permissions Billing & L…" at bounding box center [630, 422] width 1049 height 770
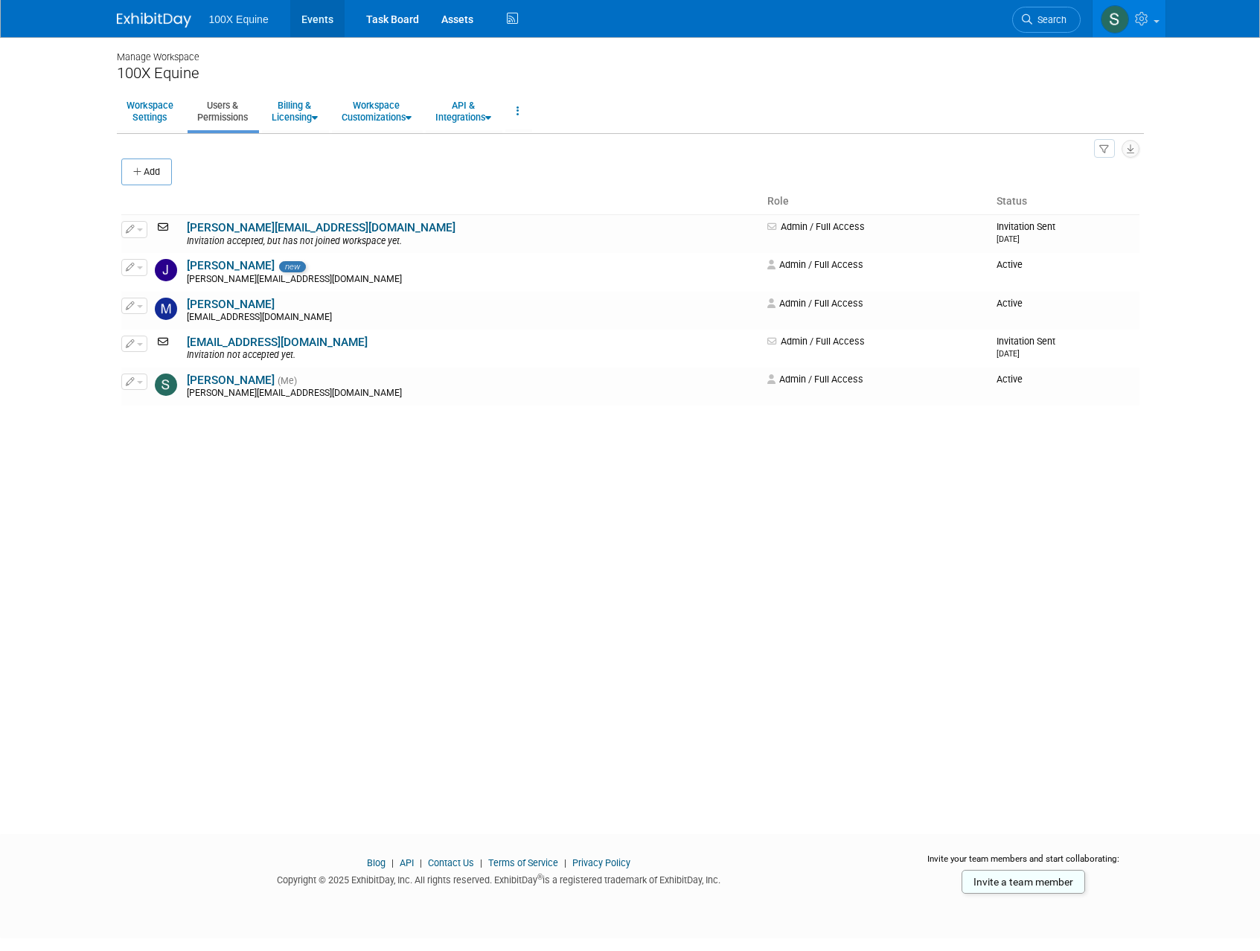
click at [307, 26] on link "Events" at bounding box center [317, 18] width 54 height 37
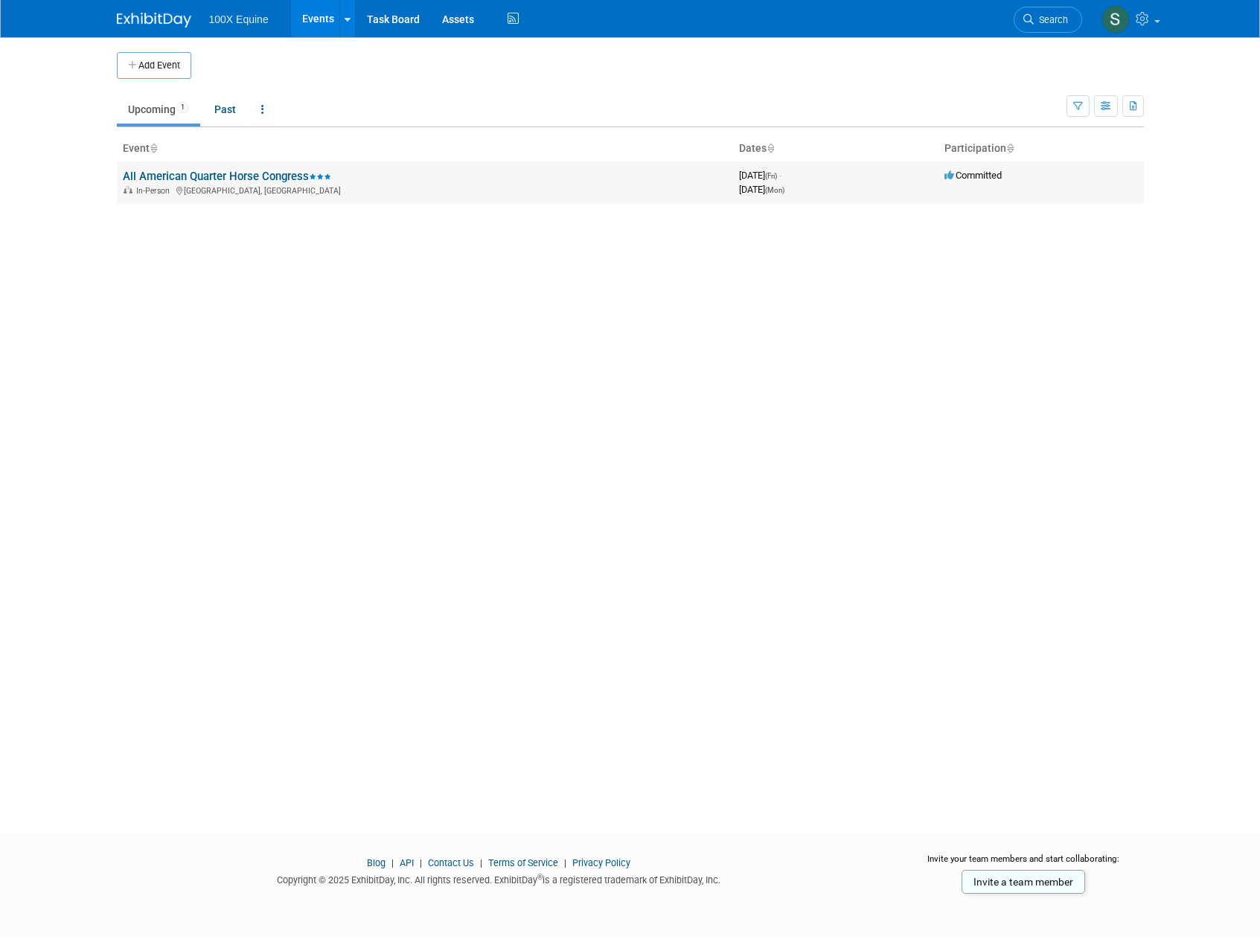
click at [167, 176] on link "All American Quarter Horse Congress" at bounding box center [227, 176] width 208 height 13
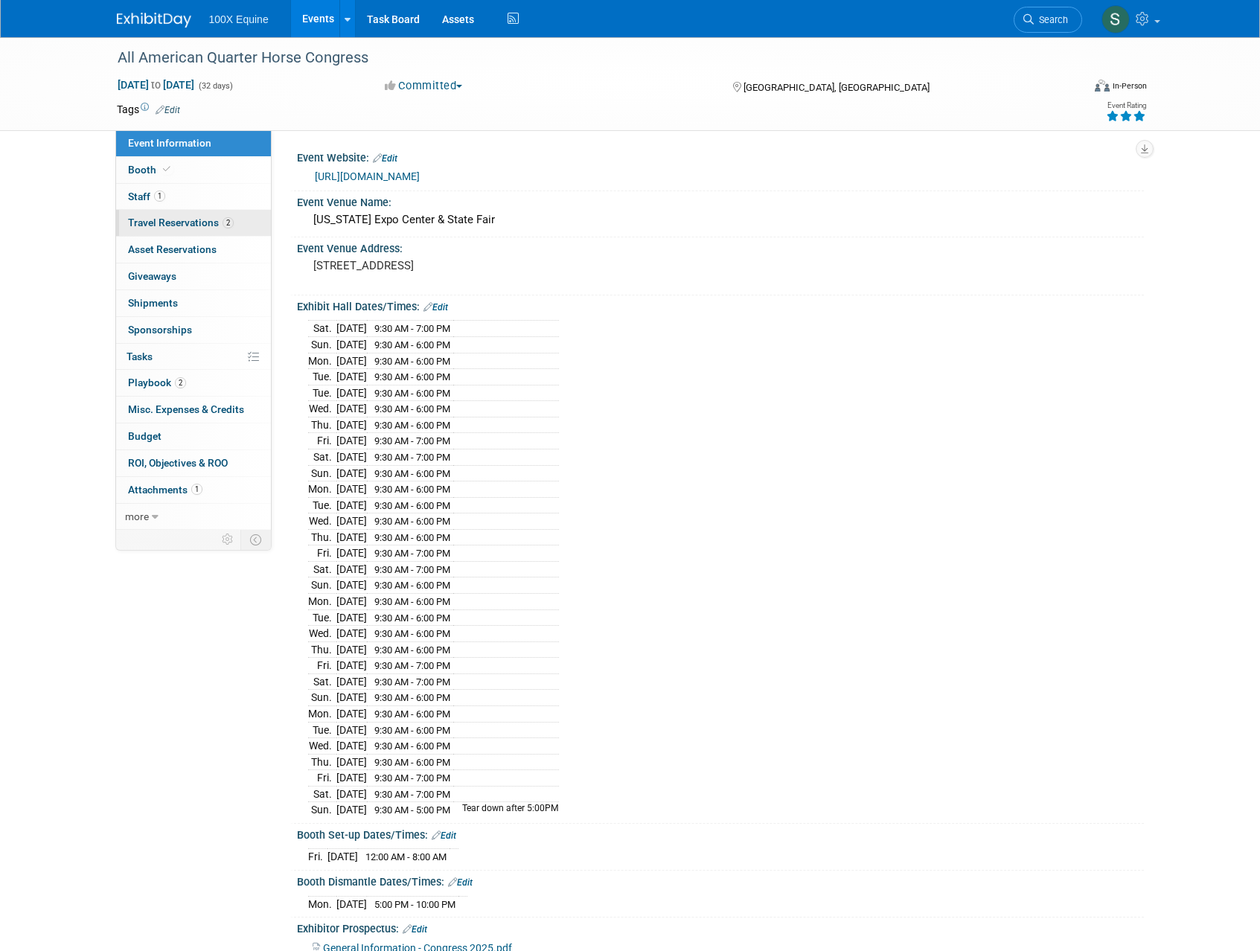
click at [135, 223] on span "Travel Reservations 2" at bounding box center [181, 223] width 106 height 12
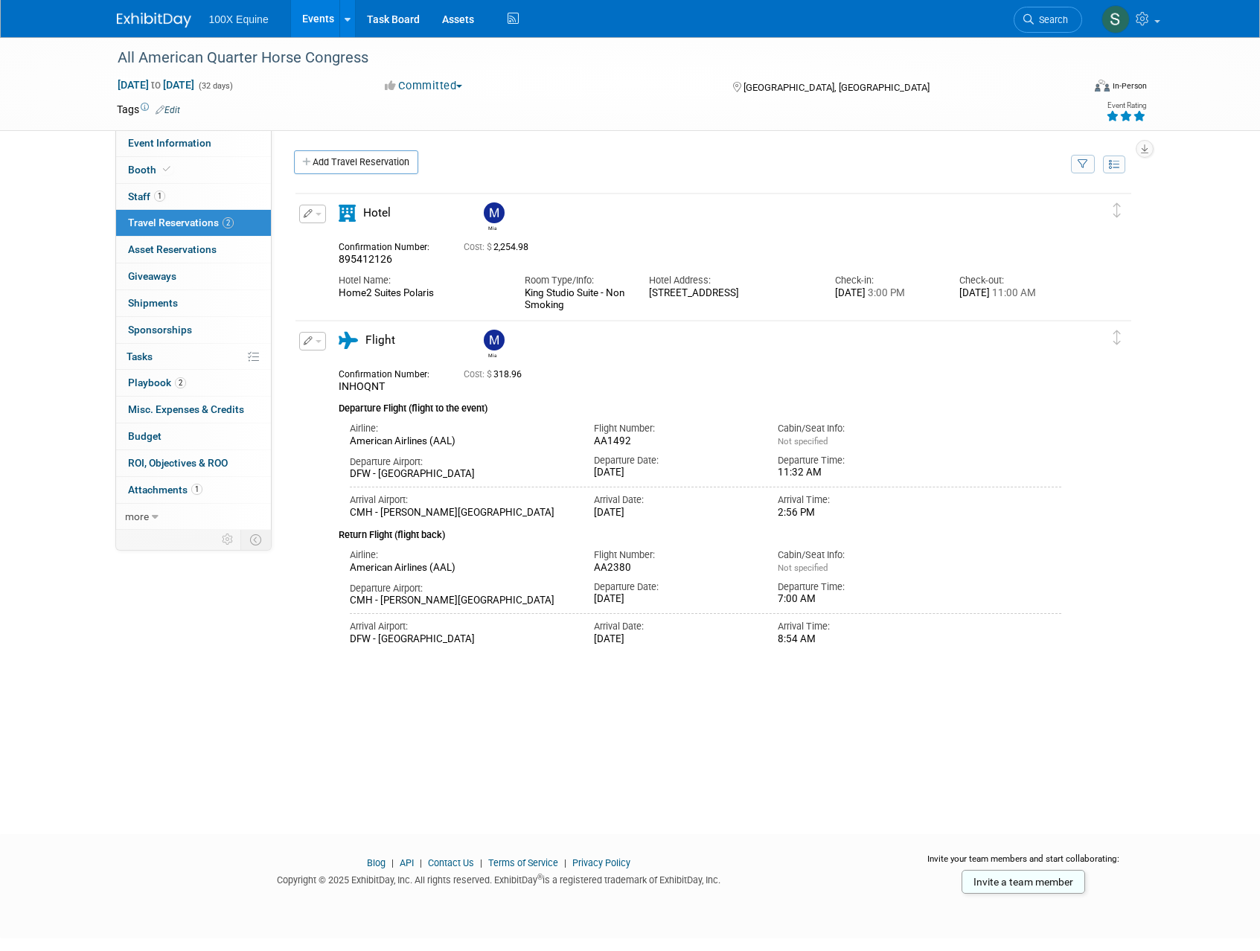
click at [318, 213] on span "button" at bounding box center [319, 214] width 6 height 3
click at [525, 282] on div "Room Type/Info:" at bounding box center [576, 280] width 102 height 13
click at [1119, 170] on button at bounding box center [1114, 165] width 22 height 18
click at [1120, 243] on input "checkbox" at bounding box center [1118, 245] width 10 height 10
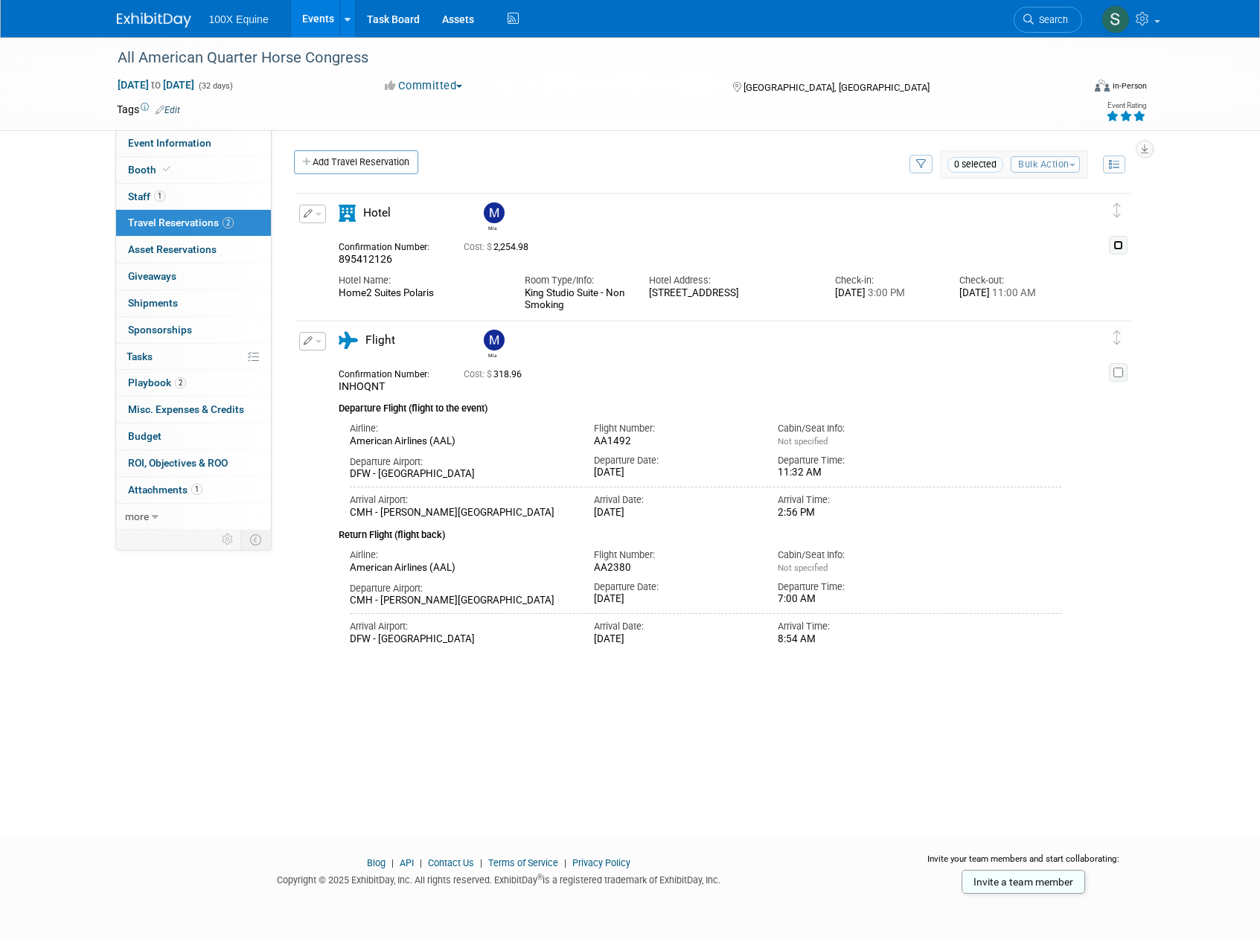
checkbox input "true"
click at [1122, 373] on input "checkbox" at bounding box center [1118, 373] width 10 height 10
checkbox input "true"
click at [1053, 164] on button "Bulk Action" at bounding box center [1045, 164] width 69 height 16
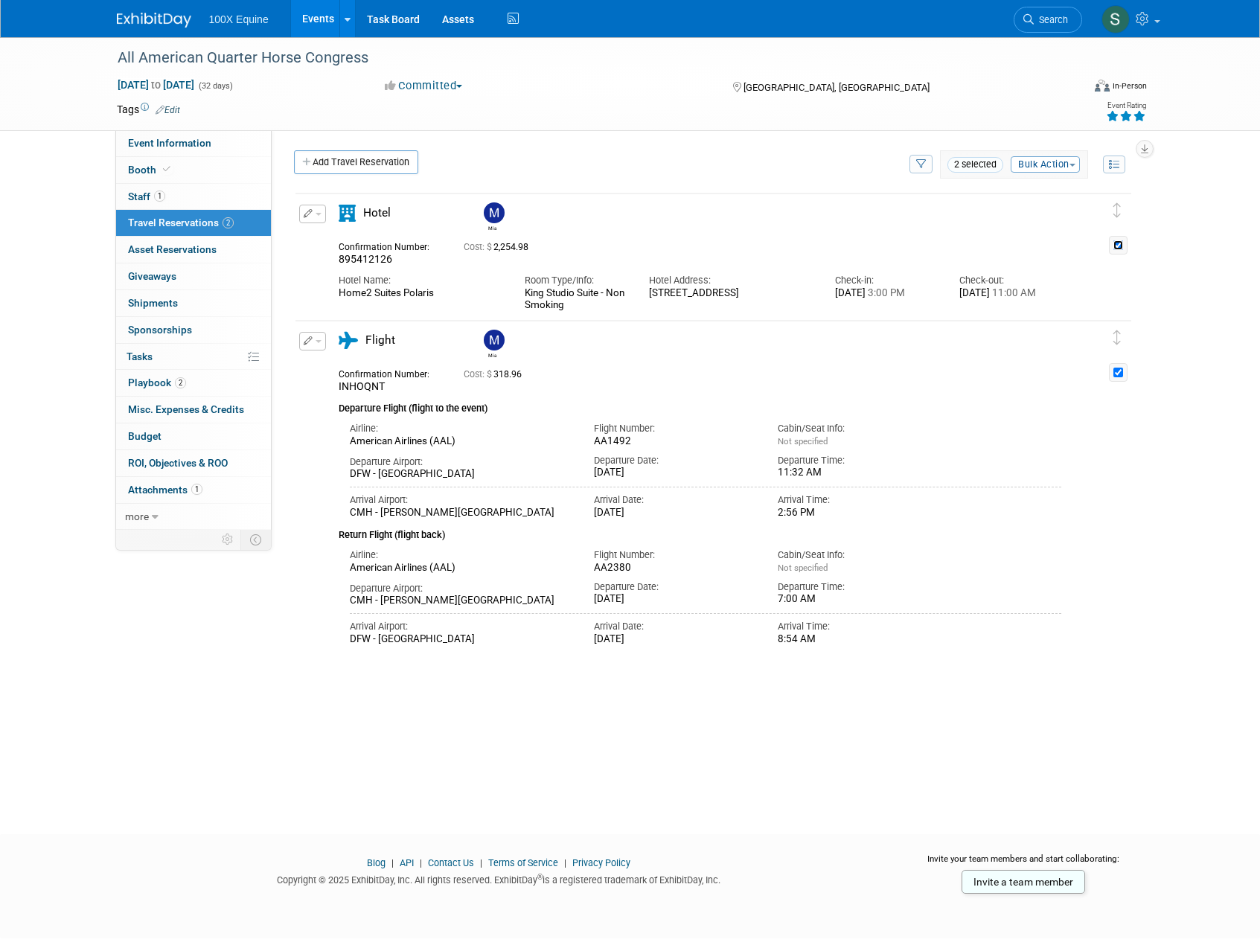
click at [1118, 243] on input "checkbox" at bounding box center [1118, 245] width 10 height 10
checkbox input "false"
click at [1121, 376] on input "checkbox" at bounding box center [1118, 373] width 10 height 10
checkbox input "false"
click at [336, 168] on link "Add Travel Reservation" at bounding box center [356, 162] width 124 height 24
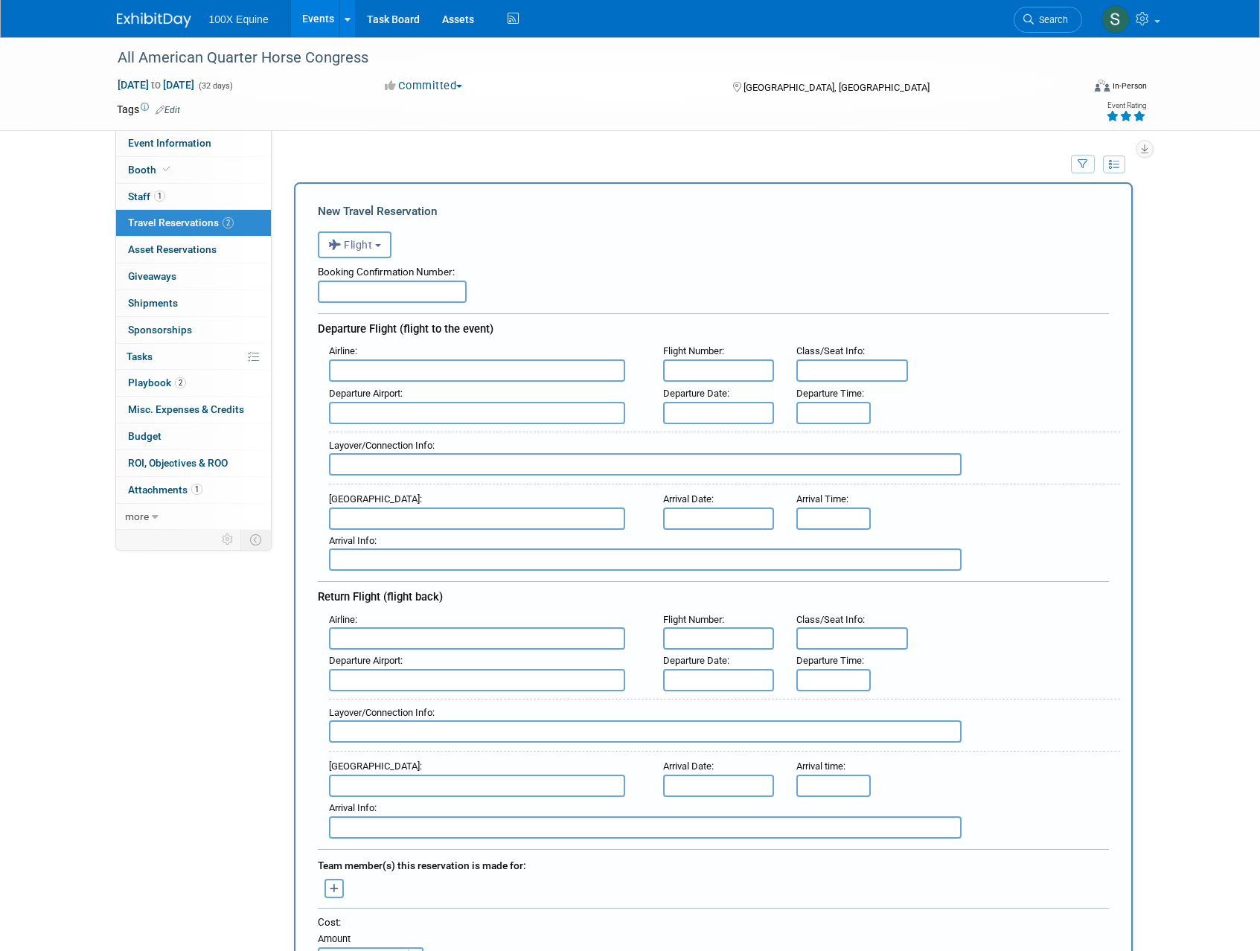
click at [391, 289] on input "text" at bounding box center [392, 292] width 149 height 22
type input "YJSJFS"
type input "American Airlines (AAL)"
type input "AA1279"
type input "15D"
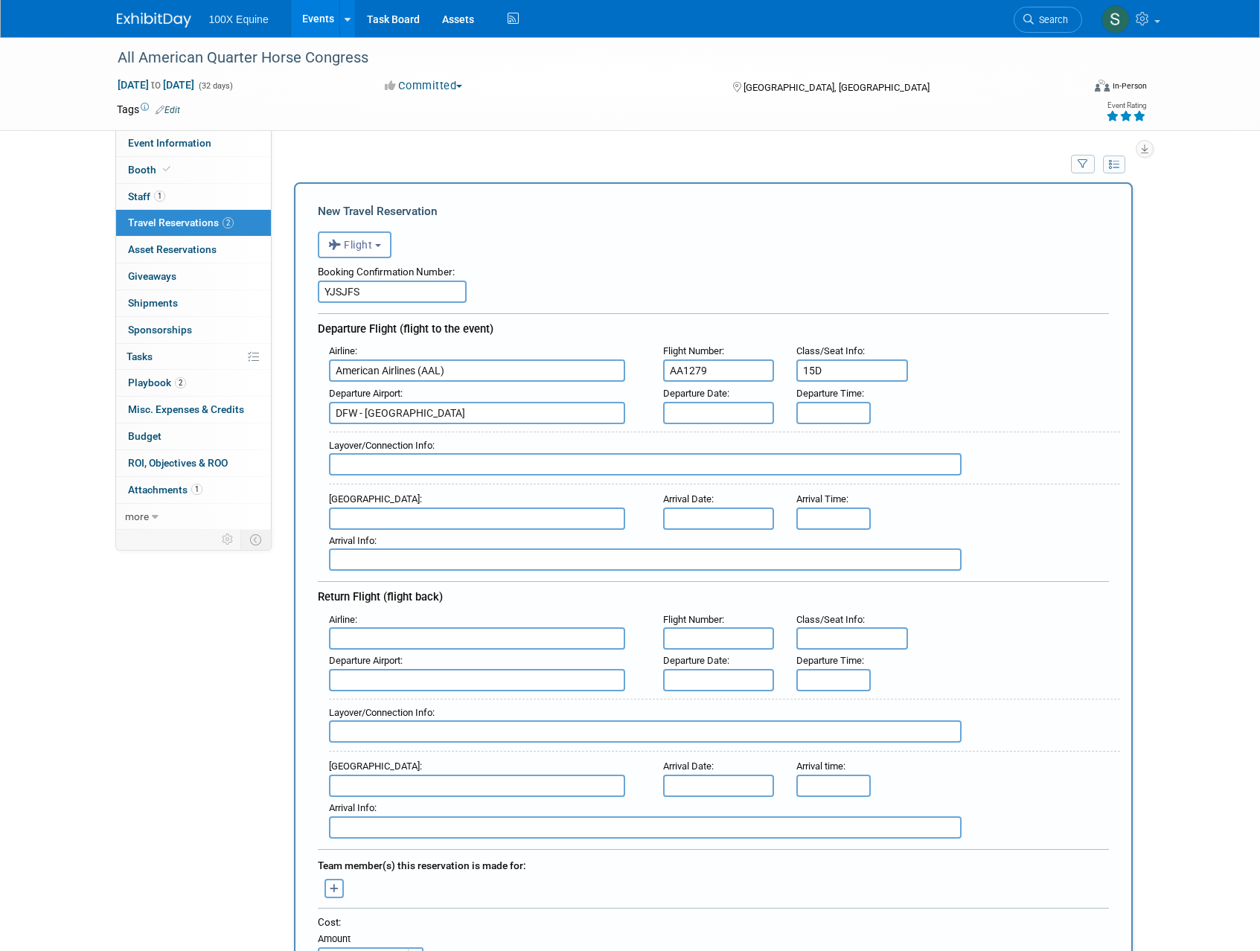
type input "DFW - [GEOGRAPHIC_DATA]"
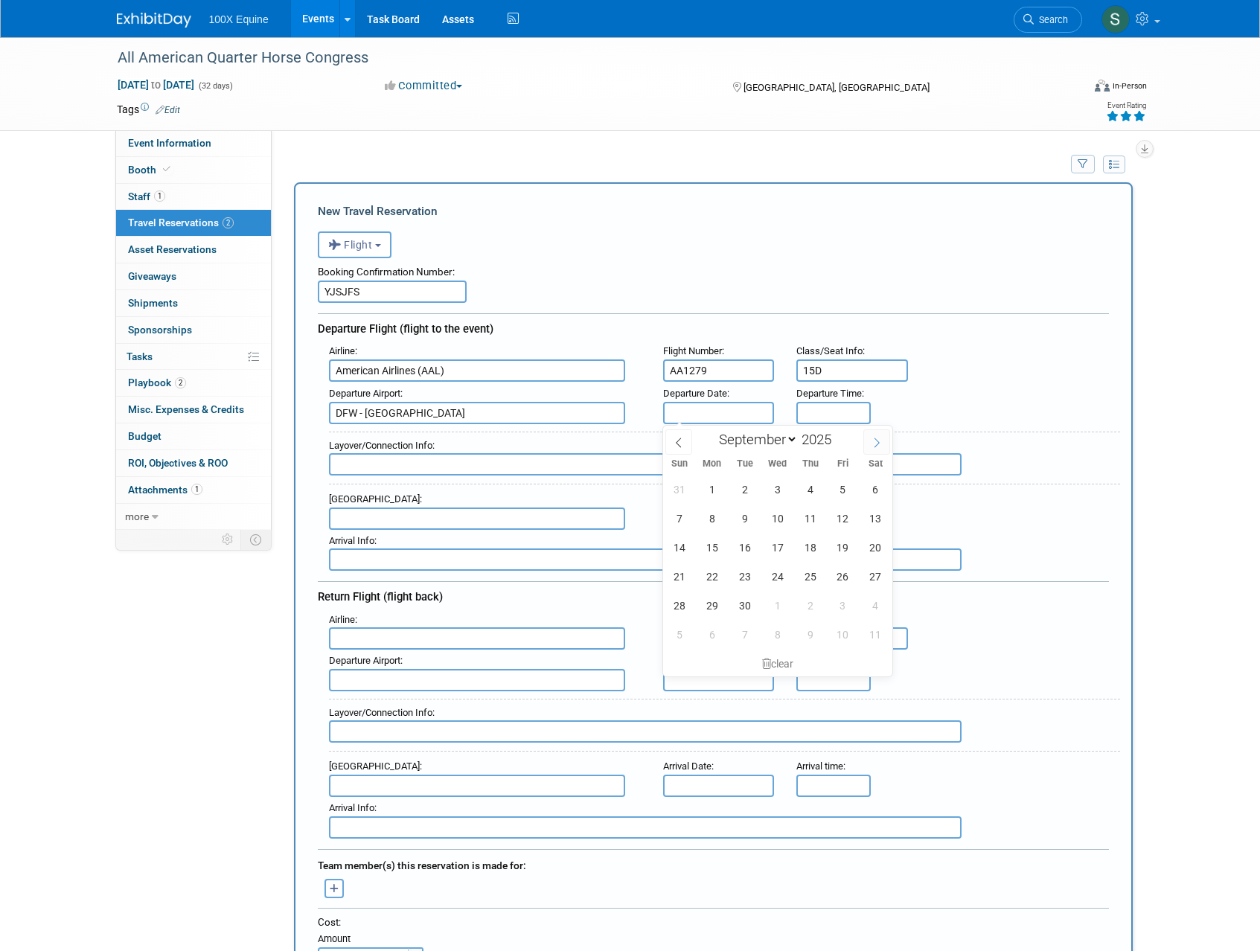
click at [879, 445] on icon at bounding box center [876, 443] width 10 height 10
select select "9"
click at [807, 544] on span "16" at bounding box center [810, 547] width 29 height 29
type input "[DATE]"
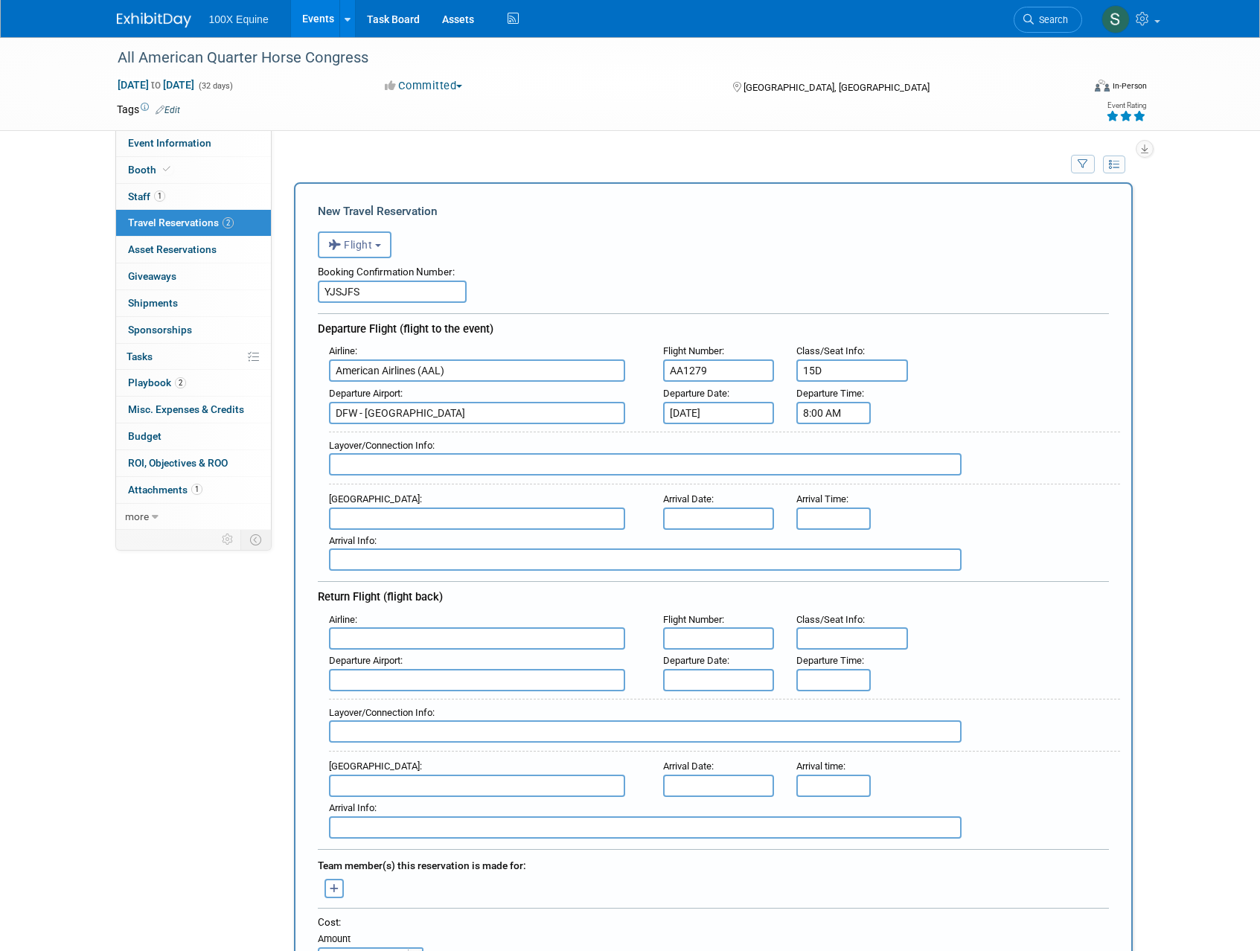
click at [854, 407] on input "8:00 AM" at bounding box center [833, 413] width 74 height 22
click at [831, 508] on span at bounding box center [831, 514] width 26 height 26
click at [892, 483] on span "00" at bounding box center [901, 480] width 28 height 27
click at [873, 493] on td "25" at bounding box center [872, 490] width 48 height 40
click at [902, 454] on span at bounding box center [901, 449] width 26 height 26
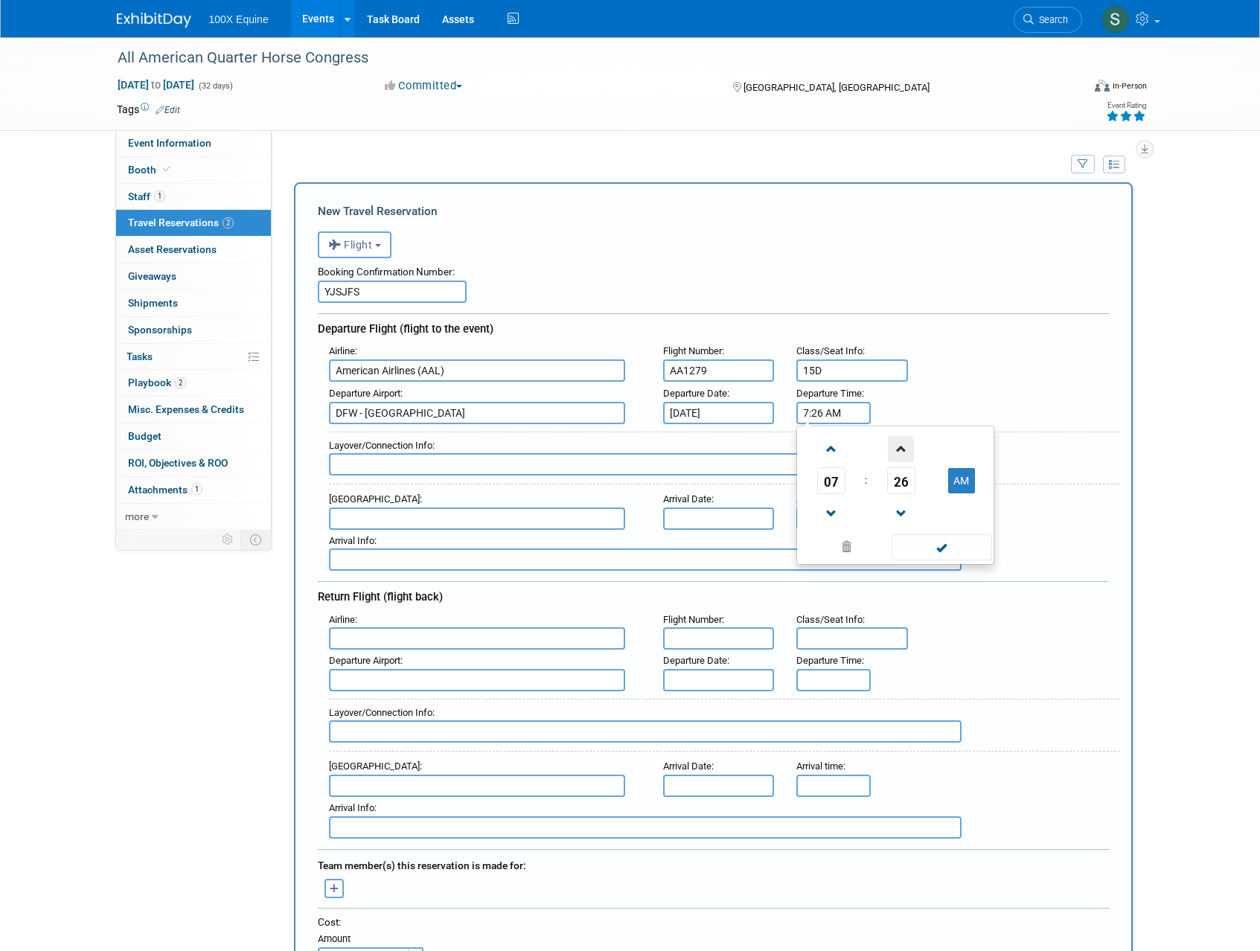
click at [902, 454] on span at bounding box center [901, 449] width 26 height 26
type input "7:27 AM"
click at [944, 554] on span at bounding box center [942, 547] width 100 height 26
click at [403, 516] on input "text" at bounding box center [477, 519] width 296 height 22
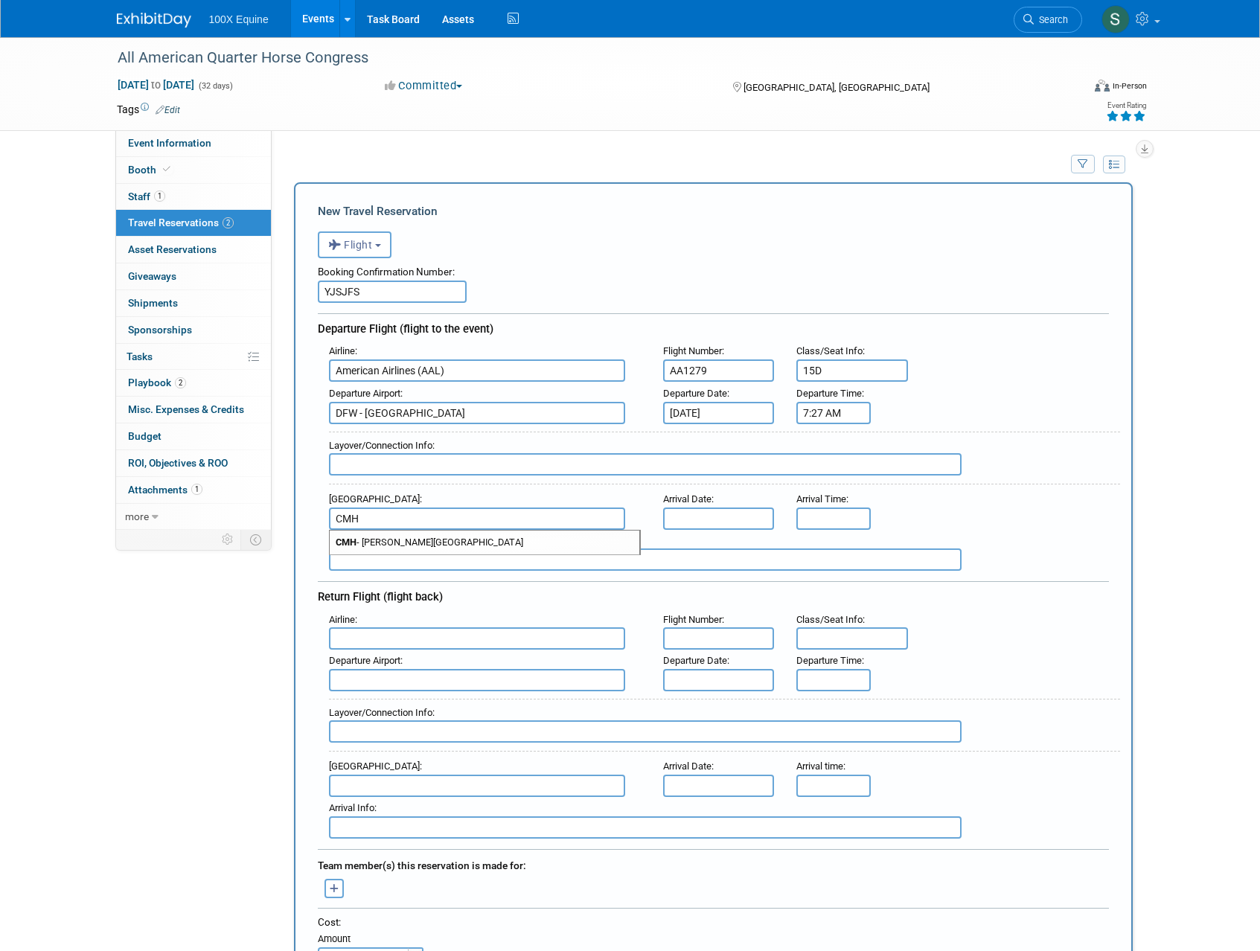
click at [389, 545] on span "CMH - [PERSON_NAME][GEOGRAPHIC_DATA]" at bounding box center [485, 543] width 310 height 24
type input "CMH - [PERSON_NAME][GEOGRAPHIC_DATA]"
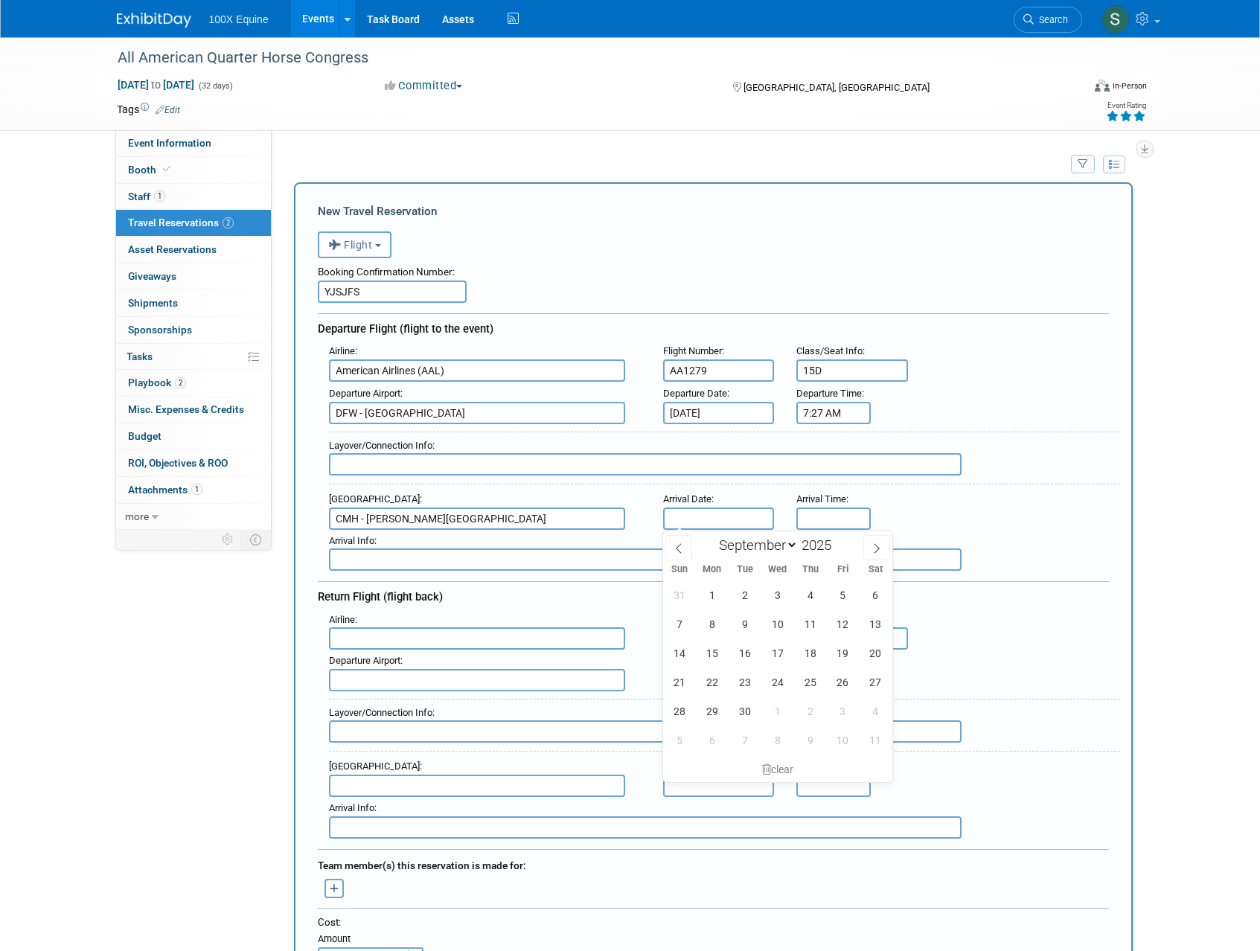
click at [700, 520] on input "text" at bounding box center [719, 519] width 112 height 22
click at [874, 550] on icon at bounding box center [876, 548] width 10 height 10
select select "9"
click at [817, 652] on span "16" at bounding box center [810, 653] width 29 height 29
type input "[DATE]"
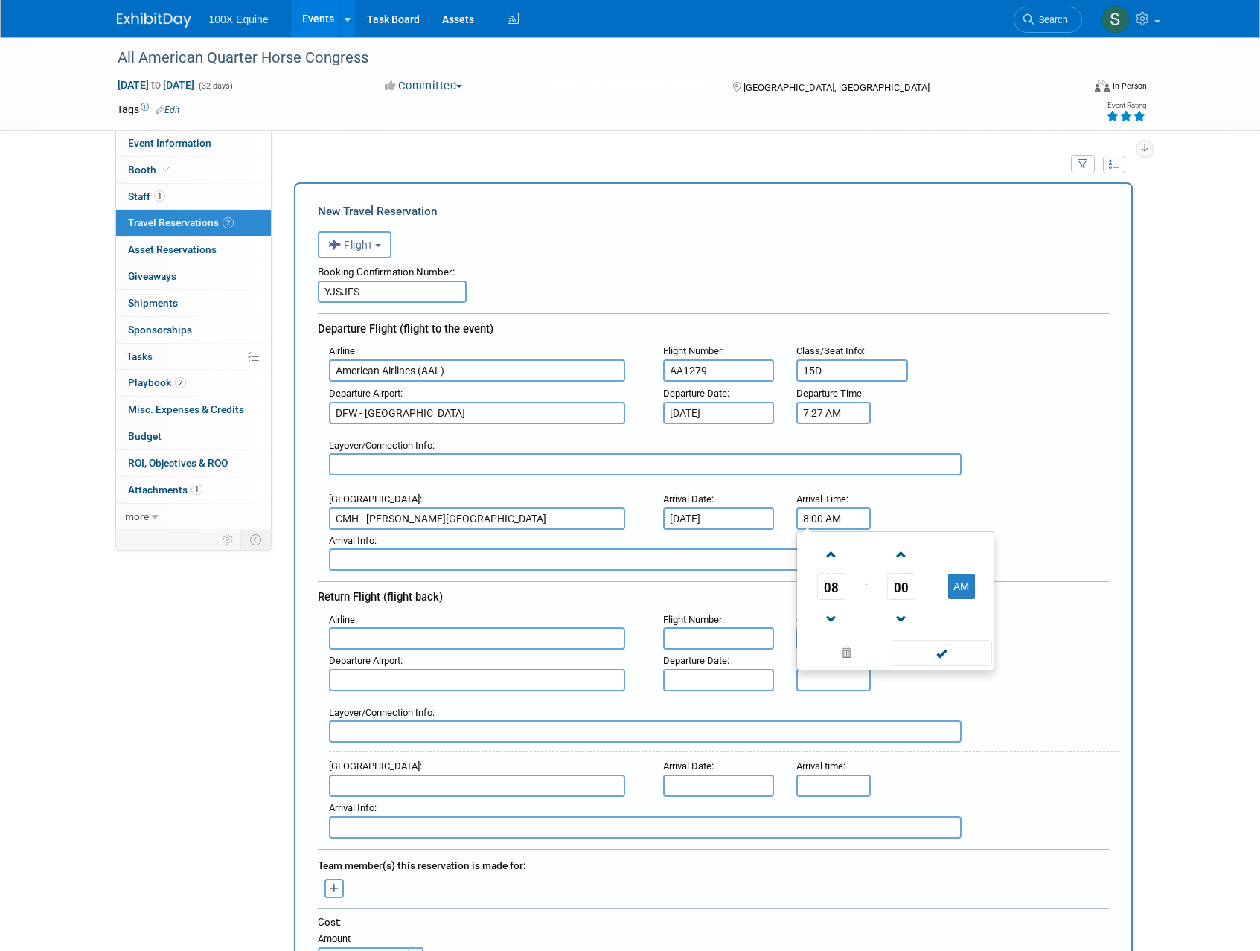
click at [826, 523] on input "8:00 AM" at bounding box center [833, 519] width 74 height 22
click at [830, 563] on span at bounding box center [831, 555] width 26 height 26
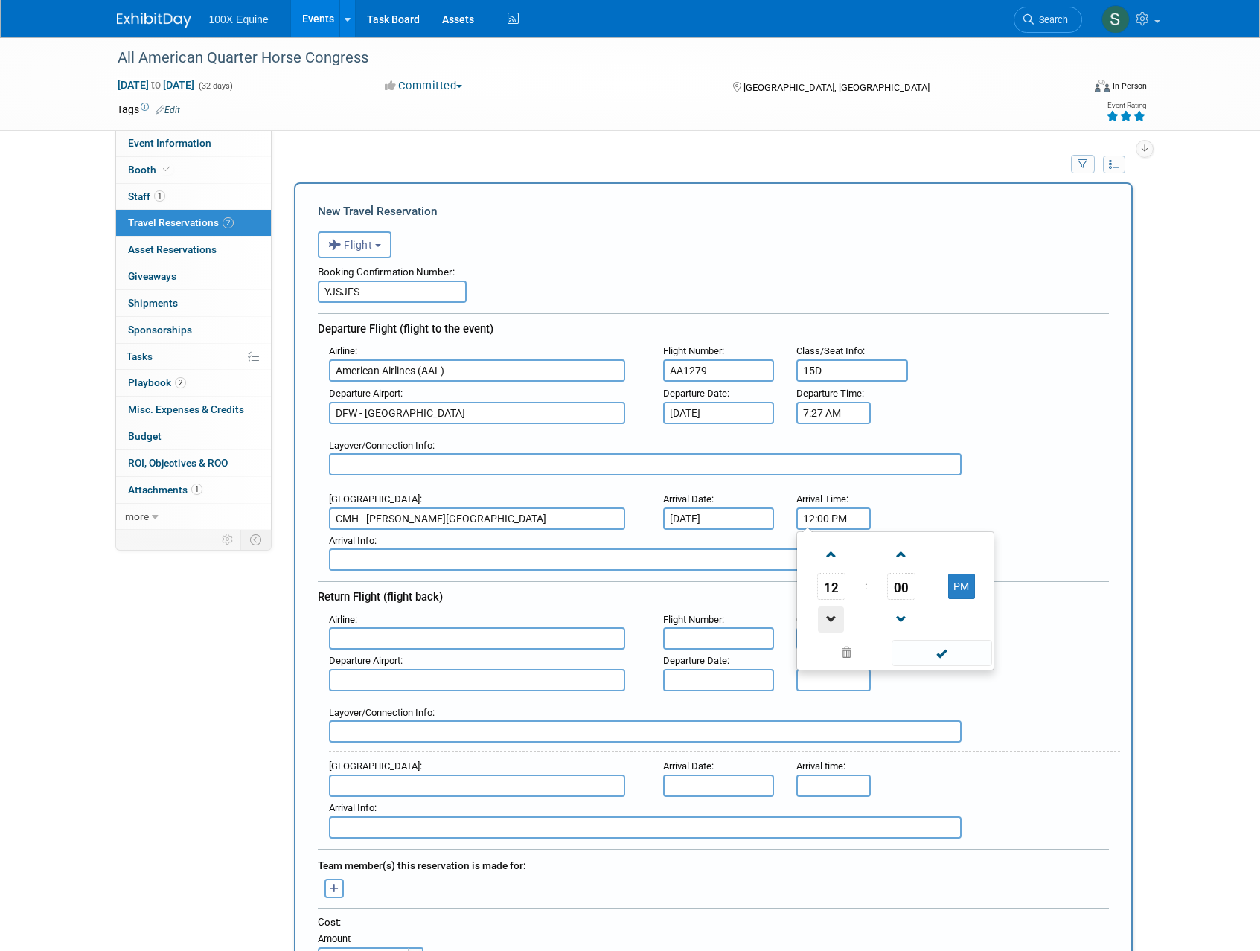
click at [833, 612] on span at bounding box center [831, 620] width 26 height 26
click at [935, 659] on span at bounding box center [942, 653] width 100 height 26
type input "11:00 AM"
click at [405, 639] on input "text" at bounding box center [477, 638] width 296 height 22
type input "American Airlines (AAL)"
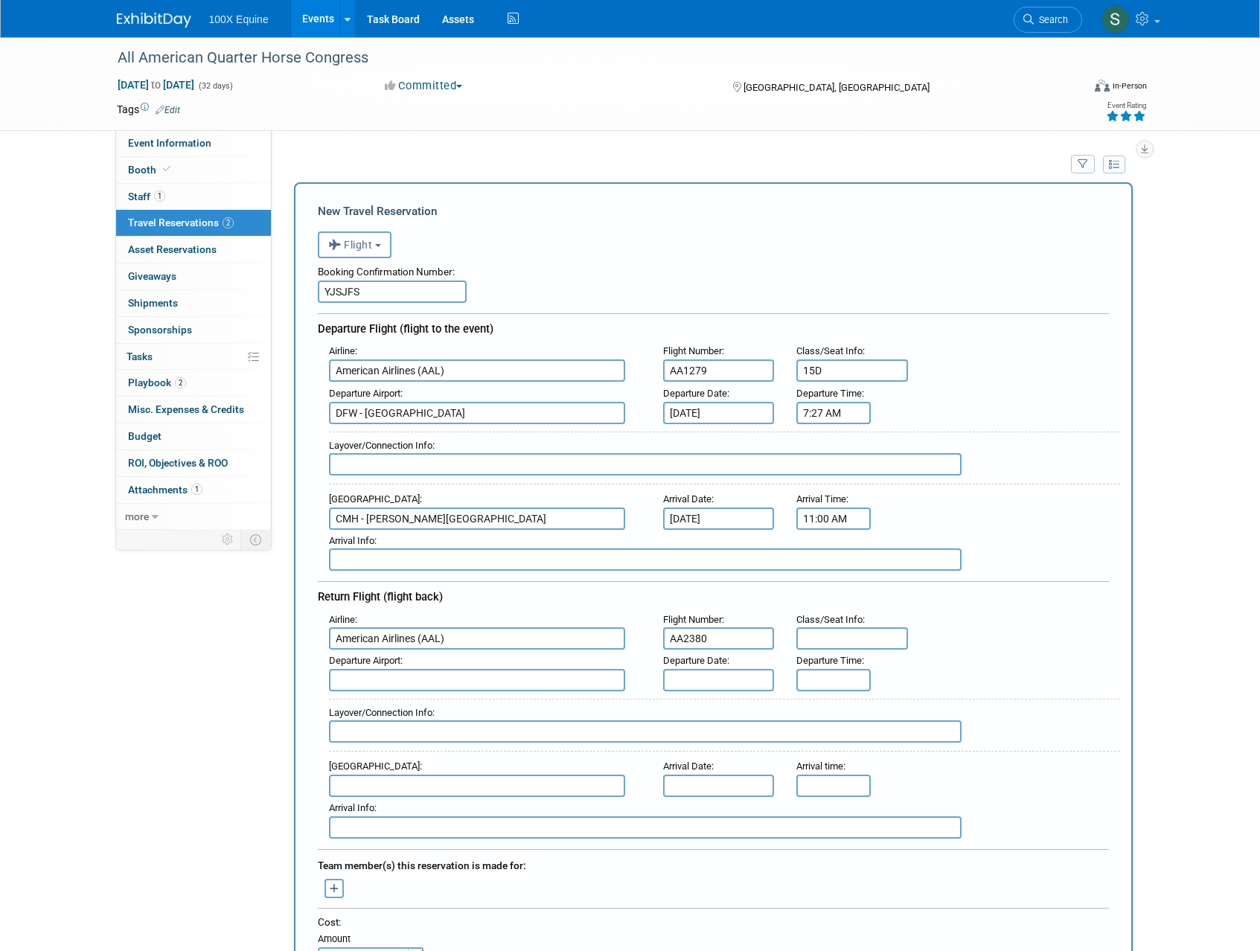
type input "AA2380"
type input "23D"
type input "CMH - [PERSON_NAME][GEOGRAPHIC_DATA]"
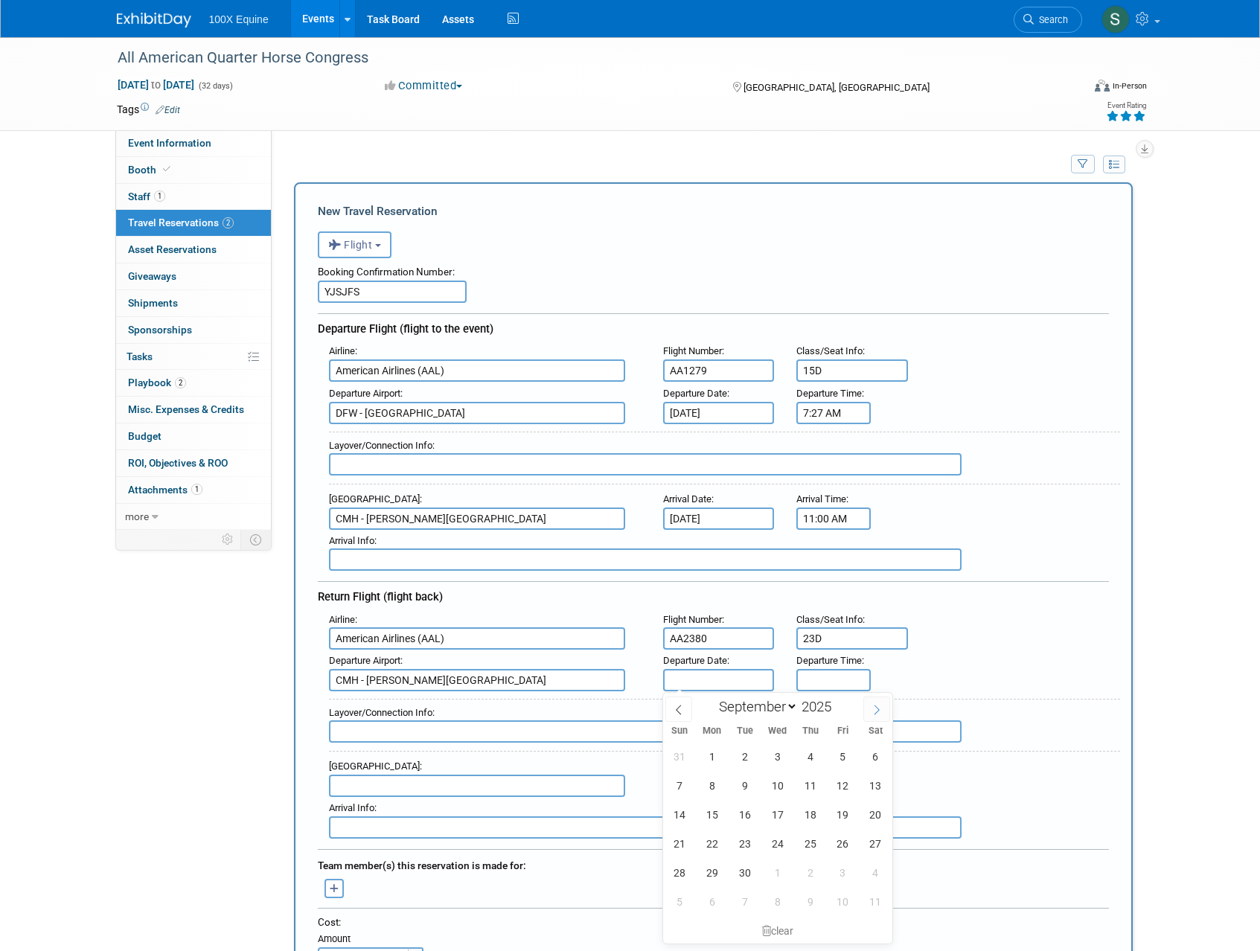
click at [874, 711] on icon at bounding box center [876, 710] width 10 height 10
select select "9"
click at [715, 874] on span "27" at bounding box center [711, 872] width 29 height 29
type input "[DATE]"
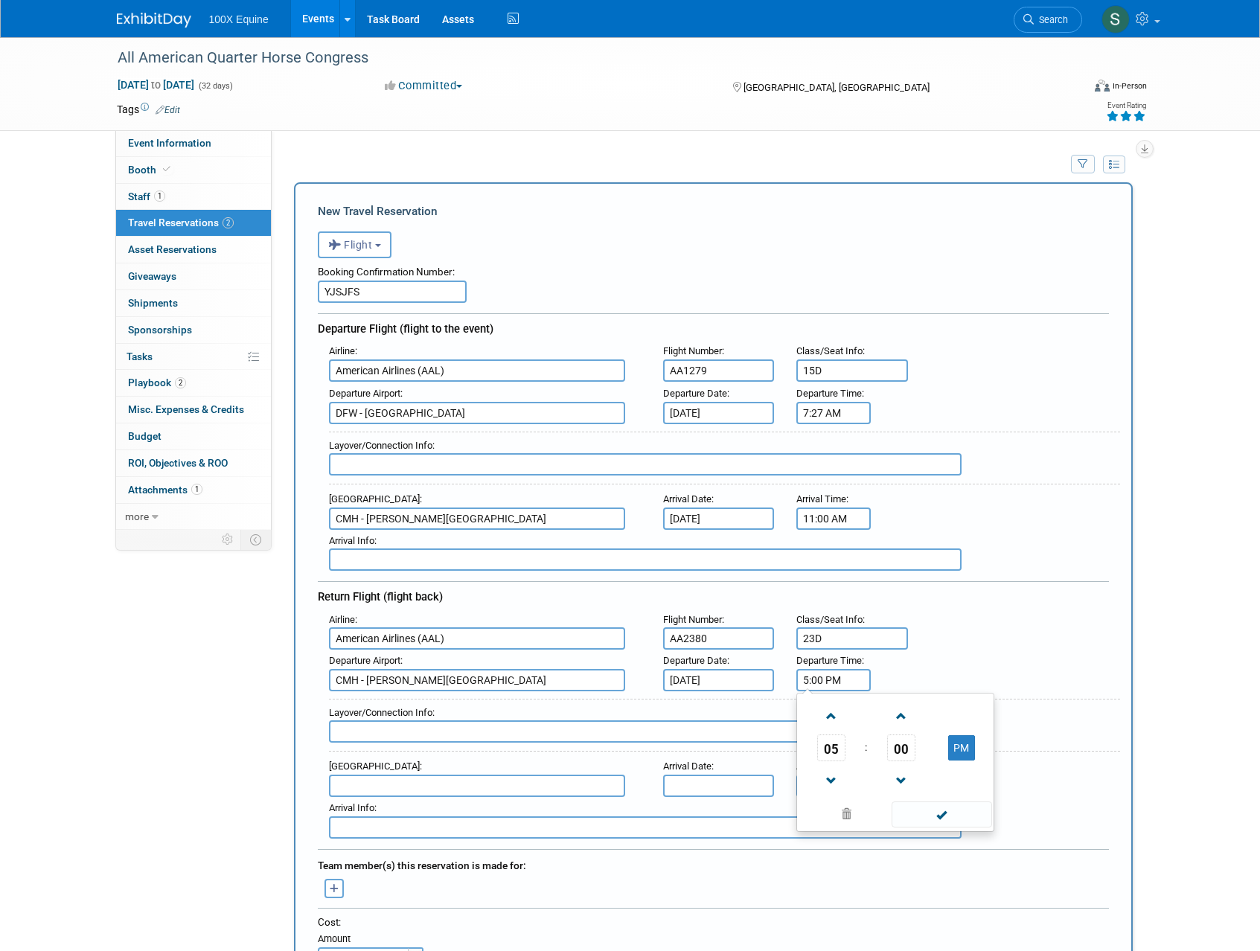
click at [836, 684] on input "5:00 PM" at bounding box center [833, 680] width 74 height 22
click at [817, 717] on link at bounding box center [831, 716] width 28 height 38
click at [825, 719] on span at bounding box center [831, 716] width 26 height 26
click at [834, 786] on span at bounding box center [831, 781] width 26 height 26
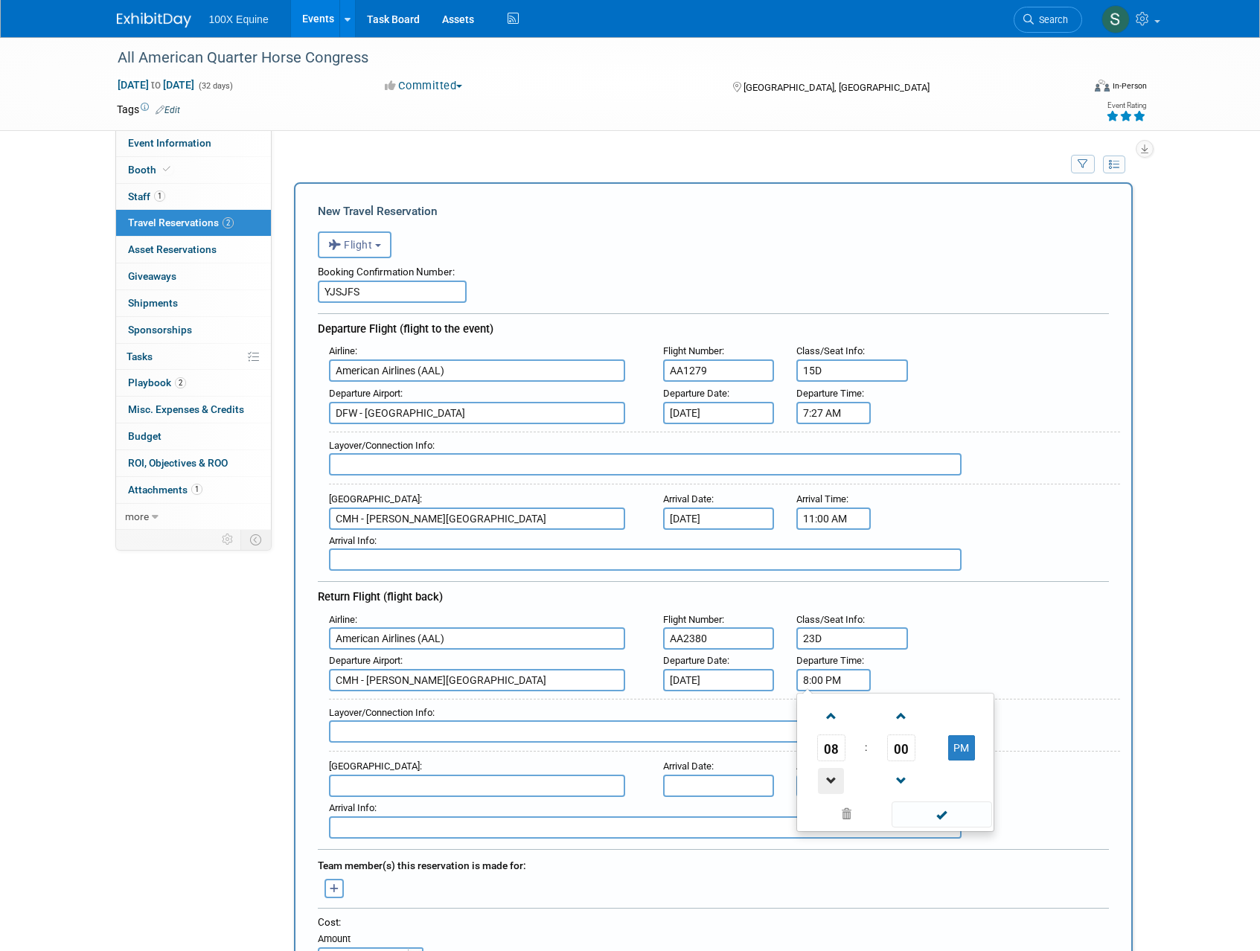
type input "7:00 PM"
click at [944, 813] on span at bounding box center [942, 815] width 100 height 26
click at [433, 790] on input "text" at bounding box center [477, 786] width 296 height 22
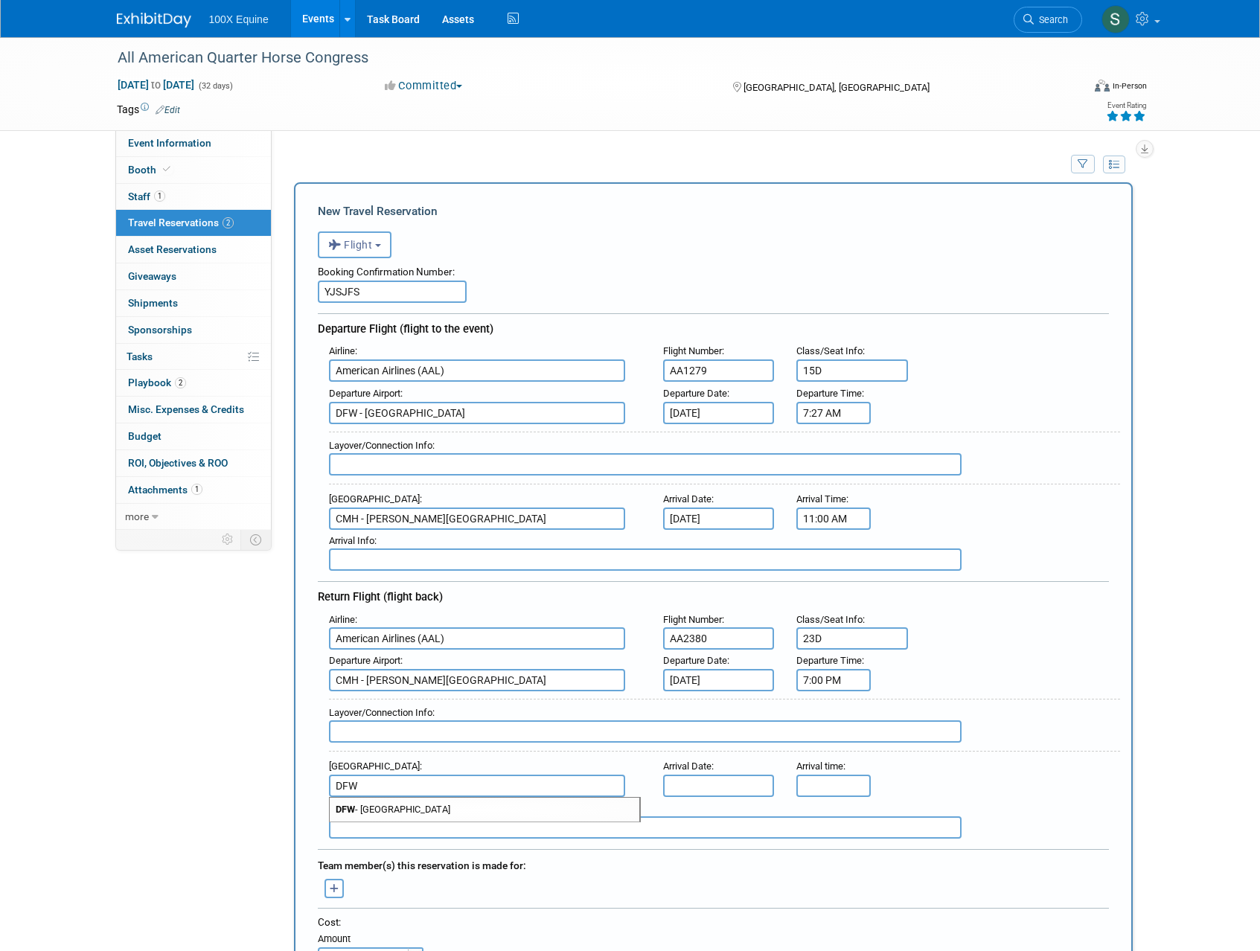
click at [418, 812] on span "DFW - [GEOGRAPHIC_DATA]" at bounding box center [485, 810] width 310 height 24
type input "DFW - [GEOGRAPHIC_DATA]"
click at [679, 783] on input "text" at bounding box center [719, 786] width 112 height 22
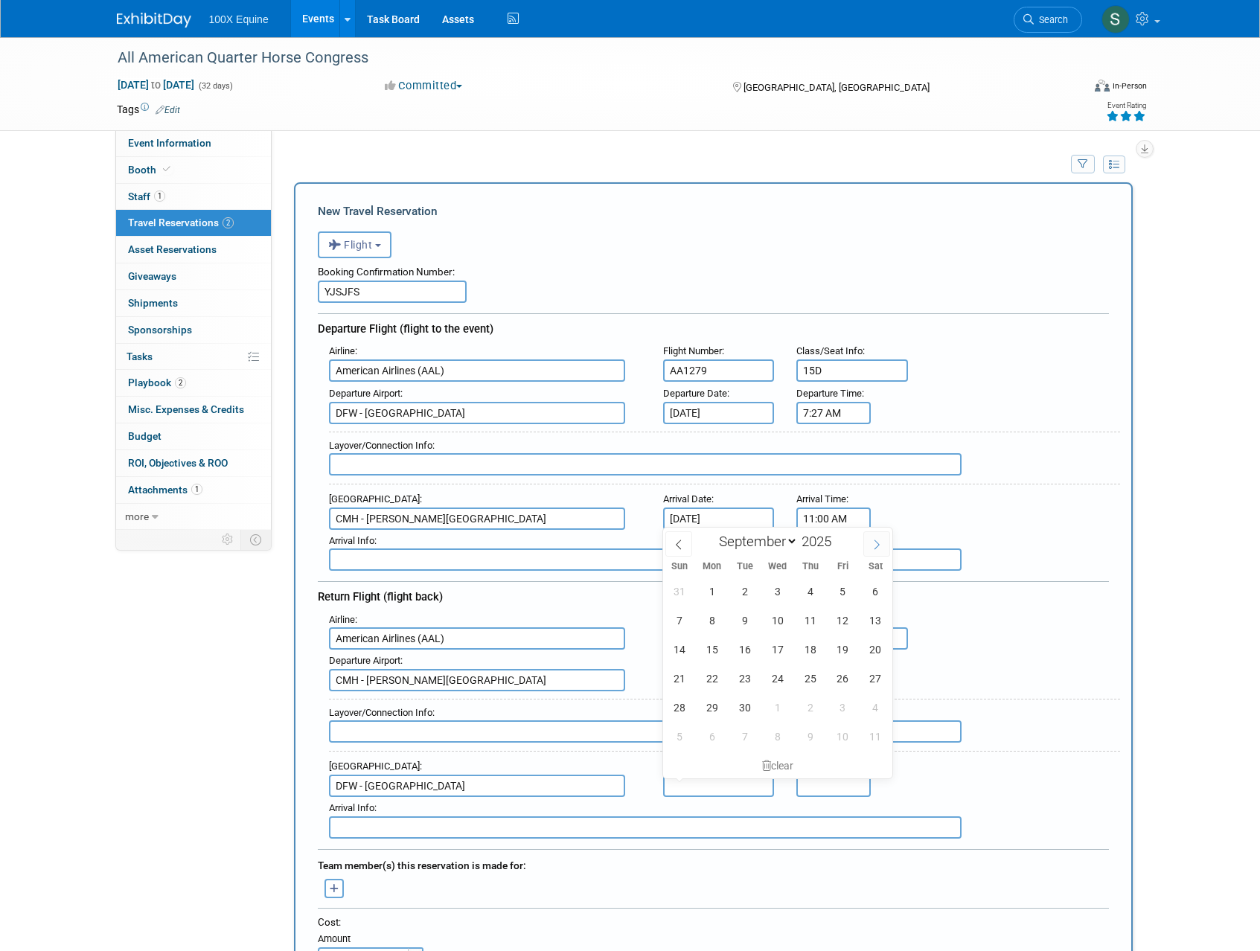
click at [871, 546] on span at bounding box center [876, 543] width 27 height 25
select select "9"
click at [715, 706] on span "27" at bounding box center [711, 707] width 29 height 29
type input "[DATE]"
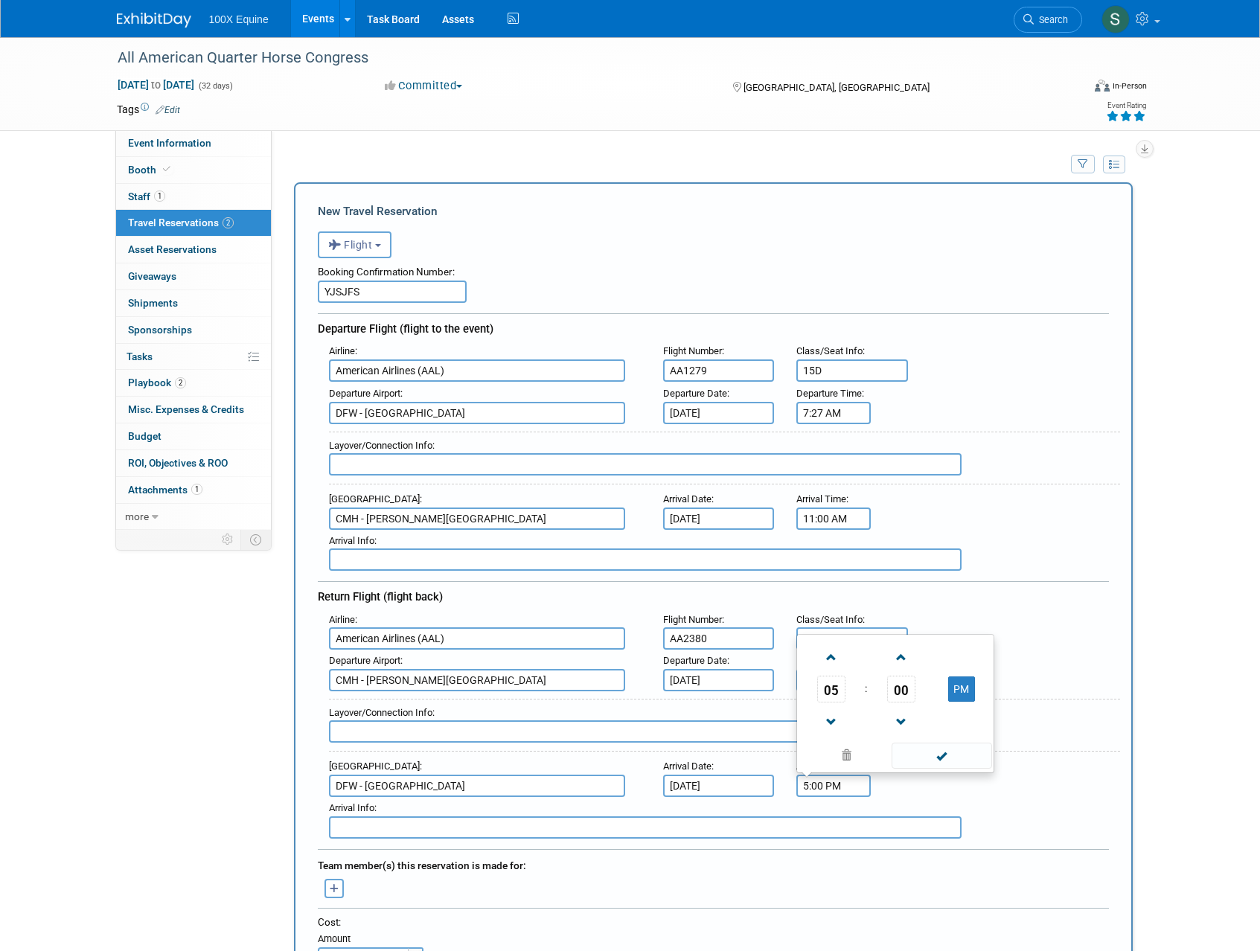
click at [815, 790] on input "5:00 PM" at bounding box center [833, 786] width 74 height 22
click at [829, 662] on span at bounding box center [831, 658] width 26 height 26
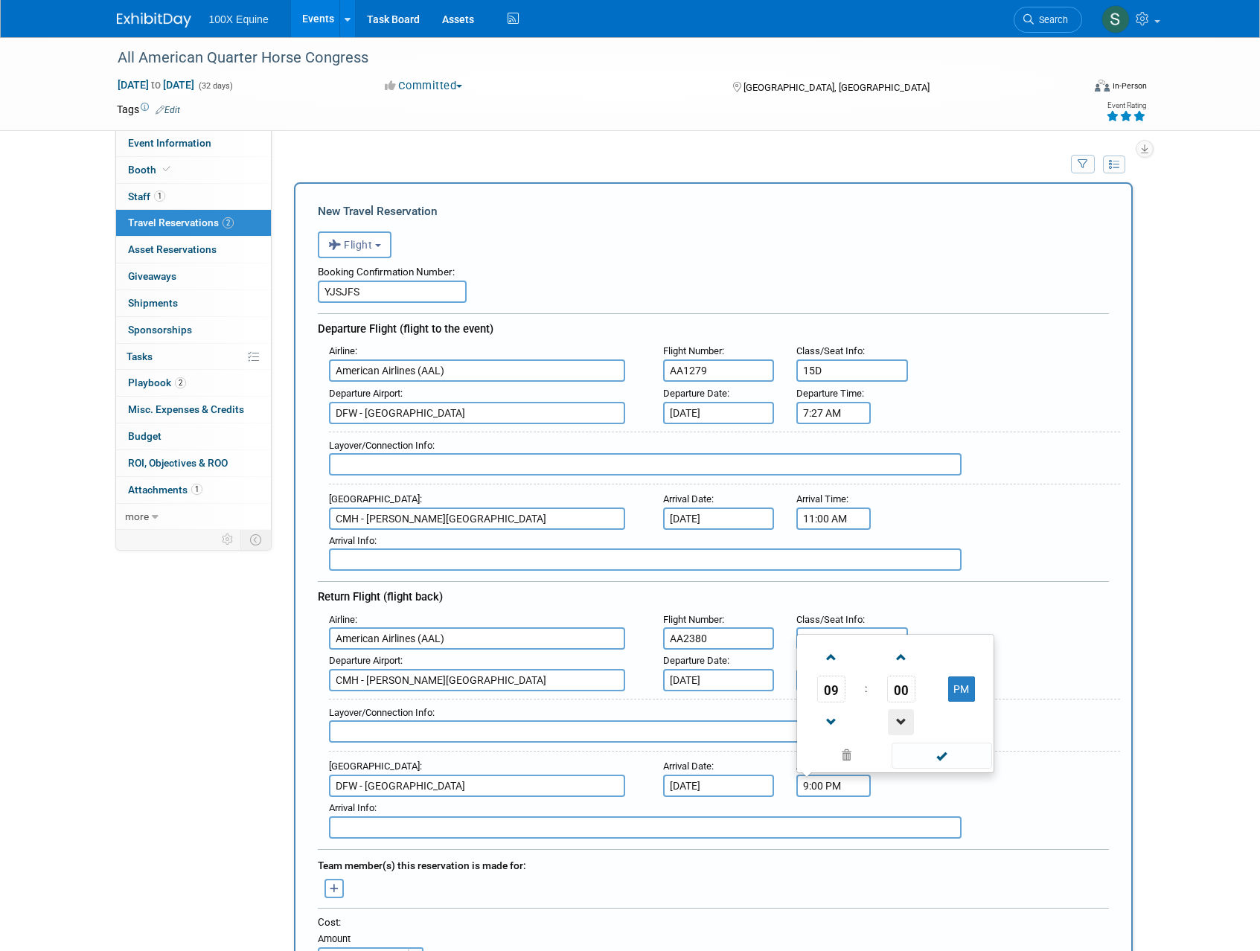
click at [912, 715] on span at bounding box center [901, 722] width 26 height 26
click at [909, 716] on span at bounding box center [901, 722] width 26 height 26
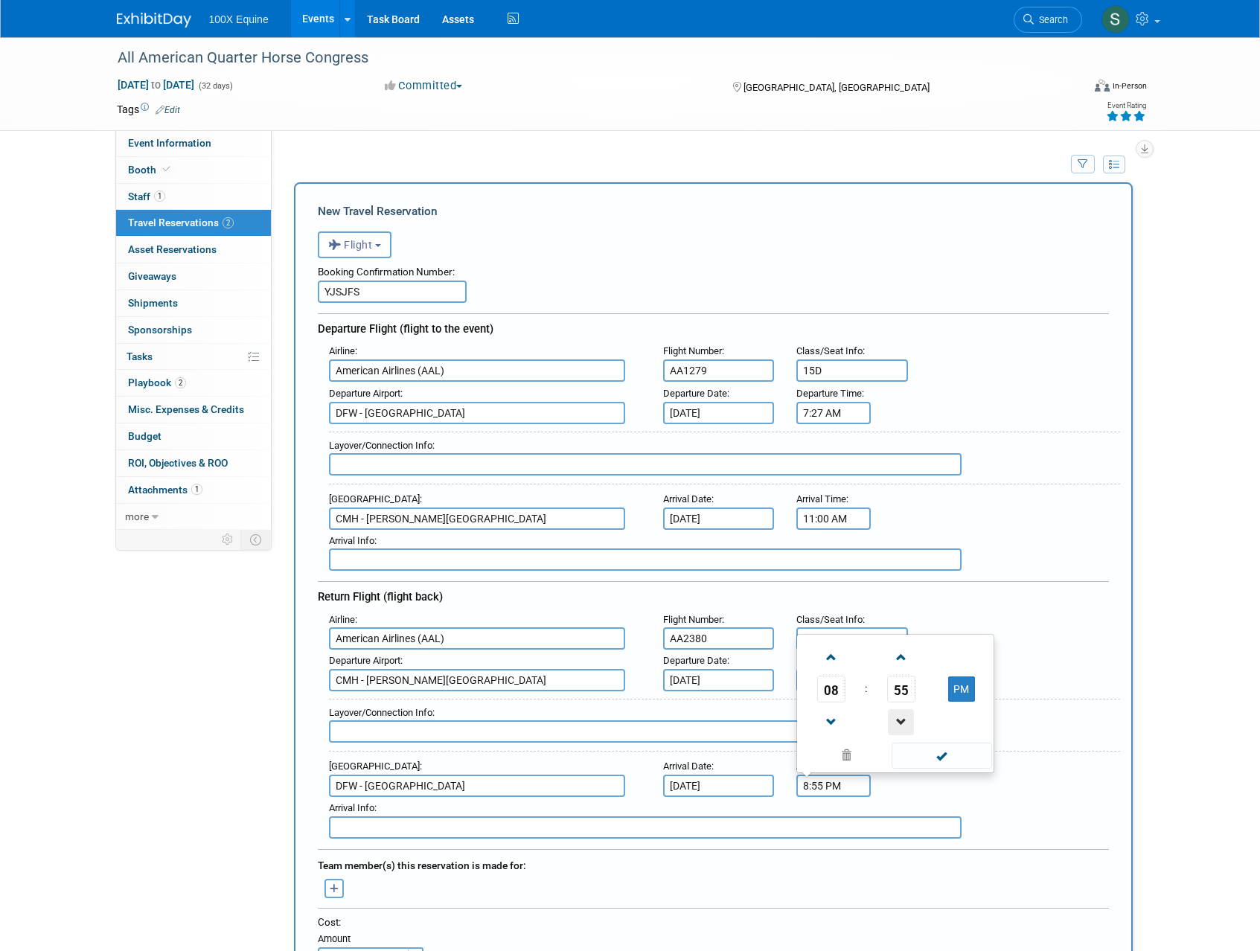
click at [897, 714] on span at bounding box center [901, 722] width 26 height 26
click at [959, 694] on button "PM" at bounding box center [961, 689] width 27 height 25
type input "8:54 AM"
click at [956, 761] on span at bounding box center [942, 756] width 100 height 26
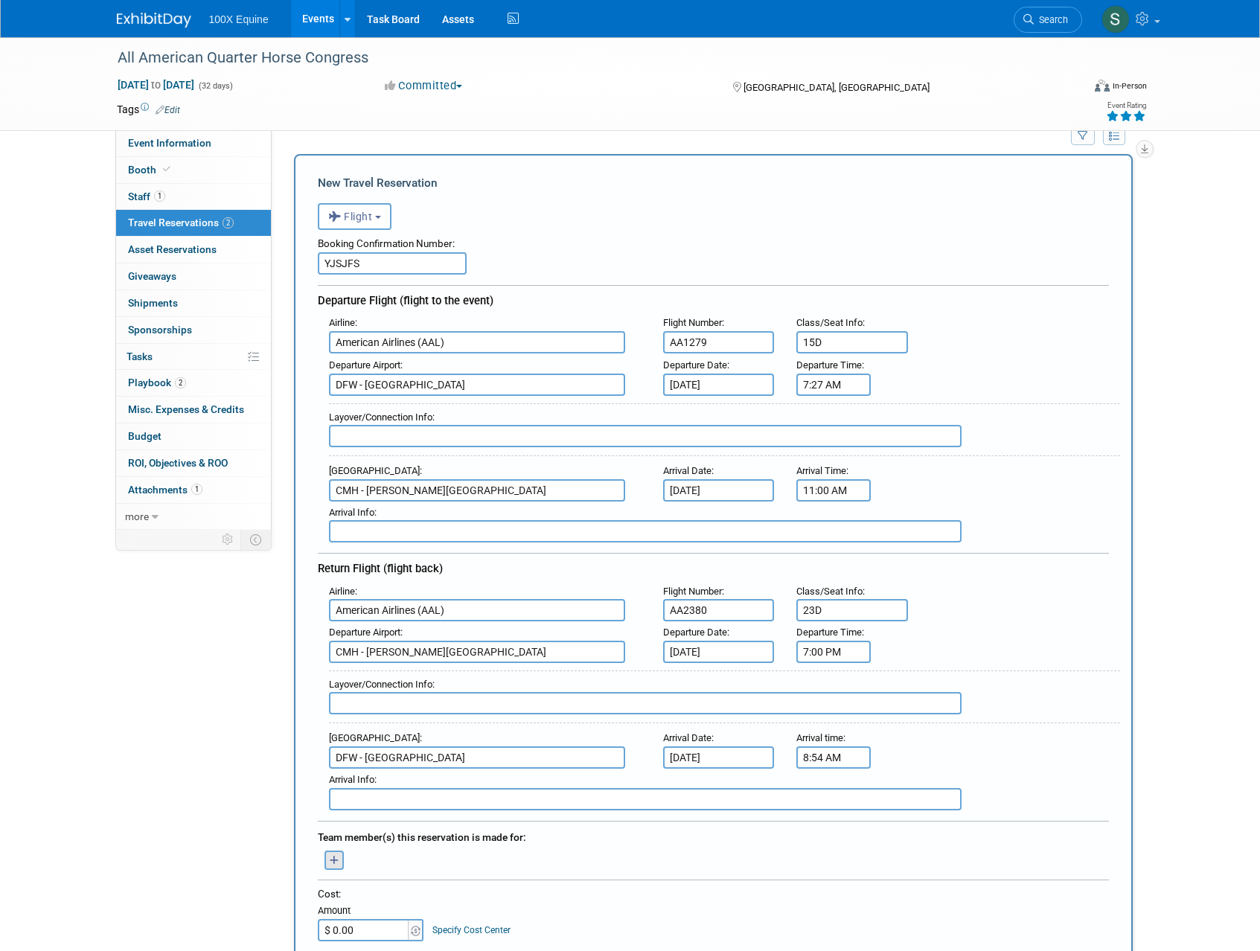
scroll to position [29, 0]
click at [333, 855] on icon "button" at bounding box center [335, 860] width 10 height 10
click at [377, 913] on link "[PERSON_NAME]" at bounding box center [451, 912] width 237 height 28
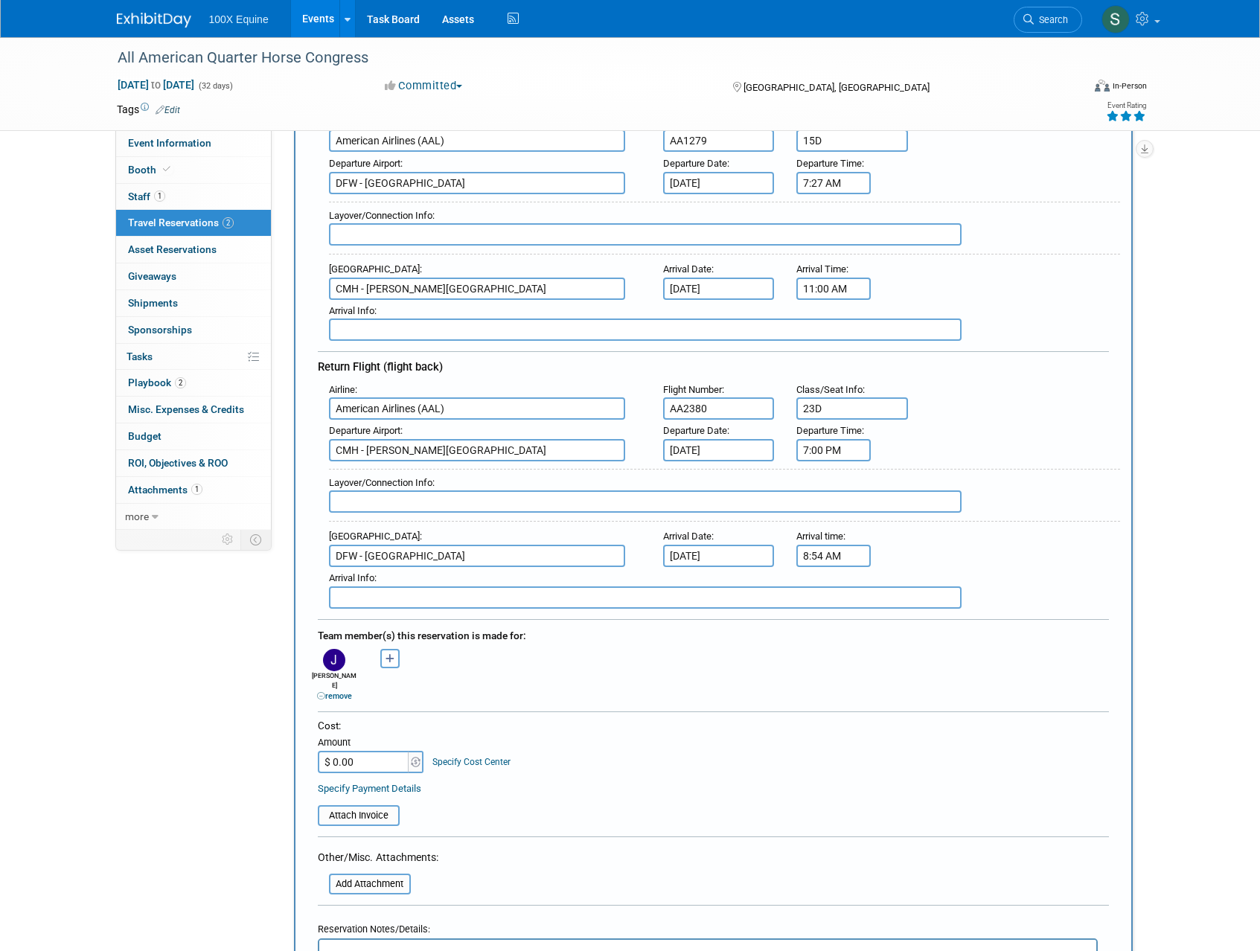
scroll to position [257, 0]
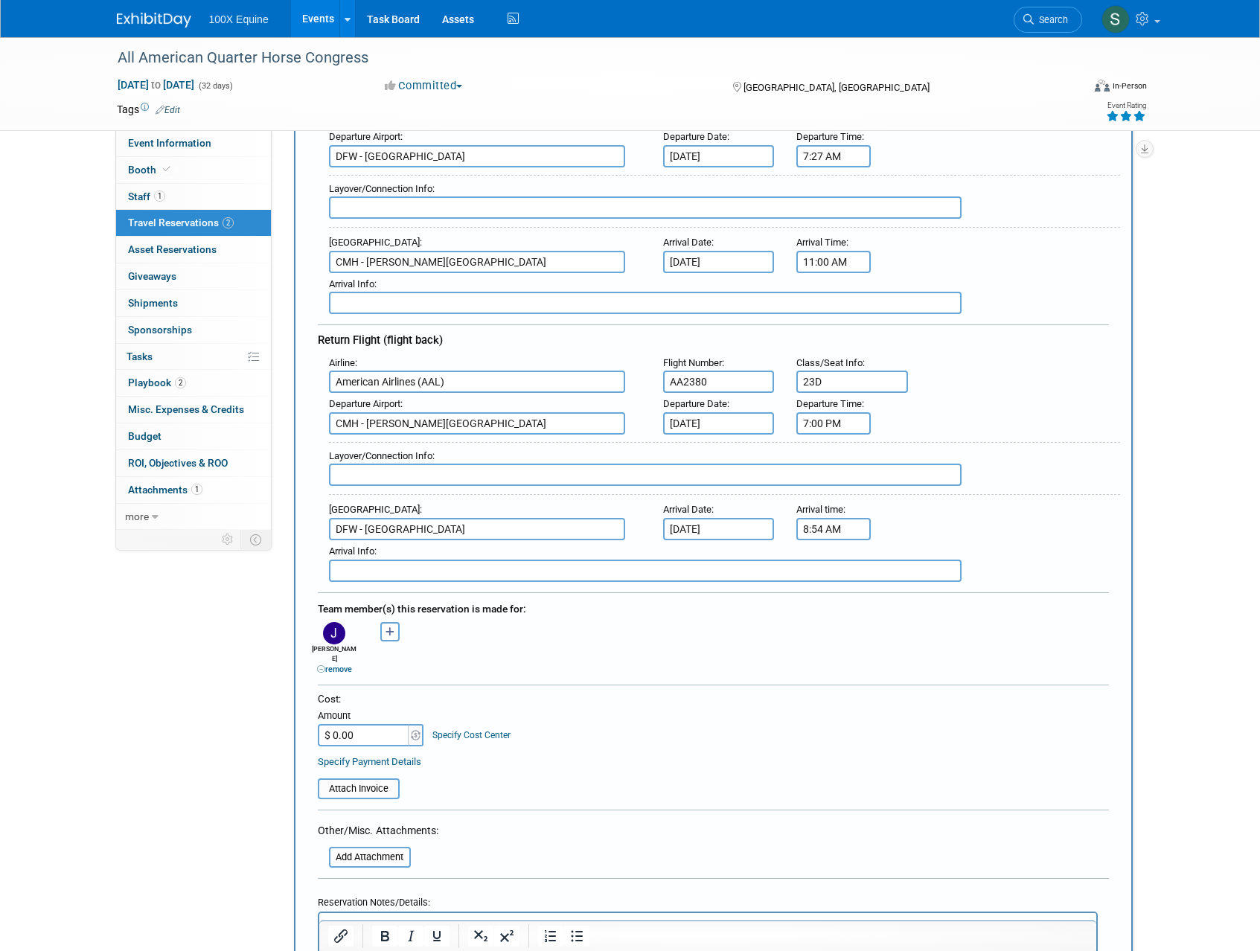
click at [363, 724] on input "$ 0.00" at bounding box center [364, 735] width 93 height 22
type input "$ 355.96"
click at [506, 765] on table "Attach Invoice" at bounding box center [713, 782] width 791 height 34
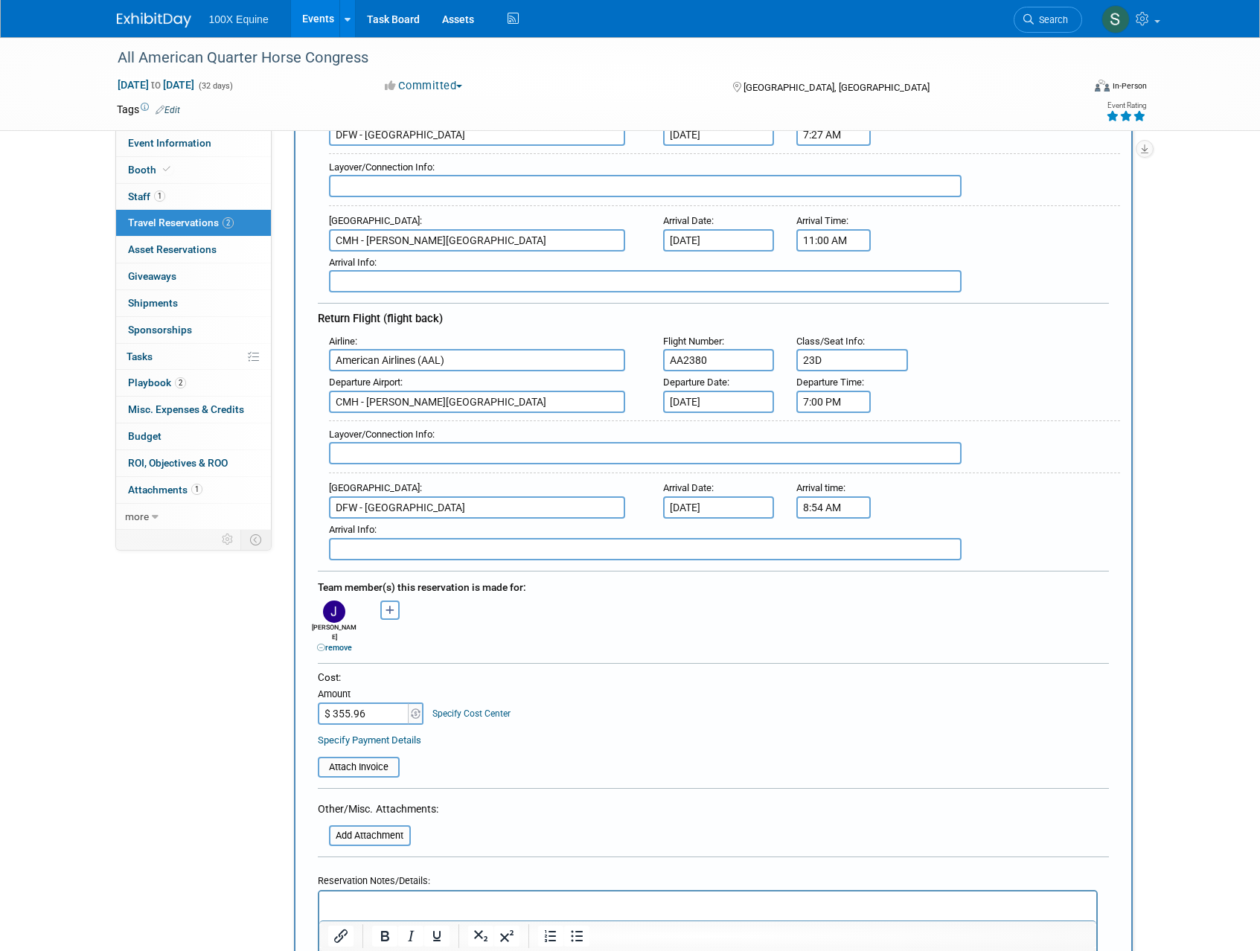
scroll to position [280, 0]
click at [487, 707] on link "Specify Cost Center" at bounding box center [471, 712] width 78 height 10
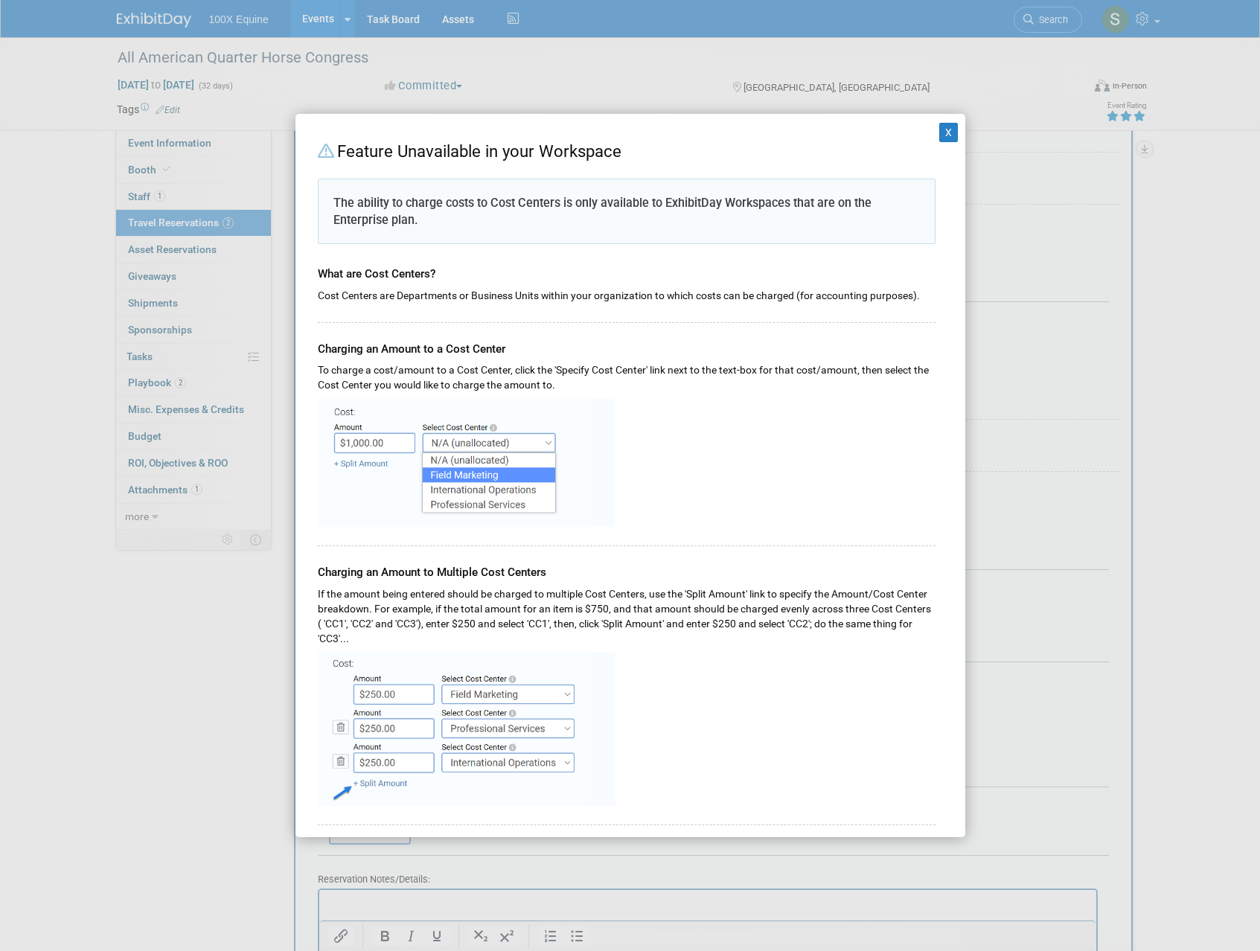
click at [490, 696] on img at bounding box center [467, 729] width 298 height 154
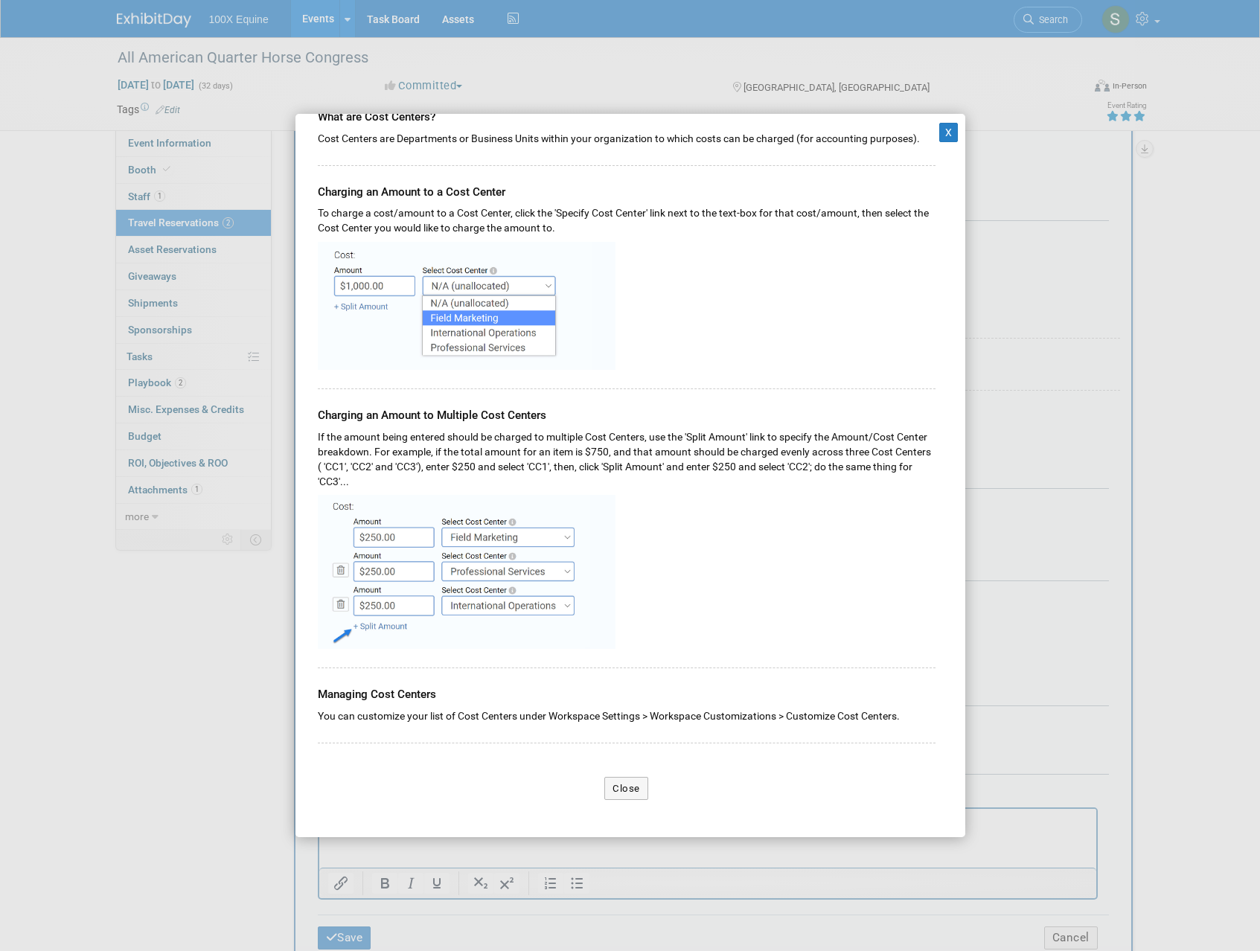
scroll to position [702, 0]
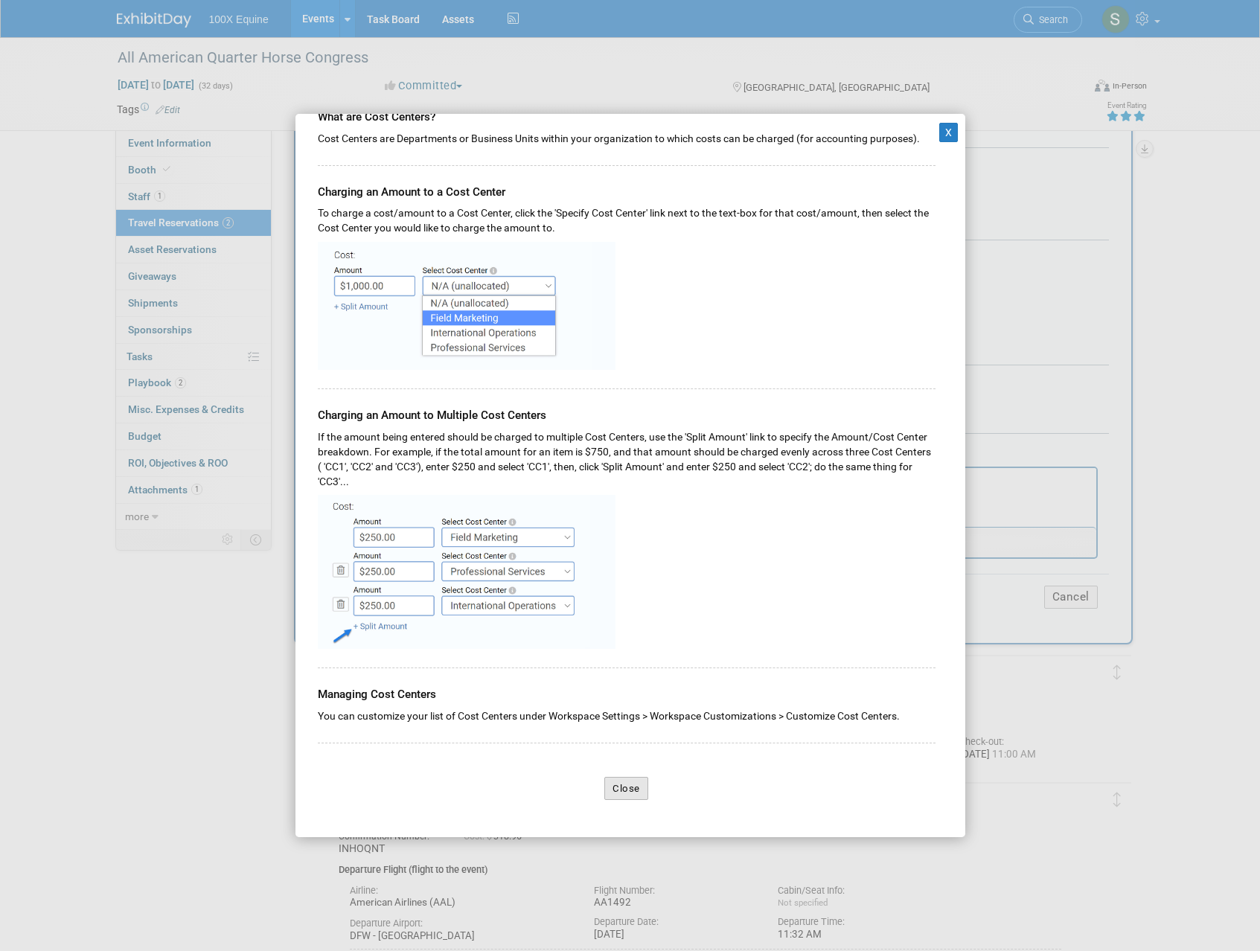
click at [632, 795] on button "Close" at bounding box center [626, 789] width 44 height 24
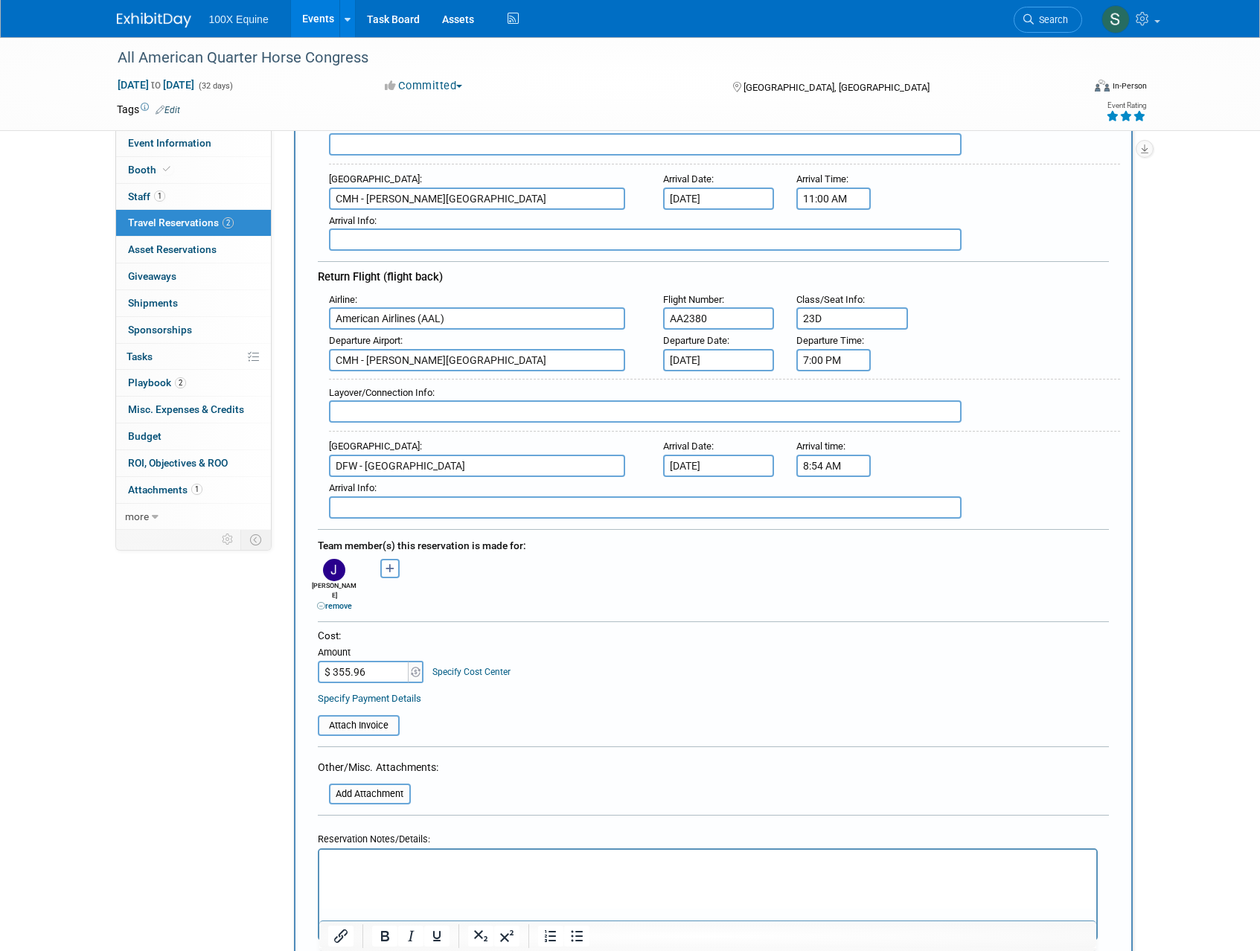
scroll to position [388, 0]
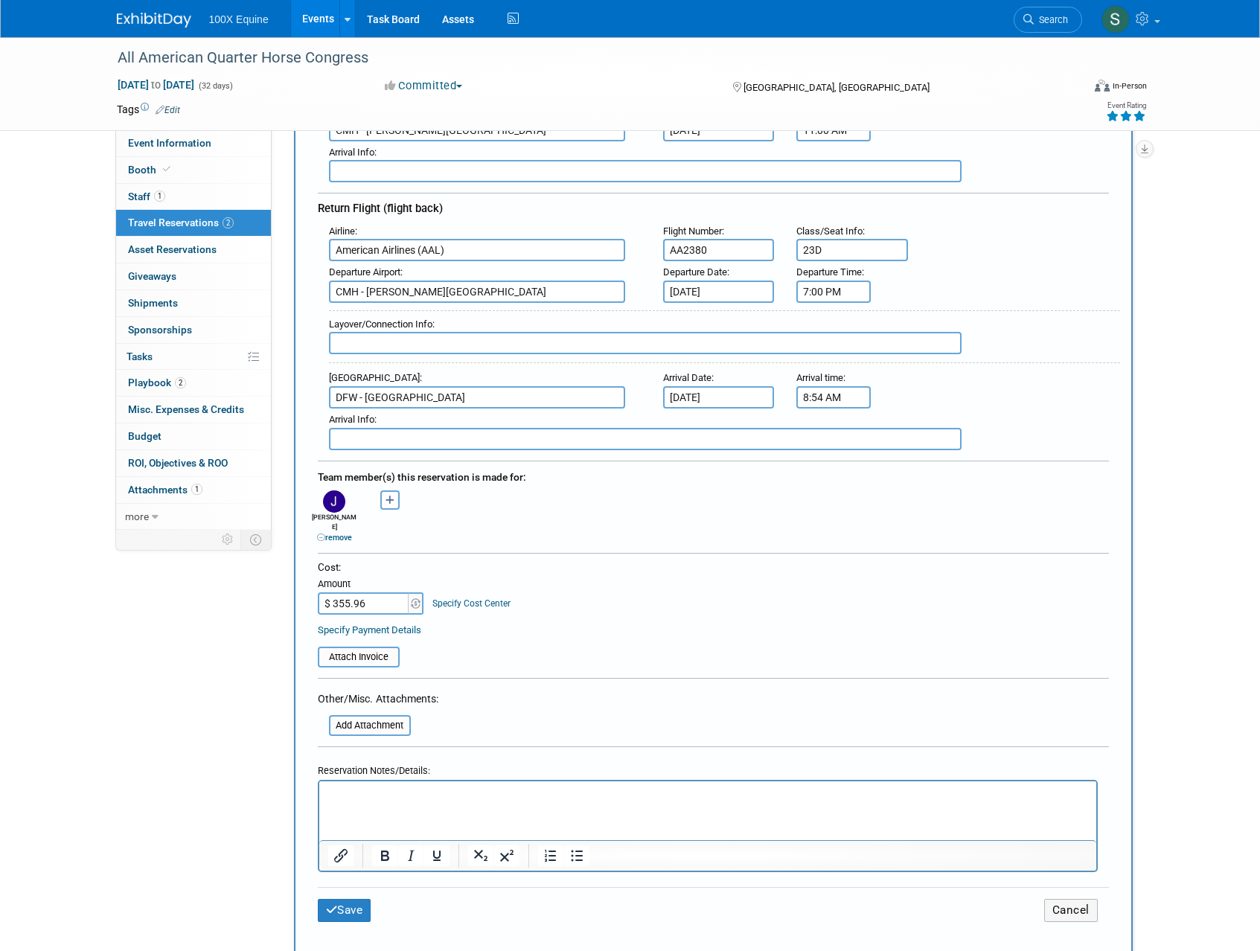
click at [459, 598] on link "Specify Cost Center" at bounding box center [471, 603] width 78 height 10
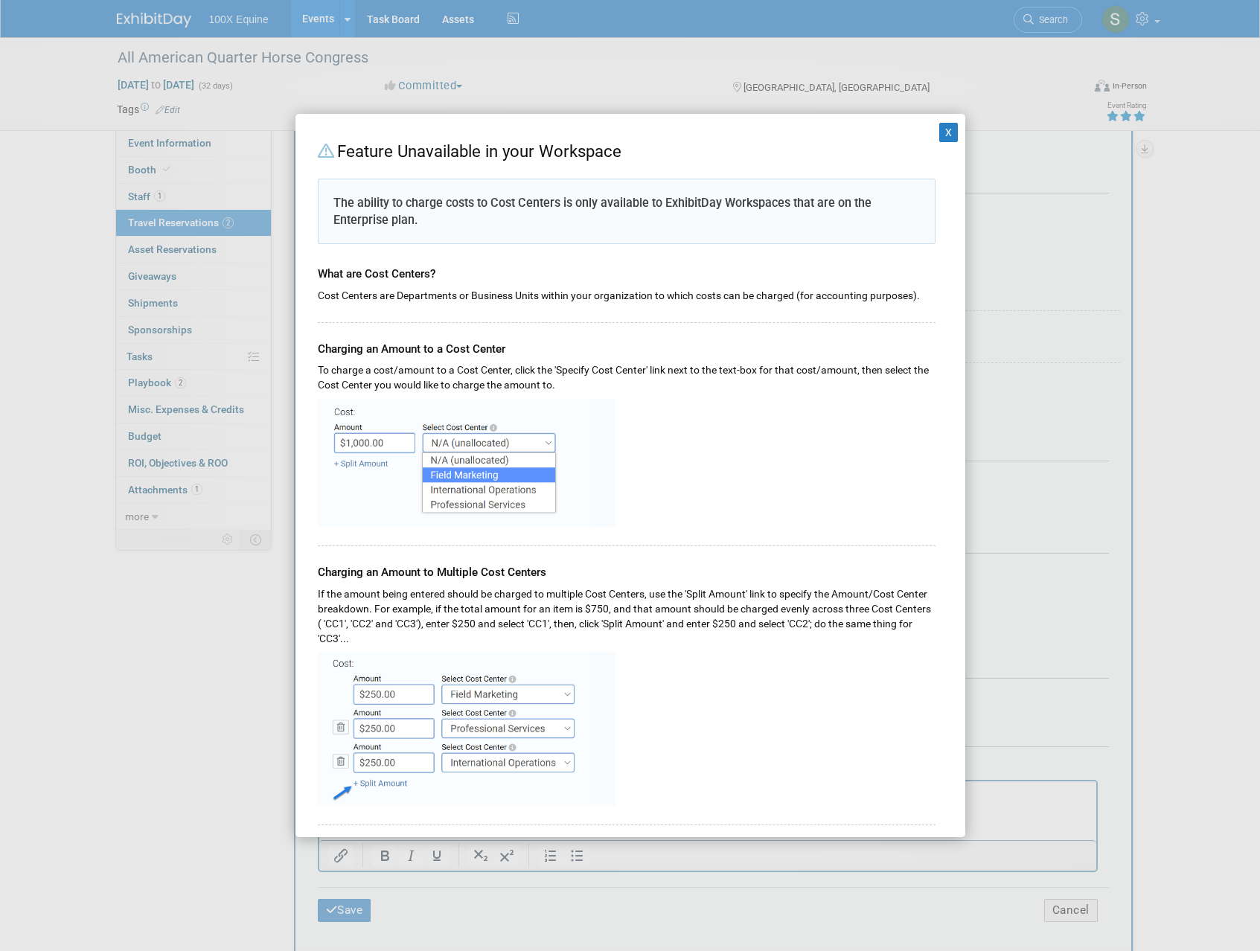
click at [461, 476] on img at bounding box center [467, 463] width 298 height 128
click at [939, 131] on button "X" at bounding box center [948, 132] width 19 height 19
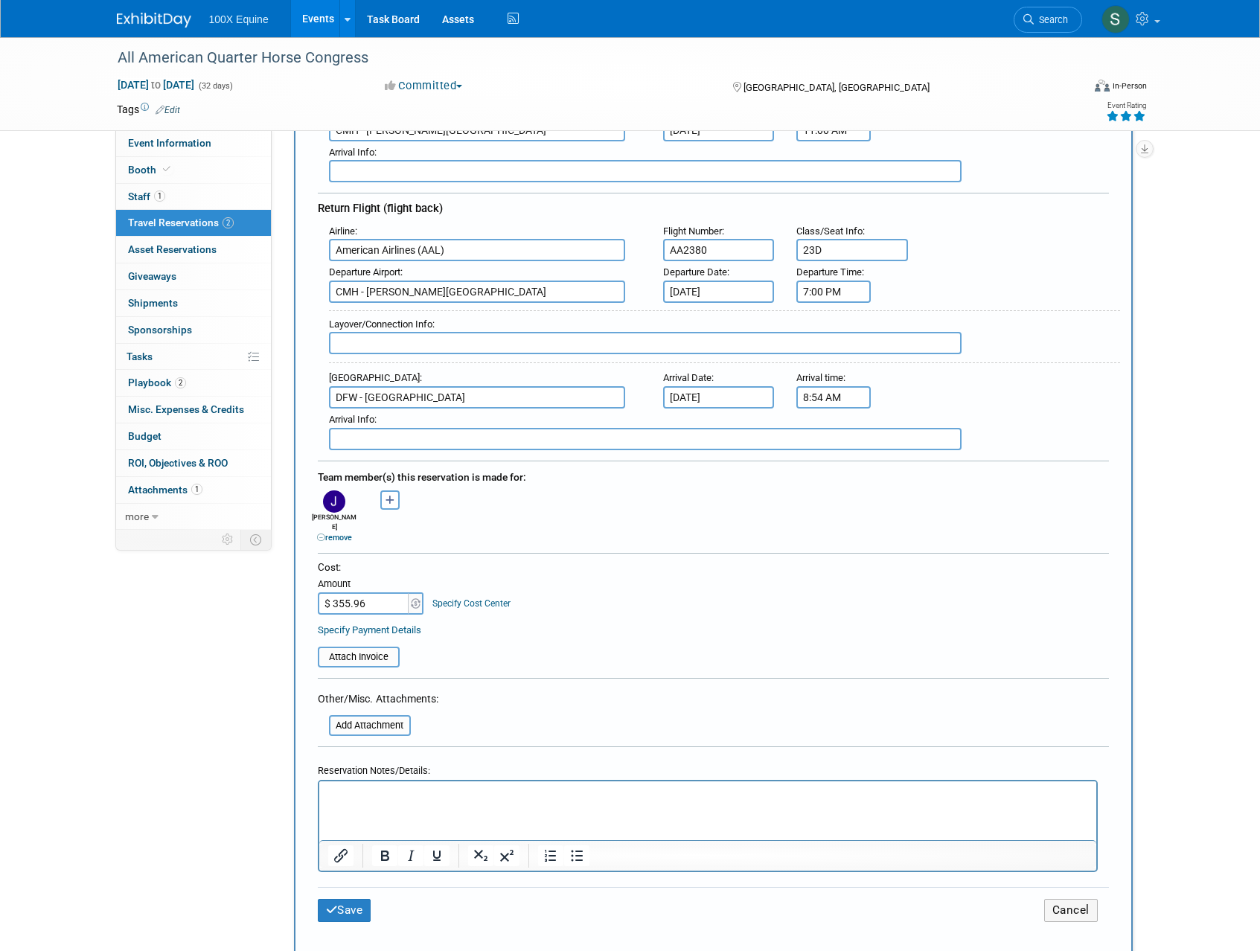
click at [473, 678] on div at bounding box center [713, 683] width 791 height 11
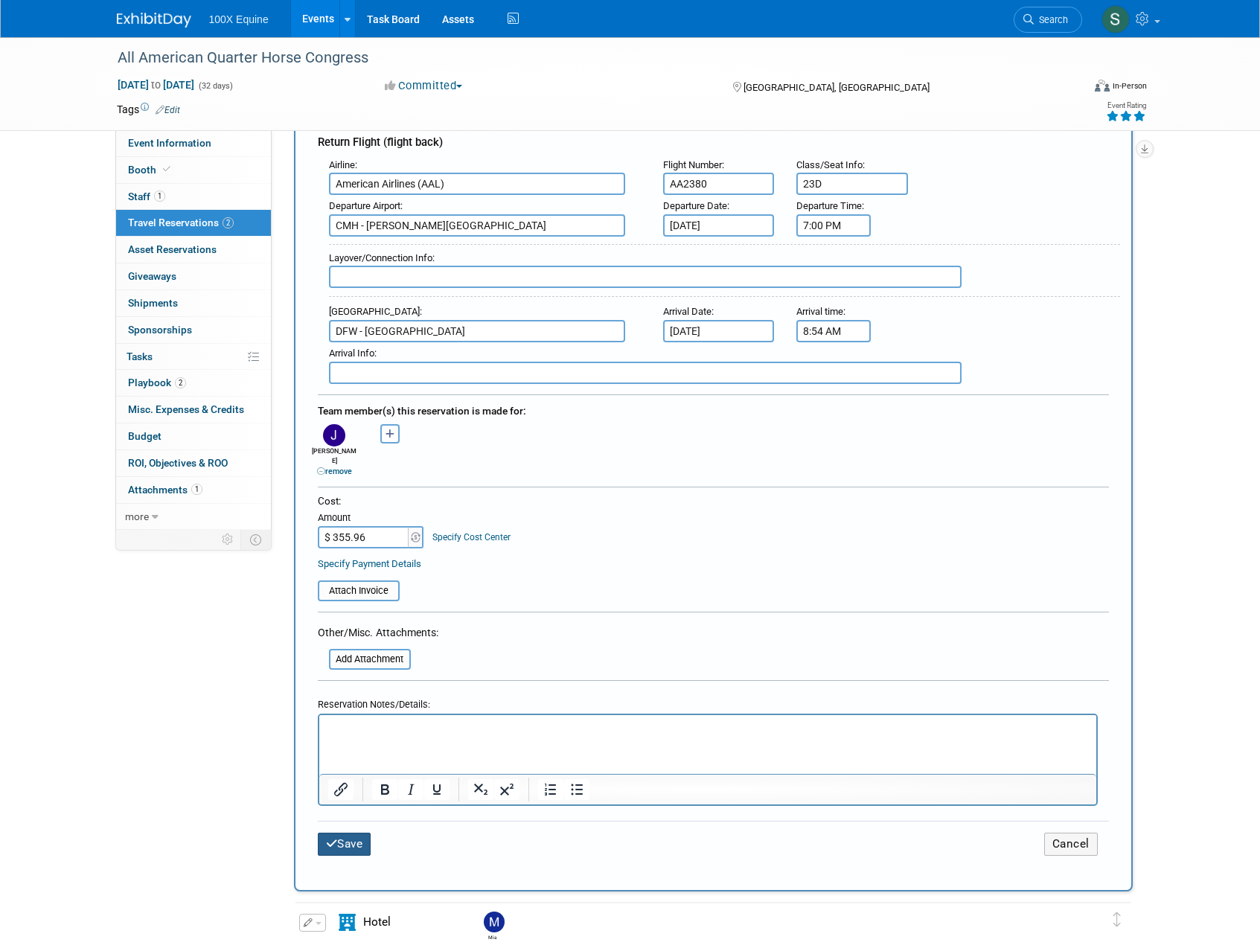
click at [346, 837] on button "Save" at bounding box center [345, 844] width 54 height 23
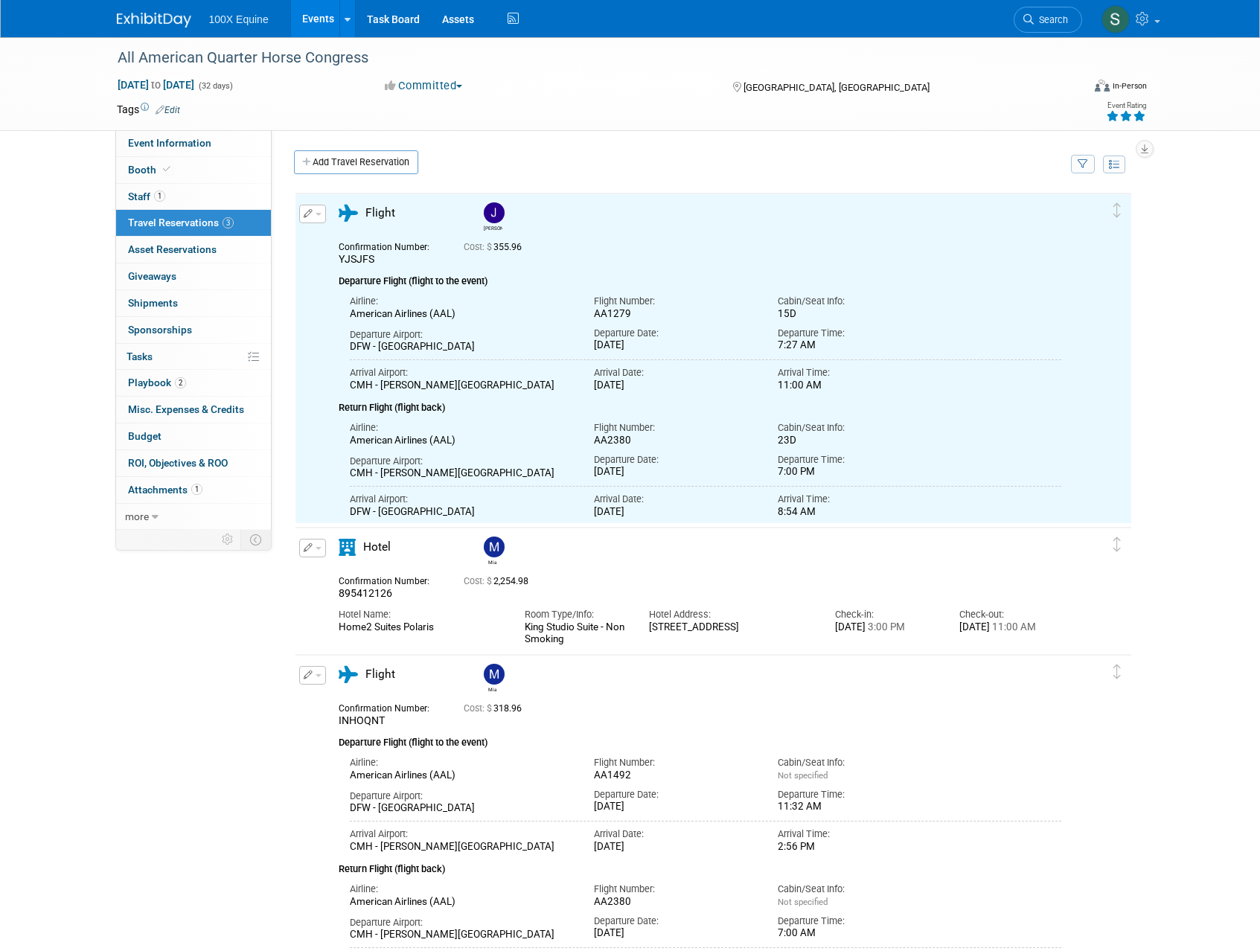
scroll to position [0, 0]
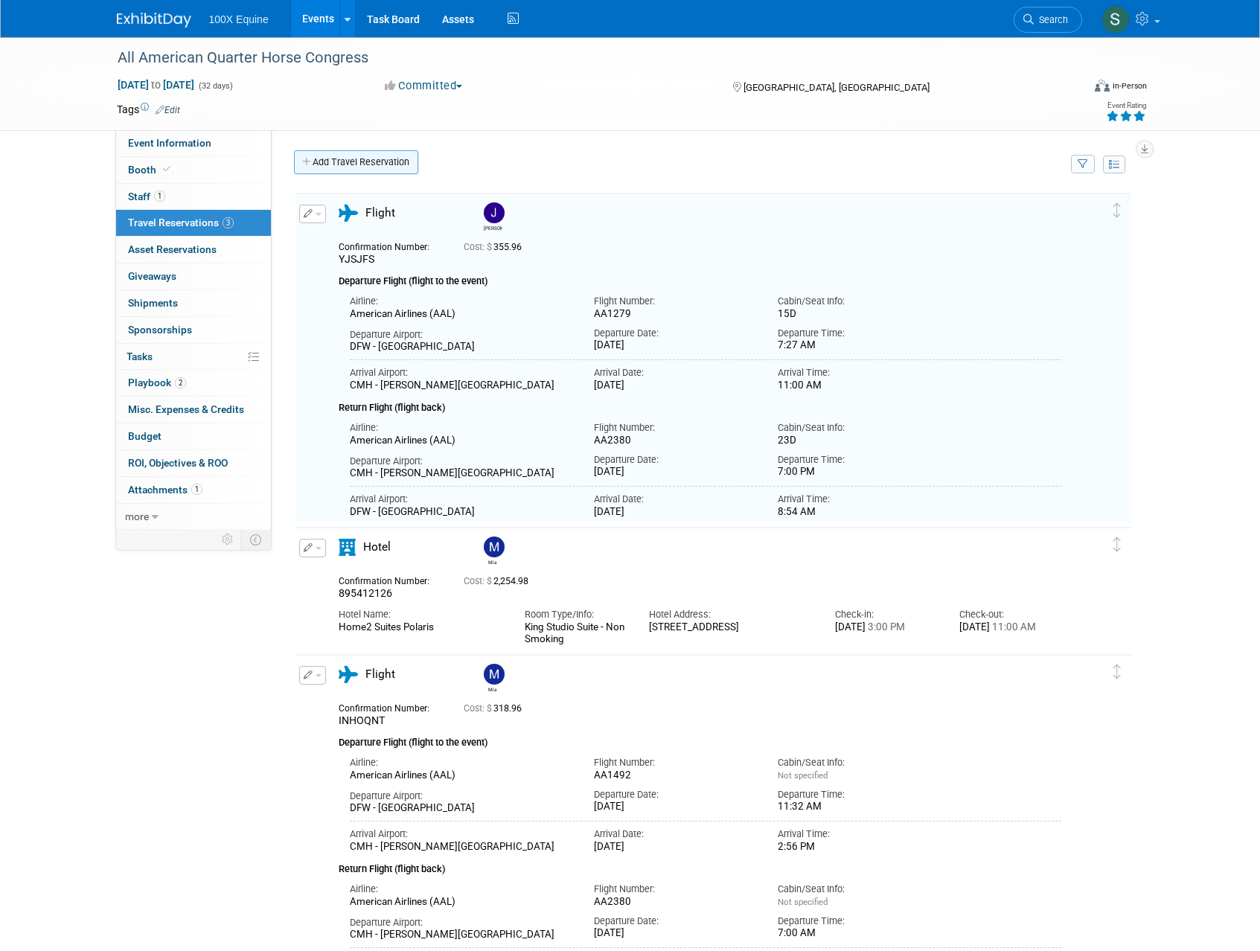
click at [336, 167] on link "Add Travel Reservation" at bounding box center [356, 162] width 124 height 24
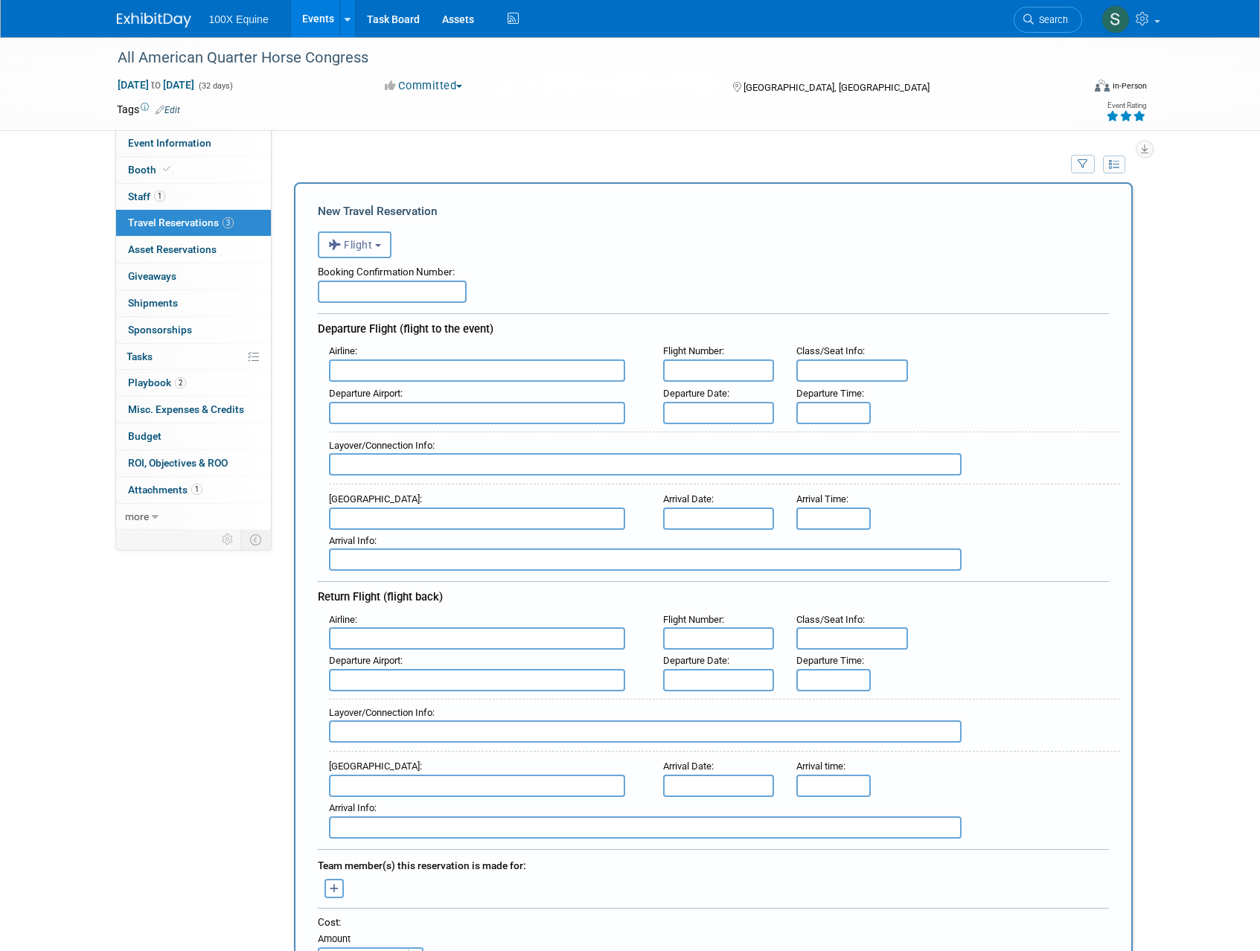
click at [369, 249] on span "Flight" at bounding box center [350, 245] width 45 height 12
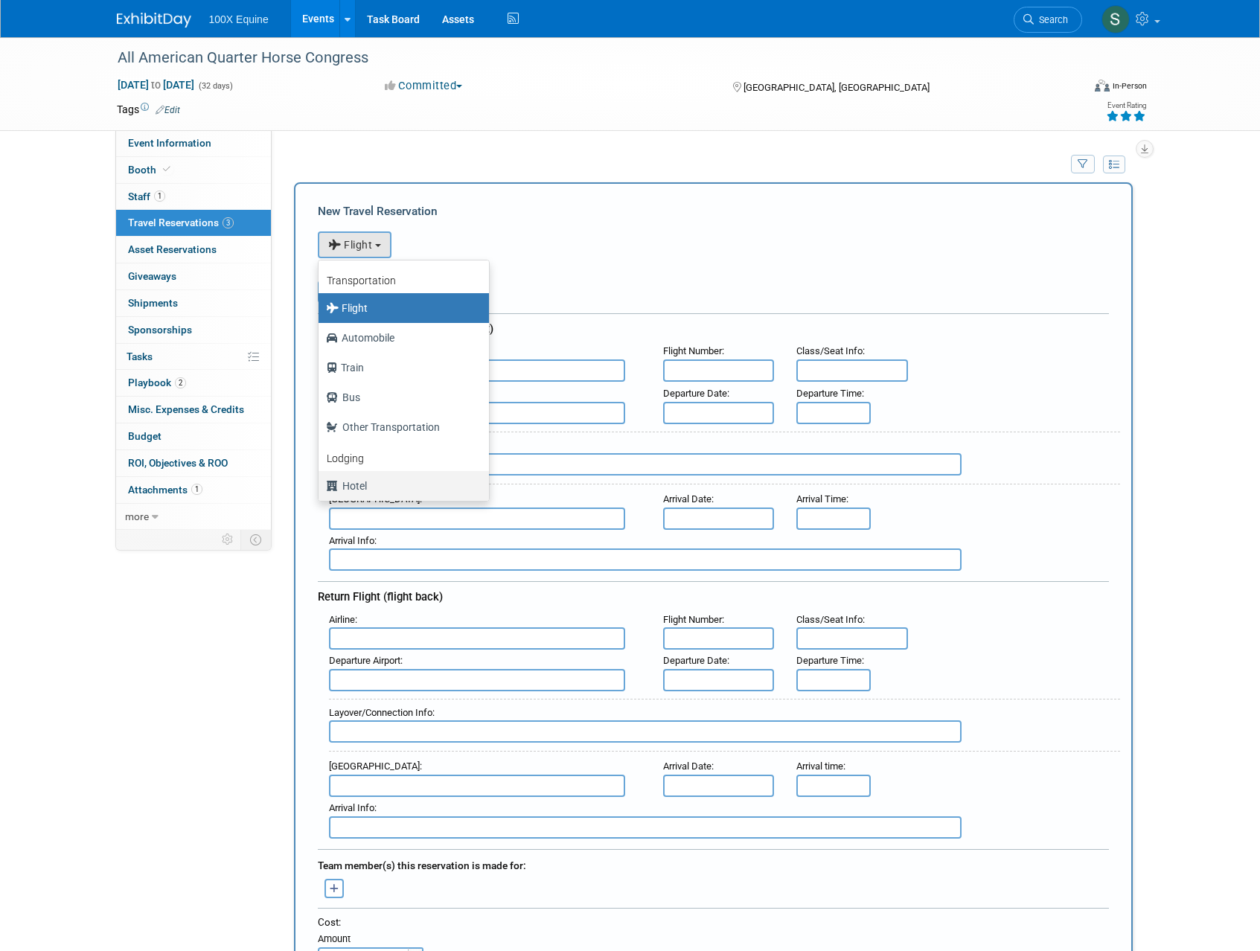
click at [356, 490] on label "Hotel" at bounding box center [400, 486] width 148 height 24
click at [321, 489] on input "Hotel" at bounding box center [316, 484] width 10 height 10
select select "6"
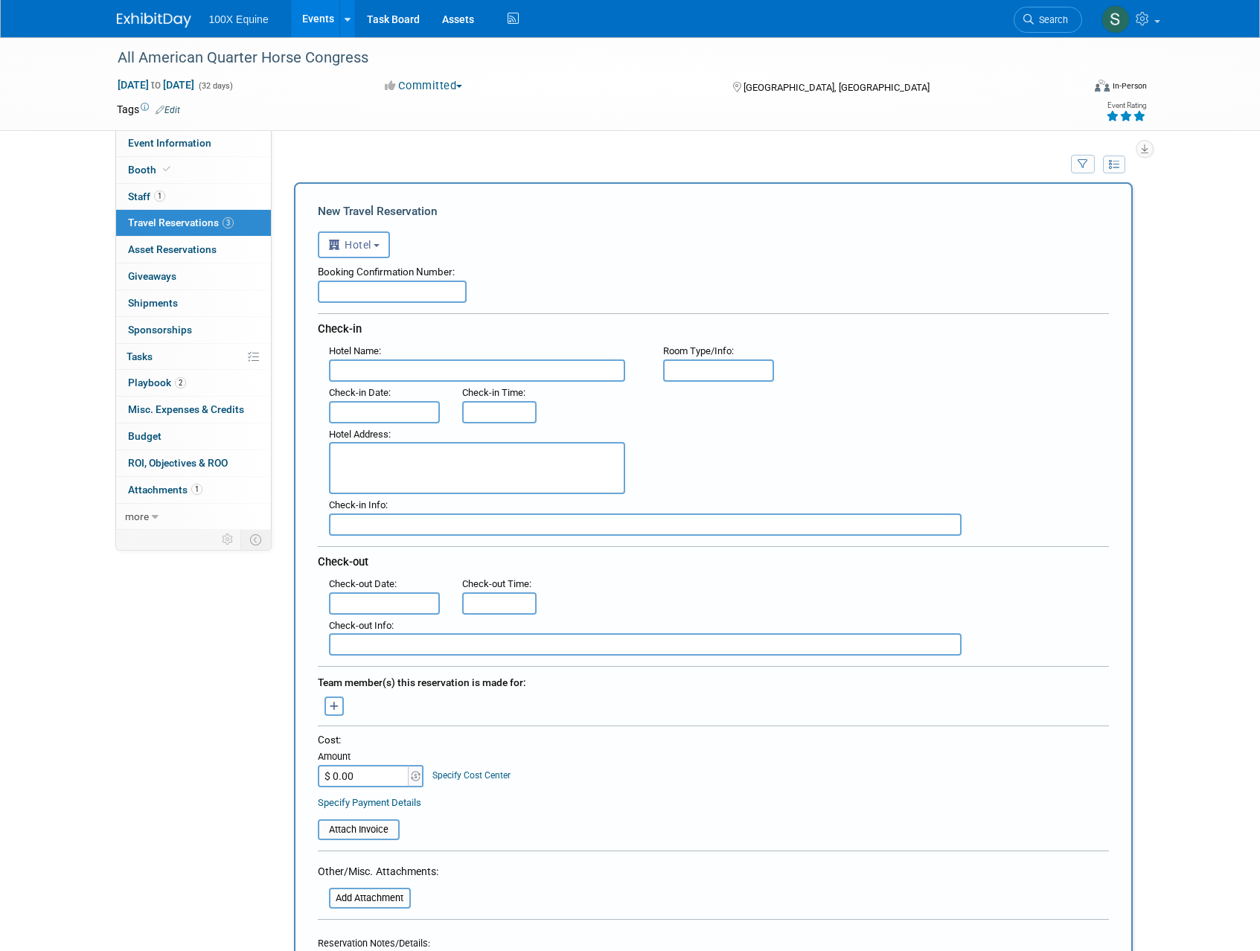
click at [354, 287] on input "text" at bounding box center [392, 292] width 149 height 22
type input "895439602"
type input "Home2 Suites Polaris"
type input "1 King Bed Studio Suite Non-Smoking"
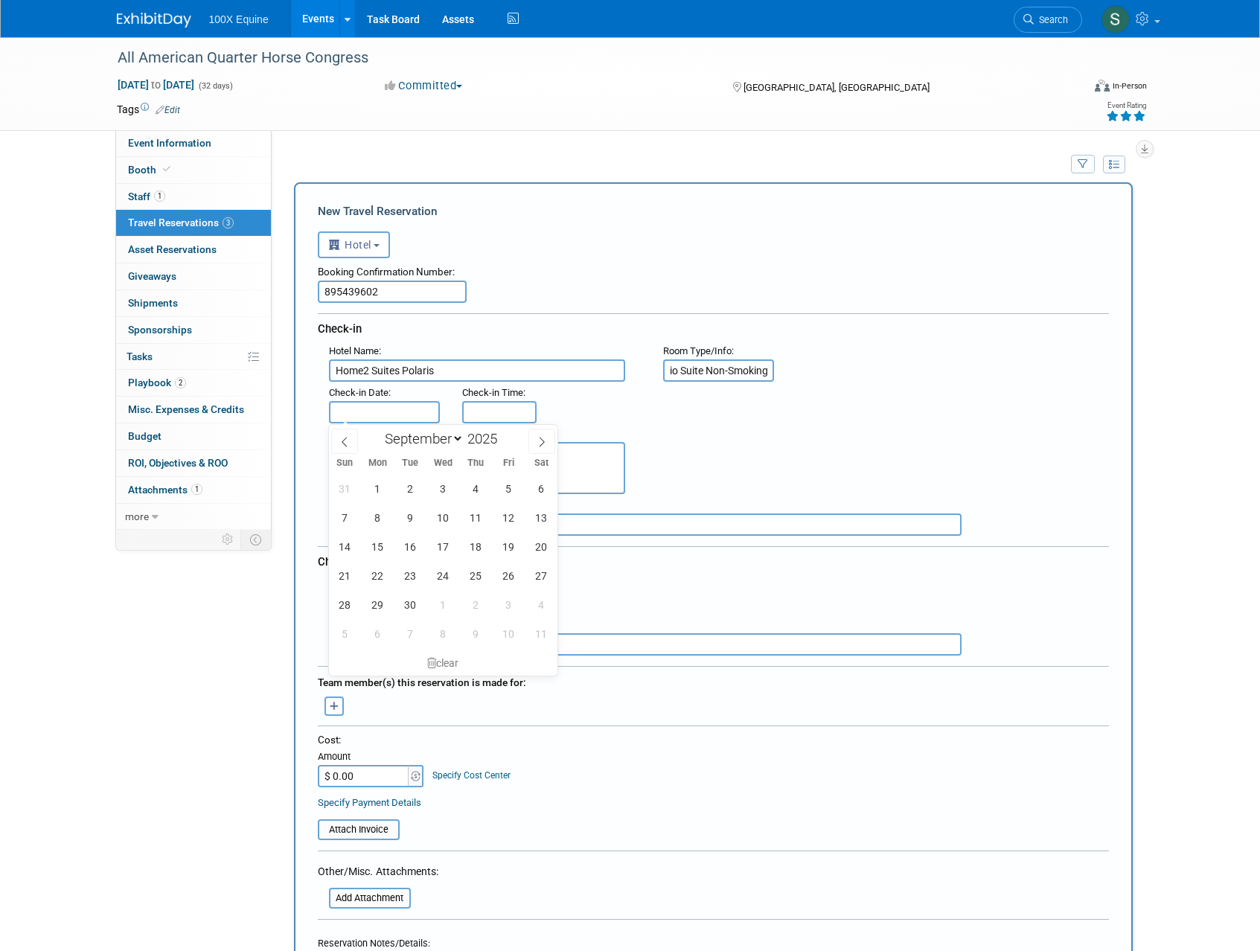
scroll to position [0, 0]
click at [543, 444] on icon at bounding box center [542, 442] width 10 height 10
select select "9"
click at [480, 546] on span "16" at bounding box center [475, 546] width 29 height 29
type input "Oct 16, 2025"
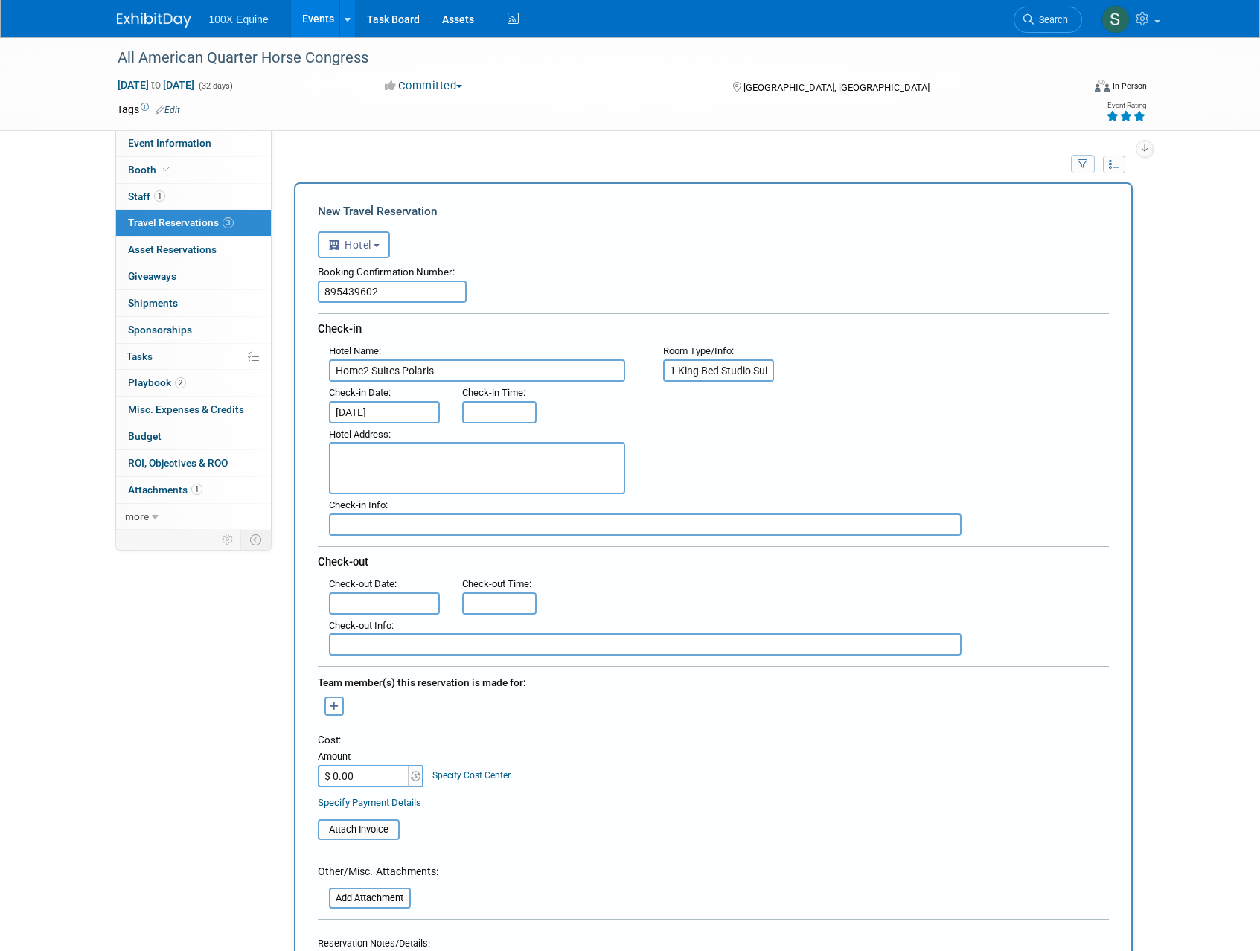
type input "3:00 PM"
click at [487, 418] on input "3:00 PM" at bounding box center [499, 412] width 74 height 22
drag, startPoint x: 611, startPoint y: 541, endPoint x: 573, endPoint y: 531, distance: 39.4
click at [611, 542] on span at bounding box center [607, 547] width 100 height 26
click at [442, 467] on textarea at bounding box center [477, 468] width 296 height 52
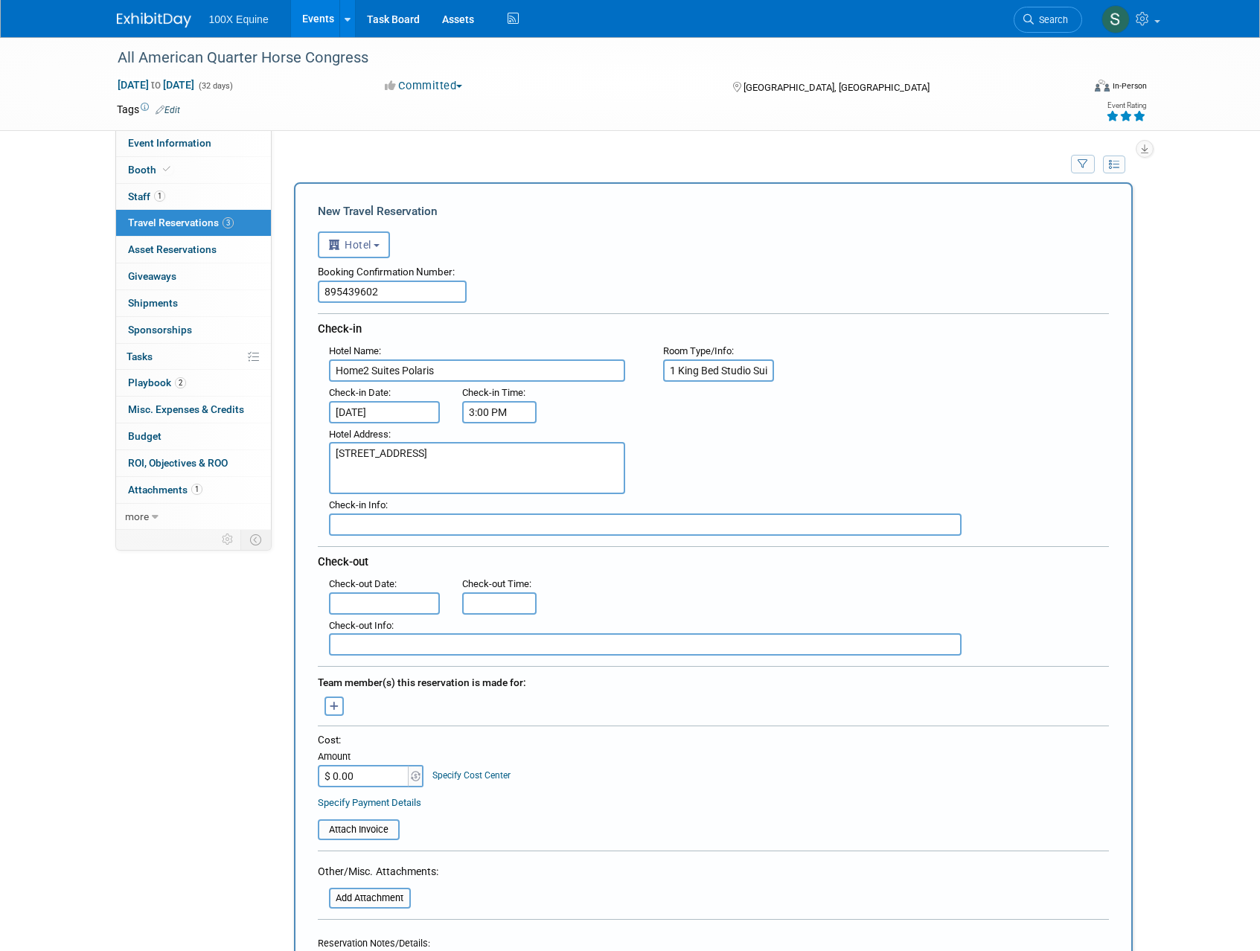
type textarea "9101 Lyra Dr., Columbus, OH, United States 43240"
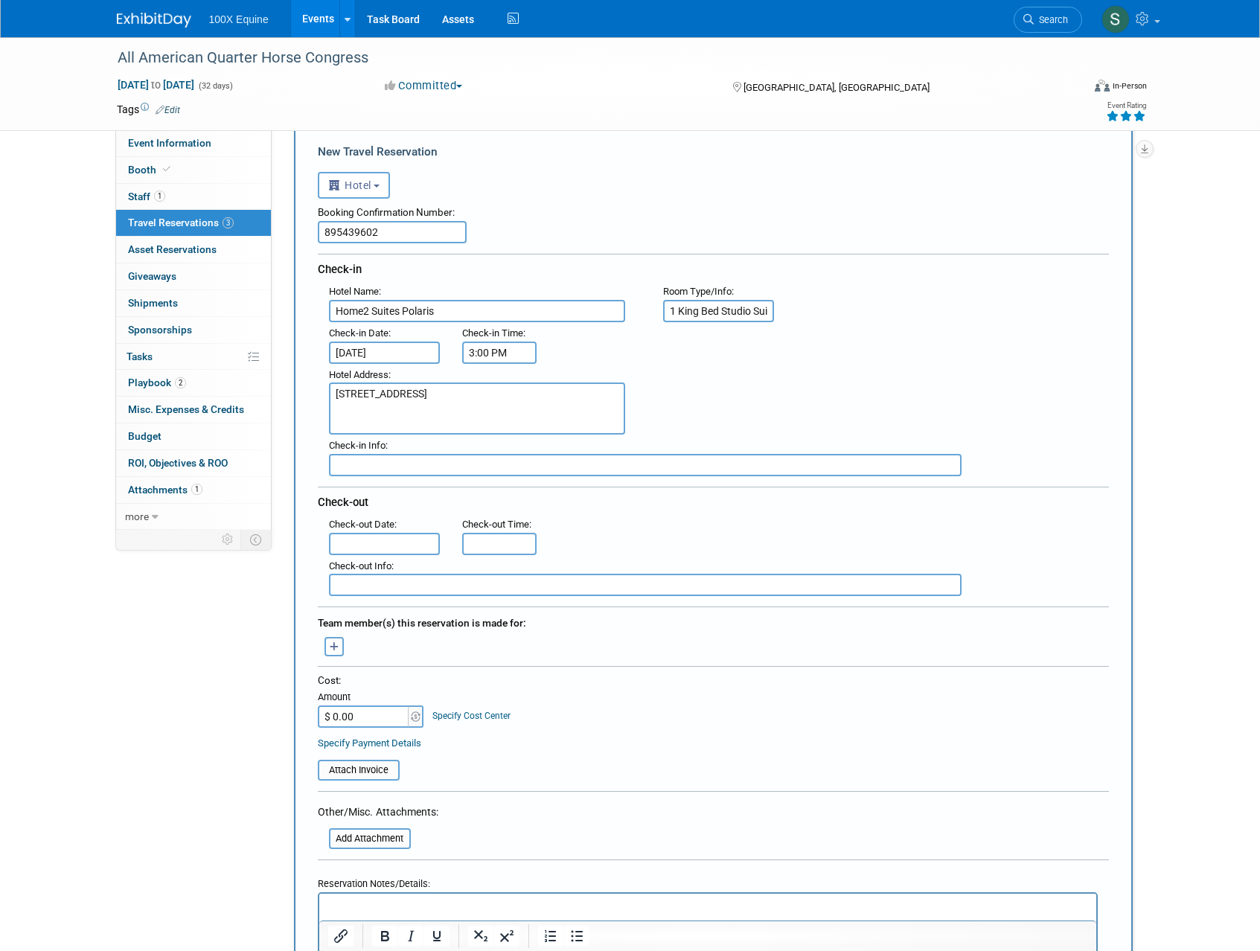
scroll to position [61, 0]
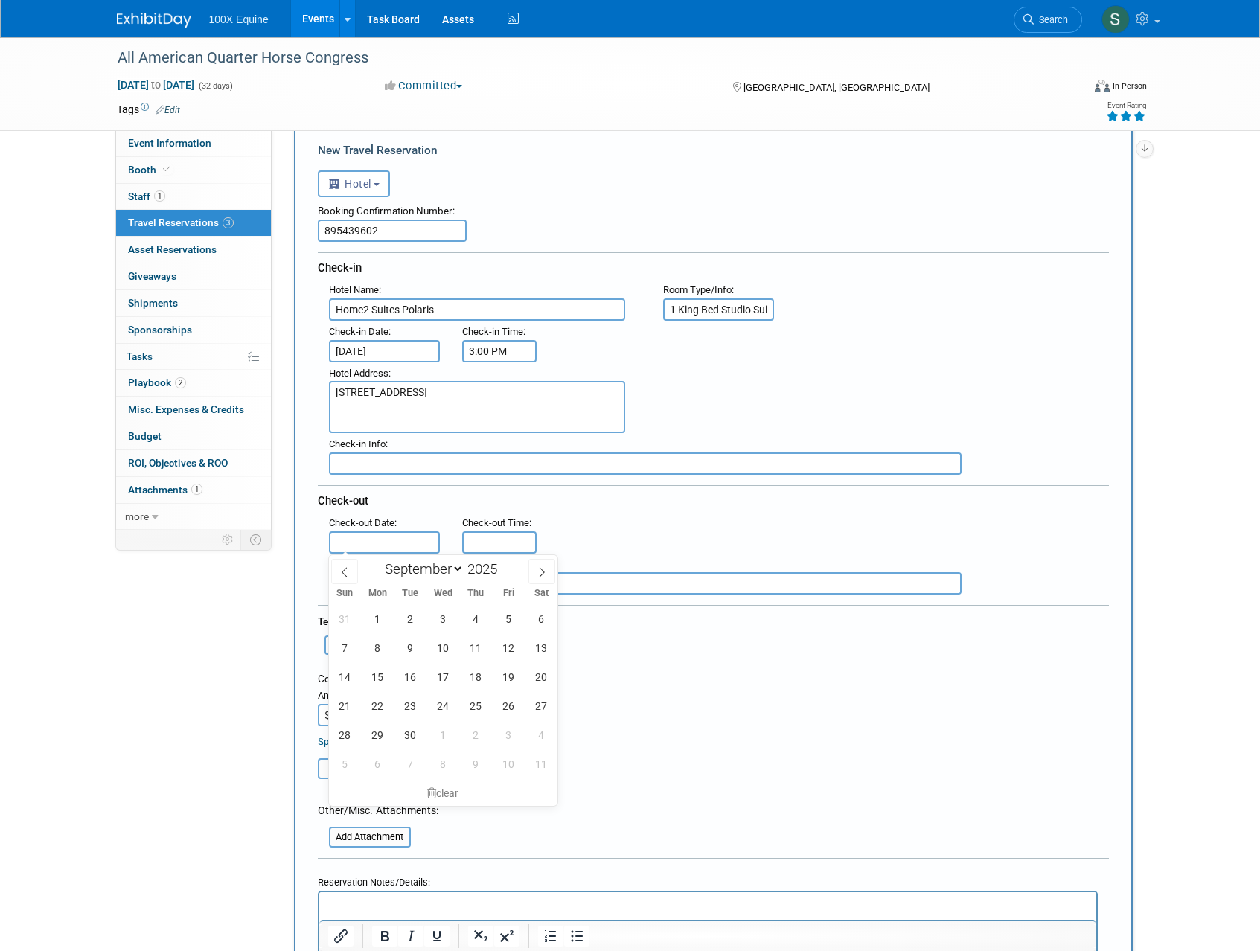
click at [391, 540] on input "text" at bounding box center [385, 542] width 112 height 22
click at [540, 575] on icon at bounding box center [542, 572] width 5 height 10
select select "9"
click at [386, 732] on span "27" at bounding box center [377, 734] width 29 height 29
type input "[DATE]"
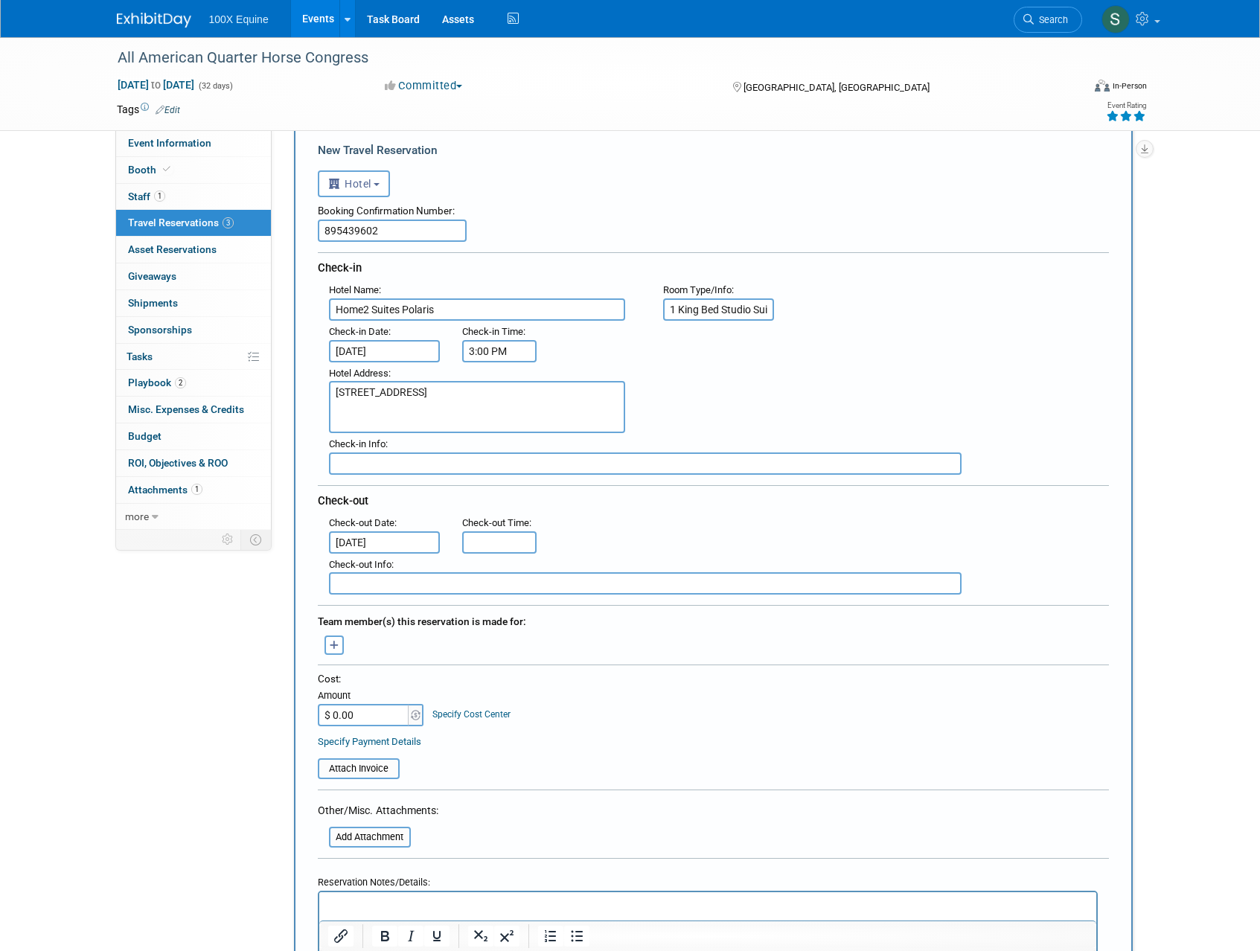
type input "11:00 AM"
click at [514, 551] on input "11:00 AM" at bounding box center [499, 542] width 74 height 22
click at [603, 671] on span at bounding box center [607, 677] width 100 height 26
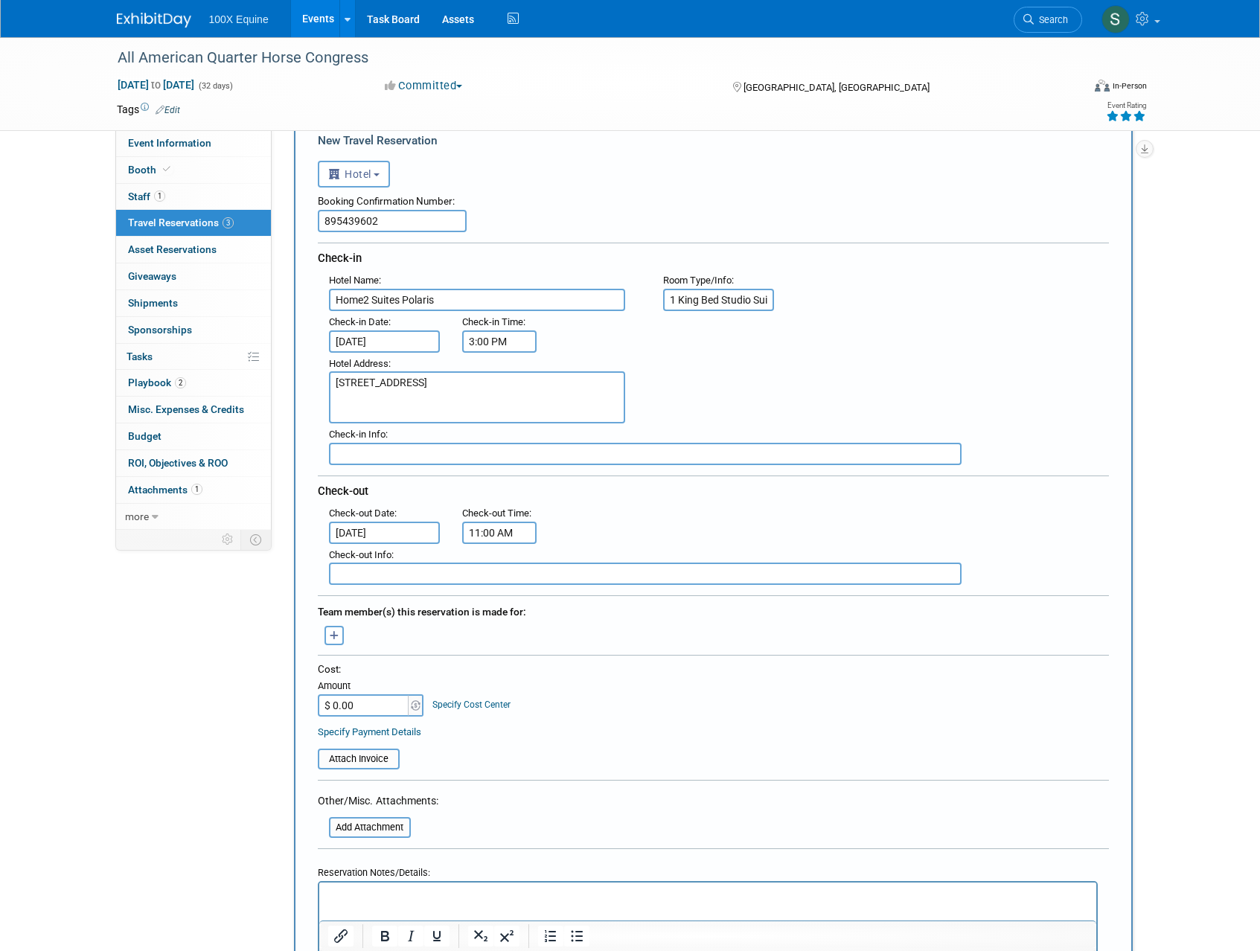
scroll to position [74, 0]
click at [339, 633] on button "button" at bounding box center [333, 632] width 19 height 19
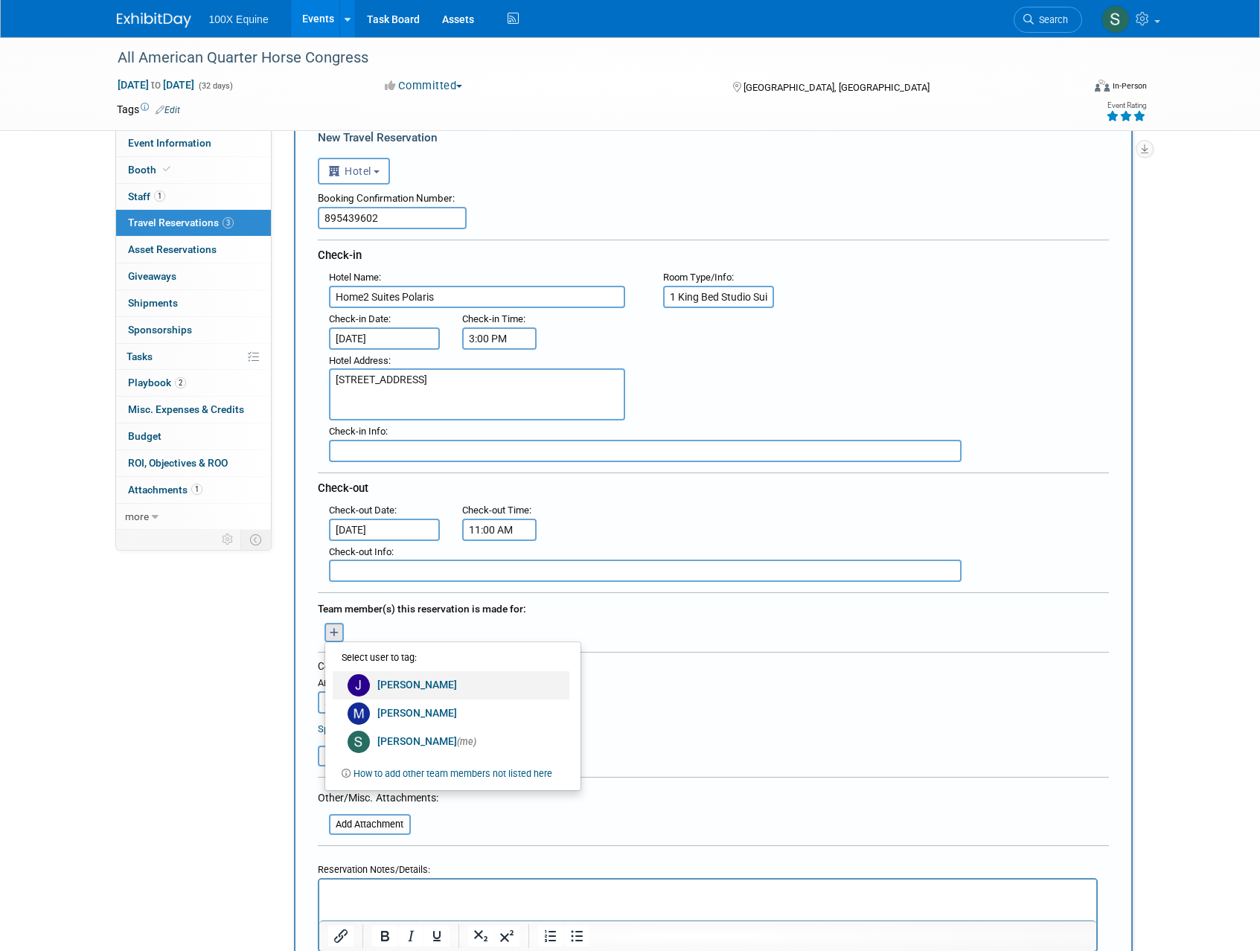
click at [364, 679] on img at bounding box center [359, 685] width 22 height 22
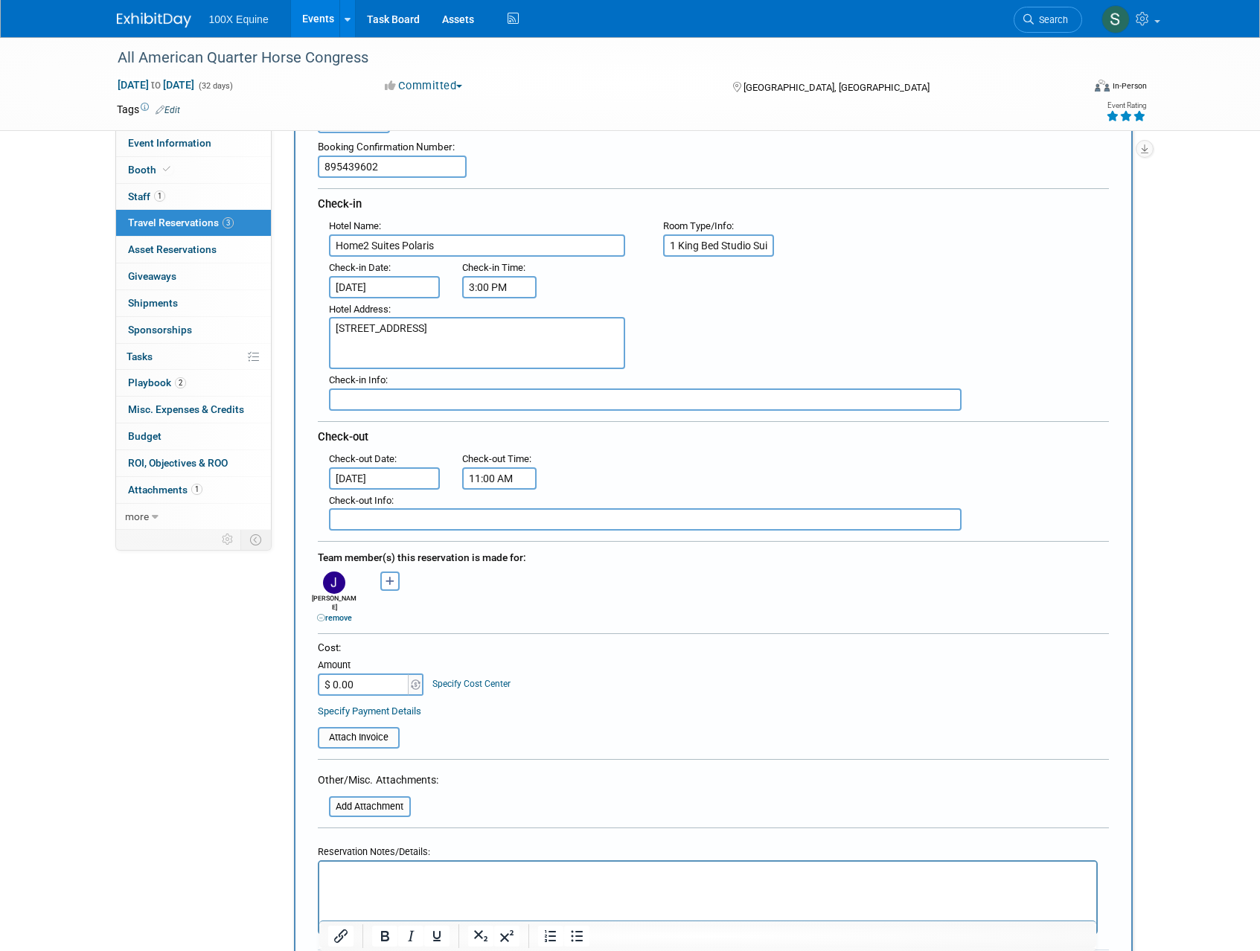
scroll to position [137, 0]
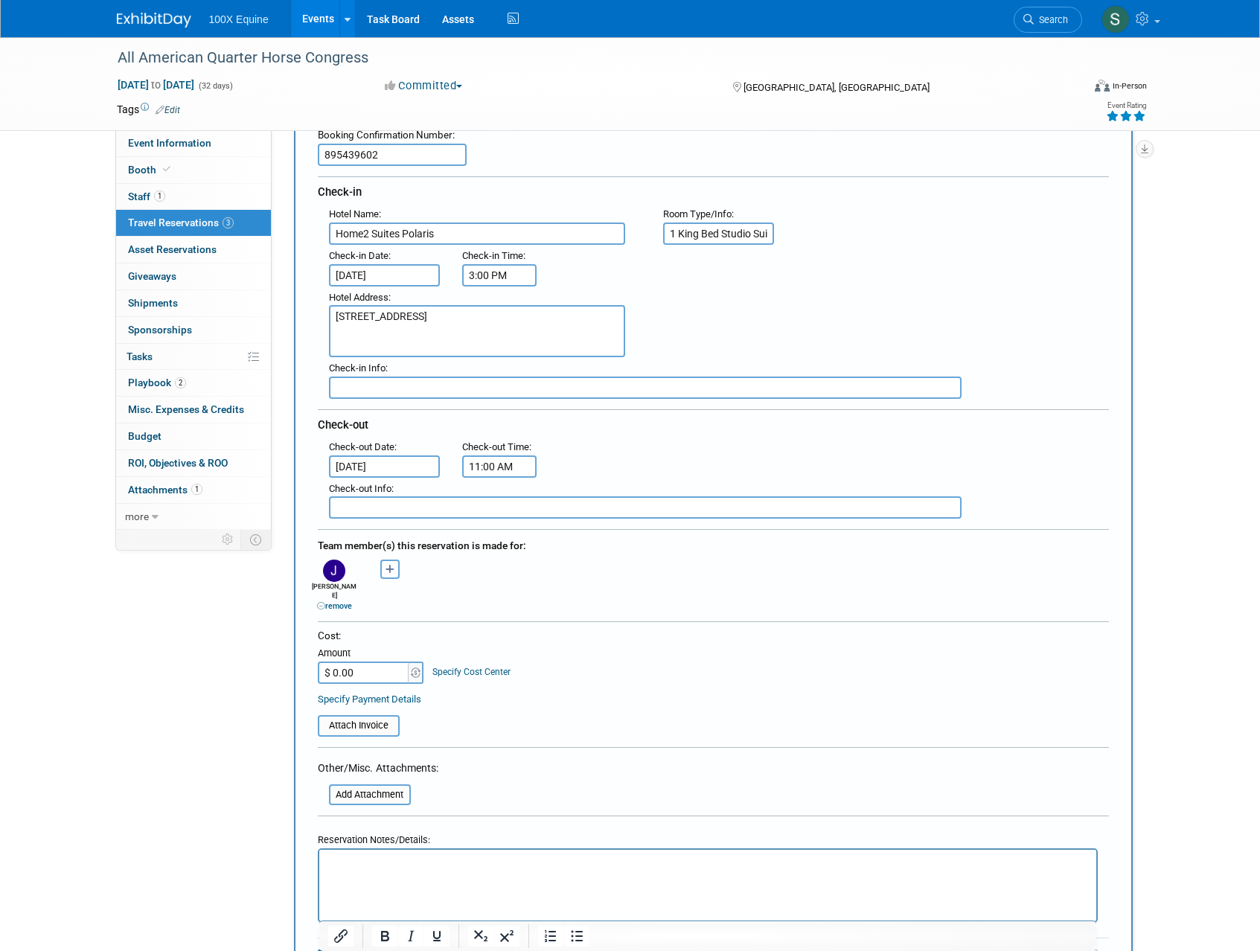
click at [376, 665] on input "$ 0.00" at bounding box center [364, 673] width 93 height 22
type input "$ 1,884.96"
click at [540, 730] on form "<i class="fas fa-plane" style="padding: 6px 4px 6px 1px;"></i> Flight <i class=…" at bounding box center [713, 538] width 791 height 905
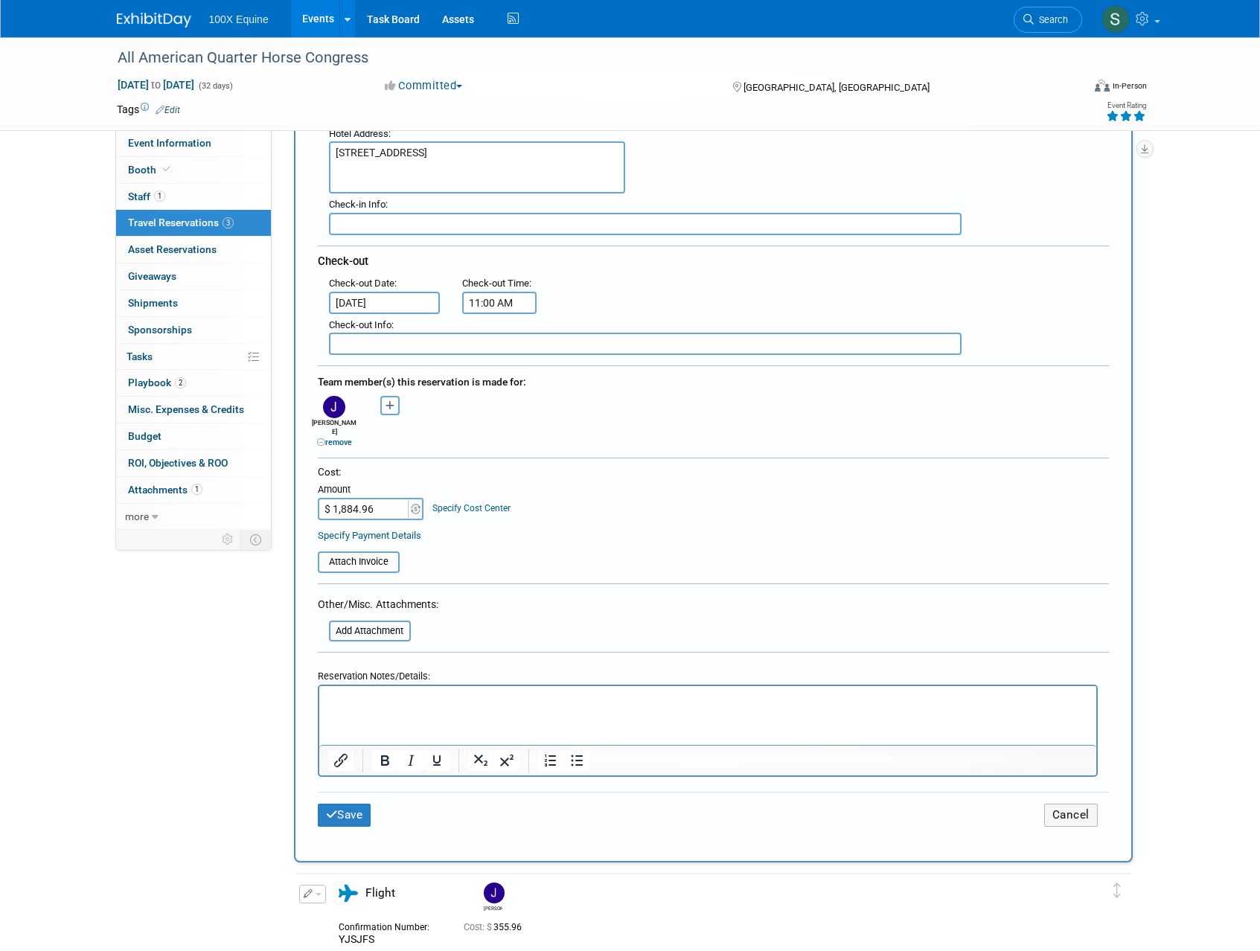
scroll to position [305, 0]
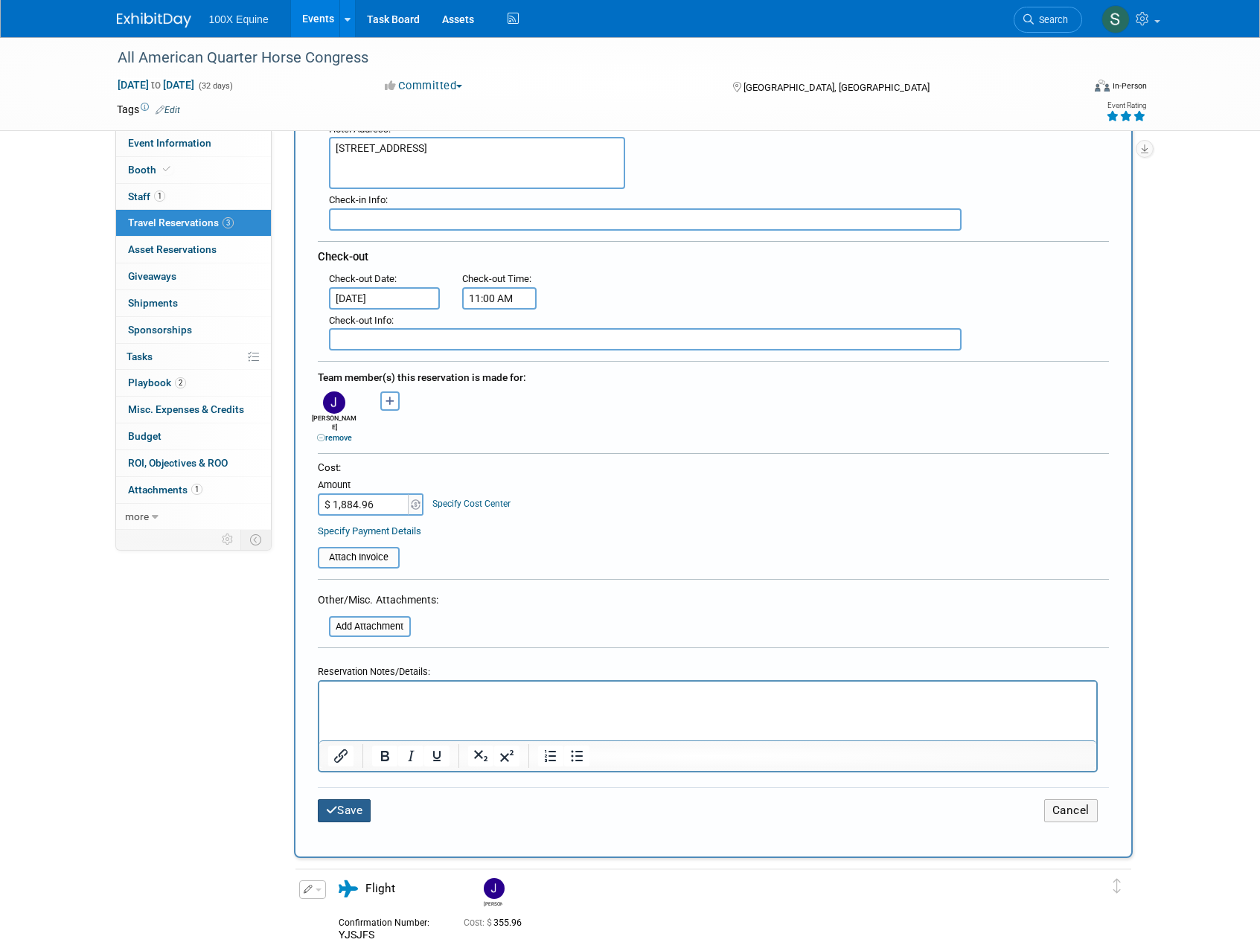
click at [347, 801] on button "Save" at bounding box center [345, 810] width 54 height 23
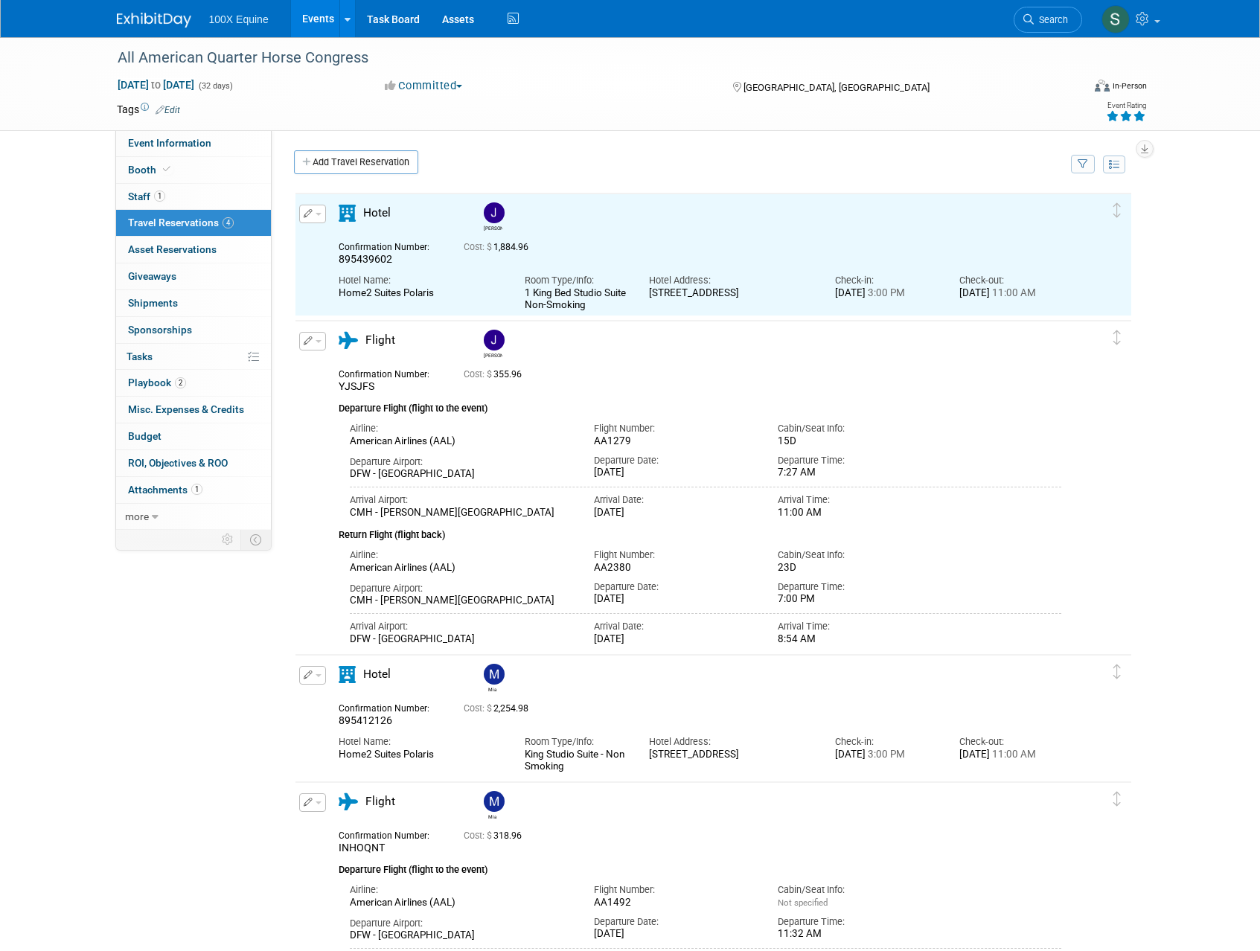
scroll to position [0, 0]
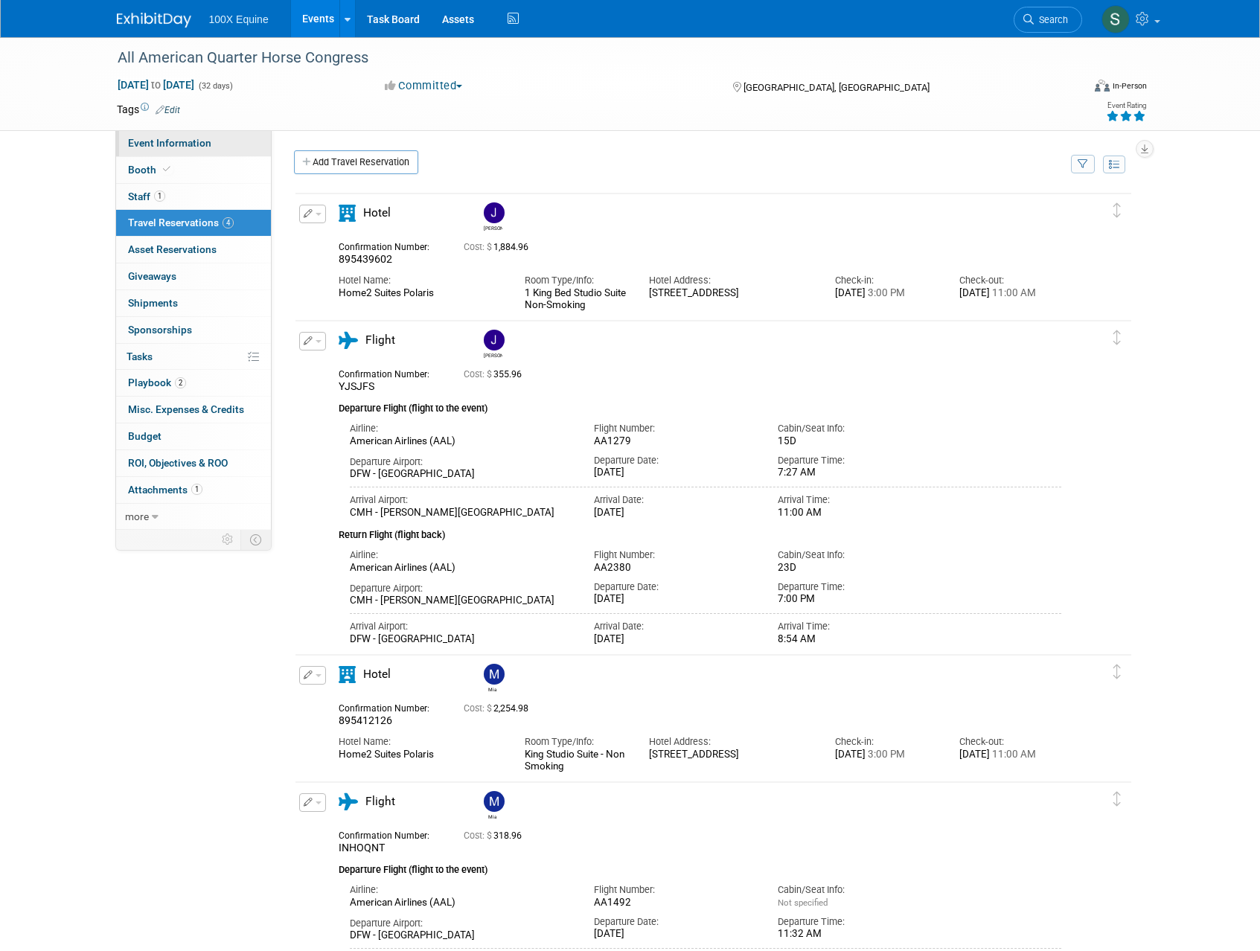
click at [156, 144] on span "Event Information" at bounding box center [169, 143] width 83 height 12
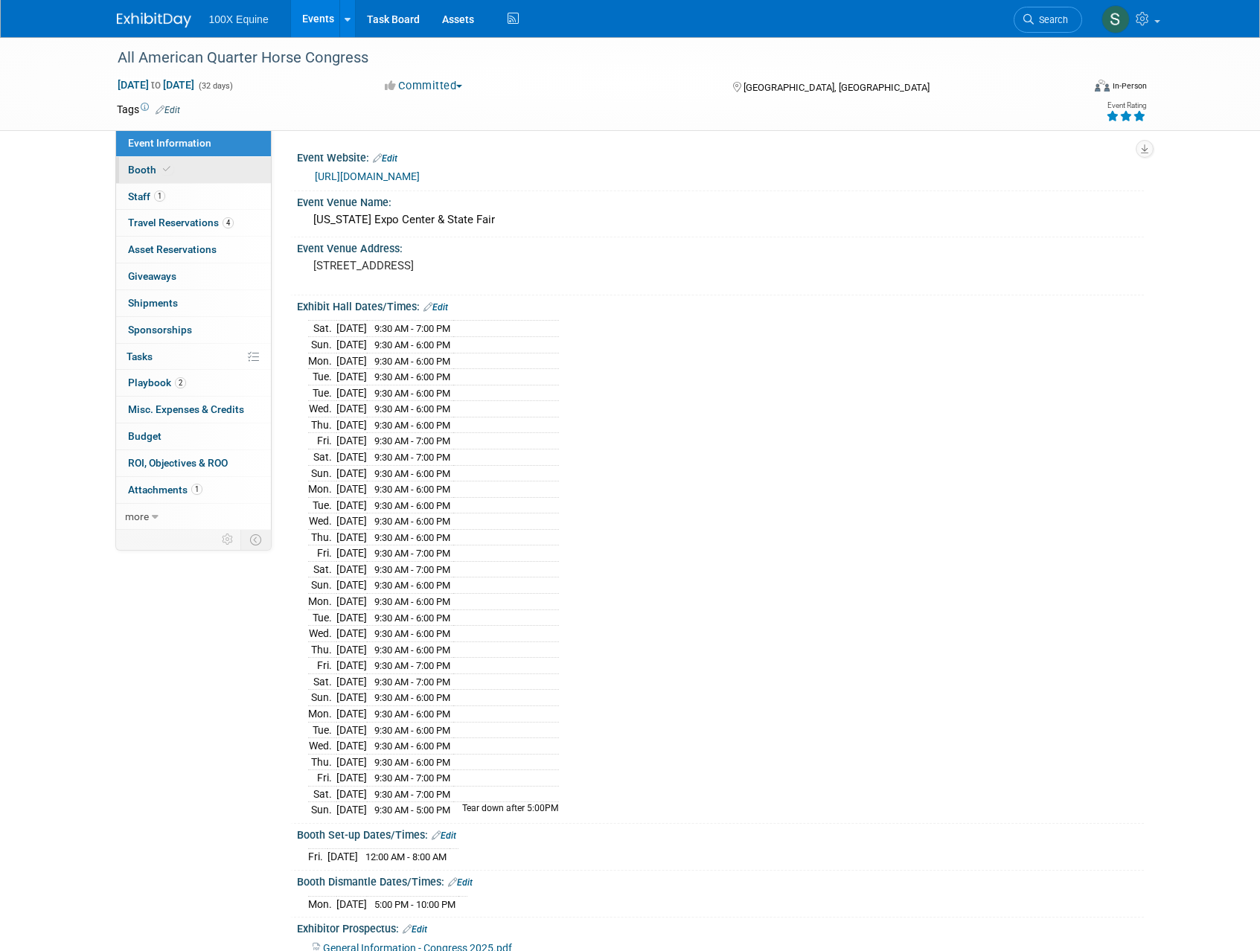
click at [149, 167] on span "Booth" at bounding box center [150, 170] width 45 height 12
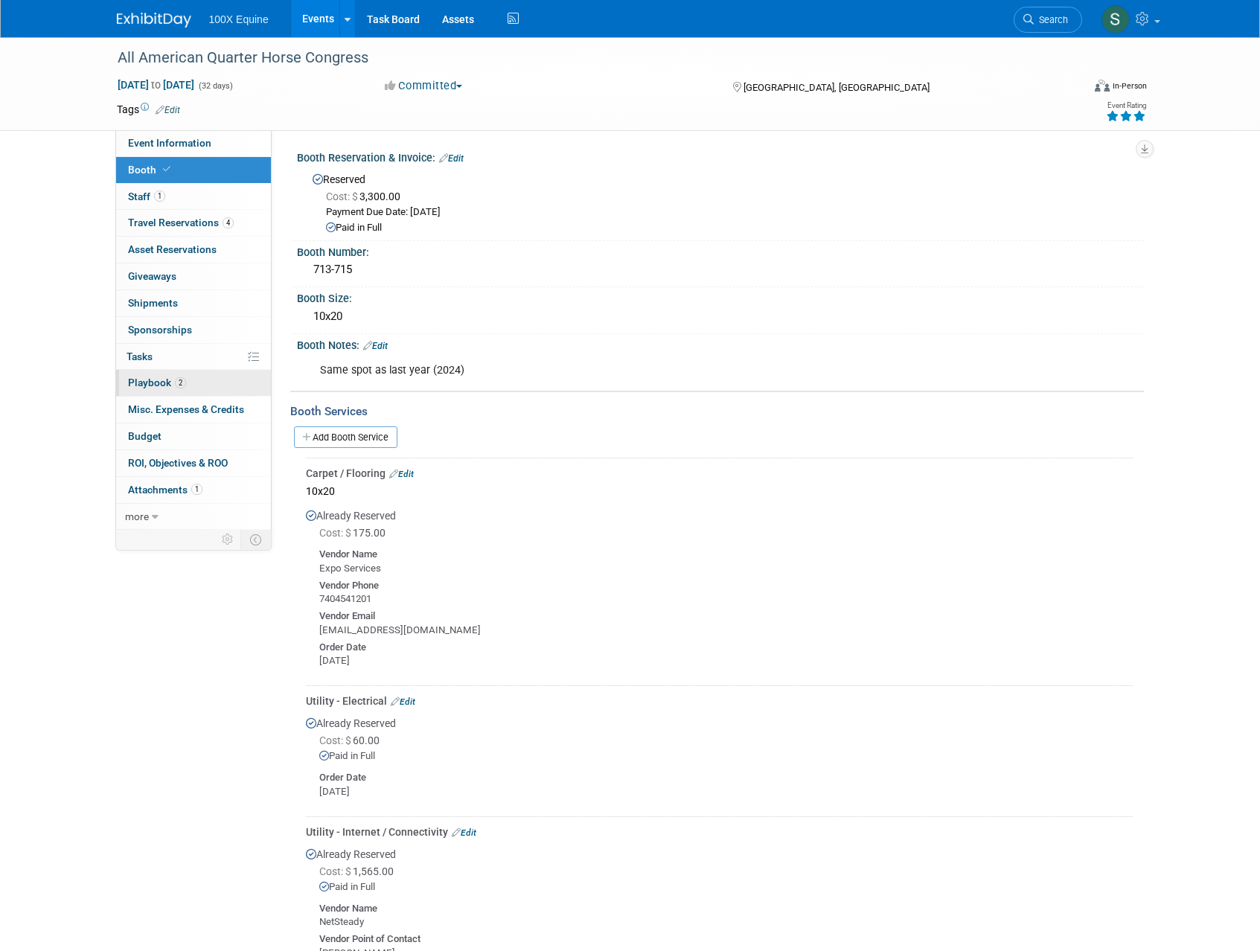
click at [169, 386] on span "Playbook 2" at bounding box center [157, 383] width 58 height 12
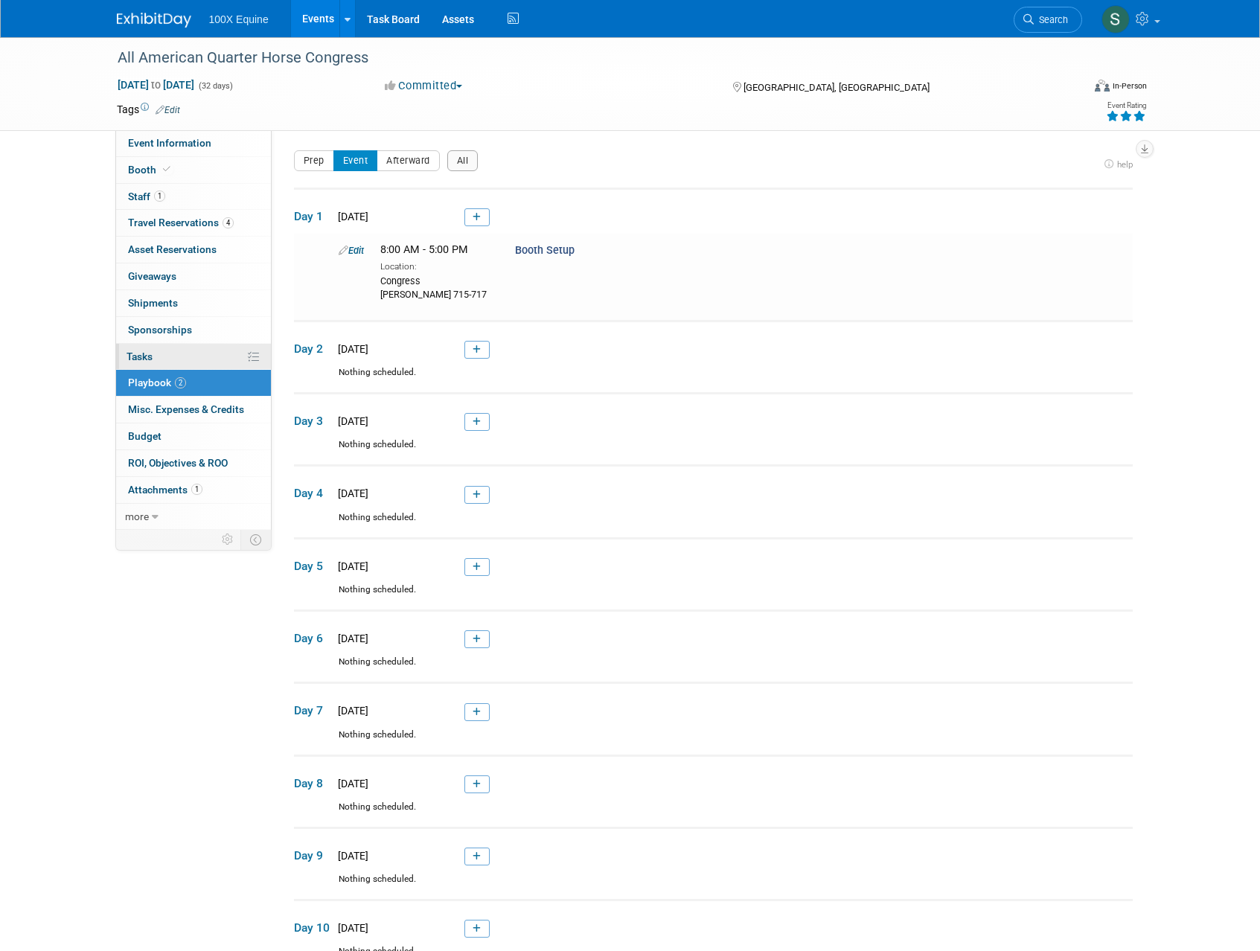
click at [169, 355] on link "0% Tasks 0%" at bounding box center [193, 357] width 155 height 26
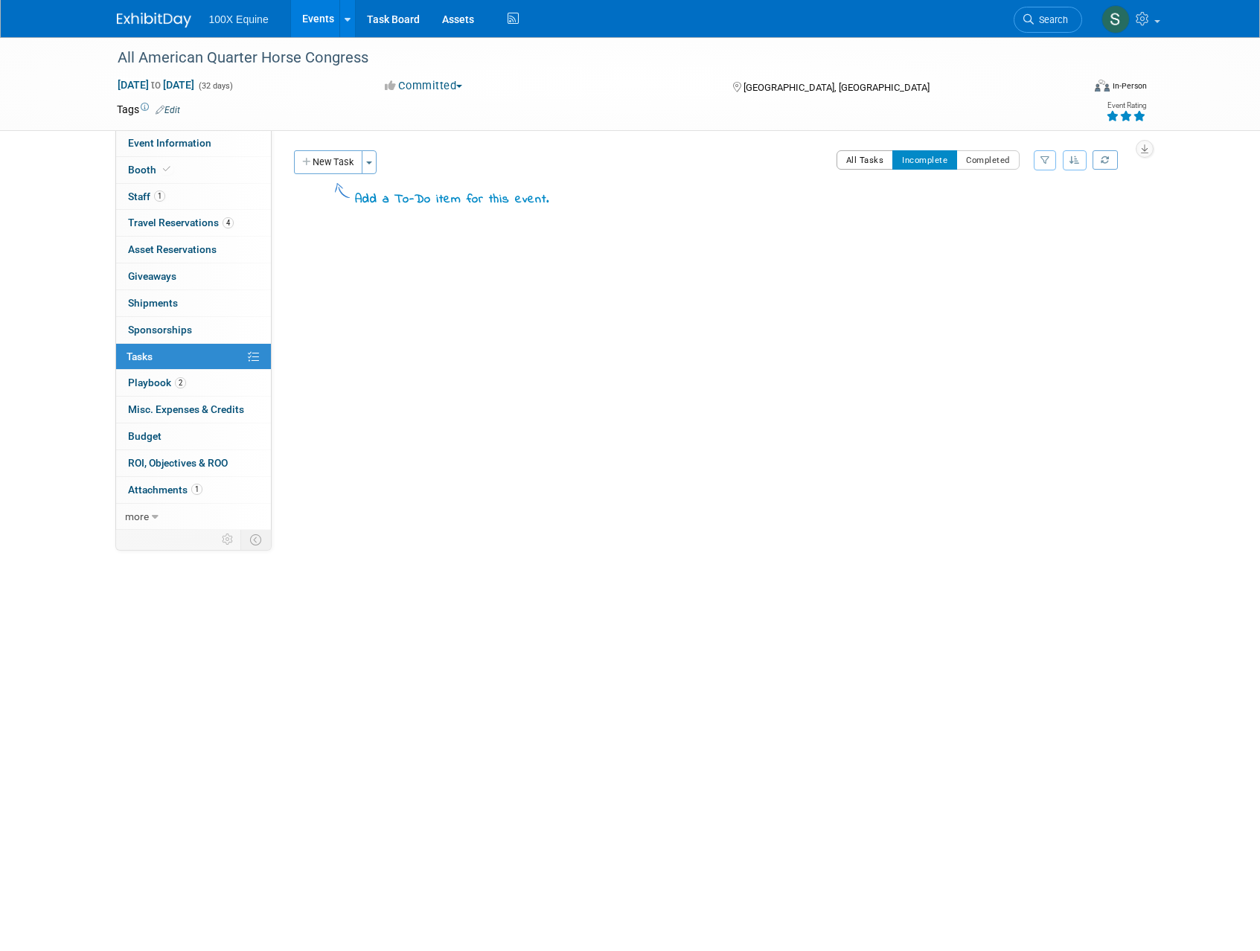
click at [856, 164] on button "All Tasks" at bounding box center [865, 159] width 57 height 19
click at [980, 162] on button "Completed" at bounding box center [987, 159] width 63 height 19
click at [869, 159] on button "All Tasks" at bounding box center [865, 159] width 57 height 19
click at [438, 206] on div "Add a To-Do item for this event." at bounding box center [452, 200] width 194 height 18
drag, startPoint x: 392, startPoint y: 254, endPoint x: 392, endPoint y: 266, distance: 11.9
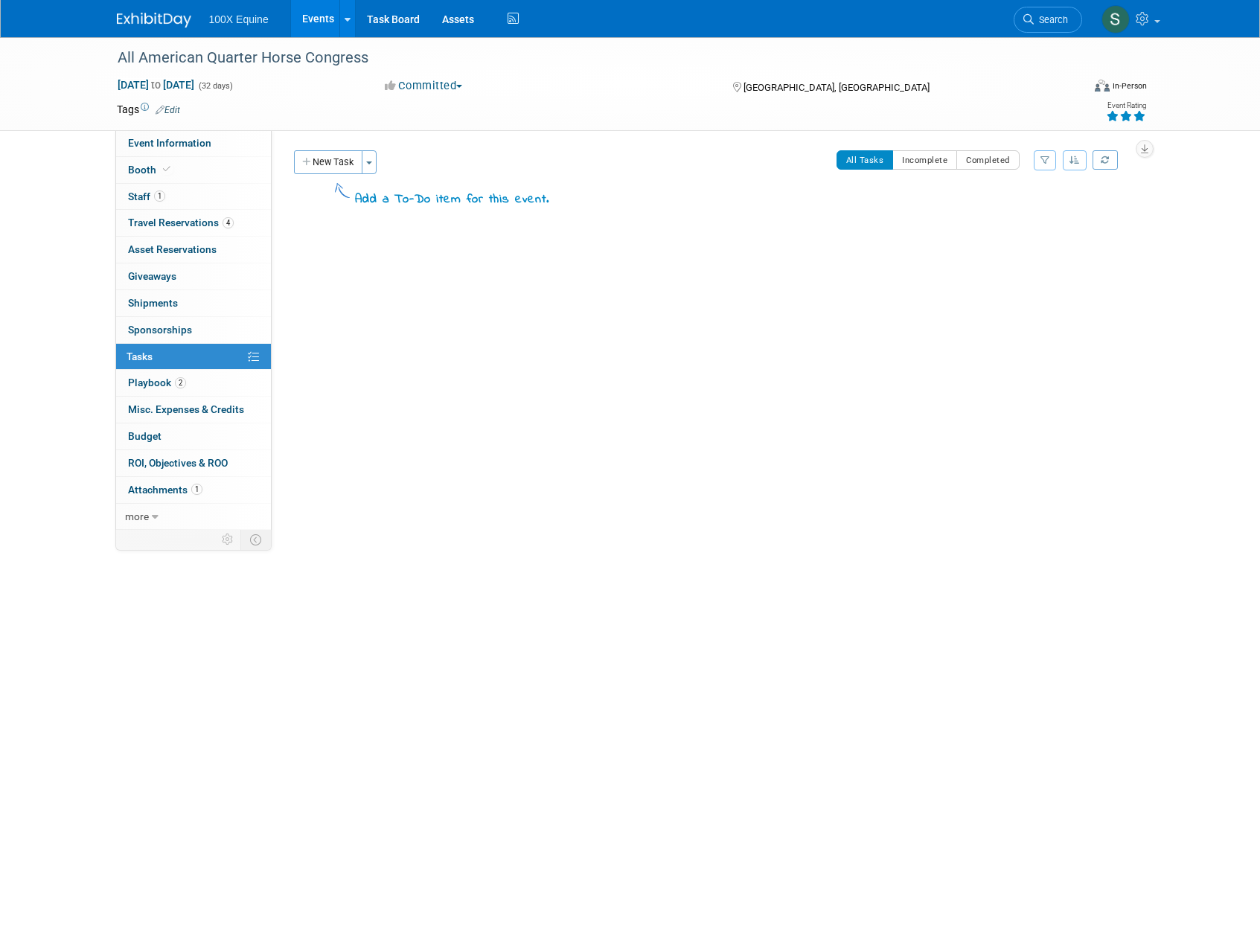
click at [392, 254] on div "All American Quarter Horse Congress Columbus, OH Sep 26, 2025 to Oct 27, 2025 (…" at bounding box center [711, 263] width 842 height 71
drag, startPoint x: 389, startPoint y: 304, endPoint x: 380, endPoint y: 311, distance: 11.2
click at [389, 305] on div at bounding box center [711, 313] width 842 height 30
click at [322, 357] on div "All American Quarter Horse Congress Columbus, OH Sep 26, 2025 to Oct 27, 2025 (…" at bounding box center [708, 291] width 850 height 135
click at [980, 165] on button "Completed" at bounding box center [987, 159] width 63 height 19
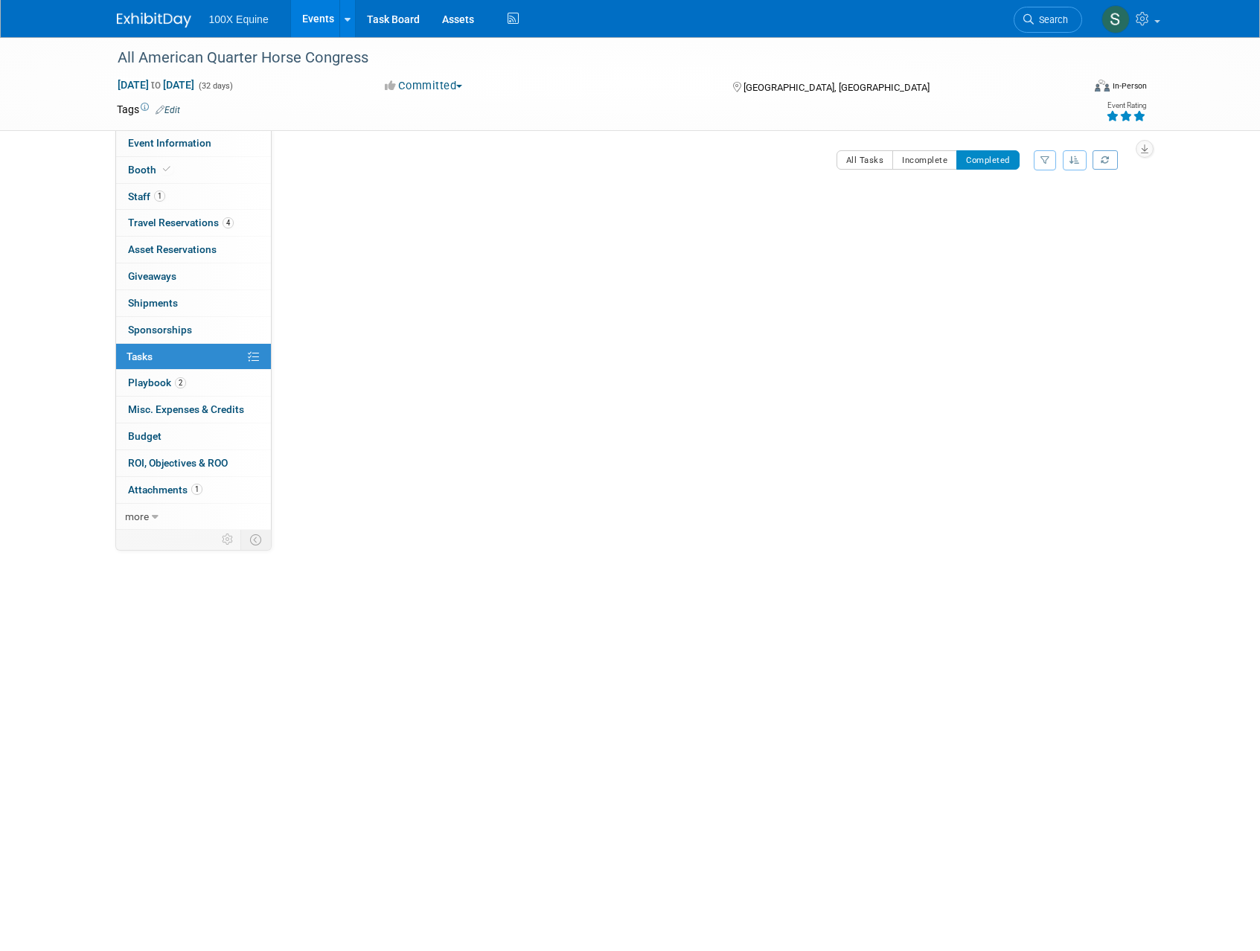
click at [1072, 160] on icon "button" at bounding box center [1074, 160] width 10 height 9
click at [1104, 159] on icon at bounding box center [1105, 160] width 8 height 8
click at [180, 330] on span "Sponsorships 0" at bounding box center [160, 330] width 64 height 12
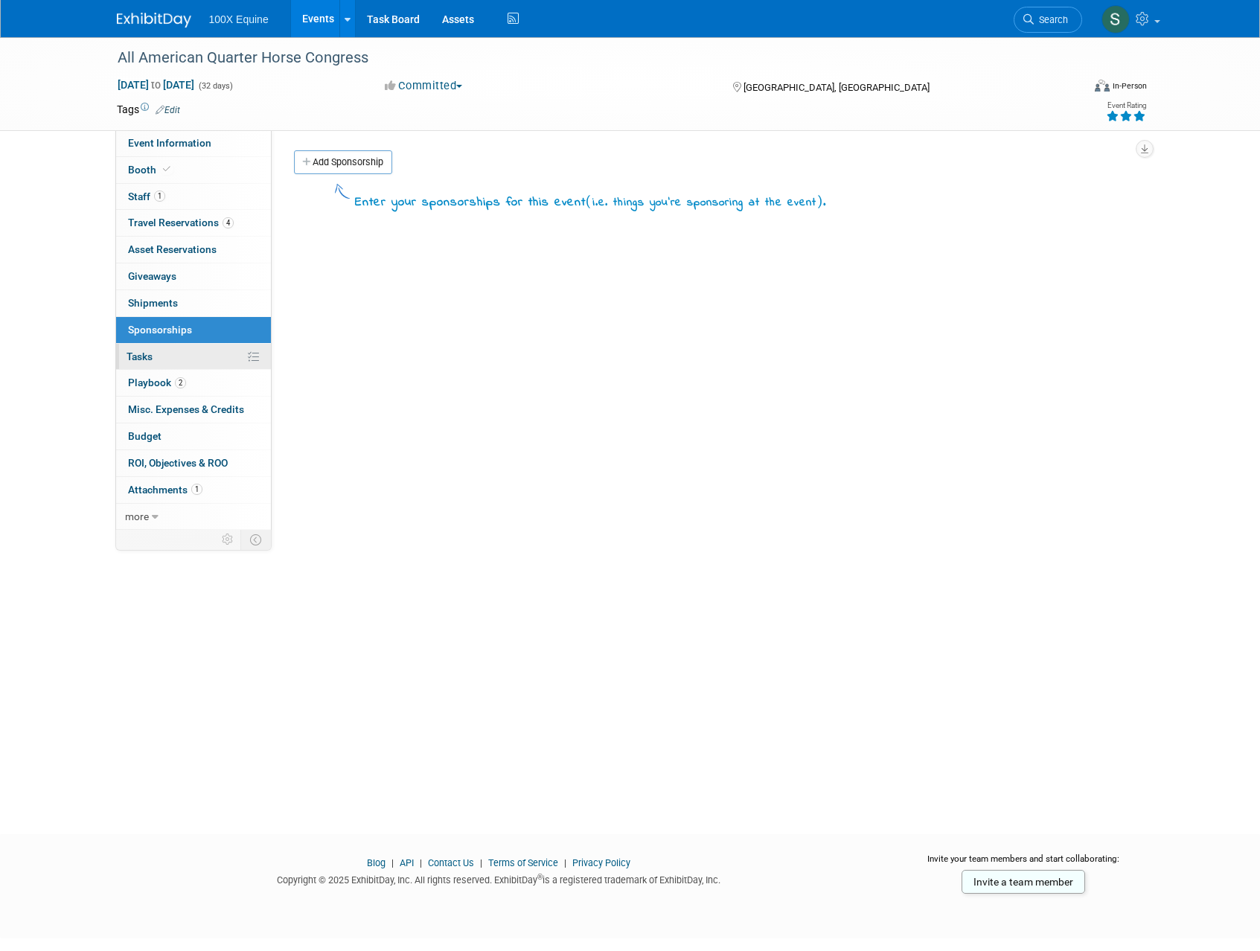
click at [171, 359] on link "0% Tasks 0%" at bounding box center [193, 357] width 155 height 26
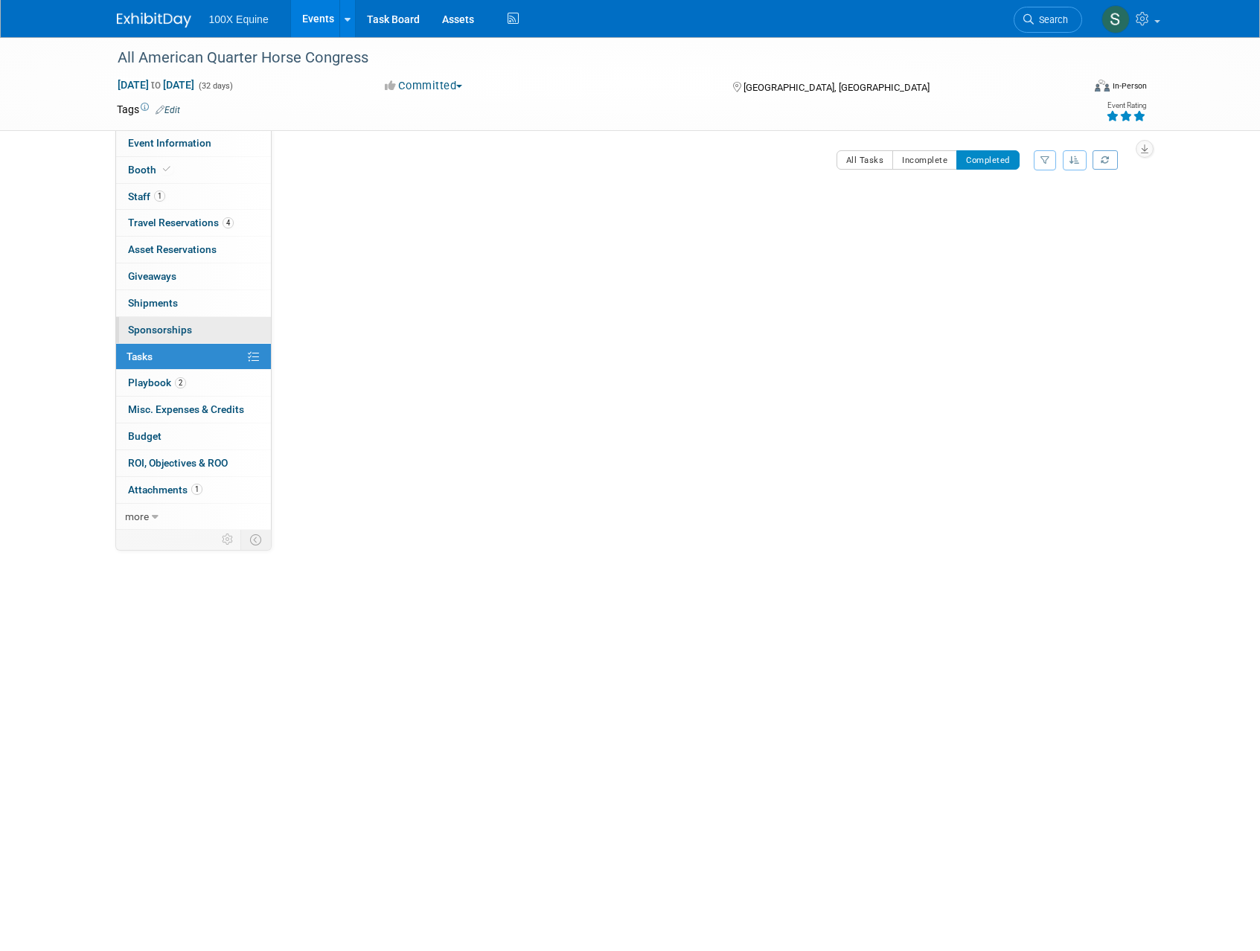
click at [140, 332] on span "Sponsorships 0" at bounding box center [160, 330] width 64 height 12
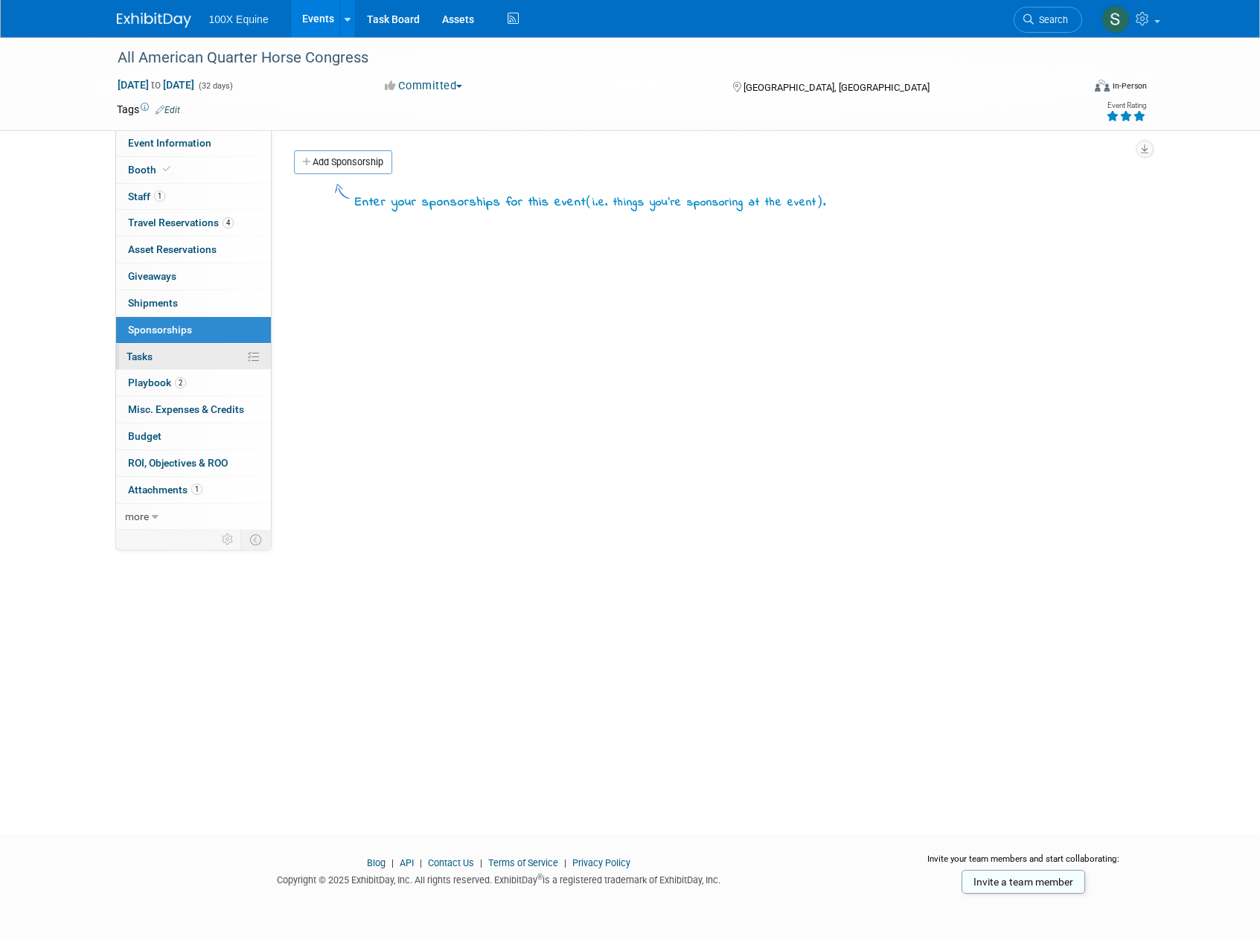
click at [146, 354] on span "Tasks 0%" at bounding box center [140, 357] width 26 height 12
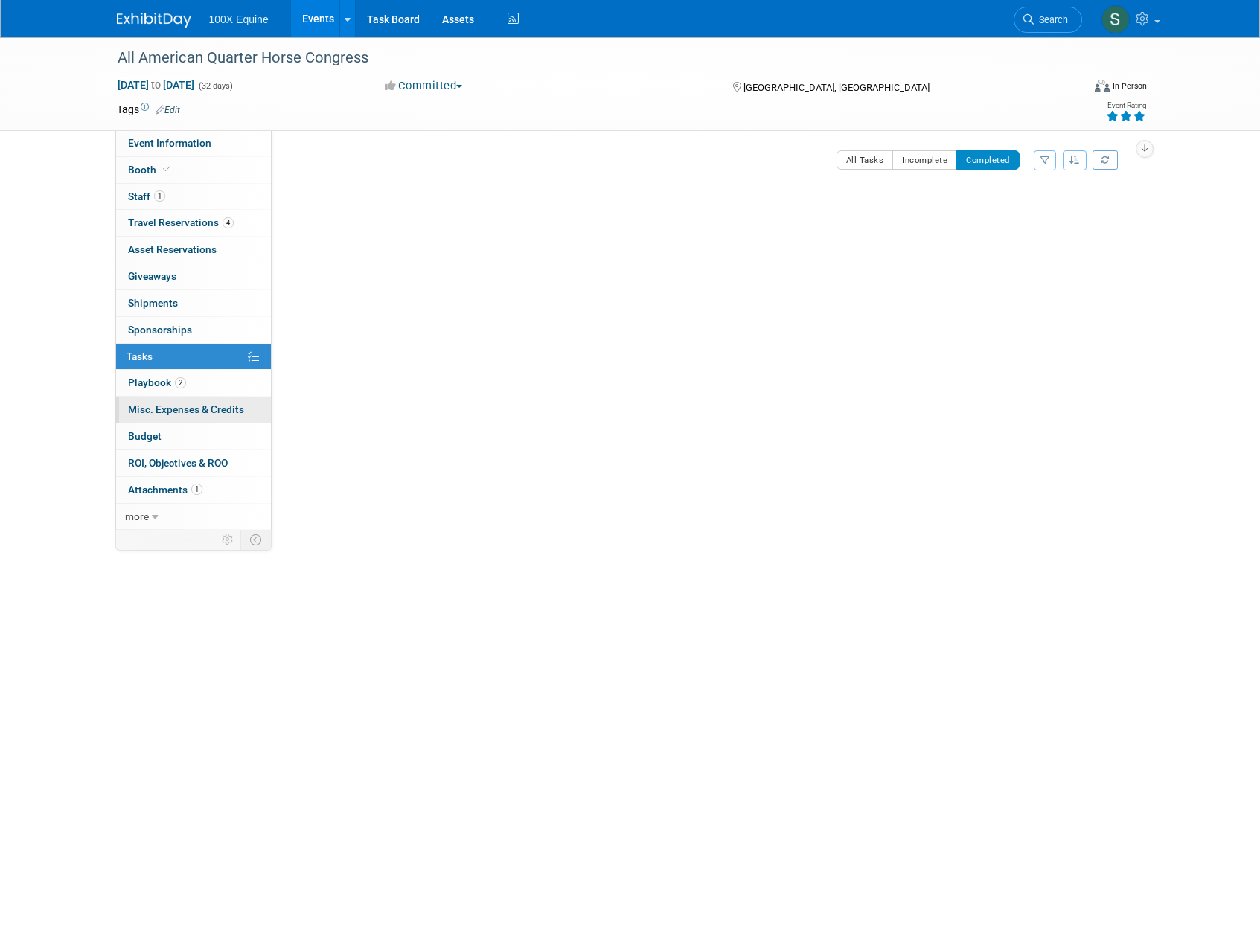
click at [152, 405] on span "Misc. Expenses & Credits 0" at bounding box center [186, 409] width 116 height 12
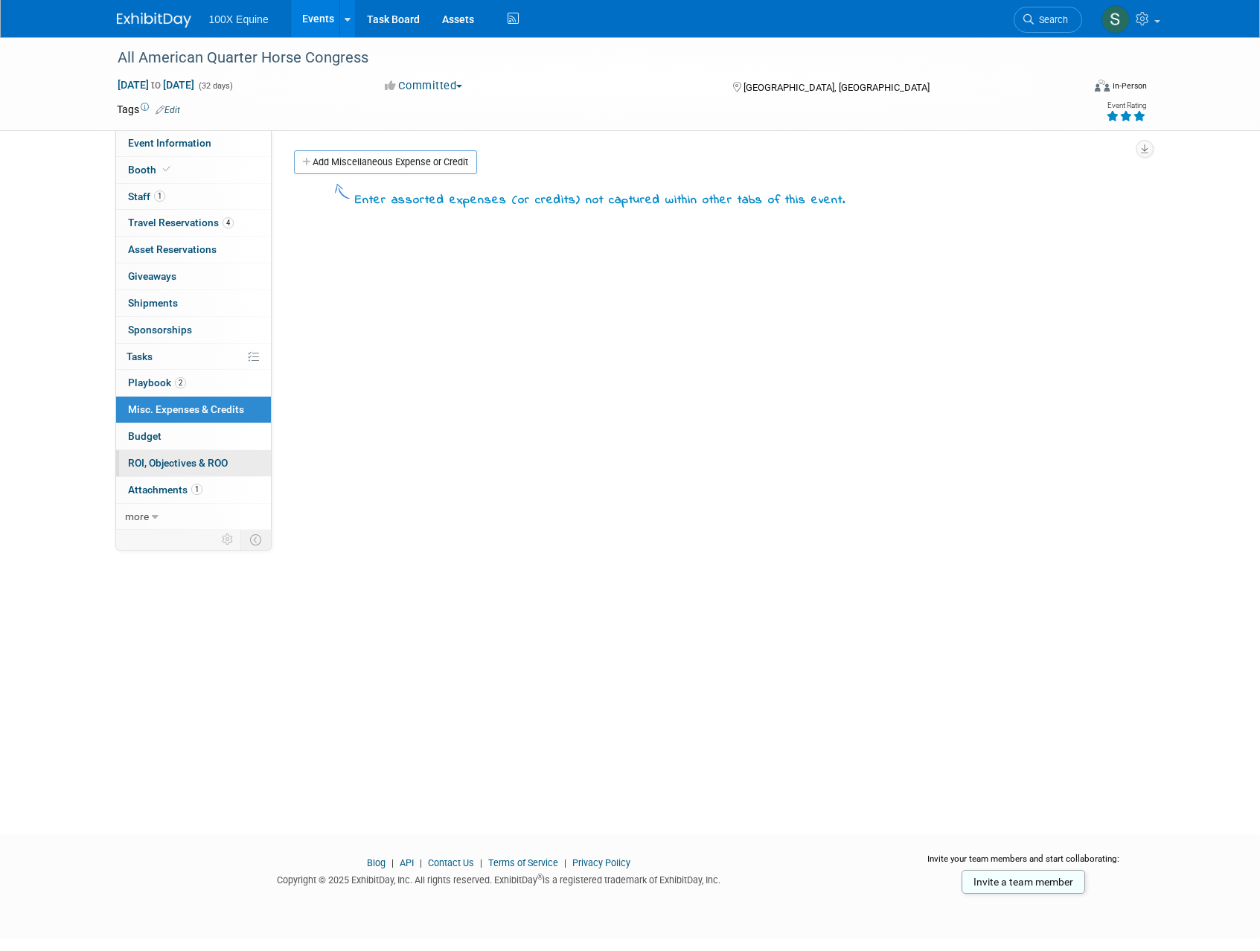
click at [157, 450] on link "0 ROI, Objectives & ROO 0" at bounding box center [193, 463] width 155 height 26
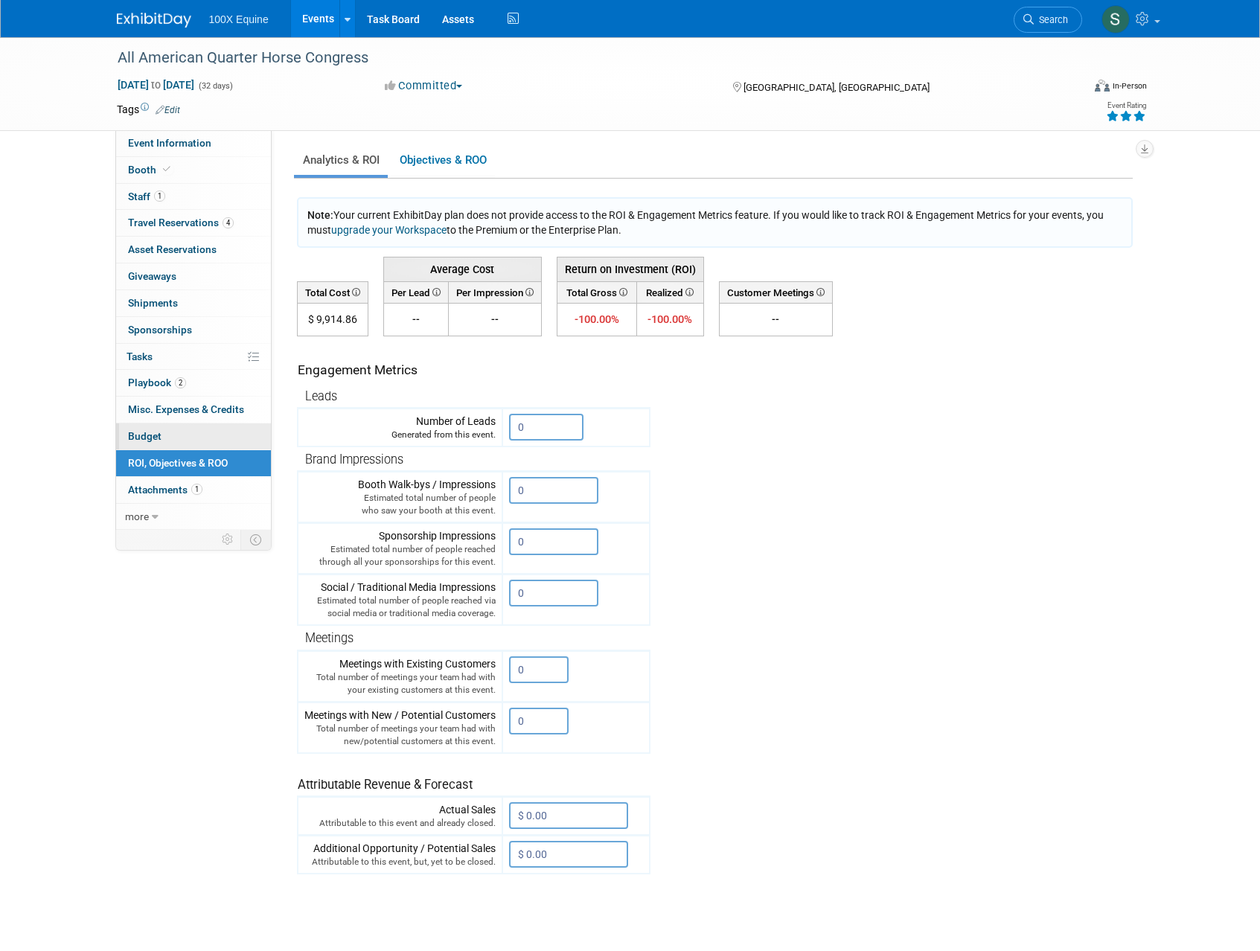
click at [154, 438] on span "Budget" at bounding box center [144, 436] width 33 height 12
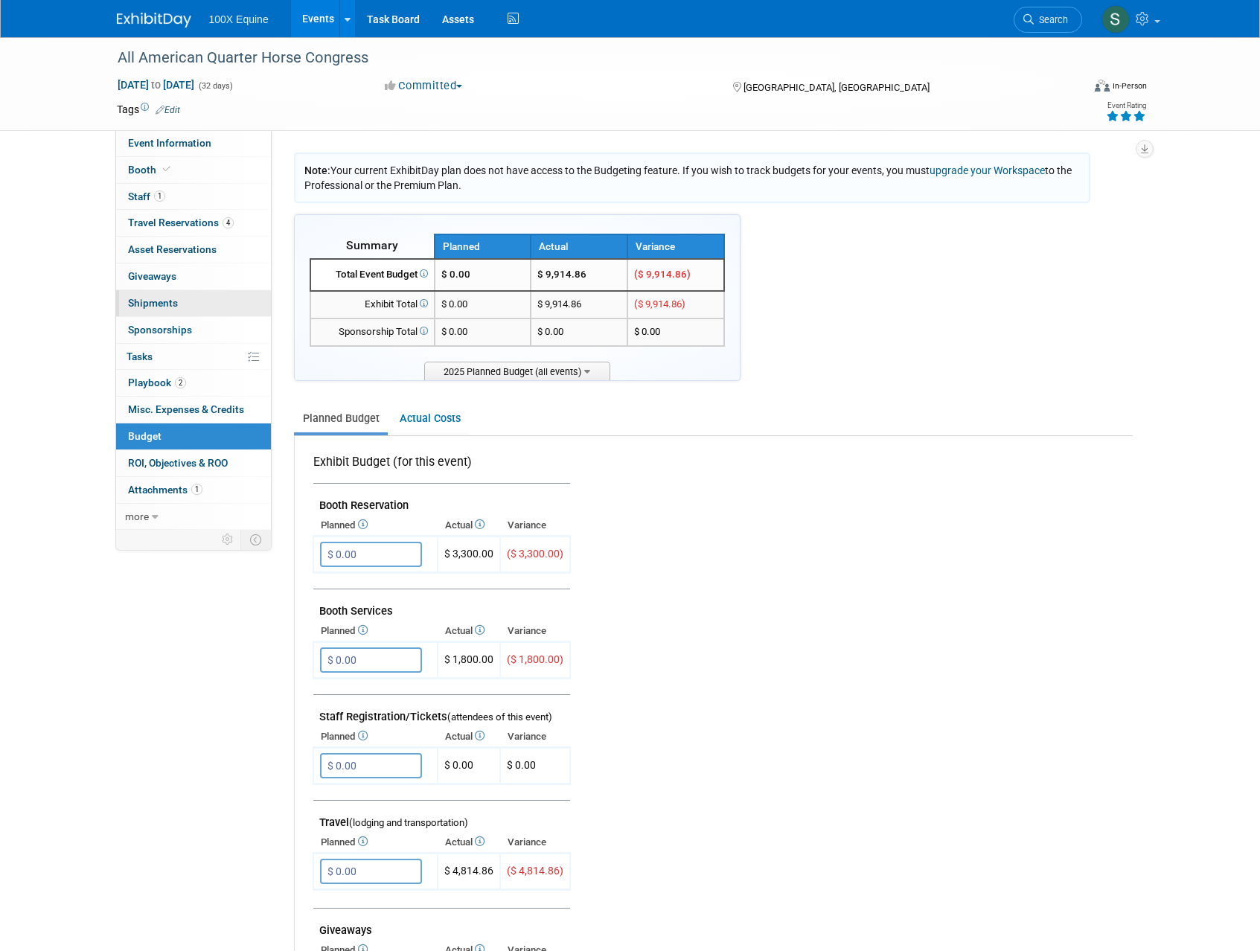
click at [156, 292] on link "0 Shipments 0" at bounding box center [193, 303] width 155 height 26
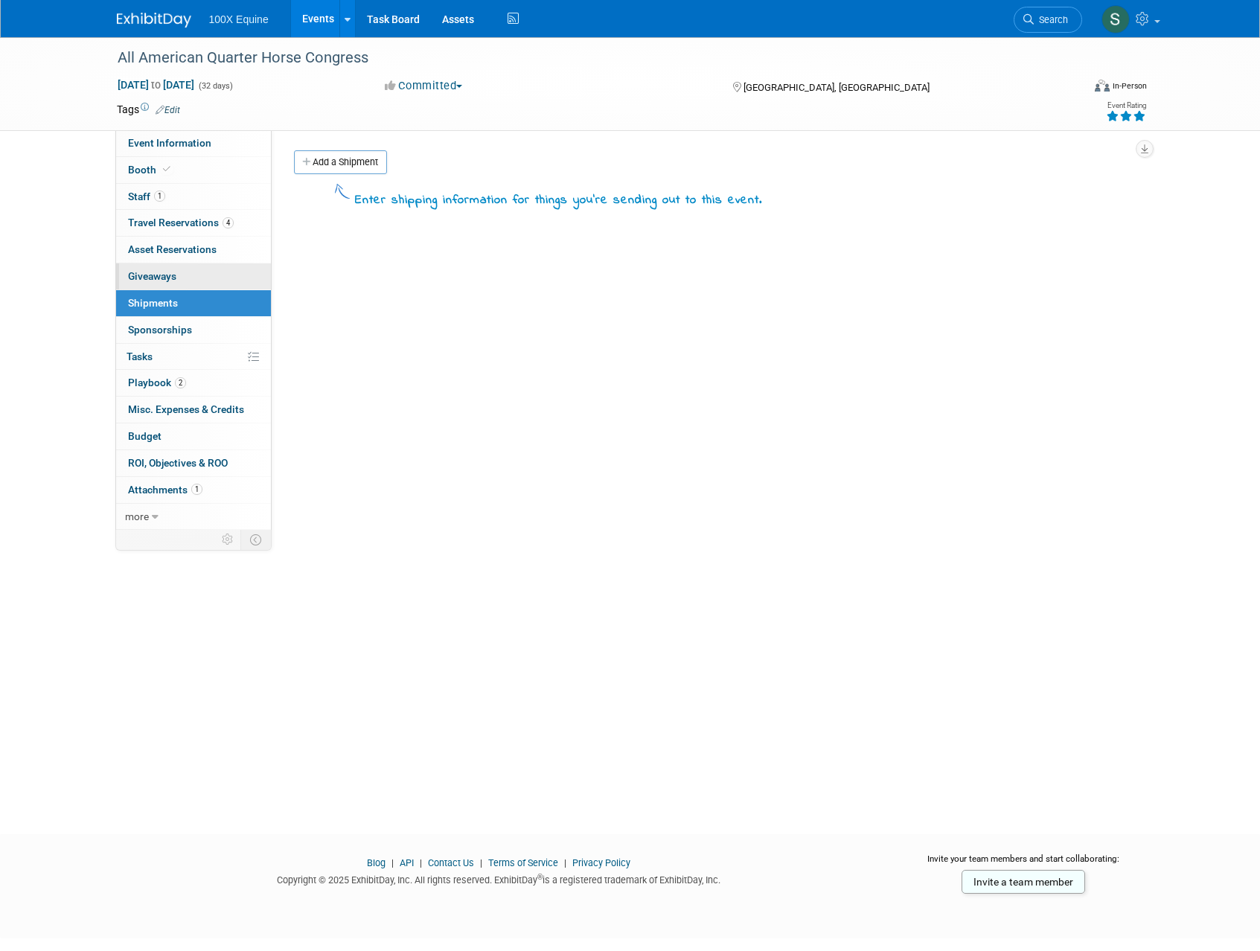
click at [156, 275] on span "Giveaways 0" at bounding box center [152, 276] width 48 height 12
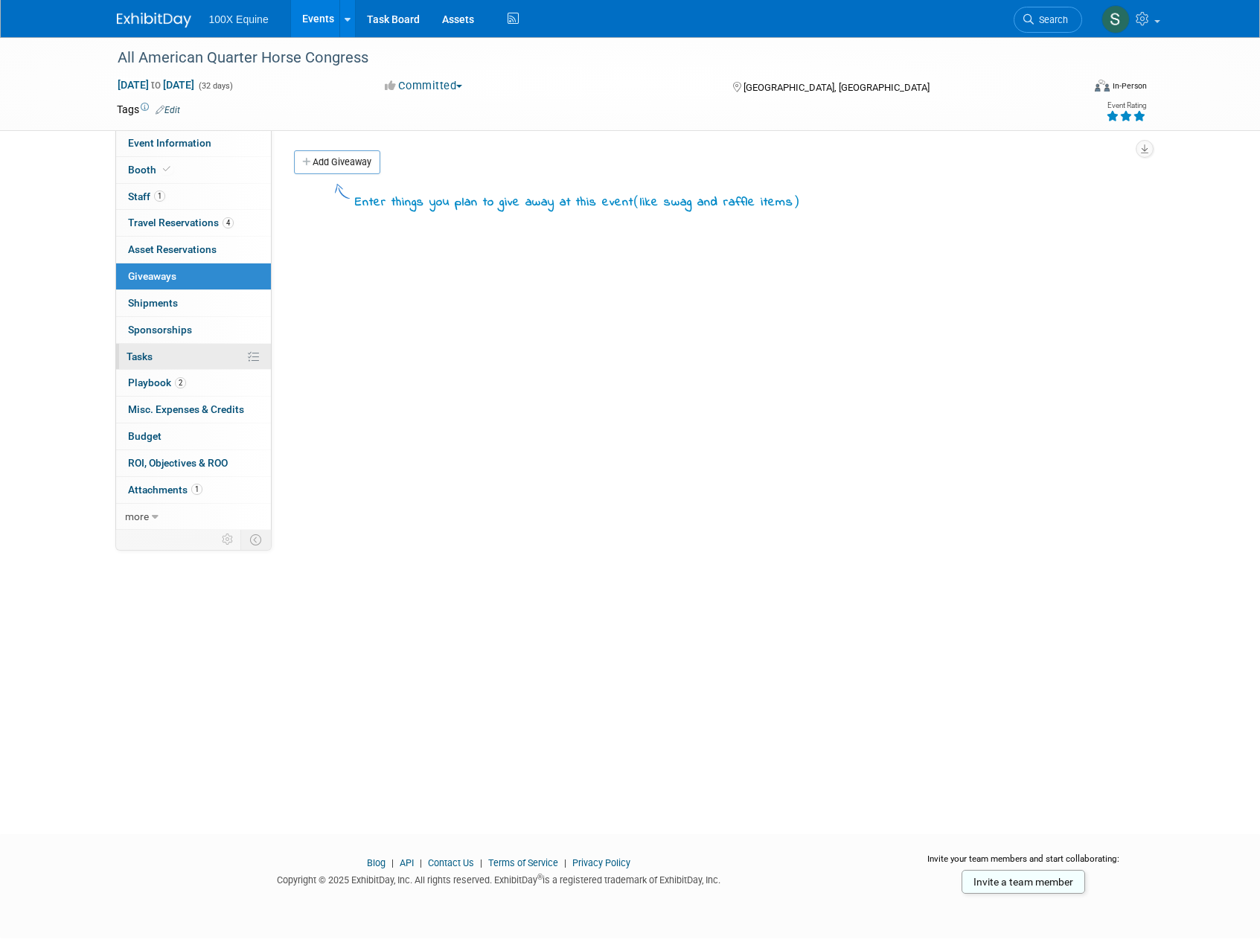
click at [146, 358] on span "Tasks 0%" at bounding box center [140, 357] width 26 height 12
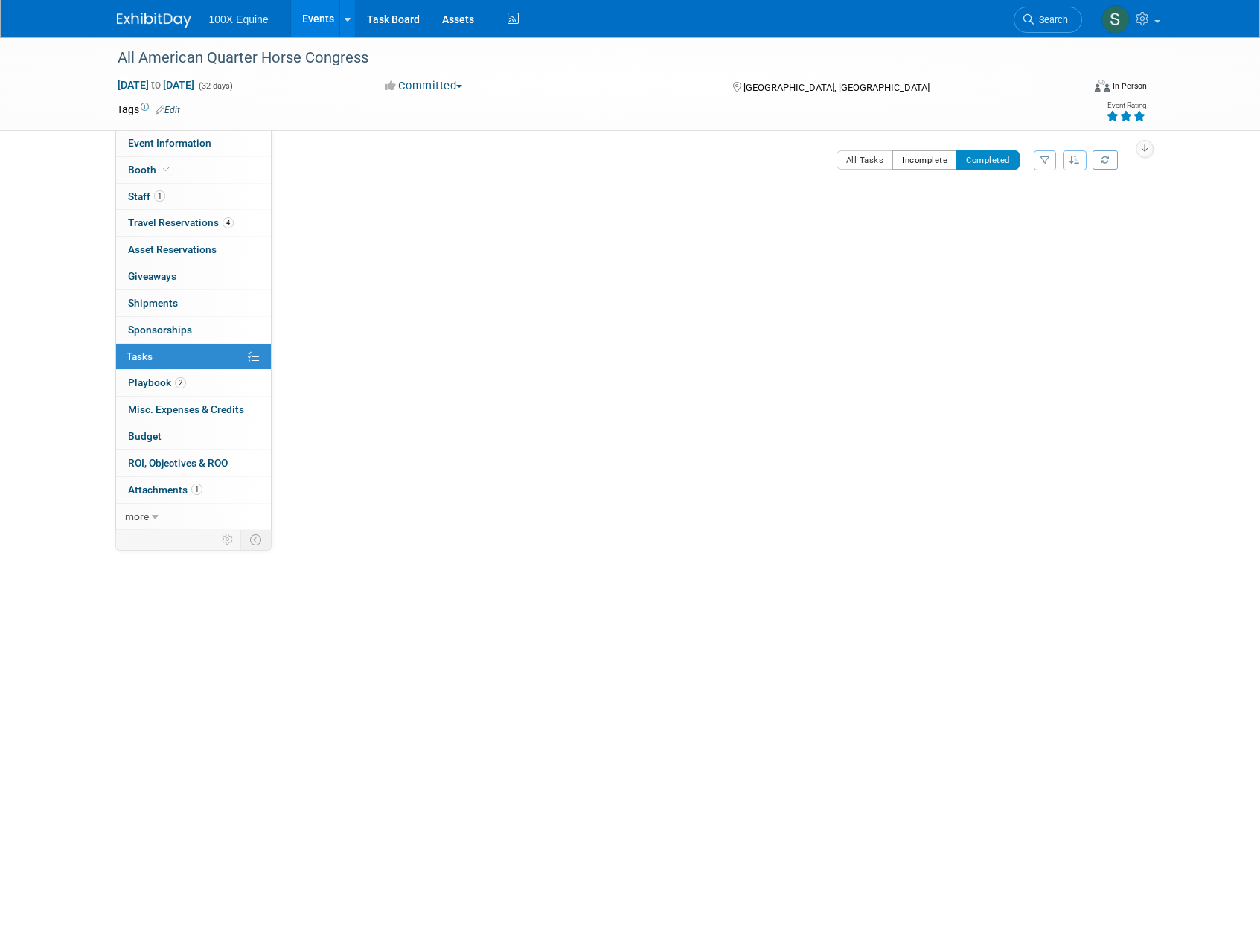
click at [912, 160] on button "Incomplete" at bounding box center [924, 159] width 65 height 19
click at [371, 165] on button "Toggle Dropdown" at bounding box center [369, 162] width 15 height 24
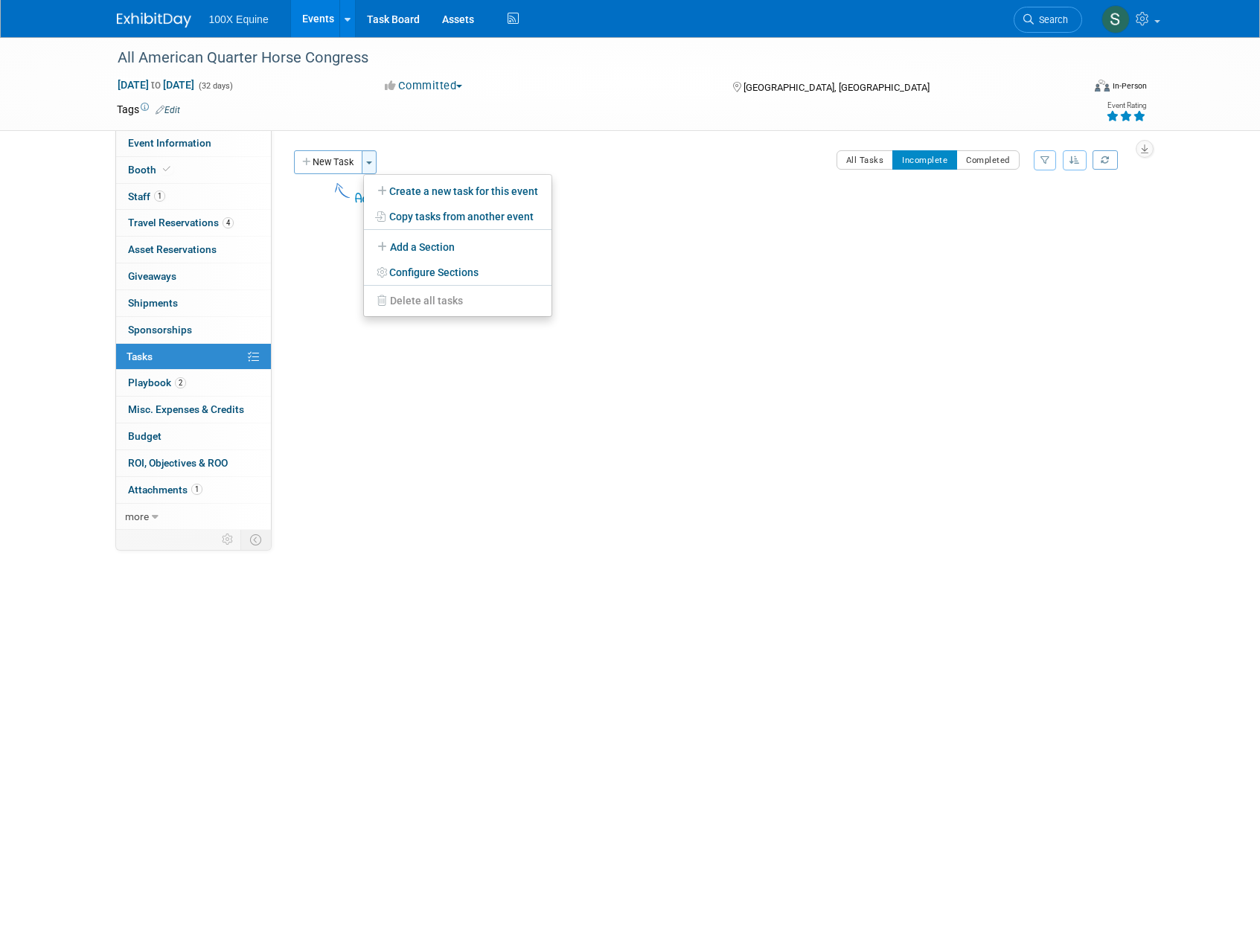
click at [371, 165] on button "Toggle Dropdown" at bounding box center [369, 162] width 15 height 24
click at [854, 165] on button "All Tasks" at bounding box center [865, 159] width 57 height 19
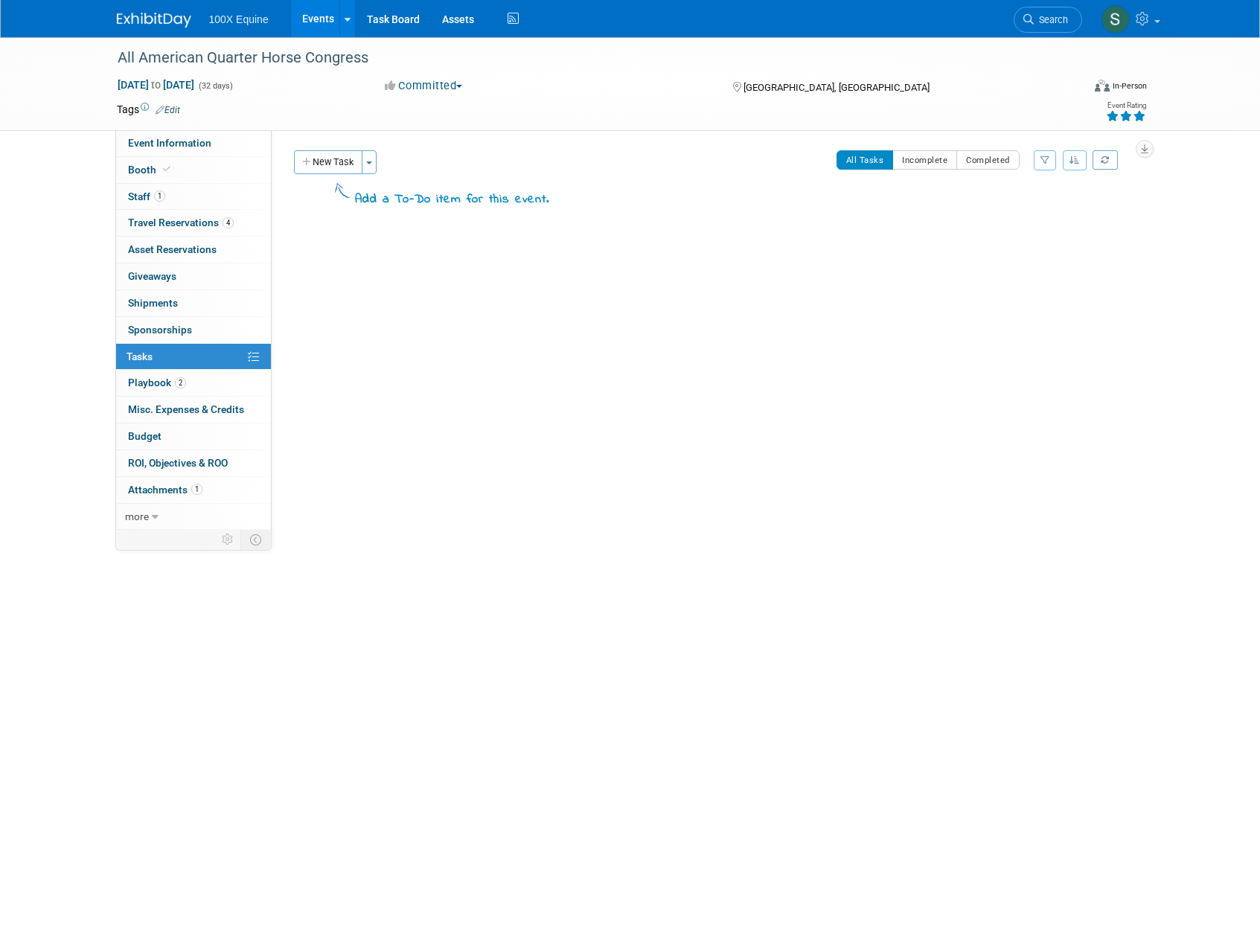
click at [378, 210] on div "New Task Toggle Dropdown Create a new task for this event Copy tasks from anoth…" at bounding box center [419, 185] width 259 height 70
click at [154, 191] on span "Staff 1" at bounding box center [146, 197] width 37 height 12
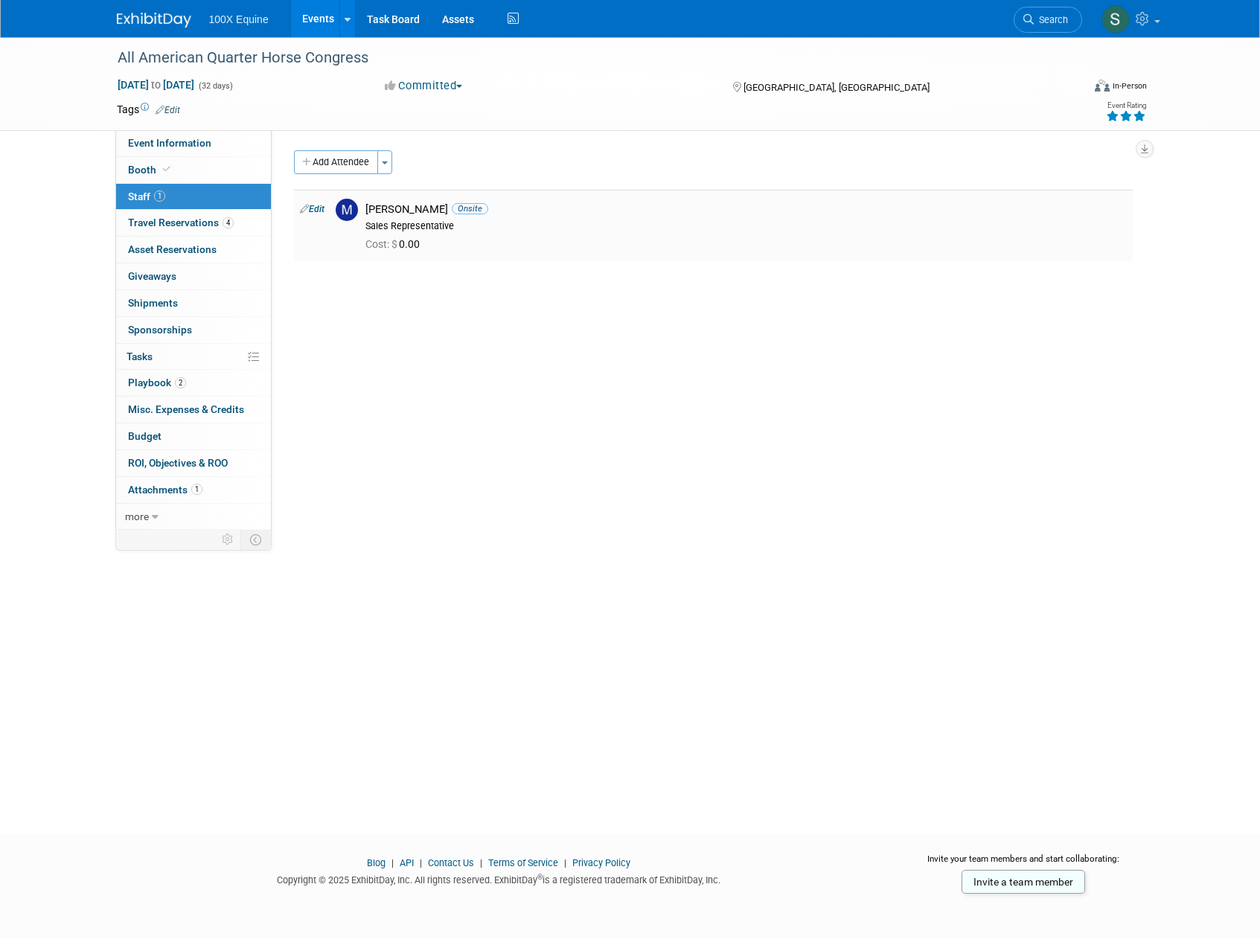
click at [340, 208] on img at bounding box center [347, 210] width 22 height 22
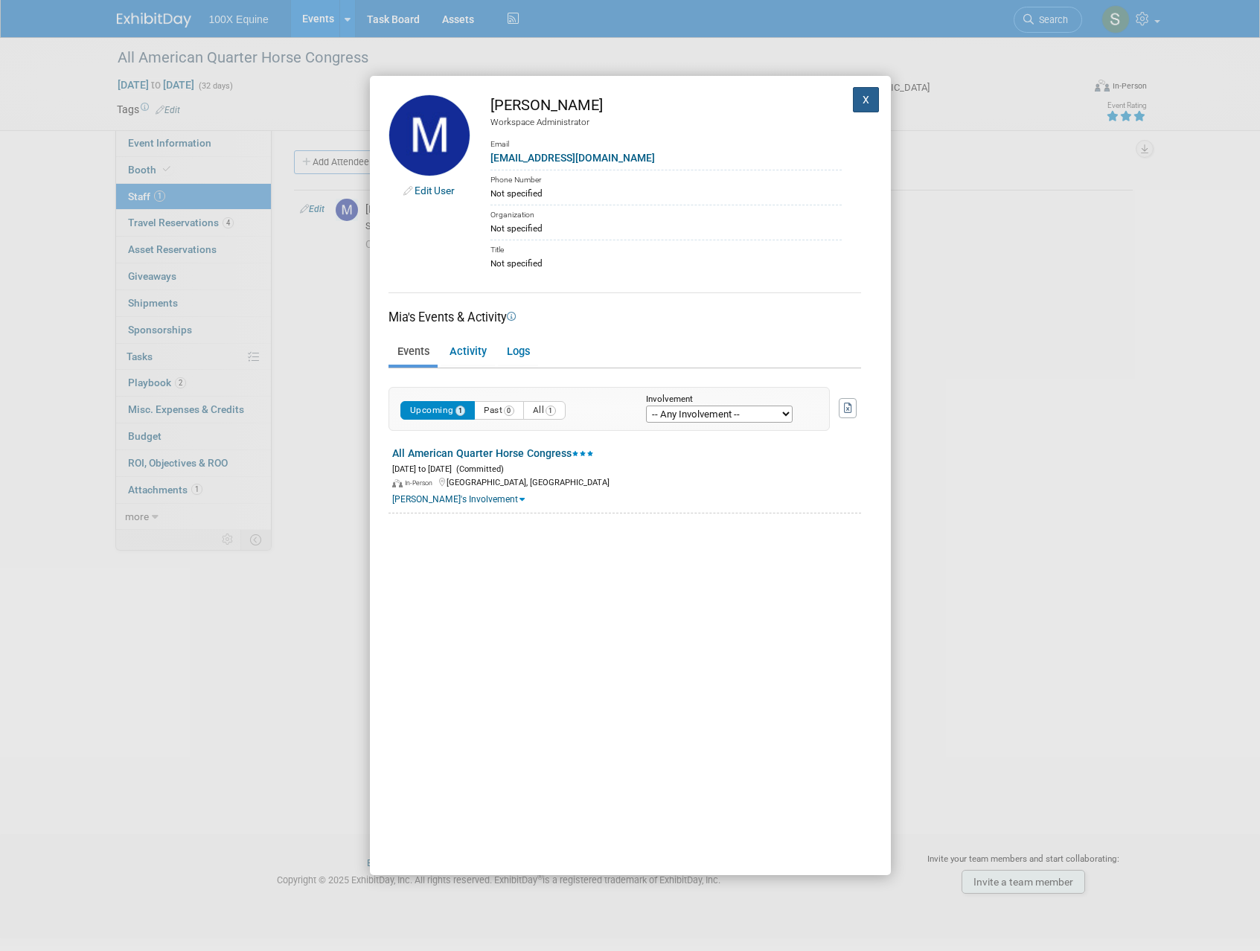
click at [853, 108] on button "X" at bounding box center [866, 99] width 27 height 25
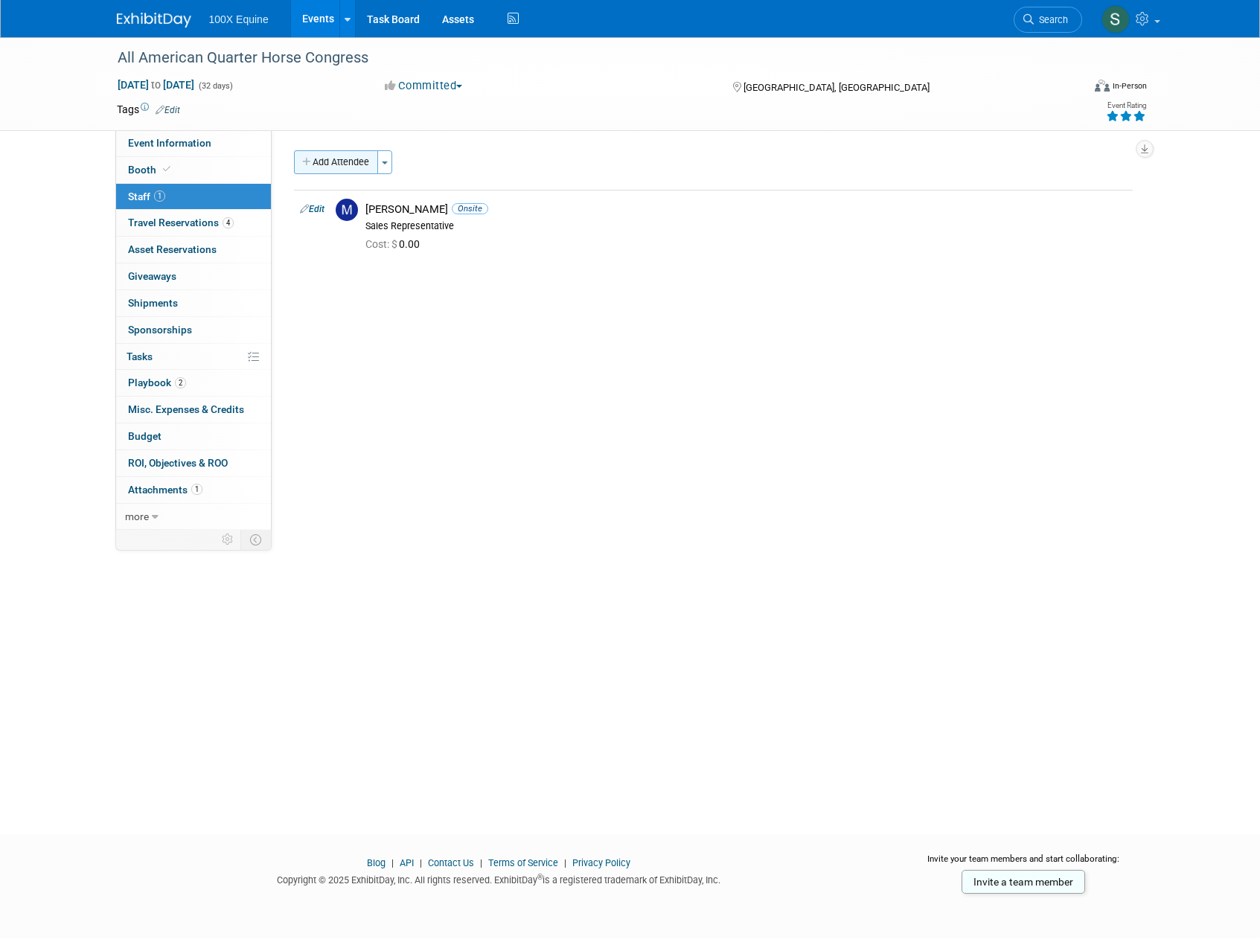
click at [309, 159] on icon "button" at bounding box center [307, 163] width 10 height 10
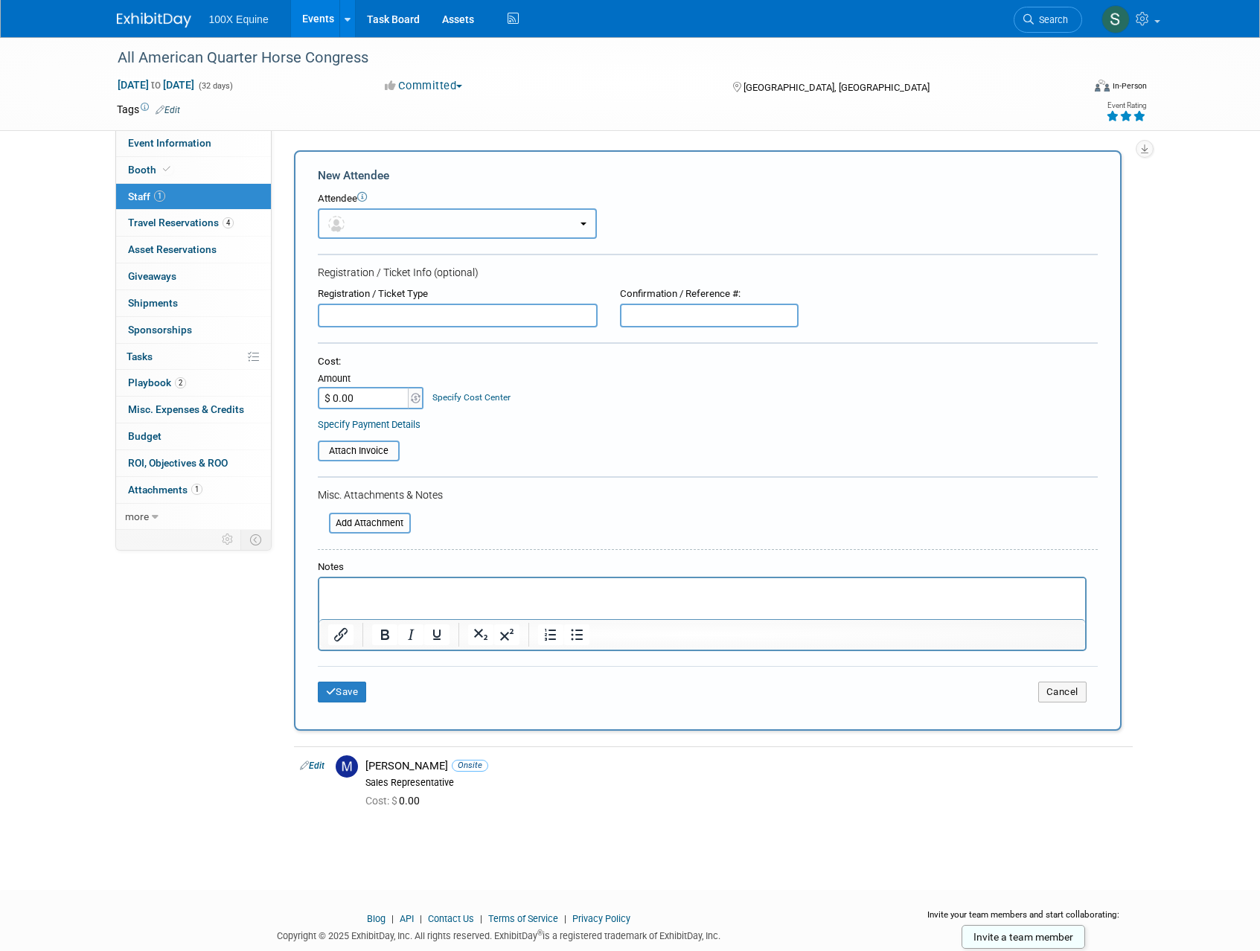
click at [448, 217] on button "button" at bounding box center [457, 223] width 279 height 31
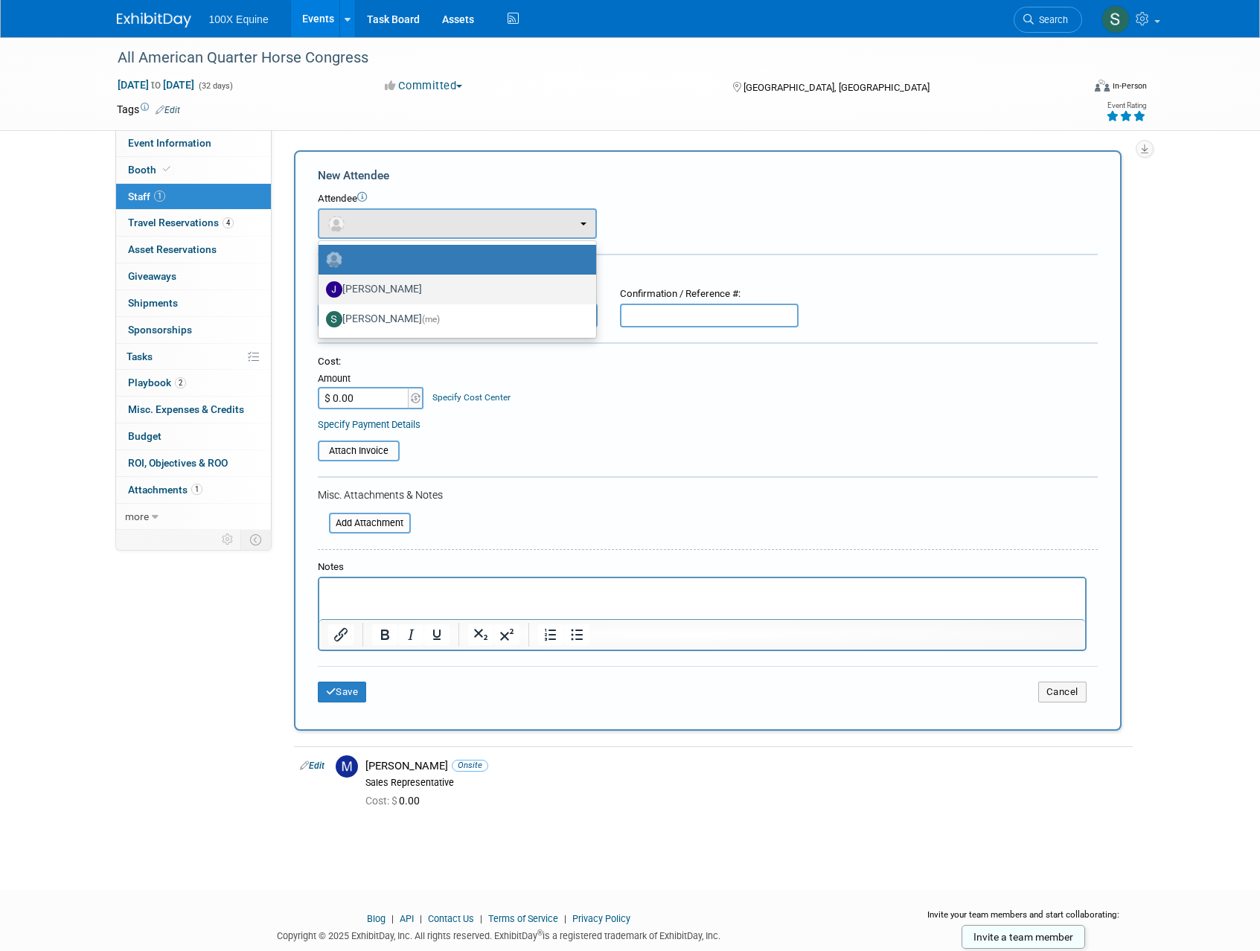
click at [394, 282] on label "[PERSON_NAME]" at bounding box center [453, 290] width 255 height 24
click at [321, 283] on input "[PERSON_NAME]" at bounding box center [316, 288] width 10 height 10
select select "55cd365b-42b7-4a11-8bcf-748760089010"
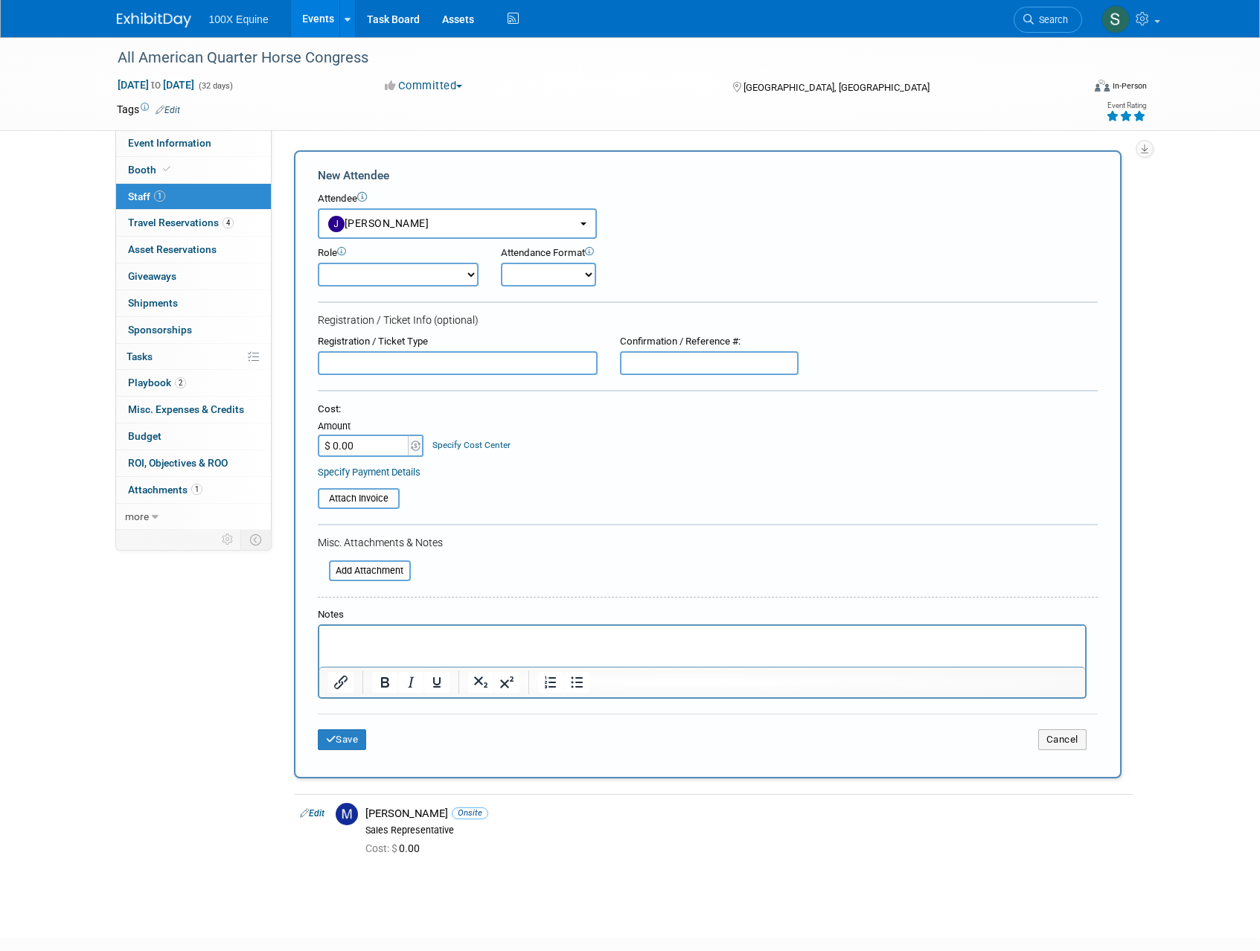
click at [409, 275] on select "Demonstrator Host Planner Presenter Sales Representative Set-up/Dismantle Crew …" at bounding box center [398, 275] width 161 height 24
select select "4"
click at [318, 263] on select "Demonstrator Host Planner Presenter Sales Representative Set-up/Dismantle Crew …" at bounding box center [398, 275] width 161 height 24
click at [534, 316] on div "Registration / Ticket Info (optional)" at bounding box center [708, 320] width 780 height 15
click at [553, 289] on form "New Attendee Attendee <img src="https://www.exhibitday.com/Images/Unassigned-Us…" at bounding box center [708, 464] width 780 height 594
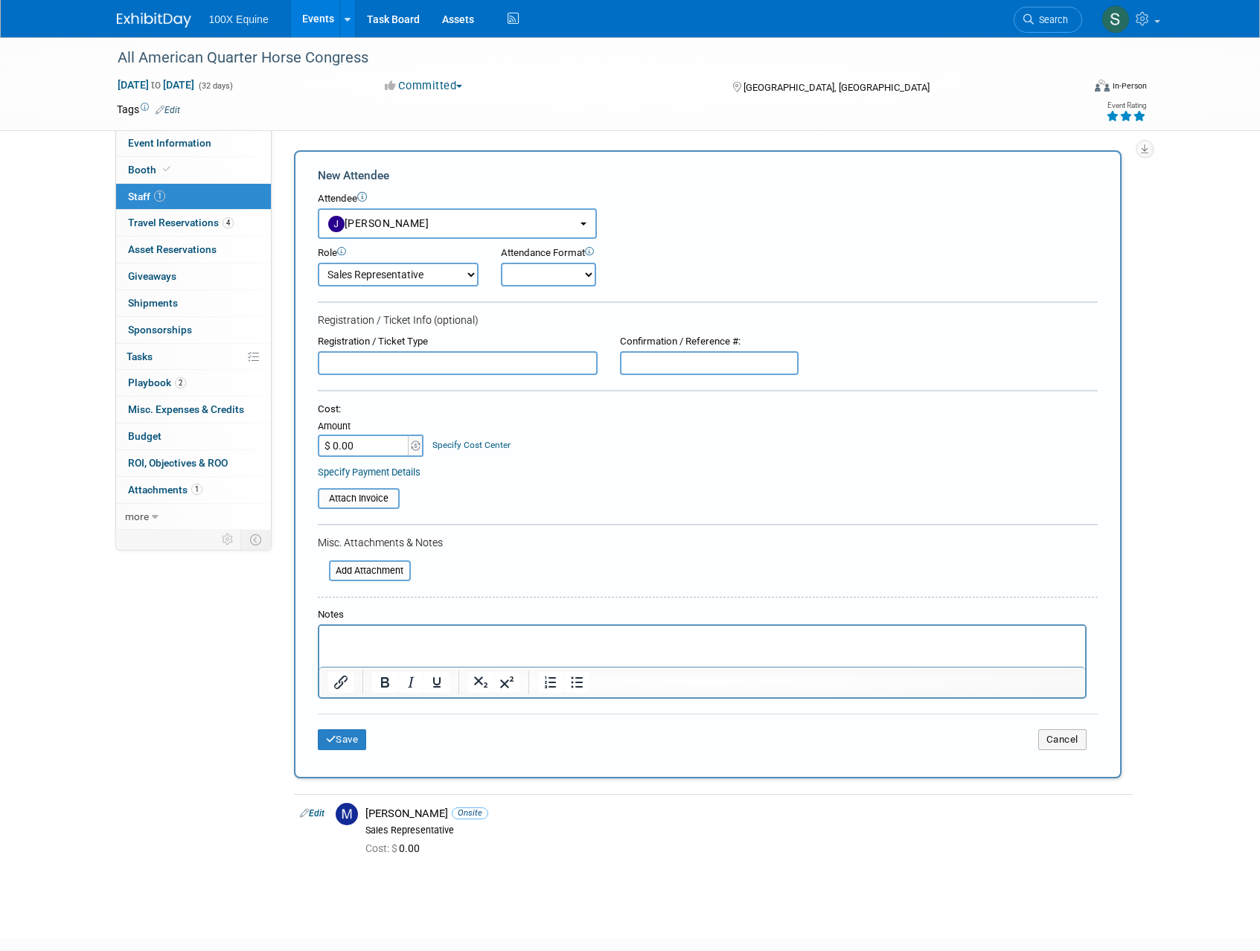
click at [555, 283] on select "Onsite Remote" at bounding box center [548, 275] width 95 height 24
select select "1"
click at [501, 263] on select "Onsite Remote" at bounding box center [548, 275] width 95 height 24
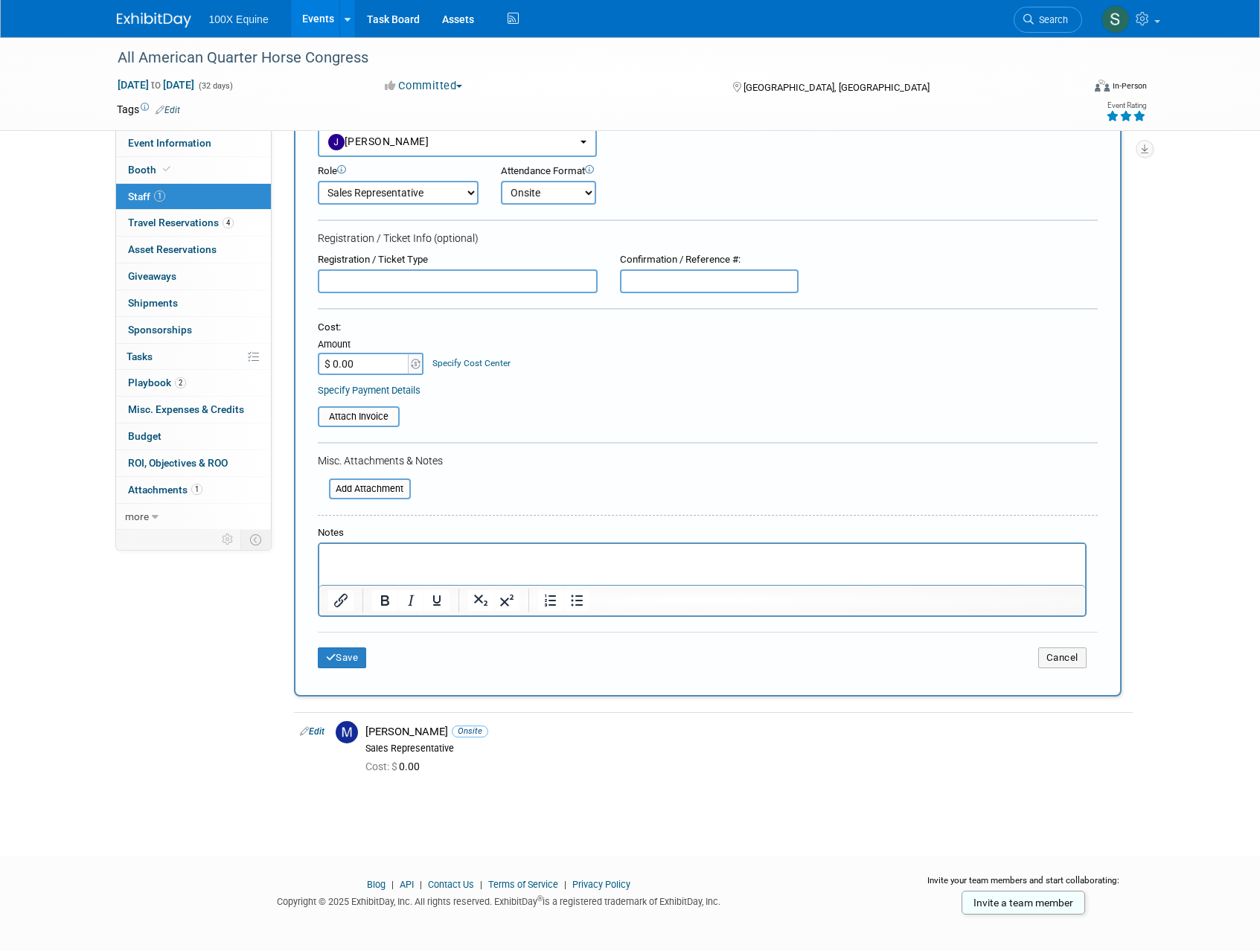
scroll to position [91, 0]
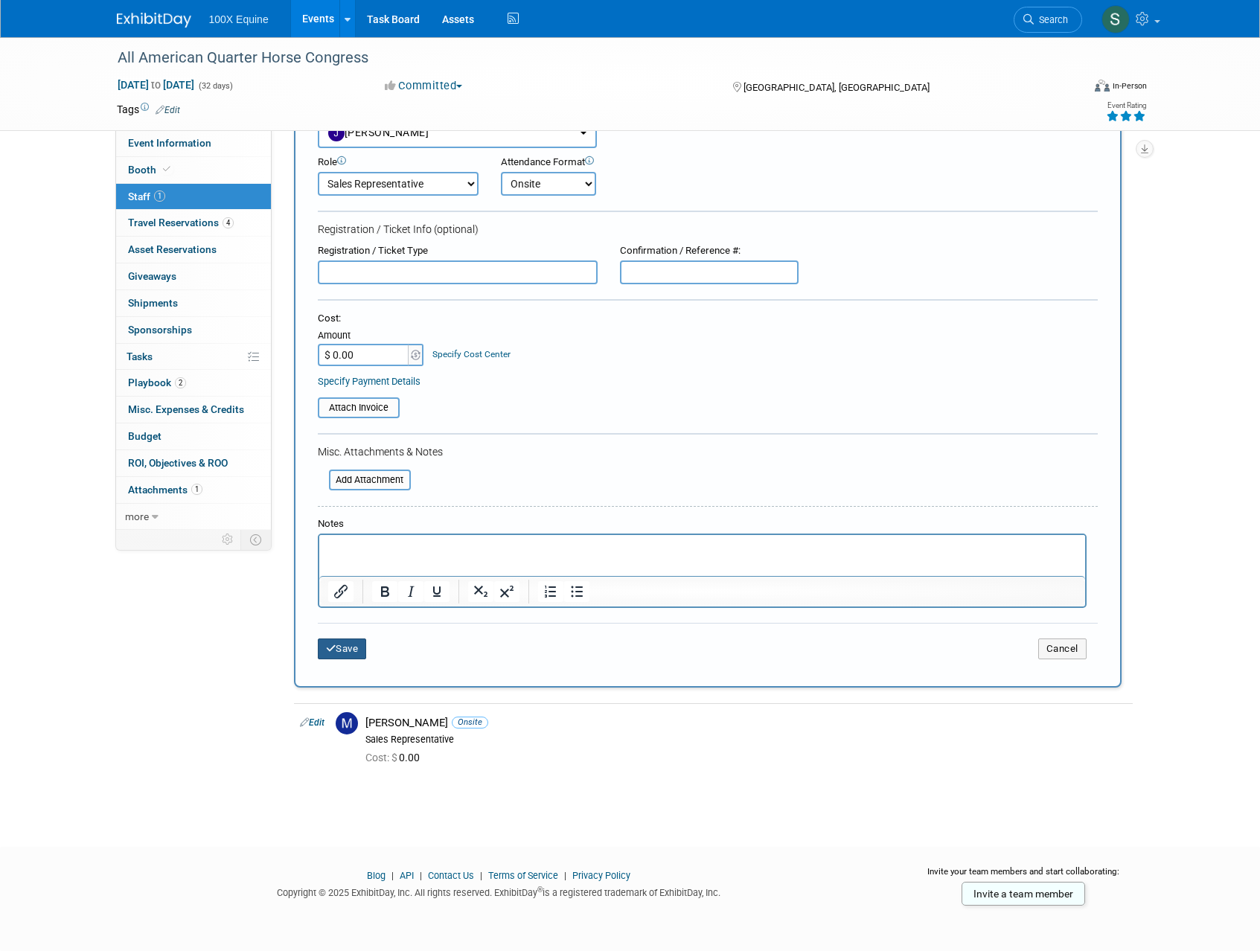
click at [360, 653] on button "Save" at bounding box center [342, 649] width 49 height 21
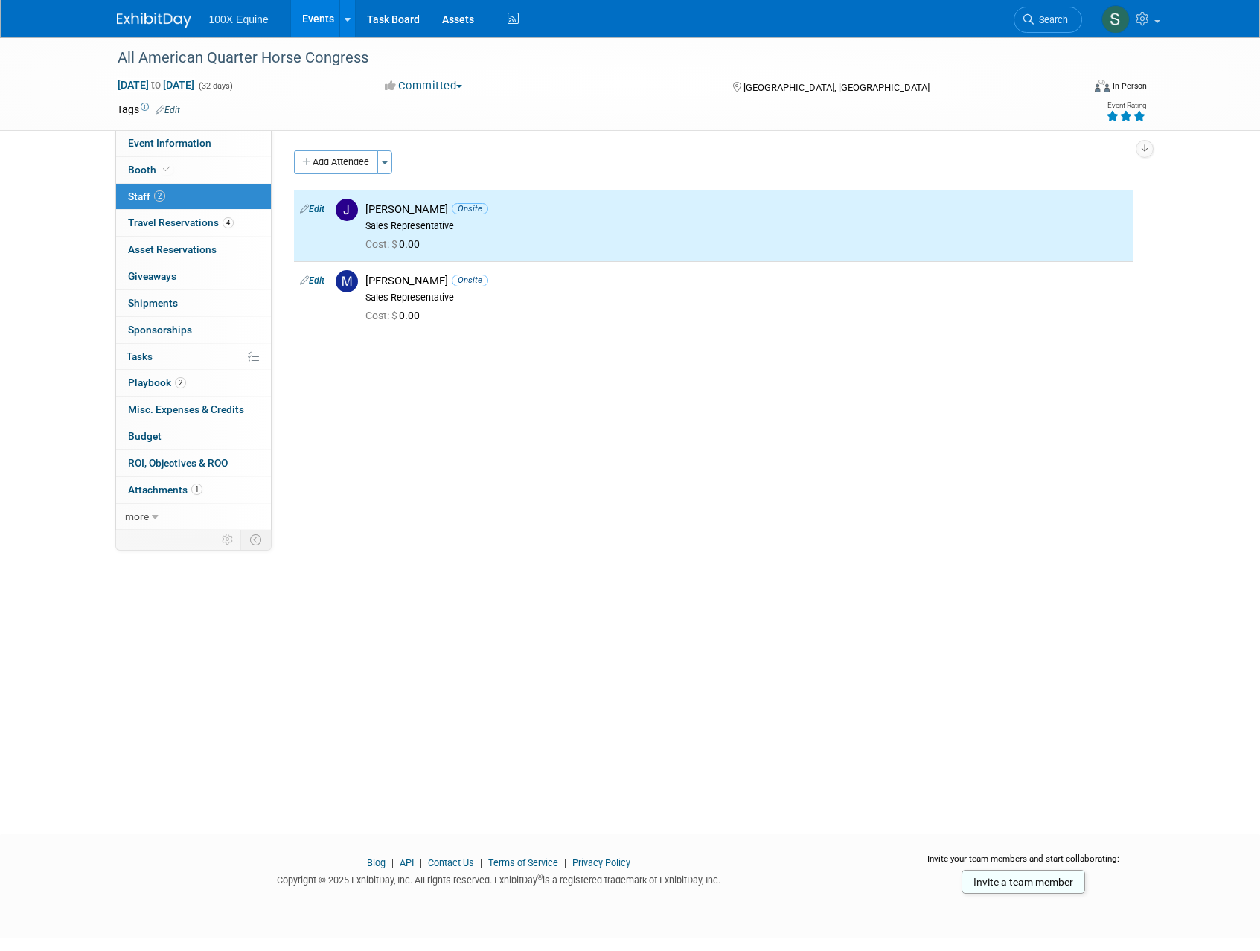
click at [438, 515] on div "Event Website: Edit https://www.quarterhorsecongress.com/ Event Venue Name: Ohi…" at bounding box center [708, 330] width 872 height 400
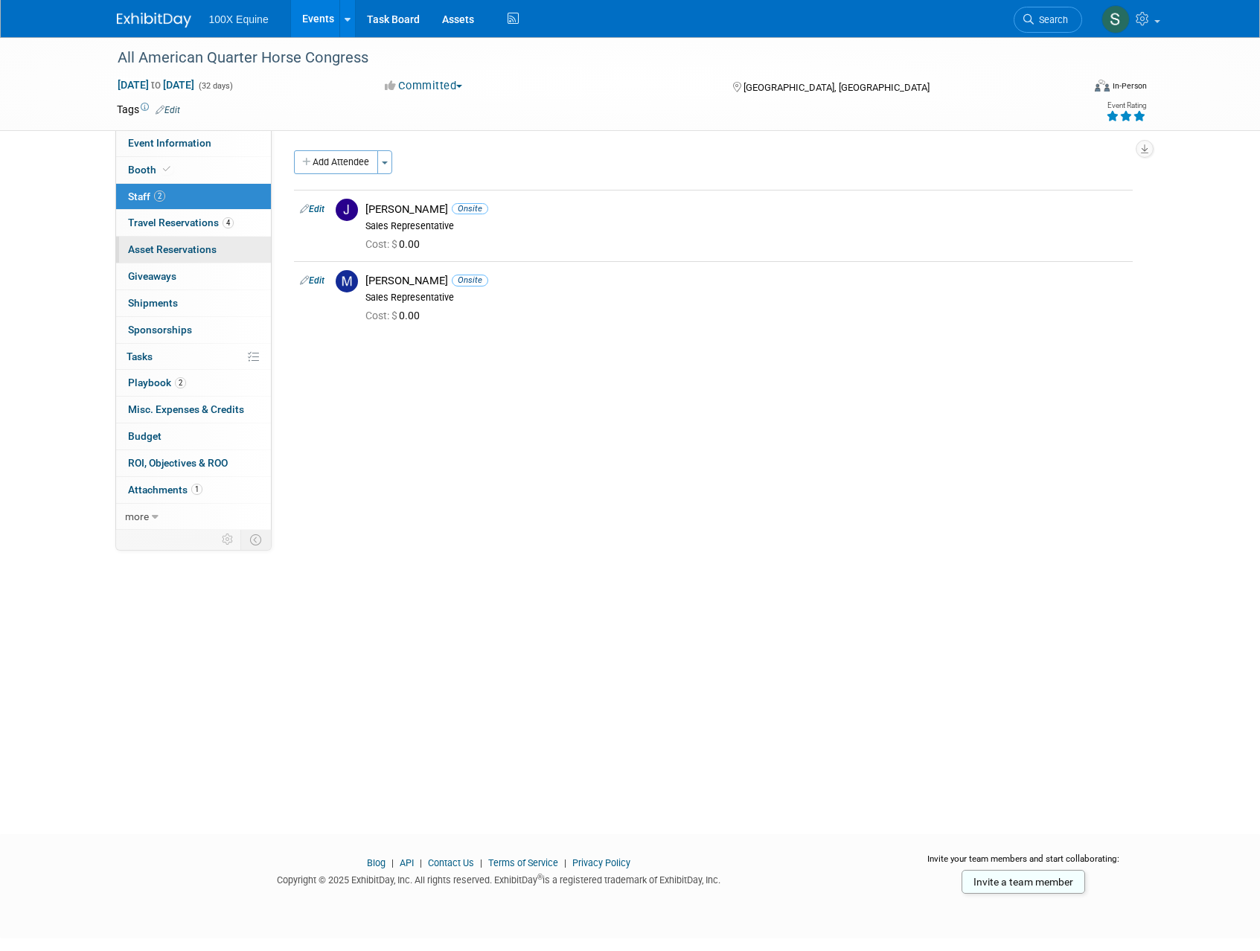
click at [205, 255] on span "Asset Reservations 0" at bounding box center [172, 249] width 89 height 12
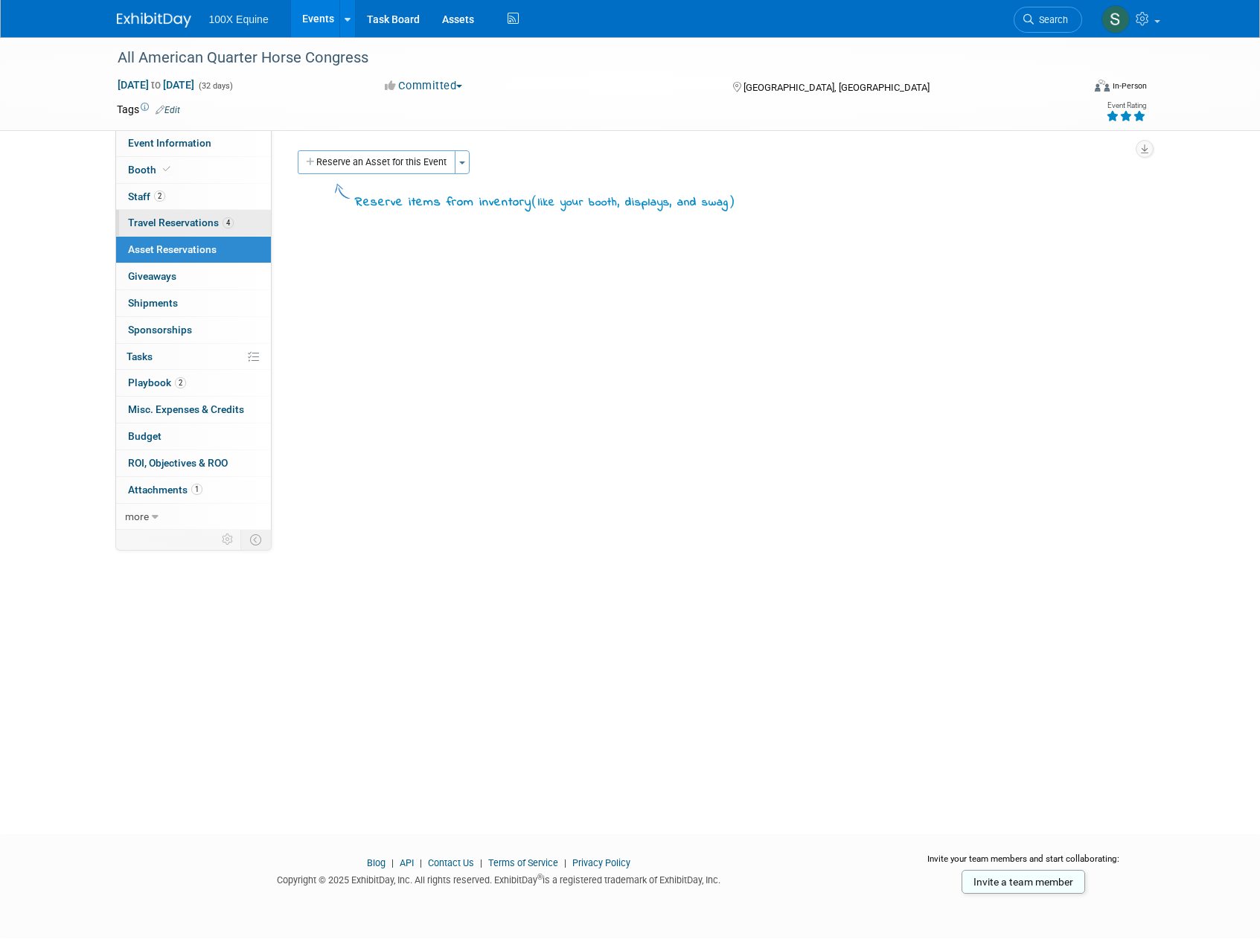
click at [179, 223] on span "Travel Reservations 4" at bounding box center [181, 223] width 106 height 12
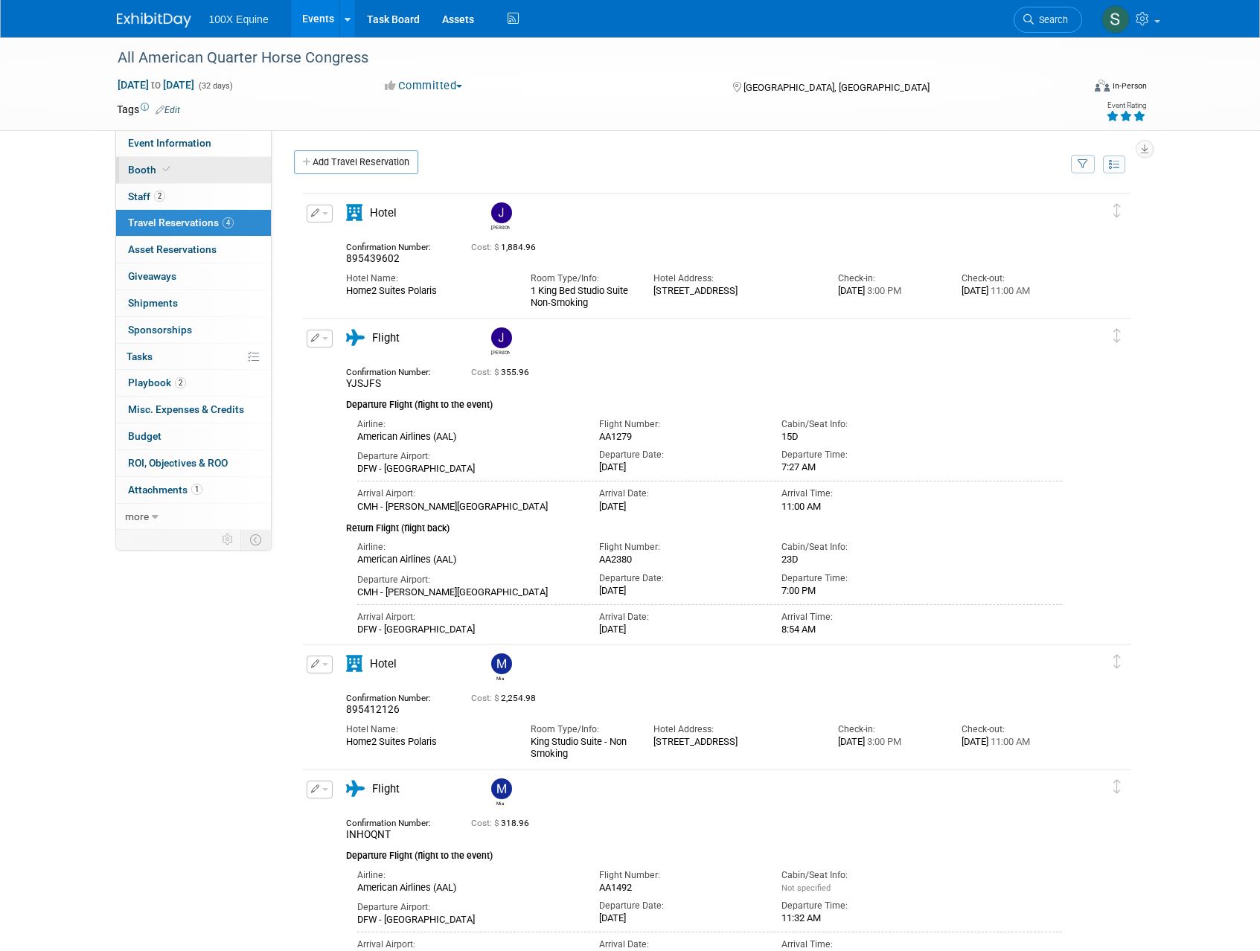
click at [156, 167] on span "Booth" at bounding box center [150, 170] width 45 height 12
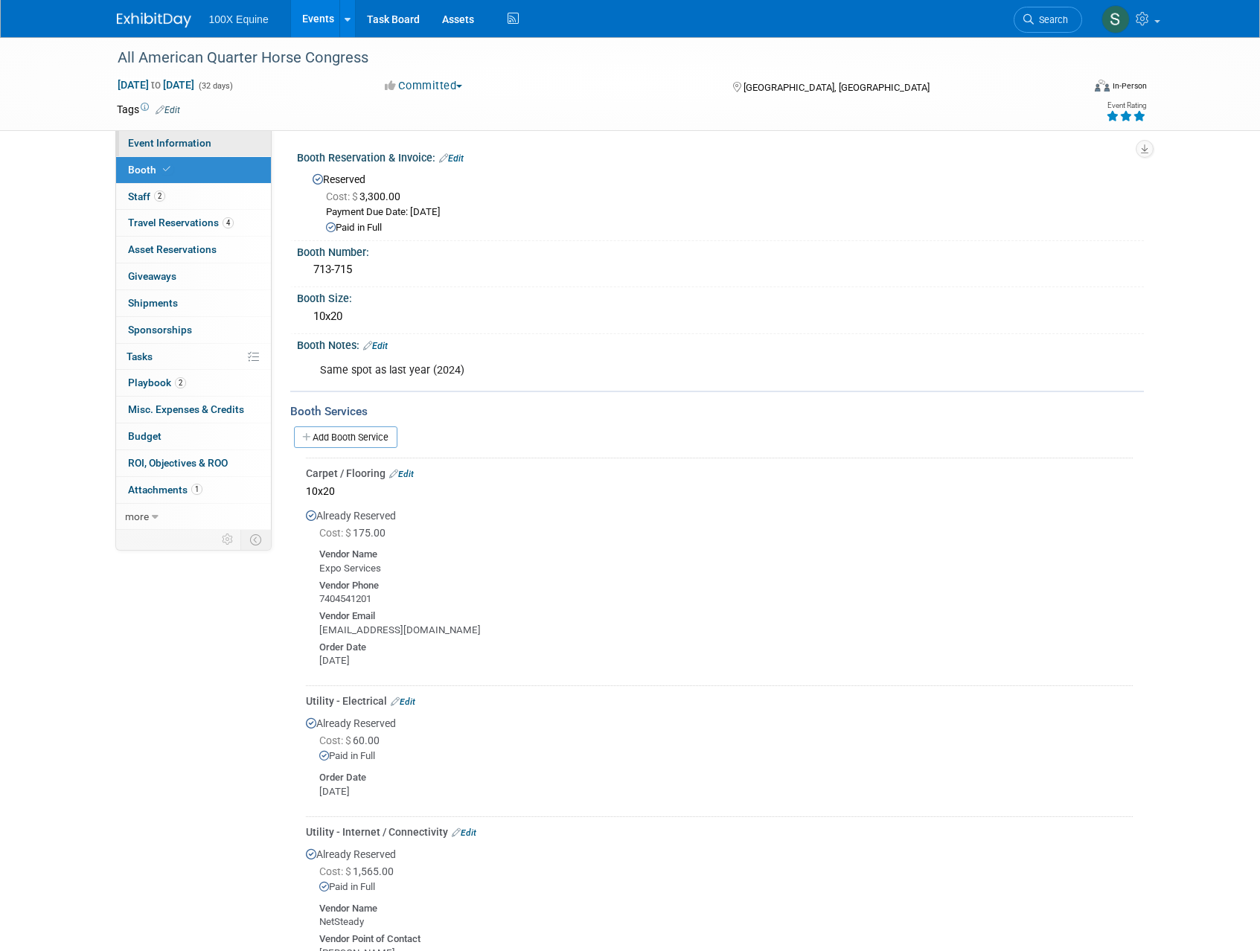
click at [154, 150] on link "Event Information" at bounding box center [193, 143] width 155 height 26
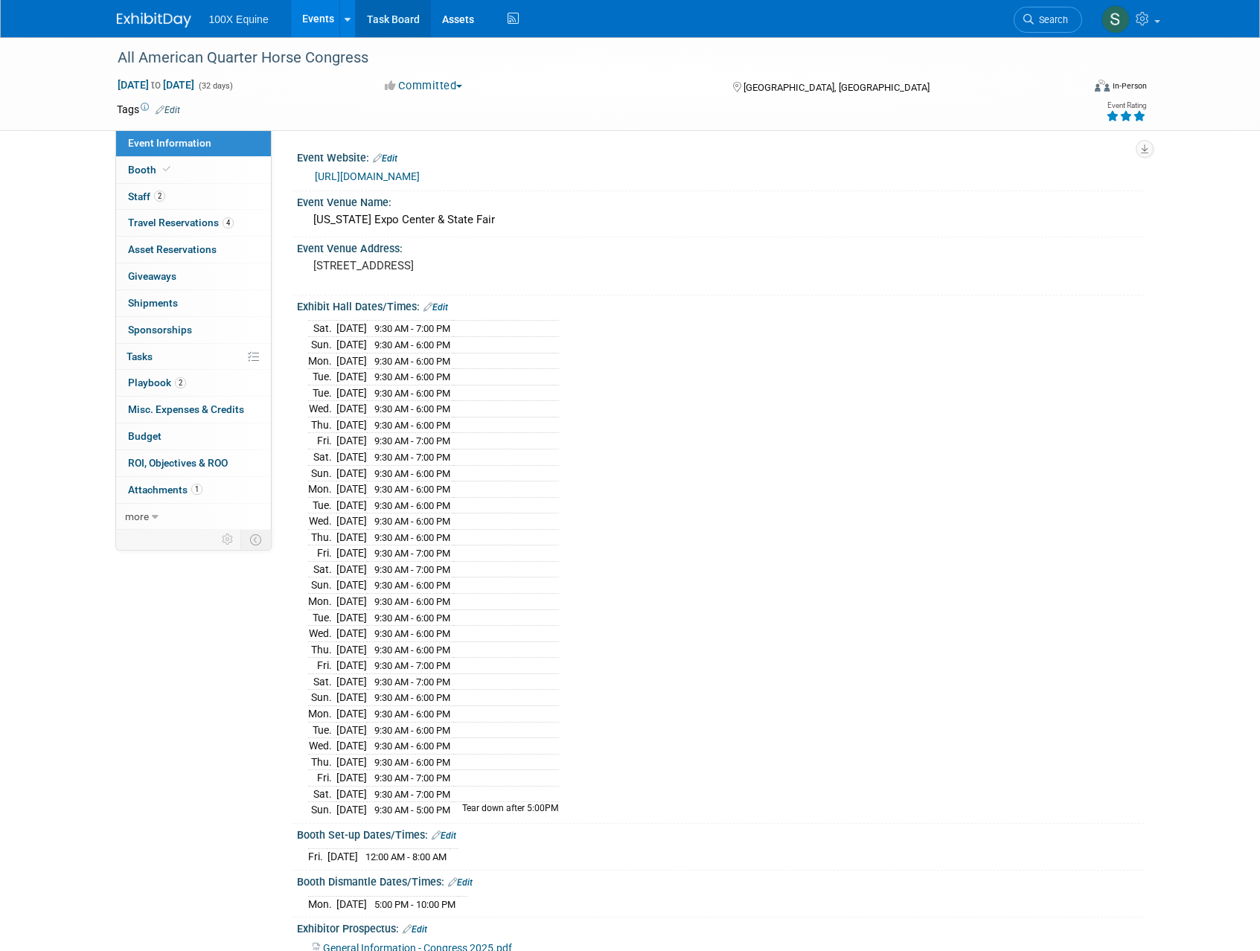
click at [384, 16] on link "Task Board" at bounding box center [393, 18] width 75 height 37
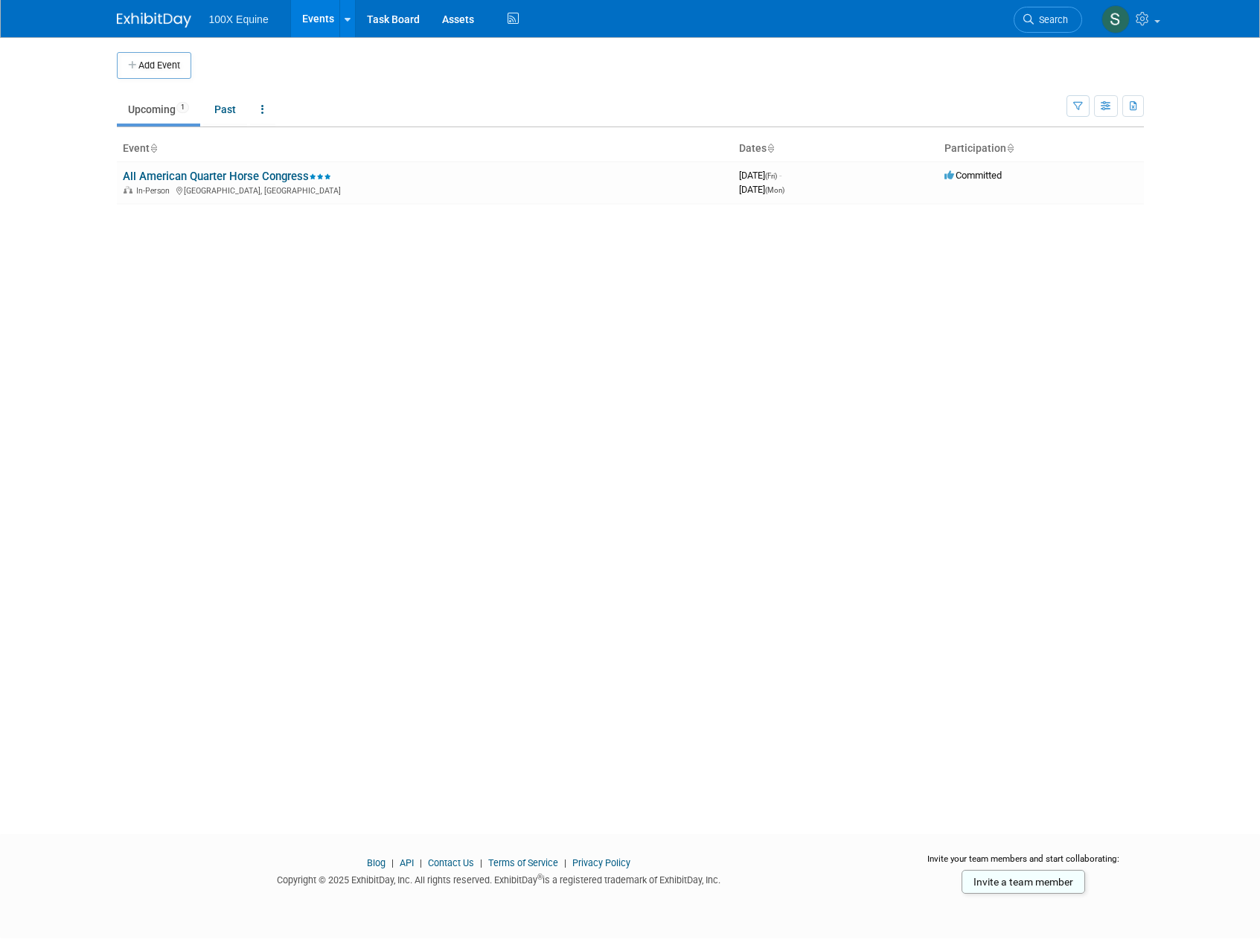
click at [258, 19] on span "100X Equine" at bounding box center [239, 19] width 60 height 12
click at [159, 173] on link "All American Quarter Horse Congress" at bounding box center [227, 176] width 208 height 13
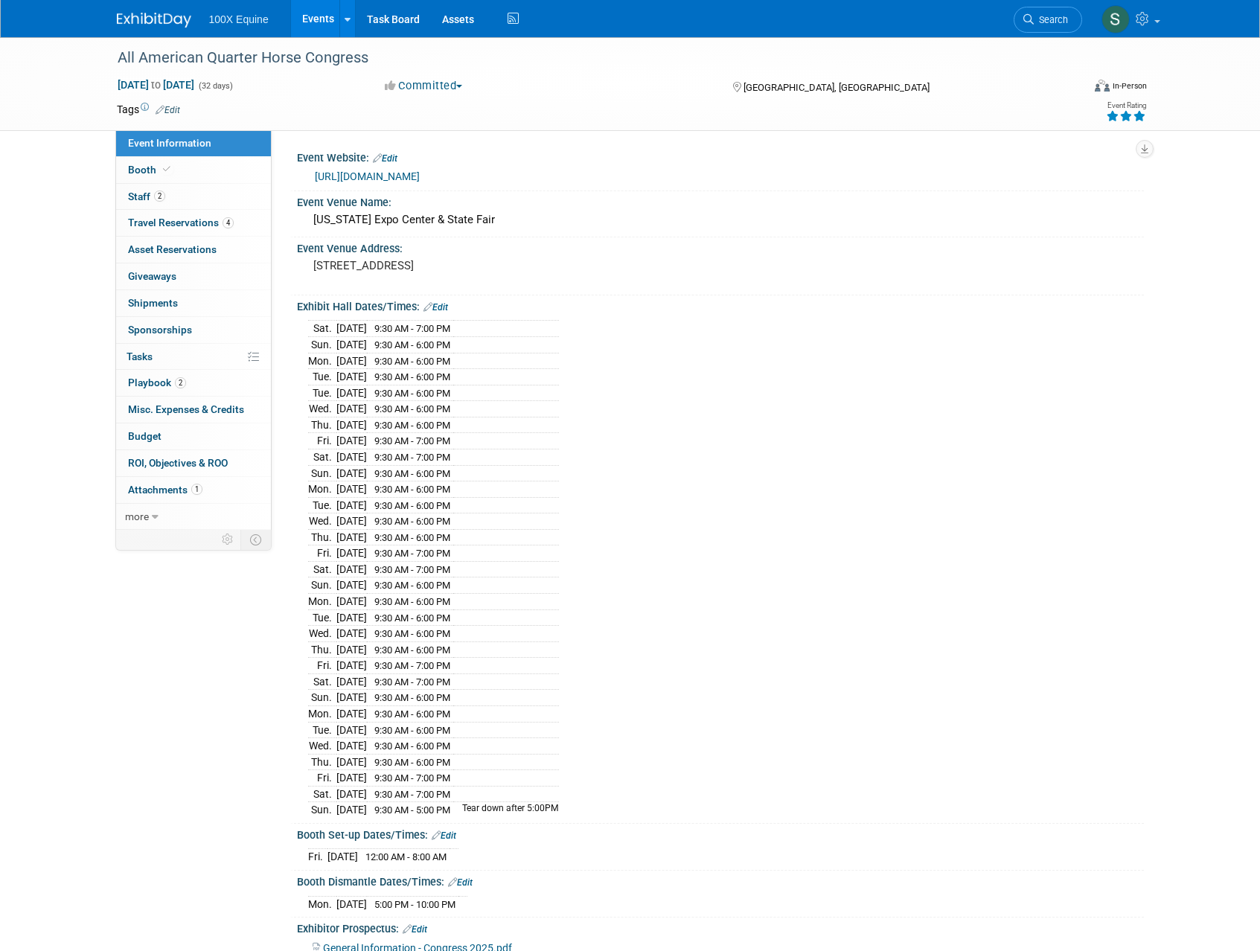
click at [78, 645] on div "All American Quarter Horse Congress [DATE] to [DATE] (32 days) [DATE] to [DATE]…" at bounding box center [630, 557] width 1260 height 1040
